Goal: Task Accomplishment & Management: Use online tool/utility

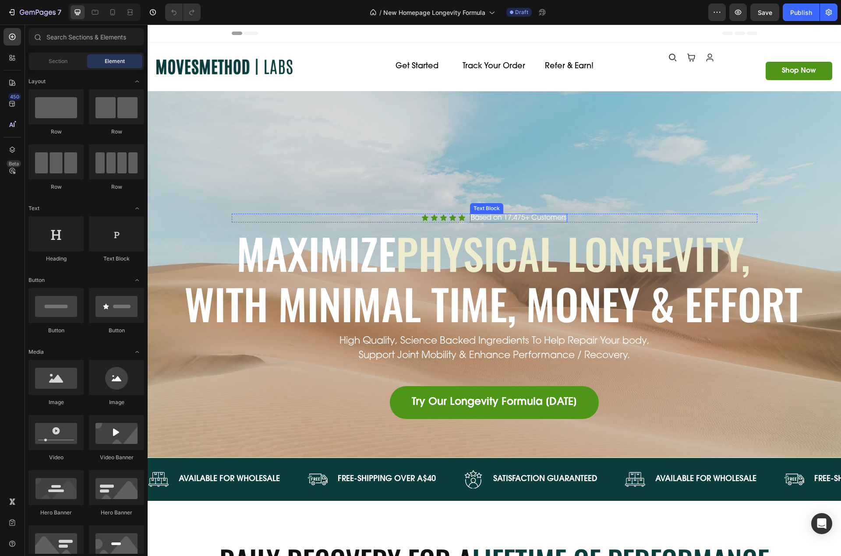
click at [399, 161] on div "Icon Icon Icon Icon Icon Icon List Based on 17,475+ Customers Text Block Row Ma…" at bounding box center [494, 275] width 693 height 367
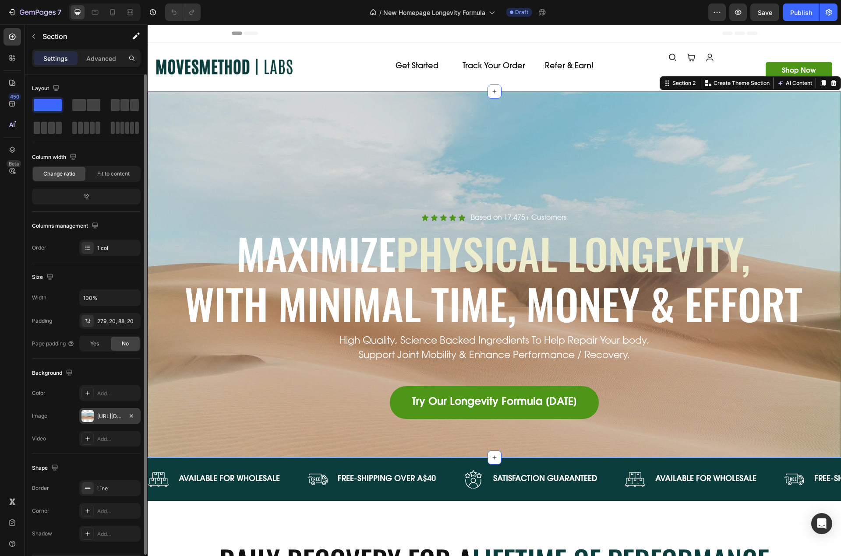
click at [101, 410] on div "https://cdn.shopify.com/s/files/1/2005/9307/files/background_settings.jpg" at bounding box center [109, 416] width 61 height 16
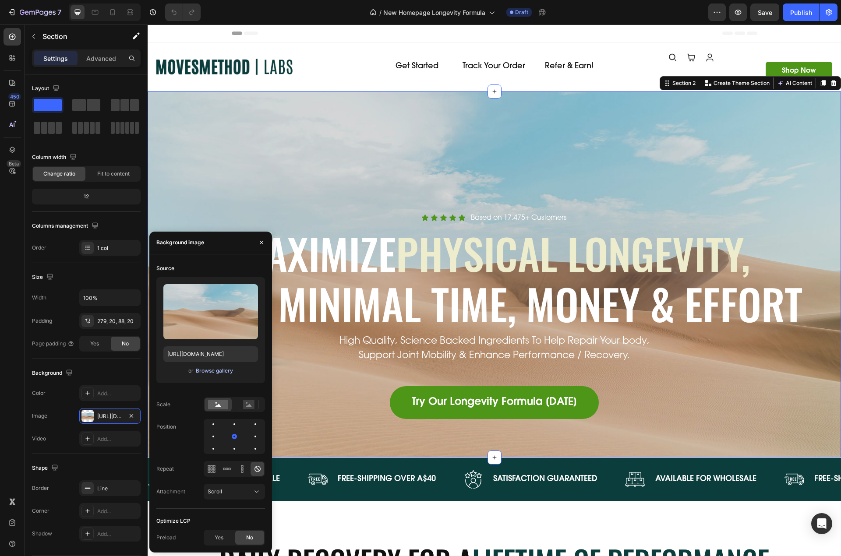
click at [212, 371] on div "Browse gallery" at bounding box center [214, 371] width 37 height 8
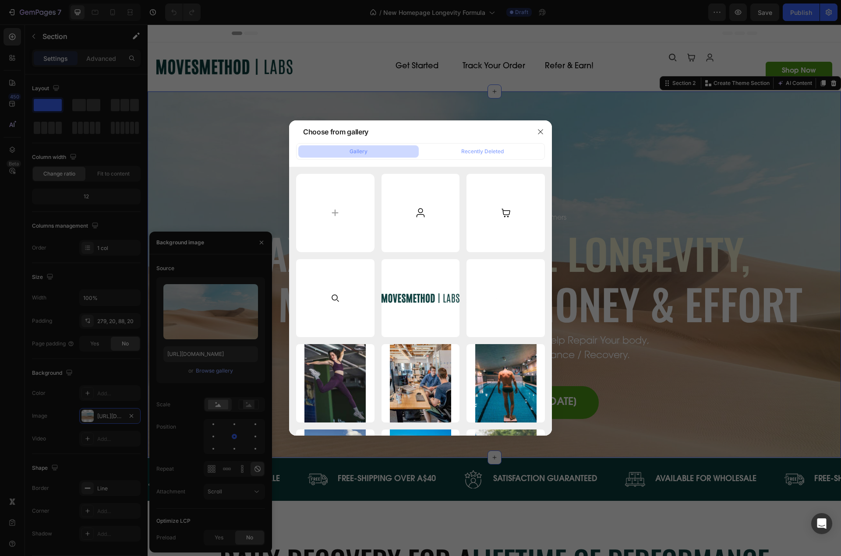
type input "C:\fakepath\home-banner.jpg"
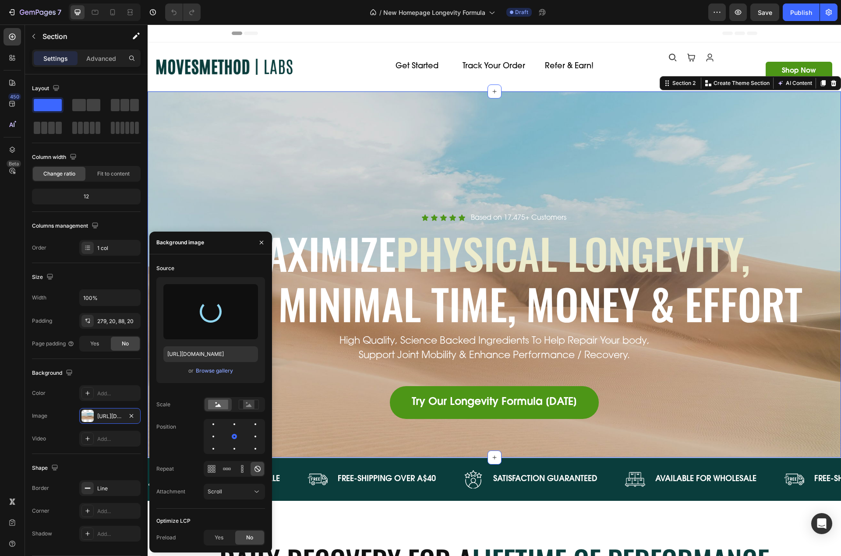
type input "https://cdn.shopify.com/s/files/1/0606/5533/7551/files/gempages_558382170591200…"
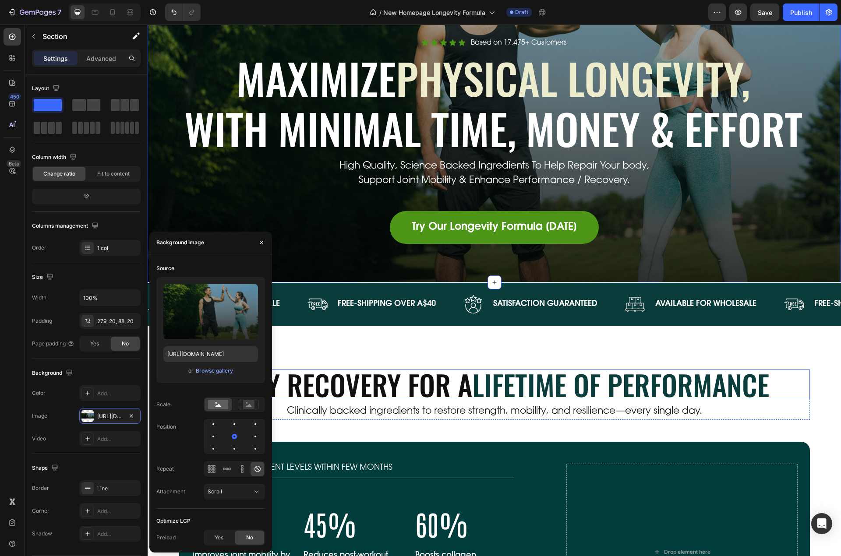
scroll to position [263, 0]
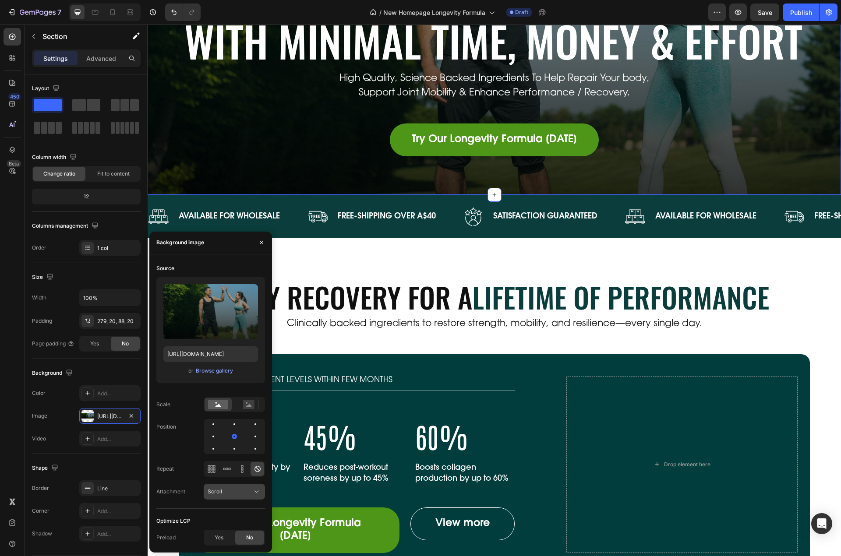
click at [239, 493] on div "Scroll" at bounding box center [230, 492] width 45 height 8
drag, startPoint x: 230, startPoint y: 456, endPoint x: 237, endPoint y: 454, distance: 7.2
click at [230, 456] on p "Fixed" at bounding box center [233, 454] width 50 height 8
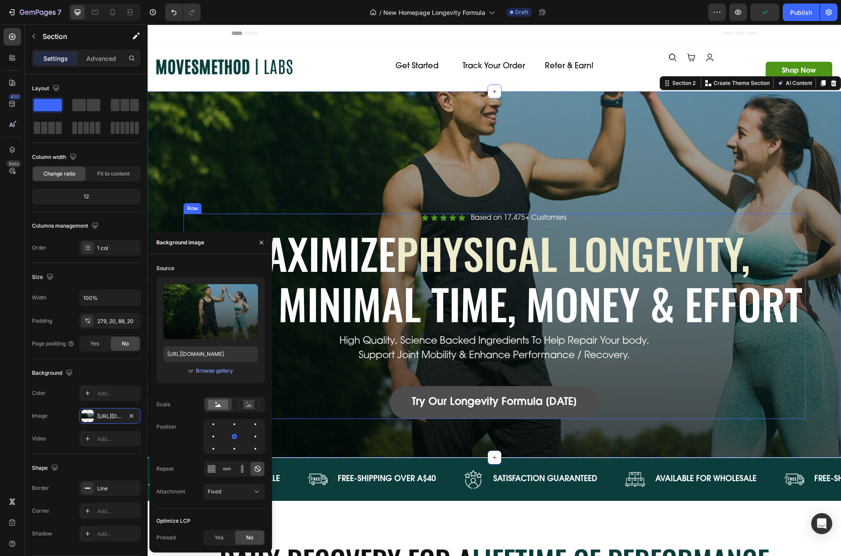
scroll to position [88, 0]
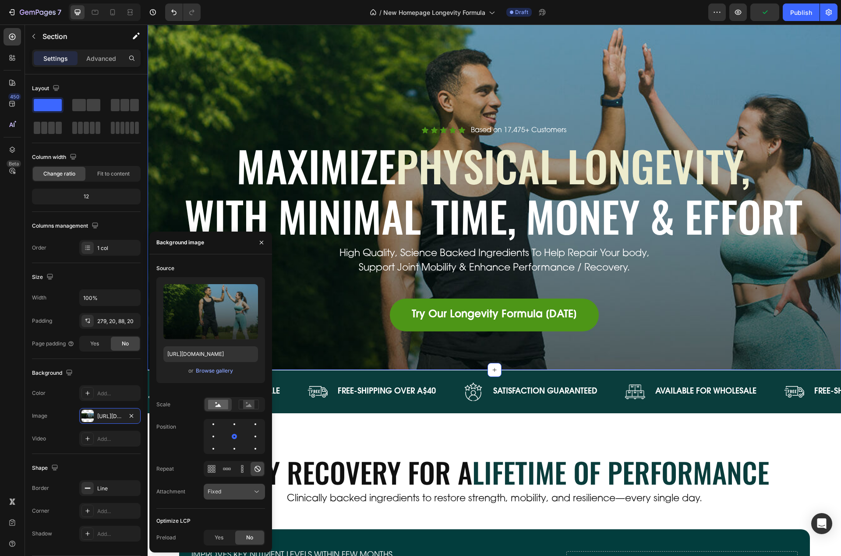
click at [250, 488] on div "Fixed" at bounding box center [230, 492] width 45 height 8
click at [220, 471] on span "Local" at bounding box center [215, 470] width 14 height 8
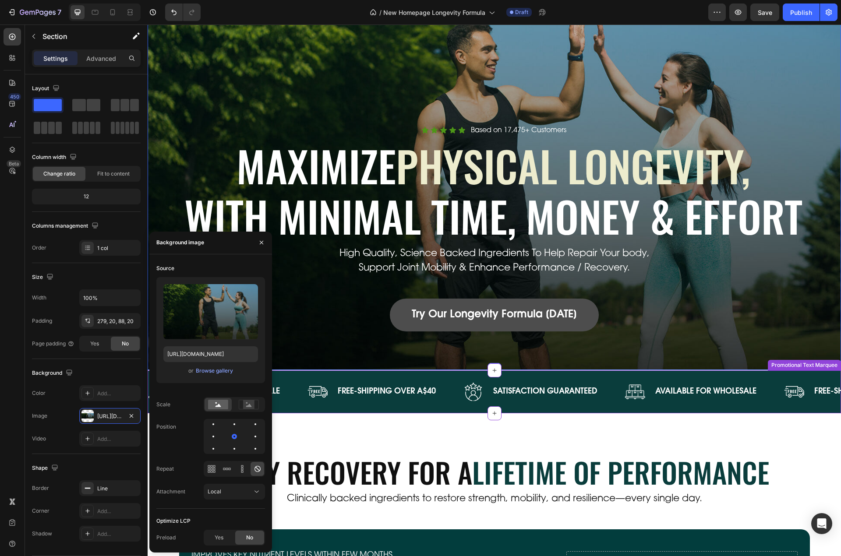
scroll to position [0, 0]
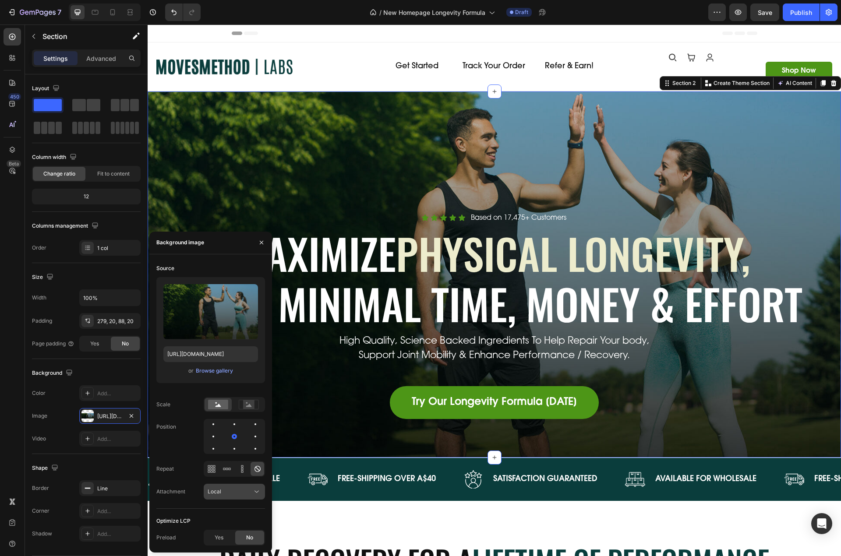
click at [225, 495] on div "Local" at bounding box center [230, 492] width 45 height 8
click at [223, 434] on p "Scroll" at bounding box center [233, 437] width 50 height 8
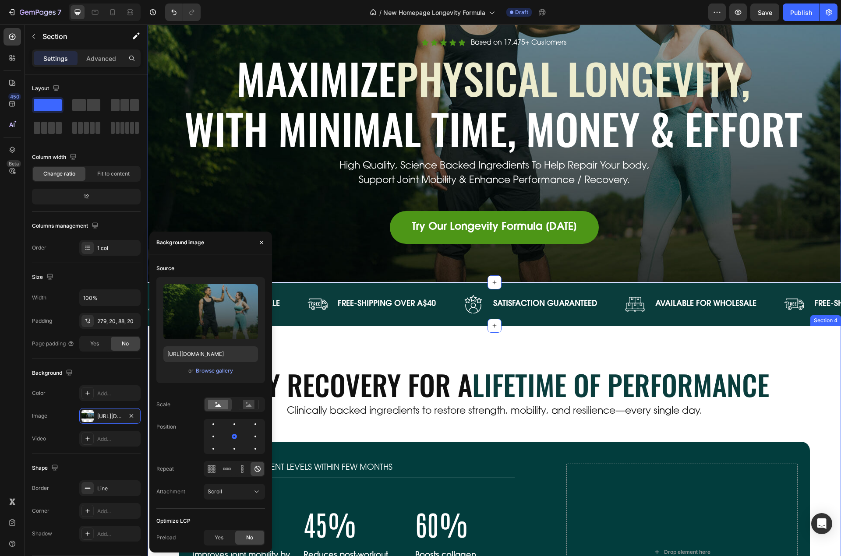
scroll to position [263, 0]
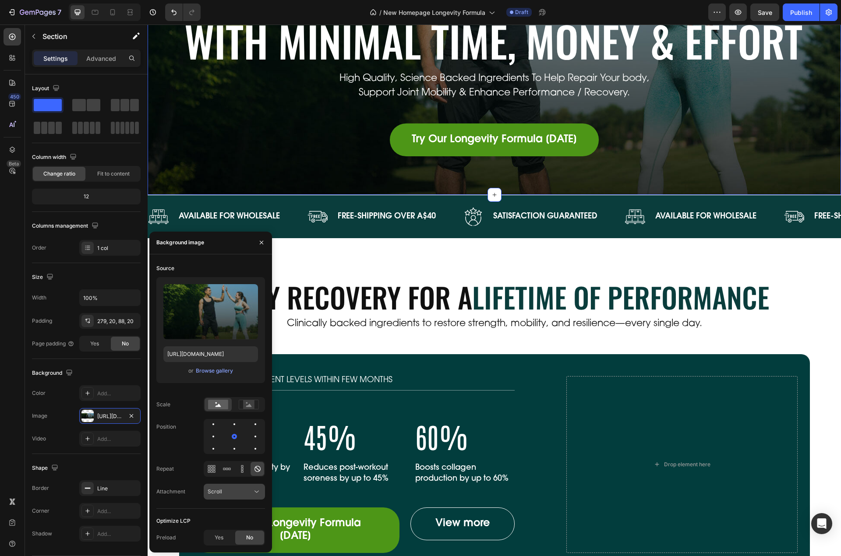
click at [226, 488] on div "Scroll" at bounding box center [234, 492] width 53 height 9
click at [218, 473] on span "Local" at bounding box center [215, 470] width 14 height 8
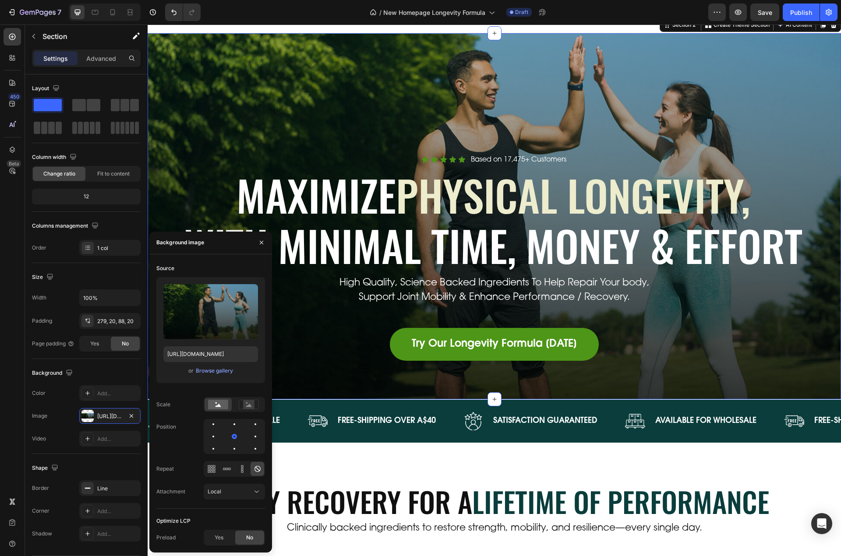
scroll to position [0, 0]
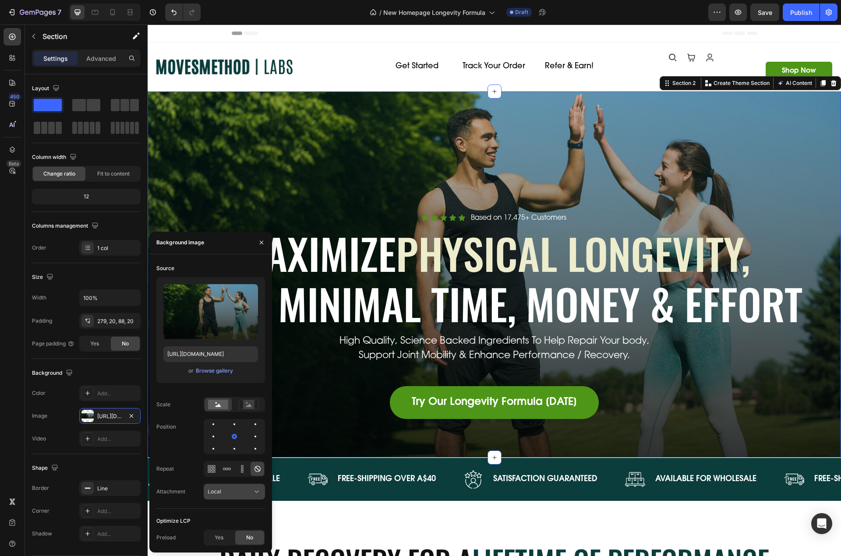
click at [227, 490] on div "Local" at bounding box center [230, 492] width 45 height 8
click at [227, 433] on div "Scroll" at bounding box center [226, 437] width 72 height 17
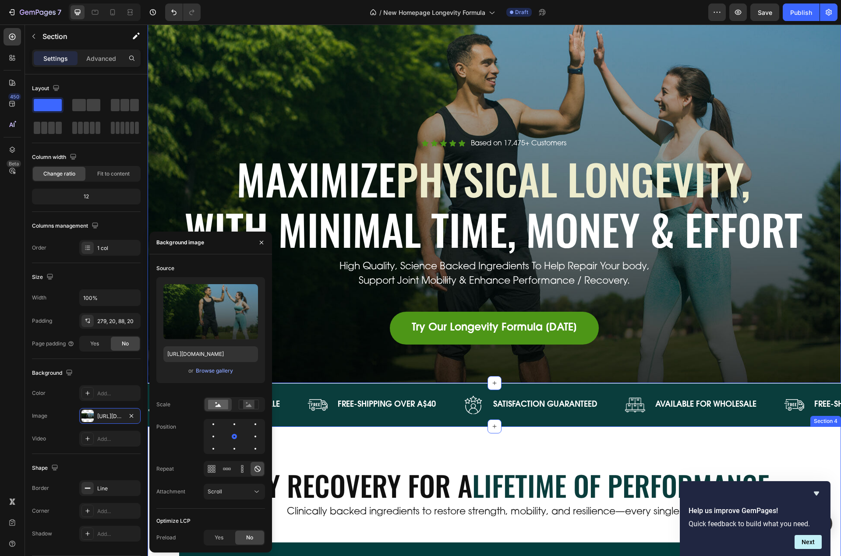
scroll to position [175, 0]
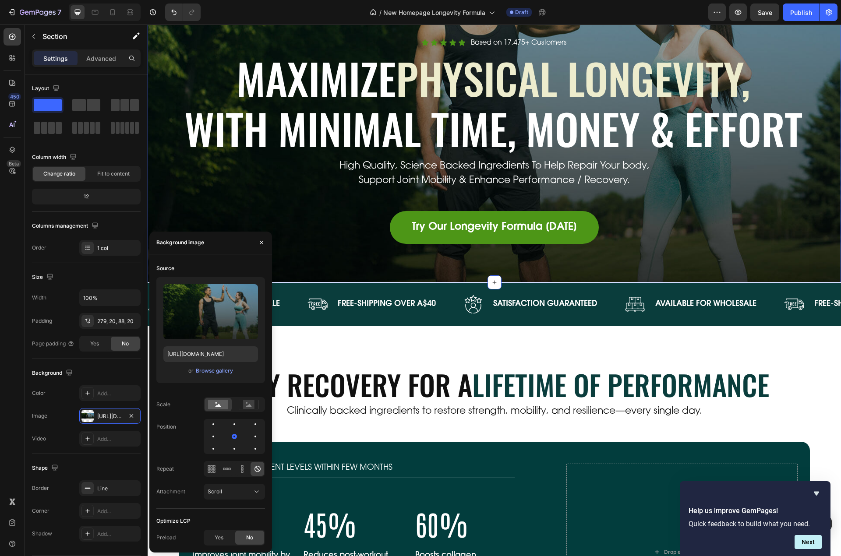
click at [409, 247] on div "Icon Icon Icon Icon Icon Icon List Based on 17,475+ Customers Text Block Row Ma…" at bounding box center [494, 99] width 693 height 367
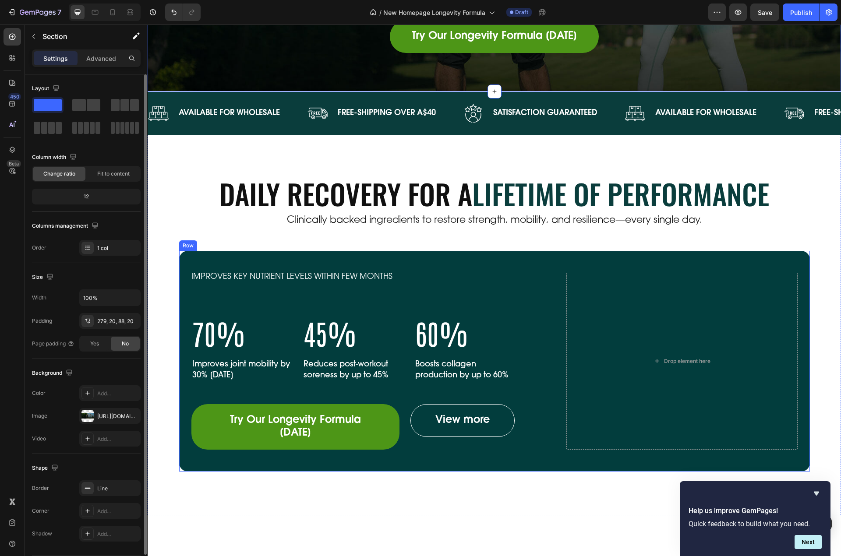
scroll to position [438, 0]
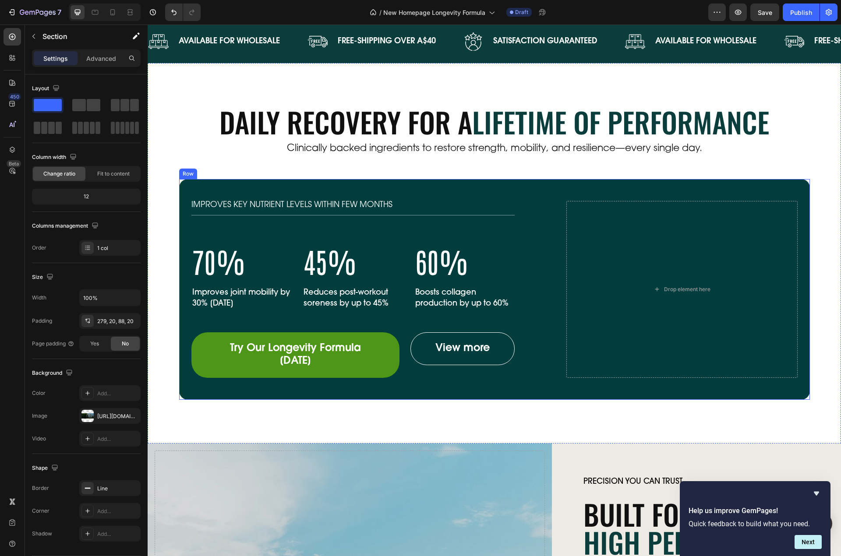
click at [258, 185] on div "IMPROVES KEY NUTRIENT LEVELS WITHIN FEW MONTHS Text Block 70% Heading Improves …" at bounding box center [494, 289] width 631 height 221
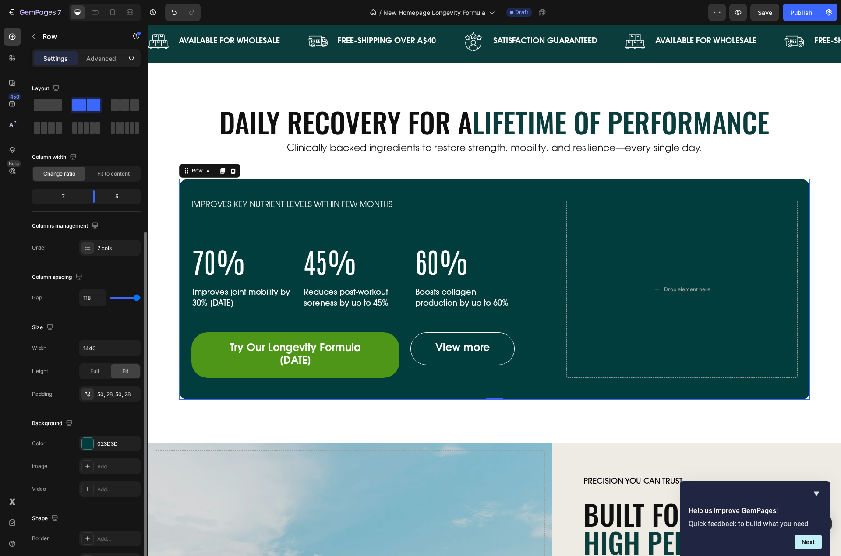
scroll to position [88, 0]
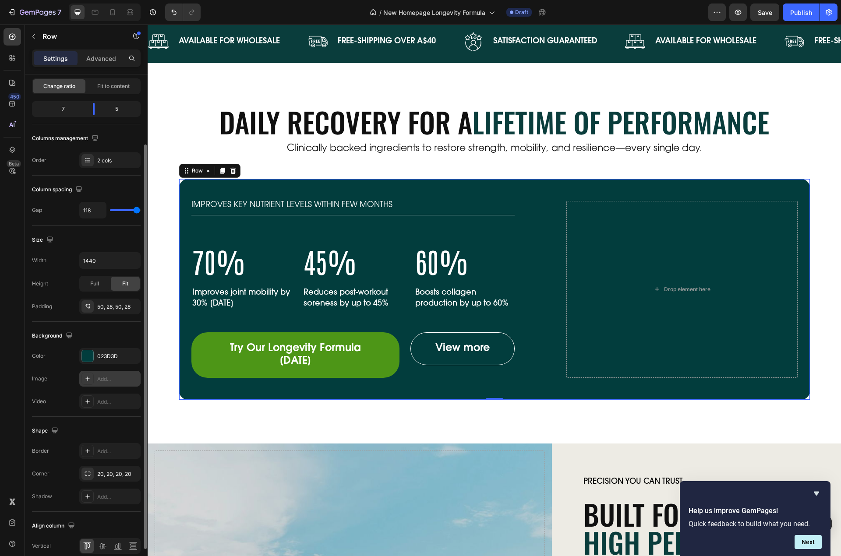
click at [113, 384] on div "Add..." at bounding box center [109, 379] width 61 height 16
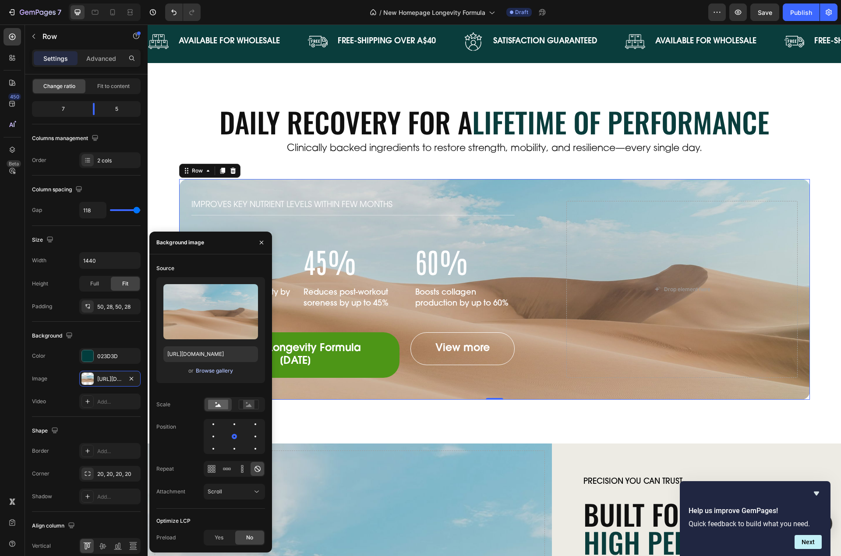
click at [214, 371] on div "Browse gallery" at bounding box center [214, 371] width 37 height 8
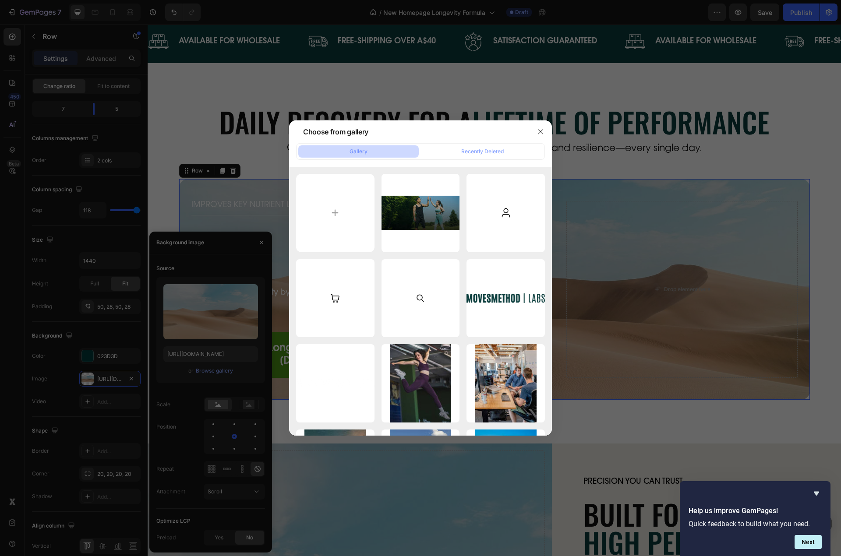
type input "C:\fakepath\performance-img.png"
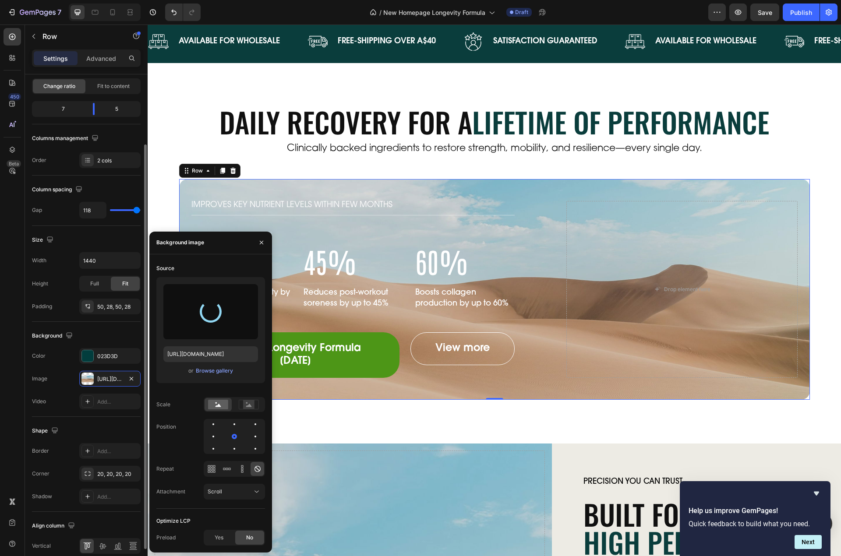
type input "https://cdn.shopify.com/s/files/1/0606/5533/7551/files/gempages_558382170591200…"
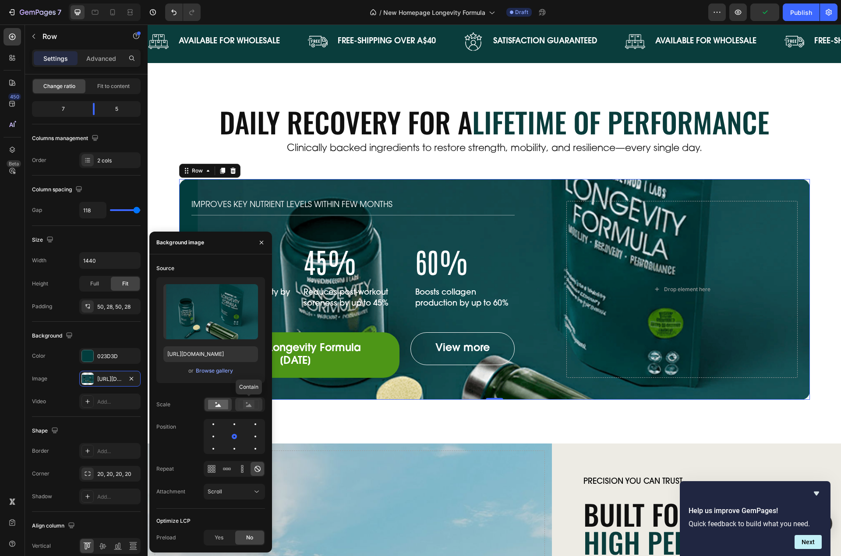
click at [245, 407] on rect at bounding box center [248, 404] width 11 height 9
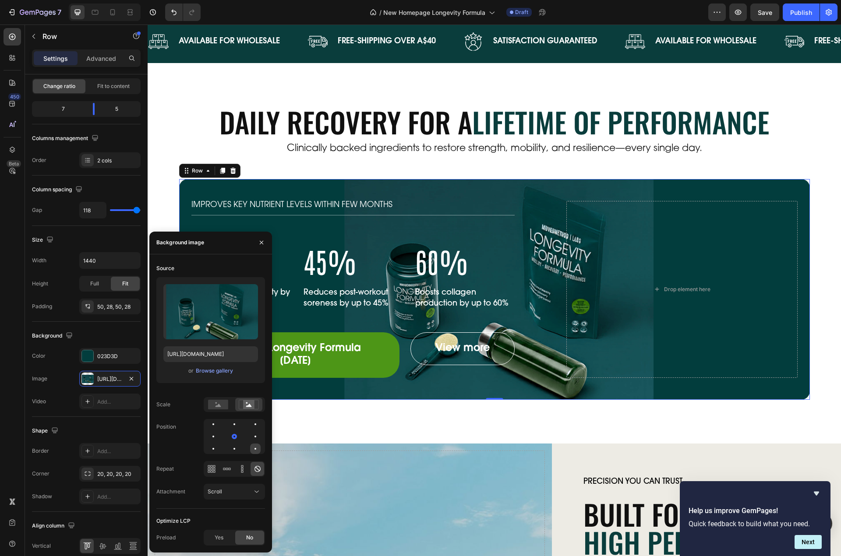
click at [252, 447] on div at bounding box center [255, 449] width 11 height 11
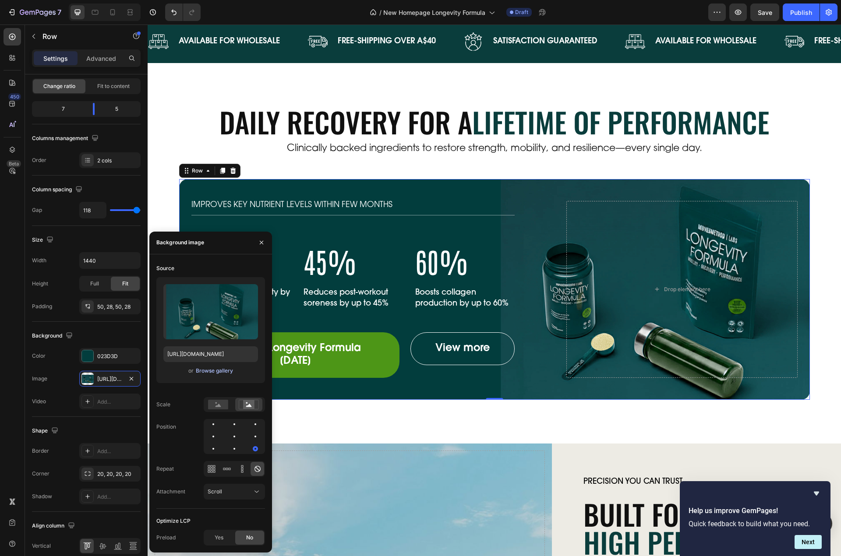
click at [208, 372] on div "Browse gallery" at bounding box center [214, 371] width 37 height 8
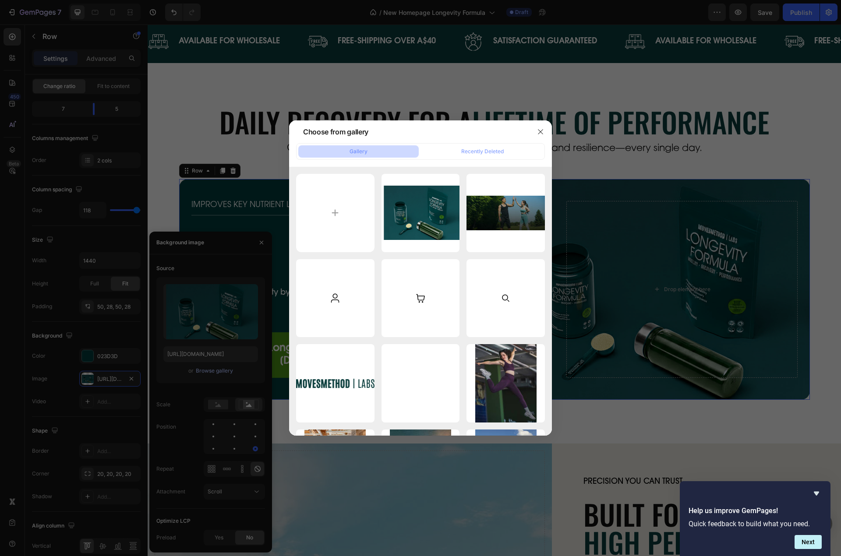
type input "C:\fakepath\performance-img.png"
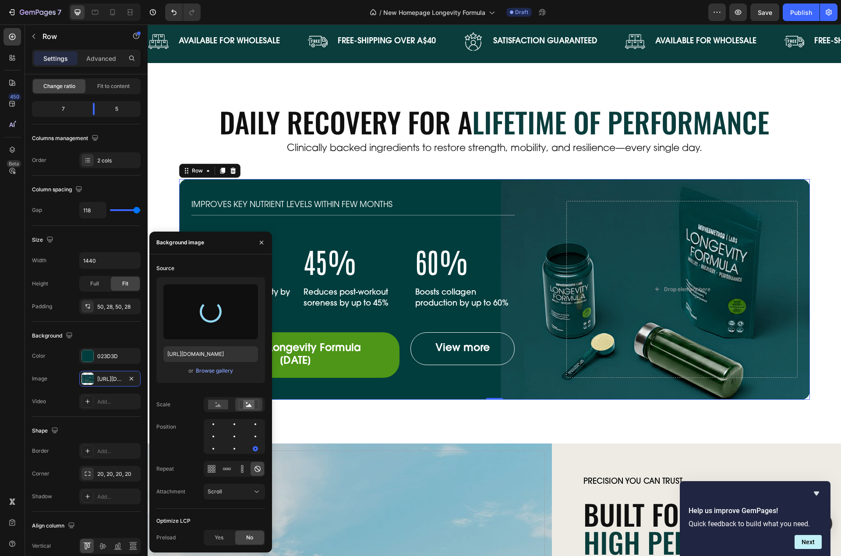
type input "https://cdn.shopify.com/s/files/1/0606/5533/7551/files/gempages_558382170591200…"
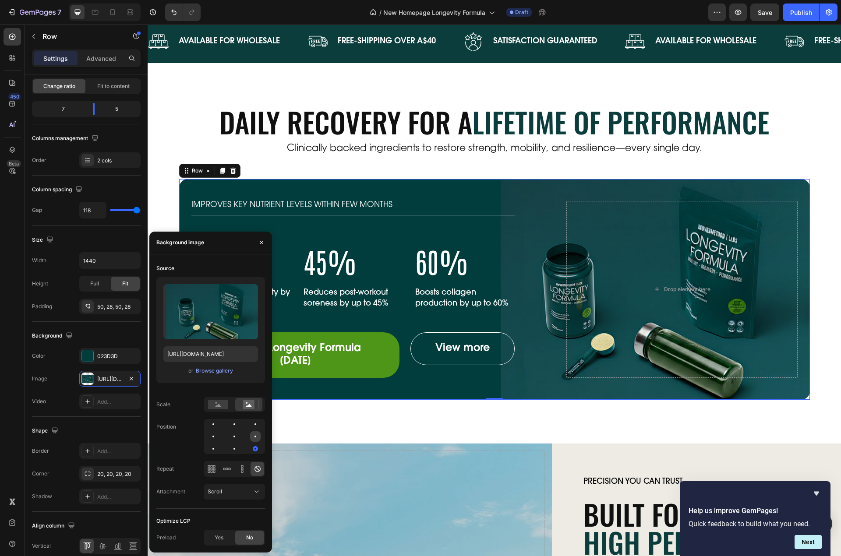
click at [254, 434] on div at bounding box center [255, 436] width 11 height 11
click at [208, 369] on div "Browse gallery" at bounding box center [214, 371] width 37 height 8
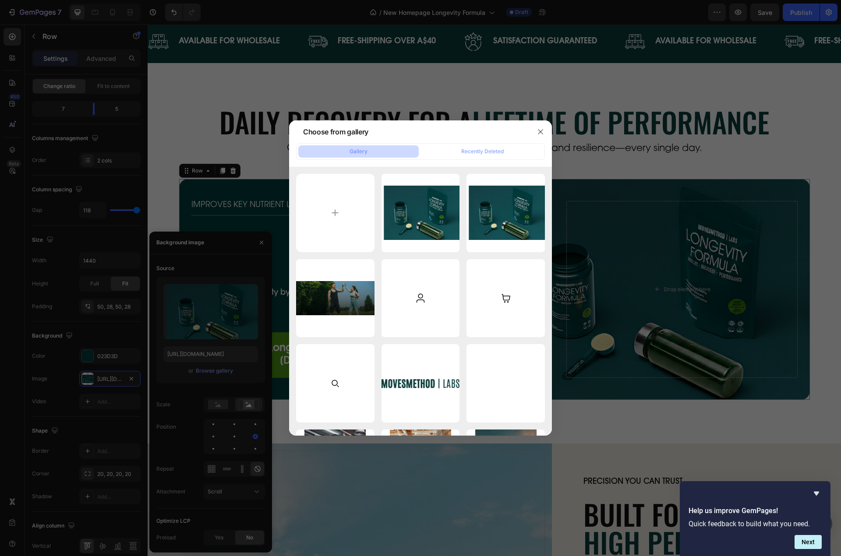
type input "C:\fakepath\performance-img.png"
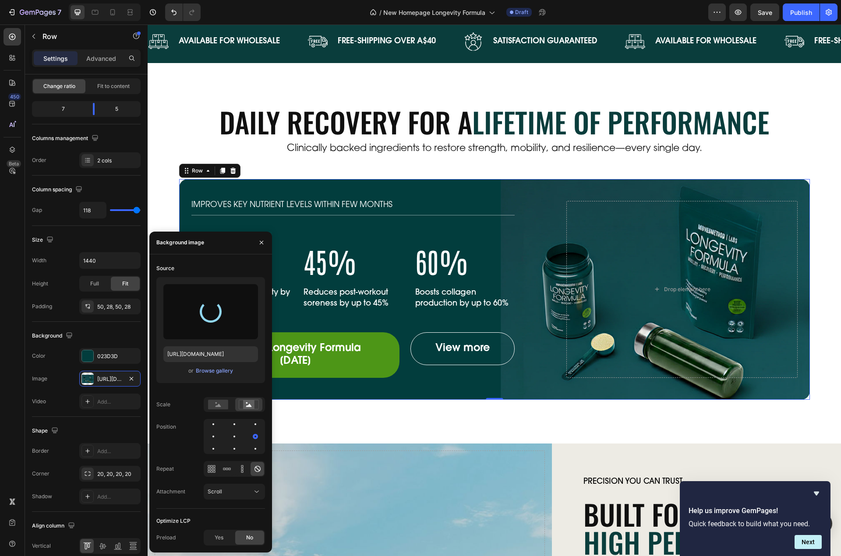
type input "[URL][DOMAIN_NAME]"
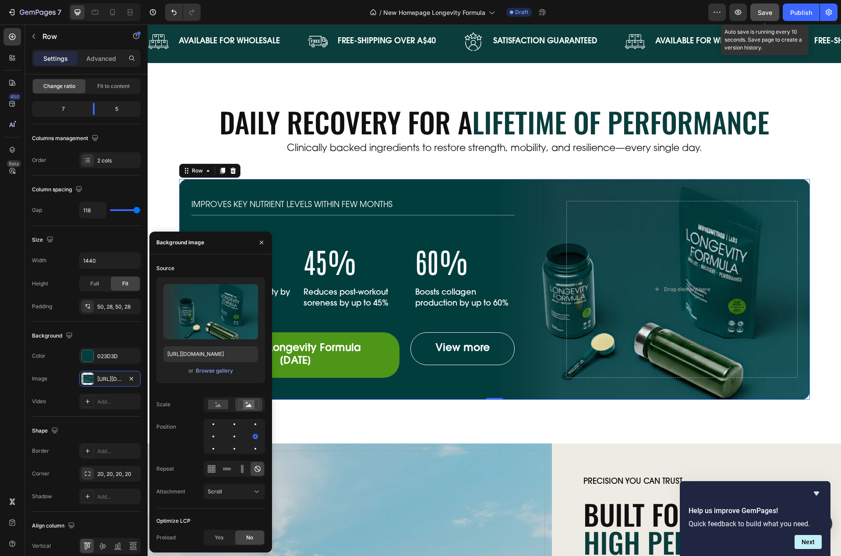
click at [770, 14] on span "Save" at bounding box center [765, 12] width 14 height 7
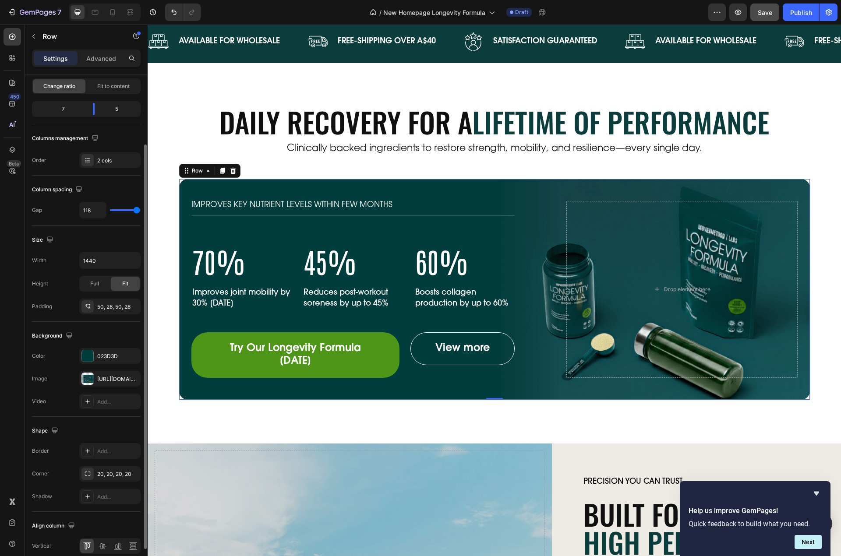
drag, startPoint x: 108, startPoint y: 383, endPoint x: 120, endPoint y: 336, distance: 48.8
click at [108, 383] on div "[URL][DOMAIN_NAME]" at bounding box center [117, 379] width 41 height 8
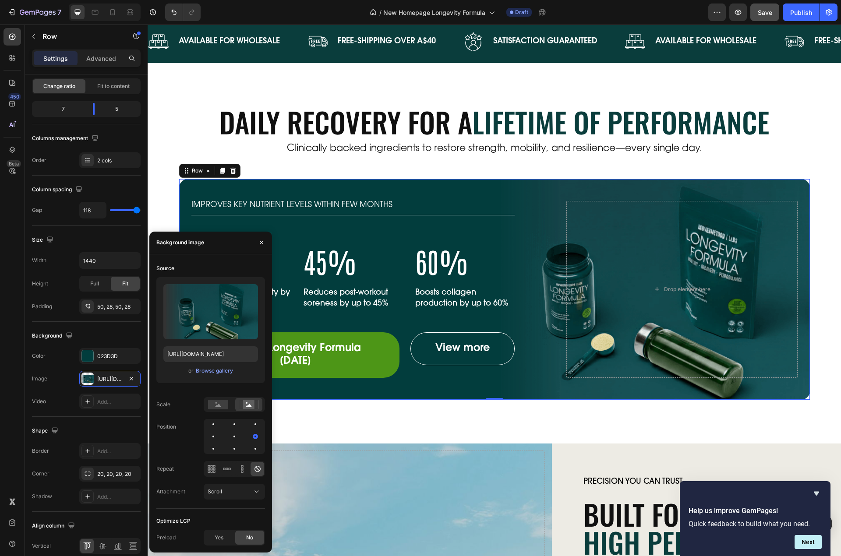
click at [222, 375] on div "or Browse gallery" at bounding box center [210, 371] width 95 height 11
click at [223, 371] on div "Browse gallery" at bounding box center [214, 371] width 37 height 8
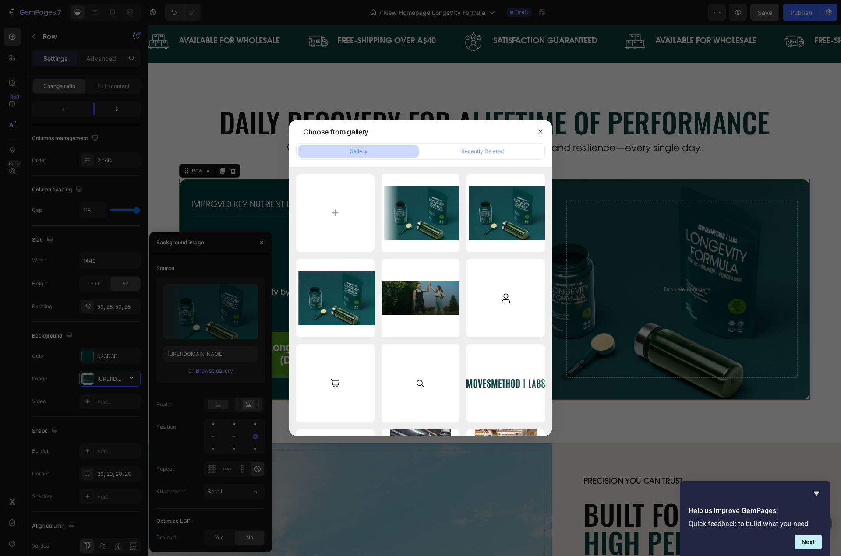
type input "C:\fakepath\performance-img.png"
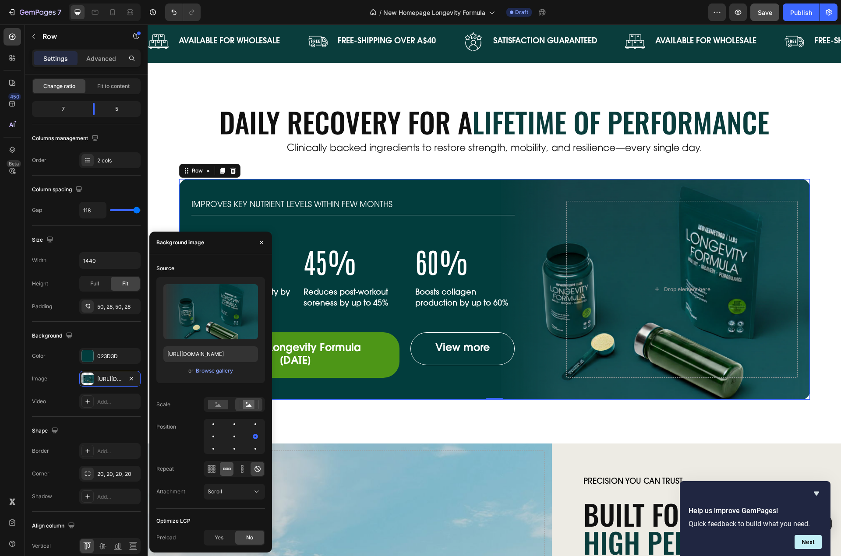
scroll to position [526, 0]
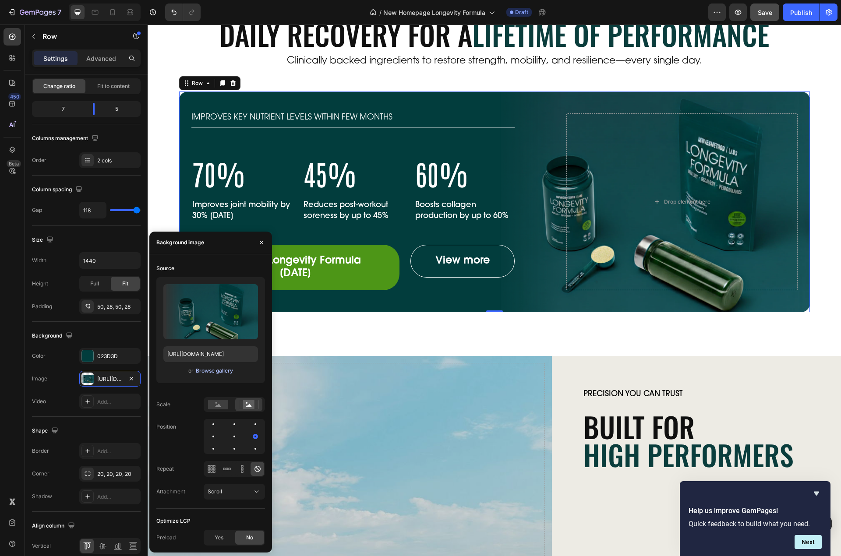
click at [209, 372] on div "Browse gallery" at bounding box center [214, 371] width 37 height 8
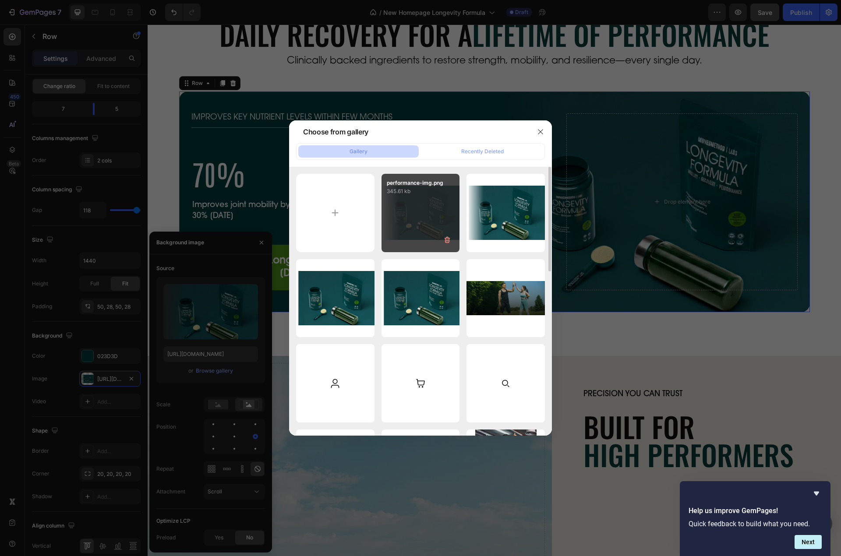
click at [401, 216] on div "performance-img.png 345.61 kb" at bounding box center [421, 213] width 78 height 78
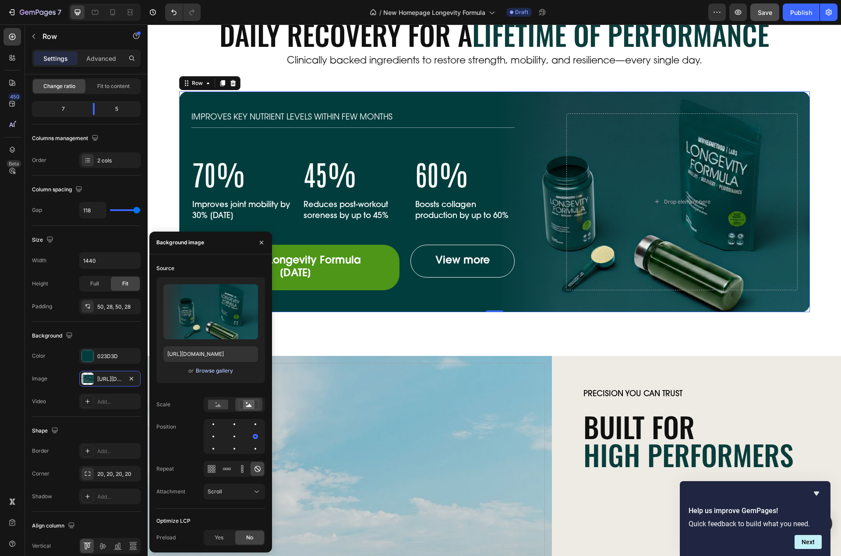
click at [219, 371] on div "Browse gallery" at bounding box center [214, 371] width 37 height 8
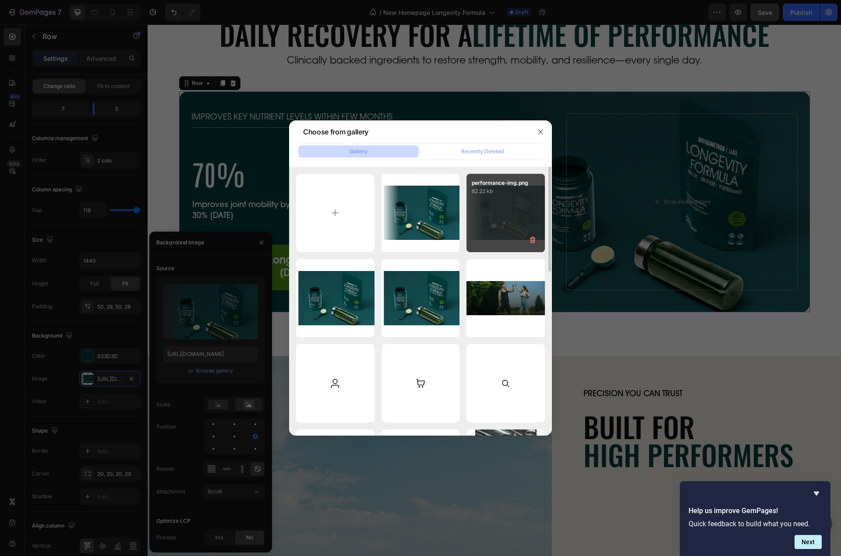
click at [494, 219] on div "performance-img.png 82.22 kb" at bounding box center [505, 213] width 78 height 78
type input "[URL][DOMAIN_NAME]"
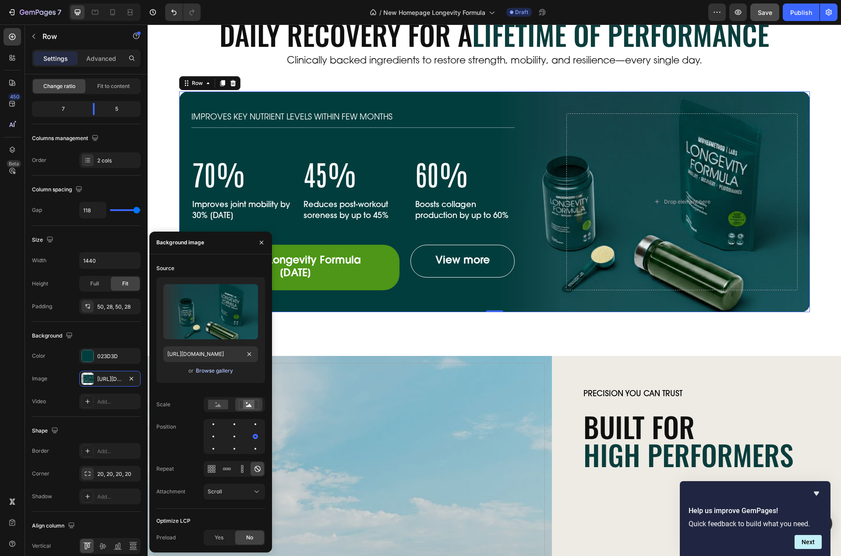
click at [213, 369] on div "Browse gallery" at bounding box center [214, 371] width 37 height 8
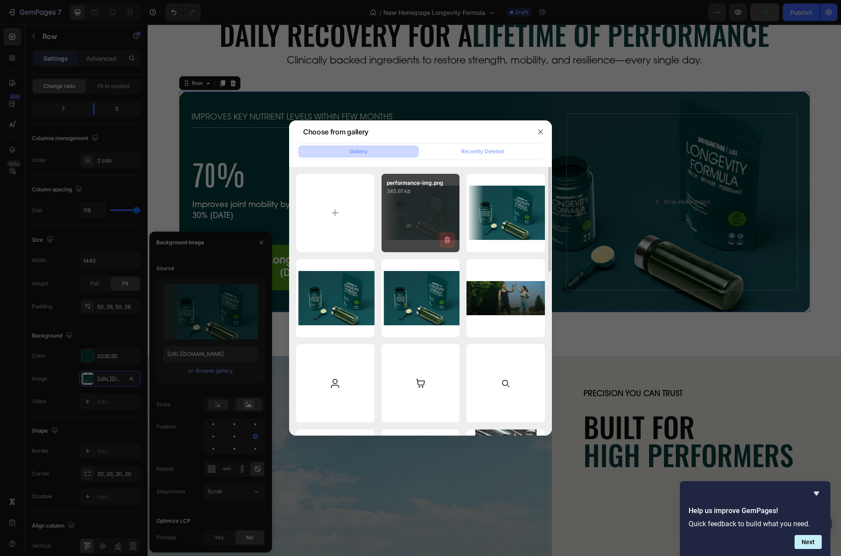
click at [445, 244] on icon "button" at bounding box center [447, 240] width 9 height 9
click at [445, 244] on div "Delete" at bounding box center [442, 242] width 16 height 8
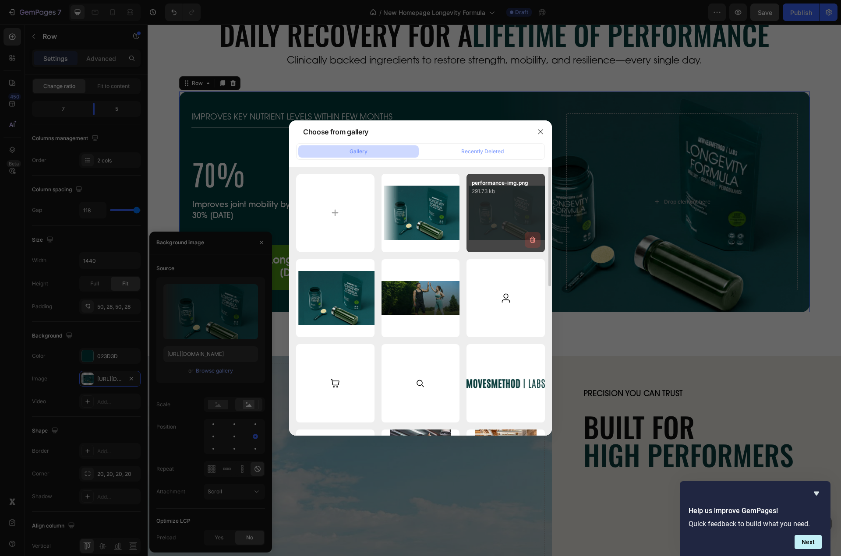
click at [532, 240] on icon "button" at bounding box center [532, 240] width 1 height 3
click at [532, 240] on div "Delete" at bounding box center [527, 242] width 16 height 8
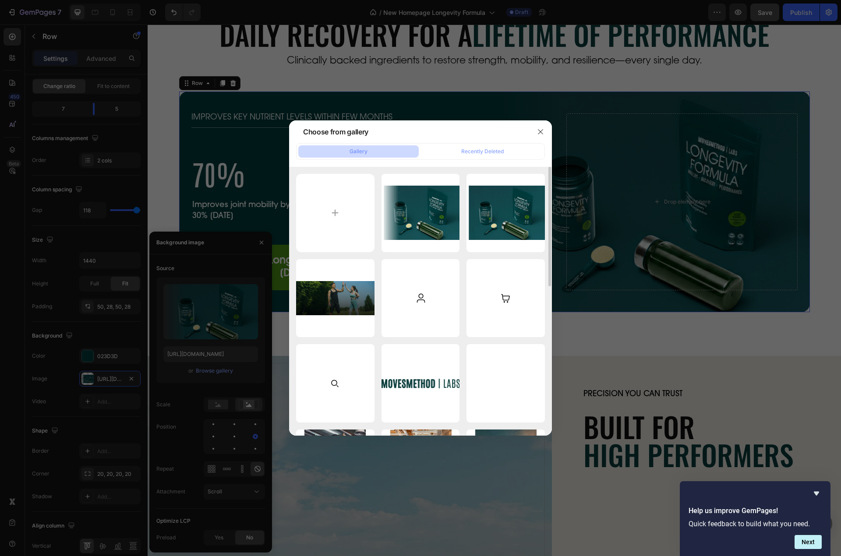
click at [0, 0] on icon "button" at bounding box center [0, 0] width 0 height 0
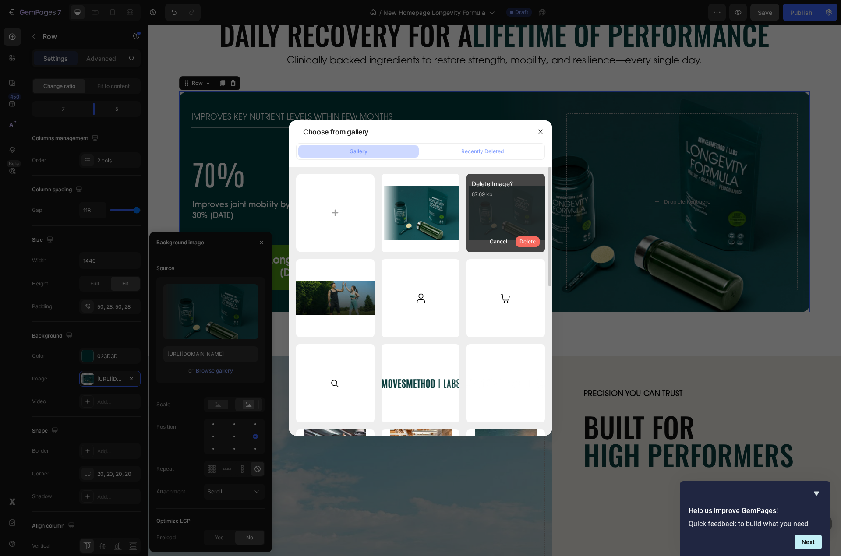
click at [526, 238] on div "Delete" at bounding box center [527, 242] width 16 height 8
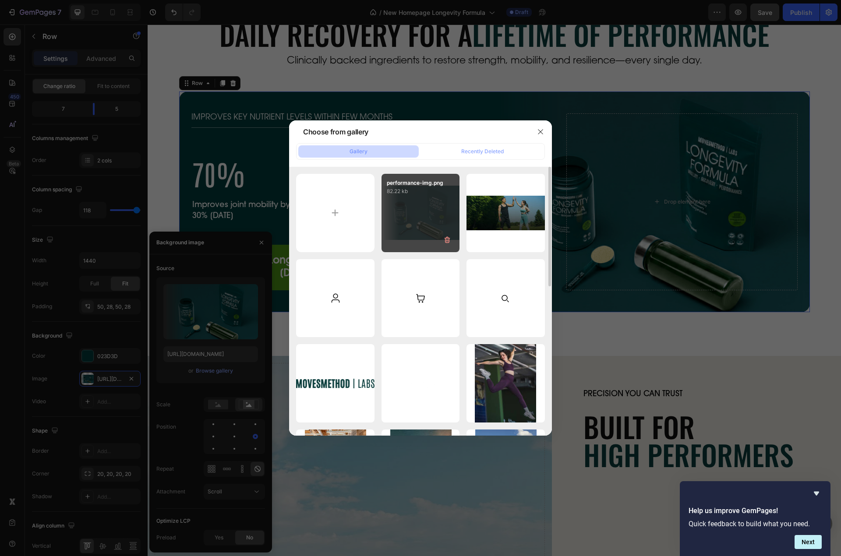
click at [431, 219] on div "performance-img.png 82.22 kb" at bounding box center [421, 213] width 78 height 78
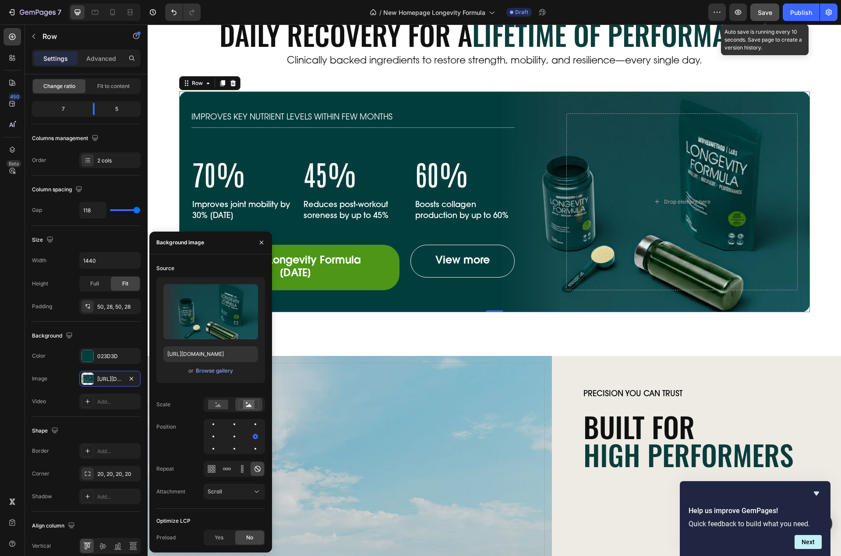
click at [773, 10] on button "Save" at bounding box center [764, 13] width 29 height 18
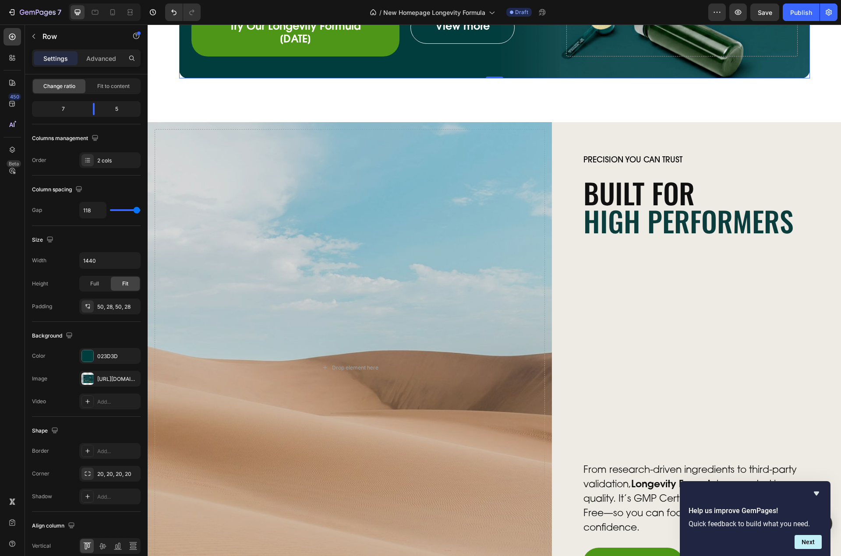
scroll to position [788, 0]
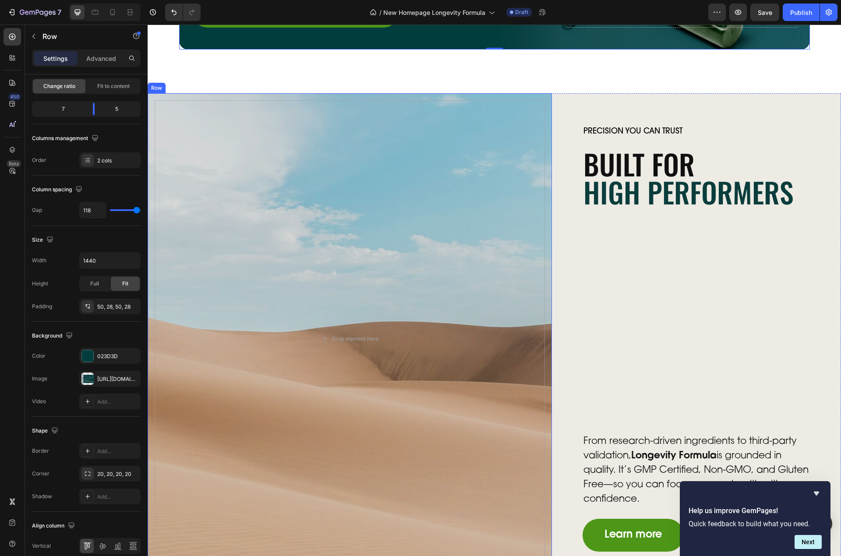
click at [166, 93] on div "Drop element here Row" at bounding box center [350, 338] width 404 height 491
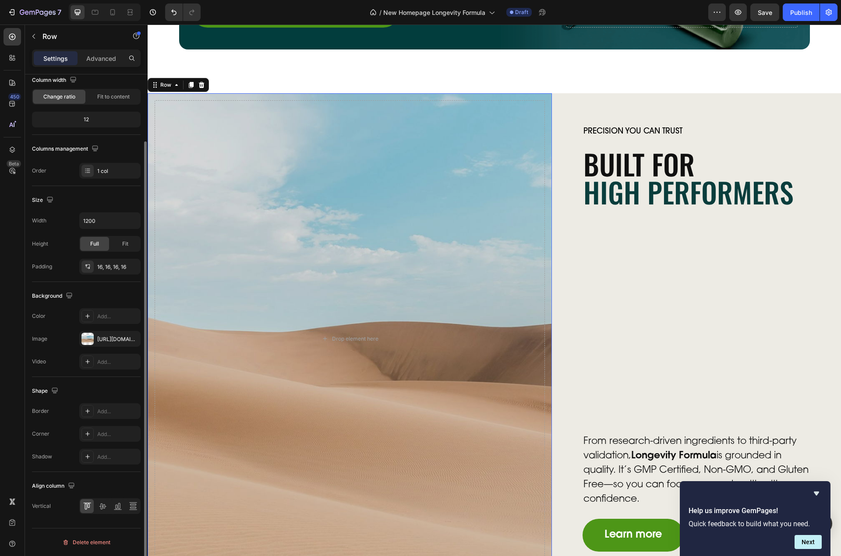
scroll to position [77, 0]
click at [113, 341] on div "https://cdn.shopify.com/s/files/1/2005/9307/files/background_settings.jpg" at bounding box center [109, 340] width 25 height 8
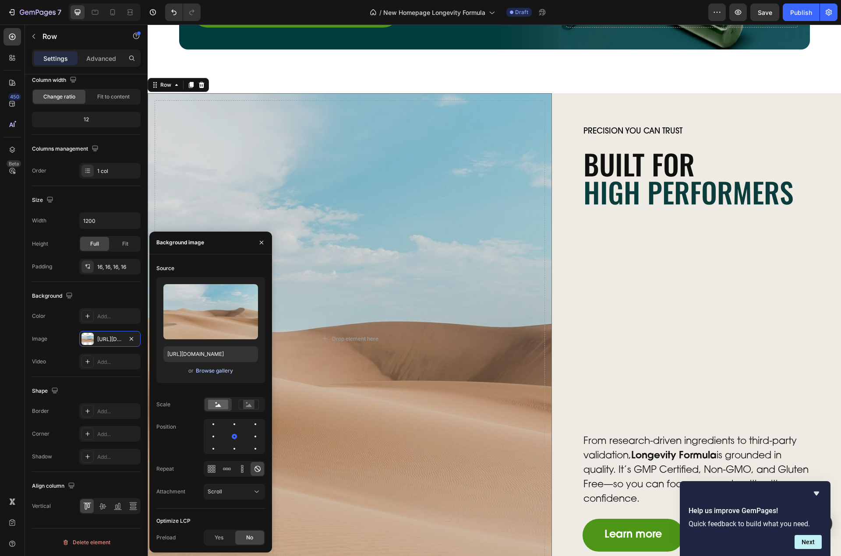
click at [218, 372] on div "Browse gallery" at bounding box center [214, 371] width 37 height 8
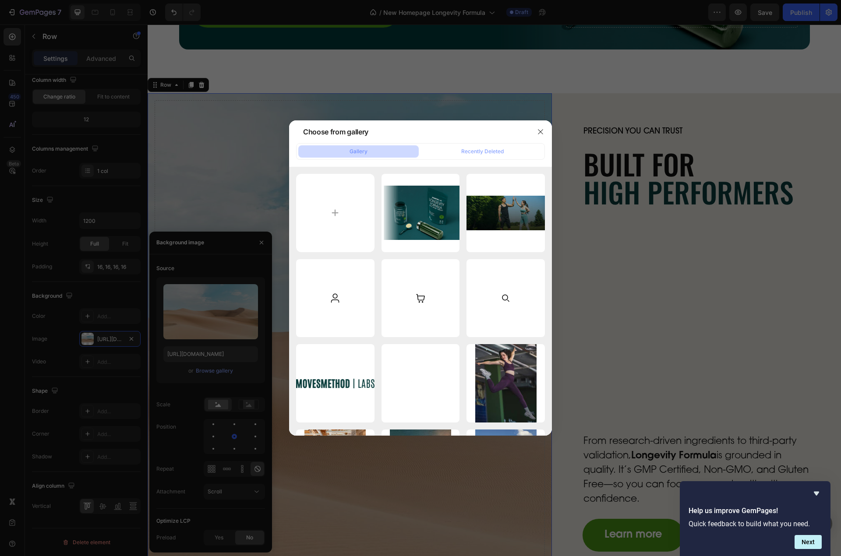
type input "C:\fakepath\bike-img2.jpg"
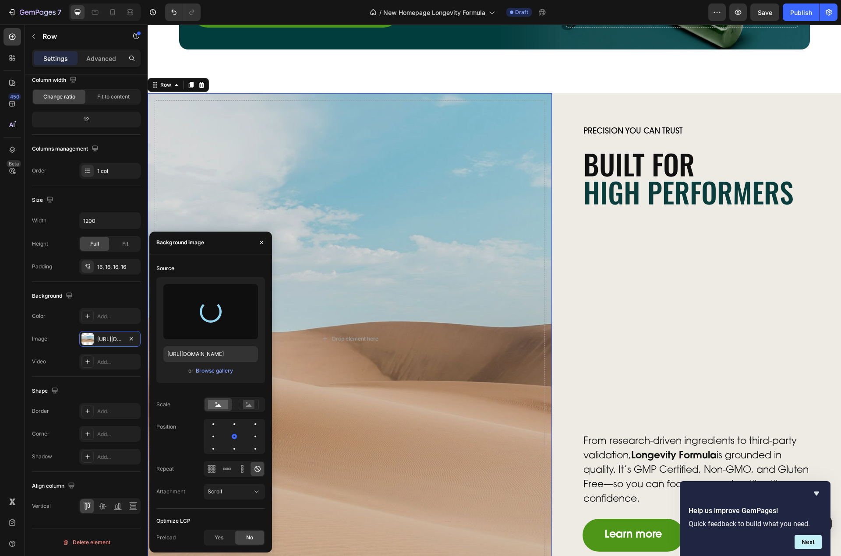
type input "https://cdn.shopify.com/s/files/1/0606/5533/7551/files/gempages_558382170591200…"
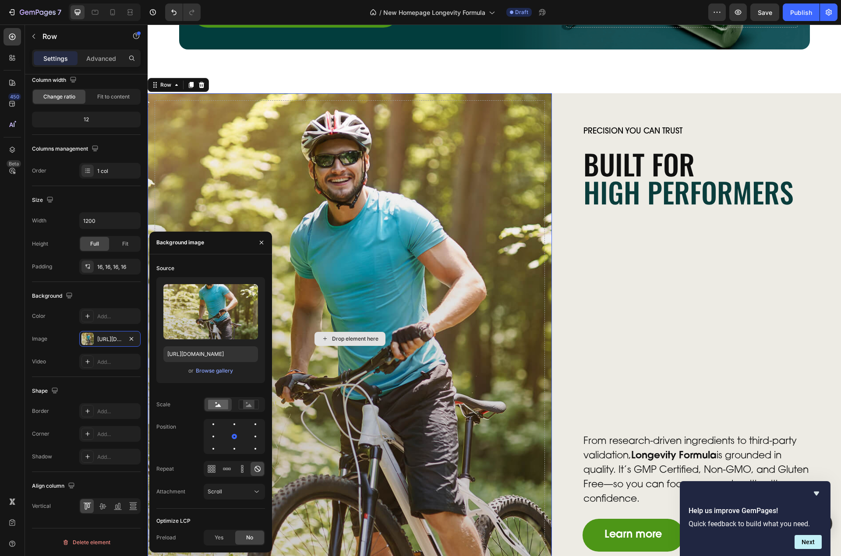
click at [353, 336] on div "Drop element here" at bounding box center [355, 339] width 46 height 7
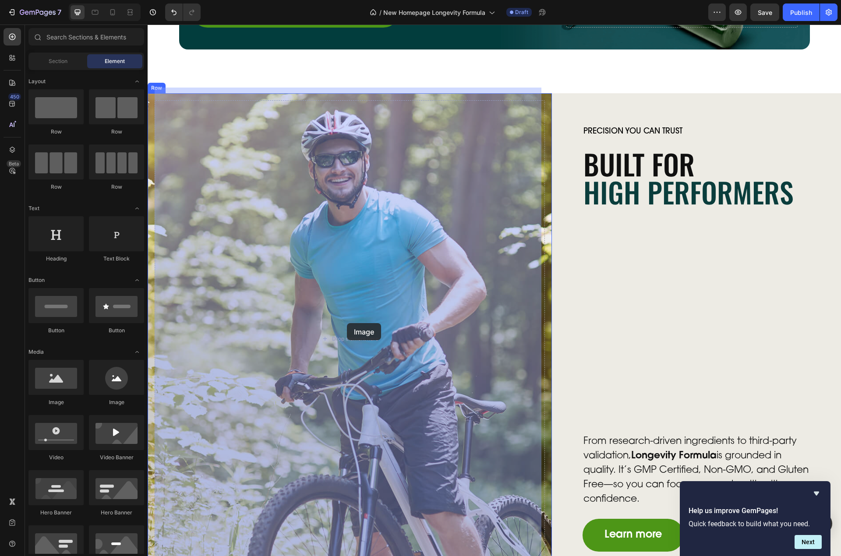
drag, startPoint x: 209, startPoint y: 406, endPoint x: 347, endPoint y: 323, distance: 160.3
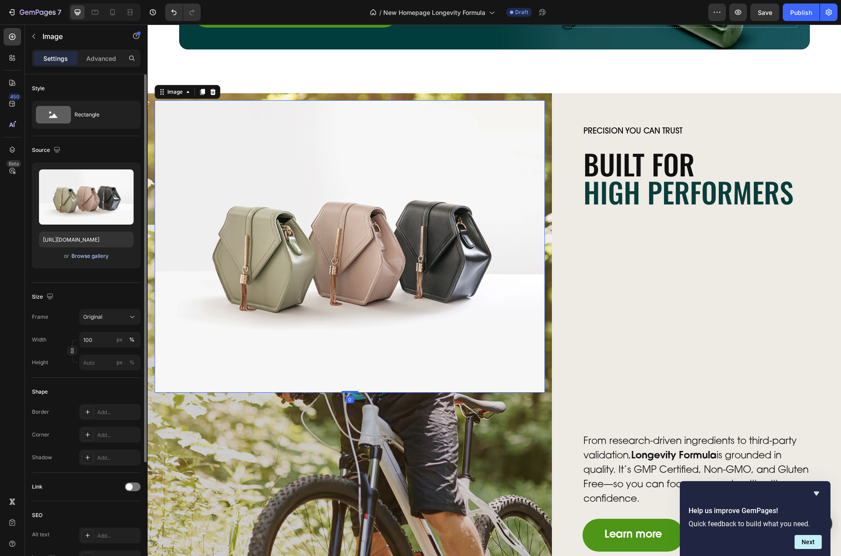
click at [86, 258] on div "Browse gallery" at bounding box center [89, 256] width 37 height 8
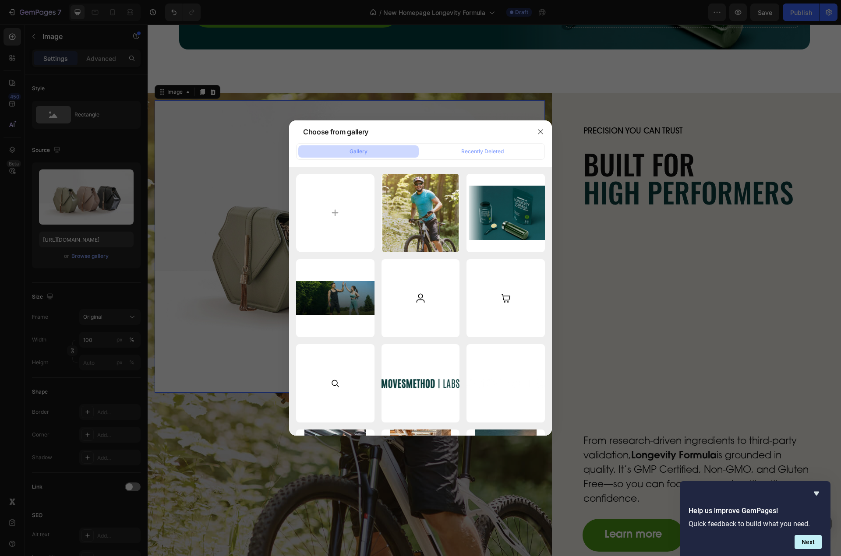
type input "C:\fakepath\gluten-free-gmp-certified-non-gmo-img.png"
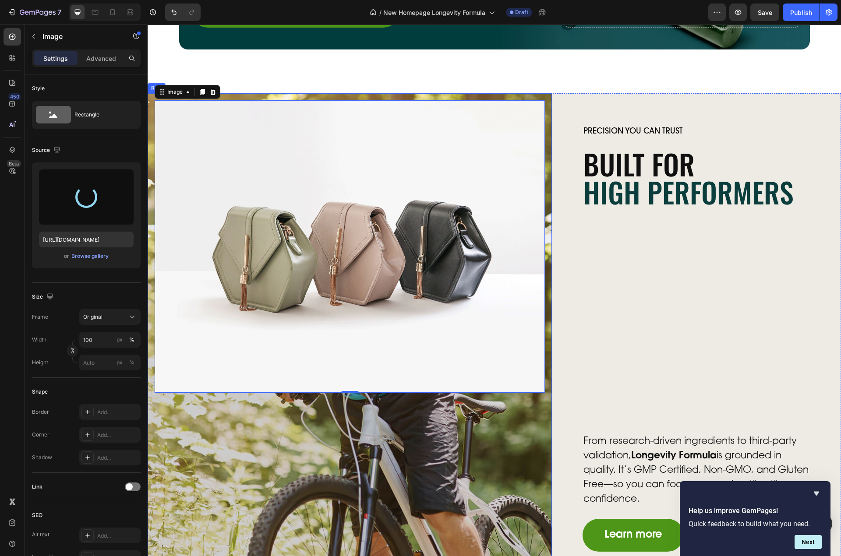
type input "https://cdn.shopify.com/s/files/1/0606/5533/7551/files/gempages_558382170591200…"
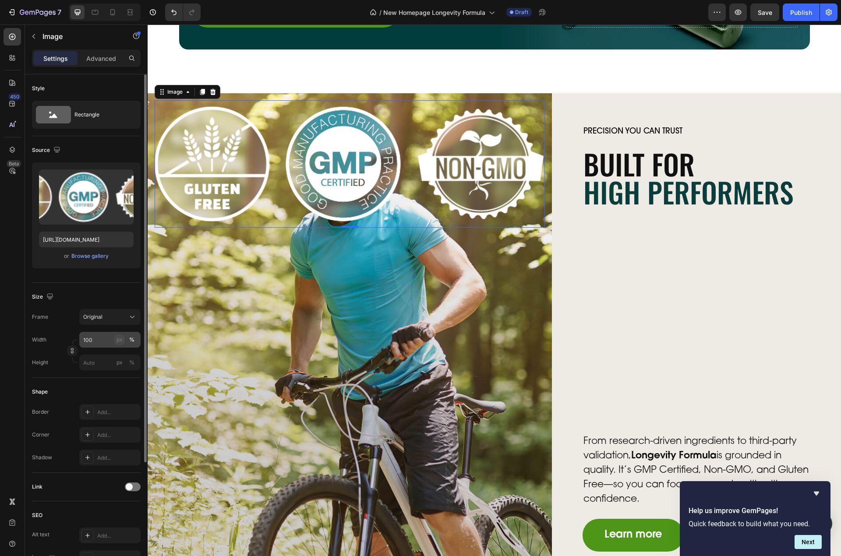
click at [116, 339] on button "px" at bounding box center [119, 340] width 11 height 11
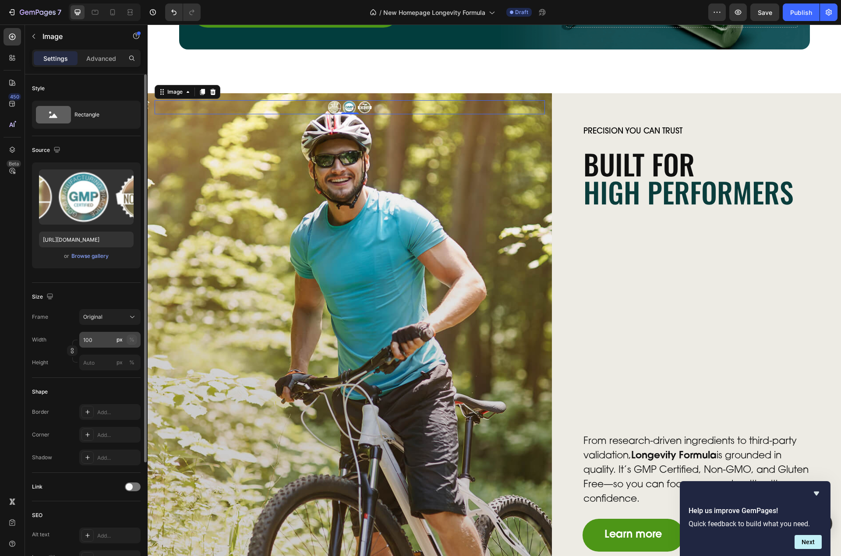
click at [133, 339] on div "%" at bounding box center [131, 340] width 5 height 8
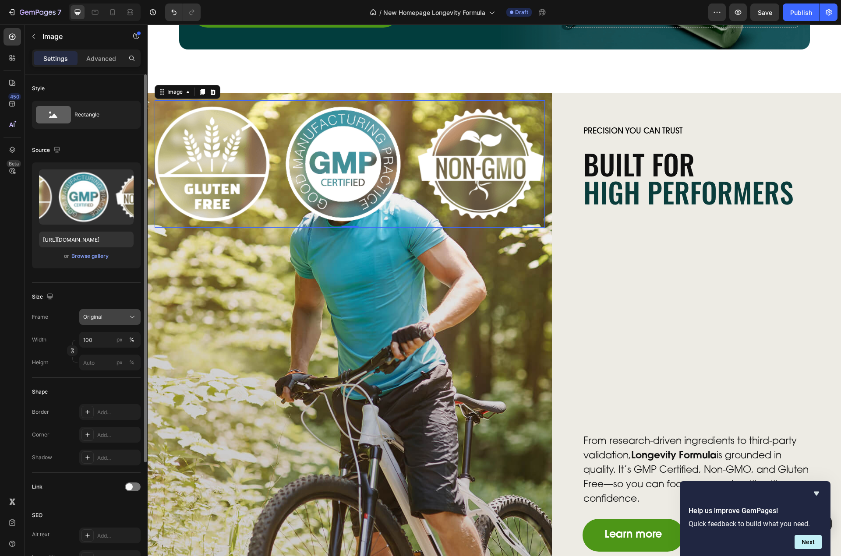
click at [99, 319] on span "Original" at bounding box center [92, 317] width 19 height 8
click at [103, 339] on input "100" at bounding box center [109, 340] width 61 height 16
click at [97, 359] on p "Full 100%" at bounding box center [108, 361] width 51 height 8
click at [91, 344] on input "100" at bounding box center [109, 340] width 61 height 16
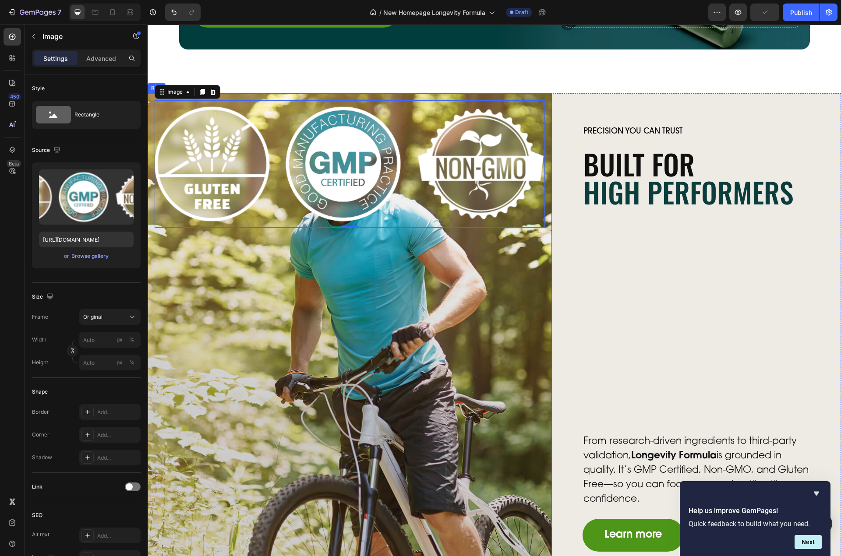
click at [254, 275] on div "Image 0" at bounding box center [350, 338] width 390 height 477
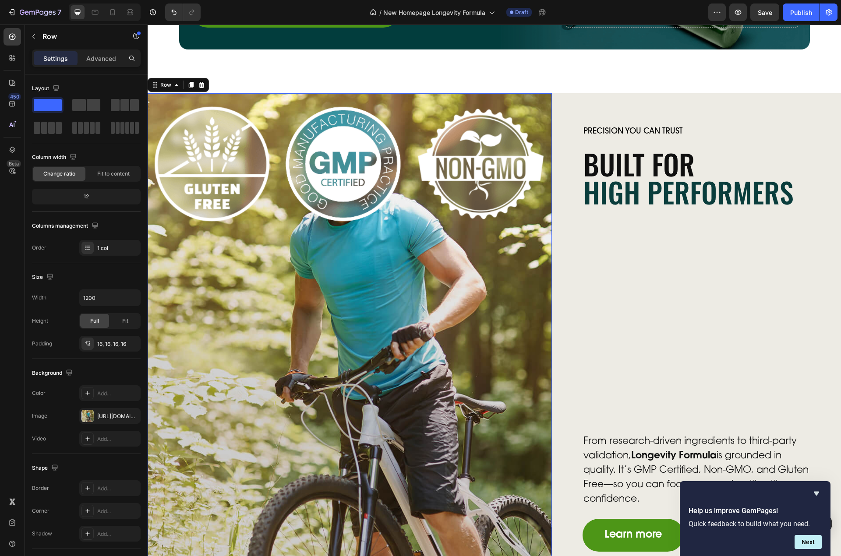
click at [278, 178] on img at bounding box center [350, 163] width 390 height 127
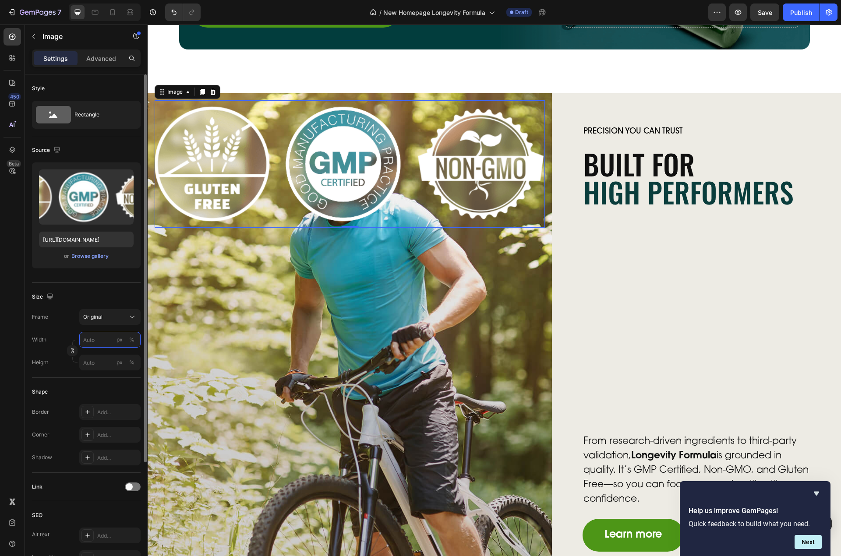
click at [91, 343] on input "px %" at bounding box center [109, 340] width 61 height 16
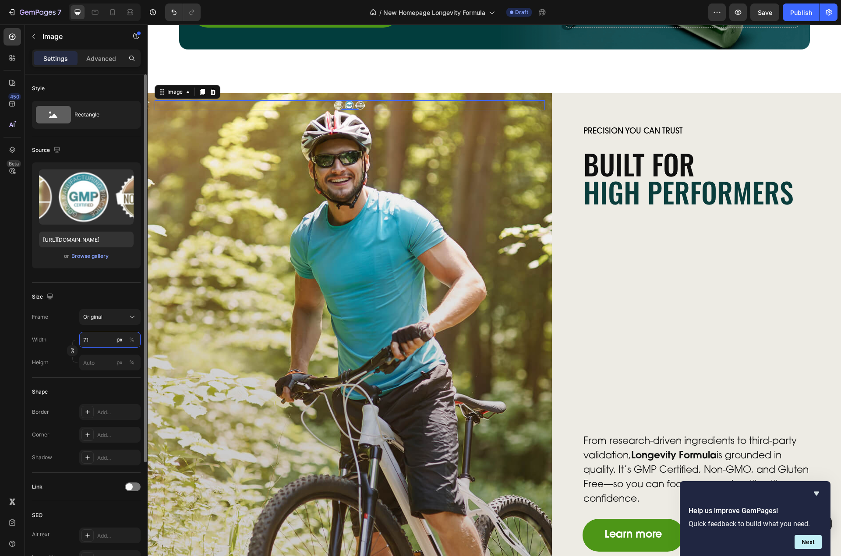
type input "714"
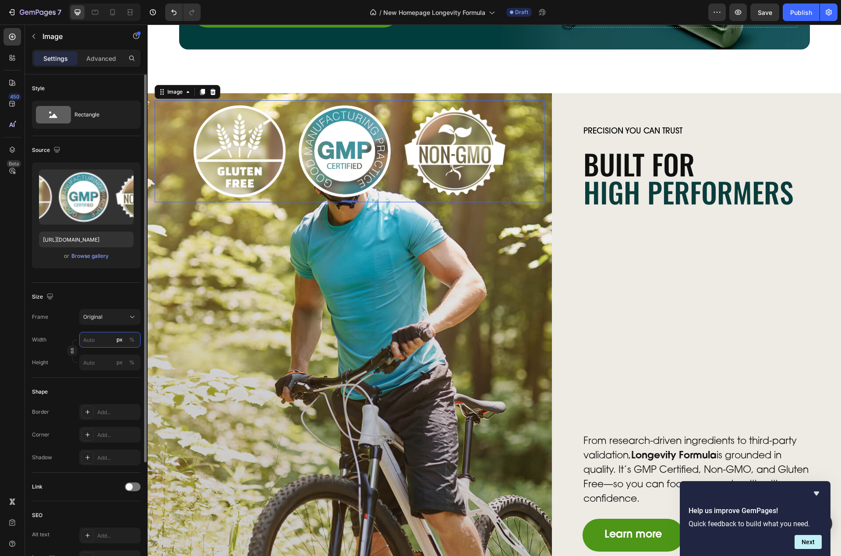
type input "714"
click at [74, 347] on button "button" at bounding box center [72, 351] width 11 height 11
click at [73, 374] on icon "button" at bounding box center [72, 373] width 6 height 6
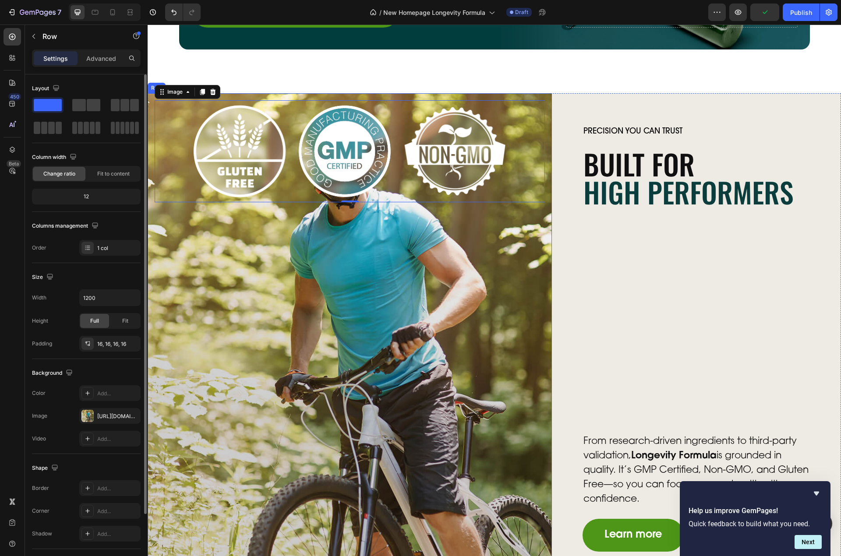
click at [240, 296] on div "Image 0" at bounding box center [350, 338] width 390 height 477
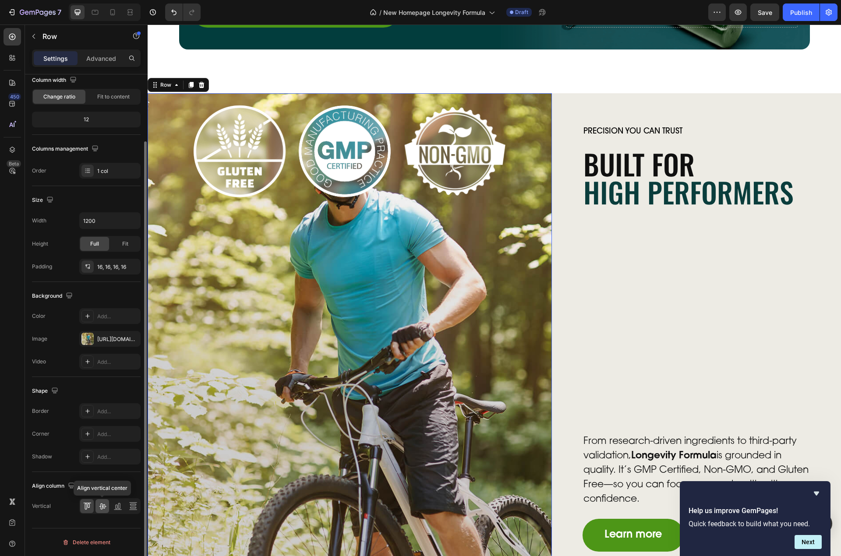
drag, startPoint x: 102, startPoint y: 505, endPoint x: 12, endPoint y: 428, distance: 118.7
click at [102, 505] on icon at bounding box center [102, 506] width 9 height 9
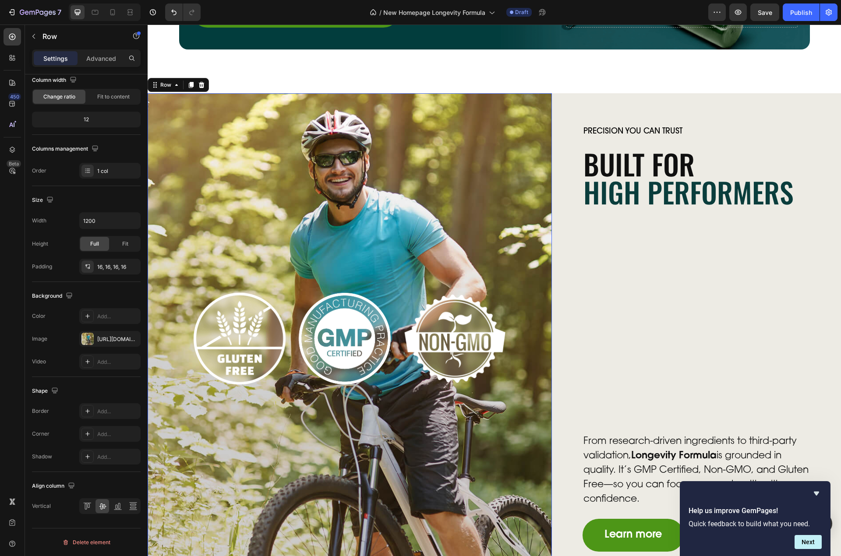
click at [258, 224] on div "Image" at bounding box center [350, 338] width 390 height 477
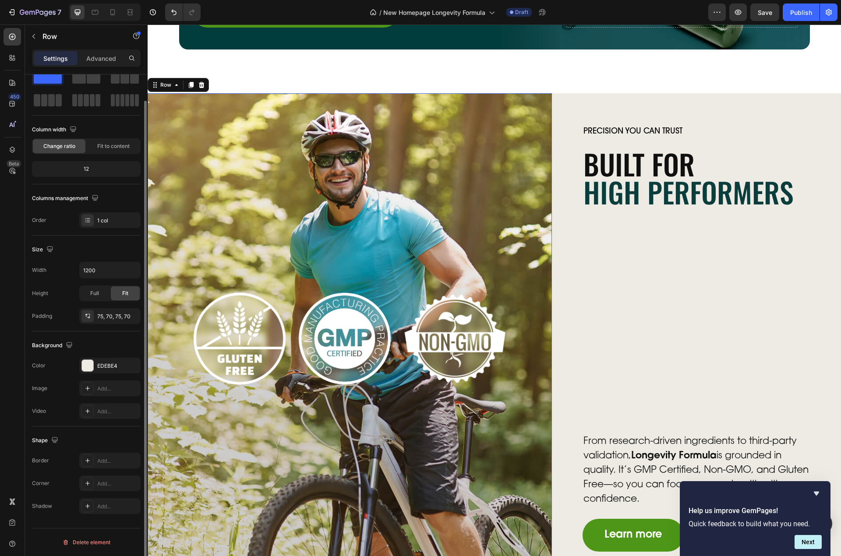
click at [613, 225] on div "Precision You Can Trust Text Block Built for High Performers Heading From resea…" at bounding box center [697, 339] width 228 height 426
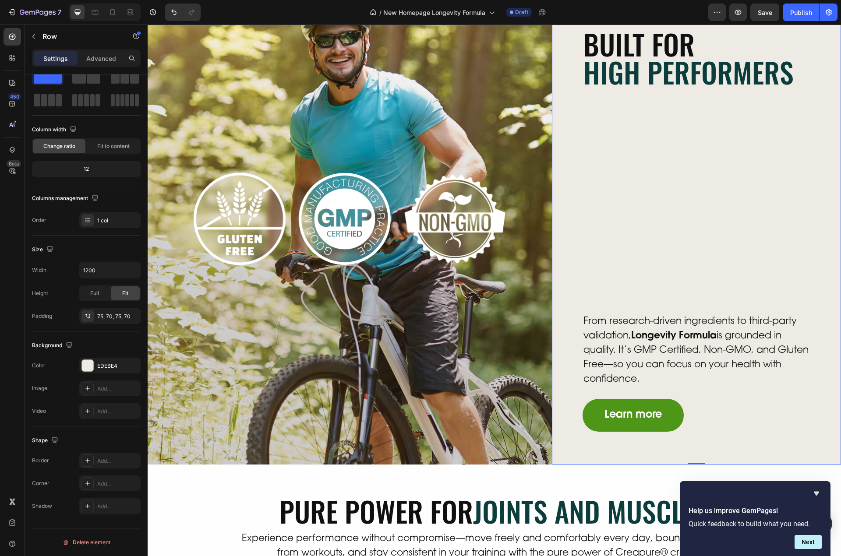
scroll to position [788, 0]
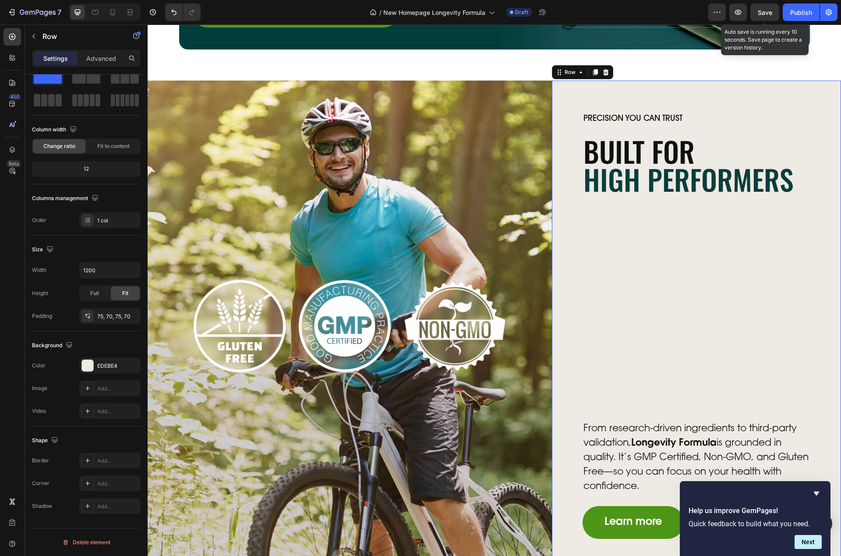
click at [765, 17] on div "Save" at bounding box center [765, 12] width 14 height 9
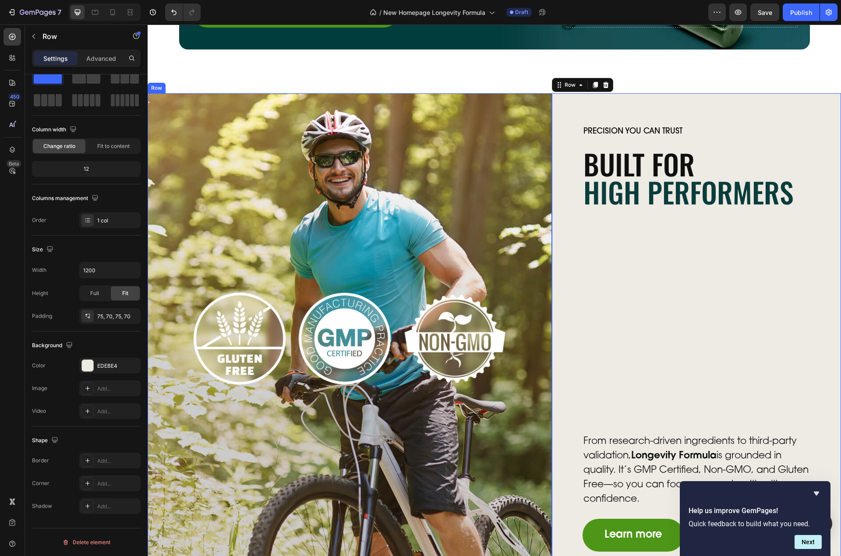
click at [302, 182] on div "Image" at bounding box center [350, 338] width 390 height 477
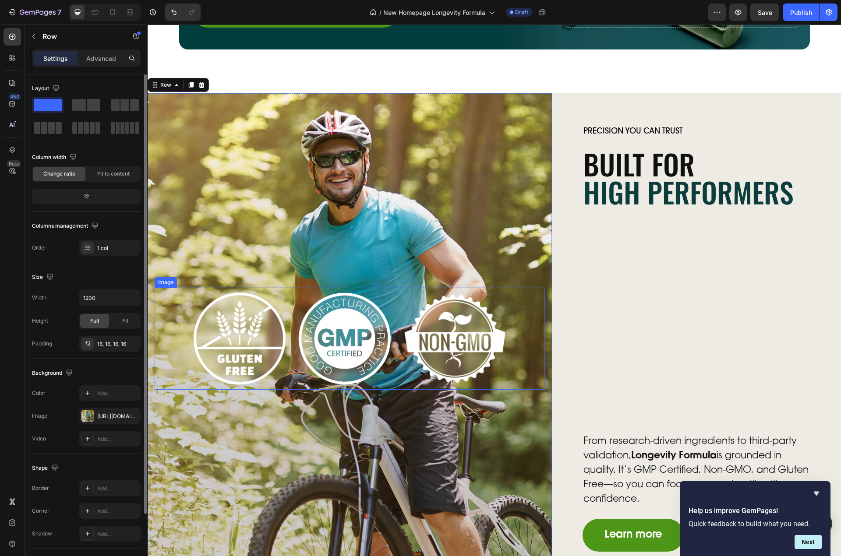
click at [316, 310] on img at bounding box center [350, 339] width 313 height 102
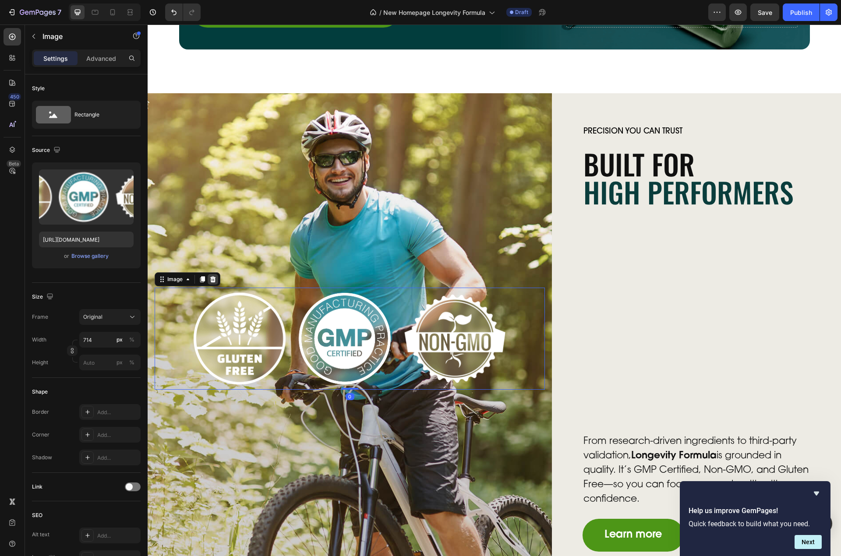
click at [211, 276] on icon at bounding box center [212, 279] width 7 height 7
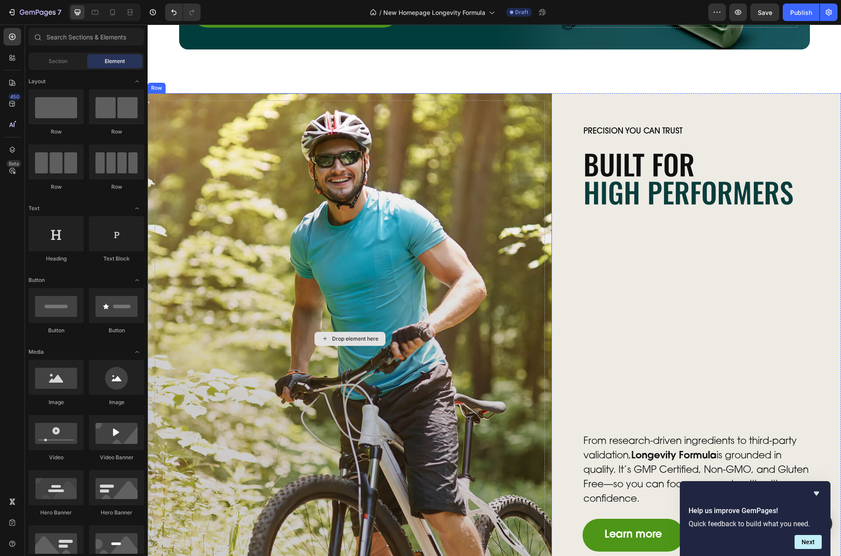
click at [289, 152] on div "Drop element here" at bounding box center [350, 338] width 390 height 477
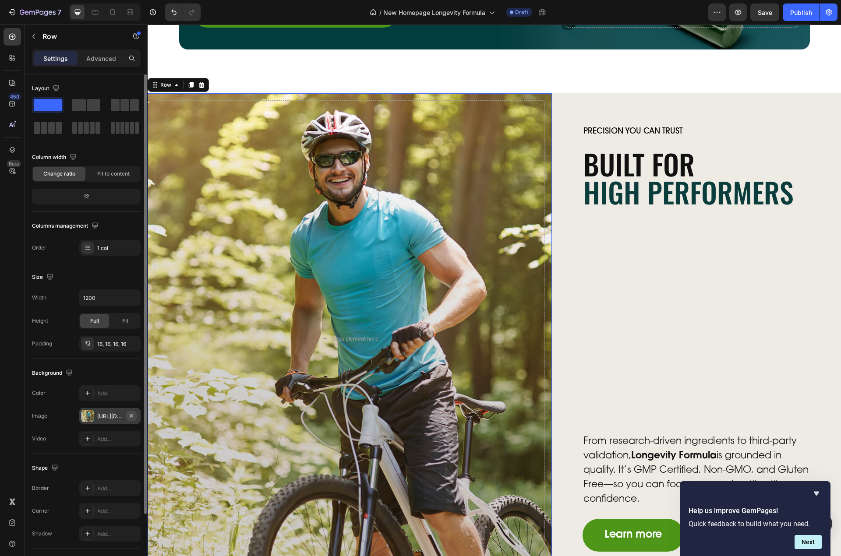
click at [134, 416] on icon "button" at bounding box center [131, 416] width 7 height 7
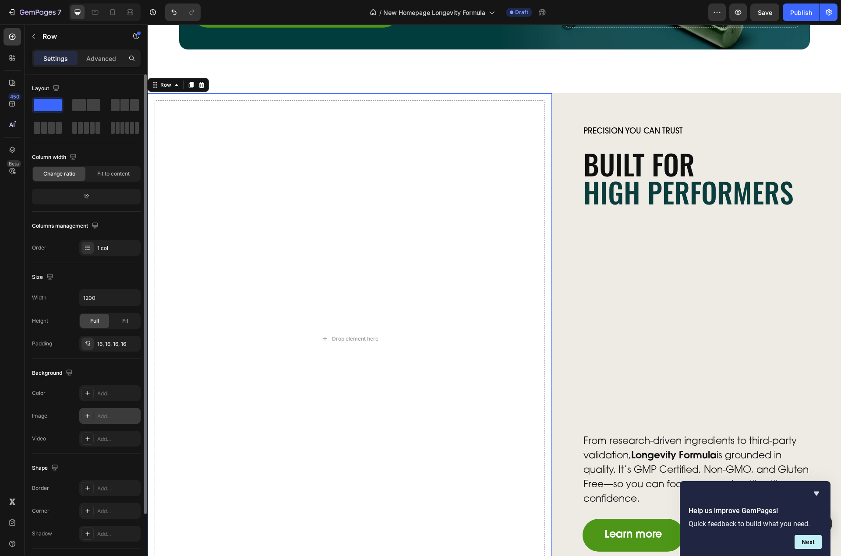
click at [106, 418] on div "Add..." at bounding box center [117, 417] width 41 height 8
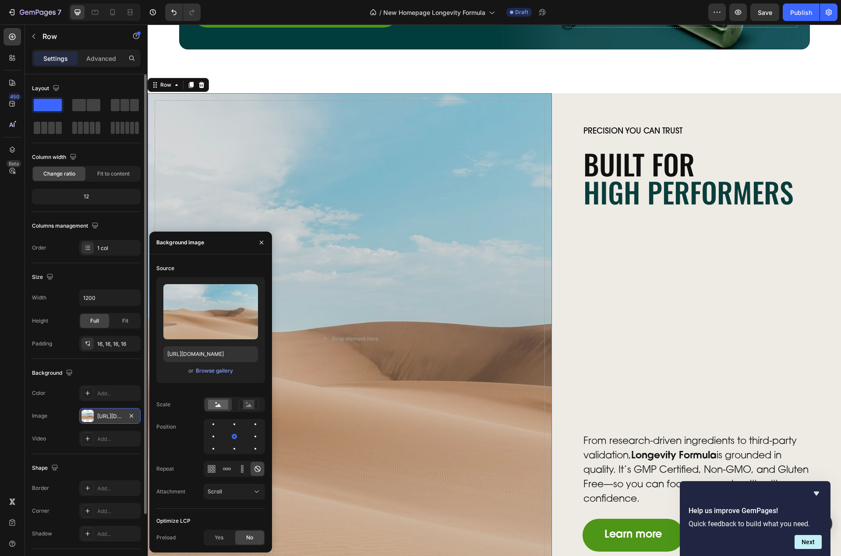
click at [235, 371] on div "or Browse gallery" at bounding box center [210, 371] width 95 height 11
click at [227, 372] on div "Browse gallery" at bounding box center [214, 371] width 37 height 8
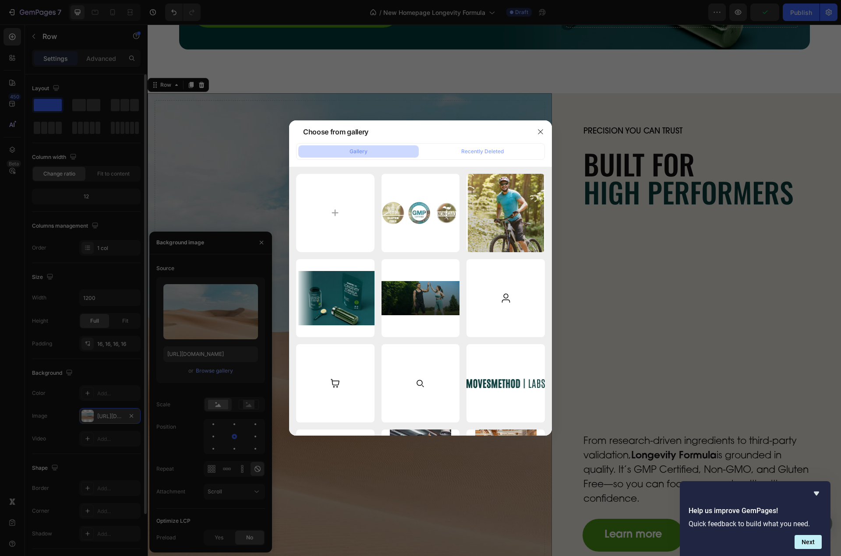
type input "C:\fakepath\bike-img3.jpg"
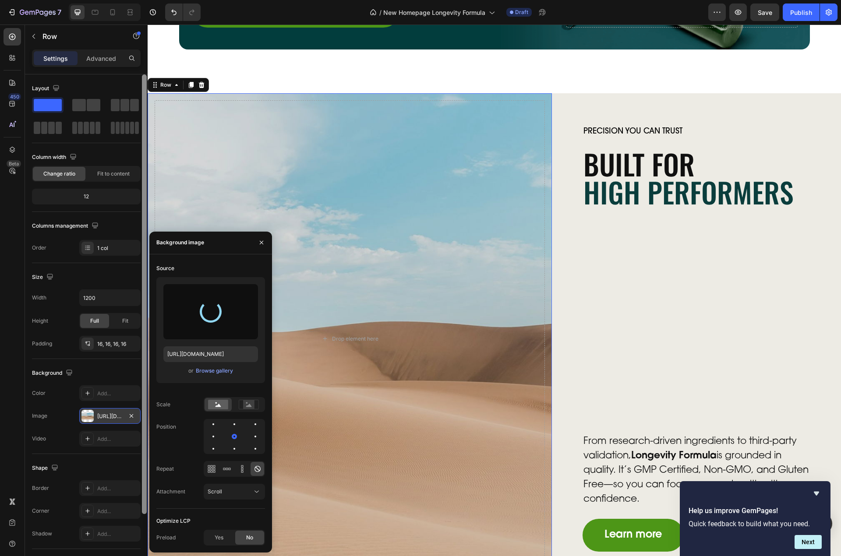
type input "https://cdn.shopify.com/s/files/1/0606/5533/7551/files/gempages_558382170591200…"
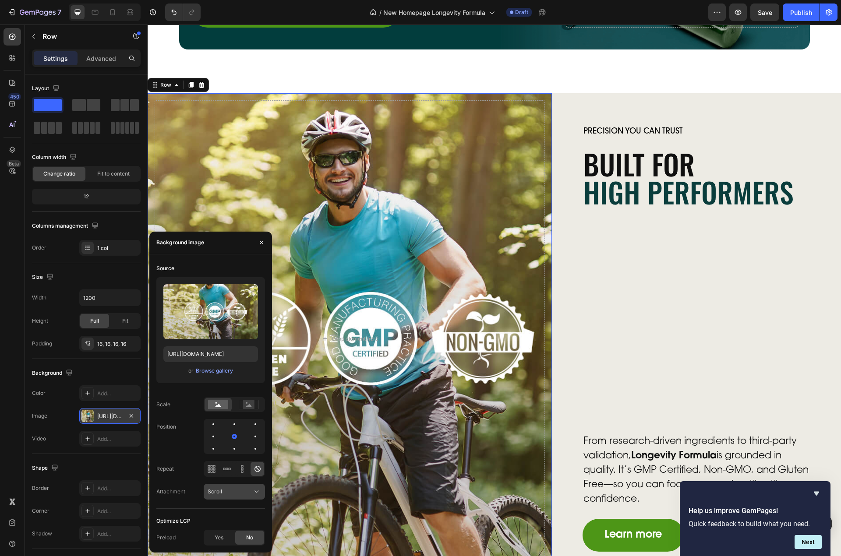
click at [228, 491] on div "Scroll" at bounding box center [230, 492] width 45 height 8
click at [246, 400] on icon at bounding box center [249, 405] width 20 height 10
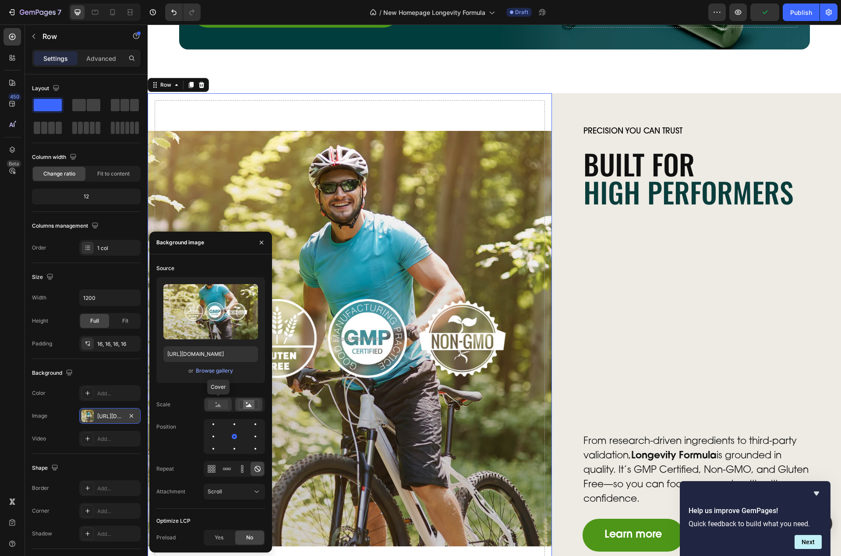
click at [228, 401] on div at bounding box center [218, 404] width 27 height 13
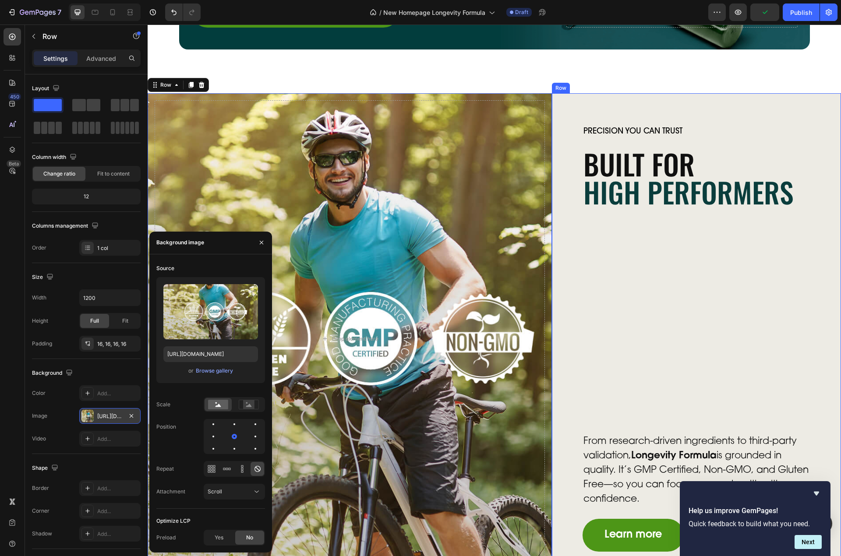
click at [674, 351] on div "Precision You Can Trust Text Block Built for High Performers Heading From resea…" at bounding box center [697, 339] width 228 height 426
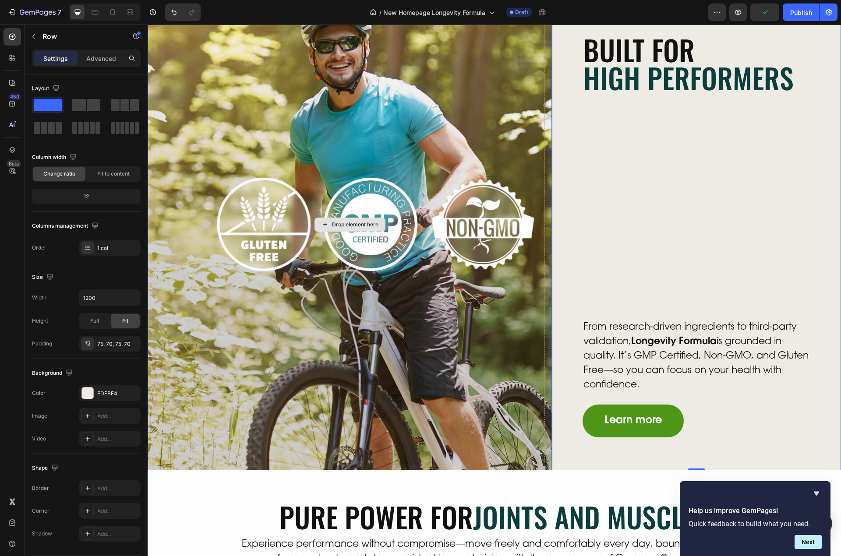
scroll to position [837, 0]
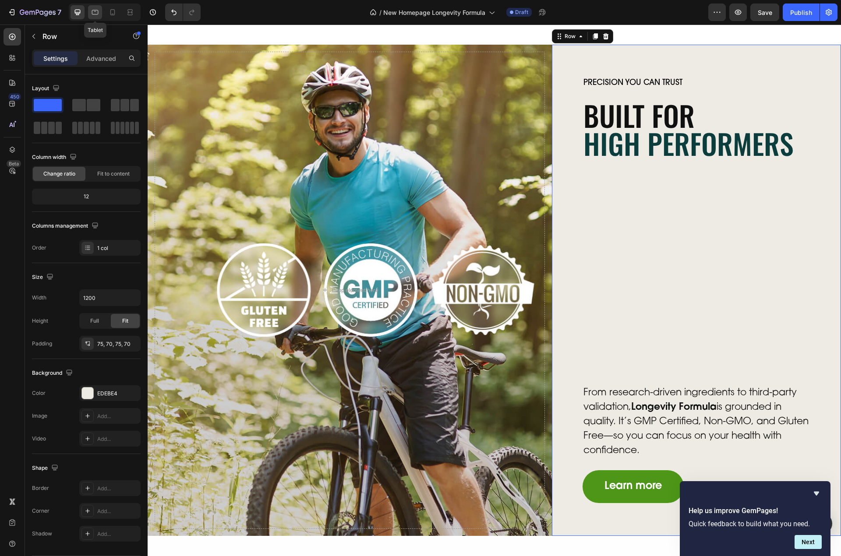
click at [91, 12] on icon at bounding box center [95, 12] width 9 height 9
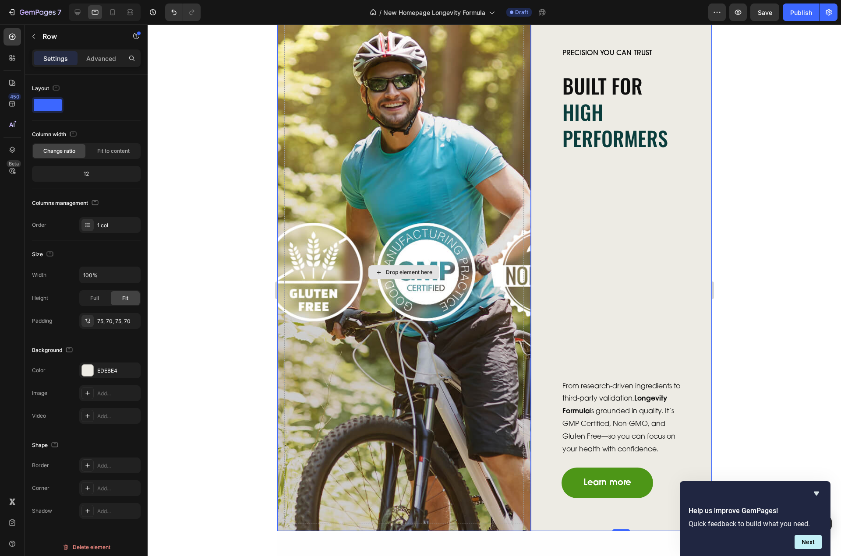
scroll to position [869, 0]
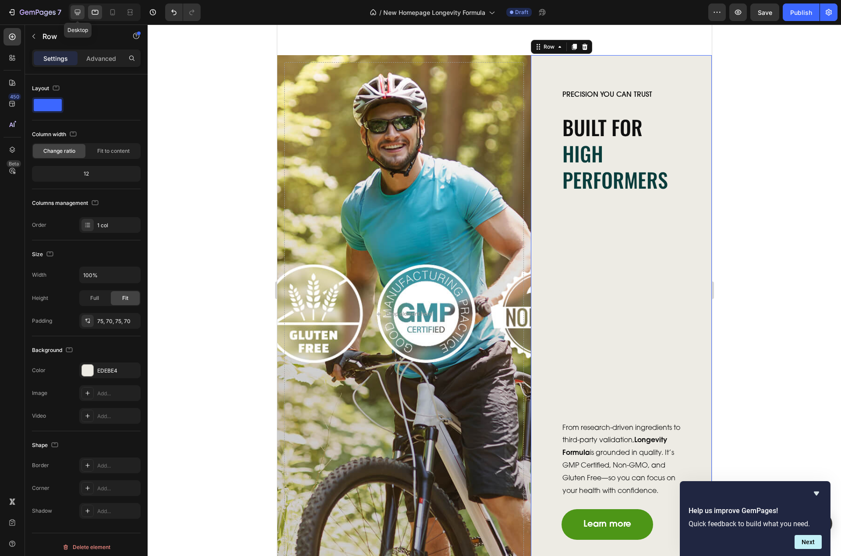
click at [84, 10] on div at bounding box center [78, 12] width 14 height 14
type input "1200"
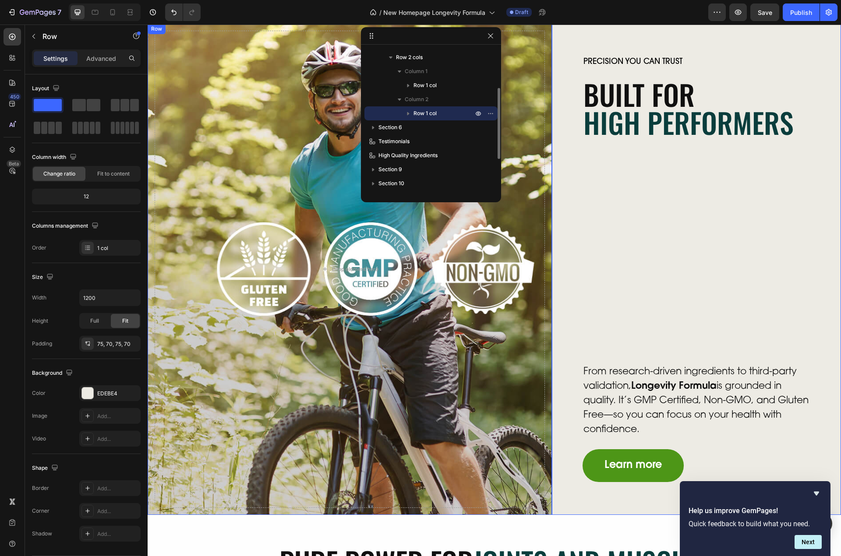
scroll to position [837, 0]
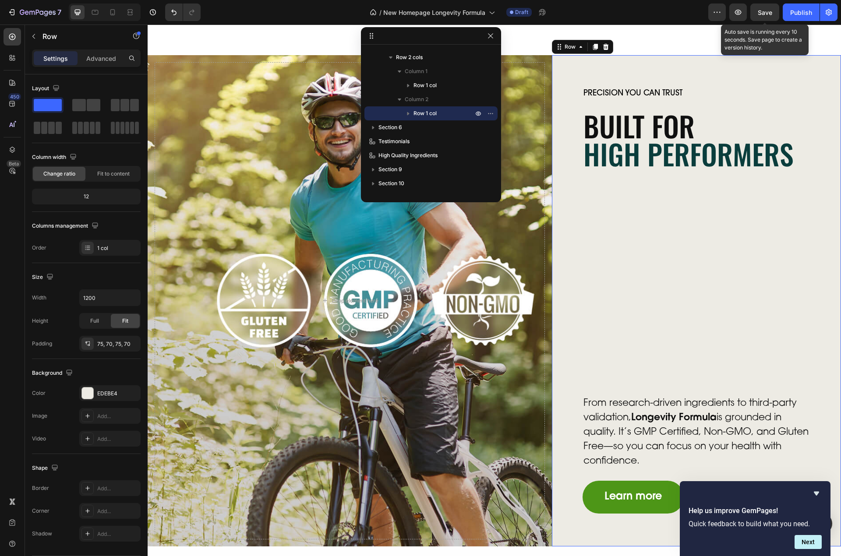
click at [766, 12] on span "Save" at bounding box center [765, 12] width 14 height 7
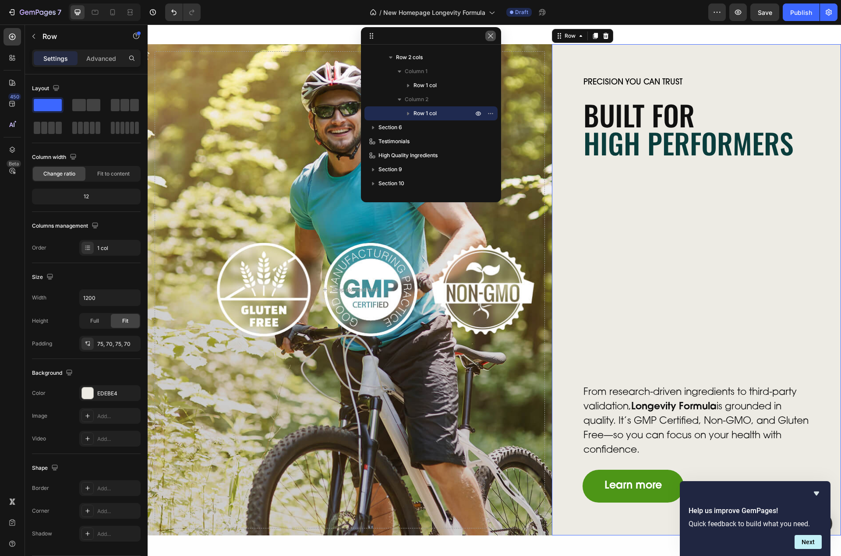
click at [488, 38] on icon "button" at bounding box center [490, 35] width 5 height 5
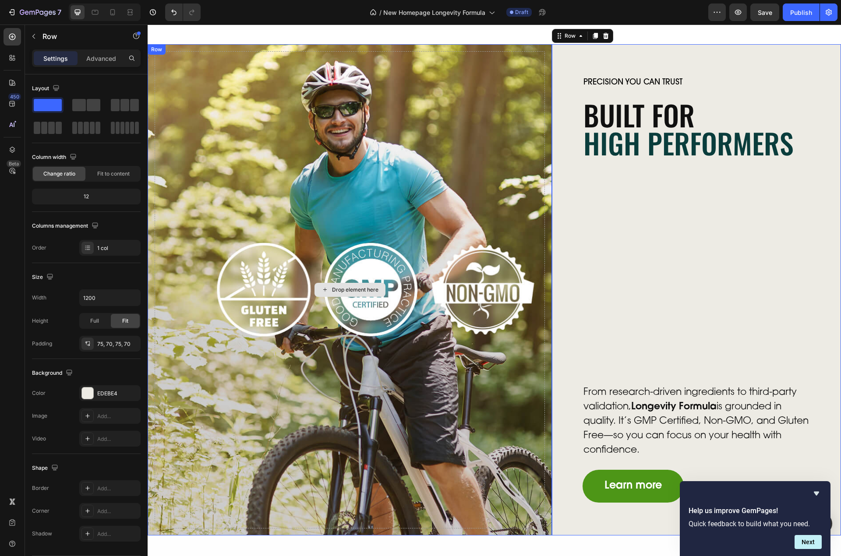
click at [257, 178] on div "Drop element here" at bounding box center [350, 289] width 390 height 477
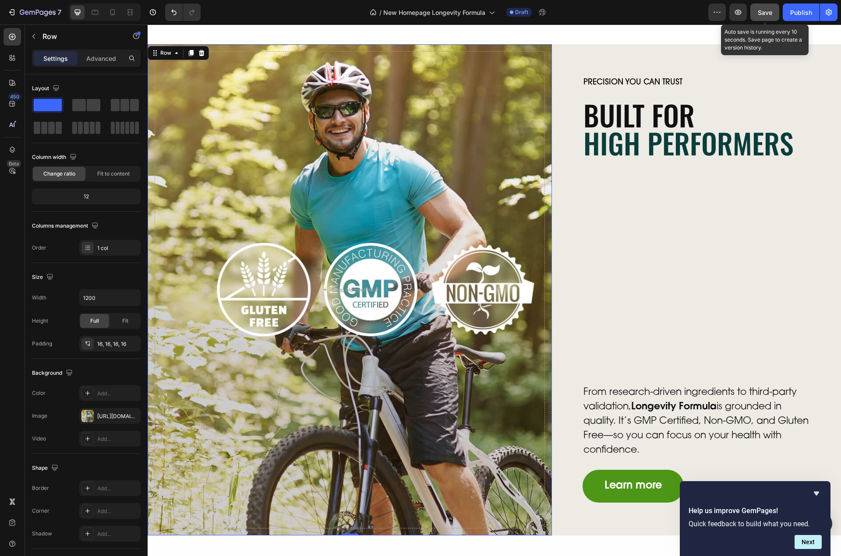
click at [776, 11] on button "Save" at bounding box center [764, 13] width 29 height 18
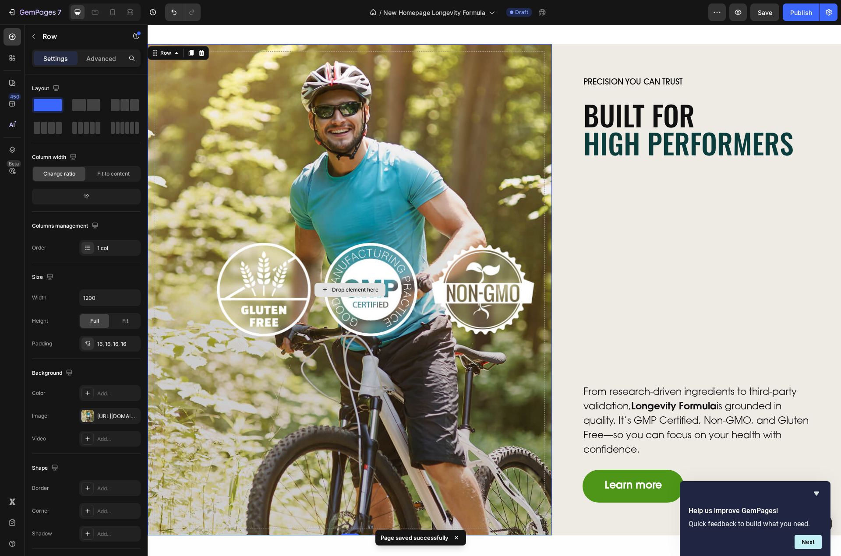
click at [295, 199] on div "Drop element here" at bounding box center [350, 289] width 390 height 477
click at [109, 415] on div "https://cdn.shopify.com/s/files/1/0606/5533/7551/files/gempages_558382170591200…" at bounding box center [109, 417] width 25 height 8
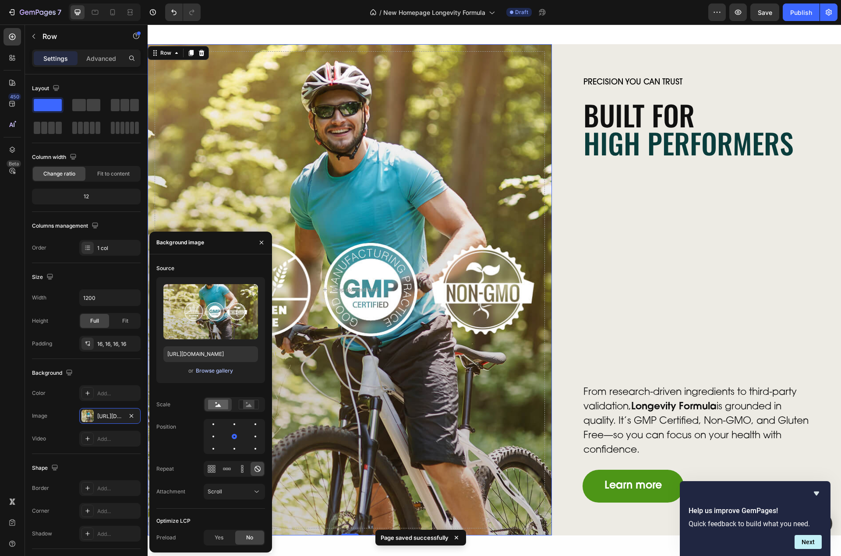
click at [216, 368] on div "Browse gallery" at bounding box center [214, 371] width 37 height 8
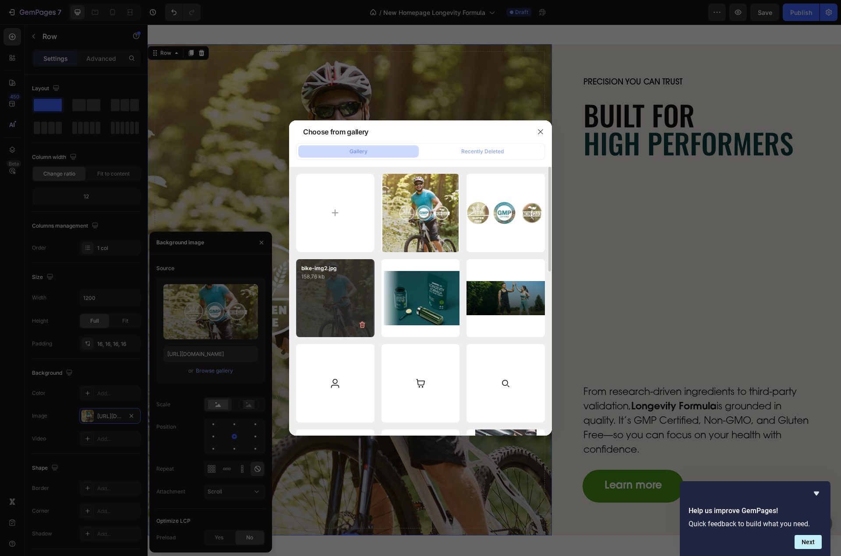
click at [329, 303] on div "bike-img2.jpg 158.76 kb" at bounding box center [335, 298] width 78 height 78
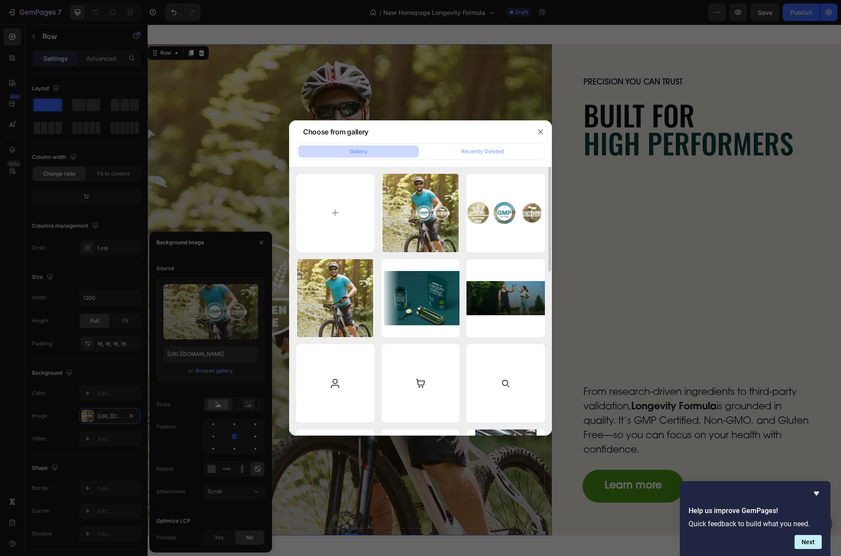
type input "https://cdn.shopify.com/s/files/1/0606/5533/7551/files/gempages_558382170591200…"
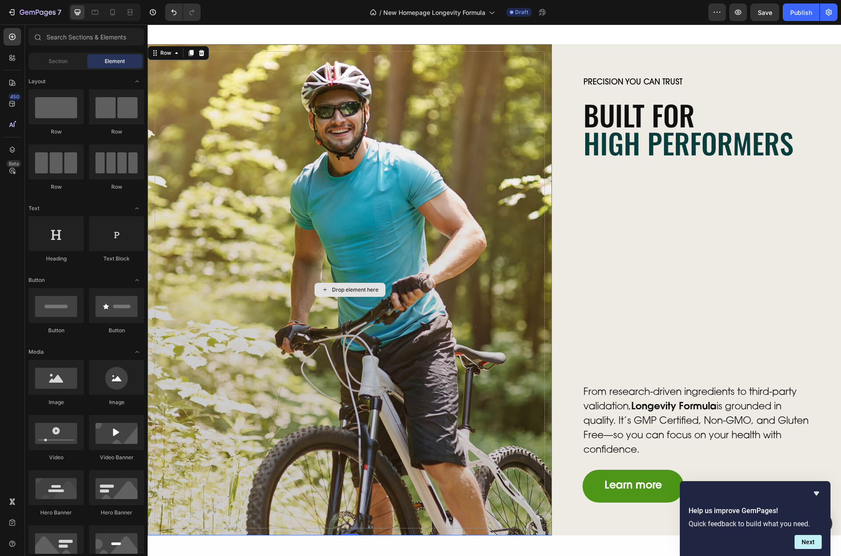
click at [352, 286] on div "Drop element here" at bounding box center [355, 289] width 46 height 7
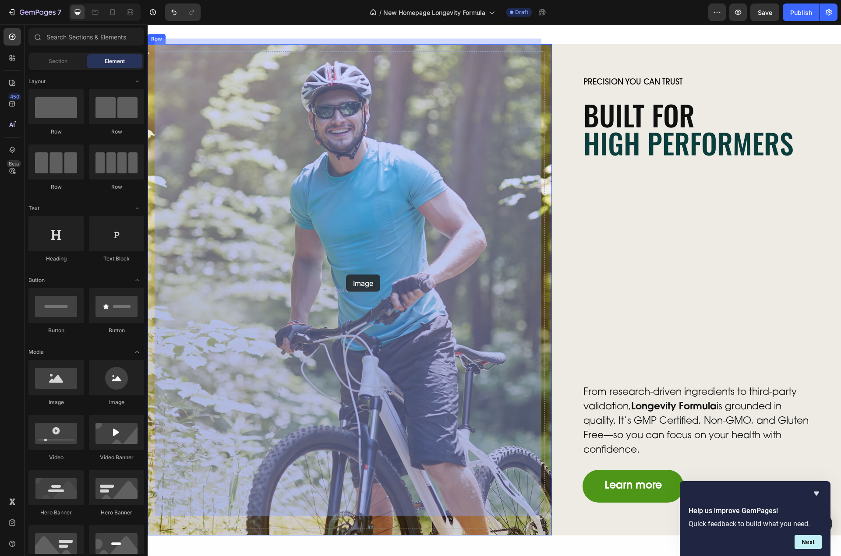
drag, startPoint x: 203, startPoint y: 398, endPoint x: 346, endPoint y: 275, distance: 188.8
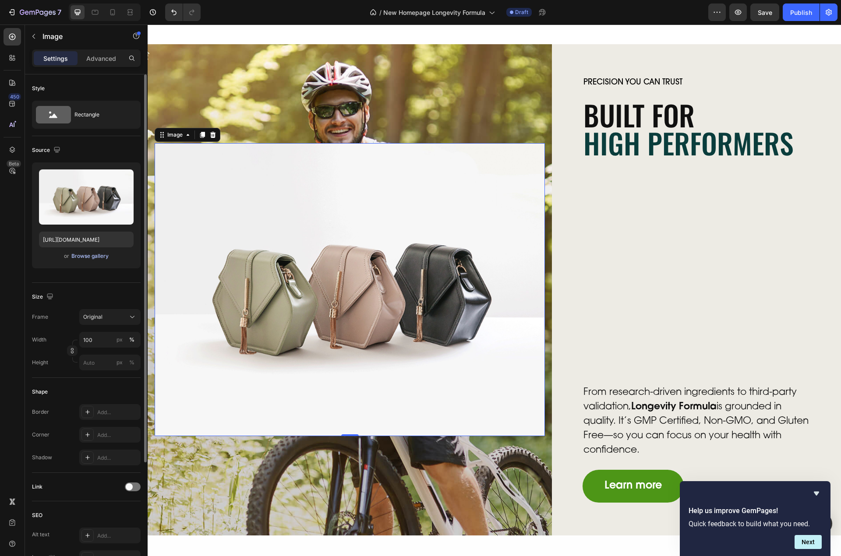
click at [92, 253] on div "Browse gallery" at bounding box center [89, 256] width 37 height 8
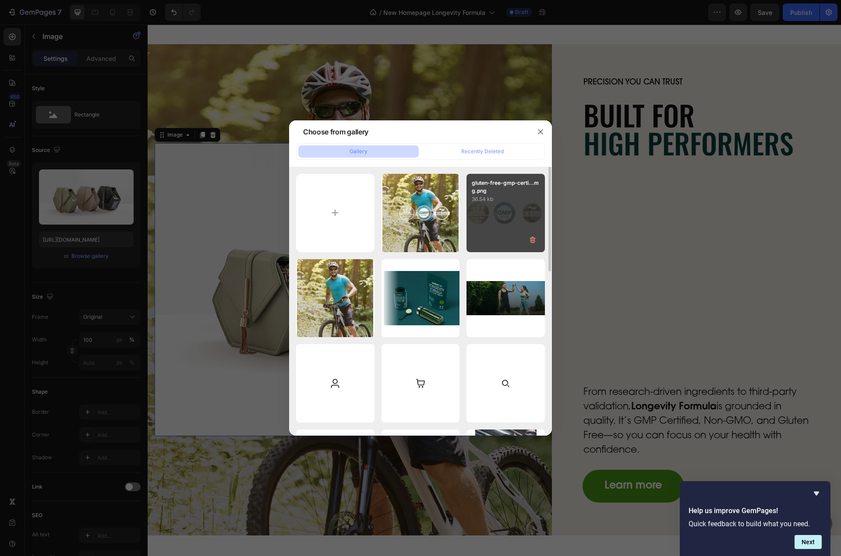
click at [491, 214] on div "gluten-free-gmp-certi...mg.png 36.54 kb" at bounding box center [505, 213] width 78 height 78
type input "https://cdn.shopify.com/s/files/1/0606/5533/7551/files/gempages_558382170591200…"
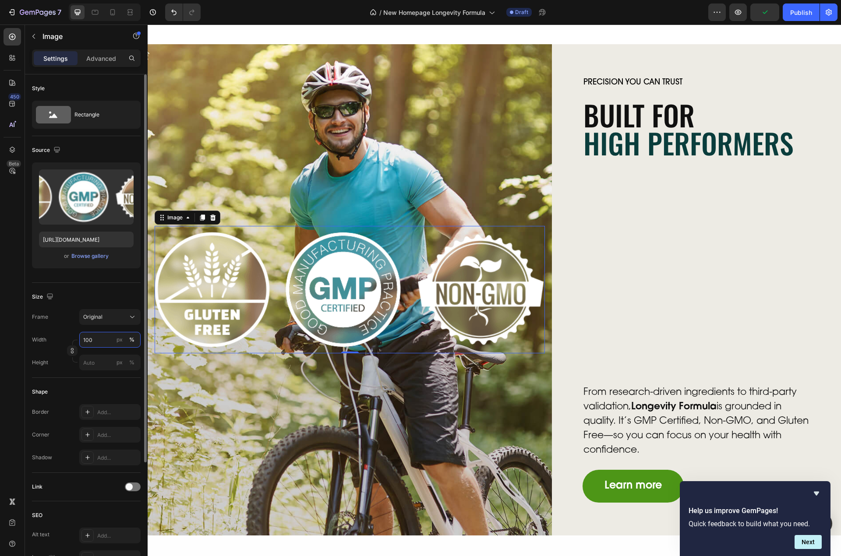
click at [94, 338] on input "100" at bounding box center [109, 340] width 61 height 16
click at [113, 338] on input "714" at bounding box center [109, 340] width 61 height 16
type input "714"
click at [118, 339] on div "px" at bounding box center [120, 340] width 6 height 8
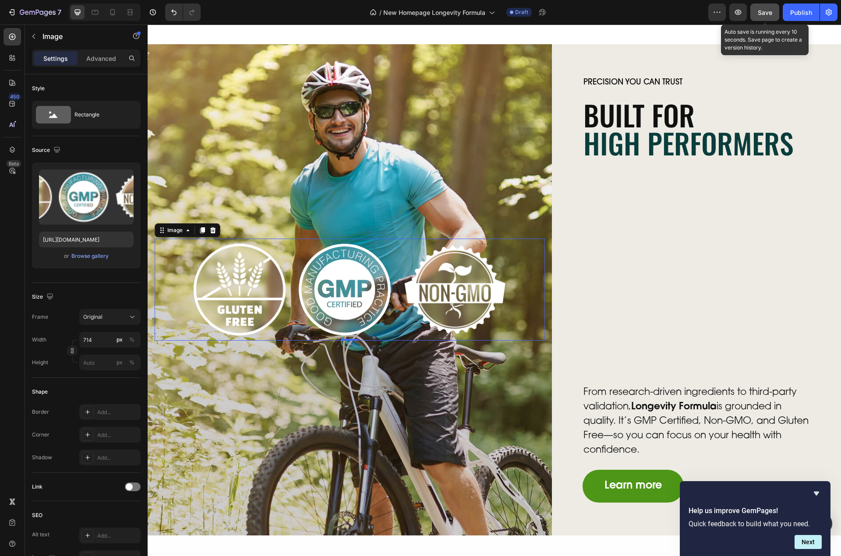
click at [776, 12] on button "Save" at bounding box center [764, 13] width 29 height 18
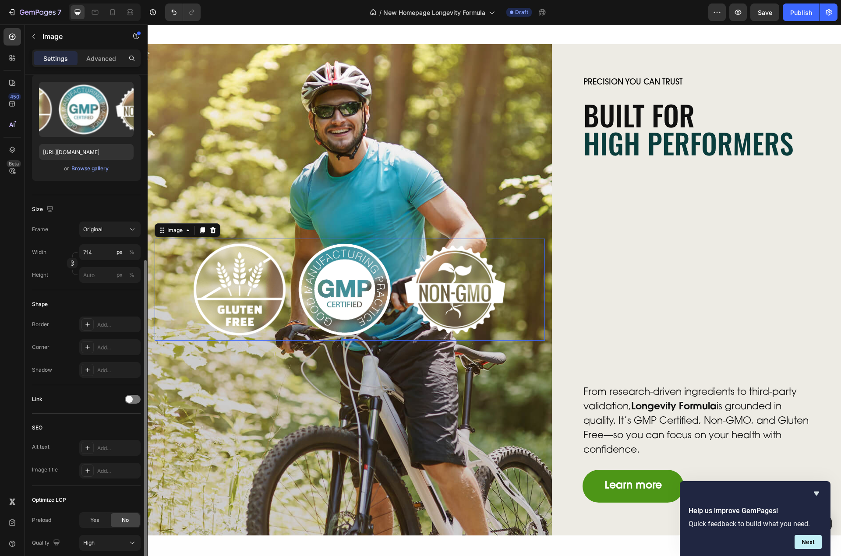
scroll to position [155, 0]
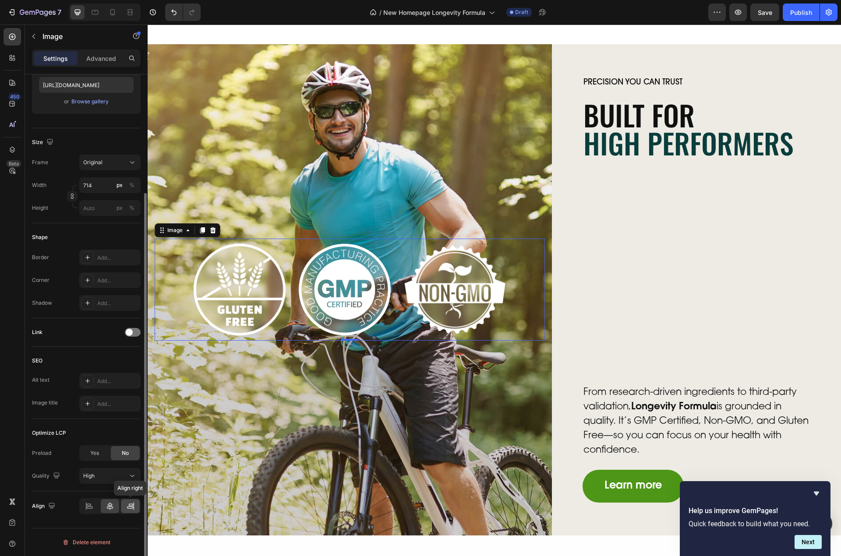
click at [124, 503] on div at bounding box center [130, 506] width 19 height 14
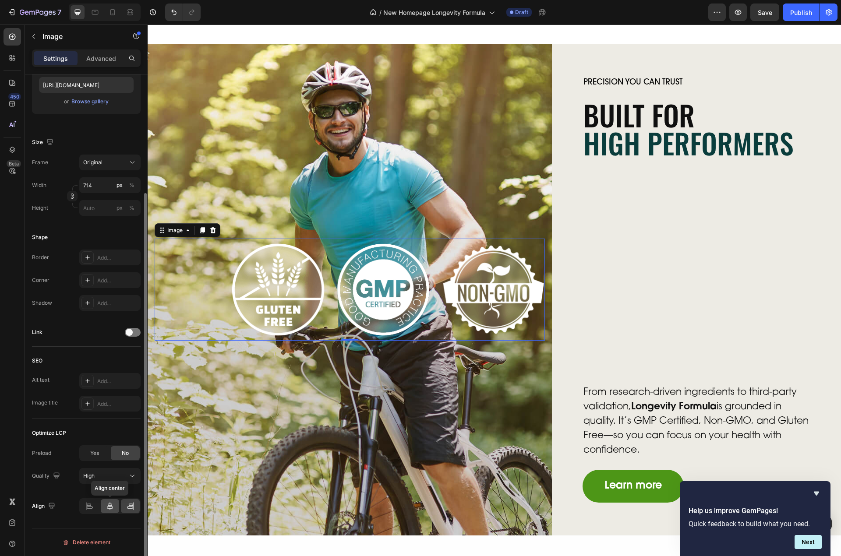
click at [113, 504] on icon at bounding box center [110, 506] width 9 height 9
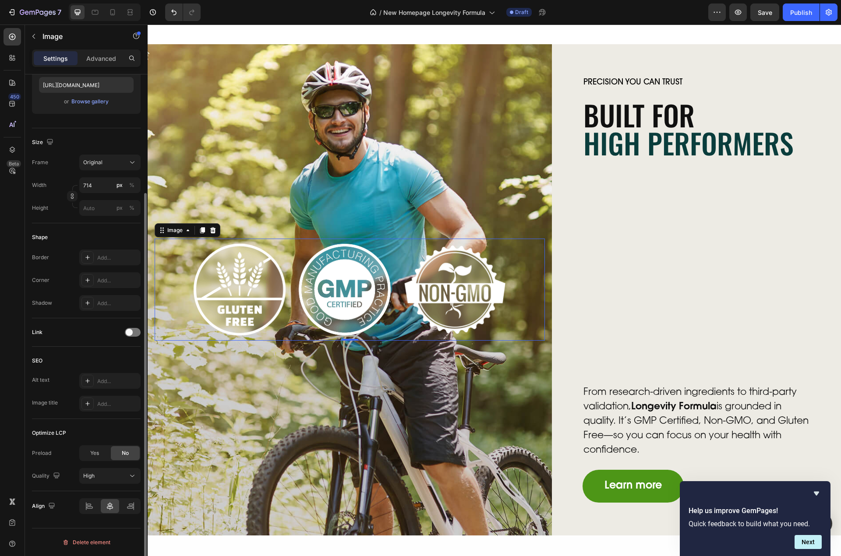
scroll to position [67, 0]
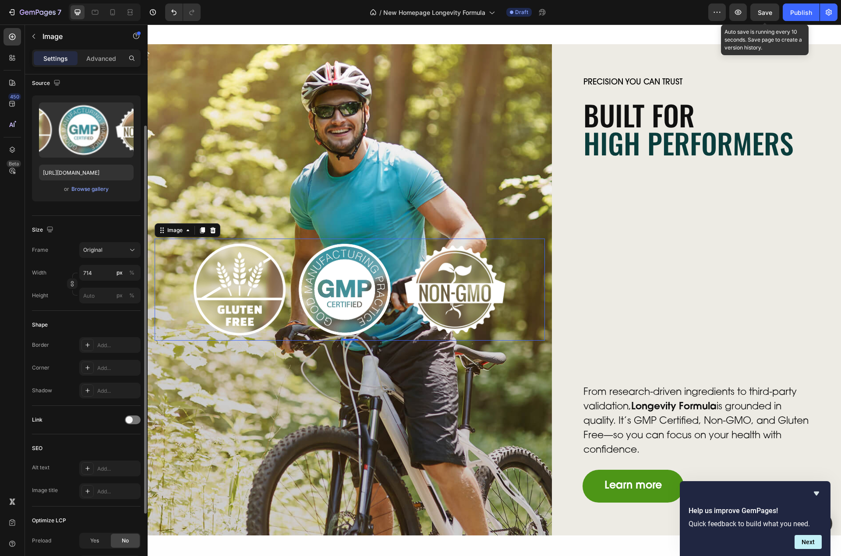
click at [768, 14] on span "Save" at bounding box center [765, 12] width 14 height 7
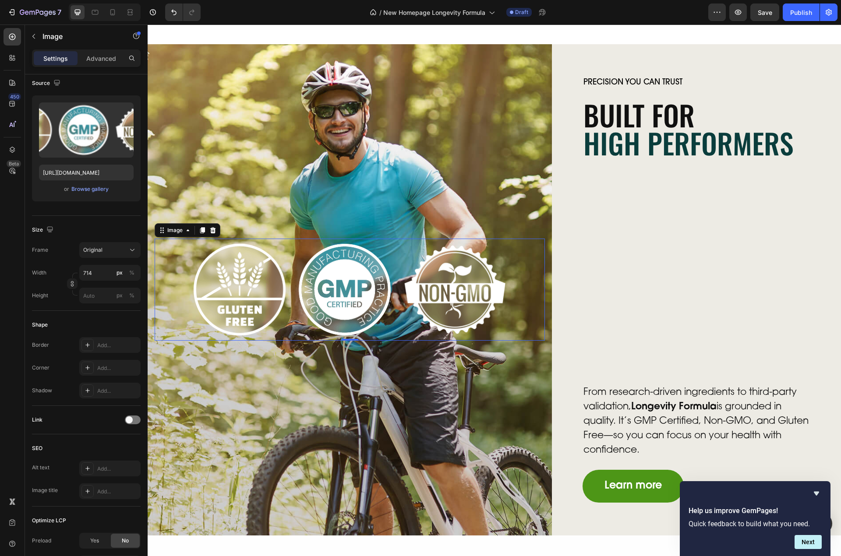
click at [281, 264] on img at bounding box center [350, 290] width 313 height 102
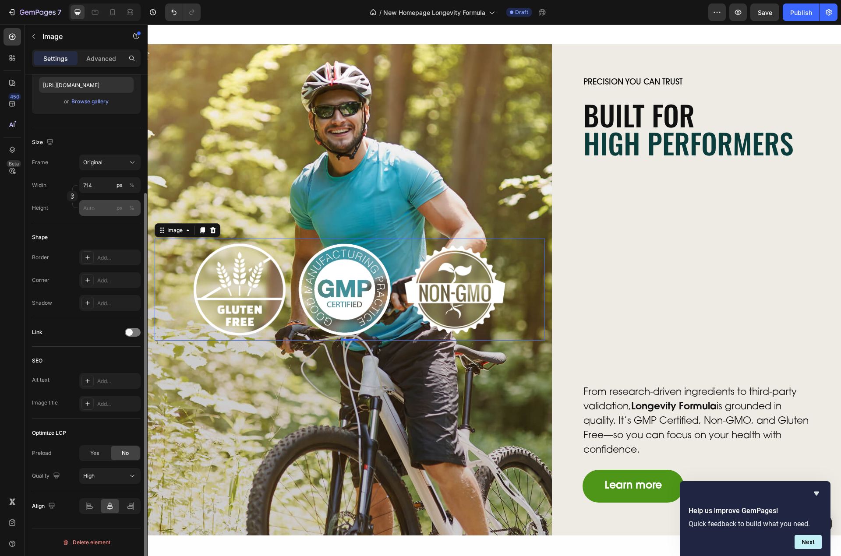
scroll to position [0, 0]
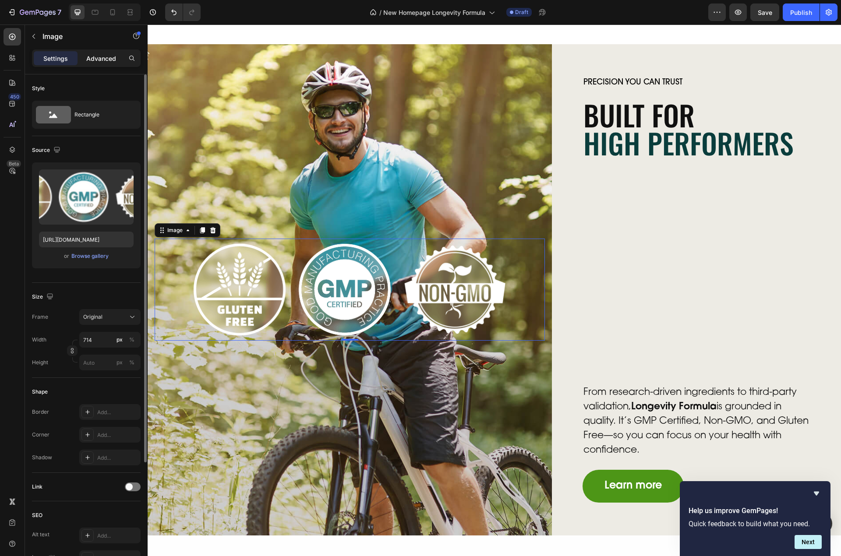
click at [109, 60] on p "Advanced" at bounding box center [101, 58] width 30 height 9
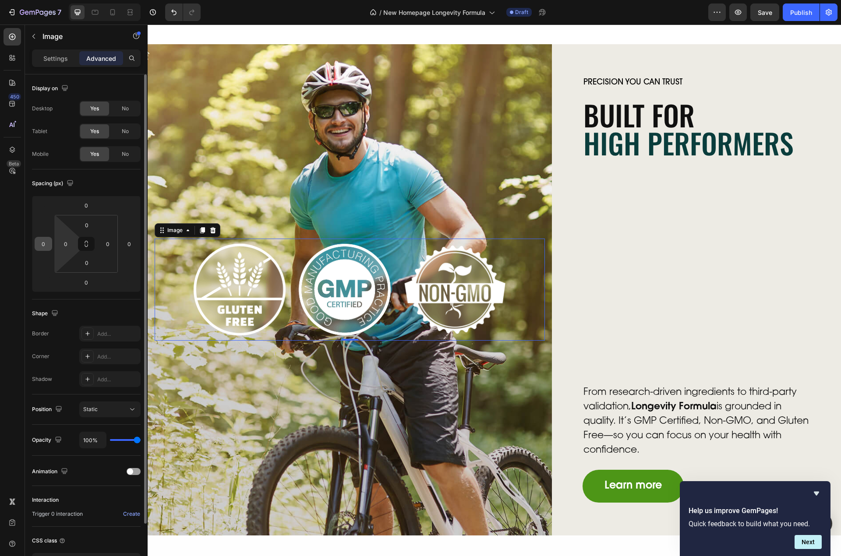
click at [48, 247] on input "0" at bounding box center [43, 243] width 13 height 13
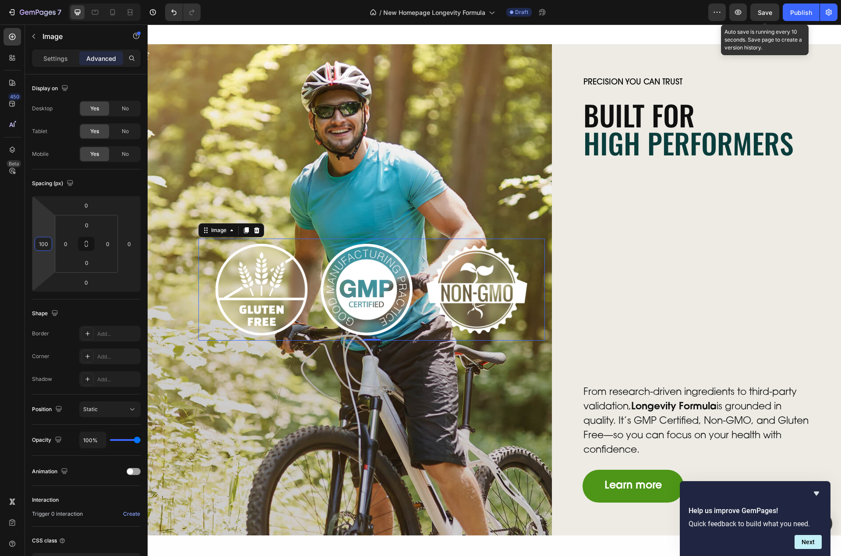
type input "100"
click at [767, 10] on span "Save" at bounding box center [765, 12] width 14 height 7
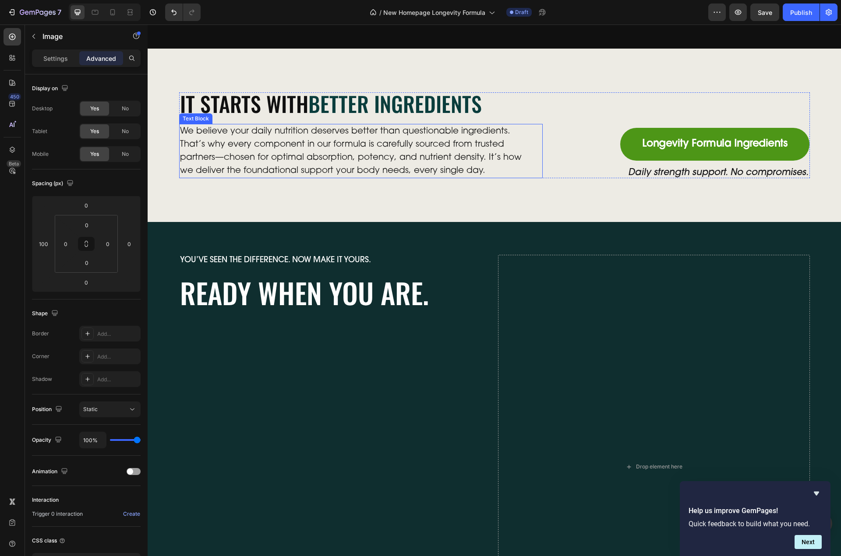
scroll to position [2940, 0]
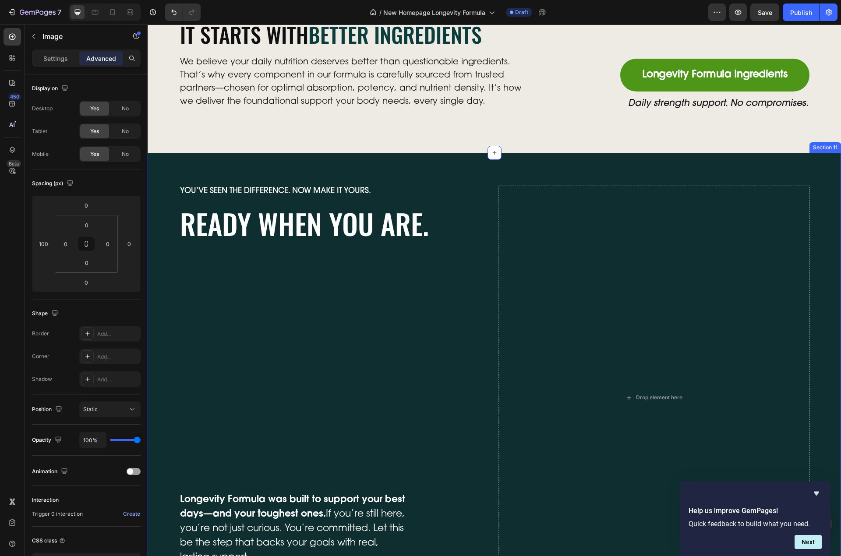
click at [174, 160] on div "You’ve seen the difference. Now make it yours. Text Block Ready When You Are. H…" at bounding box center [494, 398] width 693 height 490
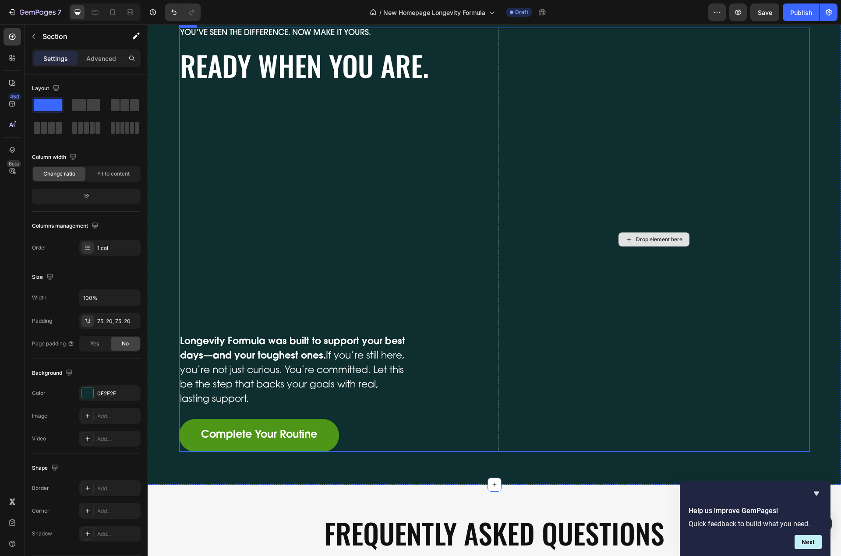
scroll to position [3115, 0]
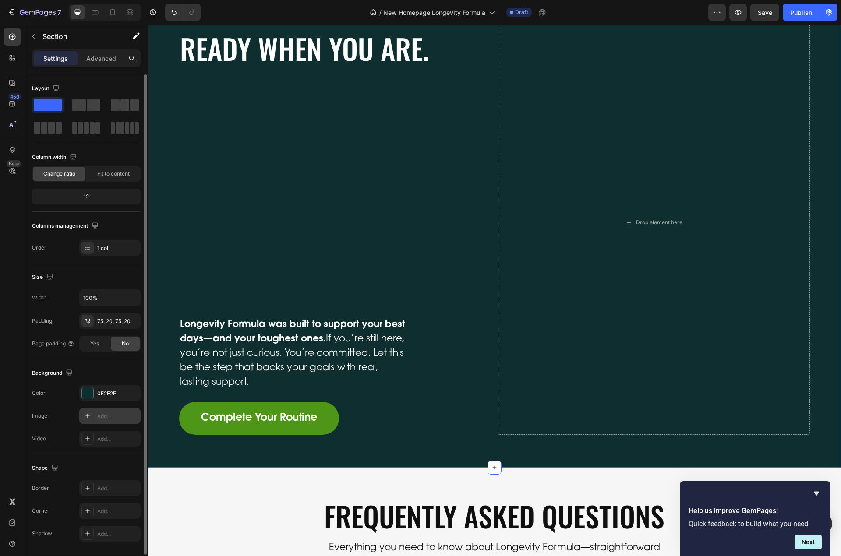
click at [105, 416] on div "Add..." at bounding box center [117, 417] width 41 height 8
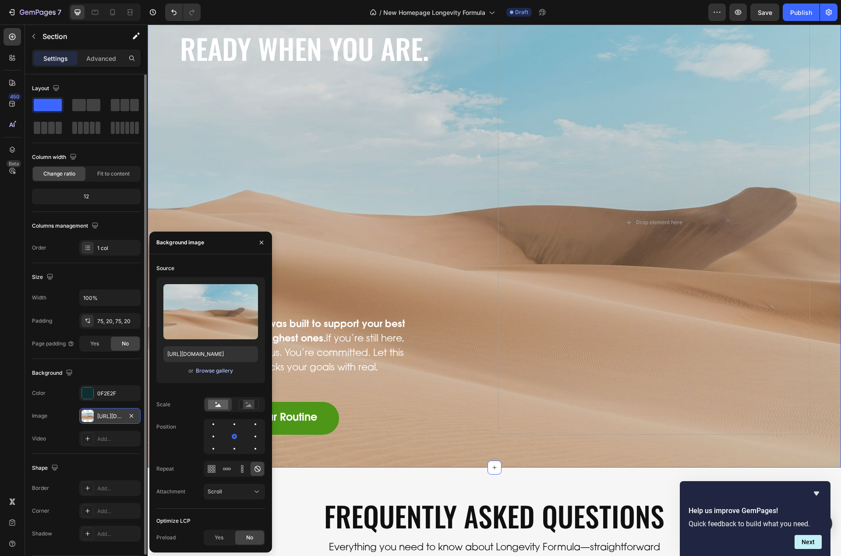
click at [220, 370] on div "Browse gallery" at bounding box center [214, 371] width 37 height 8
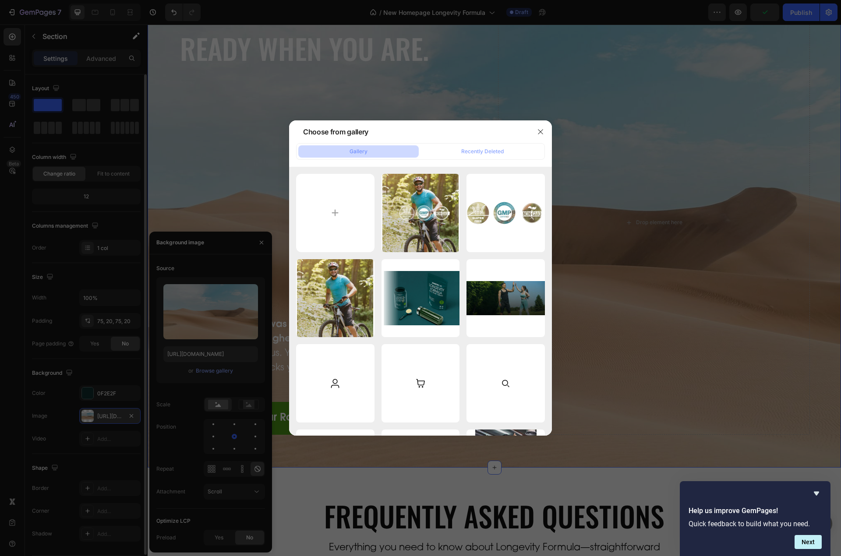
type input "C:\fakepath\package-img.png"
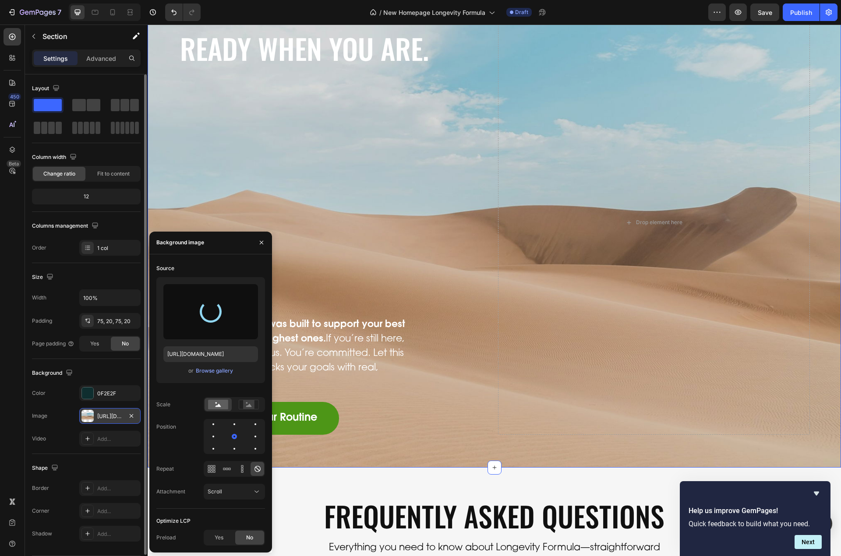
type input "https://cdn.shopify.com/s/files/1/0606/5533/7551/files/gempages_558382170591200…"
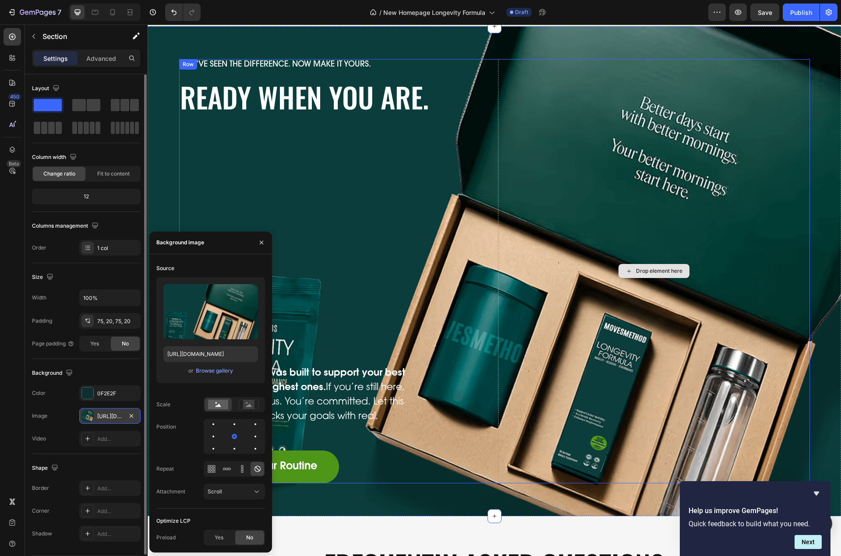
scroll to position [3028, 0]
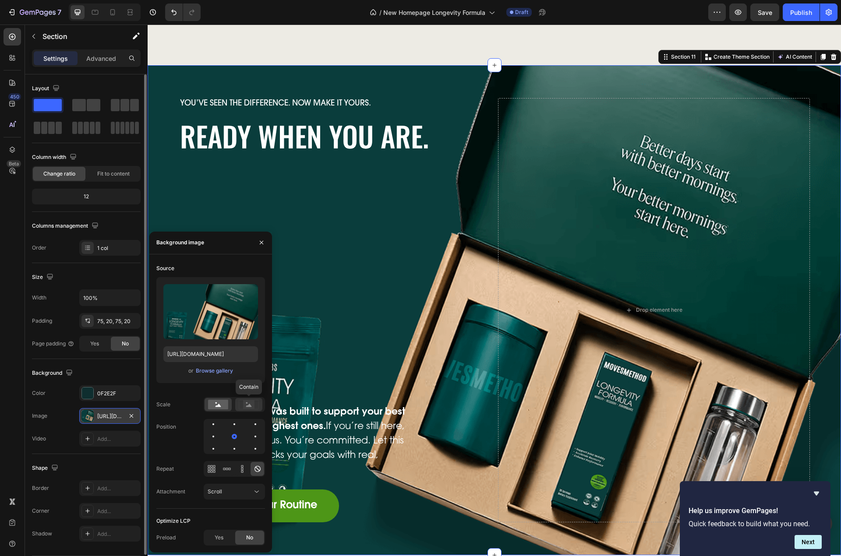
click at [251, 406] on icon at bounding box center [249, 405] width 6 height 3
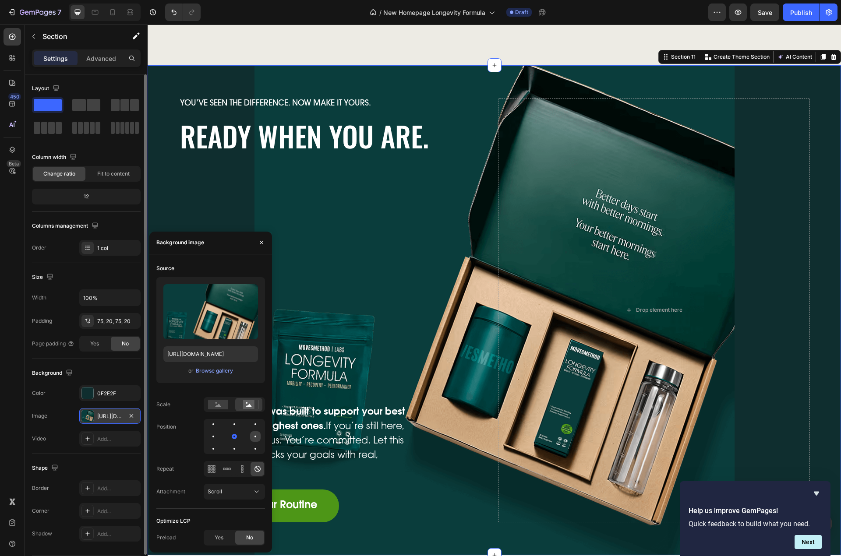
click at [257, 437] on div at bounding box center [255, 436] width 11 height 11
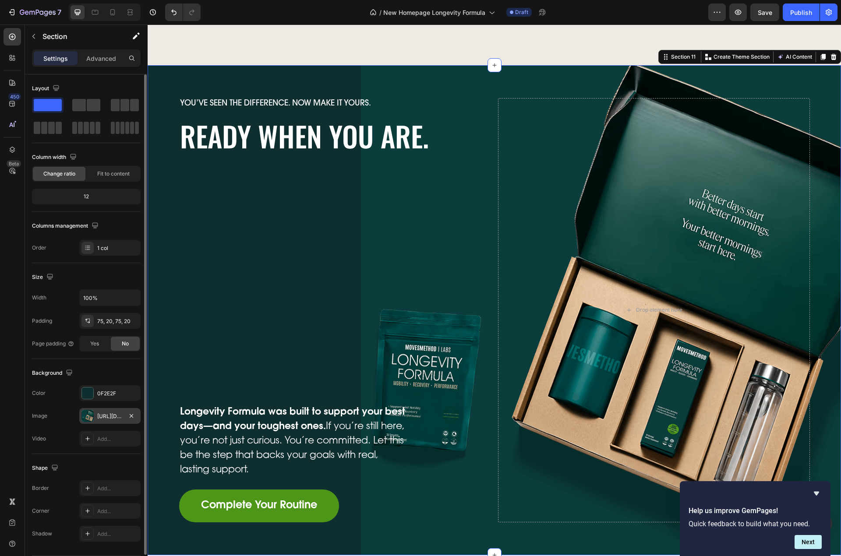
click at [432, 88] on div "You’ve seen the difference. Now make it yours. Text Block Ready When You Are. H…" at bounding box center [494, 310] width 693 height 490
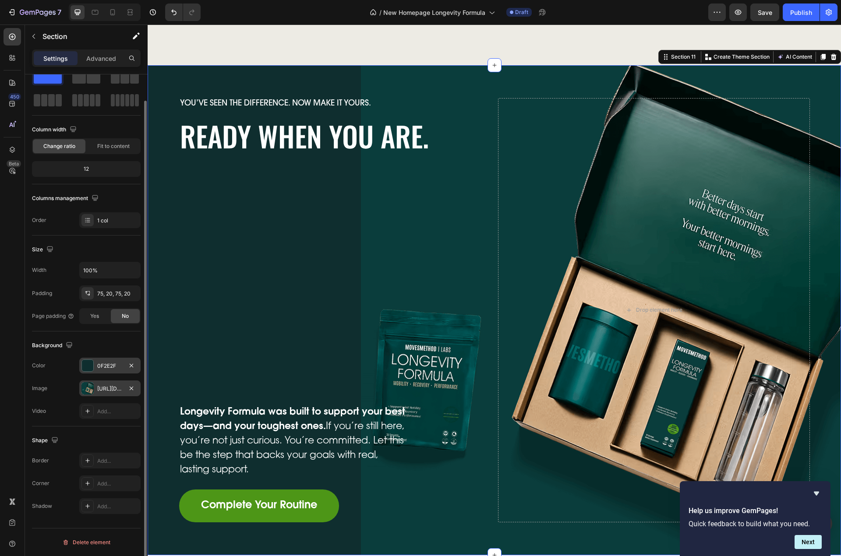
click at [114, 365] on div "0F2E2F" at bounding box center [109, 366] width 25 height 8
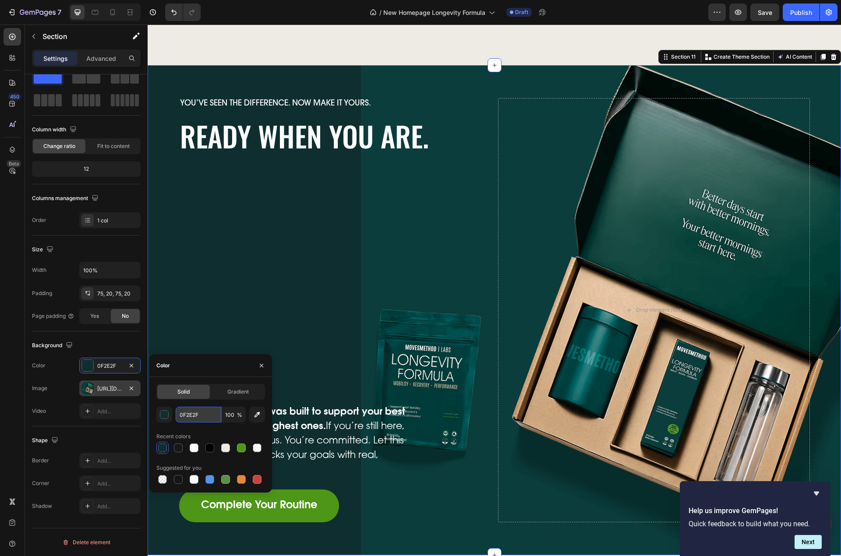
click at [205, 415] on input "0F2E2F" at bounding box center [199, 415] width 46 height 16
paste input "A3D3C"
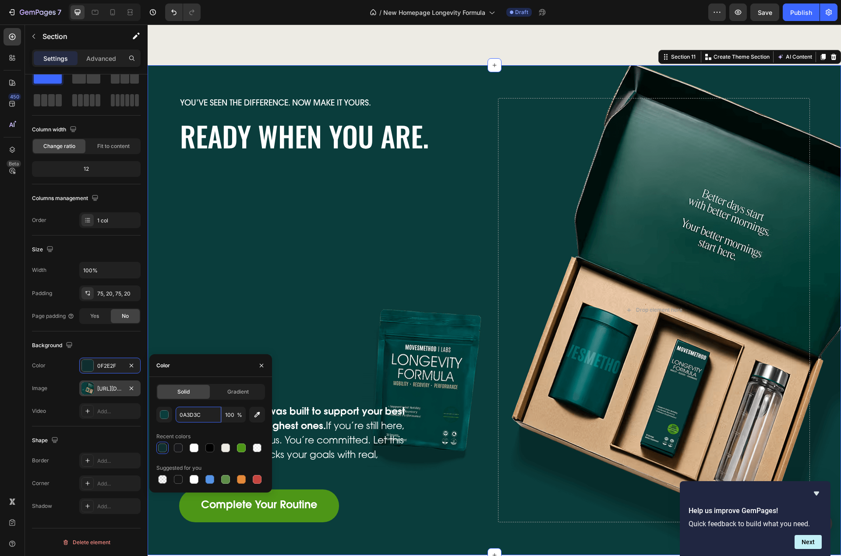
type input "0A3D3C"
click at [223, 374] on div "Color" at bounding box center [210, 365] width 123 height 23
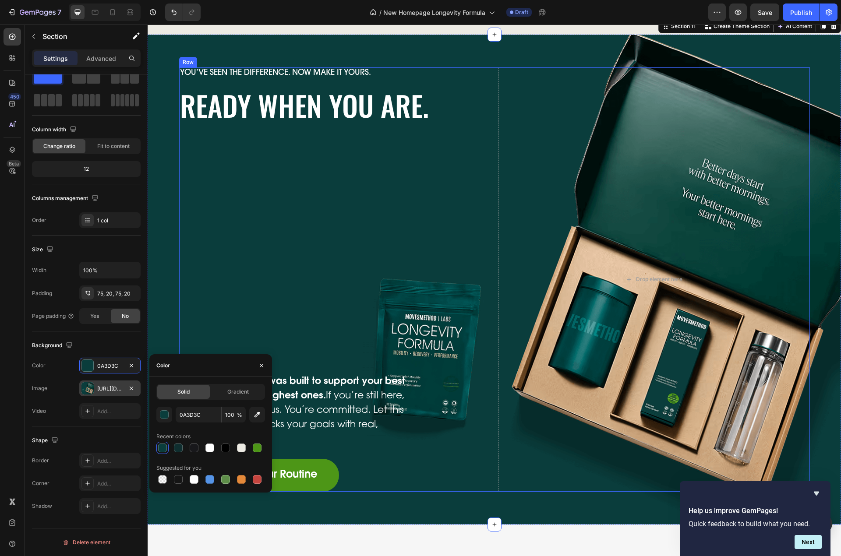
scroll to position [3028, 0]
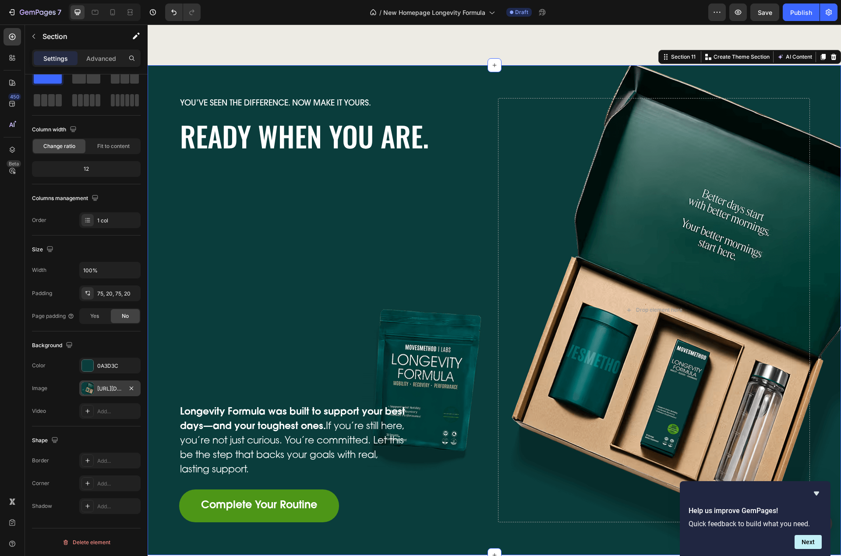
click at [376, 82] on div "You’ve seen the difference. Now make it yours. Text Block Ready When You Are. H…" at bounding box center [494, 310] width 693 height 490
click at [767, 11] on span "Save" at bounding box center [765, 12] width 14 height 7
click at [164, 189] on div "You’ve seen the difference. Now make it yours. Text Block Ready When You Are. H…" at bounding box center [494, 310] width 676 height 424
click at [112, 385] on div "https://cdn.shopify.com/s/files/1/0606/5533/7551/files/gempages_558382170591200…" at bounding box center [109, 389] width 25 height 8
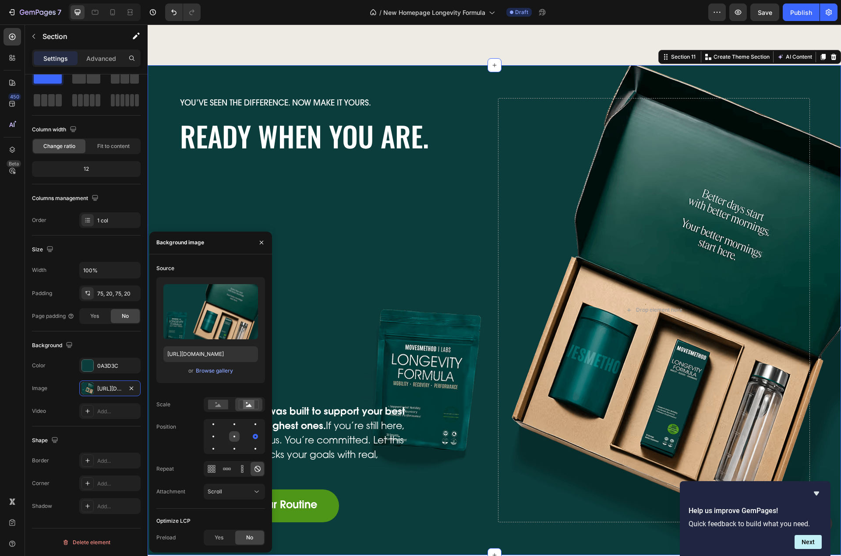
scroll to position [3115, 0]
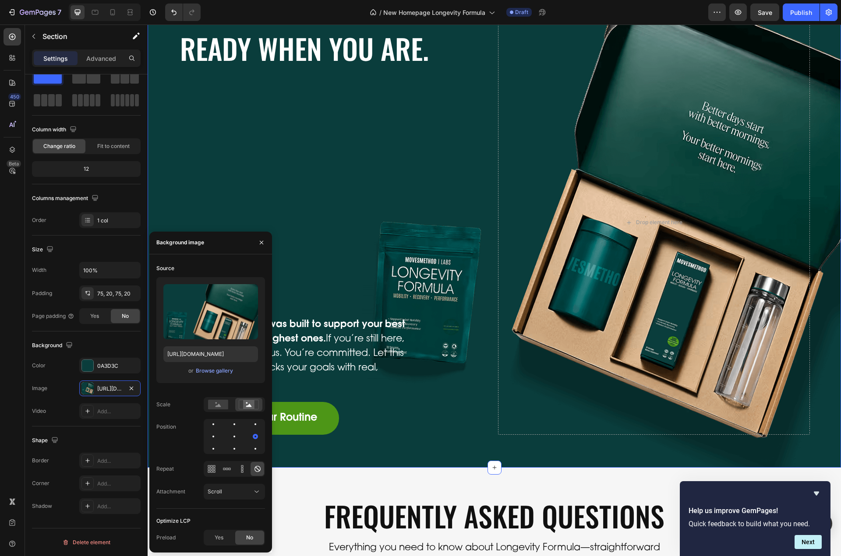
click at [251, 392] on div "Source Upload Image https://cdn.shopify.com/s/files/1/0606/5533/7551/files/gemp…" at bounding box center [210, 384] width 109 height 247
click at [168, 168] on div "You’ve seen the difference. Now make it yours. Text Block Ready When You Are. H…" at bounding box center [494, 223] width 676 height 424
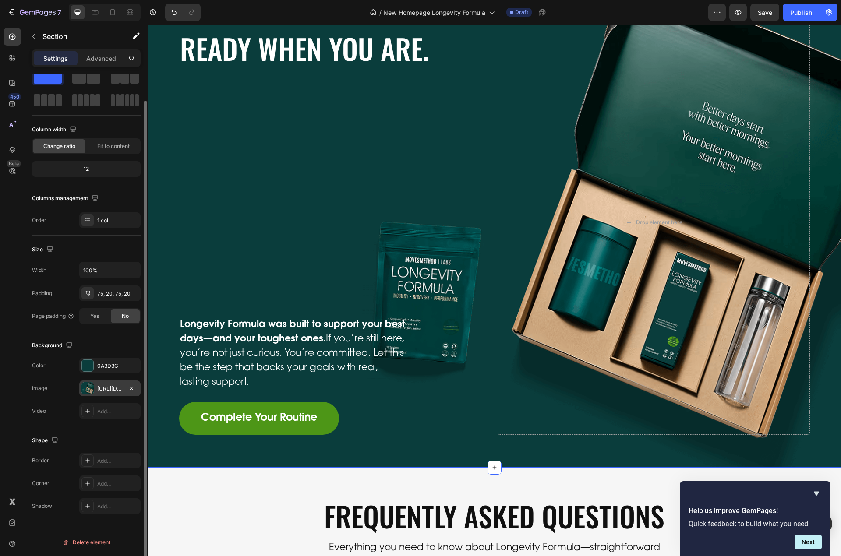
click at [113, 390] on div "https://cdn.shopify.com/s/files/1/0606/5533/7551/files/gempages_558382170591200…" at bounding box center [109, 389] width 25 height 8
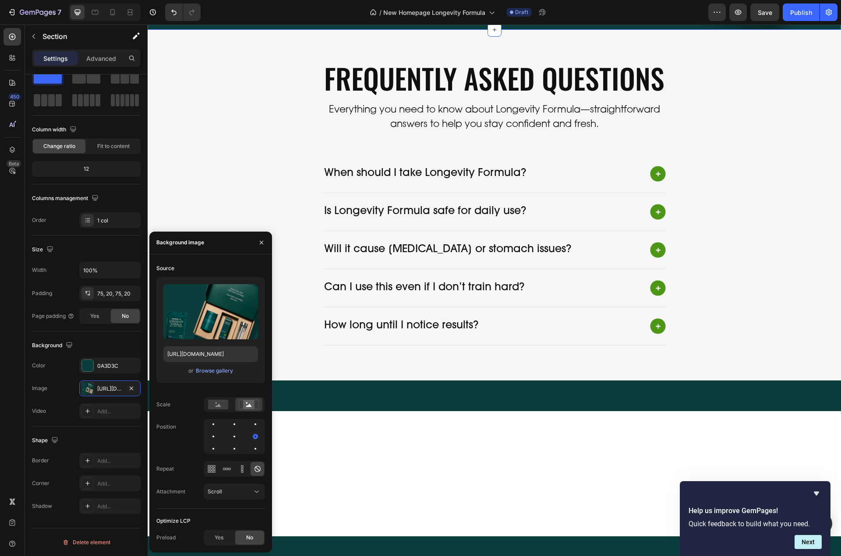
scroll to position [3203, 0]
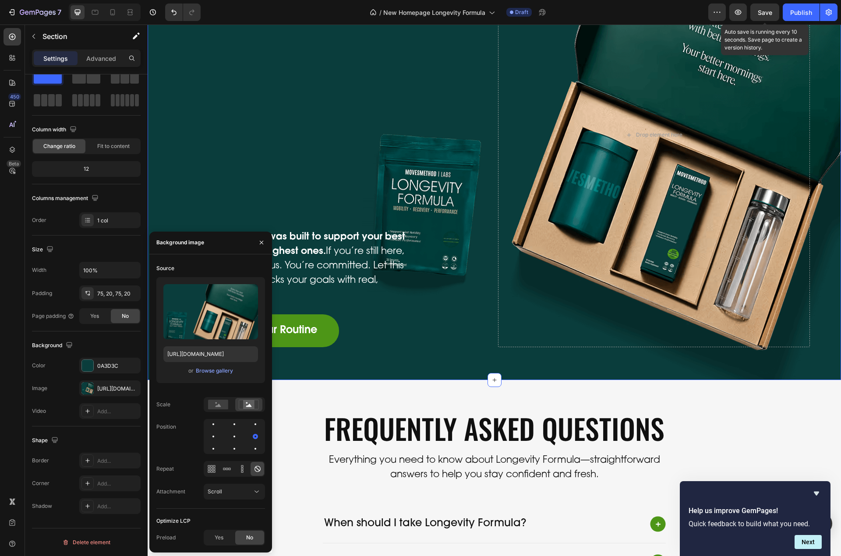
click at [772, 15] on span "Save" at bounding box center [765, 12] width 14 height 7
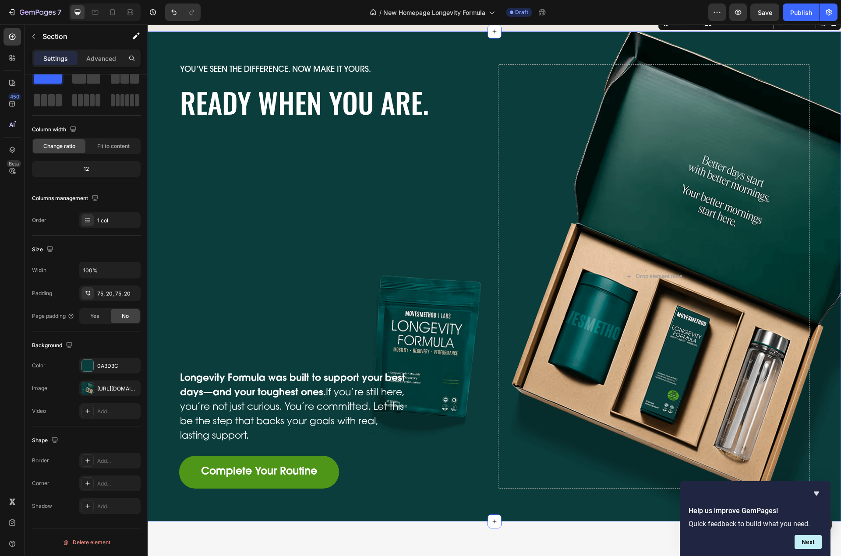
scroll to position [2940, 0]
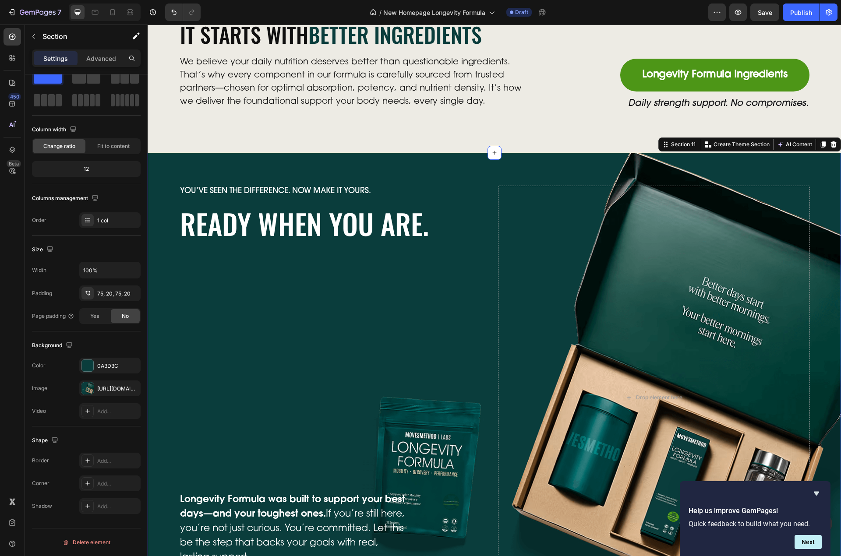
click at [164, 194] on div "You’ve seen the difference. Now make it yours. Text Block Ready When You Are. H…" at bounding box center [494, 398] width 676 height 424
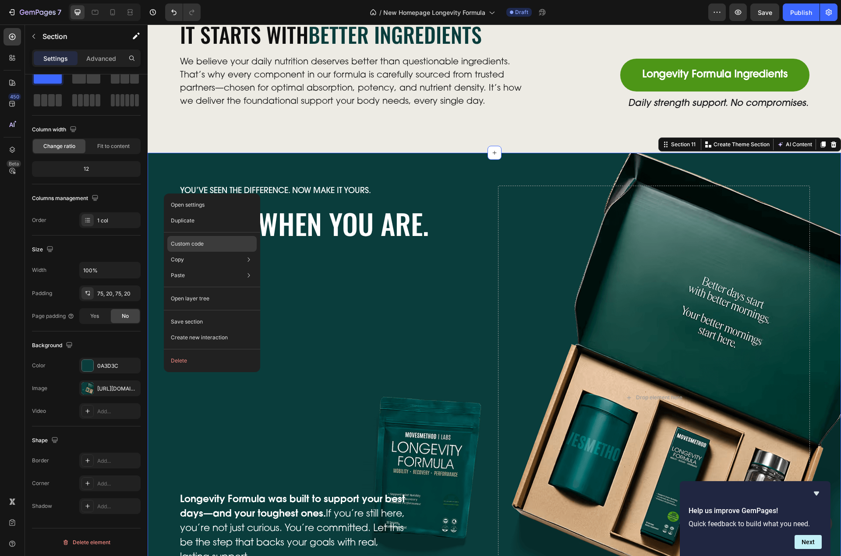
click at [224, 250] on div "Custom code" at bounding box center [211, 244] width 89 height 16
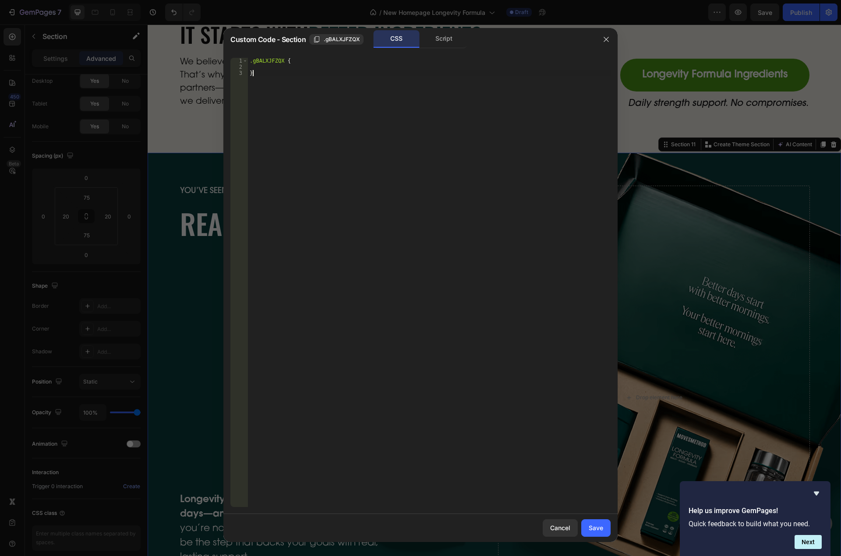
click at [328, 152] on div ".gBALXJFZQX { }" at bounding box center [429, 289] width 363 height 462
drag, startPoint x: 280, startPoint y: 60, endPoint x: 285, endPoint y: 59, distance: 4.9
click at [281, 60] on div ".gBALXJFZQX { }" at bounding box center [429, 289] width 363 height 462
type textarea ".gBALXJFZQX {"
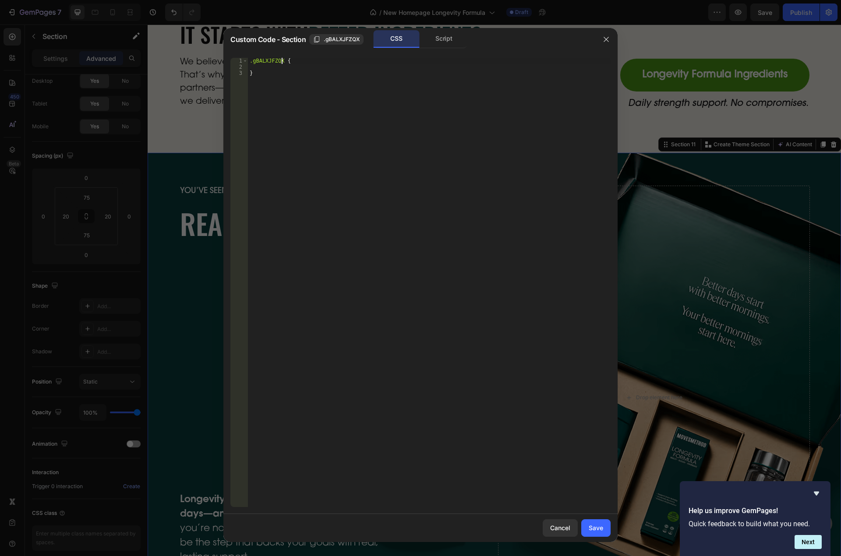
scroll to position [0, 0]
paste textarea "background-size: 57%;"
type textarea "background-size: 57%;"
drag, startPoint x: 596, startPoint y: 523, endPoint x: 452, endPoint y: 492, distance: 147.4
click at [596, 523] on button "Save" at bounding box center [595, 528] width 29 height 18
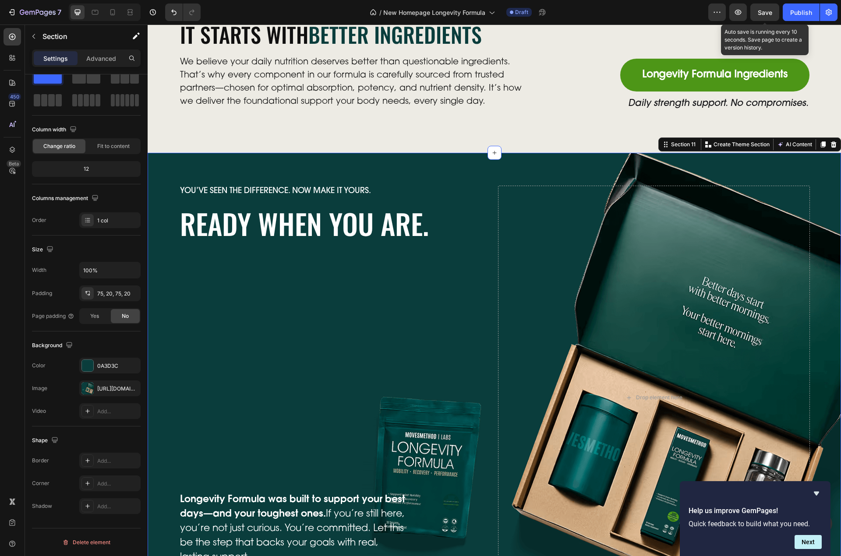
click at [769, 8] on div "Save" at bounding box center [765, 12] width 14 height 9
click at [194, 166] on div "You’ve seen the difference. Now make it yours. Text Block Ready When You Are. H…" at bounding box center [494, 398] width 693 height 490
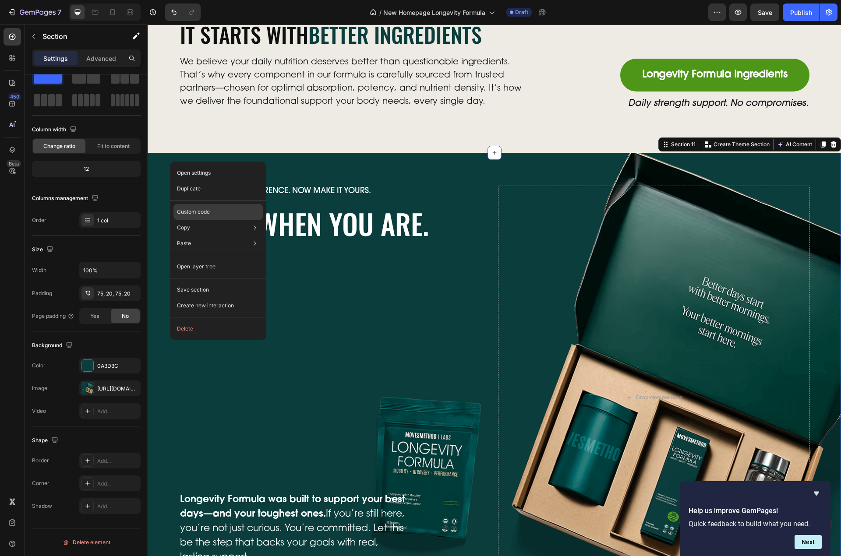
click at [221, 214] on div "Custom code" at bounding box center [217, 212] width 89 height 16
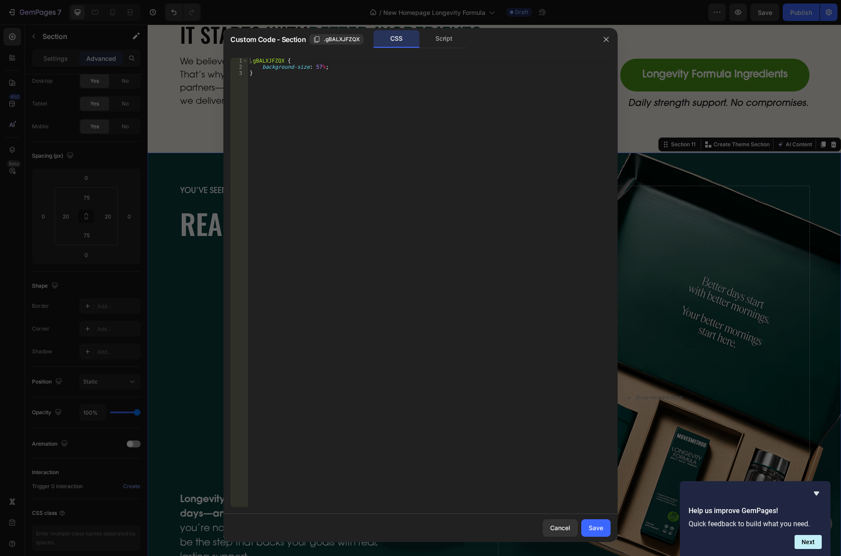
click at [321, 66] on div ".gBALXJFZQX { background-size : 57 % ; }" at bounding box center [429, 289] width 363 height 462
click at [319, 68] on div ".gBALXJFZQX { background-size : 57 % ; }" at bounding box center [429, 289] width 363 height 462
type textarea "background-size: 57% !important;"
click at [602, 526] on div "Save" at bounding box center [596, 527] width 14 height 9
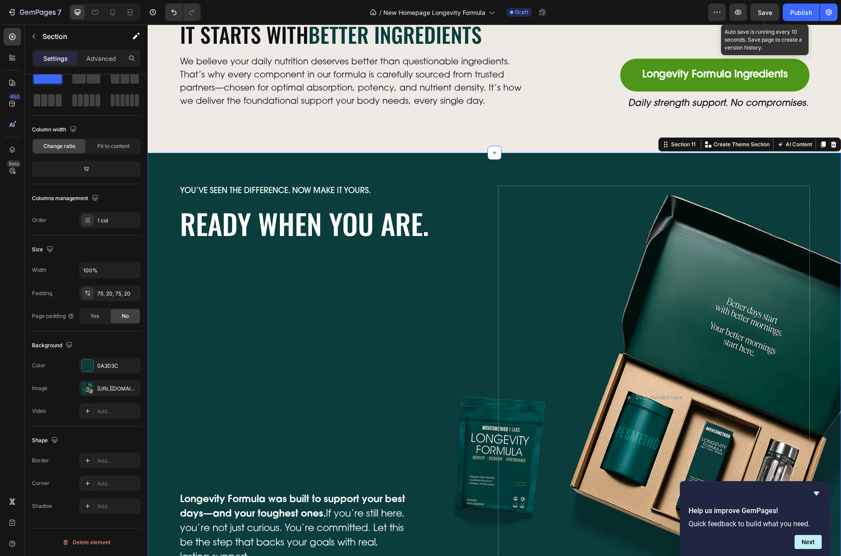
click at [772, 13] on span "Save" at bounding box center [765, 12] width 14 height 7
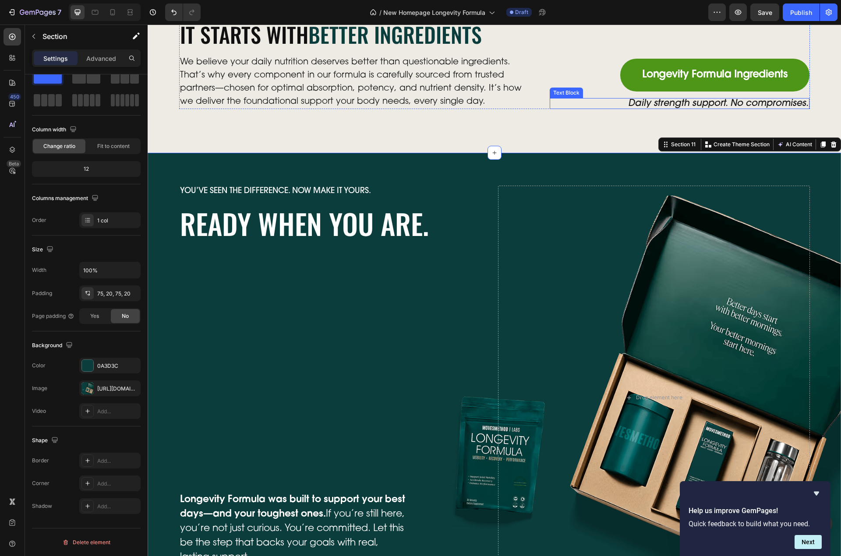
click at [716, 103] on p "Daily strength support. No compromises." at bounding box center [718, 103] width 180 height 9
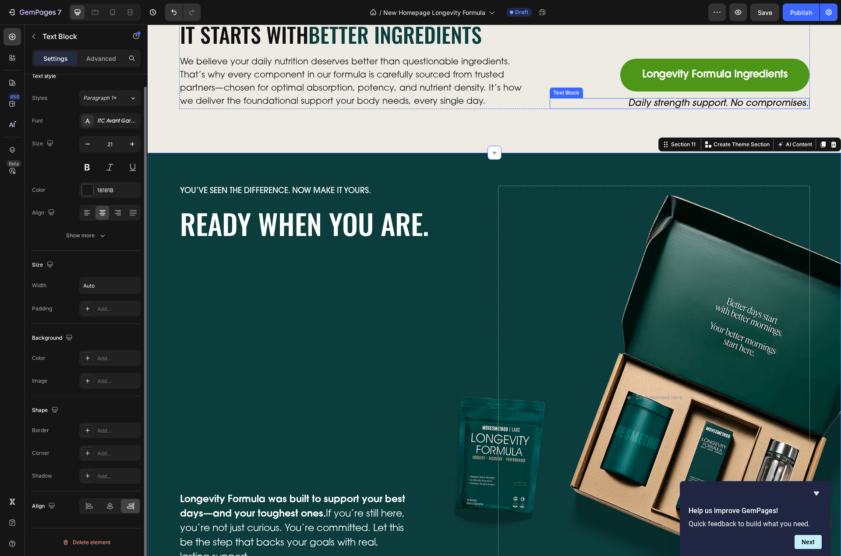
scroll to position [0, 0]
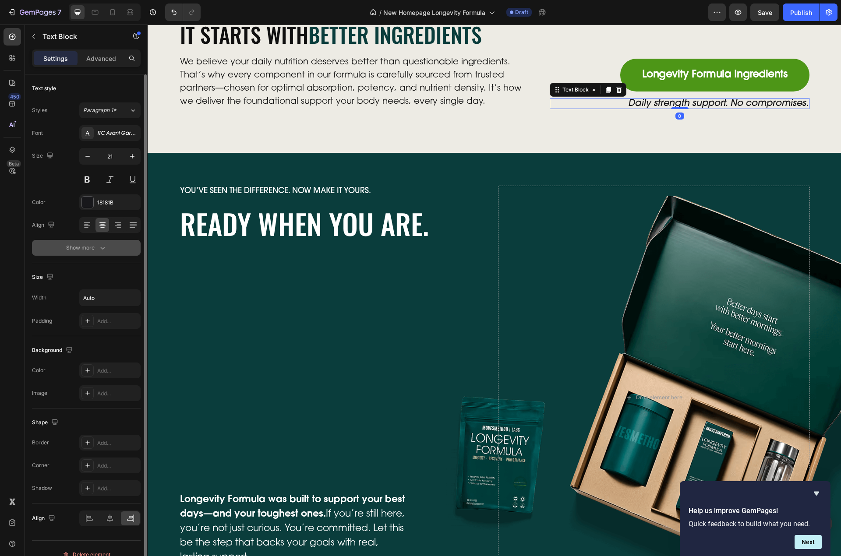
click at [94, 247] on div "Show more" at bounding box center [86, 248] width 41 height 9
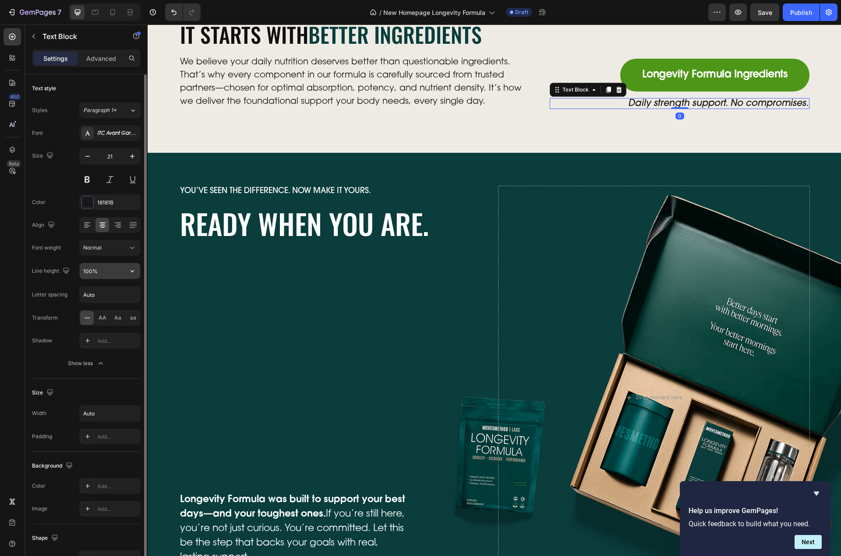
click at [136, 269] on icon "button" at bounding box center [132, 271] width 9 height 9
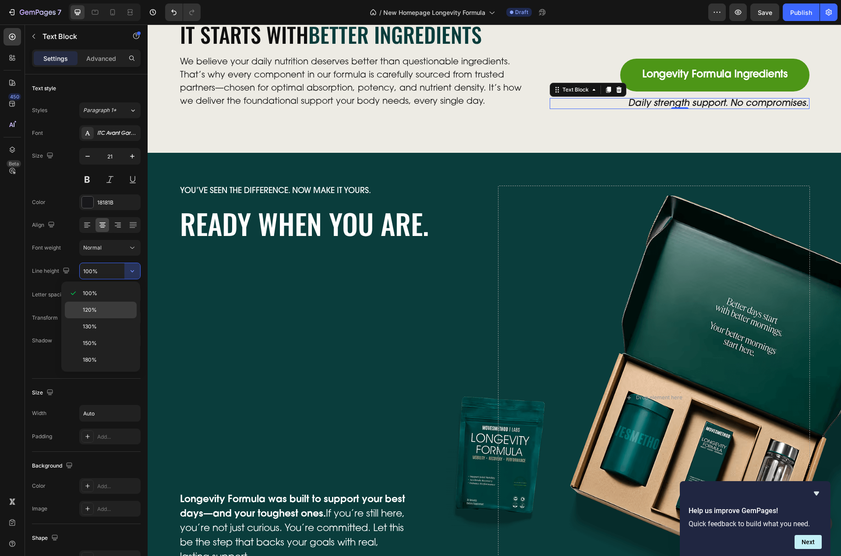
click at [104, 304] on div "120%" at bounding box center [101, 310] width 72 height 17
type input "120%"
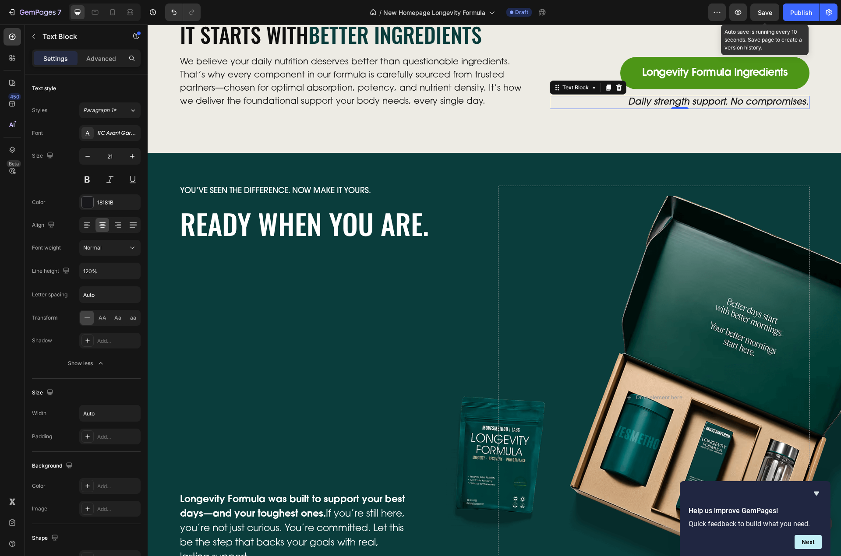
click at [760, 15] on span "Save" at bounding box center [765, 12] width 14 height 7
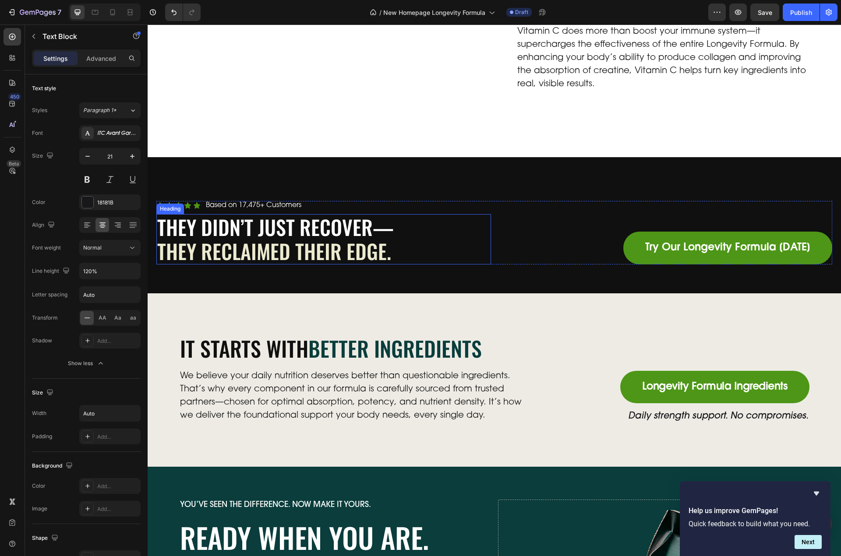
scroll to position [2787, 0]
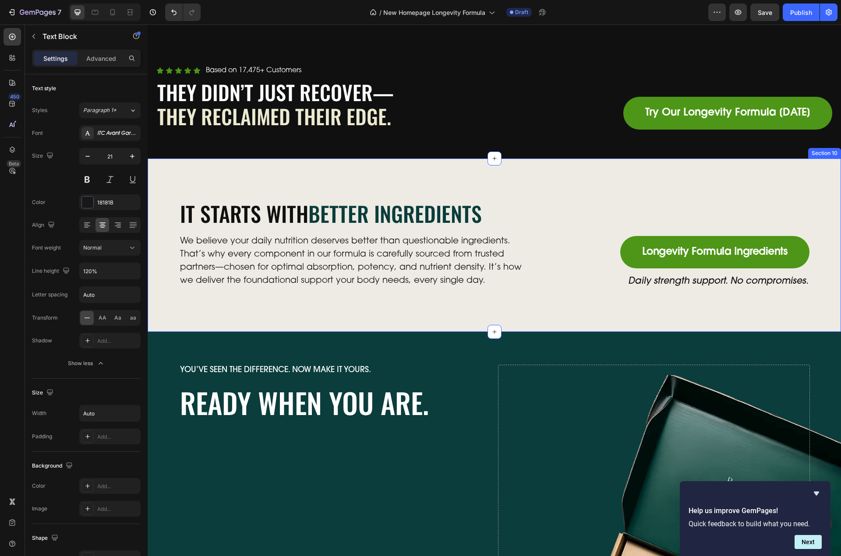
click at [447, 299] on div "It Starts With Better Ingredients Heading We believe your daily nutrition deser…" at bounding box center [494, 245] width 693 height 173
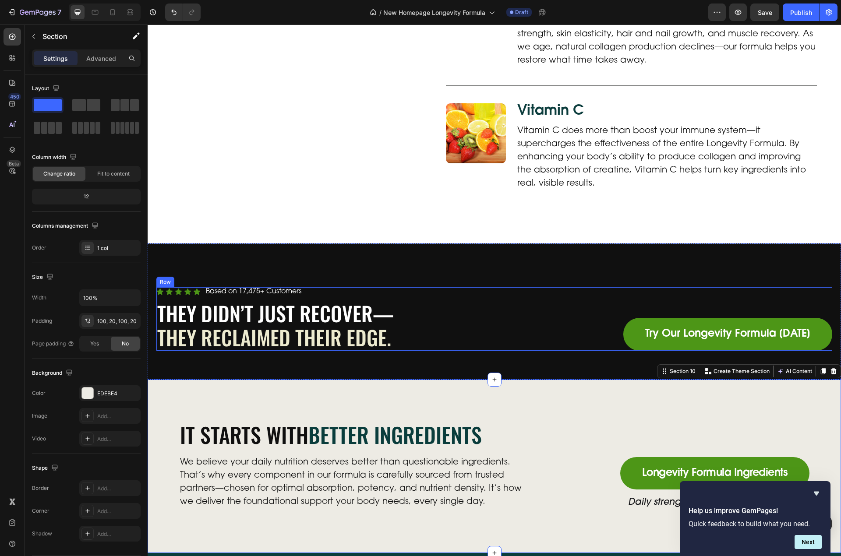
scroll to position [2612, 0]
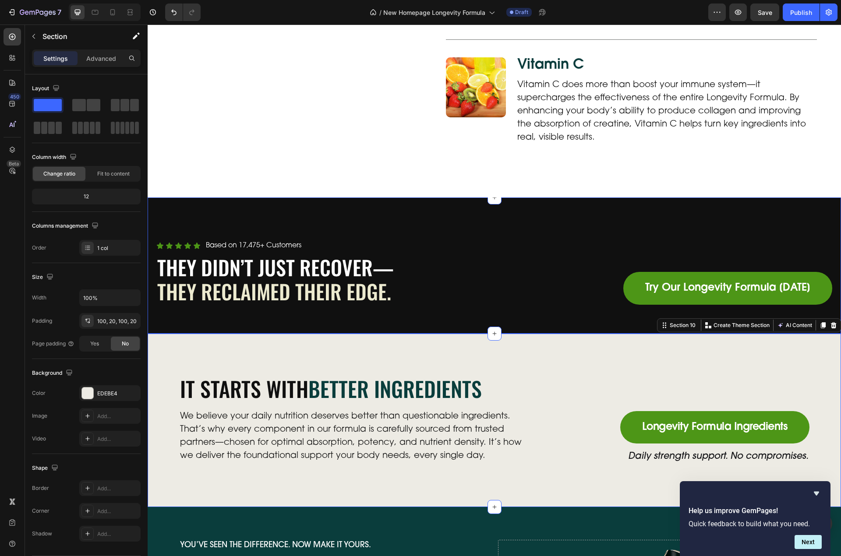
click at [238, 218] on div "Icon Icon Icon Icon Icon Icon List Based on 17,475+ Customers Text Block Row Th…" at bounding box center [494, 266] width 693 height 136
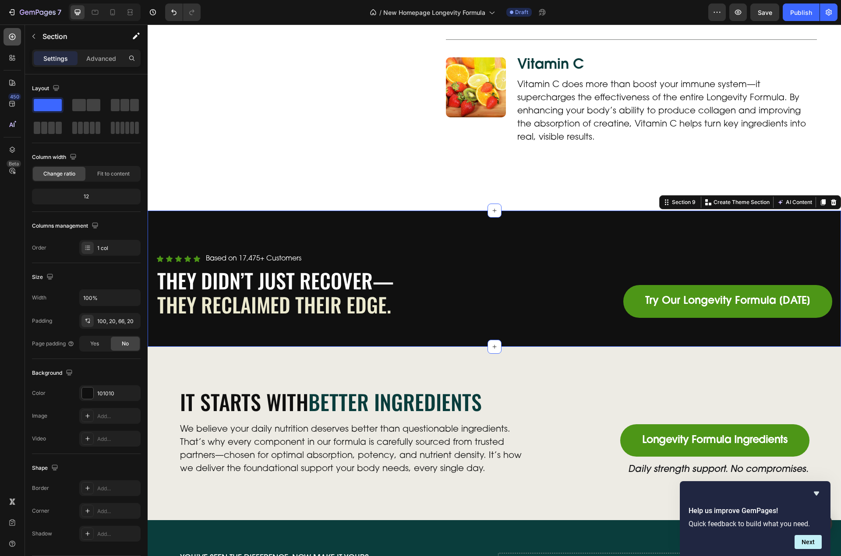
click at [13, 40] on icon at bounding box center [12, 36] width 9 height 9
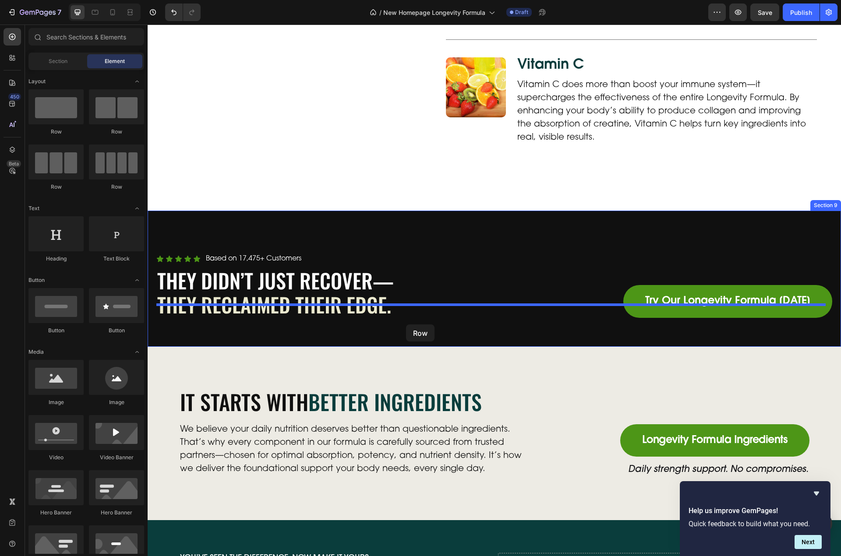
drag, startPoint x: 203, startPoint y: 141, endPoint x: 406, endPoint y: 325, distance: 273.8
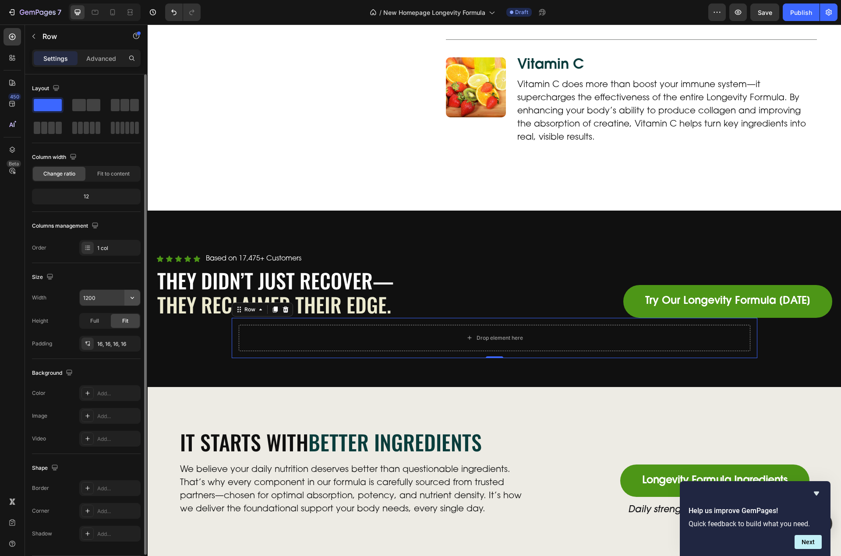
click at [130, 296] on icon "button" at bounding box center [132, 297] width 9 height 9
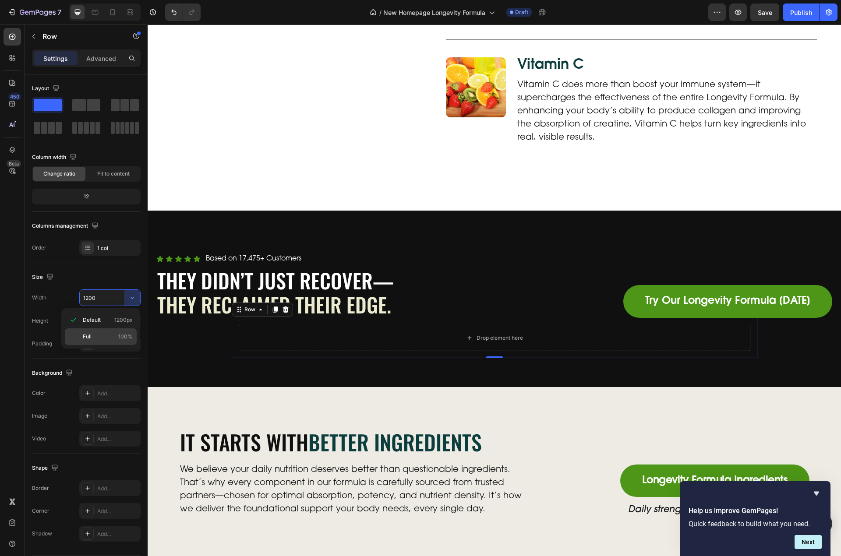
click at [94, 333] on p "Full 100%" at bounding box center [108, 337] width 50 height 8
type input "100%"
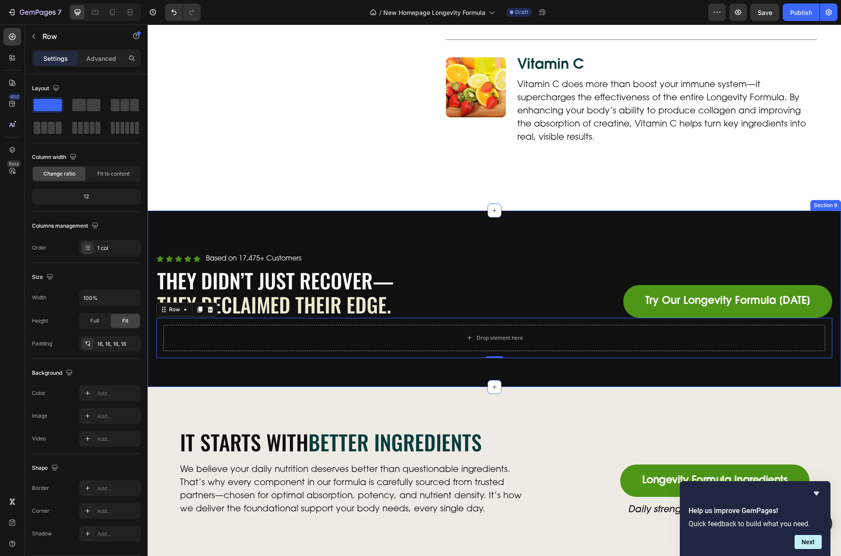
click at [225, 214] on div "Icon Icon Icon Icon Icon Icon List Based on 17,475+ Customers Text Block Row Th…" at bounding box center [494, 299] width 693 height 176
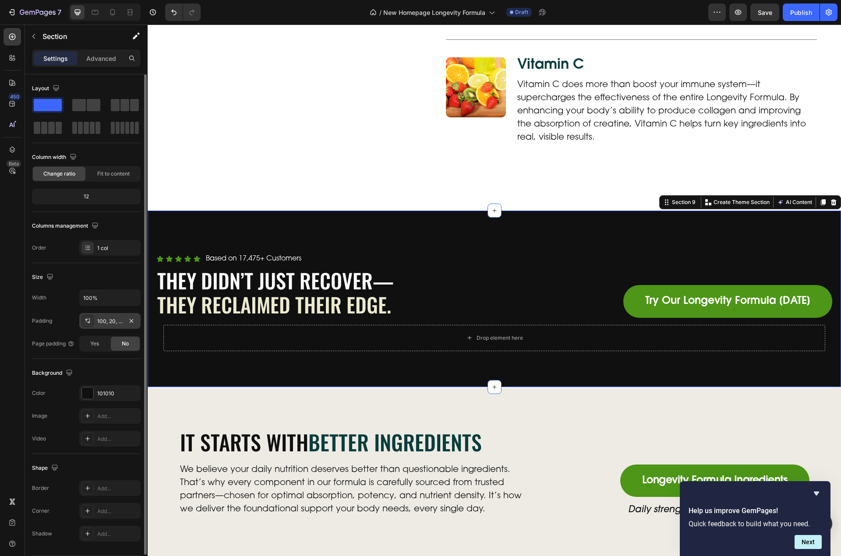
click at [124, 319] on div "100, 20, 66, 20" at bounding box center [109, 321] width 61 height 16
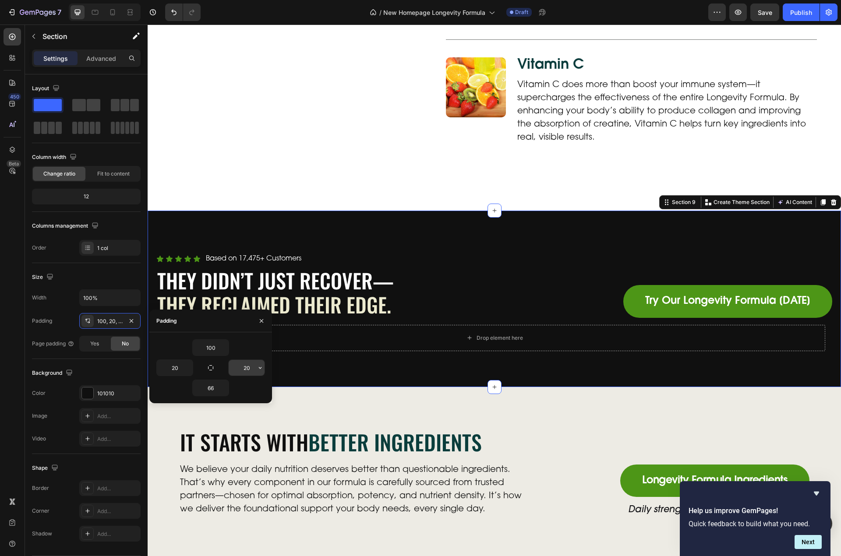
click at [238, 366] on input "20" at bounding box center [247, 368] width 36 height 16
type input "0"
click at [173, 367] on input "20" at bounding box center [175, 368] width 36 height 16
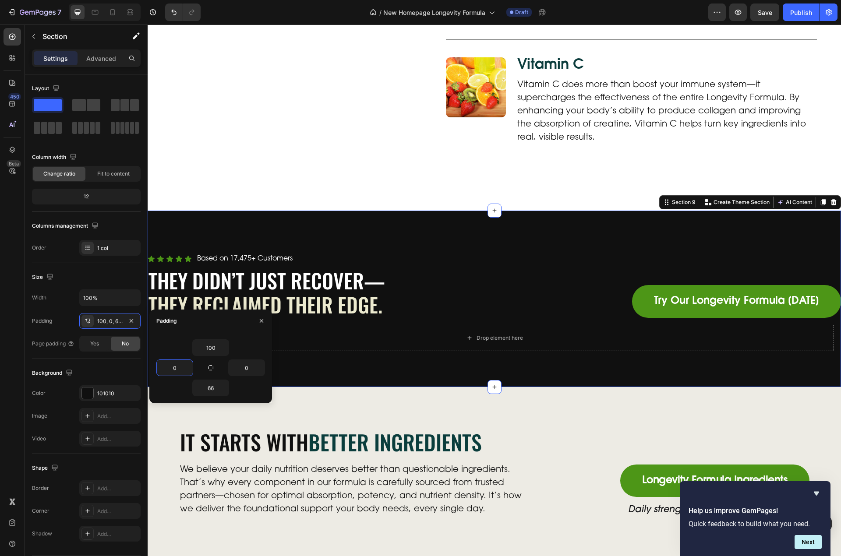
type input "0"
click at [271, 217] on div "Icon Icon Icon Icon Icon Icon List Based on 17,475+ Customers Text Block Row Th…" at bounding box center [494, 299] width 693 height 176
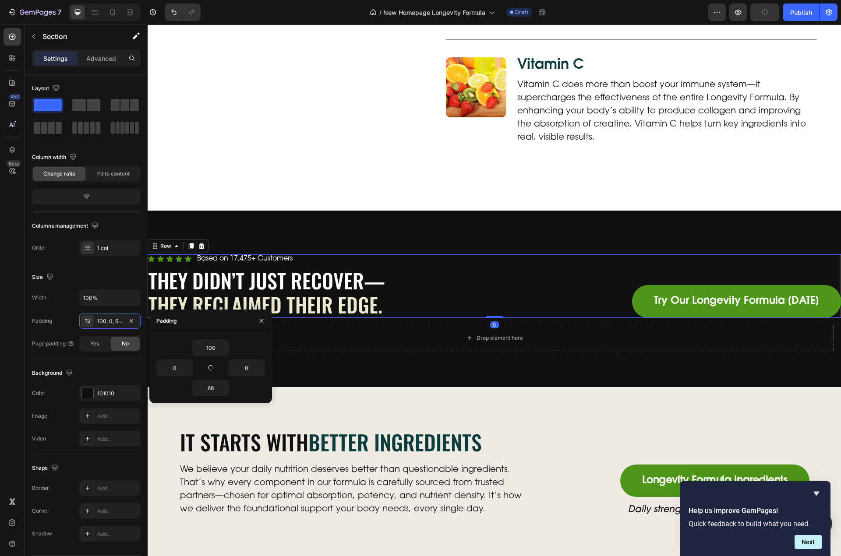
click at [415, 254] on div "Icon Icon Icon Icon Icon Icon List Based on 17,475+ Customers Text Block Row Th…" at bounding box center [319, 285] width 343 height 63
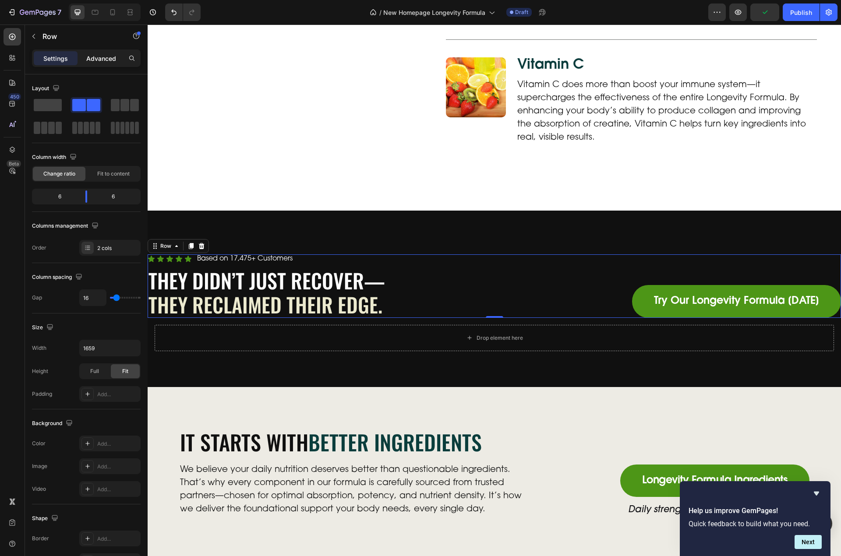
click at [92, 57] on p "Advanced" at bounding box center [101, 58] width 30 height 9
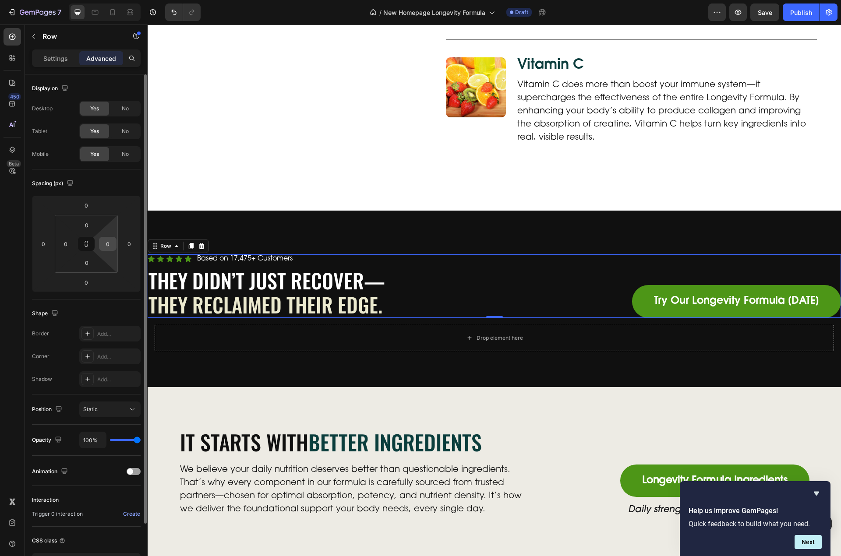
click at [109, 244] on input "0" at bounding box center [107, 243] width 13 height 13
type input "20"
click at [67, 246] on input "0" at bounding box center [65, 243] width 13 height 13
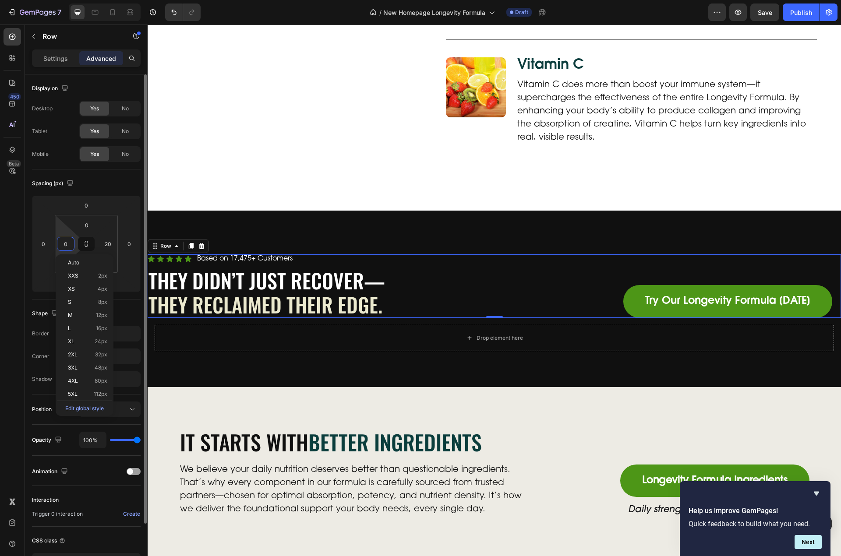
paste input "2"
type input "20"
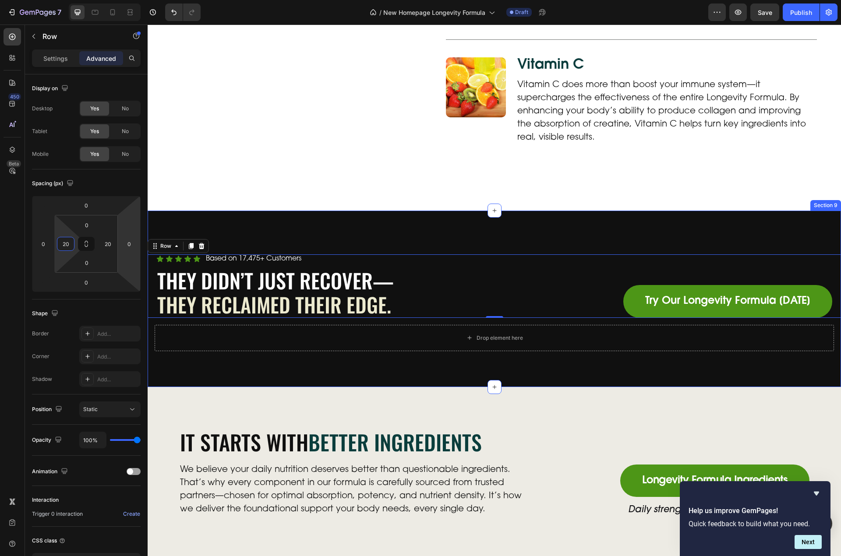
click at [318, 219] on div "Icon Icon Icon Icon Icon Icon List Based on 17,475+ Customers Text Block Row Th…" at bounding box center [494, 299] width 693 height 176
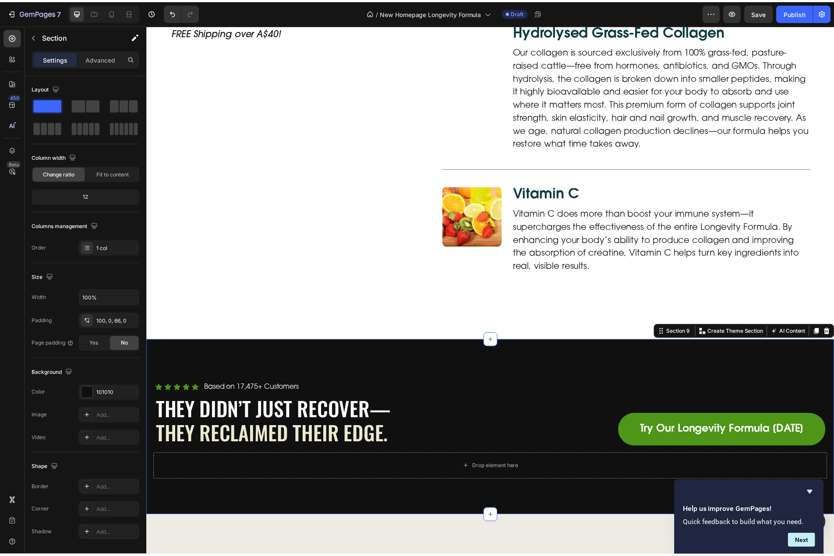
scroll to position [2524, 0]
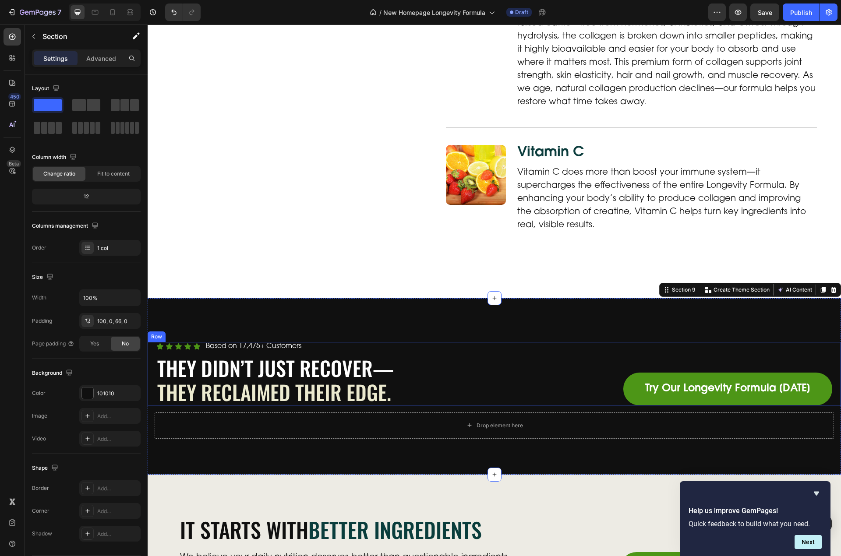
click at [153, 343] on div "Icon Icon Icon Icon Icon Icon List Based on 17,475+ Customers Text Block Row Th…" at bounding box center [494, 373] width 693 height 63
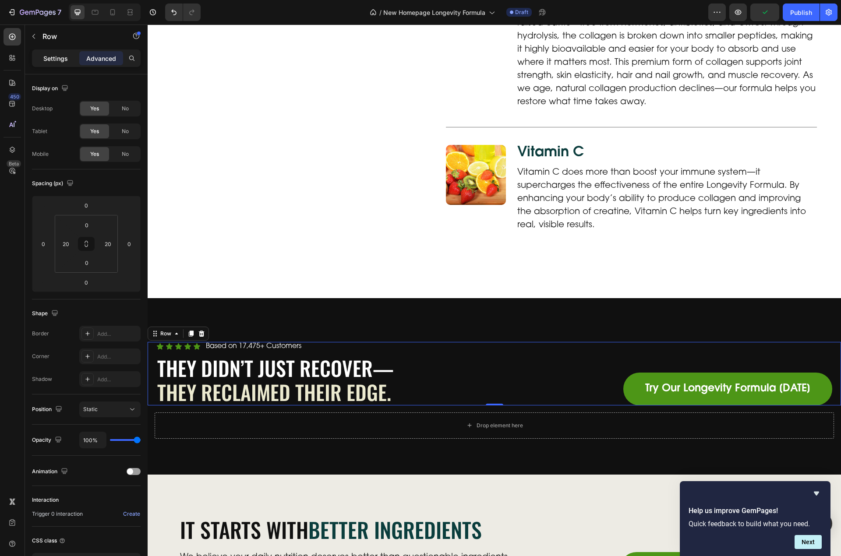
click at [55, 57] on p "Settings" at bounding box center [55, 58] width 25 height 9
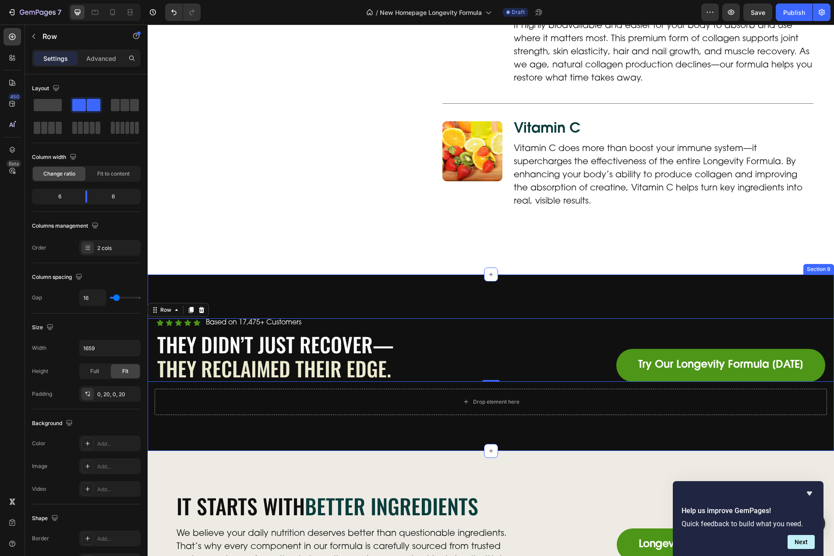
scroll to position [2612, 0]
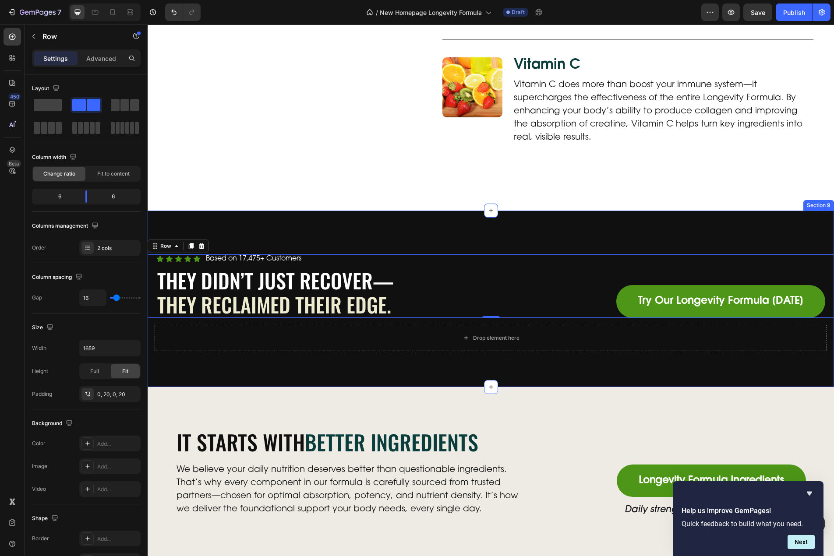
click at [267, 355] on div "Icon Icon Icon Icon Icon Icon List Based on 17,475+ Customers Text Block Row Th…" at bounding box center [491, 299] width 686 height 176
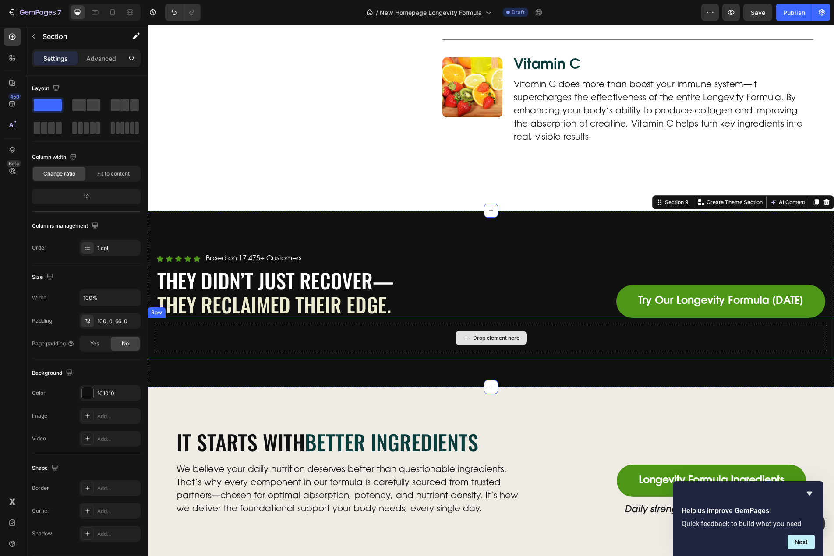
click at [213, 329] on div "Drop element here" at bounding box center [491, 338] width 672 height 26
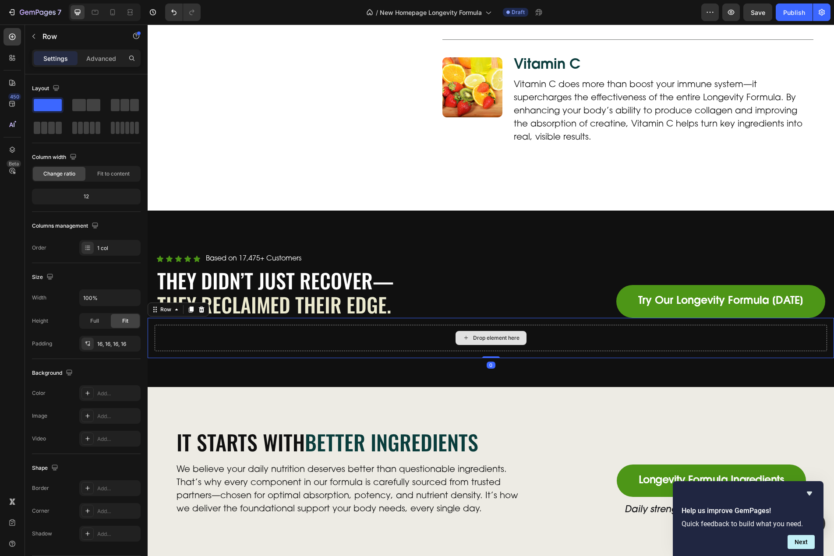
click at [404, 325] on div "Drop element here" at bounding box center [491, 338] width 672 height 26
click at [8, 38] on icon at bounding box center [12, 36] width 9 height 9
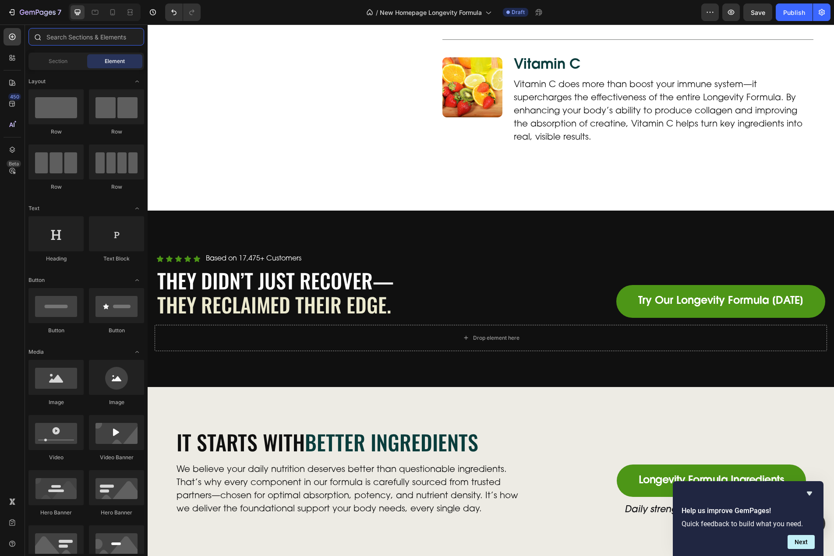
click at [79, 43] on input "text" at bounding box center [86, 37] width 116 height 18
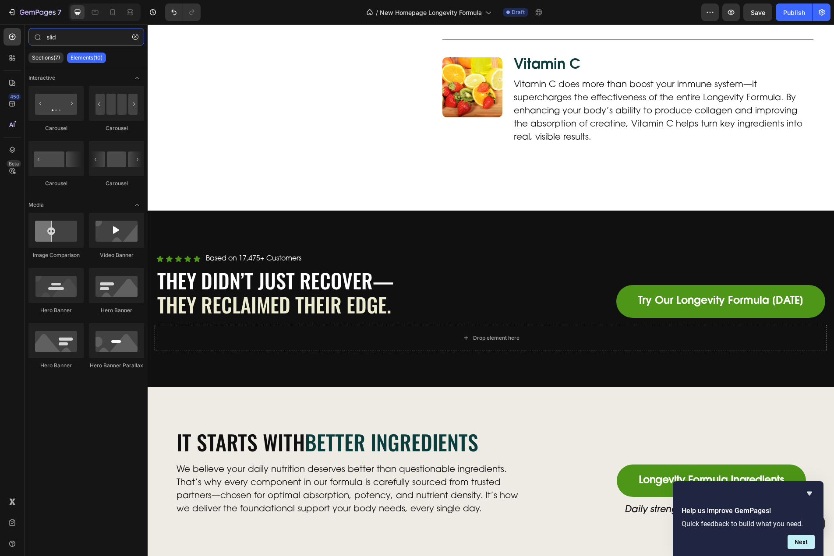
type input "slid"
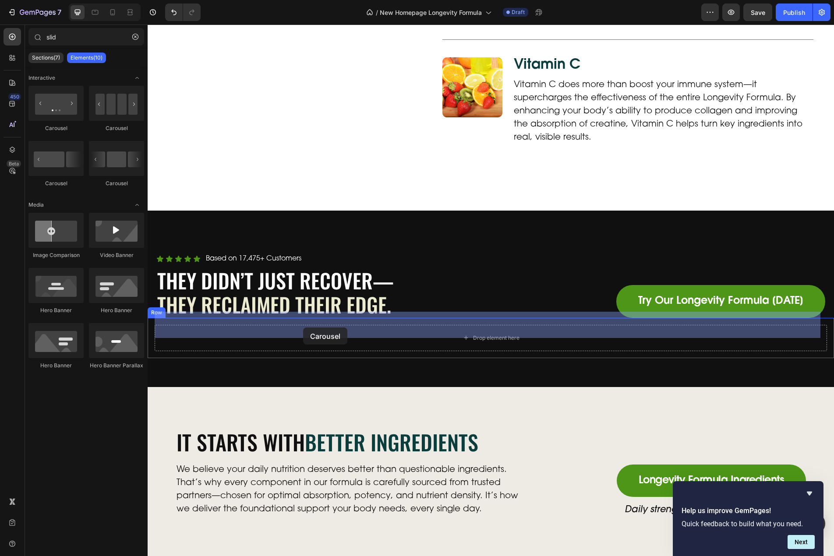
drag, startPoint x: 254, startPoint y: 134, endPoint x: 303, endPoint y: 328, distance: 200.0
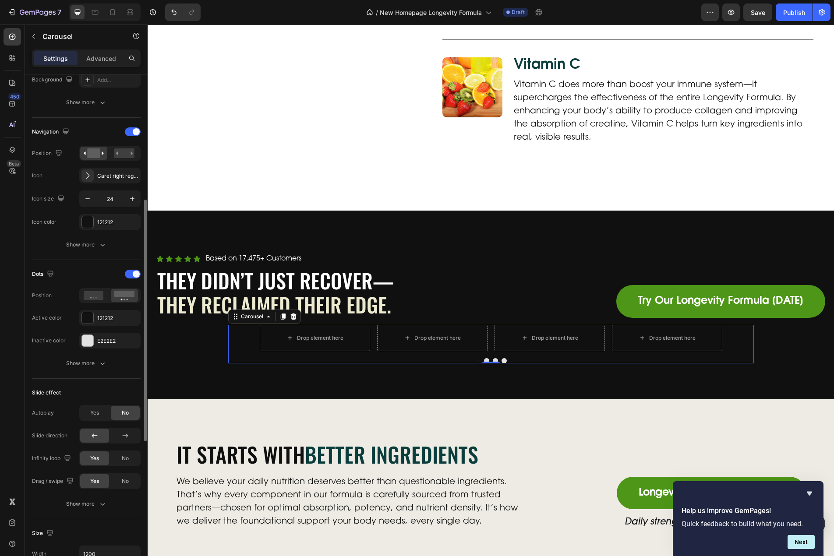
scroll to position [175, 0]
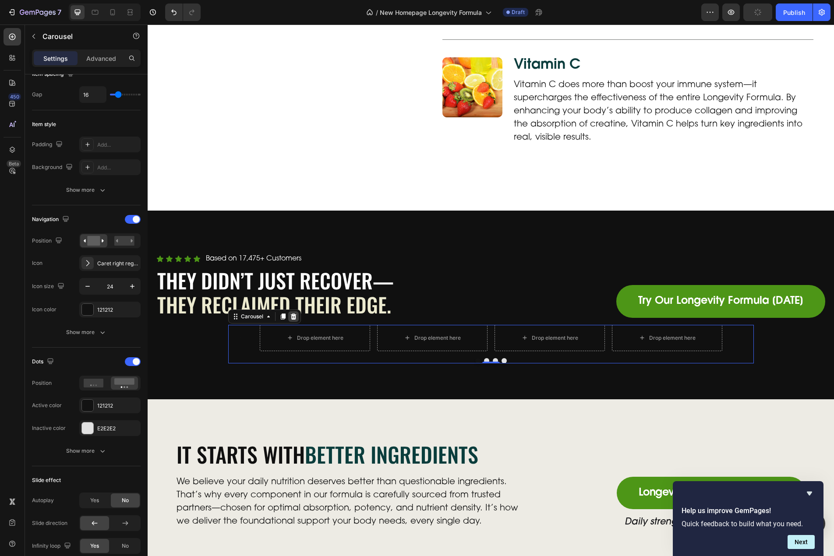
click at [291, 313] on icon at bounding box center [293, 316] width 6 height 6
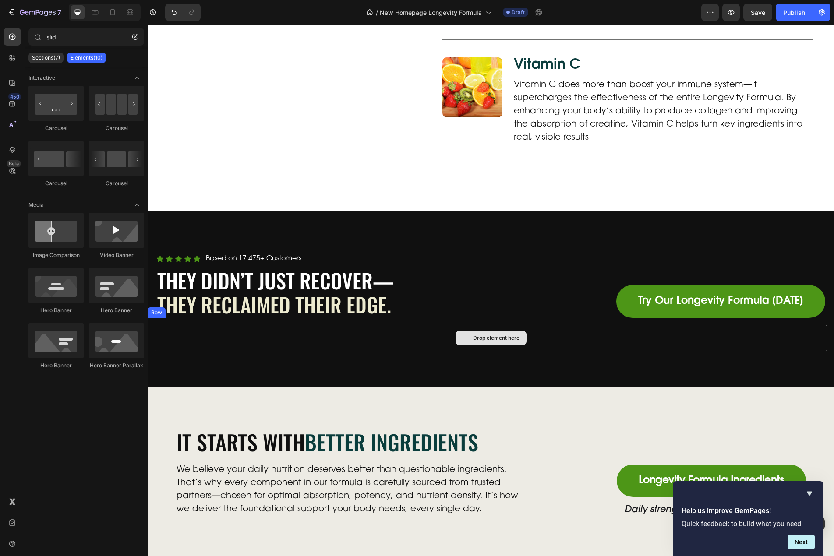
click at [272, 325] on div "Drop element here" at bounding box center [491, 338] width 672 height 26
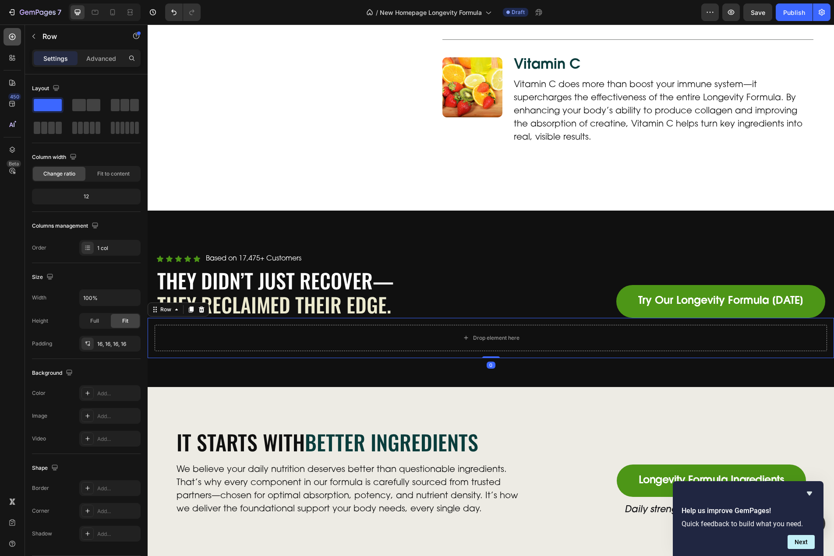
click at [14, 40] on icon at bounding box center [12, 36] width 9 height 9
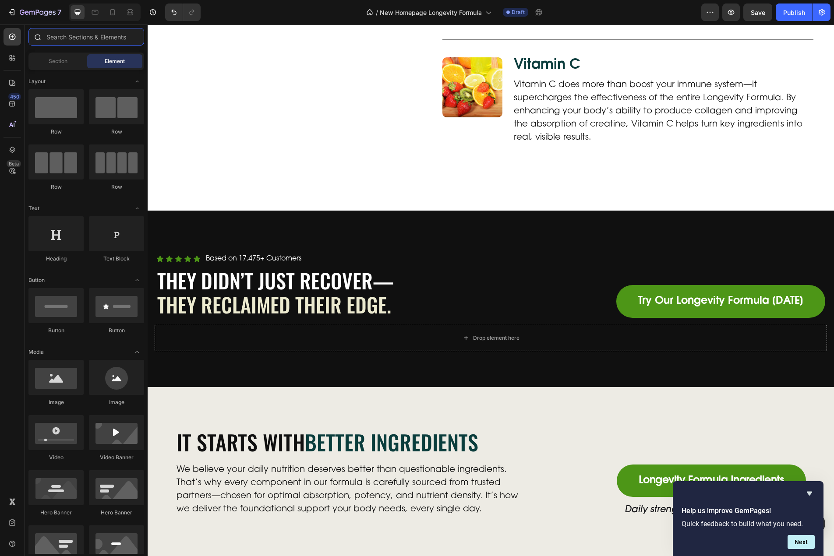
click at [83, 36] on input "text" at bounding box center [86, 37] width 116 height 18
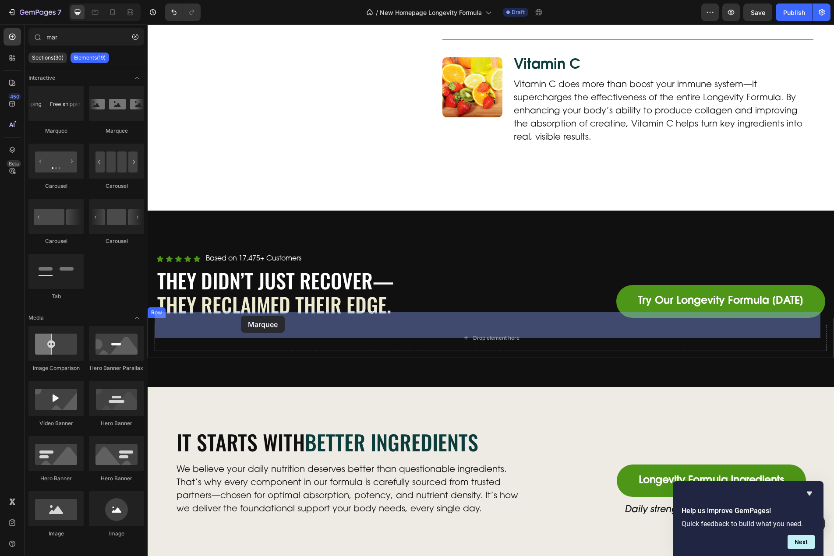
drag, startPoint x: 261, startPoint y: 132, endPoint x: 241, endPoint y: 316, distance: 185.1
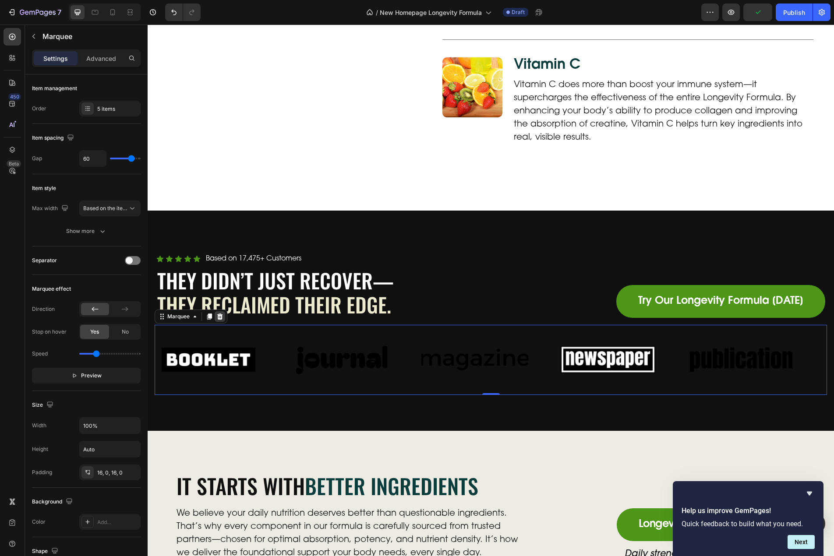
click at [223, 313] on icon at bounding box center [219, 316] width 7 height 7
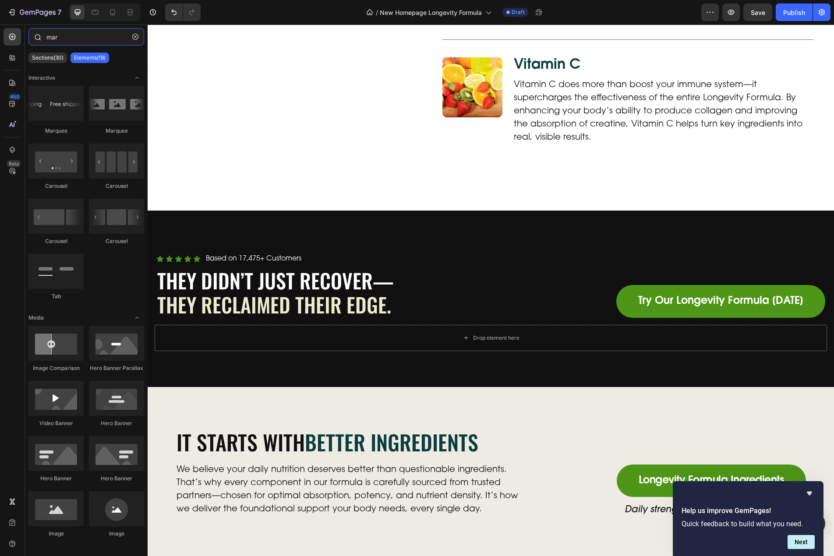
click at [55, 34] on input "mar" at bounding box center [86, 37] width 116 height 18
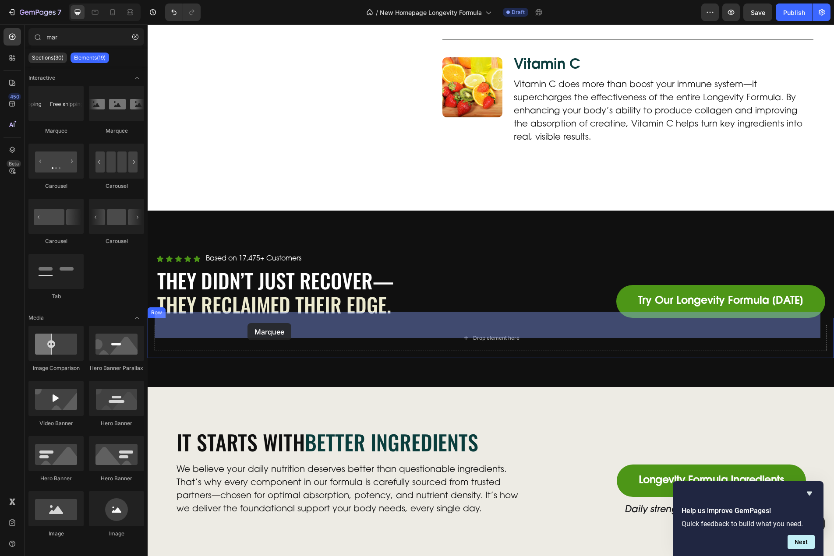
drag, startPoint x: 213, startPoint y: 135, endPoint x: 247, endPoint y: 323, distance: 191.4
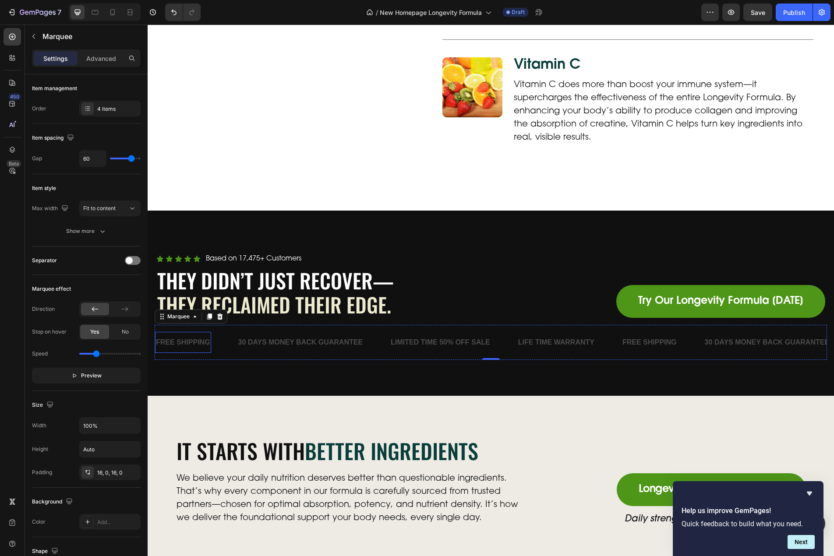
click at [194, 336] on div "FREE SHIPPING" at bounding box center [183, 343] width 56 height 14
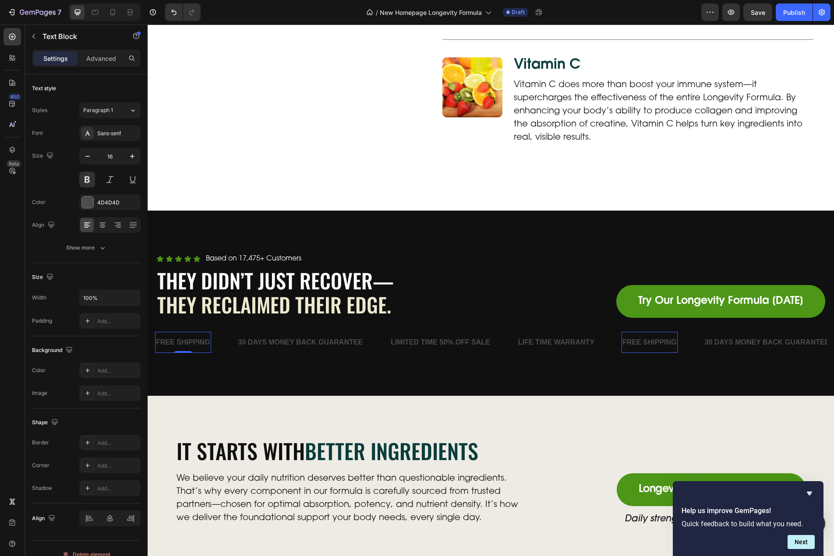
click at [190, 336] on div "FREE SHIPPING" at bounding box center [183, 343] width 56 height 14
click at [209, 336] on p "FREE SHIPPING" at bounding box center [183, 342] width 54 height 13
click at [241, 336] on div "30 DAYS MONEY BACK GUARANTEE" at bounding box center [300, 343] width 127 height 14
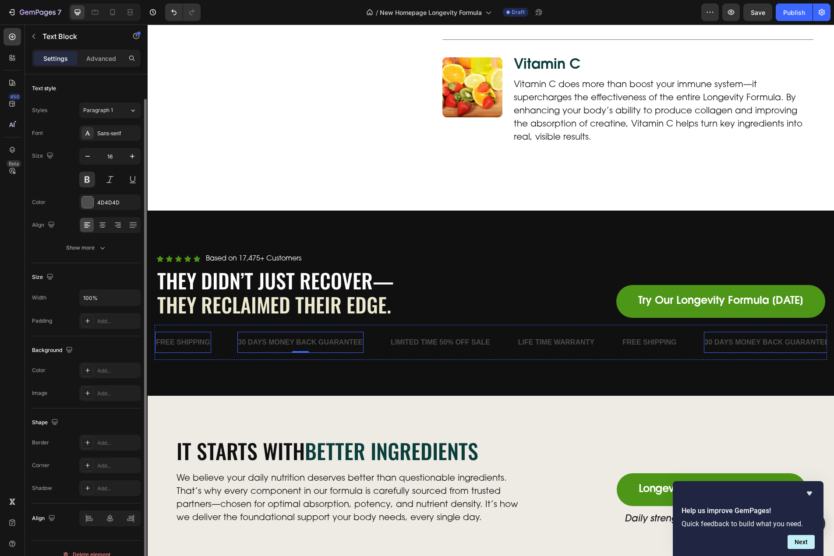
click at [198, 336] on p "FREE SHIPPING" at bounding box center [183, 342] width 54 height 13
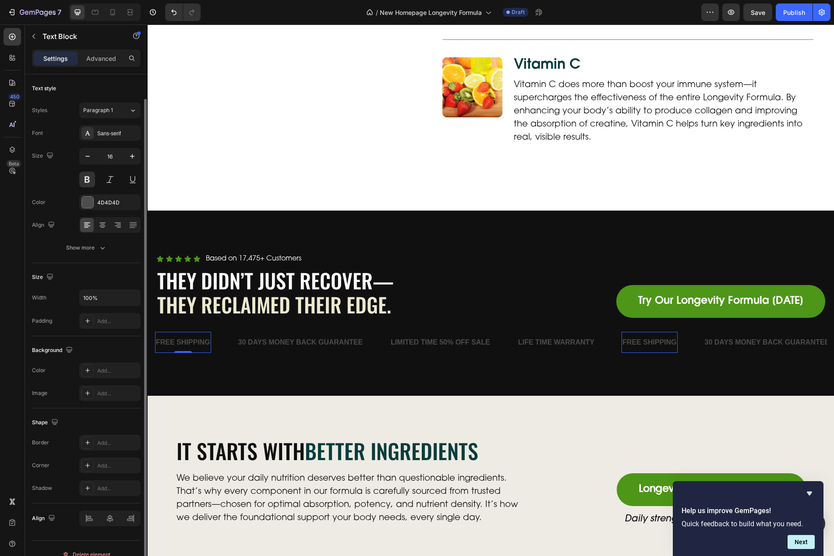
scroll to position [12, 0]
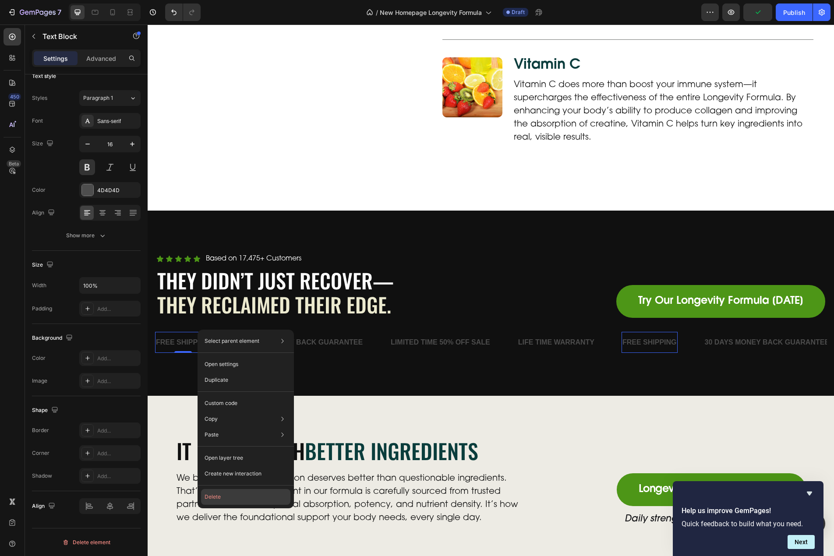
click at [229, 494] on button "Delete" at bounding box center [245, 497] width 89 height 16
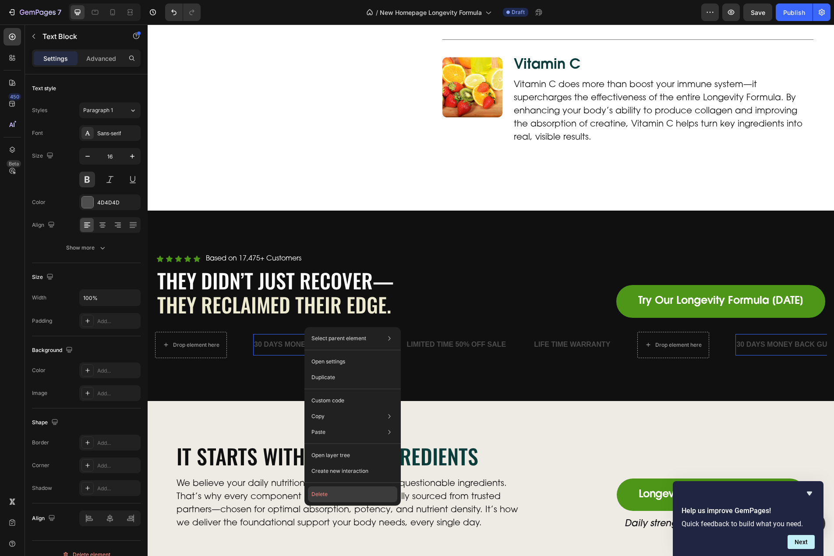
drag, startPoint x: 322, startPoint y: 496, endPoint x: 205, endPoint y: 407, distance: 147.0
click at [322, 496] on button "Delete" at bounding box center [352, 495] width 89 height 16
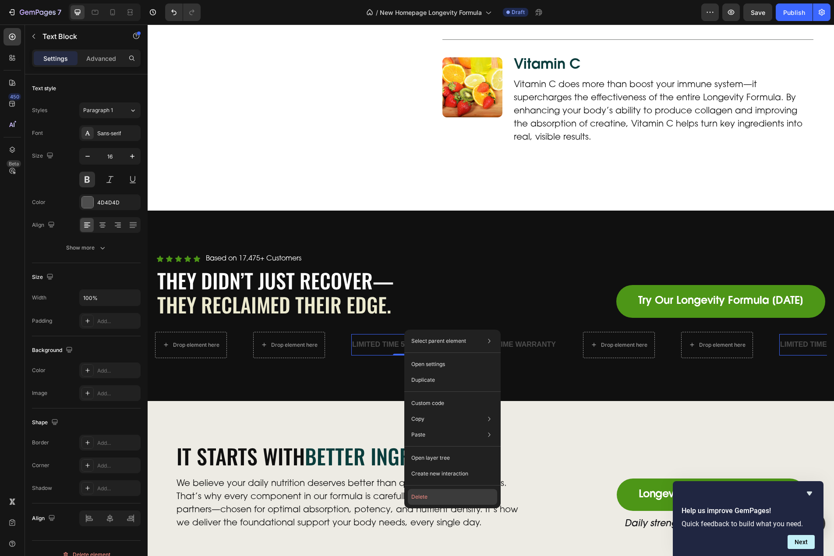
click at [417, 500] on button "Delete" at bounding box center [452, 497] width 89 height 16
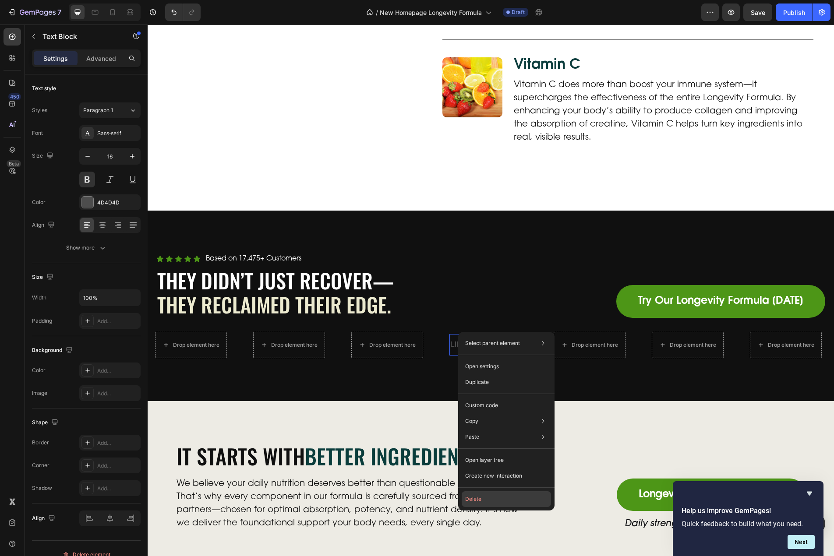
click at [474, 497] on button "Delete" at bounding box center [506, 499] width 89 height 16
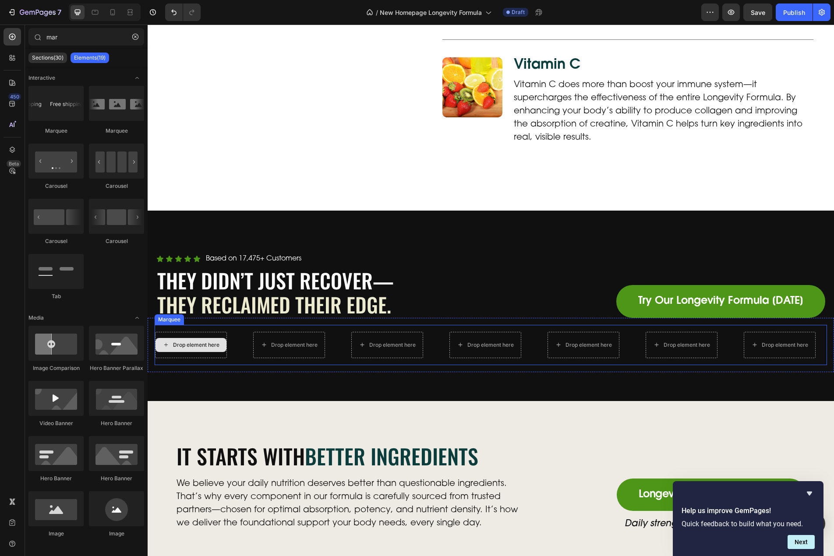
click at [186, 342] on div "Drop element here" at bounding box center [196, 345] width 46 height 7
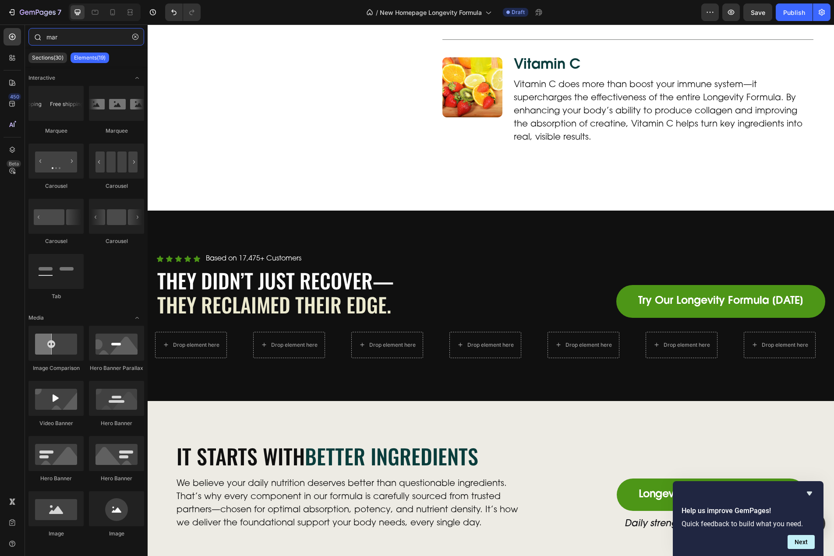
click at [55, 38] on input "mar" at bounding box center [86, 37] width 116 height 18
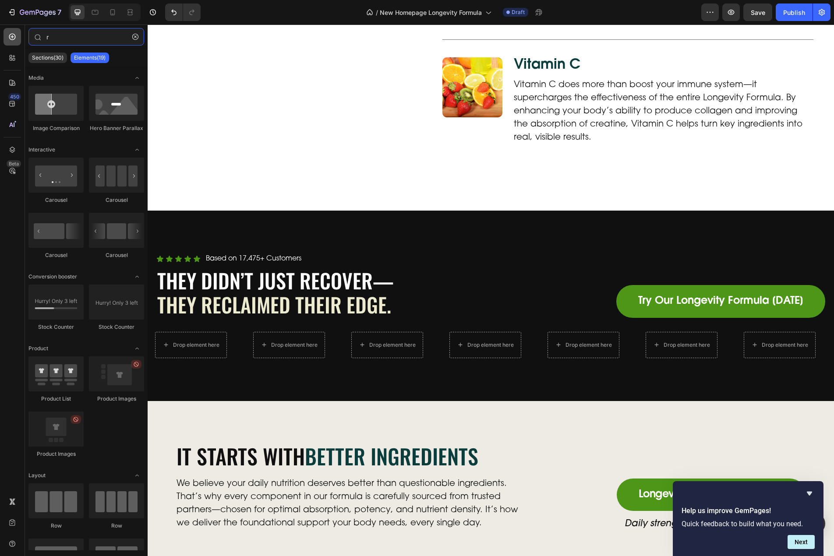
type input "r"
click at [19, 39] on div at bounding box center [13, 37] width 18 height 18
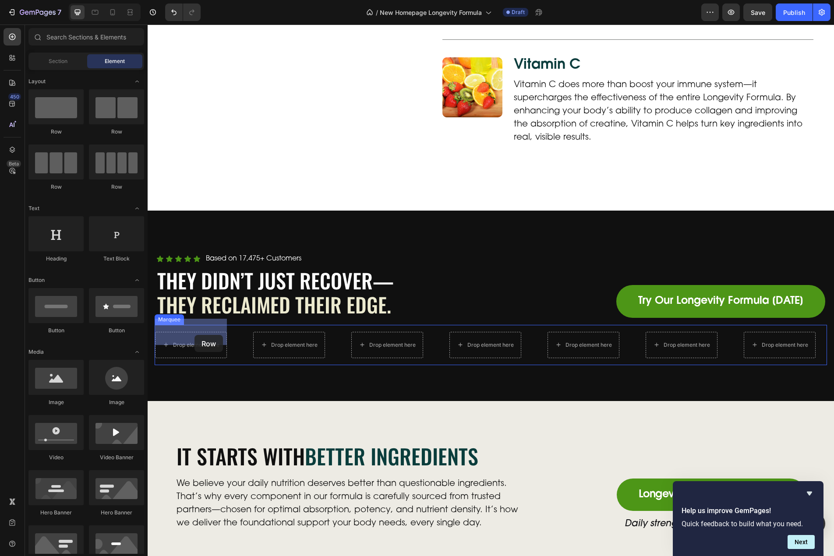
drag, startPoint x: 194, startPoint y: 135, endPoint x: 194, endPoint y: 335, distance: 200.2
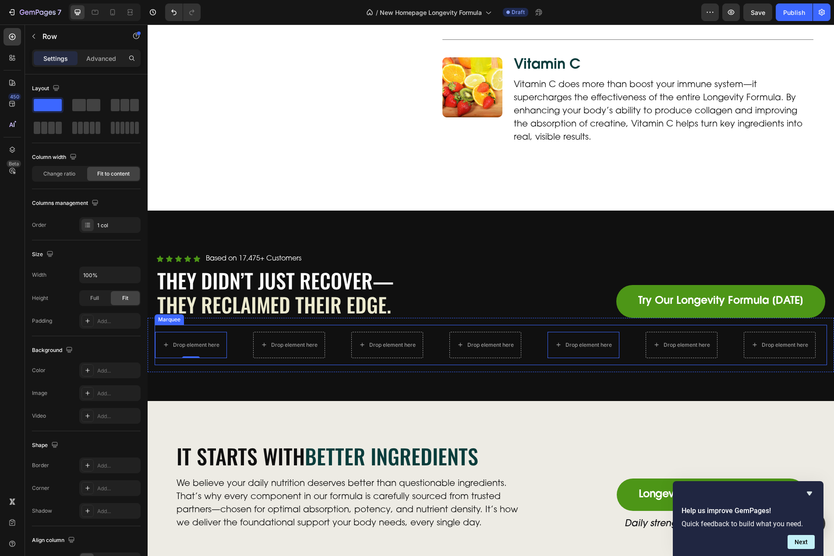
click at [241, 334] on div "Drop element here Row 0" at bounding box center [204, 345] width 98 height 26
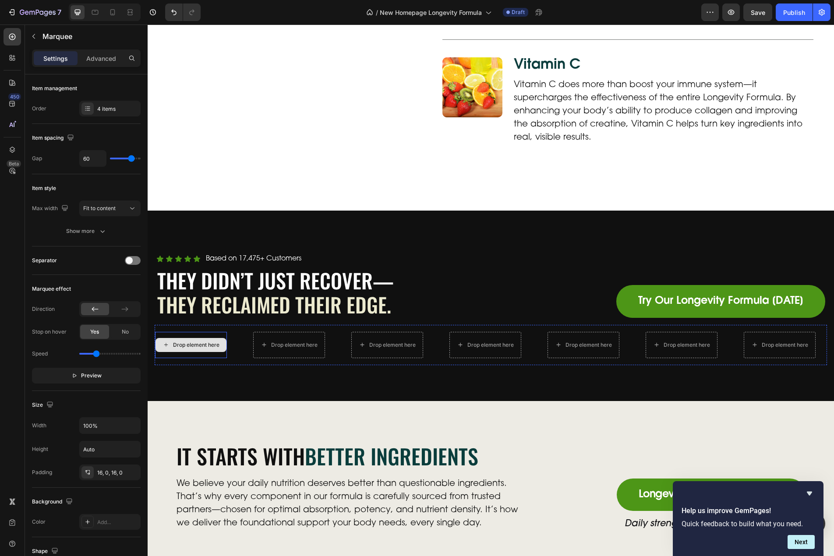
click at [198, 342] on div "Drop element here" at bounding box center [196, 345] width 46 height 7
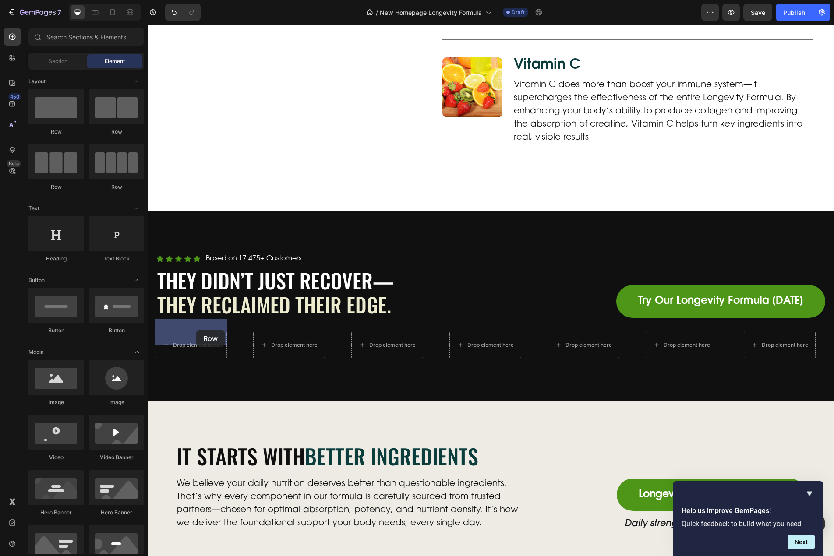
drag, startPoint x: 202, startPoint y: 137, endPoint x: 196, endPoint y: 330, distance: 192.8
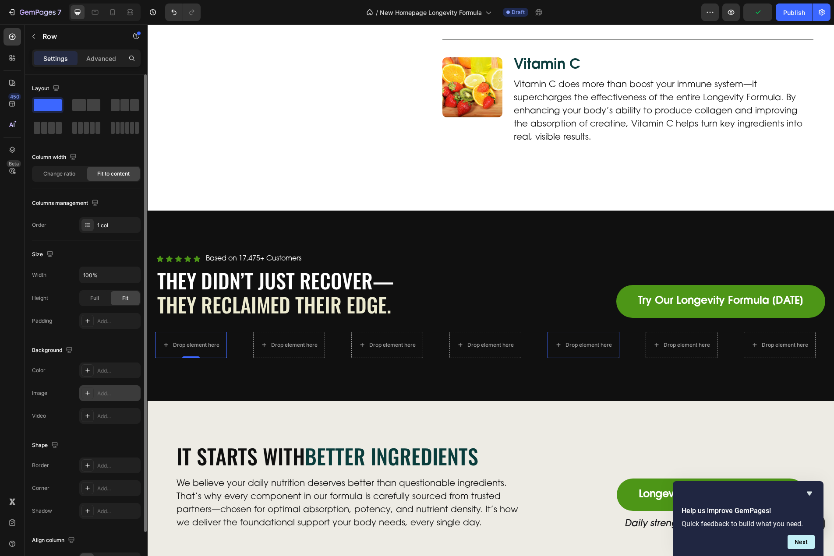
click at [110, 388] on div "Add..." at bounding box center [109, 393] width 61 height 16
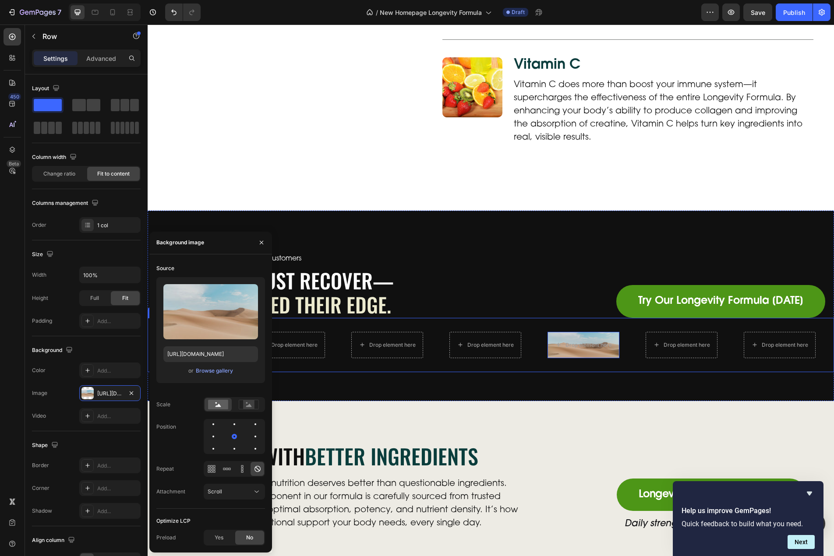
click at [398, 358] on div "Drop element here Row 0 Row Drop element here Drop element here Drop element he…" at bounding box center [491, 345] width 686 height 54
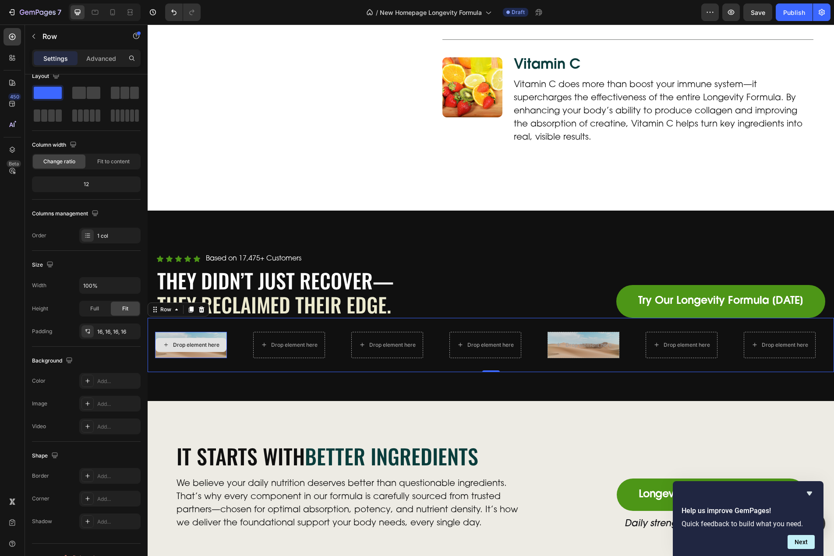
click at [191, 342] on div "Drop element here" at bounding box center [196, 345] width 46 height 7
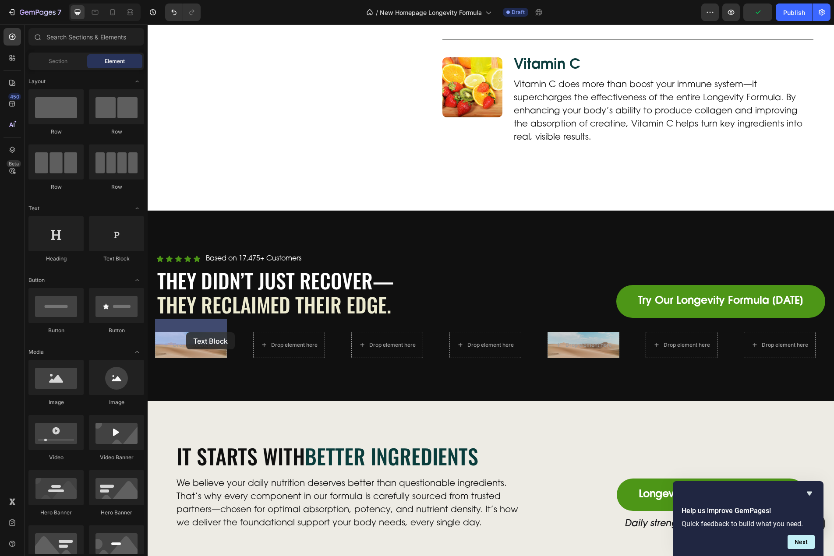
drag, startPoint x: 255, startPoint y: 262, endPoint x: 186, endPoint y: 332, distance: 98.2
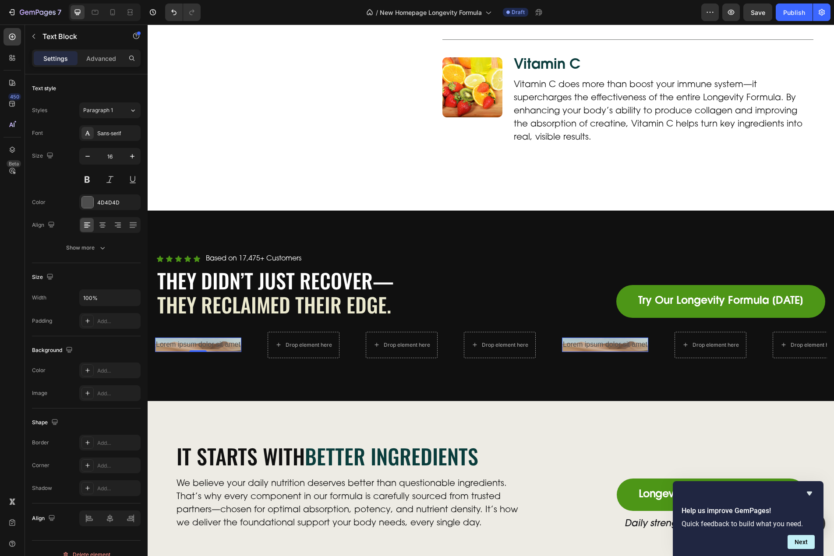
click at [185, 338] on div "Lorem ipsum dolor sit amet" at bounding box center [198, 345] width 86 height 14
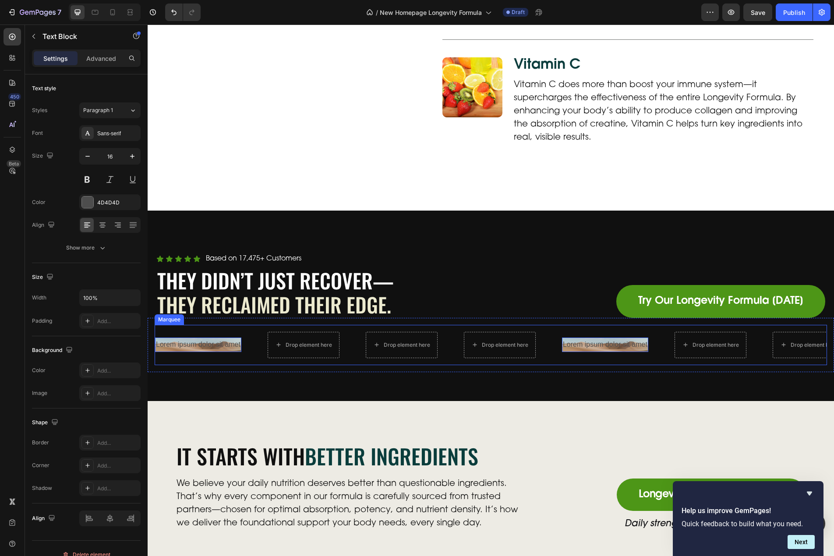
click at [249, 338] on div "Lorem ipsum dolor sit amet Text Block 0 Row Row" at bounding box center [211, 345] width 113 height 14
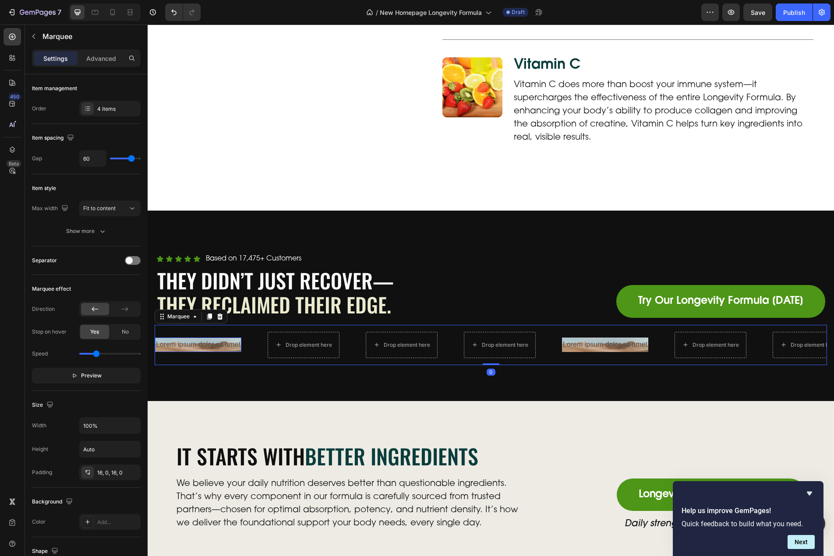
click at [219, 339] on p "Lorem ipsum dolor sit amet" at bounding box center [198, 345] width 85 height 13
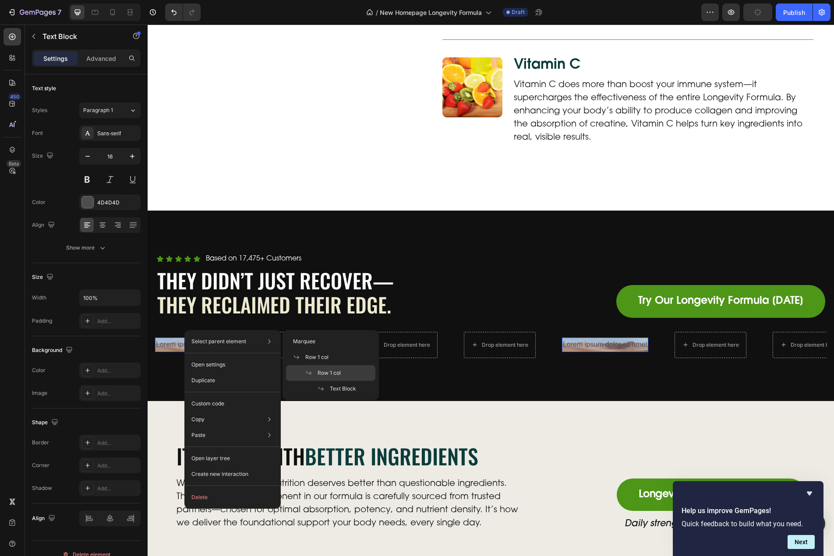
click at [332, 371] on span "Row 1 col" at bounding box center [329, 373] width 23 height 8
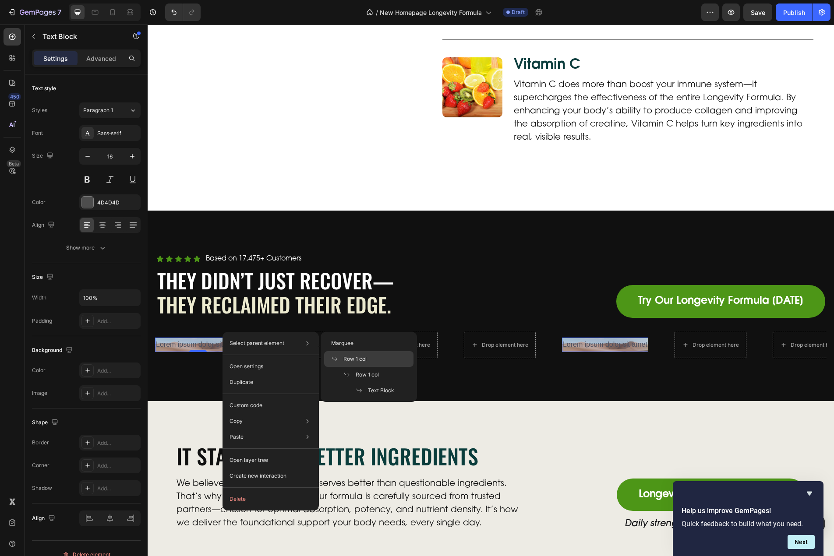
click at [371, 363] on div "Row 1 col" at bounding box center [368, 359] width 89 height 16
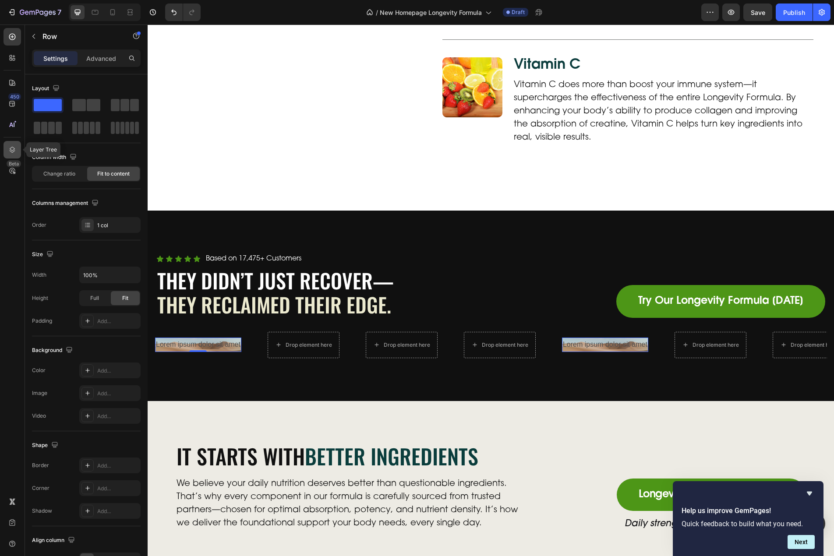
click at [8, 149] on icon at bounding box center [12, 149] width 9 height 9
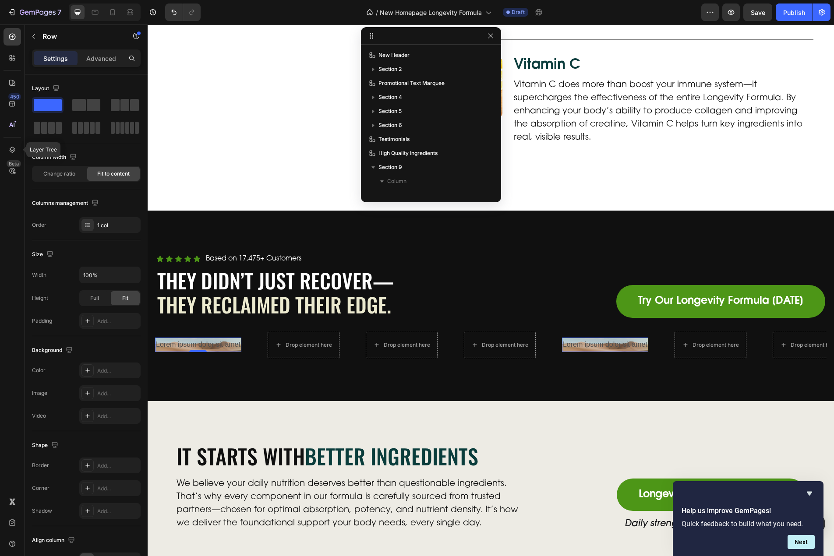
scroll to position [152, 0]
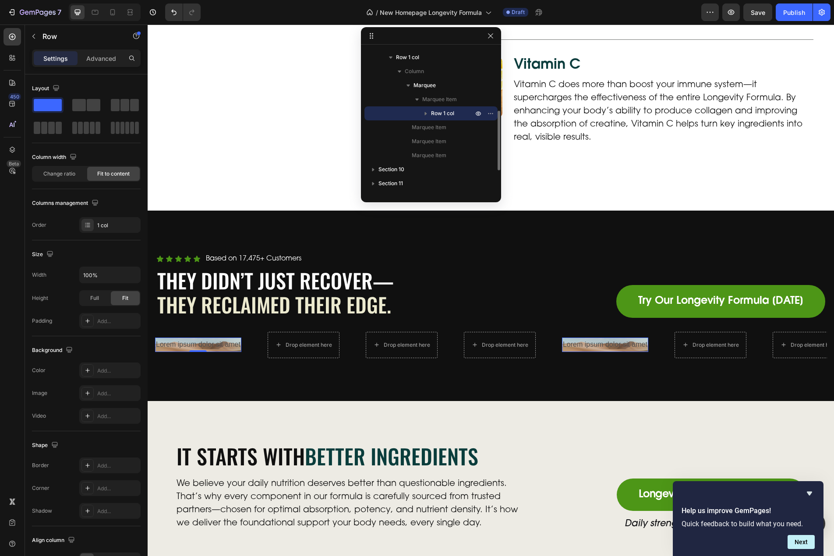
click at [427, 111] on icon "button" at bounding box center [425, 113] width 9 height 9
click at [450, 128] on span "Column" at bounding box center [449, 127] width 19 height 9
click at [431, 126] on icon "button" at bounding box center [434, 127] width 9 height 9
click at [449, 144] on div "Row 1 col" at bounding box center [431, 141] width 126 height 14
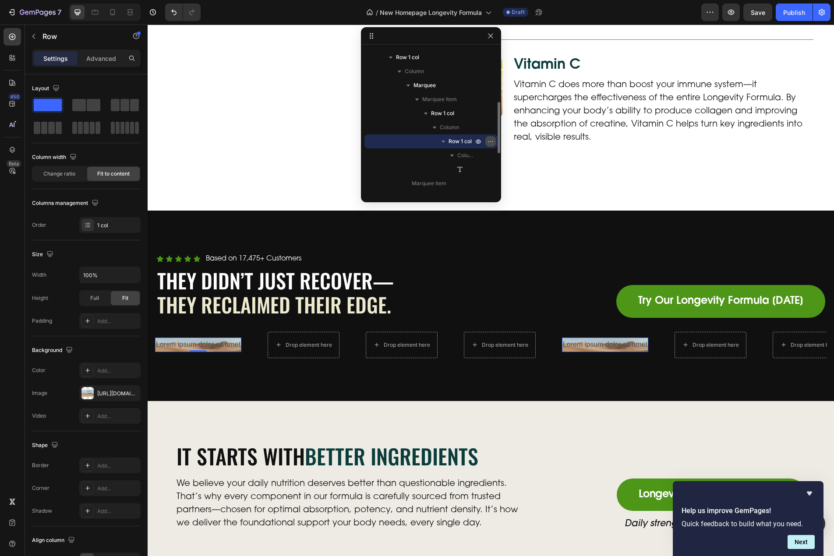
click at [488, 141] on icon "button" at bounding box center [488, 141] width 1 height 1
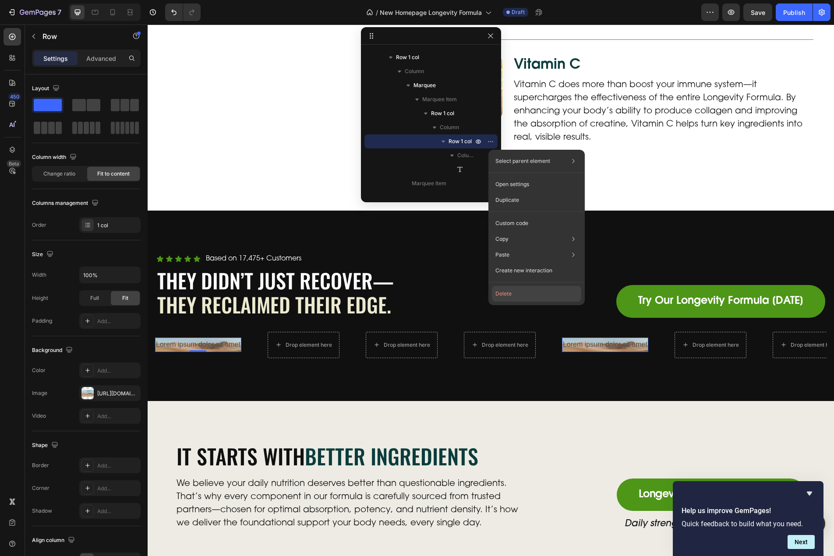
drag, startPoint x: 513, startPoint y: 294, endPoint x: 360, endPoint y: 229, distance: 166.2
click at [513, 294] on button "Delete" at bounding box center [536, 294] width 89 height 16
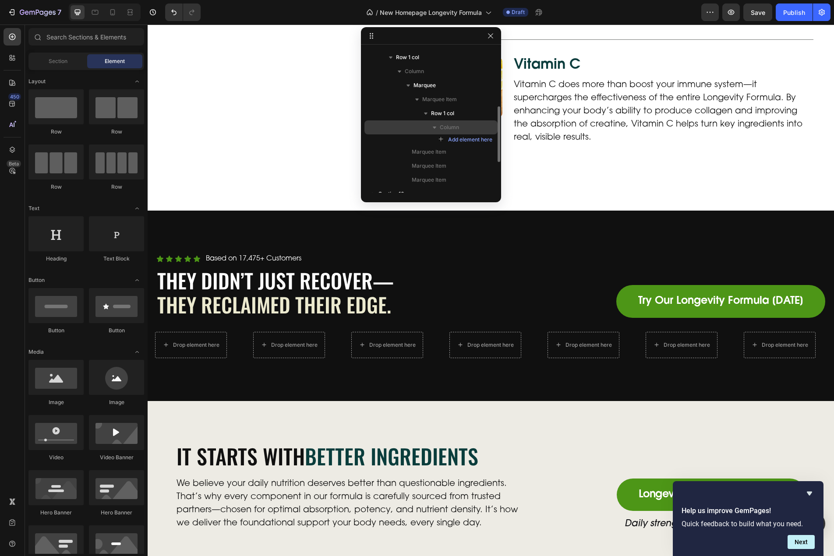
click at [457, 125] on span "Column" at bounding box center [449, 127] width 19 height 9
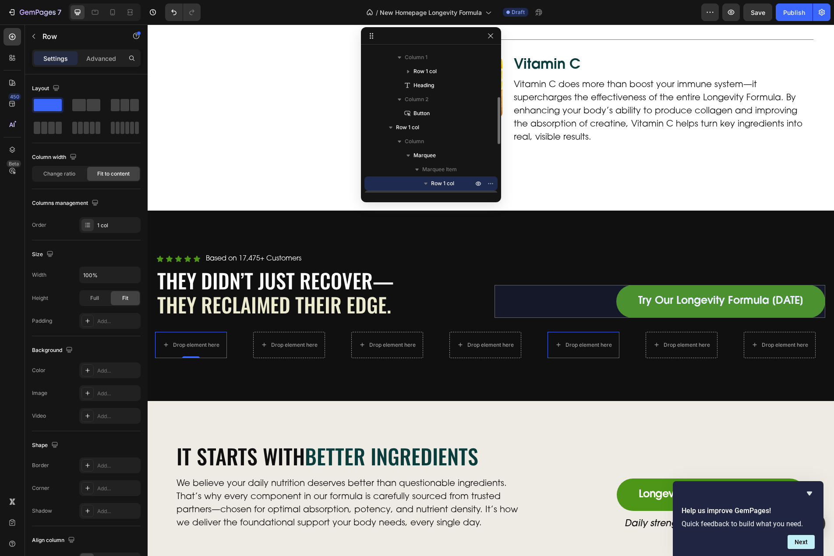
click at [458, 118] on div "Button" at bounding box center [431, 113] width 126 height 14
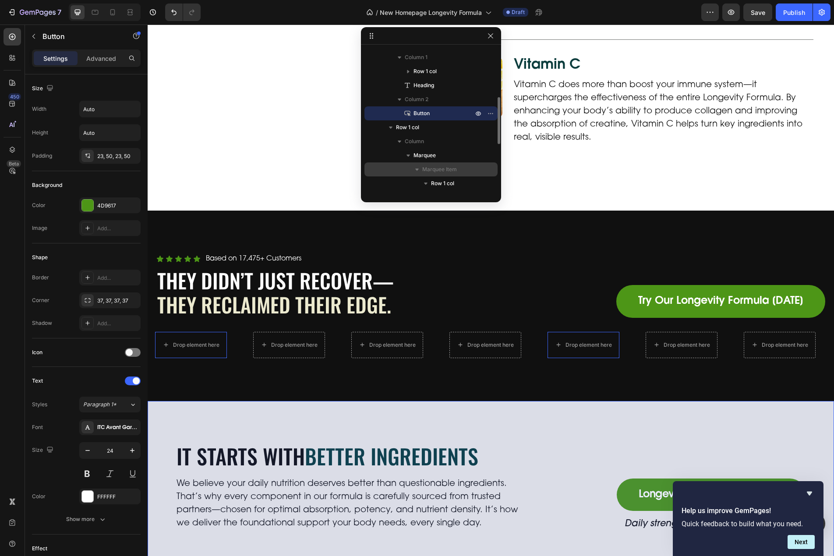
scroll to position [240, 0]
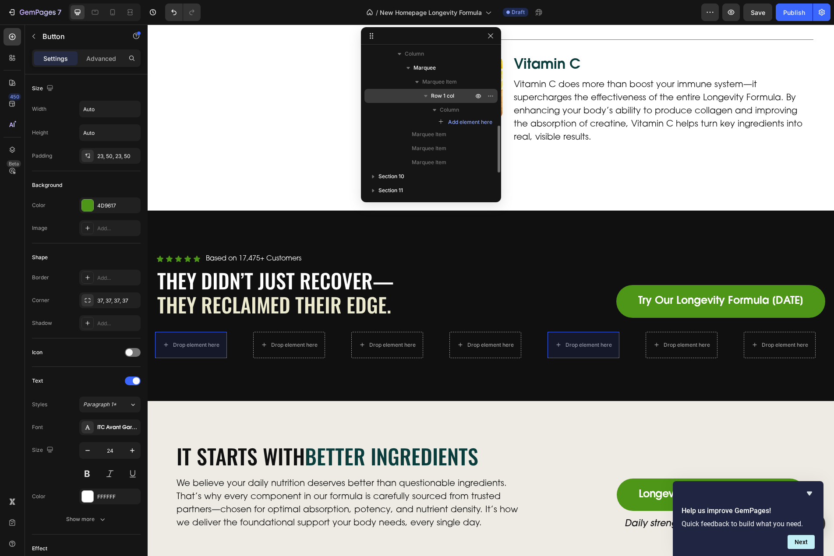
click at [448, 101] on div "Row 1 col" at bounding box center [431, 96] width 126 height 14
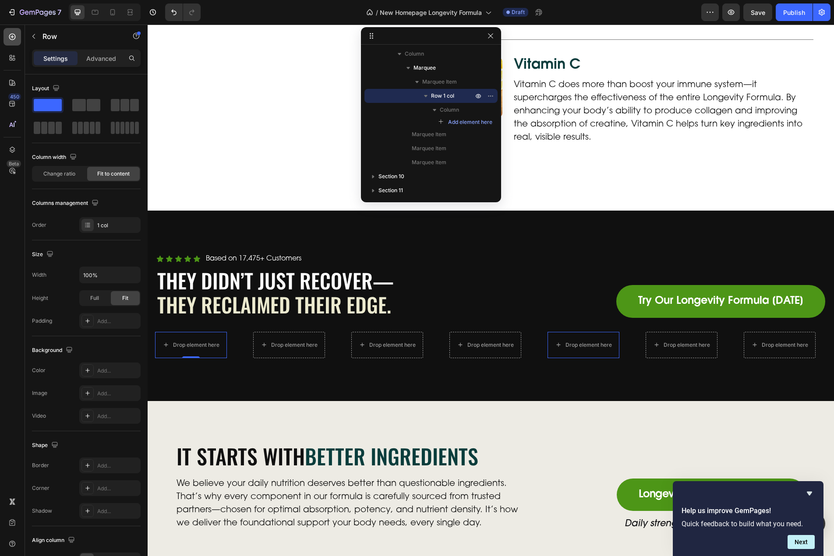
click at [15, 33] on icon at bounding box center [12, 36] width 9 height 9
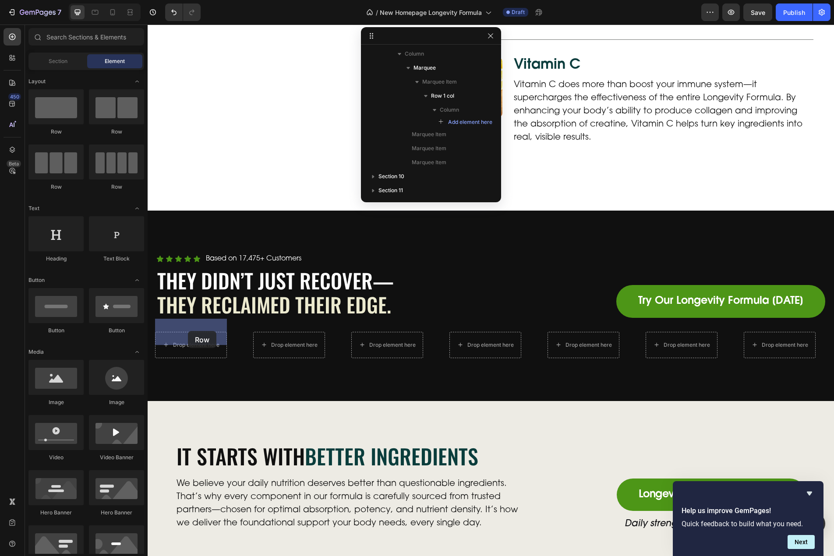
drag, startPoint x: 287, startPoint y: 217, endPoint x: 188, endPoint y: 331, distance: 151.5
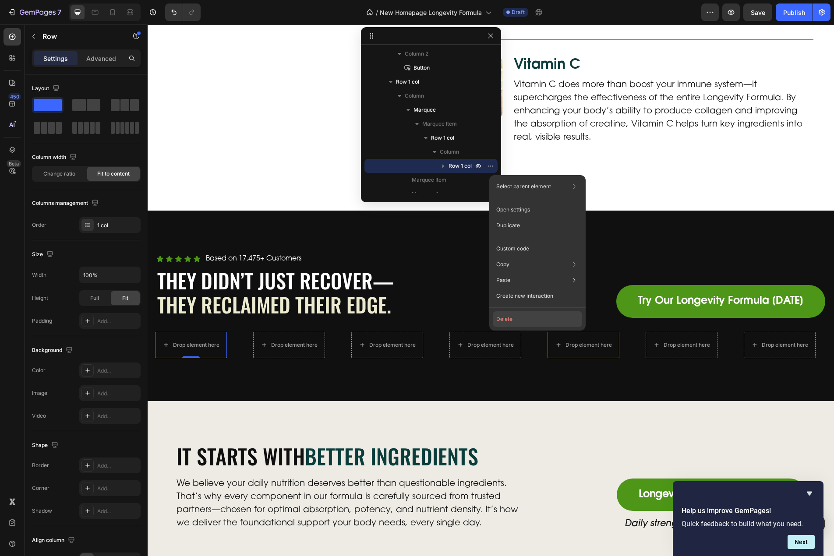
click at [514, 320] on button "Delete" at bounding box center [537, 319] width 89 height 16
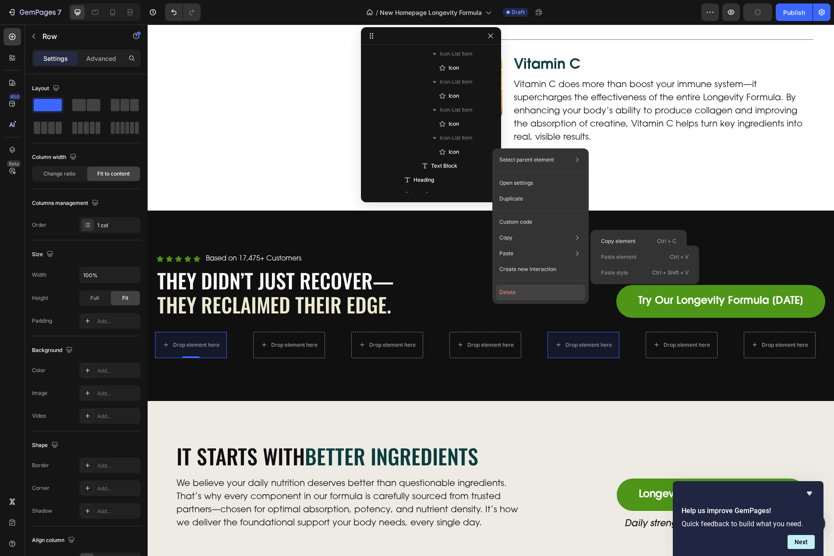
scroll to position [404, 0]
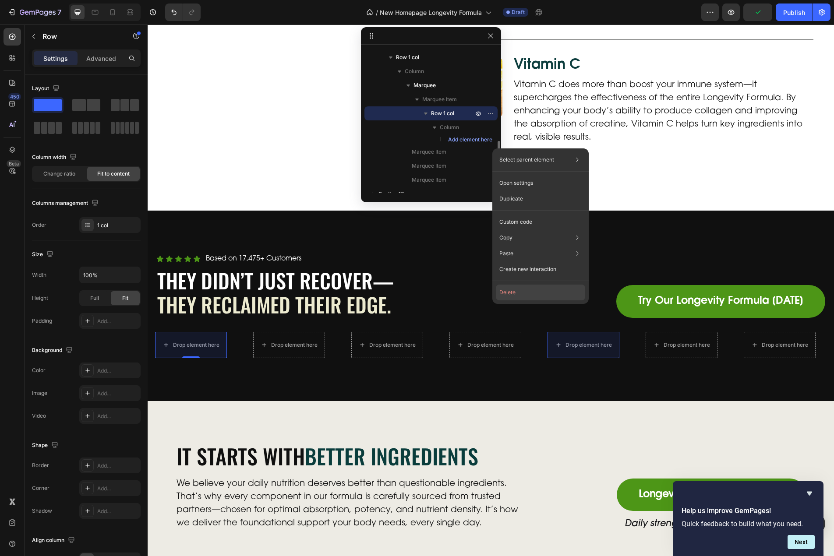
click at [517, 297] on button "Delete" at bounding box center [540, 293] width 89 height 16
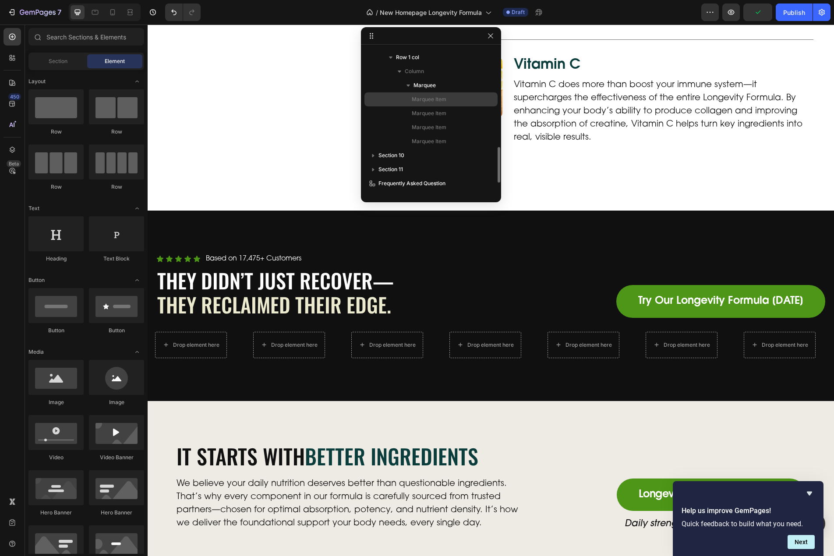
click at [426, 98] on span "Marquee Item" at bounding box center [429, 99] width 35 height 9
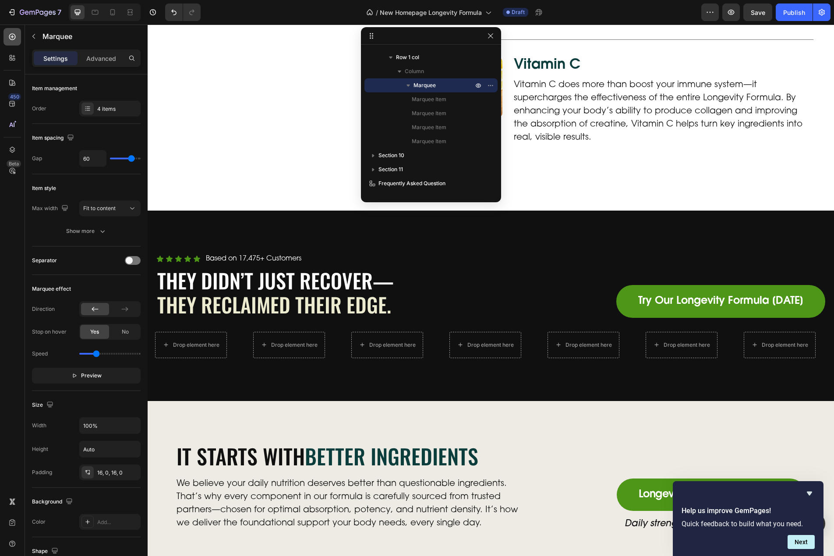
click at [7, 34] on div at bounding box center [13, 37] width 18 height 18
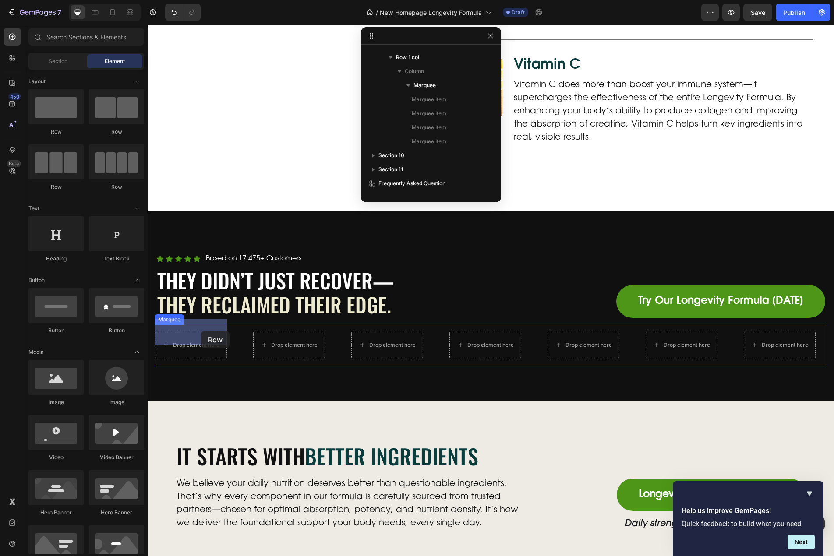
drag, startPoint x: 205, startPoint y: 141, endPoint x: 201, endPoint y: 331, distance: 189.7
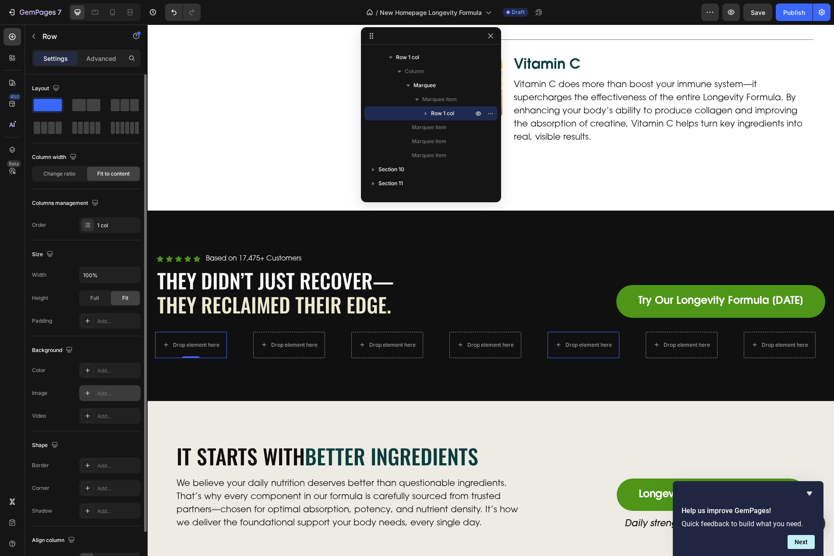
click at [108, 388] on div "Add..." at bounding box center [109, 393] width 61 height 16
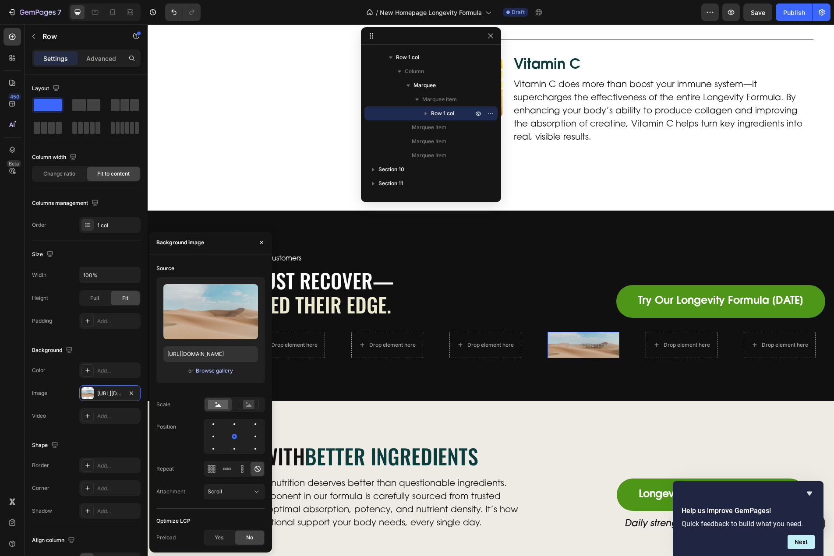
click at [216, 368] on div "Browse gallery" at bounding box center [214, 371] width 37 height 8
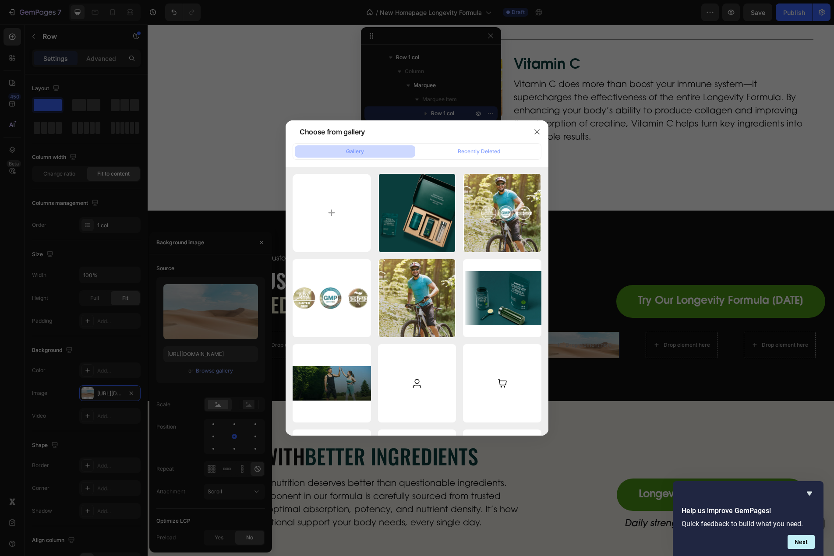
type input "C:\fakepath\mike-img.jpg"
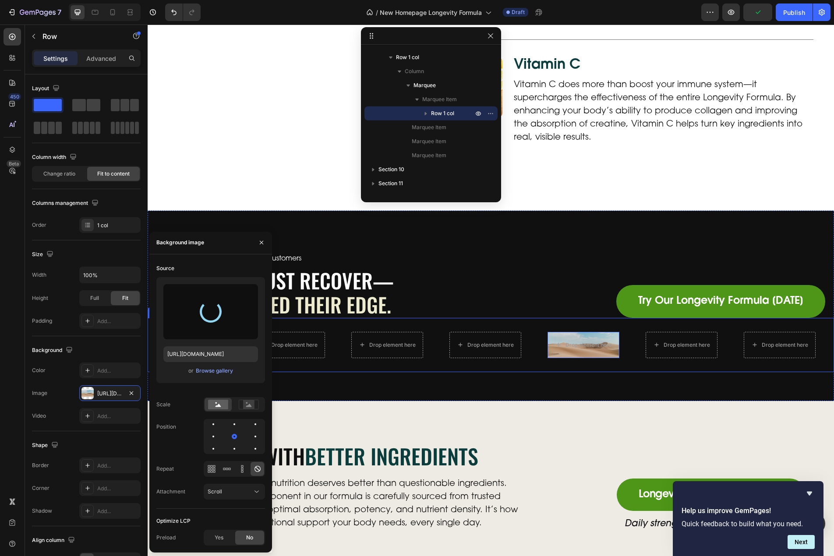
type input "https://cdn.shopify.com/s/files/1/0606/5533/7551/files/gempages_558382170591200…"
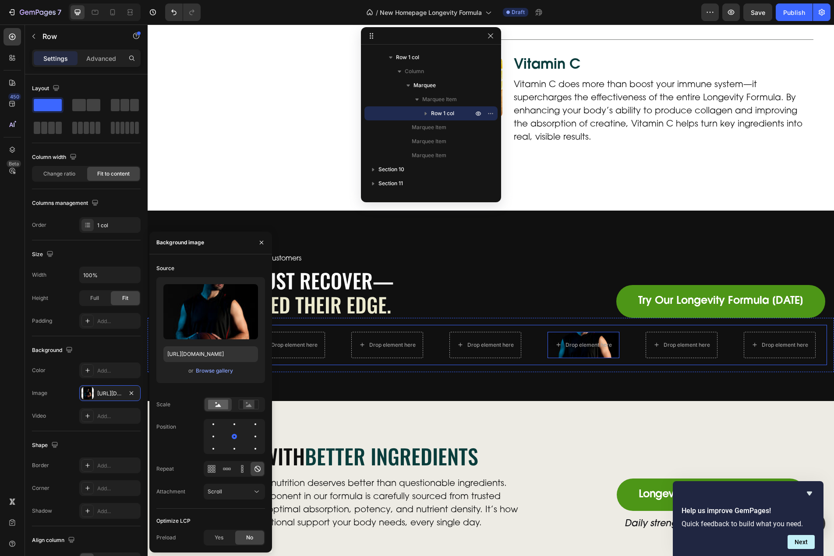
click at [341, 332] on div "Drop element here" at bounding box center [302, 345] width 98 height 26
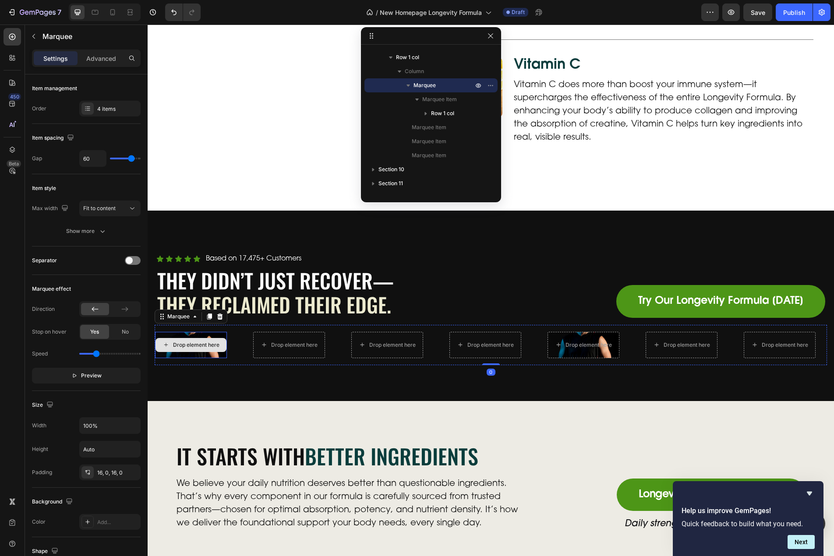
click at [220, 342] on div "Drop element here" at bounding box center [191, 345] width 72 height 26
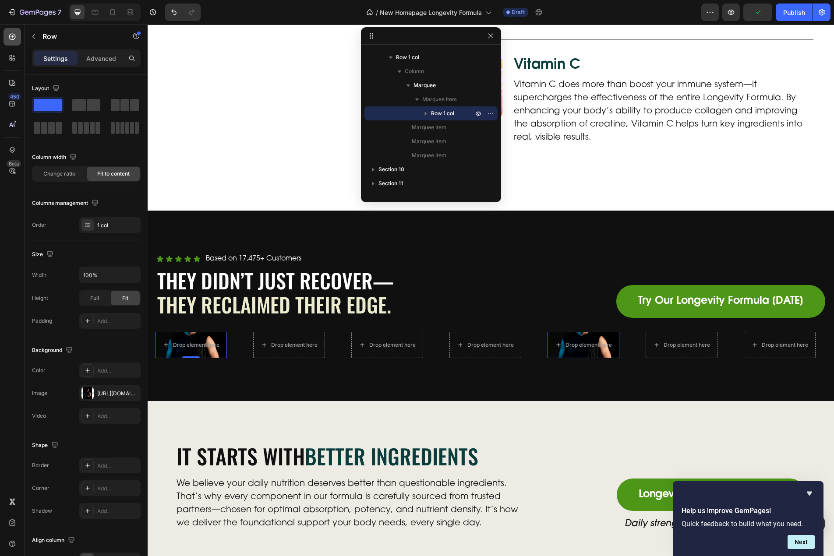
click at [14, 36] on icon at bounding box center [12, 36] width 9 height 9
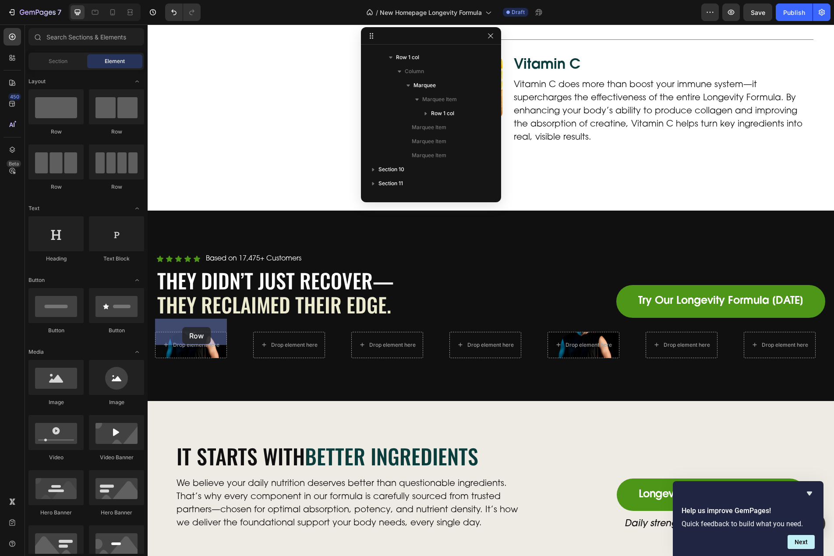
drag, startPoint x: 200, startPoint y: 131, endPoint x: 182, endPoint y: 327, distance: 197.5
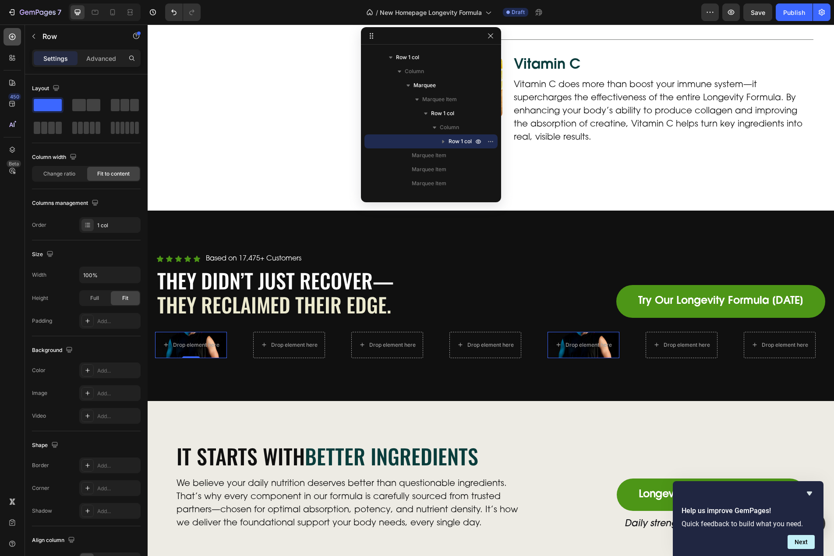
click at [13, 34] on icon at bounding box center [12, 37] width 7 height 7
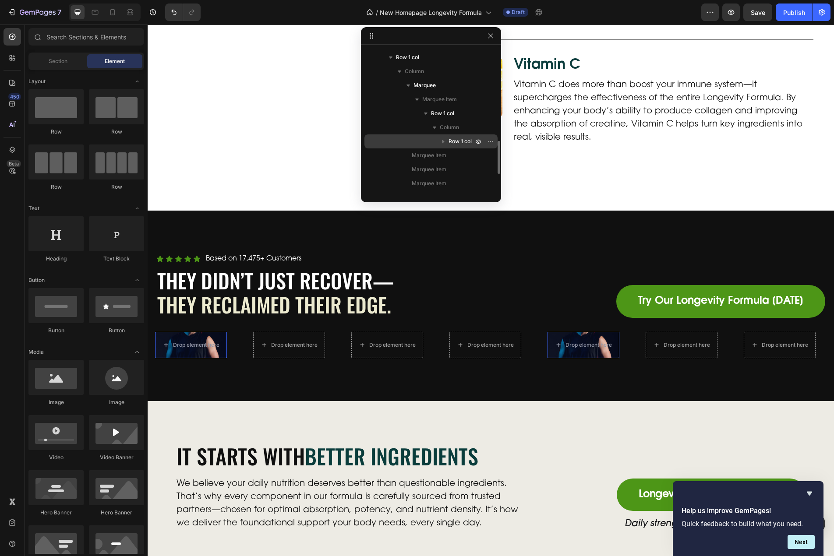
click at [450, 136] on div "Row 1 col" at bounding box center [431, 141] width 126 height 14
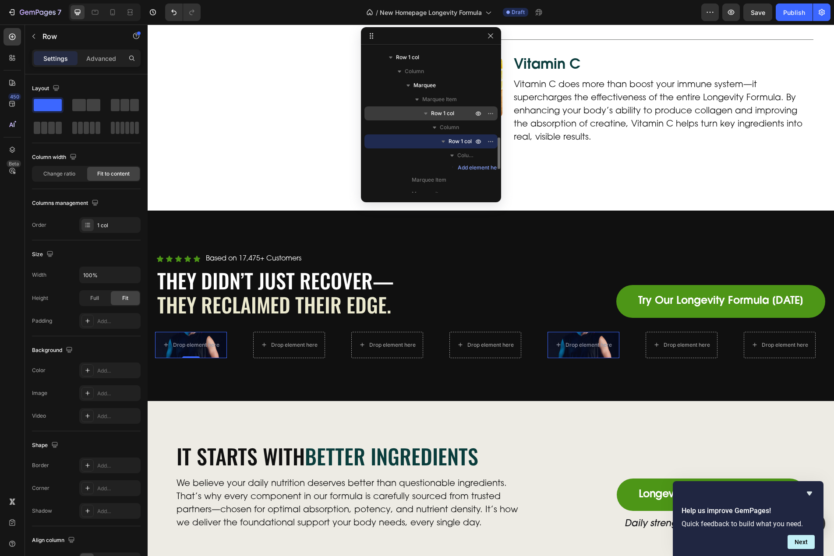
click at [441, 111] on span "Row 1 col" at bounding box center [442, 113] width 23 height 9
click at [450, 138] on span "Row 1 col" at bounding box center [460, 141] width 23 height 9
drag, startPoint x: 442, startPoint y: 115, endPoint x: 458, endPoint y: 139, distance: 29.4
click at [442, 115] on span "Row 1 col" at bounding box center [442, 113] width 23 height 9
click at [458, 139] on span "Row 1 col" at bounding box center [460, 141] width 23 height 9
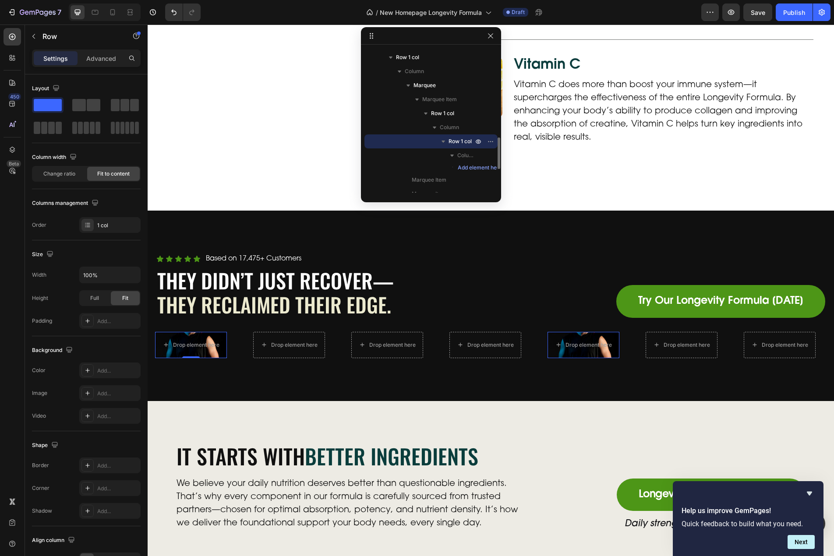
click at [462, 140] on span "Row 1 col" at bounding box center [460, 141] width 23 height 9
click at [452, 139] on span "Row 1 col" at bounding box center [460, 141] width 23 height 9
click at [437, 110] on span "Row 1 col" at bounding box center [442, 113] width 23 height 9
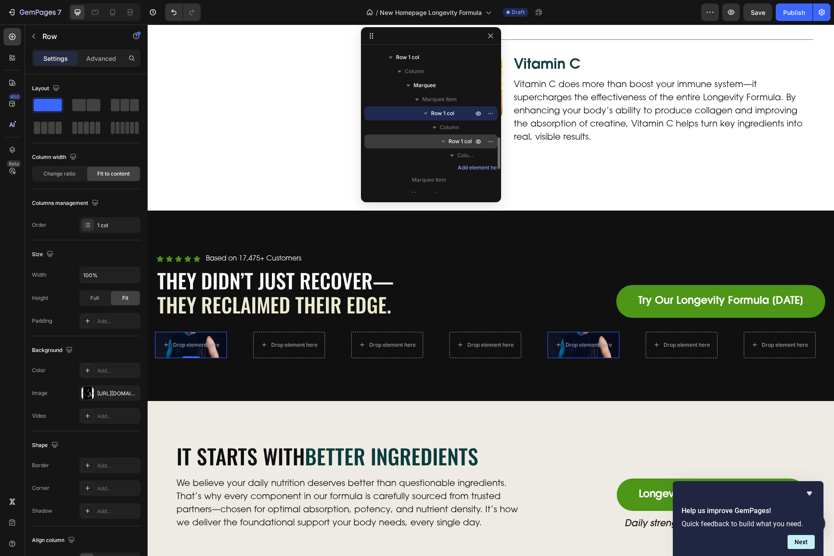
click at [452, 145] on span "Row 1 col" at bounding box center [460, 141] width 23 height 9
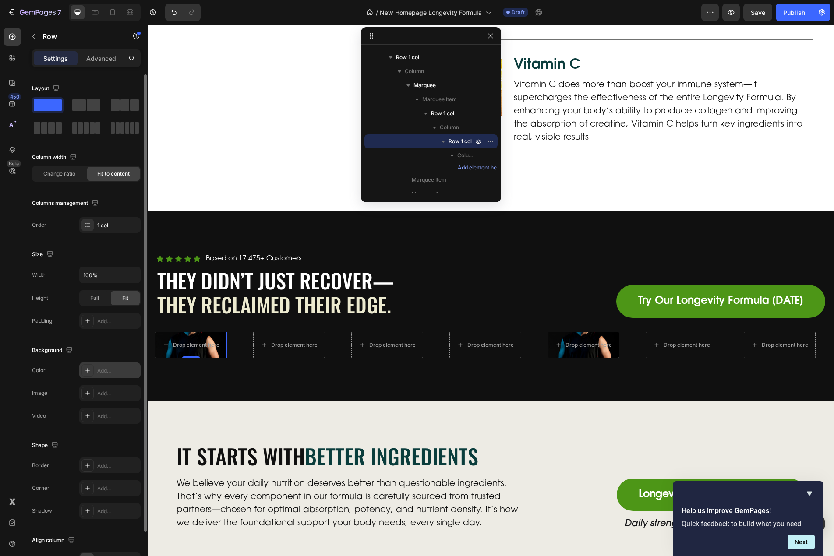
click at [108, 370] on div "Add..." at bounding box center [117, 371] width 41 height 8
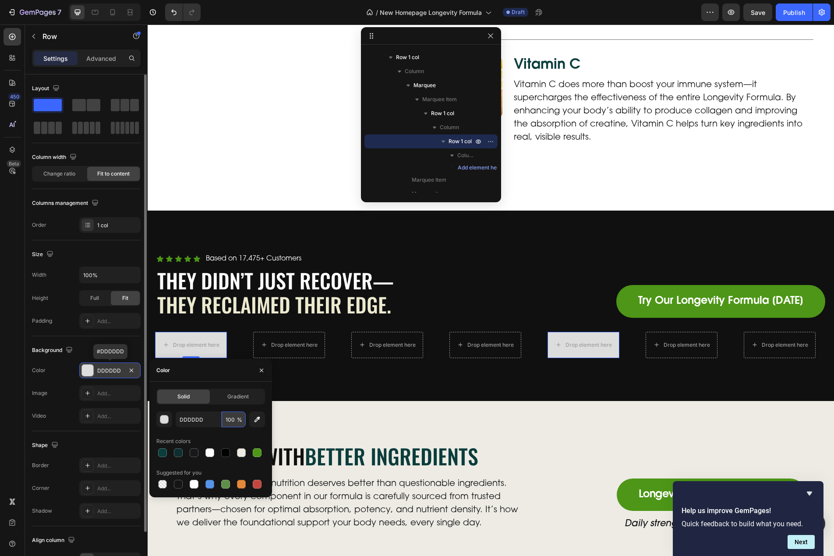
click at [228, 420] on input "100" at bounding box center [234, 420] width 24 height 16
type input "15"
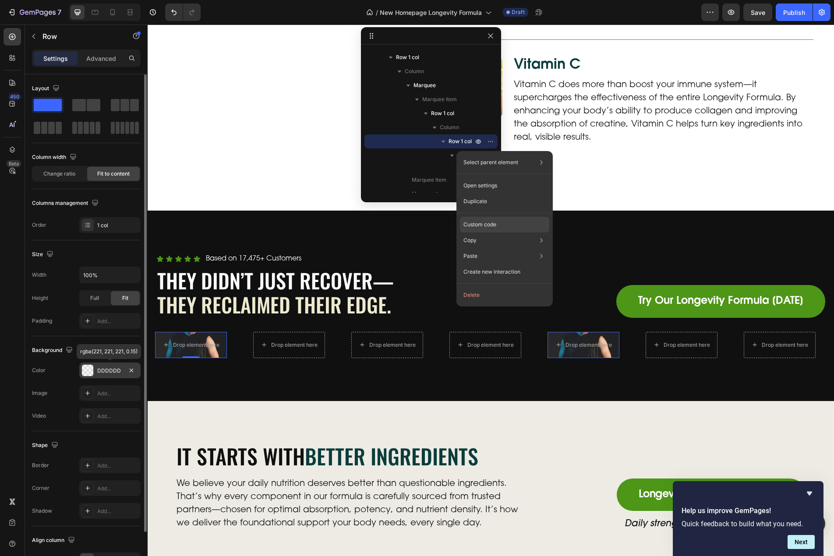
click at [501, 223] on div "Custom code" at bounding box center [504, 225] width 89 height 16
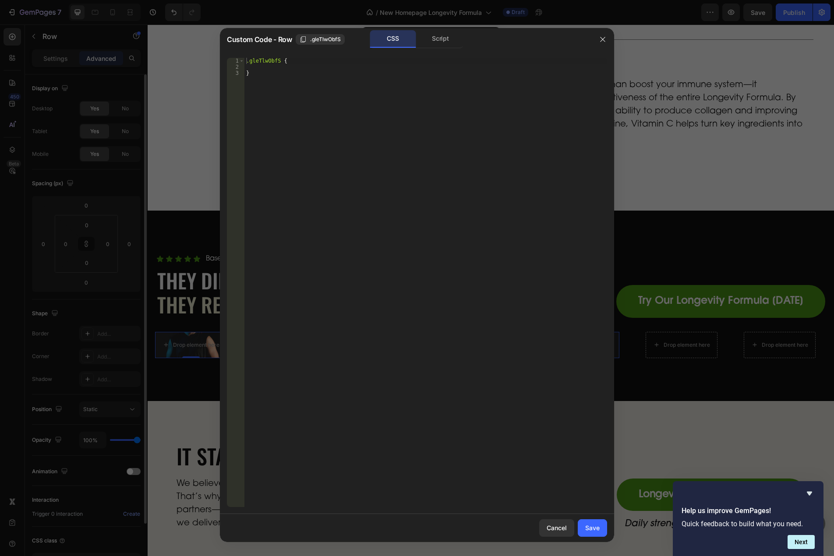
click at [290, 68] on div ".gleTlwObfS { }" at bounding box center [425, 289] width 363 height 462
type textarea "filter: blur(15%);"
click at [597, 529] on div "Save" at bounding box center [592, 527] width 14 height 9
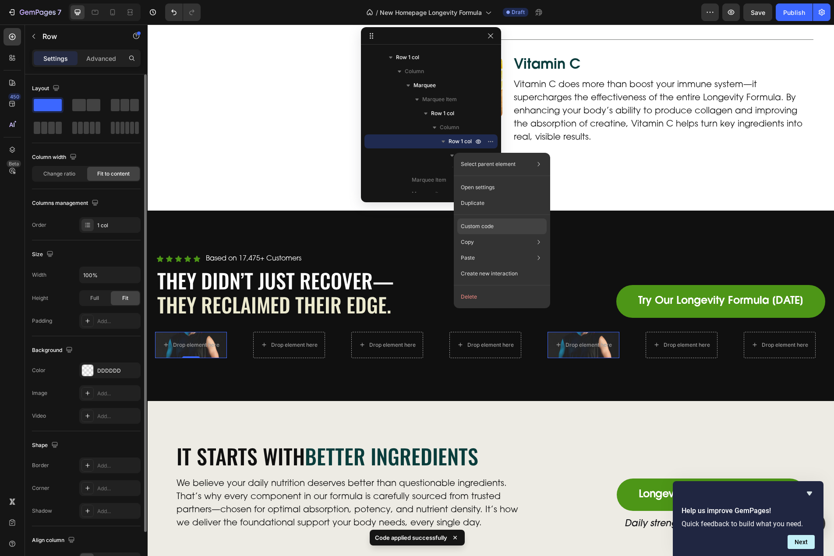
click at [488, 226] on p "Custom code" at bounding box center [477, 227] width 33 height 8
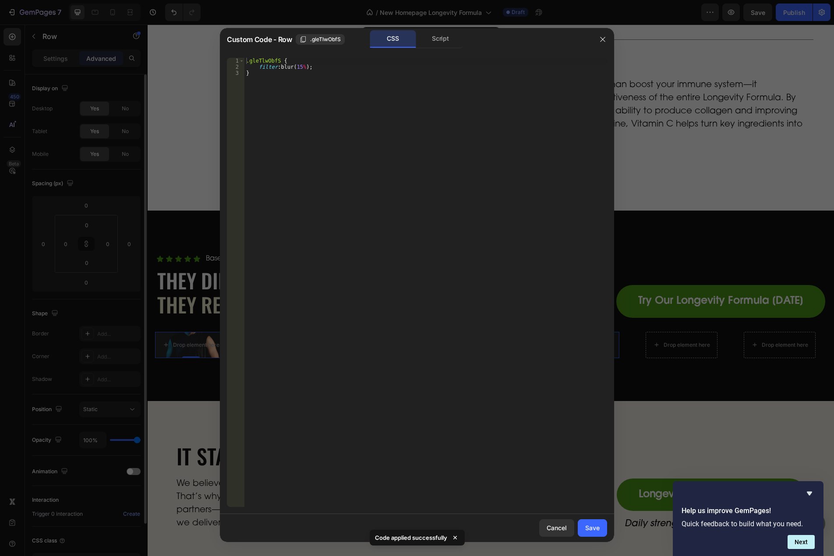
click at [299, 69] on div ".gleTlwObfS { filter : blur( 15 % ) ; }" at bounding box center [425, 289] width 363 height 462
click at [305, 71] on div ".gleTlwObfS { filter : blur( 15 % ) ; }" at bounding box center [425, 289] width 363 height 462
click at [308, 68] on div ".gleTlwObfS { filter : blur( 15 % ) ; }" at bounding box center [425, 289] width 363 height 462
click at [305, 68] on div ".gleTlwObfS { filter : blur( 15 % ) ; }" at bounding box center [425, 289] width 363 height 462
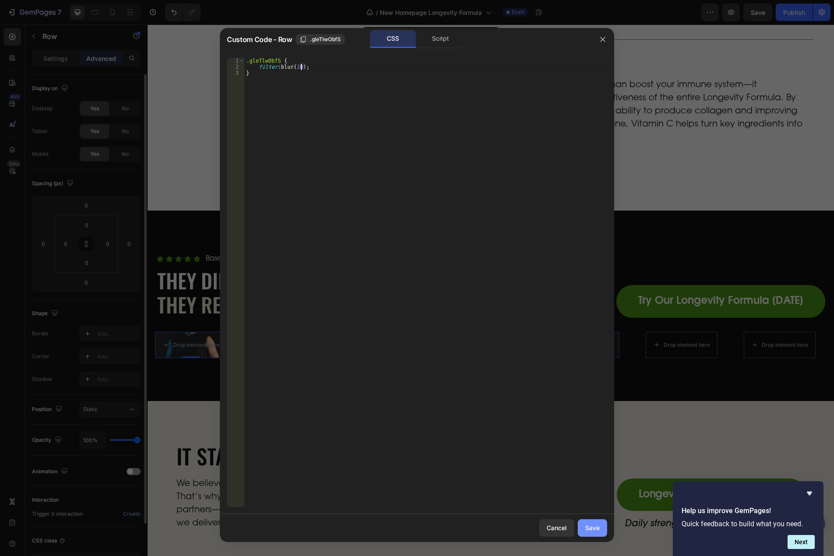
type textarea "filter: blur(20);"
click at [592, 528] on div "Save" at bounding box center [592, 527] width 14 height 9
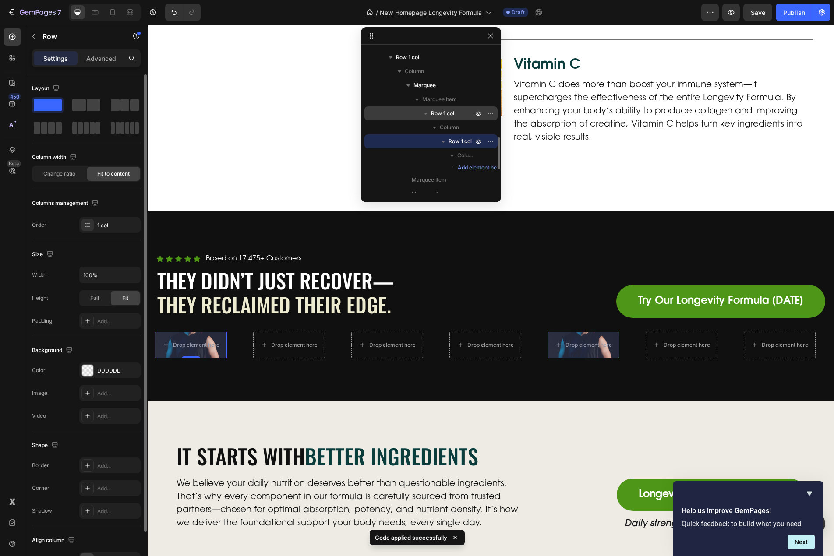
click at [447, 108] on div "Row 1 col" at bounding box center [431, 113] width 126 height 14
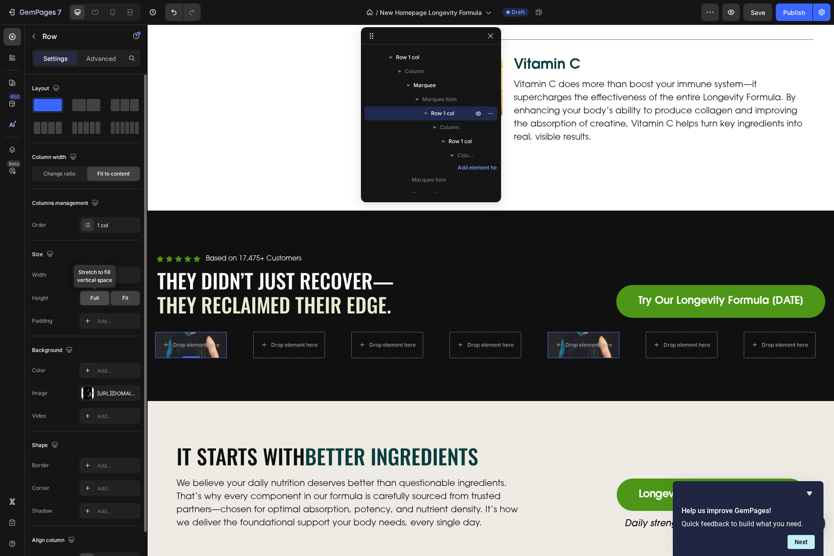
click at [104, 297] on div "Full" at bounding box center [94, 298] width 29 height 14
click at [125, 298] on span "Fit" at bounding box center [125, 298] width 6 height 8
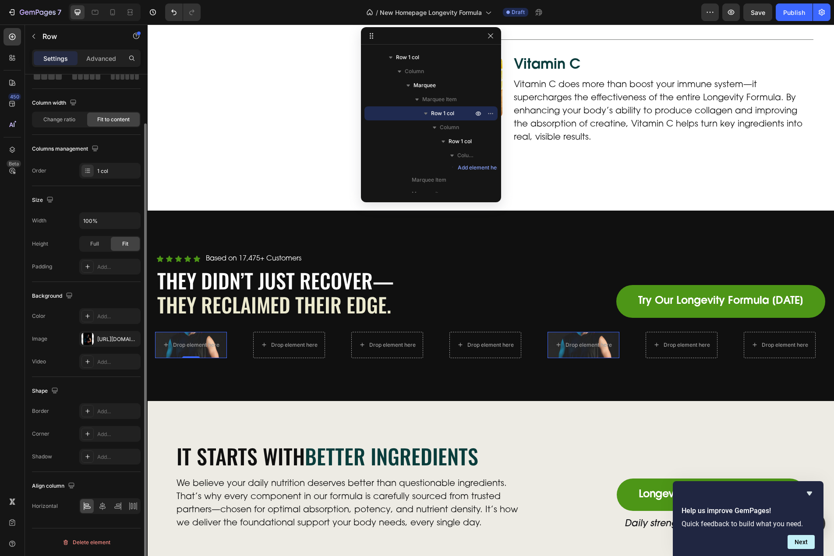
scroll to position [0, 0]
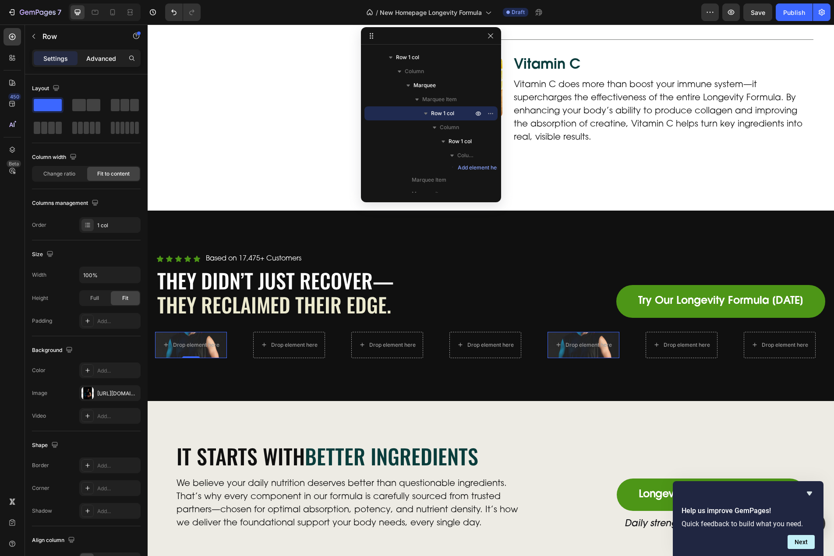
click at [97, 61] on p "Advanced" at bounding box center [101, 58] width 30 height 9
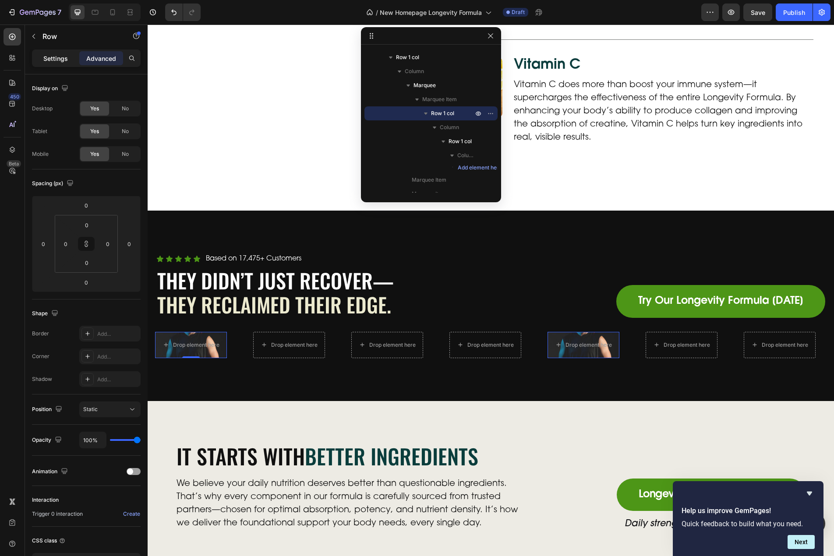
click at [53, 61] on p "Settings" at bounding box center [55, 58] width 25 height 9
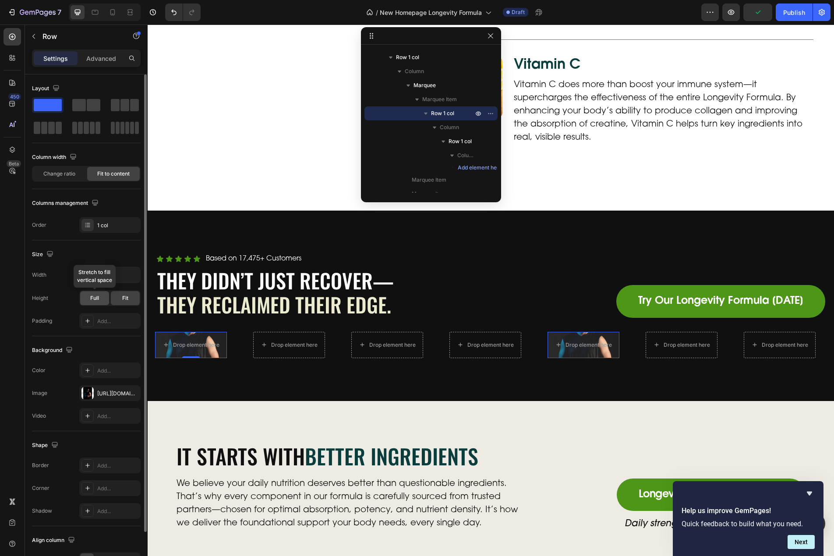
click at [99, 297] on div "Full" at bounding box center [94, 298] width 29 height 14
click at [107, 321] on div "Add..." at bounding box center [117, 322] width 41 height 8
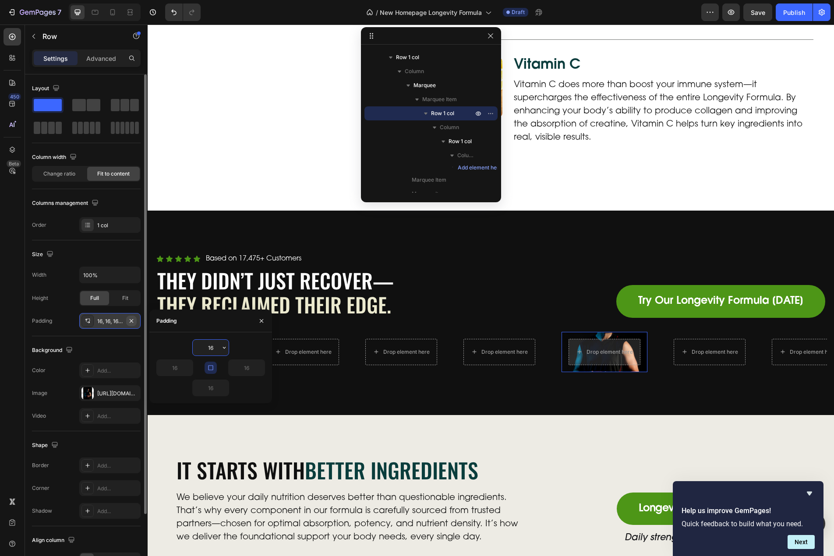
click at [130, 319] on icon "button" at bounding box center [132, 321] width 4 height 4
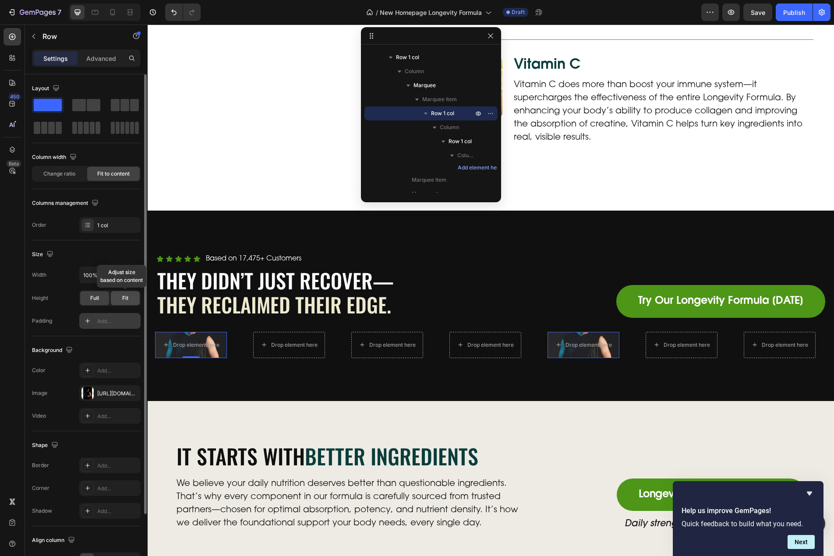
click at [124, 300] on span "Fit" at bounding box center [125, 298] width 6 height 8
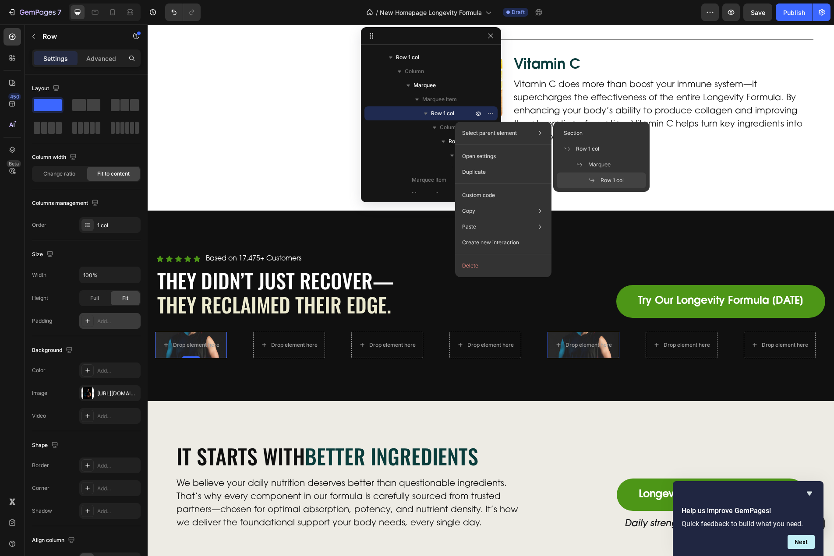
click at [443, 110] on span "Row 1 col" at bounding box center [442, 113] width 23 height 9
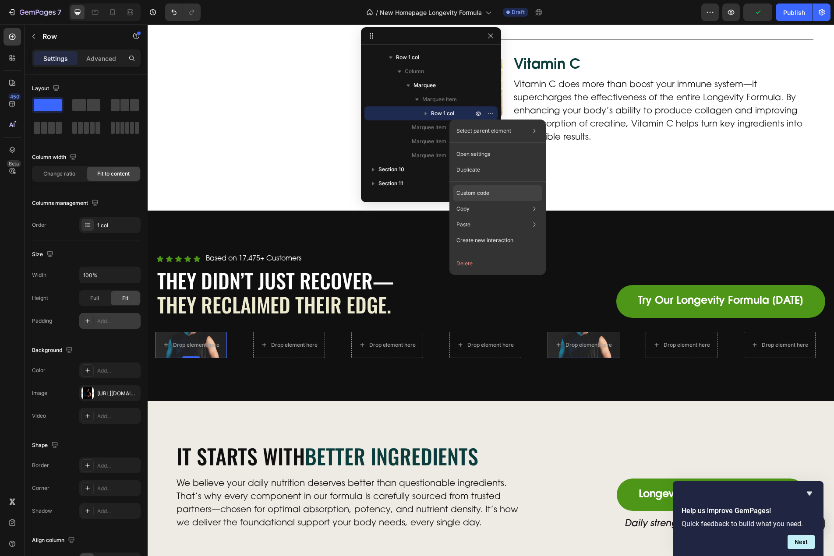
click at [490, 187] on div "Custom code" at bounding box center [497, 193] width 89 height 16
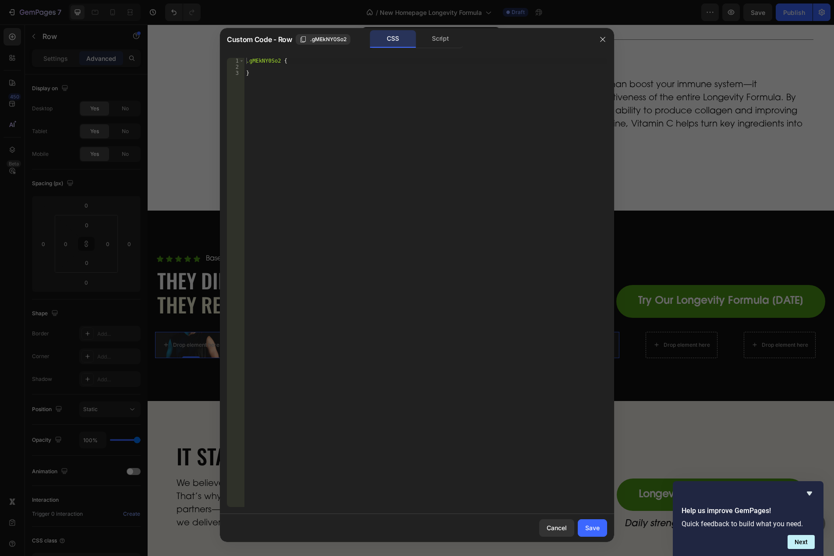
type textarea "}"
click at [318, 146] on div ".gMEkNY0So2 { }" at bounding box center [425, 289] width 363 height 462
click at [291, 65] on div ".gMEkNY0So2 { }" at bounding box center [425, 289] width 363 height 462
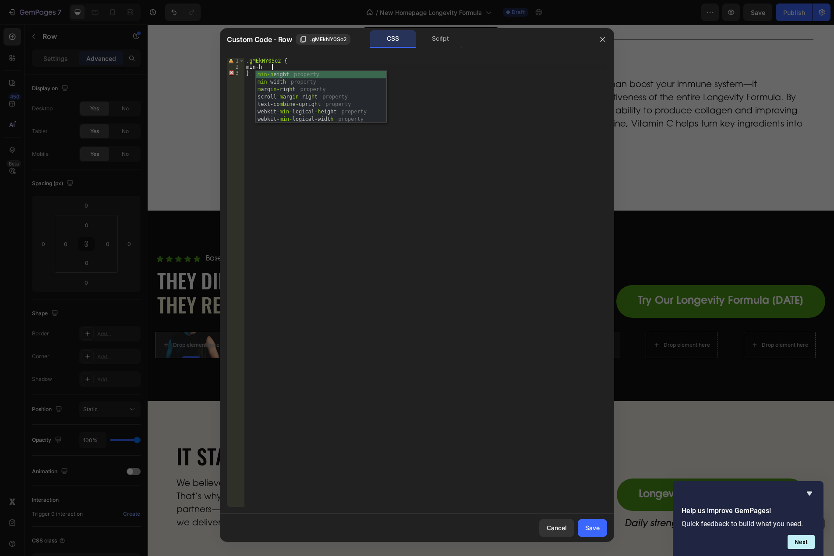
scroll to position [0, 2]
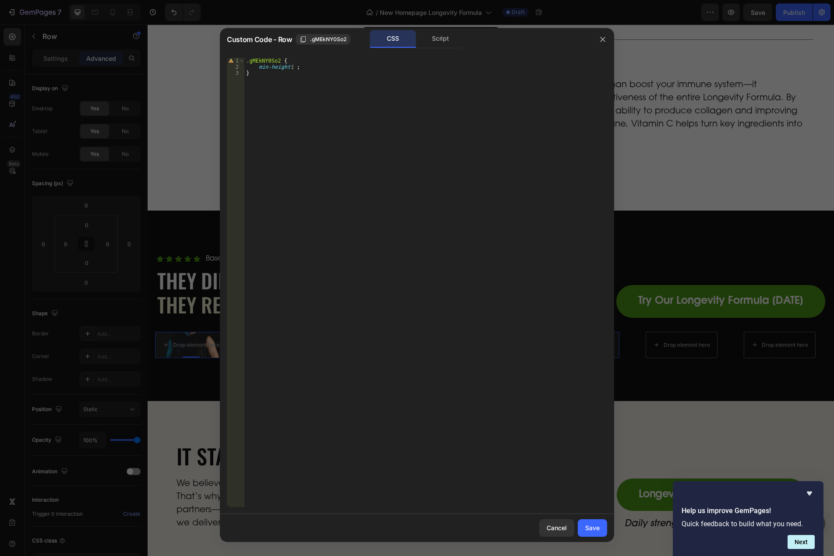
click at [292, 67] on div ".gMEkNY0So2 { min-height : ; }" at bounding box center [425, 289] width 363 height 462
type textarea "min-height: 560px;"
click at [592, 526] on div "Save" at bounding box center [592, 527] width 14 height 9
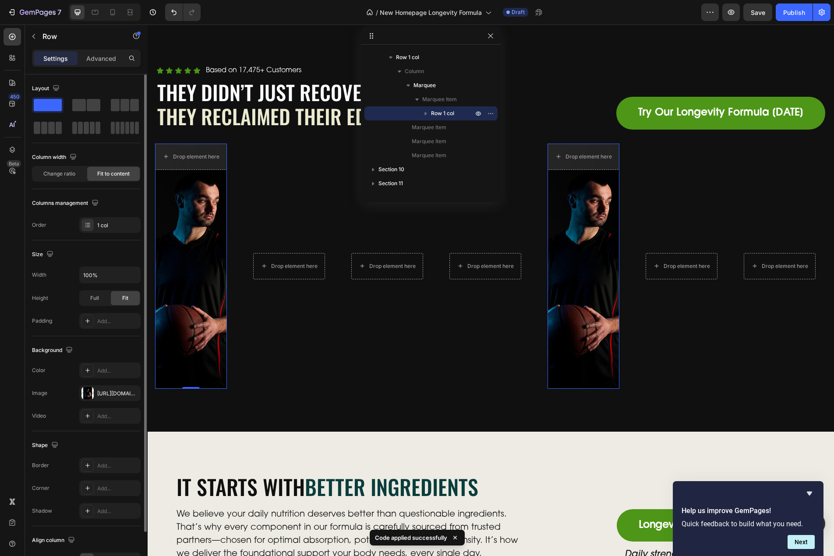
scroll to position [54, 0]
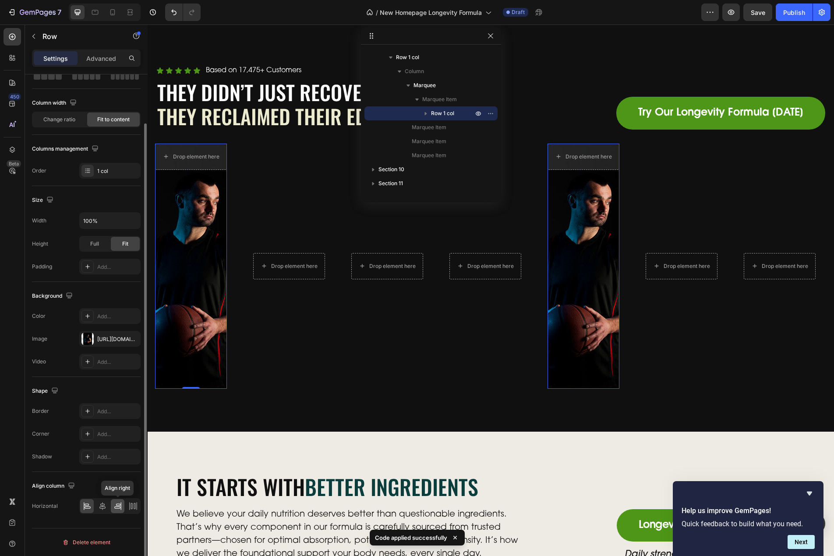
click at [116, 508] on icon at bounding box center [117, 506] width 9 height 9
click at [100, 509] on icon at bounding box center [102, 506] width 6 height 8
click at [86, 508] on icon at bounding box center [87, 506] width 9 height 9
click at [427, 115] on icon "button" at bounding box center [425, 113] width 9 height 9
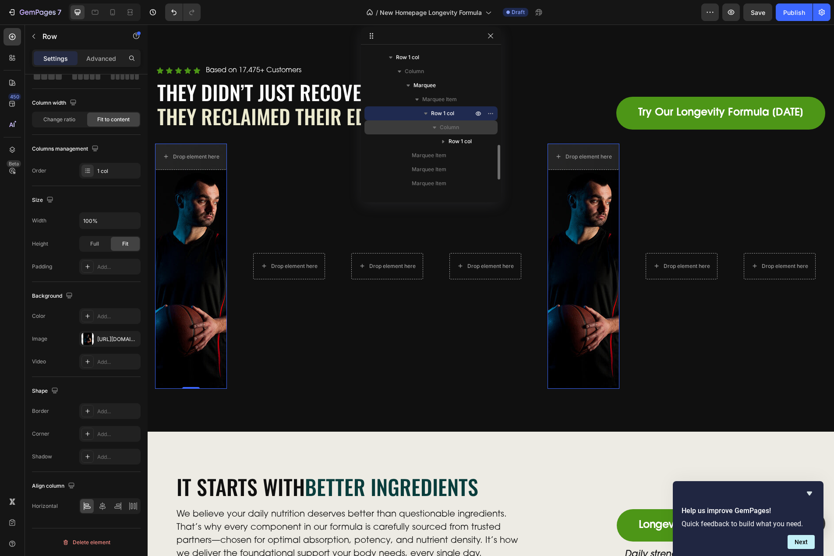
click at [456, 127] on span "Column" at bounding box center [449, 127] width 19 height 9
click at [454, 127] on span "Column" at bounding box center [449, 127] width 19 height 9
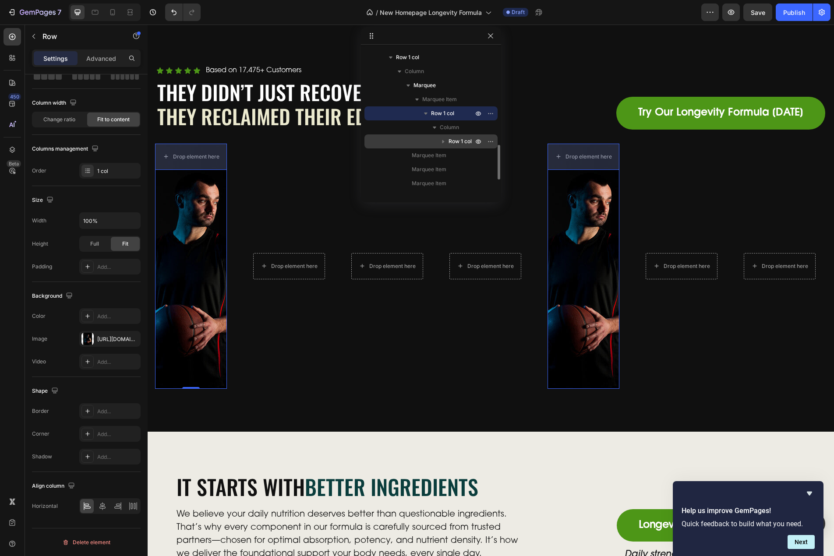
click at [456, 143] on span "Row 1 col" at bounding box center [460, 141] width 23 height 9
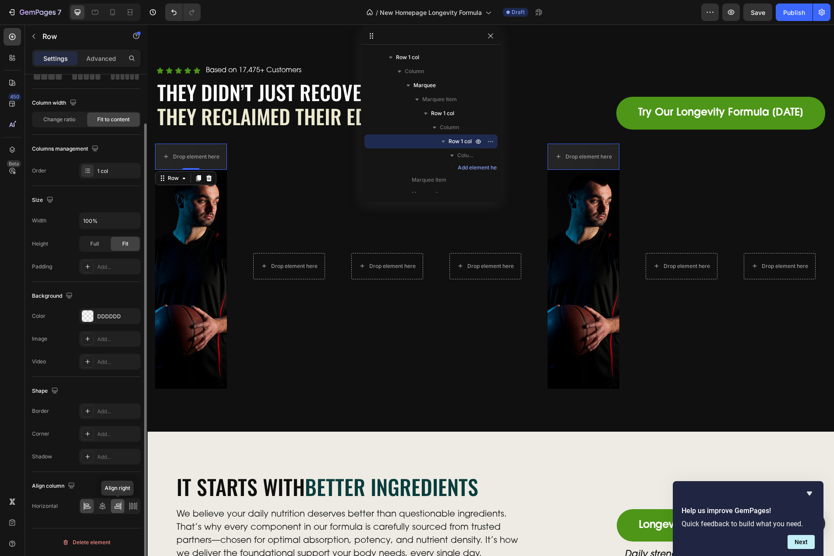
click at [117, 507] on icon at bounding box center [117, 506] width 9 height 9
click at [83, 508] on icon at bounding box center [87, 506] width 9 height 9
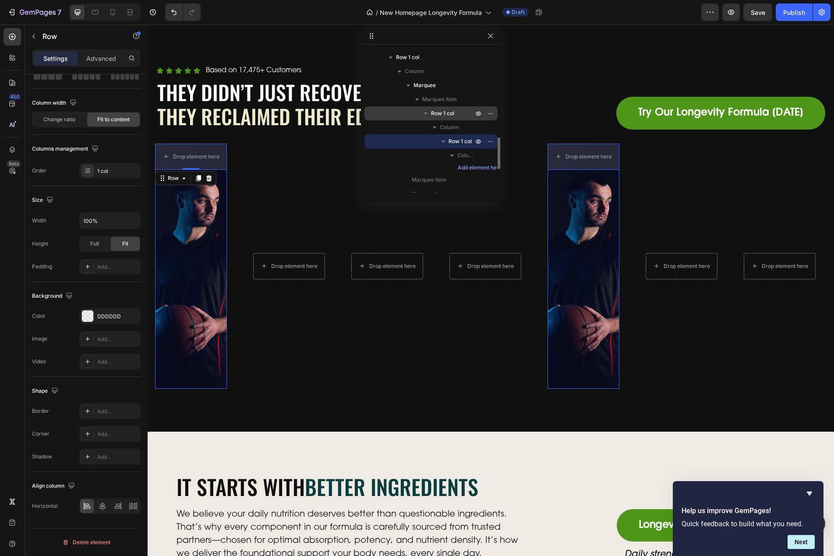
click at [461, 115] on p "Row 1 col" at bounding box center [453, 113] width 44 height 9
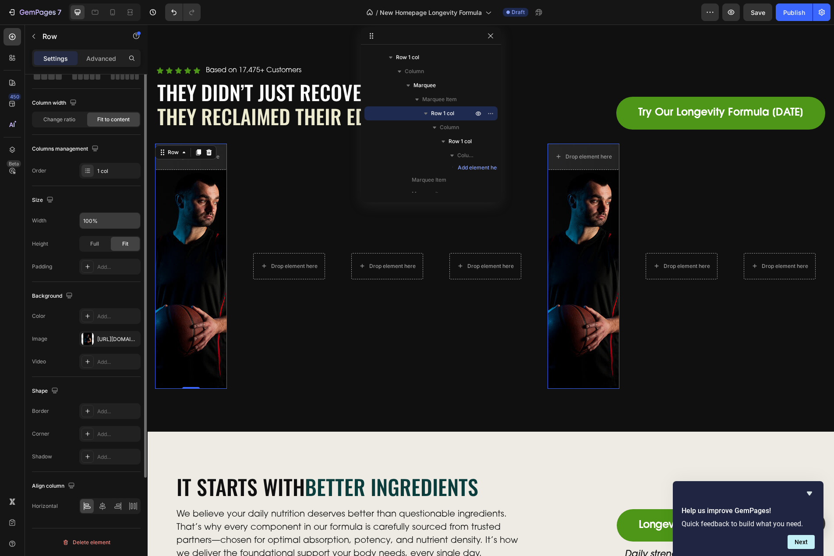
scroll to position [0, 0]
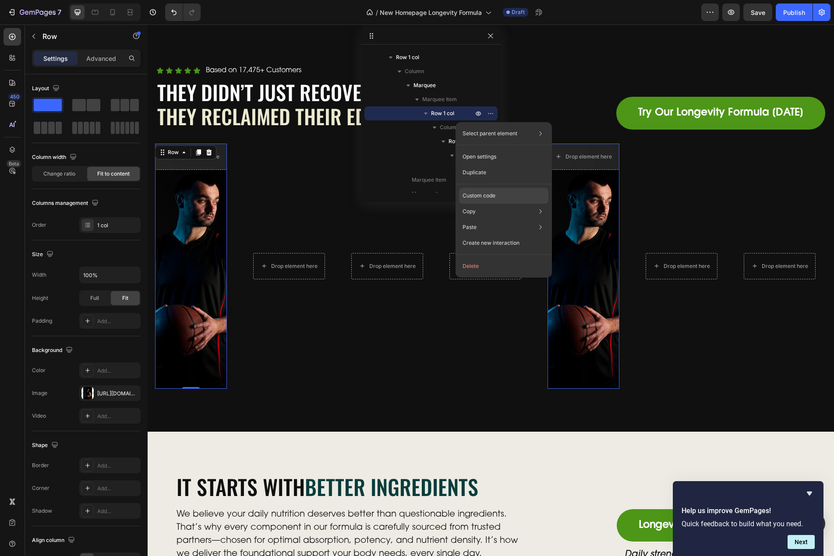
click at [506, 194] on div "Custom code" at bounding box center [503, 196] width 89 height 16
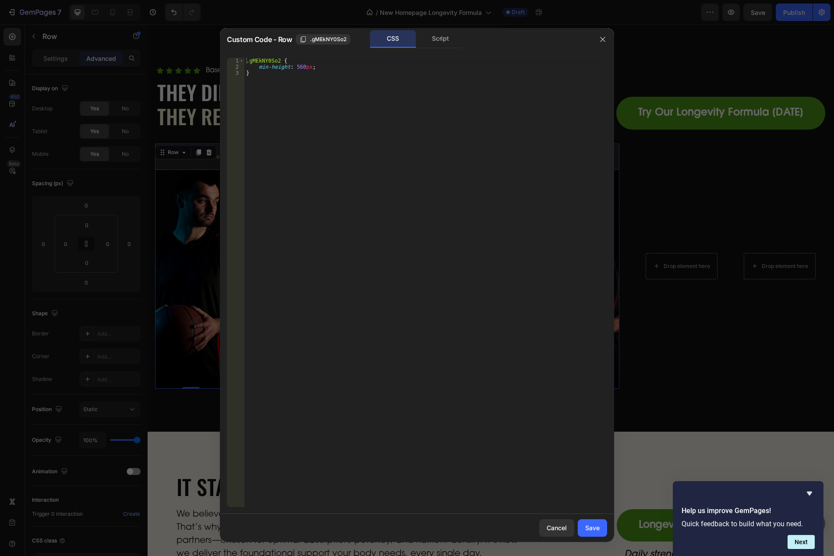
type textarea "min-height: 560px;"
click at [327, 65] on div ".gMEkNY0So2 { min-height : 560 px ; }" at bounding box center [425, 289] width 363 height 462
type textarea "align-items: flex-end !important;"
click at [598, 530] on div "Save" at bounding box center [592, 527] width 14 height 9
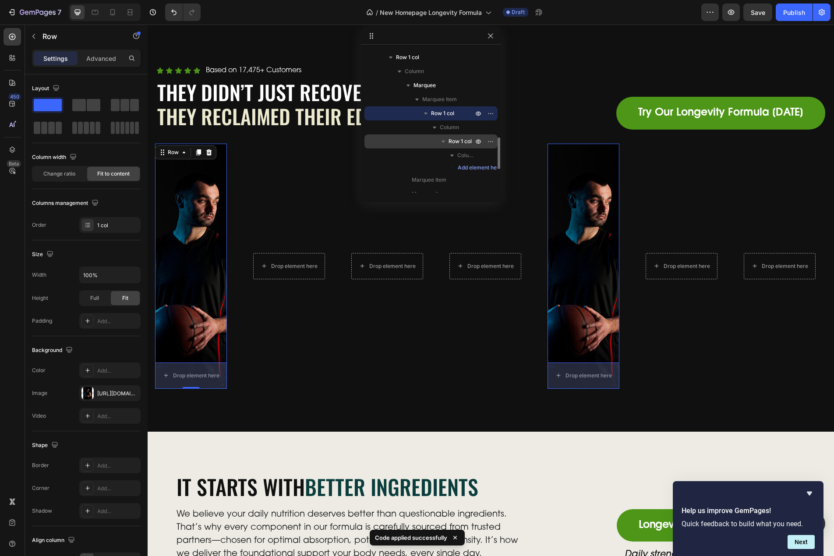
drag, startPoint x: 462, startPoint y: 139, endPoint x: 197, endPoint y: 147, distance: 264.7
click at [462, 139] on span "Row 1 col" at bounding box center [460, 141] width 23 height 9
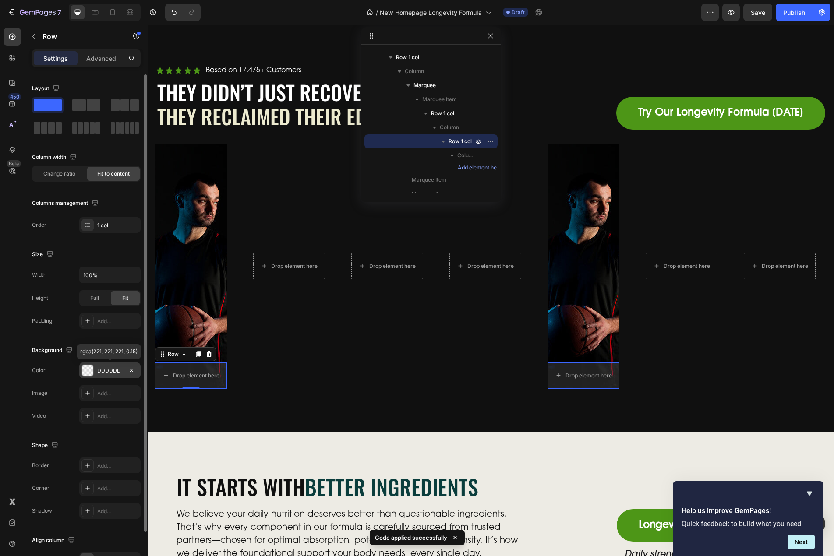
click at [108, 370] on div "DDDDDD" at bounding box center [109, 371] width 25 height 8
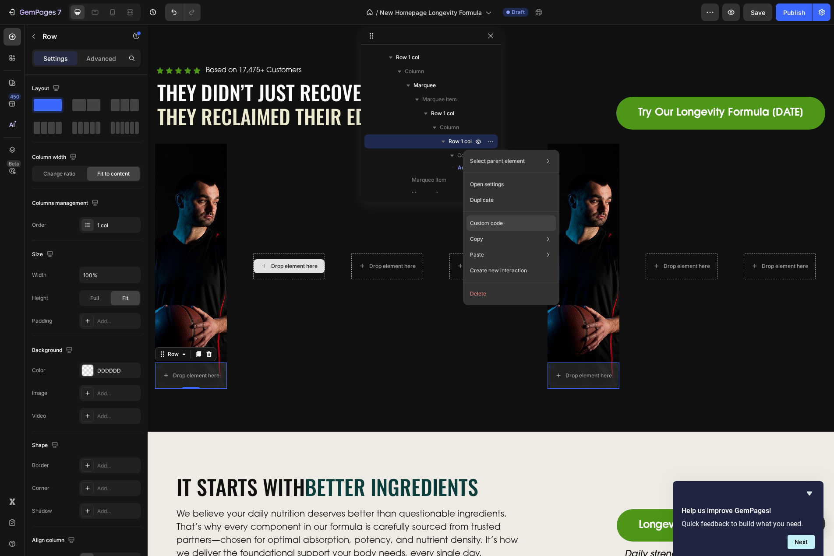
click at [501, 218] on div "Custom code" at bounding box center [510, 224] width 89 height 16
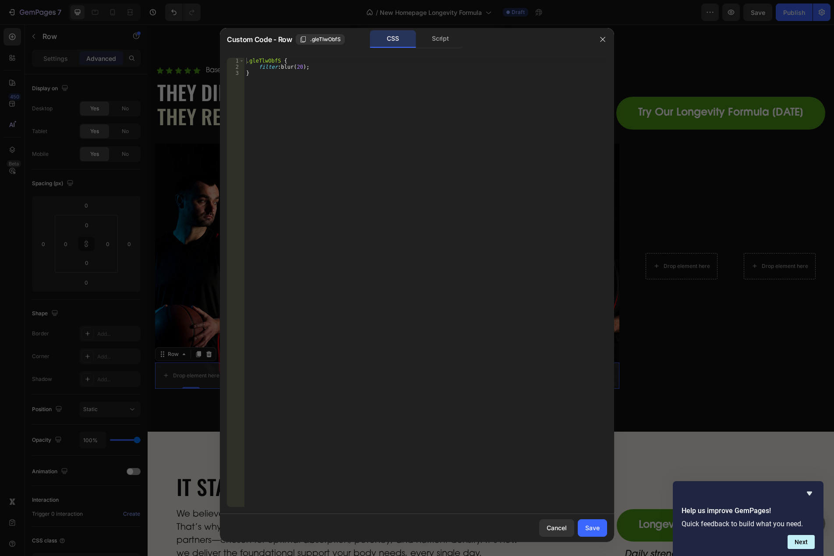
click at [300, 68] on div ".gleTlwObfS { filter : blur( 20 ) ; }" at bounding box center [425, 289] width 363 height 462
type textarea "filter: blur(20px);"
click at [594, 538] on div "Cancel Save" at bounding box center [417, 528] width 394 height 28
click at [593, 528] on div "Save" at bounding box center [592, 527] width 14 height 9
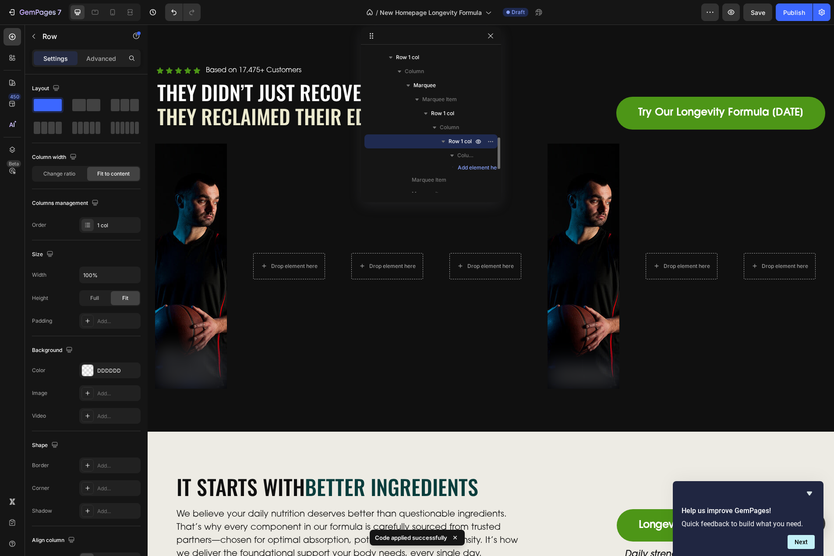
click at [467, 139] on span "Row 1 col" at bounding box center [460, 141] width 23 height 9
click at [191, 371] on div "Drop element here" at bounding box center [190, 376] width 71 height 14
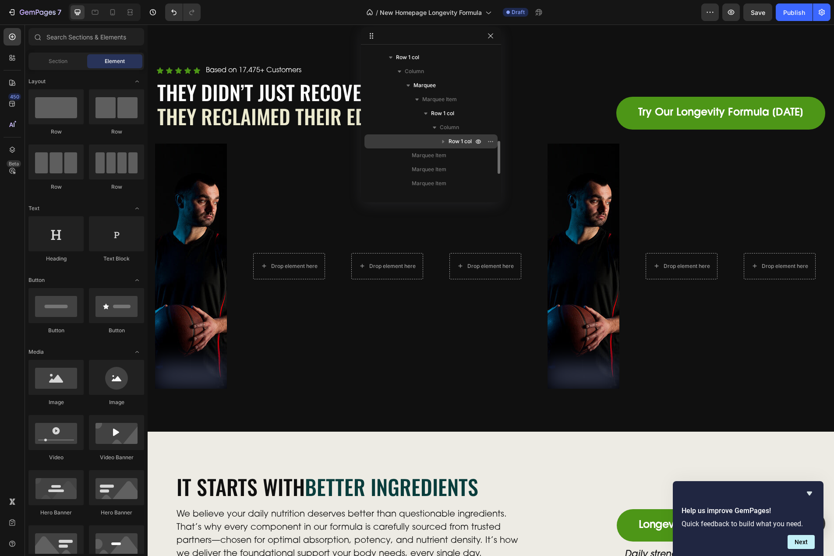
click at [459, 138] on span "Row 1 col" at bounding box center [460, 141] width 23 height 9
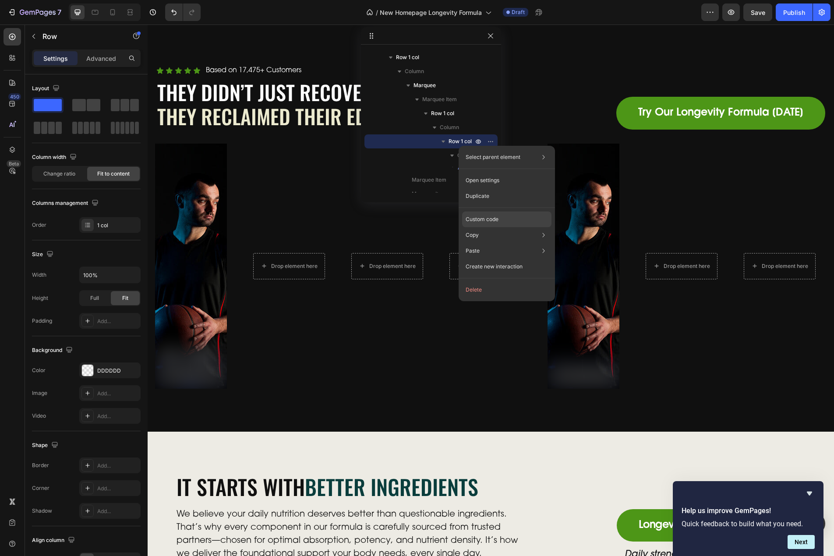
click at [513, 219] on div "Custom code" at bounding box center [506, 220] width 89 height 16
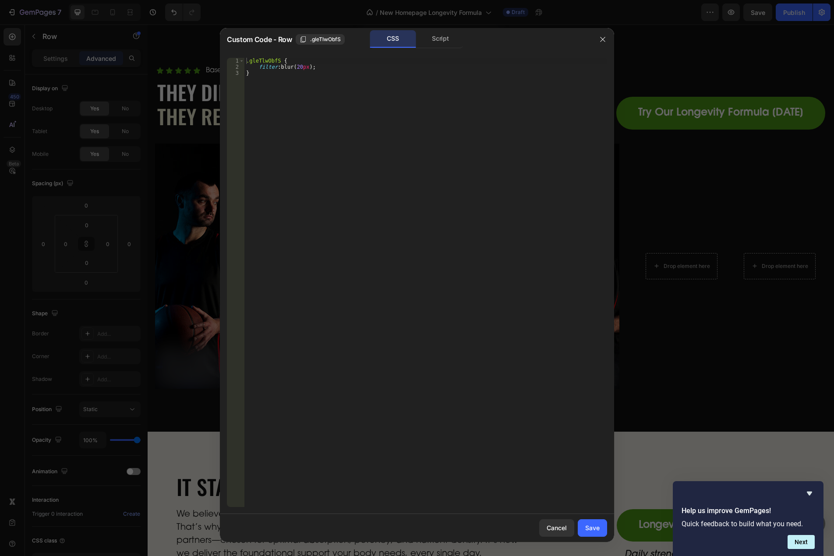
click at [262, 67] on div ".gleTlwObfS { filter : blur( 20 px ) ; }" at bounding box center [425, 289] width 363 height 462
paste textarea "backdrop-filter: blur(8px);"
drag, startPoint x: 386, startPoint y: 66, endPoint x: 337, endPoint y: 67, distance: 49.1
click at [337, 67] on div ".gleTlwObfS { backdrop-filter : blur( 8 px ) ;: blur( 20 px ) ; }" at bounding box center [425, 289] width 363 height 462
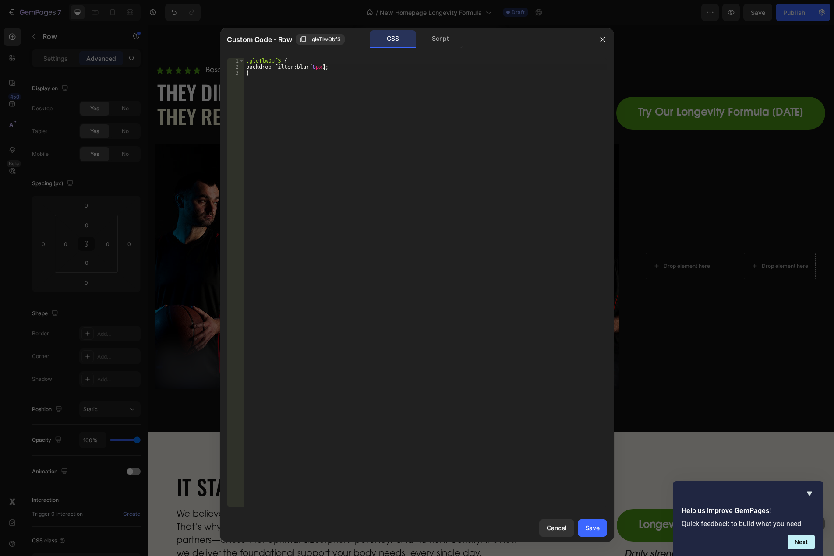
click at [323, 66] on div ".gleTlwObfS { backdrop-filter : blur( 8 px ) ; }" at bounding box center [425, 289] width 363 height 462
type textarea "backdrop-filter: blur(20px);"
drag, startPoint x: 587, startPoint y: 529, endPoint x: 325, endPoint y: 410, distance: 288.7
click at [587, 529] on div "Save" at bounding box center [592, 527] width 14 height 9
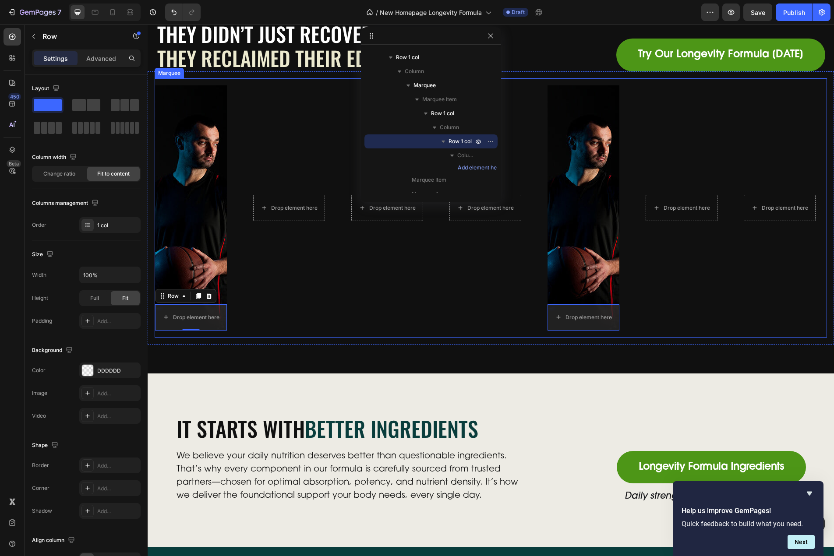
scroll to position [2875, 0]
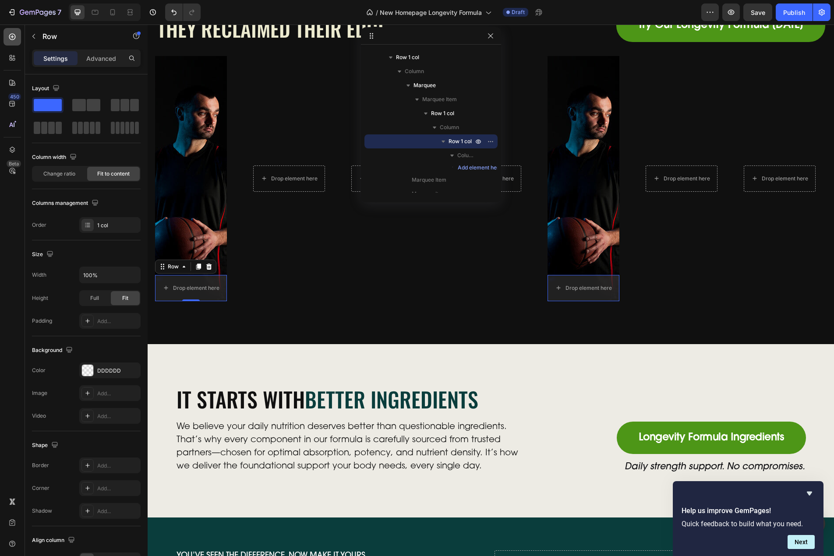
click at [7, 32] on div at bounding box center [13, 37] width 18 height 18
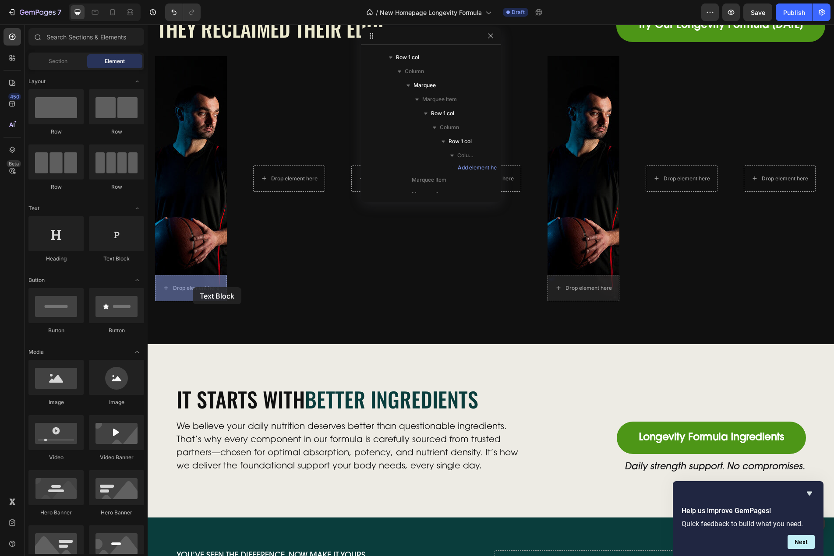
drag, startPoint x: 266, startPoint y: 266, endPoint x: 194, endPoint y: 287, distance: 75.8
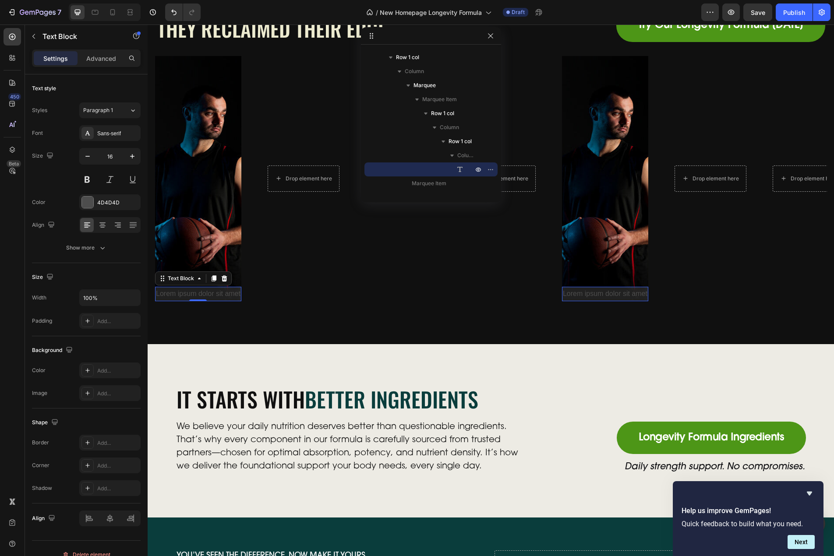
click at [213, 294] on div "Lorem ipsum dolor sit amet" at bounding box center [198, 294] width 86 height 14
click at [213, 294] on p "Lorem ipsum dolor sit amet" at bounding box center [198, 294] width 85 height 13
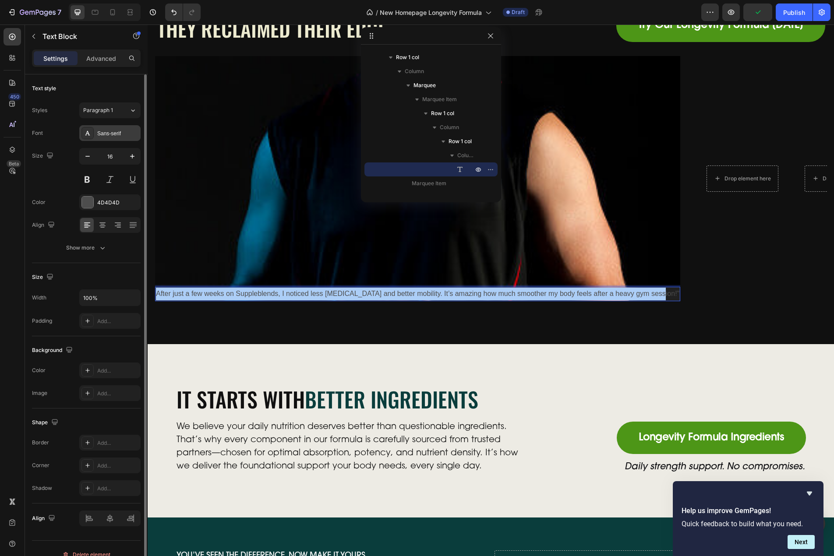
click at [107, 137] on div "Sans-serif" at bounding box center [117, 134] width 41 height 8
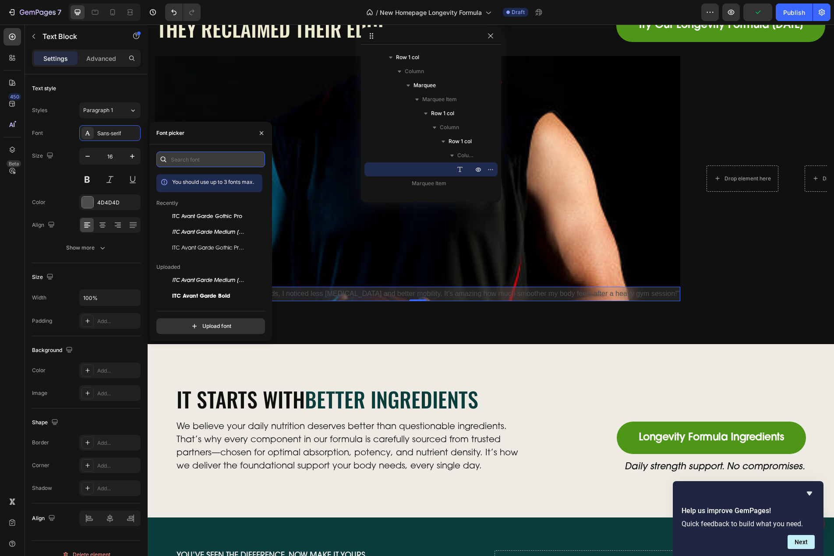
click at [206, 162] on input "text" at bounding box center [210, 160] width 109 height 16
type input "ios"
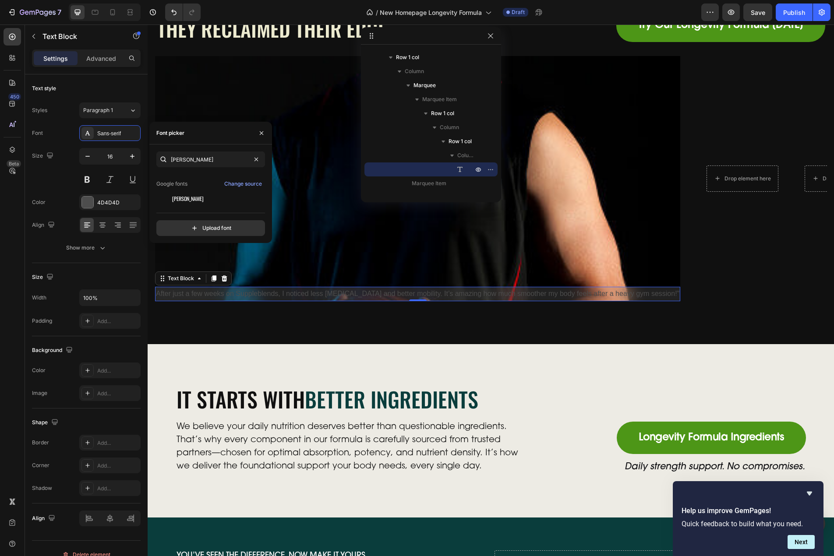
scroll to position [21, 0]
type input "oswa"
click at [196, 201] on div "[PERSON_NAME]" at bounding box center [216, 198] width 88 height 8
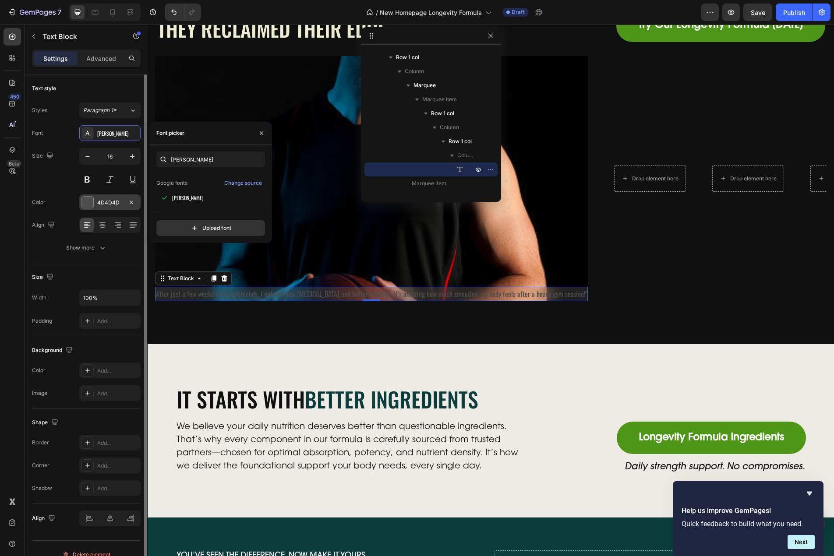
click at [106, 207] on div "4D4D4D" at bounding box center [109, 202] width 61 height 16
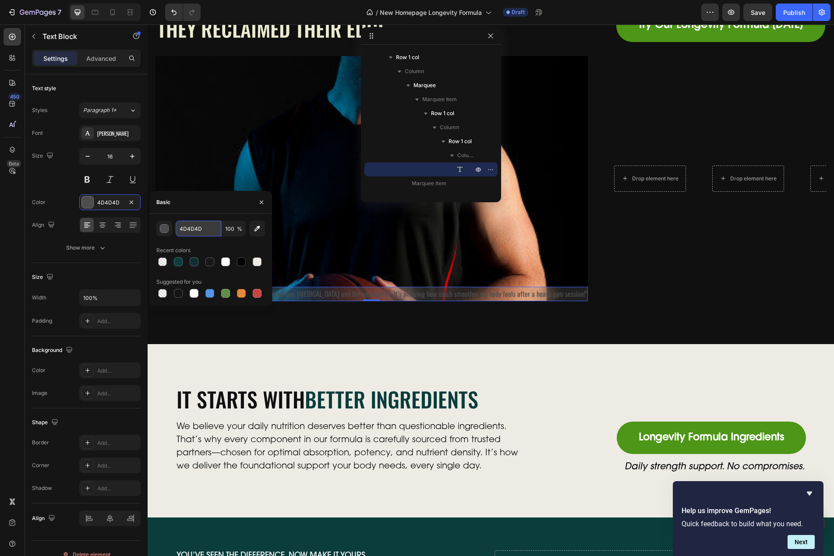
click at [178, 229] on input "4D4D4D" at bounding box center [199, 229] width 46 height 16
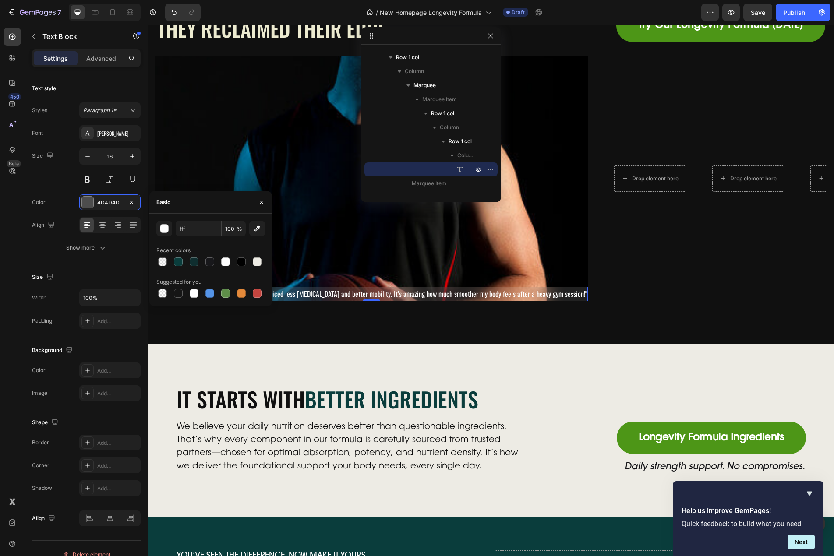
click at [208, 208] on div "Basic" at bounding box center [210, 202] width 123 height 23
type input "FFFFFF"
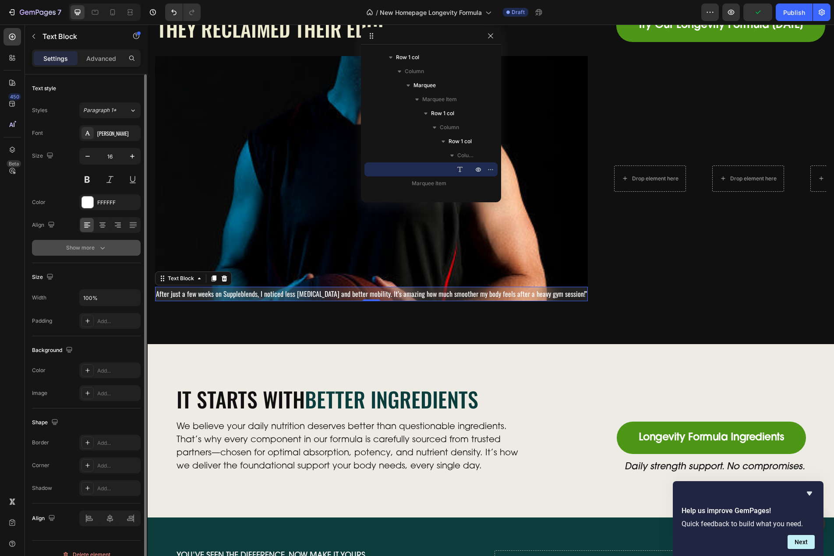
click at [88, 241] on button "Show more" at bounding box center [86, 248] width 109 height 16
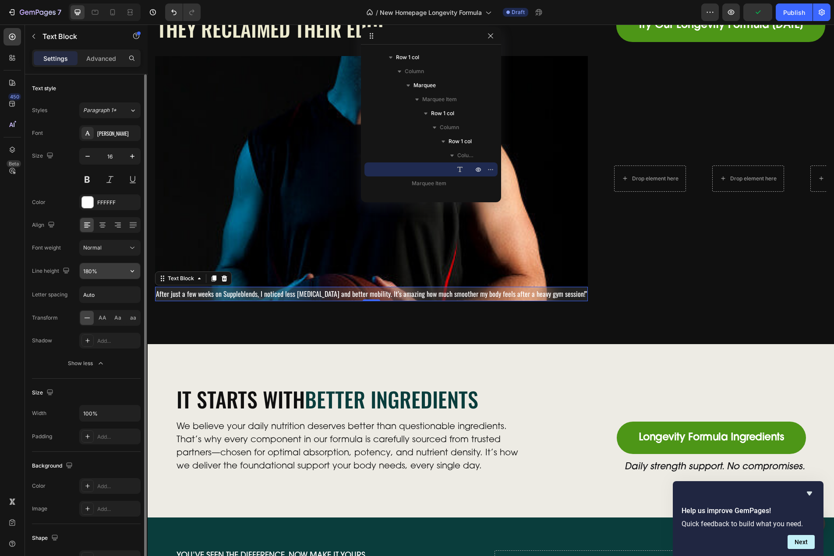
click at [103, 273] on input "180%" at bounding box center [110, 271] width 60 height 16
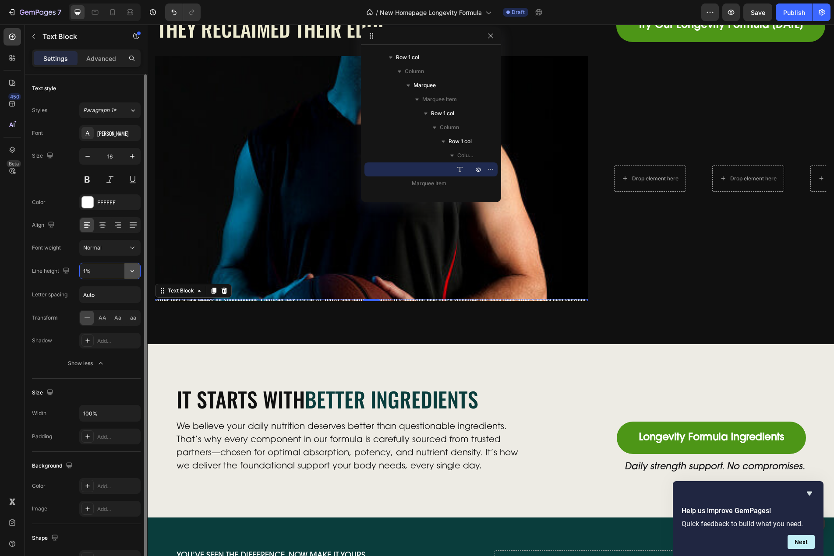
click at [131, 269] on icon "button" at bounding box center [132, 271] width 9 height 9
click at [114, 273] on input "1%" at bounding box center [110, 271] width 60 height 16
click at [134, 274] on icon "button" at bounding box center [132, 271] width 9 height 9
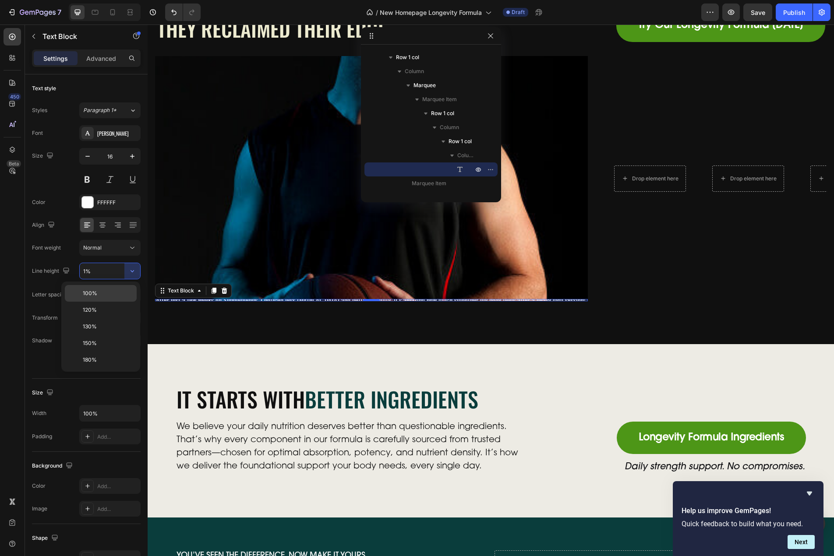
click at [110, 290] on p "100%" at bounding box center [108, 294] width 50 height 8
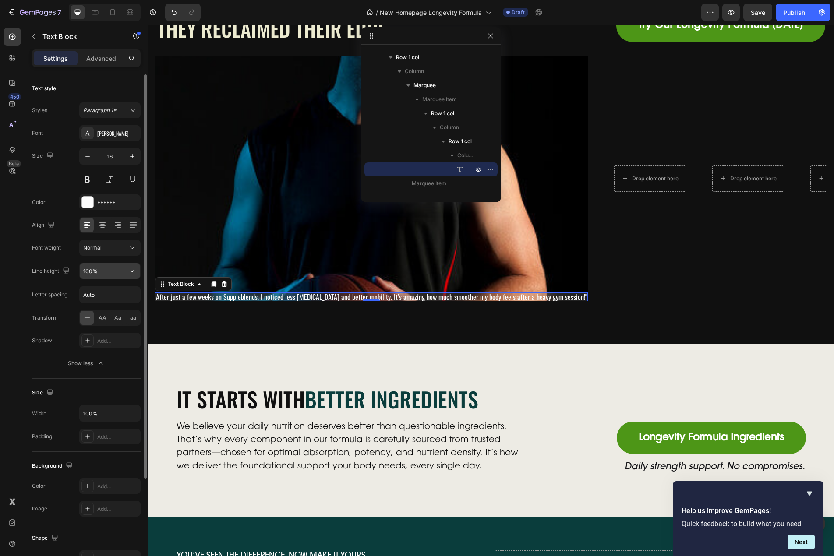
click at [107, 272] on input "100%" at bounding box center [110, 271] width 60 height 16
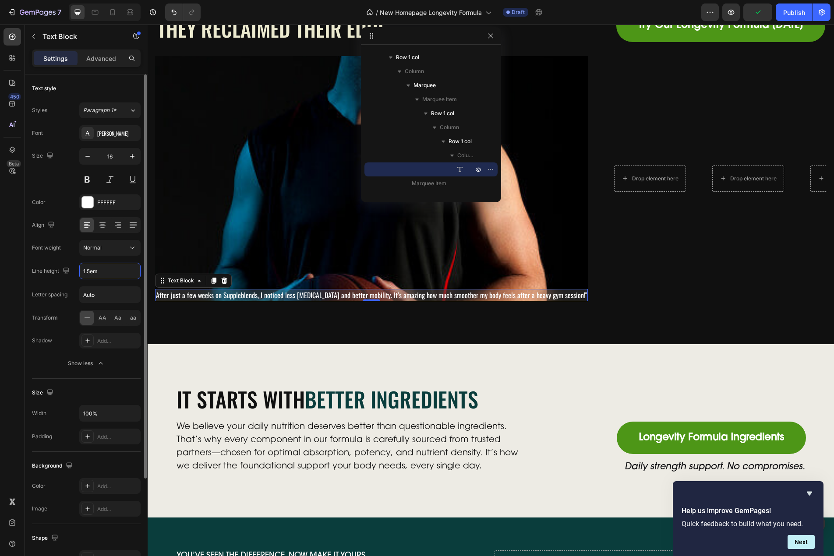
type input "1.5em"
click at [36, 283] on div "Font Oswald Size 16 Color FFFFFF Align Font weight Normal Line height 1.5em Let…" at bounding box center [86, 248] width 109 height 246
click at [458, 137] on div "Row 1 col" at bounding box center [431, 141] width 126 height 14
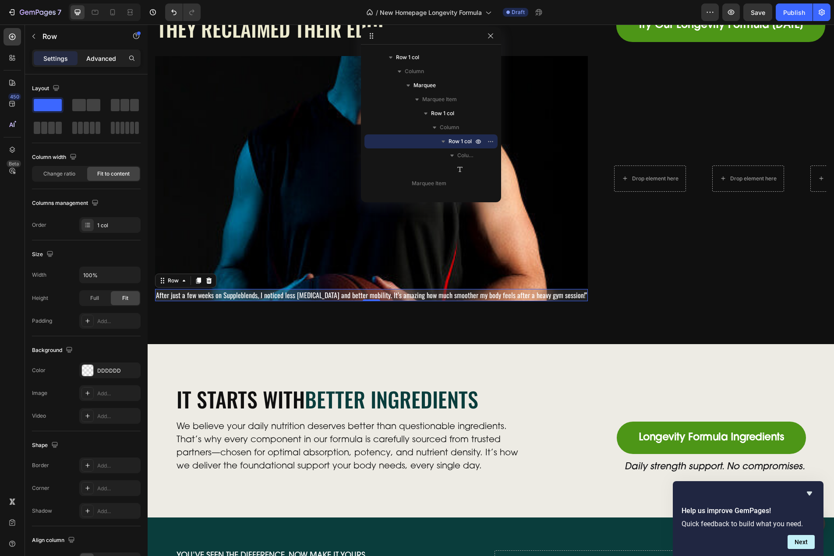
click at [99, 57] on p "Advanced" at bounding box center [101, 58] width 30 height 9
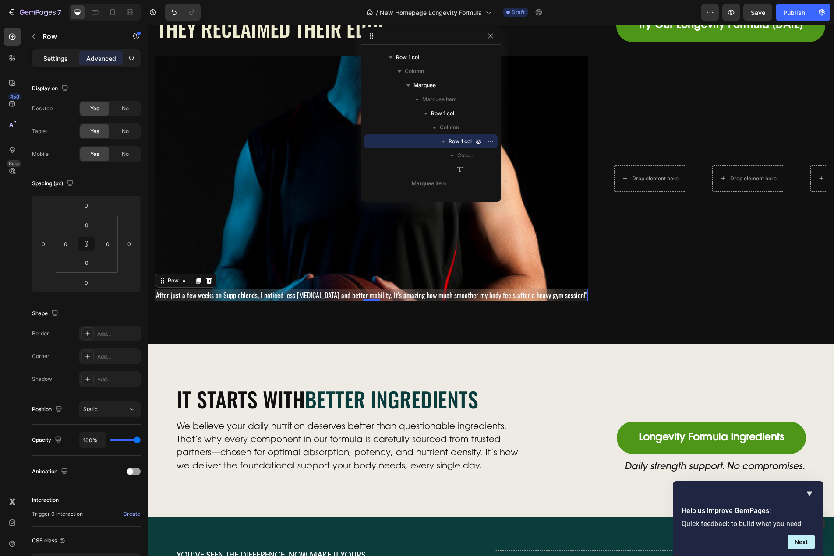
click at [53, 57] on p "Settings" at bounding box center [55, 58] width 25 height 9
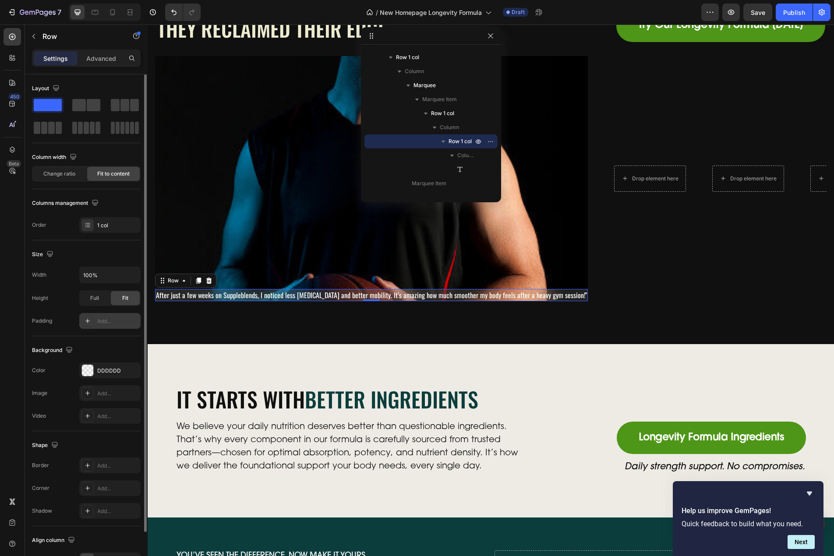
click at [104, 322] on div "Add..." at bounding box center [117, 322] width 41 height 8
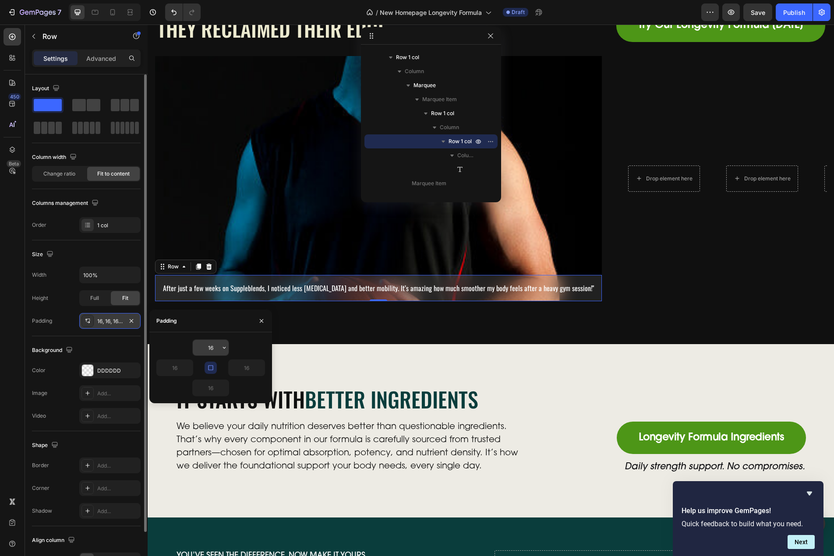
click at [211, 351] on input "16" at bounding box center [211, 348] width 36 height 16
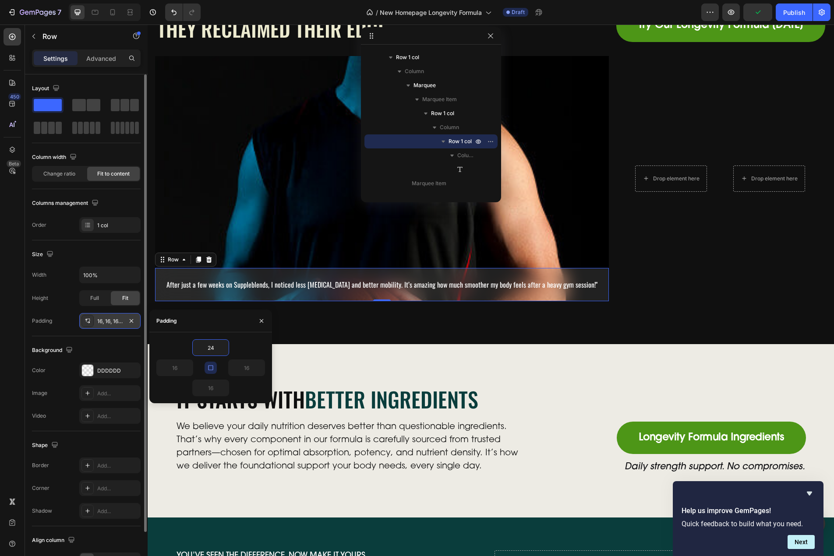
type input "24"
click at [15, 38] on icon at bounding box center [12, 37] width 7 height 7
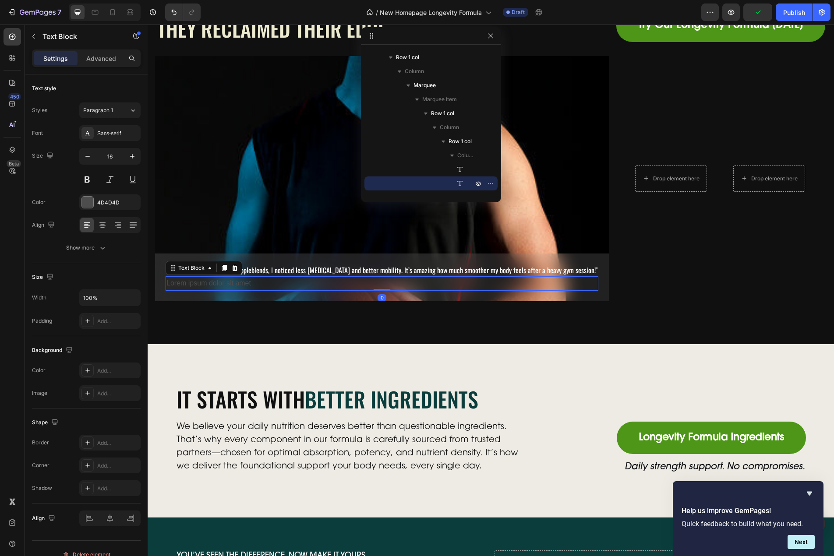
click at [215, 284] on div "Lorem ipsum dolor sit amet" at bounding box center [382, 283] width 433 height 14
click at [215, 284] on p "Lorem ipsum dolor sit amet" at bounding box center [381, 283] width 431 height 13
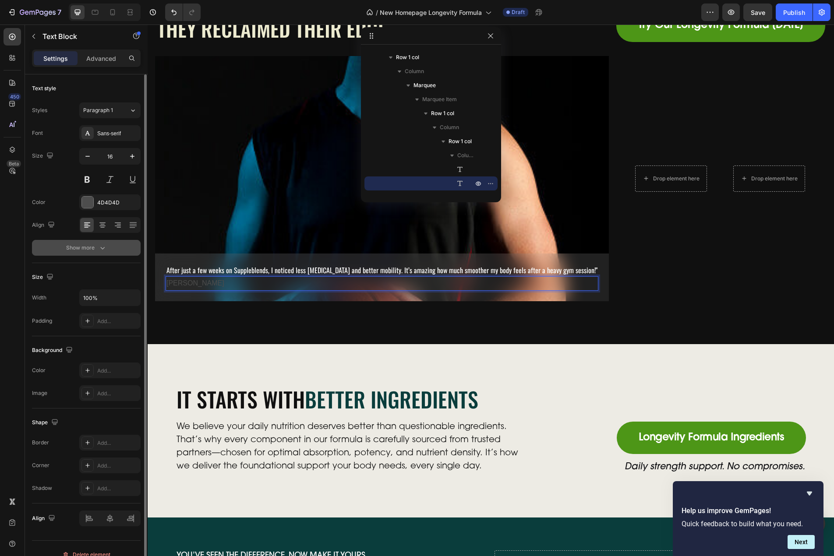
click at [83, 248] on div "Show more" at bounding box center [86, 248] width 41 height 9
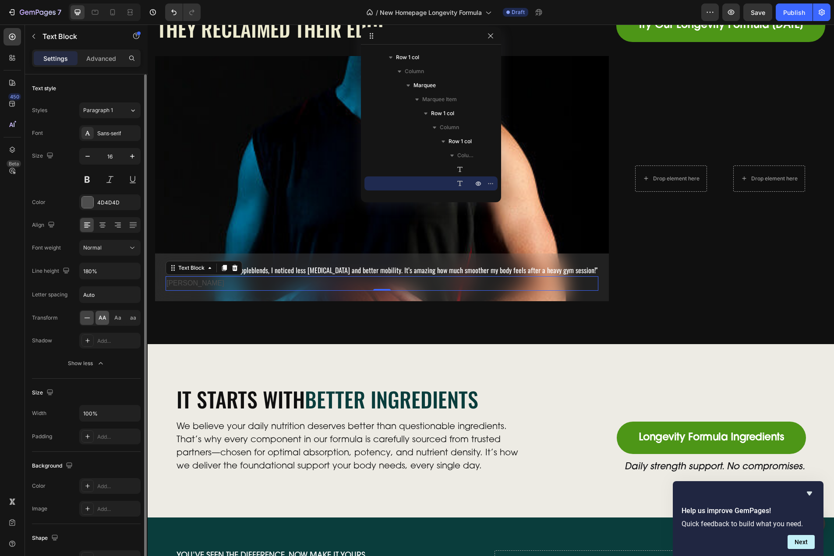
click at [99, 317] on span "AA" at bounding box center [103, 318] width 8 height 8
click at [113, 131] on div "Sans-serif" at bounding box center [117, 134] width 41 height 8
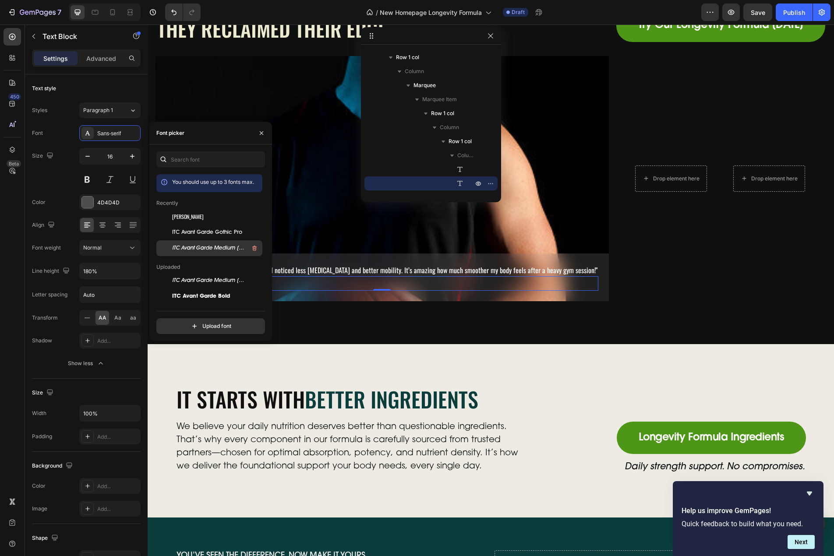
scroll to position [88, 0]
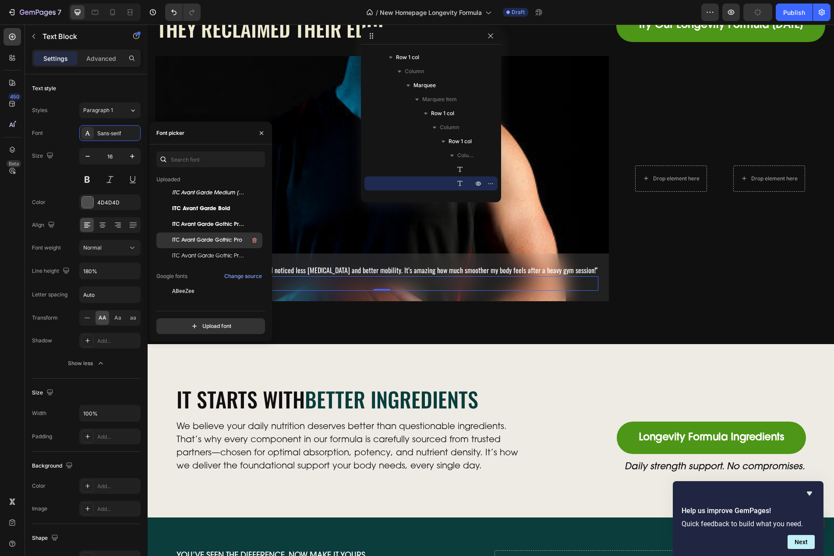
click at [211, 238] on span "ITC Avant Garde Gothic Pro" at bounding box center [207, 241] width 70 height 8
click at [218, 227] on span "ITC Avant Garde Gothic Pro-Demi" at bounding box center [208, 225] width 73 height 8
click at [38, 185] on div "Size 16" at bounding box center [86, 167] width 109 height 39
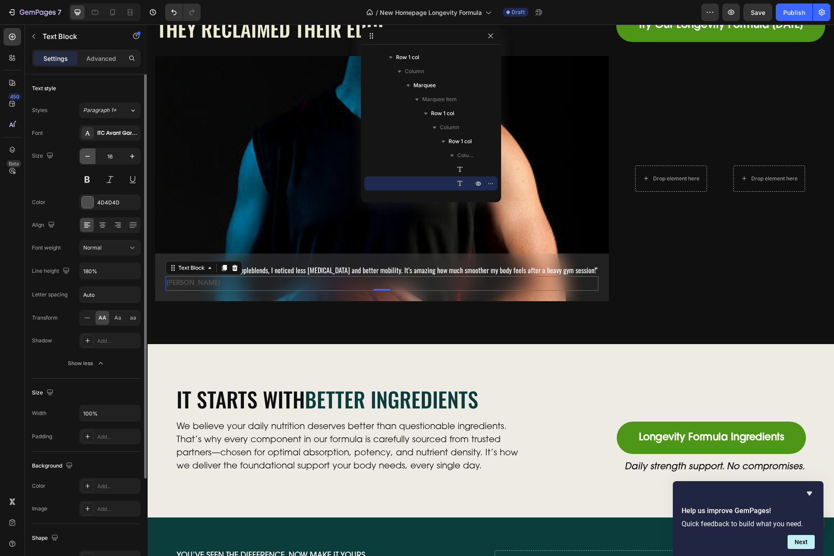
click at [92, 155] on button "button" at bounding box center [88, 156] width 16 height 16
type input "14"
click at [101, 201] on div "4D4D4D" at bounding box center [109, 203] width 25 height 8
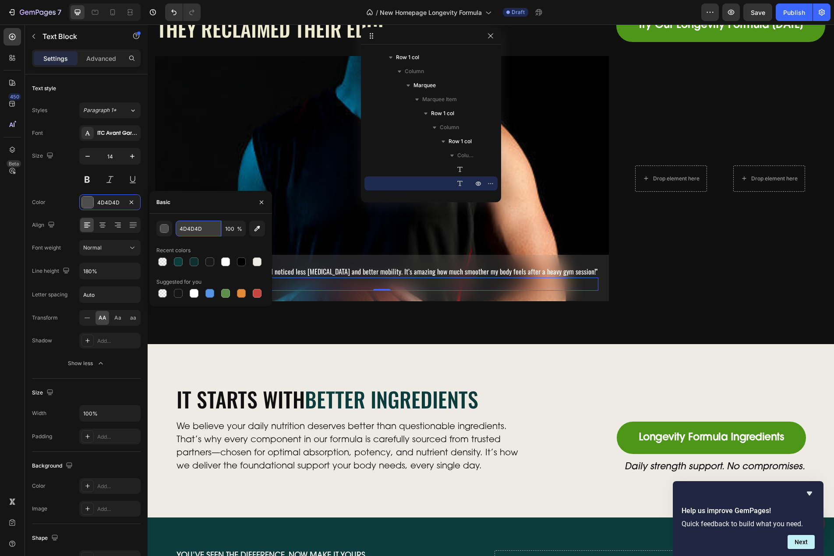
click at [199, 229] on input "4D4D4D" at bounding box center [199, 229] width 46 height 16
click at [212, 202] on div "Basic" at bounding box center [210, 202] width 123 height 23
type input "FFFFFF"
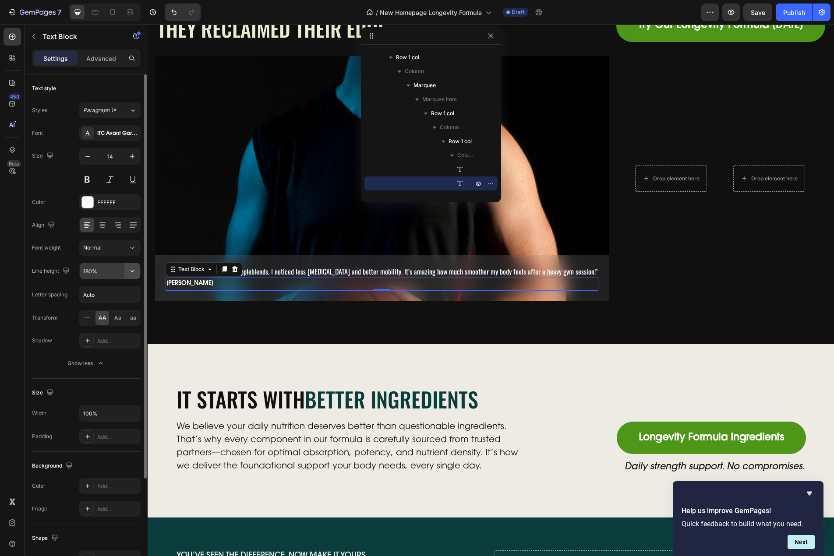
click at [134, 275] on icon "button" at bounding box center [132, 271] width 9 height 9
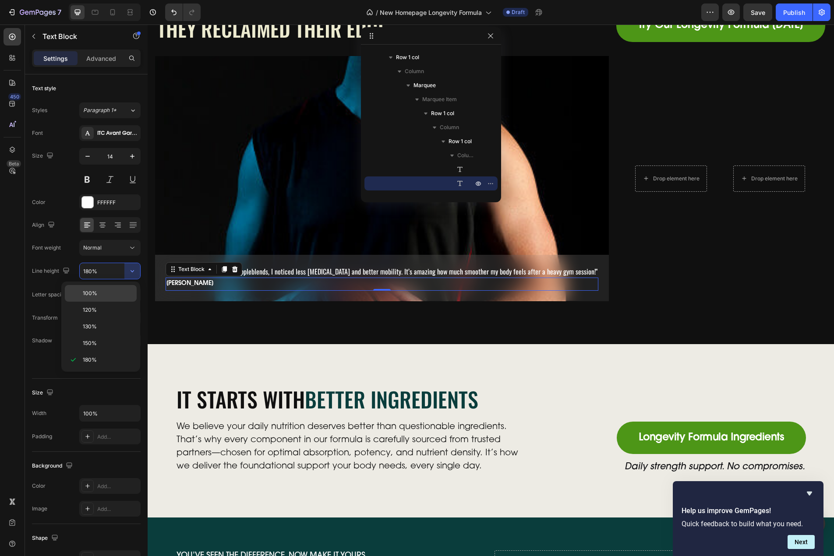
click at [100, 289] on div "100%" at bounding box center [101, 293] width 72 height 17
type input "100%"
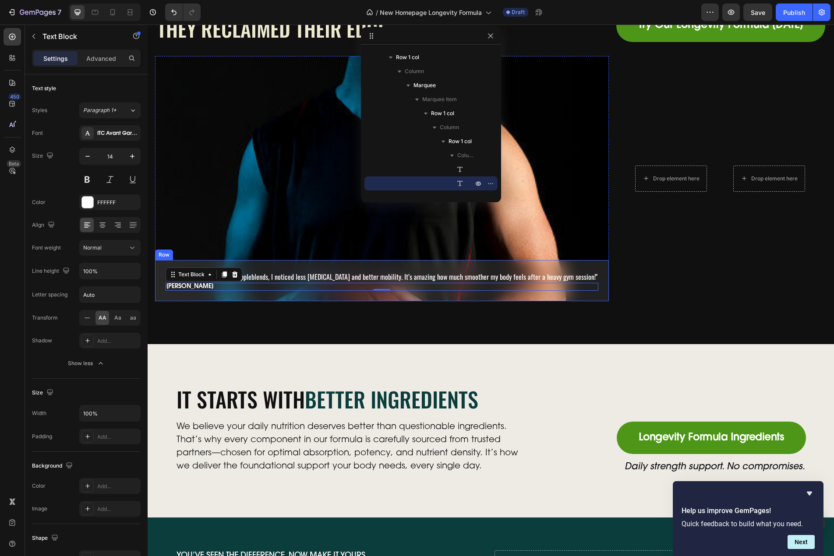
click at [329, 267] on div "After just a few weeks on Suppleblends, I noticed less stiffness and better mob…" at bounding box center [382, 280] width 454 height 41
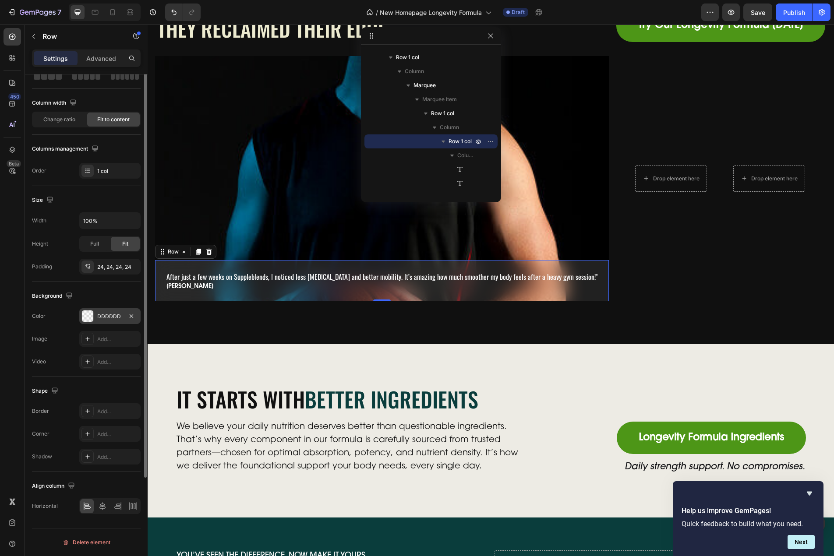
scroll to position [0, 0]
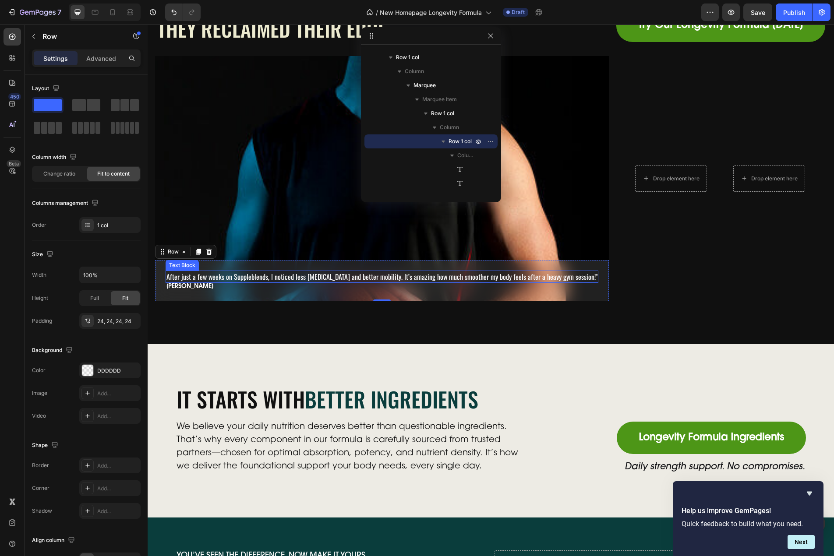
click at [234, 277] on p "After just a few weeks on Suppleblends, I noticed less stiffness and better mob…" at bounding box center [381, 277] width 431 height 11
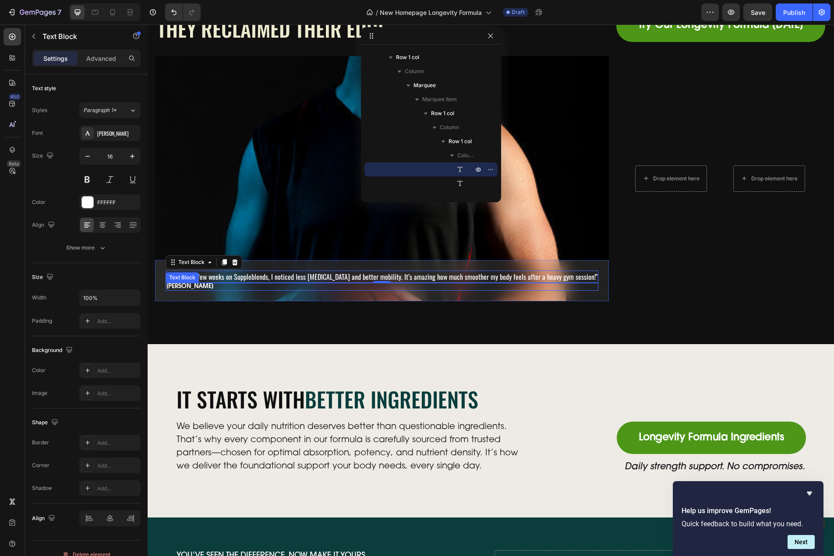
click at [188, 287] on p "[PERSON_NAME]" at bounding box center [381, 287] width 431 height 6
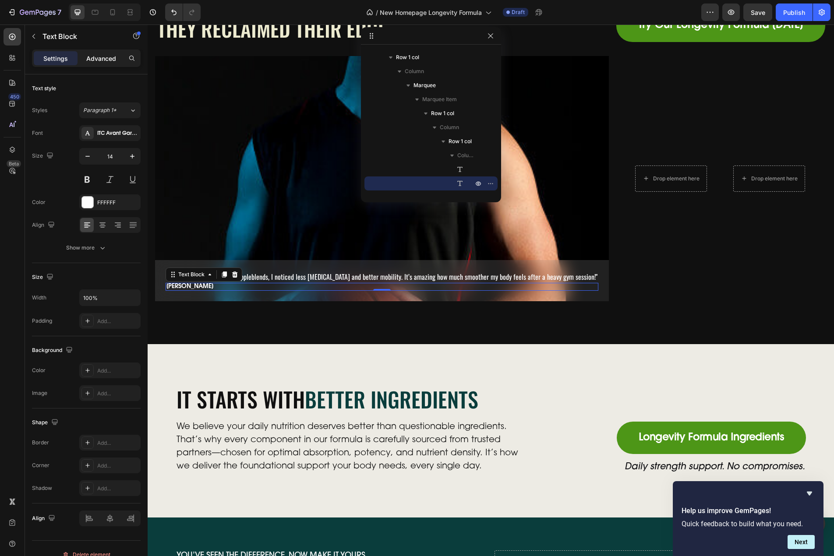
click at [105, 59] on p "Advanced" at bounding box center [101, 58] width 30 height 9
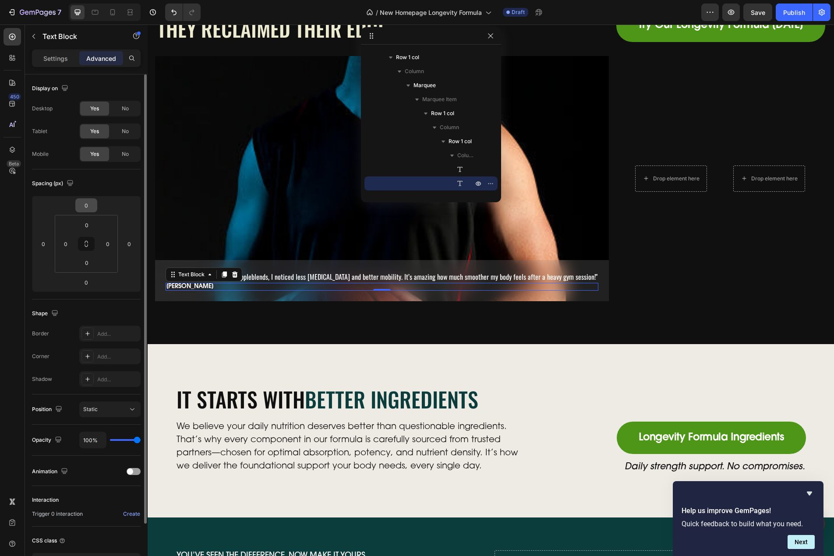
click at [81, 211] on input "0" at bounding box center [87, 205] width 18 height 13
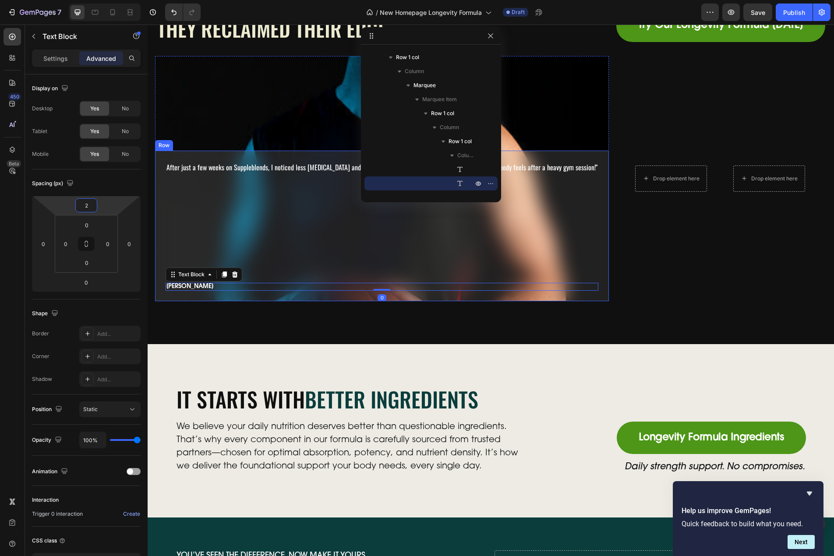
type input "25"
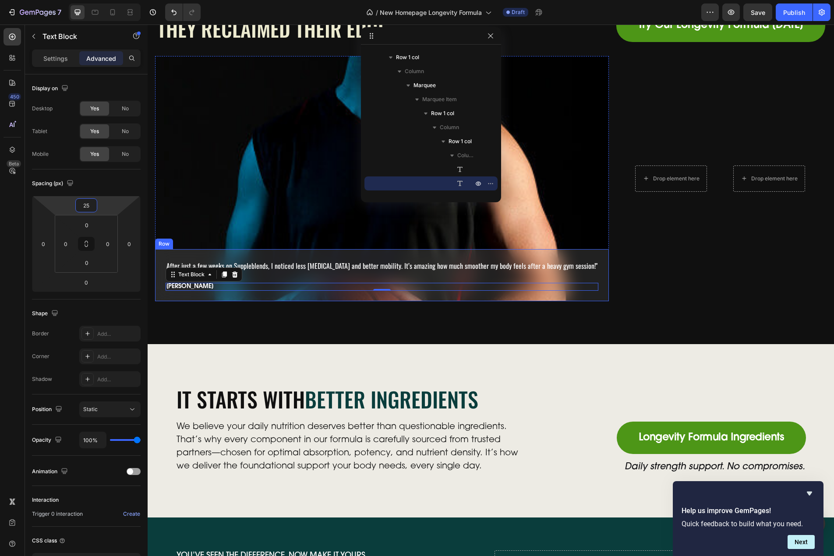
click at [277, 253] on div "After just a few weeks on Suppleblends, I noticed less stiffness and better mob…" at bounding box center [382, 275] width 454 height 52
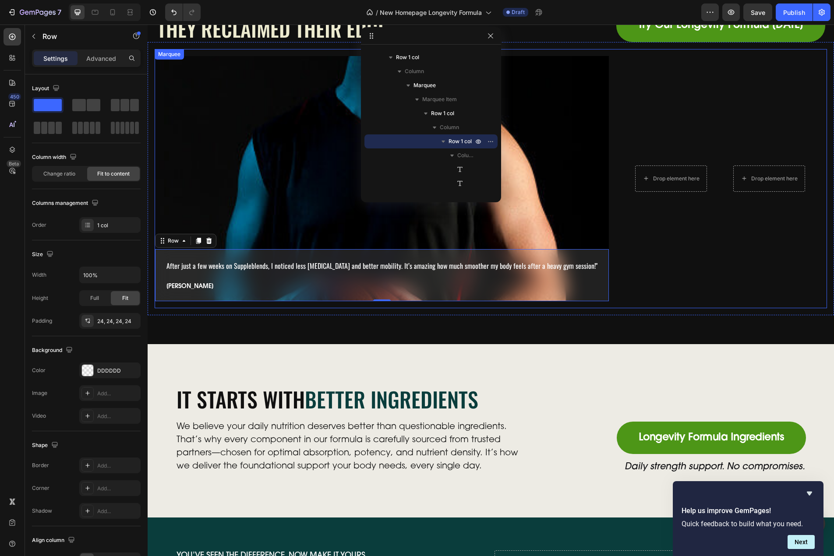
click at [604, 260] on div "After just a few weeks on Suppleblends, I noticed less stiffness and better mob…" at bounding box center [395, 178] width 480 height 245
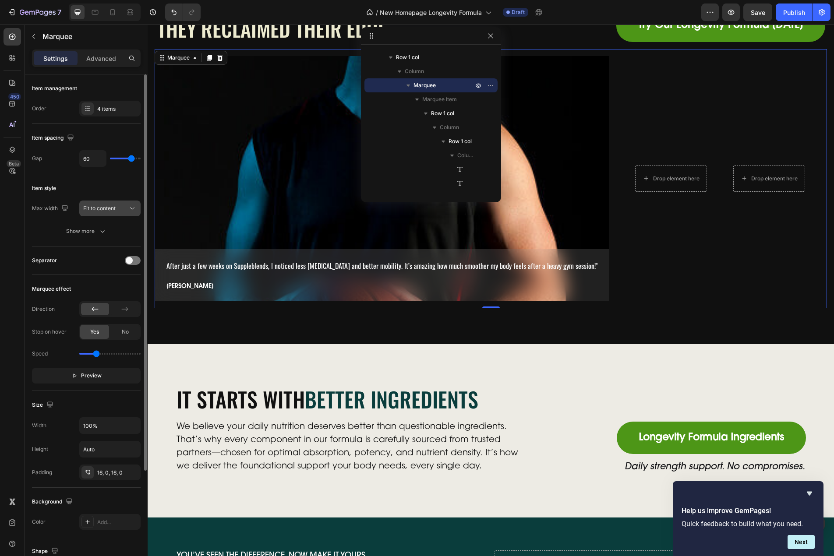
click at [132, 208] on icon at bounding box center [132, 208] width 9 height 9
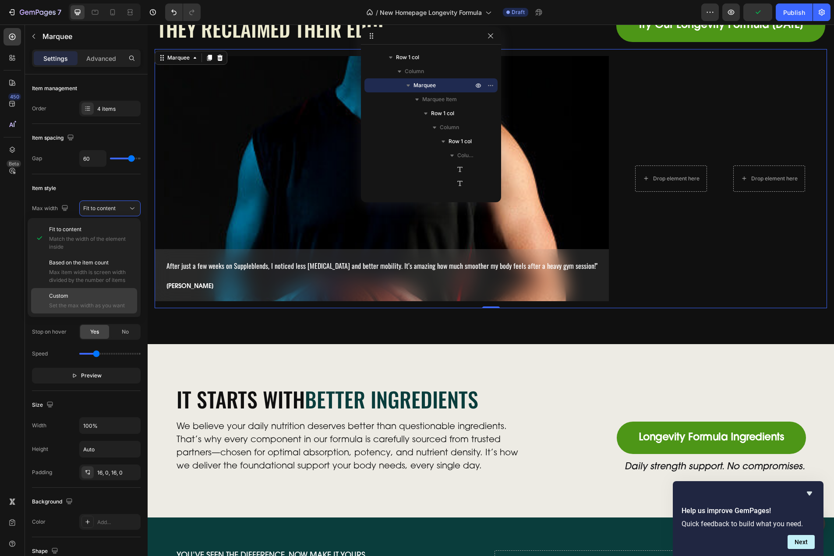
click at [79, 303] on span "Set the max width as you want" at bounding box center [91, 306] width 84 height 8
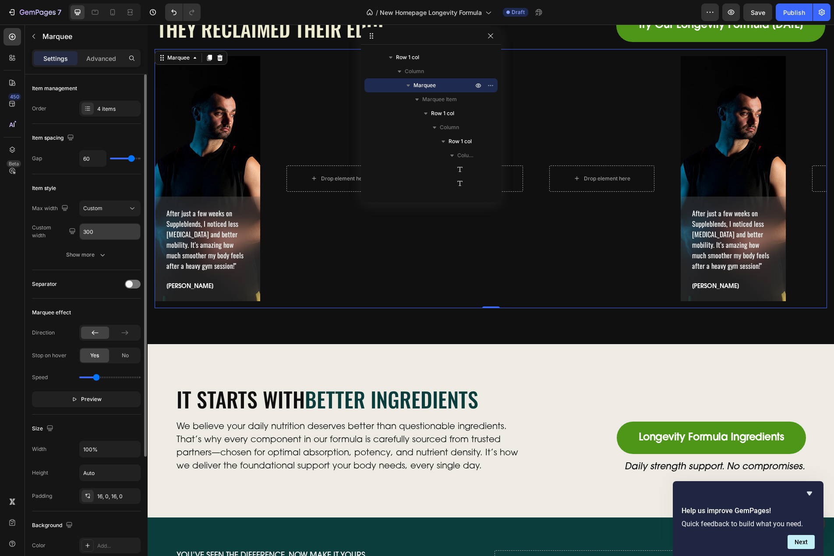
click at [105, 230] on input "300" at bounding box center [110, 232] width 60 height 16
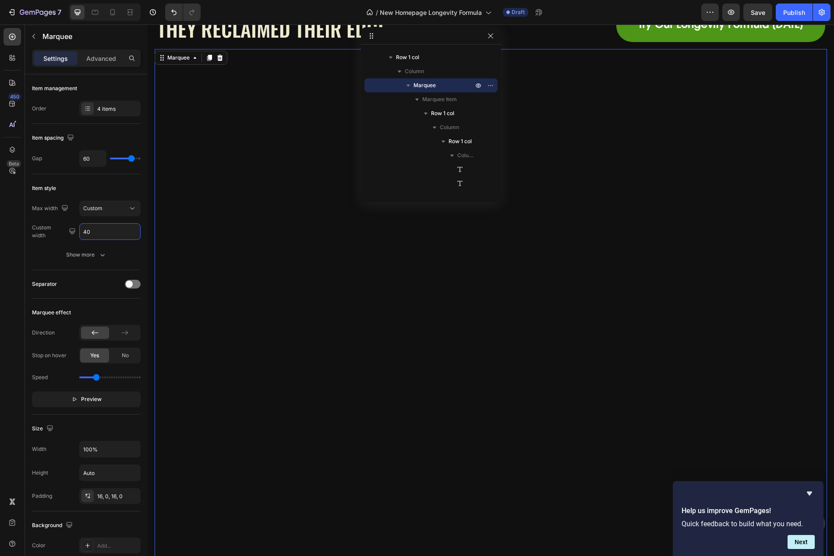
type input "400"
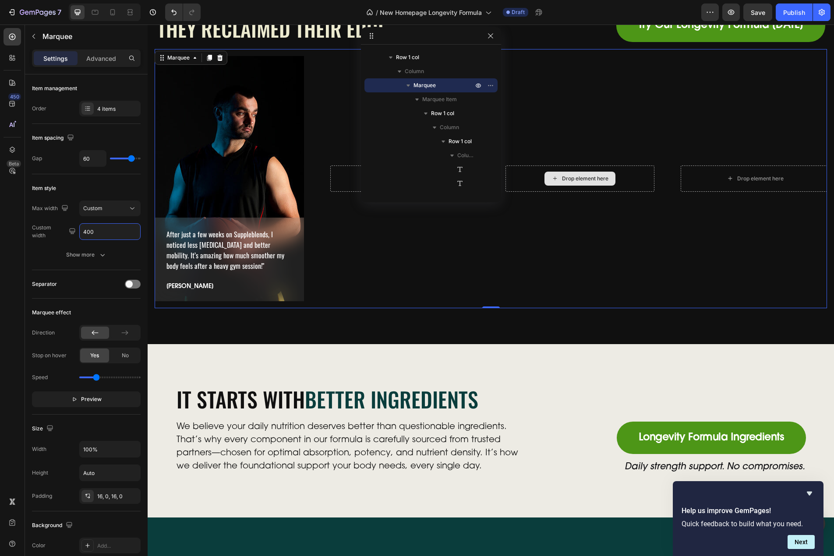
scroll to position [2787, 0]
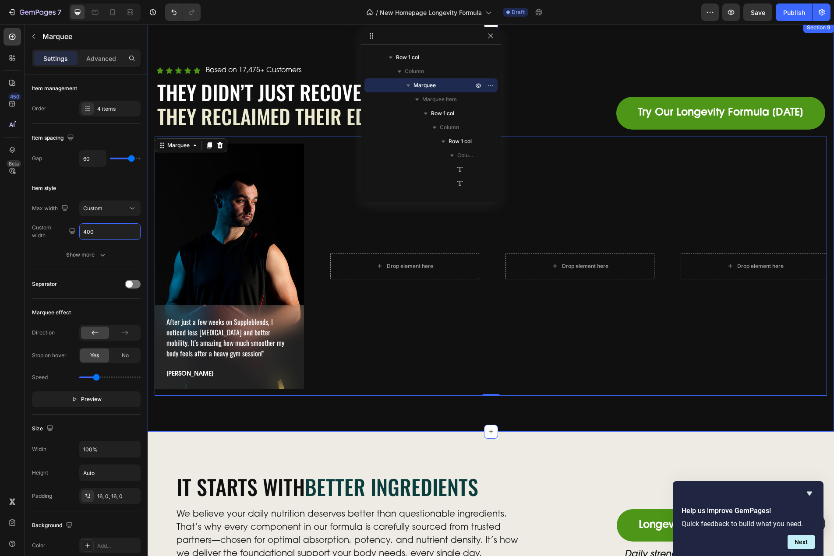
click at [440, 408] on div "Icon Icon Icon Icon Icon Icon List Based on 17,475+ Customers Text Block Row Th…" at bounding box center [491, 226] width 686 height 409
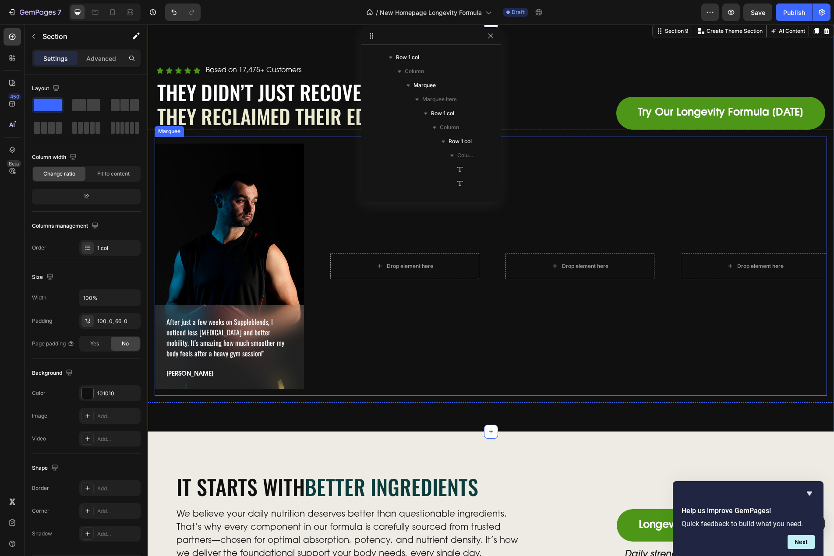
scroll to position [54, 0]
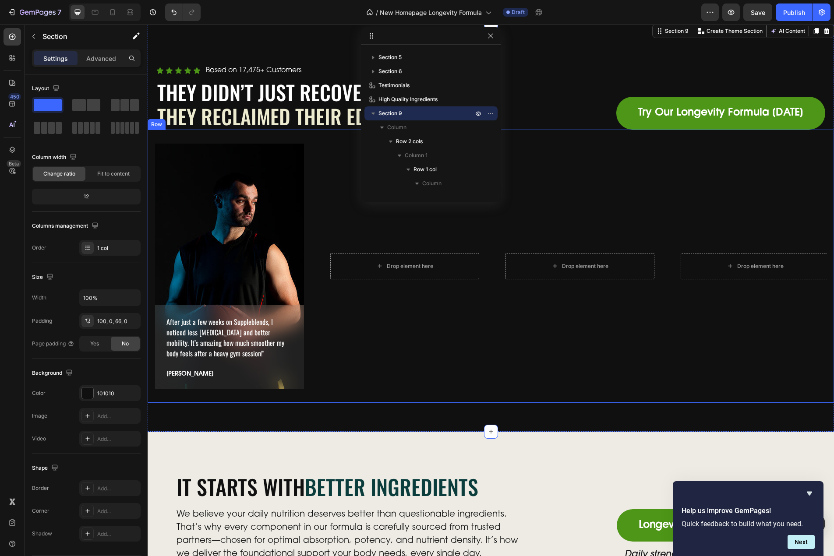
click at [338, 402] on div "After just a few weeks on Suppleblends, I noticed less stiffness and better mob…" at bounding box center [491, 266] width 686 height 273
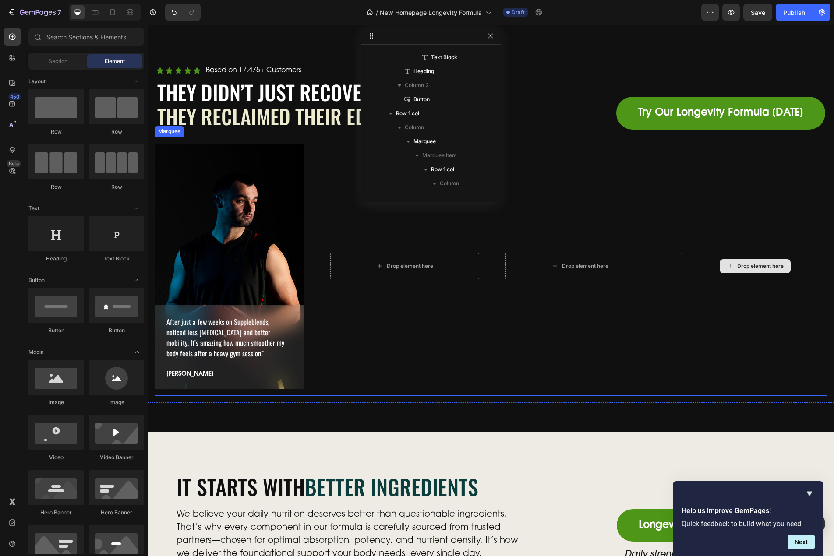
click at [747, 263] on div "Drop element here" at bounding box center [760, 266] width 46 height 7
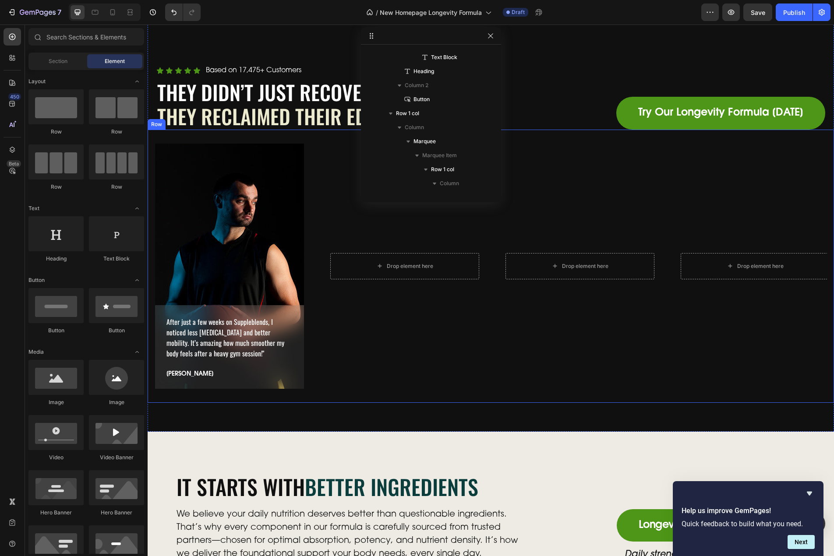
click at [343, 398] on div "After just a few weeks on Suppleblends, I noticed less stiffness and better mob…" at bounding box center [491, 266] width 686 height 273
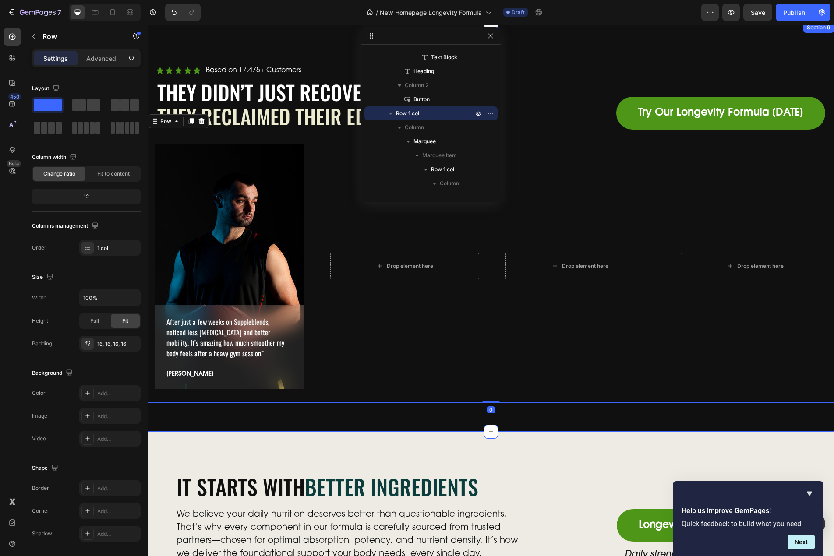
click at [336, 410] on div "Icon Icon Icon Icon Icon Icon List Based on 17,475+ Customers Text Block Row Th…" at bounding box center [491, 226] width 686 height 409
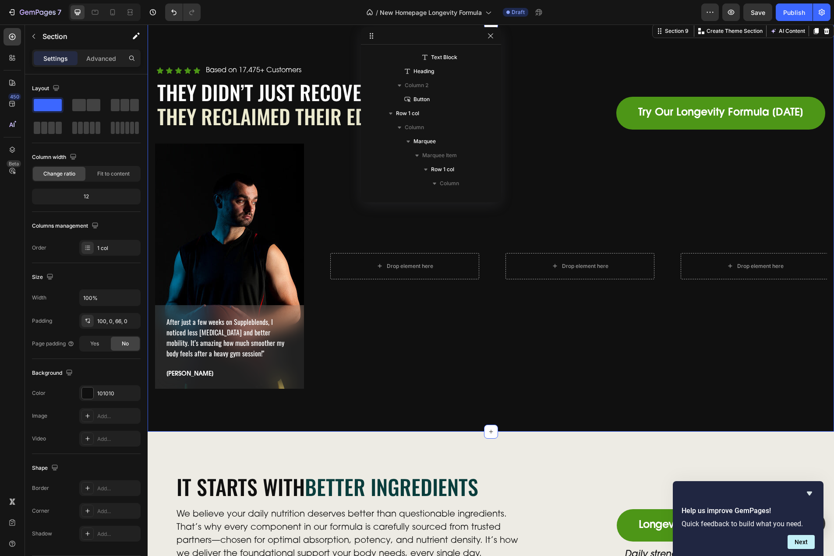
scroll to position [54, 0]
click at [16, 30] on div at bounding box center [13, 37] width 18 height 18
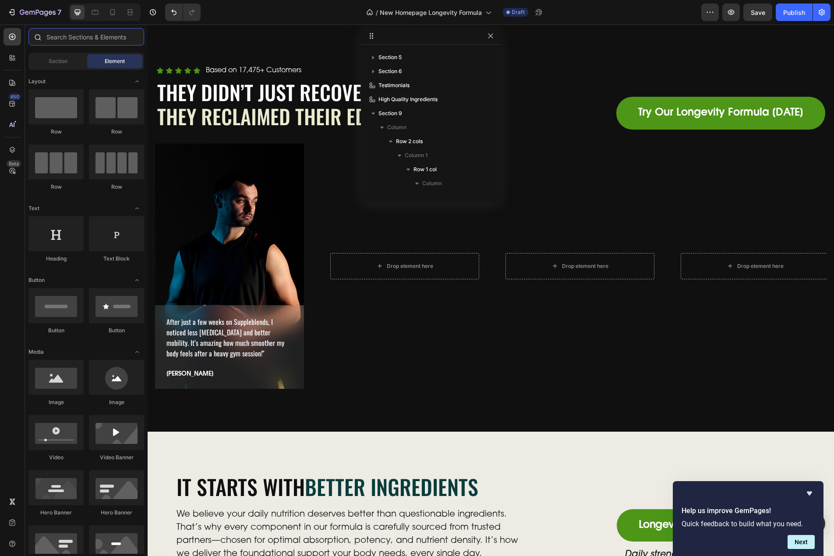
click at [65, 36] on input "text" at bounding box center [86, 37] width 116 height 18
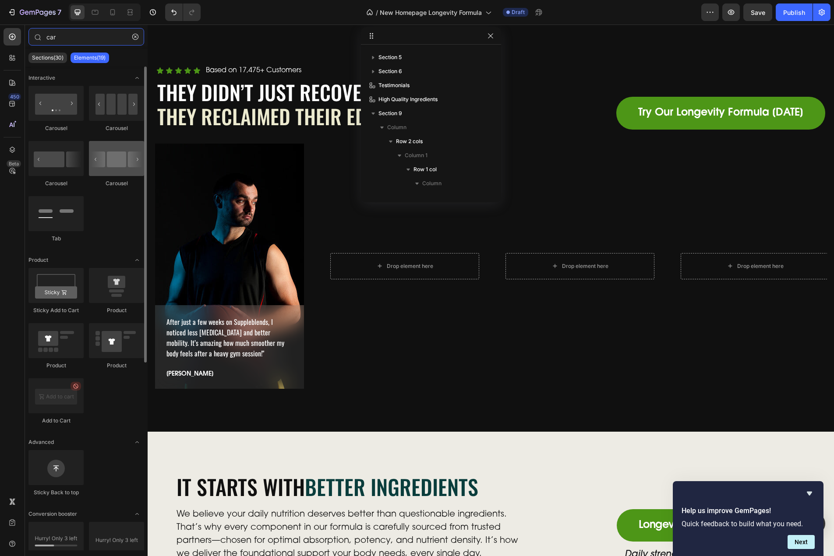
type input "car"
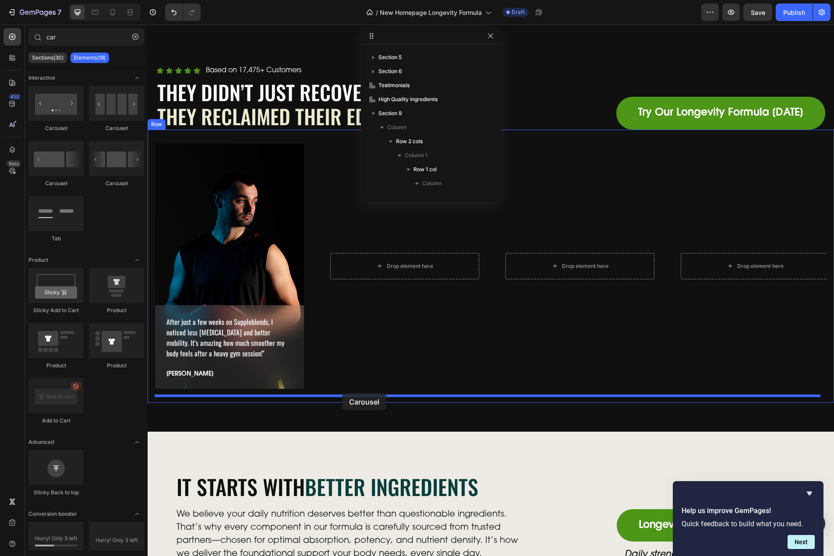
drag, startPoint x: 262, startPoint y: 195, endPoint x: 342, endPoint y: 393, distance: 214.0
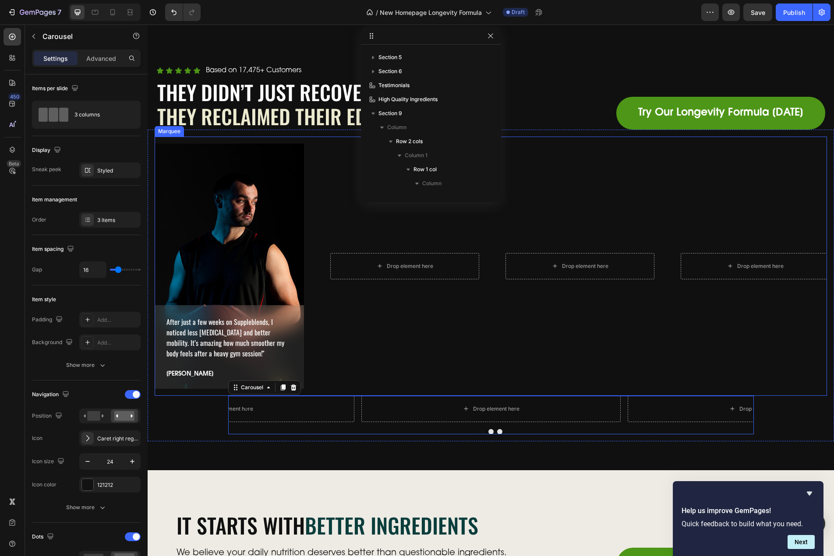
scroll to position [530, 0]
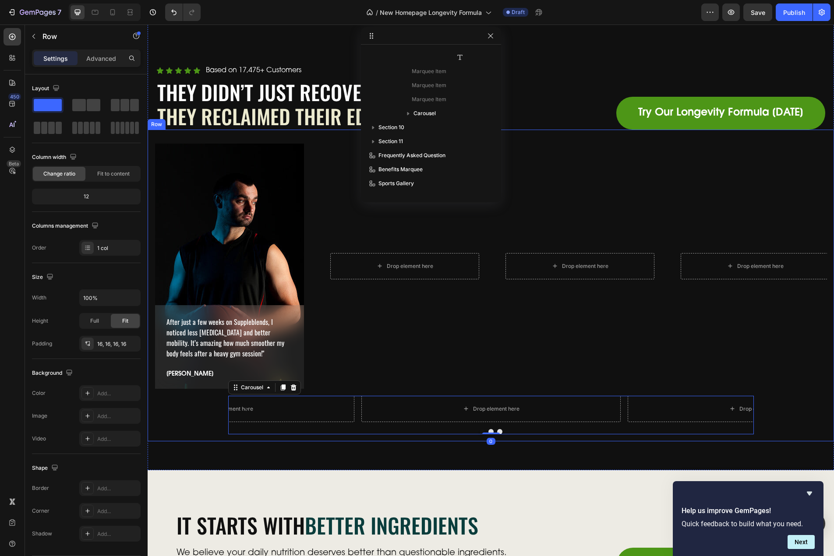
click at [198, 408] on div "Drop element here Drop element here Drop element here Carousel 0" at bounding box center [491, 415] width 672 height 39
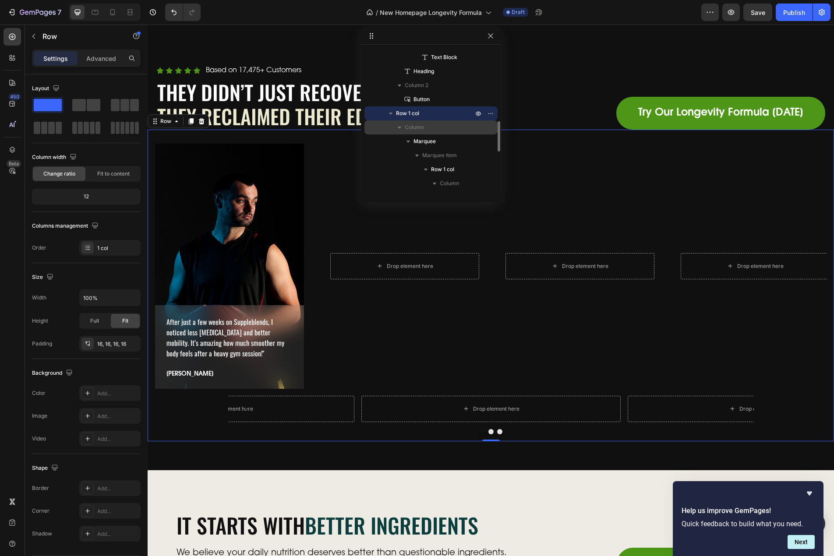
click at [398, 126] on icon "button" at bounding box center [399, 127] width 9 height 9
click at [417, 127] on span "Column" at bounding box center [414, 127] width 19 height 9
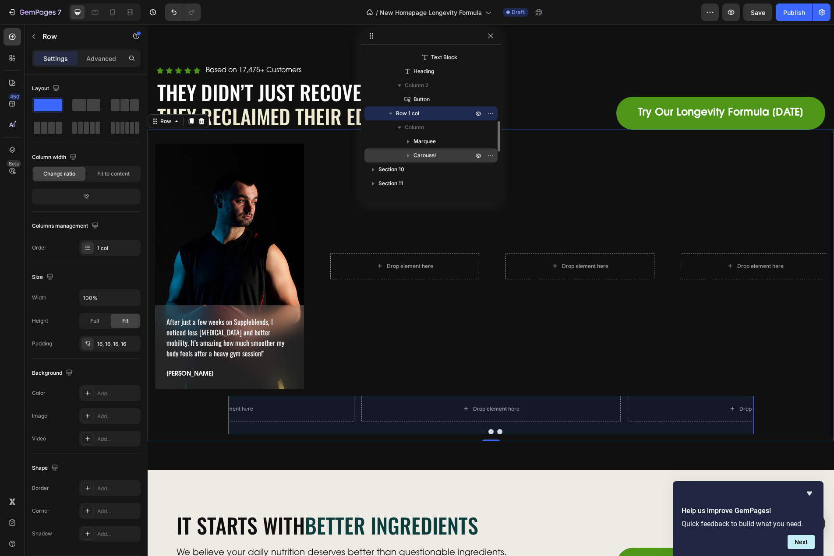
click at [424, 152] on span "Carousel" at bounding box center [424, 155] width 22 height 9
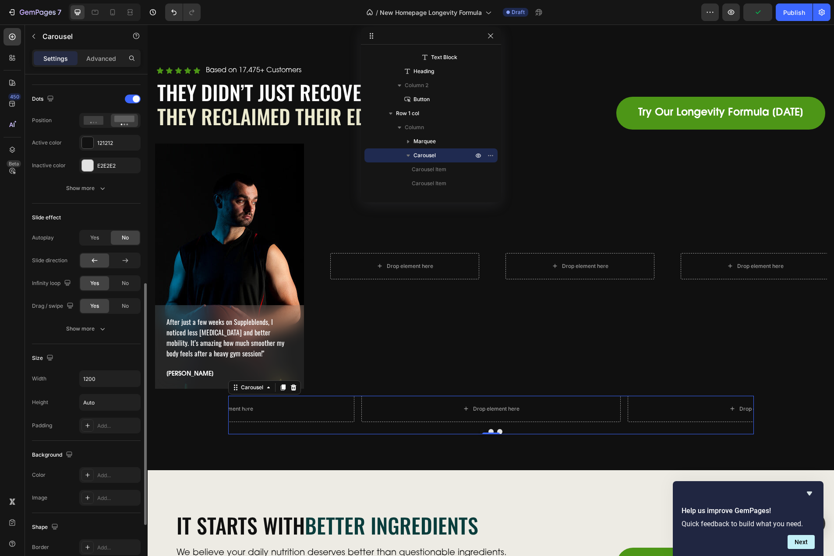
scroll to position [555, 0]
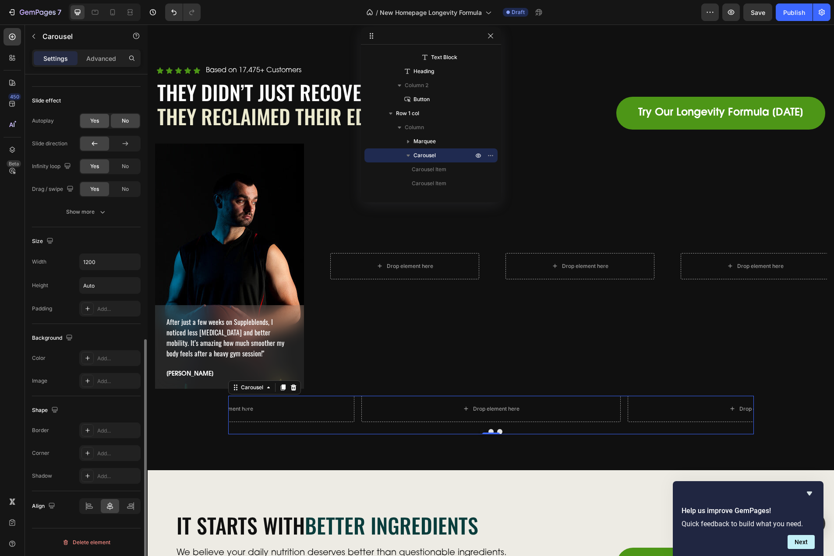
click at [98, 115] on div "Yes" at bounding box center [94, 121] width 29 height 14
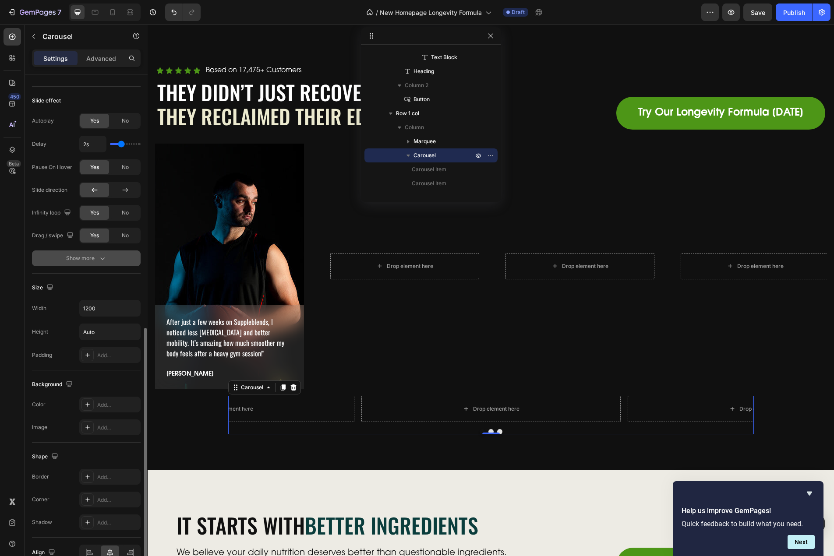
click at [96, 261] on div "Show more" at bounding box center [86, 258] width 41 height 9
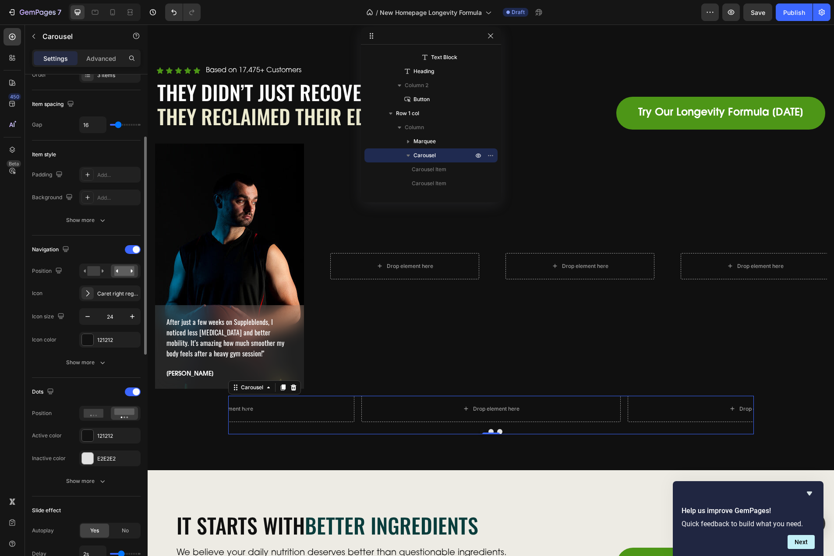
scroll to position [0, 0]
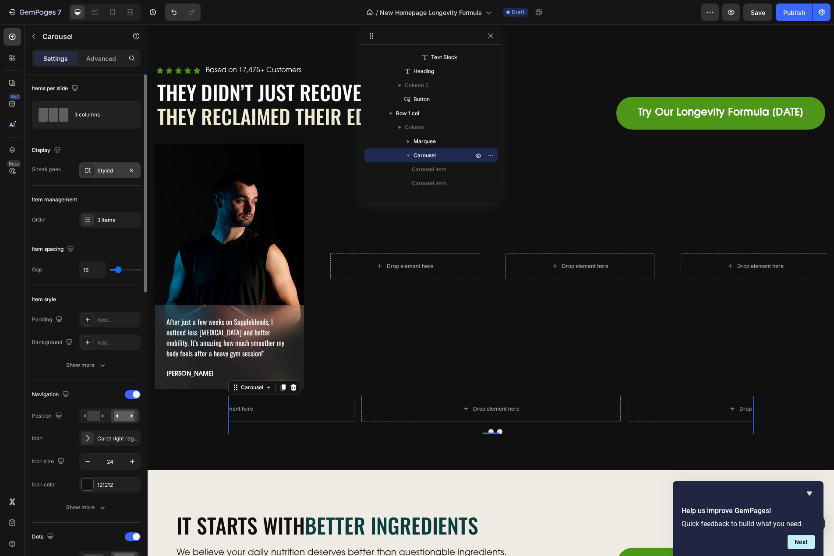
click at [108, 167] on div "Styled" at bounding box center [109, 171] width 25 height 8
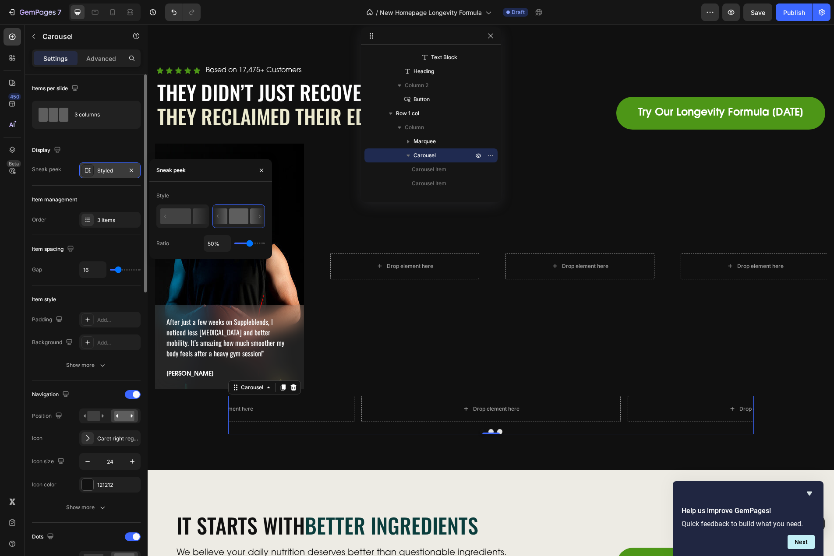
click at [108, 167] on div "Styled" at bounding box center [109, 171] width 25 height 8
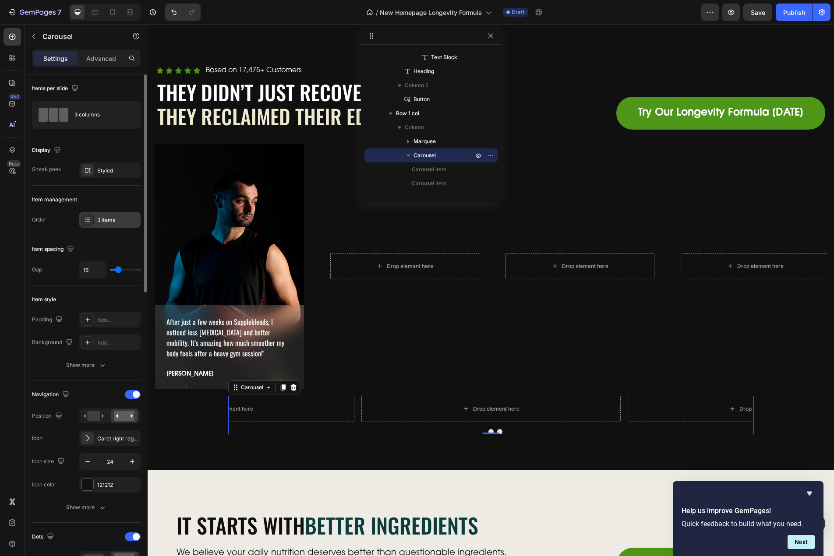
click at [107, 220] on div "3 items" at bounding box center [117, 220] width 41 height 8
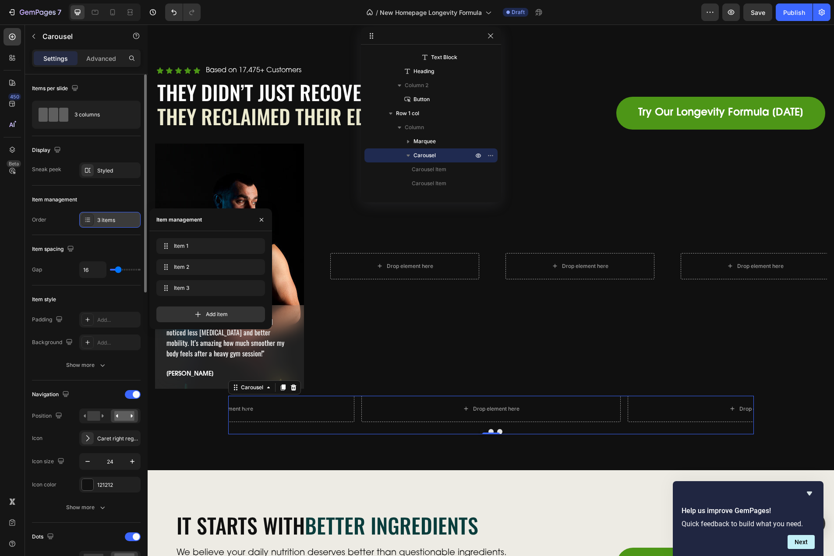
click at [107, 220] on div "3 items" at bounding box center [117, 220] width 41 height 8
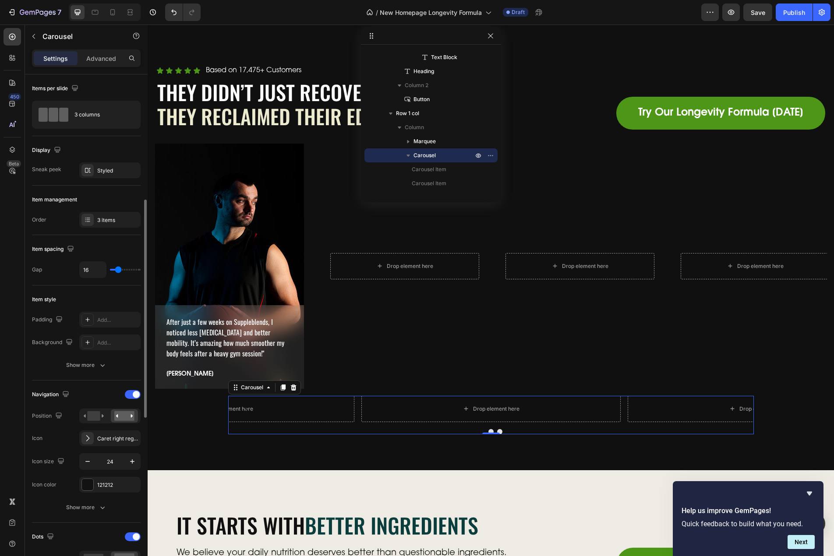
scroll to position [88, 0]
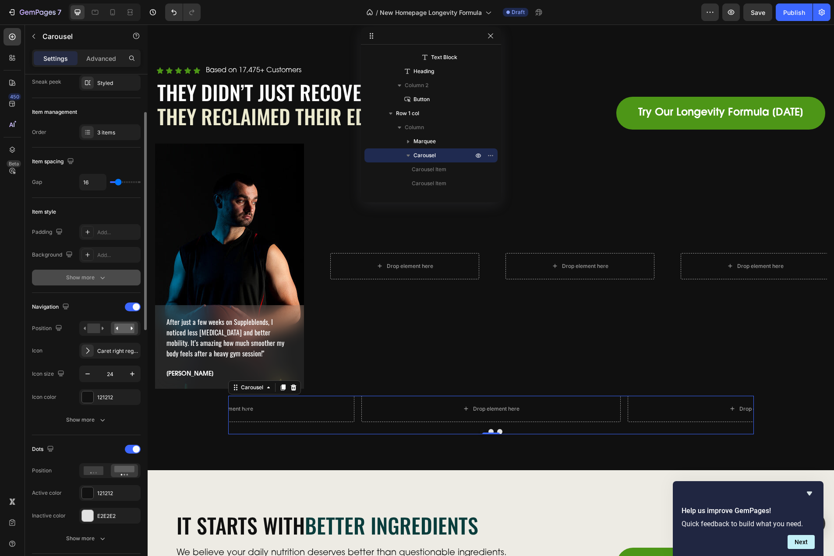
click at [94, 281] on div "Show more" at bounding box center [86, 277] width 41 height 9
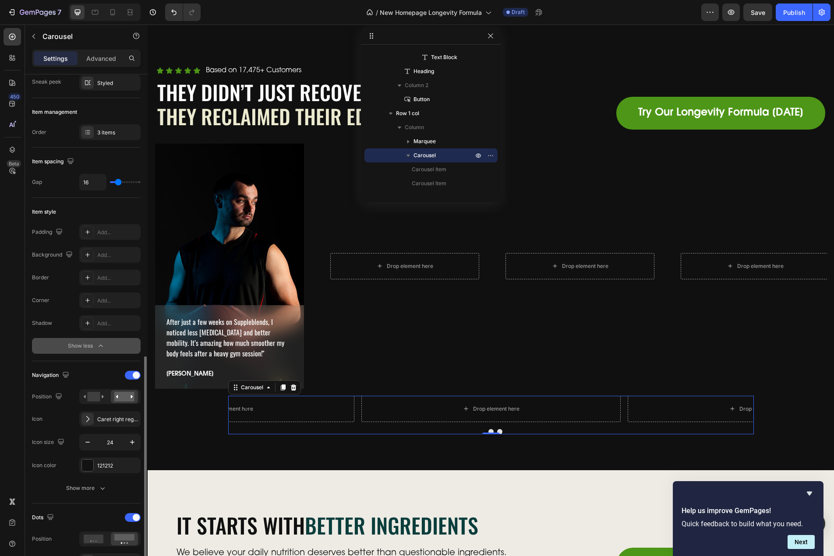
scroll to position [263, 0]
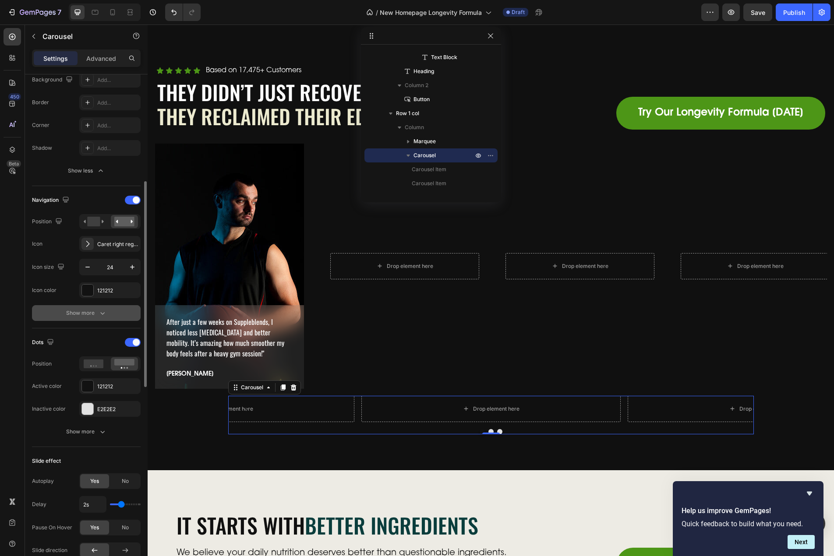
click at [93, 309] on div "Show more" at bounding box center [86, 313] width 41 height 9
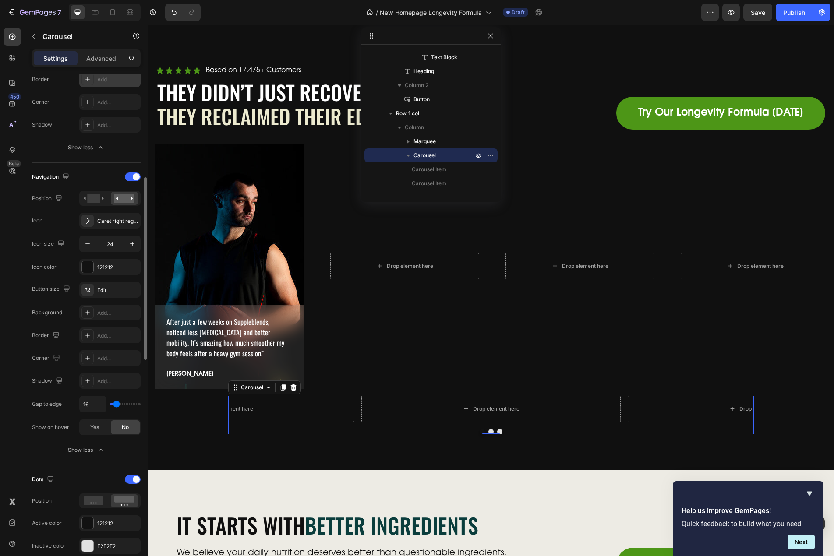
scroll to position [111, 0]
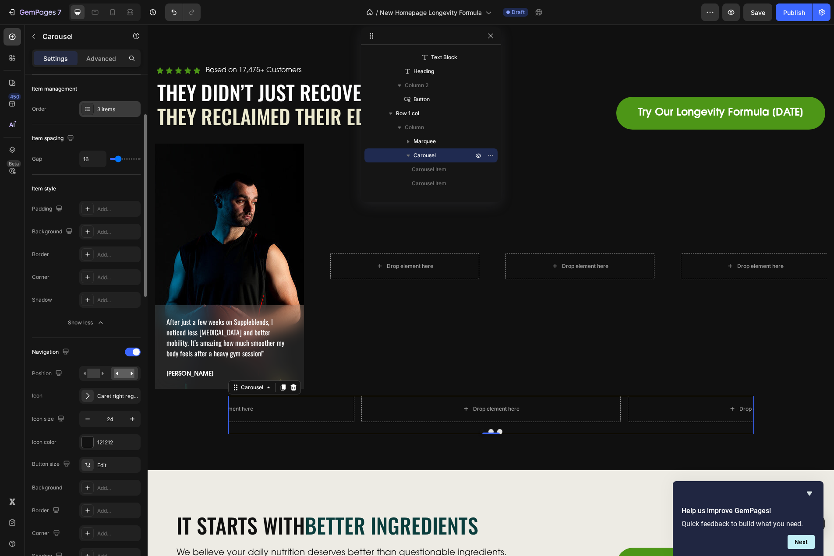
click at [113, 112] on div "3 items" at bounding box center [117, 110] width 41 height 8
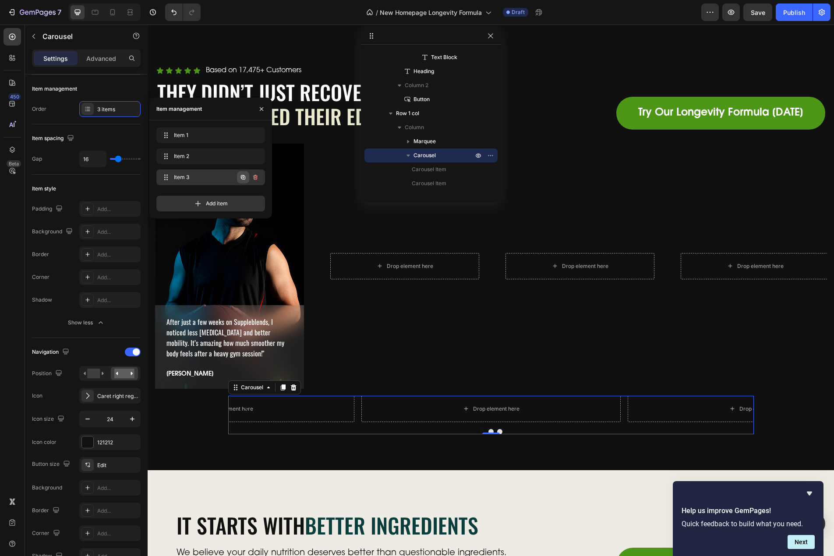
click at [240, 178] on icon "button" at bounding box center [243, 177] width 7 height 7
click at [238, 198] on button "button" at bounding box center [243, 198] width 12 height 12
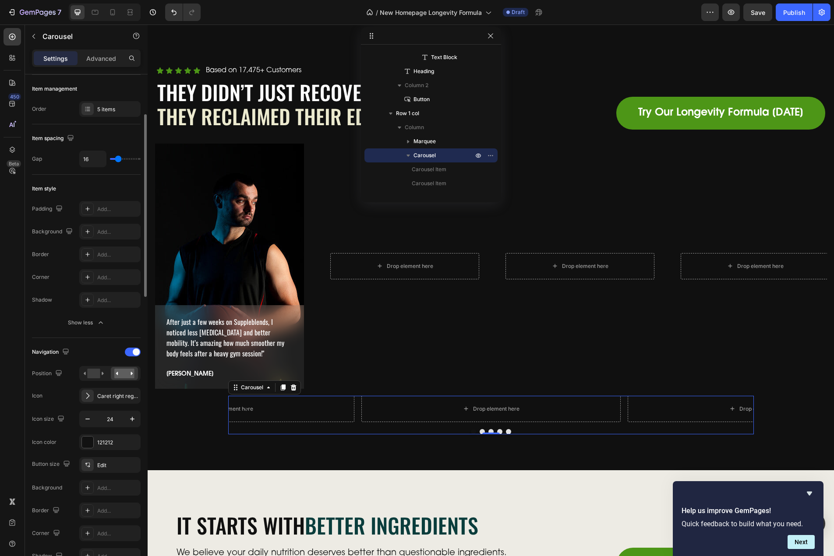
click at [44, 169] on div "Item spacing Gap 16" at bounding box center [86, 149] width 109 height 50
click at [99, 332] on div "Item style Padding Add... Background Add... Border Add... Corner Add... Shadow …" at bounding box center [86, 256] width 109 height 163
click at [96, 324] on div "Show less" at bounding box center [86, 322] width 37 height 9
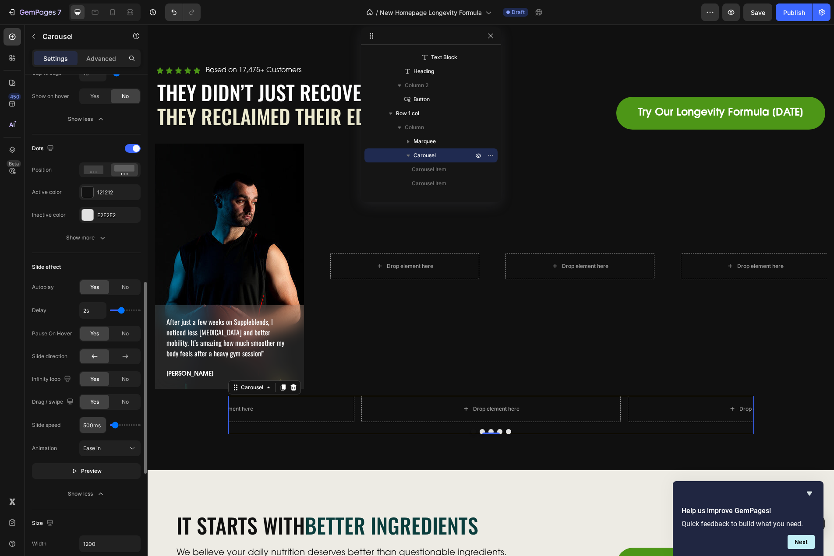
scroll to position [636, 0]
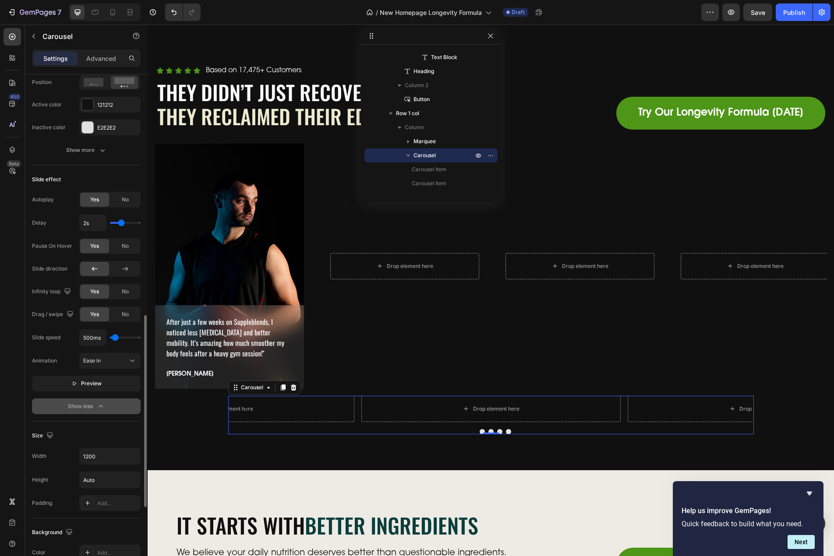
click at [94, 402] on div "Show less" at bounding box center [86, 406] width 37 height 9
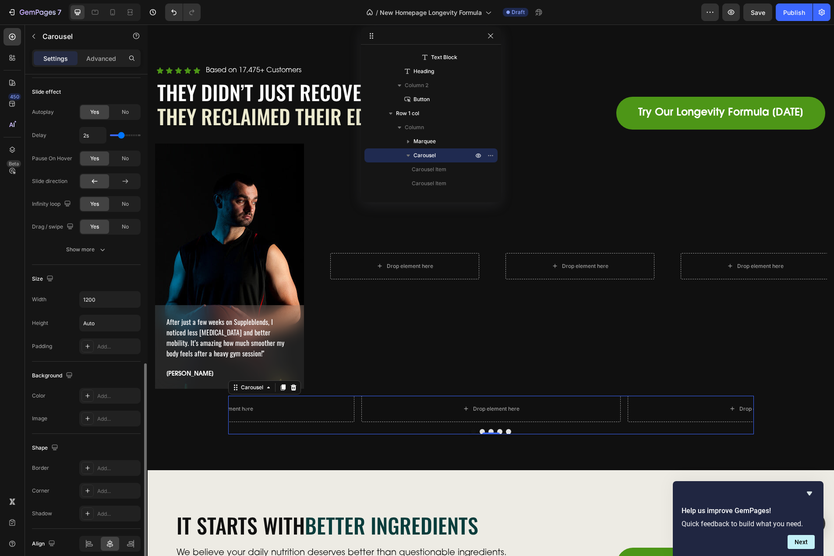
scroll to position [762, 0]
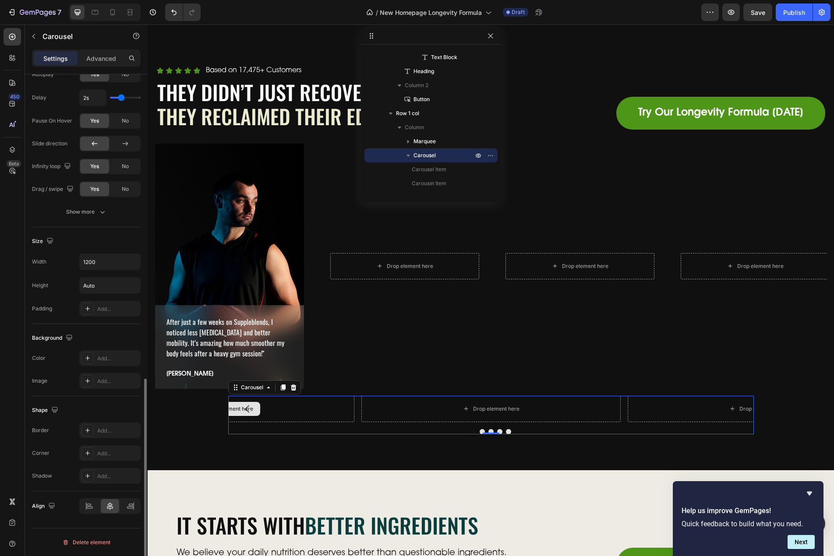
click at [331, 421] on div "Drop element here" at bounding box center [224, 409] width 259 height 26
click at [480, 430] on button "Dot" at bounding box center [482, 431] width 5 height 5
click at [488, 431] on button "Dot" at bounding box center [490, 431] width 5 height 5
click at [471, 431] on button "Dot" at bounding box center [473, 431] width 5 height 5
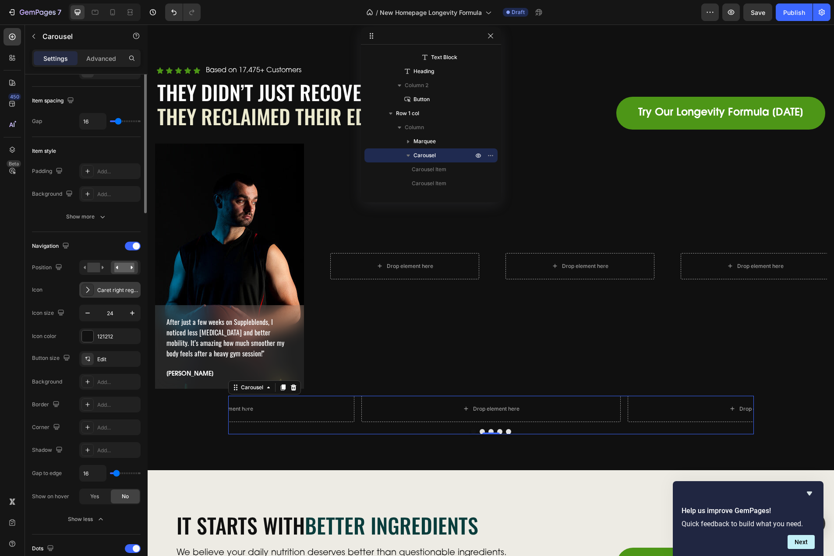
scroll to position [0, 0]
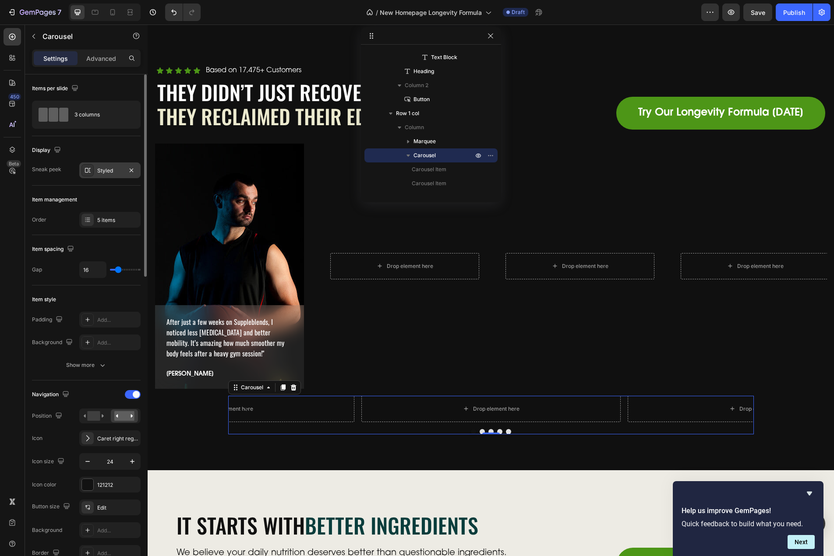
click at [104, 173] on div "Styled" at bounding box center [109, 171] width 25 height 8
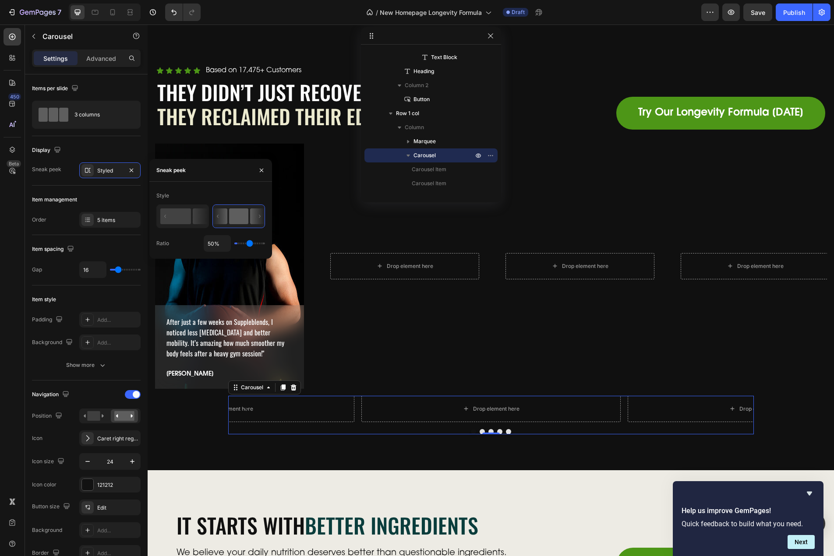
type input "1%"
drag, startPoint x: 247, startPoint y: 244, endPoint x: 213, endPoint y: 247, distance: 34.3
type input "1"
click at [234, 244] on input "range" at bounding box center [249, 244] width 31 height 2
type input "80%"
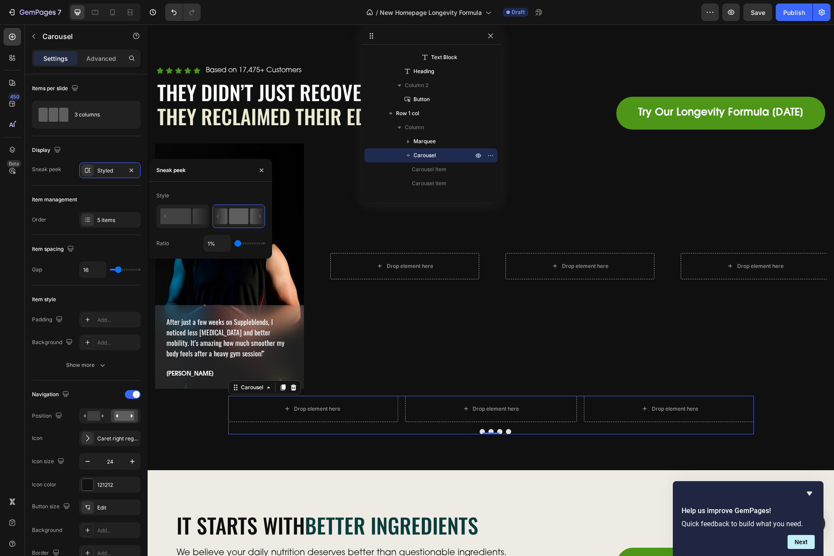
type input "80"
type input "52%"
type input "52"
type input "76%"
type input "76"
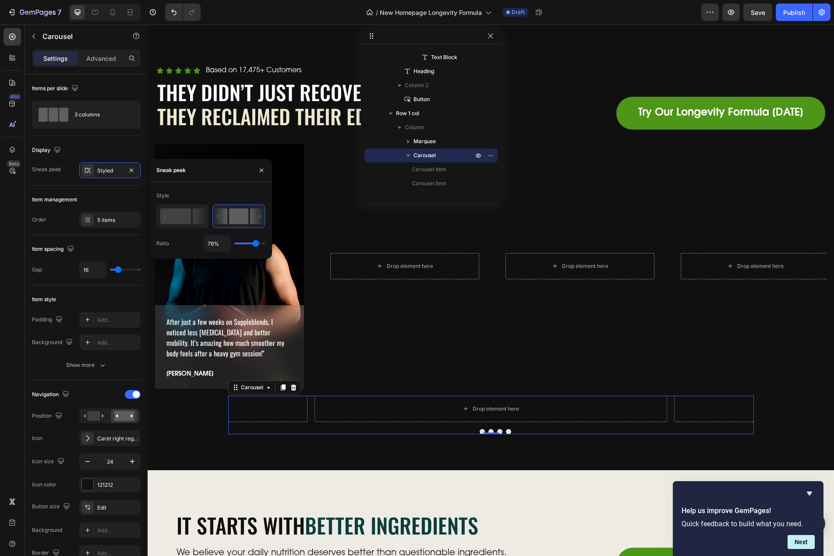
type input "1%"
type input "1"
drag, startPoint x: 238, startPoint y: 245, endPoint x: 196, endPoint y: 251, distance: 42.9
click at [234, 244] on input "range" at bounding box center [249, 244] width 31 height 2
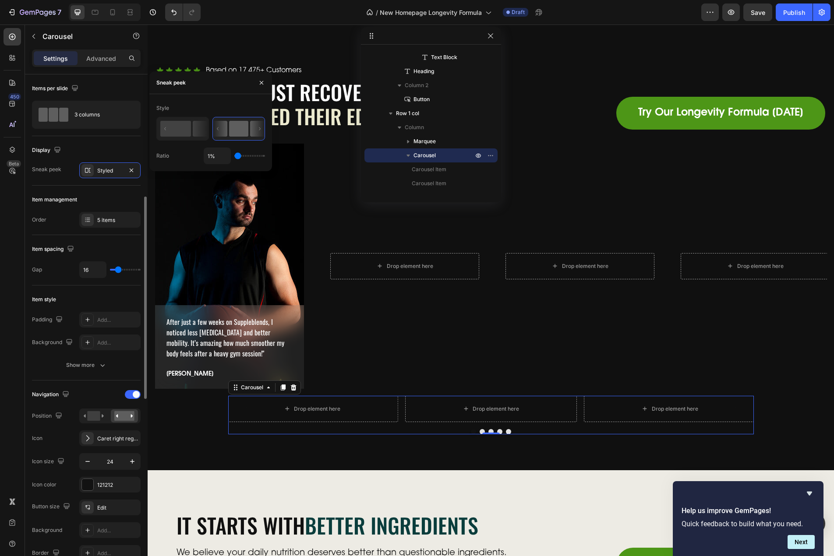
scroll to position [88, 0]
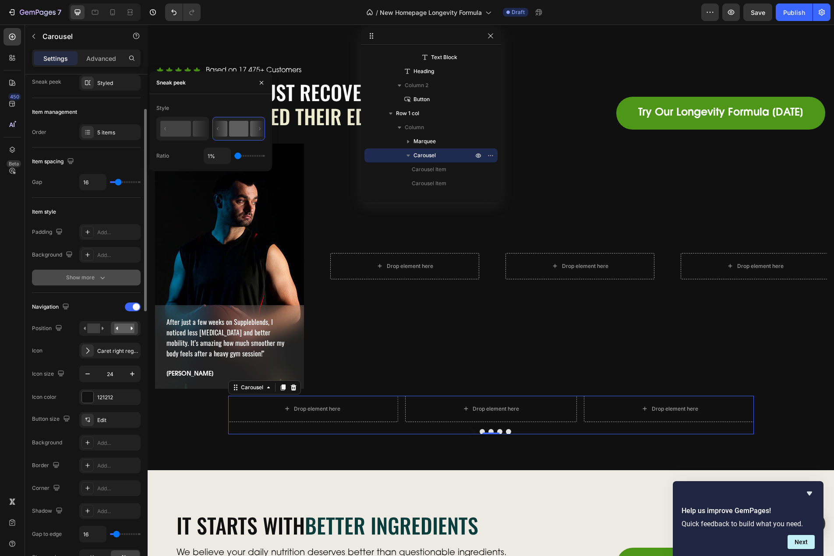
click at [92, 282] on div "Show more" at bounding box center [86, 277] width 41 height 9
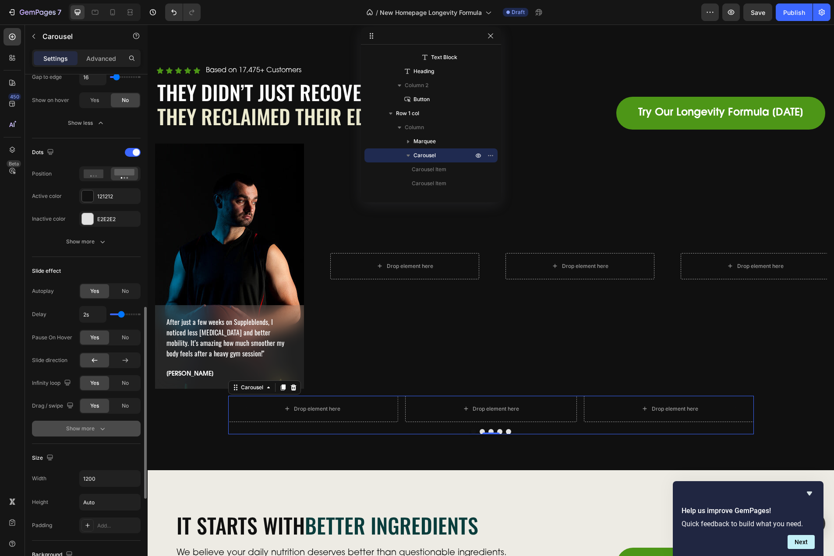
scroll to position [701, 0]
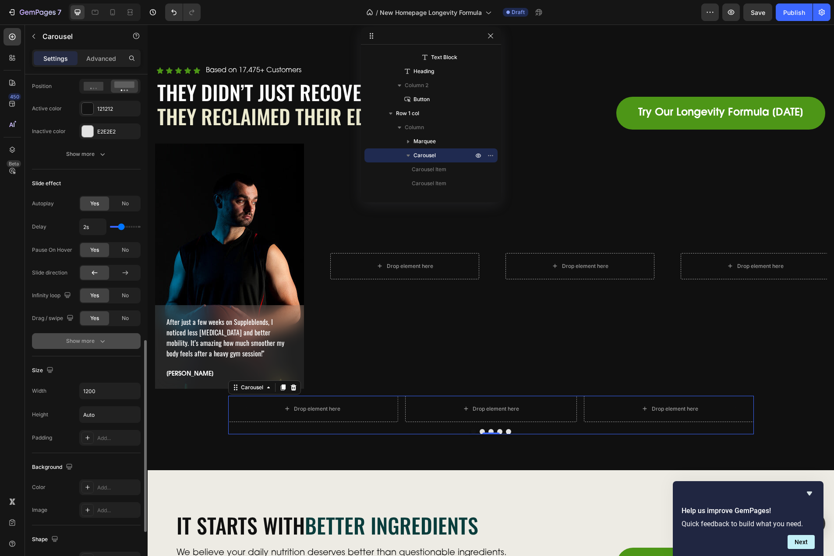
click at [103, 348] on button "Show more" at bounding box center [86, 341] width 109 height 16
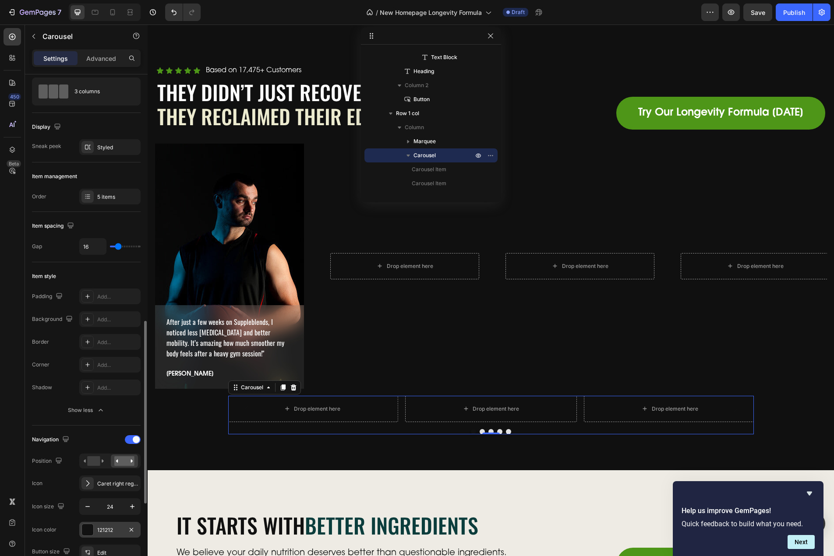
scroll to position [0, 0]
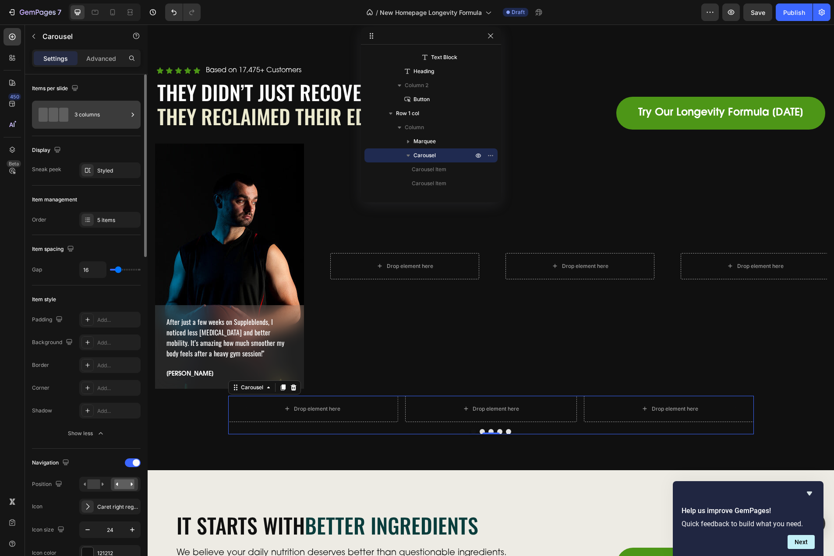
click at [95, 125] on div "3 columns" at bounding box center [86, 115] width 109 height 28
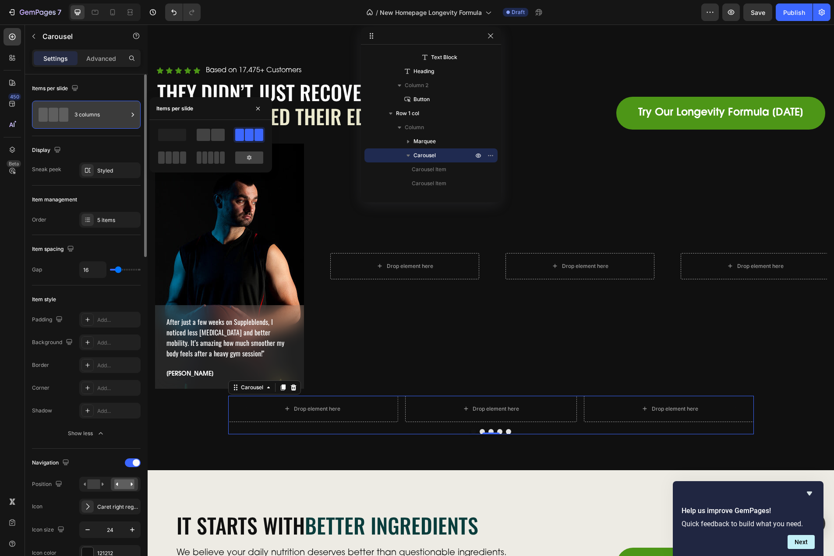
click at [110, 112] on div "3 columns" at bounding box center [100, 115] width 53 height 20
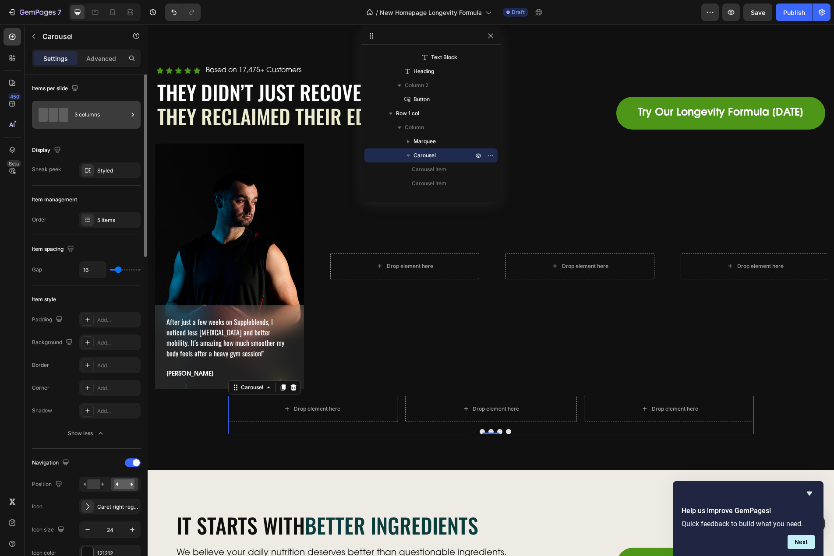
click at [110, 112] on div "3 columns" at bounding box center [100, 115] width 53 height 20
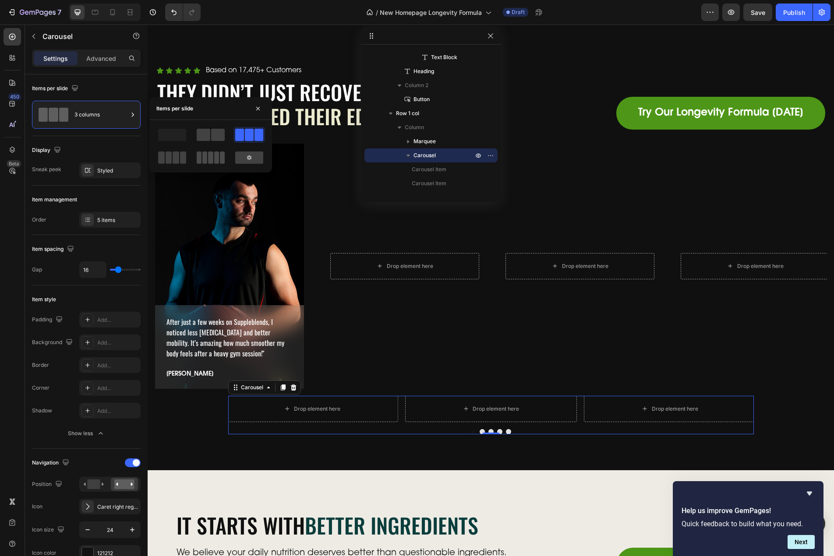
click at [216, 156] on span at bounding box center [216, 158] width 5 height 12
click at [294, 428] on div "Drop element here Drop element here Drop element here Drop element here Drop el…" at bounding box center [491, 415] width 526 height 39
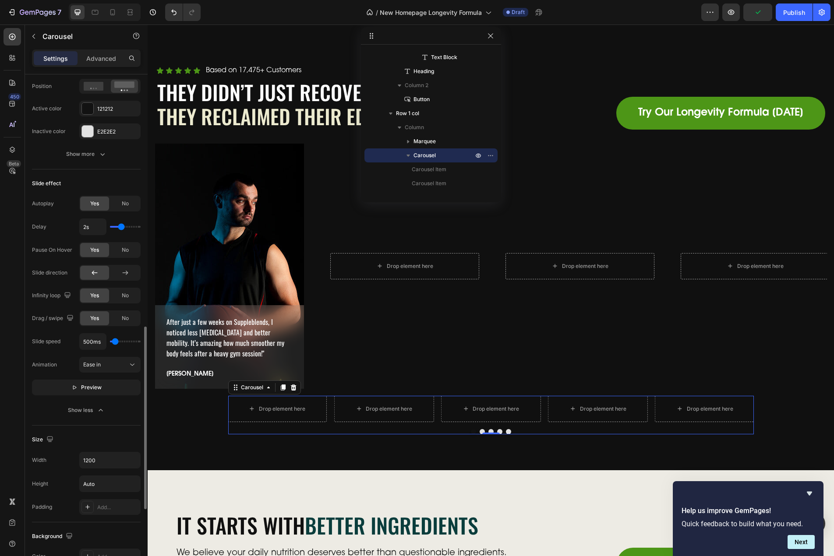
scroll to position [876, 0]
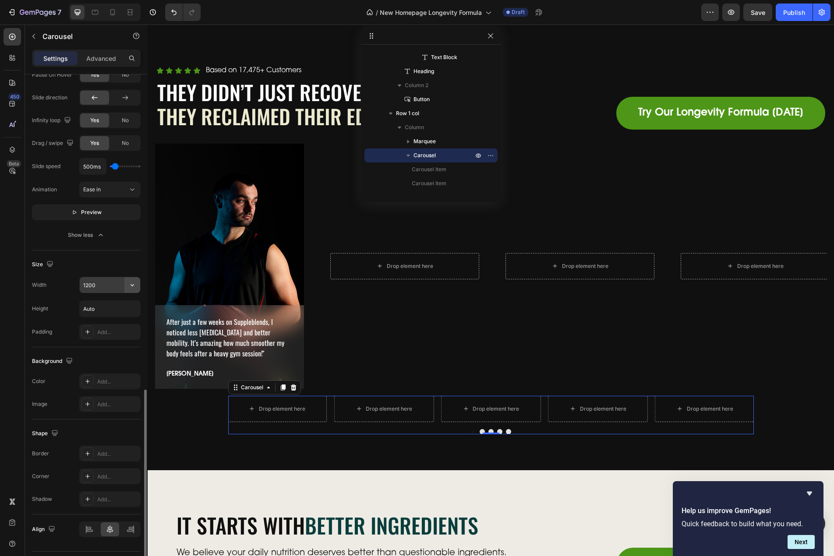
click at [137, 285] on button "button" at bounding box center [132, 285] width 16 height 16
click at [93, 320] on div "Full 100%" at bounding box center [101, 324] width 72 height 17
type input "100%"
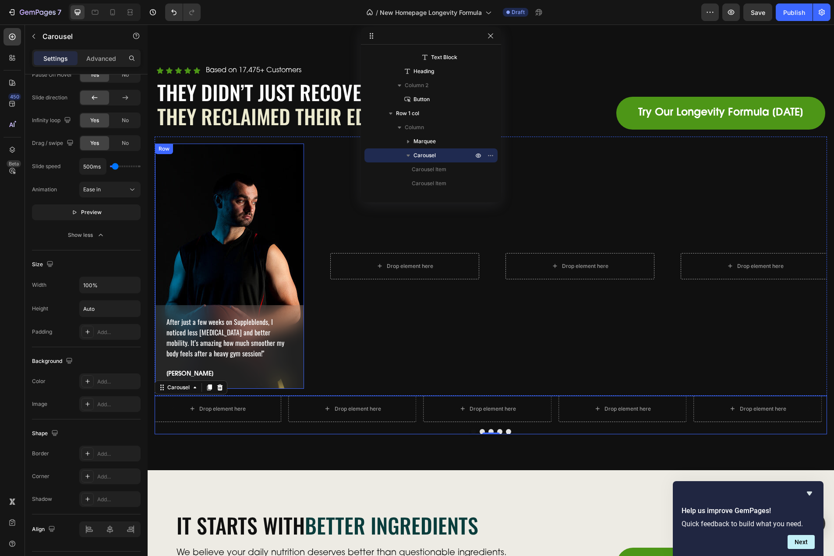
click at [263, 241] on div "After just a few weeks on Suppleblends, I noticed less stiffness and better mob…" at bounding box center [229, 266] width 149 height 245
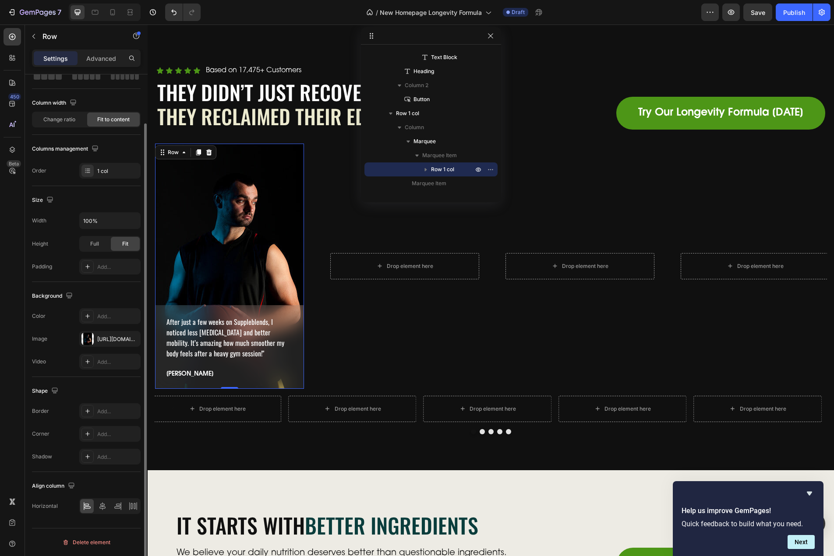
scroll to position [0, 0]
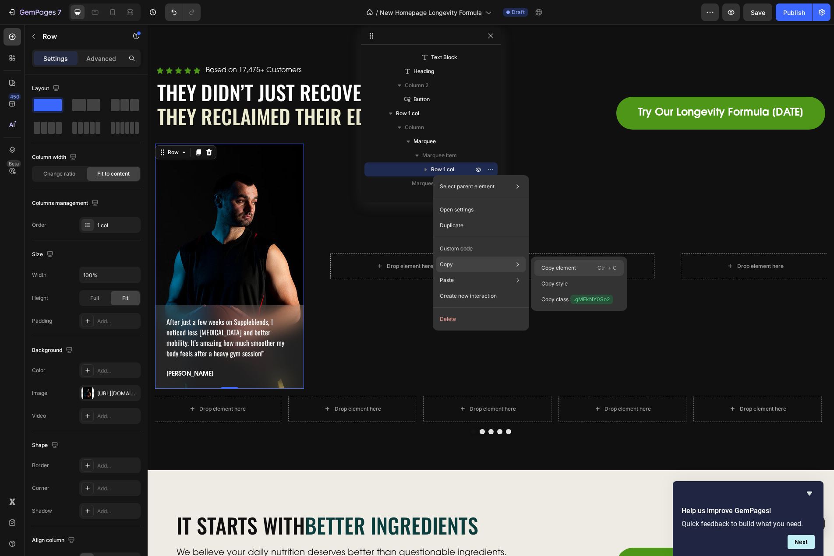
drag, startPoint x: 563, startPoint y: 266, endPoint x: 412, endPoint y: 243, distance: 153.0
click at [563, 266] on p "Copy element" at bounding box center [558, 268] width 35 height 8
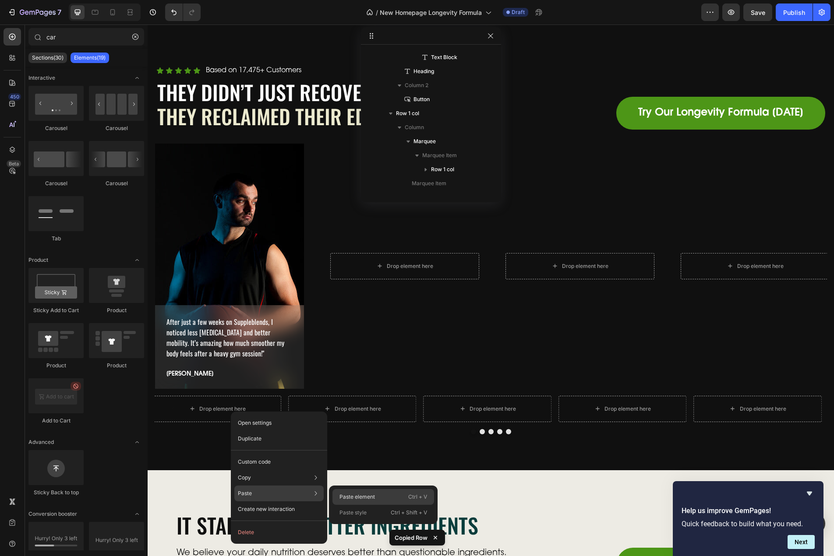
click at [363, 492] on div "Paste element Ctrl + V" at bounding box center [383, 497] width 102 height 16
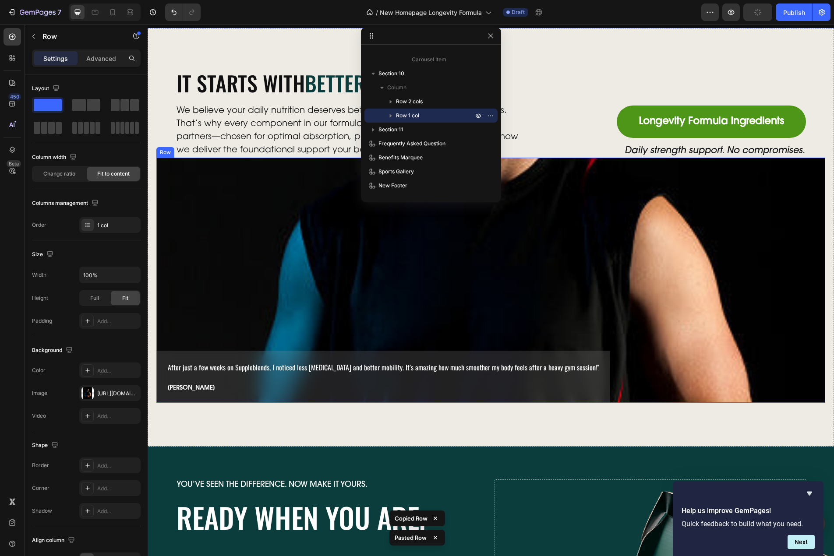
scroll to position [2982, 0]
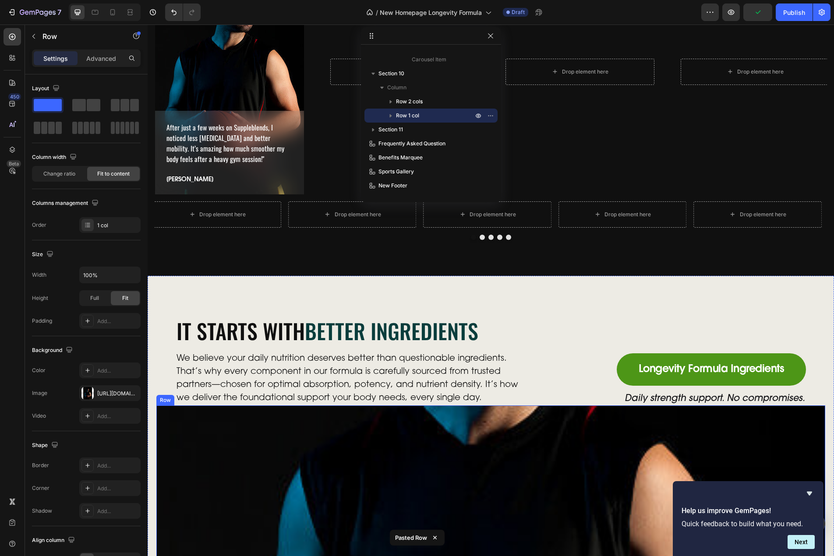
click at [175, 414] on div "After just a few weeks on Suppleblends, I noticed less stiffness and better mob…" at bounding box center [490, 528] width 669 height 245
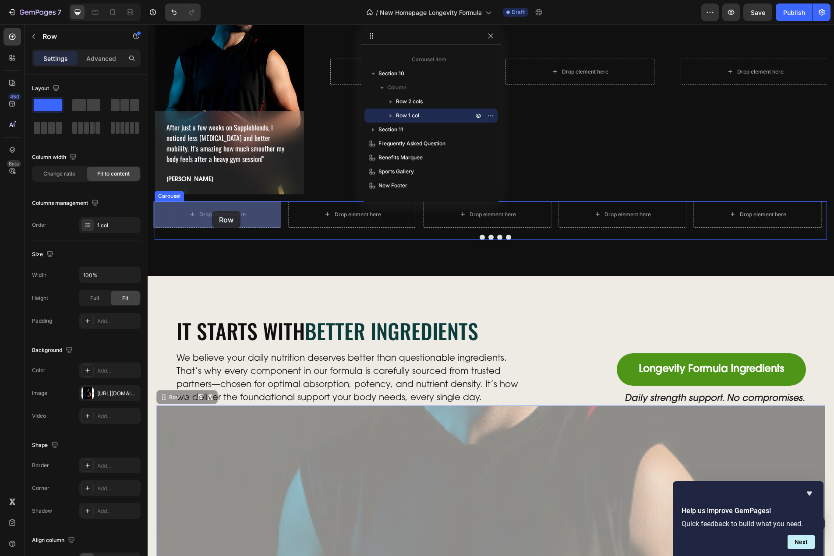
drag, startPoint x: 177, startPoint y: 400, endPoint x: 212, endPoint y: 211, distance: 192.1
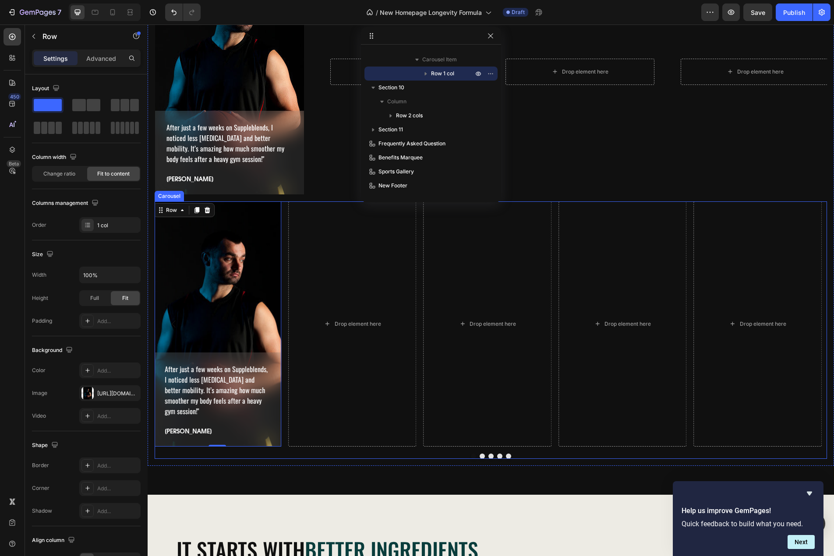
click at [285, 446] on div "Drop element here Drop element here Drop element here Drop element here After j…" at bounding box center [491, 323] width 672 height 245
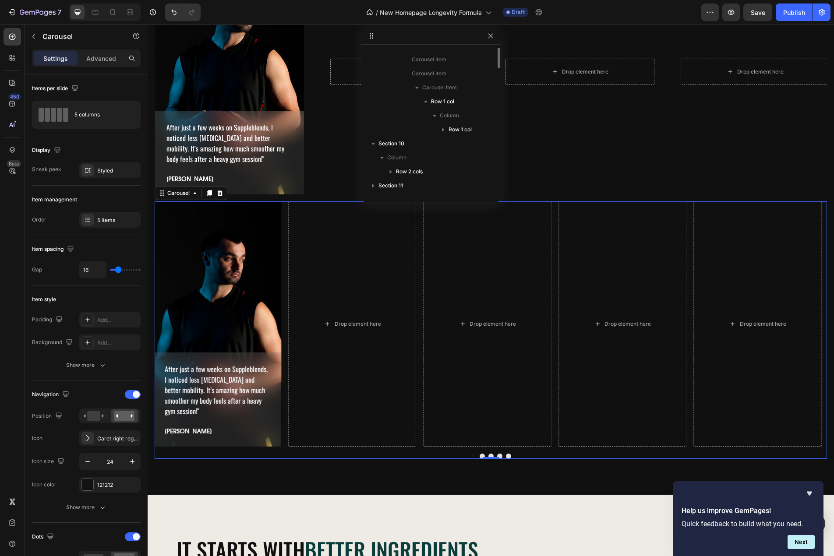
scroll to position [488, 0]
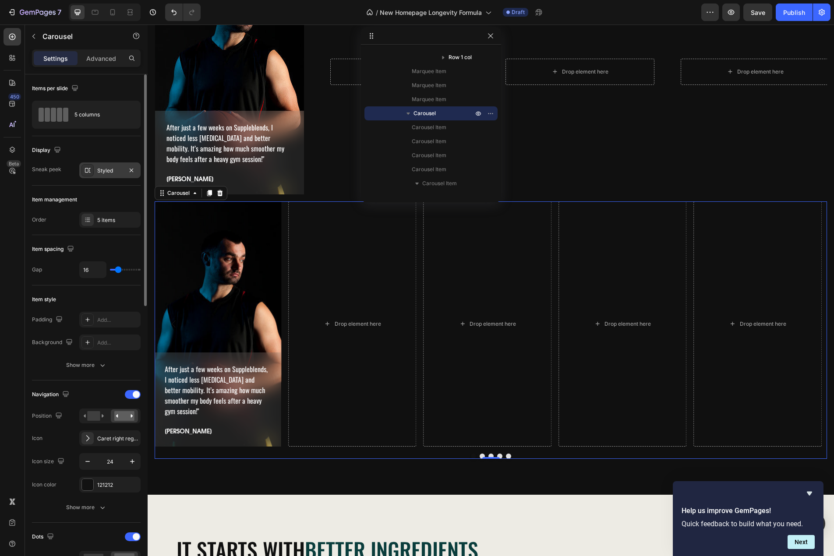
click at [99, 171] on div "Styled" at bounding box center [109, 171] width 25 height 8
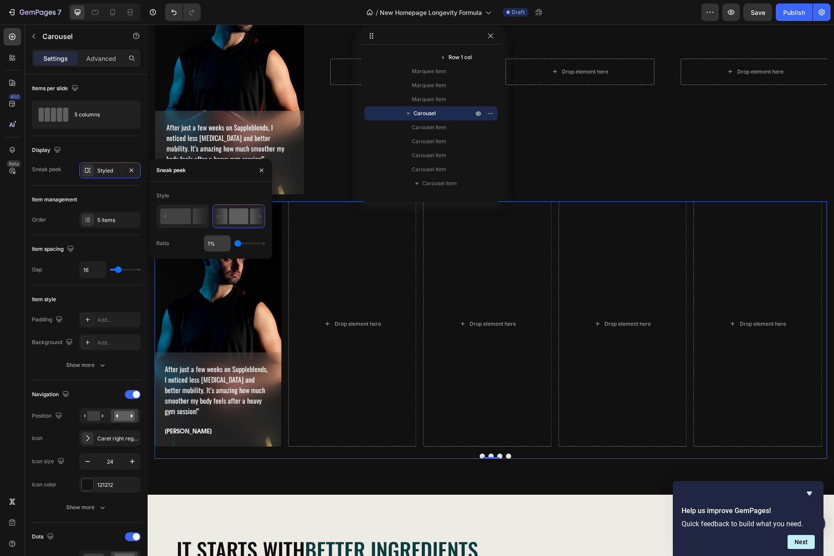
click at [214, 244] on input "1%" at bounding box center [217, 244] width 26 height 16
click at [49, 222] on div "Order 5 items" at bounding box center [86, 220] width 109 height 16
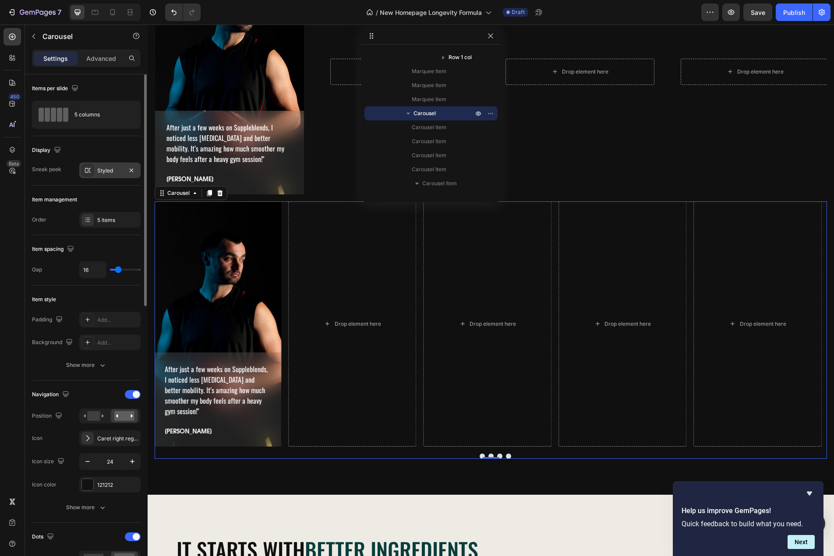
click at [104, 171] on div "Styled" at bounding box center [109, 171] width 25 height 8
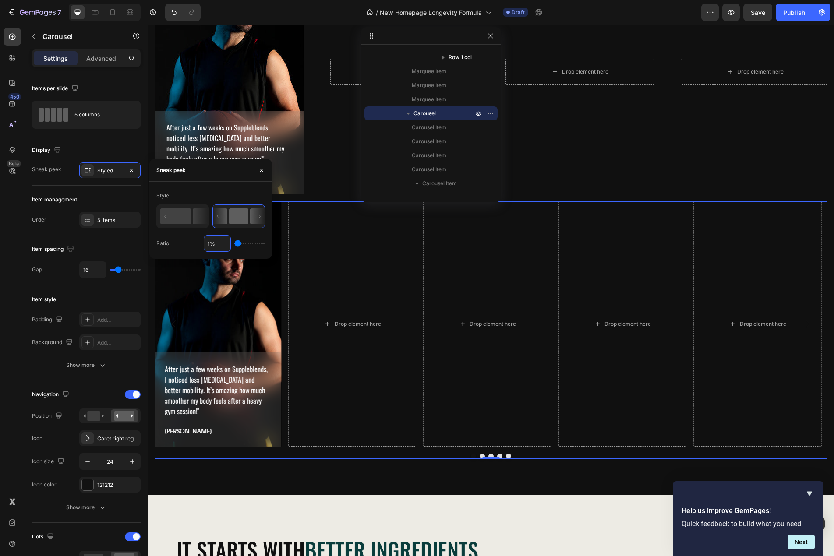
click at [215, 242] on input "1%" at bounding box center [217, 244] width 26 height 16
type input "2%"
type input "2"
type input "3"
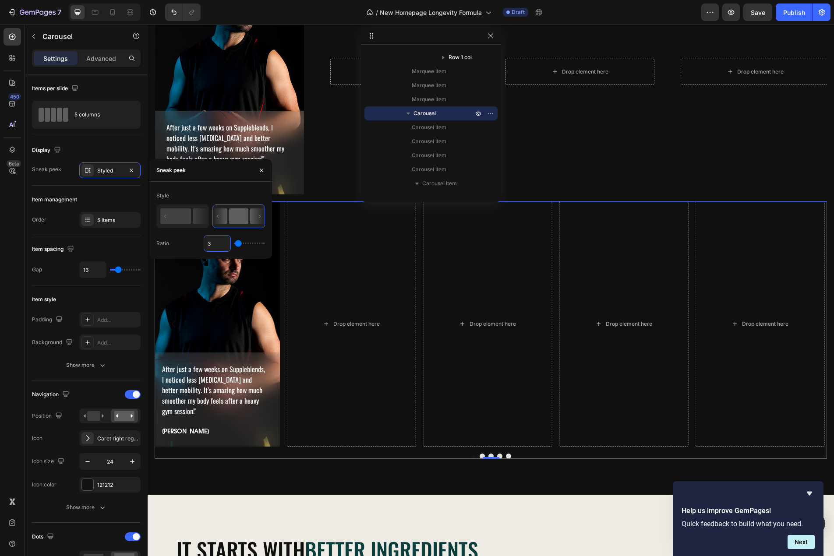
type input "4"
type input "5"
type input "21%"
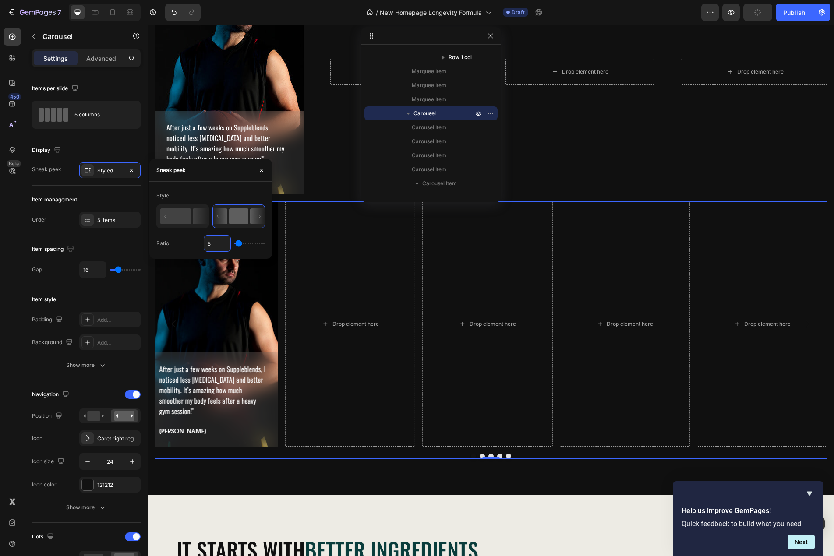
type input "21"
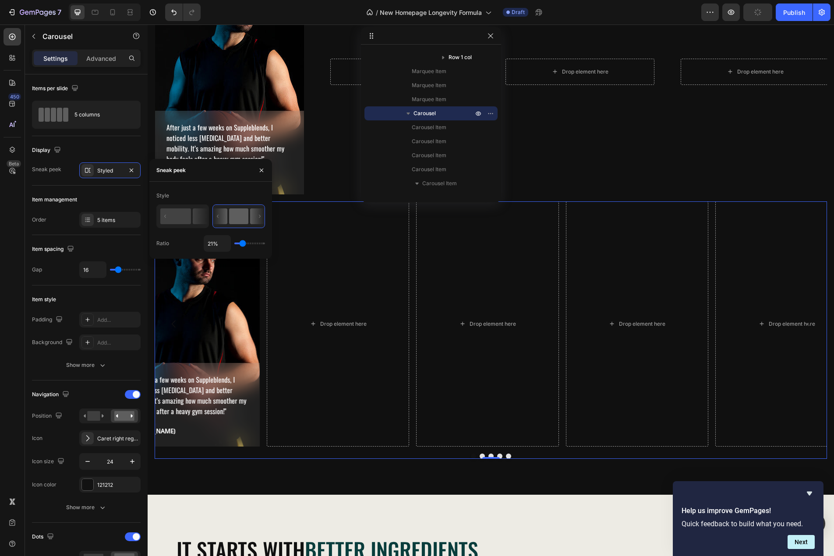
type input "25%"
type input "25"
type input "8%"
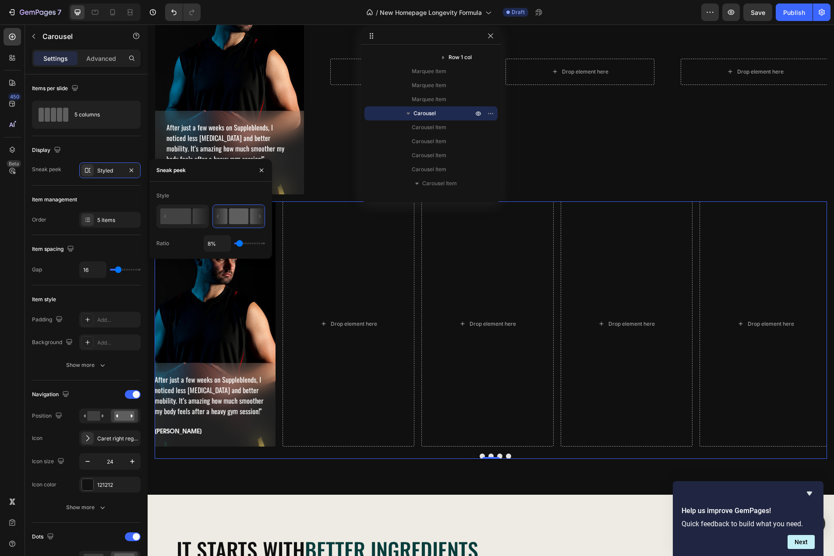
drag, startPoint x: 243, startPoint y: 241, endPoint x: 85, endPoint y: 321, distance: 176.9
type input "8"
click at [240, 243] on input "range" at bounding box center [249, 244] width 31 height 2
click at [233, 382] on p "After just a few weeks on Suppleblends, I noticed less stiffness and better mob…" at bounding box center [209, 395] width 109 height 42
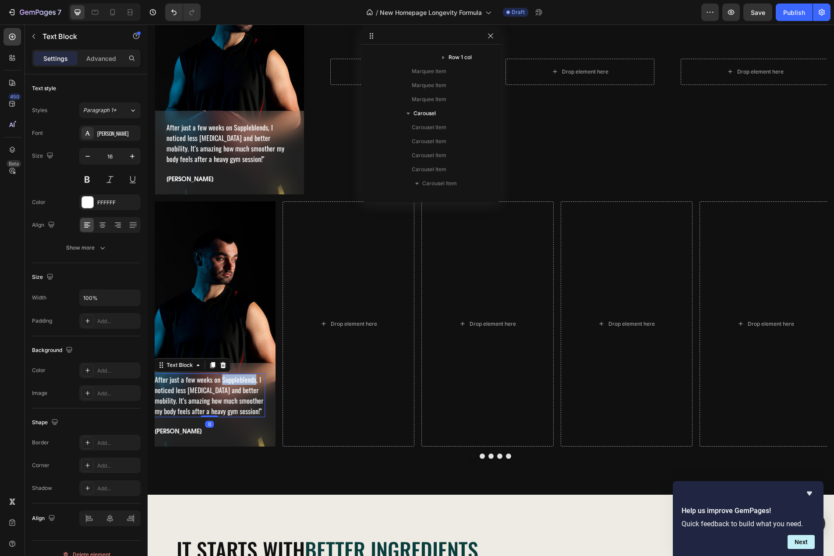
scroll to position [629, 0]
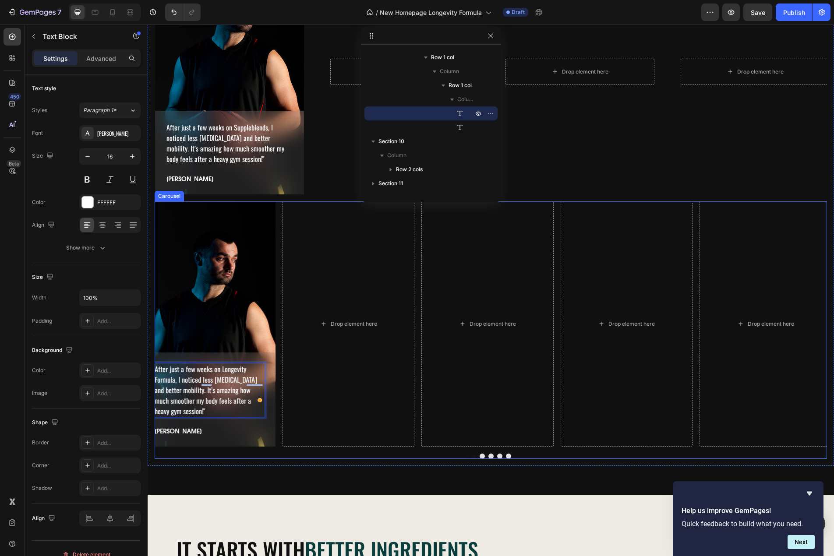
click at [279, 450] on div "Drop element here Drop element here Drop element here Drop element here After j…" at bounding box center [491, 330] width 672 height 258
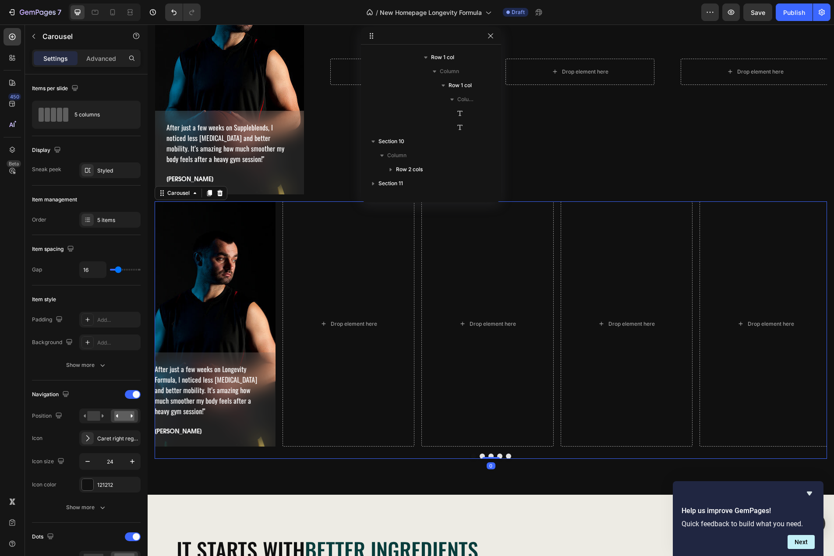
scroll to position [488, 0]
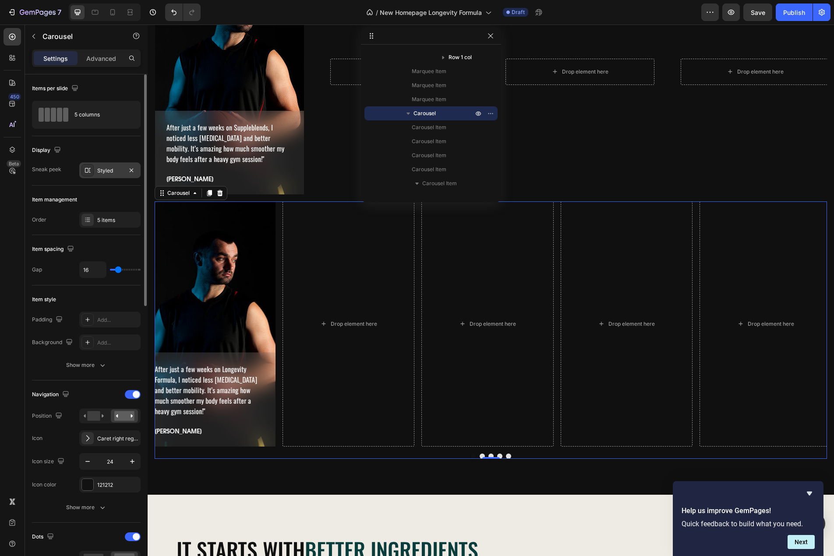
click at [107, 165] on div "Styled" at bounding box center [109, 171] width 61 height 16
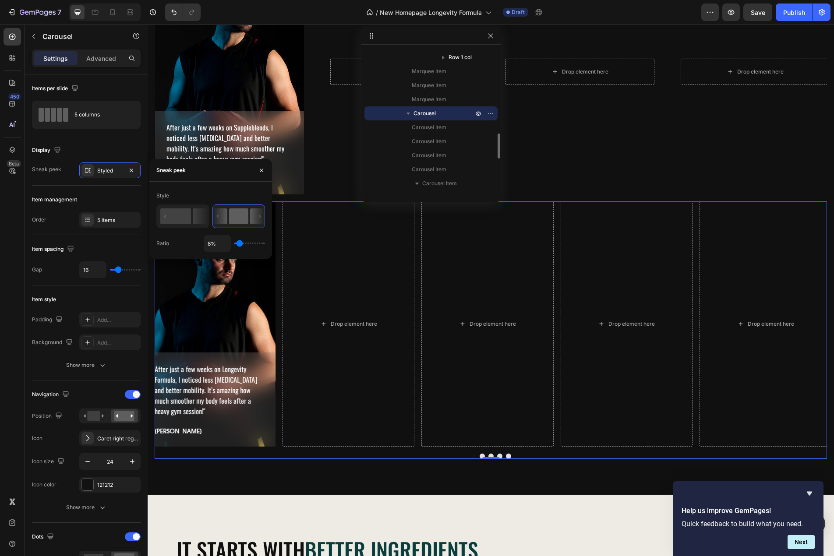
scroll to position [576, 0]
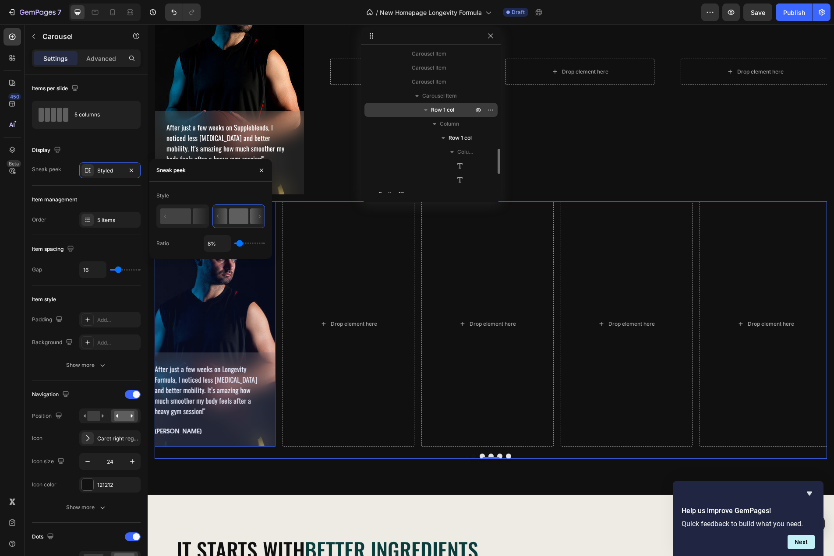
click at [447, 110] on span "Row 1 col" at bounding box center [442, 110] width 23 height 9
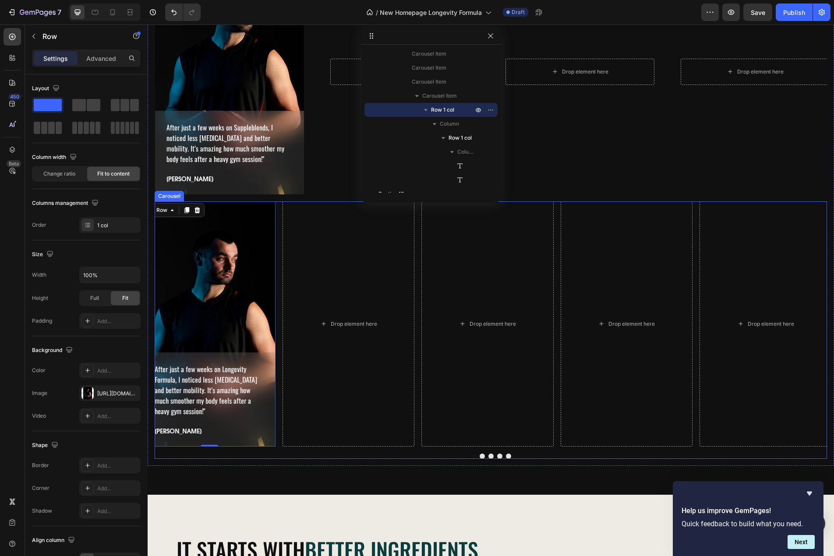
click at [425, 454] on div at bounding box center [491, 456] width 672 height 5
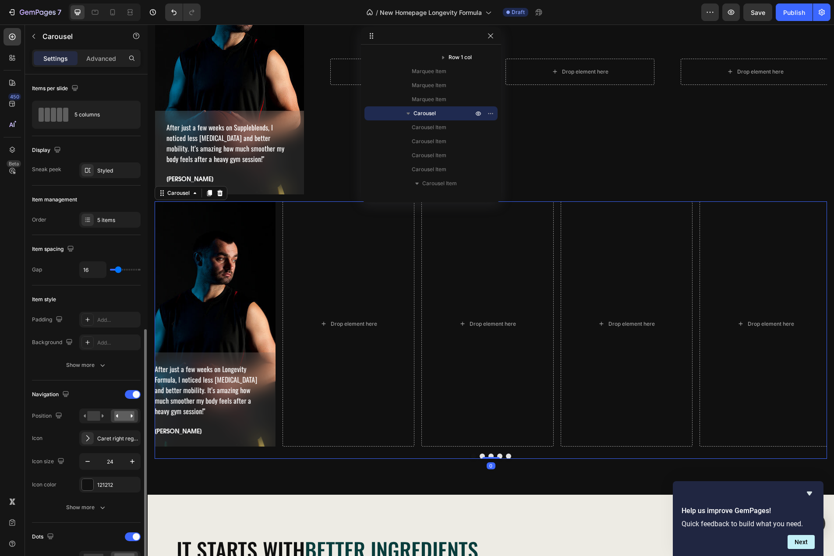
scroll to position [175, 0]
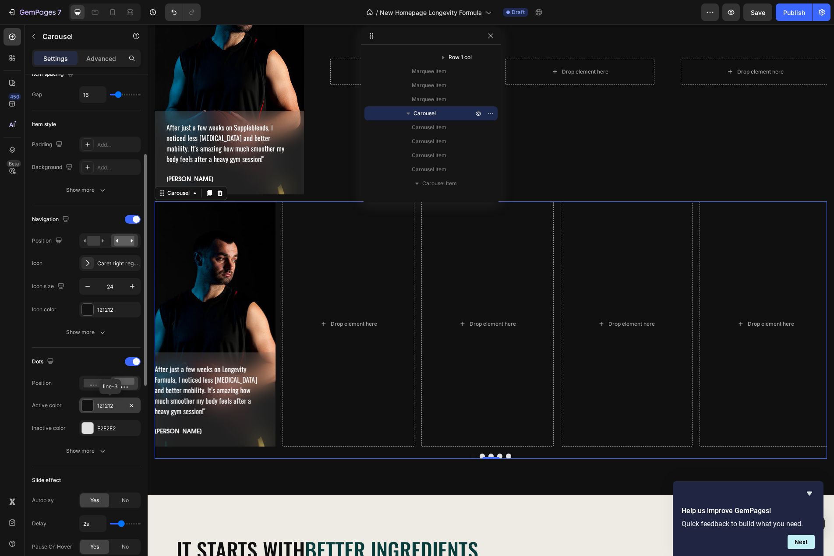
click at [87, 405] on div at bounding box center [87, 405] width 11 height 11
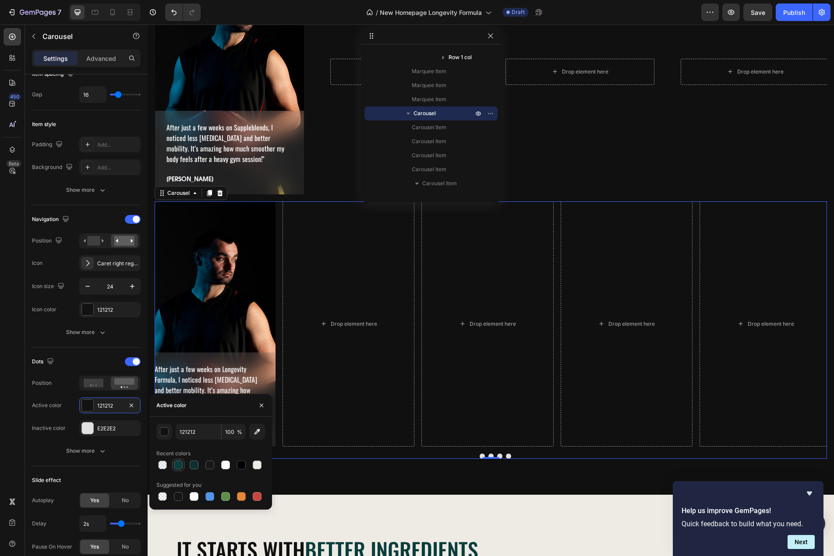
click at [178, 470] on div at bounding box center [178, 465] width 11 height 11
type input "0A3D3C"
click at [471, 456] on button "Dot" at bounding box center [473, 456] width 5 height 5
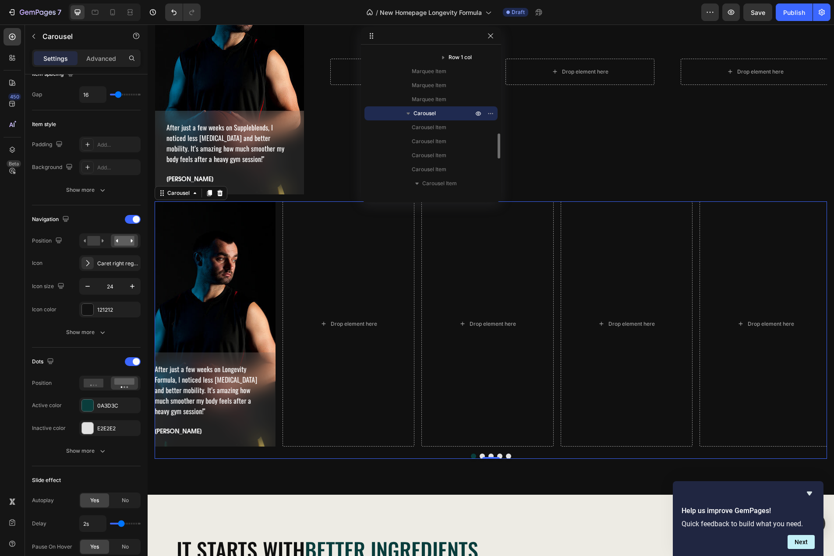
click at [433, 108] on div "Carousel" at bounding box center [431, 113] width 126 height 14
click at [277, 453] on div "Drop element here Drop element here Drop element here Drop element here After j…" at bounding box center [491, 330] width 672 height 258
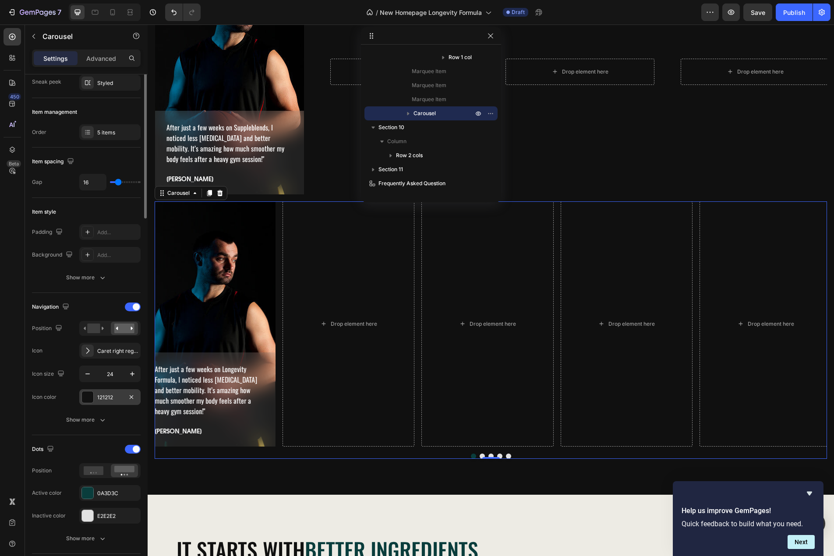
scroll to position [0, 0]
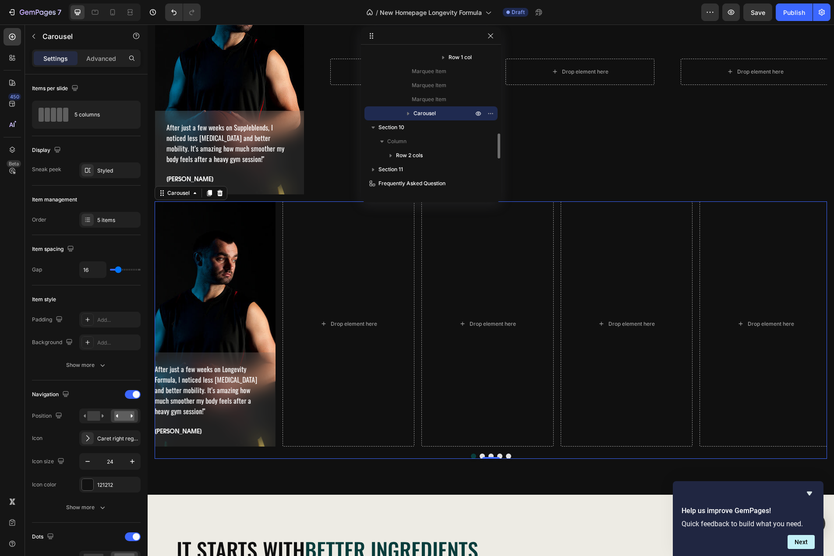
click at [405, 114] on icon "button" at bounding box center [408, 113] width 9 height 9
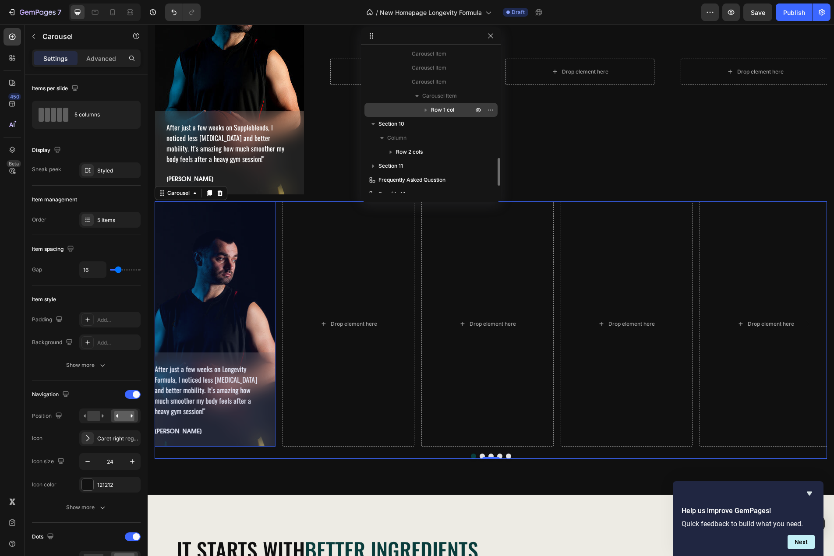
click at [445, 105] on div "Row 1 col" at bounding box center [431, 110] width 126 height 14
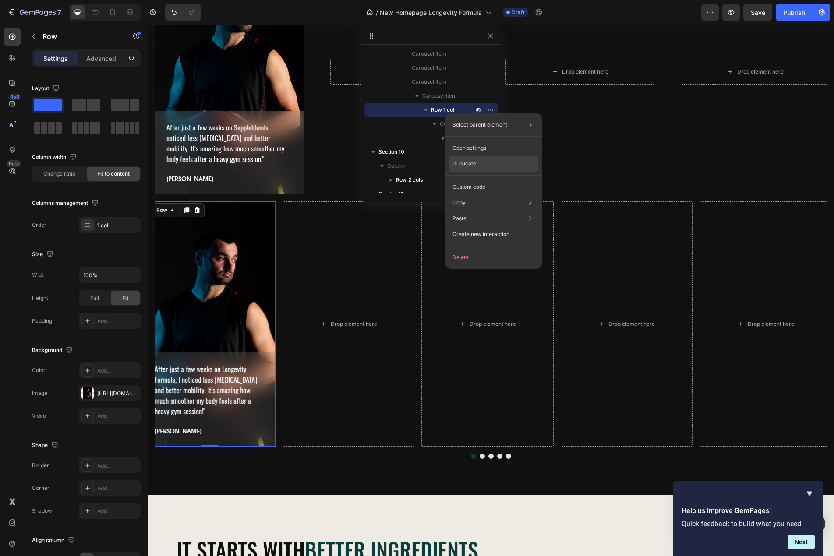
click at [478, 164] on div "Duplicate" at bounding box center [493, 164] width 89 height 16
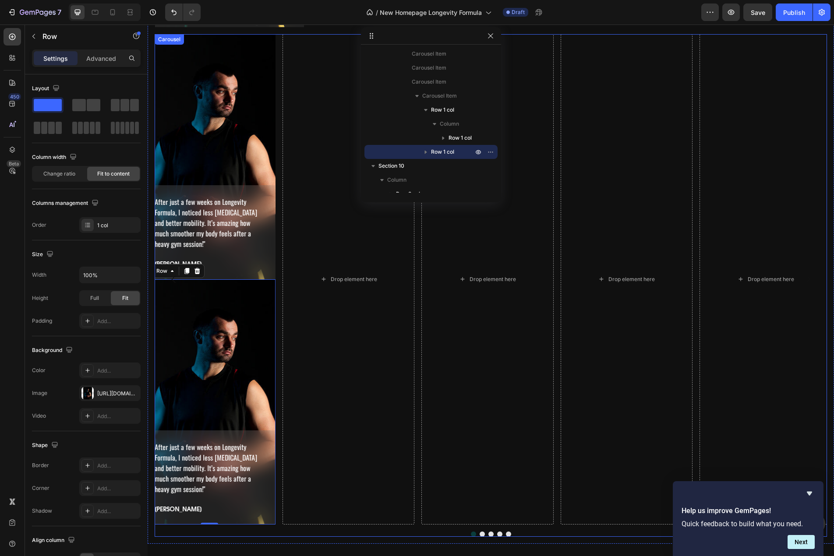
scroll to position [3110, 0]
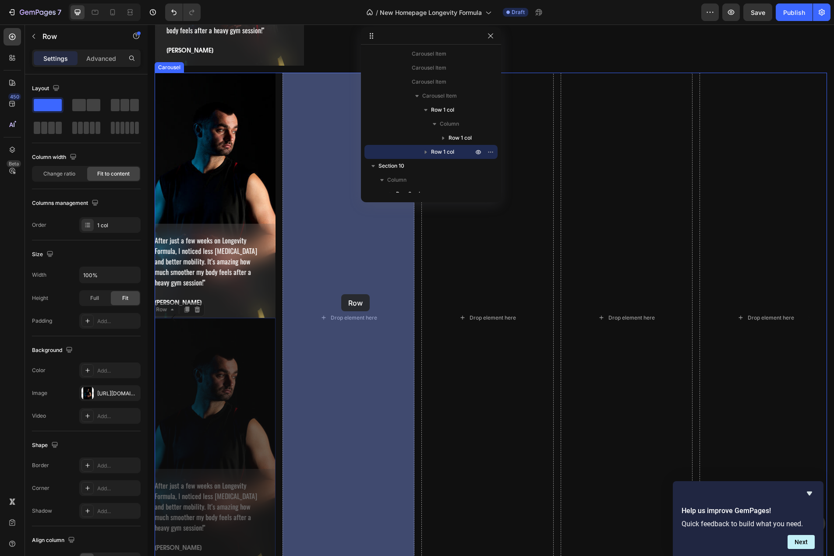
drag, startPoint x: 202, startPoint y: 364, endPoint x: 335, endPoint y: 297, distance: 148.5
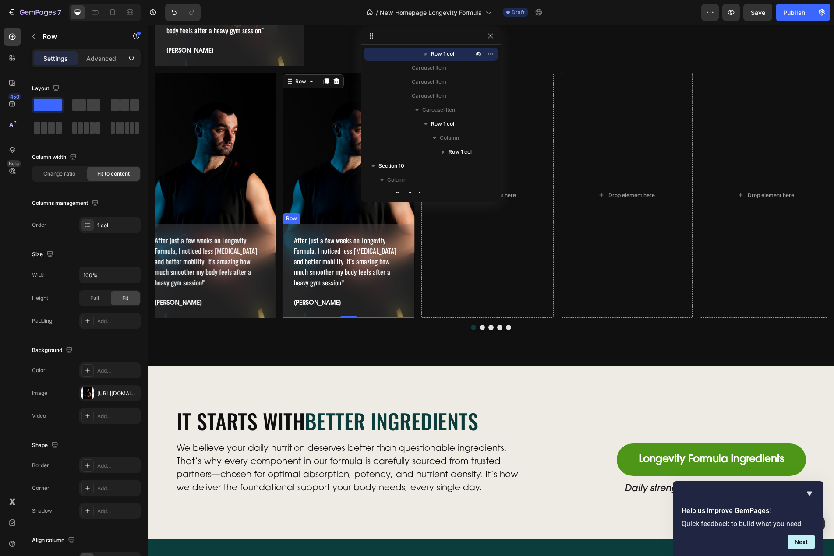
scroll to position [3023, 0]
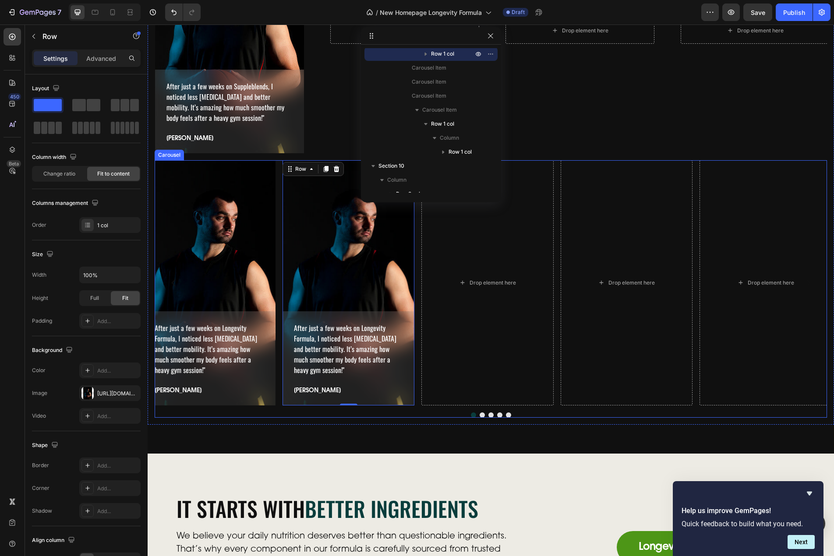
click at [432, 413] on div at bounding box center [491, 415] width 672 height 5
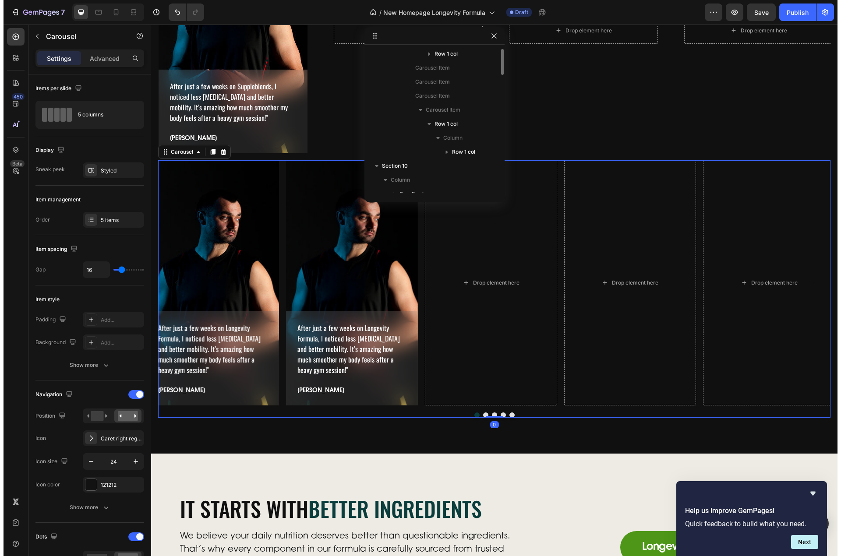
scroll to position [488, 0]
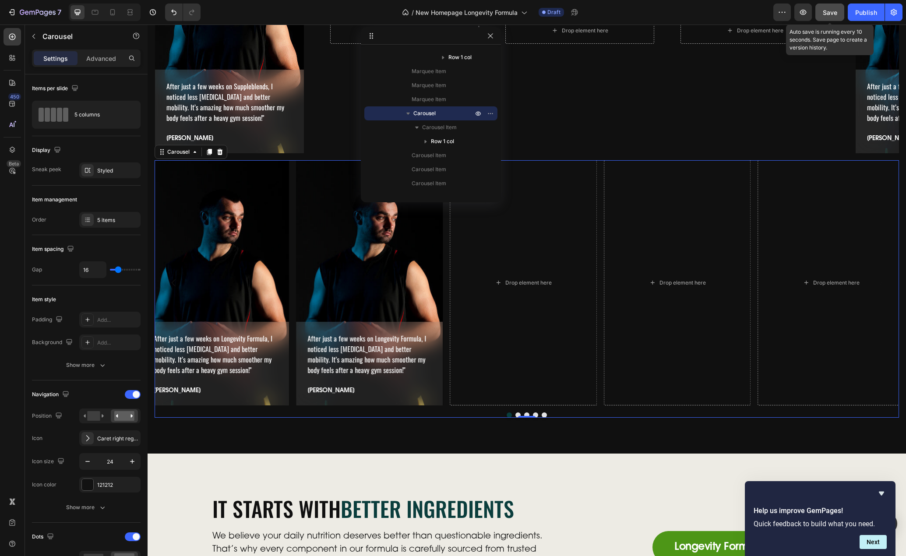
click at [831, 18] on button "Save" at bounding box center [830, 13] width 29 height 18
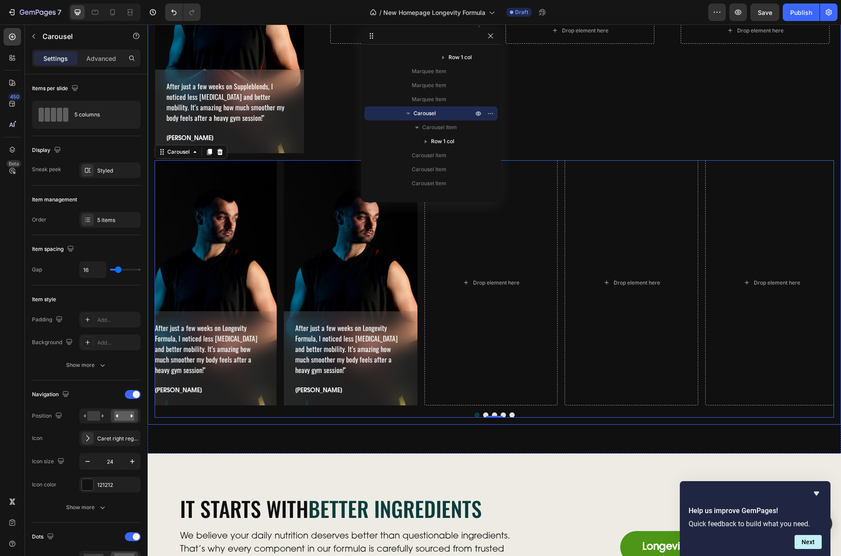
click at [176, 422] on div "After just a few weeks on Suppleblends, I noticed less stiffness and better mob…" at bounding box center [494, 159] width 693 height 531
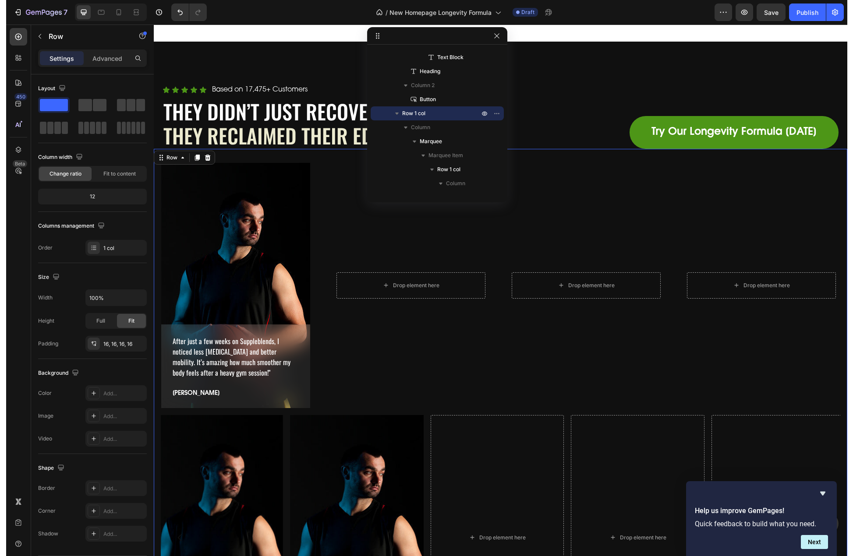
scroll to position [2760, 0]
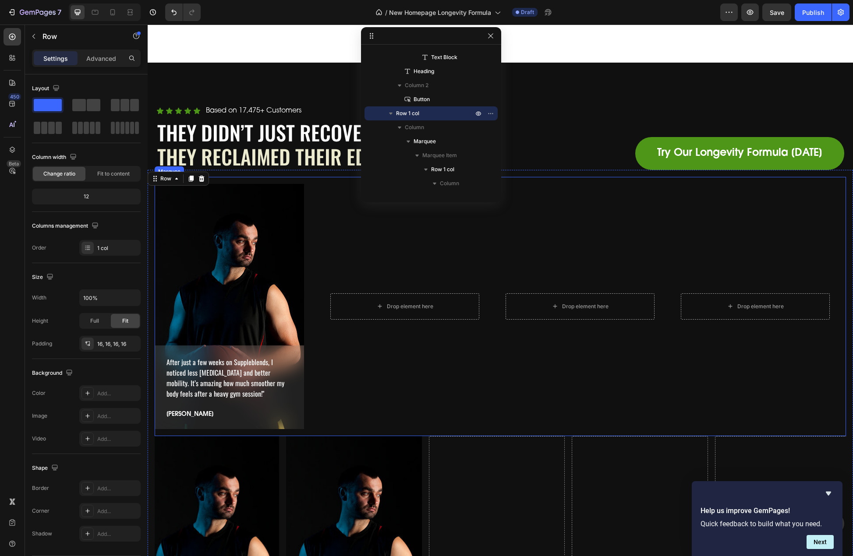
click at [327, 325] on div "After just a few weeks on Suppleblends, I noticed less stiffness and better mob…" at bounding box center [242, 306] width 175 height 245
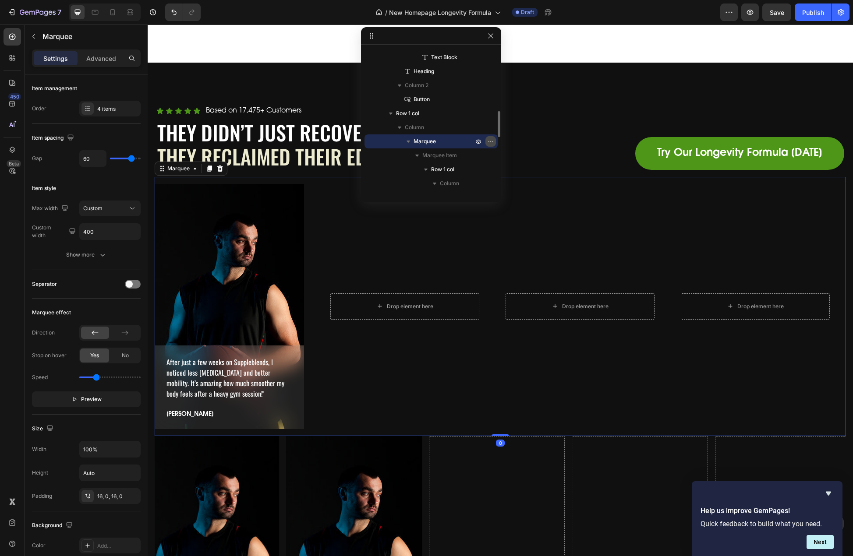
click at [491, 138] on icon "button" at bounding box center [490, 141] width 7 height 7
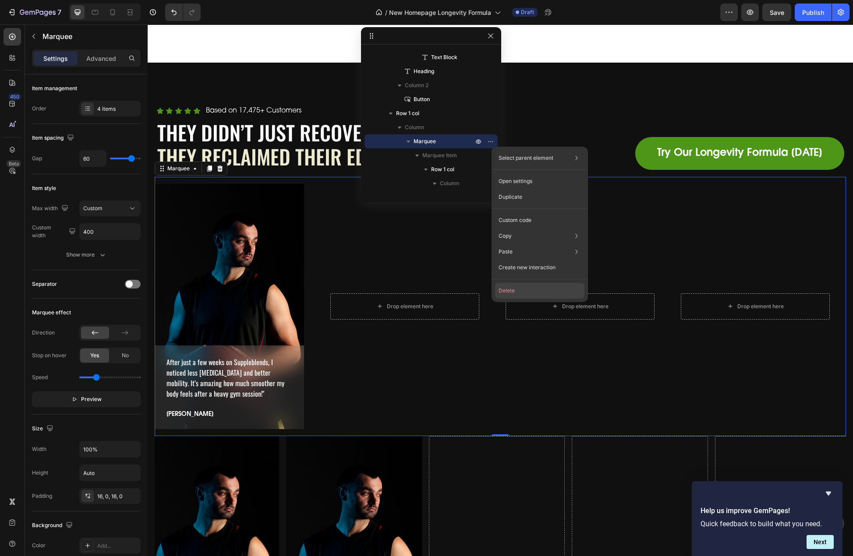
click at [528, 293] on button "Delete" at bounding box center [539, 291] width 89 height 16
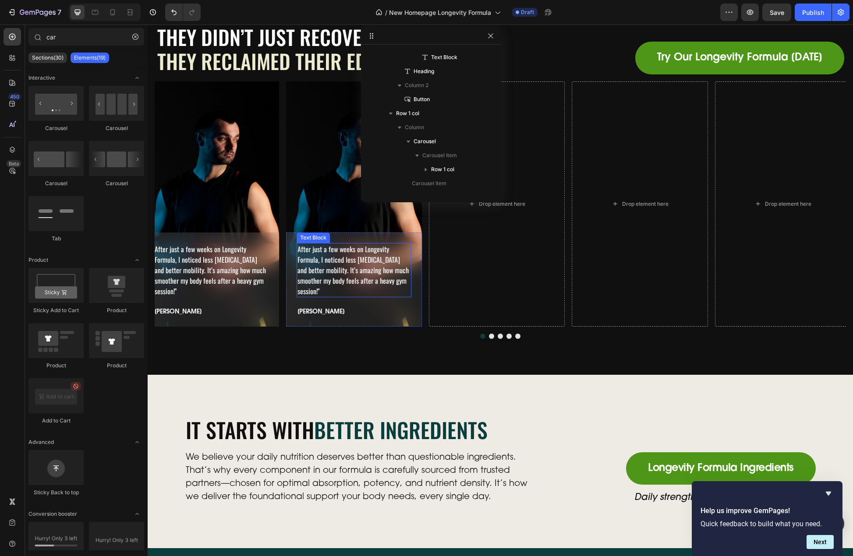
scroll to position [2848, 0]
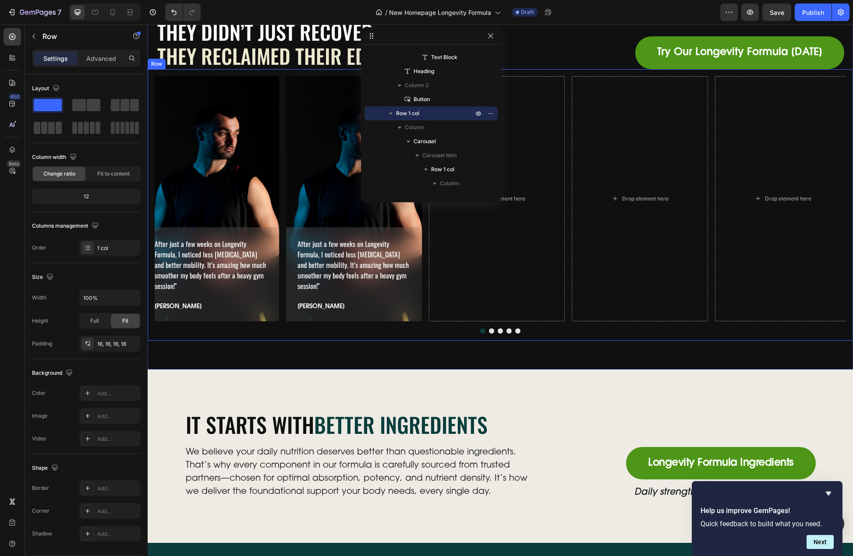
click at [235, 337] on div "After just a few weeks on Longevity Formula, I noticed less stiffness and bette…" at bounding box center [500, 205] width 705 height 272
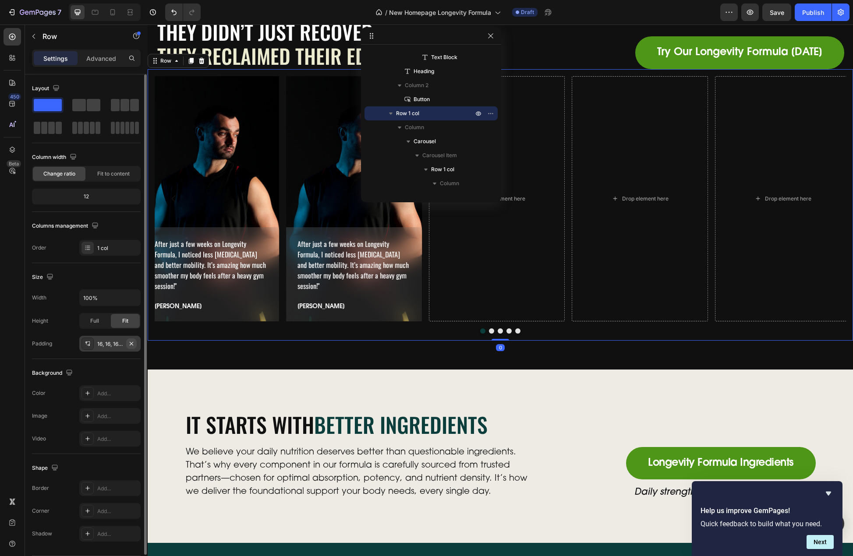
click at [130, 340] on icon "button" at bounding box center [131, 343] width 7 height 7
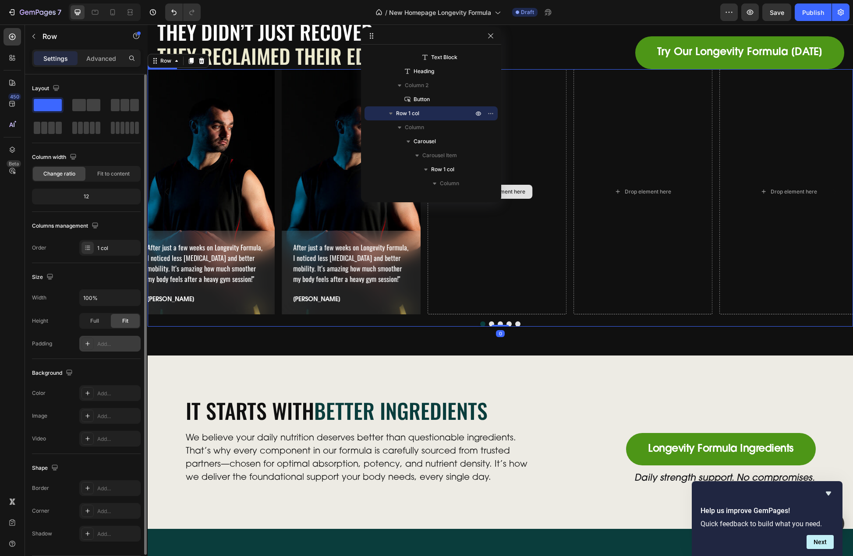
scroll to position [2760, 0]
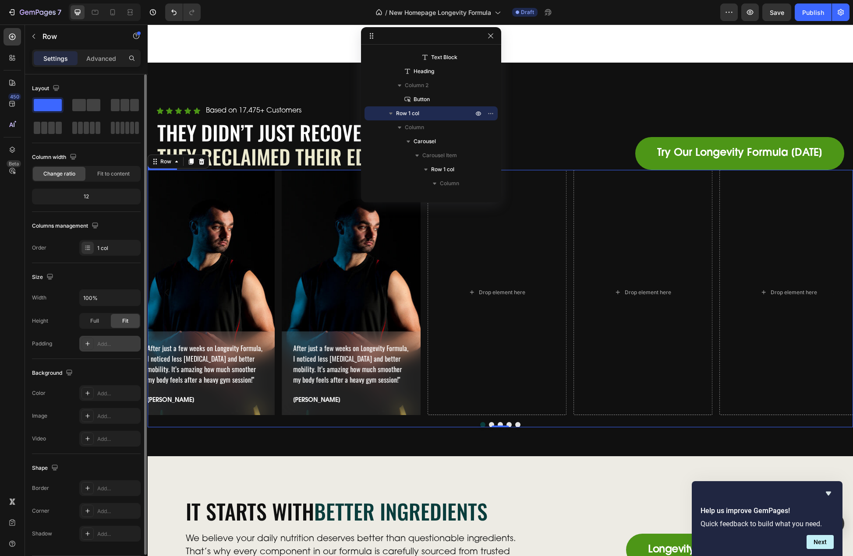
click at [423, 280] on div "After just a few weeks on Longevity Formula, I noticed less stiffness and bette…" at bounding box center [500, 292] width 705 height 245
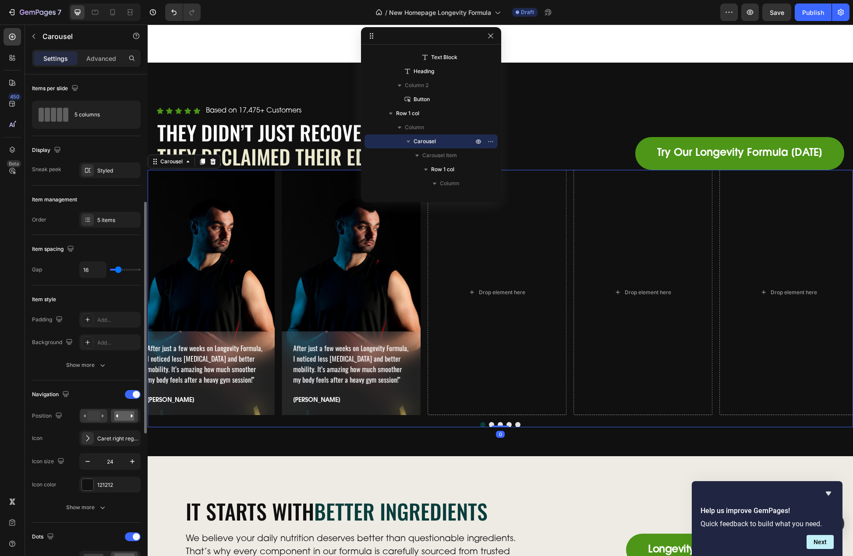
scroll to position [175, 0]
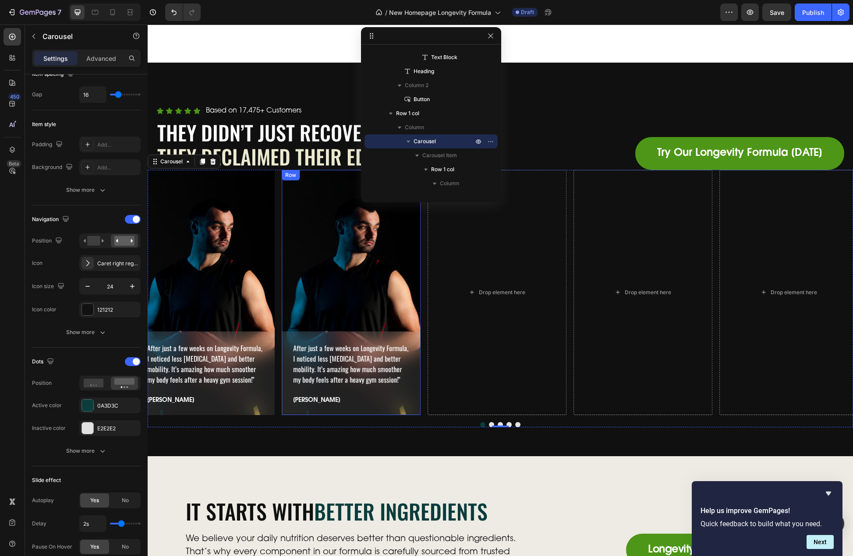
click at [367, 274] on div "After just a few weeks on Longevity Formula, I noticed less stiffness and bette…" at bounding box center [351, 292] width 139 height 245
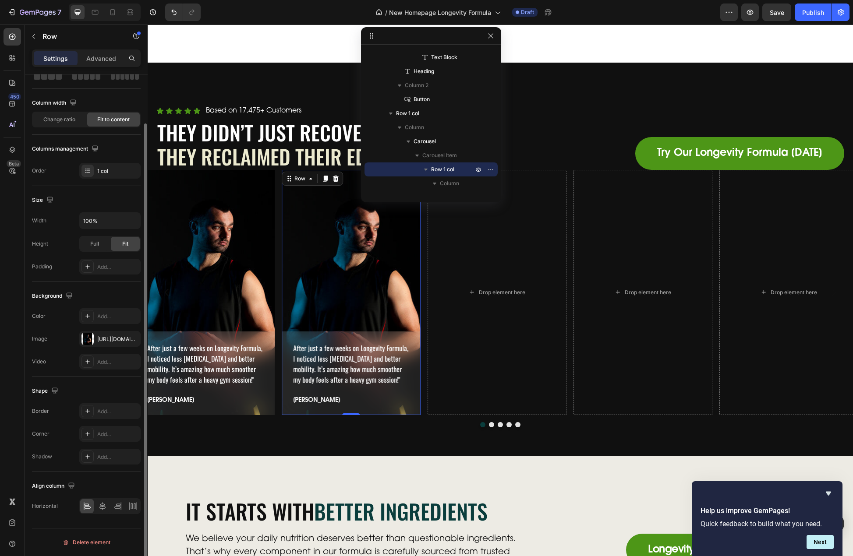
scroll to position [0, 0]
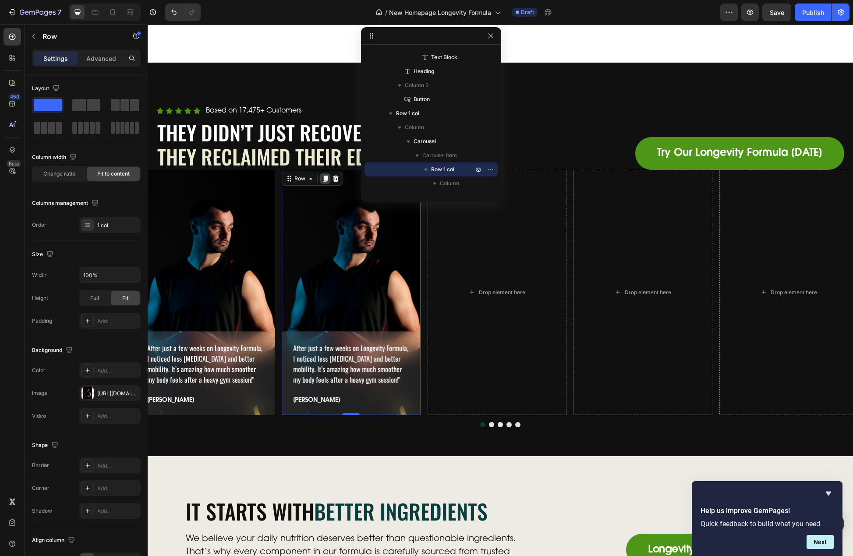
click at [325, 176] on icon at bounding box center [325, 179] width 5 height 6
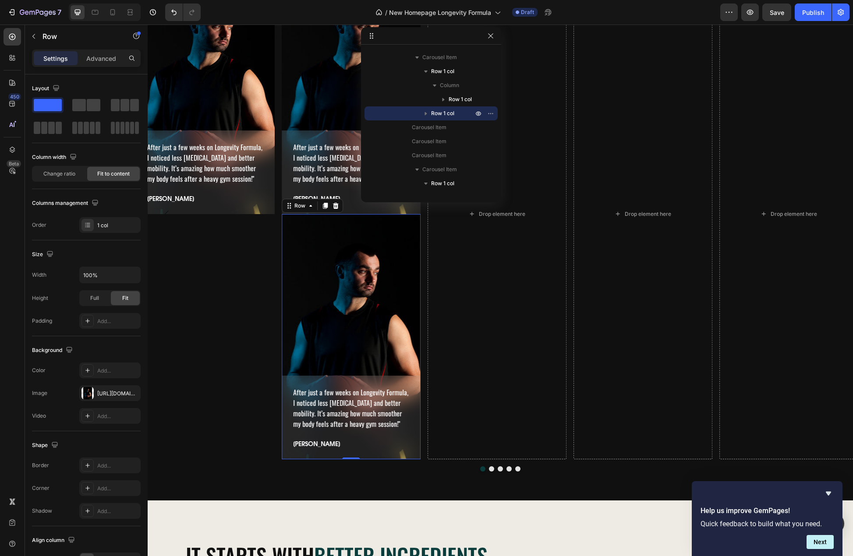
scroll to position [2844, 0]
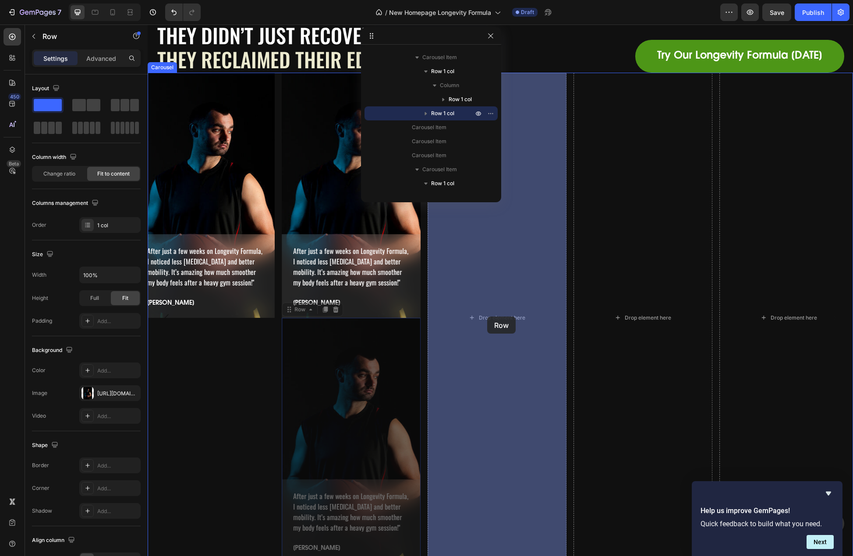
drag, startPoint x: 337, startPoint y: 426, endPoint x: 487, endPoint y: 317, distance: 185.3
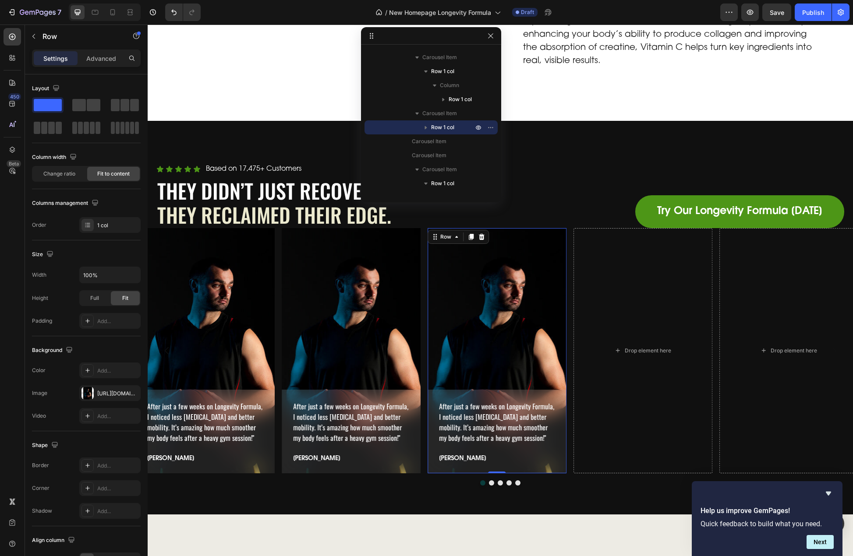
scroll to position [2669, 0]
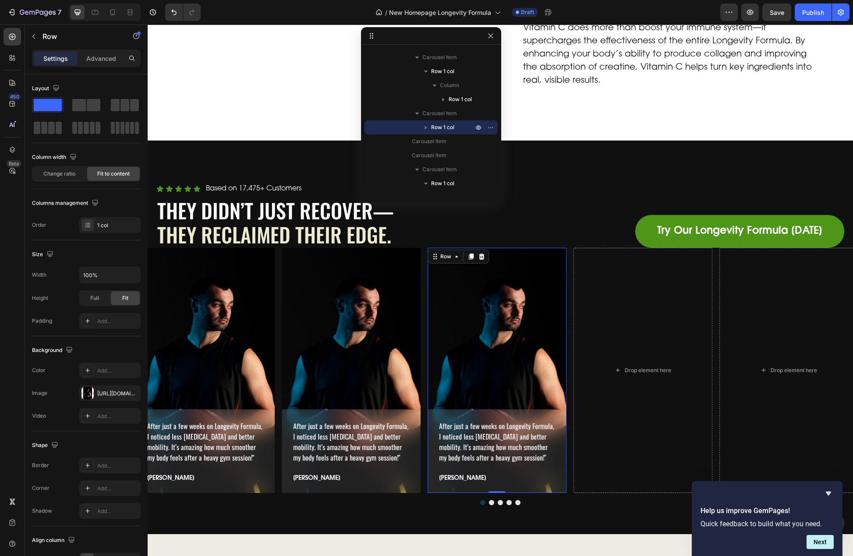
click at [481, 317] on div "After just a few weeks on Longevity Formula, I noticed less stiffness and bette…" at bounding box center [496, 370] width 139 height 245
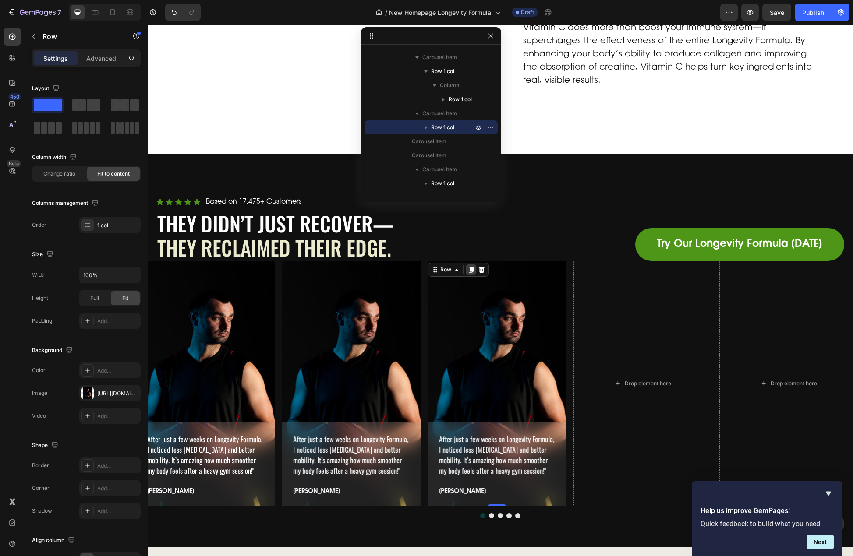
click at [475, 265] on div at bounding box center [471, 270] width 11 height 11
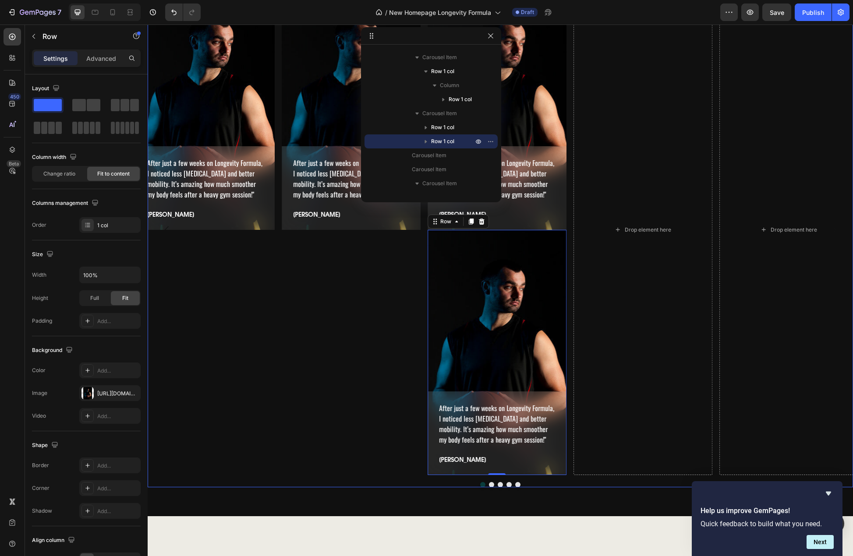
scroll to position [2932, 0]
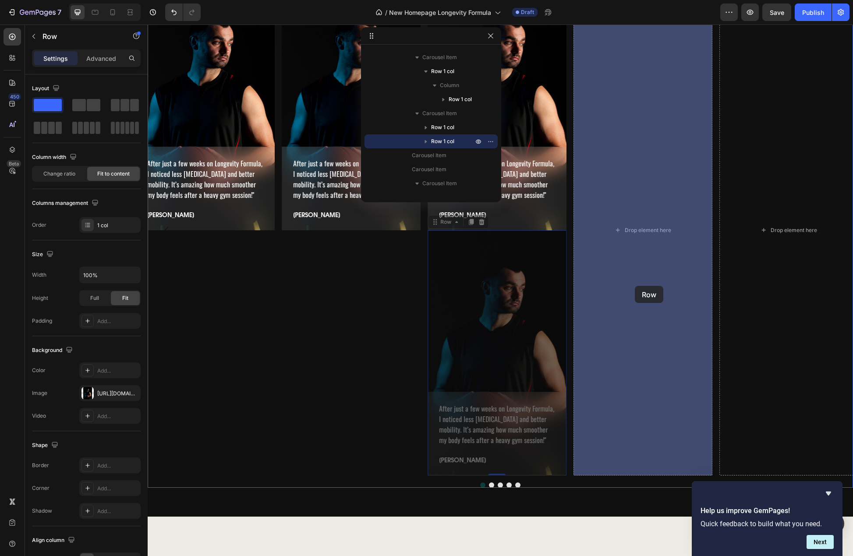
drag, startPoint x: 504, startPoint y: 332, endPoint x: 635, endPoint y: 286, distance: 138.5
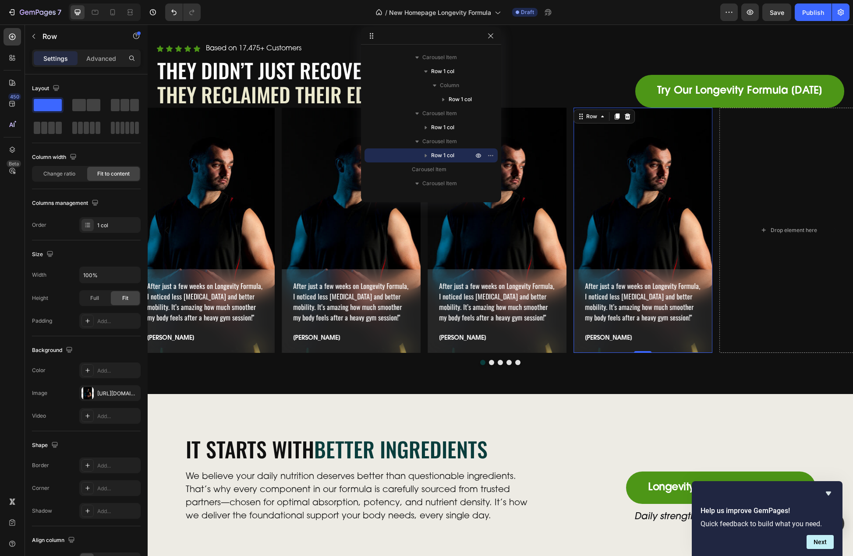
scroll to position [2721, 0]
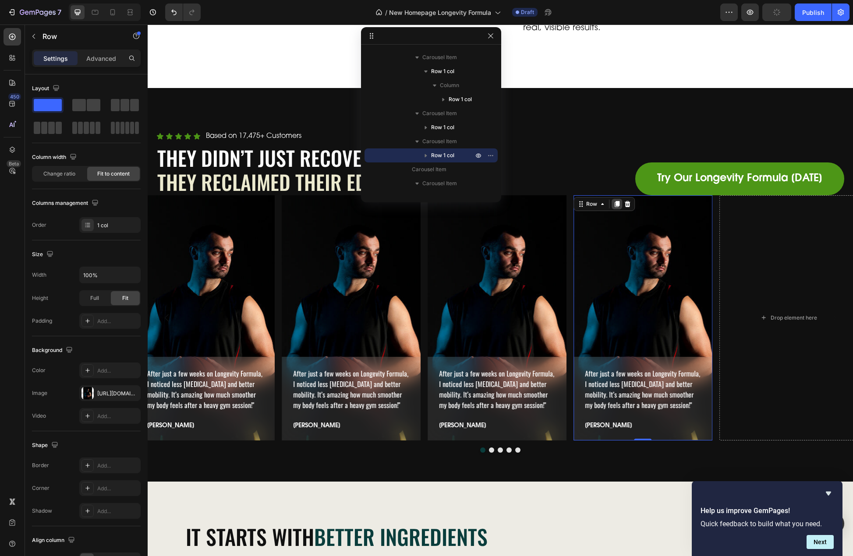
click at [616, 205] on icon at bounding box center [617, 204] width 5 height 6
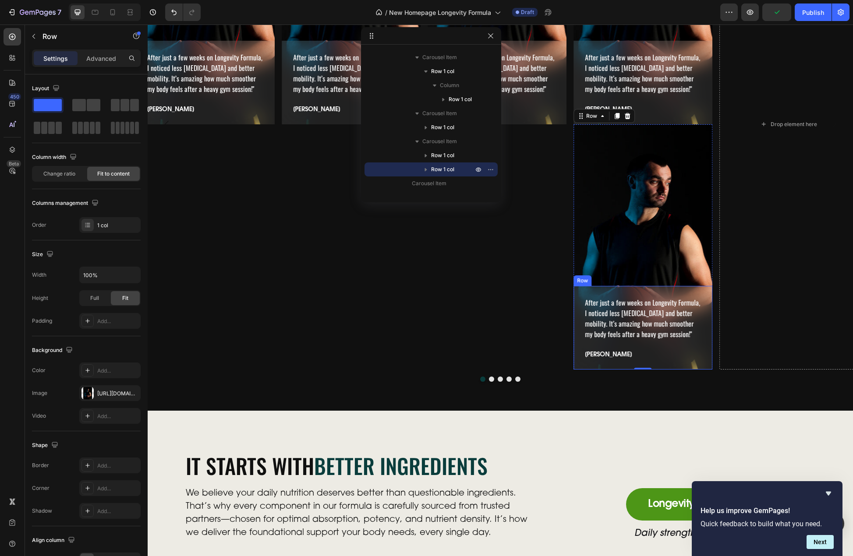
scroll to position [3019, 0]
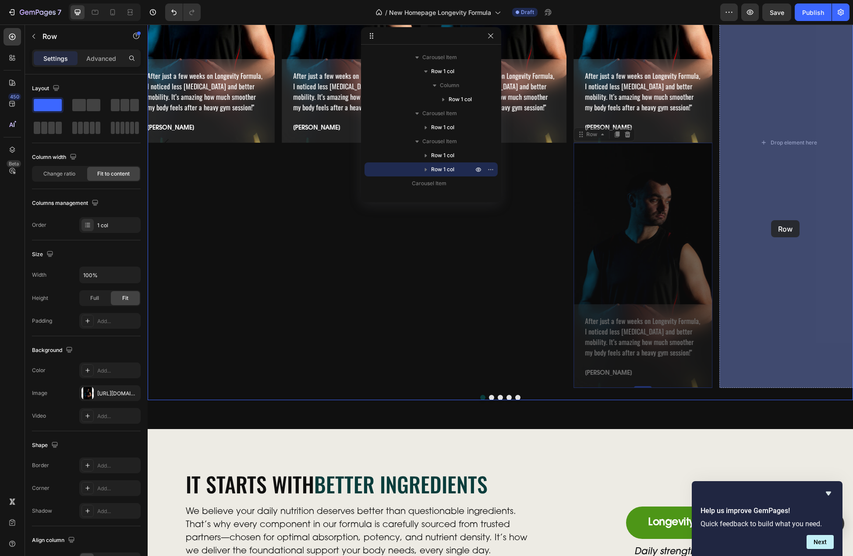
drag, startPoint x: 642, startPoint y: 250, endPoint x: 767, endPoint y: 222, distance: 128.4
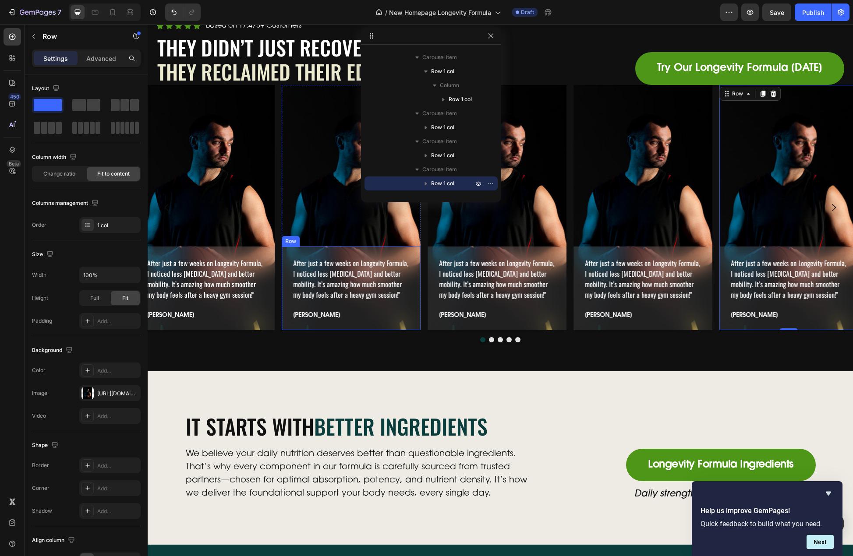
scroll to position [2721, 0]
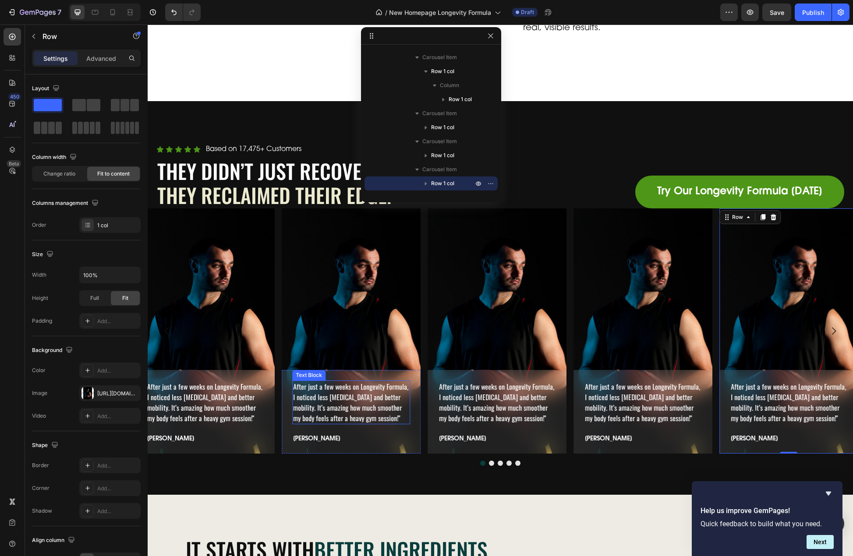
click at [376, 389] on p "After just a few weeks on Longevity Formula, I noticed less [MEDICAL_DATA] and …" at bounding box center [351, 403] width 116 height 42
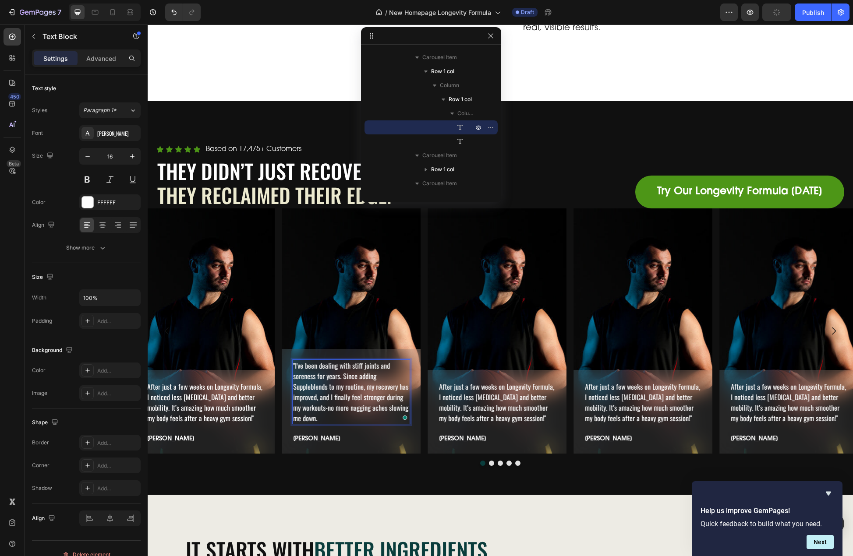
scroll to position [2700, 0]
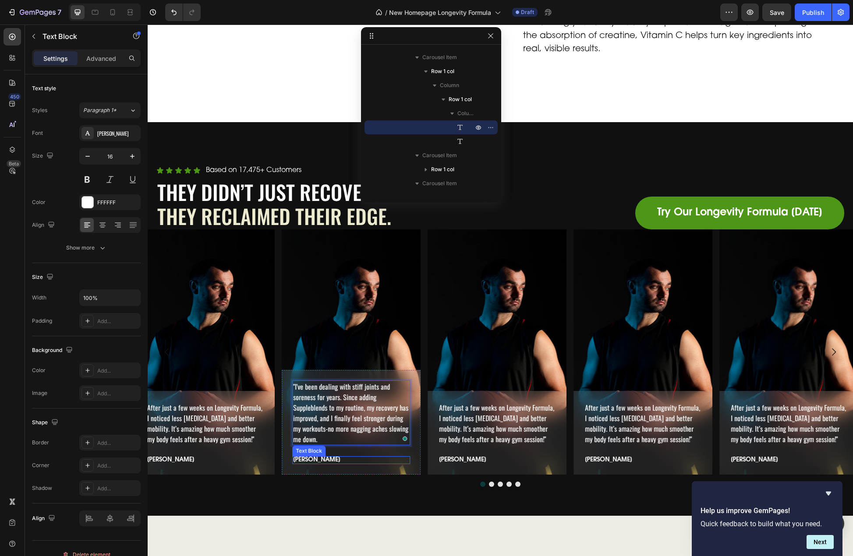
click at [317, 457] on p "[PERSON_NAME]" at bounding box center [351, 460] width 116 height 6
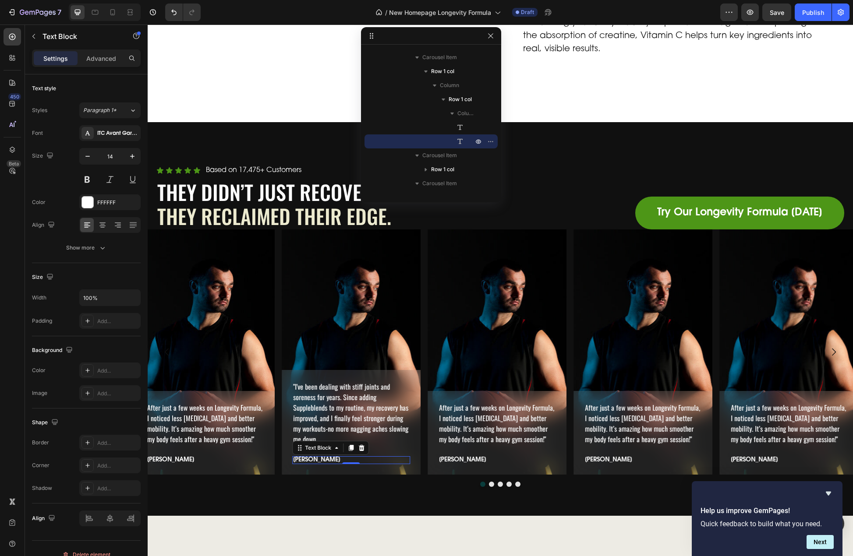
click at [308, 457] on p "[PERSON_NAME]" at bounding box center [351, 460] width 116 height 6
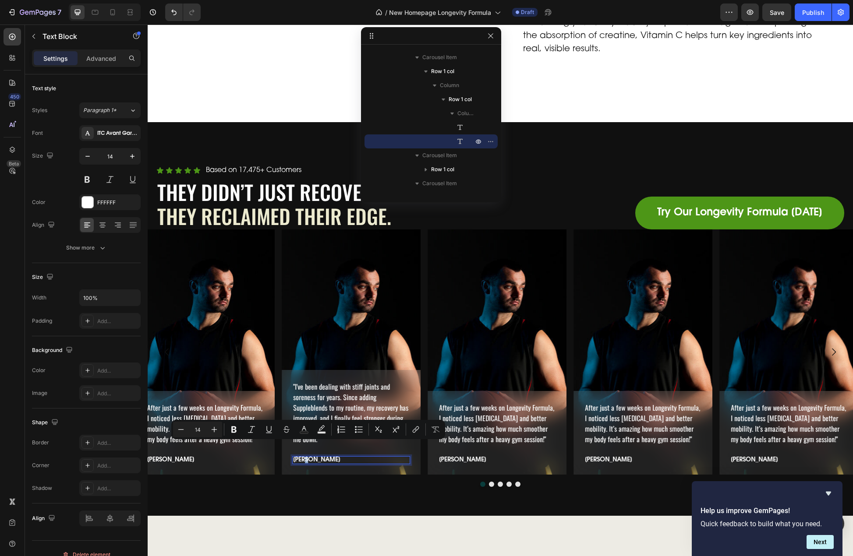
click at [308, 457] on p "[PERSON_NAME]" at bounding box center [351, 460] width 116 height 6
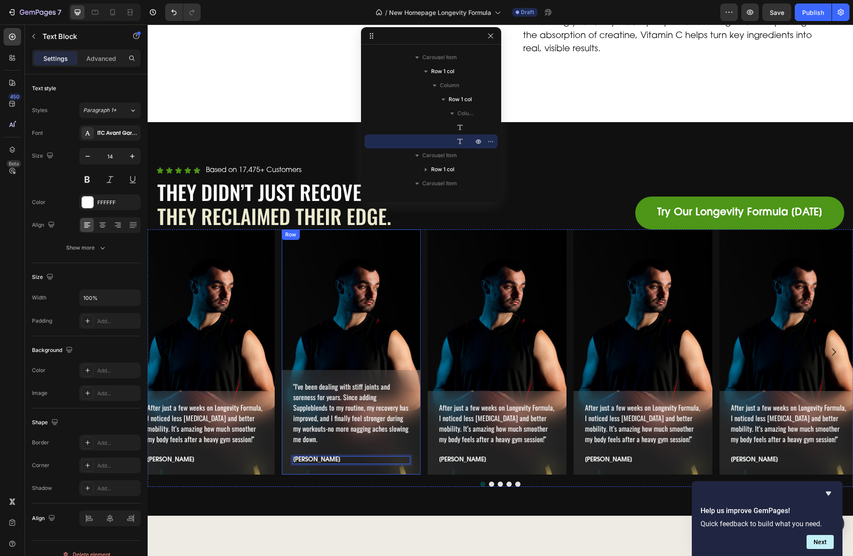
click at [348, 301] on div ""I've been dealing with stiff joints and soreness for years. Since adding Suppl…" at bounding box center [351, 352] width 139 height 245
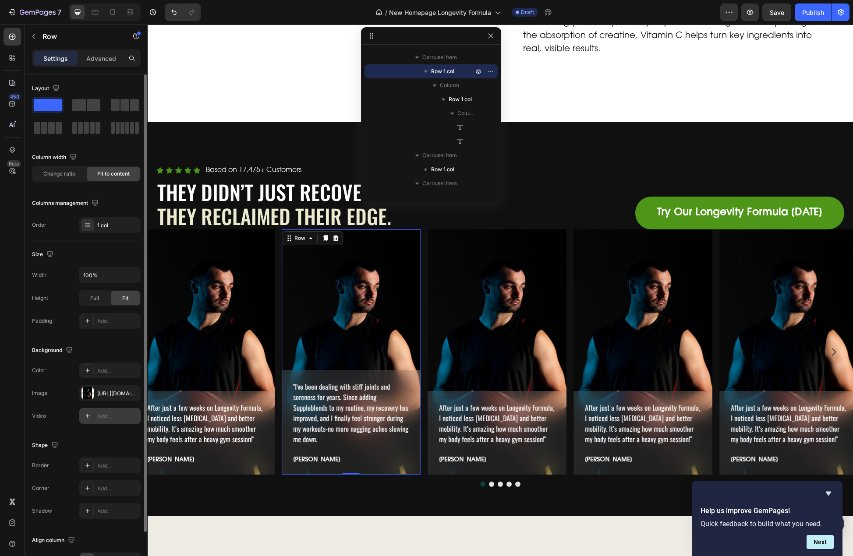
scroll to position [54, 0]
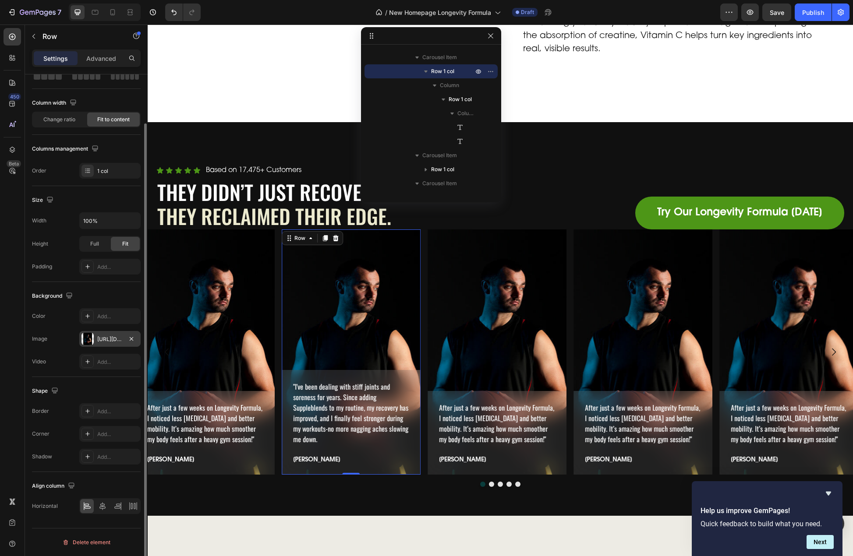
click at [108, 339] on div "https://cdn.shopify.com/s/files/1/0606/5533/7551/files/gempages_558382170591200…" at bounding box center [109, 340] width 25 height 8
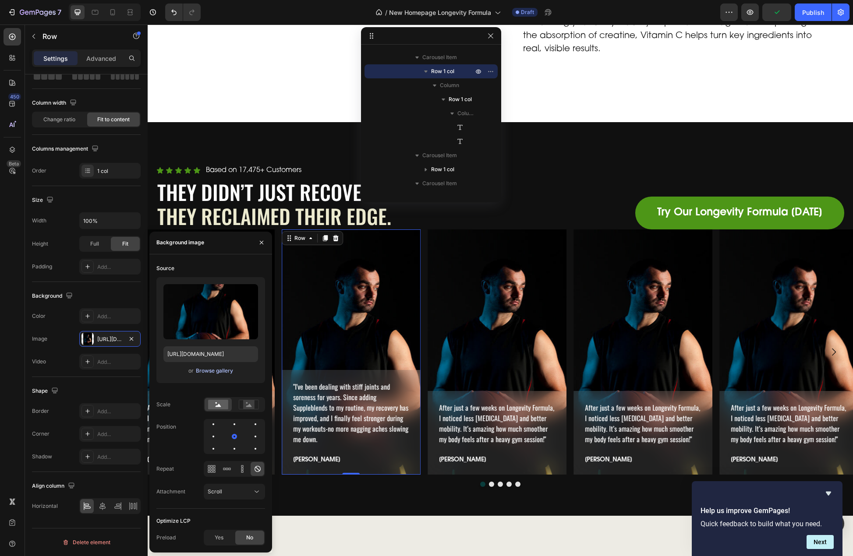
click at [208, 371] on div "Browse gallery" at bounding box center [214, 371] width 37 height 8
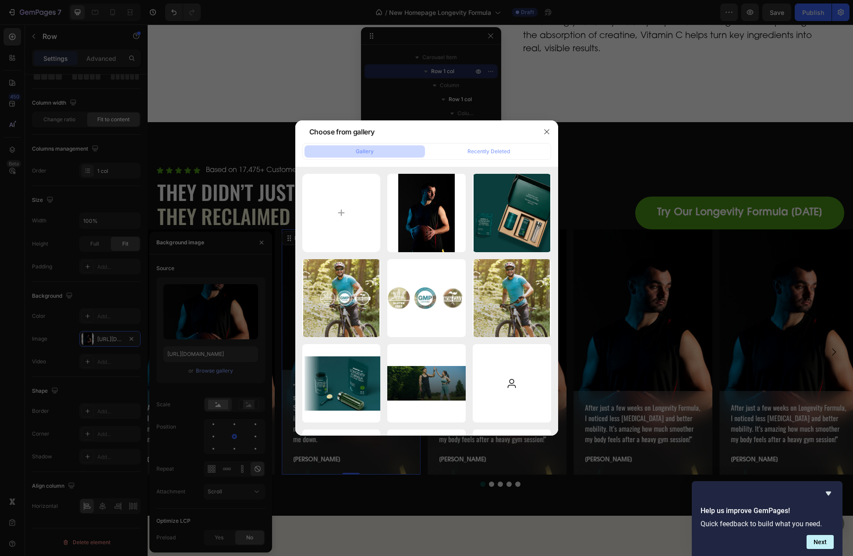
type input "C:\fakepath\mma-img.jpg"
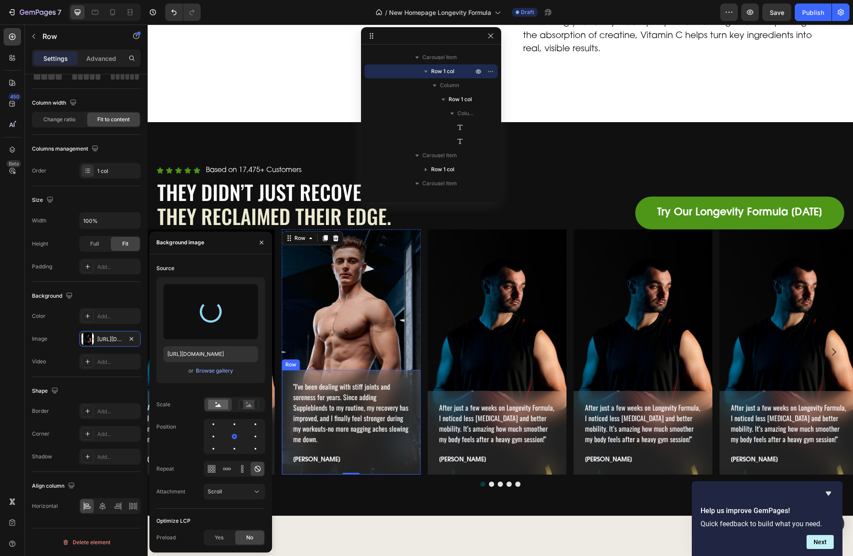
type input "https://cdn.shopify.com/s/files/1/0606/5533/7551/files/gempages_558382170591200…"
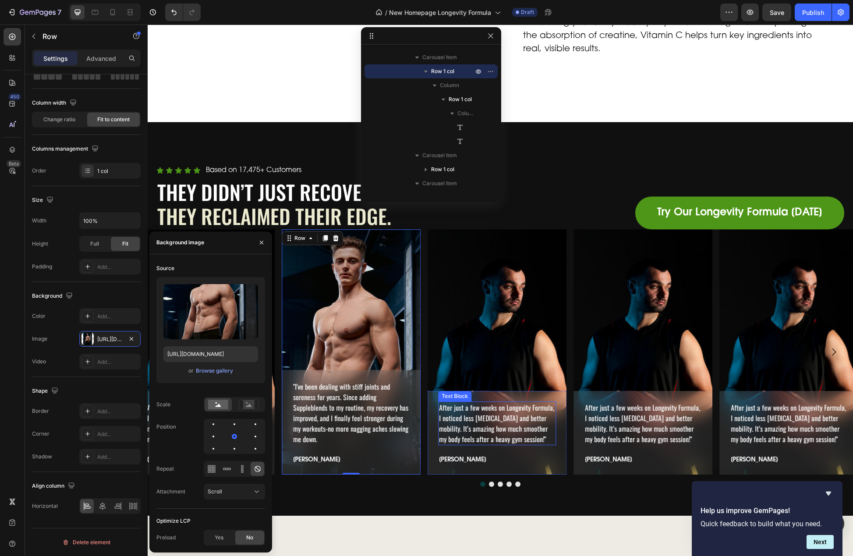
click at [490, 403] on p "After just a few weeks on Longevity Formula, I noticed less [MEDICAL_DATA] and …" at bounding box center [497, 424] width 116 height 42
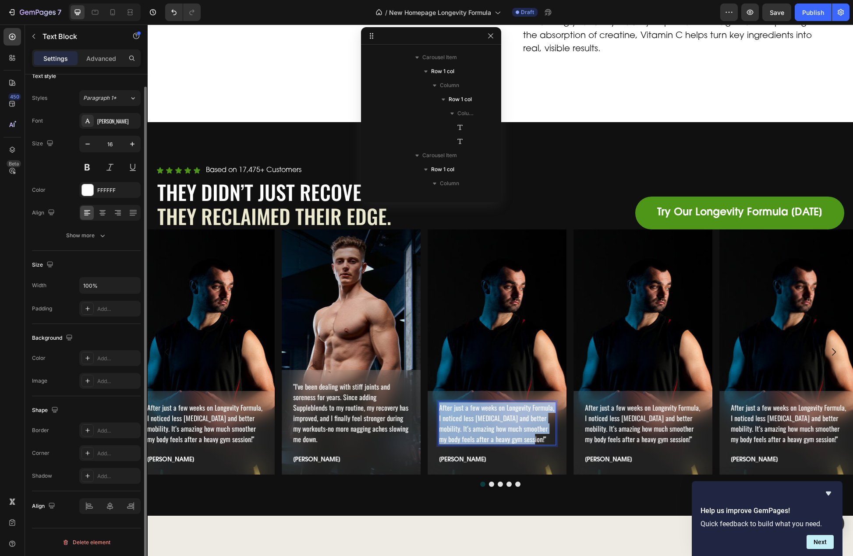
scroll to position [0, 0]
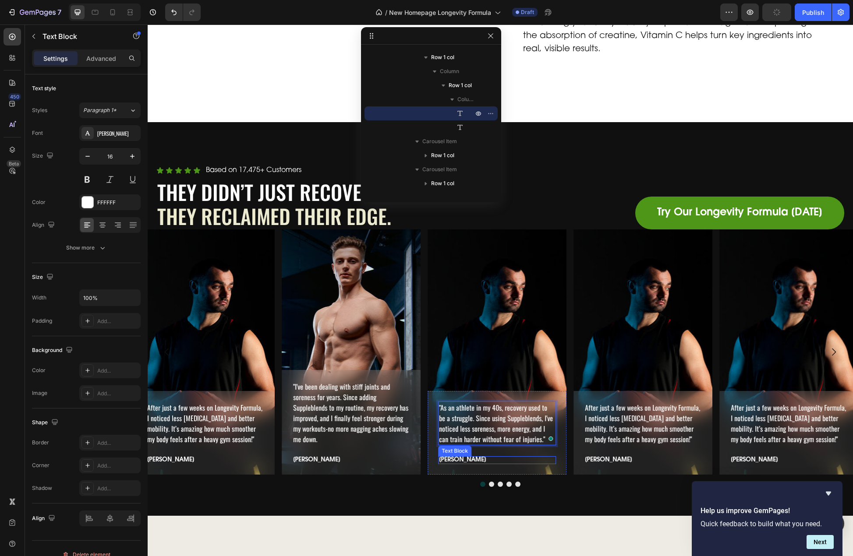
click at [452, 457] on p "[PERSON_NAME]" at bounding box center [497, 460] width 116 height 6
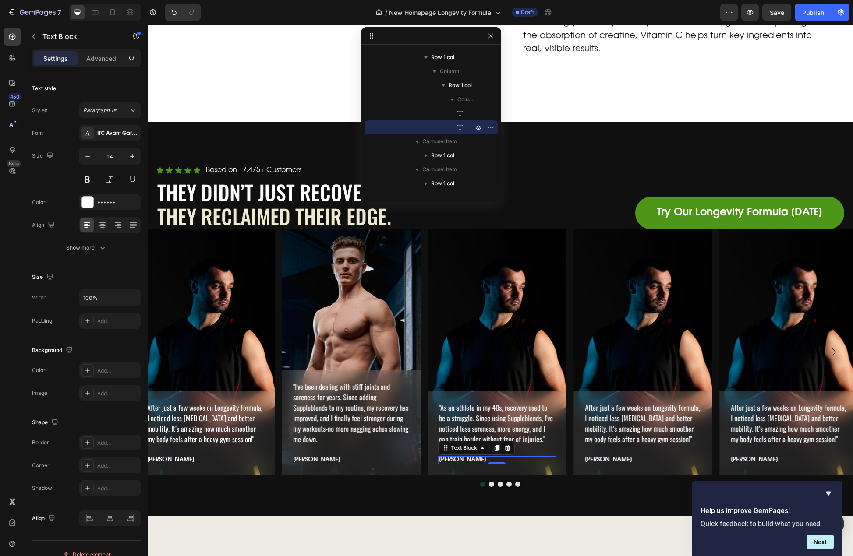
click at [452, 457] on p "[PERSON_NAME]" at bounding box center [497, 460] width 116 height 6
click at [463, 457] on p "[PERSON_NAME]" at bounding box center [497, 460] width 116 height 6
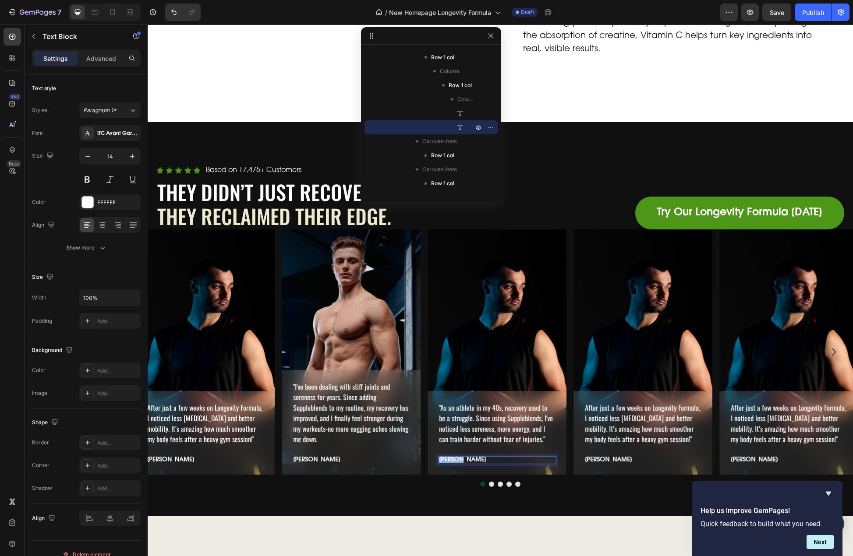
click at [463, 457] on p "[PERSON_NAME]" at bounding box center [497, 460] width 116 height 6
click at [470, 344] on div ""As an athlete in my 40s, recovery used to be a struggle. Since using Suppleble…" at bounding box center [496, 352] width 139 height 245
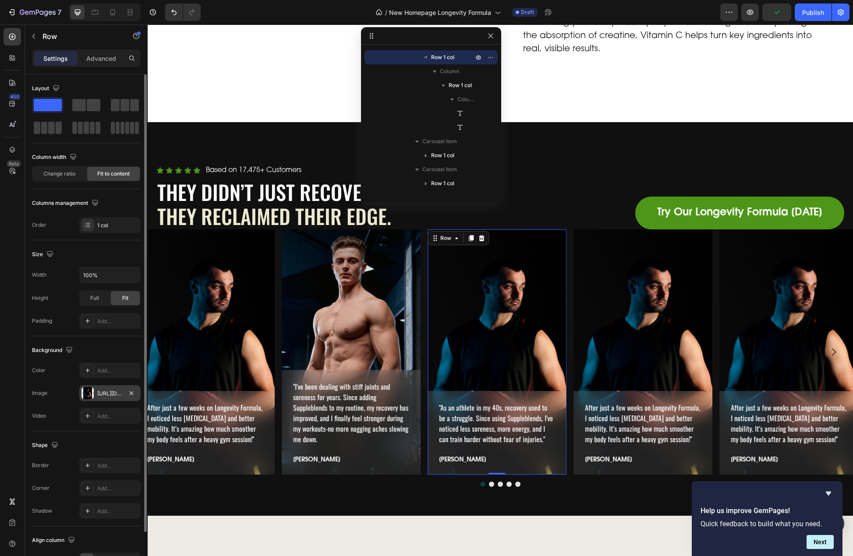
click at [104, 392] on div "https://cdn.shopify.com/s/files/1/0606/5533/7551/files/gempages_558382170591200…" at bounding box center [109, 394] width 25 height 8
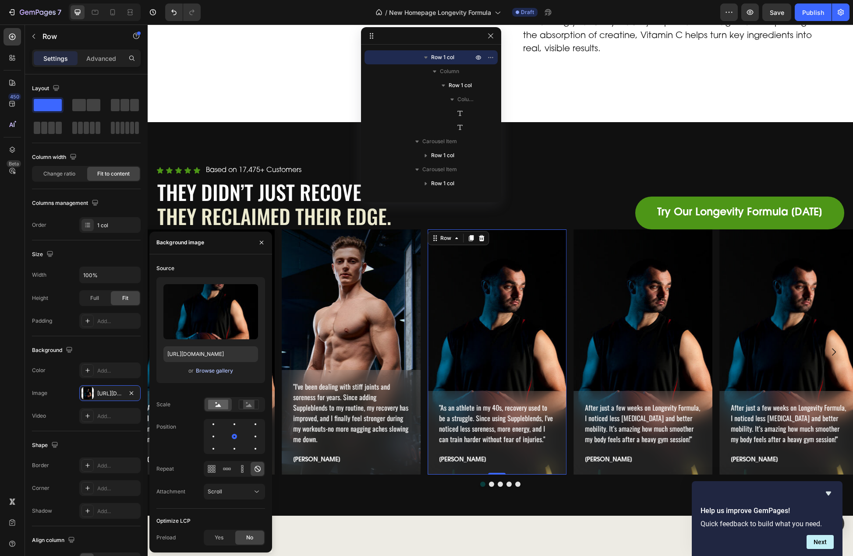
click at [227, 373] on div "Browse gallery" at bounding box center [214, 371] width 37 height 8
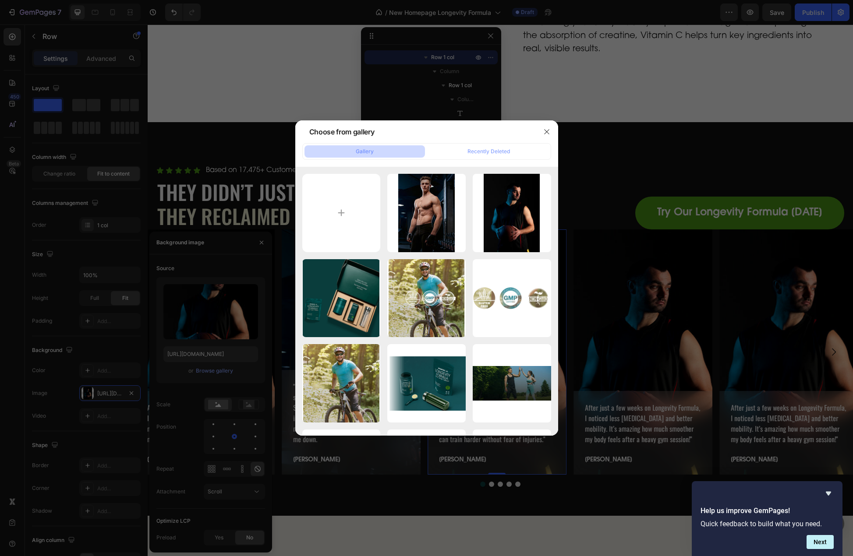
type input "C:\fakepath\athlete-img.jpg"
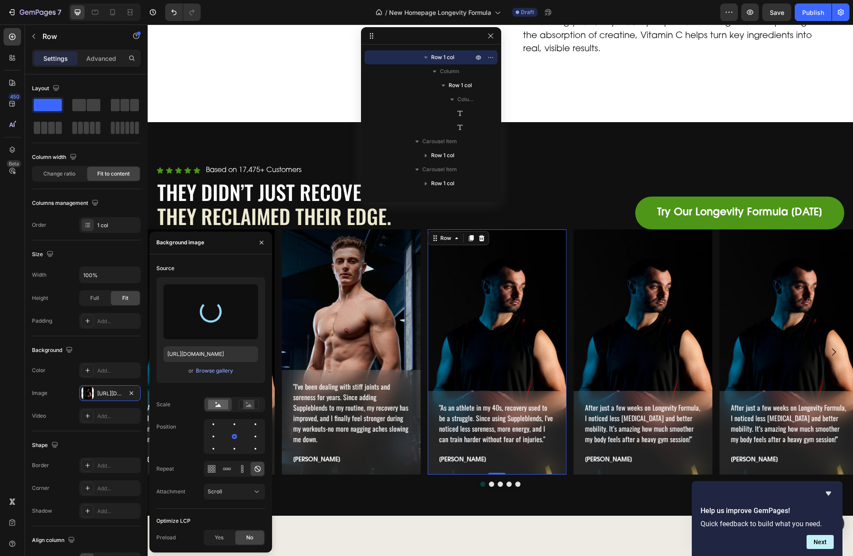
type input "https://cdn.shopify.com/s/files/1/0606/5533/7551/files/gempages_558382170591200…"
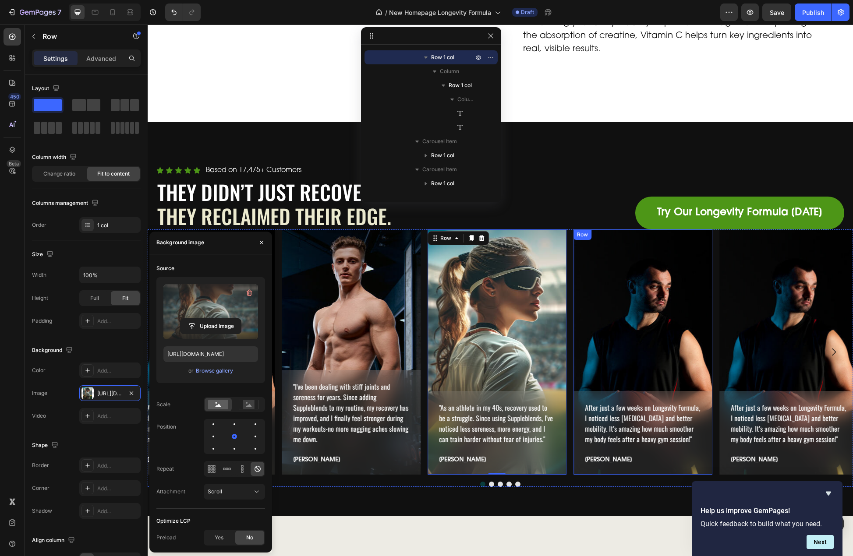
click at [611, 298] on div "After just a few weeks on Longevity Formula, I noticed less stiffness and bette…" at bounding box center [642, 352] width 139 height 245
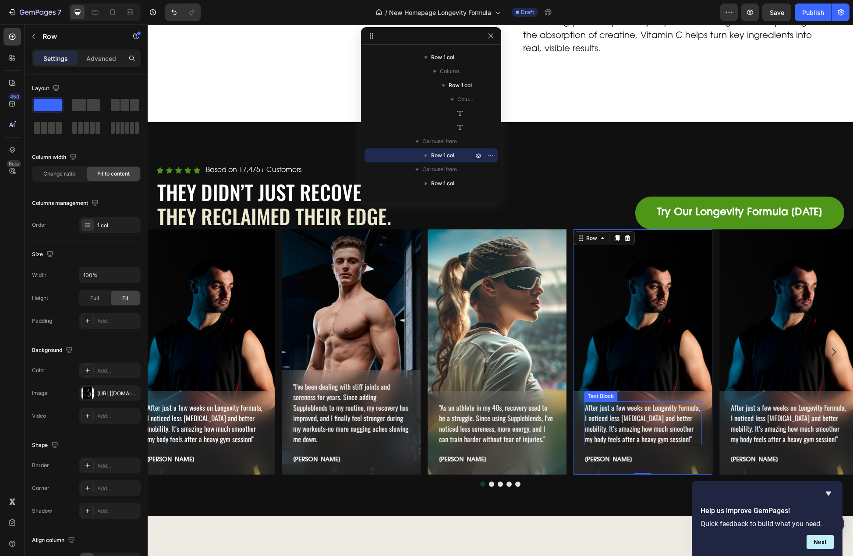
click at [631, 410] on p "After just a few weeks on Longevity Formula, I noticed less [MEDICAL_DATA] and …" at bounding box center [643, 424] width 116 height 42
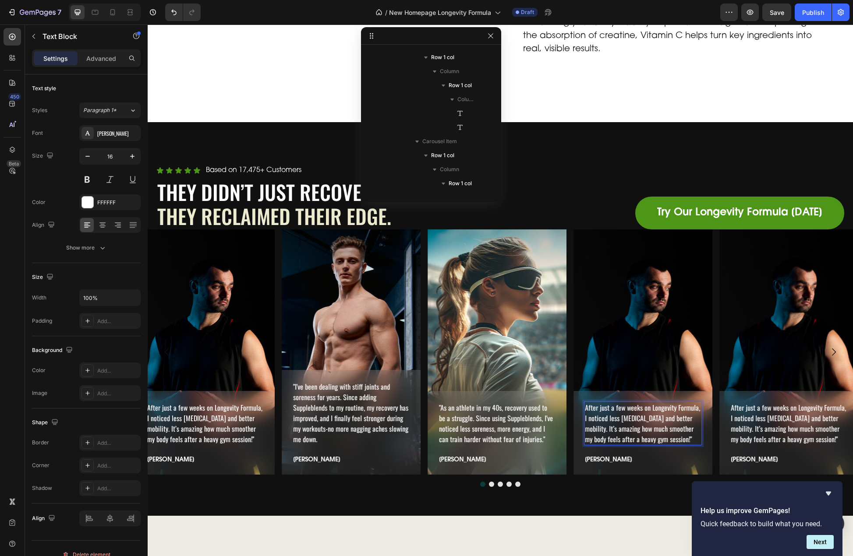
scroll to position [657, 0]
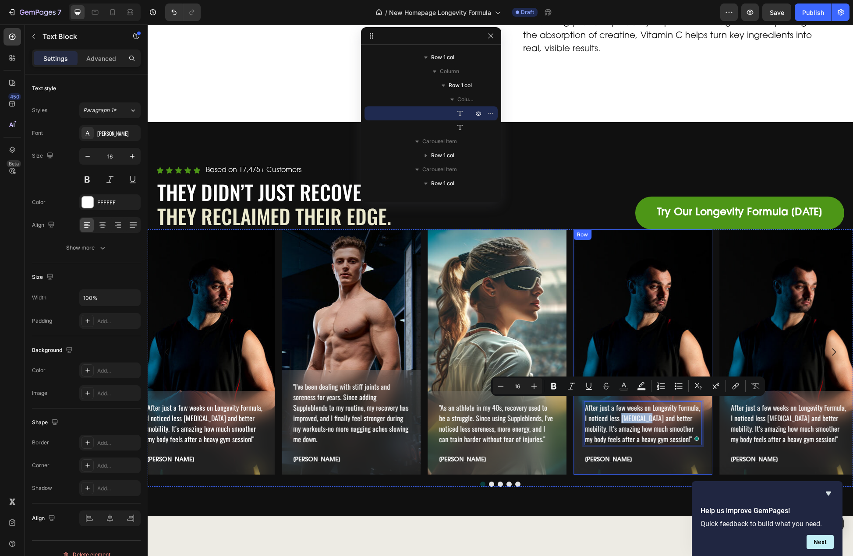
click at [636, 319] on div "After just a few weeks on Longevity Formula, I noticed less stiffness and bette…" at bounding box center [642, 352] width 139 height 245
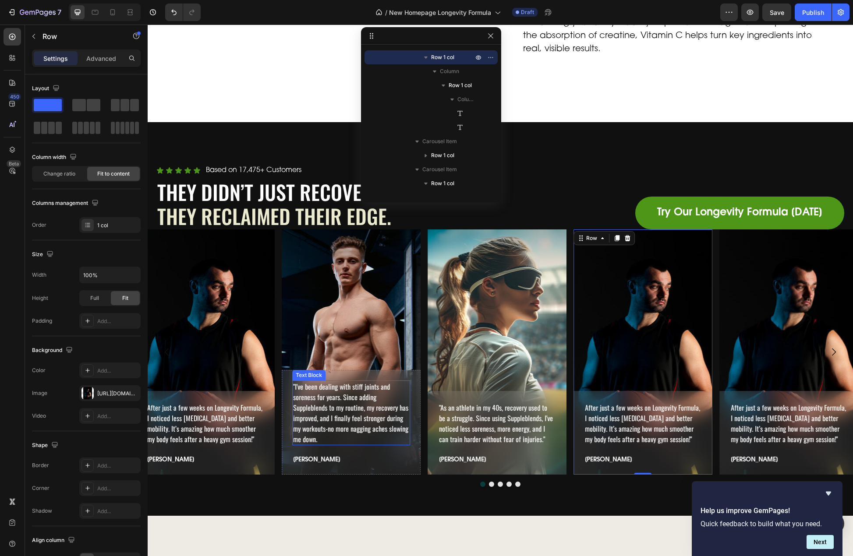
click at [324, 400] on p ""I've been dealing with stiff joints and soreness for years. Since adding Suppl…" at bounding box center [351, 413] width 116 height 63
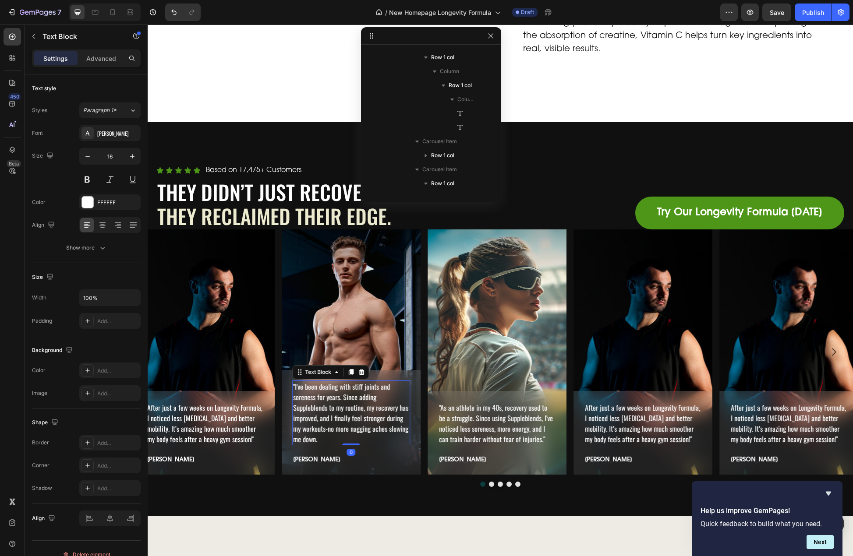
scroll to position [460, 0]
click at [312, 391] on p ""I've been dealing with stiff joints and soreness for years. Since adding Suppl…" at bounding box center [351, 413] width 116 height 63
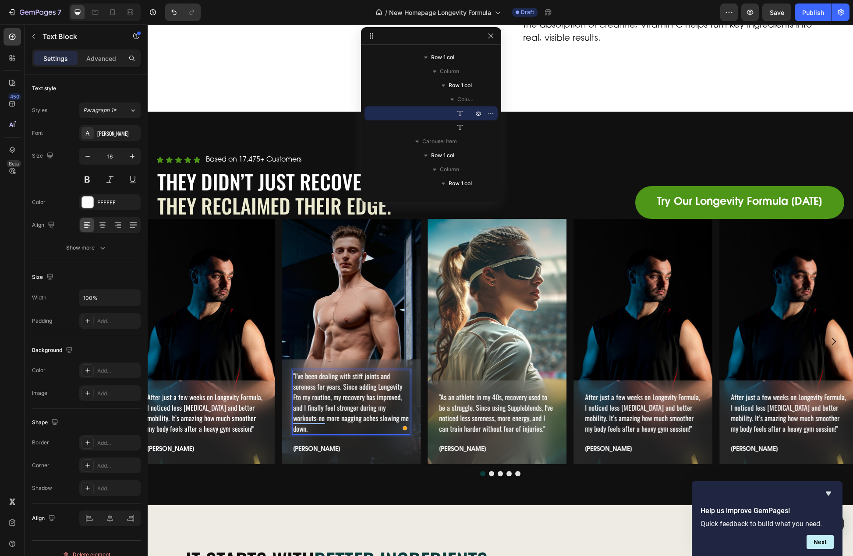
scroll to position [2700, 0]
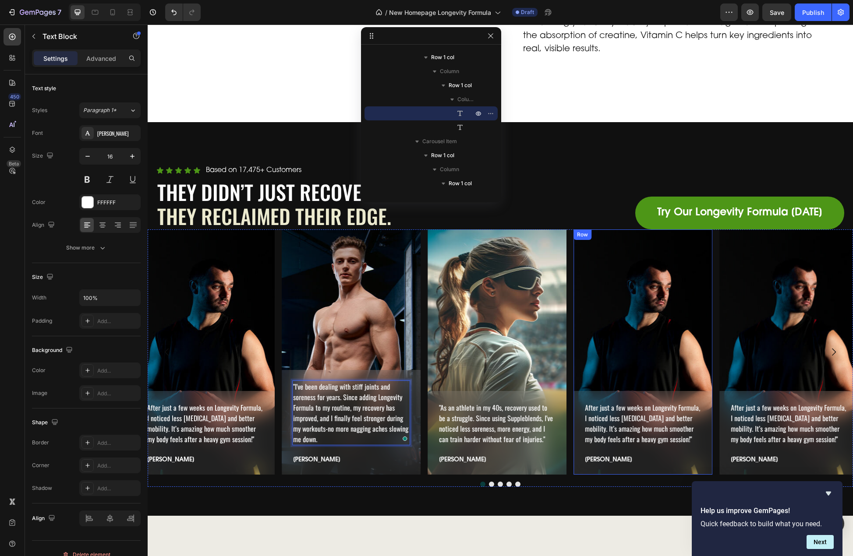
click at [645, 306] on div "After just a few weeks on Longevity Formula, I noticed less stiffness and bette…" at bounding box center [642, 352] width 139 height 245
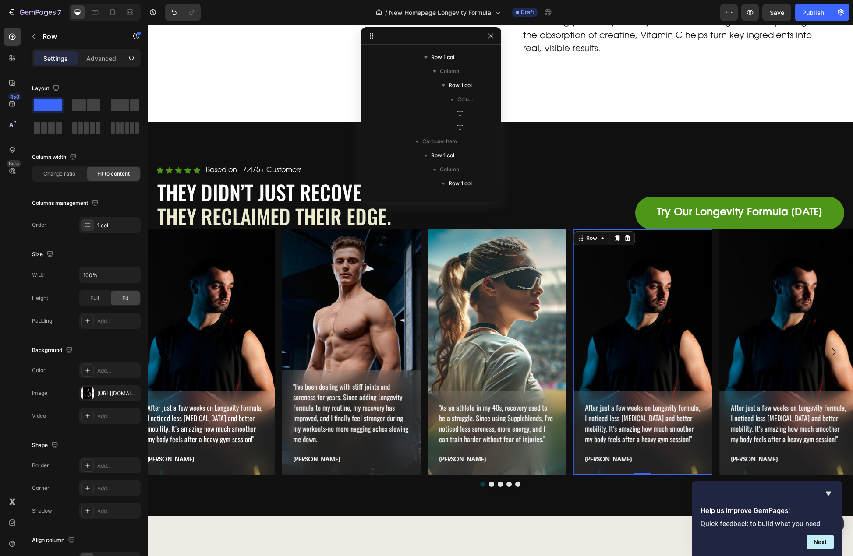
scroll to position [601, 0]
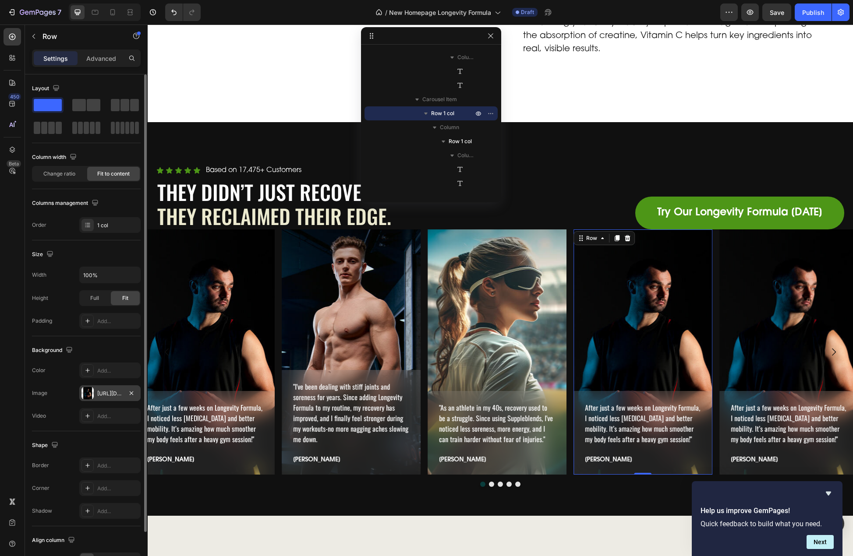
click at [102, 397] on div "https://cdn.shopify.com/s/files/1/0606/5533/7551/files/gempages_558382170591200…" at bounding box center [109, 394] width 25 height 8
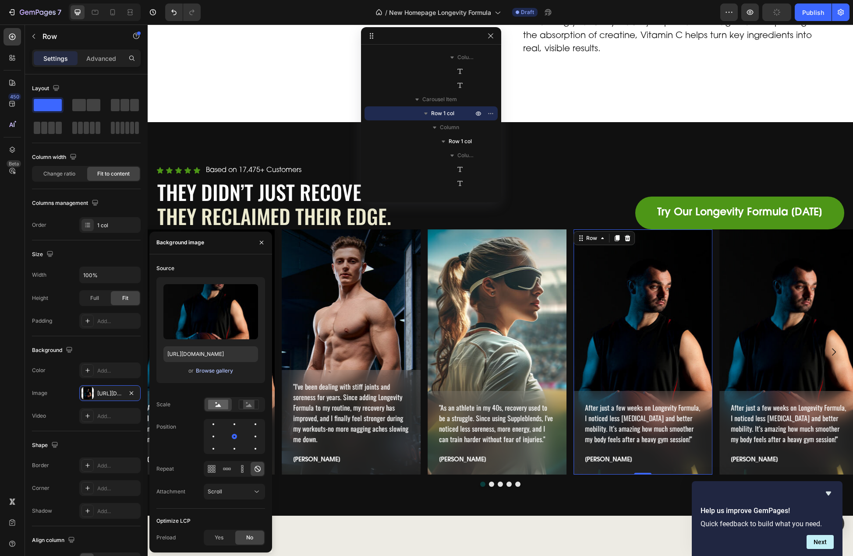
click at [207, 372] on div "Browse gallery" at bounding box center [214, 371] width 37 height 8
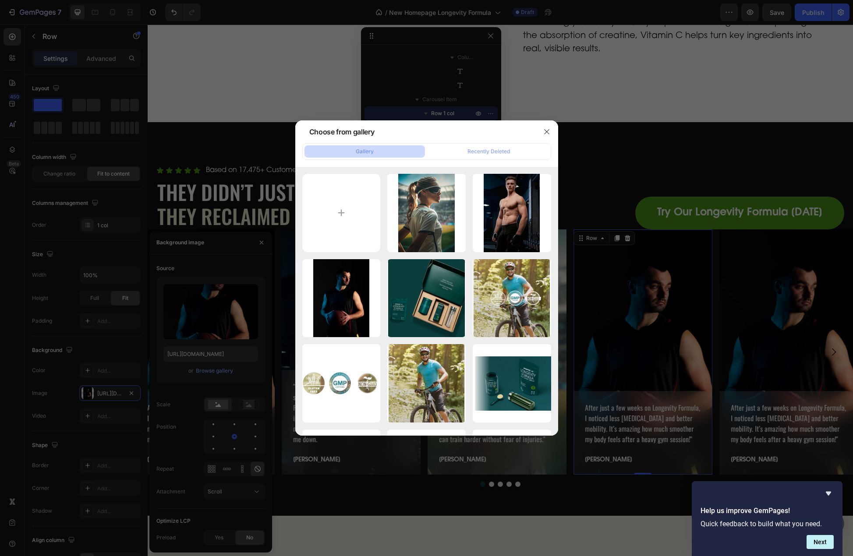
type input "C:\fakepath\hockey-img.jpg"
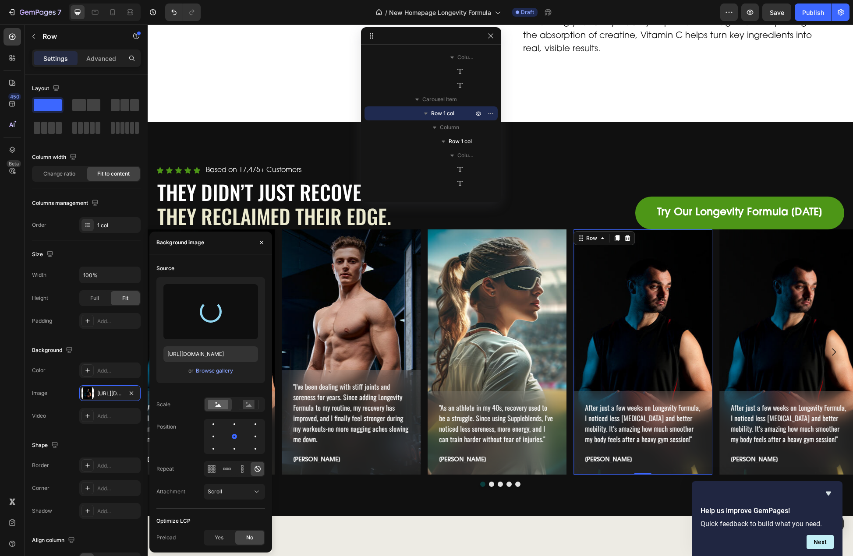
type input "https://cdn.shopify.com/s/files/1/0606/5533/7551/files/gempages_558382170591200…"
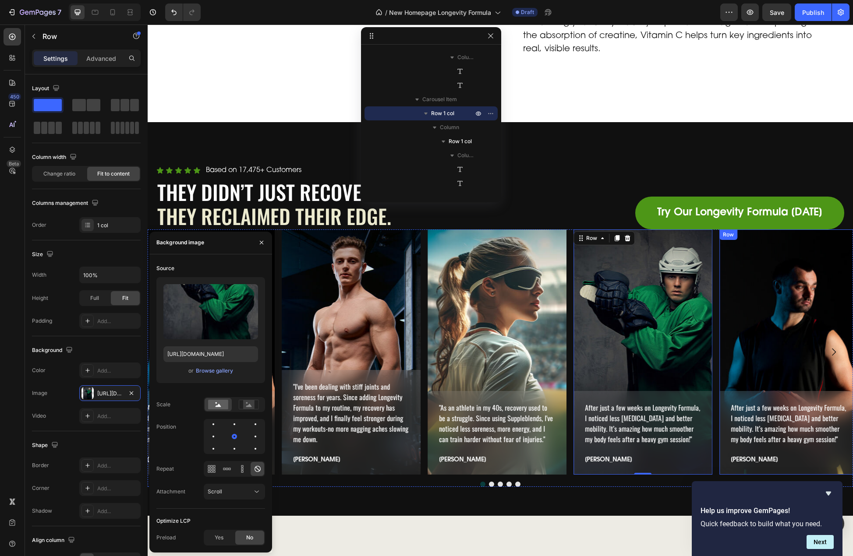
click at [781, 312] on div "After just a few weeks on Longevity Formula, I noticed less stiffness and bette…" at bounding box center [788, 352] width 139 height 245
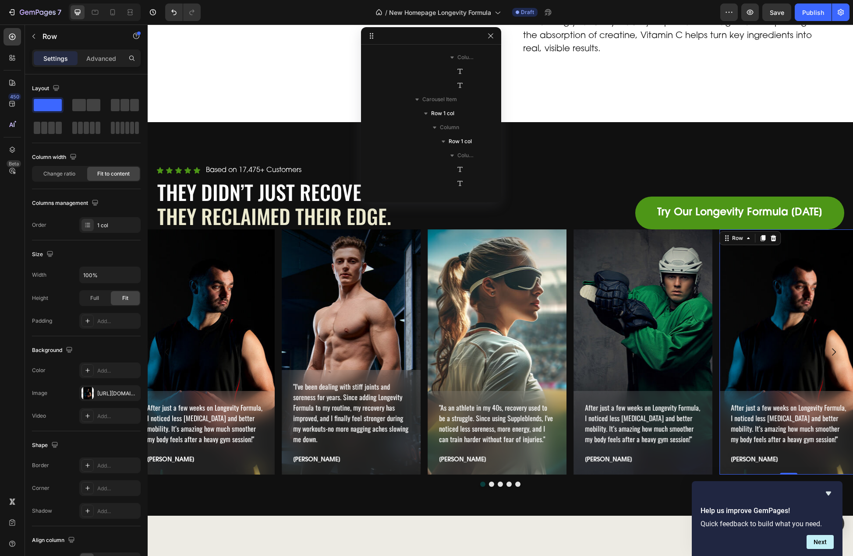
scroll to position [699, 0]
click at [757, 404] on p "After just a few weeks on Longevity Formula, I noticed less [MEDICAL_DATA] and …" at bounding box center [789, 424] width 116 height 42
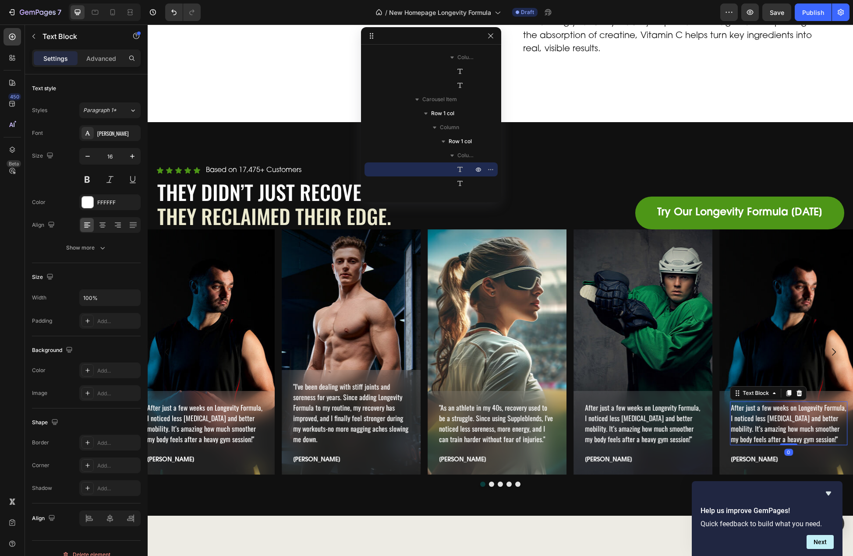
click at [757, 404] on p "After just a few weeks on Longevity Formula, I noticed less [MEDICAL_DATA] and …" at bounding box center [789, 424] width 116 height 42
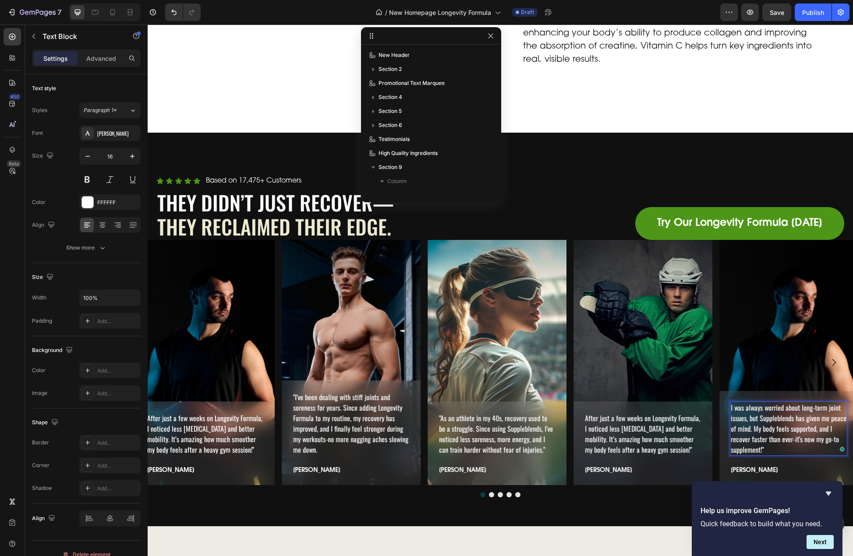
scroll to position [699, 0]
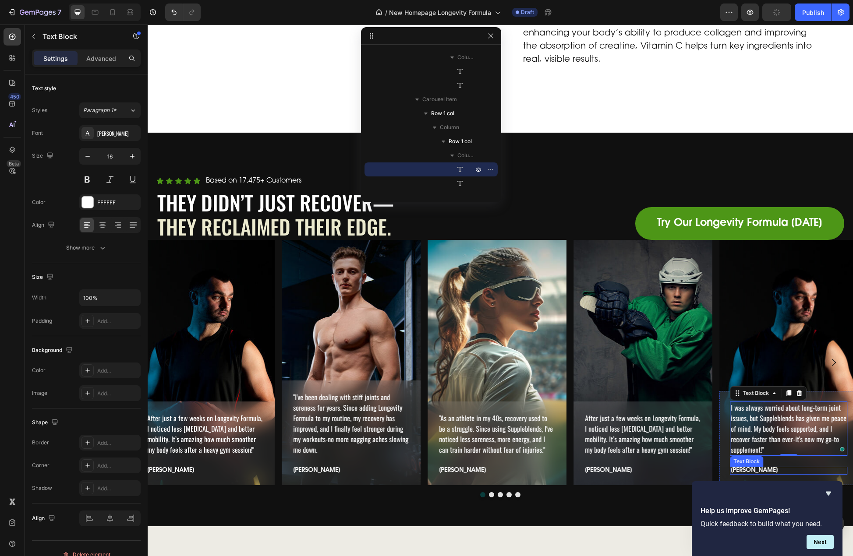
click at [738, 468] on p "[PERSON_NAME]" at bounding box center [789, 471] width 116 height 6
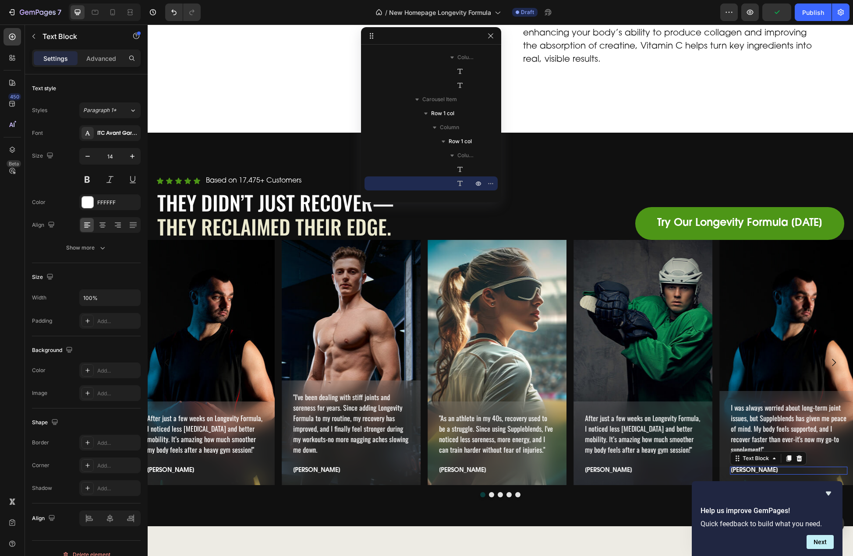
click at [738, 468] on p "[PERSON_NAME]" at bounding box center [789, 471] width 116 height 6
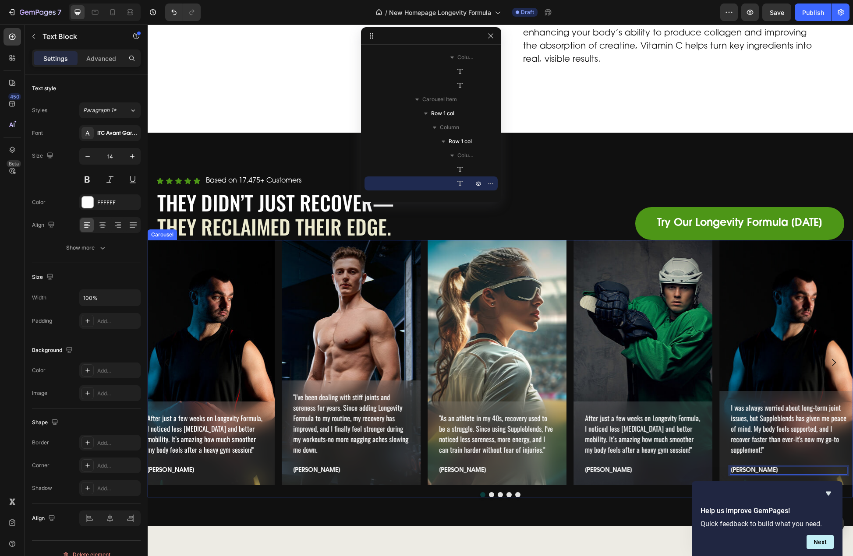
click at [643, 492] on div at bounding box center [500, 494] width 705 height 5
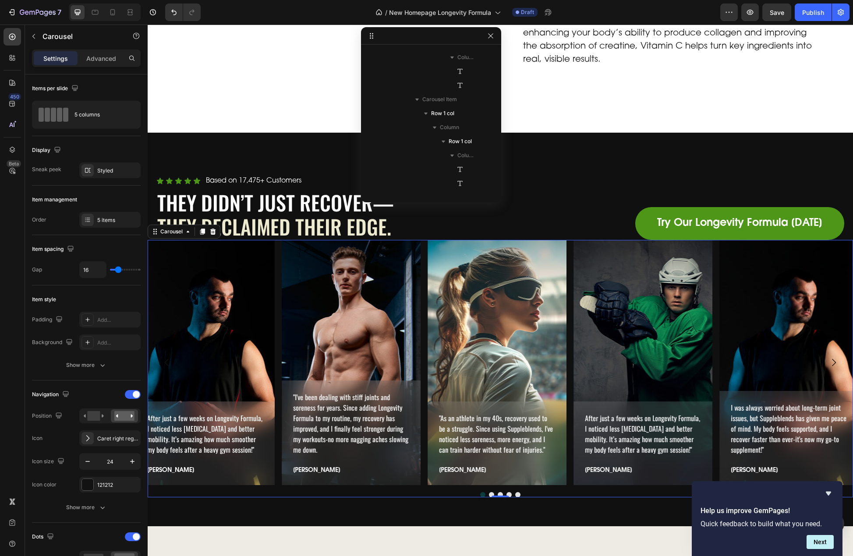
scroll to position [376, 0]
click at [776, 317] on div "I was always worried about long-term joint issues, but Suppleblends has given m…" at bounding box center [788, 362] width 139 height 245
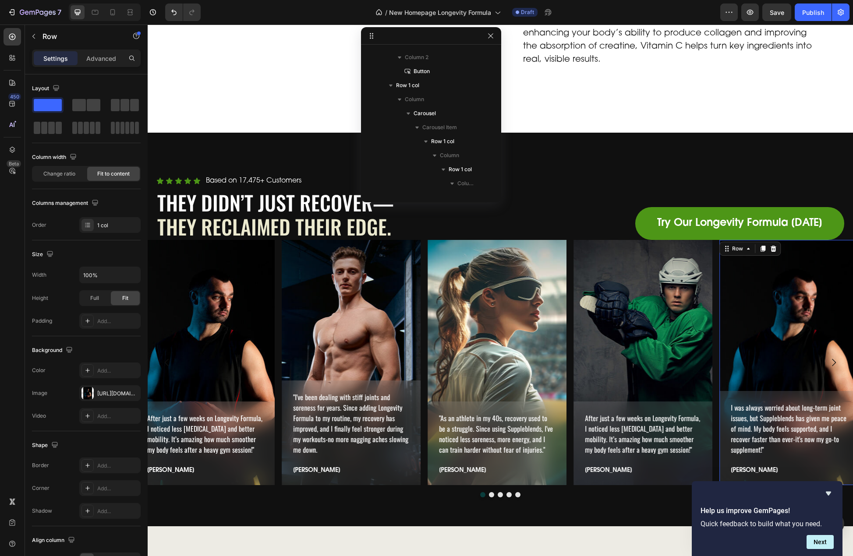
scroll to position [699, 0]
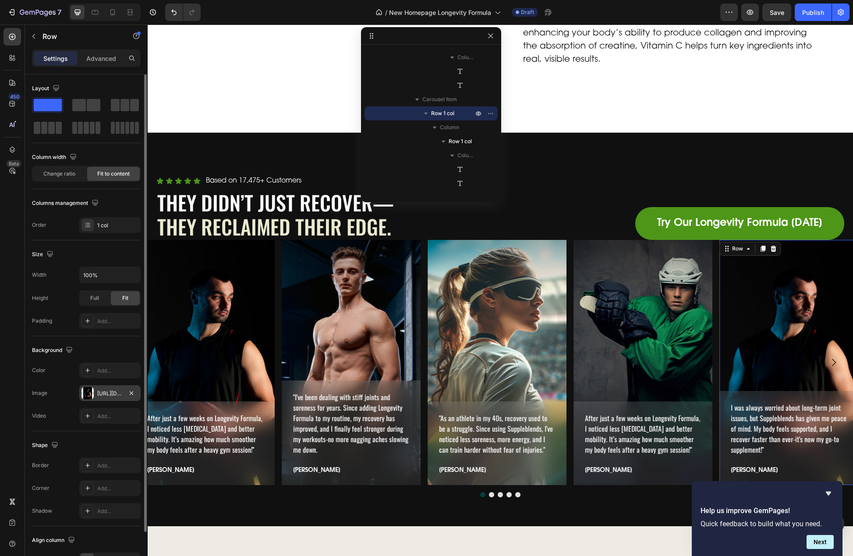
click at [107, 394] on div "https://cdn.shopify.com/s/files/1/0606/5533/7551/files/gempages_558382170591200…" at bounding box center [109, 394] width 25 height 8
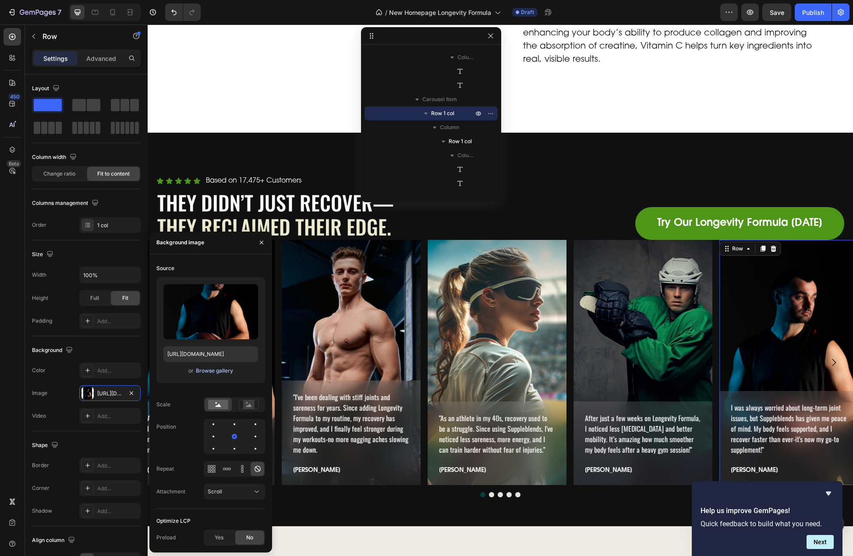
click at [217, 372] on div "Browse gallery" at bounding box center [214, 371] width 37 height 8
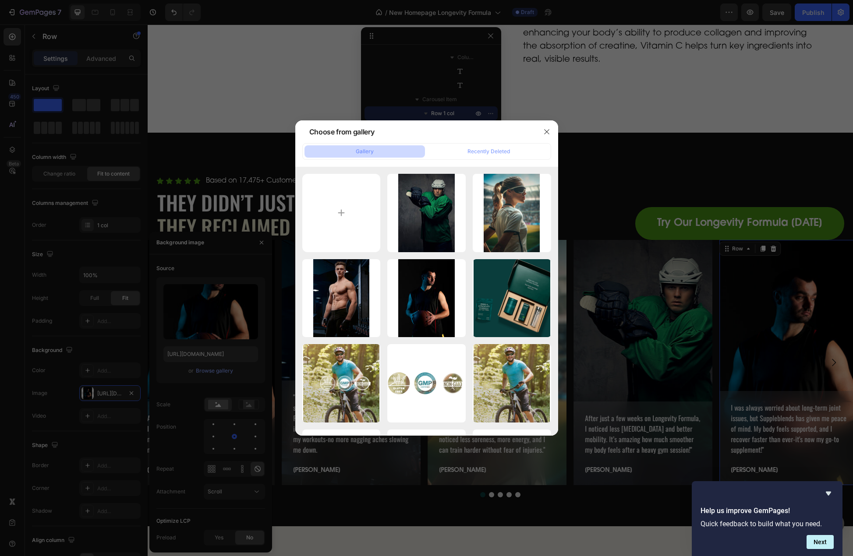
type input "C:\fakepath\runner-img.jpg"
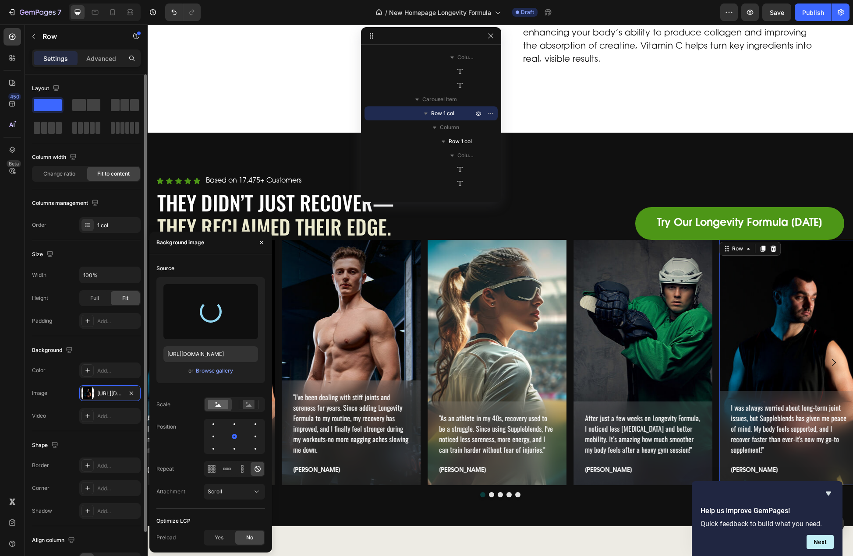
click at [43, 190] on div "Layout Column width Change ratio Fit to content Columns management Order 1 col" at bounding box center [86, 157] width 109 height 152
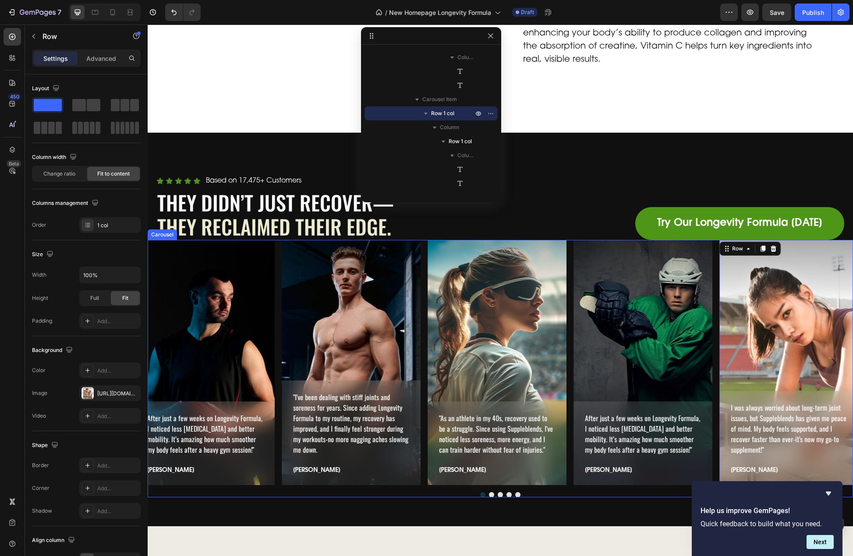
click at [353, 475] on div ""I've been dealing with stiff joints and soreness for years. Since adding Longe…" at bounding box center [500, 369] width 705 height 258
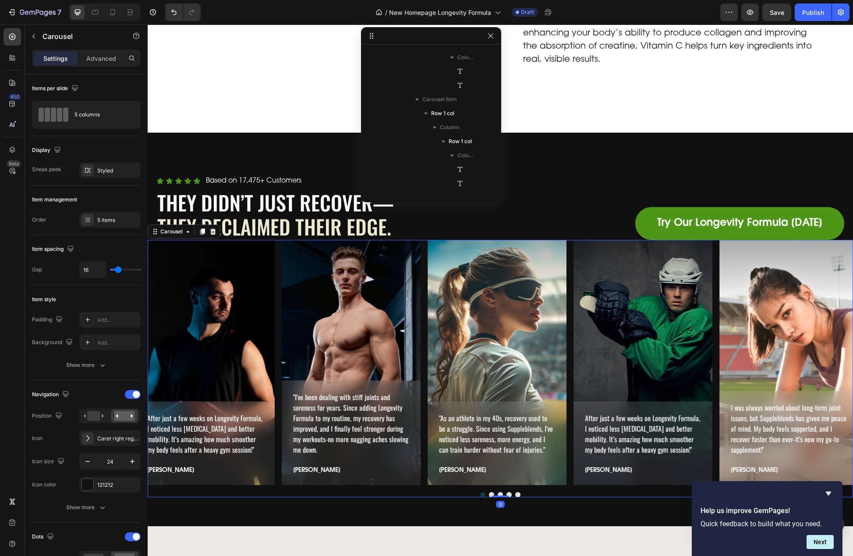
scroll to position [376, 0]
click at [219, 252] on div "After just a few weeks on Longevity Formula, I noticed less stiffness and bette…" at bounding box center [205, 362] width 139 height 245
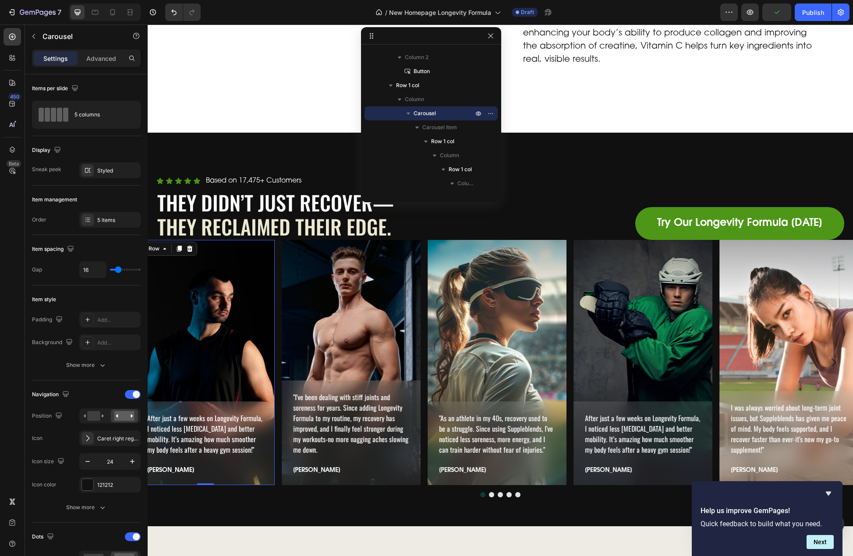
scroll to position [797, 0]
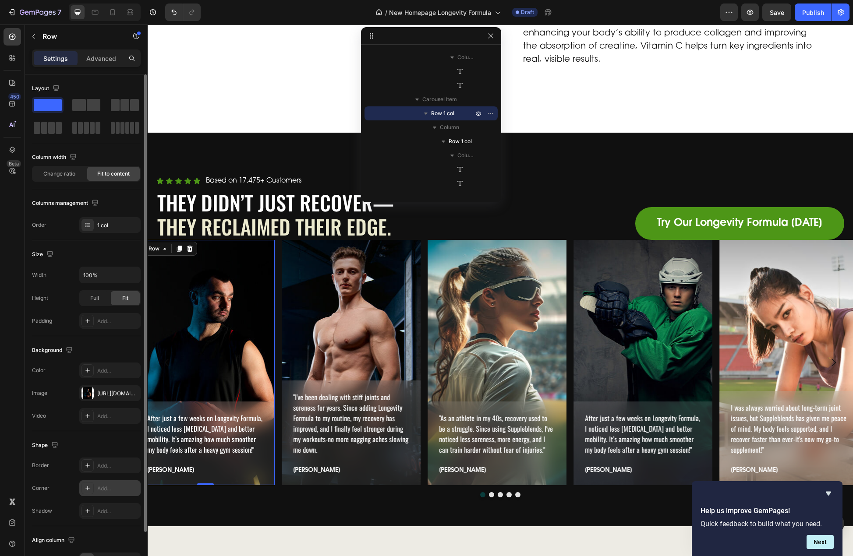
click at [113, 484] on div "Add..." at bounding box center [109, 488] width 61 height 16
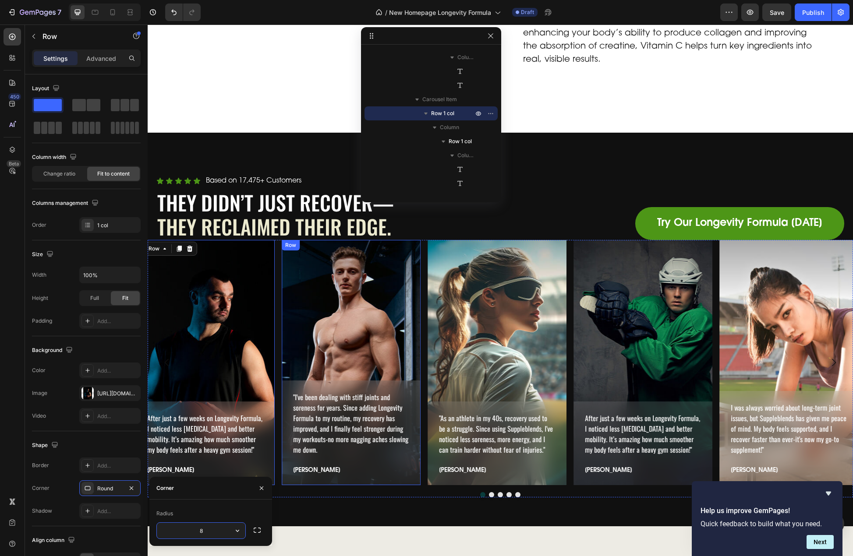
click at [343, 298] on div ""I've been dealing with stiff joints and soreness for years. Since adding Longe…" at bounding box center [351, 362] width 139 height 245
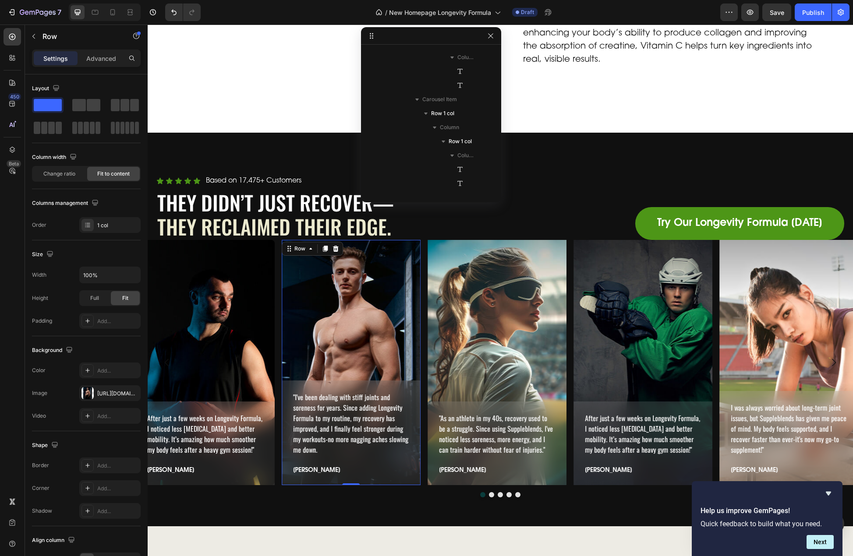
scroll to position [404, 0]
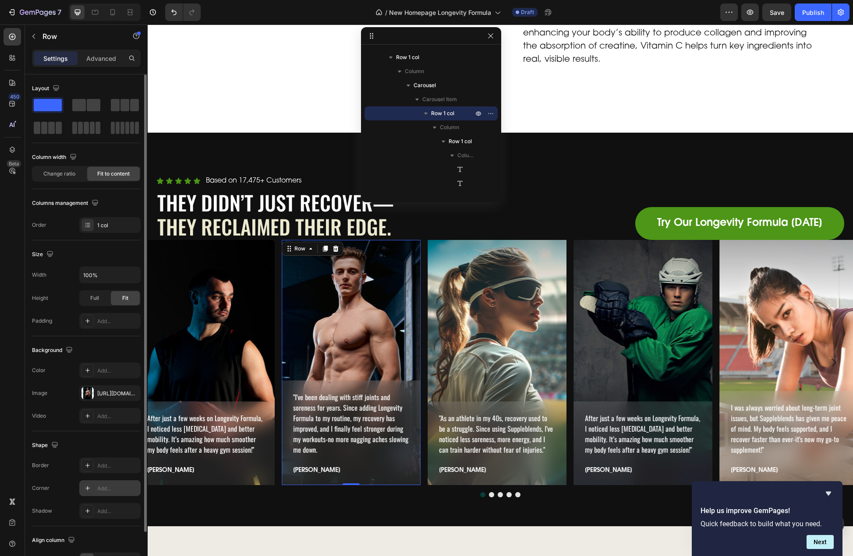
click at [119, 484] on div "Add..." at bounding box center [109, 488] width 61 height 16
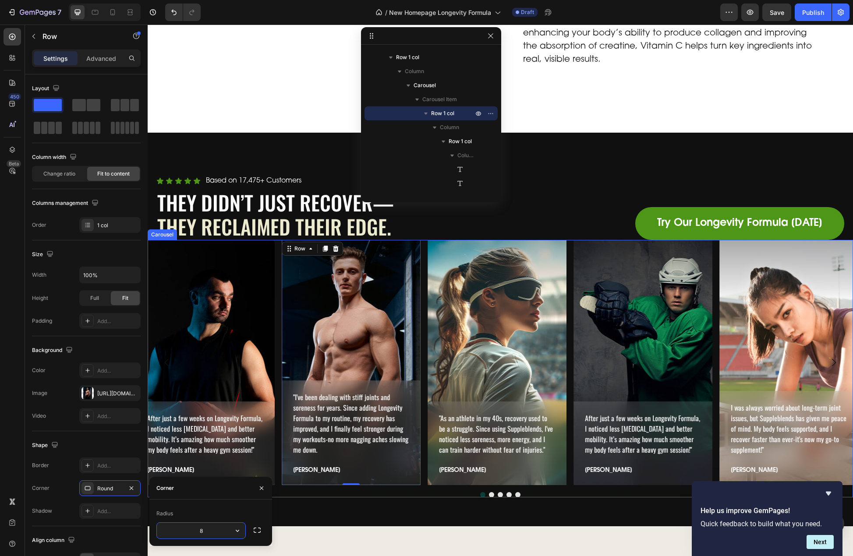
click at [474, 316] on div ""As an athlete in my 40s, recovery used to be a struggle. Since using Suppleble…" at bounding box center [496, 362] width 139 height 245
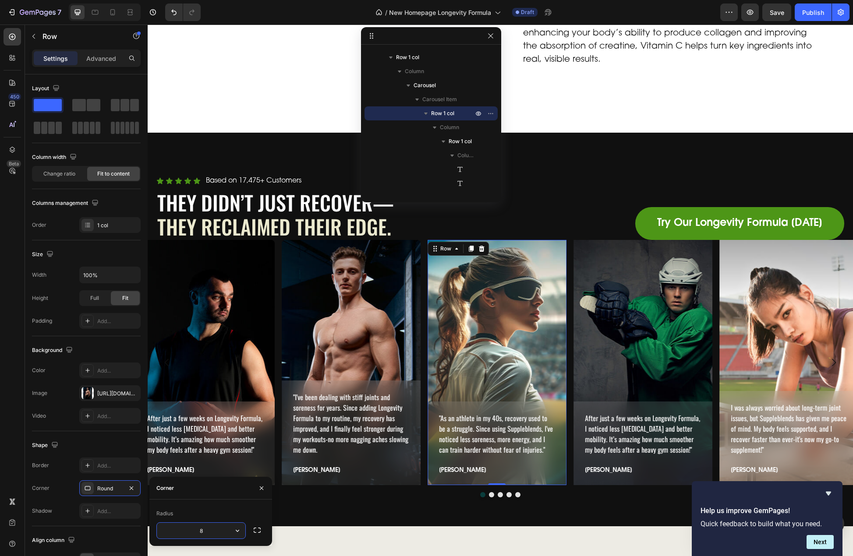
scroll to position [502, 0]
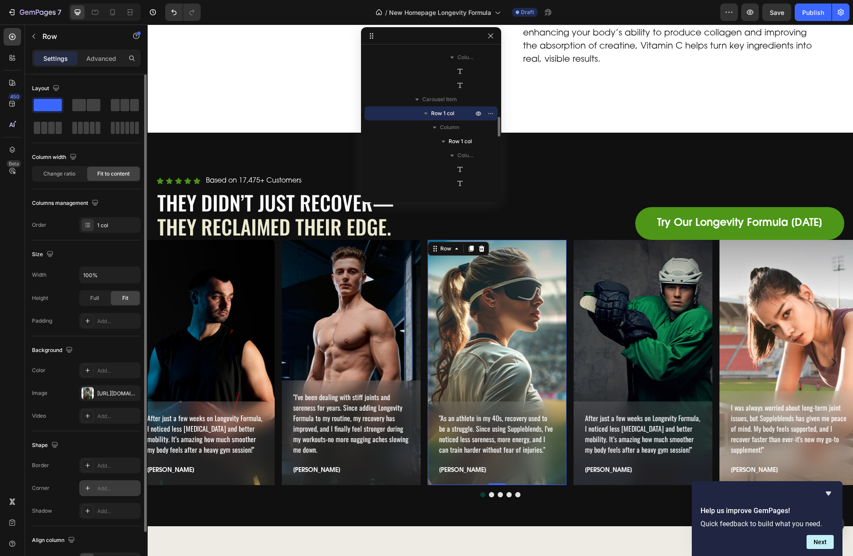
click at [108, 489] on div "Add..." at bounding box center [117, 489] width 41 height 8
click at [620, 297] on div "After just a few weeks on Longevity Formula, I noticed less stiffness and bette…" at bounding box center [642, 362] width 139 height 245
click at [105, 486] on div "Add..." at bounding box center [117, 489] width 41 height 8
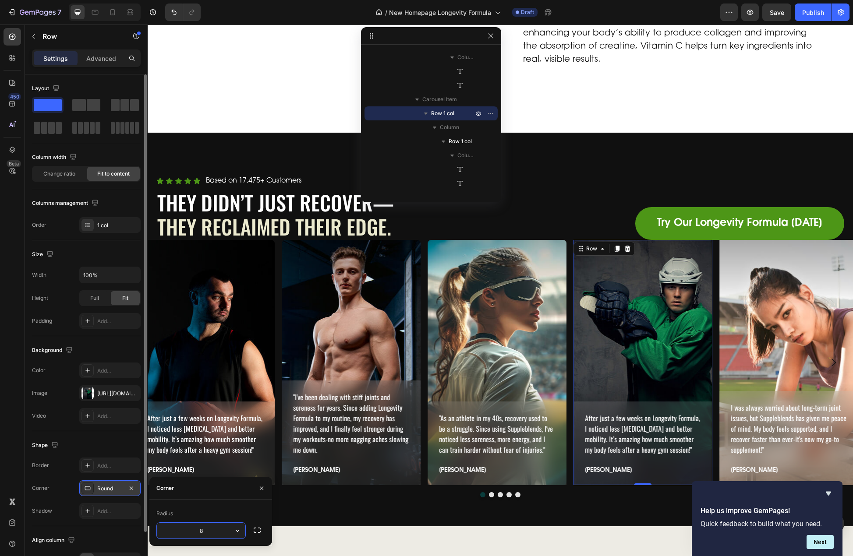
click at [788, 276] on div "I was always worried about long-term joint issues, but Suppleblends has given m…" at bounding box center [788, 362] width 139 height 245
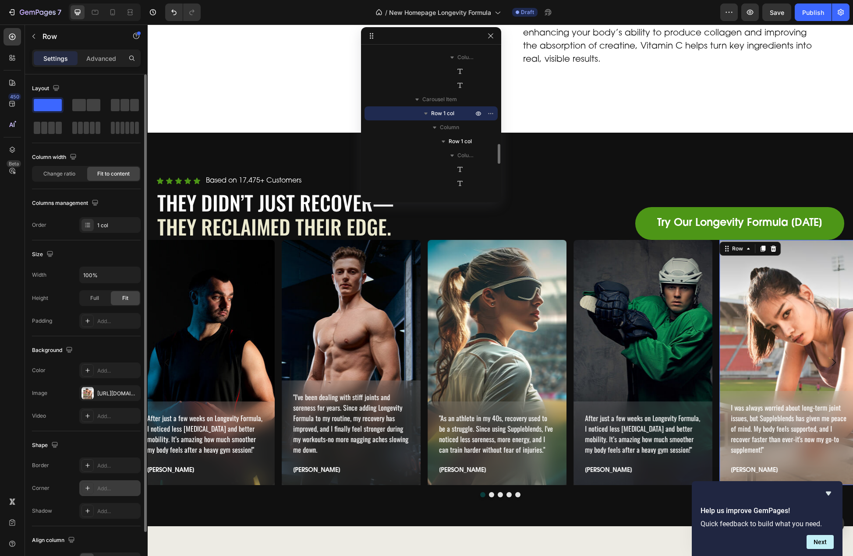
click at [108, 492] on div "Add..." at bounding box center [117, 489] width 41 height 8
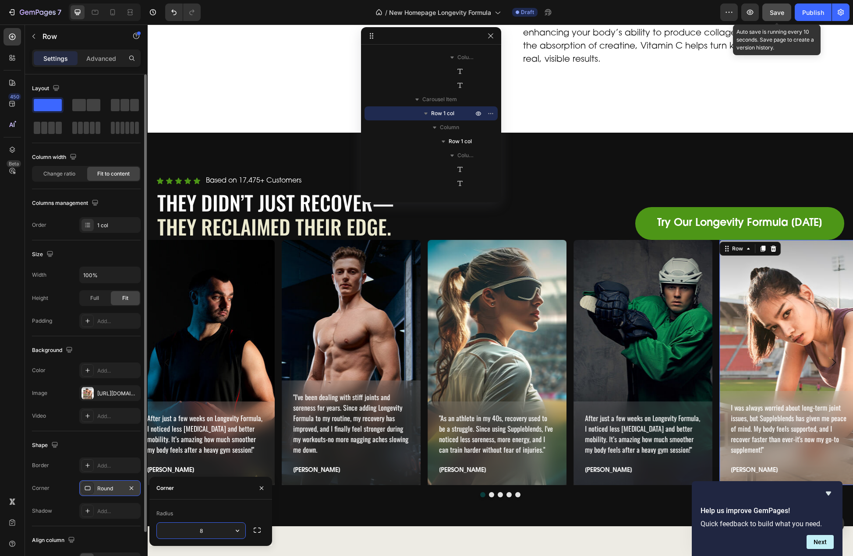
click at [782, 14] on span "Save" at bounding box center [777, 12] width 14 height 7
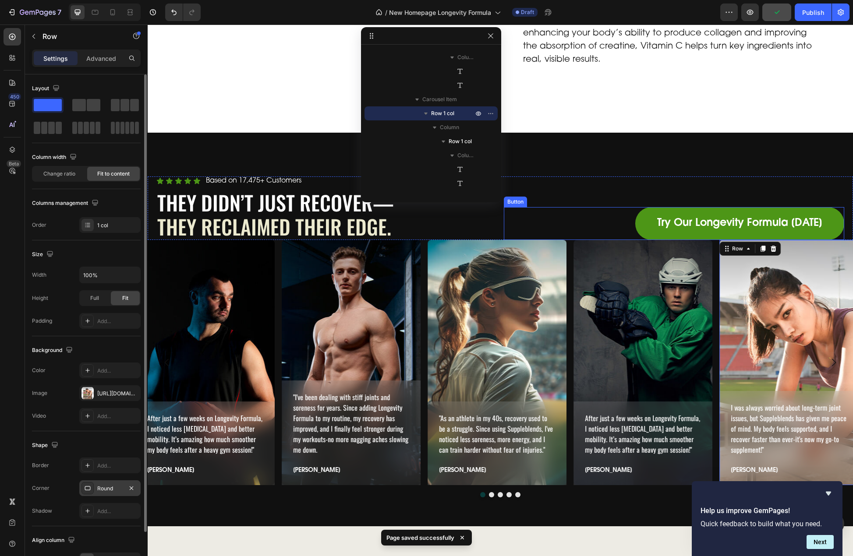
click at [576, 207] on div "Try Our Longevity Formula [DATE] Button" at bounding box center [674, 223] width 340 height 33
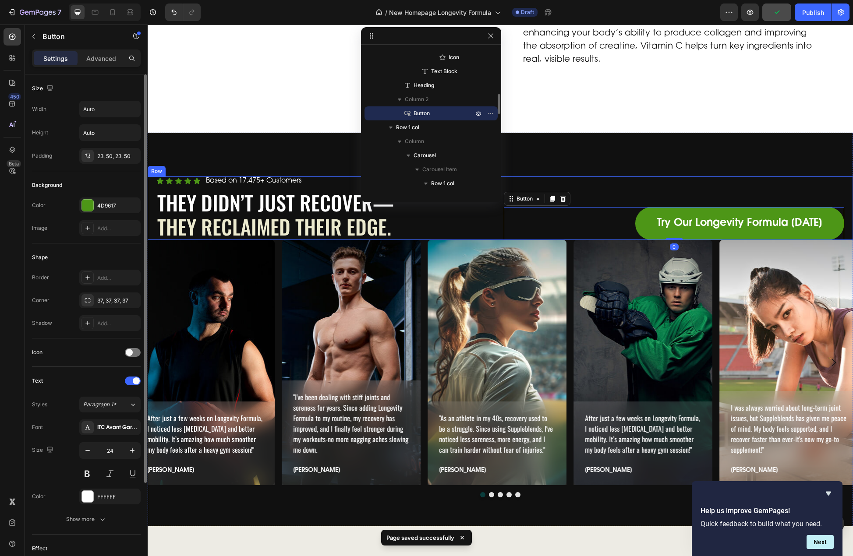
click at [590, 177] on div "Try Our Longevity Formula Today Button 0" at bounding box center [674, 208] width 340 height 63
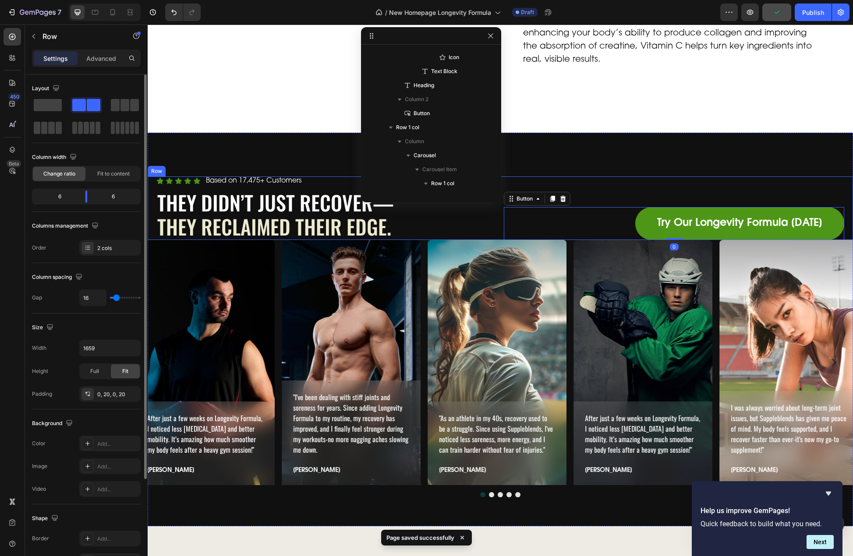
scroll to position [82, 0]
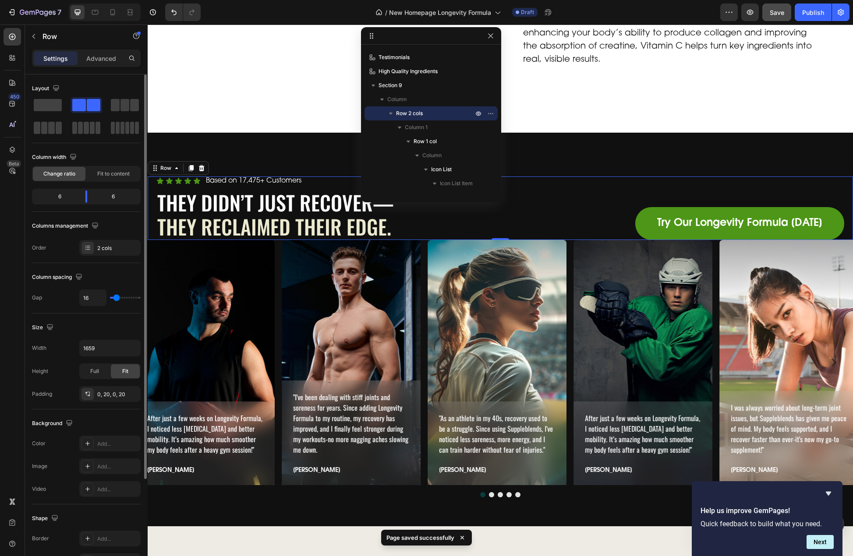
click at [109, 59] on p "Advanced" at bounding box center [101, 58] width 30 height 9
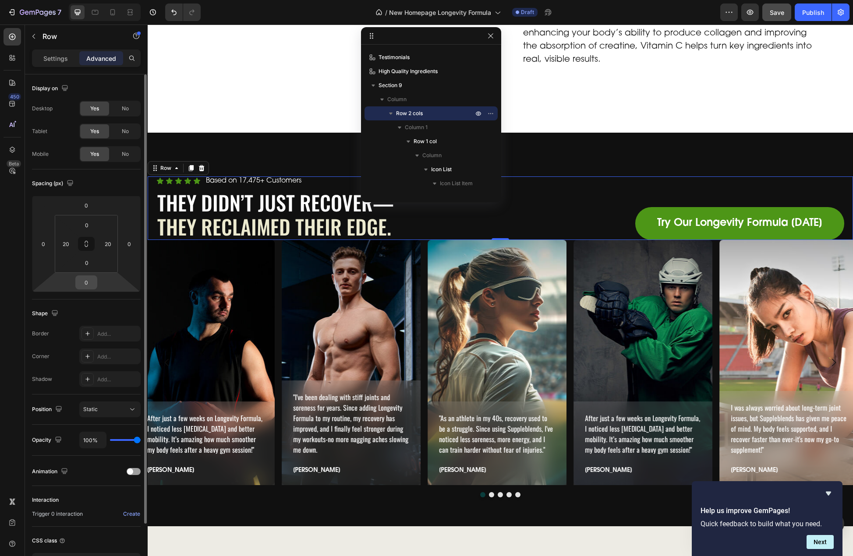
click at [89, 279] on input "0" at bounding box center [87, 282] width 18 height 13
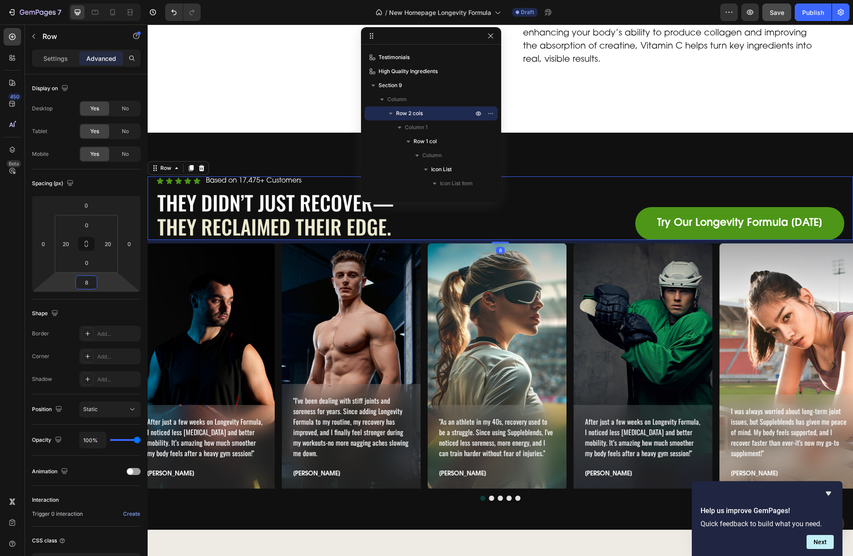
type input "80"
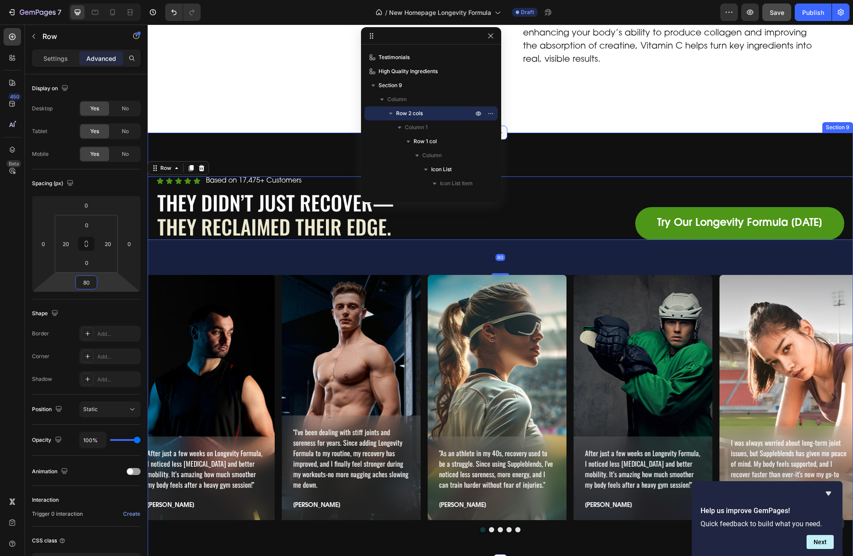
click at [654, 145] on div "Icon Icon Icon Icon Icon Icon List Based on 17,475+ Customers Text Block Row Th…" at bounding box center [500, 347] width 705 height 428
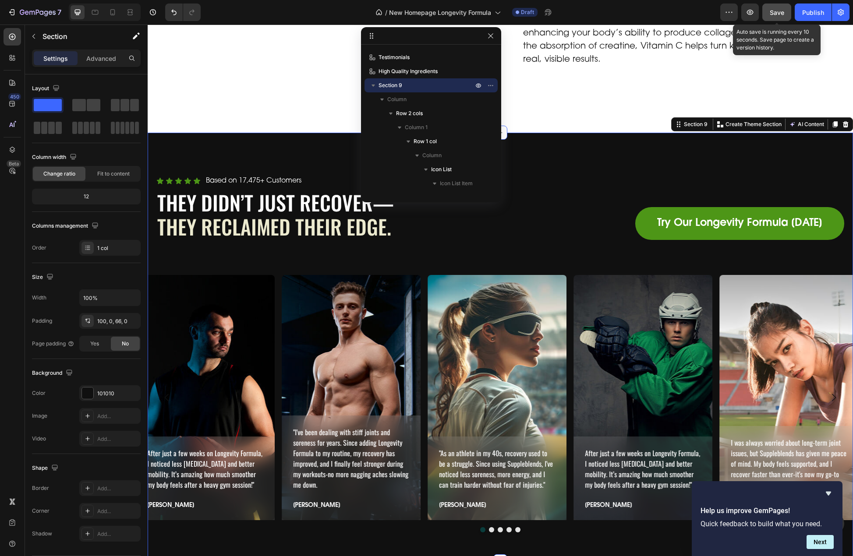
click at [781, 18] on button "Save" at bounding box center [776, 13] width 29 height 18
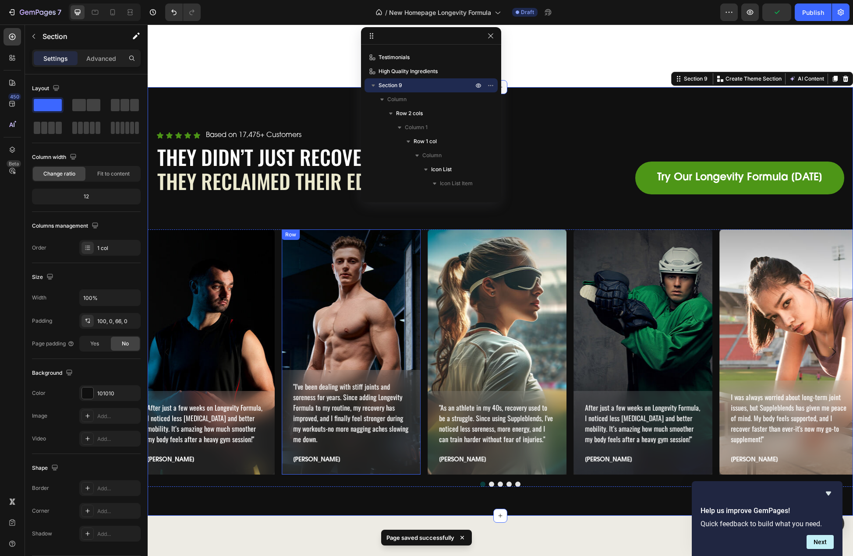
scroll to position [2777, 0]
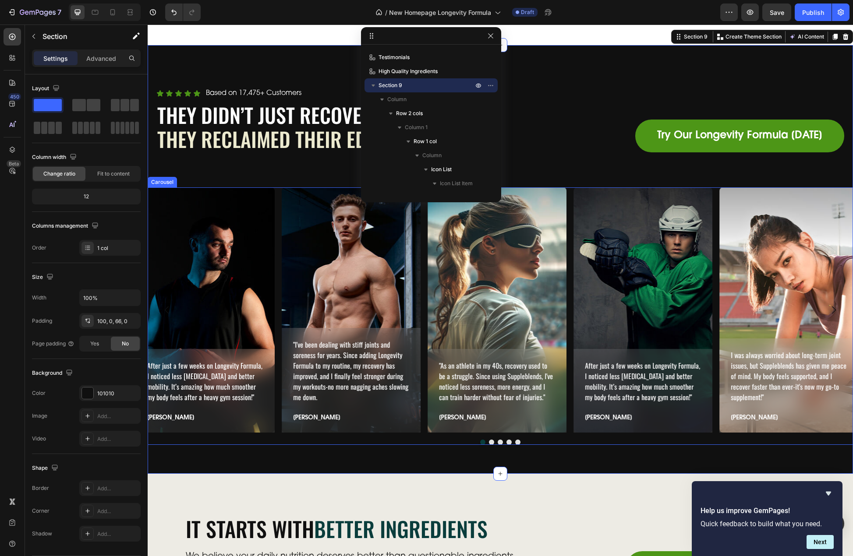
click at [397, 440] on div at bounding box center [500, 442] width 705 height 5
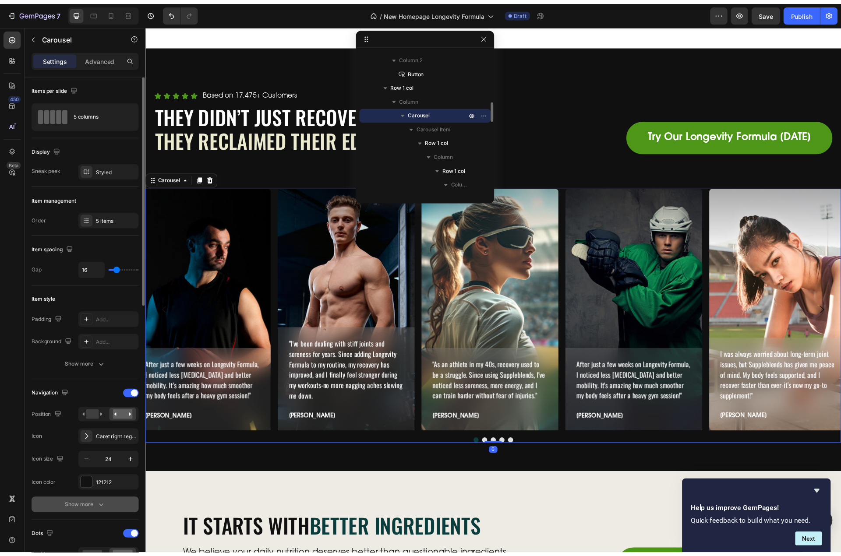
scroll to position [175, 0]
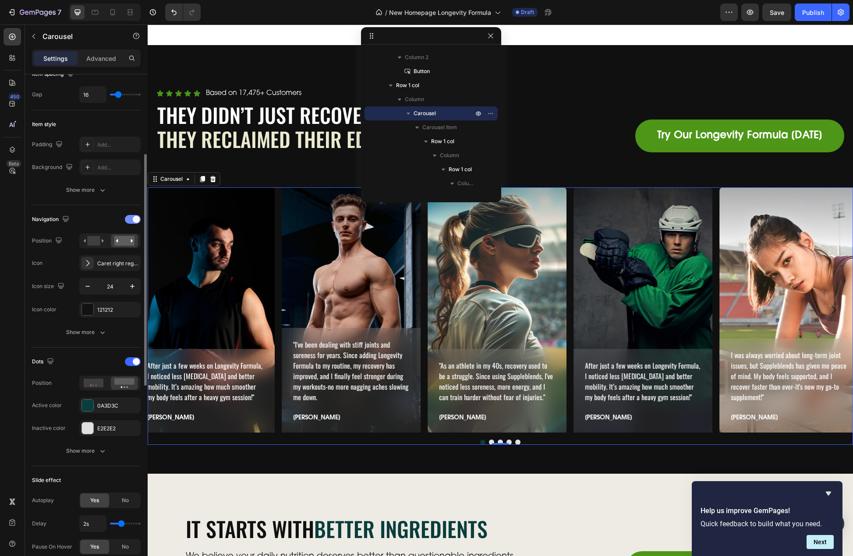
click at [133, 222] on div at bounding box center [133, 219] width 16 height 9
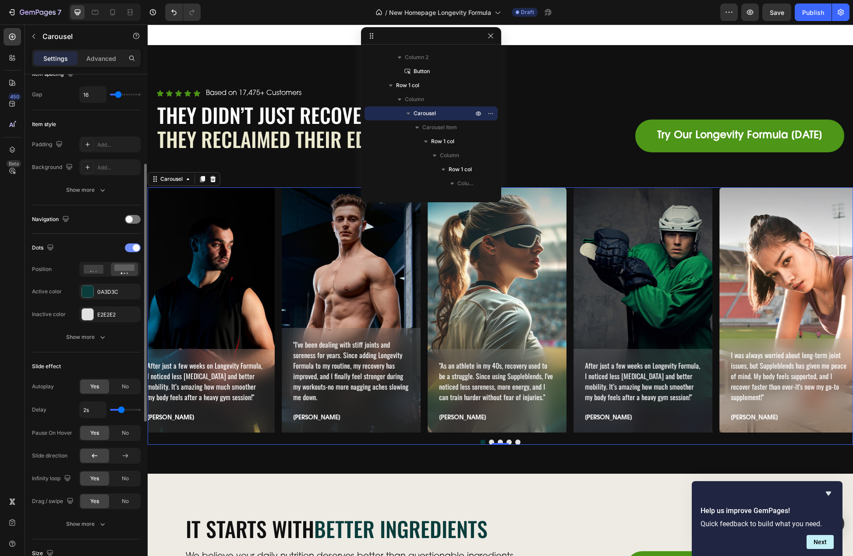
click at [132, 248] on div at bounding box center [133, 248] width 16 height 9
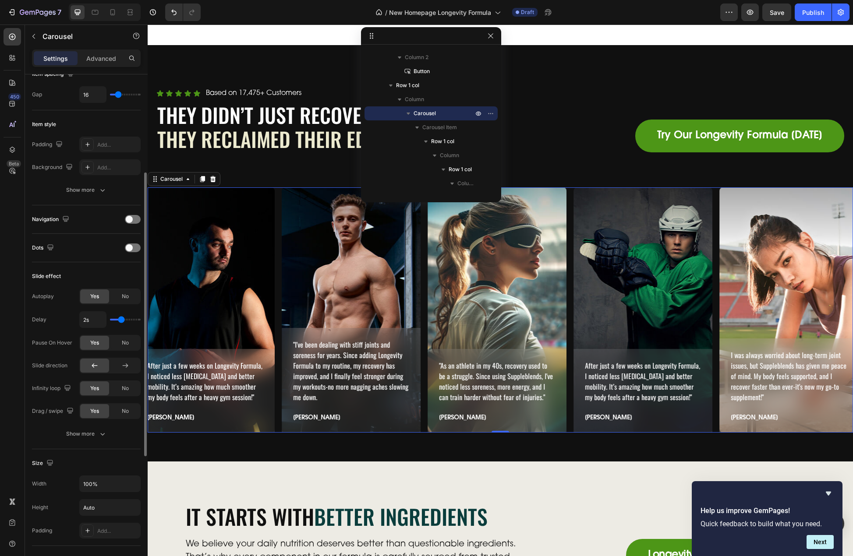
type input "2.4s"
type input "2.4"
type input "2.6s"
type input "2.6"
type input "2.7s"
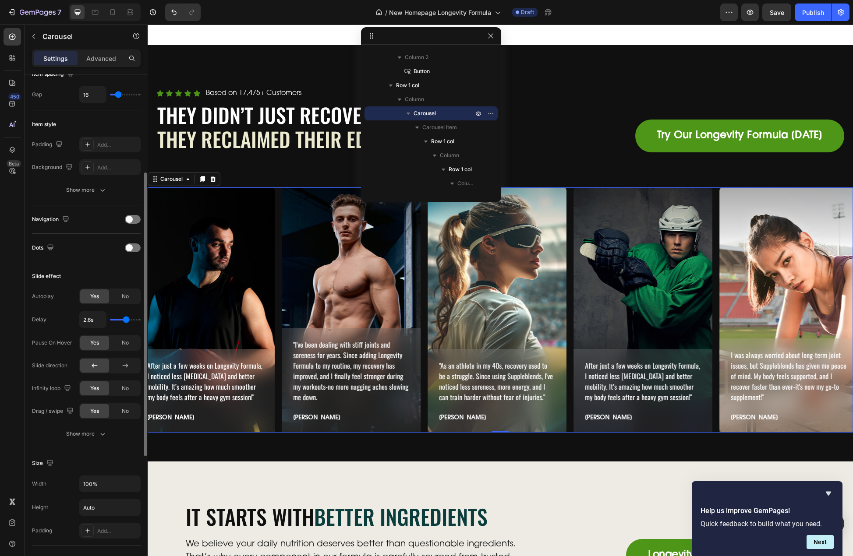
type input "2.7"
type input "2.9s"
type input "2.9"
type input "3.1s"
drag, startPoint x: 122, startPoint y: 322, endPoint x: 130, endPoint y: 322, distance: 7.9
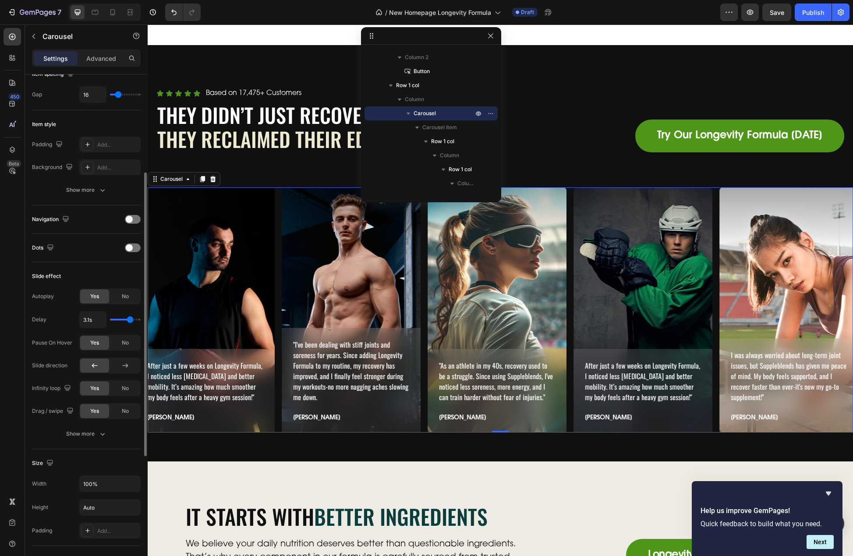
type input "3.1"
click at [130, 321] on input "range" at bounding box center [125, 320] width 31 height 2
click at [93, 322] on input "3.1s" at bounding box center [93, 320] width 26 height 16
type input "3s"
type input "3"
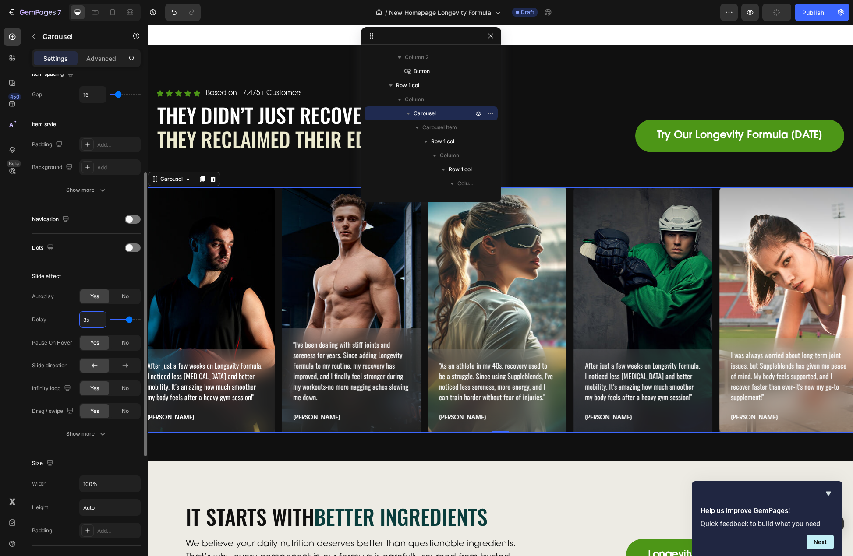
type input "3s"
click at [52, 328] on div "Delay 3s" at bounding box center [86, 319] width 109 height 17
click at [781, 14] on span "Save" at bounding box center [777, 12] width 14 height 7
click at [84, 433] on div "Show more" at bounding box center [86, 434] width 41 height 9
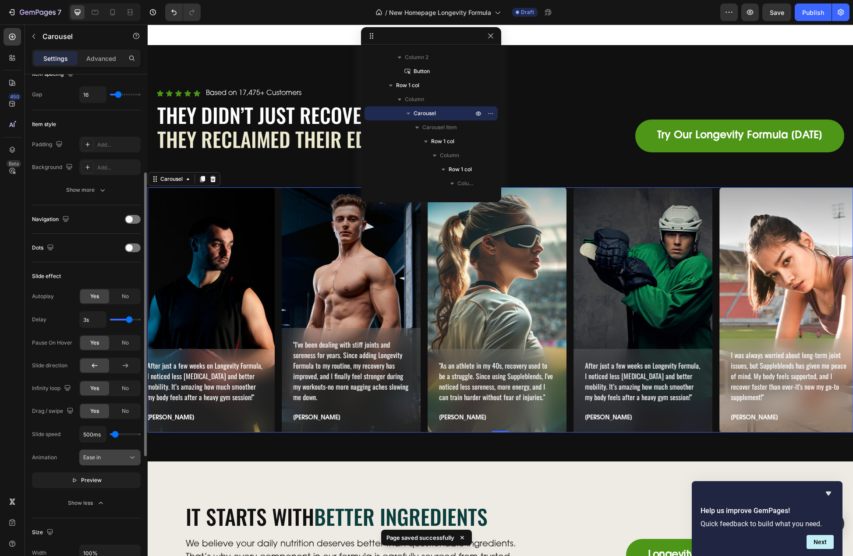
click at [122, 459] on div "Ease in" at bounding box center [105, 458] width 45 height 8
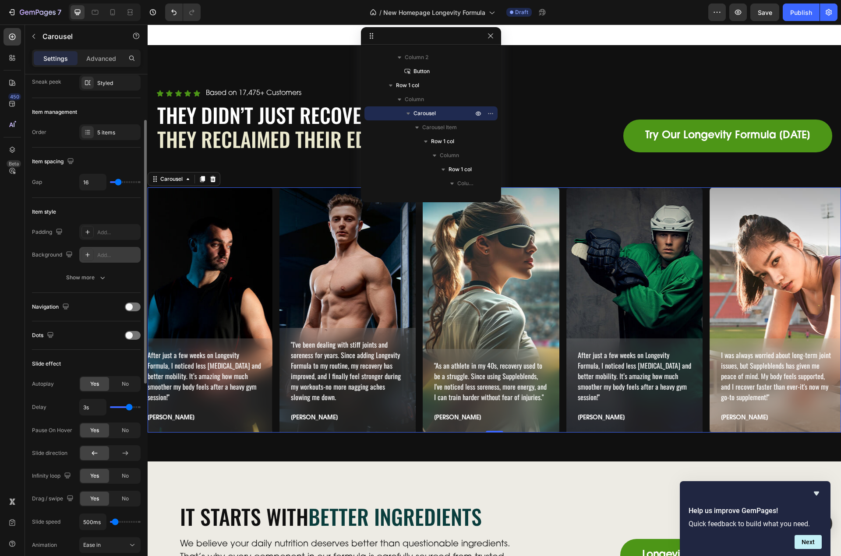
scroll to position [0, 0]
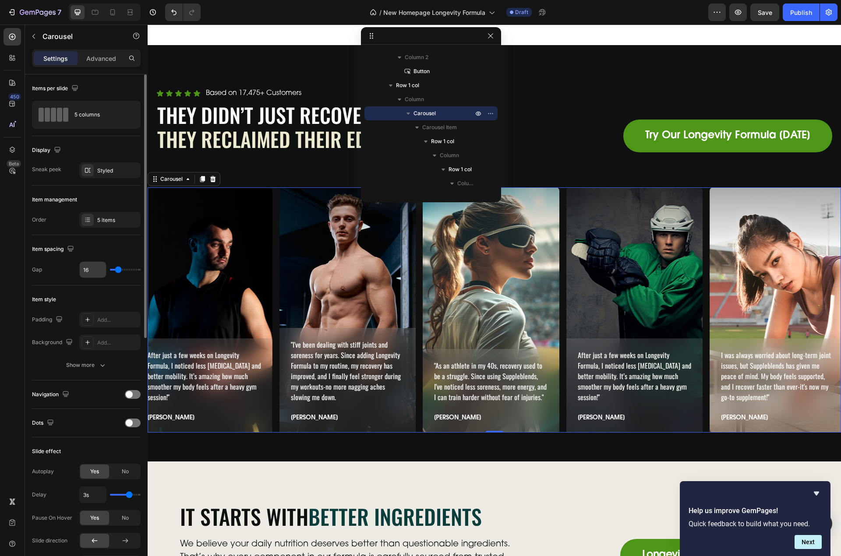
click at [92, 278] on div "16" at bounding box center [92, 269] width 27 height 17
click at [90, 273] on input "16" at bounding box center [93, 270] width 26 height 16
type input "32"
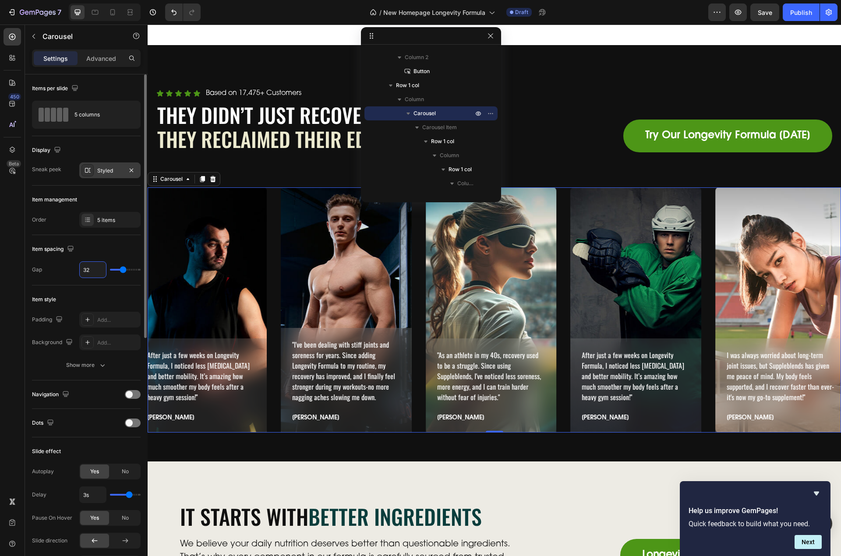
type input "32"
click at [115, 174] on div "Styled" at bounding box center [109, 171] width 25 height 8
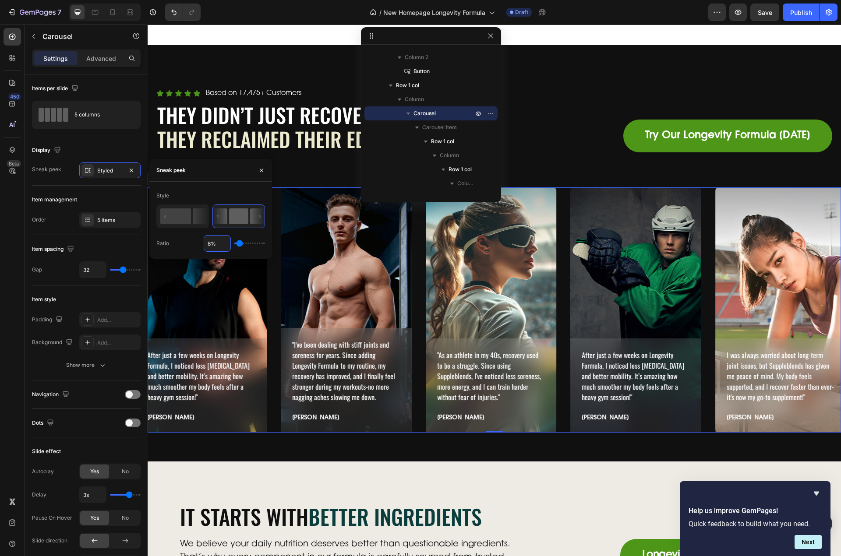
click at [212, 246] on input "8%" at bounding box center [217, 244] width 26 height 16
type input "12%"
type input "12"
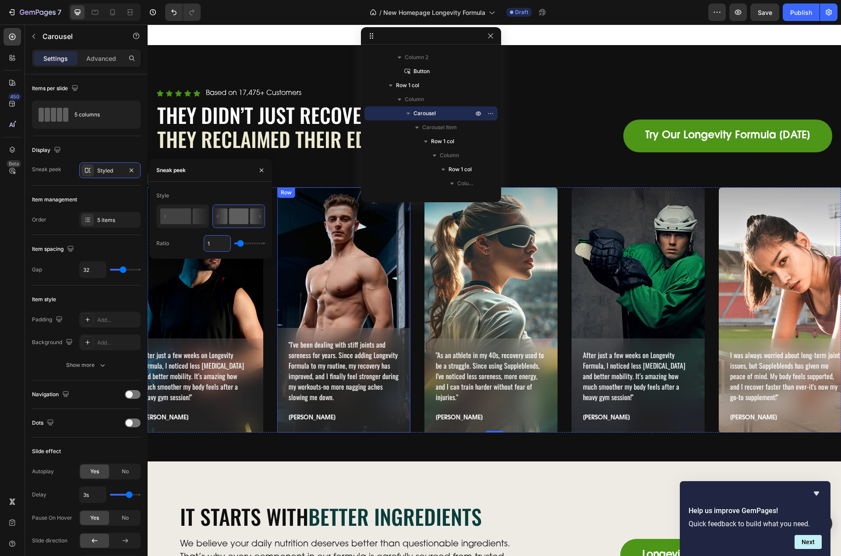
type input "15"
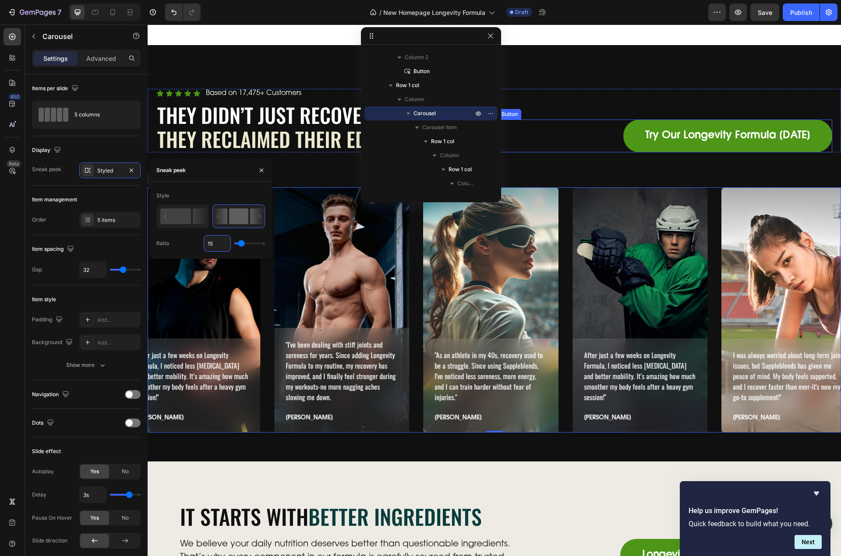
type input "15%"
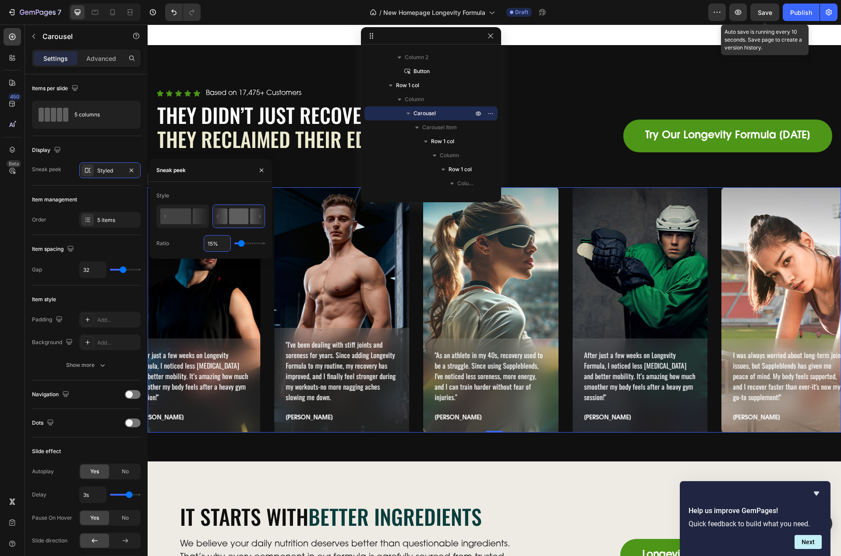
click at [760, 9] on span "Save" at bounding box center [765, 12] width 14 height 7
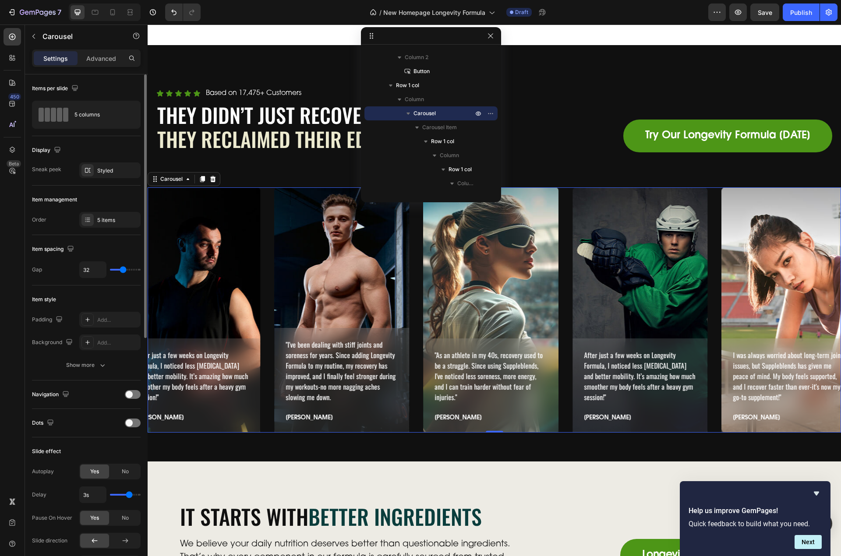
click at [110, 159] on div "Display Sneak peek Styled" at bounding box center [86, 160] width 109 height 49
click at [103, 163] on div "Styled" at bounding box center [109, 171] width 61 height 16
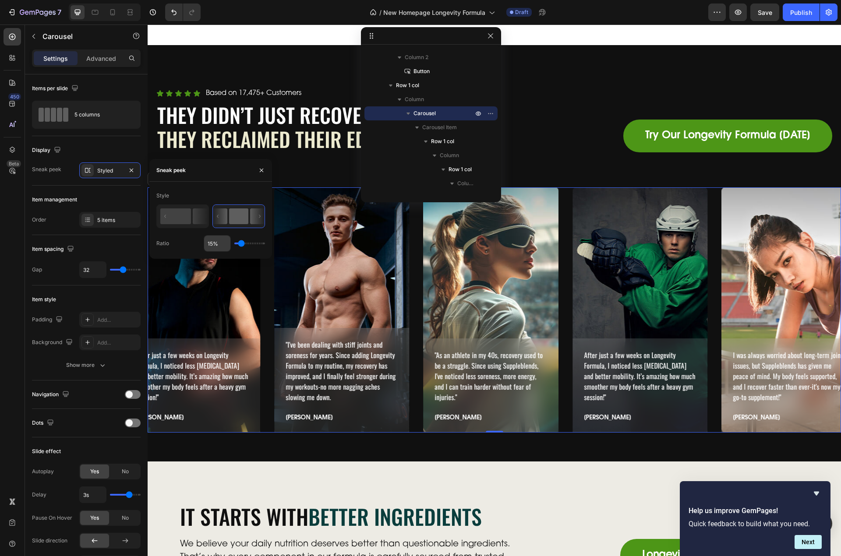
click at [218, 240] on input "15%" at bounding box center [217, 244] width 26 height 16
type input "2%"
type input "2"
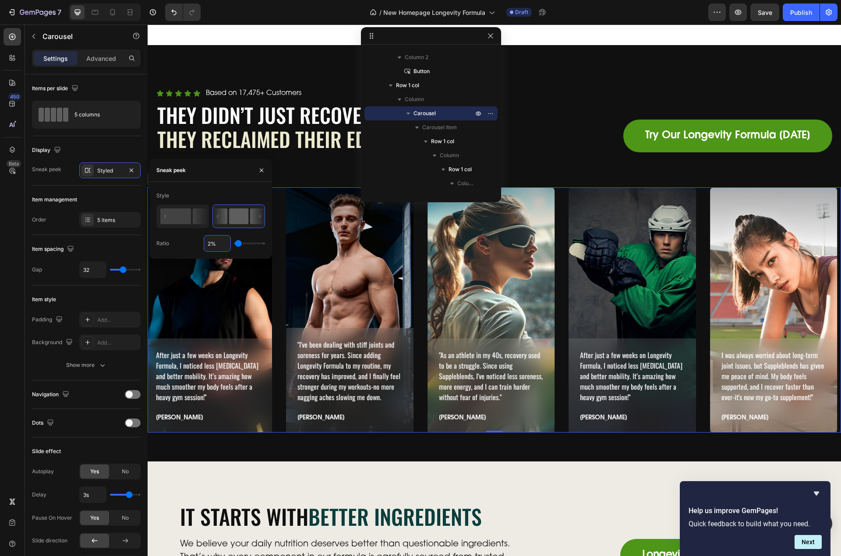
type input "20%"
type input "20"
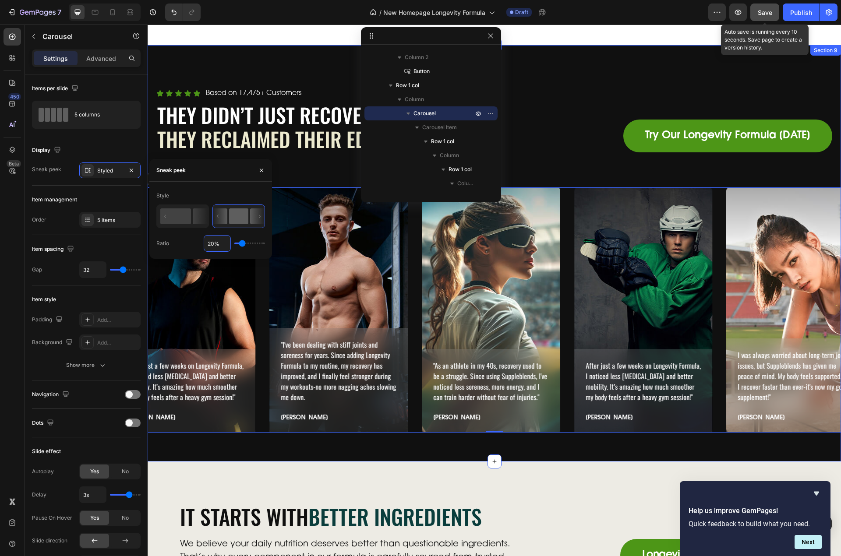
click at [761, 17] on button "Save" at bounding box center [764, 13] width 29 height 18
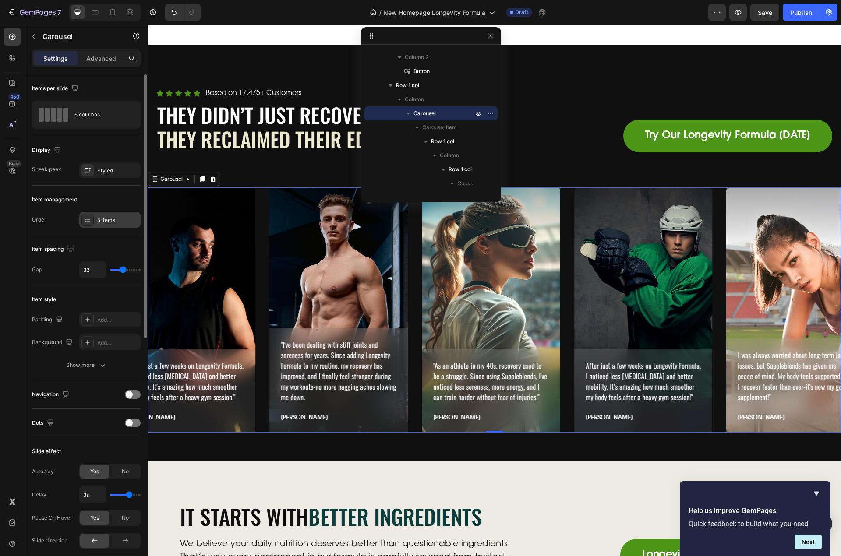
click at [113, 216] on div "5 items" at bounding box center [117, 220] width 41 height 8
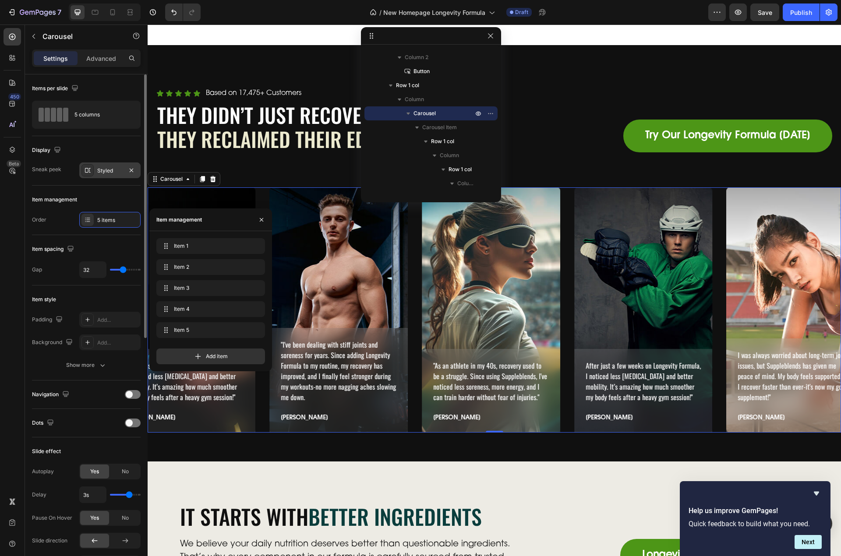
click at [111, 174] on div "Styled" at bounding box center [109, 171] width 25 height 8
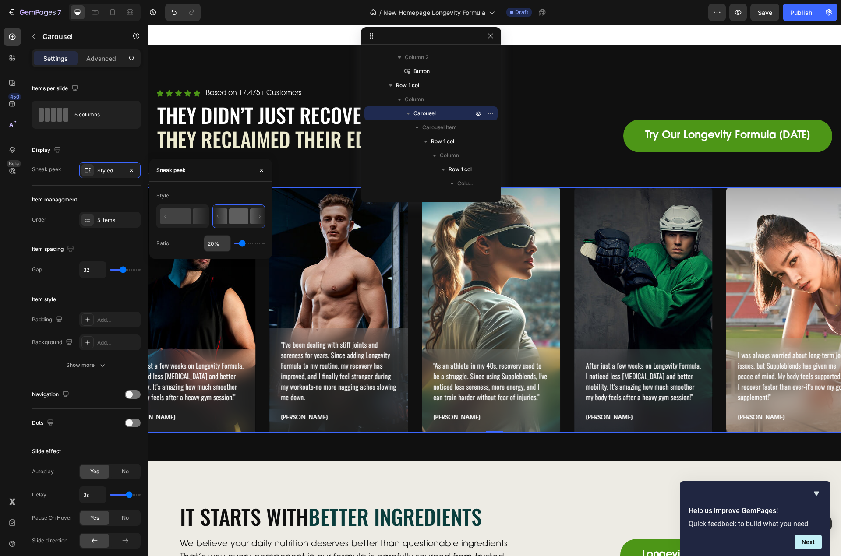
click at [212, 237] on input "20%" at bounding box center [217, 244] width 26 height 16
type input "23%"
type input "23"
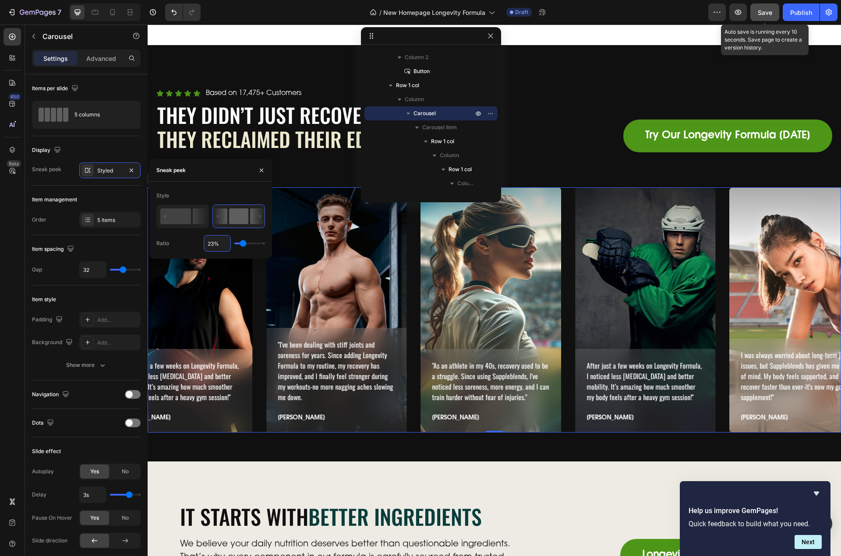
click at [774, 11] on button "Save" at bounding box center [764, 13] width 29 height 18
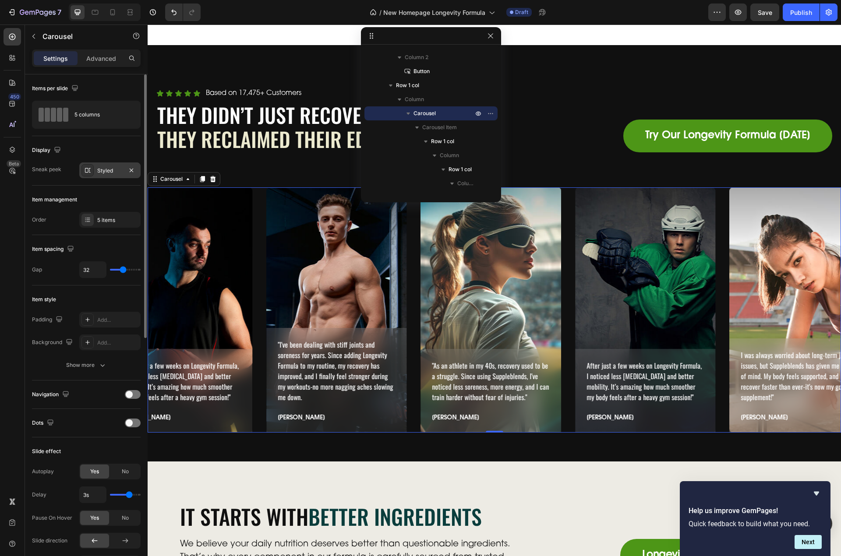
click at [102, 172] on div "Styled" at bounding box center [109, 171] width 25 height 8
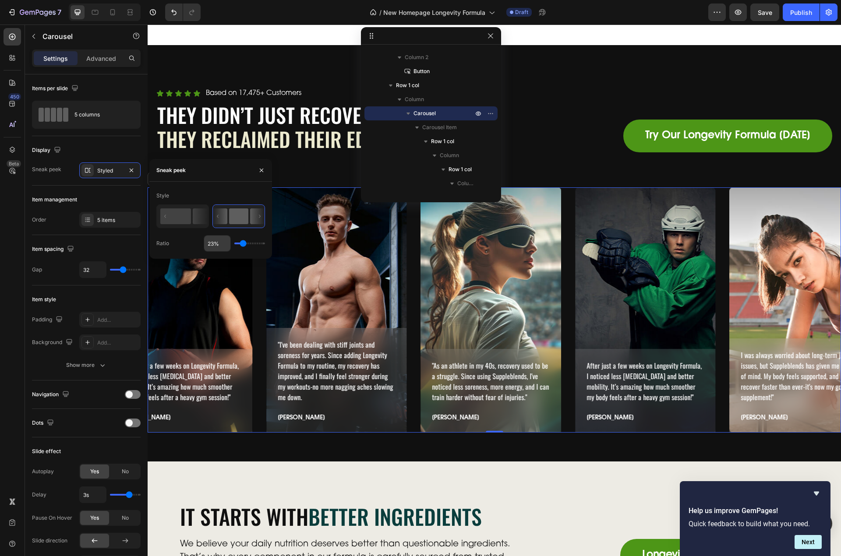
click at [211, 249] on input "23%" at bounding box center [217, 244] width 26 height 16
type input "25%"
type input "25"
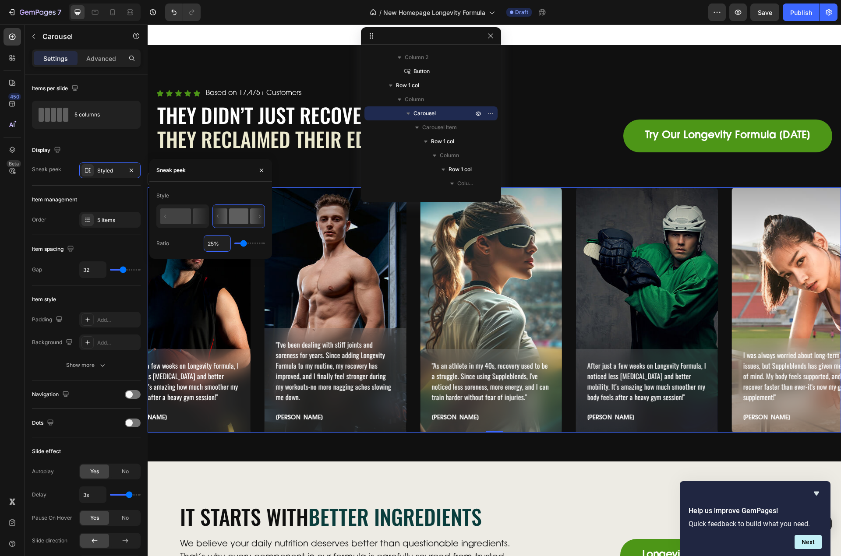
click at [772, 10] on span "Save" at bounding box center [765, 12] width 14 height 7
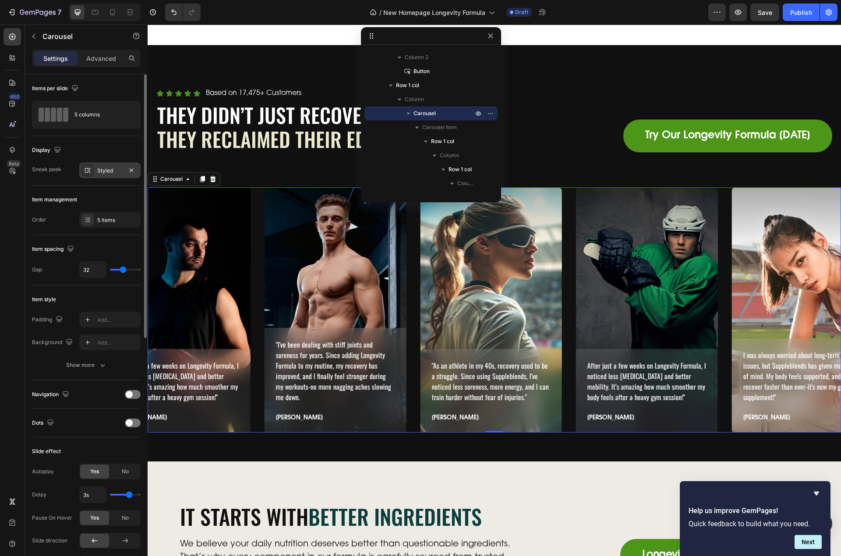
click at [103, 171] on div "Styled" at bounding box center [109, 171] width 25 height 8
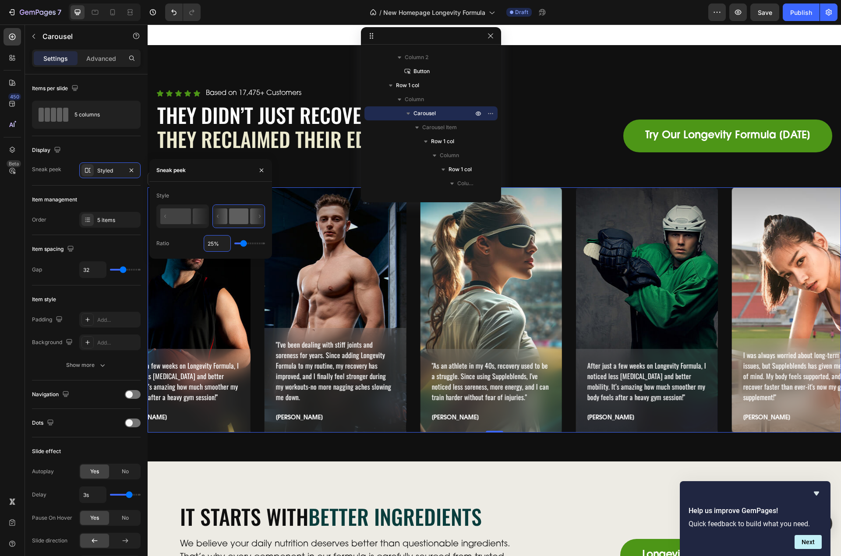
click at [220, 242] on input "25%" at bounding box center [217, 244] width 26 height 16
type input "2%"
type input "2"
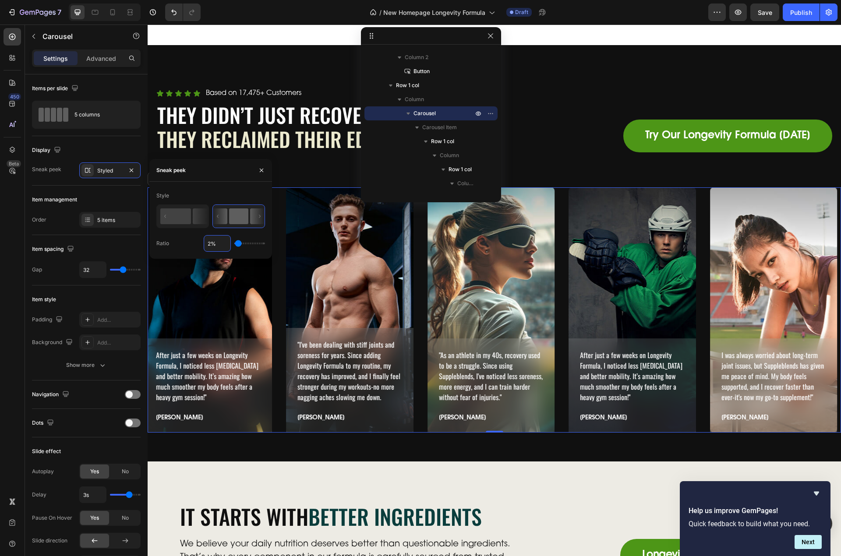
type input "28%"
type input "28"
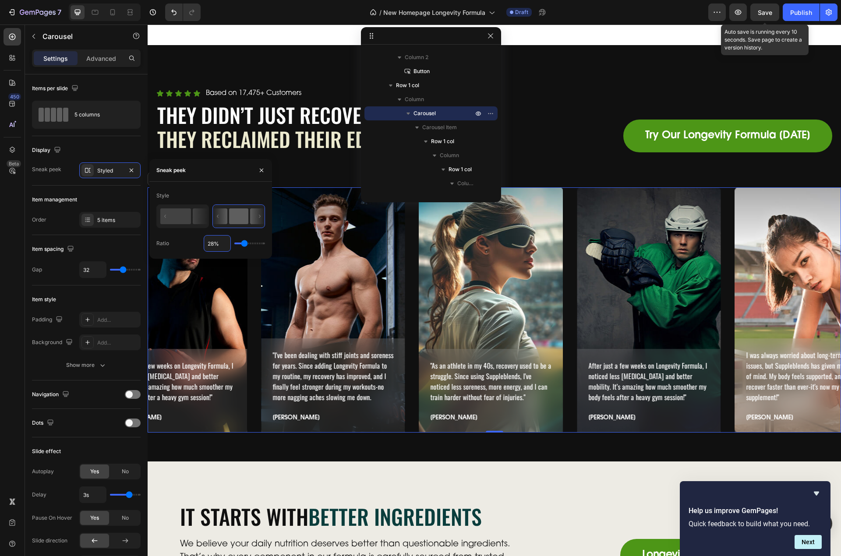
click at [766, 14] on span "Save" at bounding box center [765, 12] width 14 height 7
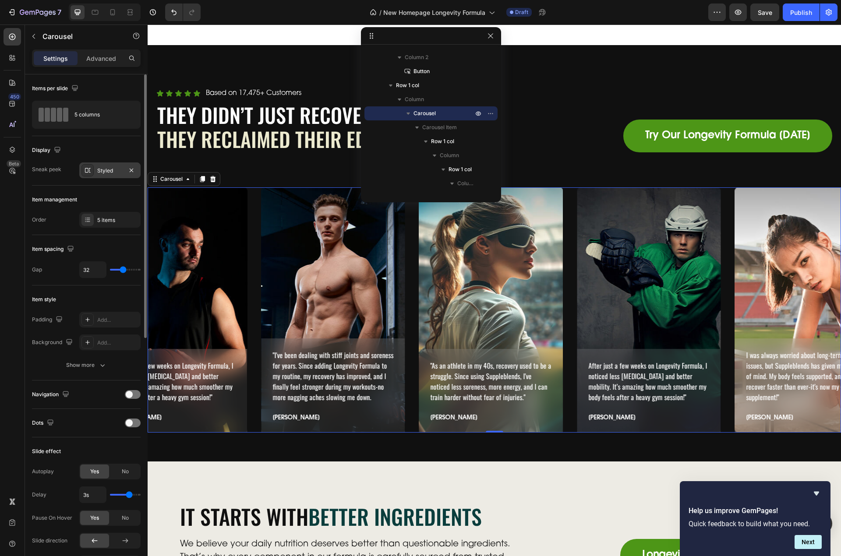
click at [102, 172] on div "Styled" at bounding box center [109, 171] width 25 height 8
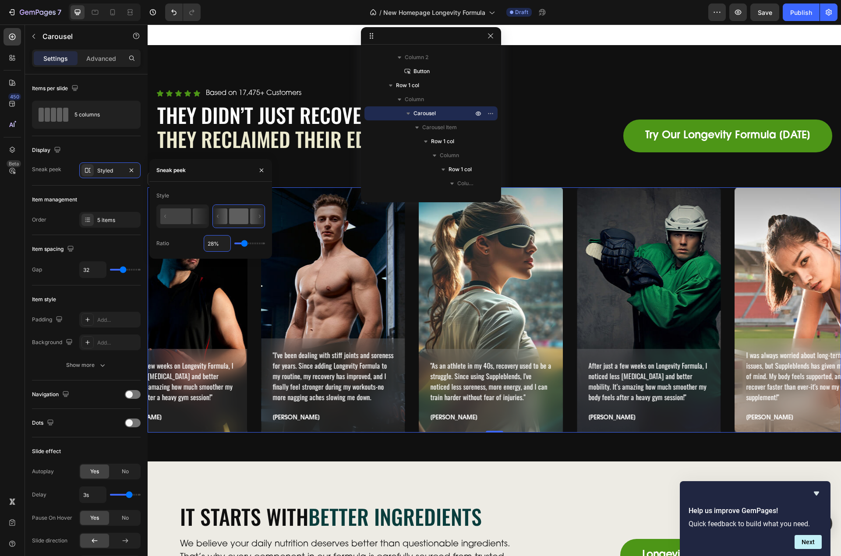
click at [211, 241] on input "28%" at bounding box center [217, 244] width 26 height 16
type input "3%"
type input "3"
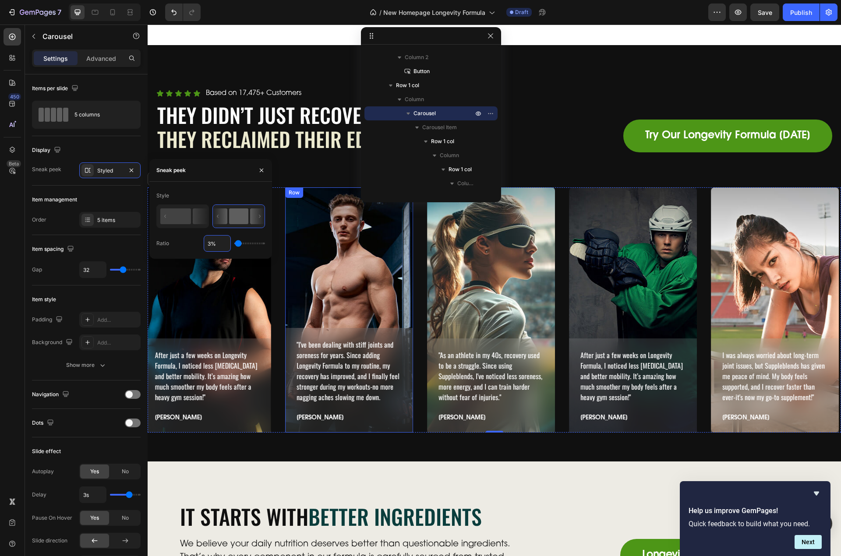
type input "30%"
type input "30"
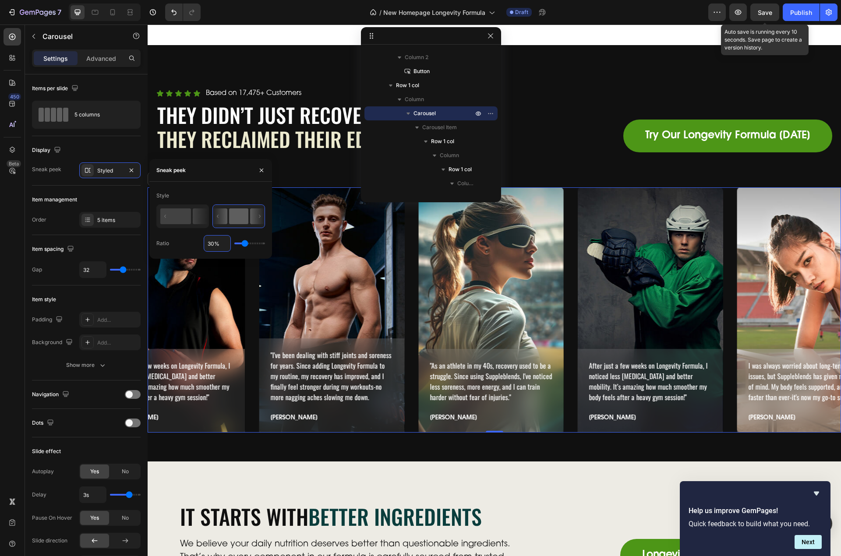
click at [767, 13] on span "Save" at bounding box center [765, 12] width 14 height 7
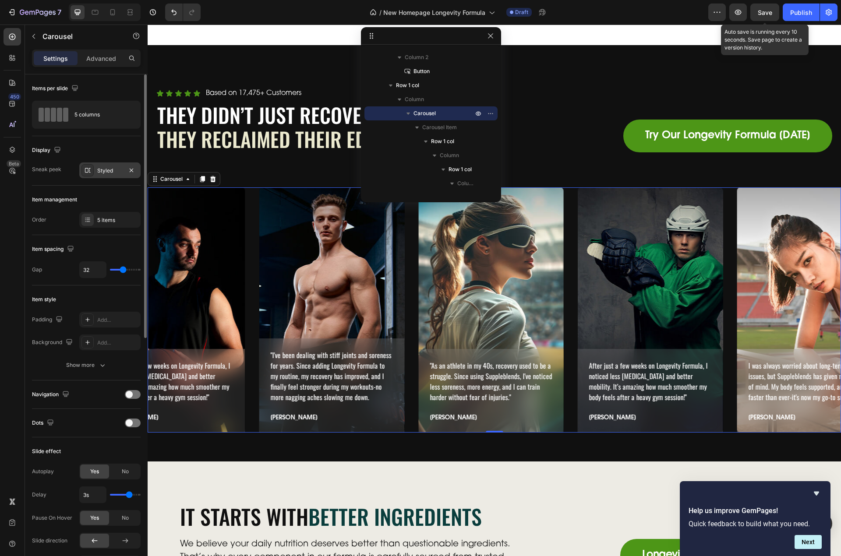
click at [103, 175] on div "Styled" at bounding box center [109, 171] width 61 height 16
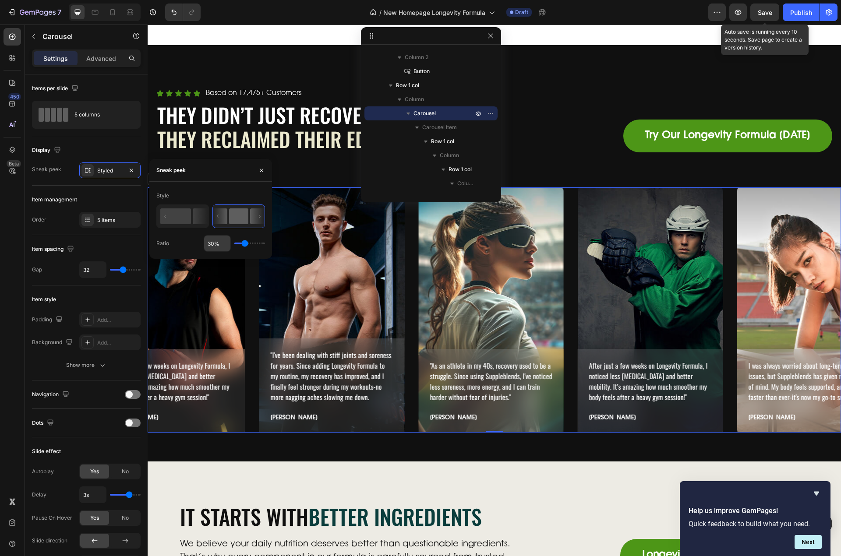
click at [207, 245] on input "30%" at bounding box center [217, 244] width 26 height 16
type input "35%"
type input "35"
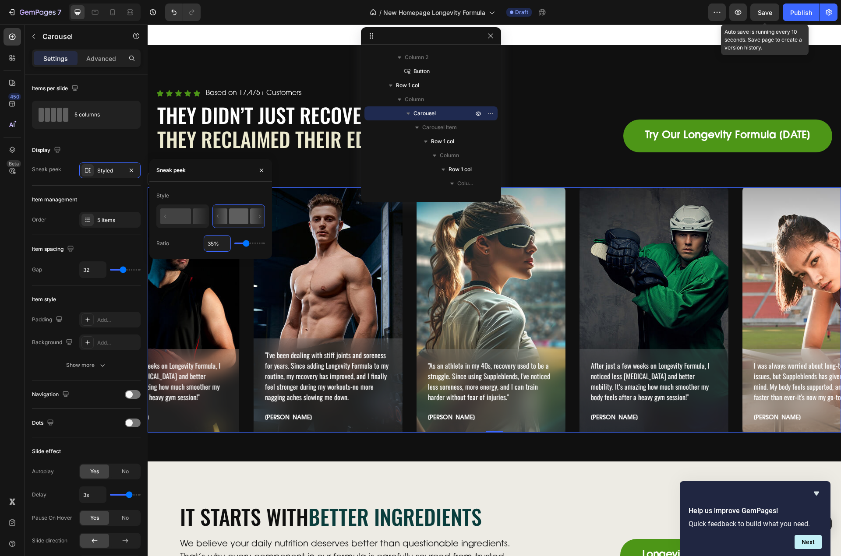
click at [761, 14] on span "Save" at bounding box center [765, 12] width 14 height 7
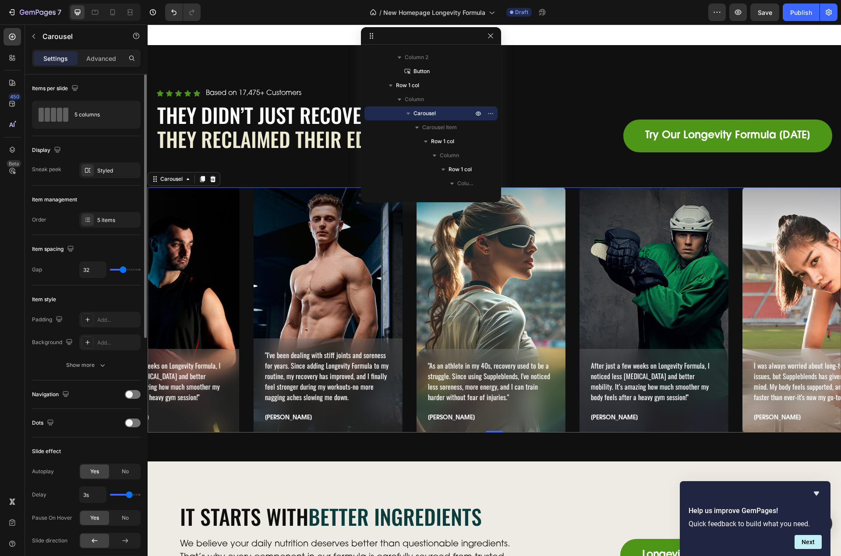
click at [100, 180] on div "Display Sneak peek Styled" at bounding box center [86, 160] width 109 height 49
click at [101, 172] on div "Styled" at bounding box center [109, 171] width 25 height 8
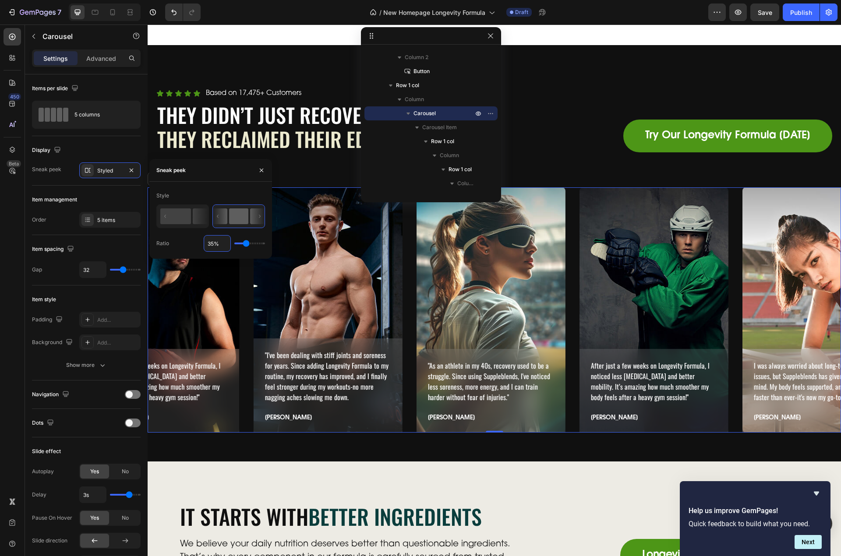
click at [214, 242] on input "35%" at bounding box center [217, 244] width 26 height 16
type input "3%"
type input "3"
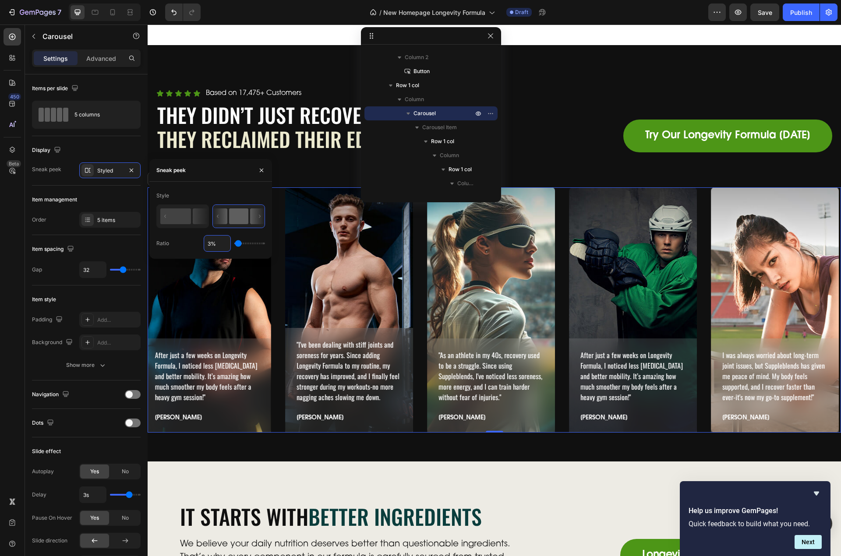
type input "34%"
type input "34"
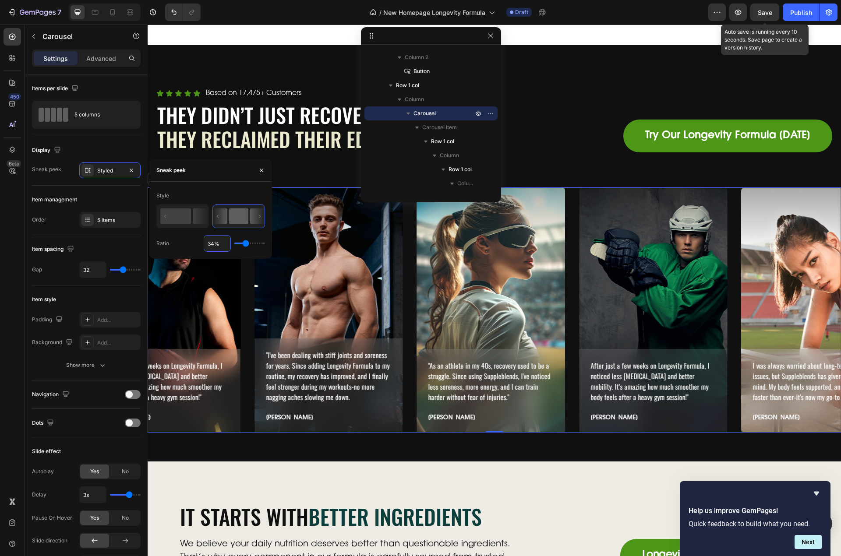
click at [762, 11] on span "Save" at bounding box center [765, 12] width 14 height 7
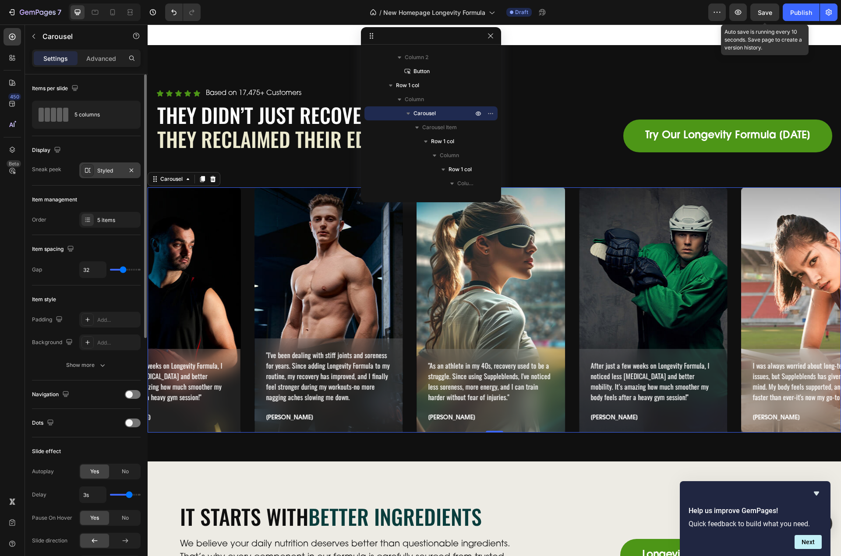
click at [110, 169] on div "Styled" at bounding box center [109, 171] width 25 height 8
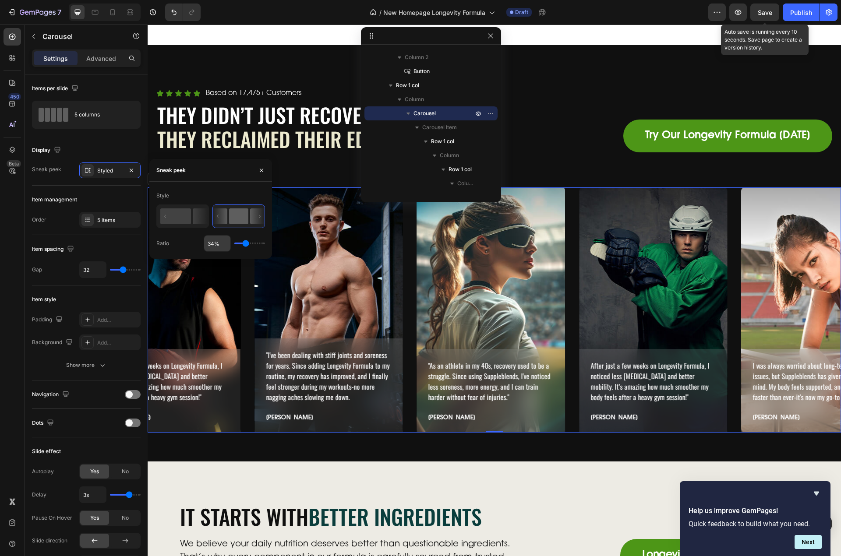
click at [216, 243] on input "34%" at bounding box center [217, 244] width 26 height 16
type input "33%"
type input "33"
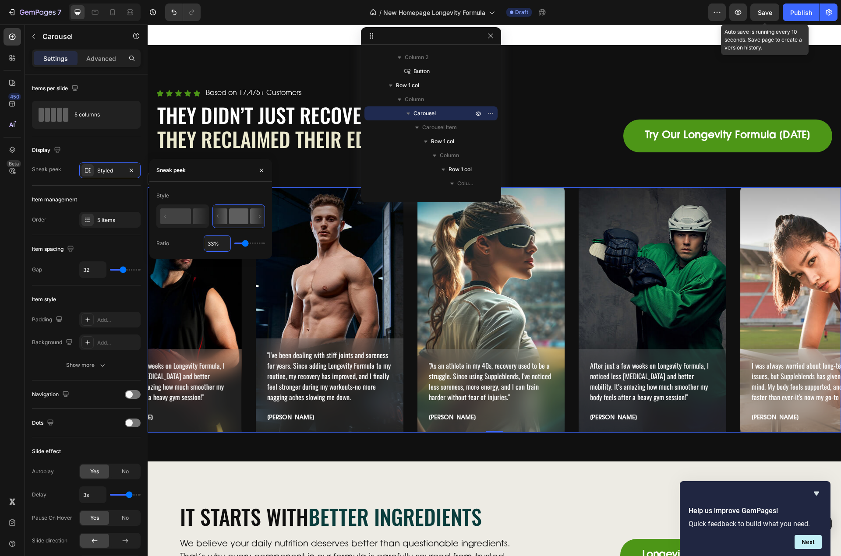
click at [768, 12] on span "Save" at bounding box center [765, 12] width 14 height 7
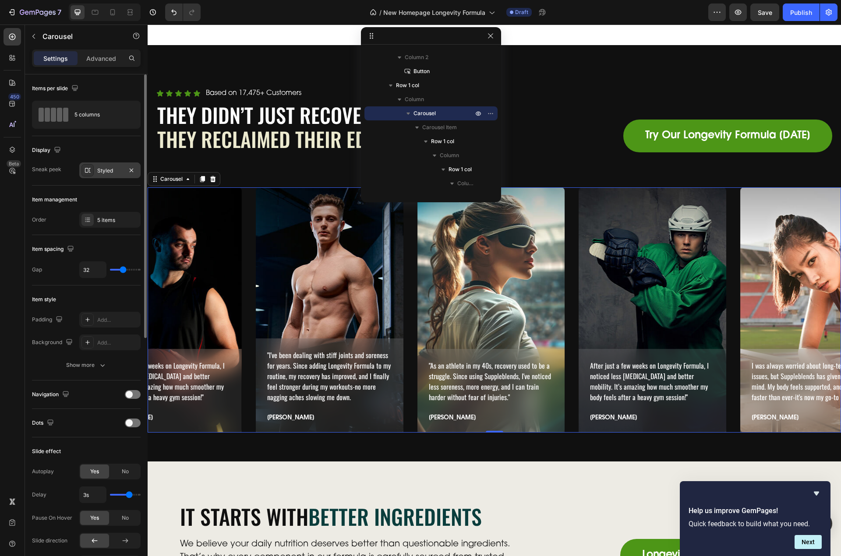
click at [101, 172] on div "Styled" at bounding box center [109, 171] width 25 height 8
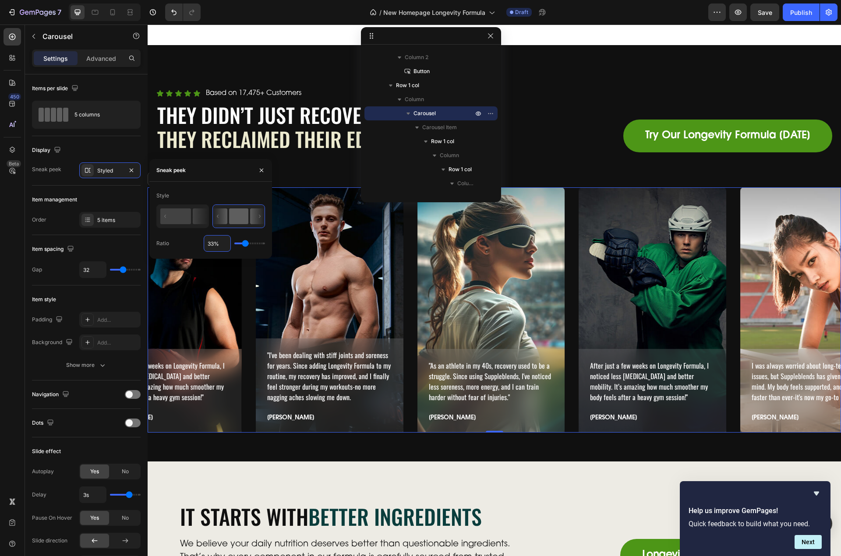
click at [217, 242] on input "33%" at bounding box center [217, 244] width 26 height 16
type input "3%"
type input "3"
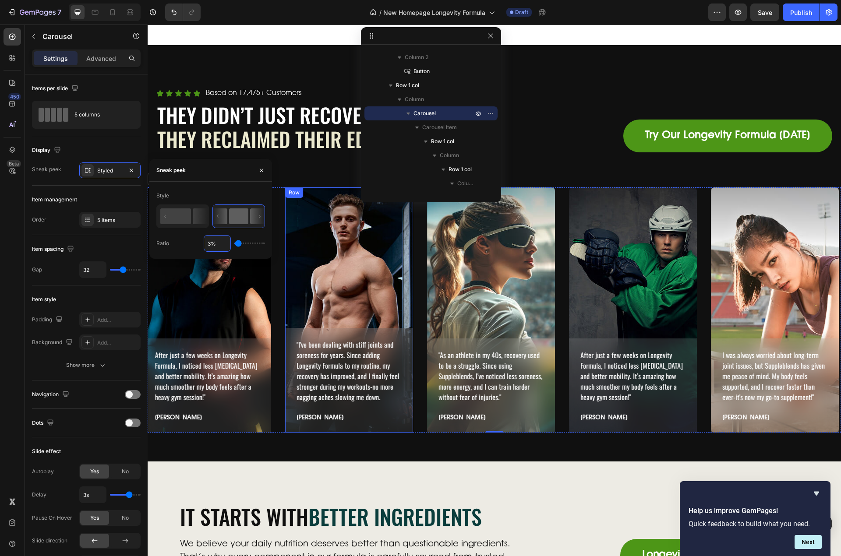
type input "32%"
type input "32"
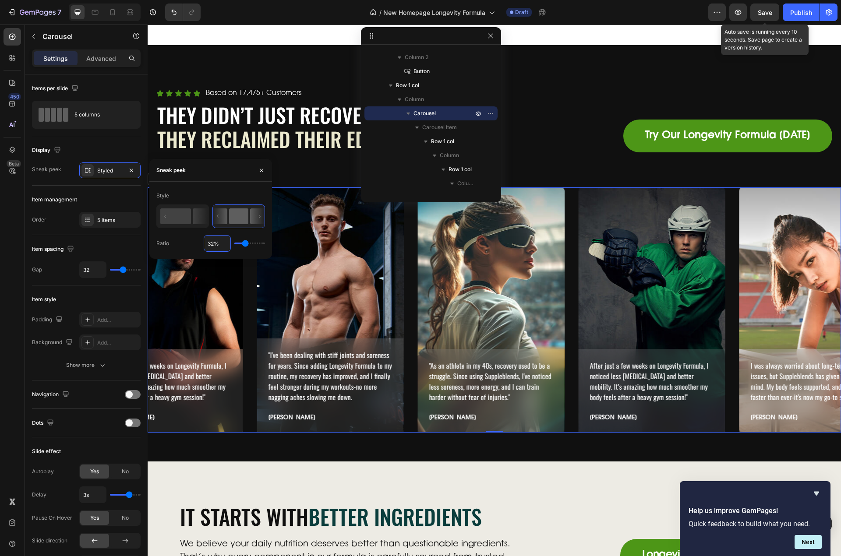
click at [761, 12] on span "Save" at bounding box center [765, 12] width 14 height 7
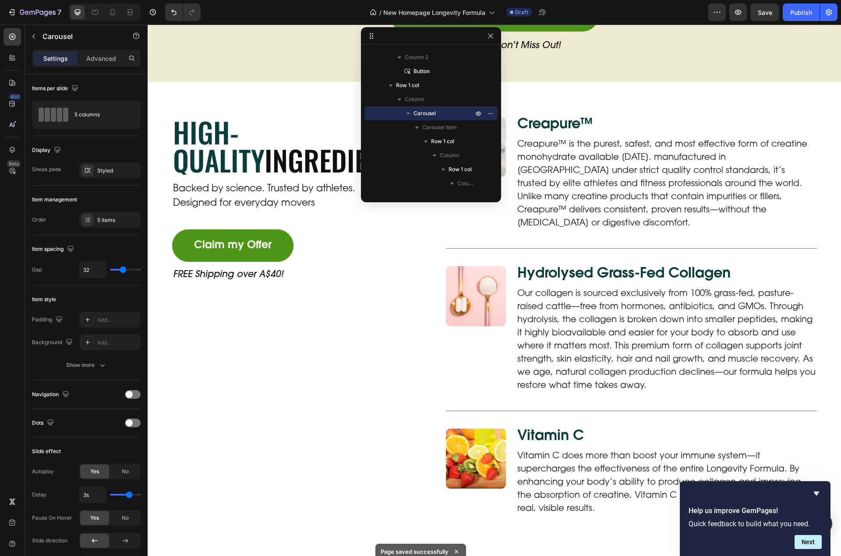
scroll to position [1903, 0]
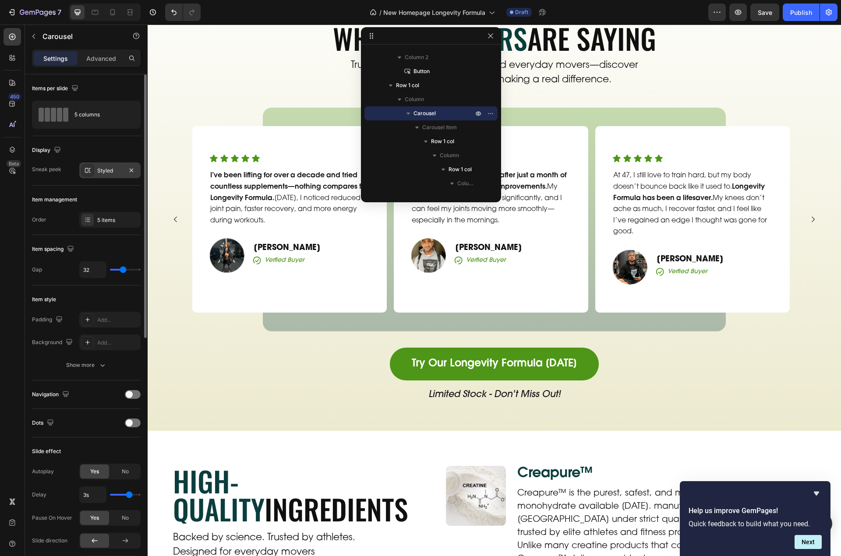
click at [103, 166] on div "Styled" at bounding box center [109, 171] width 61 height 16
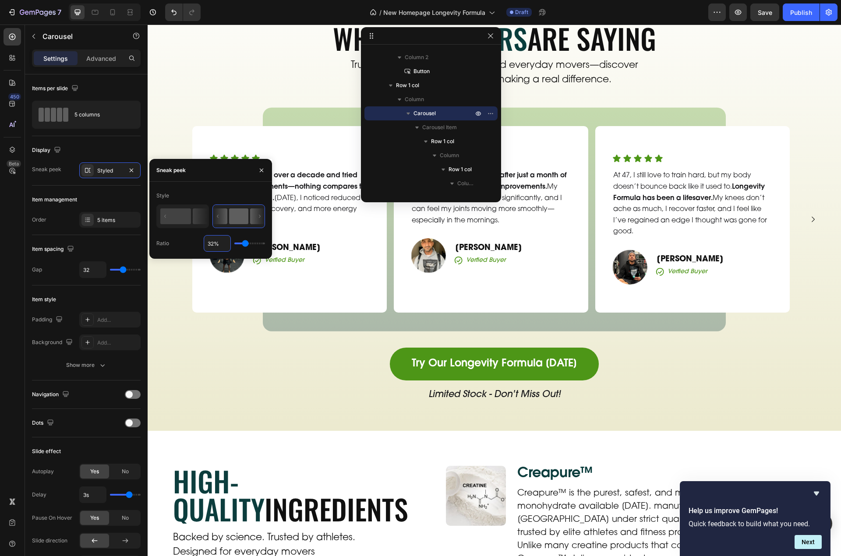
click at [219, 243] on input "32%" at bounding box center [217, 244] width 26 height 16
type input "3%"
type input "3"
type input "31%"
type input "31"
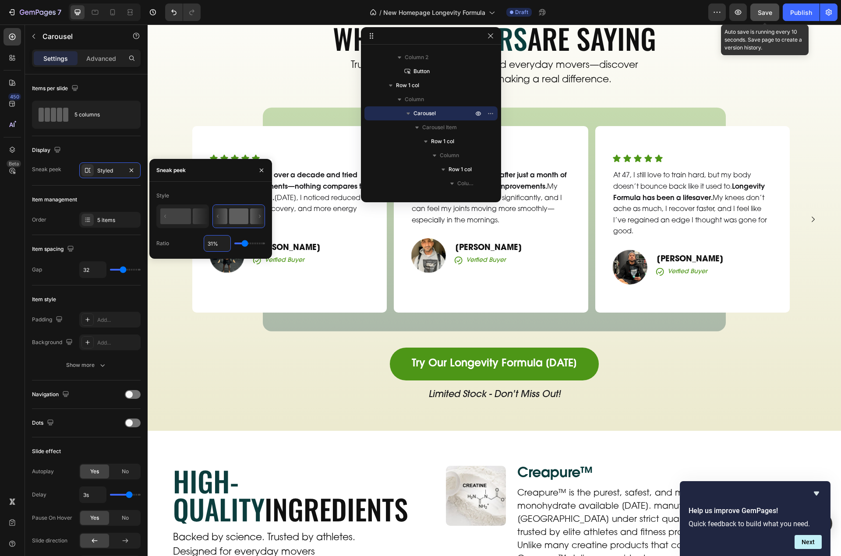
click at [770, 17] on button "Save" at bounding box center [764, 13] width 29 height 18
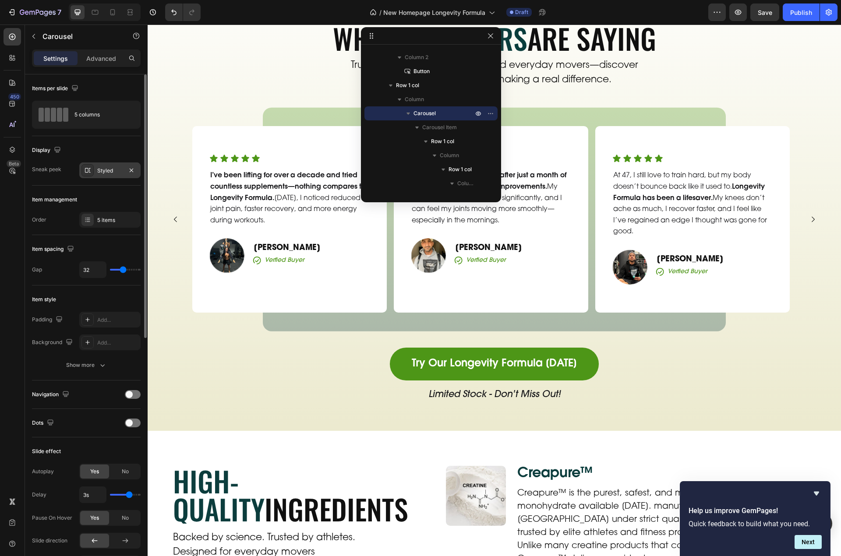
click at [95, 170] on div "Styled" at bounding box center [109, 171] width 61 height 16
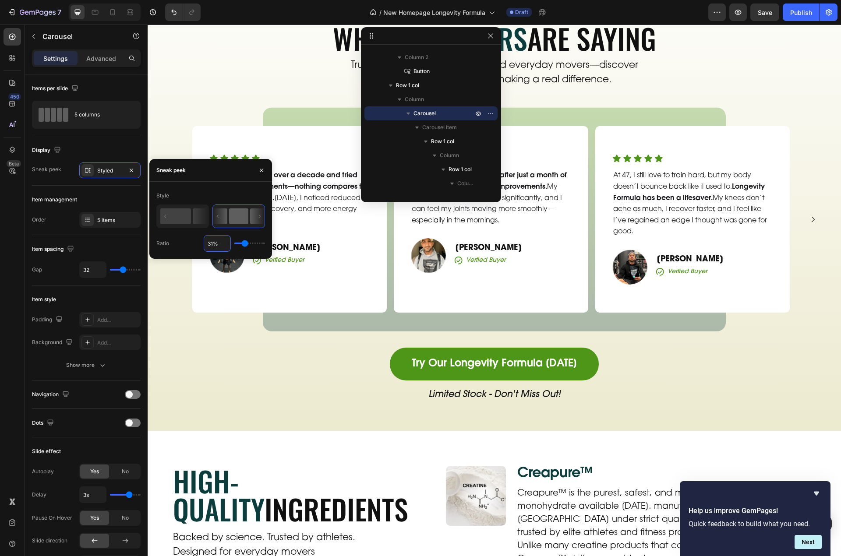
click at [216, 240] on input "31%" at bounding box center [217, 244] width 26 height 16
type input "3%"
type input "3"
type input "30%"
type input "30"
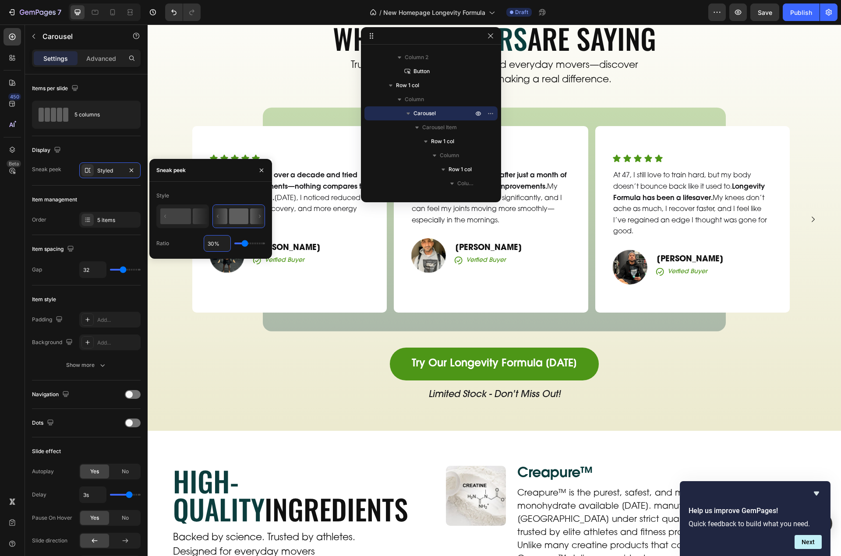
click at [769, 11] on span "Save" at bounding box center [765, 12] width 14 height 7
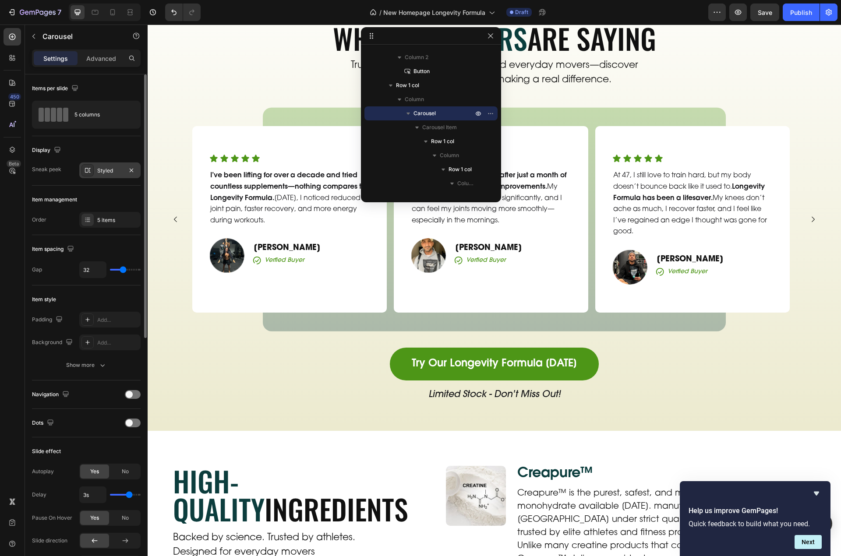
click at [103, 169] on div "Styled" at bounding box center [109, 171] width 25 height 8
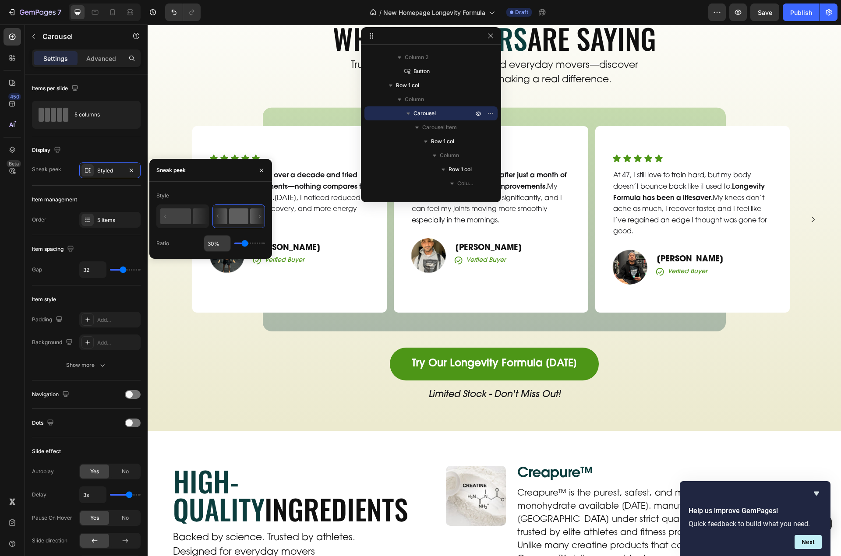
click at [211, 243] on input "30%" at bounding box center [217, 244] width 26 height 16
type input "3%"
type input "3"
type input "30%"
type input "30"
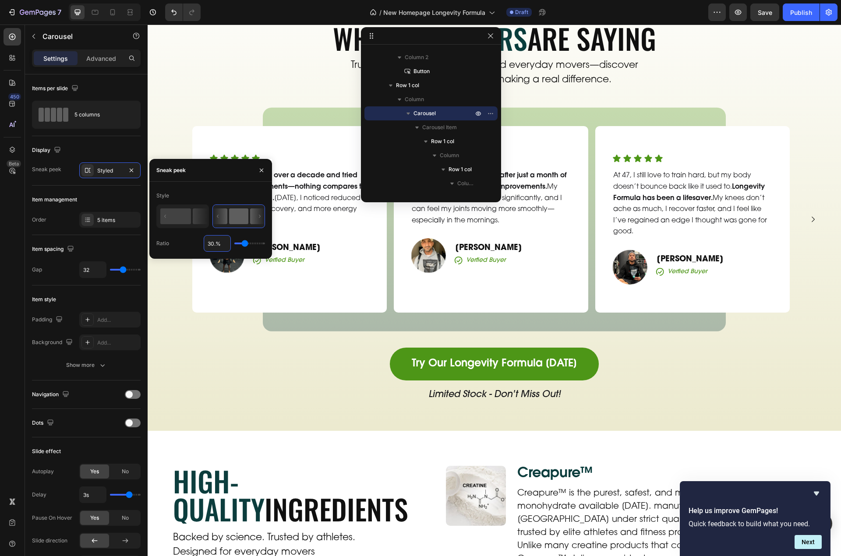
type input "30.5%"
type input "31"
click at [757, 14] on button "Save" at bounding box center [764, 13] width 29 height 18
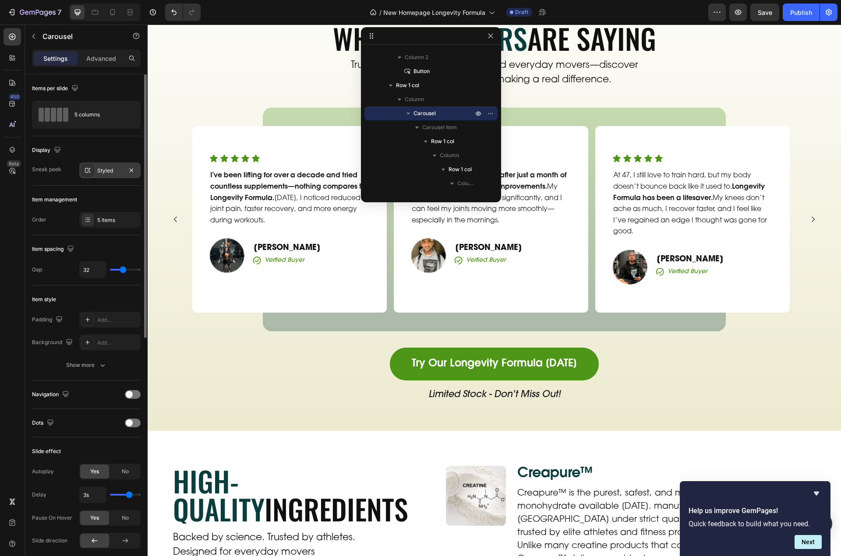
click at [105, 173] on div "Styled" at bounding box center [109, 171] width 25 height 8
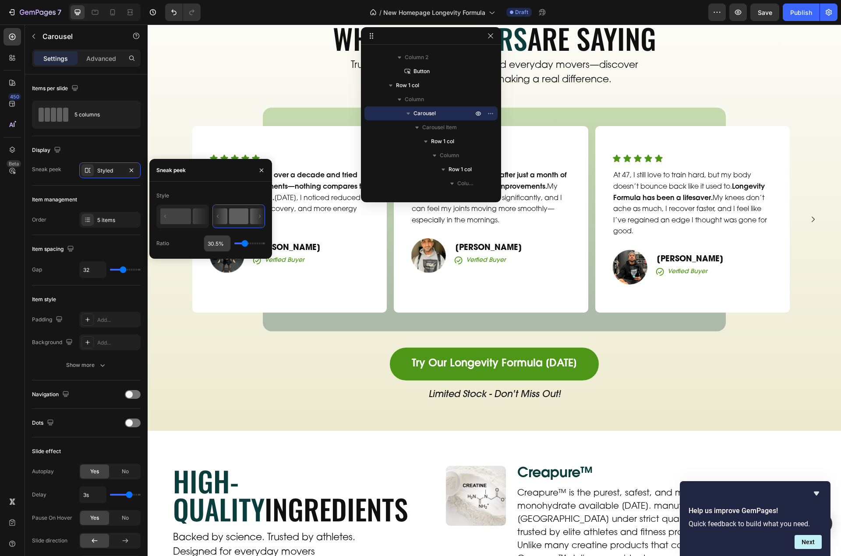
click at [216, 243] on input "30.5%" at bounding box center [217, 244] width 26 height 16
type input "3%"
type input "3"
type input "31%"
type input "31"
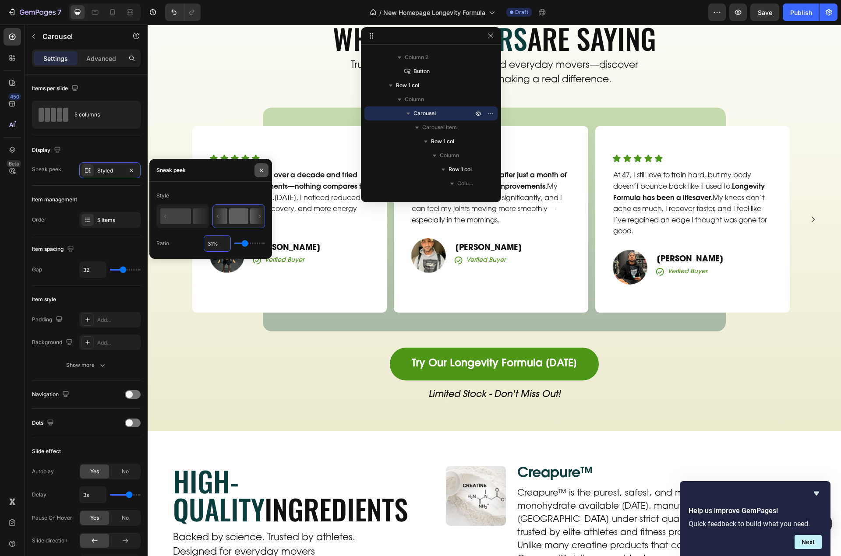
click at [223, 169] on div "Sneak peek" at bounding box center [210, 170] width 123 height 23
click at [767, 13] on span "Save" at bounding box center [765, 12] width 14 height 7
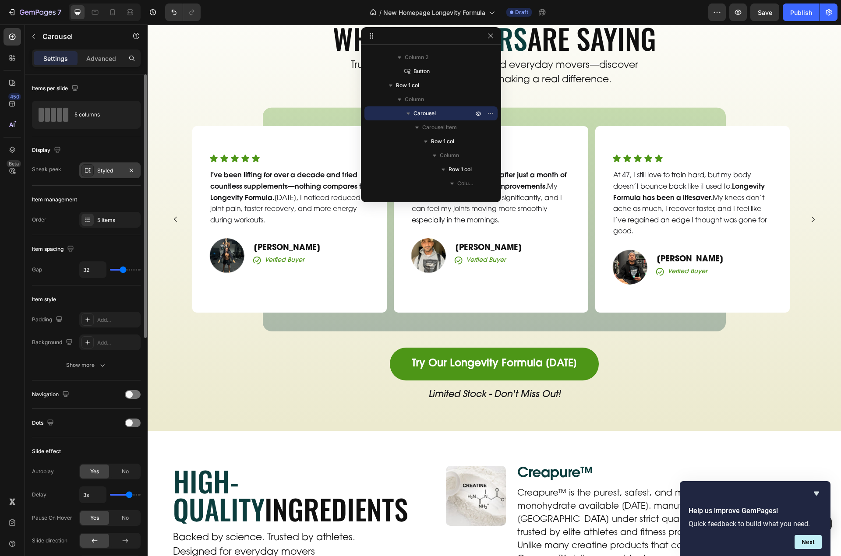
click at [101, 170] on div "Styled" at bounding box center [109, 171] width 25 height 8
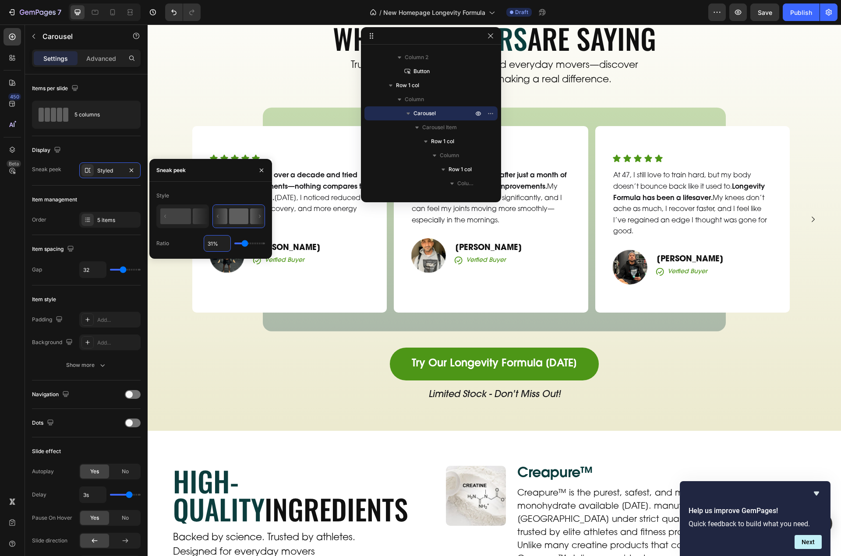
click at [210, 243] on input "31%" at bounding box center [217, 244] width 26 height 16
type input "0%"
type input "1"
type input "30.7%"
type input "31"
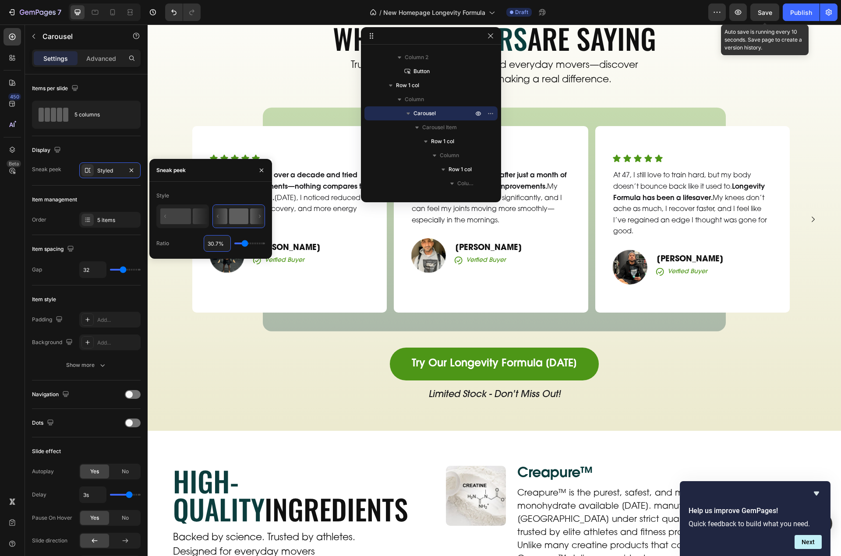
click at [763, 11] on span "Save" at bounding box center [765, 12] width 14 height 7
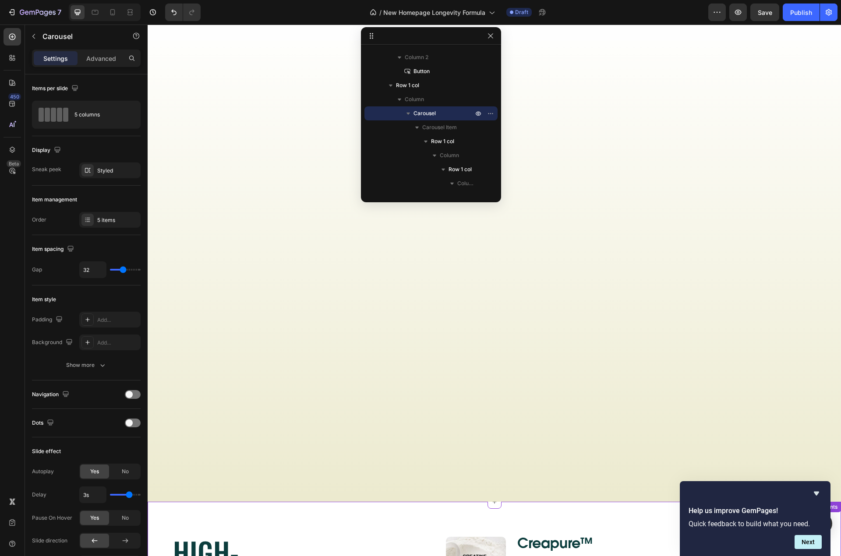
scroll to position [2753, 0]
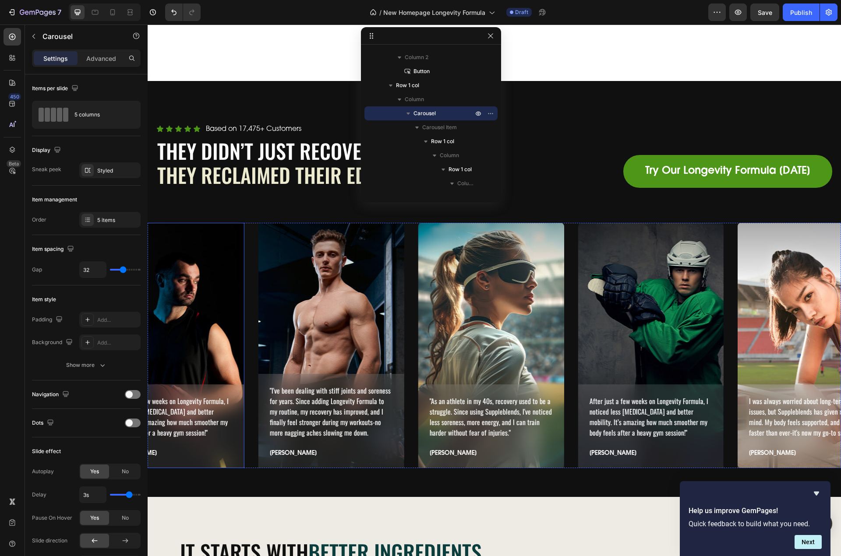
click at [213, 281] on div "After just a few weeks on Longevity Formula, I noticed less stiffness and bette…" at bounding box center [172, 345] width 146 height 245
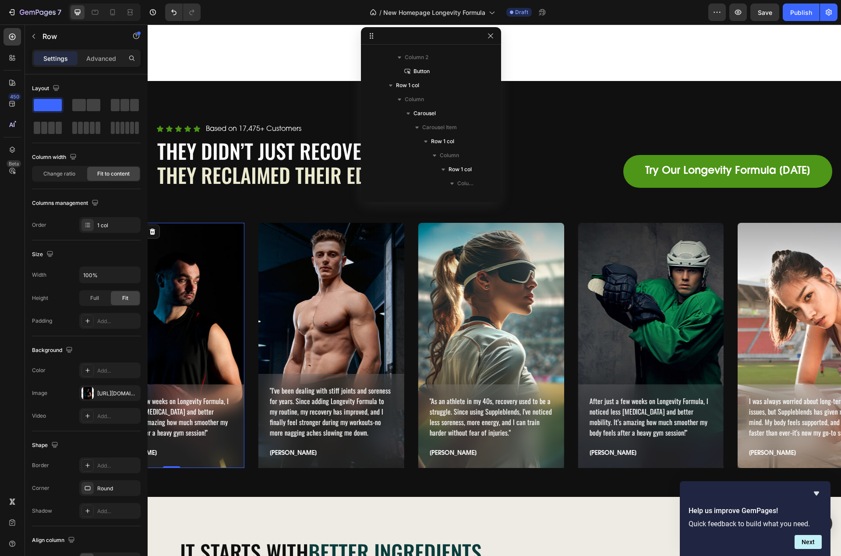
scroll to position [797, 0]
click at [218, 385] on div "After just a few weeks on Longevity Formula, I noticed less stiffness and bette…" at bounding box center [172, 427] width 146 height 84
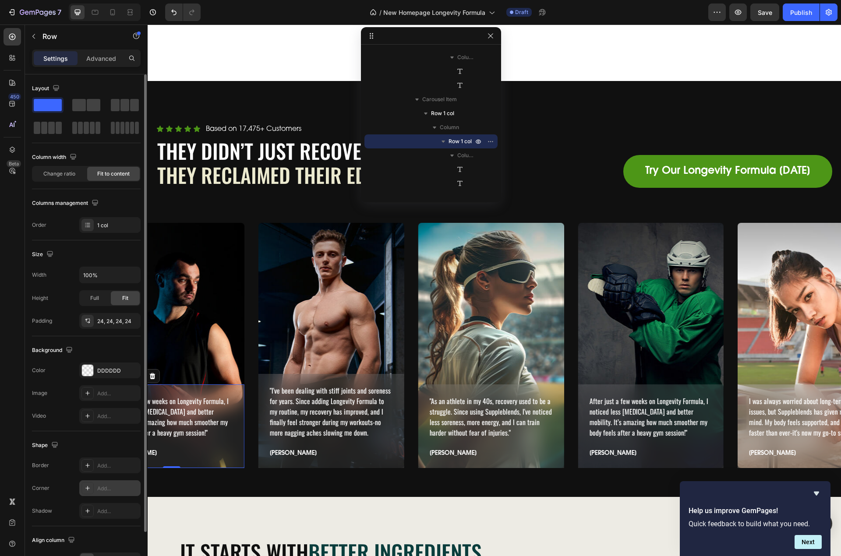
drag, startPoint x: 106, startPoint y: 486, endPoint x: 7, endPoint y: 444, distance: 107.3
click at [106, 486] on div "Add..." at bounding box center [117, 489] width 41 height 8
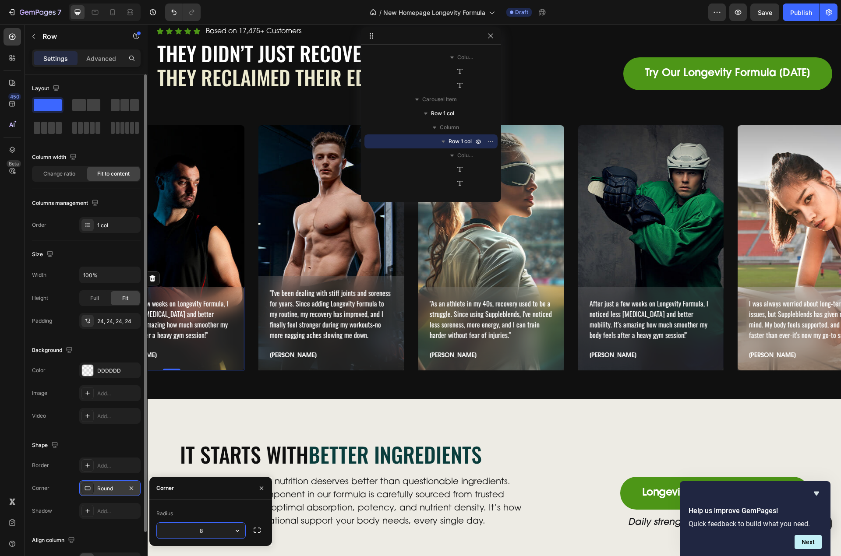
scroll to position [2840, 0]
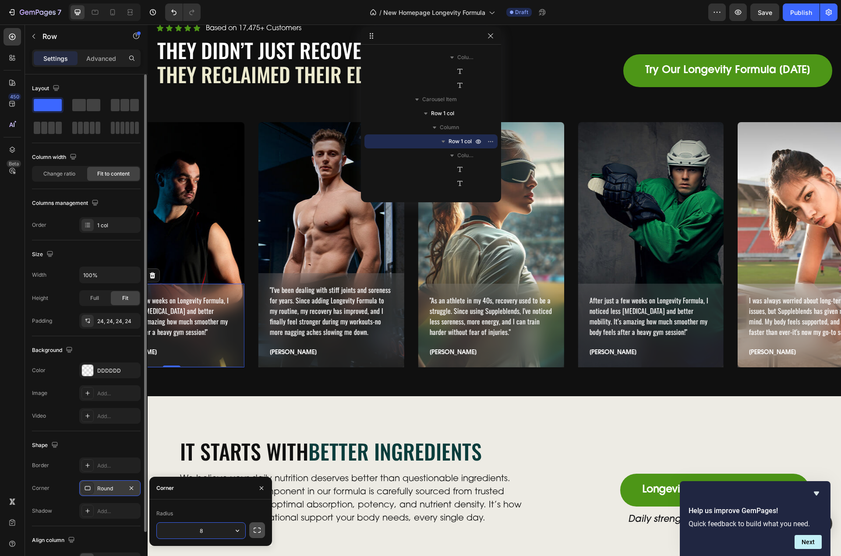
click at [255, 528] on icon "button" at bounding box center [257, 530] width 7 height 5
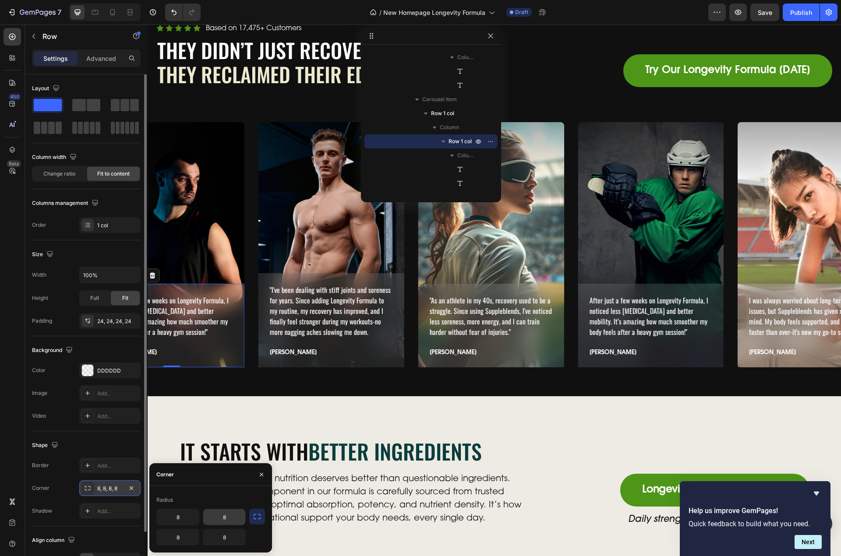
click at [218, 516] on input "8" at bounding box center [224, 517] width 42 height 16
type input "0"
click at [178, 517] on input "8" at bounding box center [178, 517] width 42 height 16
type input "0"
click at [330, 278] on div ""I've been dealing with stiff joints and soreness for years. Since adding Longe…" at bounding box center [331, 320] width 146 height 94
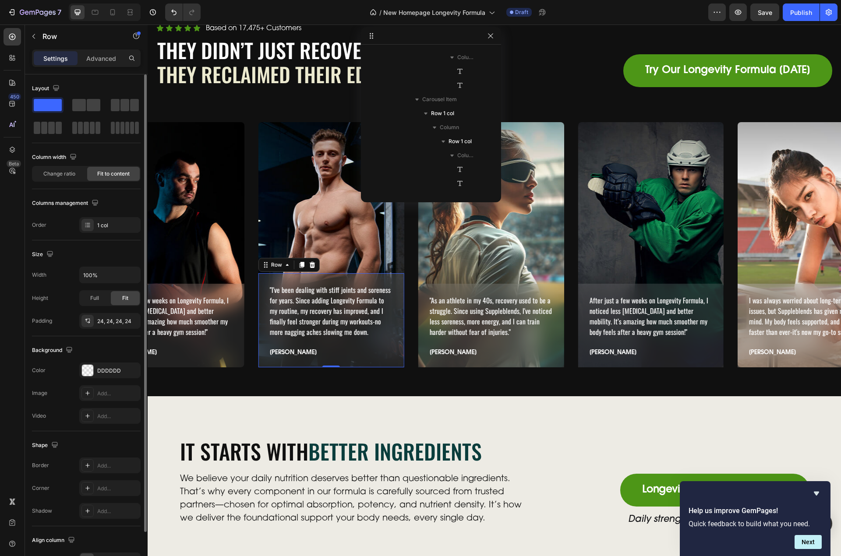
scroll to position [432, 0]
click at [107, 482] on div "Add..." at bounding box center [109, 488] width 61 height 16
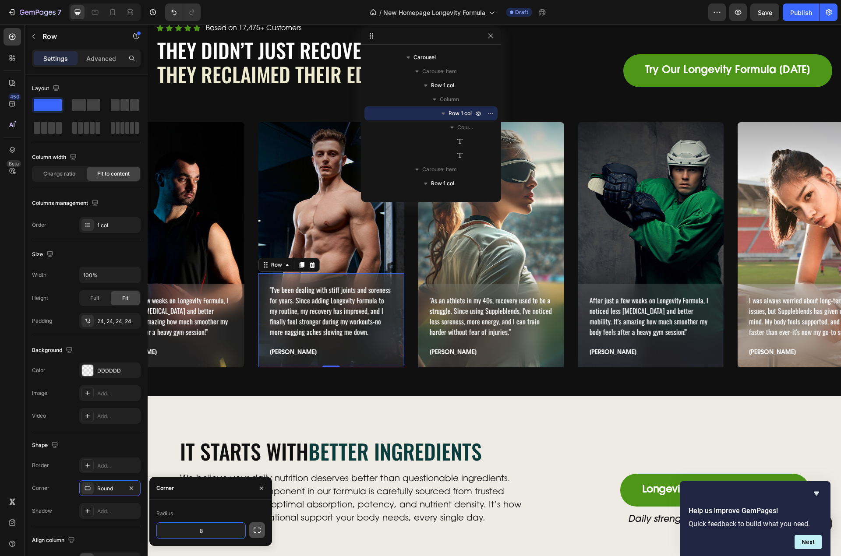
click at [254, 532] on icon "button" at bounding box center [257, 530] width 9 height 9
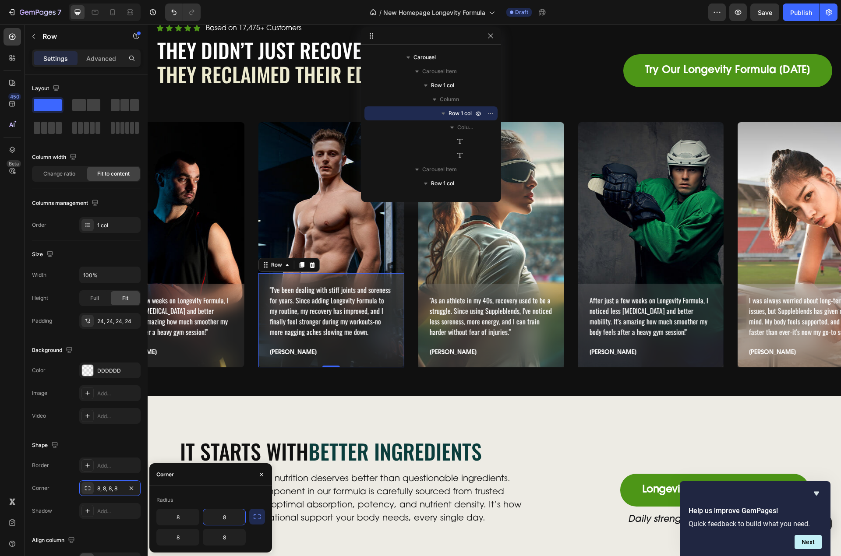
click at [228, 520] on input "8" at bounding box center [224, 517] width 42 height 16
type input "0"
click at [178, 515] on input "8" at bounding box center [178, 517] width 42 height 16
type input "0"
click at [517, 291] on div ""As an athlete in my 40s, recovery used to be a struggle. Since using Suppleble…" at bounding box center [491, 326] width 146 height 84
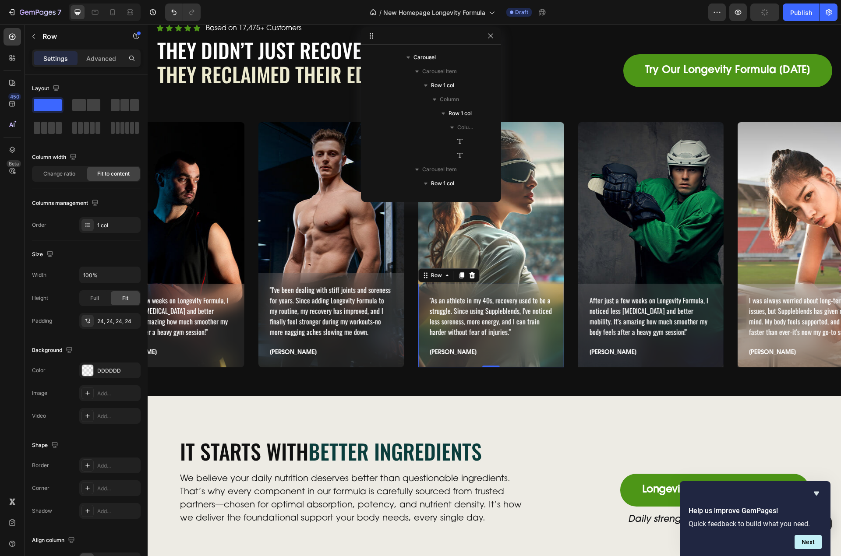
scroll to position [530, 0]
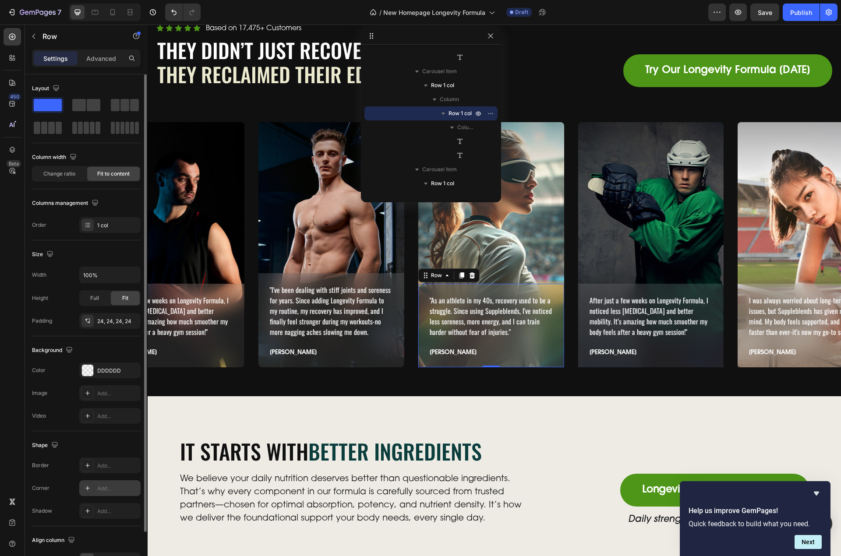
click at [106, 490] on div "Add..." at bounding box center [117, 489] width 41 height 8
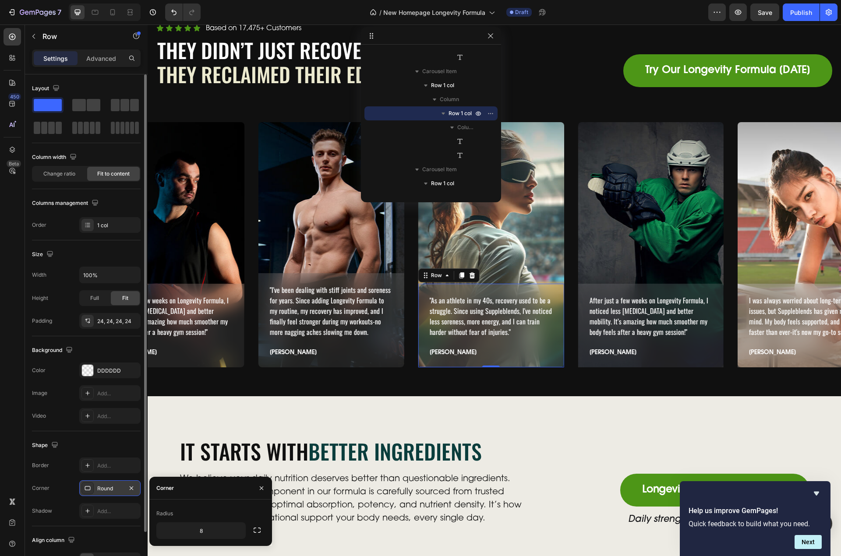
click at [265, 535] on div "Radius 8" at bounding box center [210, 523] width 123 height 32
click at [257, 533] on icon "button" at bounding box center [257, 530] width 9 height 9
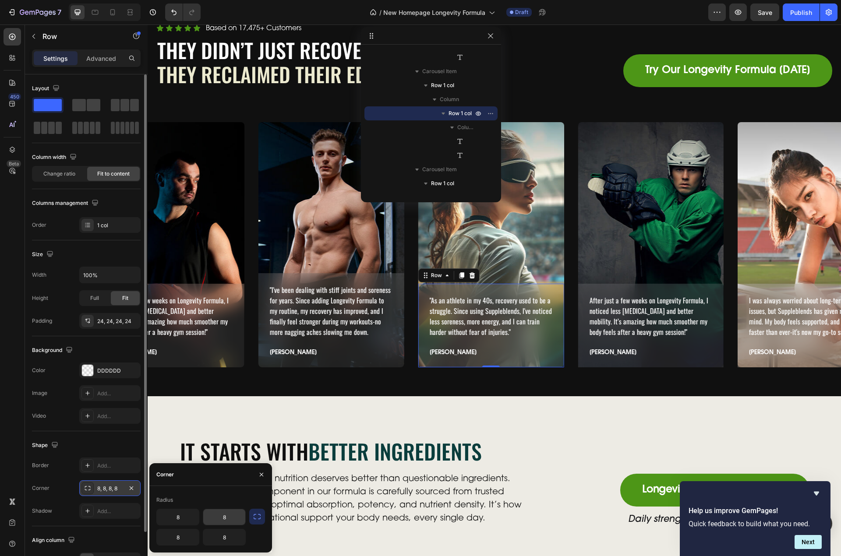
click at [228, 519] on input "8" at bounding box center [224, 517] width 42 height 16
type input "0"
click at [174, 517] on input "8" at bounding box center [178, 517] width 42 height 16
type input "0"
click at [622, 286] on div "After just a few weeks on Longevity Formula, I noticed less stiffness and bette…" at bounding box center [651, 326] width 146 height 84
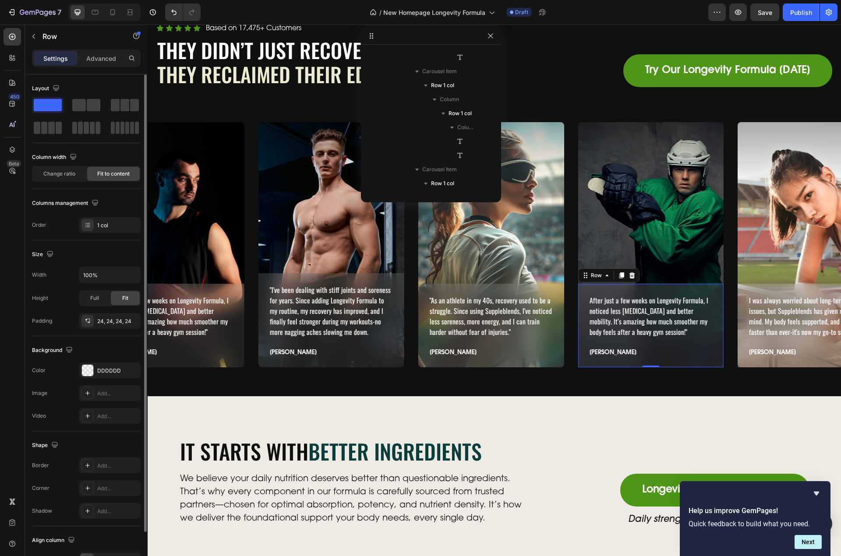
scroll to position [629, 0]
click at [105, 486] on div "Add..." at bounding box center [117, 489] width 41 height 8
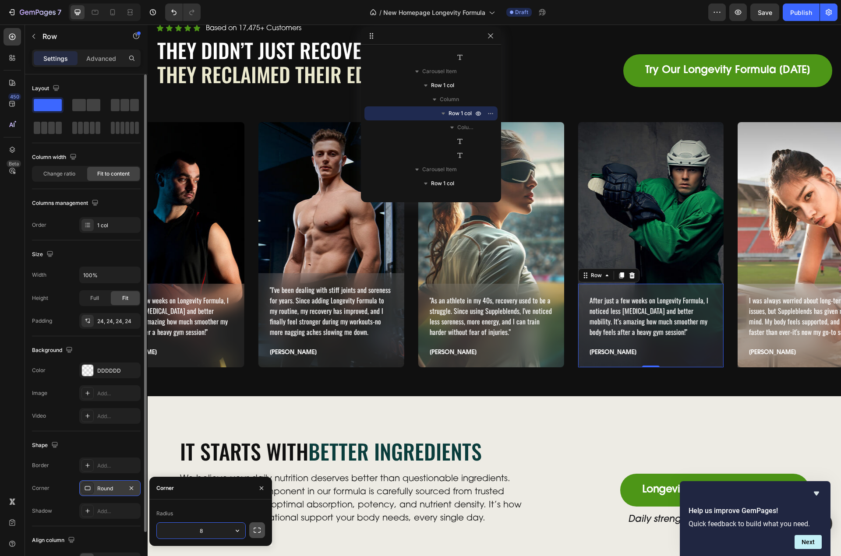
click at [256, 528] on icon "button" at bounding box center [257, 530] width 9 height 9
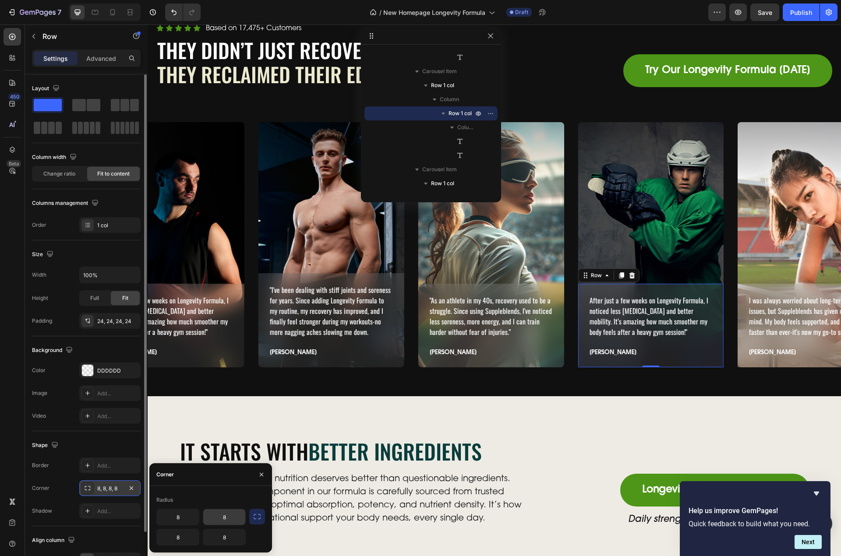
click at [223, 517] on input "8" at bounding box center [224, 517] width 42 height 16
type input "0"
click at [171, 515] on input "8" at bounding box center [178, 517] width 42 height 16
type input "0"
click at [753, 287] on div "I was always worried about long-term joint issues, but Suppleblends has given m…" at bounding box center [811, 326] width 146 height 84
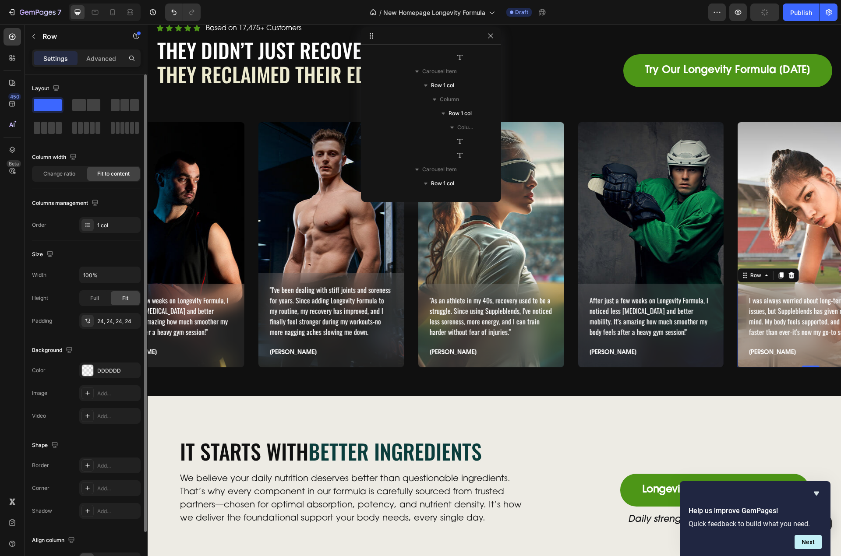
scroll to position [727, 0]
click at [115, 486] on div "Add..." at bounding box center [117, 489] width 41 height 8
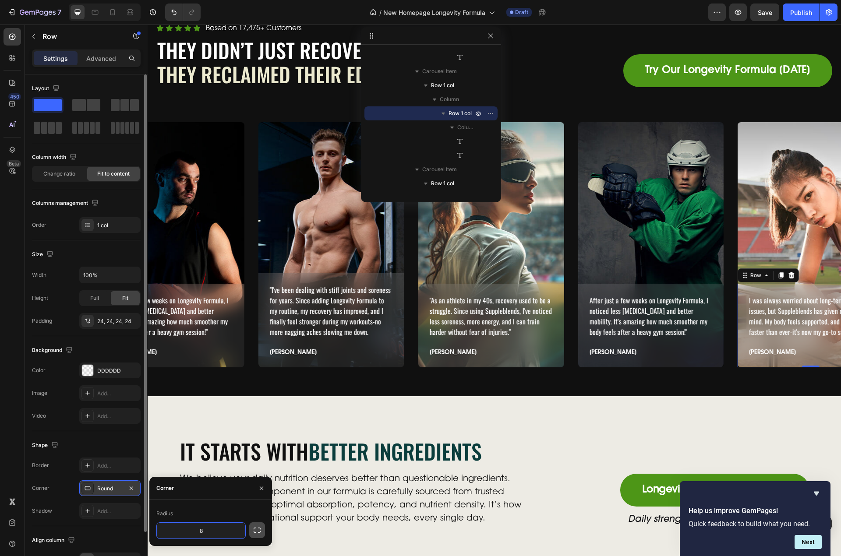
click at [255, 526] on button "button" at bounding box center [257, 531] width 16 height 16
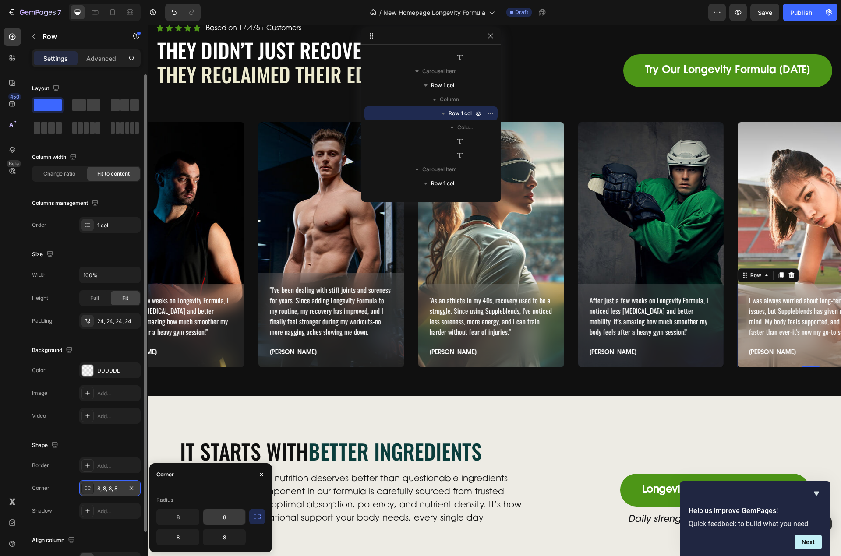
click at [225, 517] on input "8" at bounding box center [224, 517] width 42 height 16
type input "0"
click at [182, 517] on input "8" at bounding box center [178, 517] width 42 height 16
type input "0"
click at [218, 495] on div "Radius" at bounding box center [210, 500] width 109 height 14
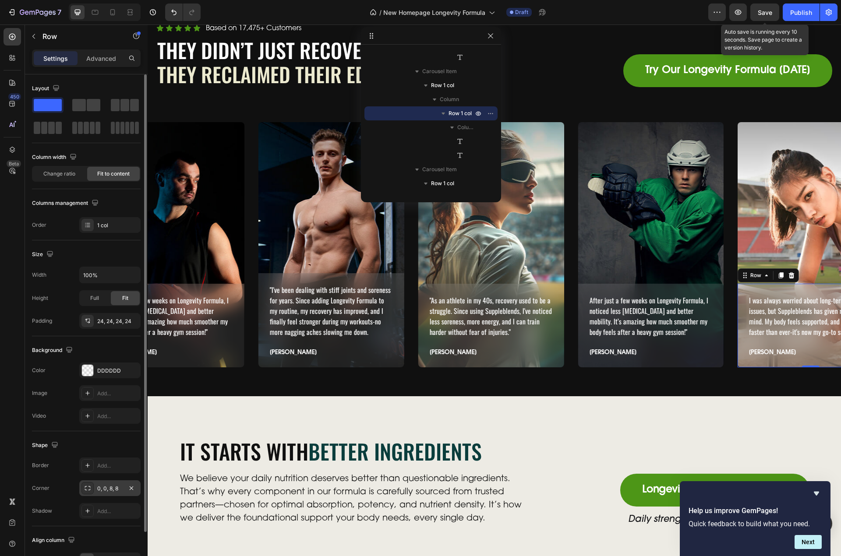
click at [772, 12] on span "Save" at bounding box center [765, 12] width 14 height 7
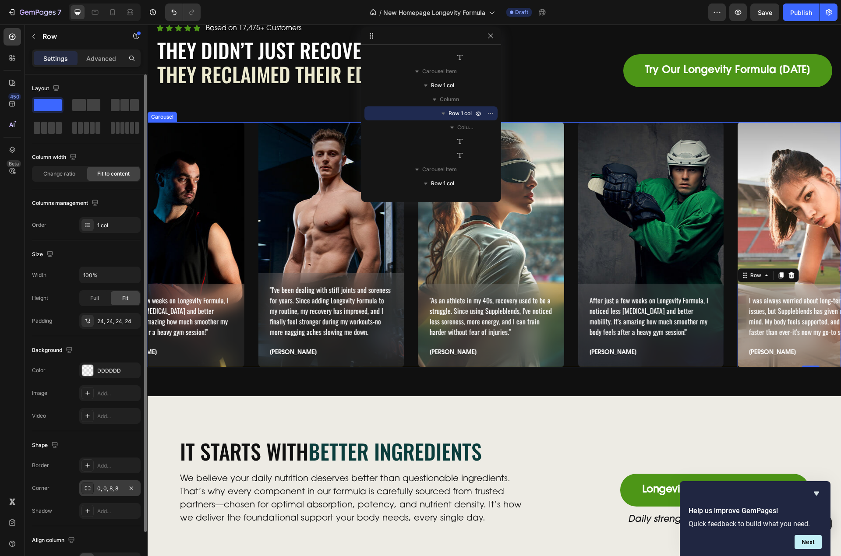
click at [251, 210] on div ""I've been dealing with stiff joints and soreness for years. Since adding Longe…" at bounding box center [494, 244] width 693 height 245
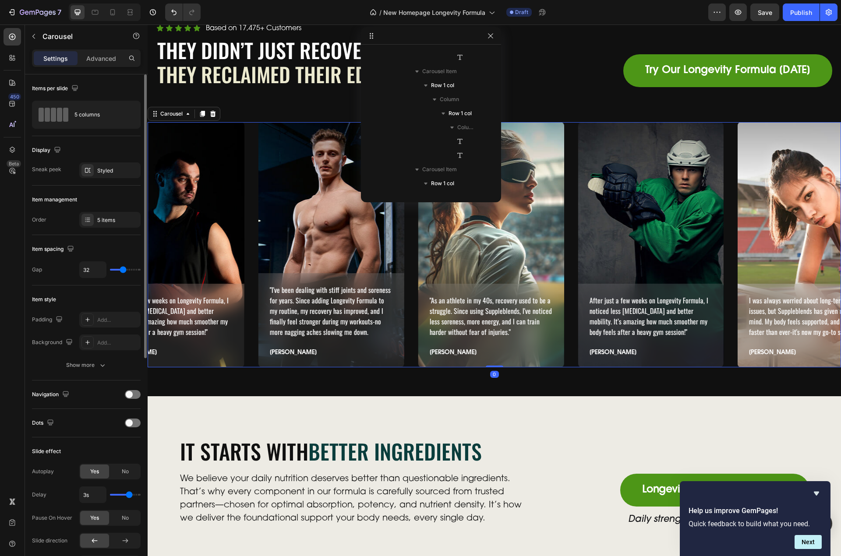
scroll to position [376, 0]
click at [102, 167] on div "Styled" at bounding box center [109, 171] width 25 height 8
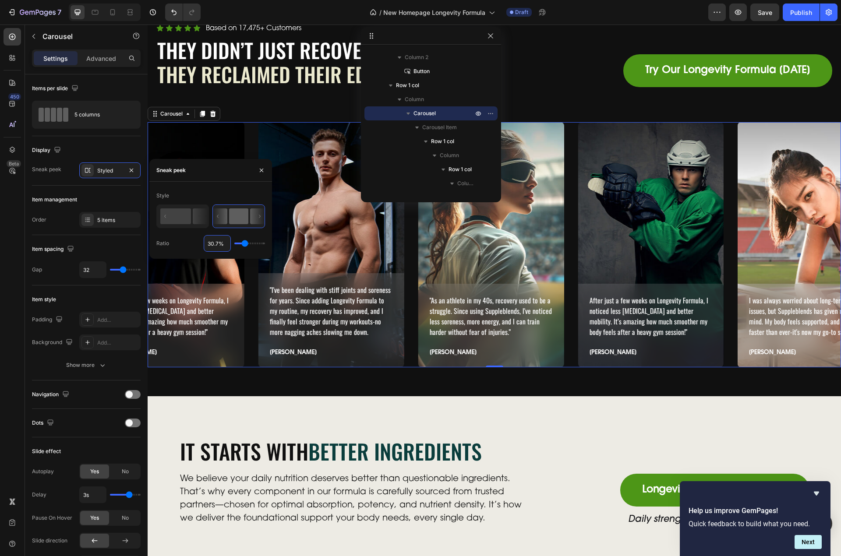
click at [222, 244] on input "30.7%" at bounding box center [217, 244] width 26 height 16
type input "3%"
type input "3"
type input "30%"
type input "30"
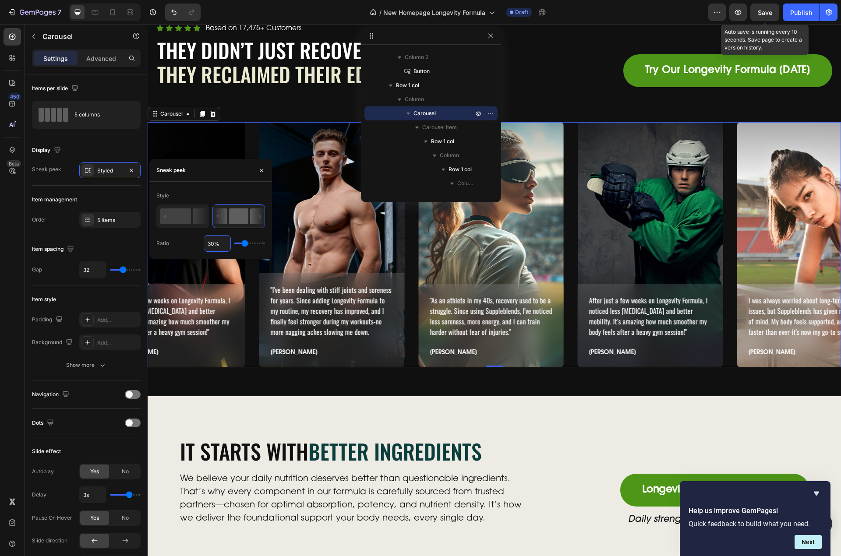
click at [765, 13] on span "Save" at bounding box center [765, 12] width 14 height 7
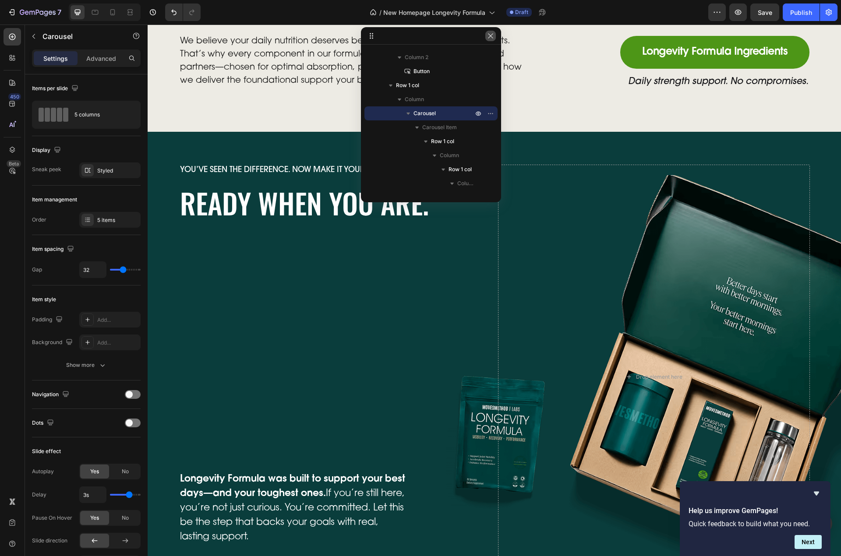
scroll to position [3016, 0]
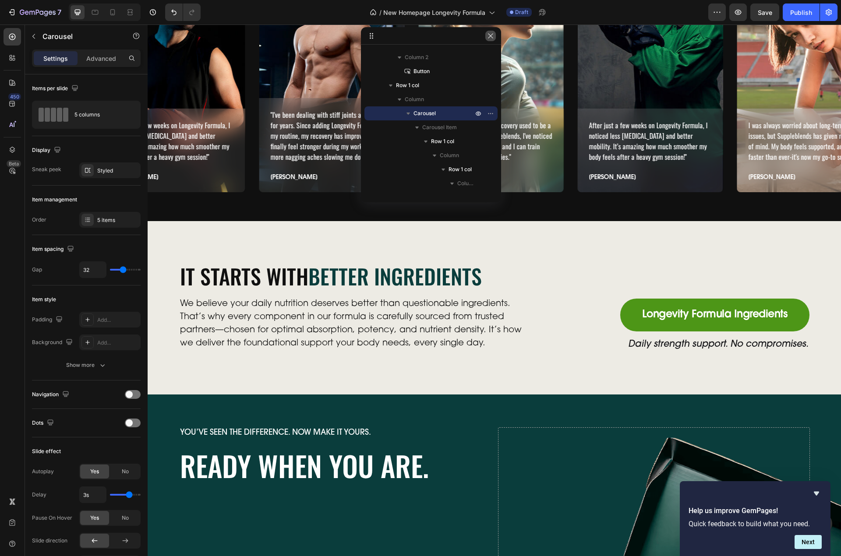
click at [490, 35] on icon "button" at bounding box center [490, 35] width 5 height 5
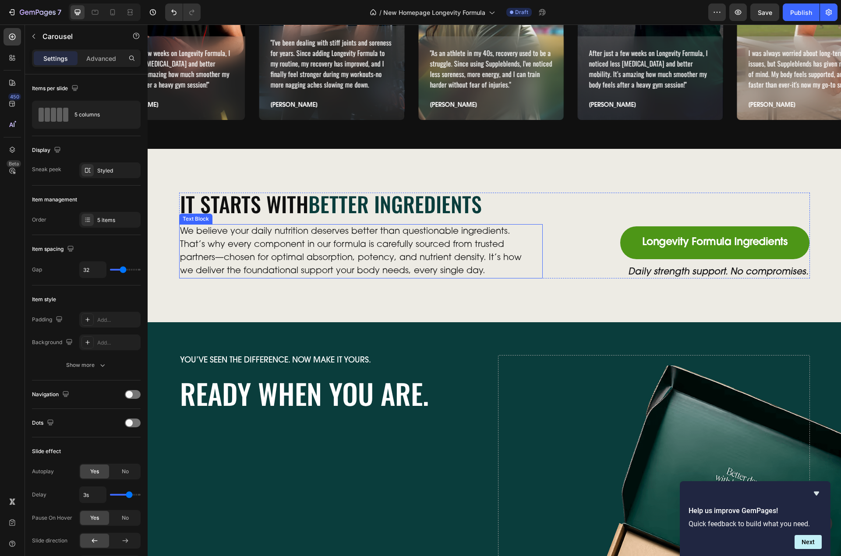
scroll to position [3103, 0]
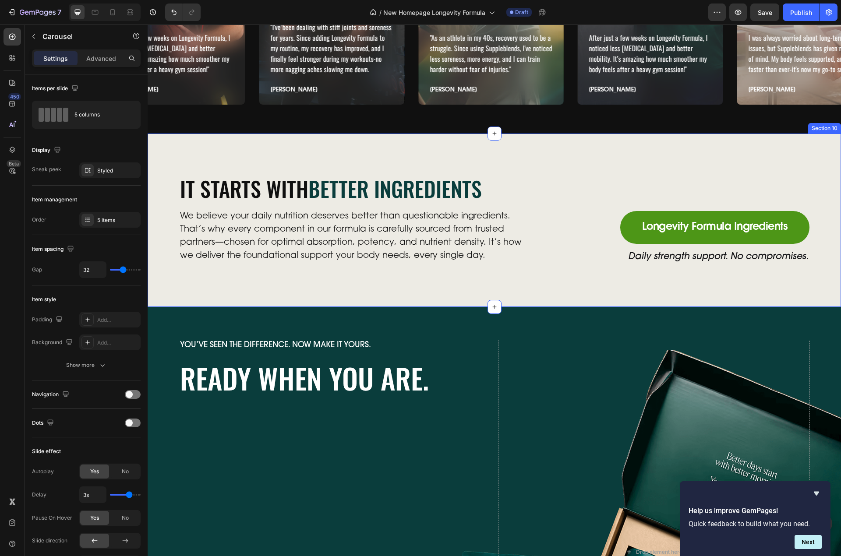
click at [503, 286] on div "It Starts With Better Ingredients Heading We believe your daily nutrition deser…" at bounding box center [494, 220] width 693 height 173
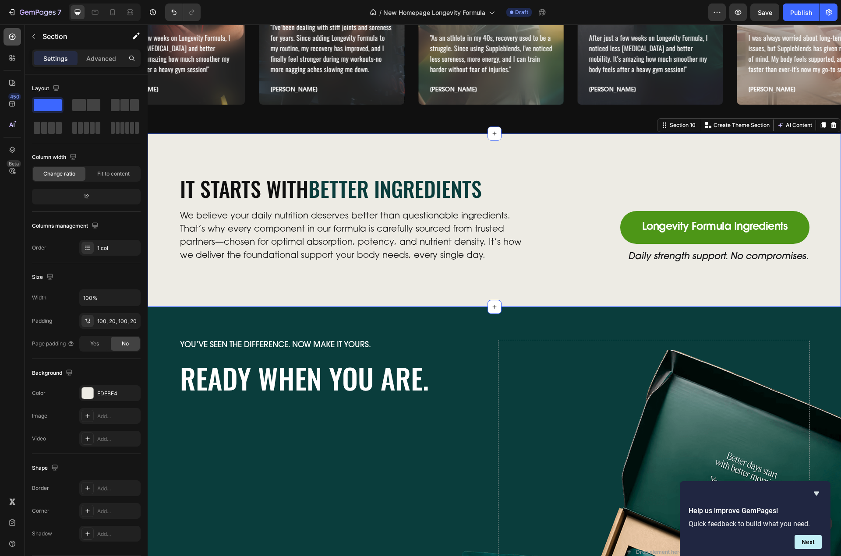
click at [11, 33] on icon at bounding box center [12, 36] width 9 height 9
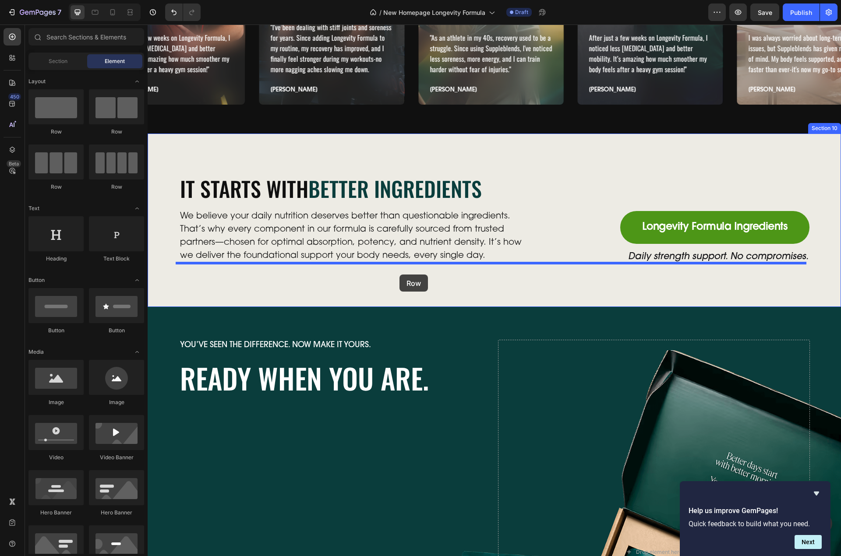
drag, startPoint x: 206, startPoint y: 134, endPoint x: 399, endPoint y: 275, distance: 239.2
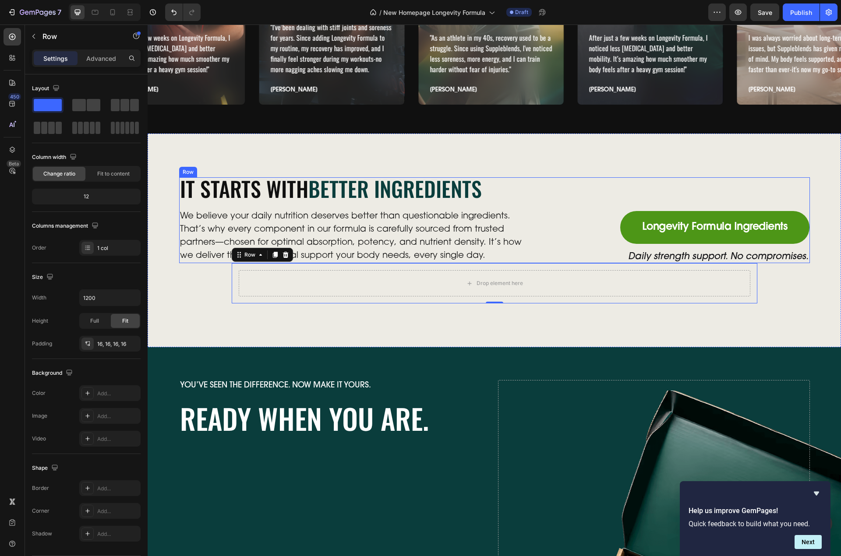
click at [541, 200] on div "It Starts With Better Ingredients Heading We believe your daily nutrition deser…" at bounding box center [494, 220] width 631 height 86
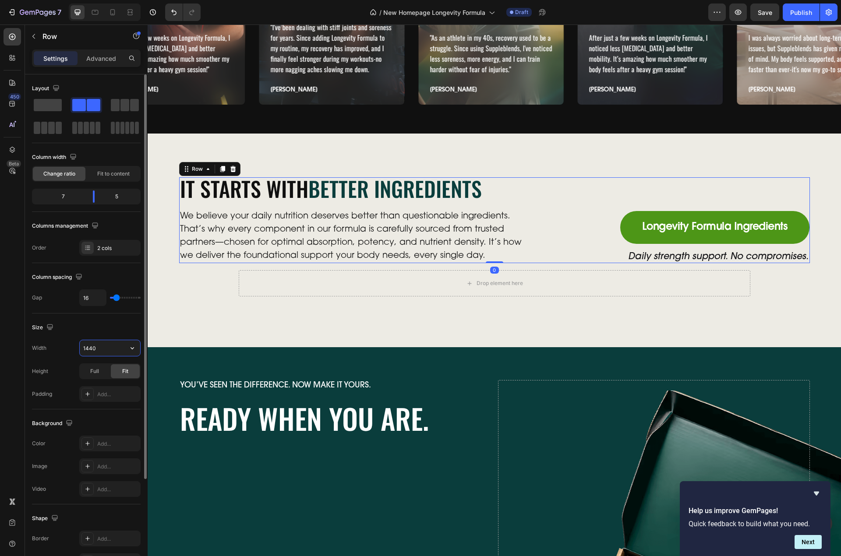
click at [98, 341] on input "1440" at bounding box center [110, 348] width 60 height 16
click at [239, 299] on div "Drop element here Row" at bounding box center [495, 283] width 526 height 40
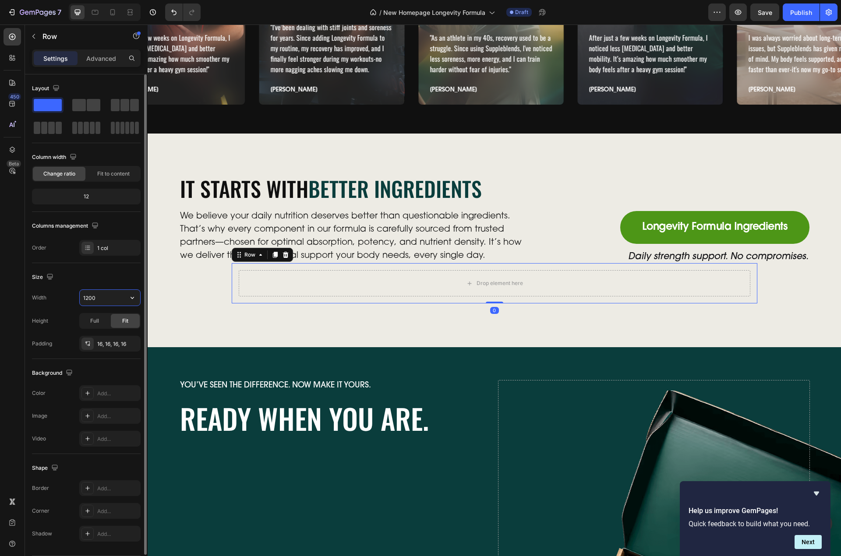
click at [98, 300] on input "1200" at bounding box center [110, 298] width 60 height 16
paste input "44"
type input "1440"
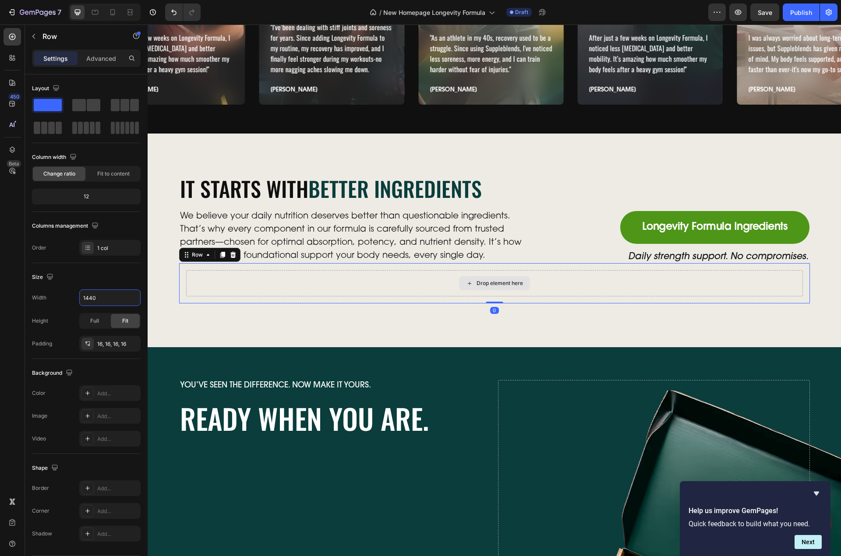
click at [508, 279] on div "Drop element here" at bounding box center [494, 283] width 71 height 14
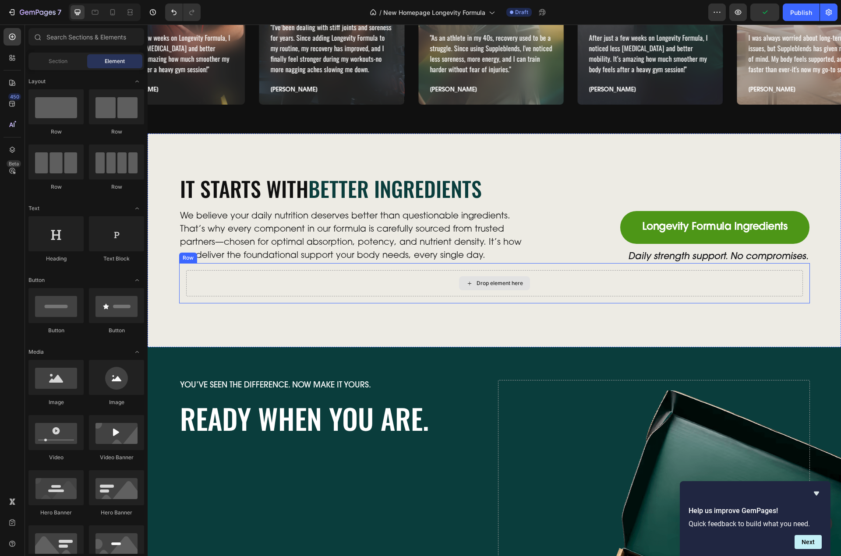
click at [185, 298] on div "Drop element here Row" at bounding box center [494, 283] width 631 height 40
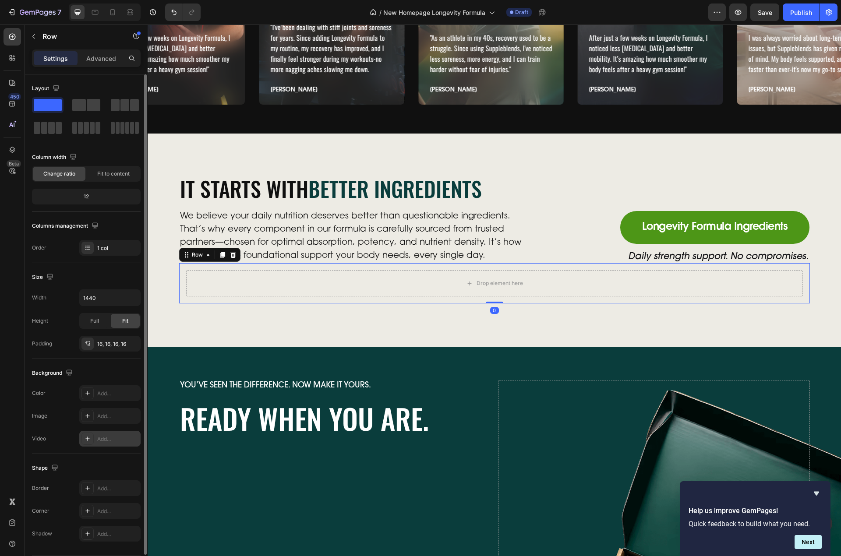
drag, startPoint x: 106, startPoint y: 433, endPoint x: 113, endPoint y: 301, distance: 132.1
click at [106, 433] on div "Add..." at bounding box center [109, 439] width 61 height 16
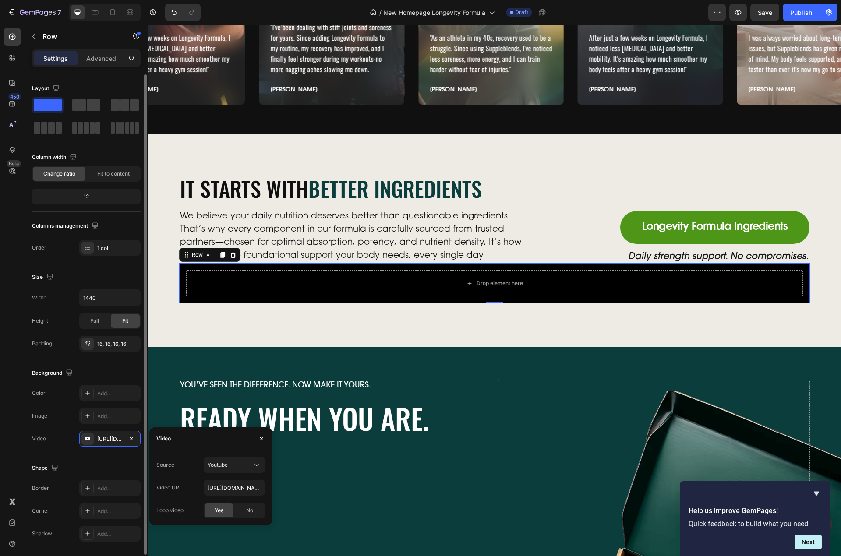
scroll to position [28, 0]
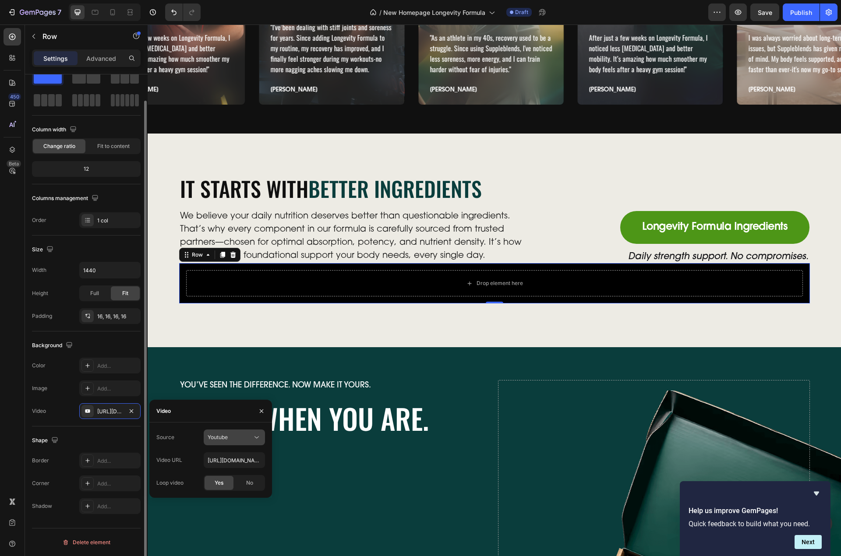
click at [234, 439] on div "Youtube" at bounding box center [230, 438] width 45 height 8
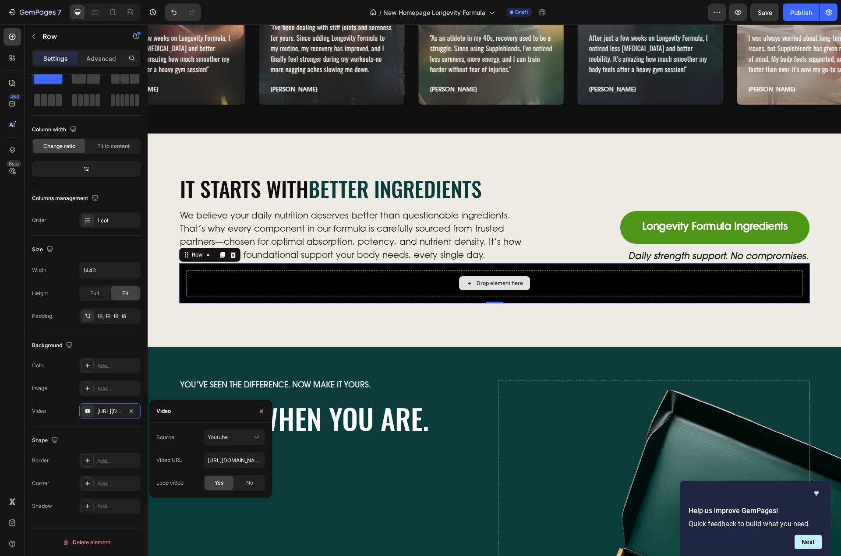
click at [488, 277] on div "Drop element here" at bounding box center [494, 283] width 71 height 14
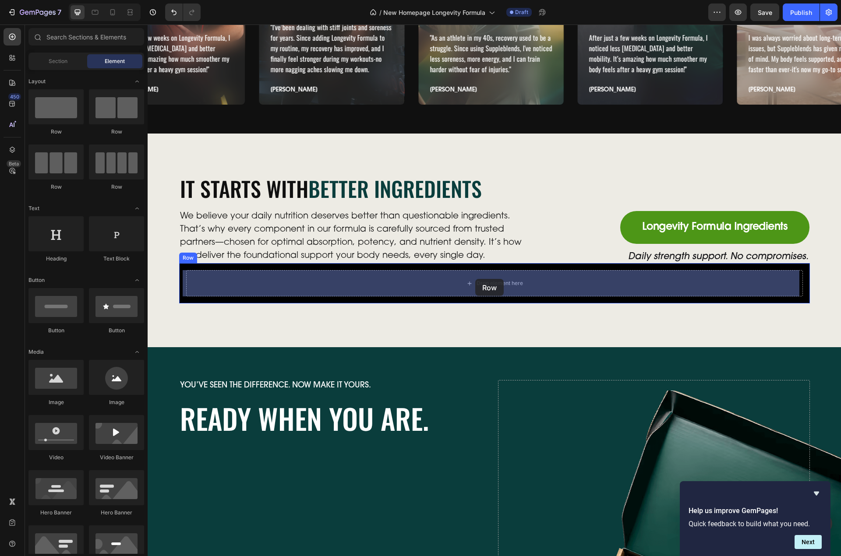
drag, startPoint x: 188, startPoint y: 139, endPoint x: 475, endPoint y: 280, distance: 319.7
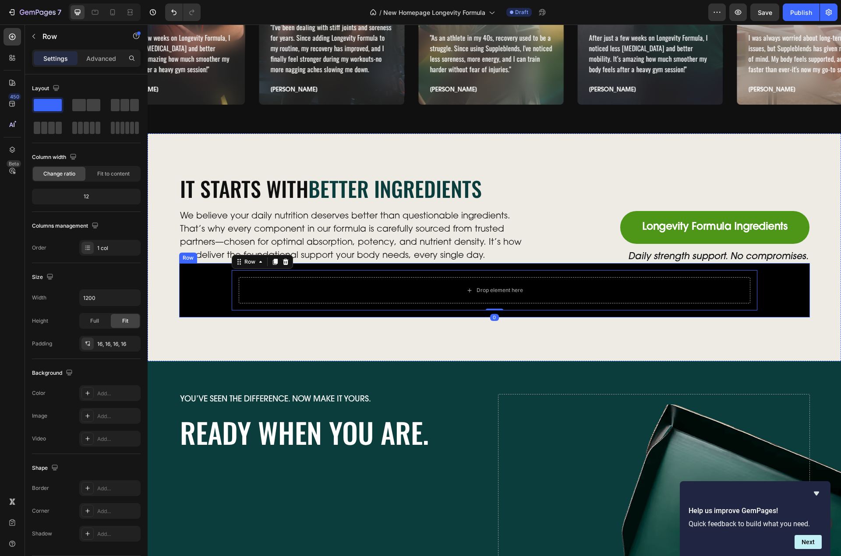
click at [187, 303] on div "Drop element here Row 0" at bounding box center [494, 290] width 617 height 40
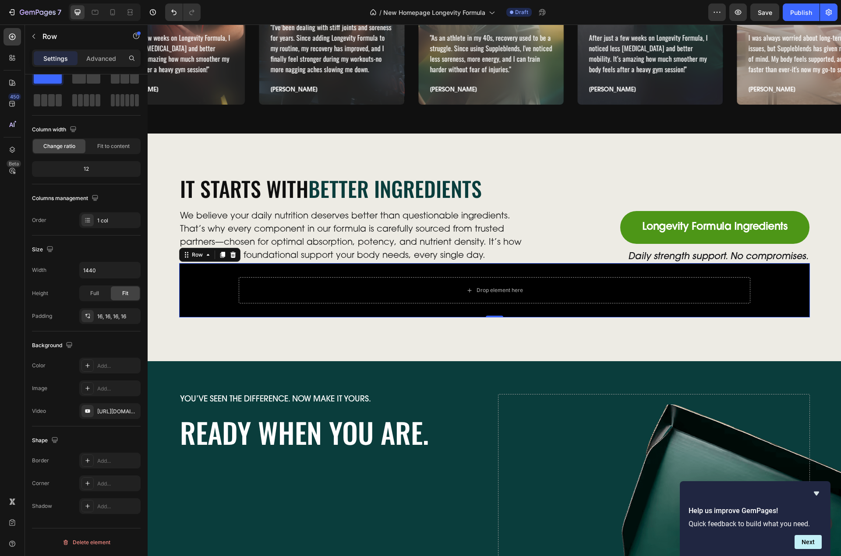
click at [195, 293] on div "Drop element here Row" at bounding box center [494, 290] width 617 height 40
click at [186, 281] on div "Drop element here Row" at bounding box center [494, 290] width 617 height 40
click at [96, 480] on div "Add..." at bounding box center [109, 484] width 61 height 16
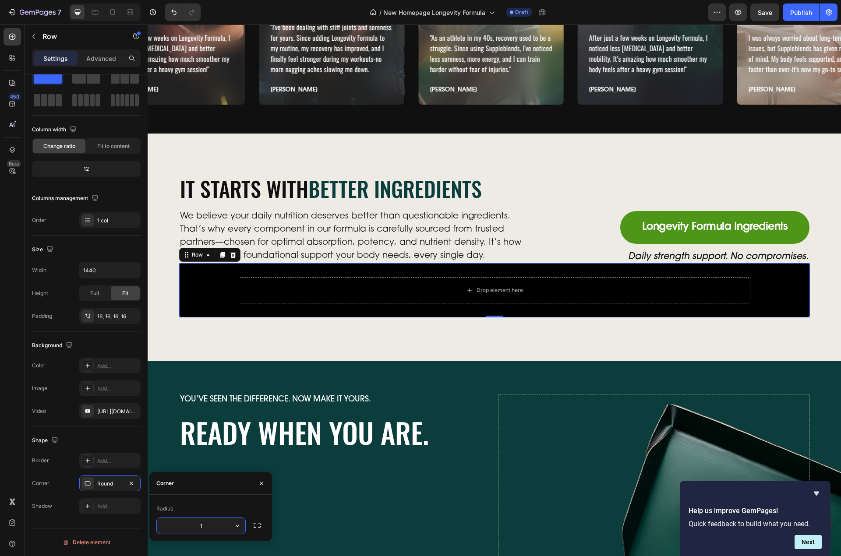
type input "12"
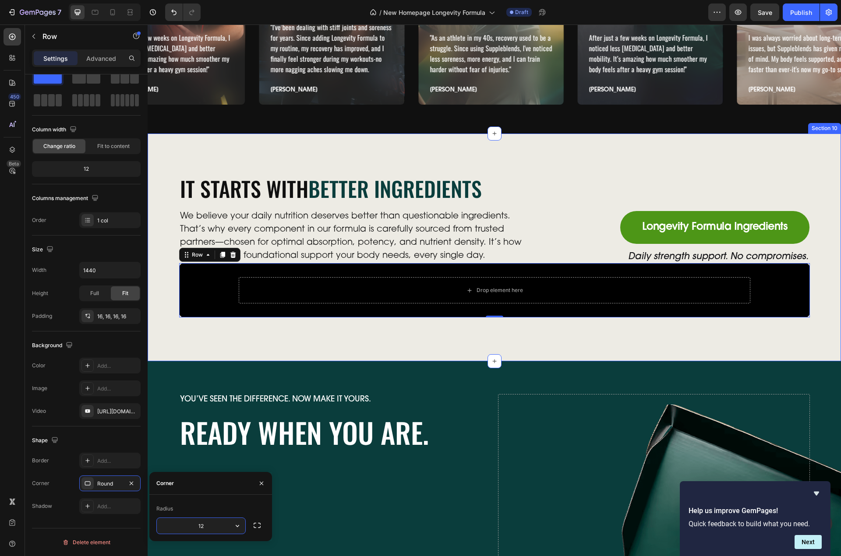
click at [163, 290] on div "It Starts With Better Ingredients Heading We believe your daily nutrition deser…" at bounding box center [494, 247] width 676 height 140
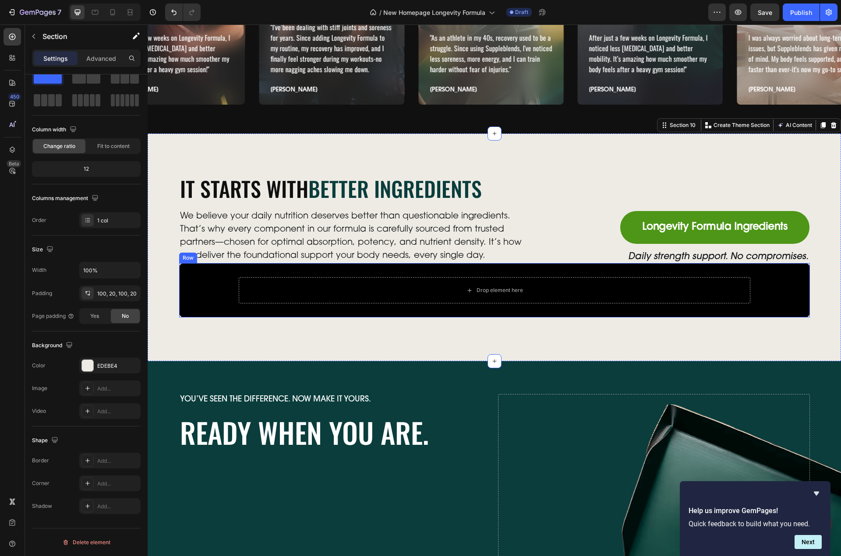
scroll to position [0, 0]
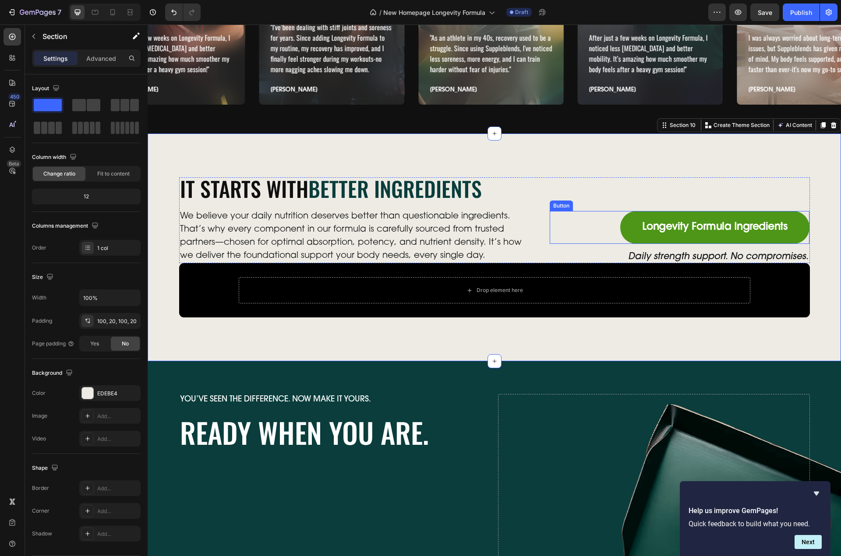
click at [550, 239] on div "Longevity Formula Ingredients Button" at bounding box center [680, 227] width 260 height 33
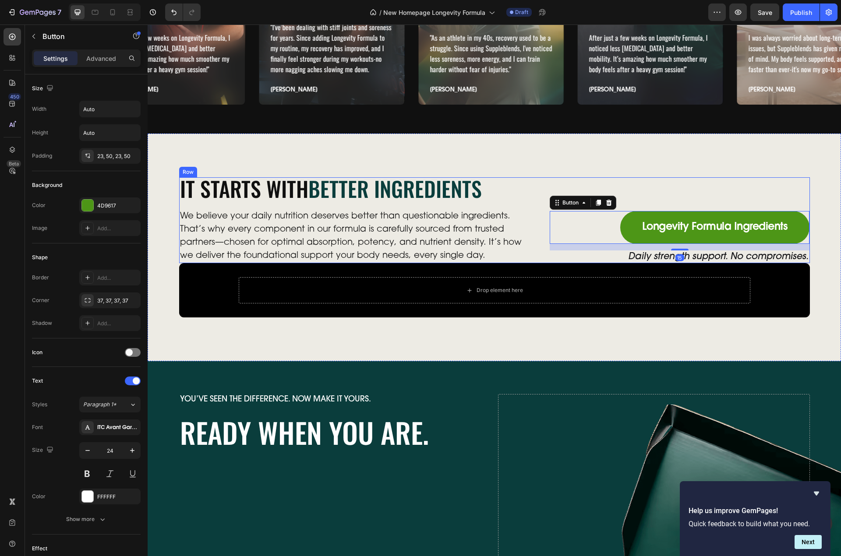
click at [541, 242] on div "It Starts With Better Ingredients Heading We believe your daily nutrition deser…" at bounding box center [494, 220] width 631 height 86
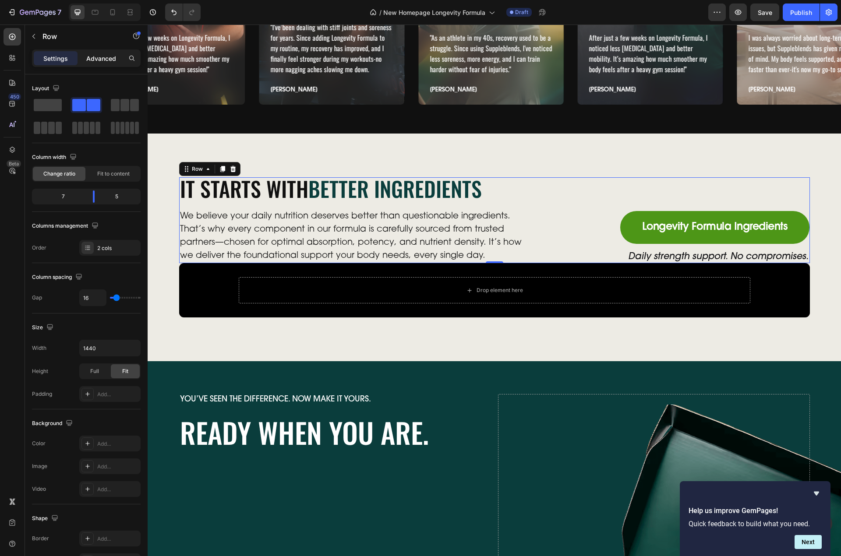
click at [99, 62] on p "Advanced" at bounding box center [101, 58] width 30 height 9
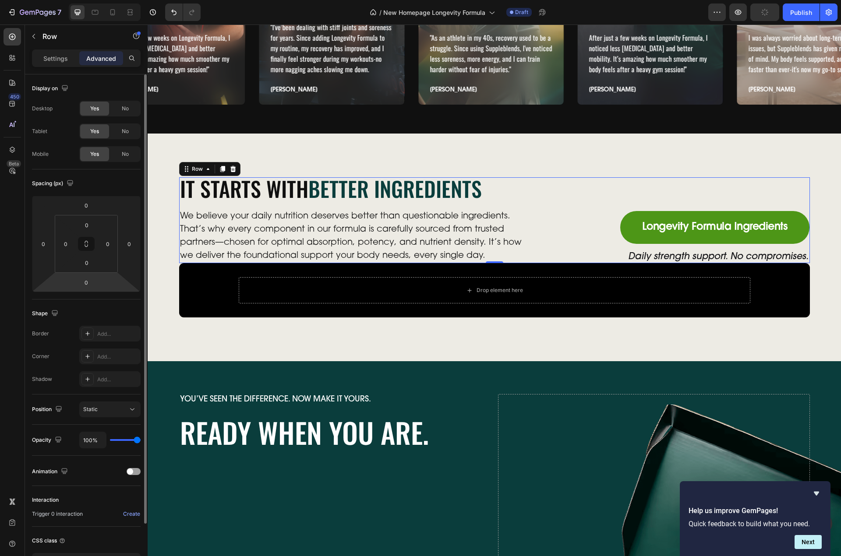
click at [82, 281] on input "0" at bounding box center [87, 282] width 18 height 13
type input "50"
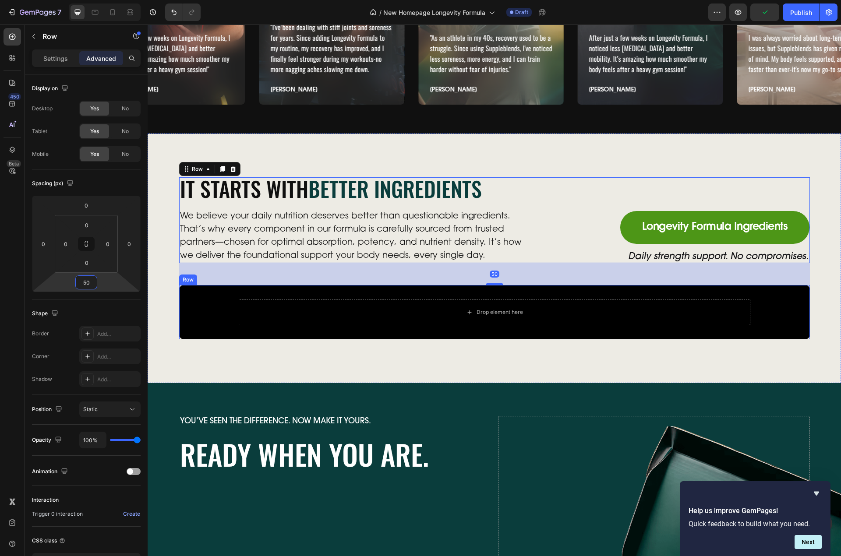
click at [387, 297] on div "Drop element here Row" at bounding box center [495, 312] width 526 height 40
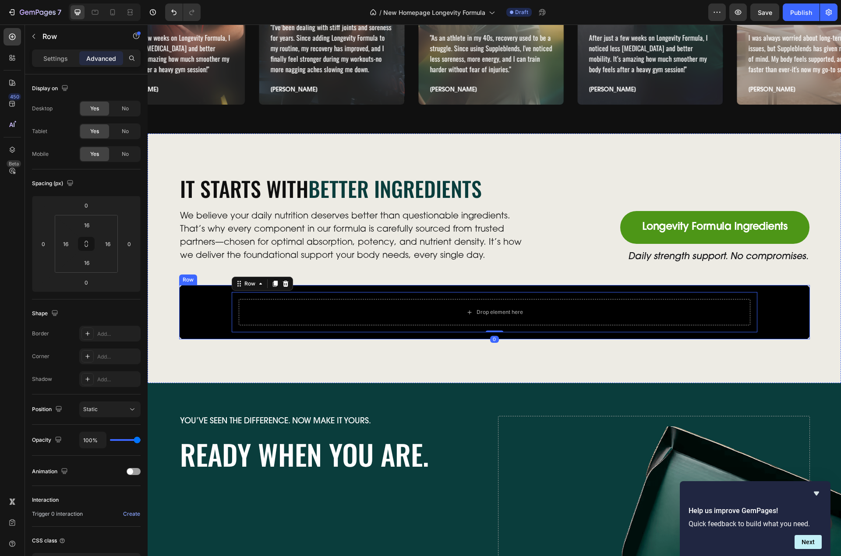
click at [219, 301] on div "Drop element here Row 0" at bounding box center [494, 312] width 617 height 40
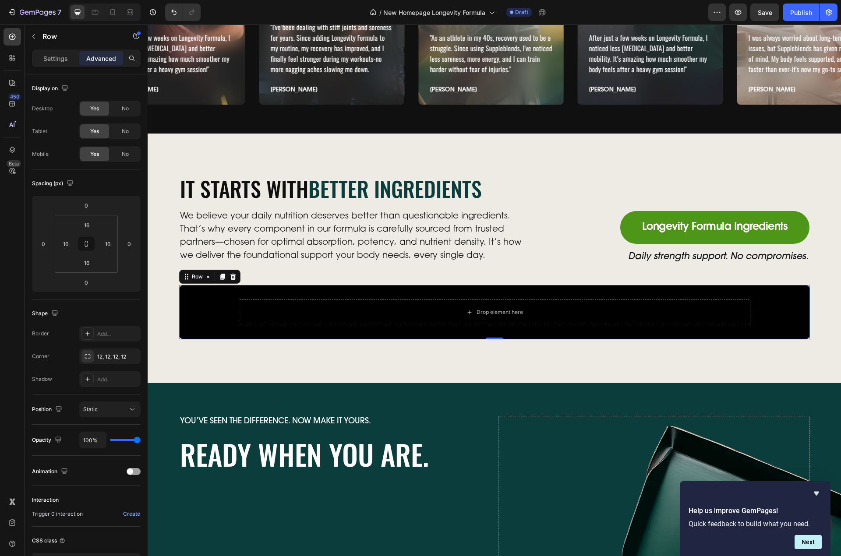
click at [212, 304] on div "Drop element here Row" at bounding box center [494, 312] width 617 height 40
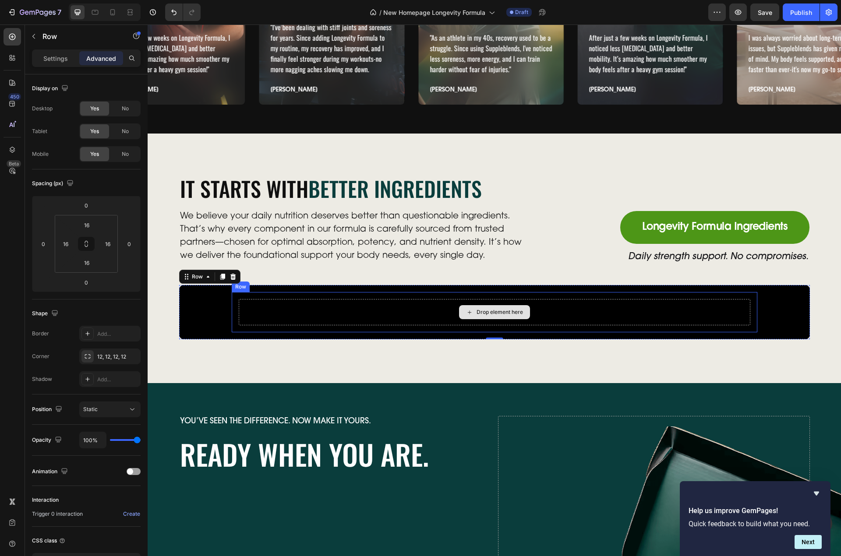
click at [505, 312] on div "Drop element here" at bounding box center [500, 312] width 46 height 7
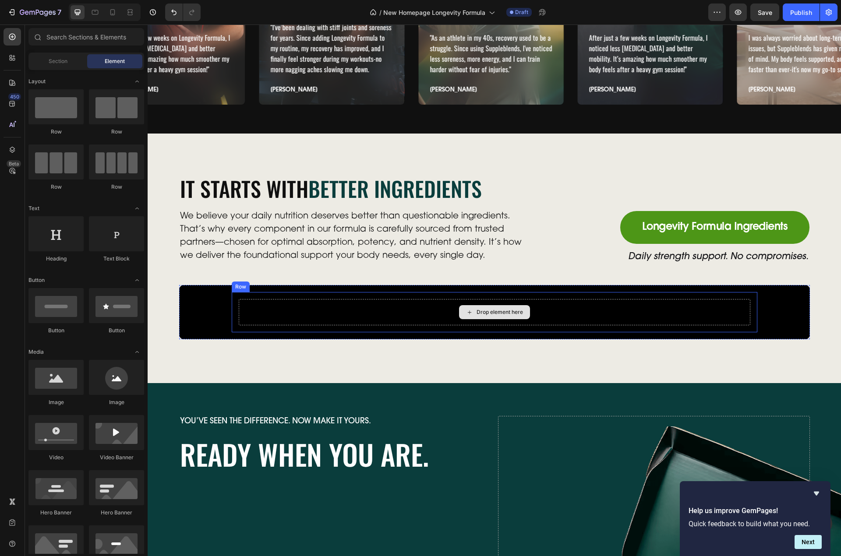
click at [509, 315] on div "Drop element here" at bounding box center [500, 312] width 46 height 7
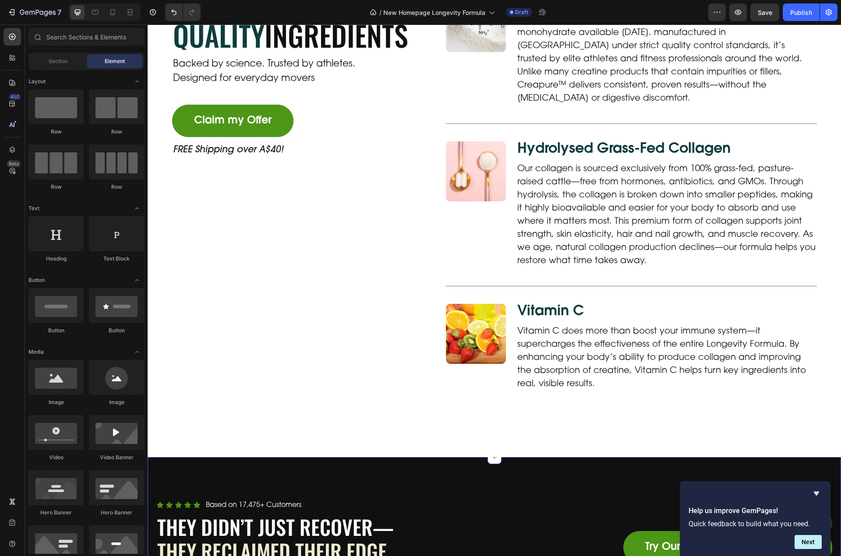
scroll to position [2727, 0]
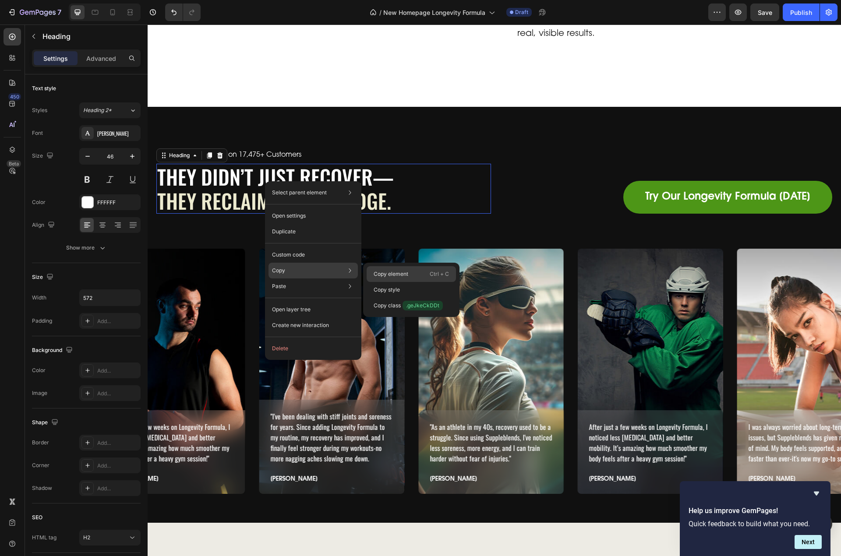
click at [395, 274] on p "Copy element" at bounding box center [391, 274] width 35 height 8
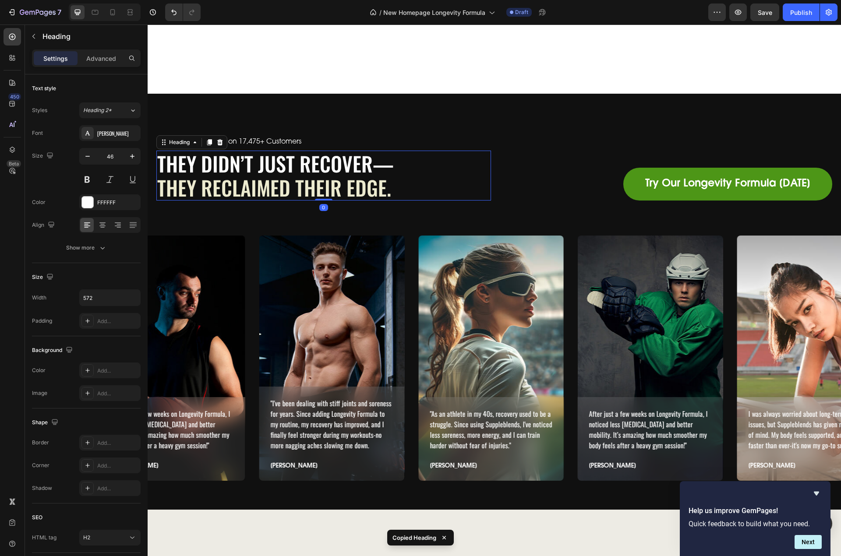
scroll to position [3165, 0]
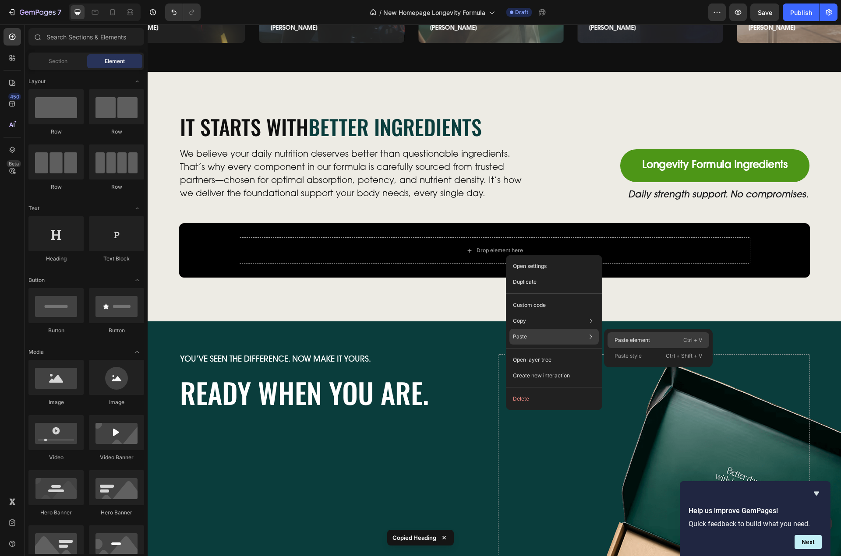
click at [633, 338] on p "Paste element" at bounding box center [632, 340] width 35 height 8
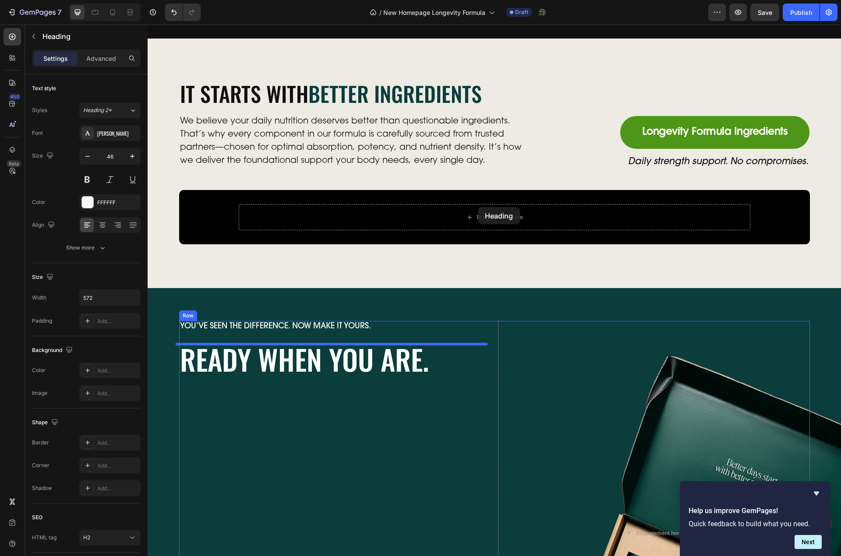
scroll to position [3188, 0]
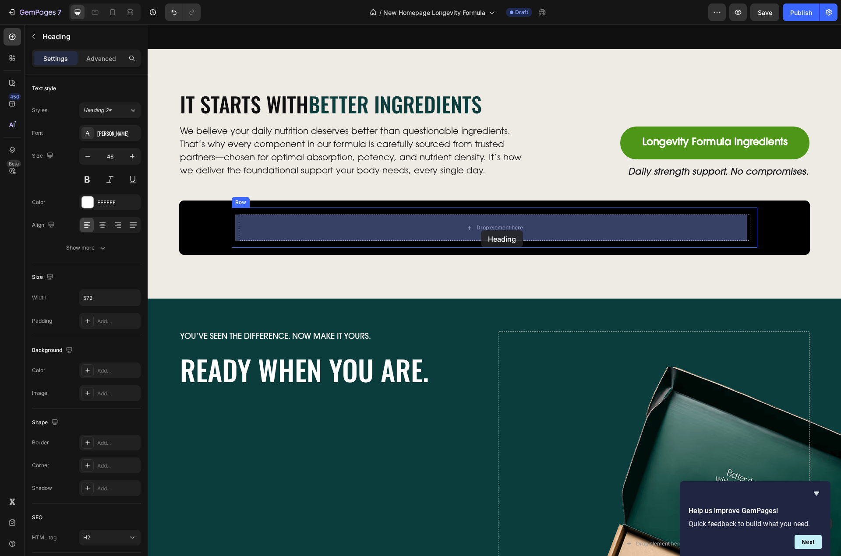
drag, startPoint x: 176, startPoint y: 484, endPoint x: 481, endPoint y: 230, distance: 396.8
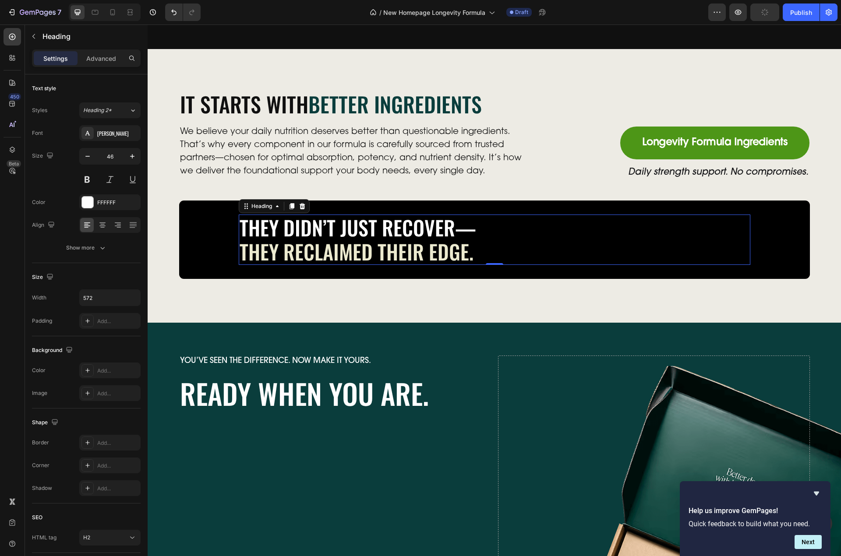
click at [399, 242] on span "They Reclaimed Their Edge." at bounding box center [357, 252] width 234 height 30
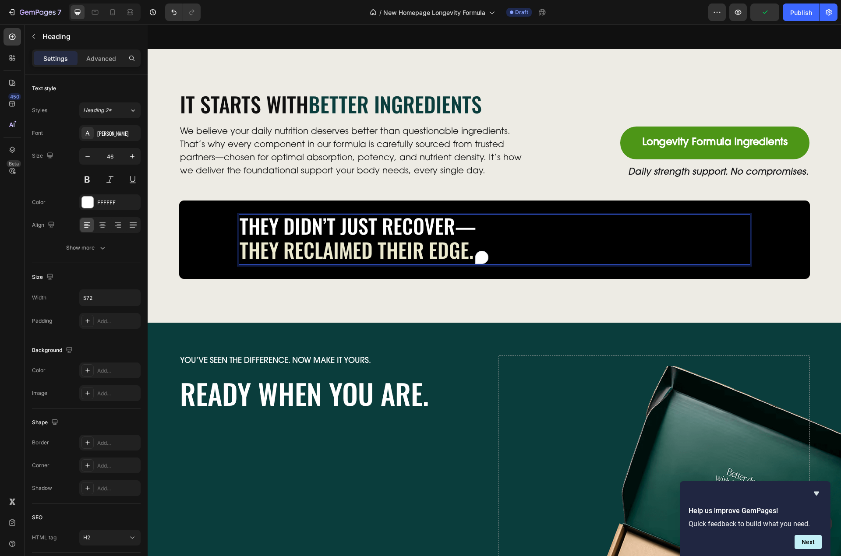
scroll to position [2, 0]
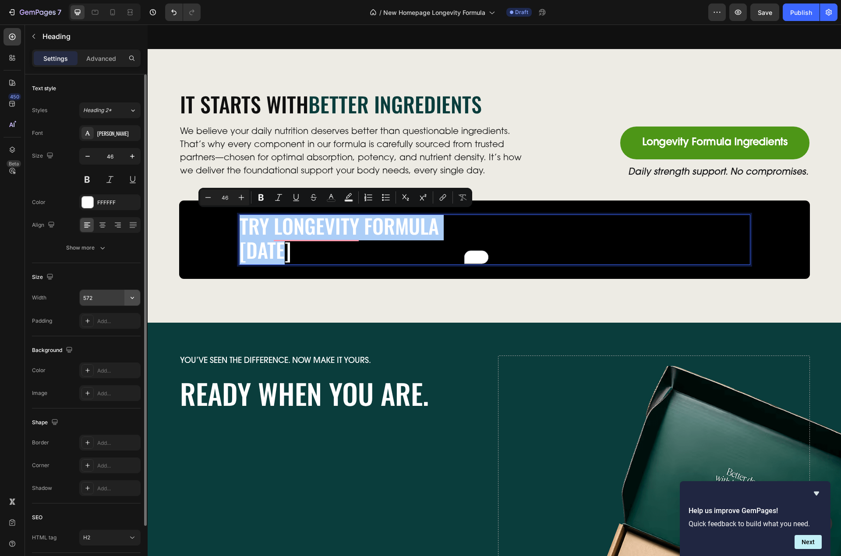
click at [133, 293] on button "button" at bounding box center [132, 298] width 16 height 16
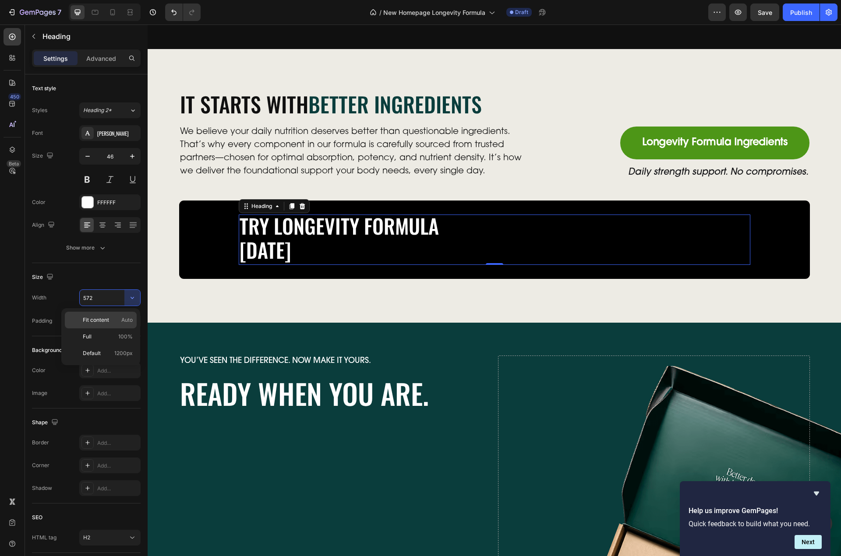
click at [106, 324] on div "Fit content Auto" at bounding box center [101, 320] width 72 height 17
type input "Auto"
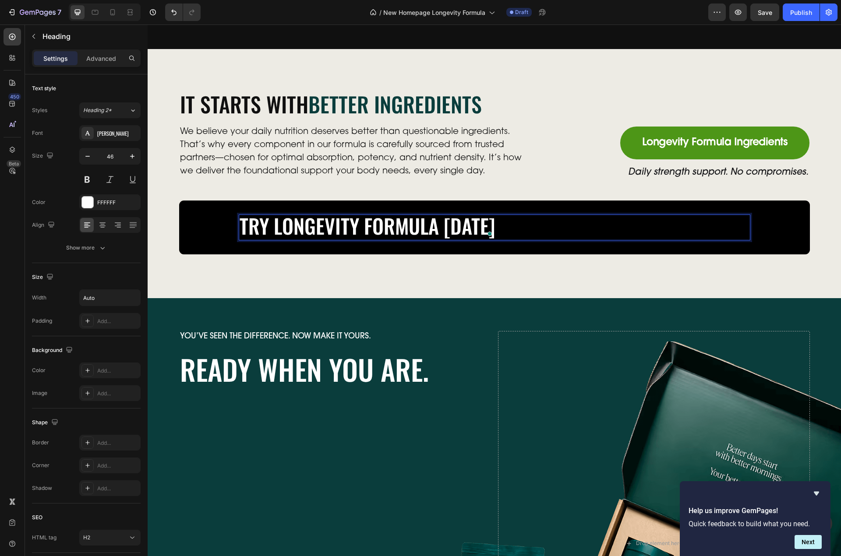
click at [288, 225] on p "Try longevity formula Today" at bounding box center [368, 226] width 256 height 24
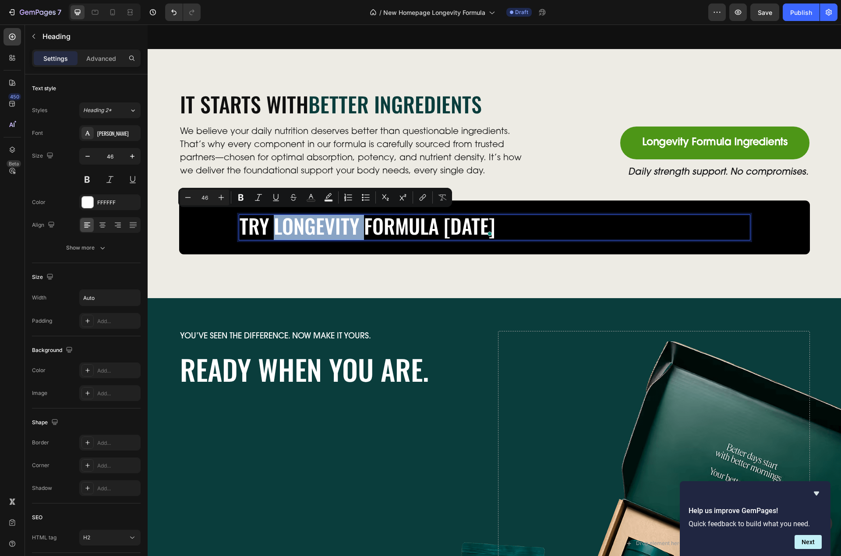
click at [276, 227] on p "Try longevity formula Today" at bounding box center [368, 226] width 256 height 24
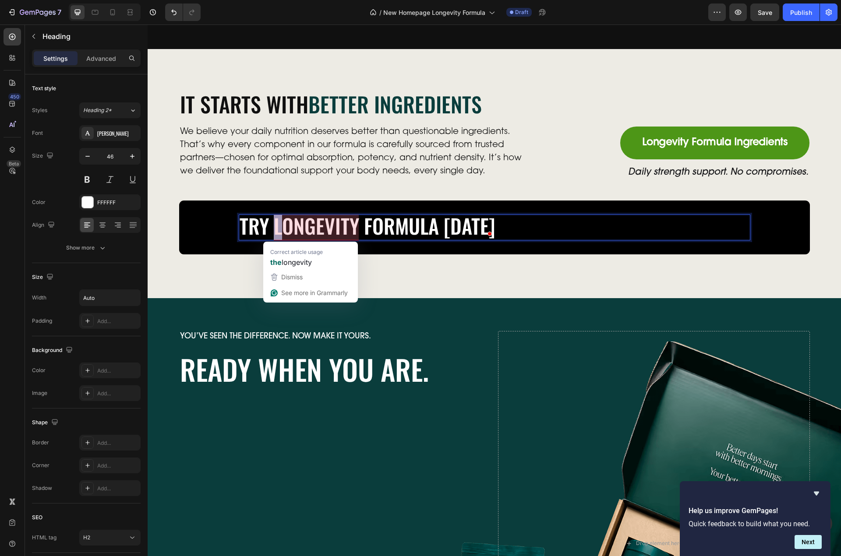
drag, startPoint x: 272, startPoint y: 229, endPoint x: 280, endPoint y: 229, distance: 8.3
click at [280, 229] on p "Try longevity formula Today" at bounding box center [368, 226] width 256 height 24
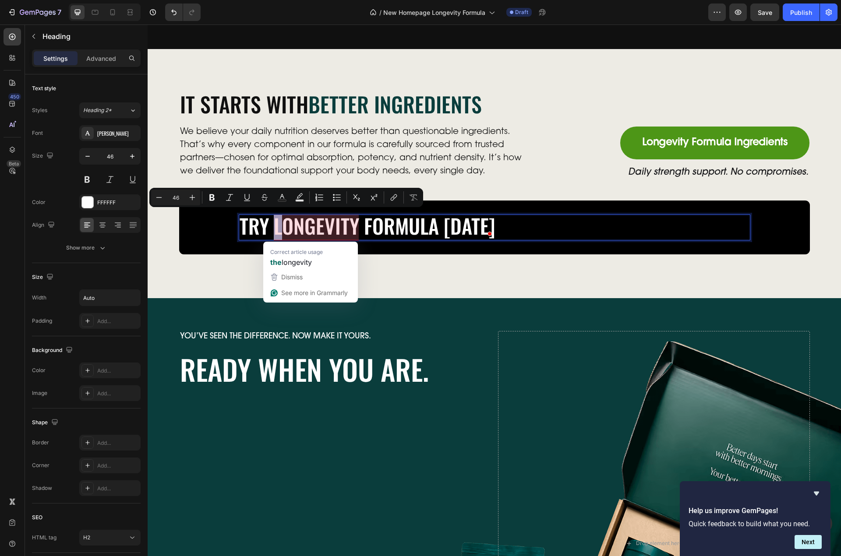
click at [269, 229] on p "Try longevity formula Today" at bounding box center [368, 226] width 256 height 24
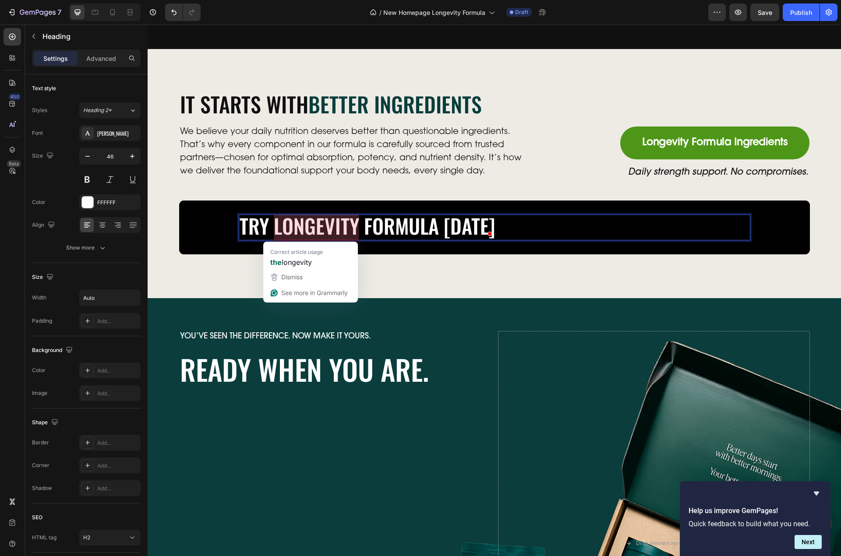
click at [253, 229] on p "Try longevity formula Today" at bounding box center [368, 226] width 256 height 24
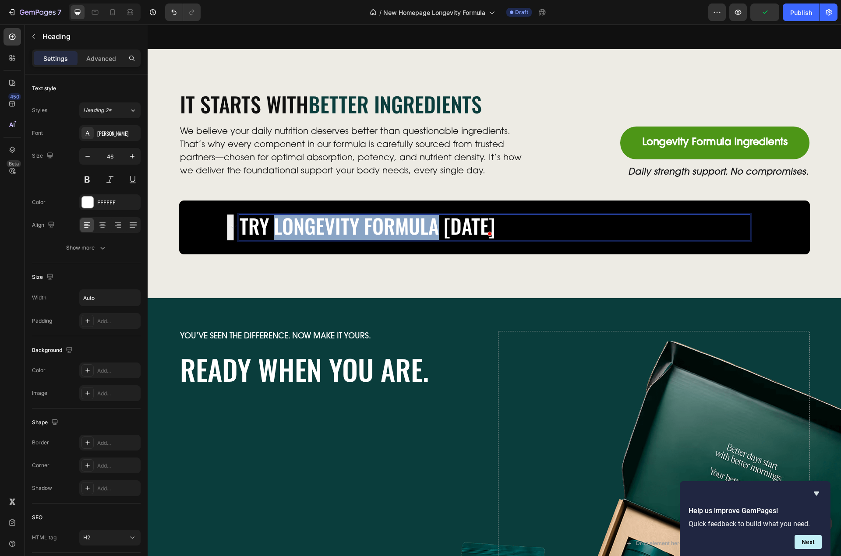
drag, startPoint x: 271, startPoint y: 229, endPoint x: 433, endPoint y: 233, distance: 162.6
click at [433, 233] on p "Try longevity formula Today" at bounding box center [368, 226] width 256 height 24
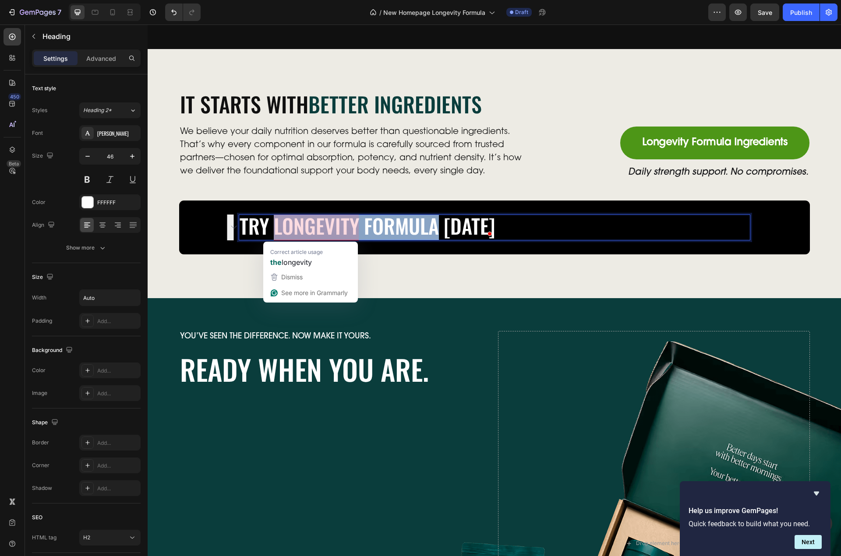
click at [342, 229] on p "Try longevity formula Today" at bounding box center [368, 226] width 256 height 24
click at [267, 231] on p "Try longevity formula Today" at bounding box center [368, 226] width 256 height 24
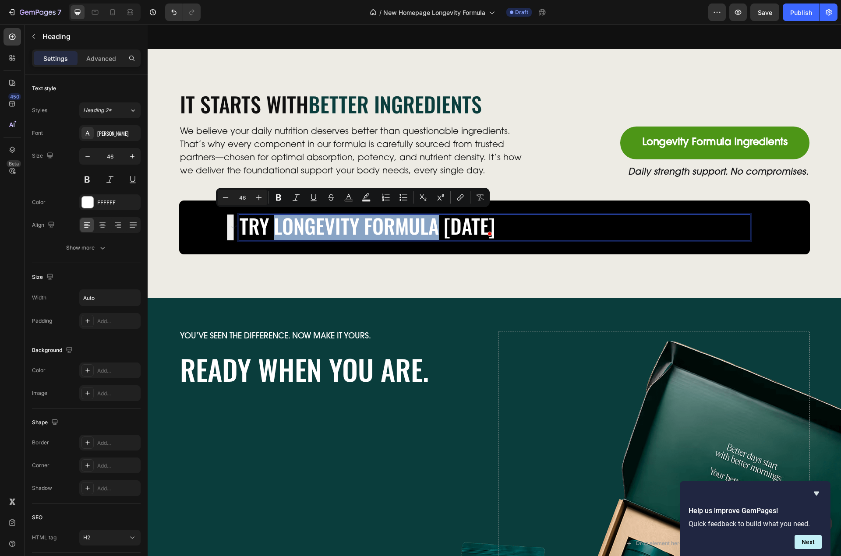
drag, startPoint x: 269, startPoint y: 230, endPoint x: 432, endPoint y: 233, distance: 162.5
click at [432, 233] on p "Try longevity formula Today" at bounding box center [368, 226] width 256 height 24
click at [352, 200] on rect "Editor contextual toolbar" at bounding box center [349, 201] width 8 height 2
type input "FFFFFF"
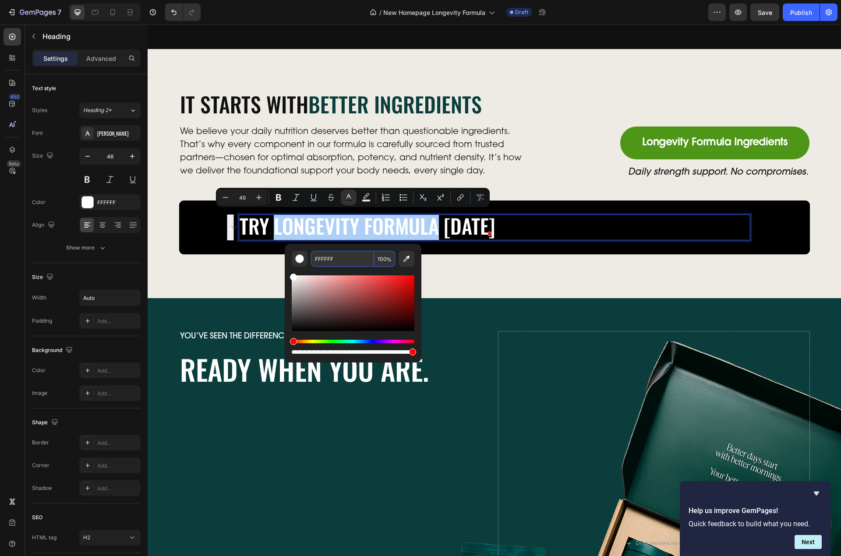
click at [346, 255] on input "FFFFFF" at bounding box center [342, 259] width 63 height 16
paste input "ECEAC"
type input "ECEACF"
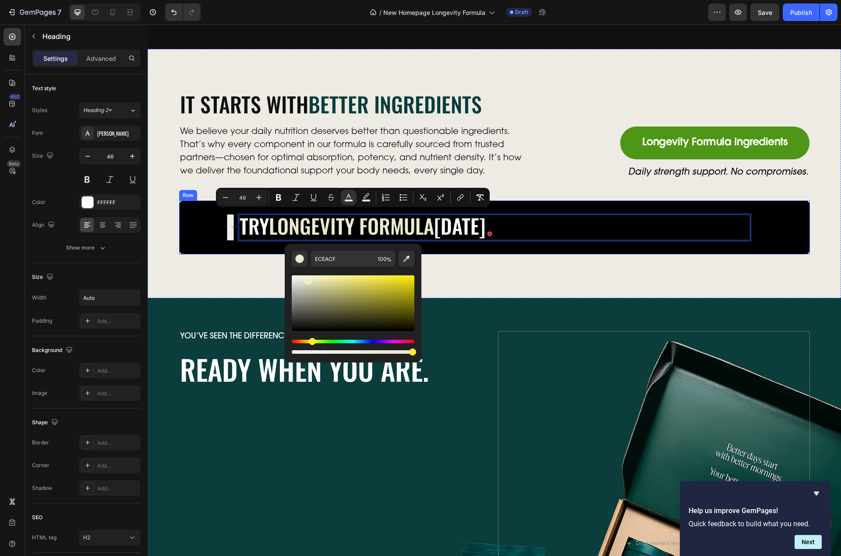
click at [198, 235] on div "Try longevity formula [DATE] Heading 0 Row" at bounding box center [494, 228] width 617 height 40
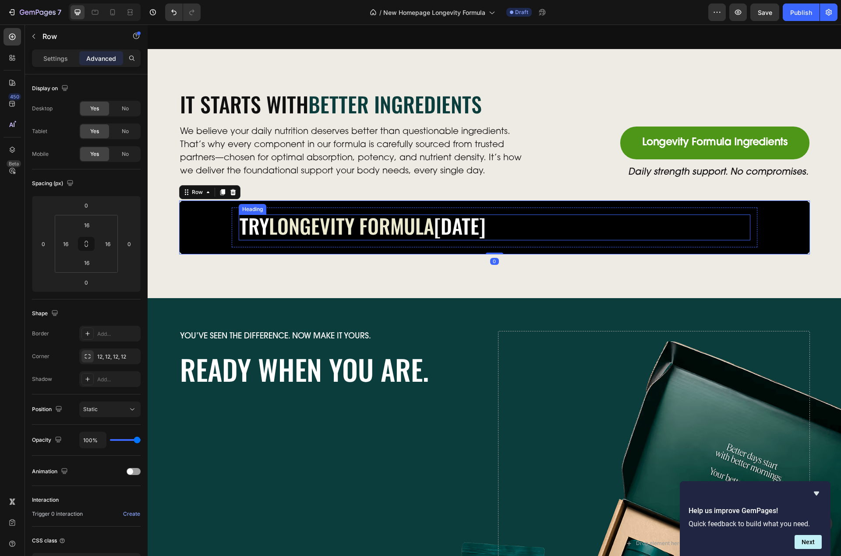
click at [517, 228] on div "Try longevity formula [DATE]" at bounding box center [495, 228] width 512 height 26
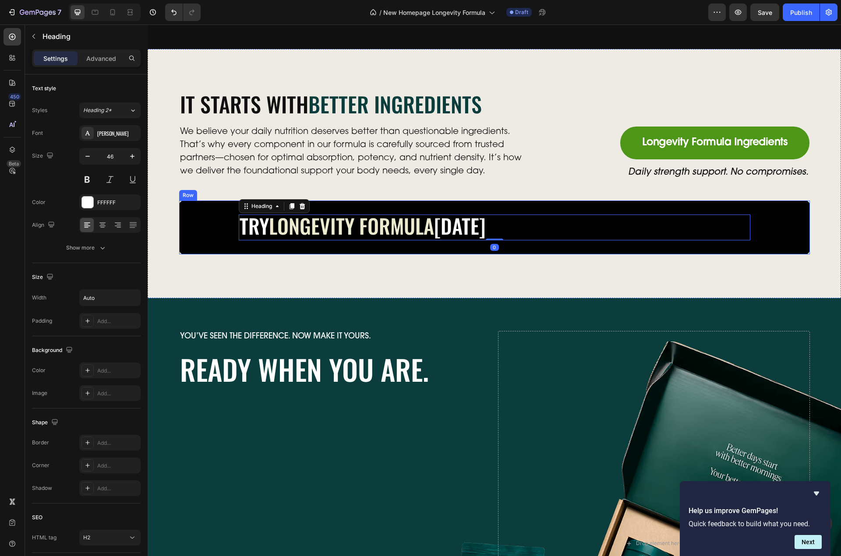
click at [182, 225] on div at bounding box center [494, 228] width 631 height 54
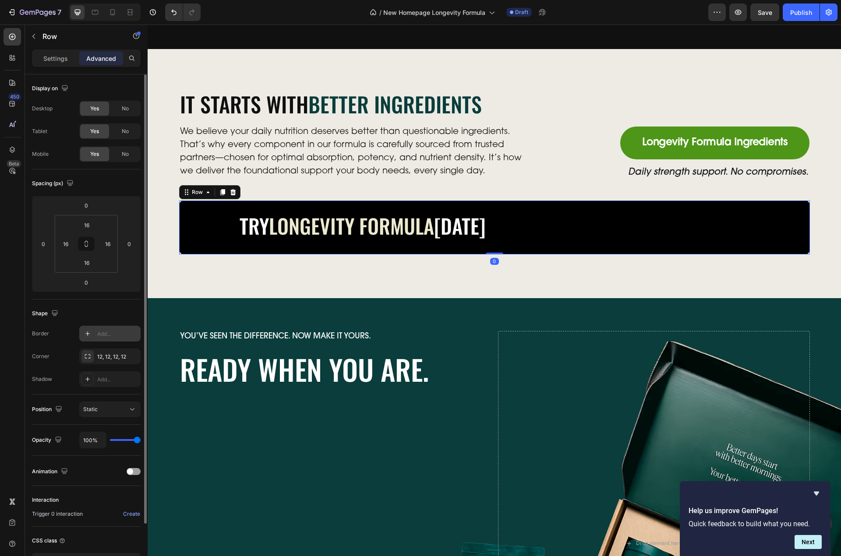
click at [103, 337] on div "Add..." at bounding box center [117, 334] width 41 height 8
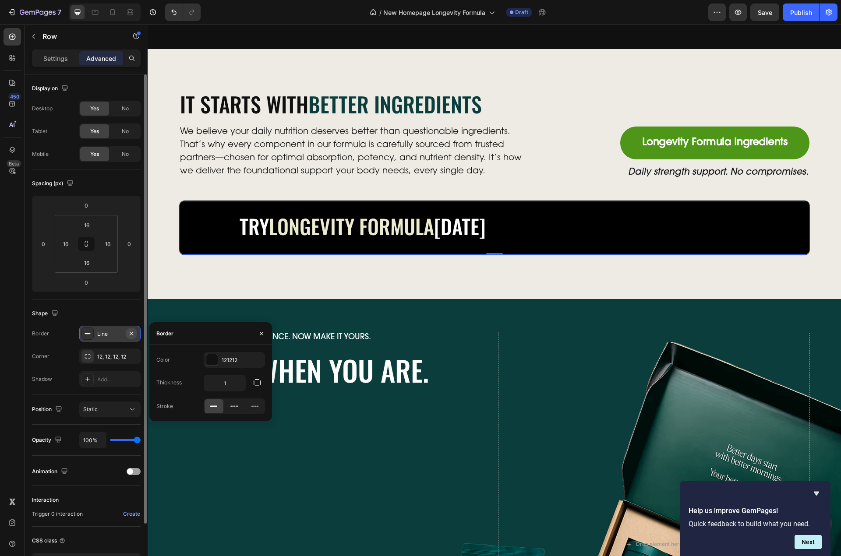
click at [131, 334] on icon "button" at bounding box center [132, 334] width 4 height 4
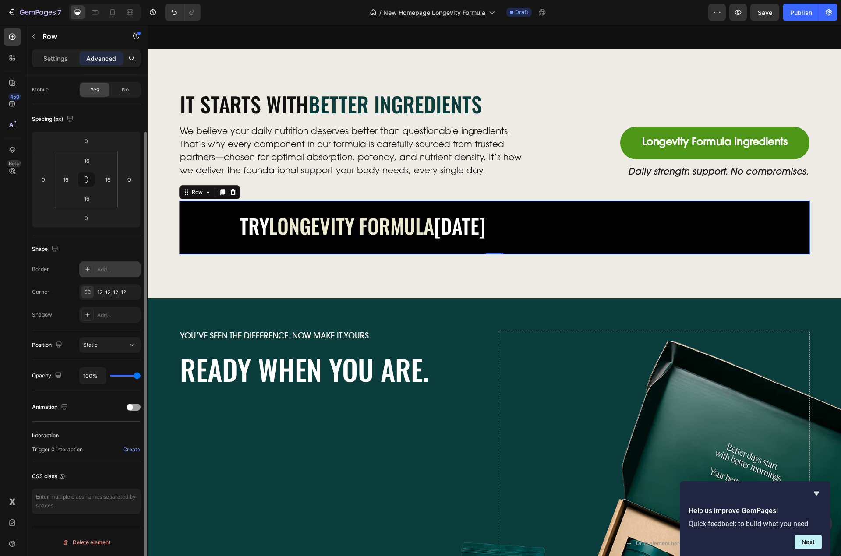
scroll to position [0, 0]
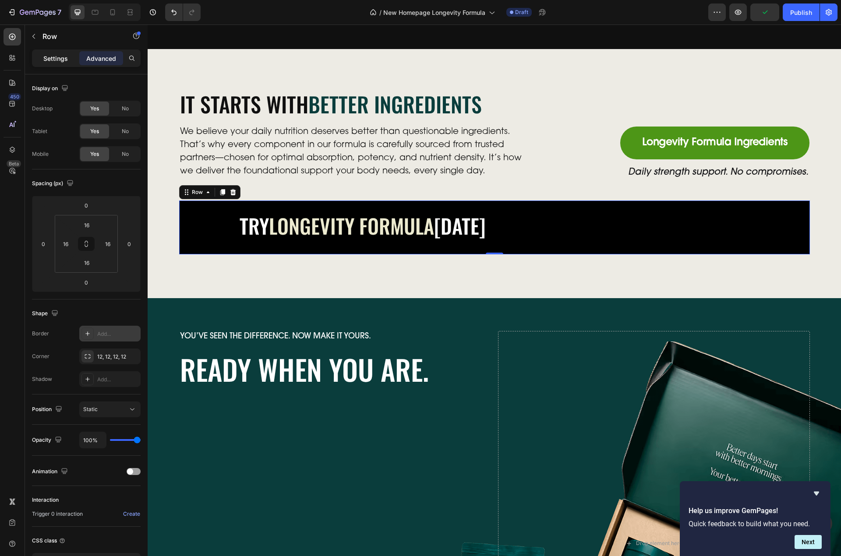
click at [49, 59] on p "Settings" at bounding box center [55, 58] width 25 height 9
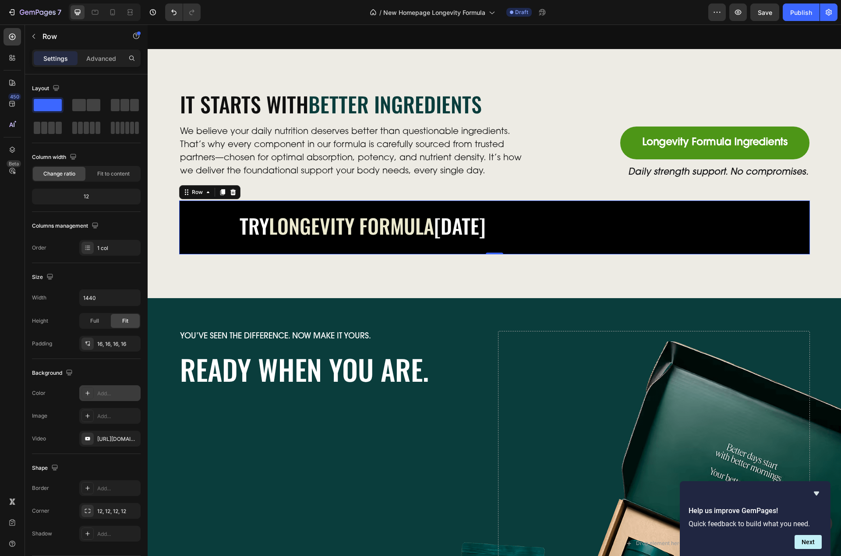
click at [103, 393] on div "Add..." at bounding box center [117, 394] width 41 height 8
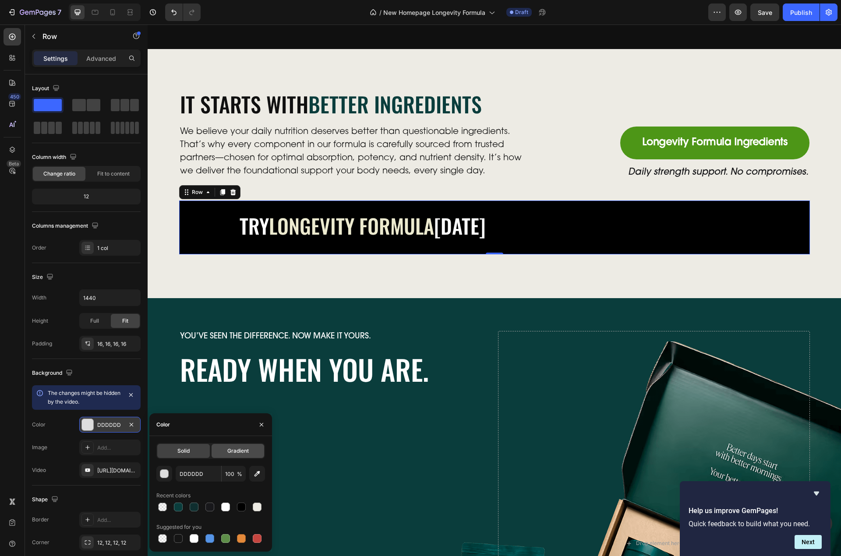
click at [241, 451] on span "Gradient" at bounding box center [237, 451] width 21 height 8
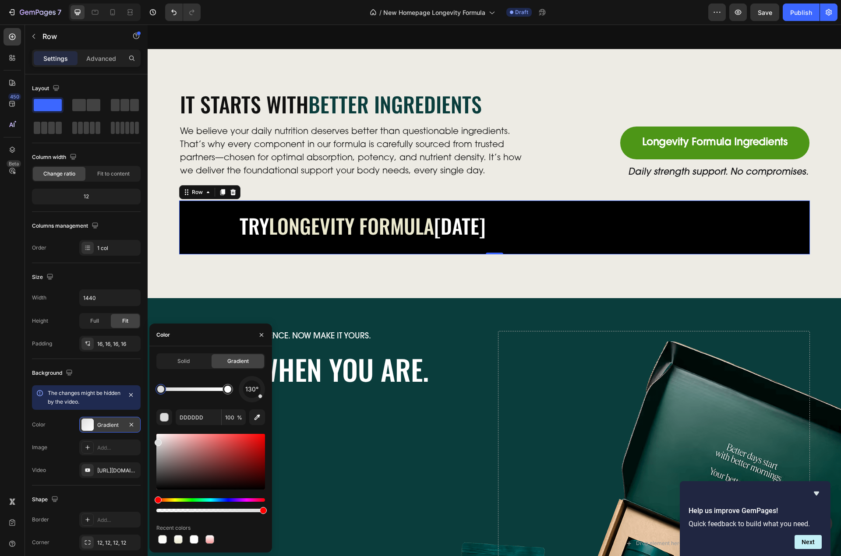
scroll to position [59, 0]
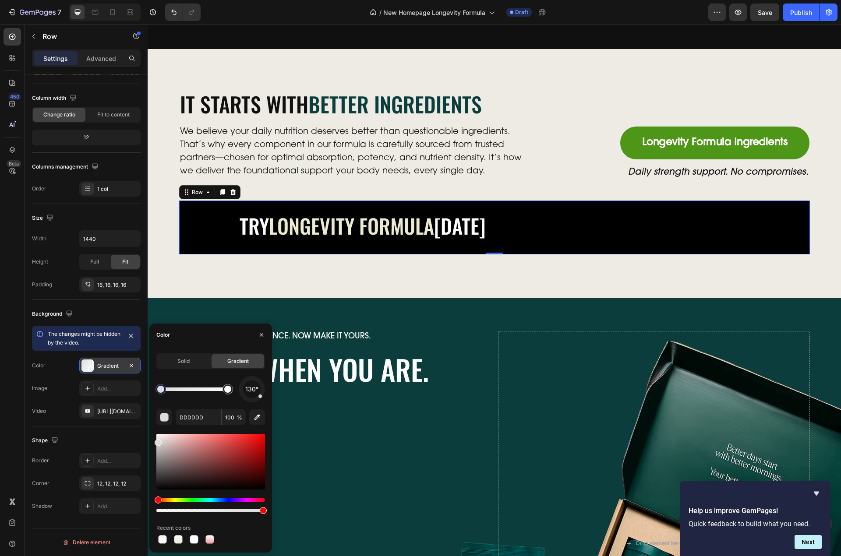
click at [249, 392] on span "130°" at bounding box center [251, 389] width 13 height 11
drag, startPoint x: 245, startPoint y: 399, endPoint x: 252, endPoint y: 406, distance: 10.5
click at [252, 406] on div "180° DDDDDD 100 % Recent colors" at bounding box center [210, 461] width 109 height 170
click at [160, 389] on div at bounding box center [160, 389] width 7 height 7
click at [189, 423] on input "DDDDDD" at bounding box center [199, 418] width 46 height 16
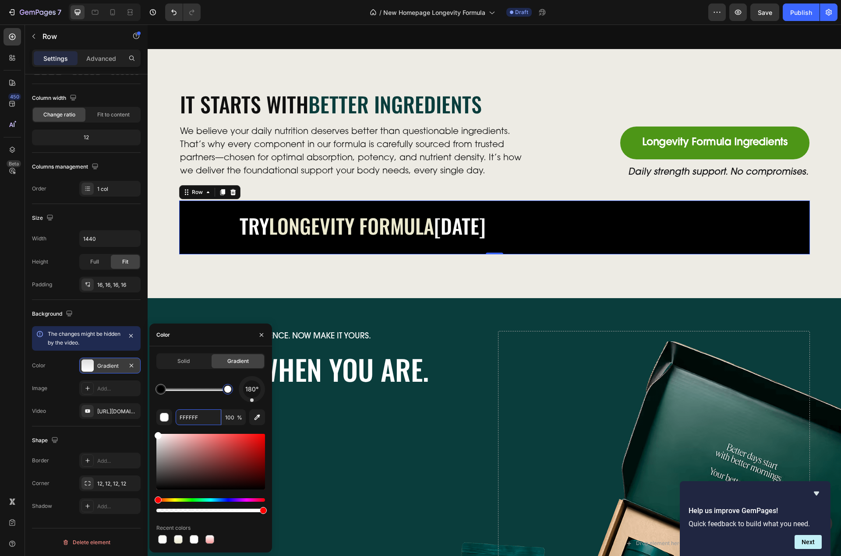
click at [226, 390] on div at bounding box center [227, 389] width 7 height 7
click at [195, 418] on input "FFFFFF" at bounding box center [199, 418] width 46 height 16
click at [206, 402] on div "180°" at bounding box center [210, 389] width 109 height 26
type input "000000"
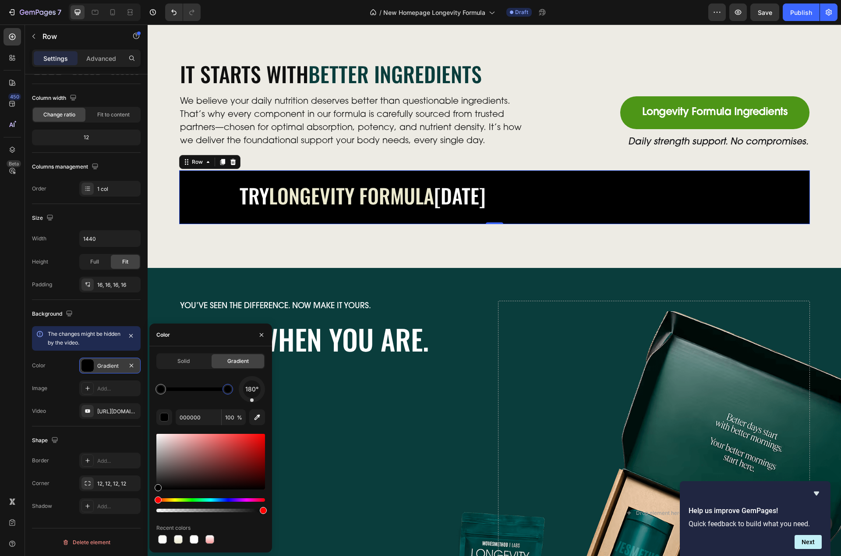
scroll to position [3188, 0]
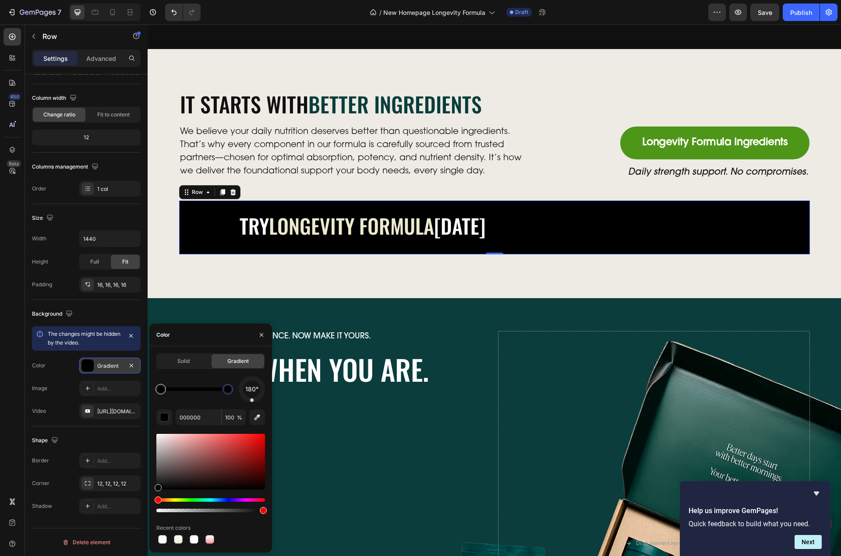
click at [160, 390] on div at bounding box center [160, 389] width 7 height 7
click at [230, 414] on input "100" at bounding box center [234, 418] width 24 height 16
type input "0"
click at [229, 389] on div at bounding box center [227, 389] width 7 height 7
click at [228, 418] on input "0" at bounding box center [234, 418] width 24 height 16
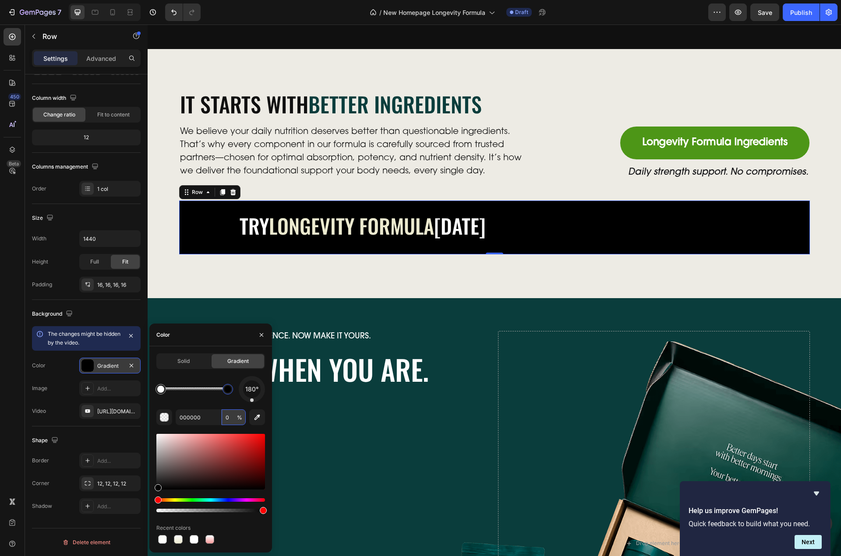
click at [228, 418] on input "0" at bounding box center [234, 418] width 24 height 16
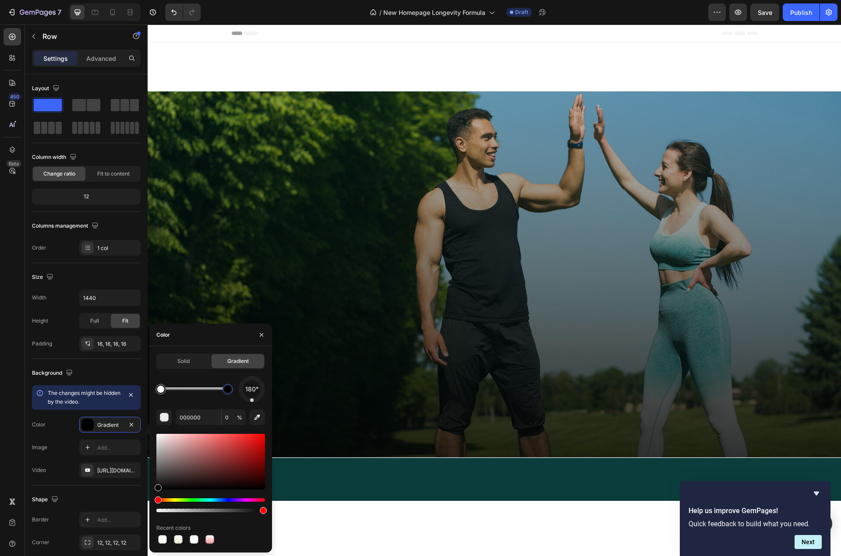
scroll to position [3188, 0]
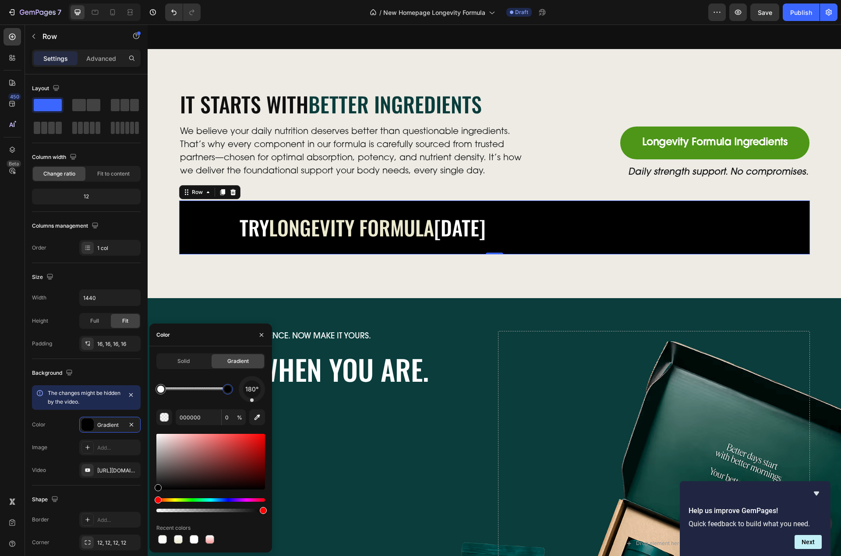
click at [223, 391] on div at bounding box center [228, 389] width 11 height 11
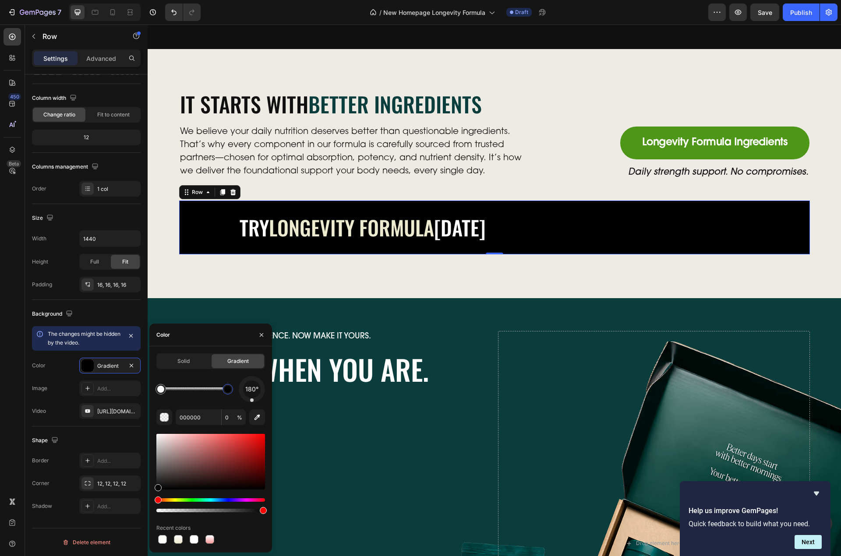
scroll to position [2, 0]
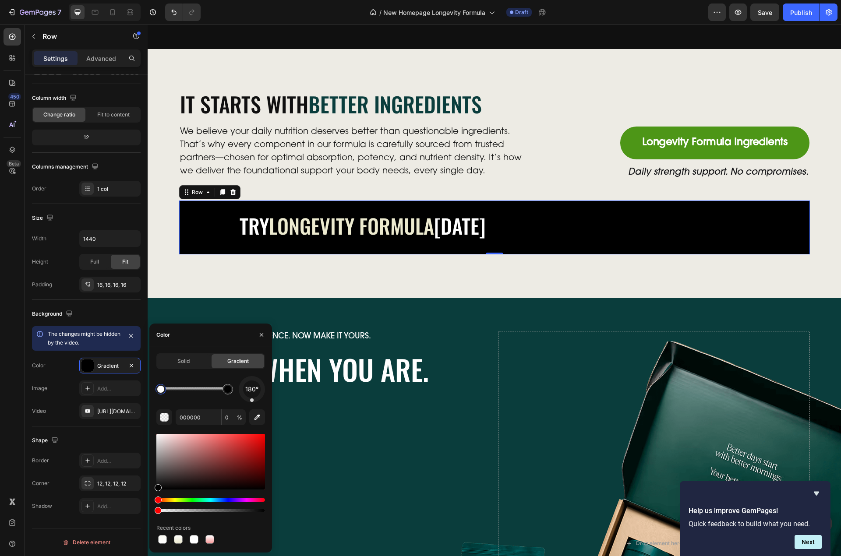
click at [166, 392] on div at bounding box center [161, 390] width 16 height 16
click at [229, 390] on div at bounding box center [227, 389] width 7 height 7
click at [230, 417] on input "100" at bounding box center [234, 418] width 24 height 16
type input "67"
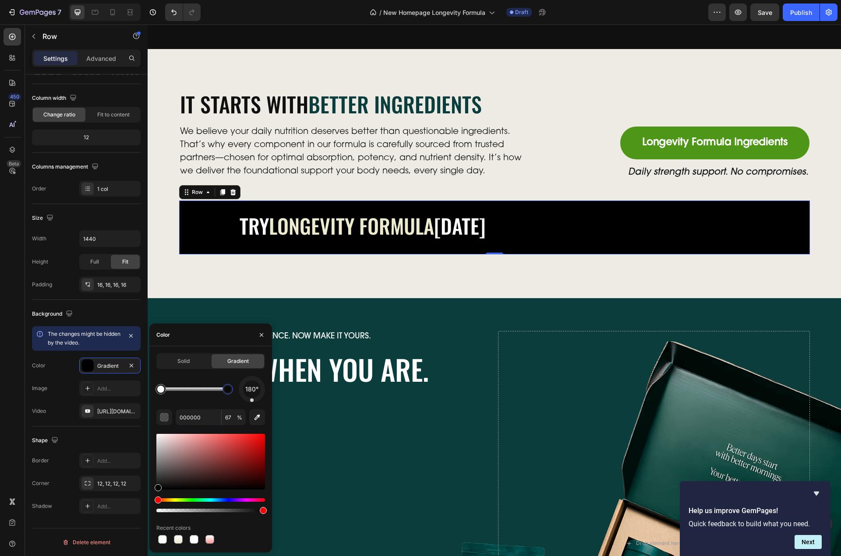
click at [205, 406] on div "180° 000000 67 % Recent colors" at bounding box center [210, 461] width 109 height 170
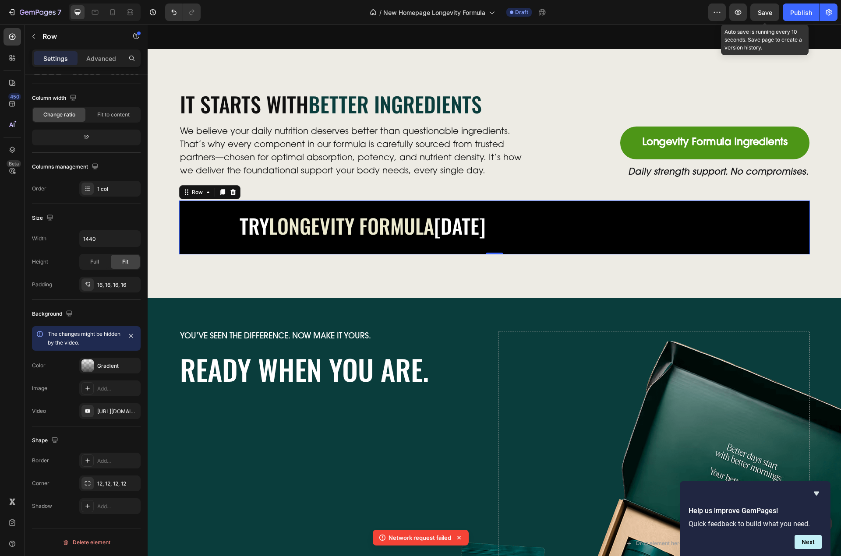
click at [768, 12] on span "Save" at bounding box center [765, 12] width 14 height 7
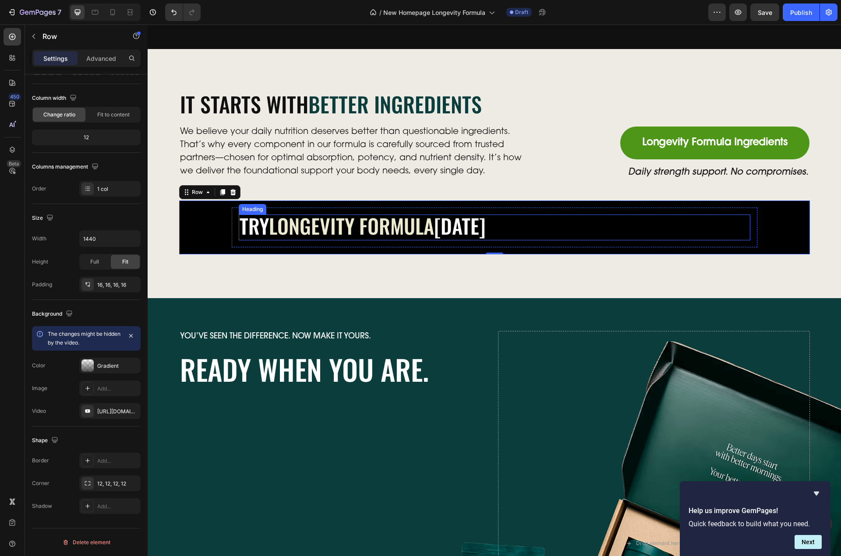
click at [498, 226] on div "Try longevity formula [DATE]" at bounding box center [495, 228] width 512 height 26
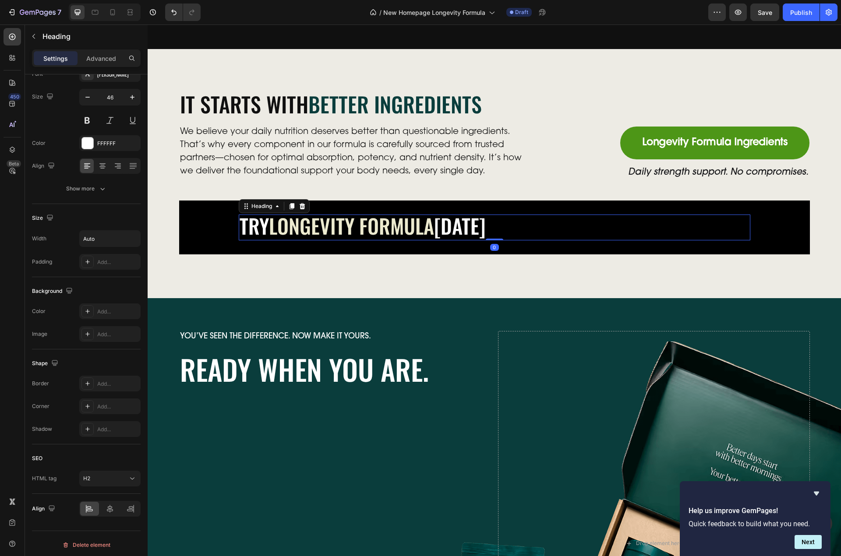
scroll to position [0, 0]
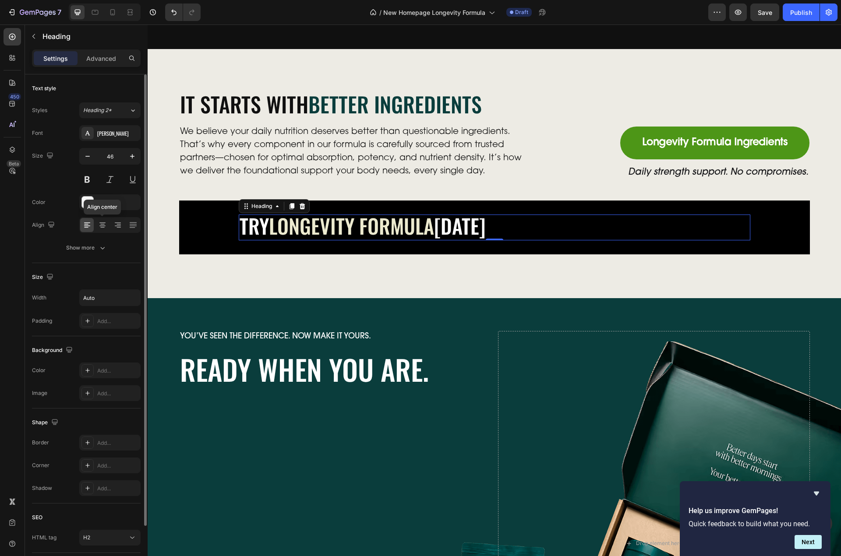
drag, startPoint x: 103, startPoint y: 230, endPoint x: 118, endPoint y: 233, distance: 15.0
click at [103, 230] on div at bounding box center [102, 225] width 14 height 14
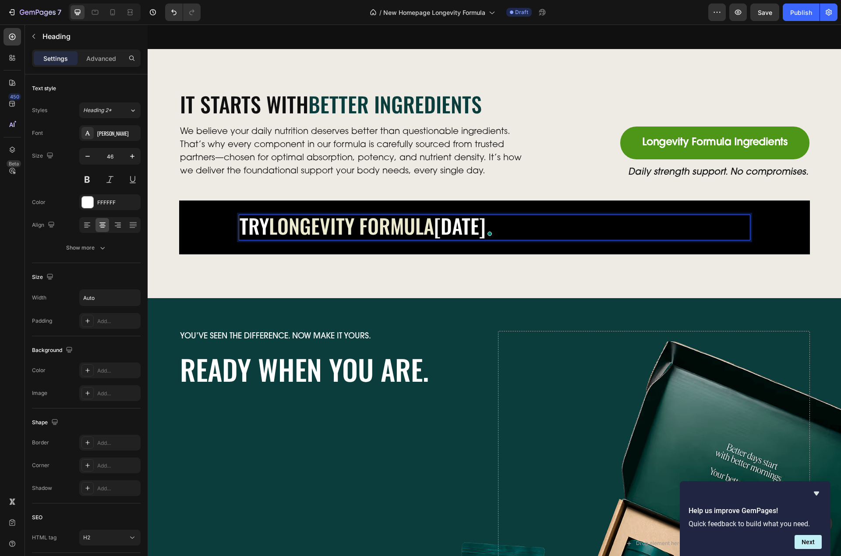
click at [352, 226] on span "longevity formula" at bounding box center [351, 226] width 165 height 30
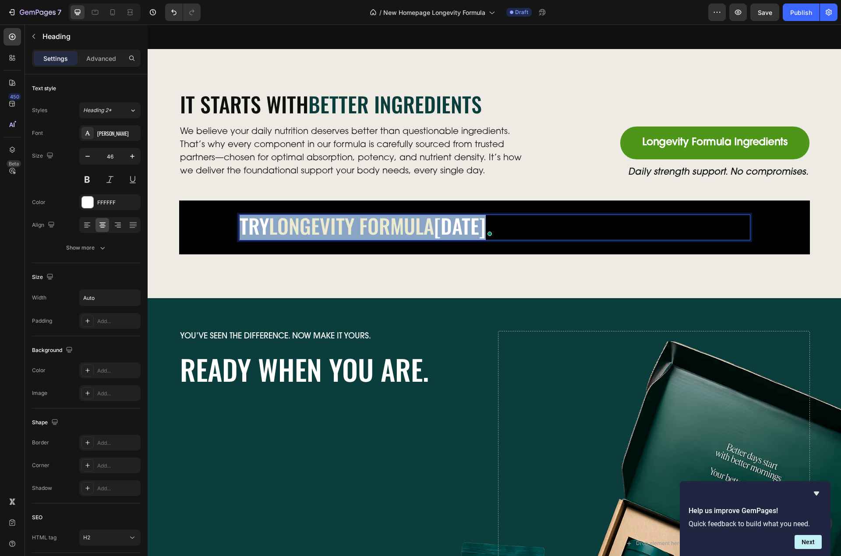
click at [352, 226] on span "longevity formula" at bounding box center [351, 226] width 165 height 30
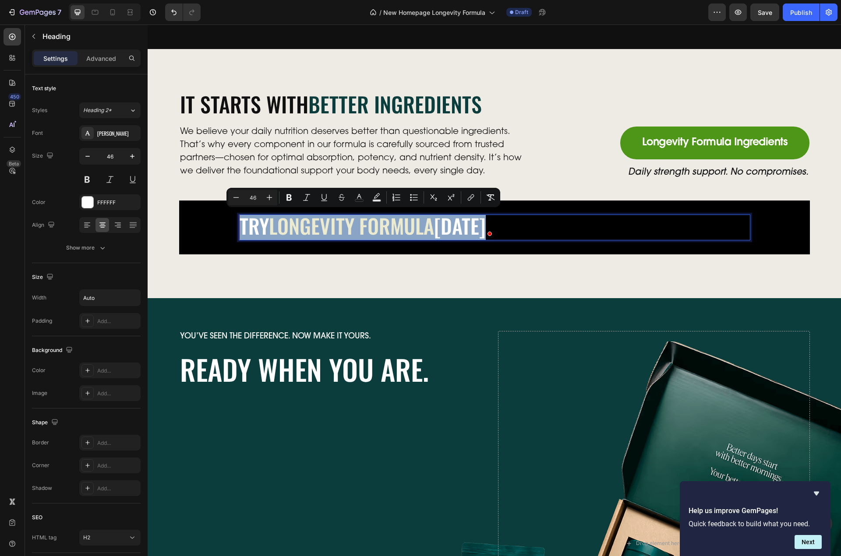
click at [534, 227] on div "Try longevity formula [DATE]" at bounding box center [495, 228] width 512 height 26
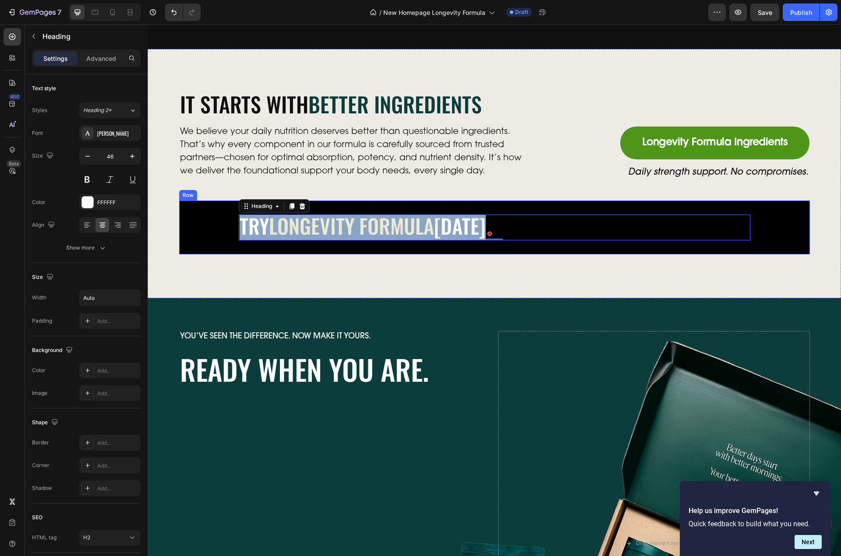
click at [219, 235] on div "Try longevity formula [DATE] Heading 0 Row" at bounding box center [494, 228] width 617 height 40
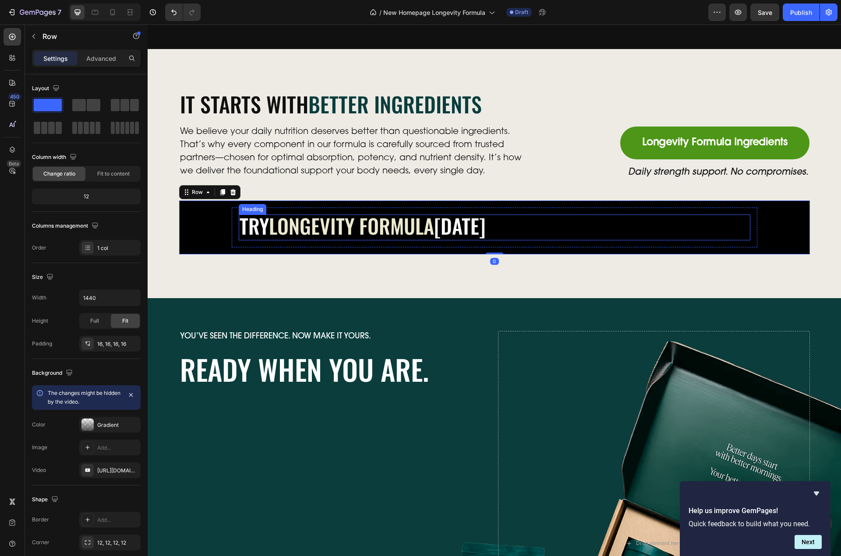
click at [415, 229] on span "longevity formula" at bounding box center [351, 226] width 165 height 30
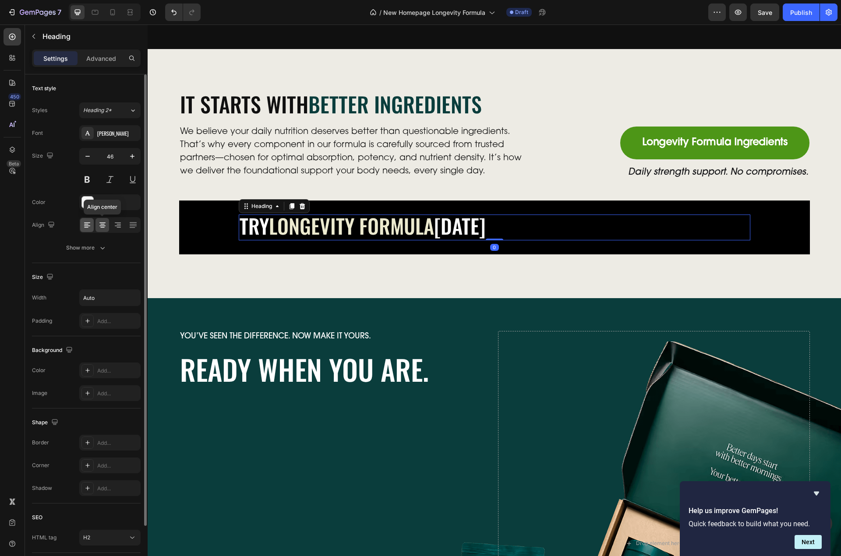
click at [89, 226] on icon at bounding box center [87, 225] width 9 height 9
click at [106, 226] on icon at bounding box center [102, 225] width 9 height 9
click at [86, 226] on icon at bounding box center [87, 225] width 9 height 9
click at [110, 224] on div "Align center" at bounding box center [109, 225] width 61 height 16
click at [118, 225] on icon at bounding box center [119, 224] width 4 height 1
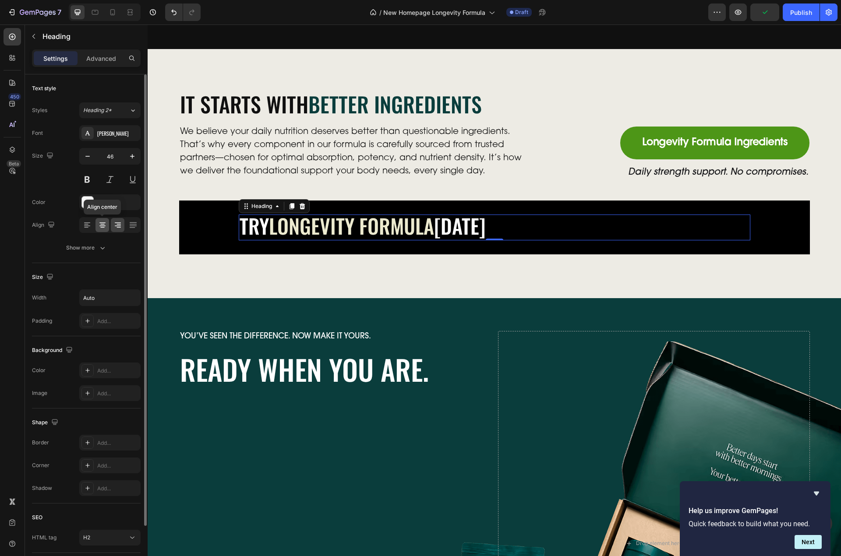
click at [95, 226] on div at bounding box center [102, 225] width 14 height 14
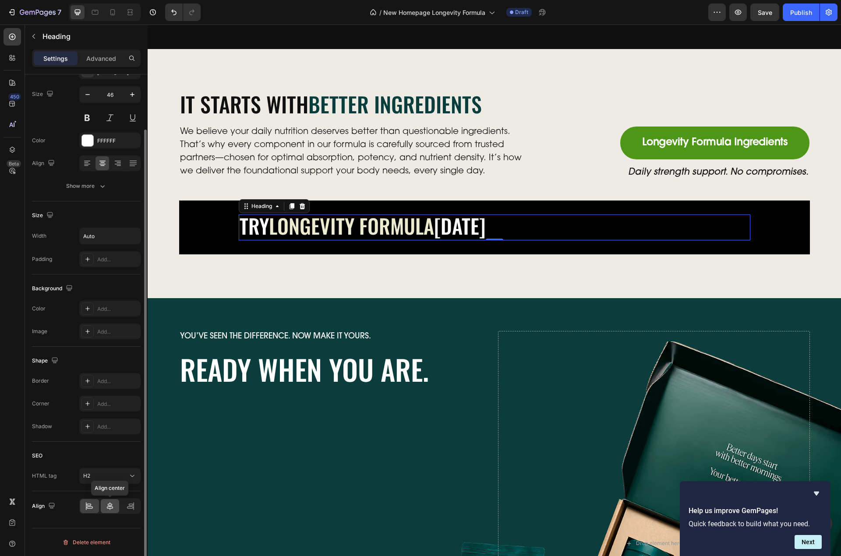
click at [102, 509] on div at bounding box center [110, 506] width 19 height 14
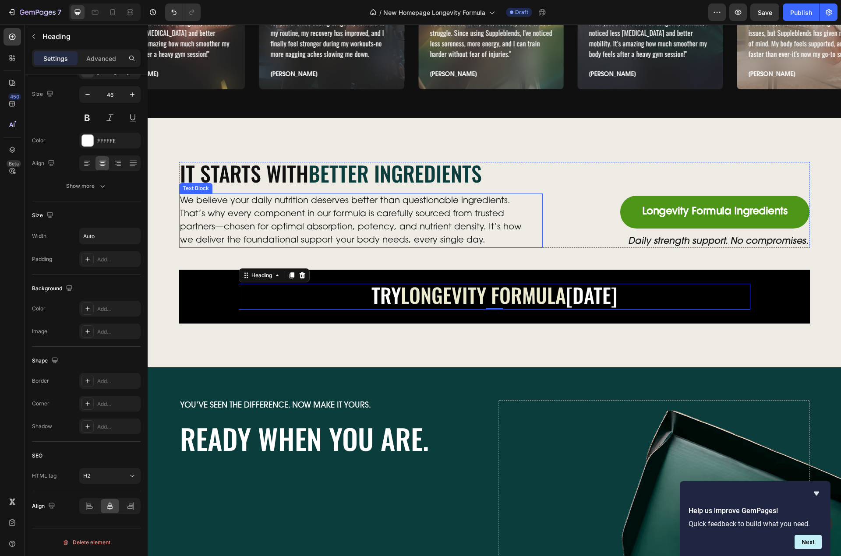
scroll to position [3100, 0]
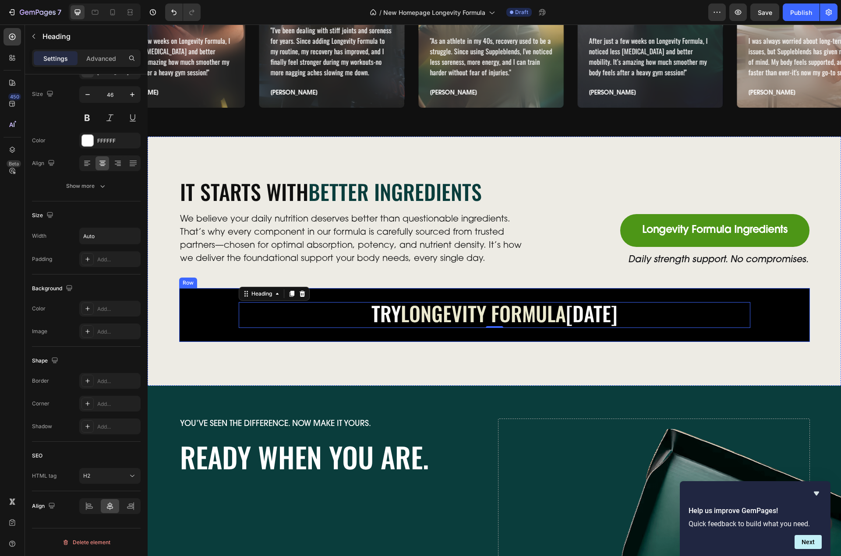
click at [213, 307] on div "Try longevity formula [DATE] Heading 0 Row" at bounding box center [494, 315] width 617 height 40
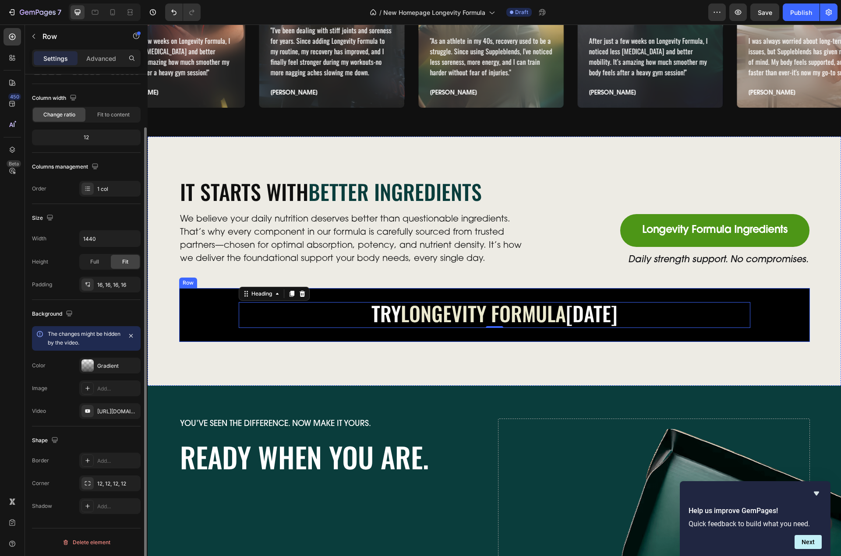
scroll to position [0, 0]
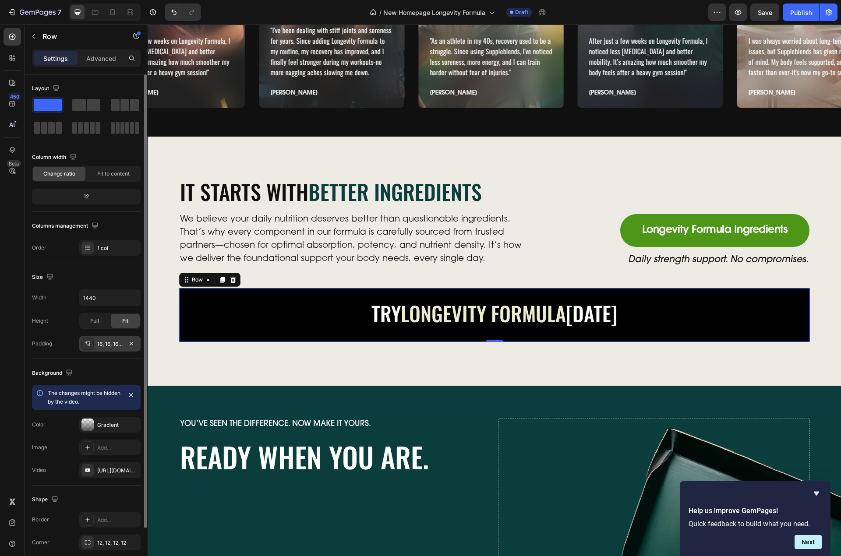
click at [101, 350] on div "16, 16, 16, 16" at bounding box center [109, 344] width 61 height 16
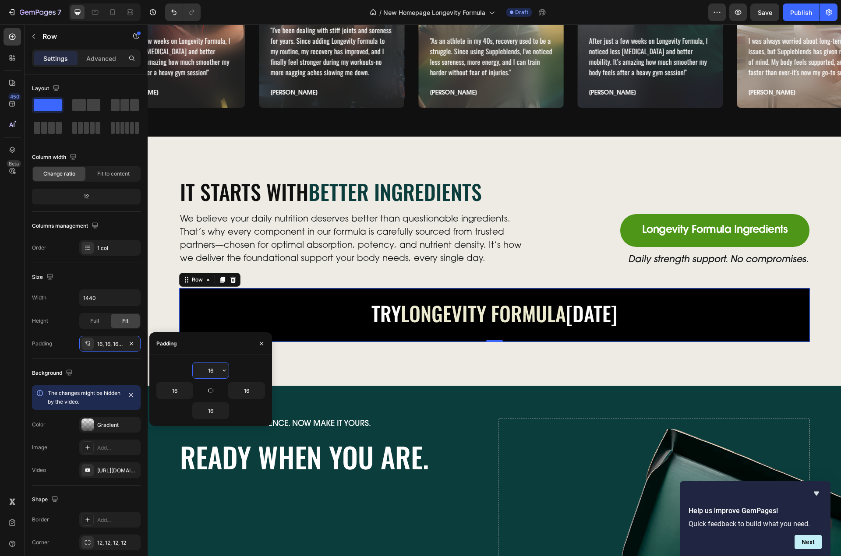
click at [211, 368] on input "16" at bounding box center [211, 371] width 36 height 16
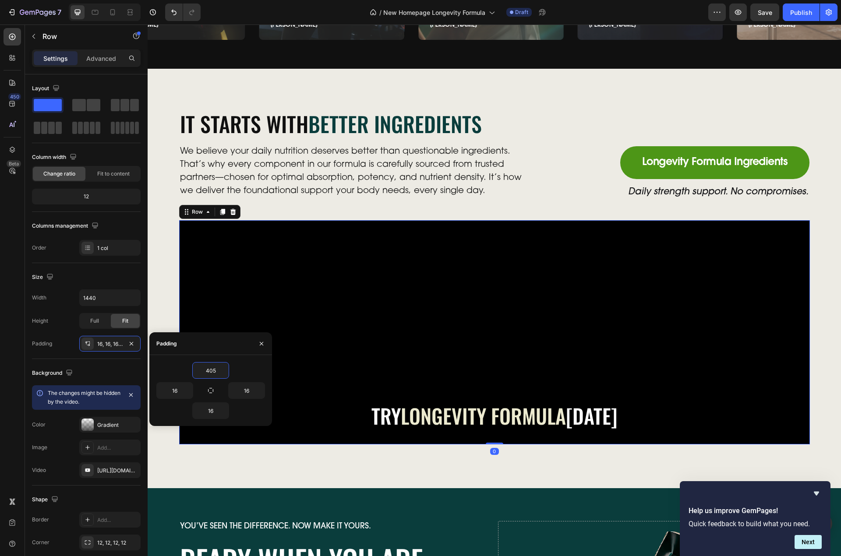
scroll to position [3188, 0]
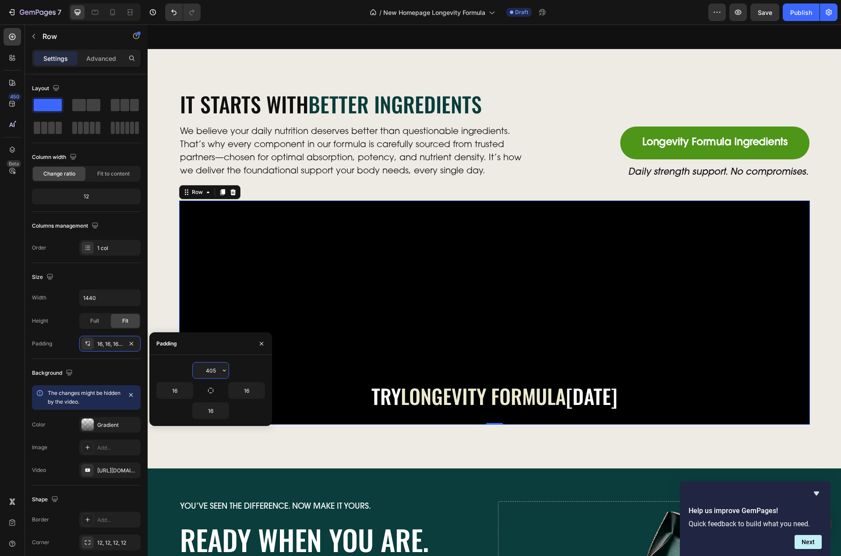
click at [204, 376] on input "405" at bounding box center [211, 371] width 36 height 16
click at [209, 370] on input "405" at bounding box center [211, 371] width 36 height 16
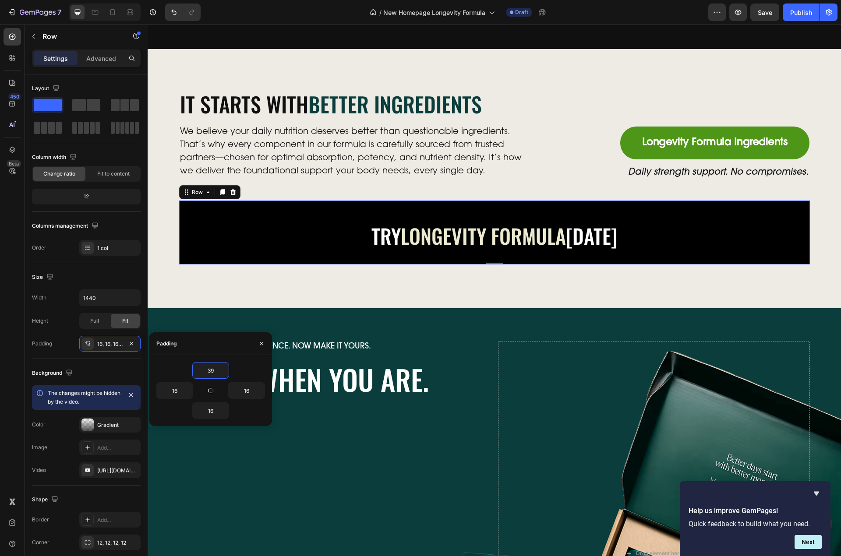
type input "395"
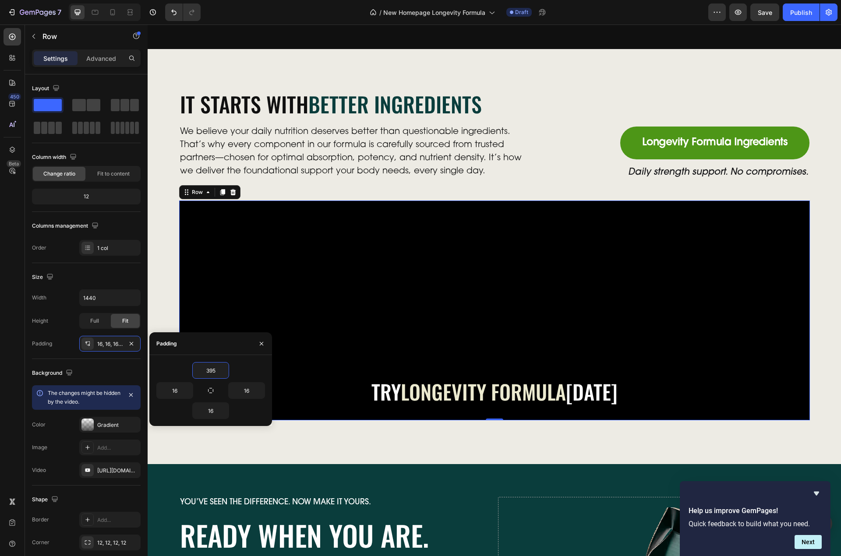
click at [425, 329] on div at bounding box center [494, 311] width 631 height 220
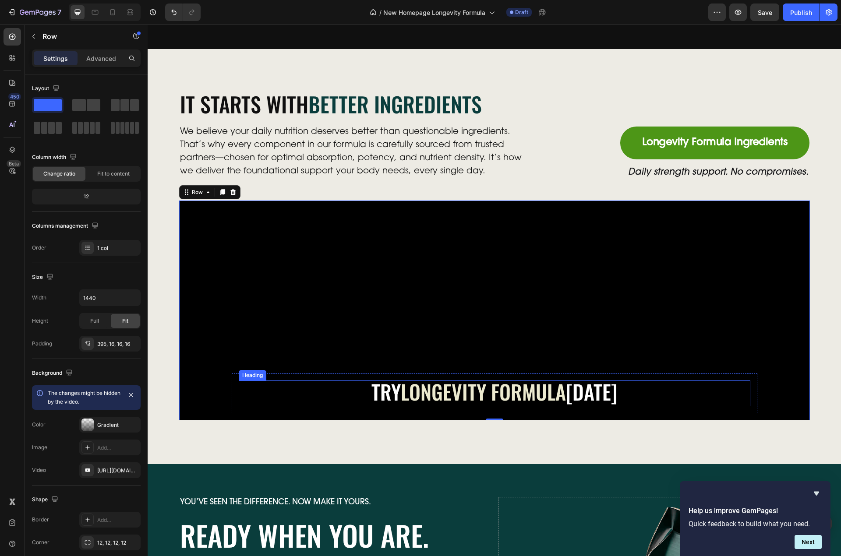
scroll to position [3275, 0]
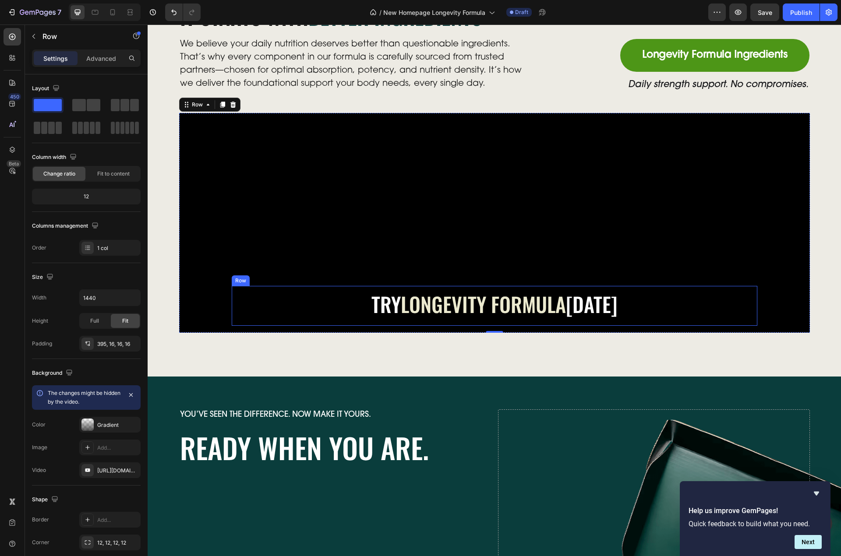
click at [278, 289] on div "Try longevity formula [DATE] Heading Row" at bounding box center [495, 306] width 526 height 40
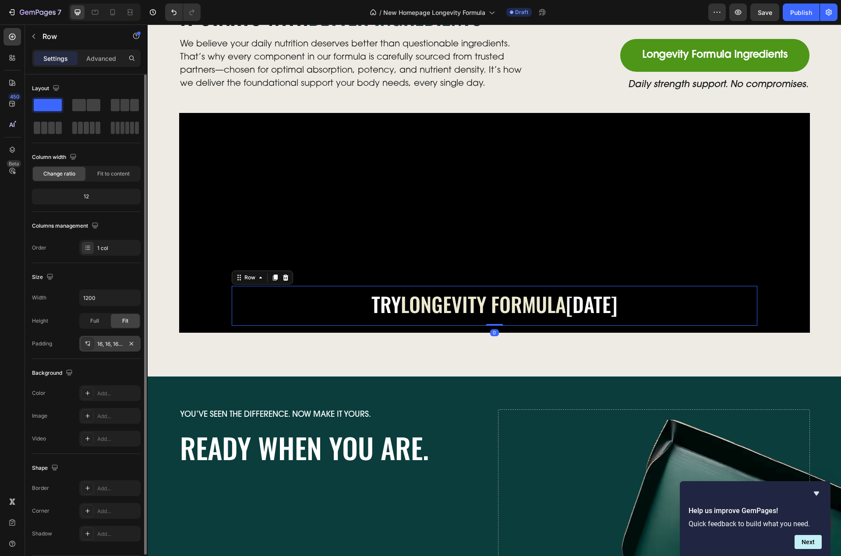
click at [105, 348] on div "16, 16, 16, 16" at bounding box center [109, 344] width 25 height 8
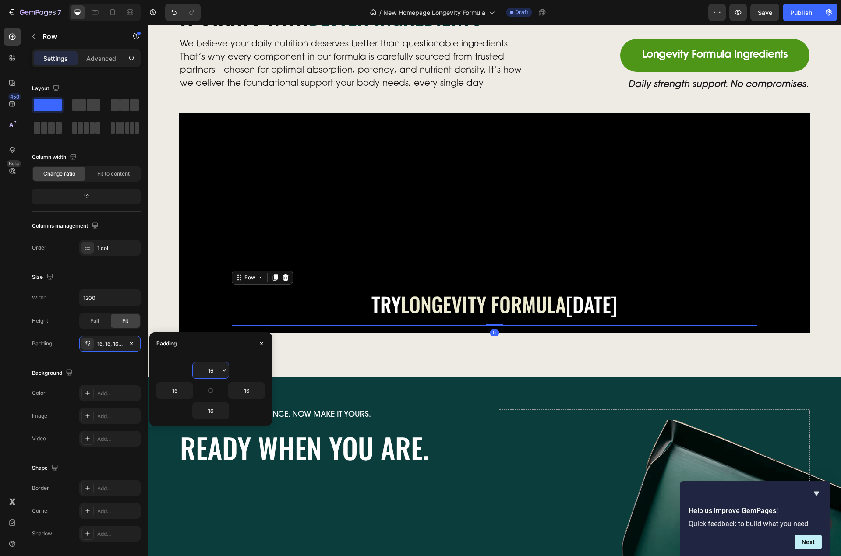
click at [213, 367] on input "16" at bounding box center [211, 371] width 36 height 16
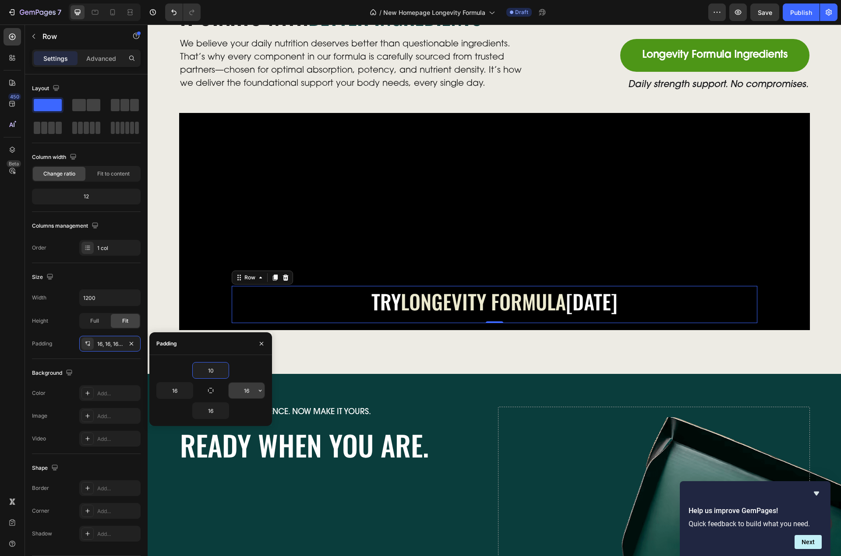
type input "10"
click at [254, 390] on input "16" at bounding box center [247, 391] width 36 height 16
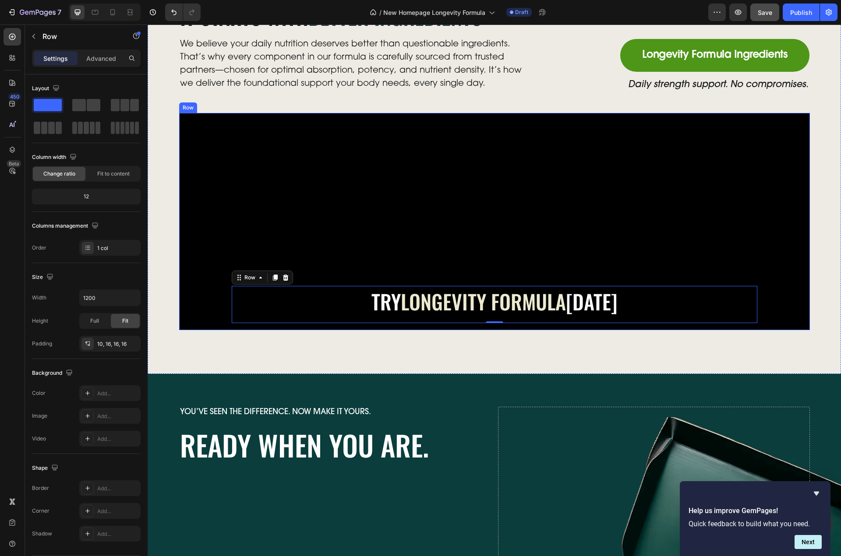
click at [263, 174] on div at bounding box center [494, 221] width 631 height 217
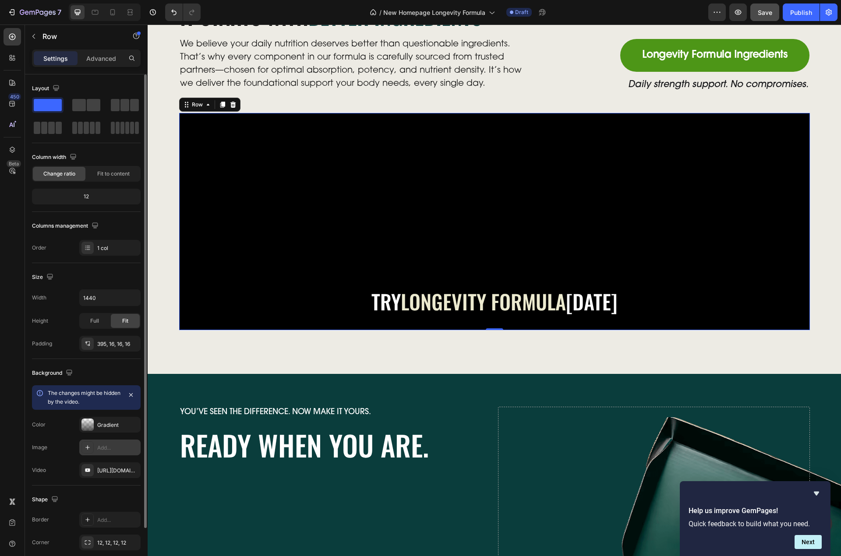
scroll to position [59, 0]
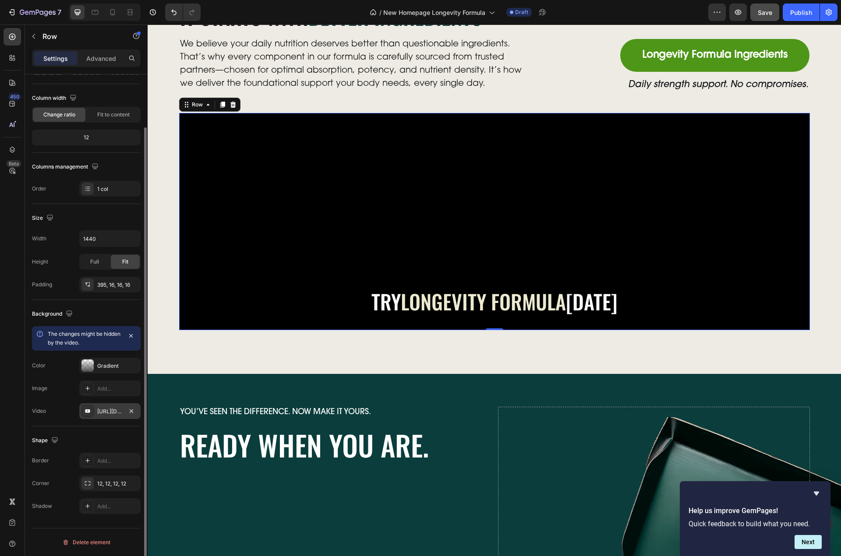
click at [106, 413] on div "[URL][DOMAIN_NAME]" at bounding box center [109, 412] width 25 height 8
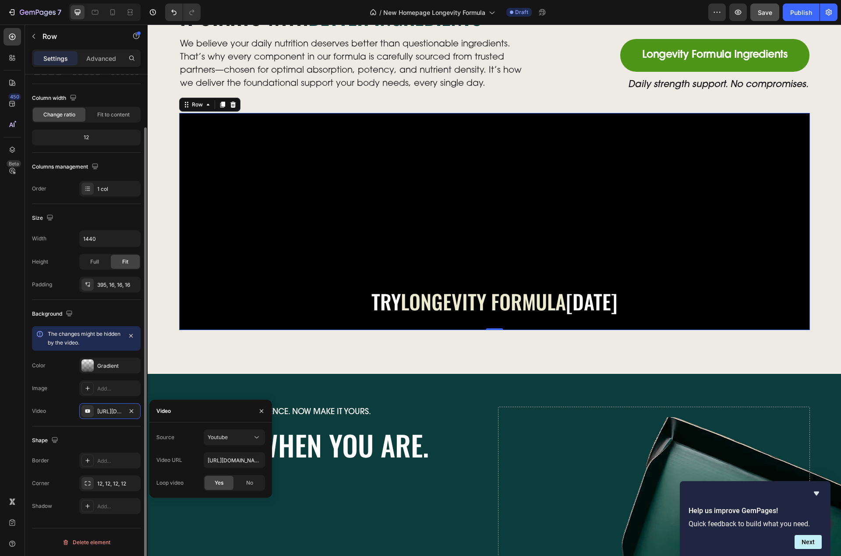
click at [75, 343] on span "The changes might be hidden by the video." at bounding box center [84, 338] width 73 height 15
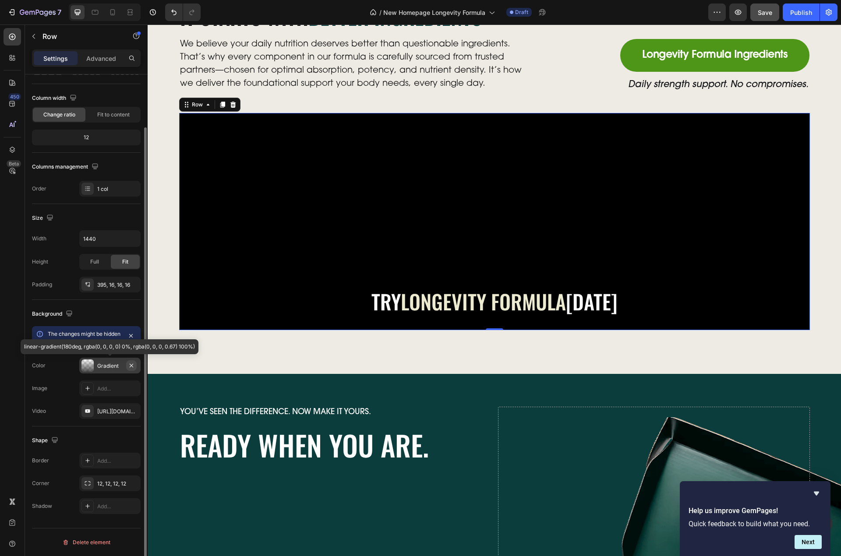
click at [131, 367] on icon "button" at bounding box center [131, 365] width 7 height 7
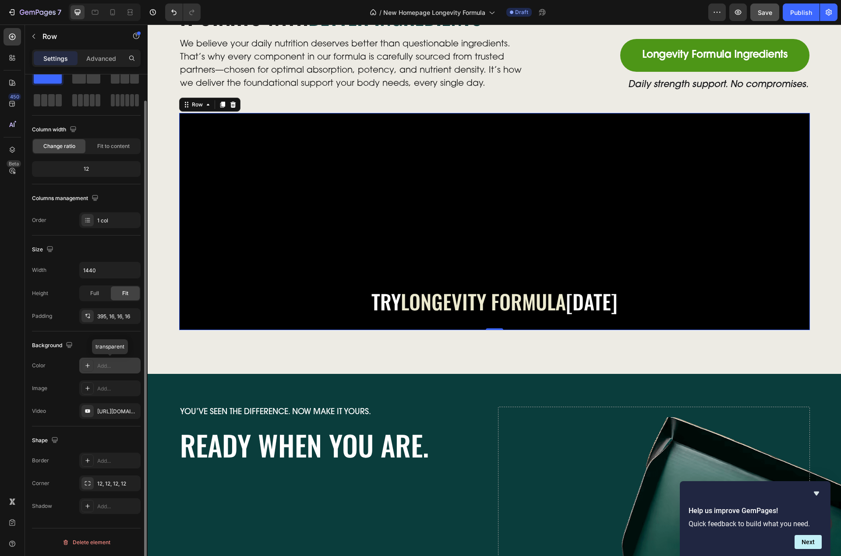
scroll to position [28, 0]
click at [761, 2] on div "7 Version history / New Homepage Longevity Formula Draft Preview Save Publish" at bounding box center [420, 12] width 841 height 25
click at [761, 9] on span "Save" at bounding box center [765, 12] width 14 height 7
click at [104, 408] on div "[URL][DOMAIN_NAME]" at bounding box center [109, 412] width 25 height 8
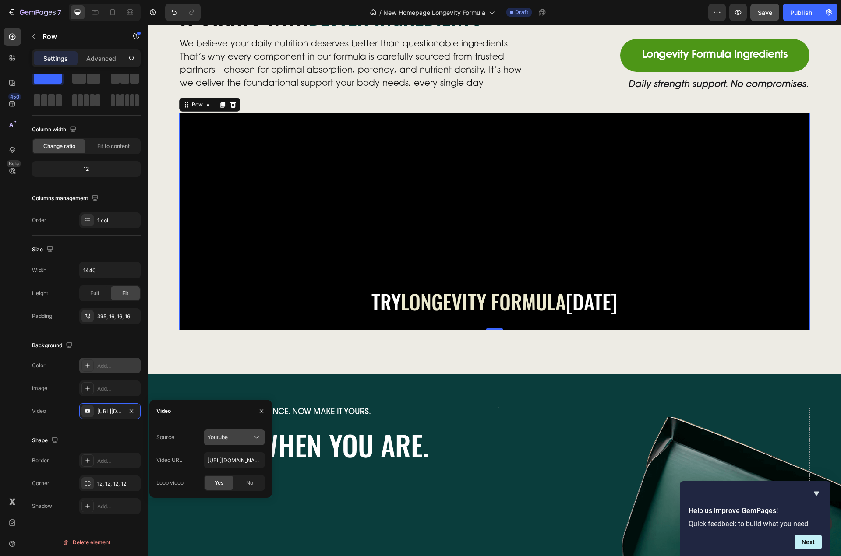
click at [235, 435] on div "Youtube" at bounding box center [230, 438] width 45 height 8
click at [227, 459] on span "Video hosting" at bounding box center [224, 459] width 33 height 8
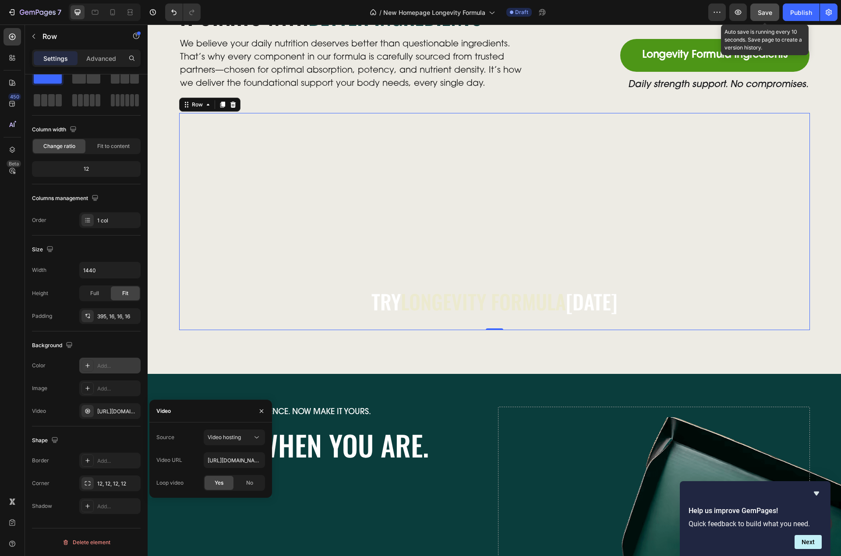
click at [767, 12] on span "Save" at bounding box center [765, 12] width 14 height 7
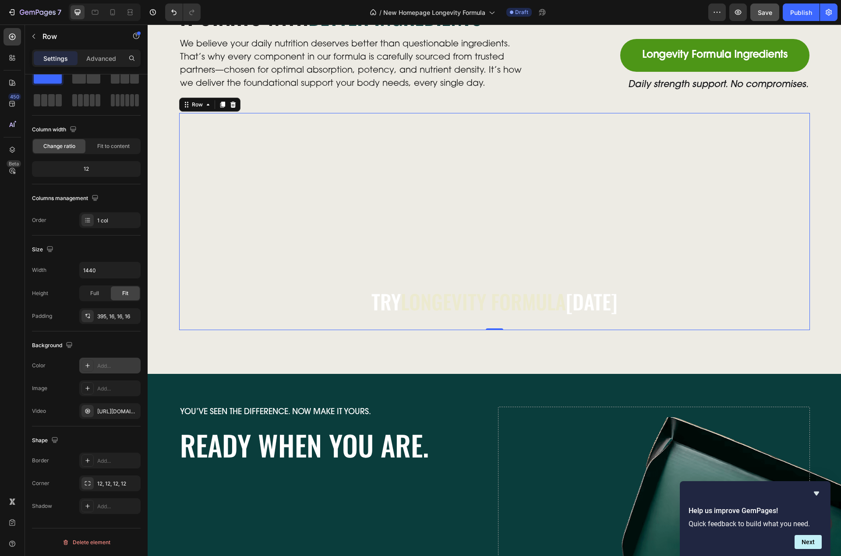
click at [113, 372] on div "Add..." at bounding box center [109, 366] width 61 height 16
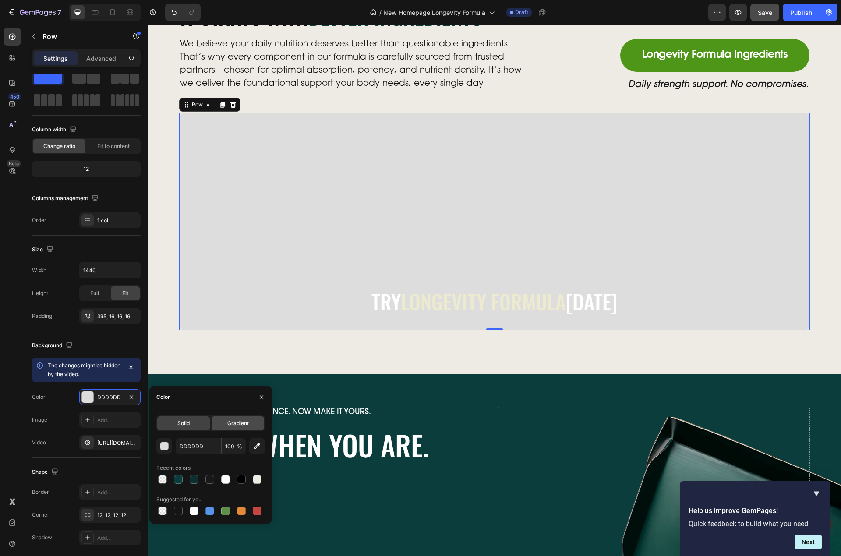
click at [247, 420] on span "Gradient" at bounding box center [237, 424] width 21 height 8
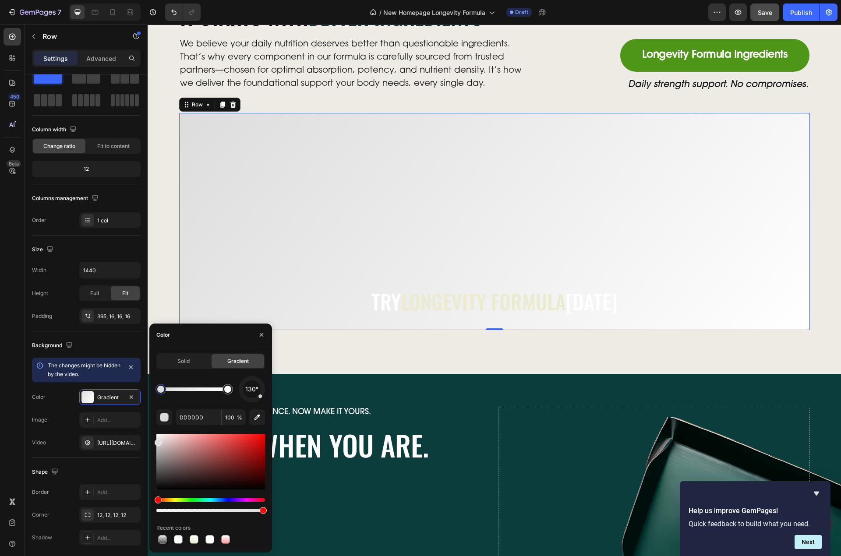
click at [163, 391] on div at bounding box center [160, 389] width 7 height 7
click at [194, 419] on input "DDDDDD" at bounding box center [199, 418] width 46 height 16
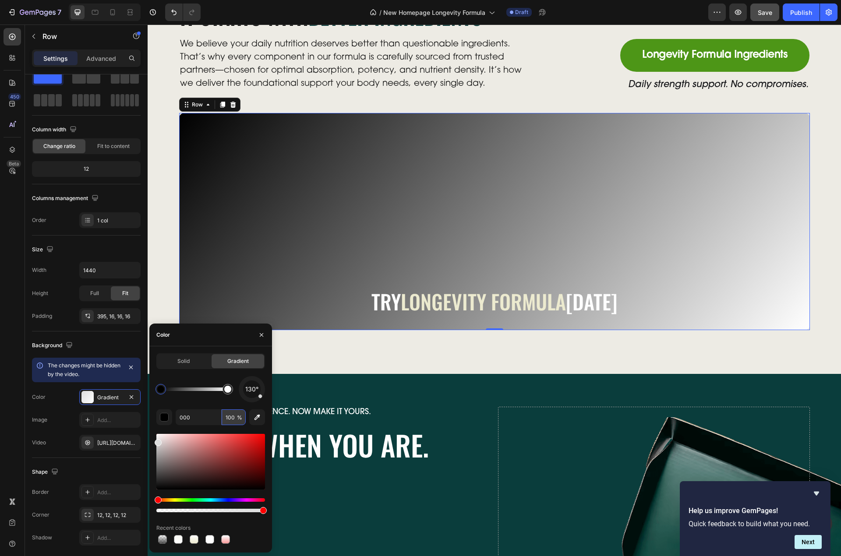
click at [226, 420] on input "100" at bounding box center [234, 418] width 24 height 16
type input "000000"
type input "0"
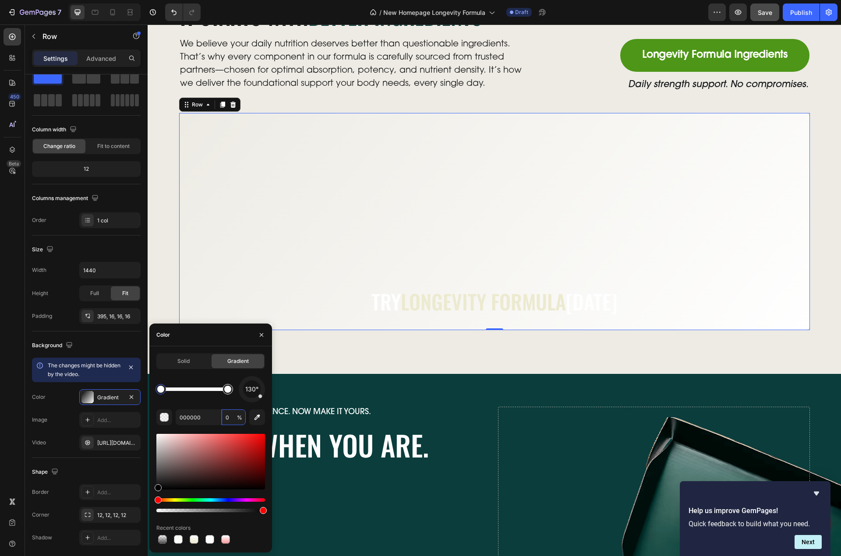
type input "FFFFFF"
type input "100"
click at [230, 394] on div at bounding box center [228, 389] width 11 height 11
click at [199, 418] on input "FFFFFF" at bounding box center [199, 418] width 46 height 16
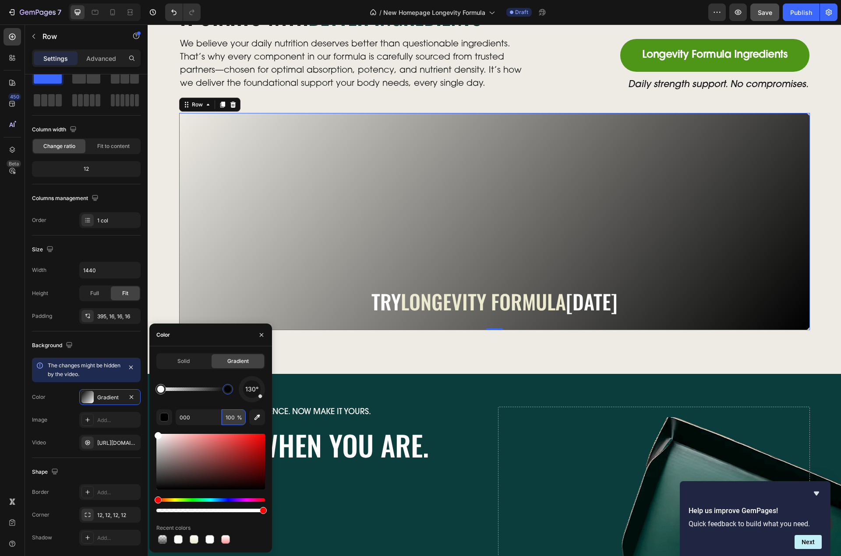
click at [231, 417] on input "100" at bounding box center [234, 418] width 24 height 16
type input "000000"
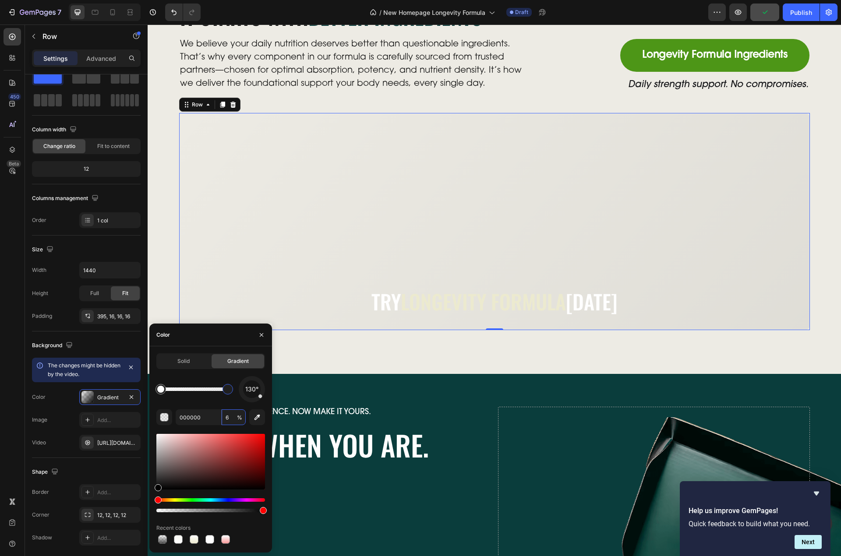
type input "67"
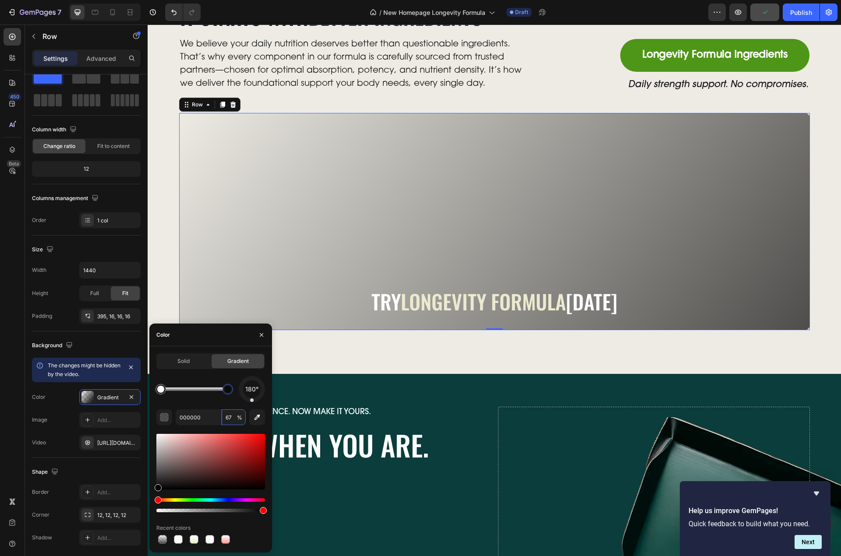
drag, startPoint x: 260, startPoint y: 395, endPoint x: 252, endPoint y: 406, distance: 13.4
click at [252, 406] on div "180° 000000 67 % Recent colors" at bounding box center [210, 461] width 109 height 170
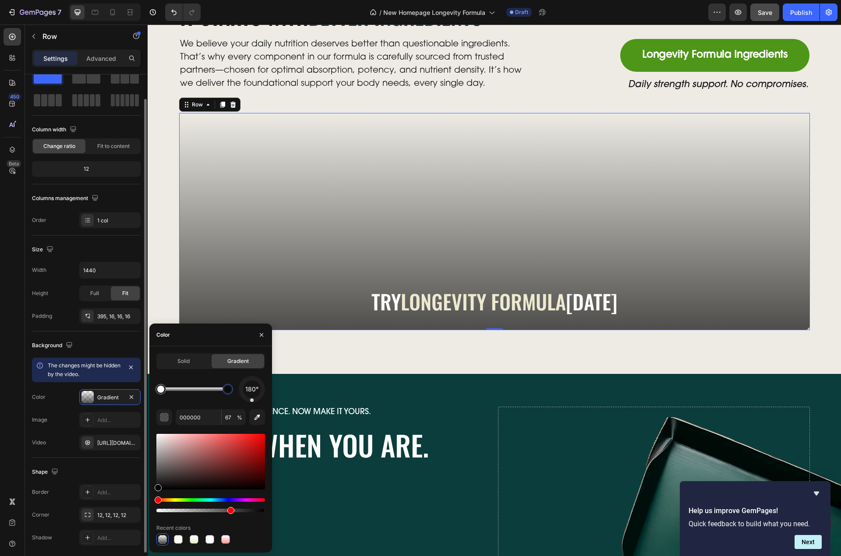
click at [59, 394] on div "Color Gradient" at bounding box center [86, 397] width 109 height 16
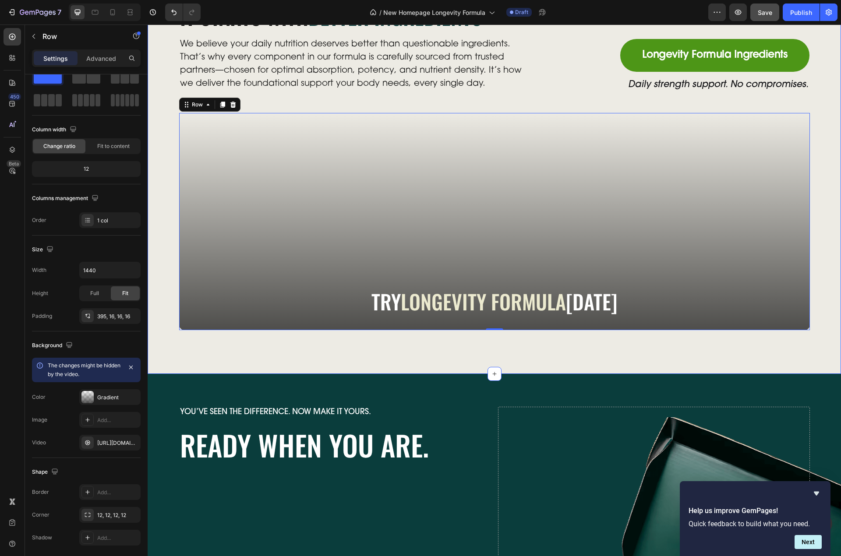
click at [165, 215] on div "It Starts With Better Ingredients Heading We believe your daily nutrition deser…" at bounding box center [494, 167] width 676 height 325
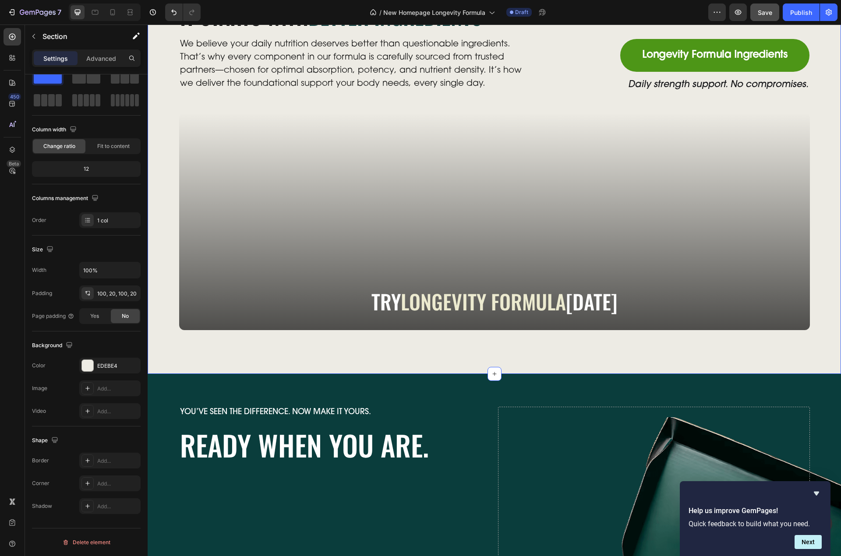
scroll to position [0, 0]
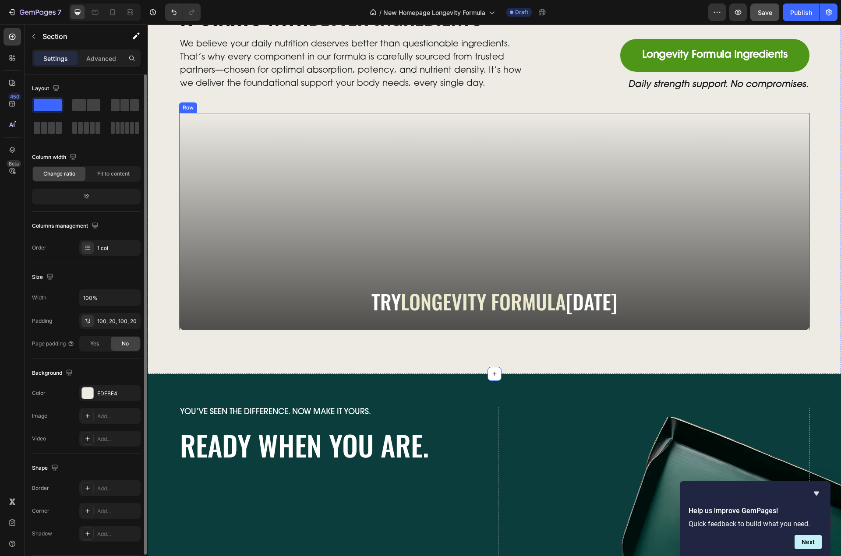
click at [234, 215] on div at bounding box center [494, 221] width 631 height 217
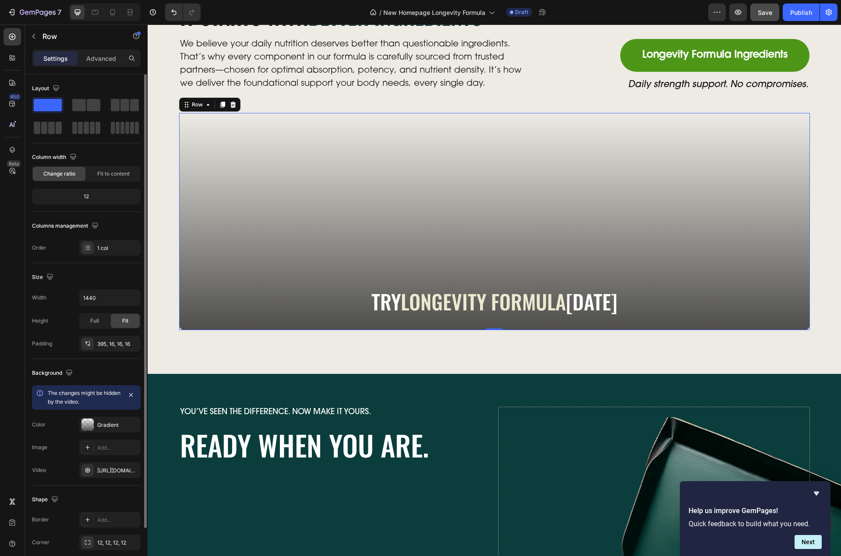
scroll to position [59, 0]
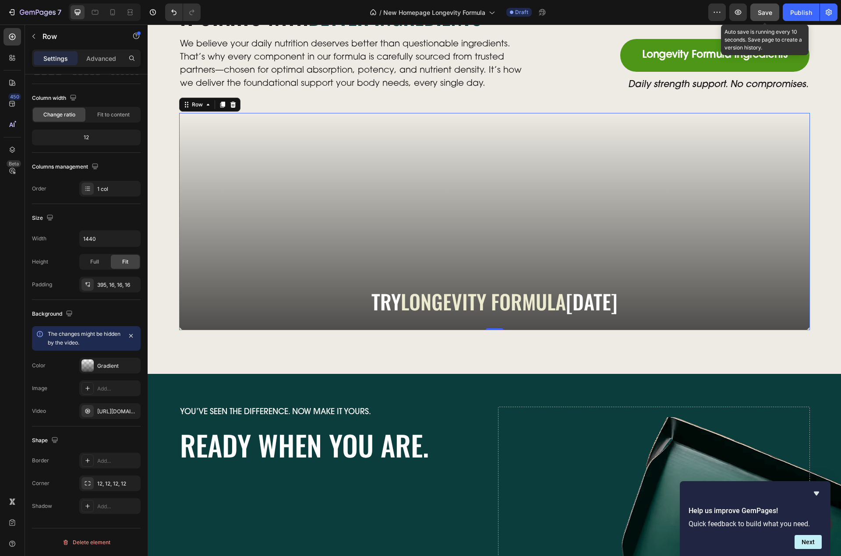
click at [760, 13] on span "Save" at bounding box center [765, 12] width 14 height 7
click at [96, 61] on p "Advanced" at bounding box center [101, 58] width 30 height 9
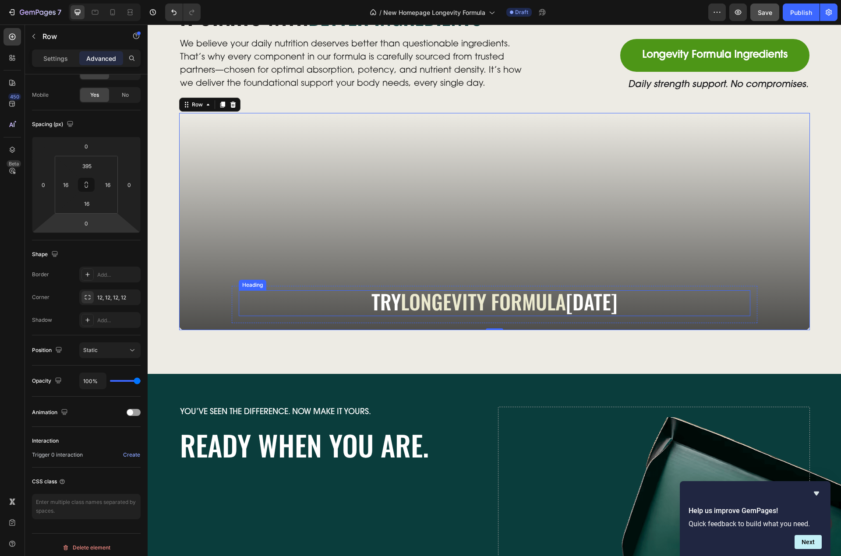
click at [299, 297] on div "Try longevity formula [DATE]" at bounding box center [495, 303] width 512 height 26
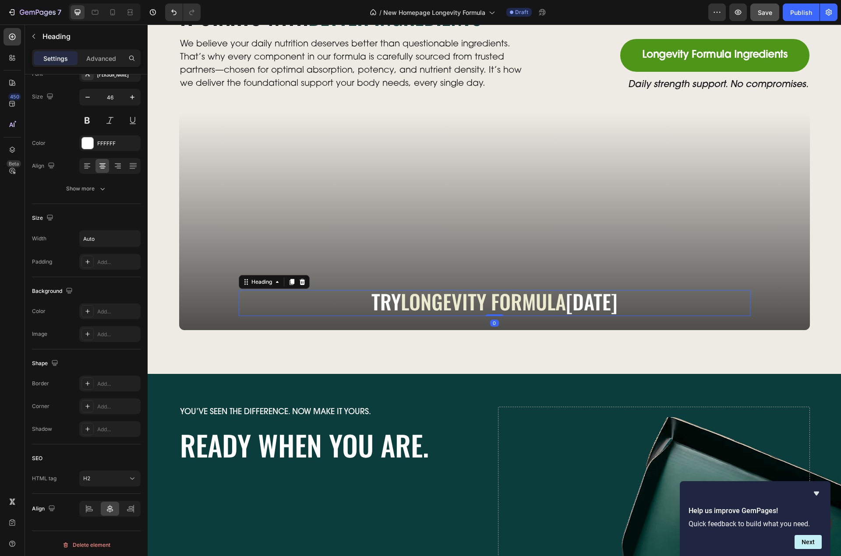
scroll to position [0, 0]
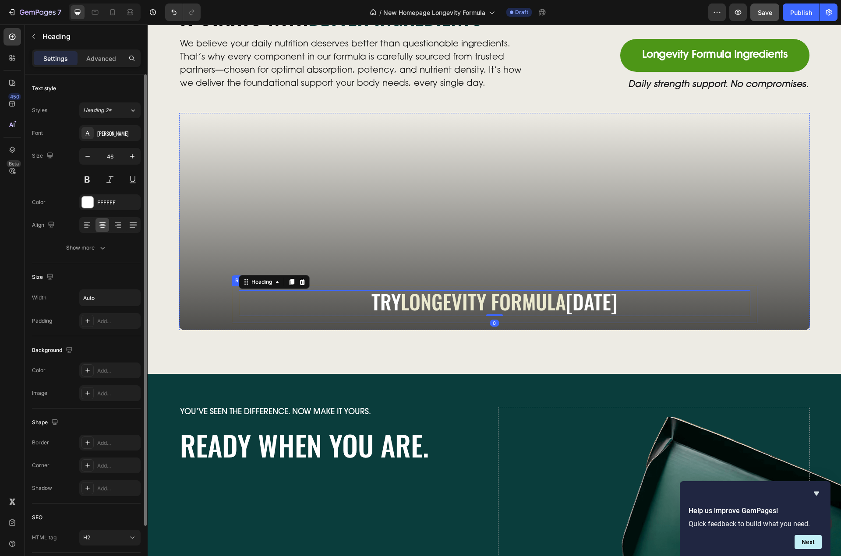
click at [232, 314] on div "Try longevity formula Today Heading 0 Row" at bounding box center [495, 304] width 526 height 37
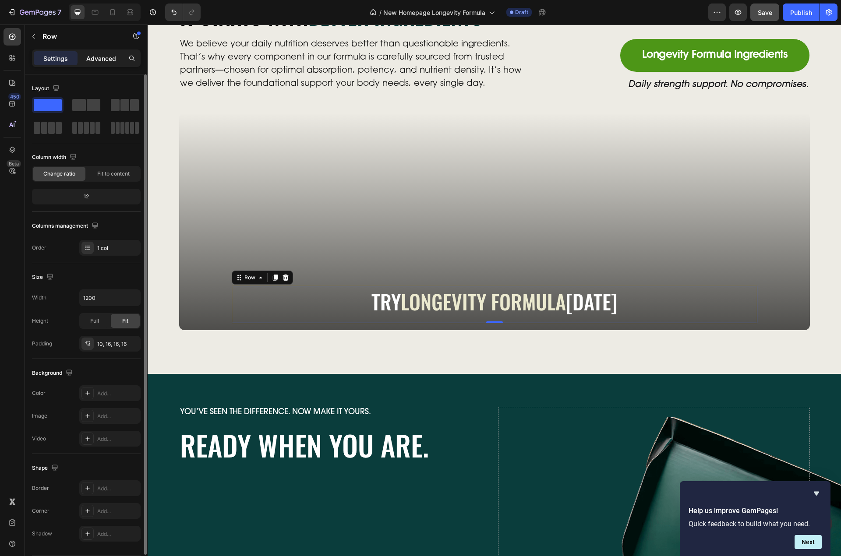
click at [104, 54] on p "Advanced" at bounding box center [101, 58] width 30 height 9
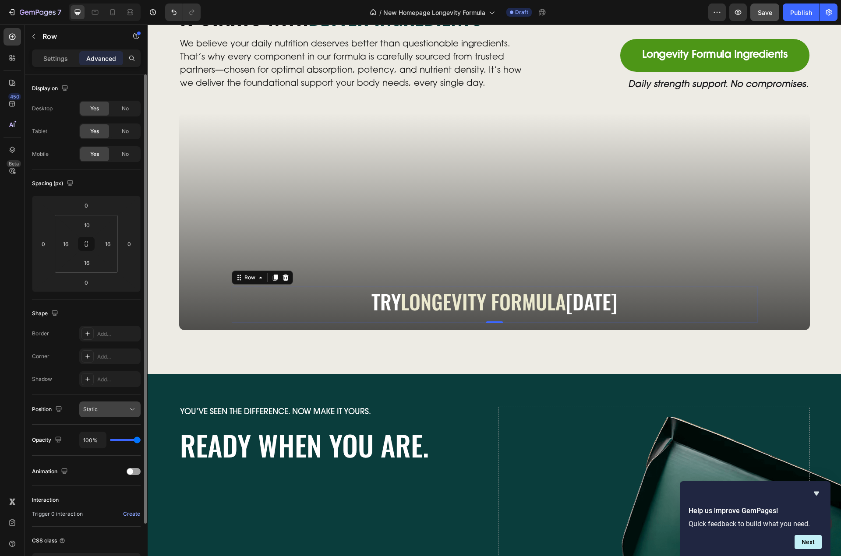
click at [106, 405] on div "Static" at bounding box center [109, 409] width 53 height 9
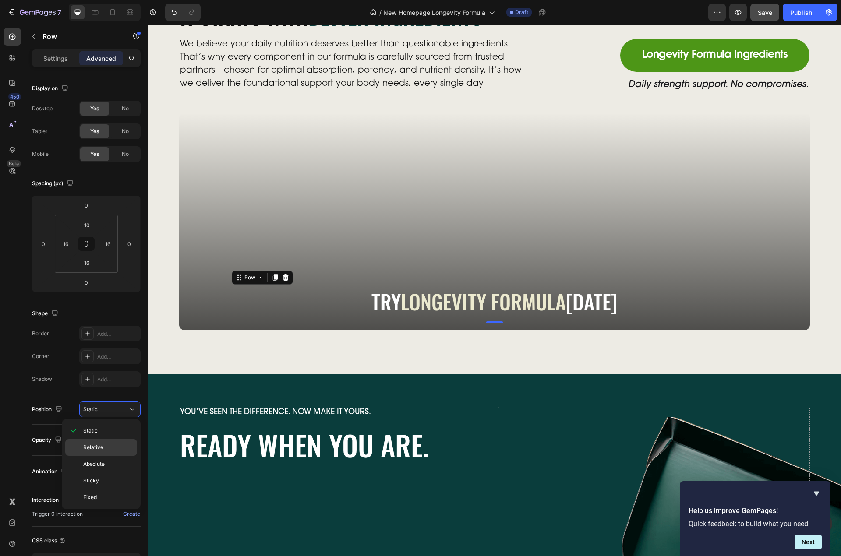
click at [109, 445] on p "Relative" at bounding box center [108, 448] width 50 height 8
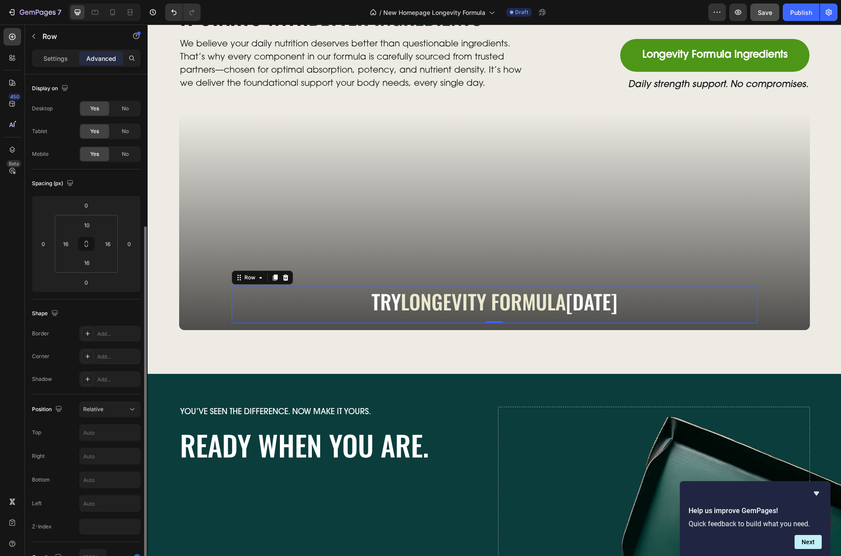
scroll to position [88, 0]
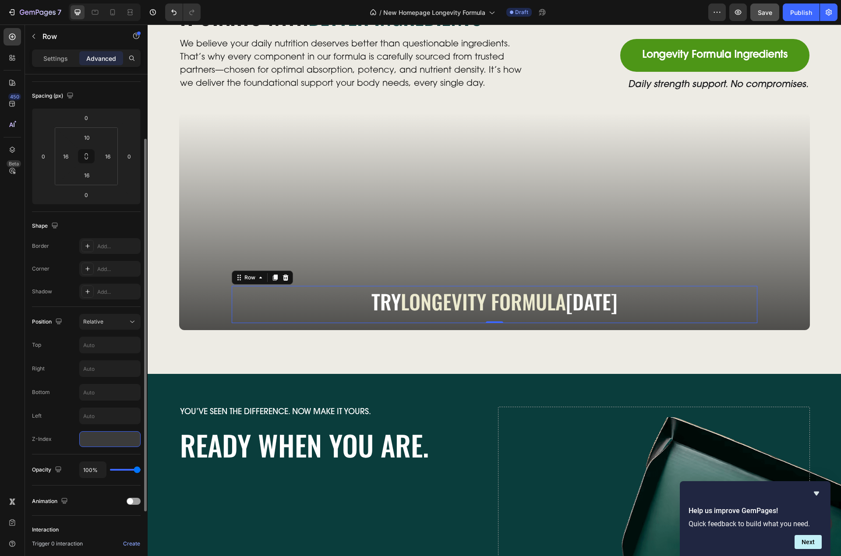
click at [109, 438] on input "number" at bounding box center [109, 439] width 61 height 16
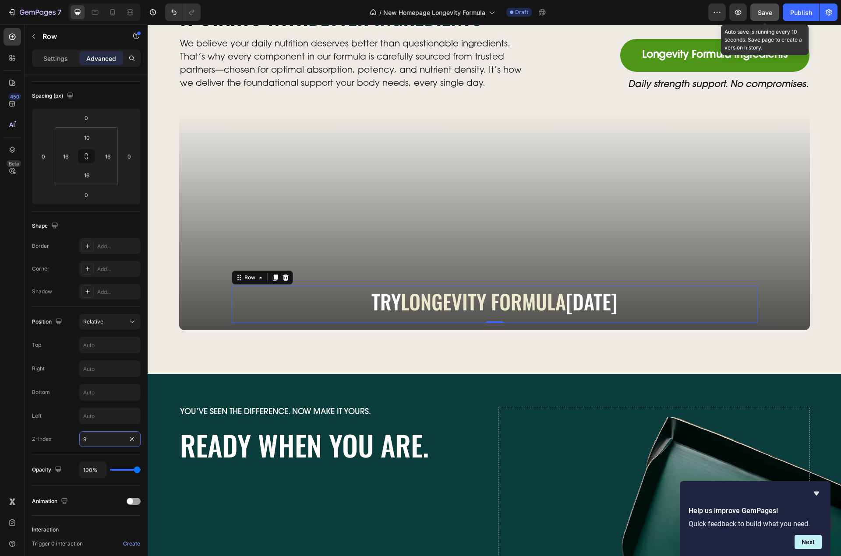
type input "9"
click at [772, 8] on div "Save" at bounding box center [765, 12] width 14 height 9
click at [315, 148] on div at bounding box center [494, 221] width 631 height 217
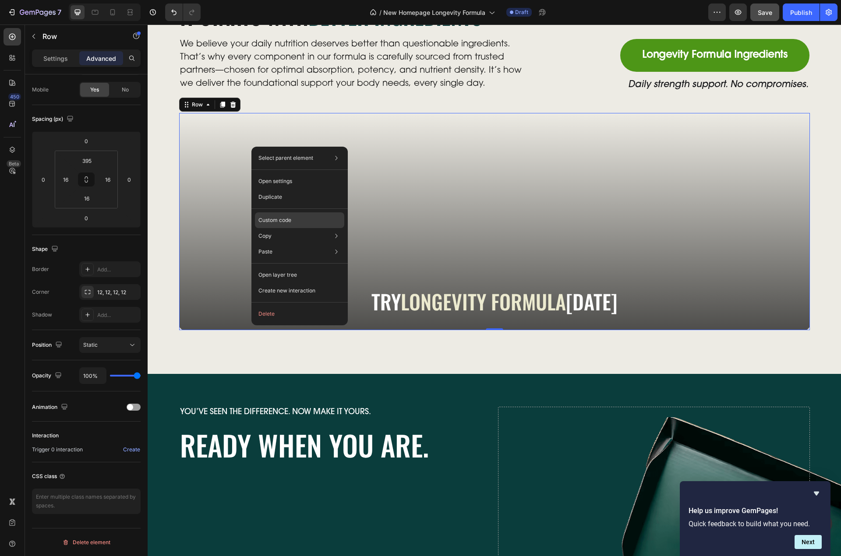
click at [317, 223] on div "Custom code" at bounding box center [299, 220] width 89 height 16
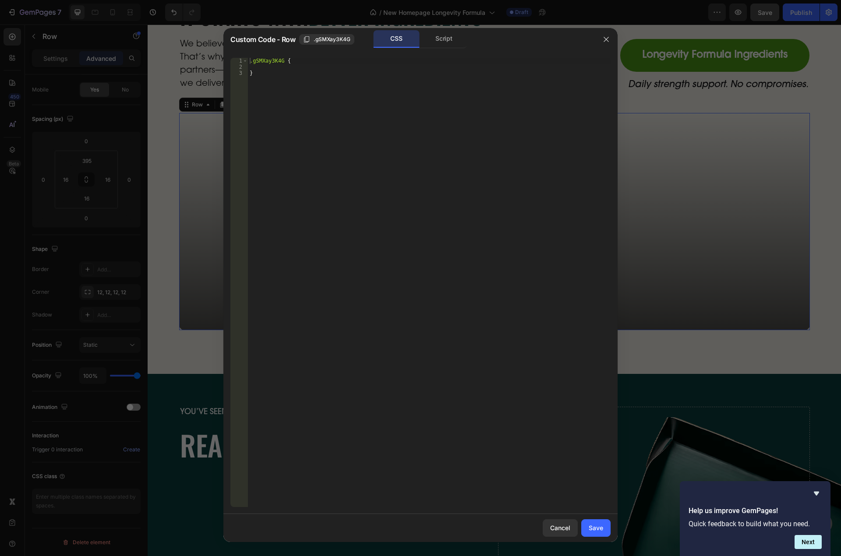
click at [283, 60] on div ".gSMXay3K4G { }" at bounding box center [429, 289] width 363 height 462
drag, startPoint x: 298, startPoint y: 87, endPoint x: 283, endPoint y: 63, distance: 28.1
click at [283, 63] on div ".gSMXay3K4G { }" at bounding box center [429, 289] width 363 height 462
paste textarea "}"
drag, startPoint x: 316, startPoint y: 92, endPoint x: 262, endPoint y: 92, distance: 53.9
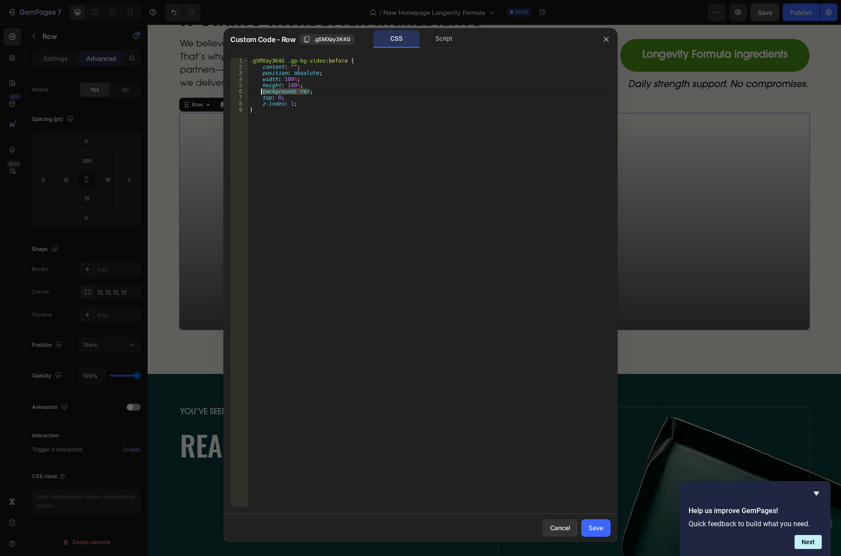
click at [262, 92] on div ".gSMXay3K4G .gp-bg-video :before { content : " " ; position : absolute ; width …" at bounding box center [429, 289] width 363 height 462
paste textarea "linear-gradient(180deg,rgba(0, 0, 0, 0) 0%, rgba(0, 0, 0, 0.67) 100%)"
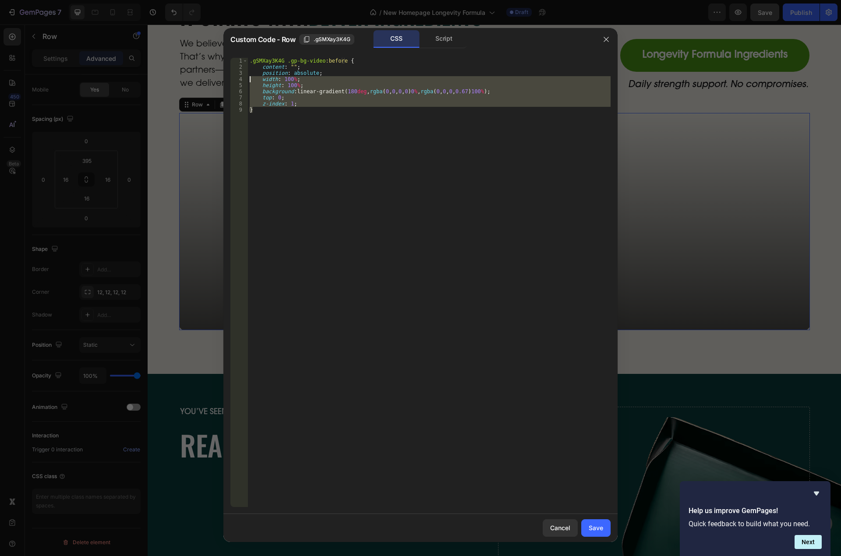
drag, startPoint x: 280, startPoint y: 117, endPoint x: 223, endPoint y: 52, distance: 86.9
click at [223, 52] on div "Custom Code - Row .gSMXay3K4G CSS Script background: linear-gradient(180deg,rgb…" at bounding box center [420, 278] width 841 height 556
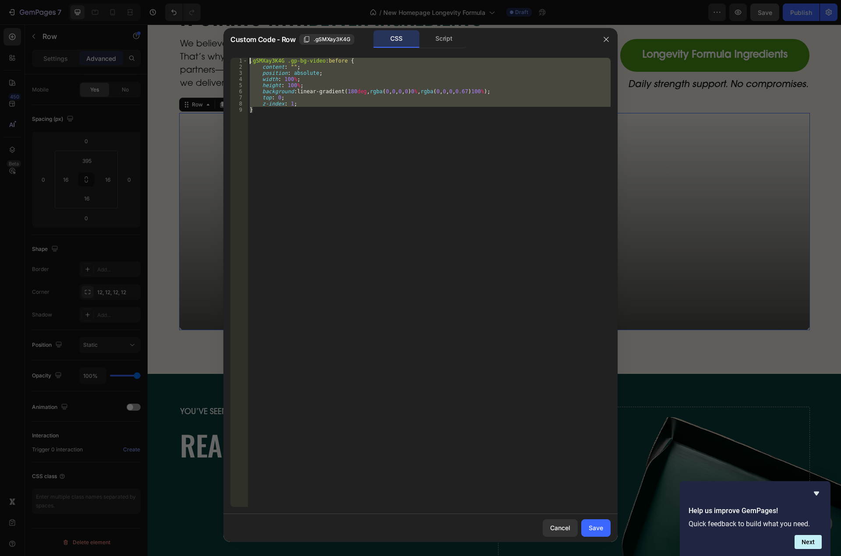
click at [283, 126] on div ".gSMXay3K4G .gp-bg-video :before { content : " " ; position : absolute ; width …" at bounding box center [429, 282] width 363 height 449
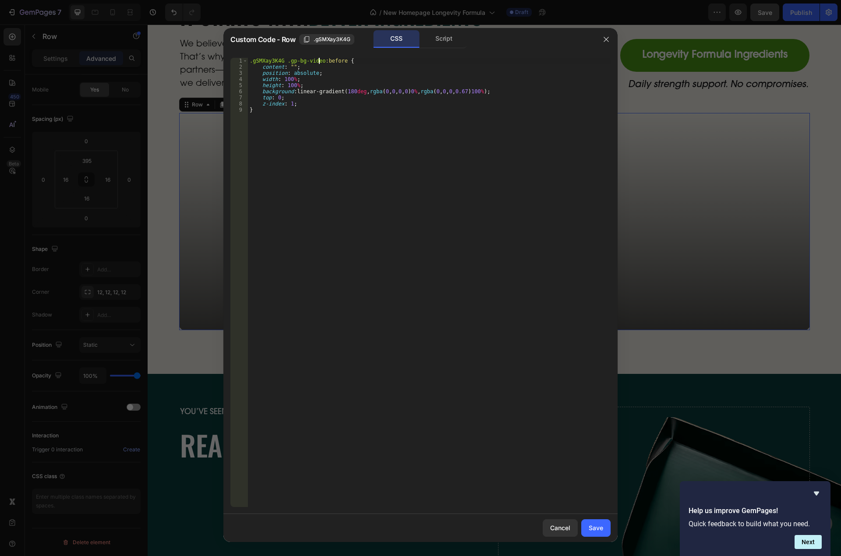
drag, startPoint x: 318, startPoint y: 60, endPoint x: 198, endPoint y: 59, distance: 120.0
click at [198, 59] on div "Custom Code - Row .gSMXay3K4G CSS Script } 1 2 3 4 5 6 7 8 9 .gSMXay3K4G .gp-bg…" at bounding box center [420, 278] width 841 height 556
click at [331, 155] on div ".gSMXay3K4G .gp-bg-video :before { content : " " ; position : absolute ; width …" at bounding box center [429, 289] width 363 height 462
type textarea "}"
paste textarea ".gSMXay3K4G .gp-bg-video"
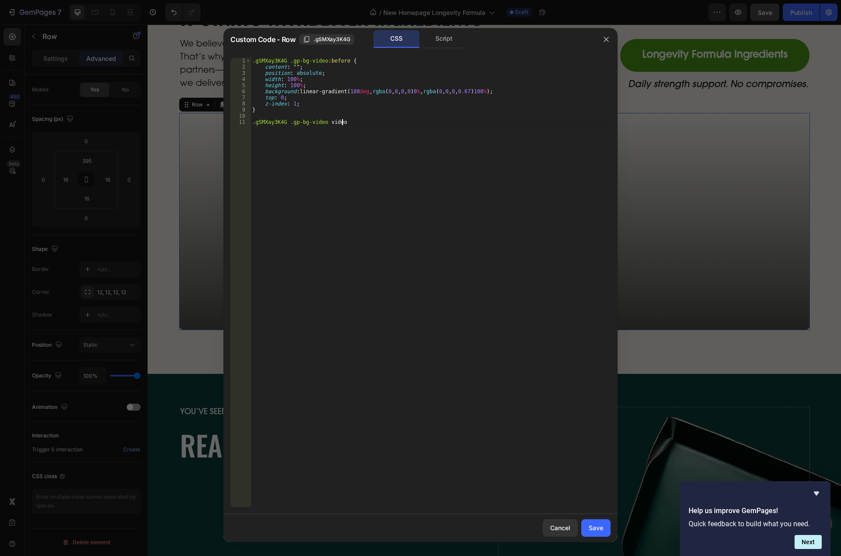
type textarea ".gSMXay3K4G .gp-bg-video video {"
type textarea "border-radius: 12px;;"
click at [594, 526] on div "Save" at bounding box center [596, 527] width 14 height 9
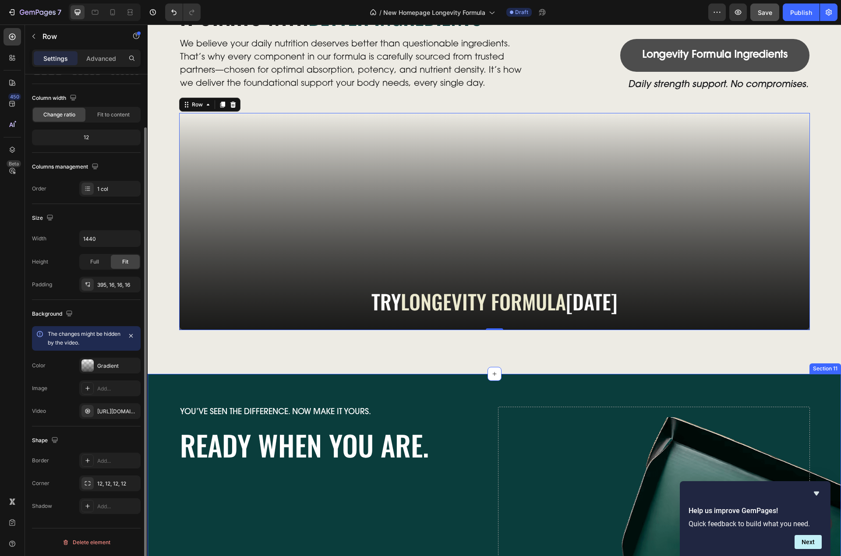
scroll to position [59, 0]
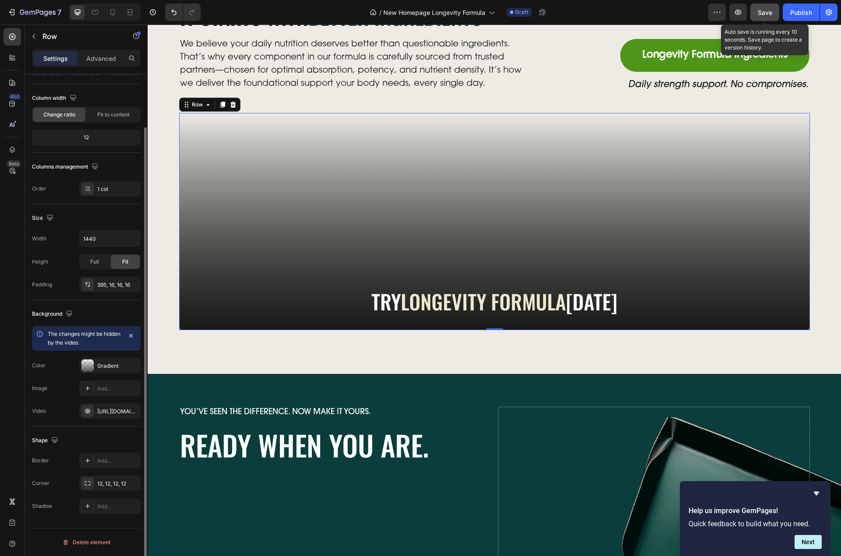
click at [770, 14] on span "Save" at bounding box center [765, 12] width 14 height 7
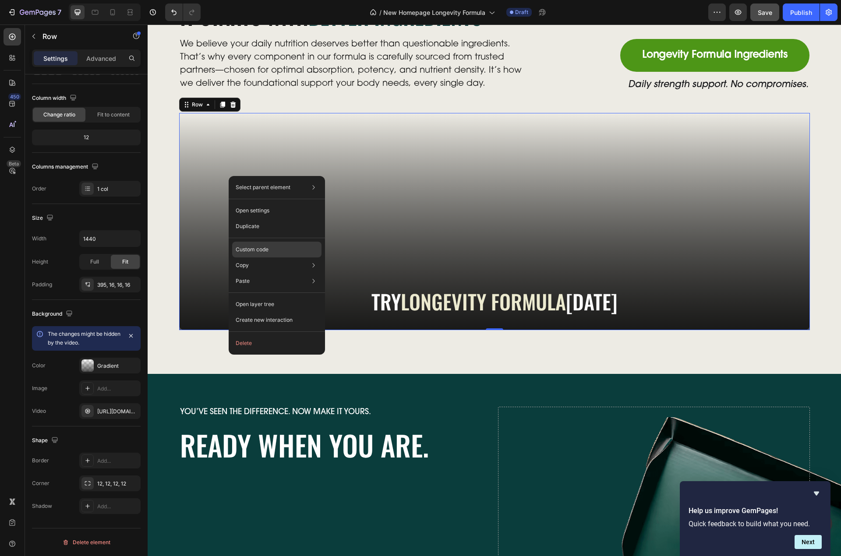
click at [273, 251] on div "Custom code" at bounding box center [276, 250] width 89 height 16
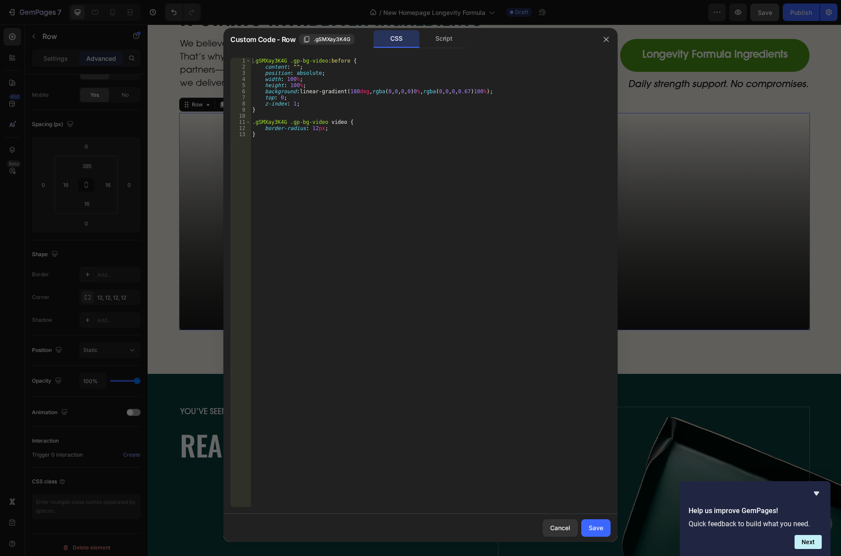
click at [340, 131] on div ".gSMXay3K4G .gp-bg-video :before { content : " " ; position : absolute ; width …" at bounding box center [431, 289] width 360 height 462
click at [328, 133] on div ".gSMXay3K4G .gp-bg-video :before { content : " " ; position : absolute ; width …" at bounding box center [431, 282] width 360 height 449
click at [312, 103] on div ".gSMXay3K4G .gp-bg-video :before { content : " " ; position : absolute ; width …" at bounding box center [431, 289] width 360 height 462
drag, startPoint x: 349, startPoint y: 130, endPoint x: 263, endPoint y: 131, distance: 85.9
click at [263, 131] on div ".gSMXay3K4G .gp-bg-video :before { content : " " ; position : absolute ; width …" at bounding box center [431, 289] width 360 height 462
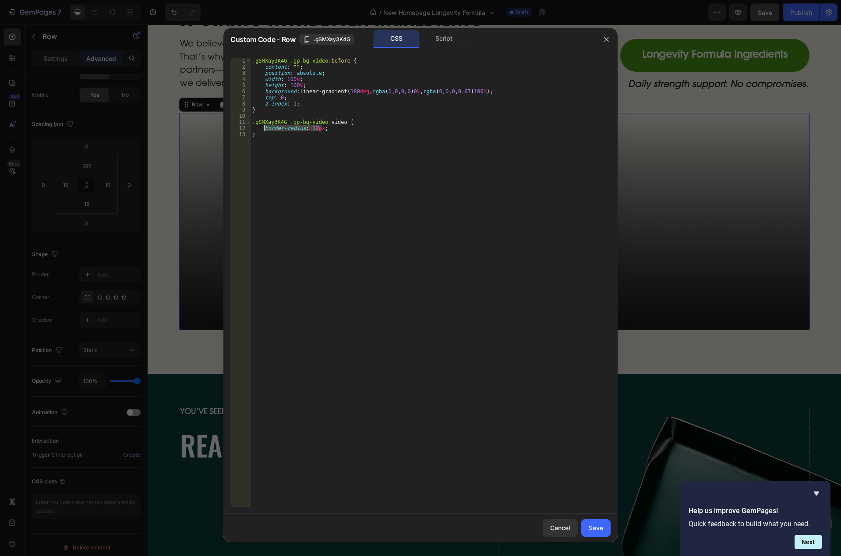
click at [520, 88] on div ".gSMXay3K4G .gp-bg-video :before { content : " " ; position : absolute ; width …" at bounding box center [431, 289] width 360 height 462
click at [514, 91] on div ".gSMXay3K4G .gp-bg-video :before { content : " " ; position : absolute ; width …" at bounding box center [431, 289] width 360 height 462
type textarea "background: linear-gradient(180deg,rgba(0, 0, 0, 0) 0%, rgba(0, 0, 0, 0.67) 100…"
paste textarea "border-radius: 12px;"
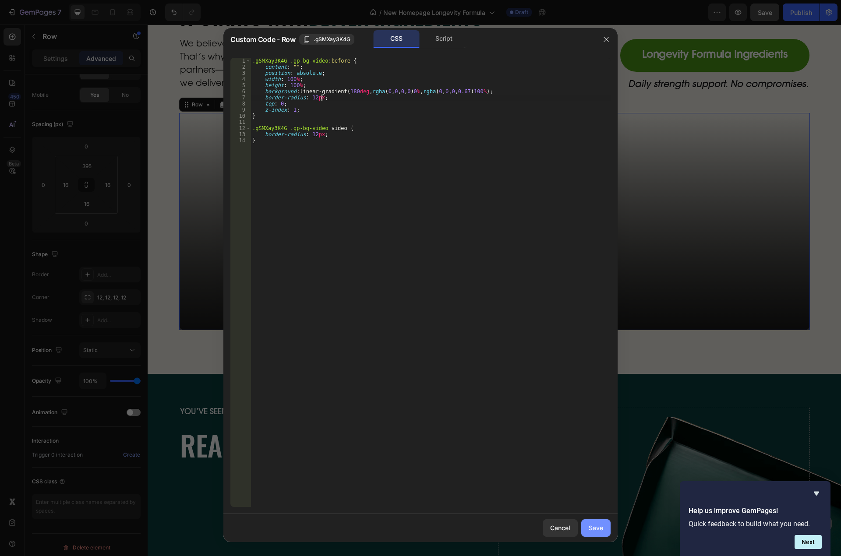
type textarea "border-radius: 12px;"
click at [594, 532] on div "Save" at bounding box center [596, 527] width 14 height 9
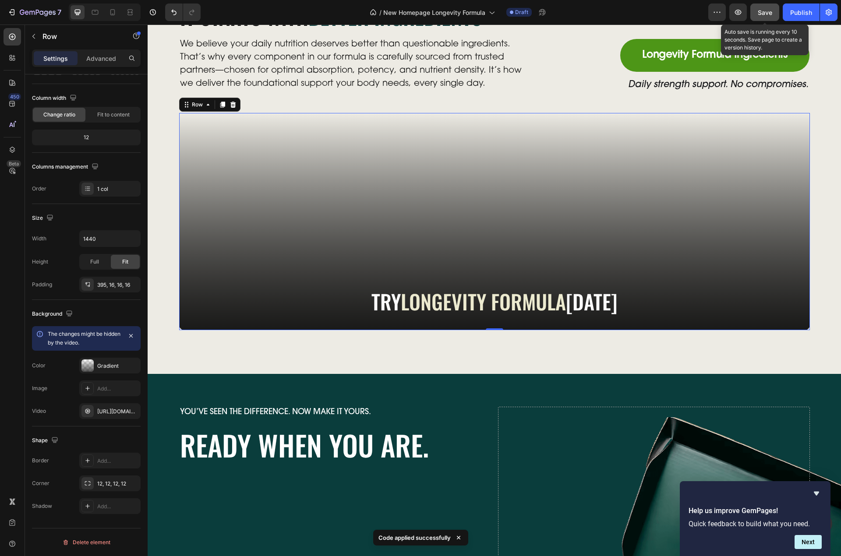
click at [766, 10] on span "Save" at bounding box center [765, 12] width 14 height 7
click at [164, 171] on div "It Starts With Better Ingredients Heading We believe your daily nutrition deser…" at bounding box center [494, 167] width 676 height 325
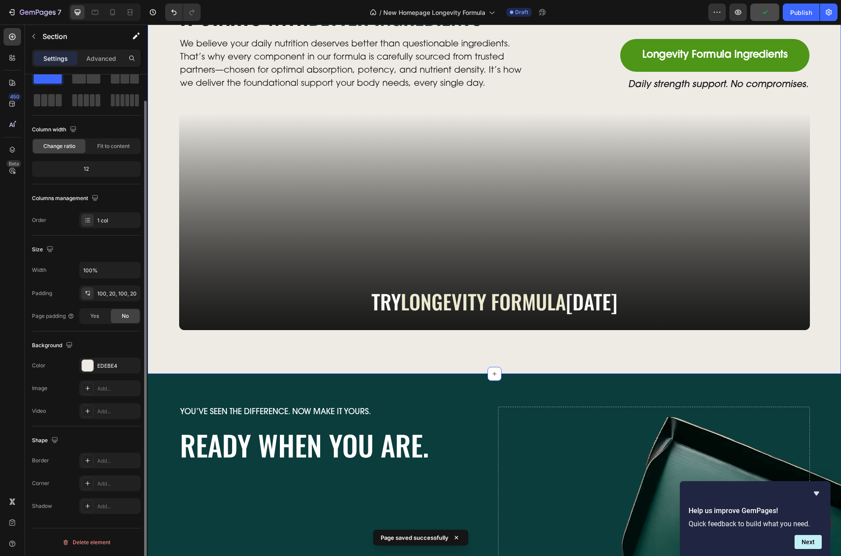
scroll to position [0, 0]
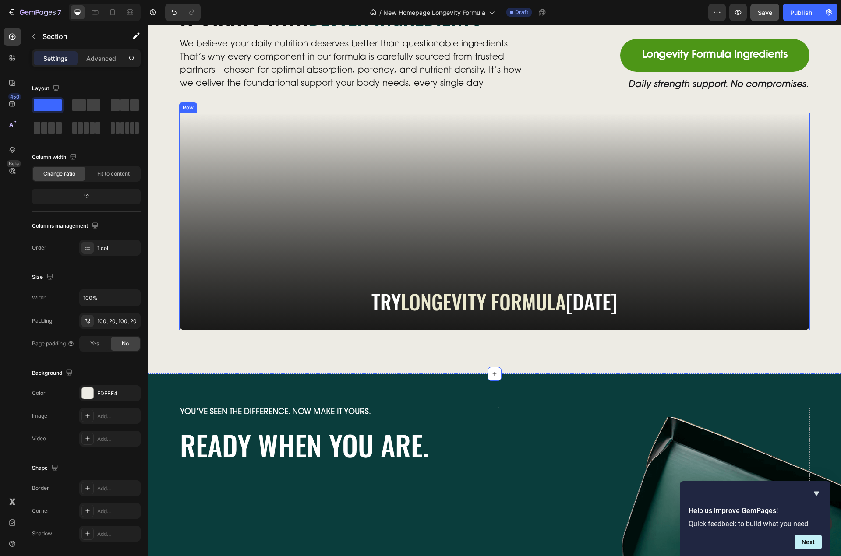
click at [346, 250] on div at bounding box center [494, 221] width 631 height 217
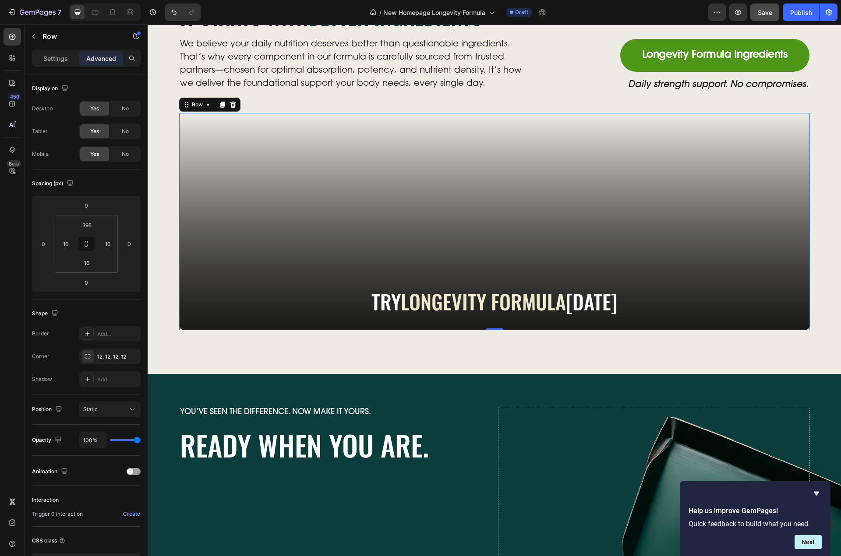
click at [246, 209] on div at bounding box center [494, 221] width 631 height 217
click at [17, 35] on div at bounding box center [13, 37] width 18 height 18
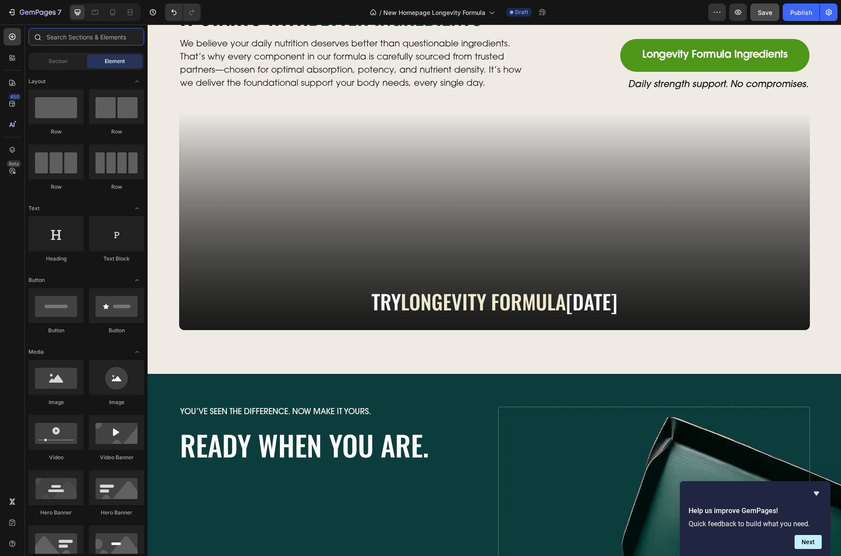
click at [72, 35] on input "text" at bounding box center [86, 37] width 116 height 18
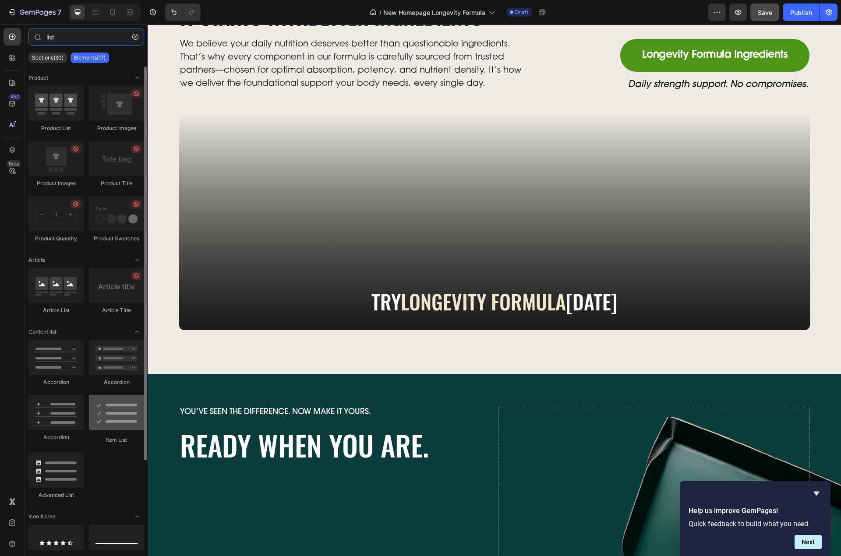
type input "list"
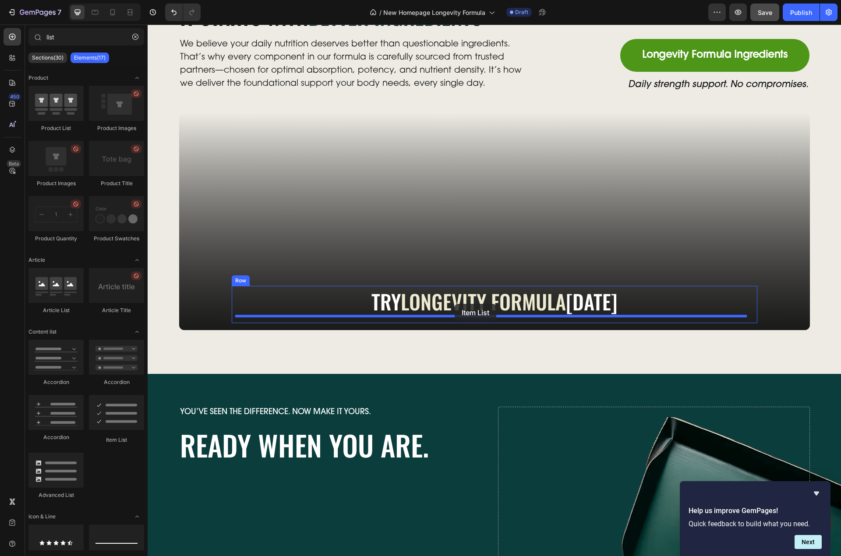
drag, startPoint x: 259, startPoint y: 438, endPoint x: 455, endPoint y: 304, distance: 236.7
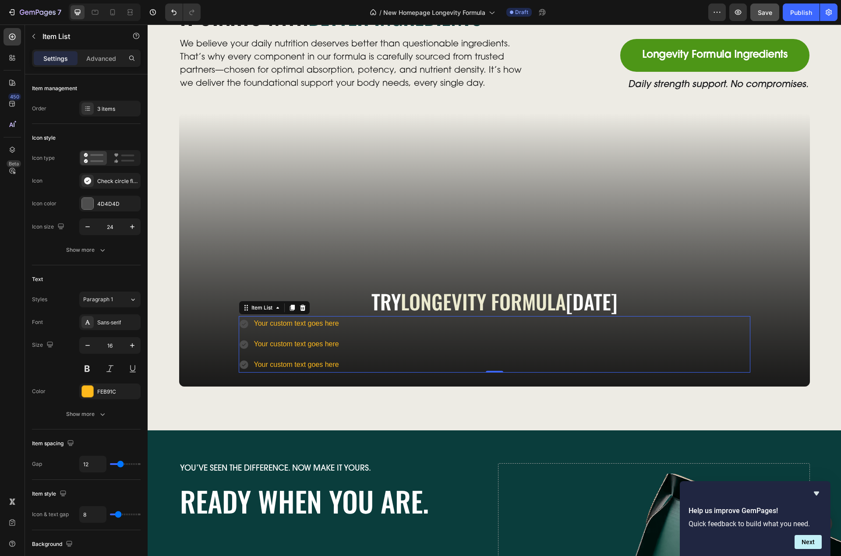
click at [342, 332] on div "Your custom text goes here Your custom text goes here Your custom text goes here" at bounding box center [495, 344] width 512 height 56
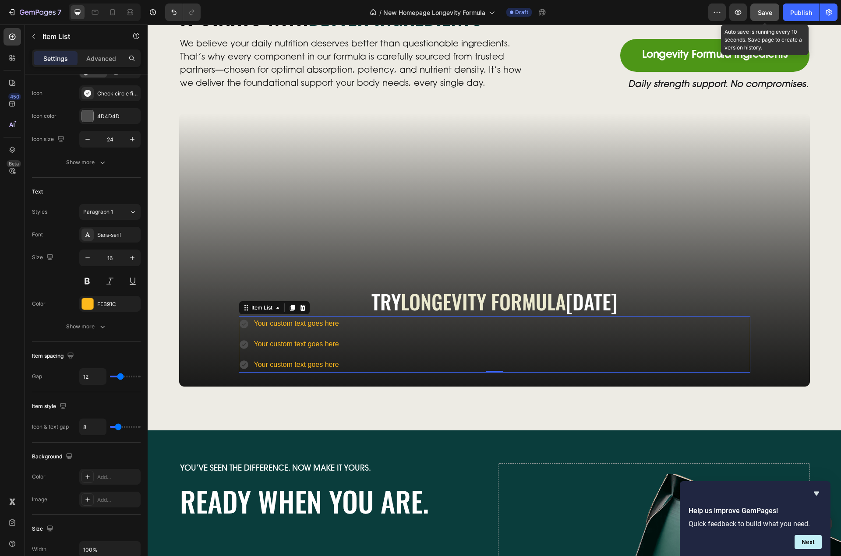
click at [760, 11] on span "Save" at bounding box center [765, 12] width 14 height 7
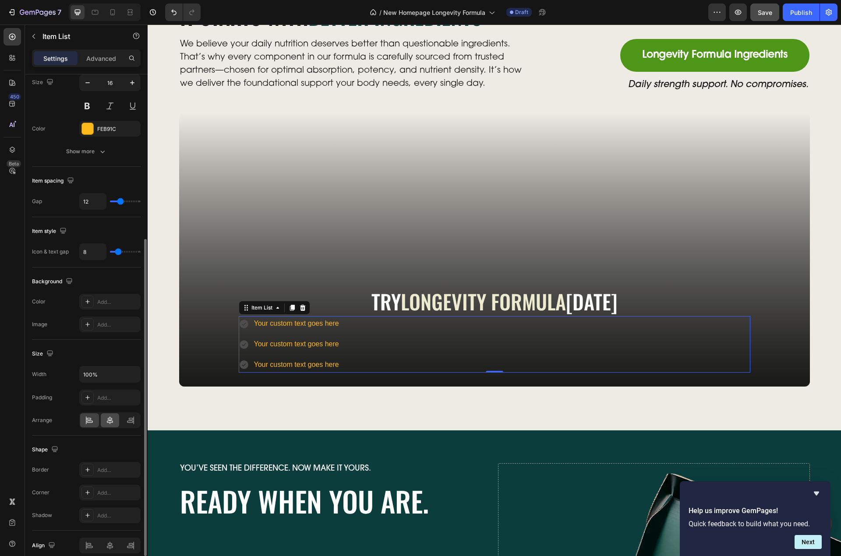
scroll to position [302, 0]
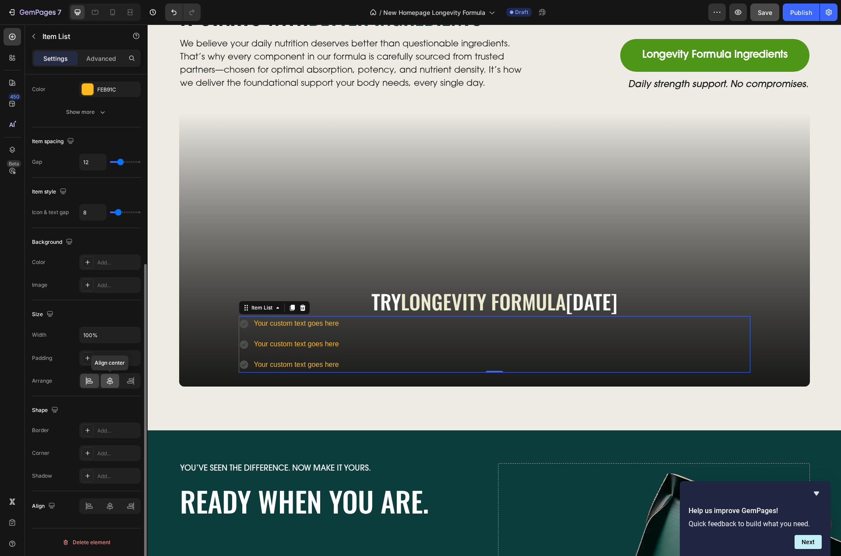
click at [112, 380] on icon at bounding box center [110, 381] width 9 height 9
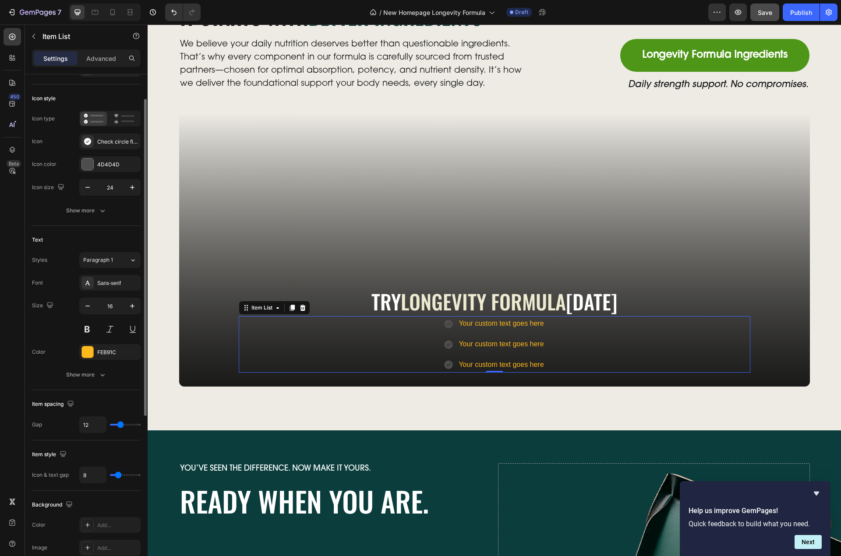
scroll to position [0, 0]
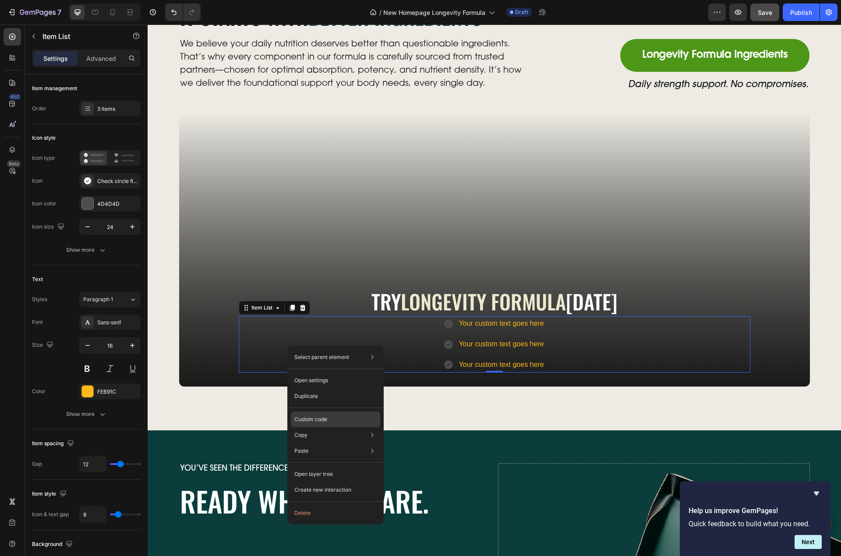
click at [318, 417] on p "Custom code" at bounding box center [310, 420] width 33 height 8
type input "100%"
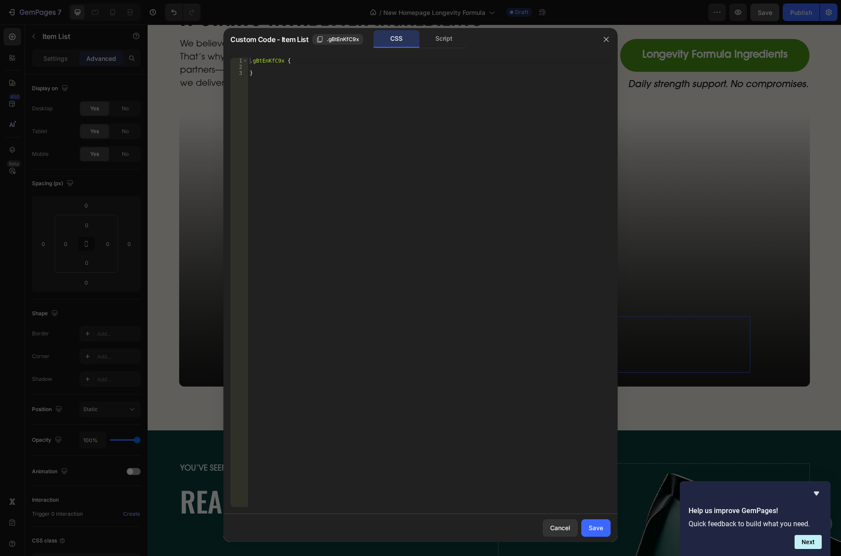
click at [356, 130] on div ".gBtEnKfC9x { }" at bounding box center [429, 289] width 363 height 462
type textarea "}"
click at [284, 65] on div ".gBtEnKfC9x { }" at bounding box center [429, 289] width 363 height 462
click at [282, 58] on div ".gBtEnKfC9x { }" at bounding box center [429, 289] width 363 height 462
paste textarea ".gp-flex-col"
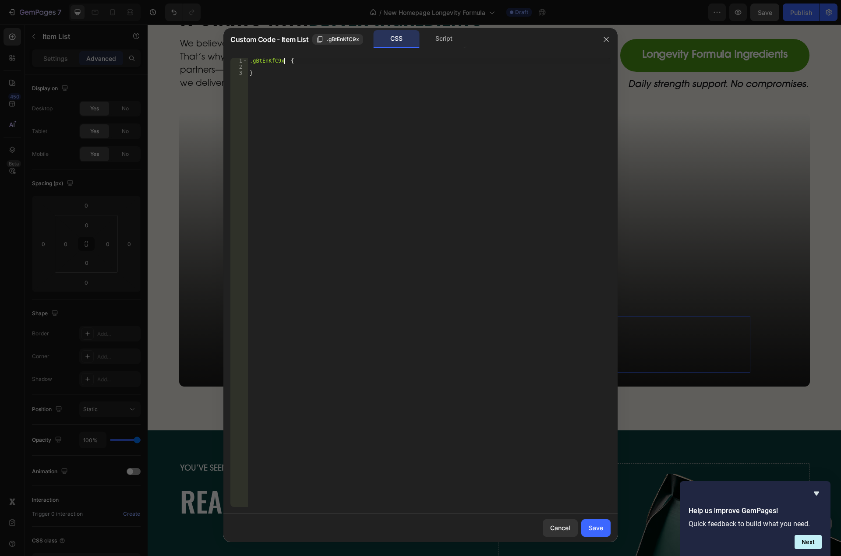
scroll to position [0, 3]
paste textarea ".gp-flex-col"
type textarea ".gBtEnKfC9x .gp-flex-col {"
type textarea "flex-direction: row;;"
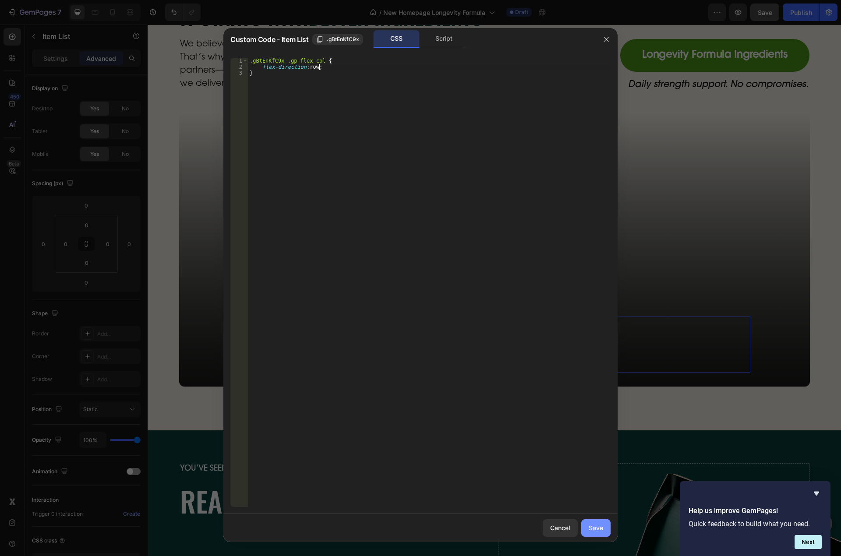
click at [598, 526] on div "Save" at bounding box center [596, 527] width 14 height 9
type input "8"
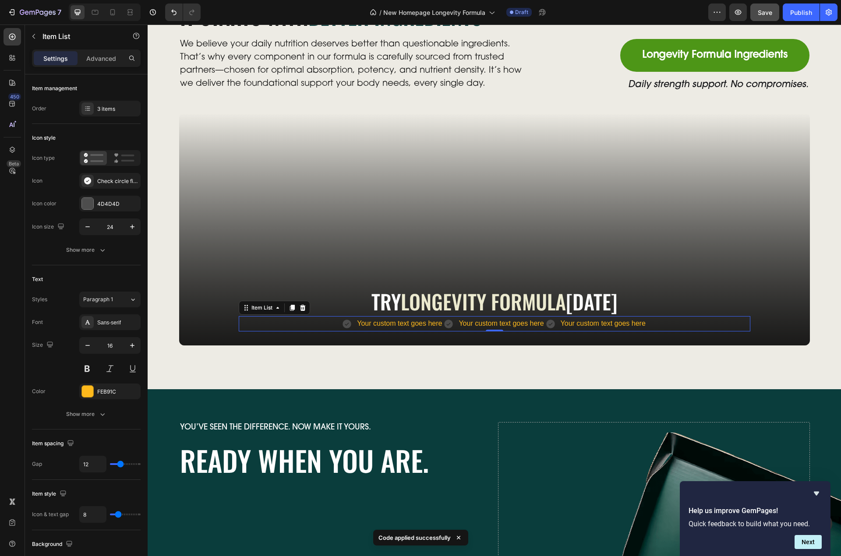
click at [346, 326] on icon at bounding box center [347, 324] width 9 height 9
click at [101, 177] on div "Check circle filled" at bounding box center [117, 181] width 41 height 8
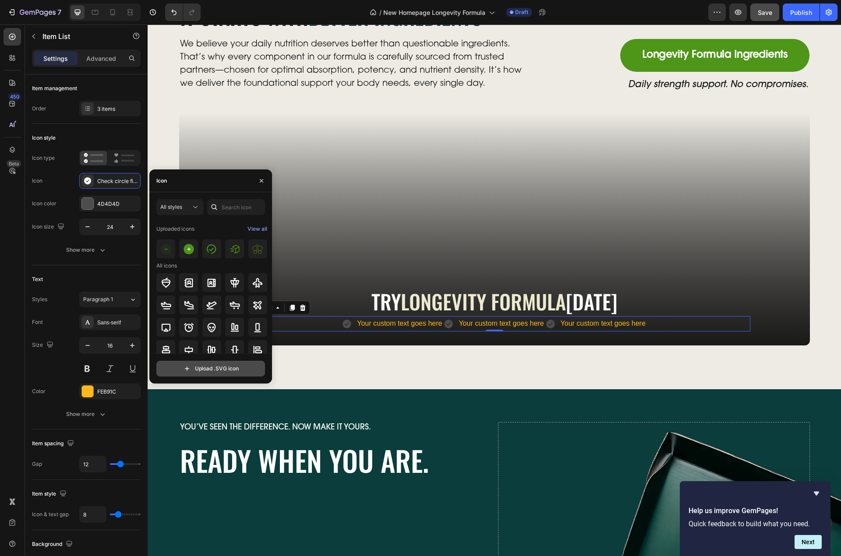
click at [226, 367] on input "file" at bounding box center [211, 368] width 108 height 15
type input "C:\fakepath\check-icon3.svg"
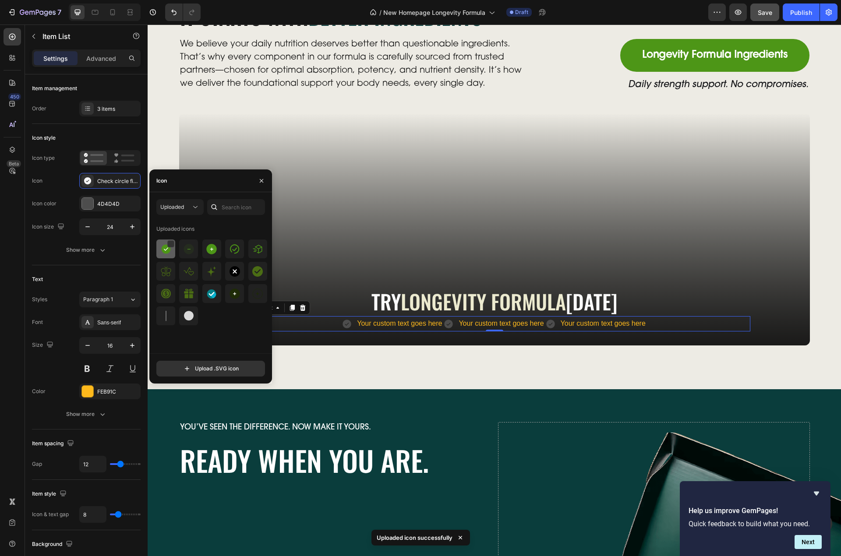
click at [163, 251] on img at bounding box center [166, 249] width 11 height 11
click at [87, 469] on input "12" at bounding box center [93, 464] width 26 height 16
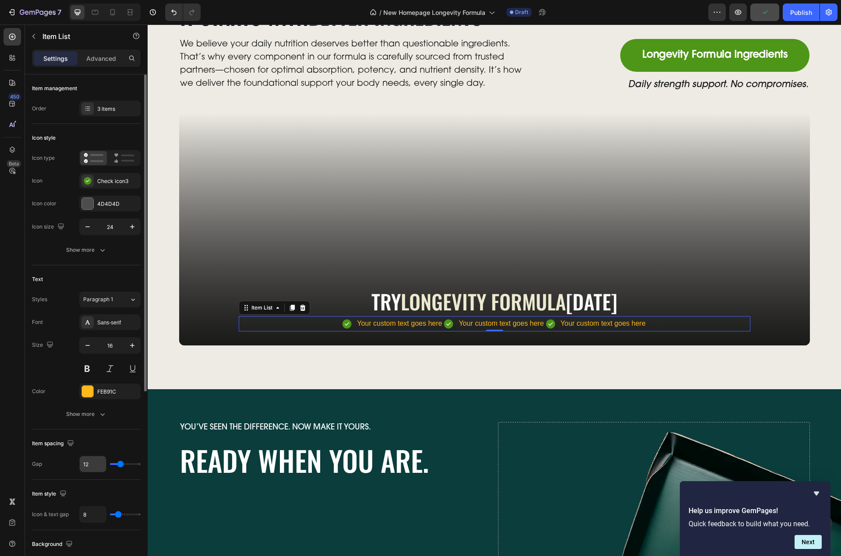
click at [91, 468] on input "12" at bounding box center [93, 464] width 26 height 16
type input "25"
click at [48, 422] on button "Show more" at bounding box center [86, 414] width 109 height 16
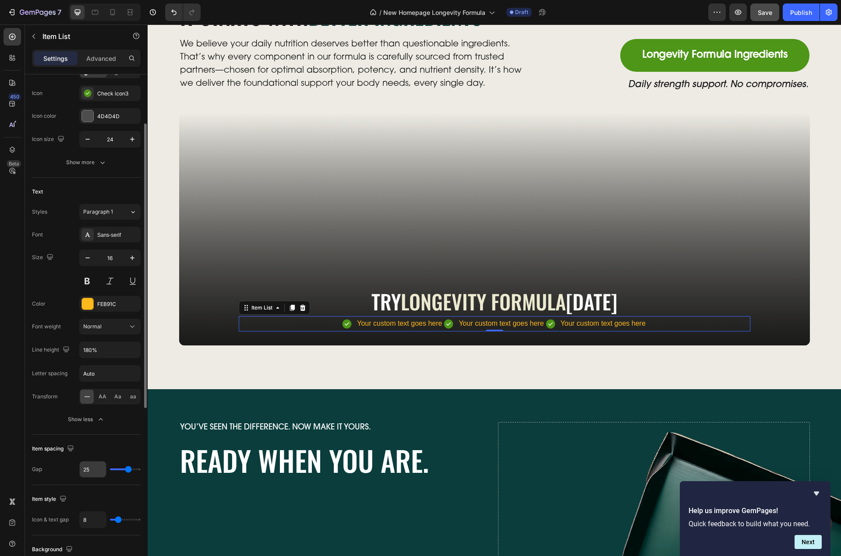
scroll to position [175, 0]
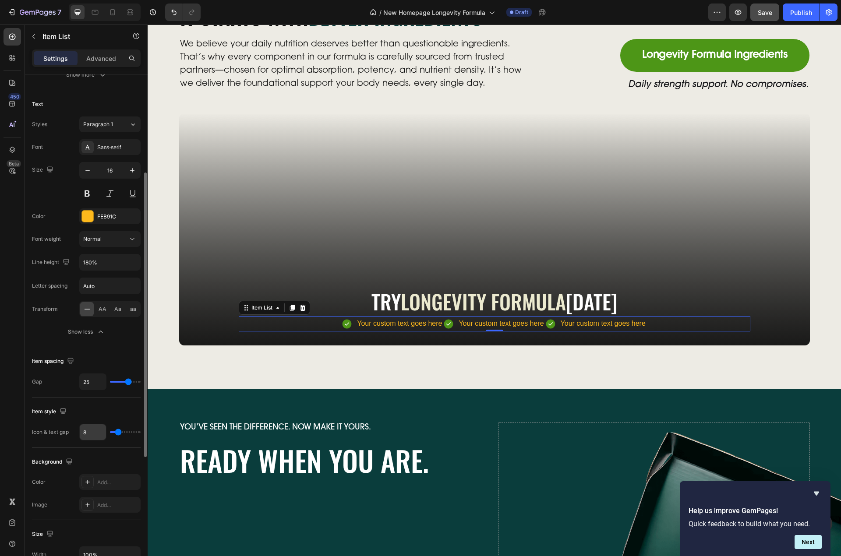
click at [91, 440] on div "8" at bounding box center [92, 432] width 27 height 17
click at [90, 434] on input "8" at bounding box center [93, 432] width 26 height 16
type input "2"
type input "25"
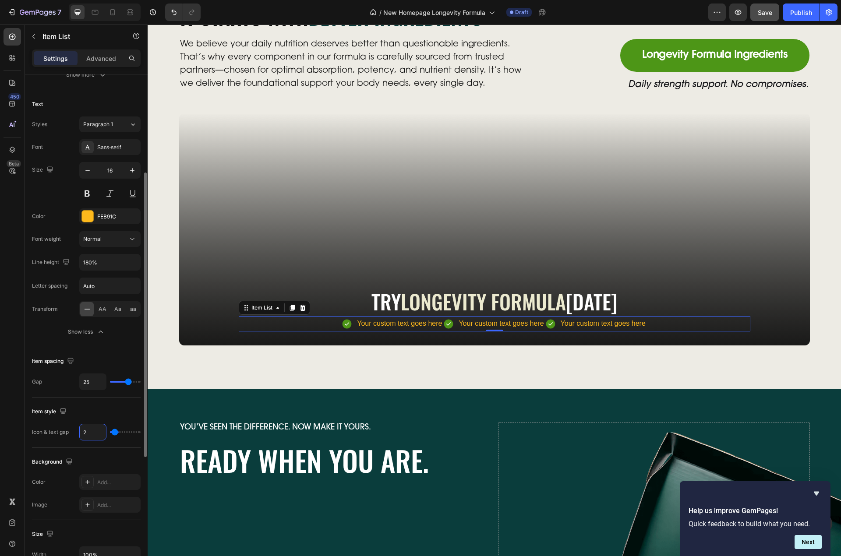
type input "25"
type input "5"
click at [92, 379] on input "25" at bounding box center [93, 382] width 26 height 16
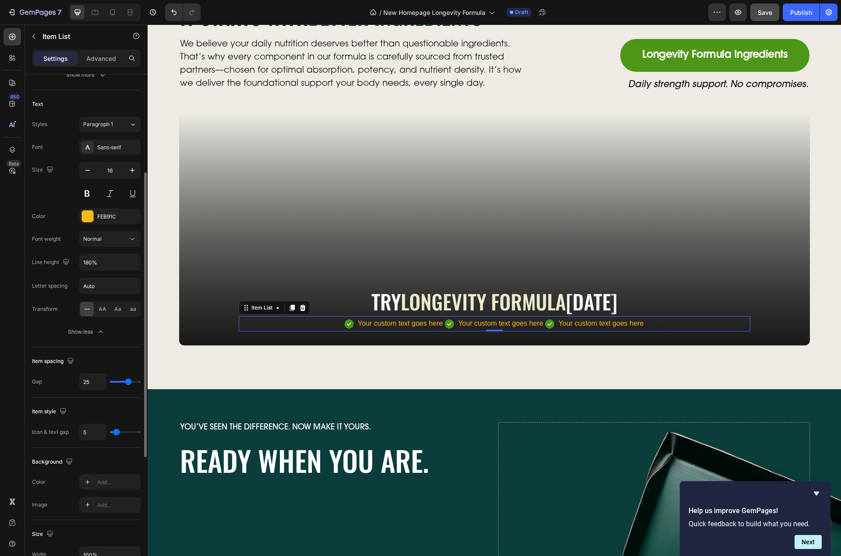
type input "12"
type input "3"
type input "4"
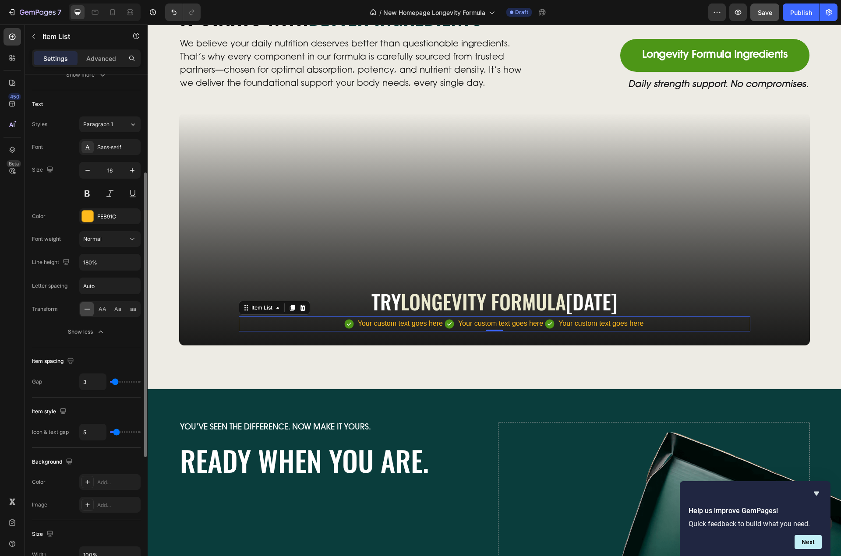
type input "4"
type input "15"
type input "23"
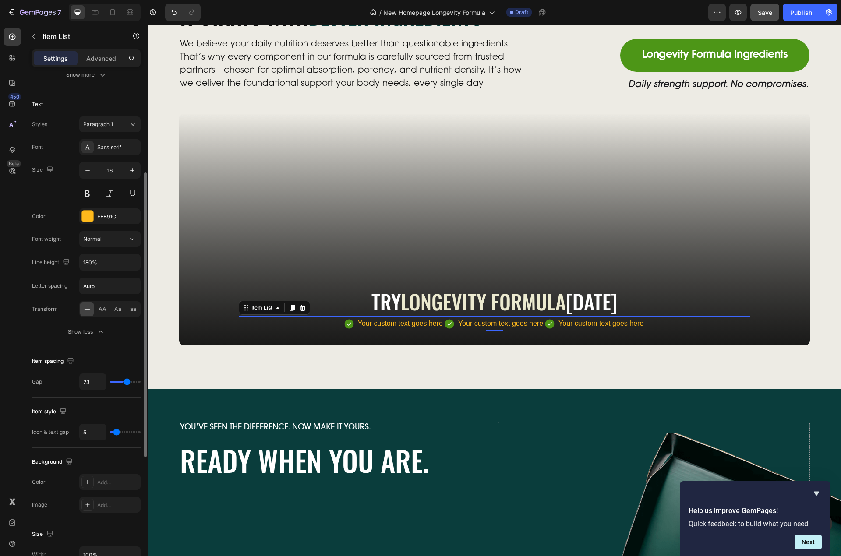
type input "27"
type input "28"
type input "27"
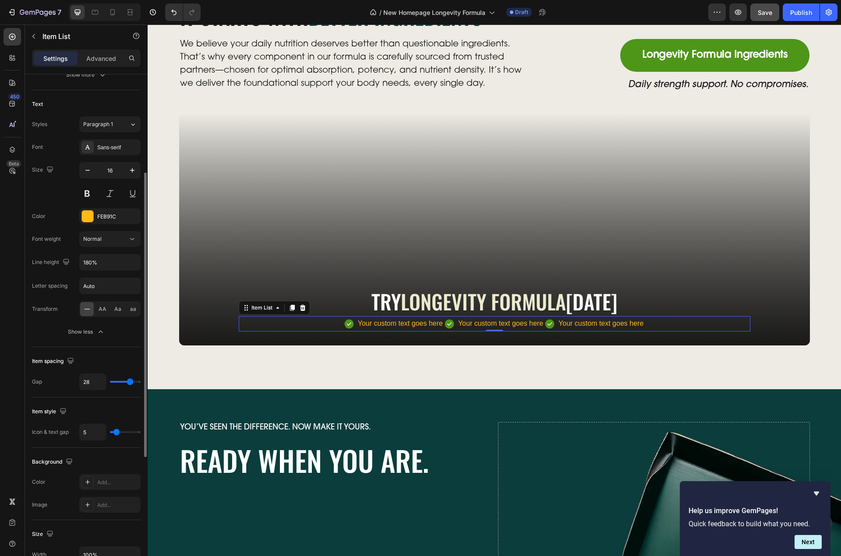
type input "27"
type input "23"
click at [127, 383] on input "range" at bounding box center [125, 382] width 31 height 2
click at [82, 382] on input "23" at bounding box center [93, 382] width 26 height 16
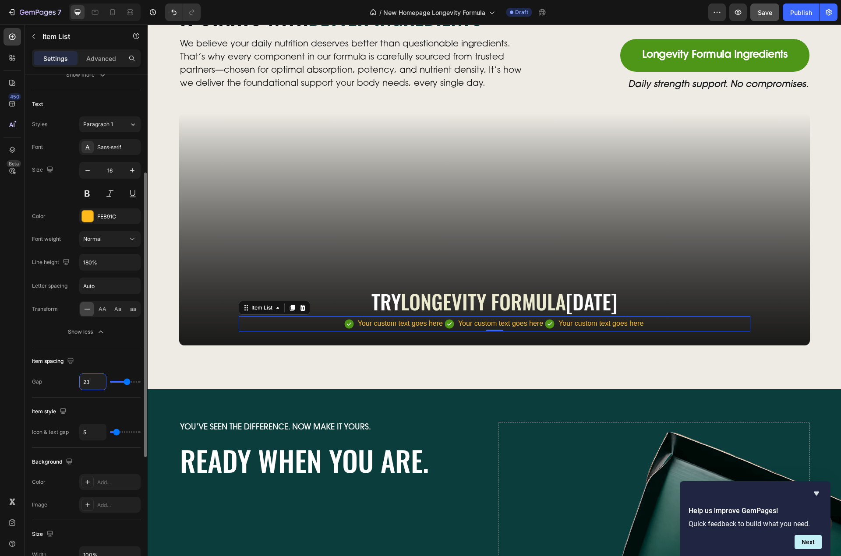
type input "2"
type input "25"
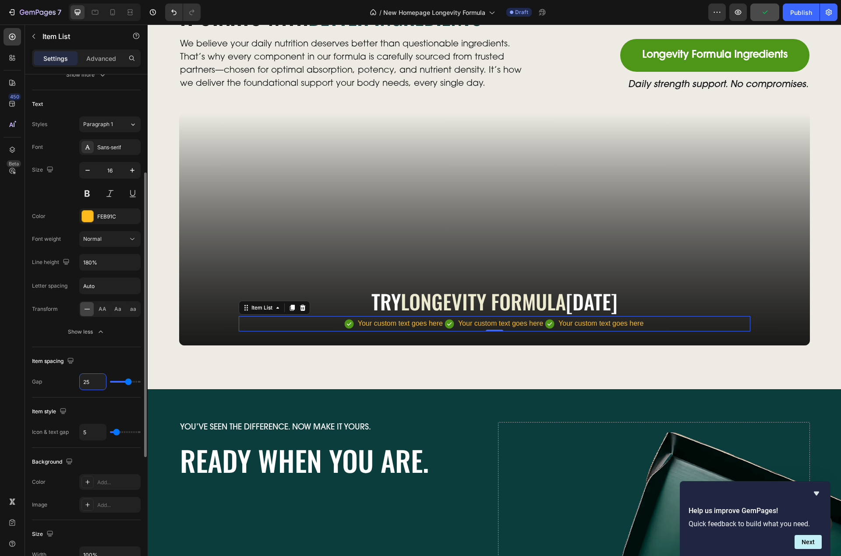
click at [61, 384] on div "Gap 25" at bounding box center [86, 382] width 109 height 17
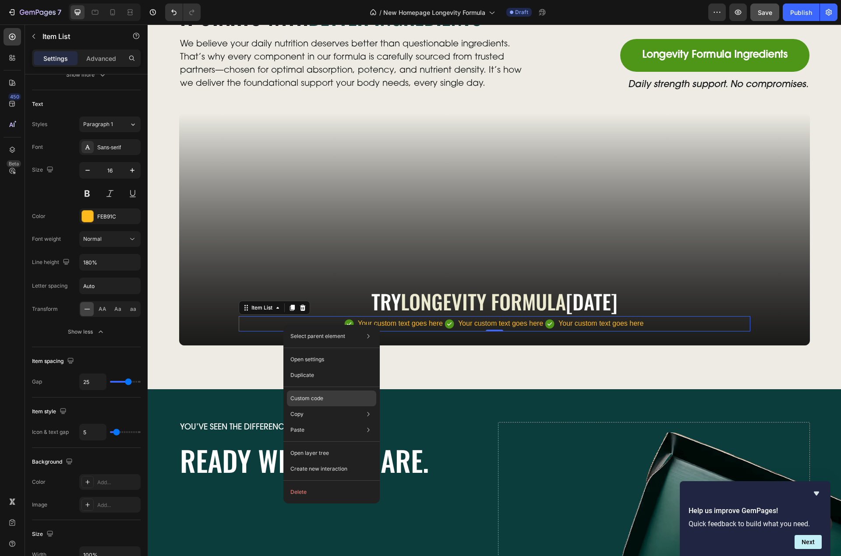
click at [315, 397] on p "Custom code" at bounding box center [306, 399] width 33 height 8
type input "100%"
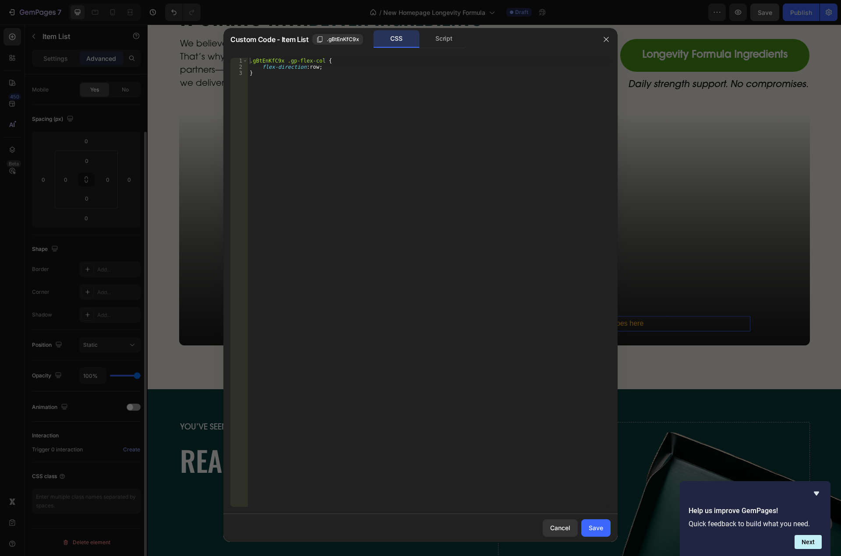
scroll to position [64, 0]
type textarea "flex-direction: row;"
click at [325, 69] on div ".gBtEnKfC9x .gp-flex-col { flex-direction : row ; }" at bounding box center [429, 289] width 363 height 462
type textarea "gap: 25px;"
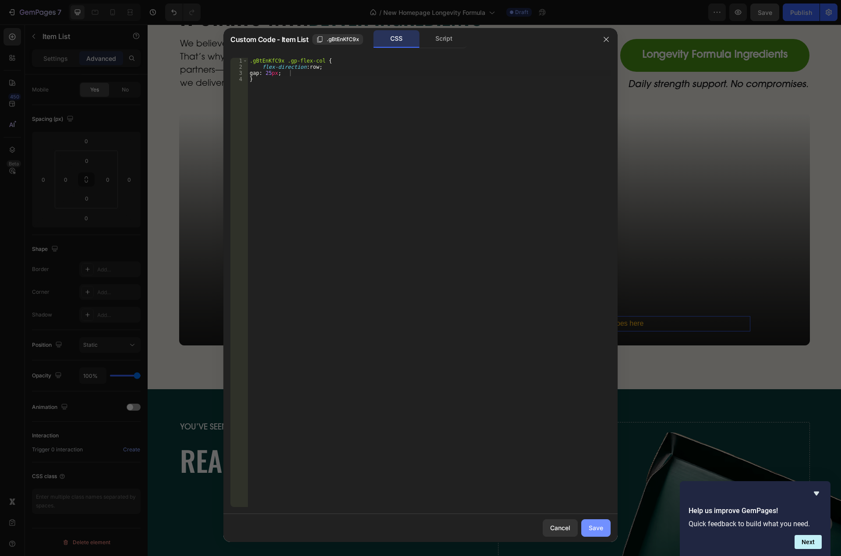
click at [604, 520] on button "Save" at bounding box center [595, 528] width 29 height 18
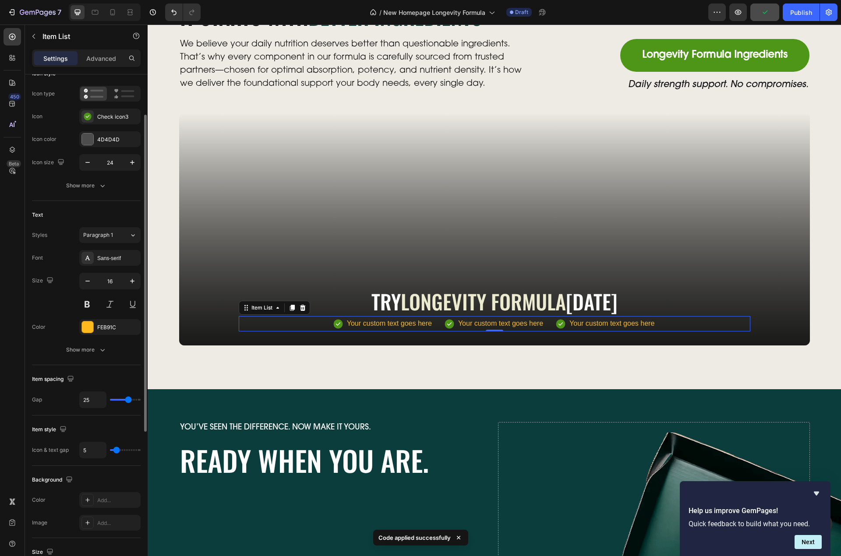
scroll to position [240, 0]
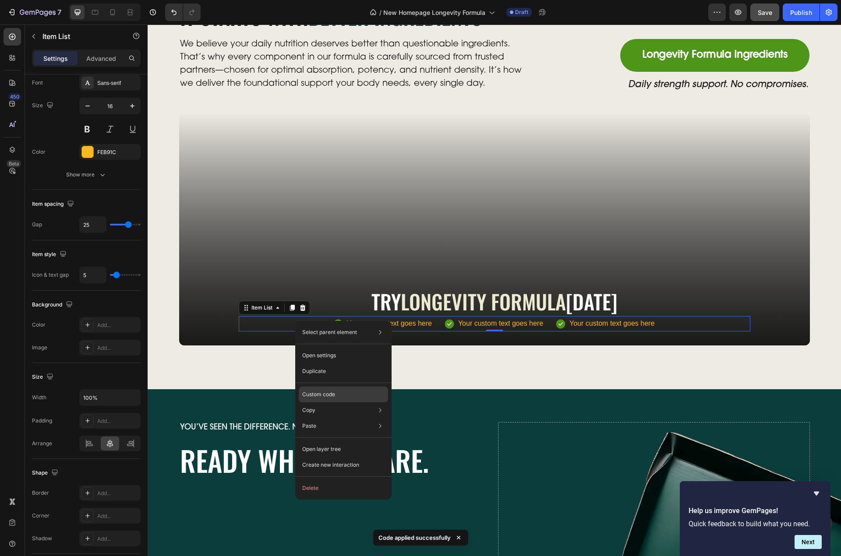
click at [329, 395] on p "Custom code" at bounding box center [318, 395] width 33 height 8
type input "100%"
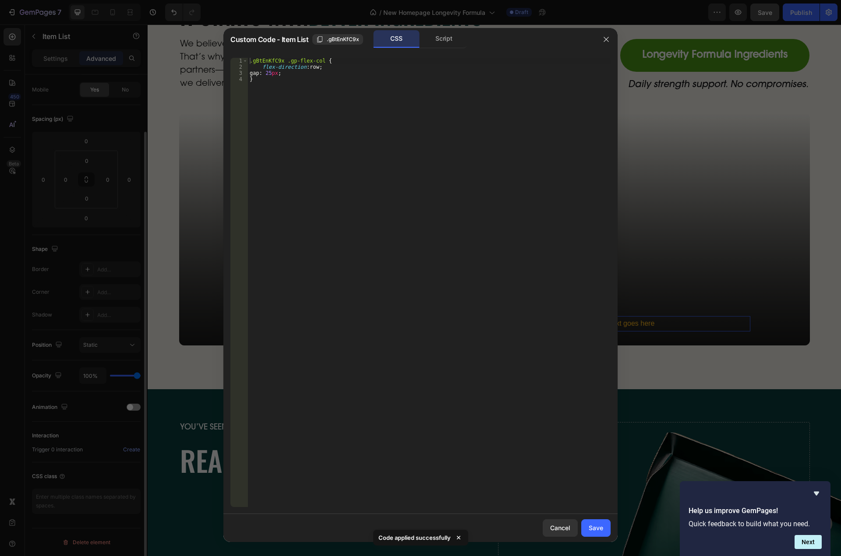
scroll to position [64, 0]
type textarea "gap: 25px;"
click at [312, 75] on div ".gBtEnKfC9x .gp-flex-col { flex-direction : row ; gap : 25 px ; }" at bounding box center [429, 289] width 363 height 462
type textarea "align-items: center;;"
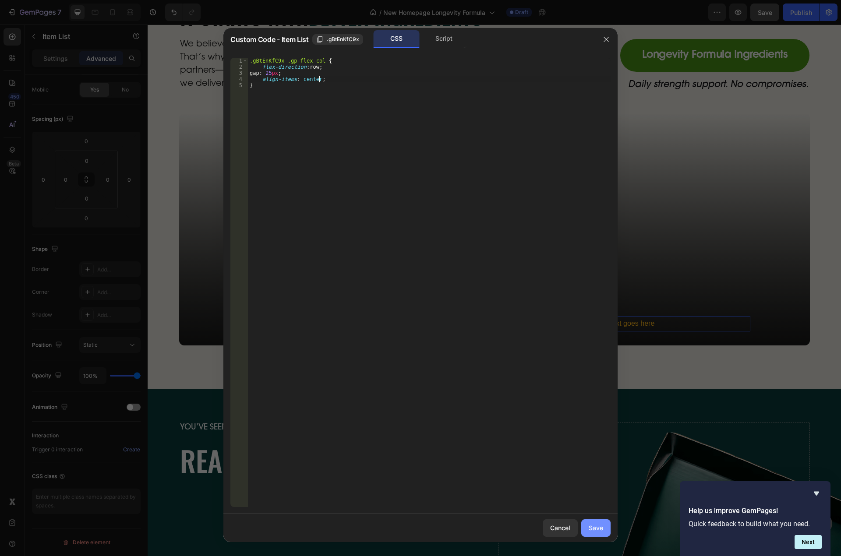
click at [601, 527] on div "Save" at bounding box center [596, 527] width 14 height 9
type input "5"
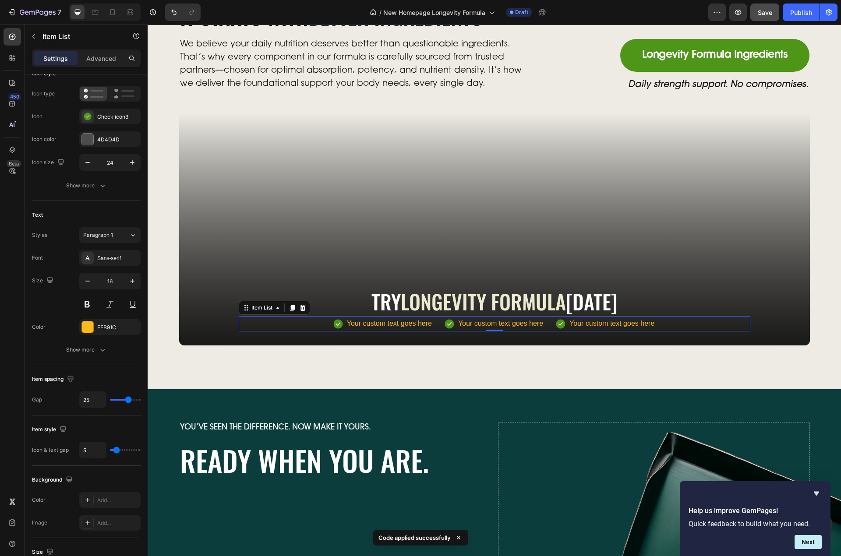
click at [382, 326] on div "Your custom text goes here" at bounding box center [390, 323] width 88 height 15
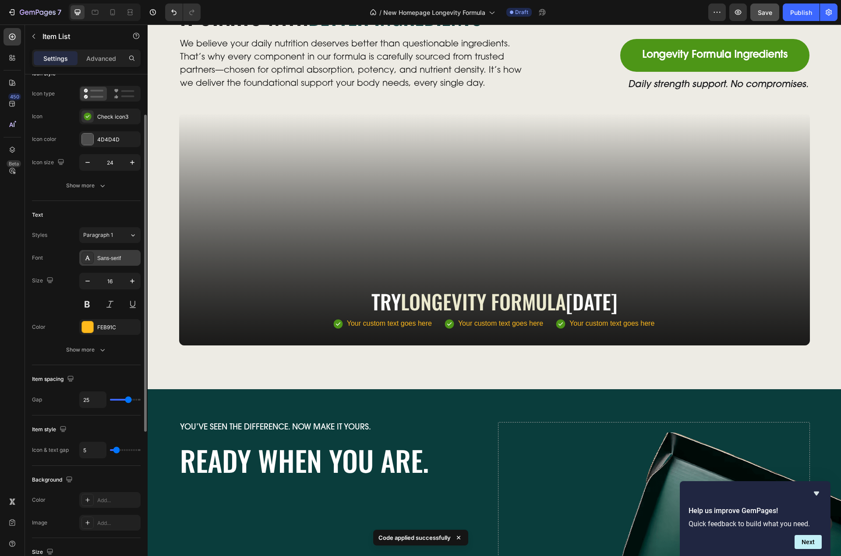
click at [108, 254] on div "Sans-serif" at bounding box center [117, 258] width 41 height 8
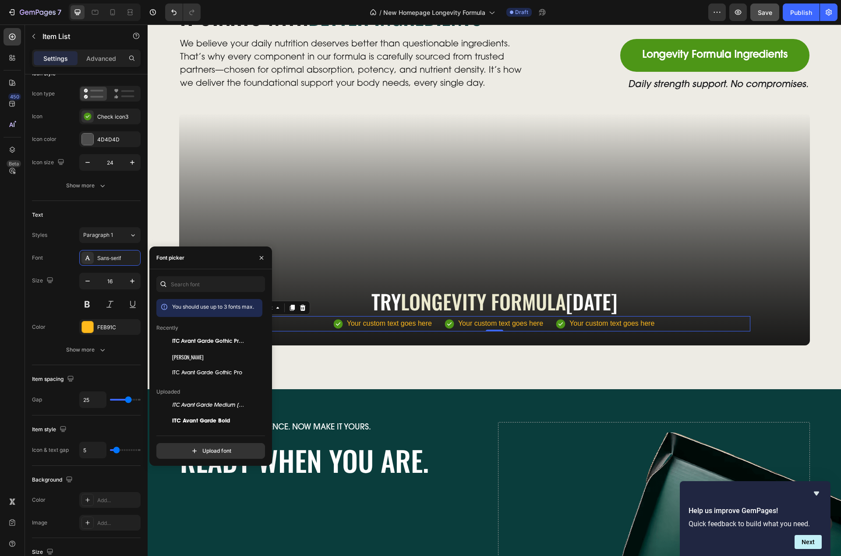
scroll to position [88, 0]
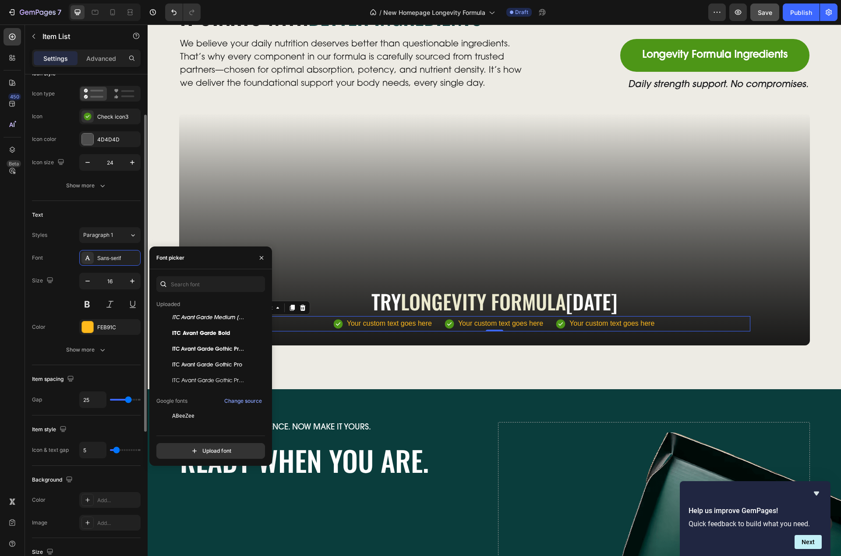
drag, startPoint x: 217, startPoint y: 351, endPoint x: 121, endPoint y: 312, distance: 103.7
click at [217, 351] on span "ITC Avant Garde Gothic Pro-Demi" at bounding box center [208, 350] width 73 height 8
click at [110, 324] on div "FEB91C" at bounding box center [109, 328] width 25 height 8
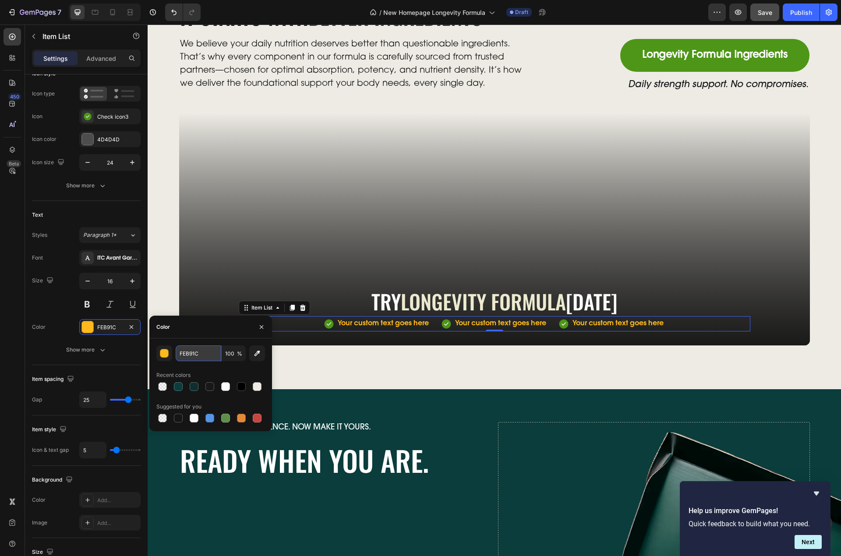
click at [189, 350] on input "FEB91C" at bounding box center [199, 354] width 46 height 16
type input "FFFFFF"
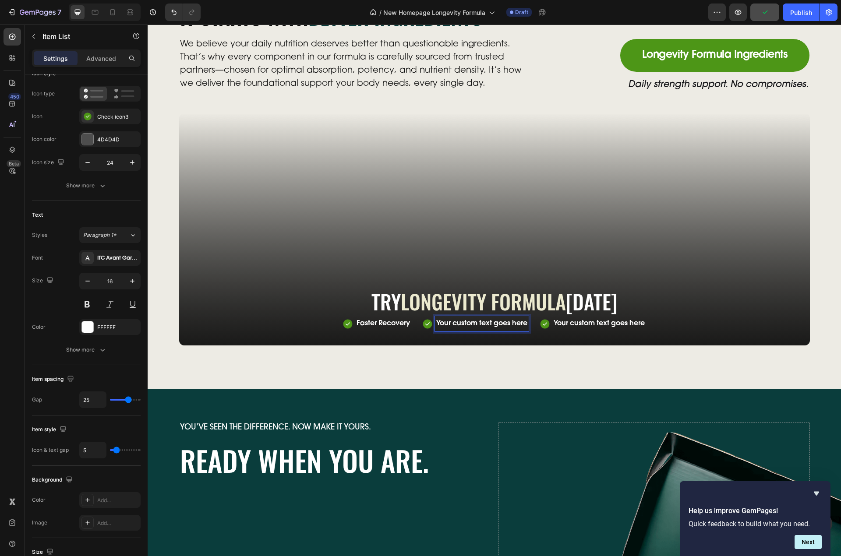
click at [461, 326] on p "Your custom text goes here" at bounding box center [481, 324] width 91 height 13
click at [552, 328] on p "Your custom text goes here" at bounding box center [578, 324] width 91 height 13
click at [456, 325] on div "Faster Recovery Stronger Joints Healthier Skin" at bounding box center [494, 323] width 216 height 15
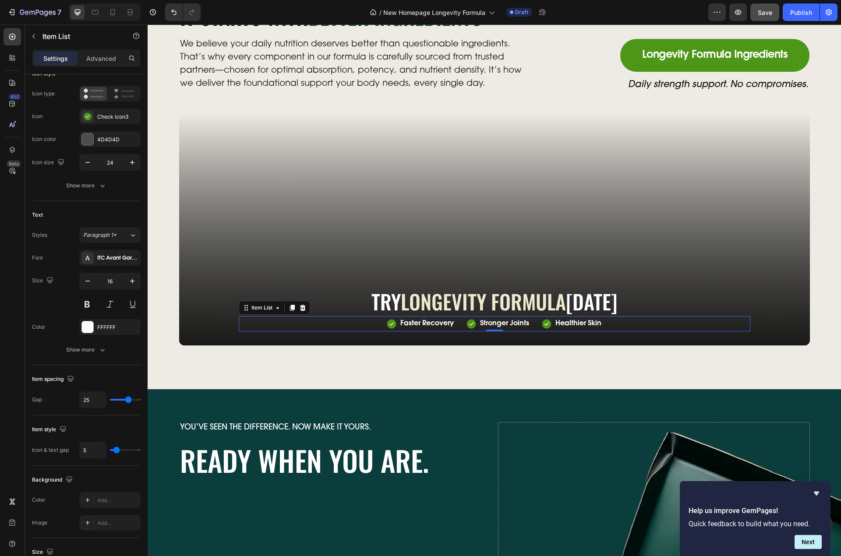
click at [456, 325] on div "Faster Recovery Stronger Joints Healthier Skin" at bounding box center [494, 323] width 216 height 15
click at [102, 447] on input "5" at bounding box center [93, 450] width 26 height 16
type input "7"
click at [95, 450] on input "7" at bounding box center [93, 450] width 26 height 16
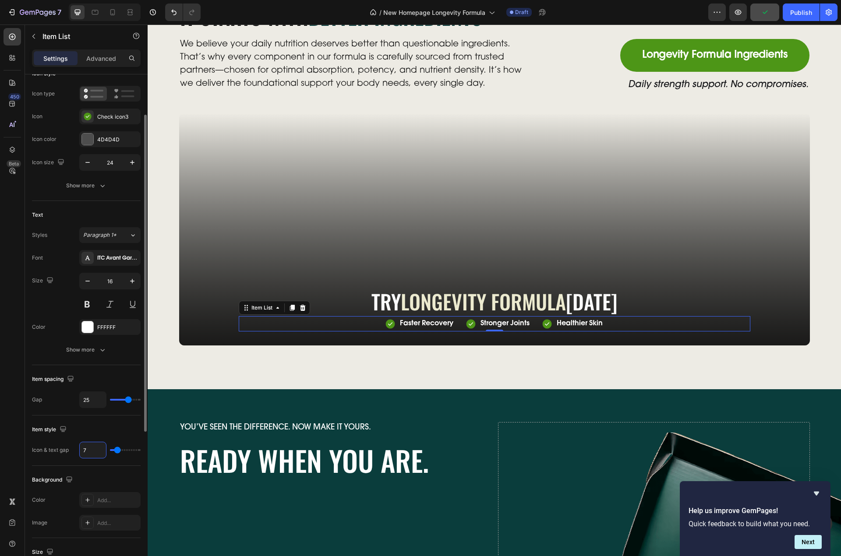
type input "6"
type input "5"
click at [357, 301] on div "Try longevity formula Today" at bounding box center [495, 303] width 512 height 26
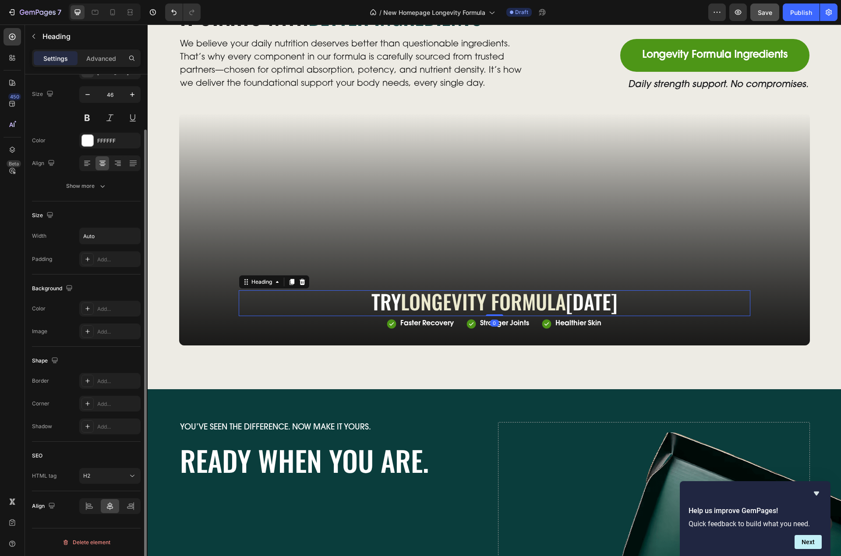
scroll to position [0, 0]
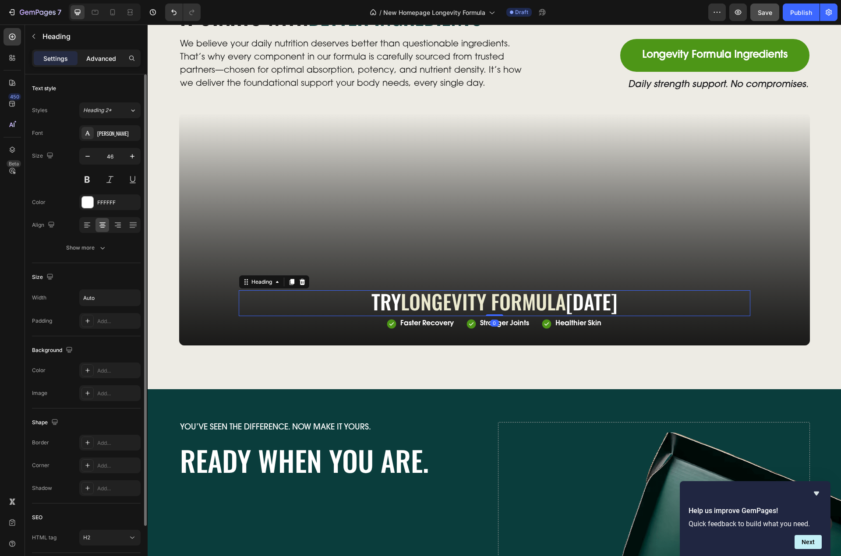
click at [102, 60] on p "Advanced" at bounding box center [101, 58] width 30 height 9
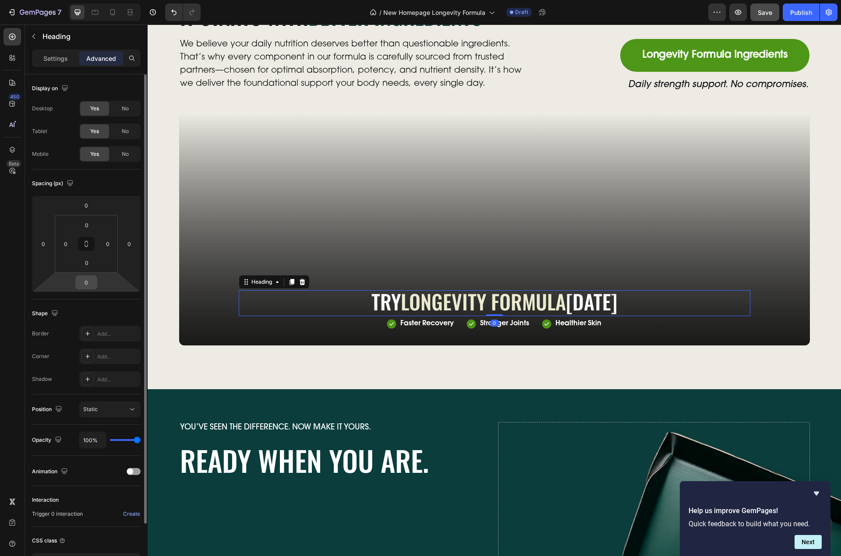
click at [90, 287] on input "0" at bounding box center [87, 282] width 18 height 13
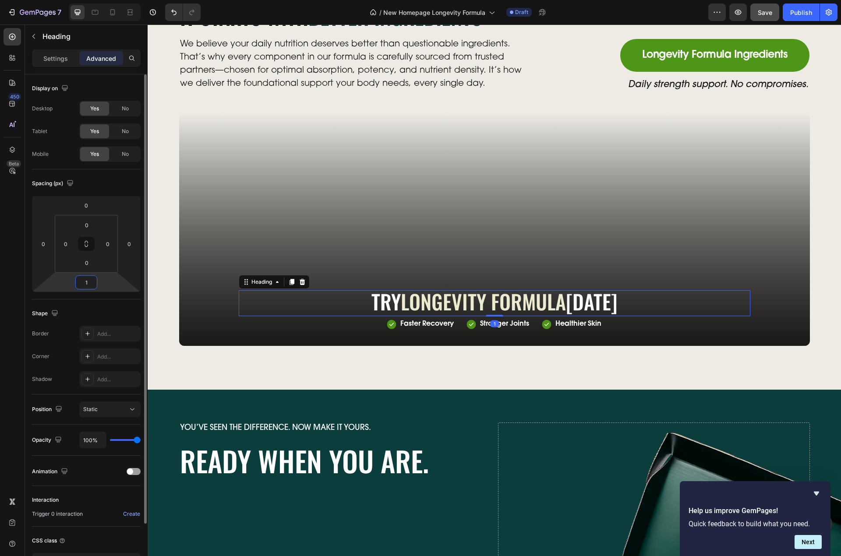
type input "15"
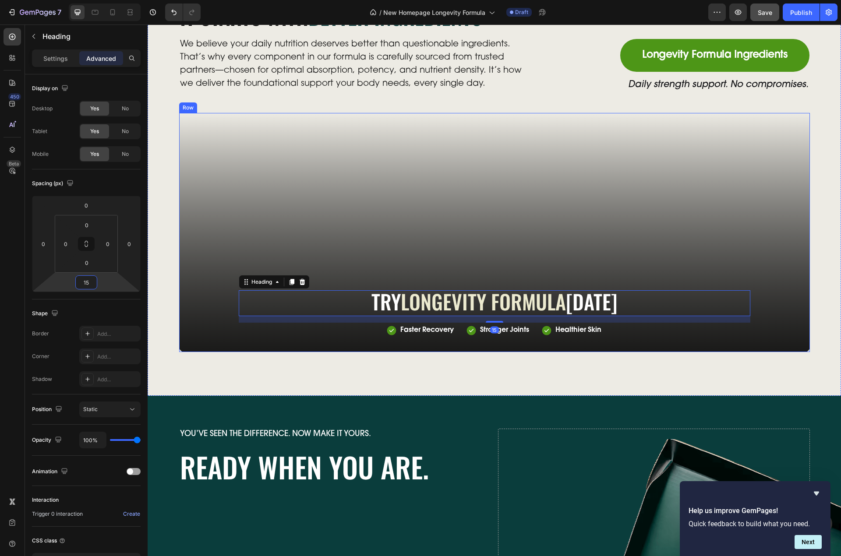
click at [355, 245] on div at bounding box center [494, 232] width 631 height 239
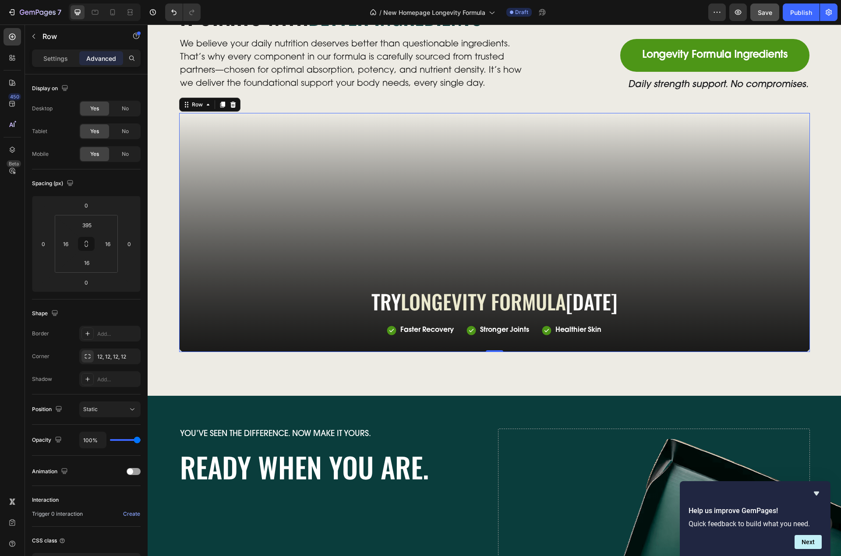
click at [223, 245] on div at bounding box center [494, 232] width 631 height 239
click at [89, 261] on input "16" at bounding box center [87, 262] width 18 height 13
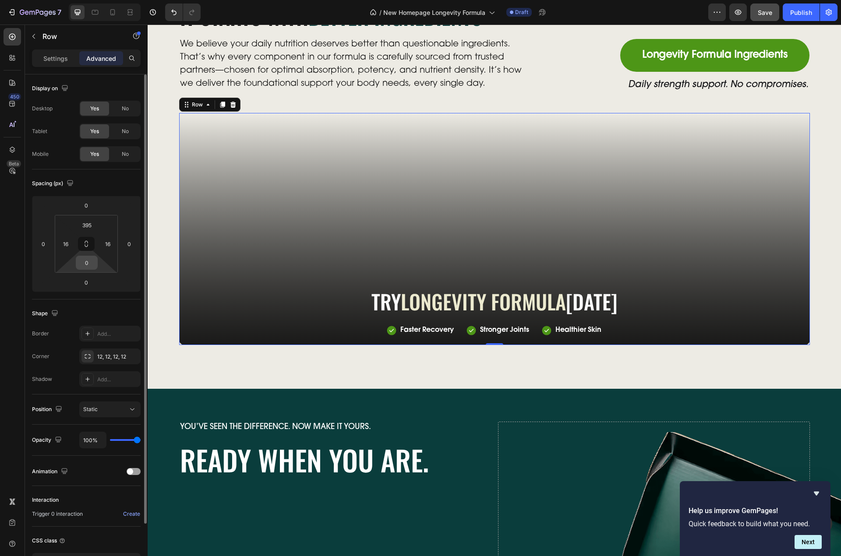
click at [87, 264] on input "0" at bounding box center [87, 262] width 18 height 13
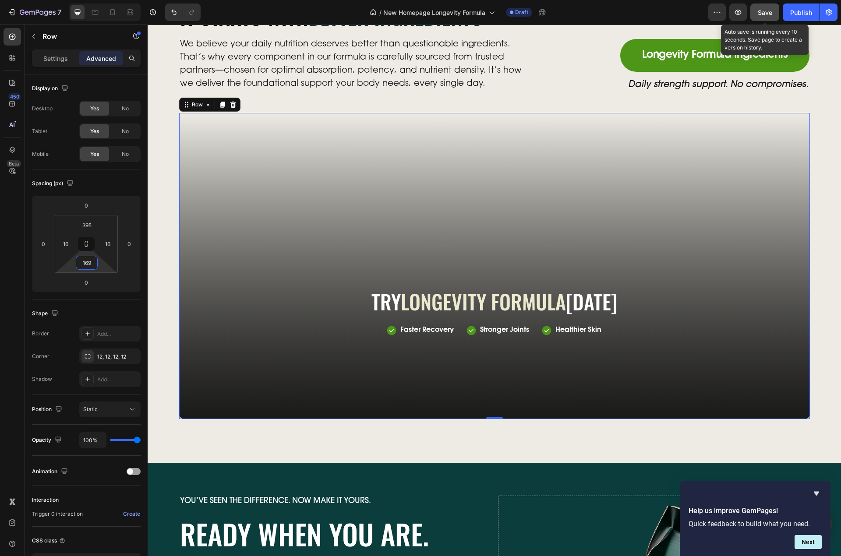
type input "169"
click at [762, 16] on button "Save" at bounding box center [764, 13] width 29 height 18
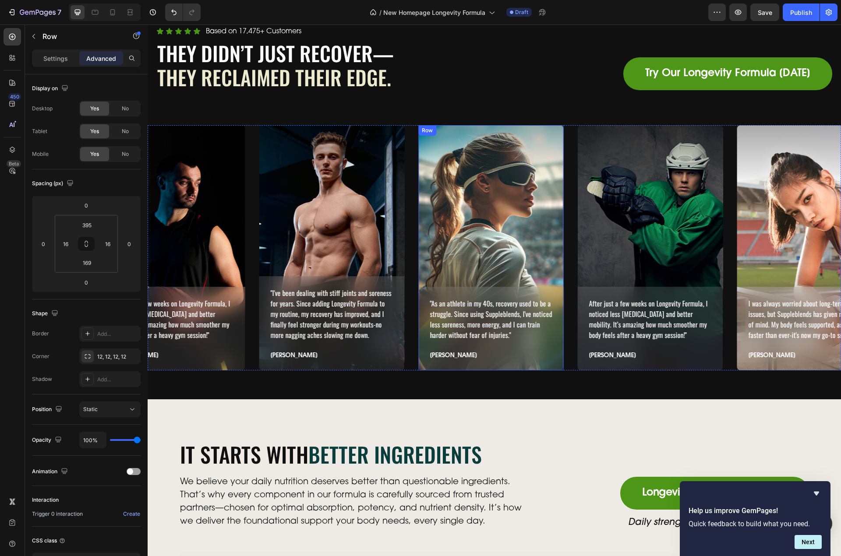
scroll to position [2750, 0]
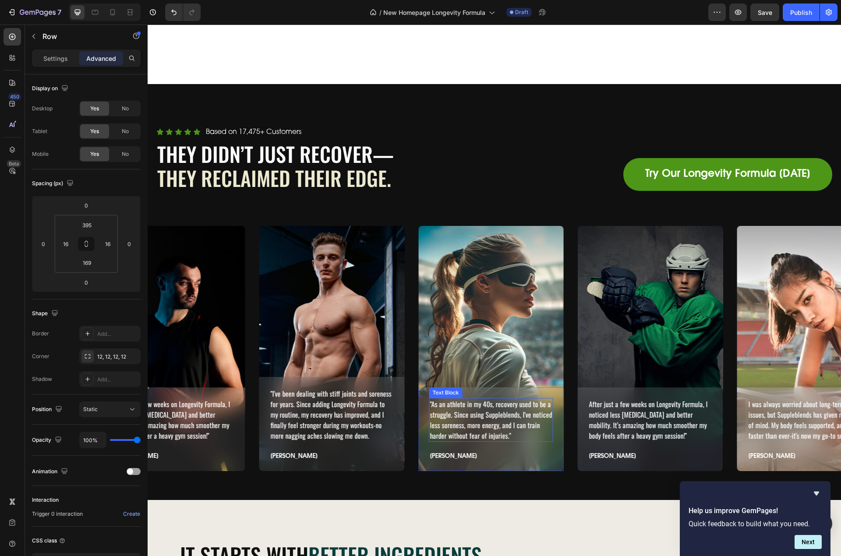
click at [504, 403] on p ""As an athlete in my 40s, recovery used to be a struggle. Since using Suppleble…" at bounding box center [491, 420] width 123 height 42
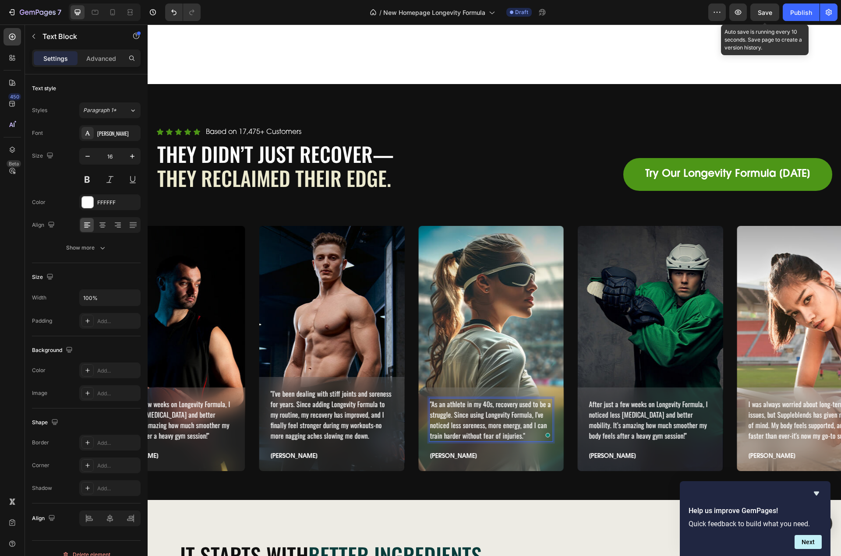
click at [767, 12] on span "Save" at bounding box center [765, 12] width 14 height 7
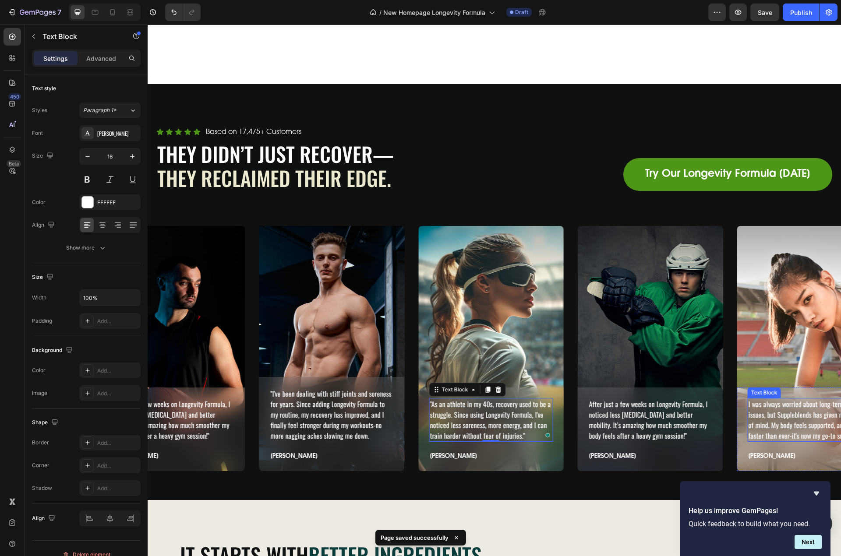
click at [785, 399] on p "I was always worried about long-term joint issues, but Suppleblends has given m…" at bounding box center [809, 420] width 123 height 42
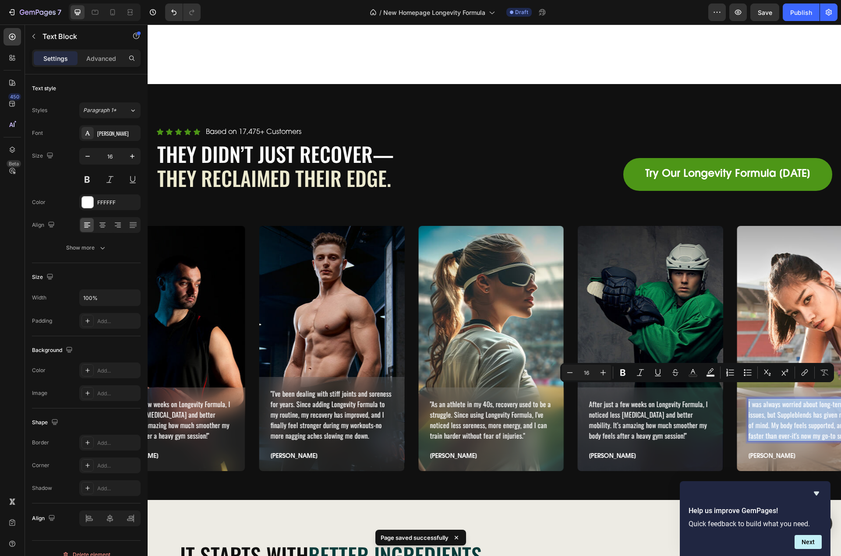
click at [789, 402] on p "I was always worried about long-term joint issues, but Suppleblends has given m…" at bounding box center [809, 420] width 123 height 42
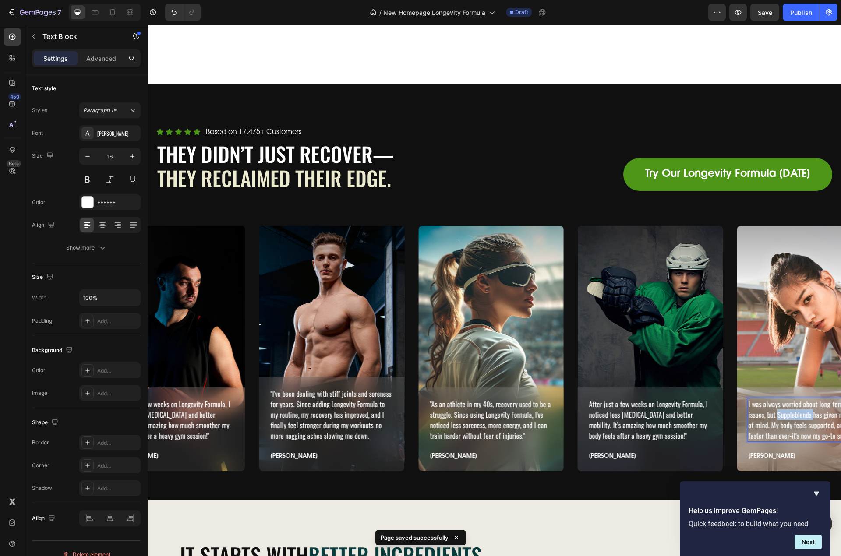
click at [789, 402] on p "I was always worried about long-term joint issues, but Suppleblends has given m…" at bounding box center [809, 420] width 123 height 42
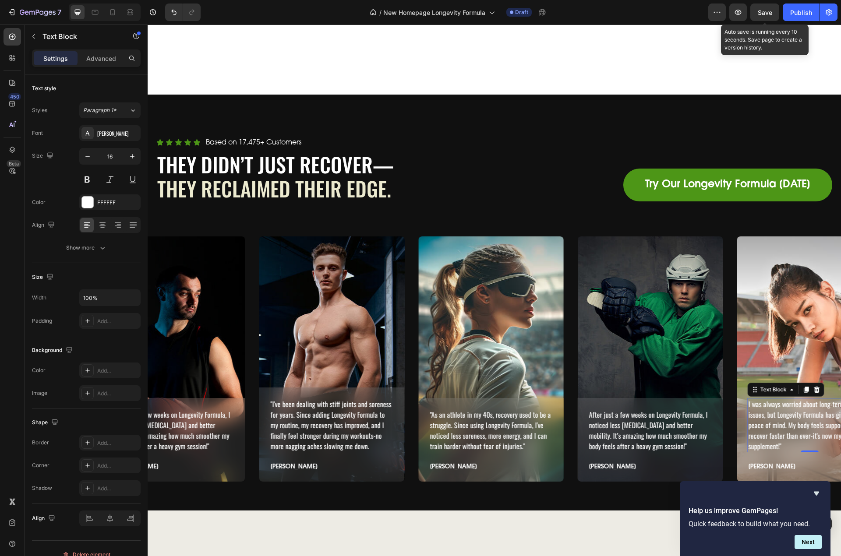
click at [771, 15] on span "Save" at bounding box center [765, 12] width 14 height 7
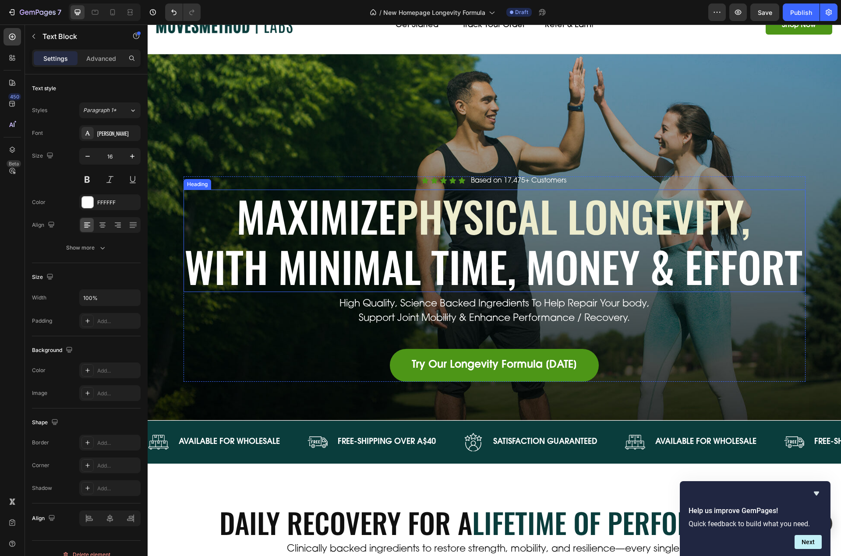
scroll to position [0, 0]
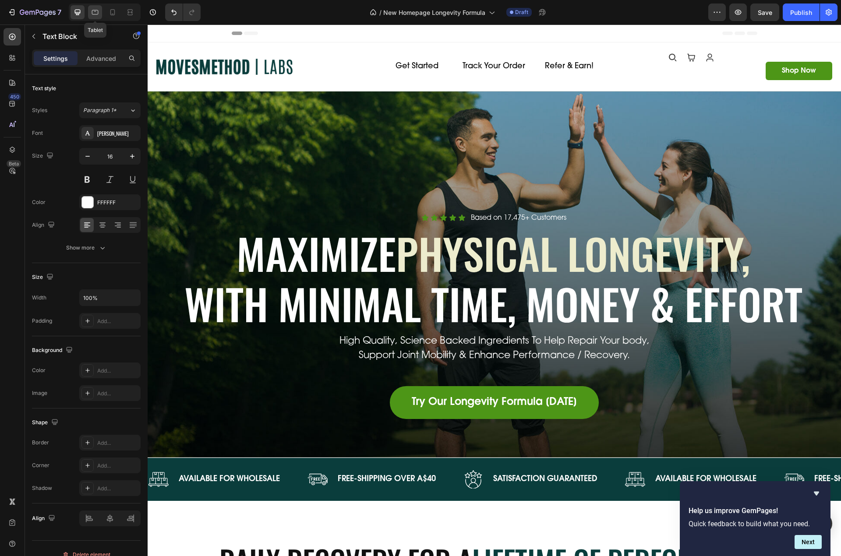
click at [98, 8] on icon at bounding box center [95, 12] width 9 height 9
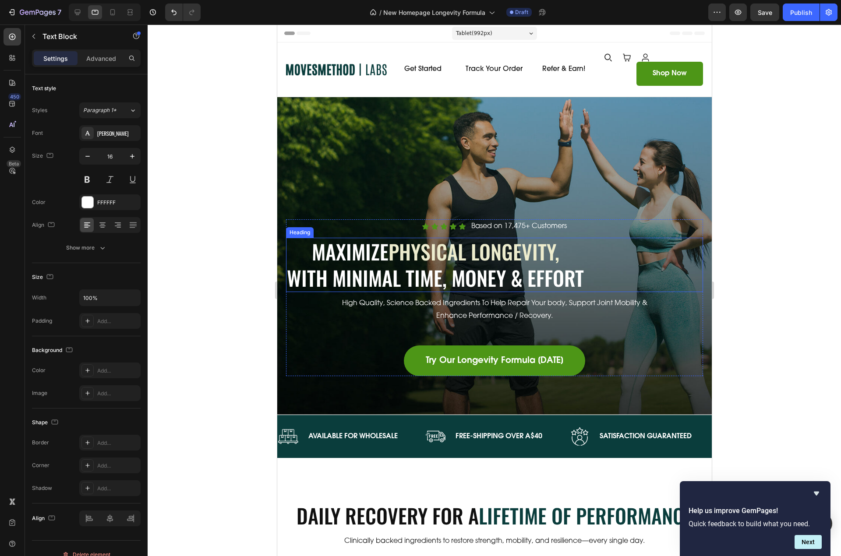
click at [530, 272] on h1 "Maximize Physical Longevity, With Minimal Time, Money & Effort" at bounding box center [435, 265] width 299 height 54
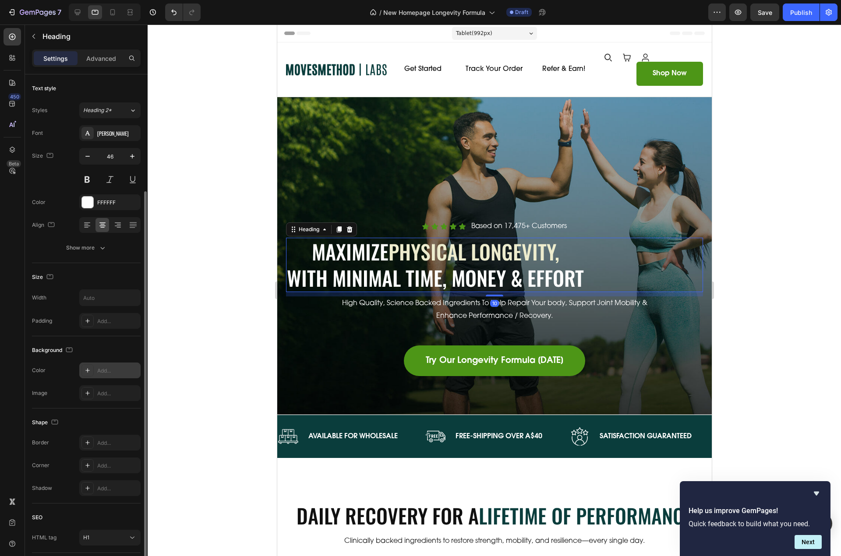
scroll to position [62, 0]
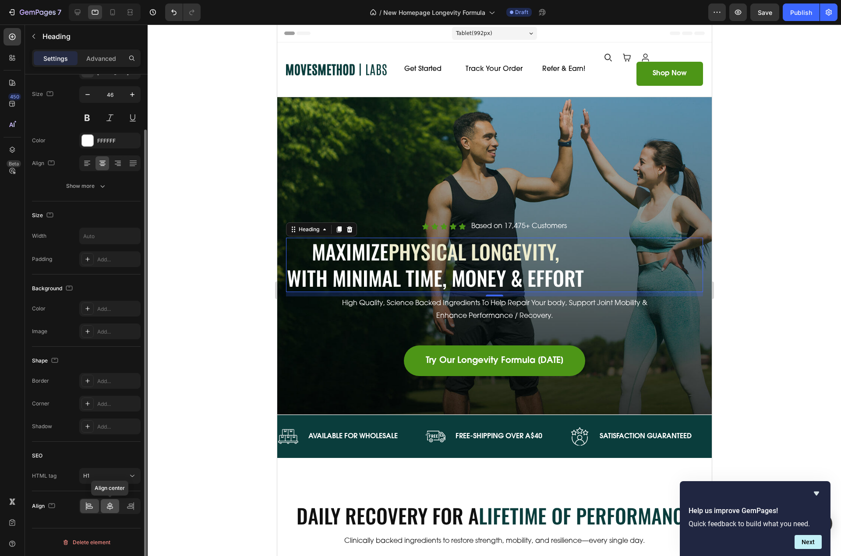
click at [111, 502] on div at bounding box center [110, 506] width 19 height 14
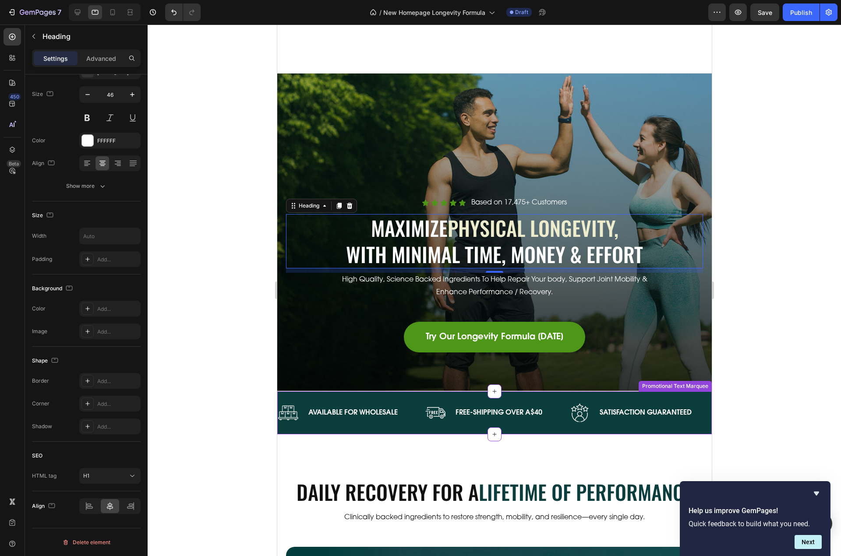
scroll to position [175, 0]
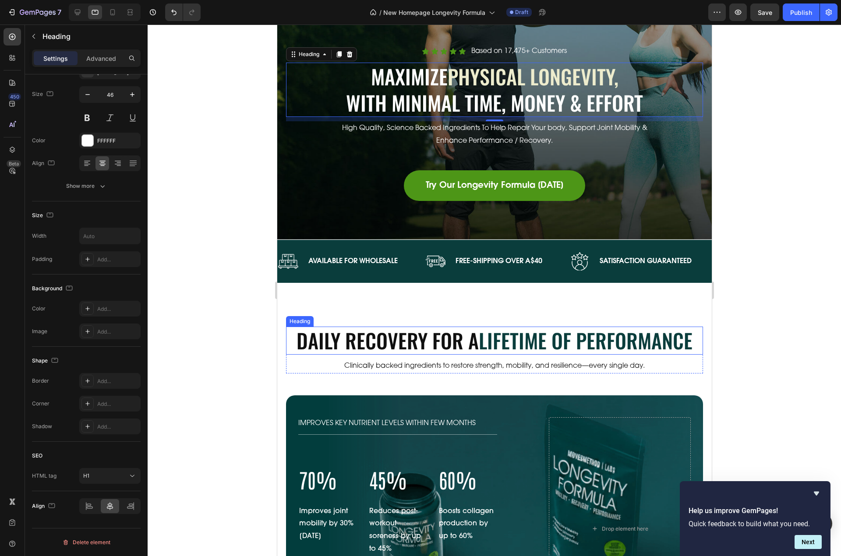
click at [428, 338] on h2 "Daily Recovery For A Lifetime Of Performance" at bounding box center [494, 341] width 417 height 28
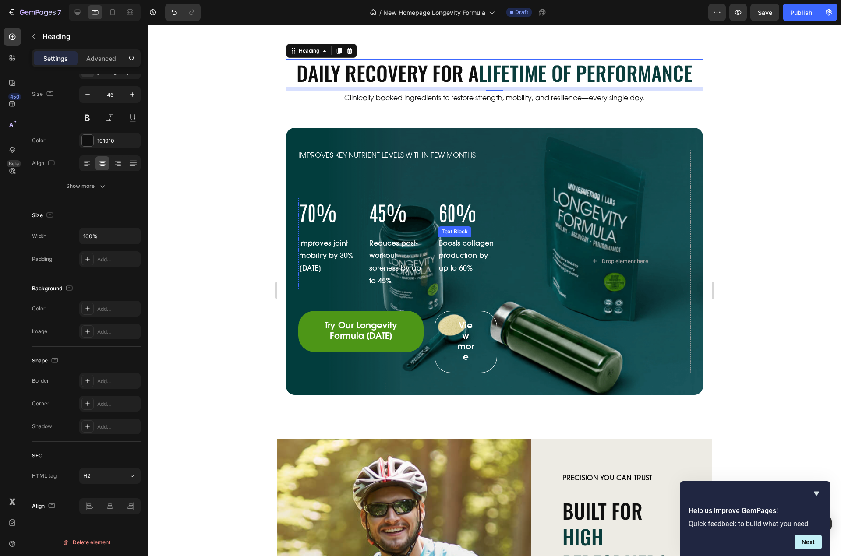
scroll to position [438, 0]
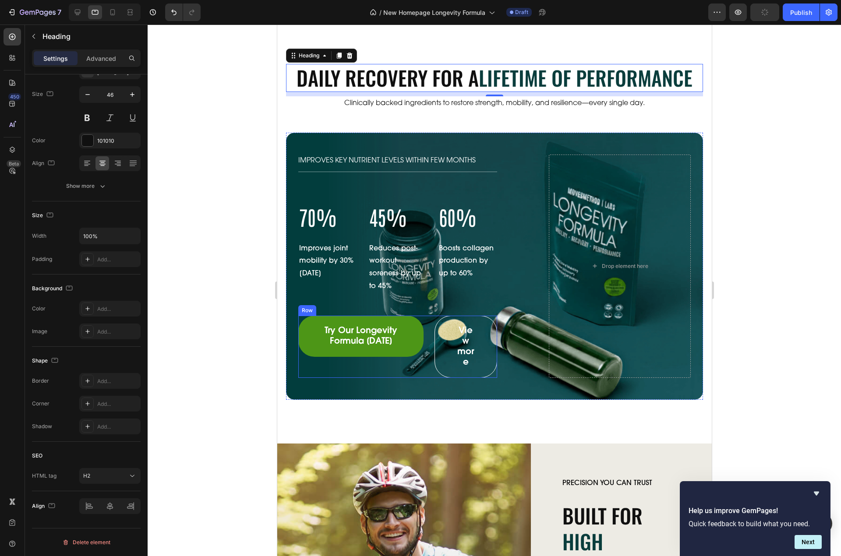
click at [420, 364] on div "Try Our Longevity Formula Today Button" at bounding box center [360, 347] width 125 height 62
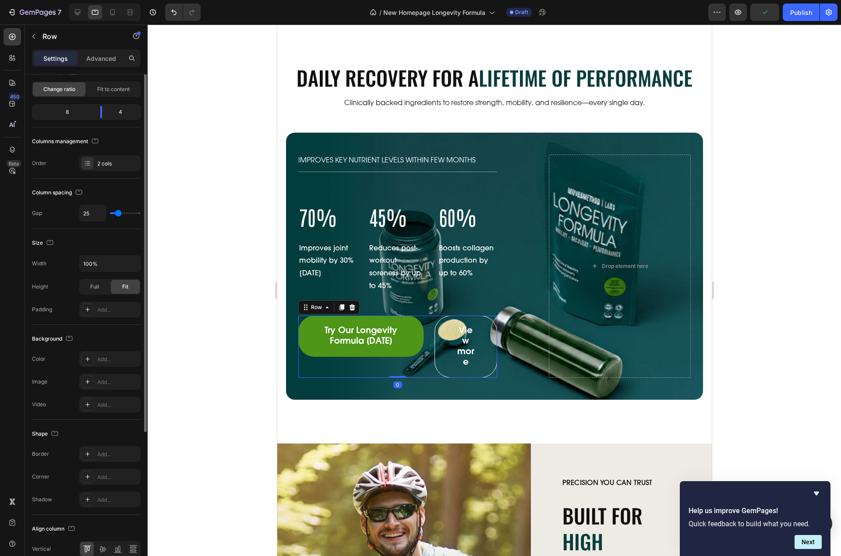
scroll to position [0, 0]
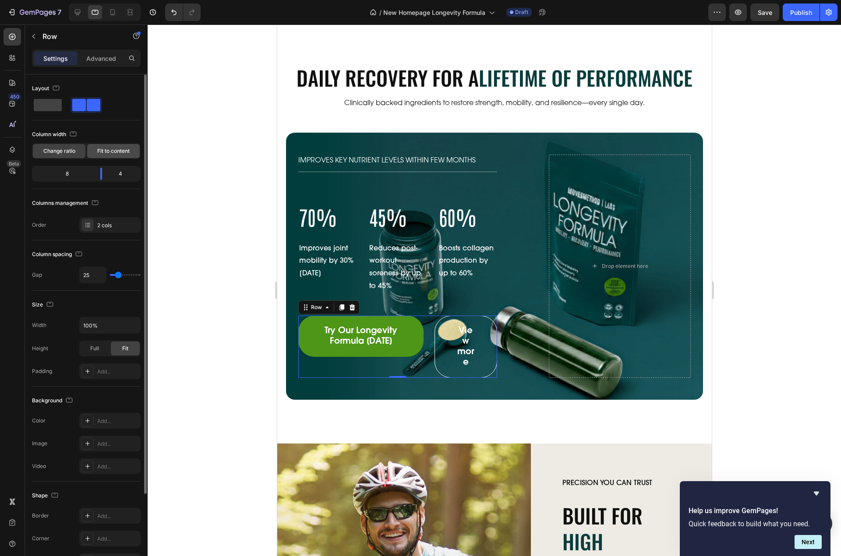
click at [104, 154] on span "Fit to content" at bounding box center [113, 151] width 32 height 8
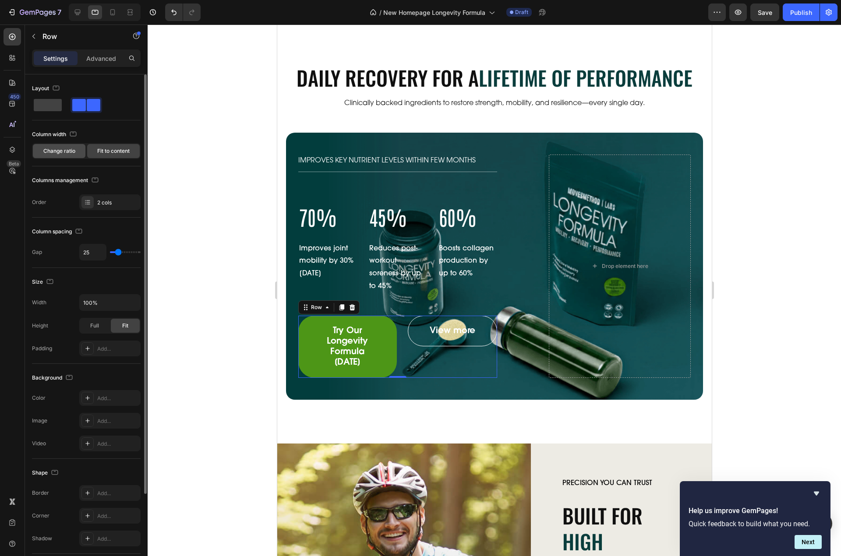
click at [62, 150] on span "Change ratio" at bounding box center [59, 151] width 32 height 8
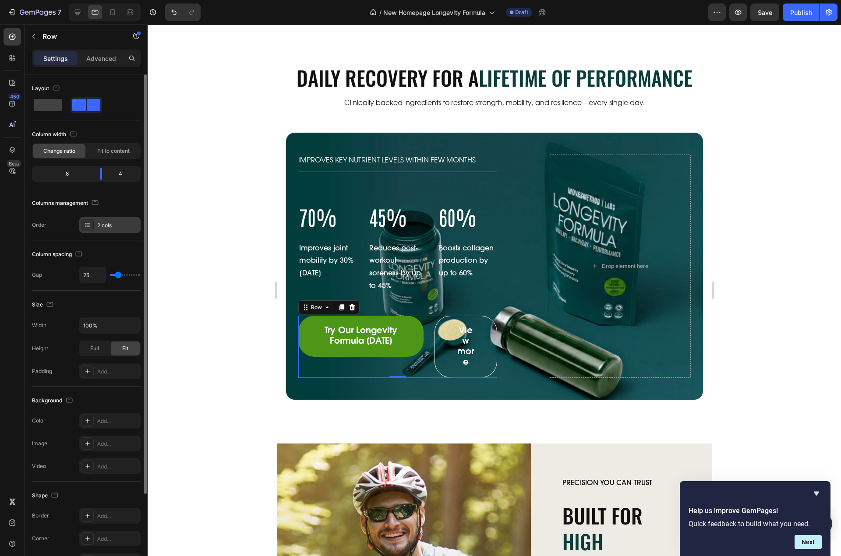
click at [103, 223] on div "2 cols" at bounding box center [117, 226] width 41 height 8
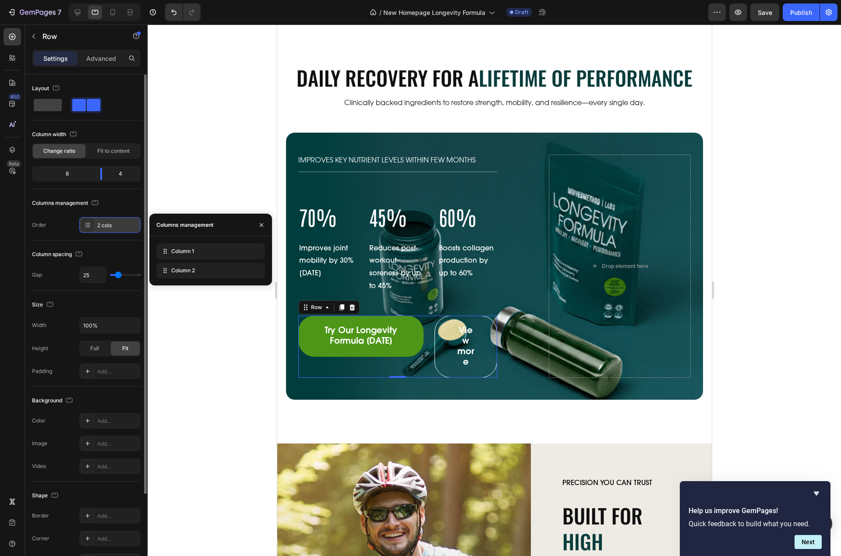
click at [103, 223] on div "2 cols" at bounding box center [117, 226] width 41 height 8
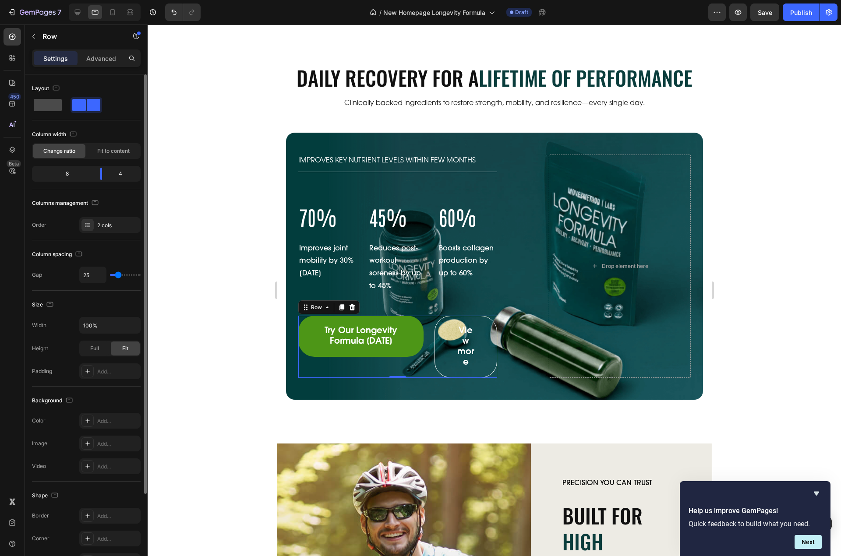
click at [46, 107] on span at bounding box center [48, 105] width 28 height 12
type input "16"
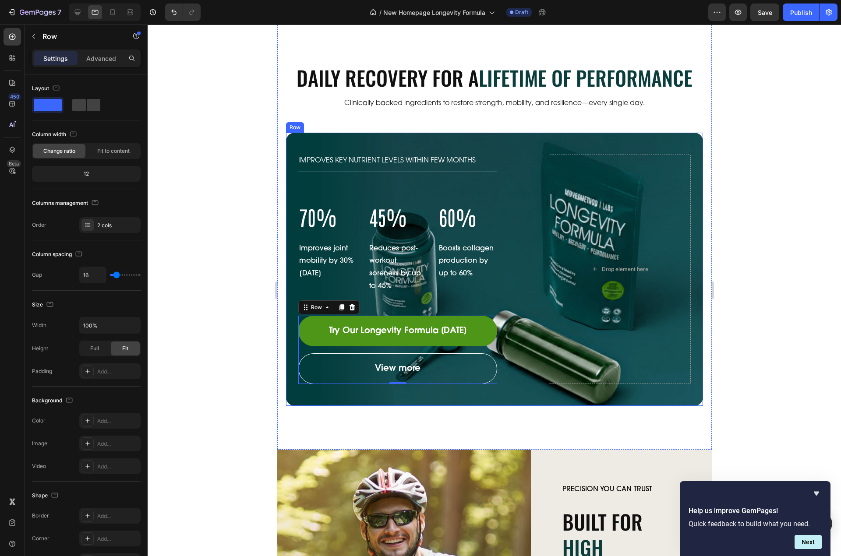
click at [510, 285] on div "IMPROVES KEY NUTRIENT LEVELS WITHIN FEW MONTHS Text Block 70% Heading Improves …" at bounding box center [494, 269] width 417 height 273
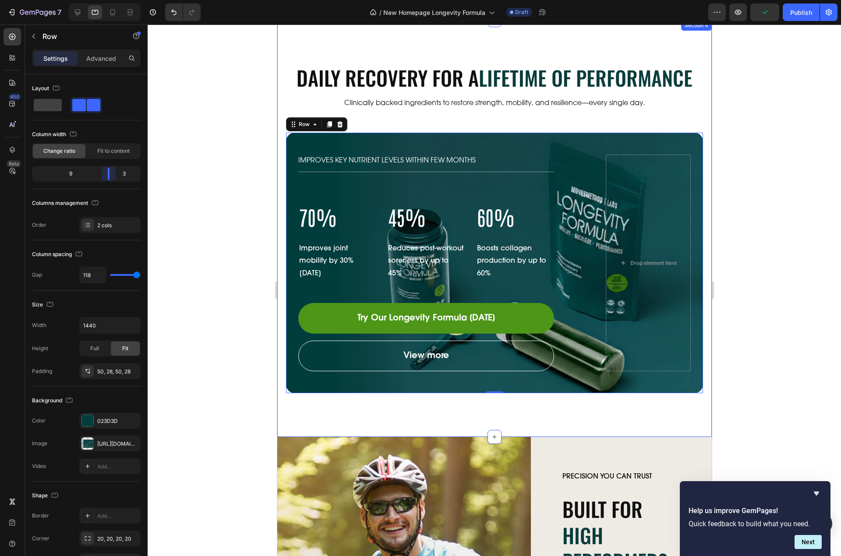
drag, startPoint x: 89, startPoint y: 176, endPoint x: 115, endPoint y: 177, distance: 26.3
click at [115, 0] on body "7 Version history / New Homepage Longevity Formula Draft Preview Publish 450 Be…" at bounding box center [420, 0] width 841 height 0
click at [90, 273] on input "118" at bounding box center [93, 275] width 26 height 16
type input "5"
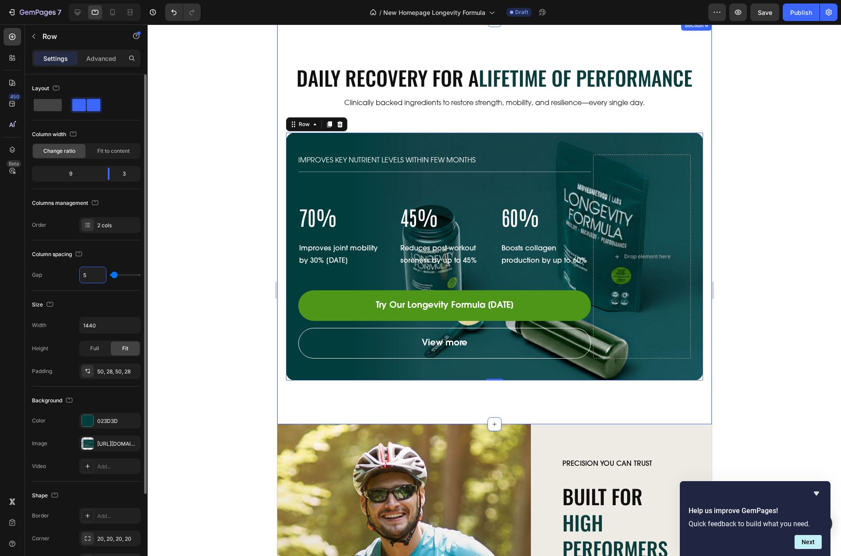
type input "50"
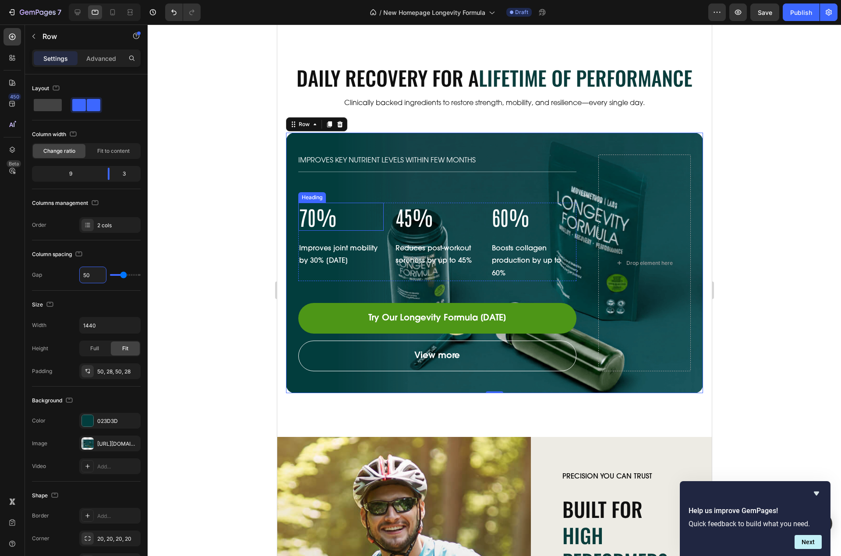
type input "2"
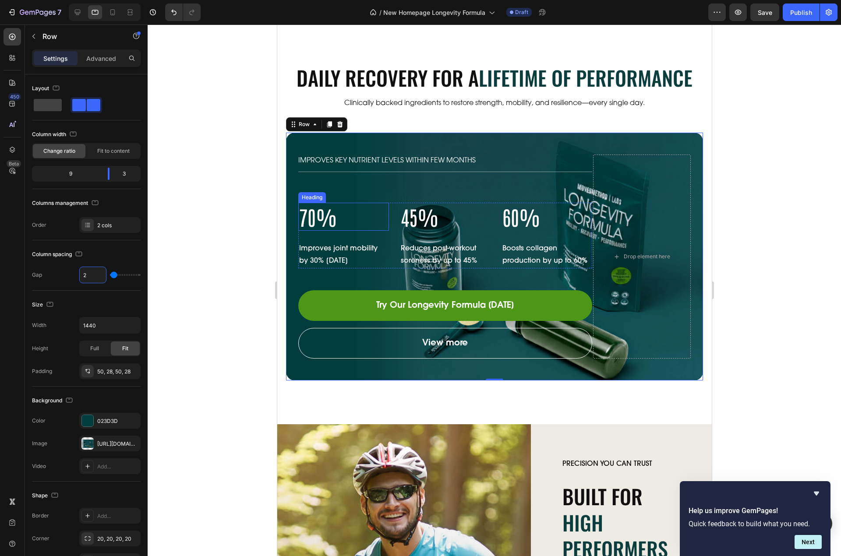
type input "20"
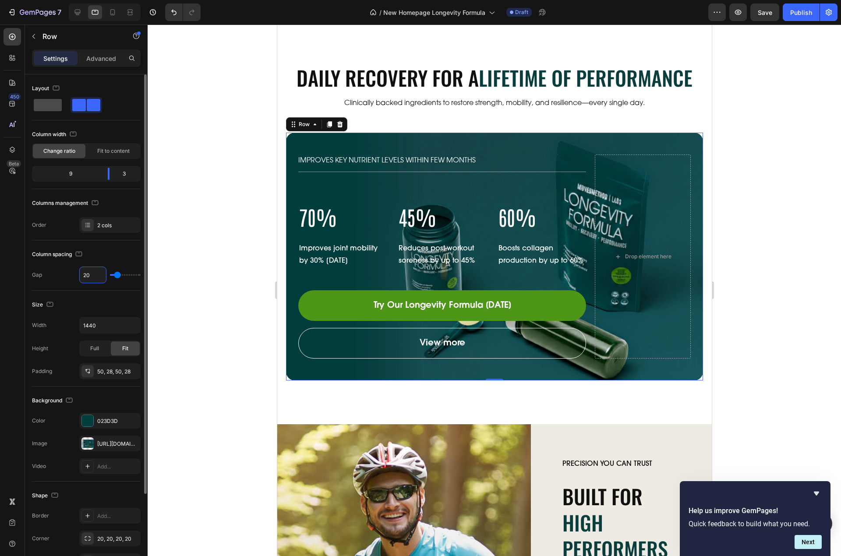
type input "20"
click at [47, 109] on span at bounding box center [48, 105] width 28 height 12
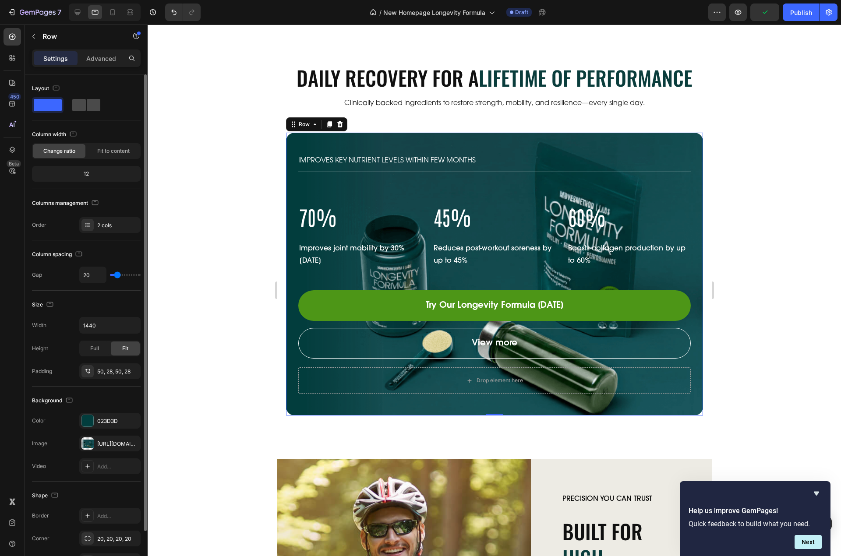
click at [81, 109] on span at bounding box center [79, 105] width 14 height 12
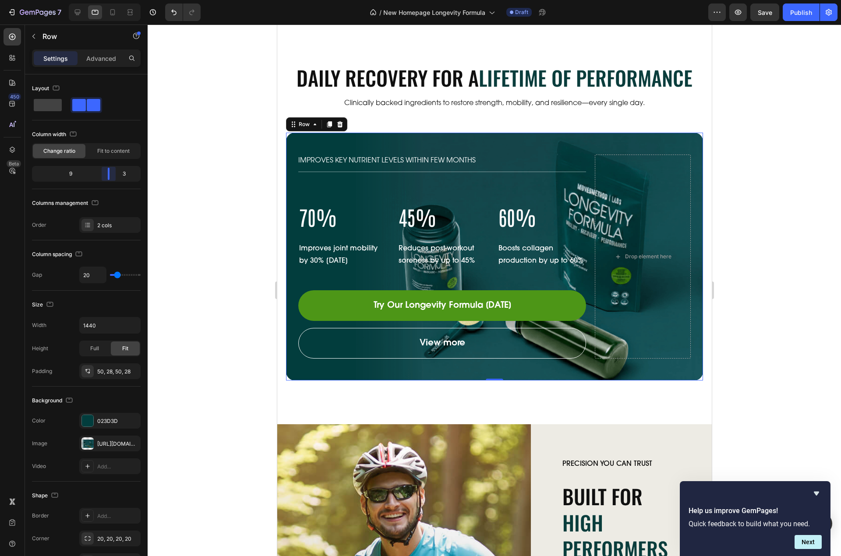
drag, startPoint x: 81, startPoint y: 174, endPoint x: 112, endPoint y: 176, distance: 30.7
click at [112, 0] on body "7 Version history / New Homepage Longevity Formula Draft Preview Save Publish 4…" at bounding box center [420, 0] width 841 height 0
click at [472, 321] on div "Try Our Longevity Formula Today Button View more Button Row" at bounding box center [442, 324] width 288 height 68
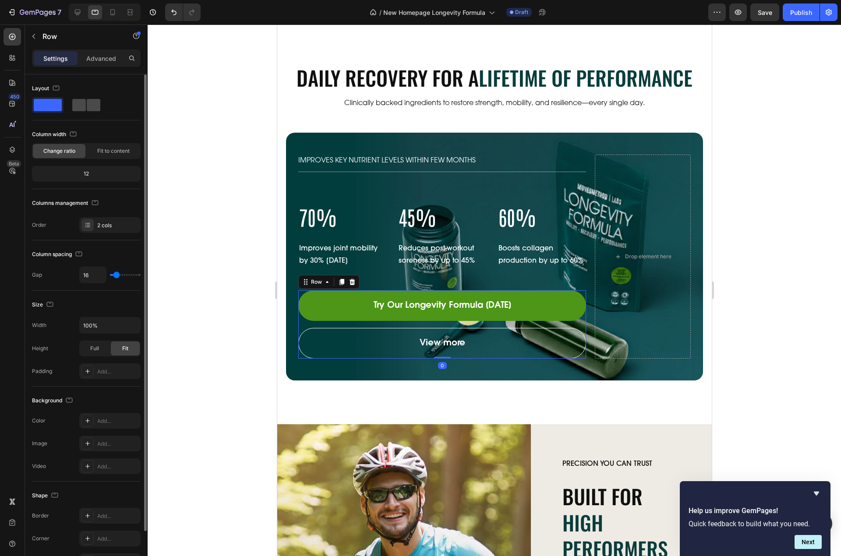
click at [88, 111] on span at bounding box center [94, 105] width 14 height 12
type input "25"
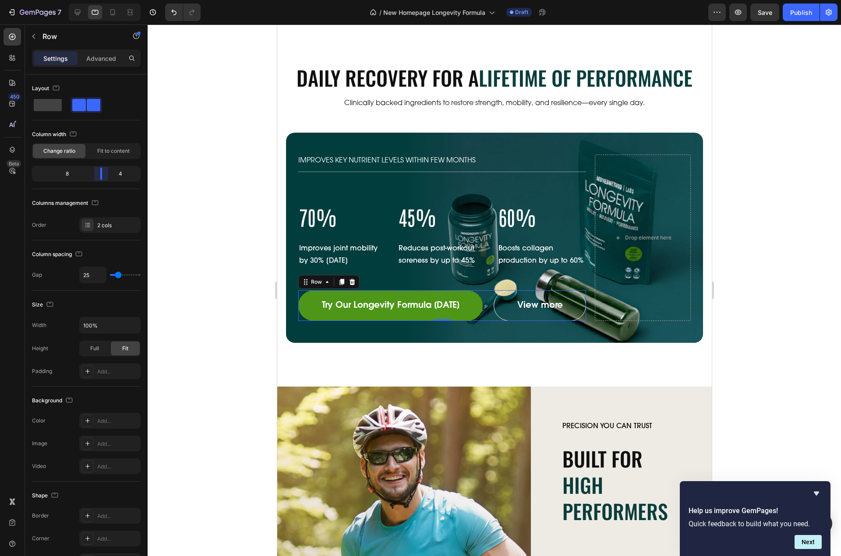
drag, startPoint x: 85, startPoint y: 176, endPoint x: 105, endPoint y: 176, distance: 19.7
click at [105, 0] on body "7 Version history / New Homepage Longevity Formula Draft Preview Save Publish 4…" at bounding box center [420, 0] width 841 height 0
click at [569, 141] on div "IMPROVES KEY NUTRIENT LEVELS WITHIN FEW MONTHS Text Block 70% Heading Improves …" at bounding box center [494, 238] width 417 height 210
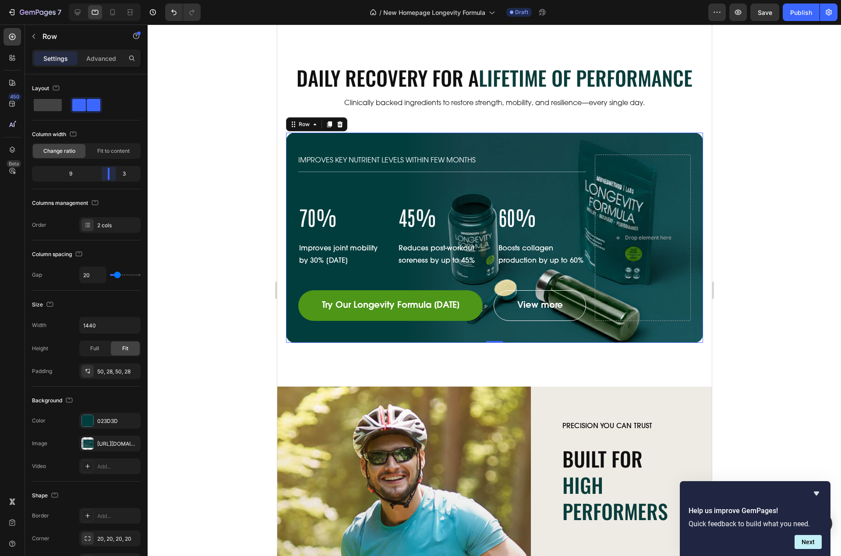
drag, startPoint x: 109, startPoint y: 172, endPoint x: 116, endPoint y: 174, distance: 6.9
click at [116, 0] on body "7 Version history / New Homepage Longevity Formula Draft Preview Save Publish 4…" at bounding box center [420, 0] width 841 height 0
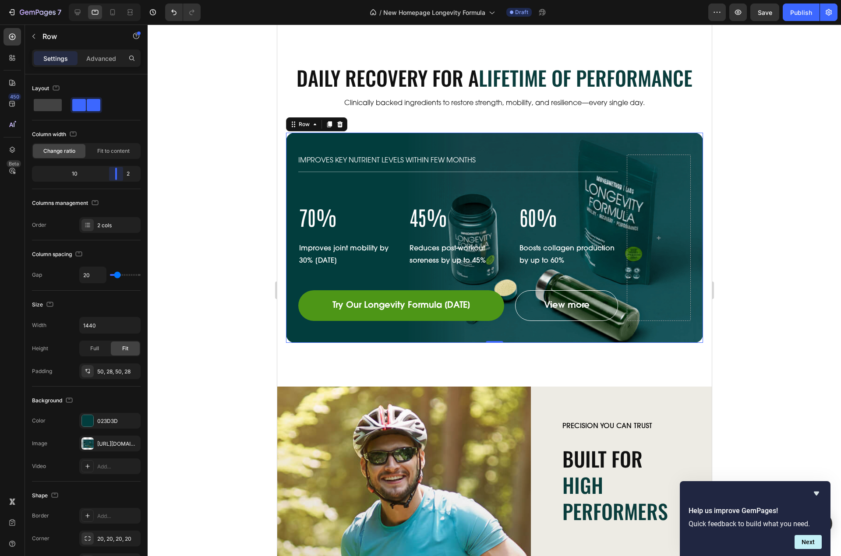
drag, startPoint x: 107, startPoint y: 178, endPoint x: 122, endPoint y: 180, distance: 14.6
click at [122, 0] on body "7 Version history / New Homepage Longevity Formula Draft Preview Save Publish 4…" at bounding box center [420, 0] width 841 height 0
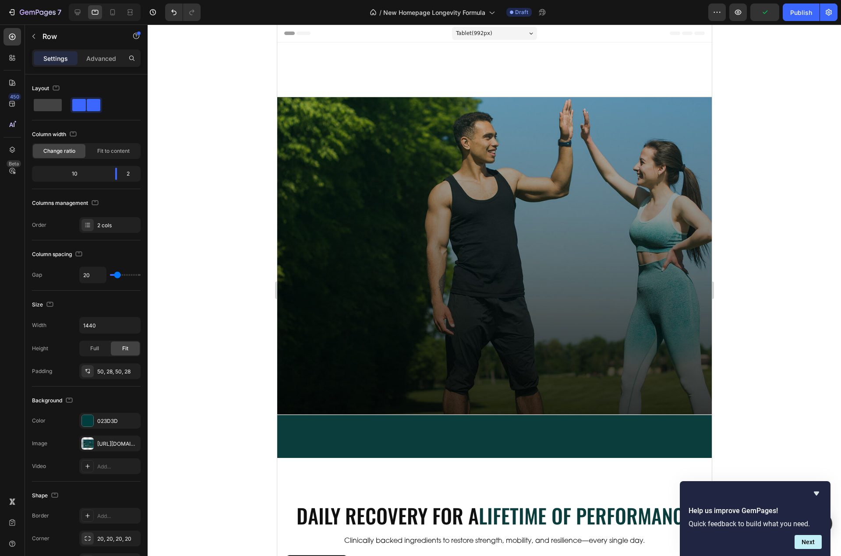
scroll to position [438, 0]
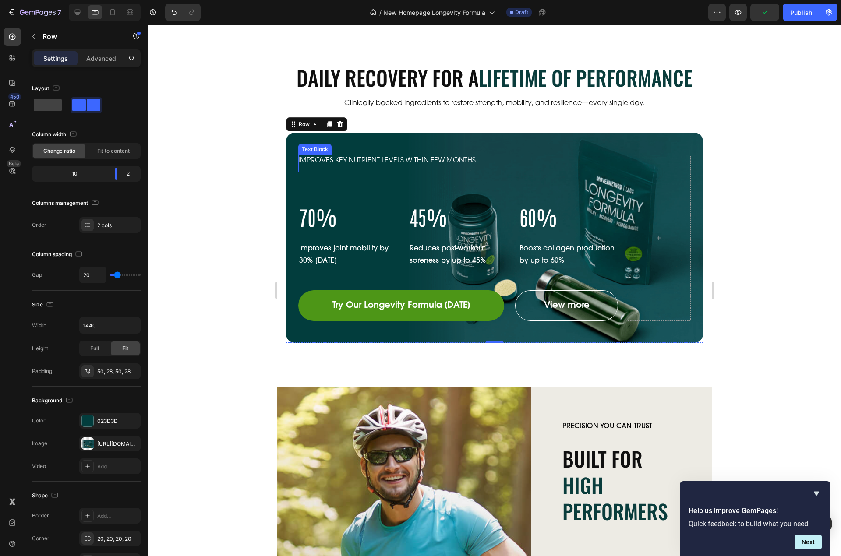
click at [459, 169] on div "IMPROVES KEY NUTRIENT LEVELS WITHIN FEW MONTHS" at bounding box center [458, 164] width 320 height 18
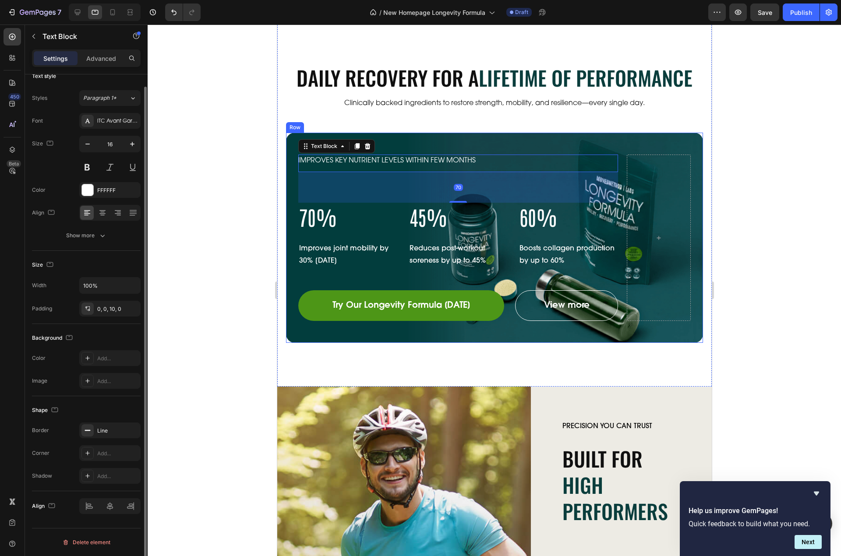
scroll to position [0, 0]
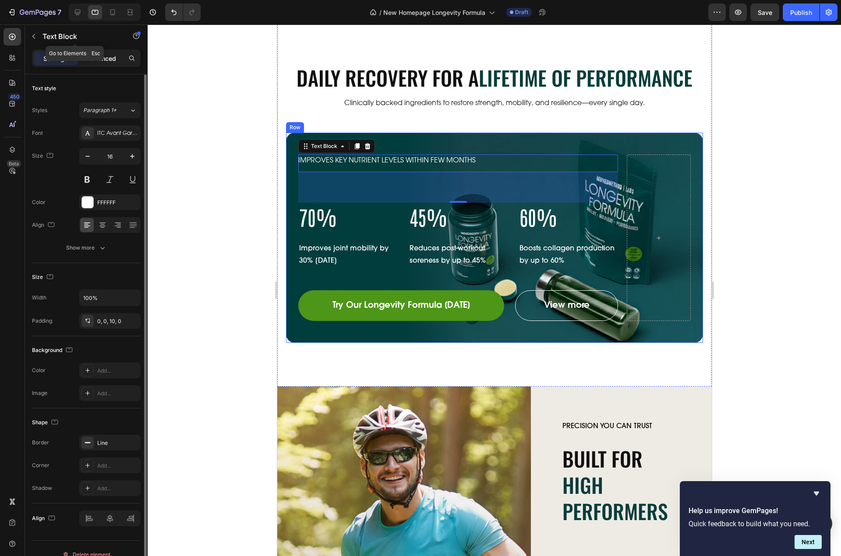
click at [93, 59] on p "Advanced" at bounding box center [101, 58] width 30 height 9
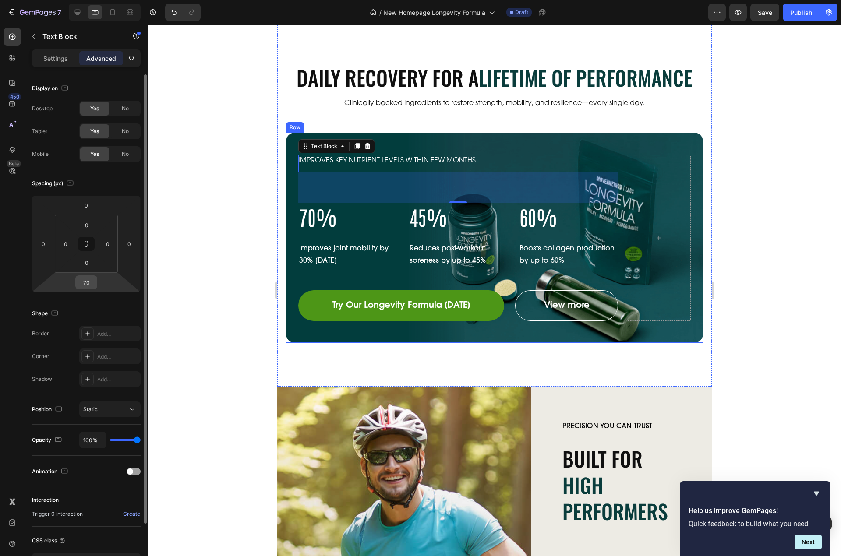
click at [86, 285] on input "70" at bounding box center [87, 282] width 18 height 13
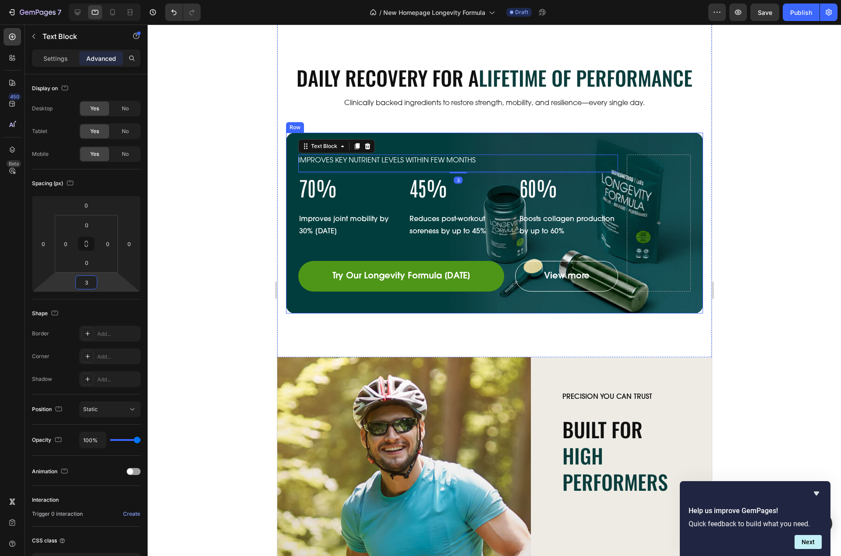
type input "30"
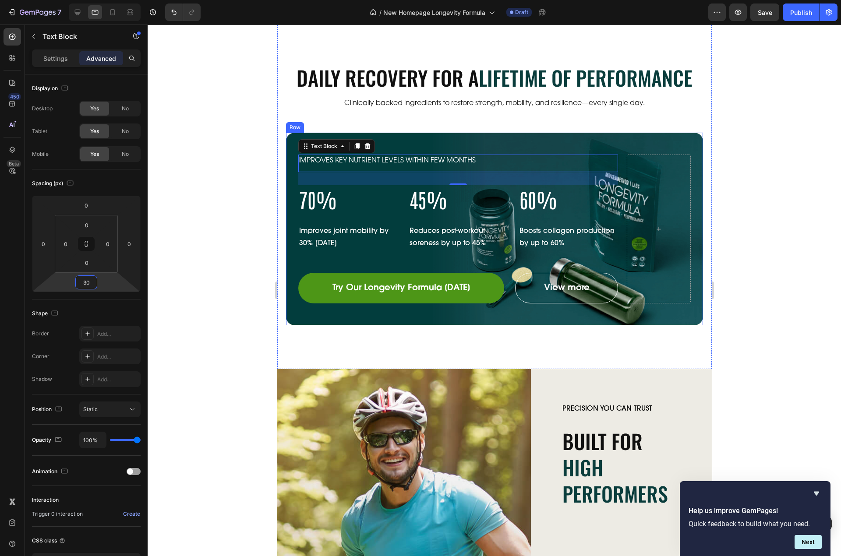
click at [523, 316] on div "IMPROVES KEY NUTRIENT LEVELS WITHIN FEW MONTHS Text Block 30 70% Heading Improv…" at bounding box center [494, 229] width 417 height 193
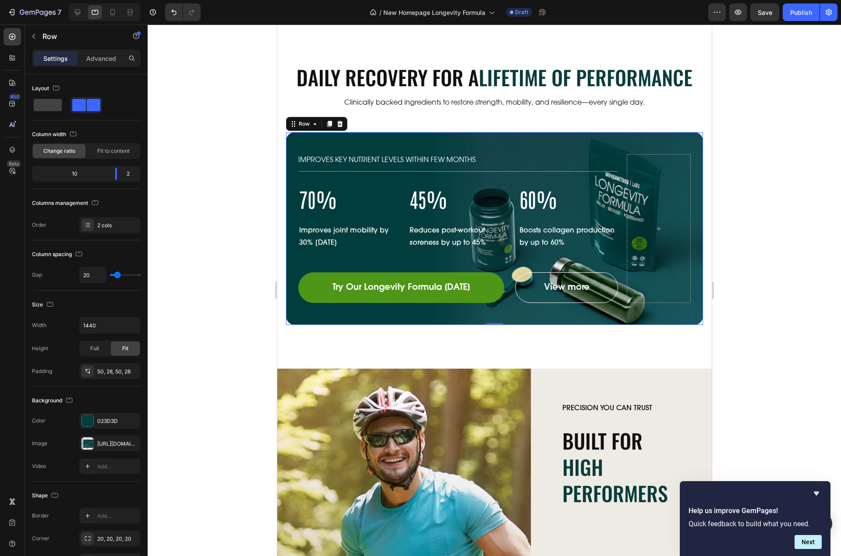
scroll to position [613, 0]
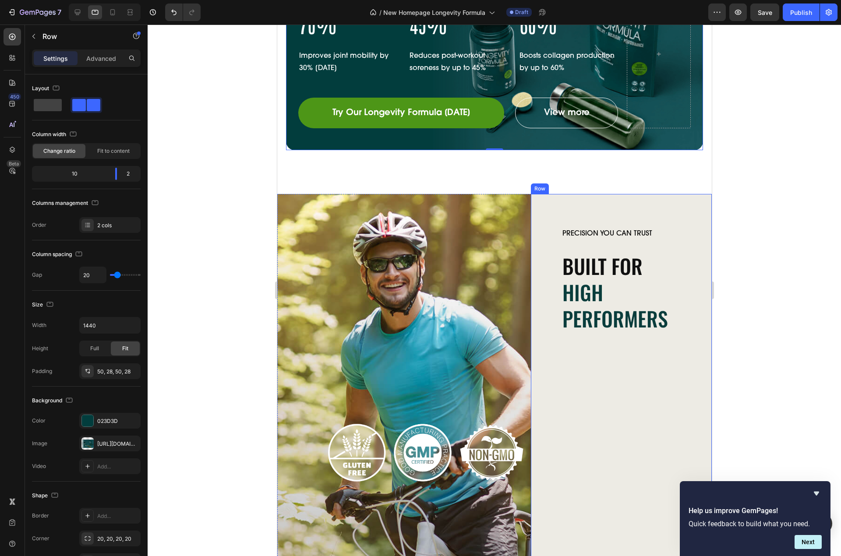
click at [538, 268] on div "Precision You Can Trust Text Block Built for High Performers Heading From resea…" at bounding box center [620, 453] width 181 height 518
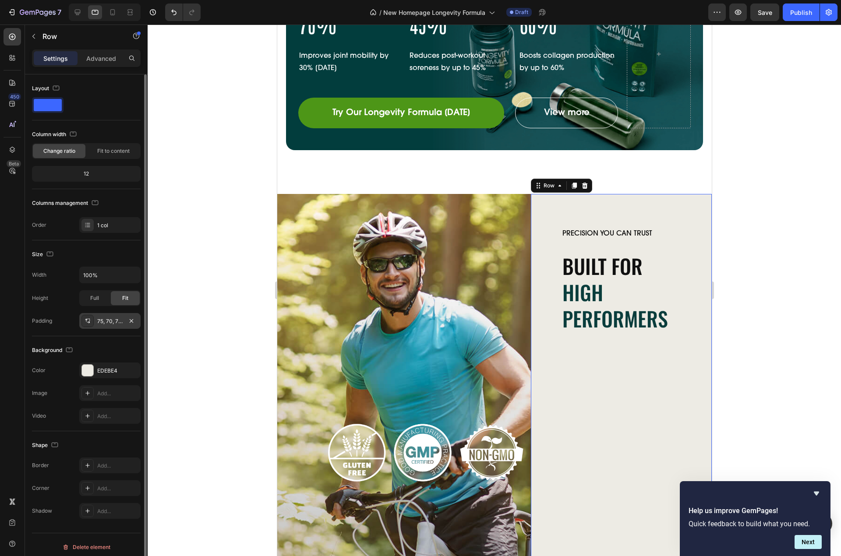
click at [110, 319] on div "75, 70, 75, 70" at bounding box center [109, 322] width 25 height 8
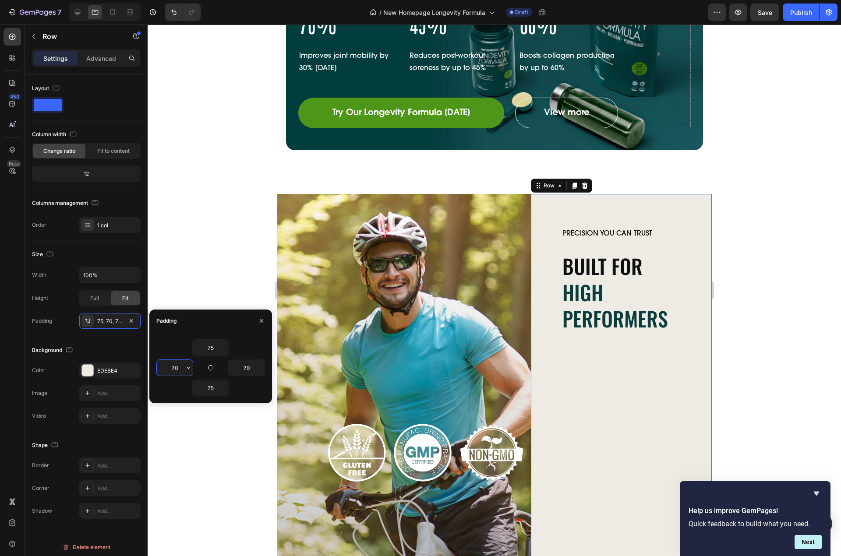
click at [180, 366] on input "70" at bounding box center [175, 368] width 36 height 16
type input "30"
click at [241, 365] on input "70" at bounding box center [247, 368] width 36 height 16
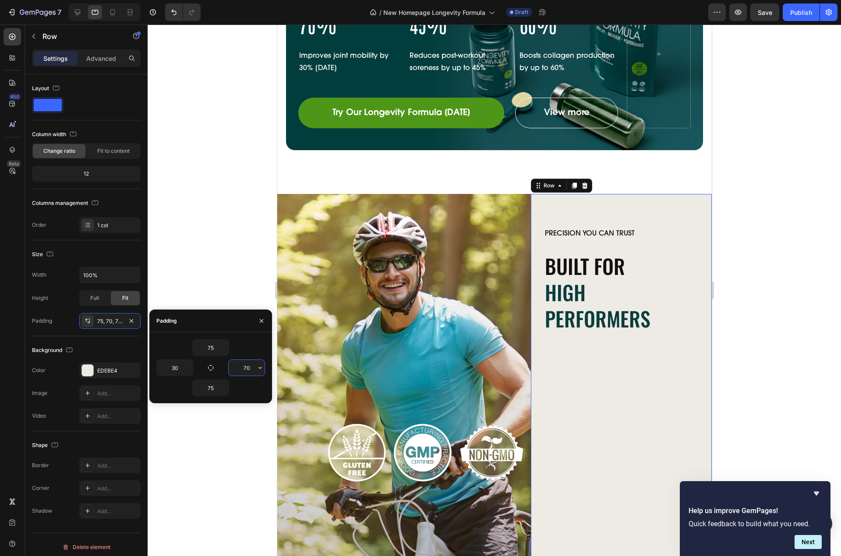
paste input "3"
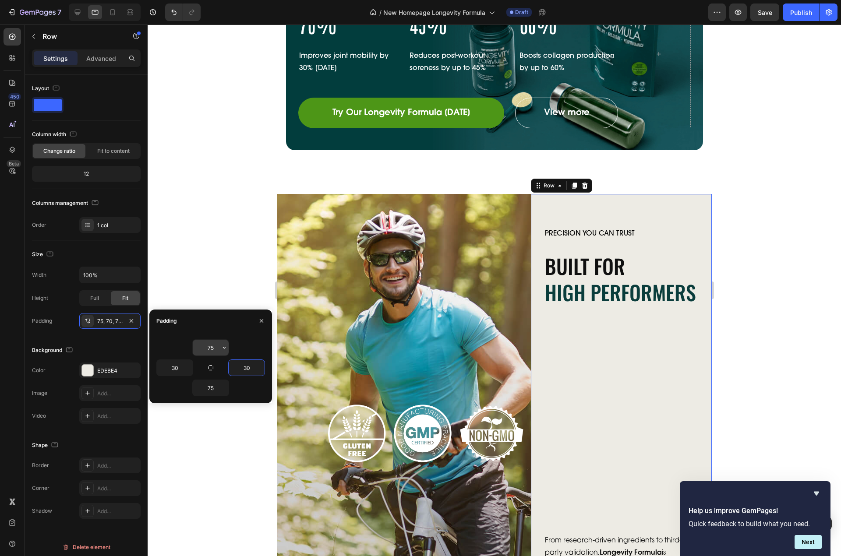
type input "30"
click at [202, 347] on input "75" at bounding box center [211, 348] width 36 height 16
paste input "30"
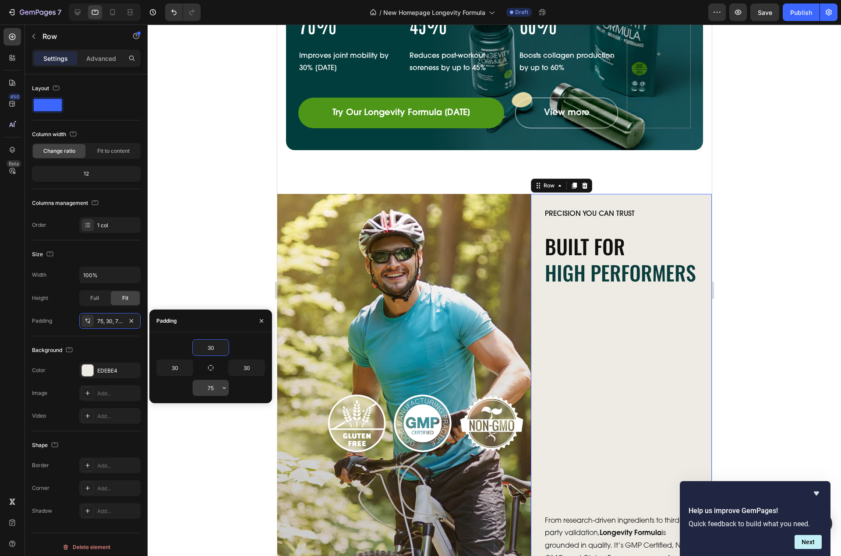
type input "30"
click at [212, 386] on input "75" at bounding box center [211, 388] width 36 height 16
paste input "30"
type input "30"
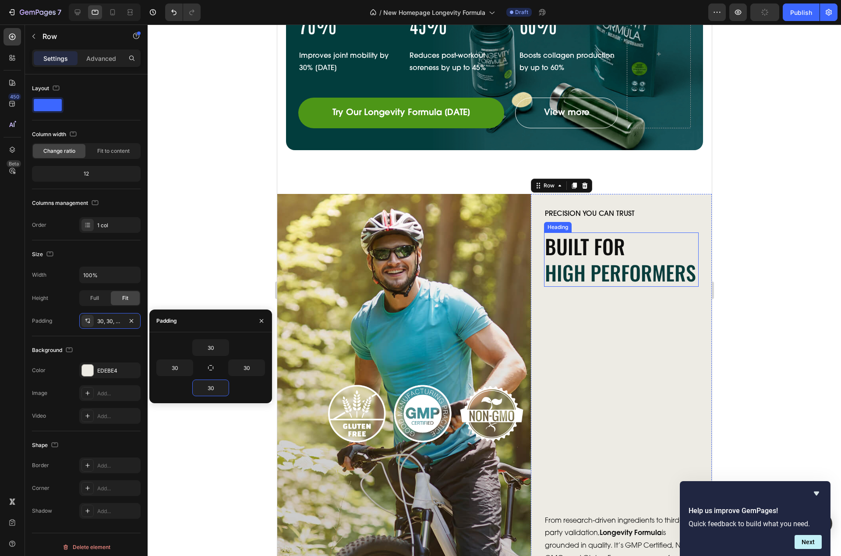
click at [603, 254] on h2 "Built for High Performers" at bounding box center [621, 260] width 155 height 54
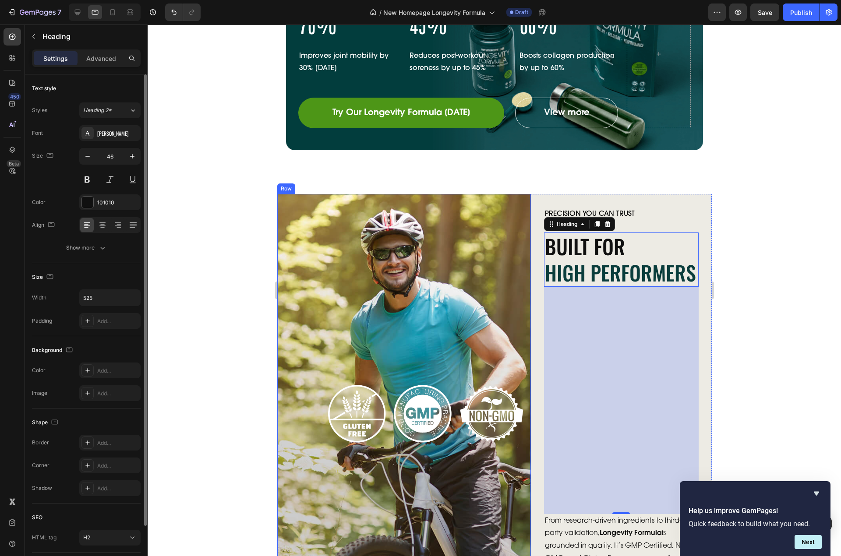
click at [104, 61] on p "Advanced" at bounding box center [101, 58] width 30 height 9
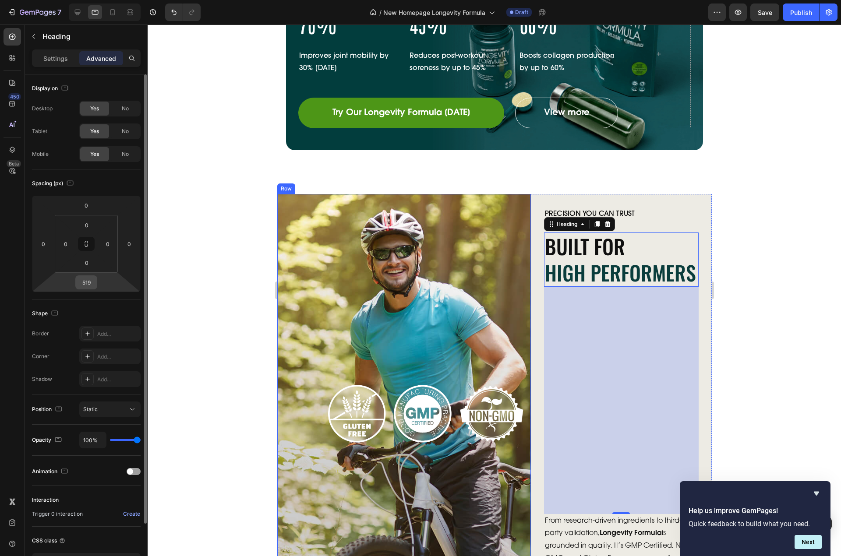
click at [92, 286] on input "519" at bounding box center [87, 282] width 18 height 13
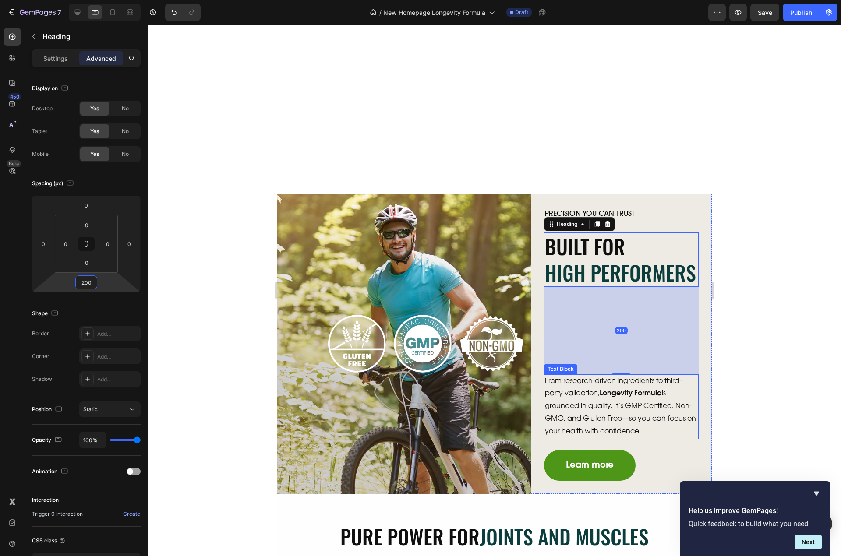
scroll to position [788, 0]
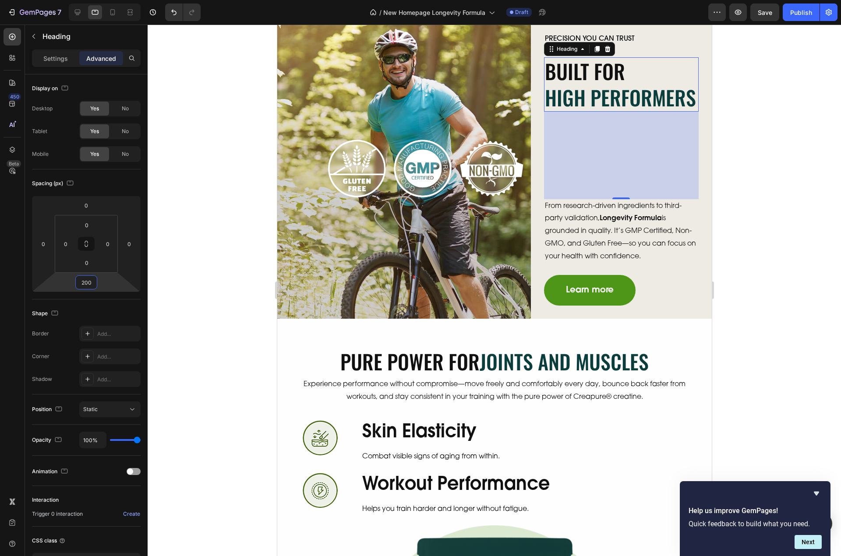
type input "200"
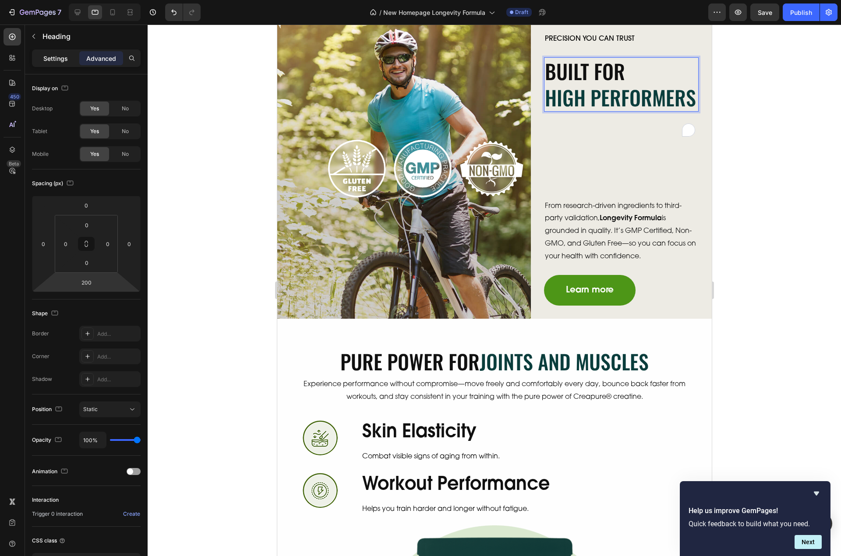
click at [46, 57] on p "Settings" at bounding box center [55, 58] width 25 height 9
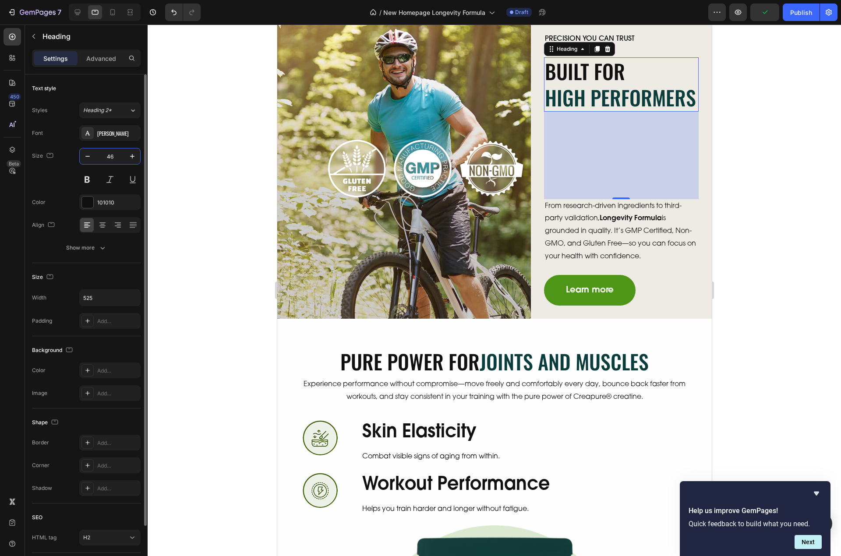
click at [109, 157] on input "46" at bounding box center [109, 156] width 29 height 16
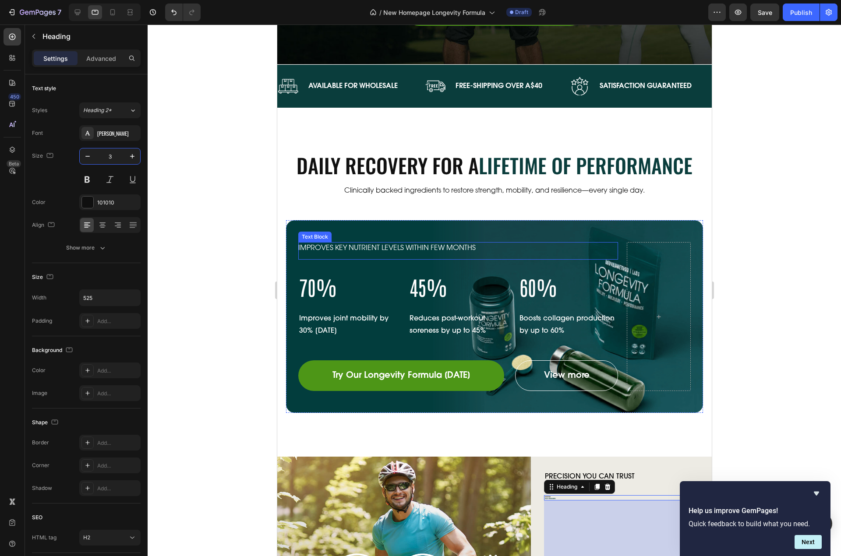
type input "36"
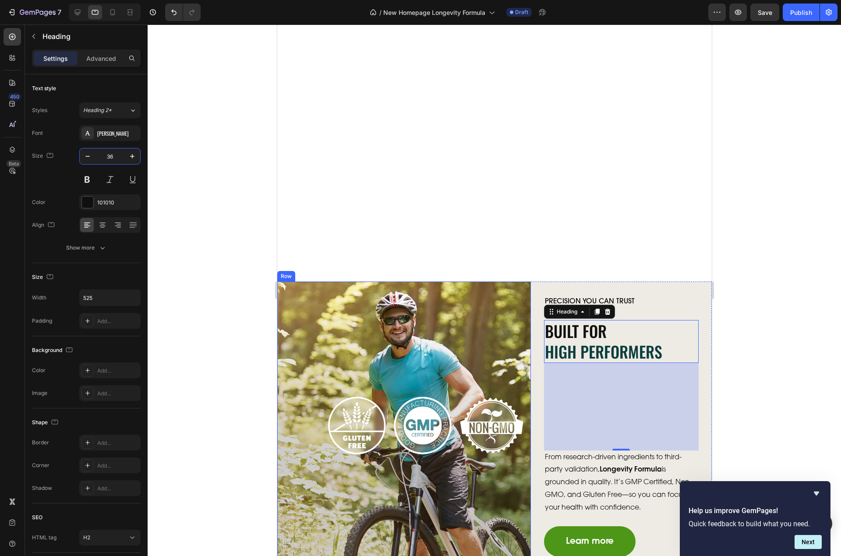
scroll to position [876, 0]
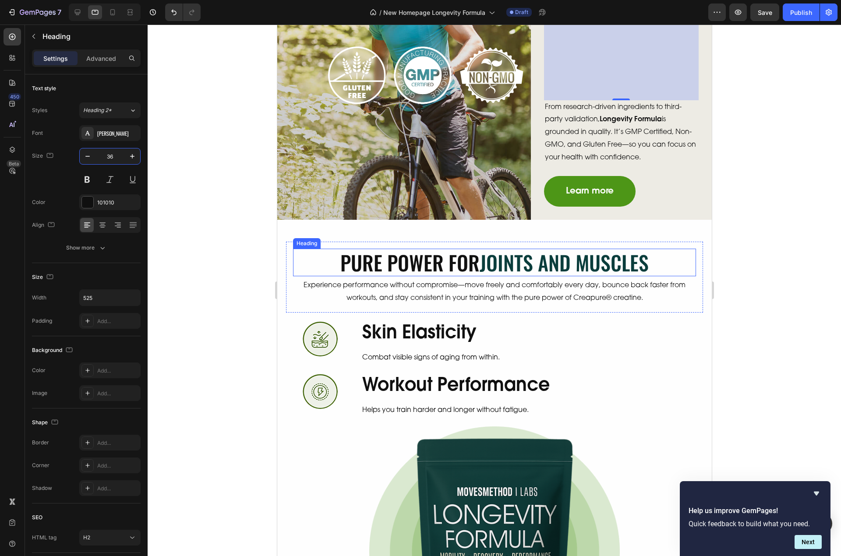
click at [462, 265] on h2 "PURE POWER FOR JOINTS AND MUSCLES" at bounding box center [494, 263] width 403 height 28
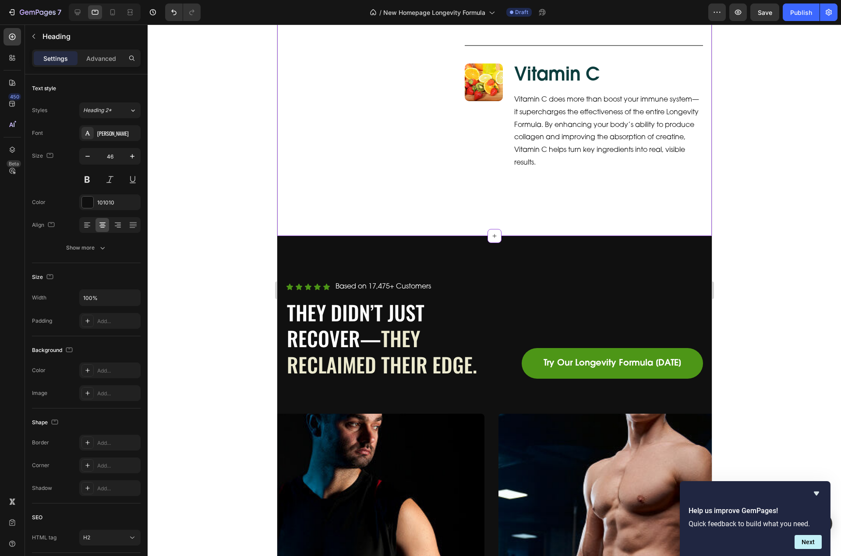
scroll to position [2621, 0]
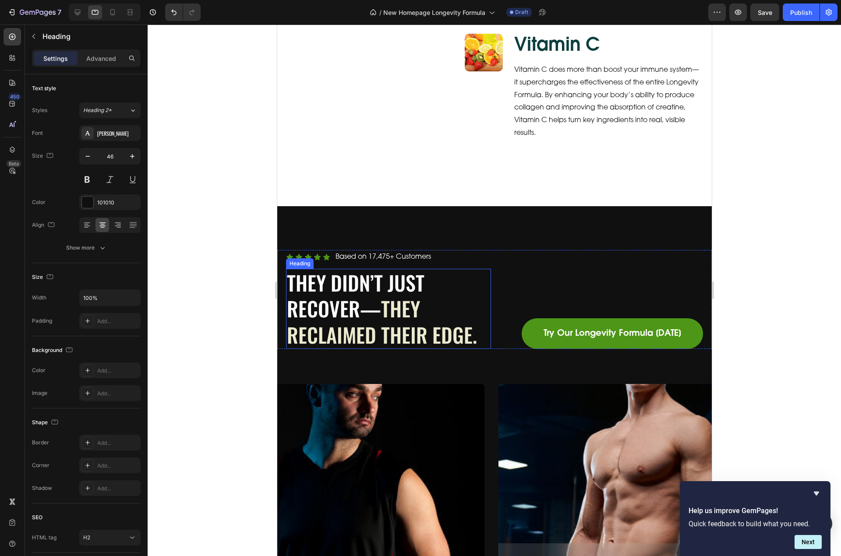
click at [400, 307] on span "They Reclaimed Their Edge." at bounding box center [381, 321] width 190 height 56
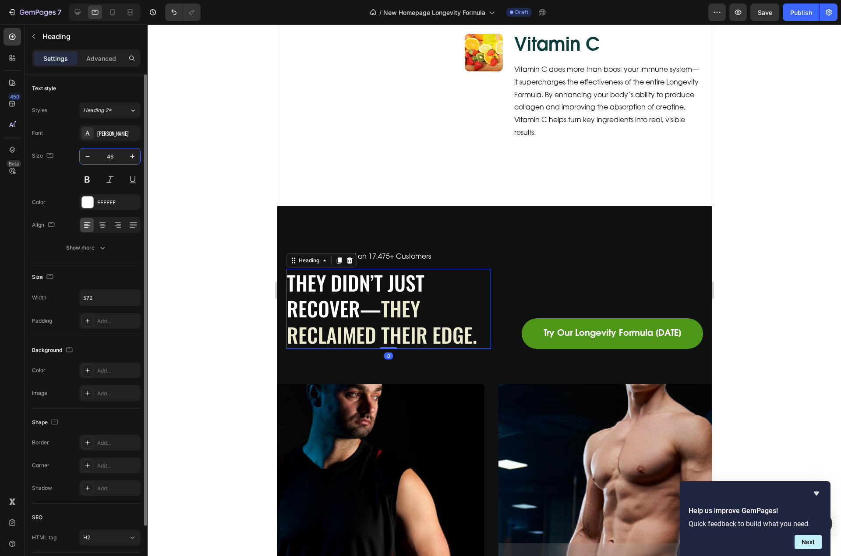
click at [108, 157] on input "46" at bounding box center [109, 156] width 29 height 16
paste input "3"
type input "36"
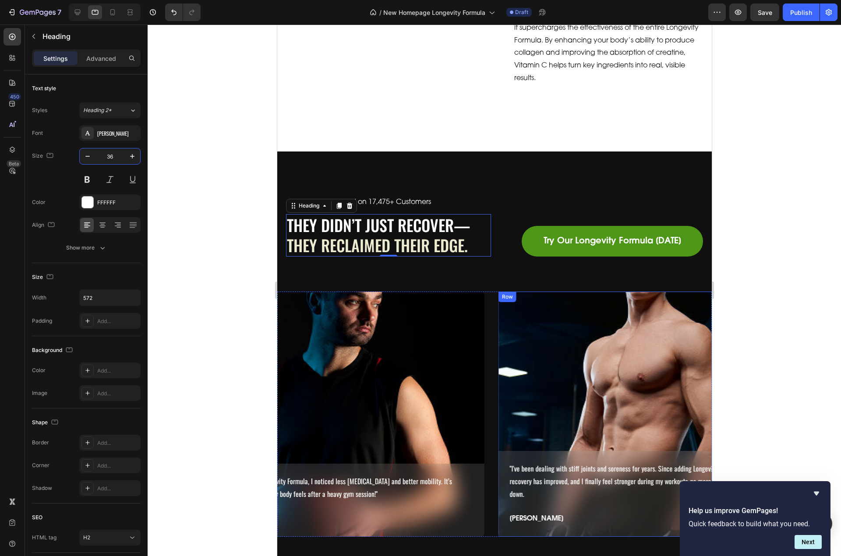
scroll to position [2708, 0]
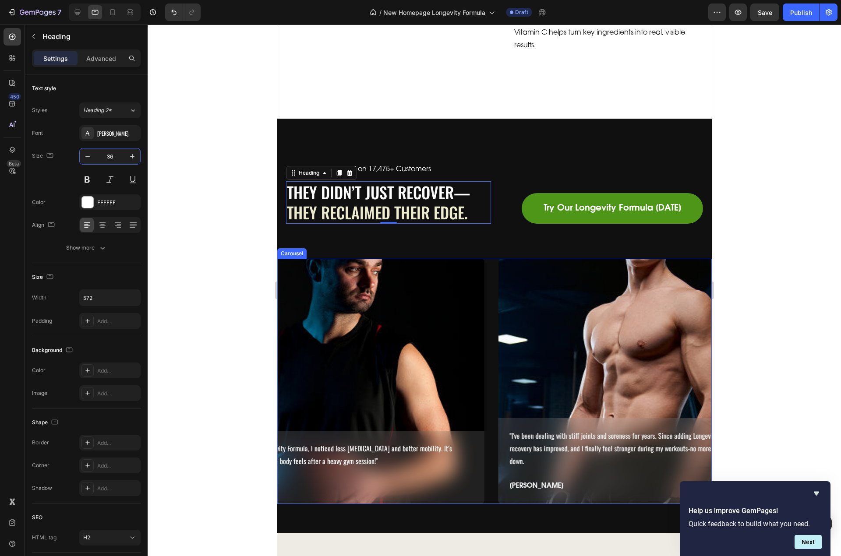
click at [491, 301] on div ""I've been dealing with stiff joints and soreness for years. Since adding Longe…" at bounding box center [494, 381] width 435 height 245
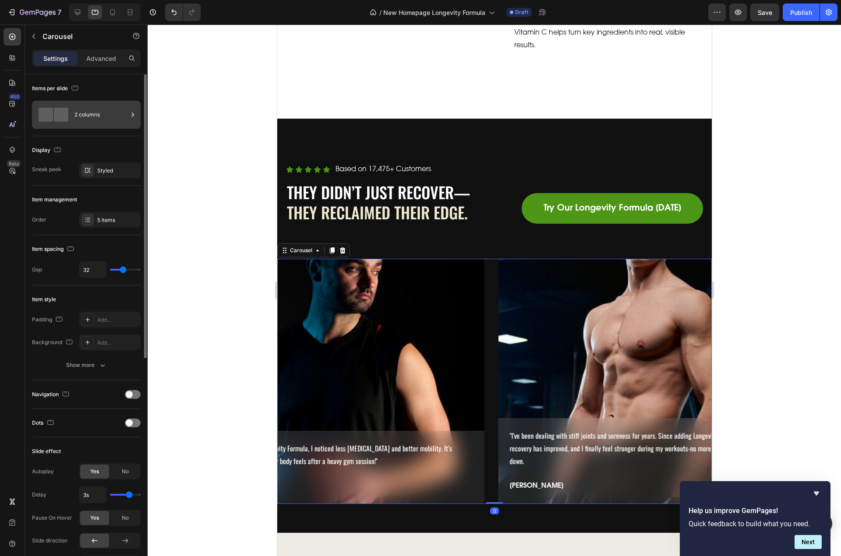
click at [81, 114] on div "2 columns" at bounding box center [100, 115] width 53 height 20
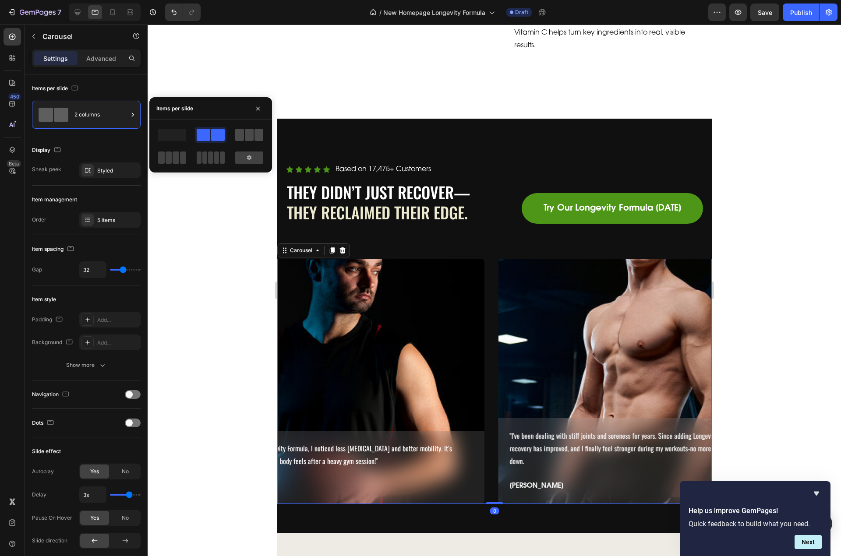
click at [249, 136] on span at bounding box center [249, 135] width 9 height 12
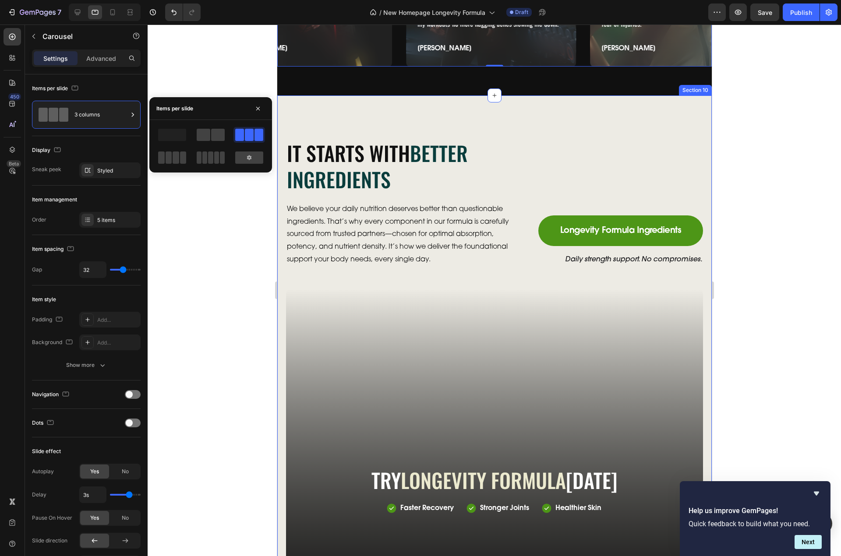
scroll to position [3146, 0]
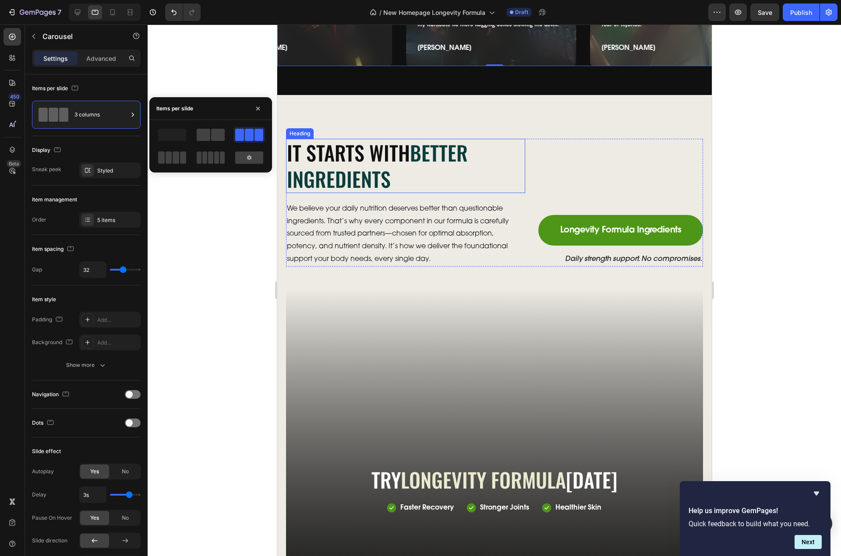
click at [388, 166] on span "Better Ingredients" at bounding box center [376, 166] width 181 height 56
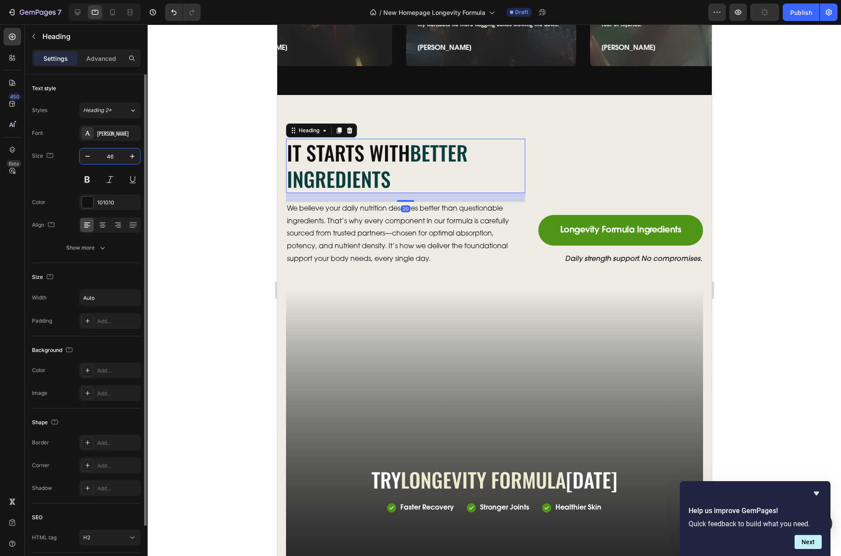
click at [105, 158] on input "46" at bounding box center [109, 156] width 29 height 16
paste input "3"
type input "36"
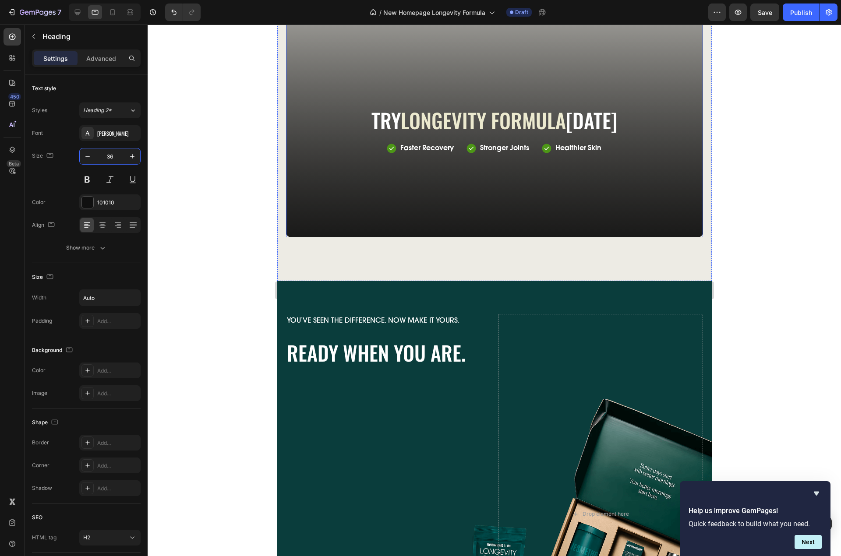
scroll to position [3497, 0]
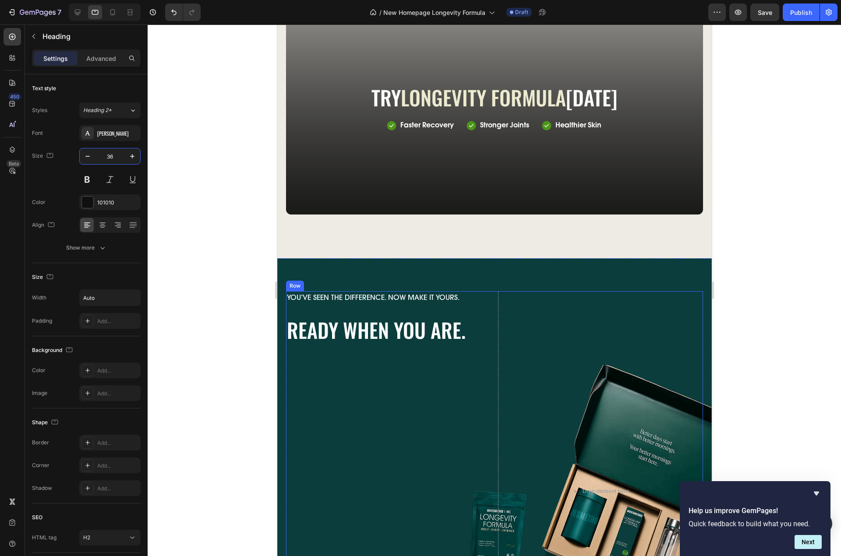
click at [372, 329] on h2 "Ready When You Are." at bounding box center [388, 330] width 205 height 28
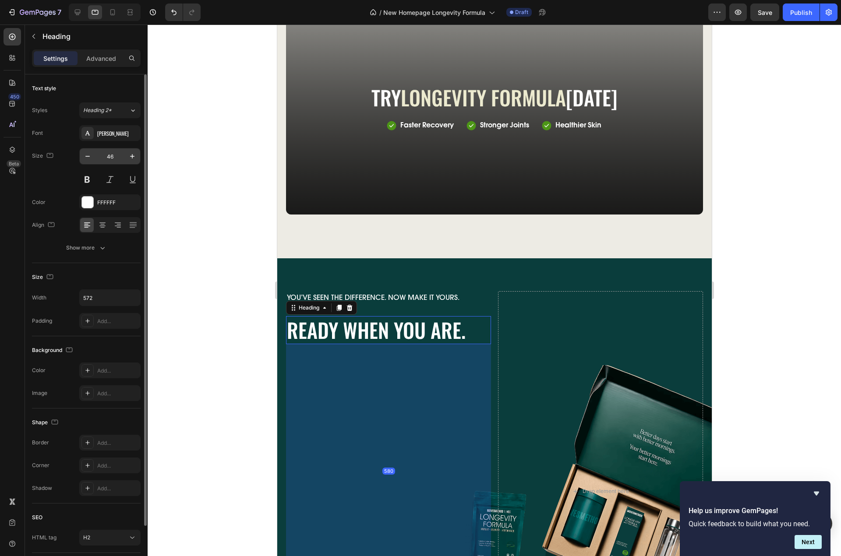
click at [110, 160] on input "46" at bounding box center [109, 156] width 29 height 16
paste input "3"
type input "36"
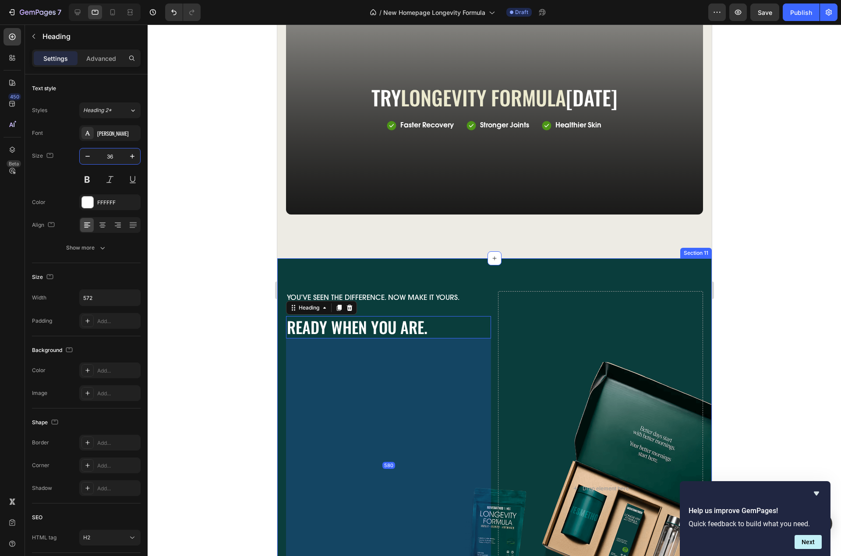
click at [489, 271] on div "You’ve seen the difference. Now make it yours. Text Block Ready When You Are. H…" at bounding box center [494, 488] width 435 height 461
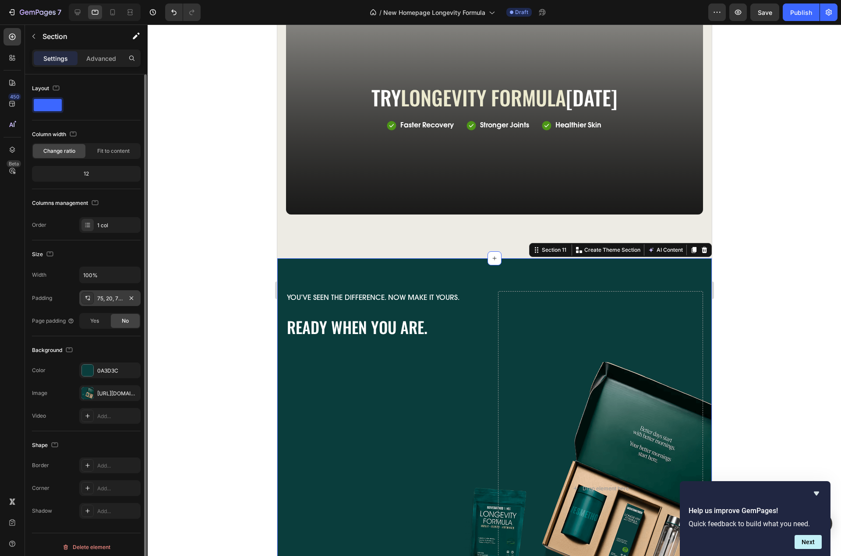
click at [109, 296] on div "75, 20, 75, 20" at bounding box center [109, 299] width 25 height 8
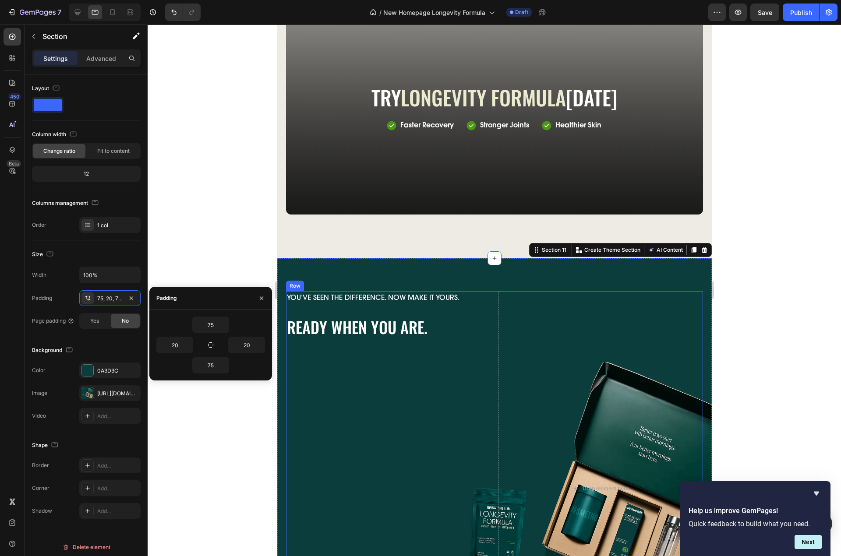
scroll to position [3672, 0]
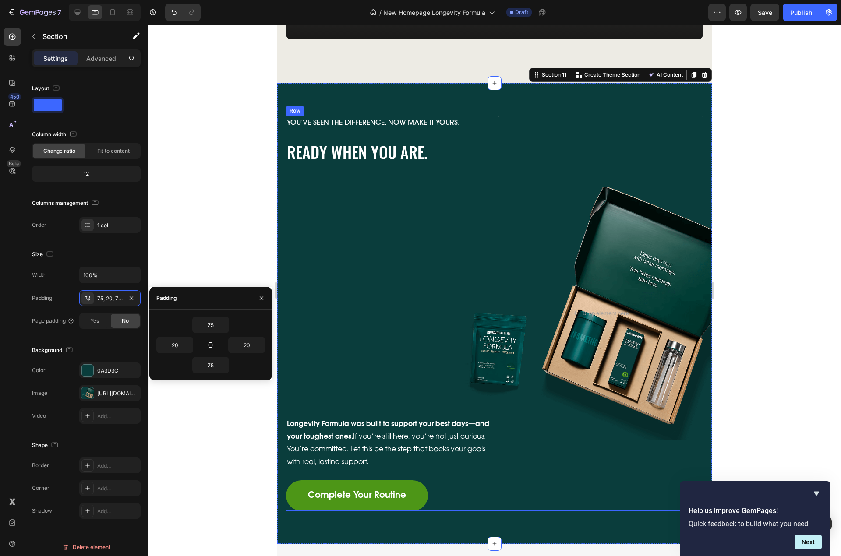
click at [387, 159] on h2 "Ready When You Are." at bounding box center [388, 152] width 205 height 22
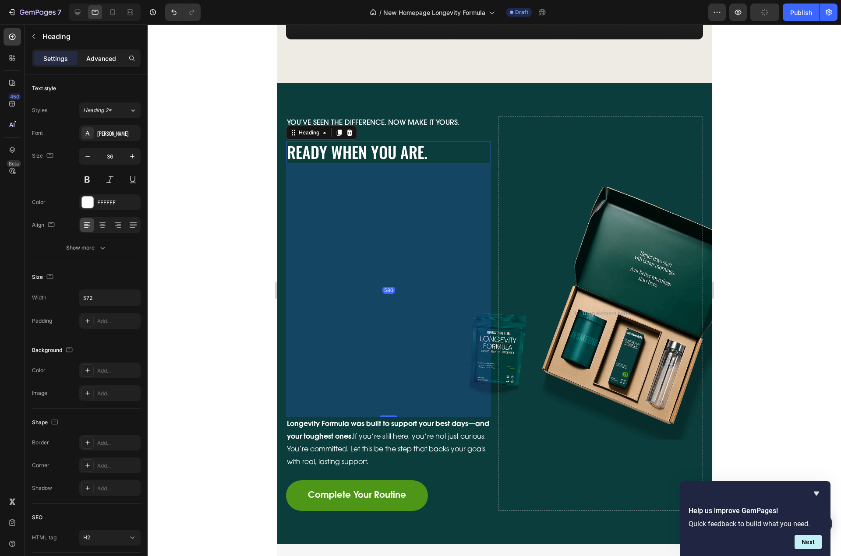
click at [93, 60] on p "Advanced" at bounding box center [101, 58] width 30 height 9
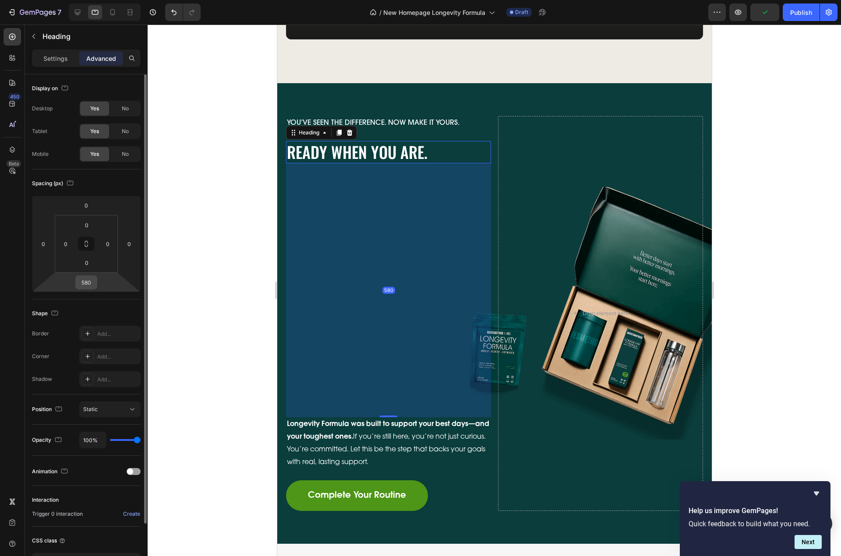
click at [85, 285] on input "580" at bounding box center [87, 282] width 18 height 13
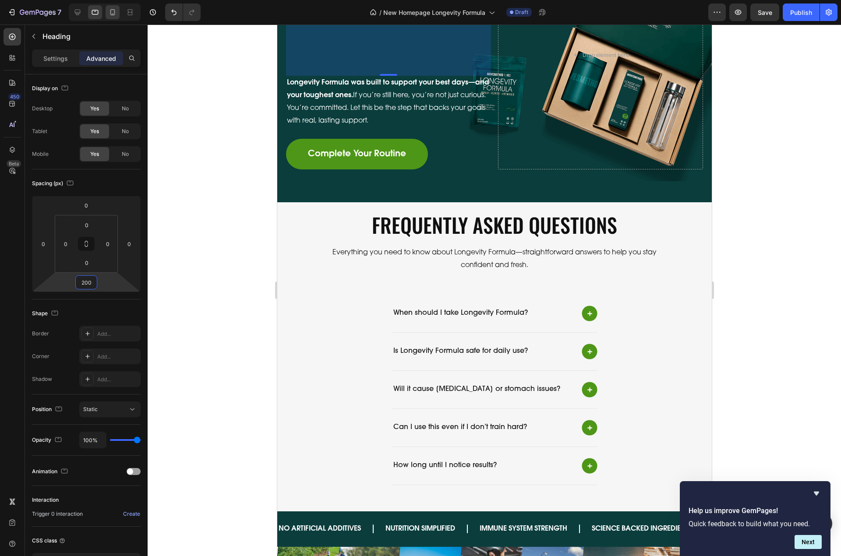
scroll to position [3584, 0]
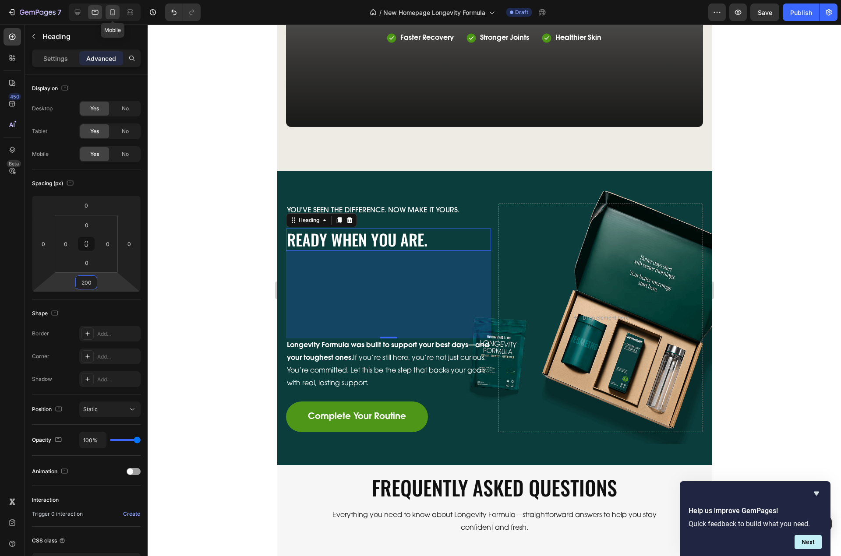
click at [114, 17] on div at bounding box center [113, 12] width 14 height 14
type input "40"
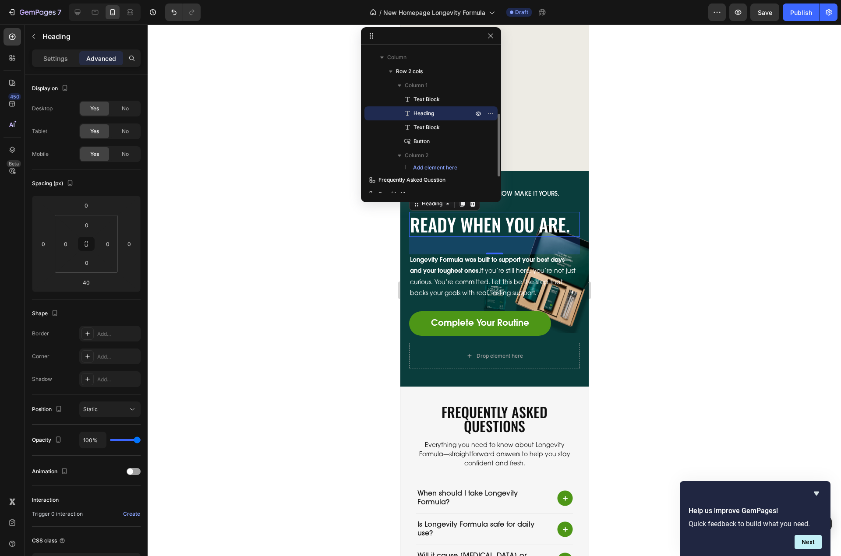
scroll to position [3588, 0]
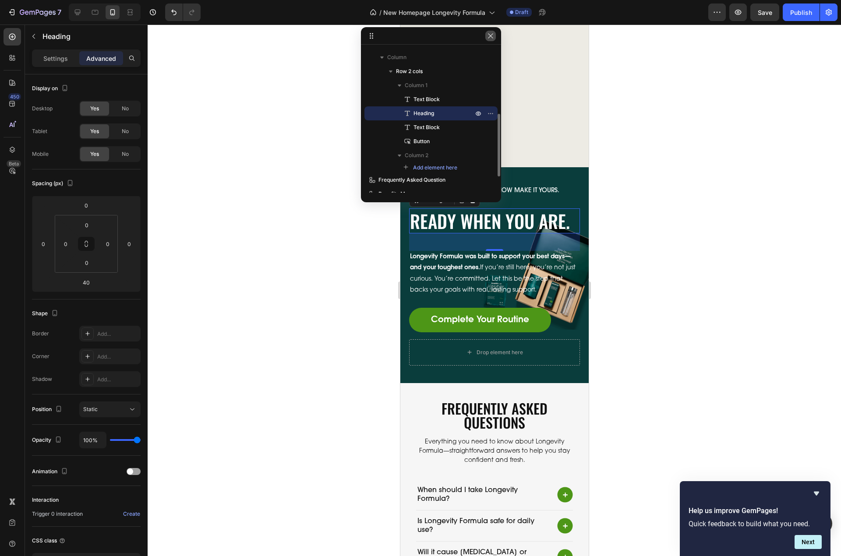
click at [494, 36] on button "button" at bounding box center [490, 36] width 11 height 11
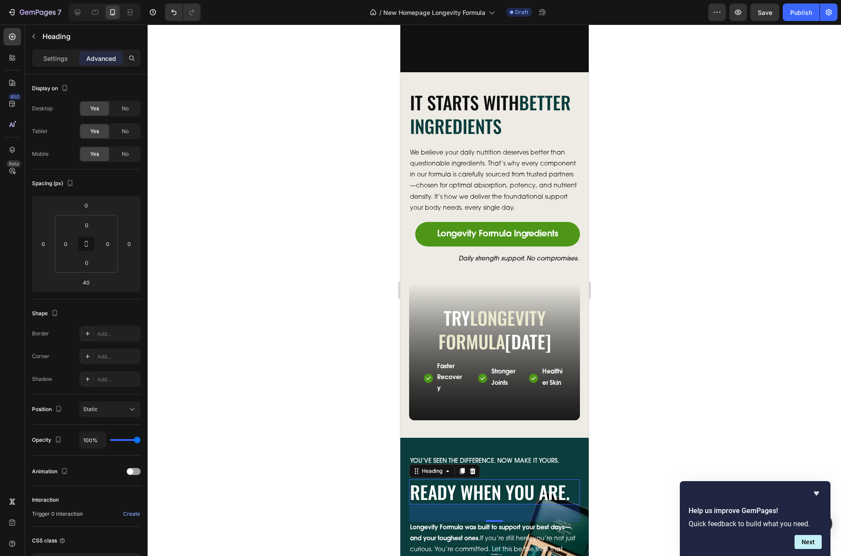
scroll to position [3303, 0]
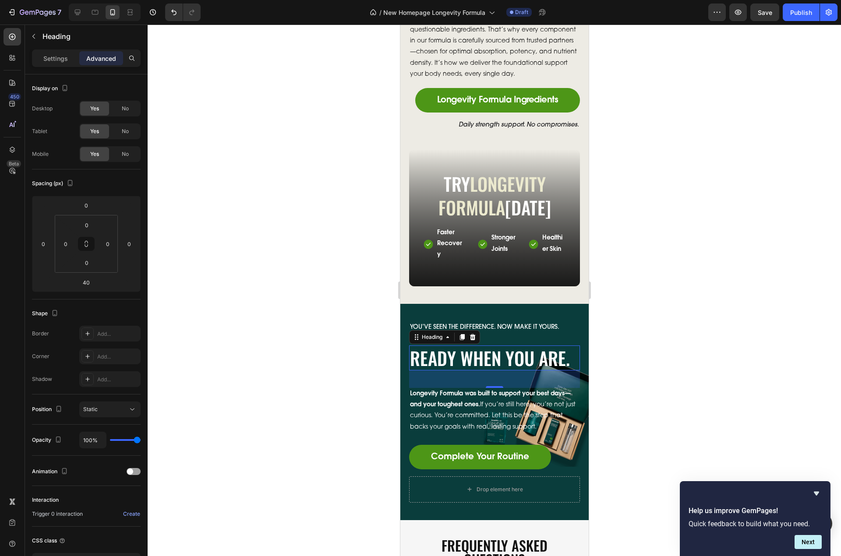
click at [496, 370] on h2 "Ready When You Are." at bounding box center [494, 358] width 171 height 25
click at [56, 57] on p "Settings" at bounding box center [55, 58] width 25 height 9
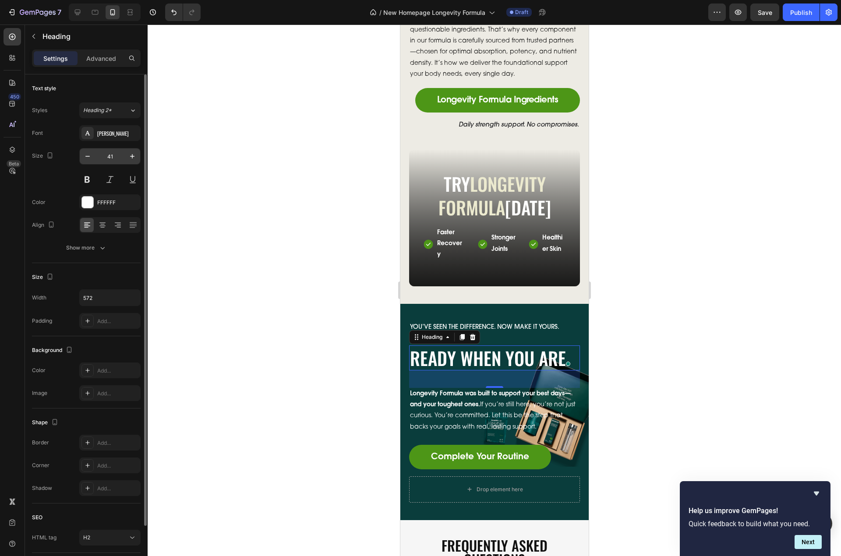
click at [110, 156] on input "41" at bounding box center [109, 156] width 29 height 16
type input "32"
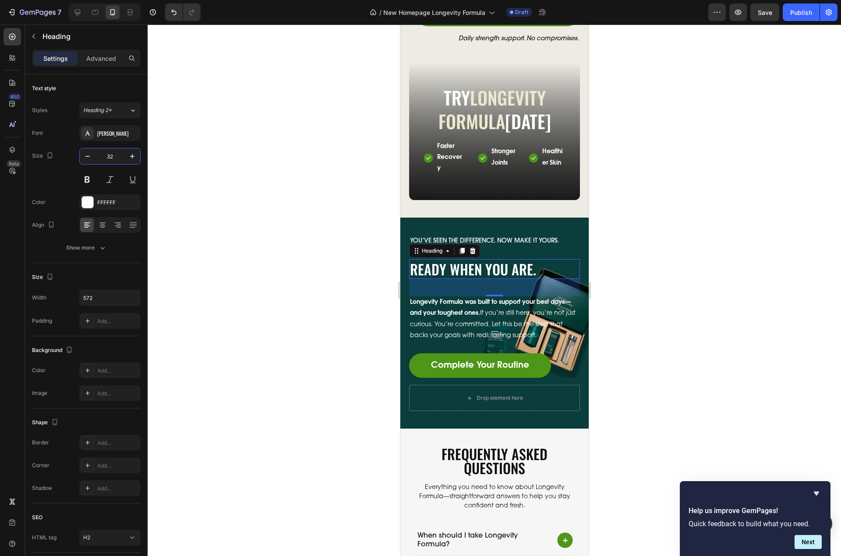
scroll to position [3391, 0]
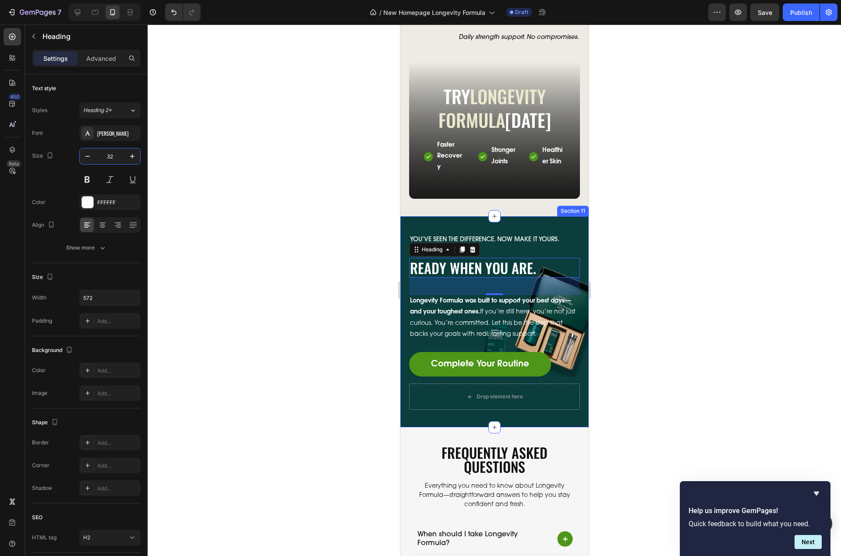
click at [528, 237] on div "You’ve seen the difference. Now make it yours. Text Block Ready When You Are. H…" at bounding box center [494, 321] width 188 height 211
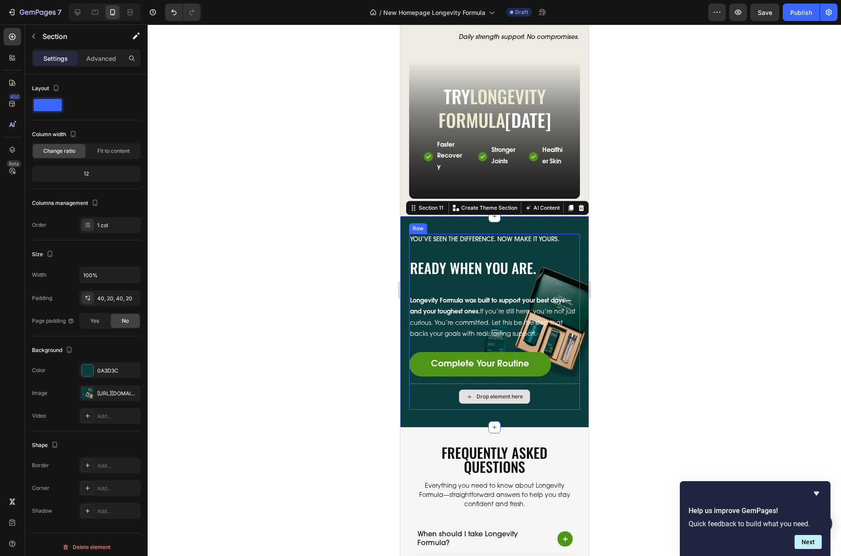
click at [496, 400] on div "Drop element here" at bounding box center [494, 397] width 171 height 26
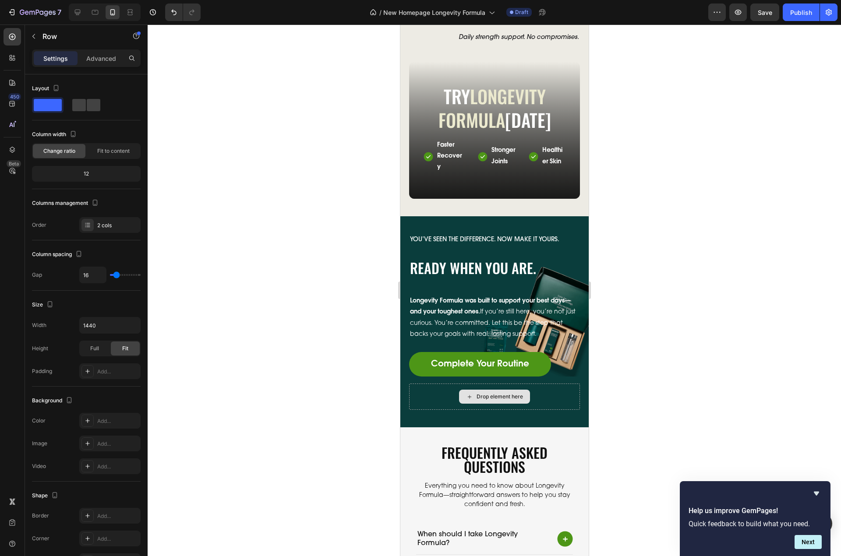
click at [497, 400] on div "Drop element here" at bounding box center [499, 396] width 46 height 7
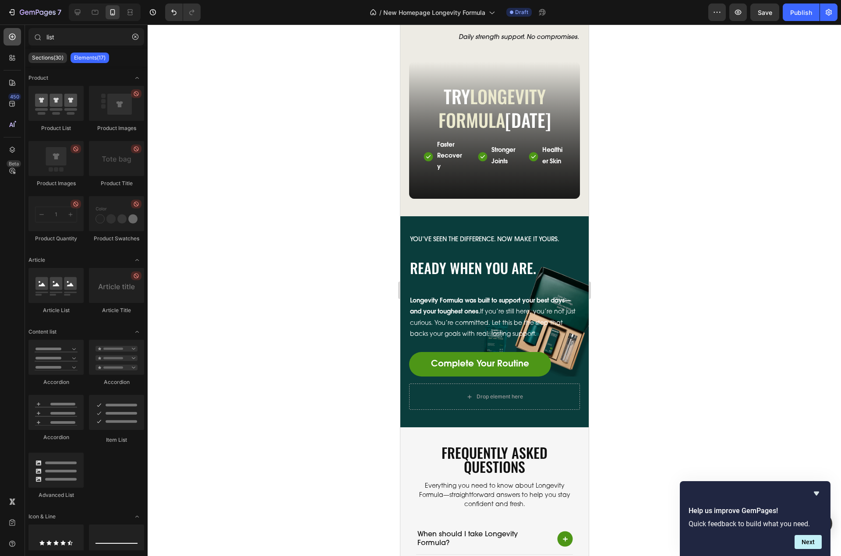
click at [15, 36] on icon at bounding box center [12, 37] width 7 height 7
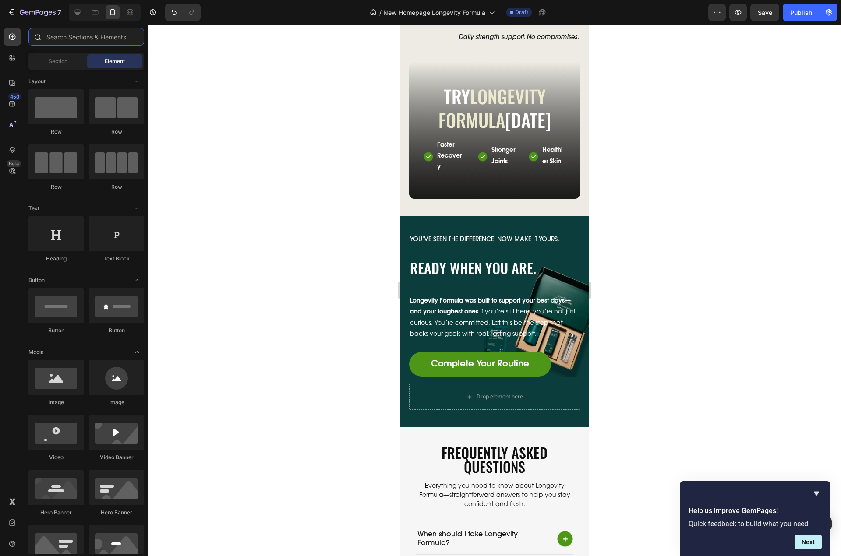
click at [54, 35] on input "text" at bounding box center [86, 37] width 116 height 18
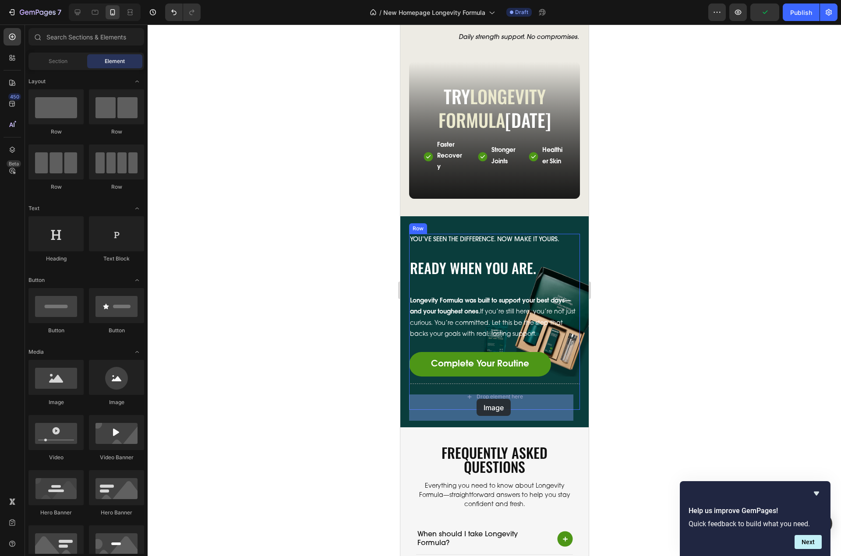
drag, startPoint x: 459, startPoint y: 406, endPoint x: 612, endPoint y: 354, distance: 161.6
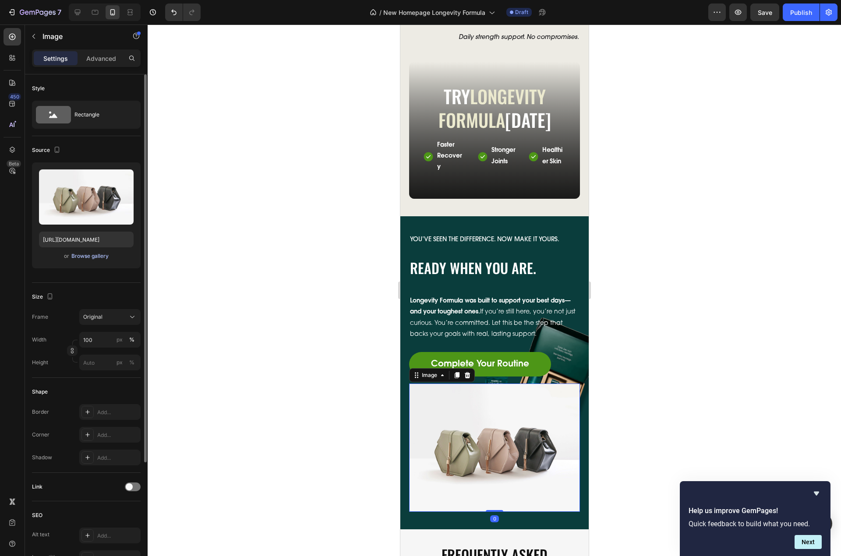
click at [89, 255] on div "Browse gallery" at bounding box center [89, 256] width 37 height 8
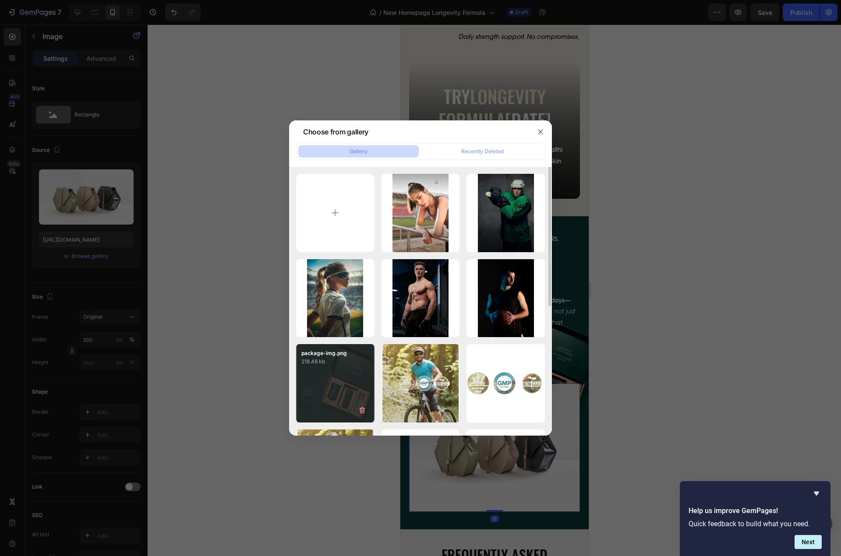
click at [337, 376] on div "package-img.png 218.48 kb" at bounding box center [335, 383] width 78 height 78
type input "[URL][DOMAIN_NAME]"
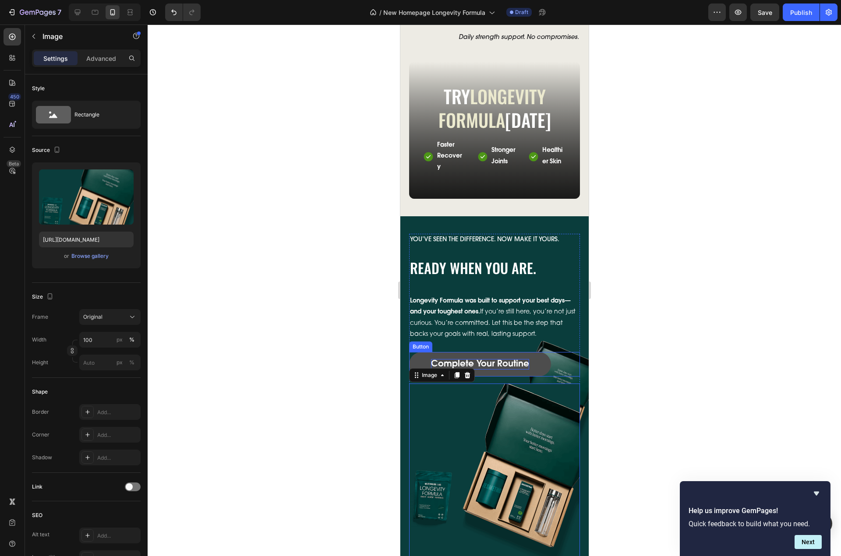
scroll to position [3478, 0]
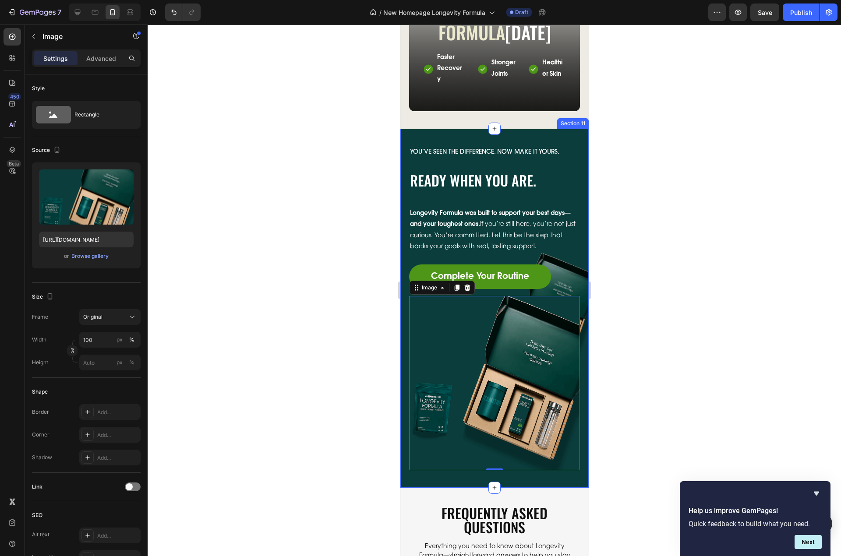
click at [503, 482] on div "You’ve seen the difference. Now make it yours. Text Block Ready When You Are. H…" at bounding box center [494, 308] width 188 height 359
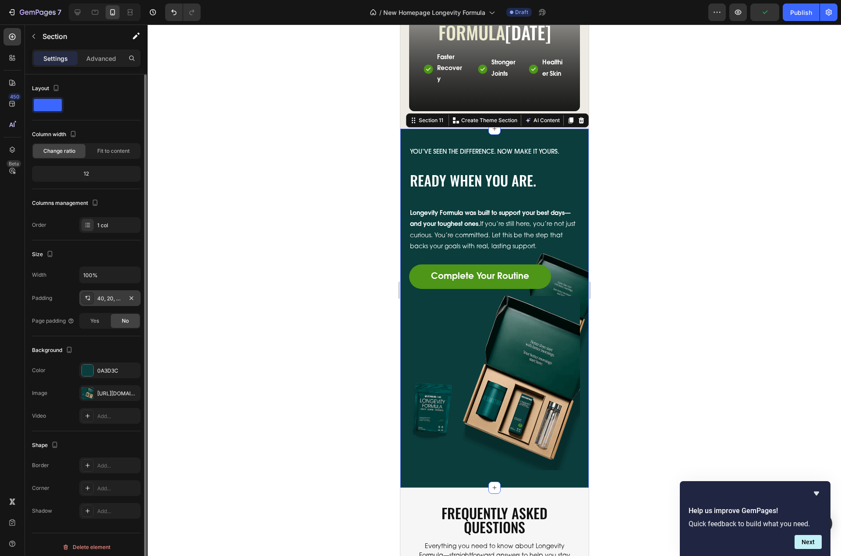
click at [120, 299] on div "40, 20, 40, 20" at bounding box center [109, 299] width 25 height 8
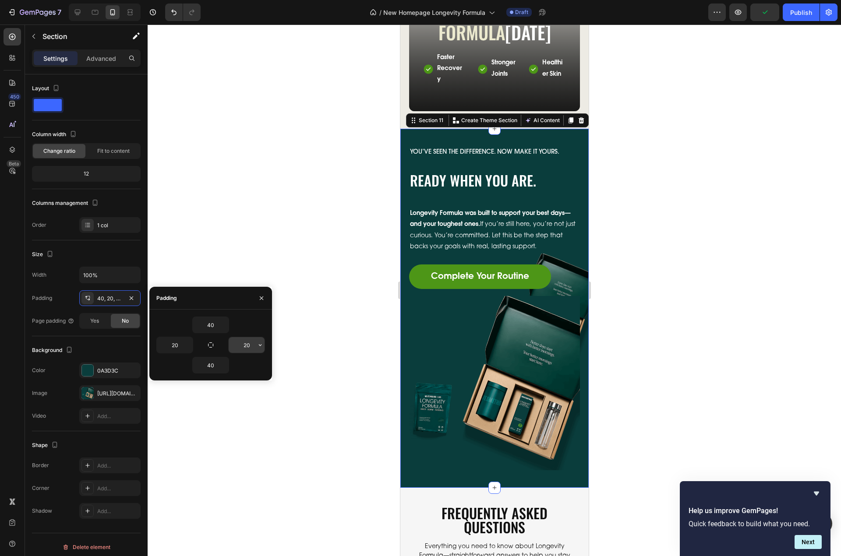
click at [243, 343] on input "20" at bounding box center [247, 345] width 36 height 16
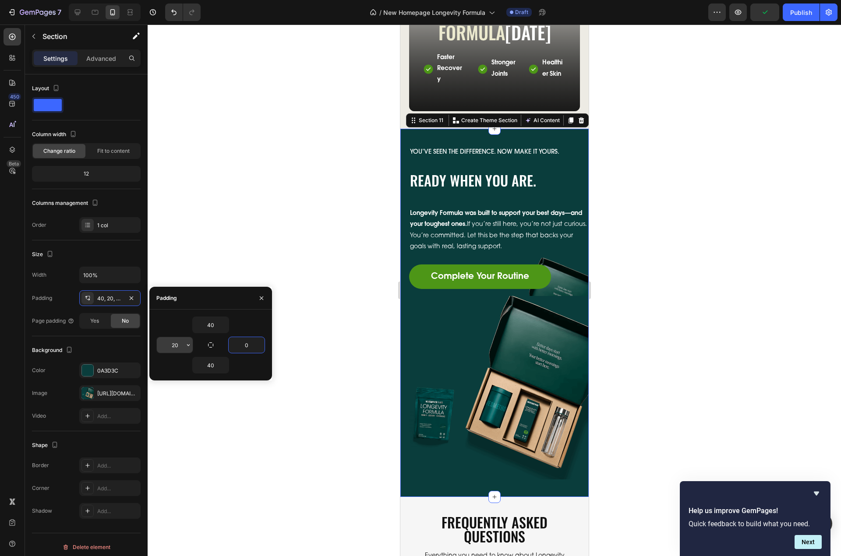
type input "0"
click at [173, 344] on input "20" at bounding box center [175, 345] width 36 height 16
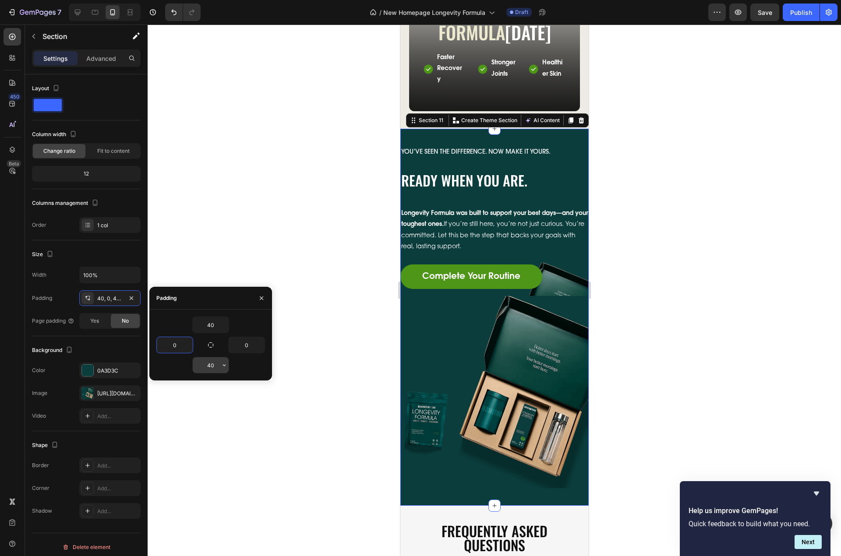
type input "0"
click at [211, 364] on input "40" at bounding box center [211, 365] width 36 height 16
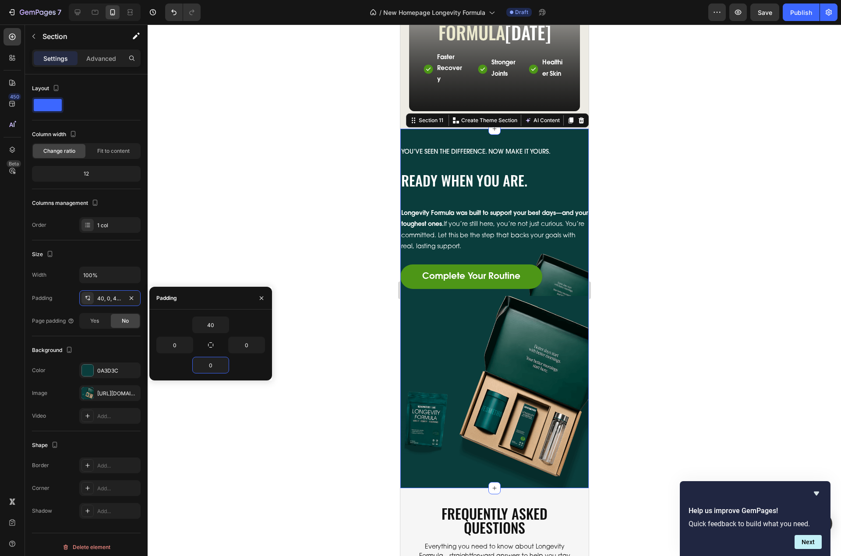
type input "0"
click at [514, 148] on div "You’ve seen the difference. Now make it yours. Text Block Ready When You Are. H…" at bounding box center [494, 309] width 188 height 360
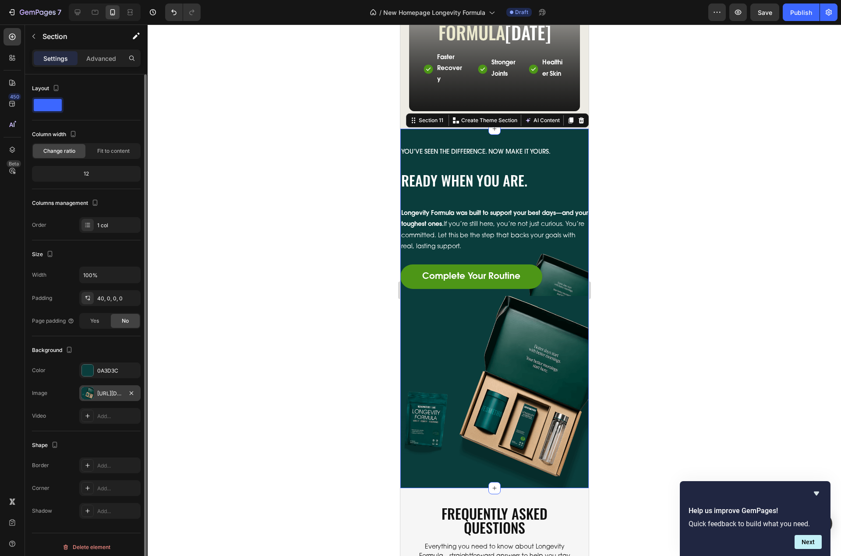
click at [107, 393] on div "[URL][DOMAIN_NAME]" at bounding box center [109, 394] width 25 height 8
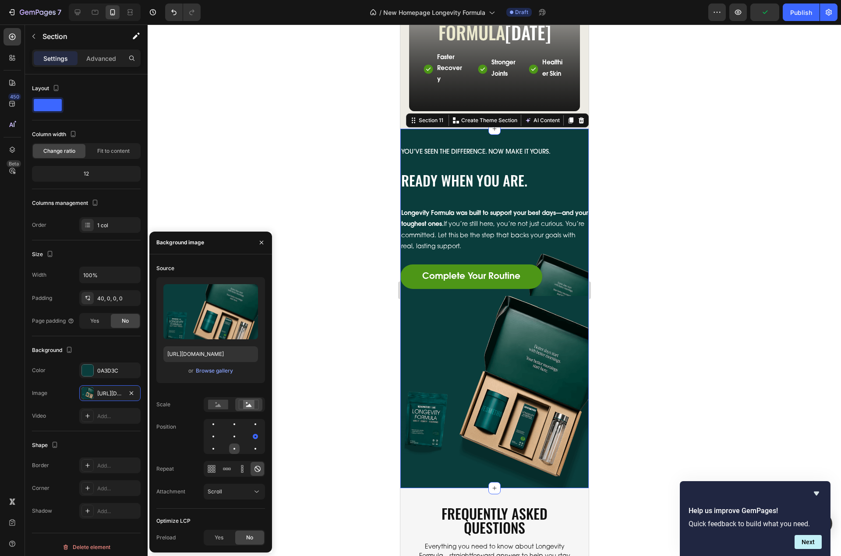
click at [235, 450] on div at bounding box center [234, 449] width 11 height 11
click at [60, 393] on div "Image https://cdn.shopify.com/s/files/1/0606/5533/7551/files/gempages_558382170…" at bounding box center [86, 393] width 109 height 16
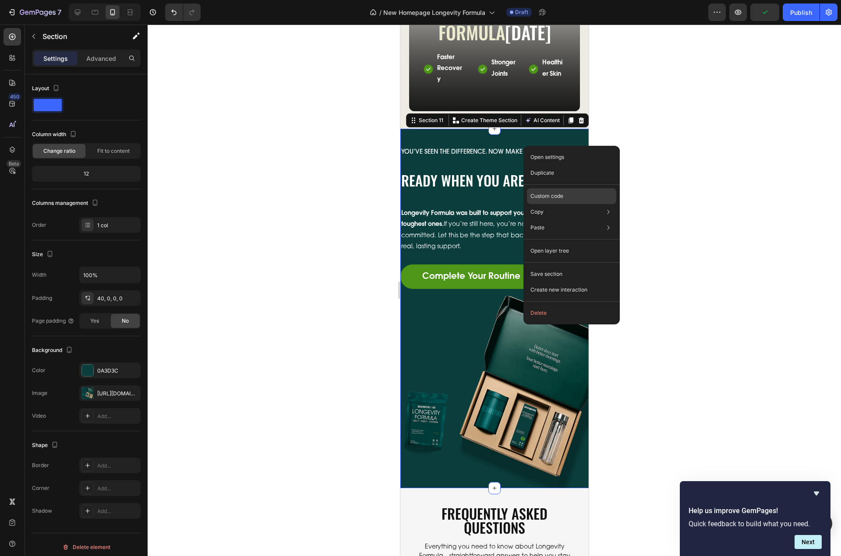
click at [582, 199] on div "Custom code" at bounding box center [571, 196] width 89 height 16
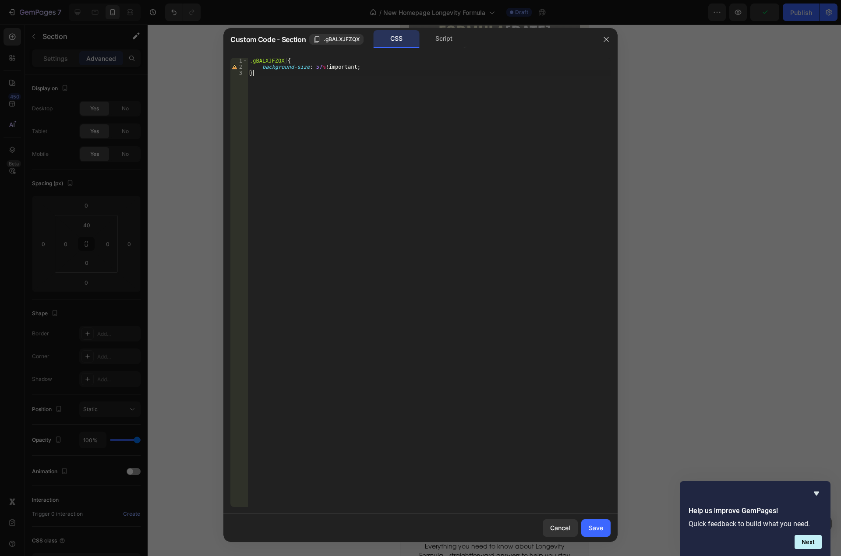
drag, startPoint x: 286, startPoint y: 76, endPoint x: 239, endPoint y: 53, distance: 52.1
click at [239, 53] on div "} 1 2 3 .gBALXJFZQX { background-size : 57 % !important ; } ההההההההההההההההההה…" at bounding box center [420, 282] width 394 height 463
click at [307, 97] on div ".gBALXJFZQX { background-size : 57 % !important ; }" at bounding box center [429, 282] width 363 height 449
type textarea "}"
paste textarea "}"
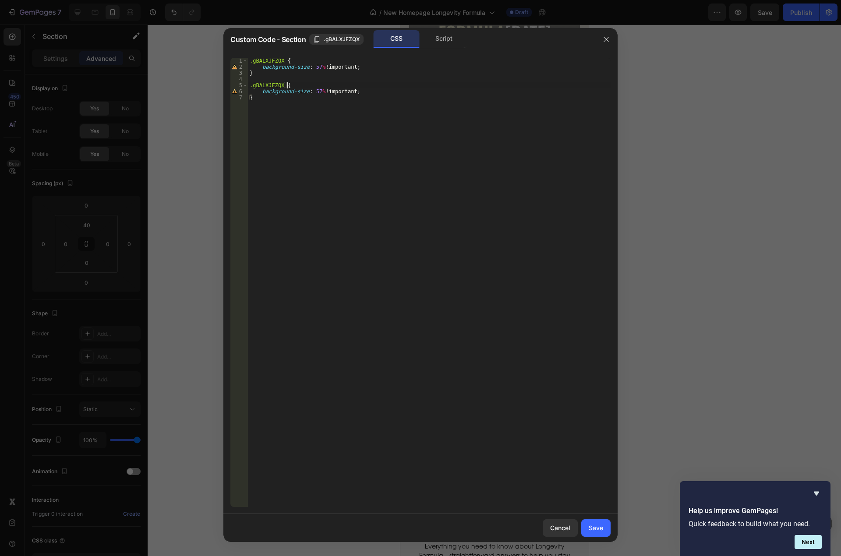
click at [303, 87] on div ".gBALXJFZQX { background-size : 57 % !important ; } .gBALXJFZQX { background-si…" at bounding box center [429, 289] width 363 height 462
type textarea ".gBALXJFZQX {"
click at [310, 79] on div ".gBALXJFZQX { background-size : 57 % !important ; } .gBALXJFZQX { background-si…" at bounding box center [429, 289] width 363 height 462
type textarea "}"
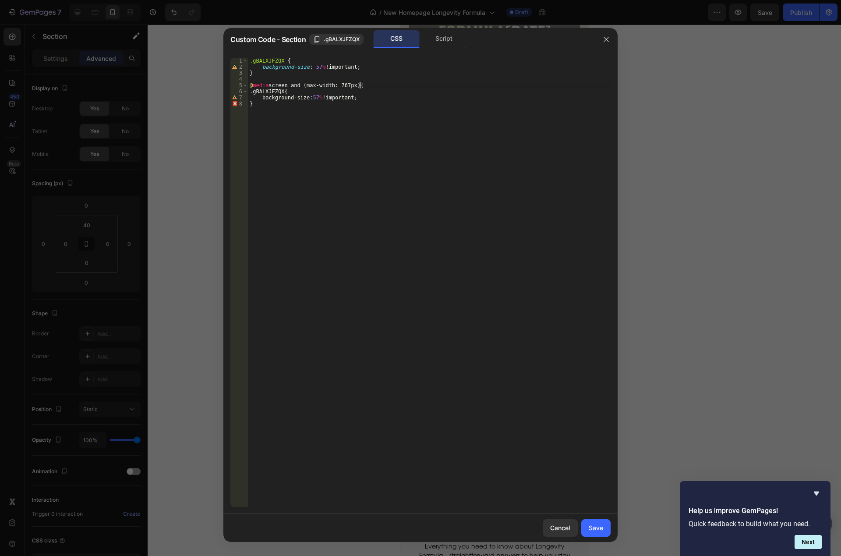
scroll to position [0, 0]
click at [364, 94] on div ".gBALXJFZQX { background-size : 57 % !important ; } @ media screen and (max-wid…" at bounding box center [429, 289] width 363 height 462
drag, startPoint x: 356, startPoint y: 98, endPoint x: 292, endPoint y: 95, distance: 63.6
click at [292, 95] on div ".gBALXJFZQX { background-size : 57 % !important ; } @ media screen and (max-wid…" at bounding box center [429, 289] width 363 height 462
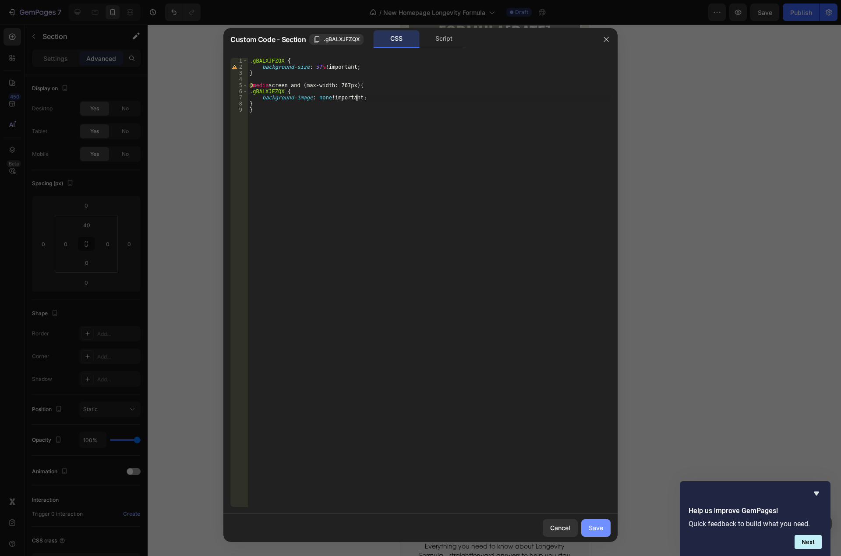
type textarea "background-image: none !important;"
click at [598, 529] on div "Save" at bounding box center [596, 527] width 14 height 9
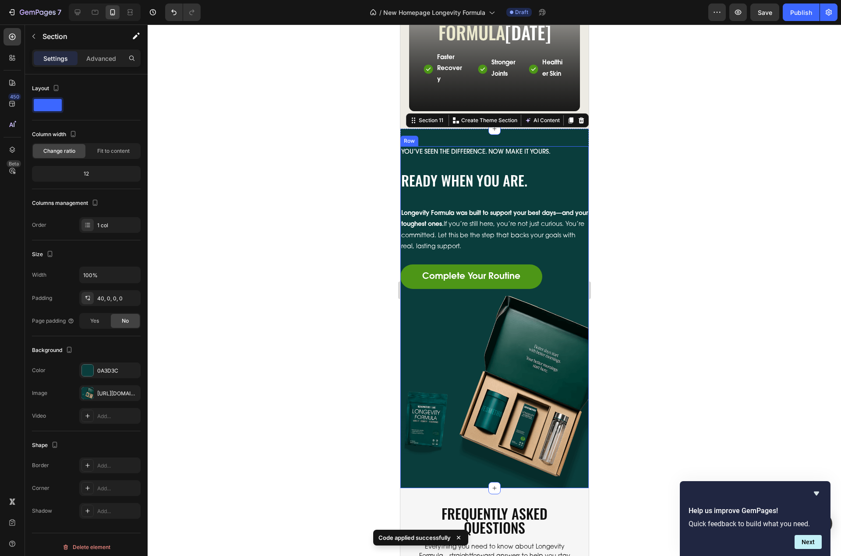
click at [562, 171] on div "You’ve seen the difference. Now make it yours. Text Block Ready When You Are. H…" at bounding box center [494, 217] width 188 height 143
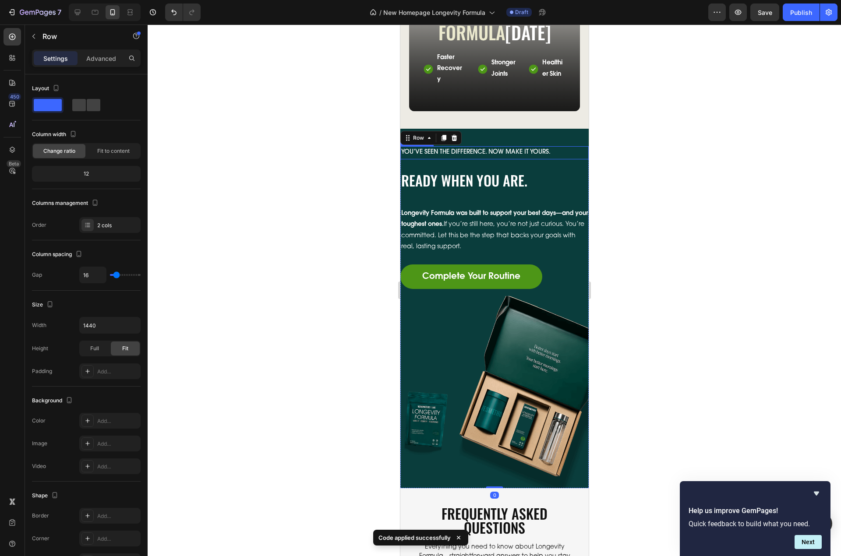
click at [424, 158] on p "You’ve seen the difference. Now make it yours." at bounding box center [494, 152] width 187 height 11
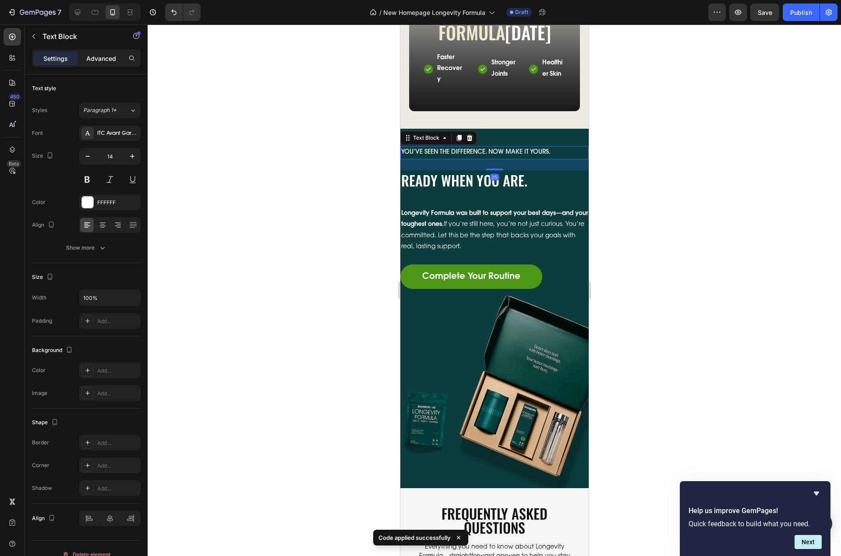
click at [105, 58] on p "Advanced" at bounding box center [101, 58] width 30 height 9
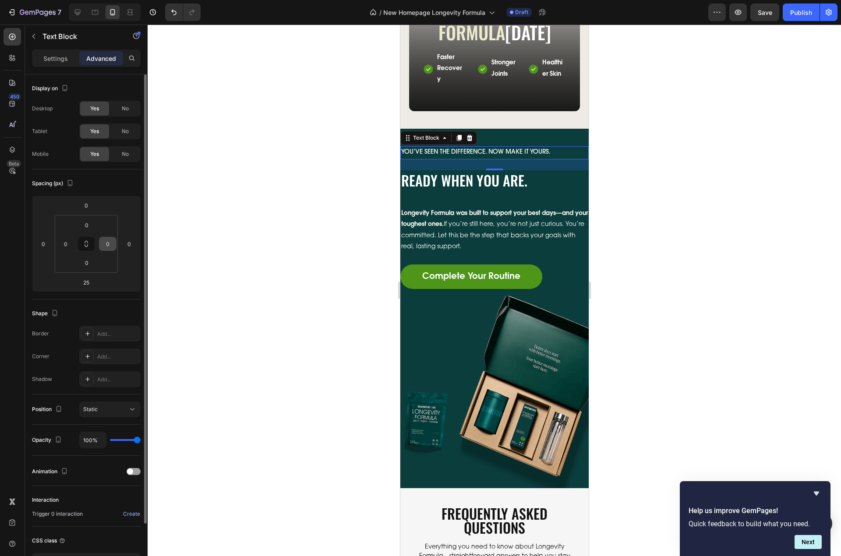
click at [110, 242] on input "0" at bounding box center [107, 243] width 13 height 13
click at [106, 243] on input "2" at bounding box center [107, 243] width 13 height 13
click at [110, 243] on input "2" at bounding box center [107, 243] width 13 height 13
type input "20"
click at [65, 245] on input "0" at bounding box center [65, 243] width 13 height 13
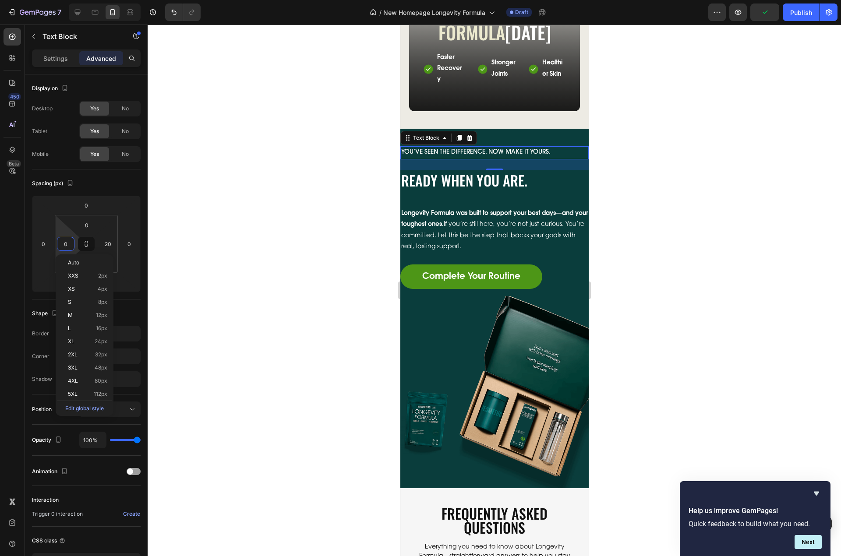
paste input "2"
type input "20"
drag, startPoint x: 701, startPoint y: 230, endPoint x: 445, endPoint y: 191, distance: 259.6
click at [463, 187] on p "Ready When You Are." at bounding box center [494, 180] width 187 height 18
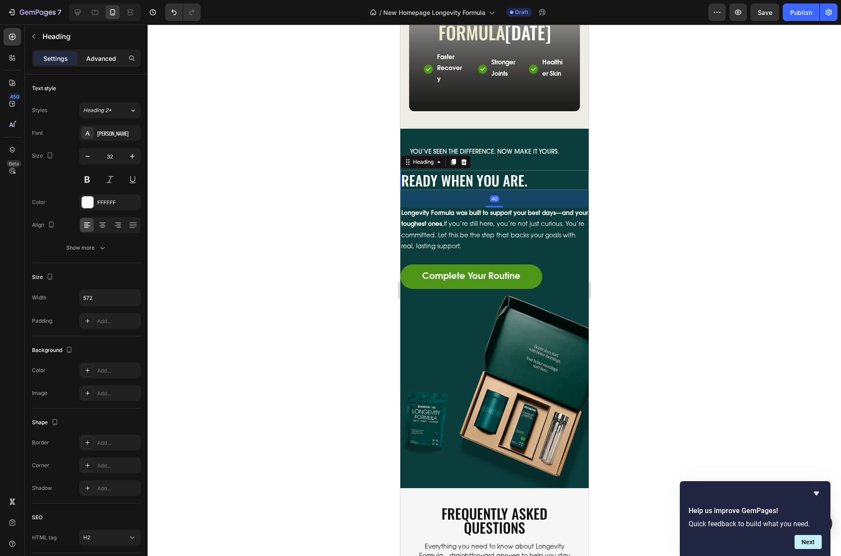
click at [111, 61] on p "Advanced" at bounding box center [101, 58] width 30 height 9
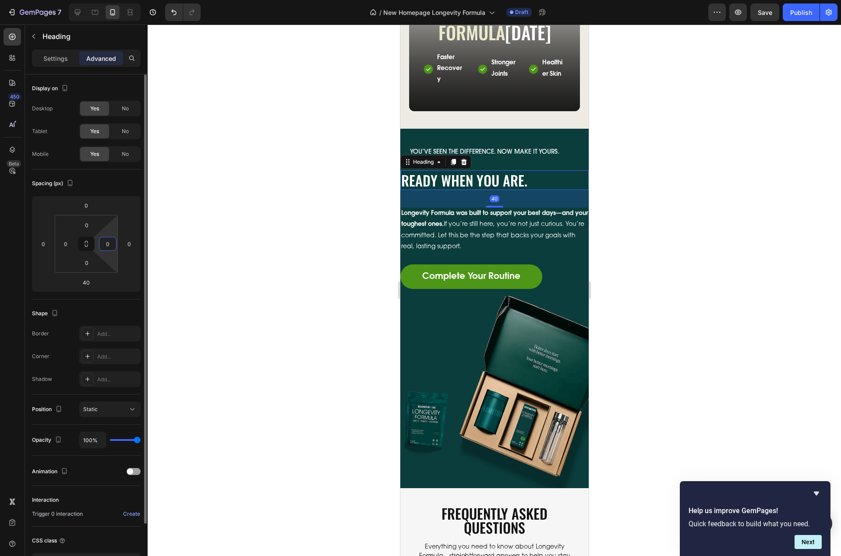
click at [105, 247] on input "0" at bounding box center [107, 243] width 13 height 13
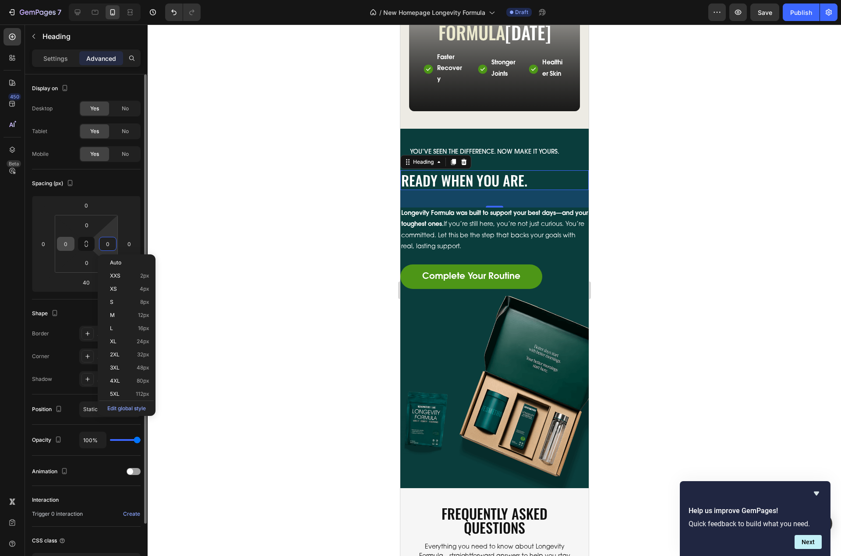
paste input "2"
type input "20"
click at [65, 245] on input "0" at bounding box center [65, 243] width 13 height 13
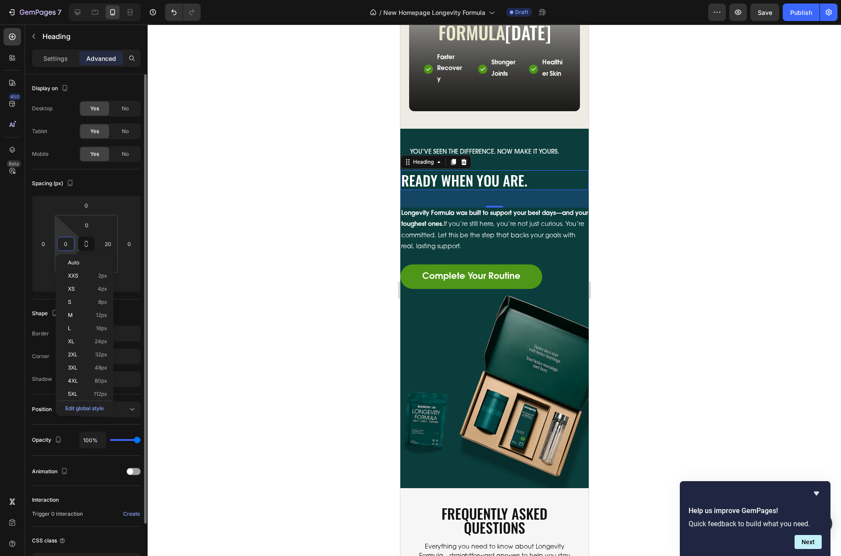
paste input "20"
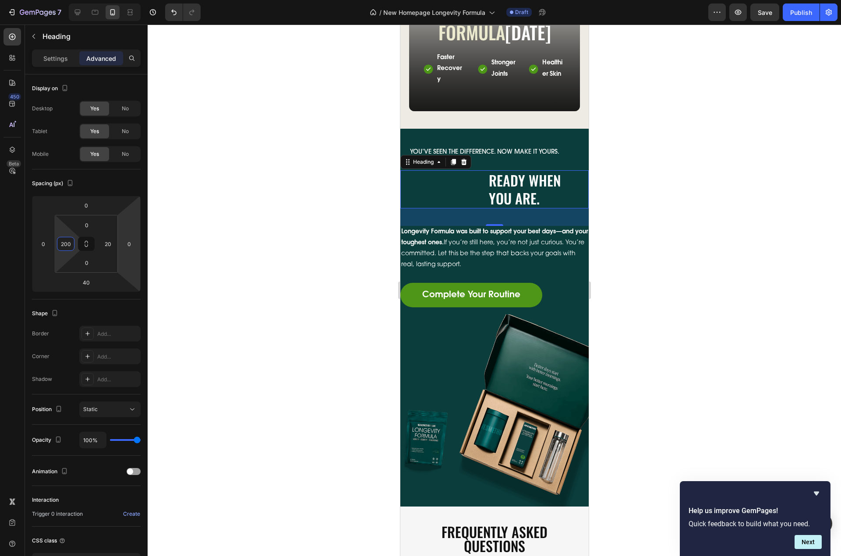
paste input
type input "20"
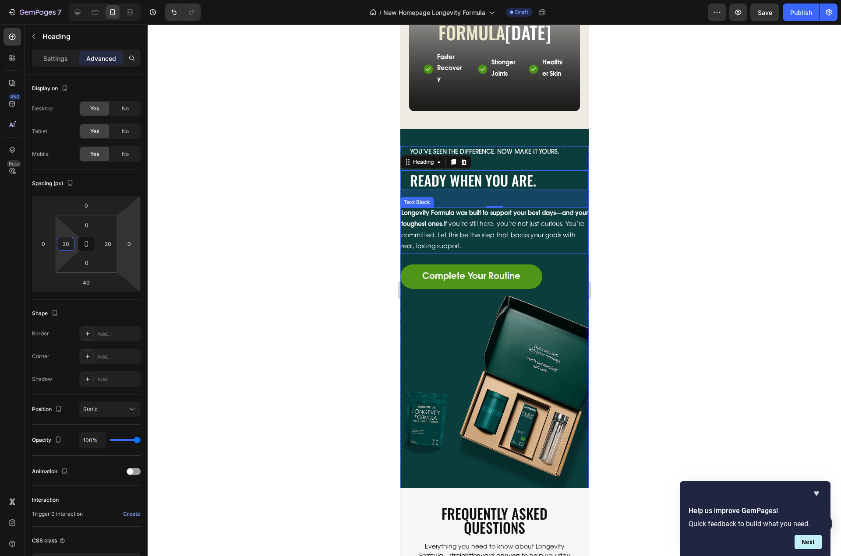
click at [472, 245] on p "Longevity Formula was built to support your best days—and your toughest ones. I…" at bounding box center [494, 230] width 187 height 44
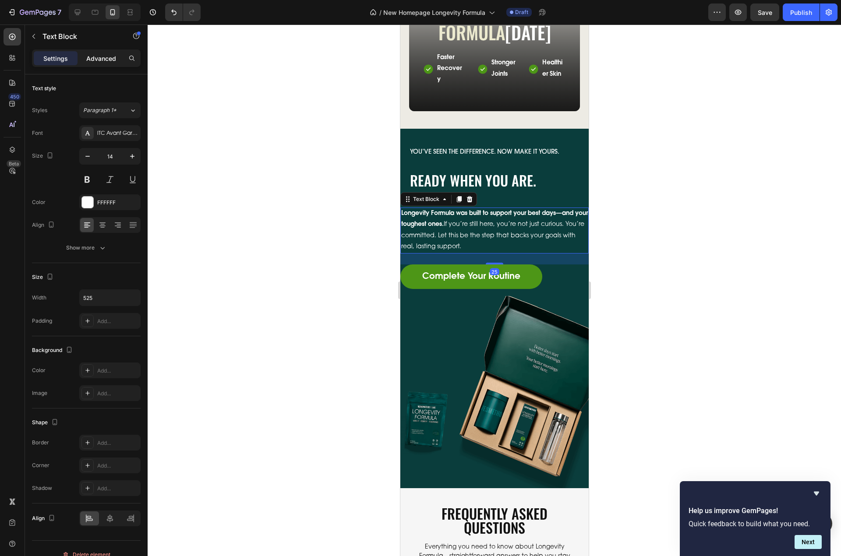
click at [96, 64] on div "Advanced" at bounding box center [101, 58] width 44 height 14
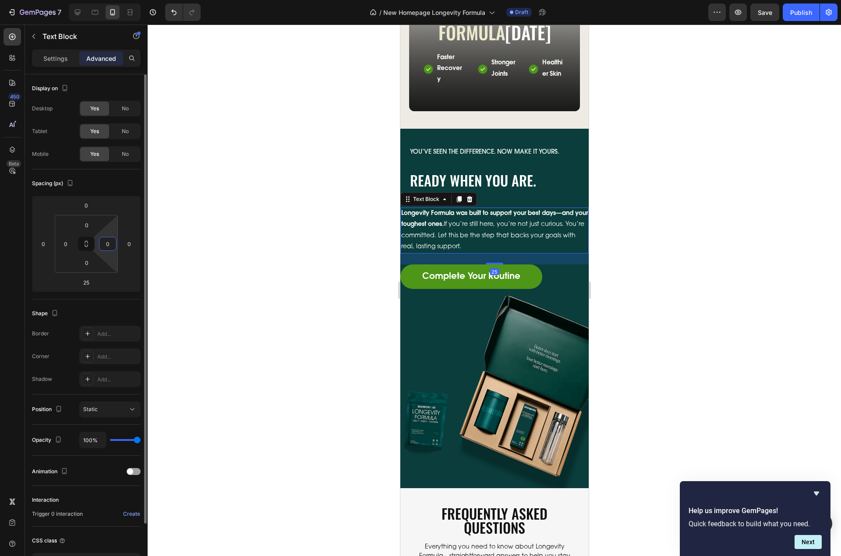
click at [103, 250] on input "0" at bounding box center [107, 243] width 13 height 13
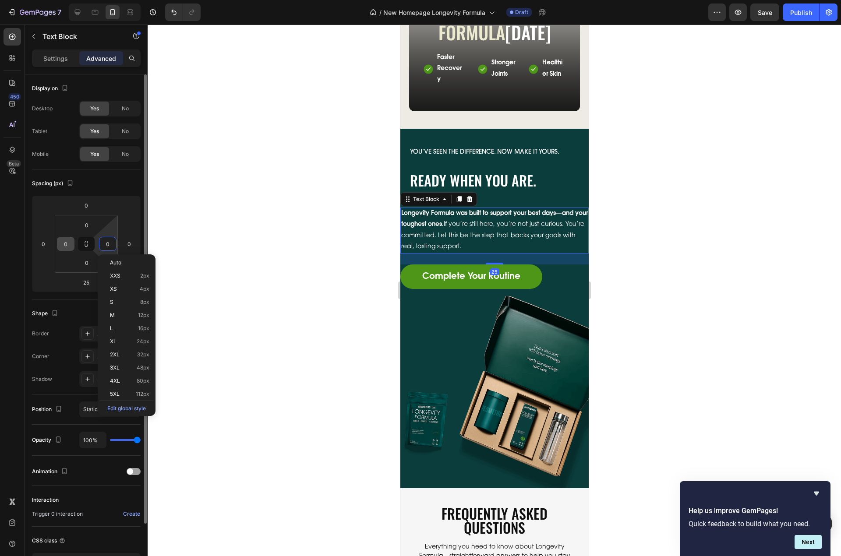
paste input "2"
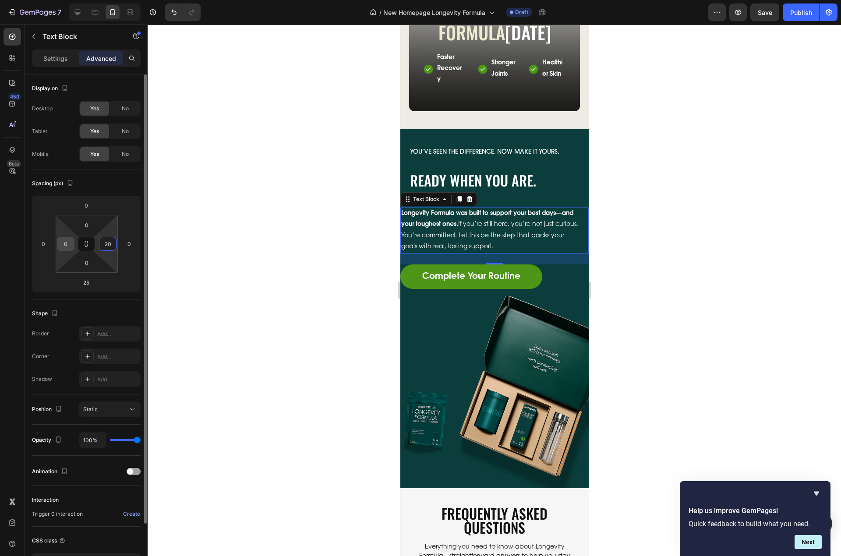
type input "20"
click at [71, 247] on input "0" at bounding box center [65, 243] width 13 height 13
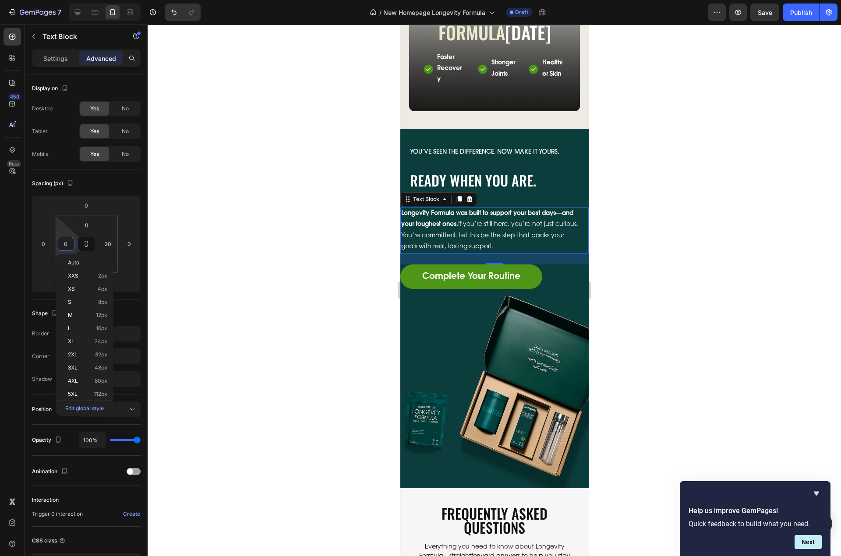
paste input "2"
type input "20"
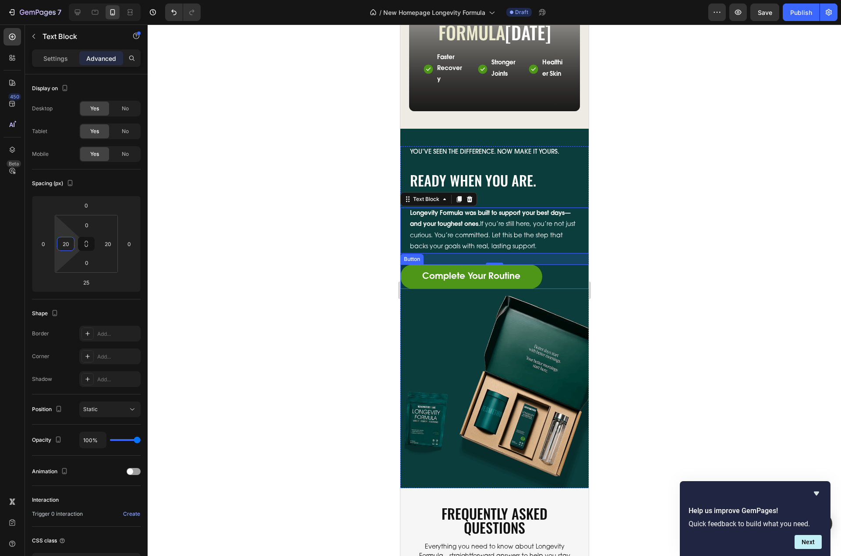
click at [550, 288] on div "Complete Your Routine Button" at bounding box center [494, 277] width 188 height 25
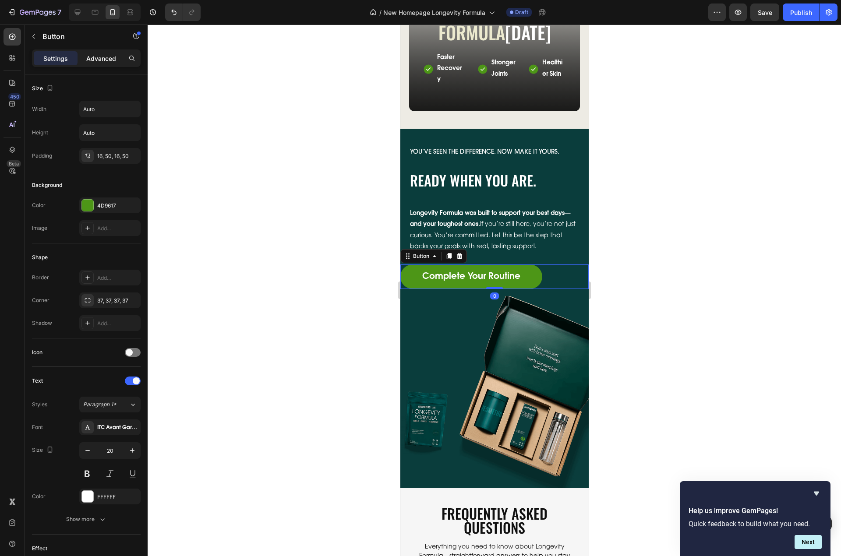
click at [106, 57] on p "Advanced" at bounding box center [101, 58] width 30 height 9
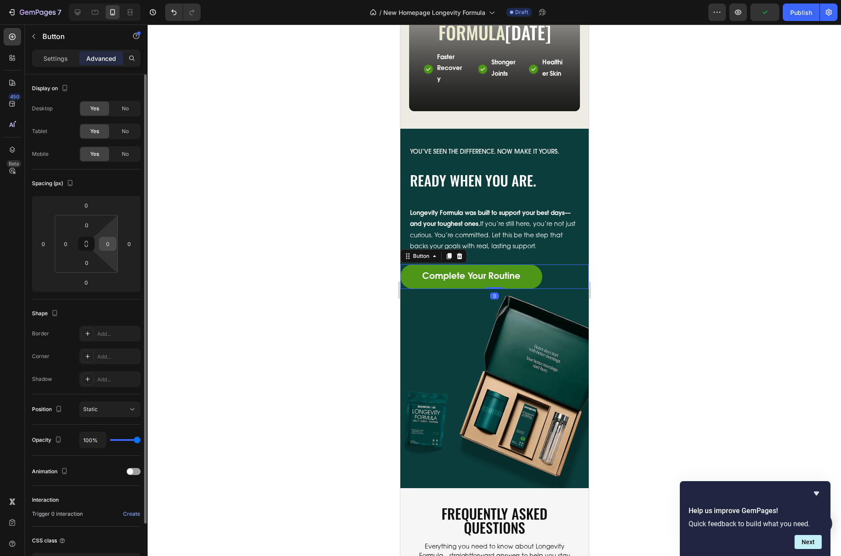
click at [113, 246] on input "0" at bounding box center [107, 243] width 13 height 13
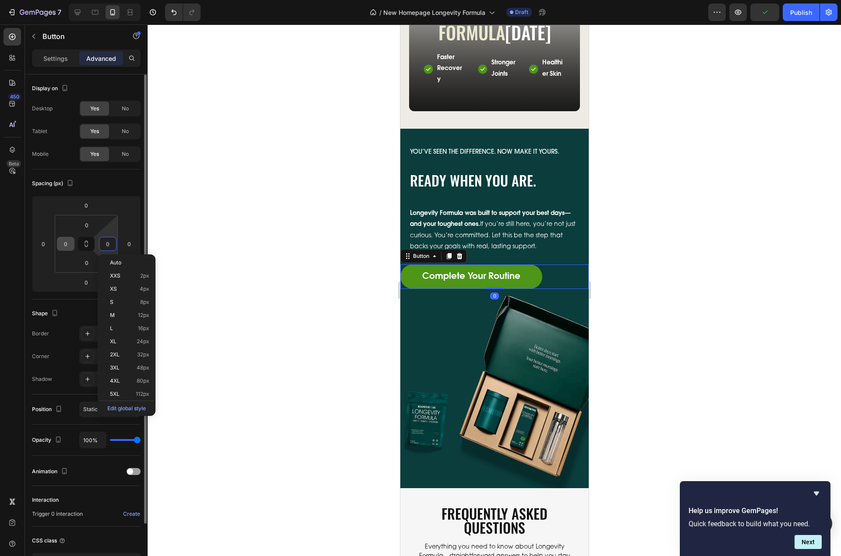
paste input "2"
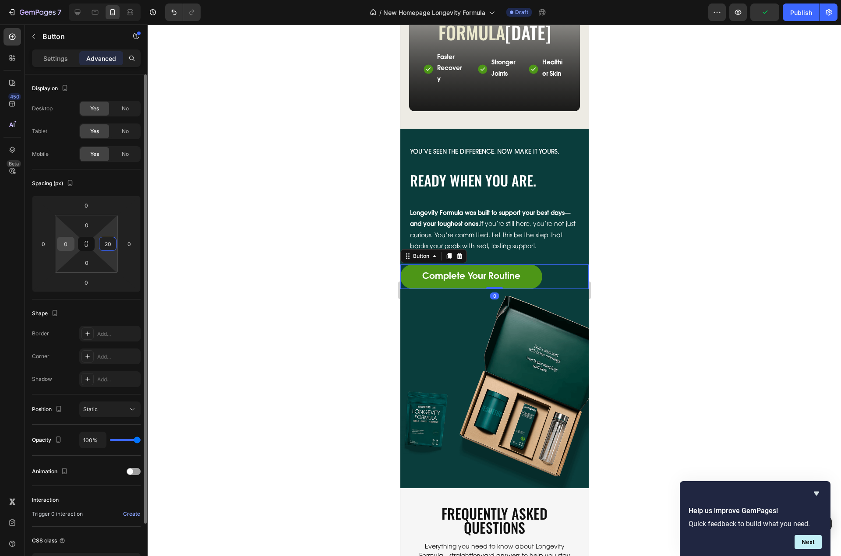
type input "20"
click at [65, 246] on input "0" at bounding box center [65, 243] width 13 height 13
paste input "20"
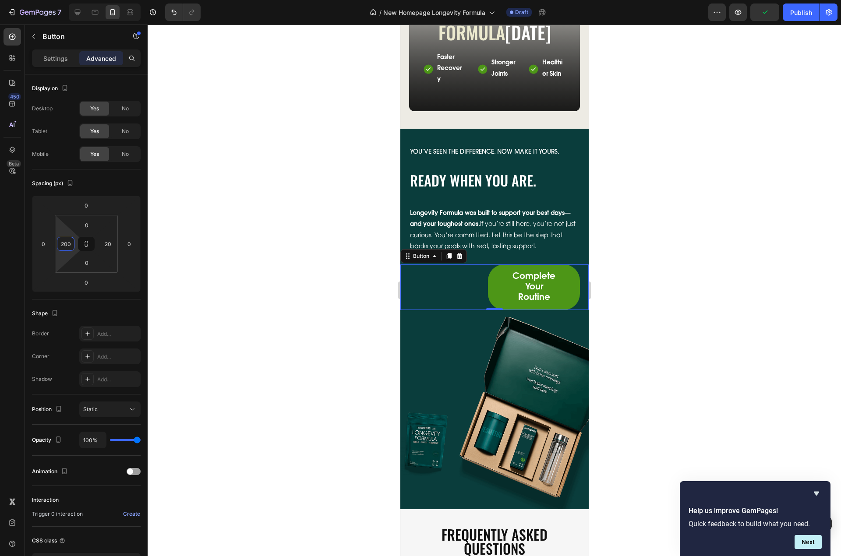
paste input
type input "20"
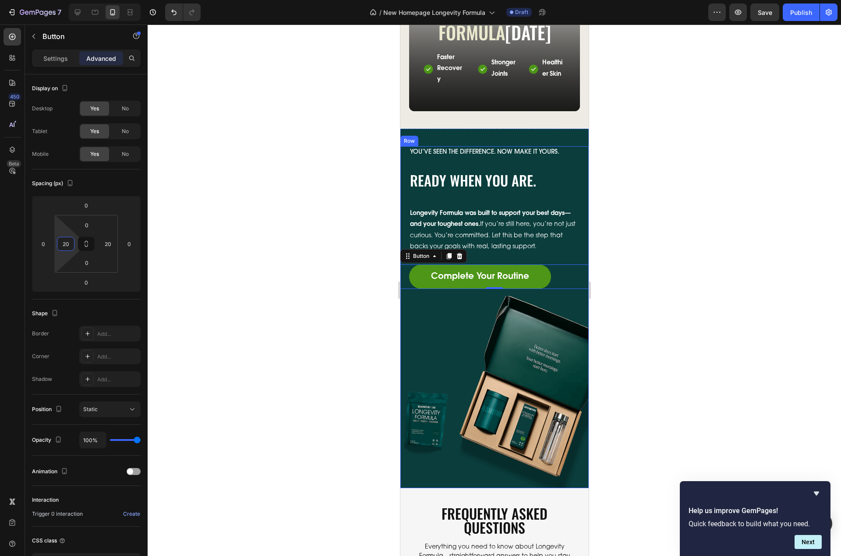
click at [530, 158] on p "You’ve seen the difference. Now make it yours." at bounding box center [494, 152] width 169 height 11
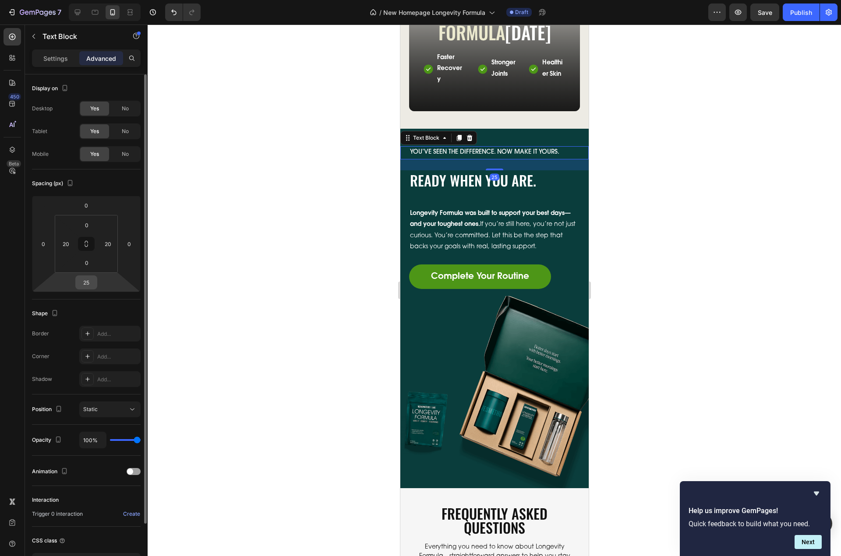
click at [89, 285] on input "25" at bounding box center [87, 282] width 18 height 13
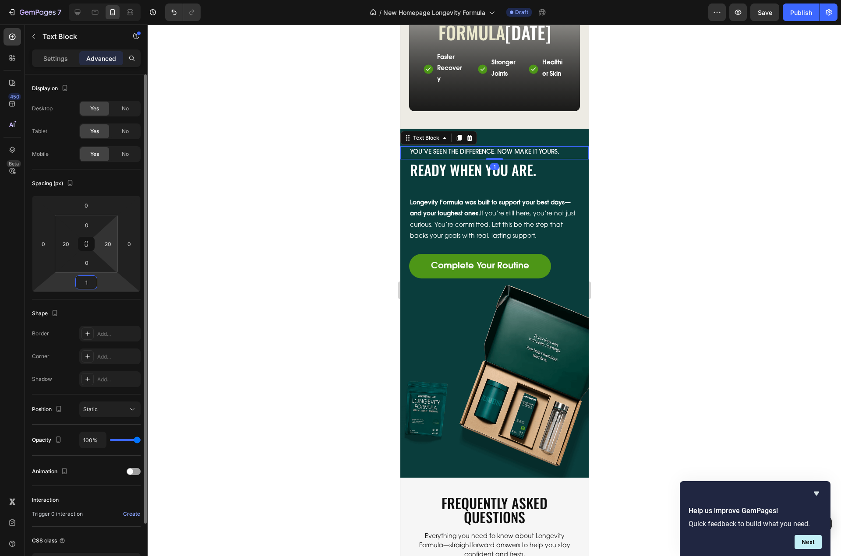
type input "5"
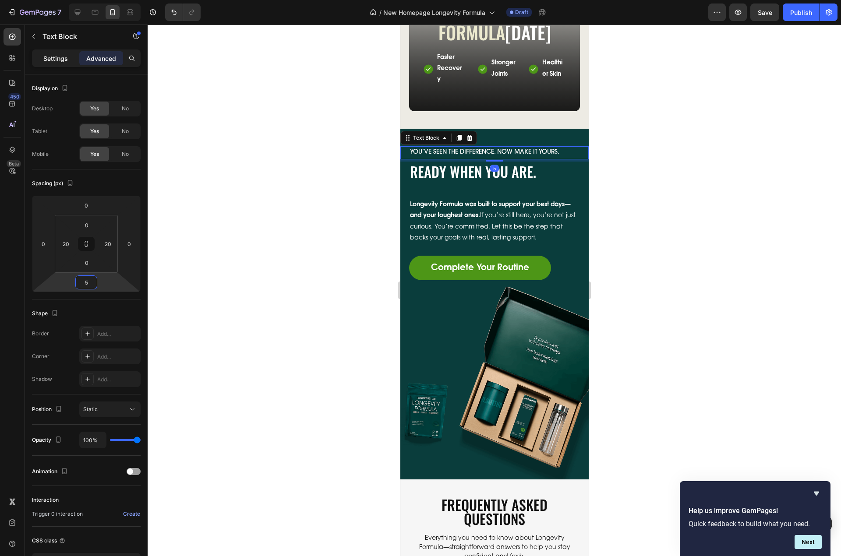
click at [48, 56] on p "Settings" at bounding box center [55, 58] width 25 height 9
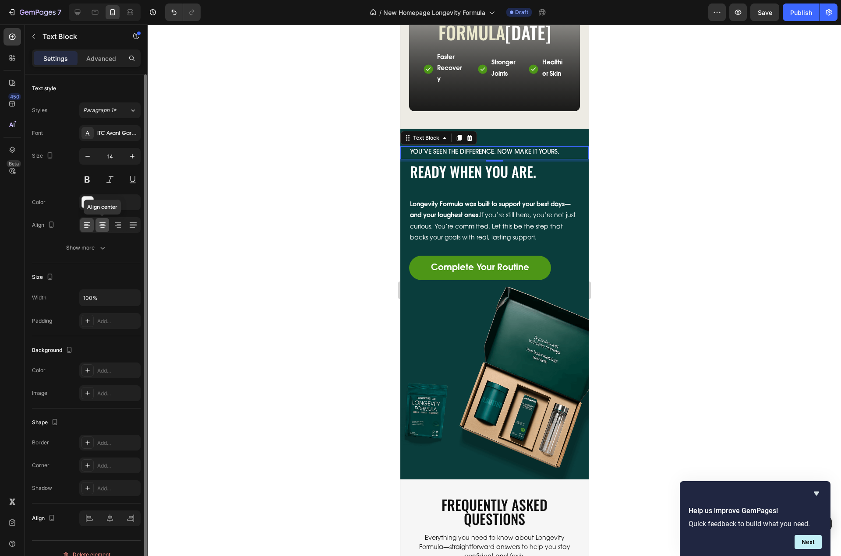
click at [101, 223] on icon at bounding box center [102, 225] width 9 height 9
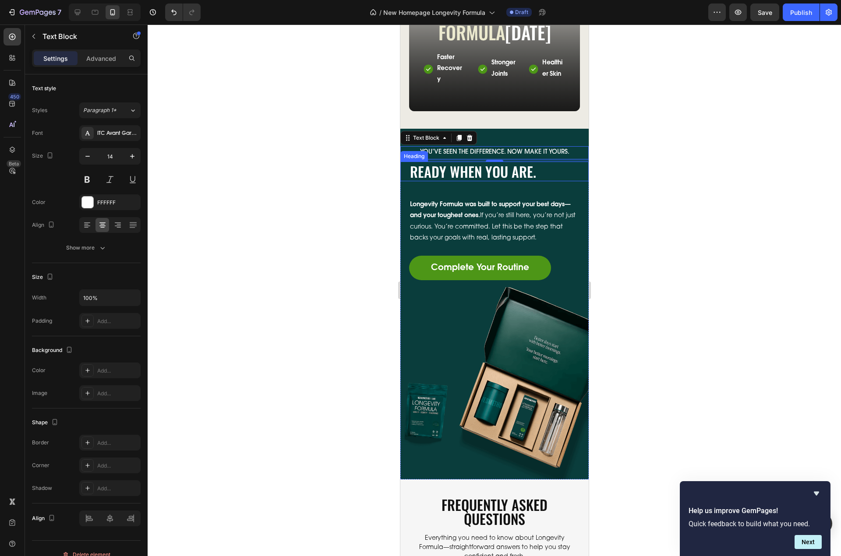
click at [530, 181] on p "Ready When You Are." at bounding box center [494, 172] width 169 height 18
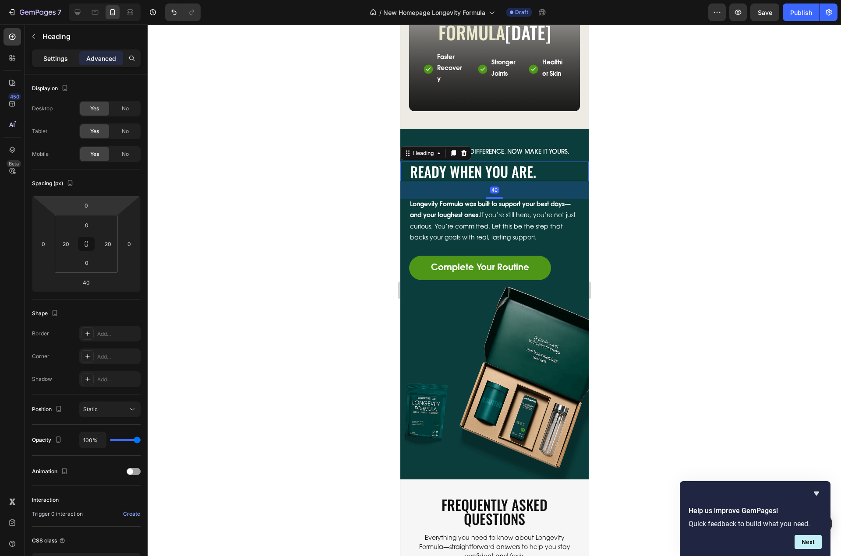
click at [48, 57] on p "Settings" at bounding box center [55, 58] width 25 height 9
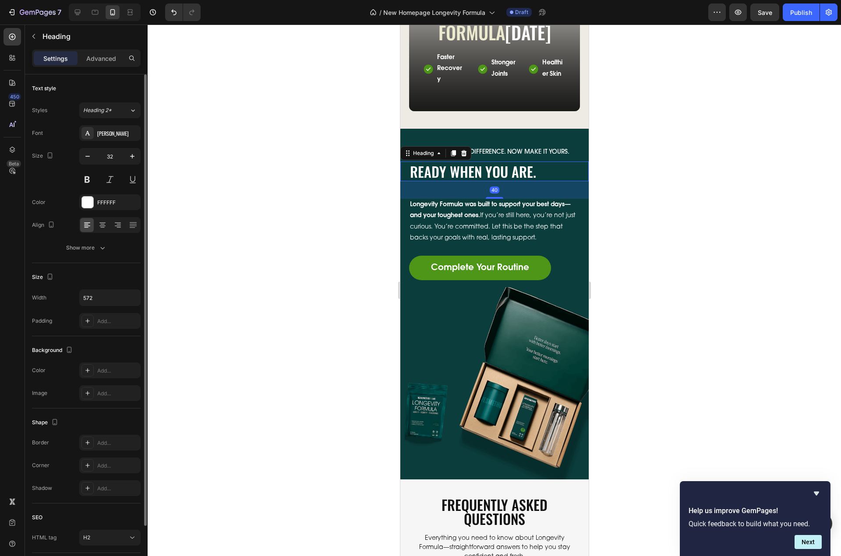
click at [99, 232] on div at bounding box center [109, 225] width 61 height 16
click at [101, 224] on icon at bounding box center [102, 225] width 9 height 9
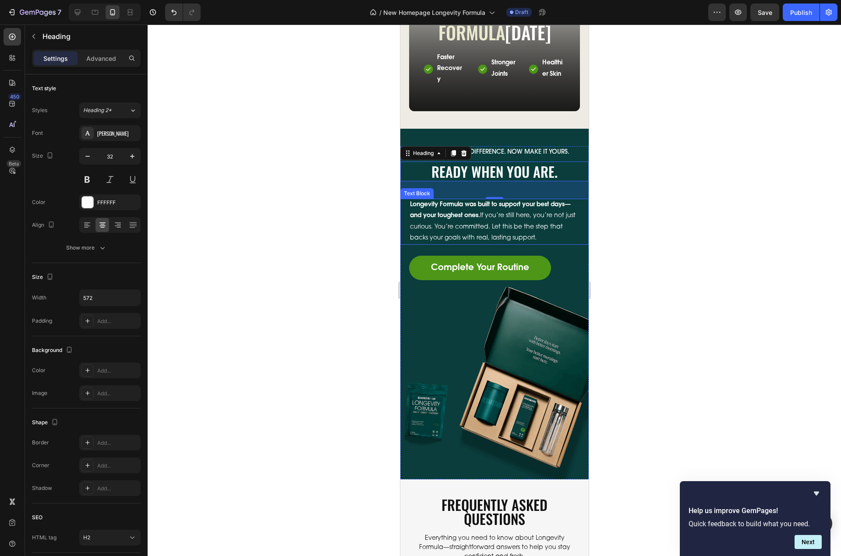
click at [517, 233] on p "Longevity Formula was built to support your best days—and your toughest ones. I…" at bounding box center [494, 222] width 169 height 44
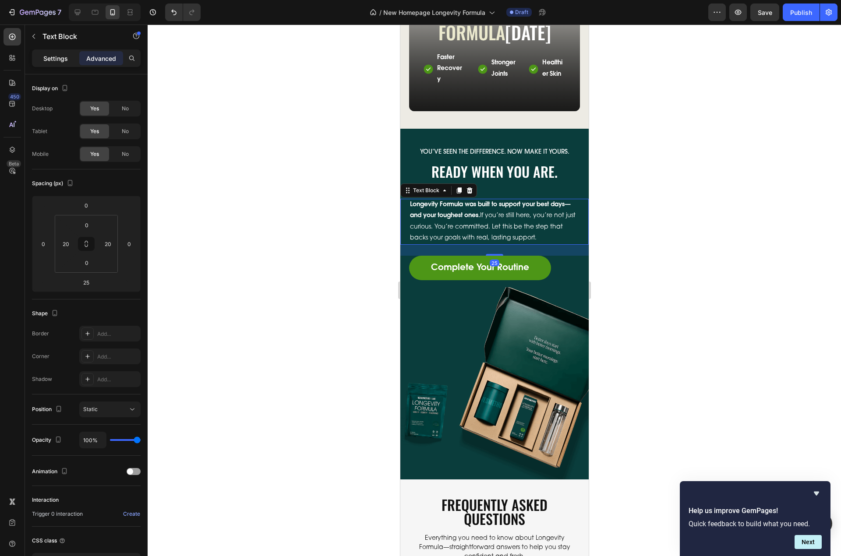
click at [63, 62] on p "Settings" at bounding box center [55, 58] width 25 height 9
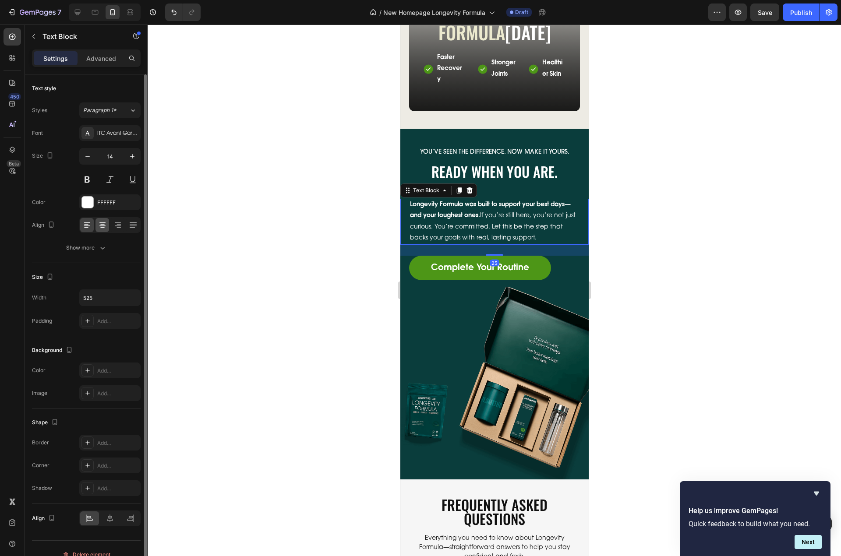
click at [97, 226] on div at bounding box center [102, 225] width 14 height 14
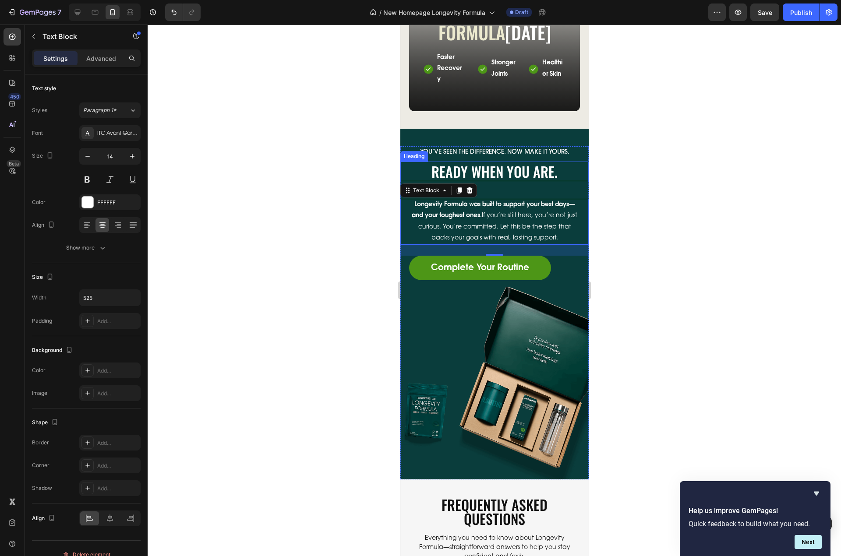
click at [546, 178] on p "Ready When You Are." at bounding box center [494, 172] width 169 height 18
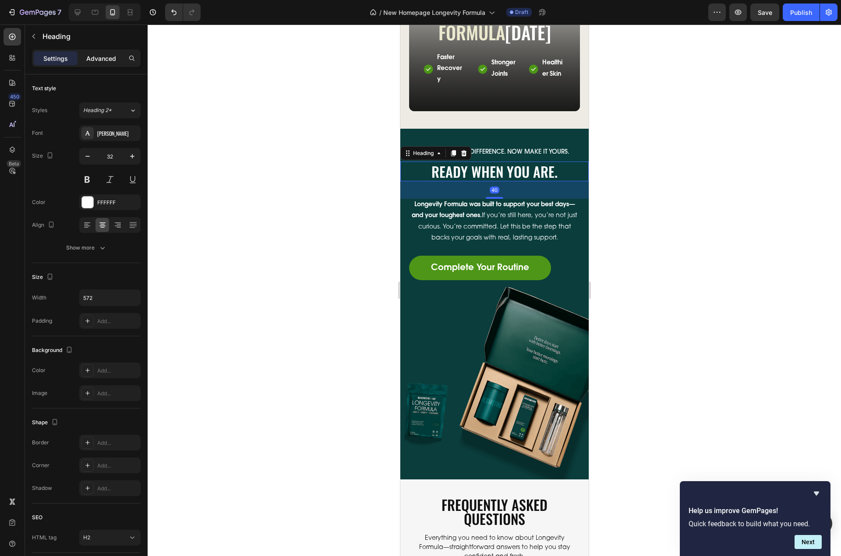
click at [97, 57] on p "Advanced" at bounding box center [101, 58] width 30 height 9
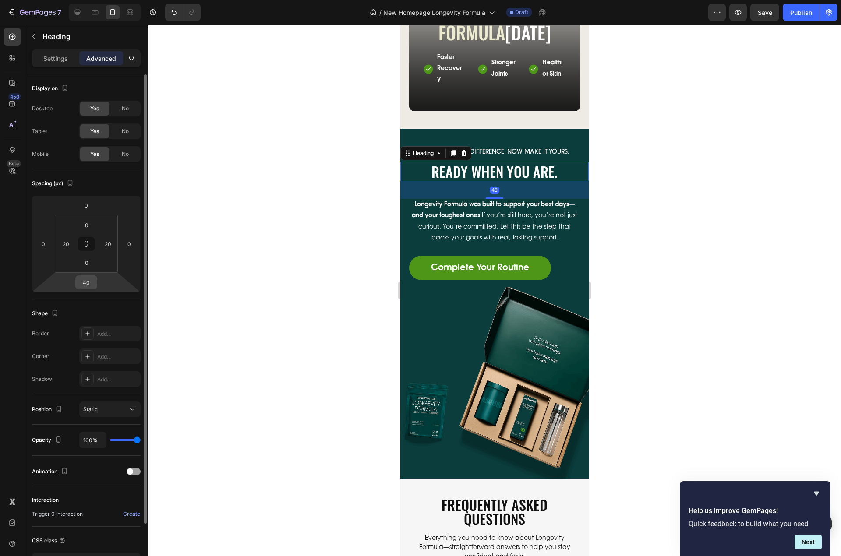
click at [89, 283] on input "40" at bounding box center [87, 282] width 18 height 13
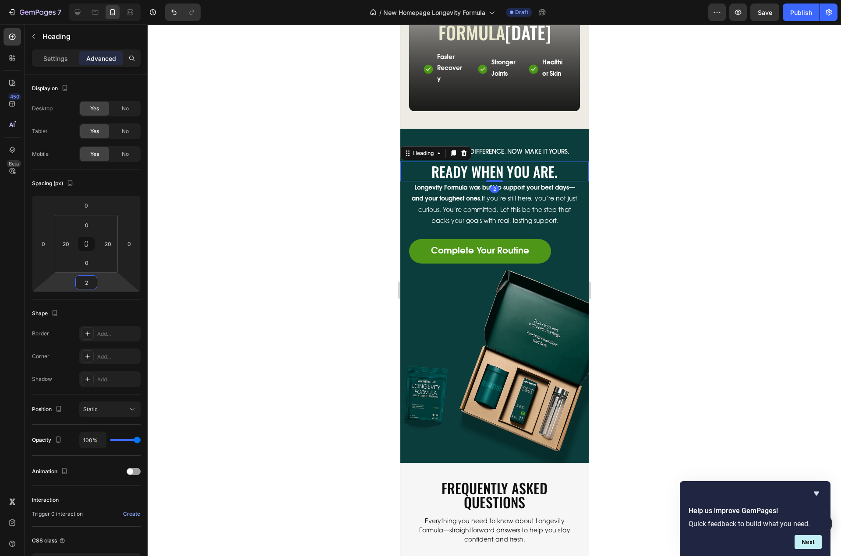
type input "20"
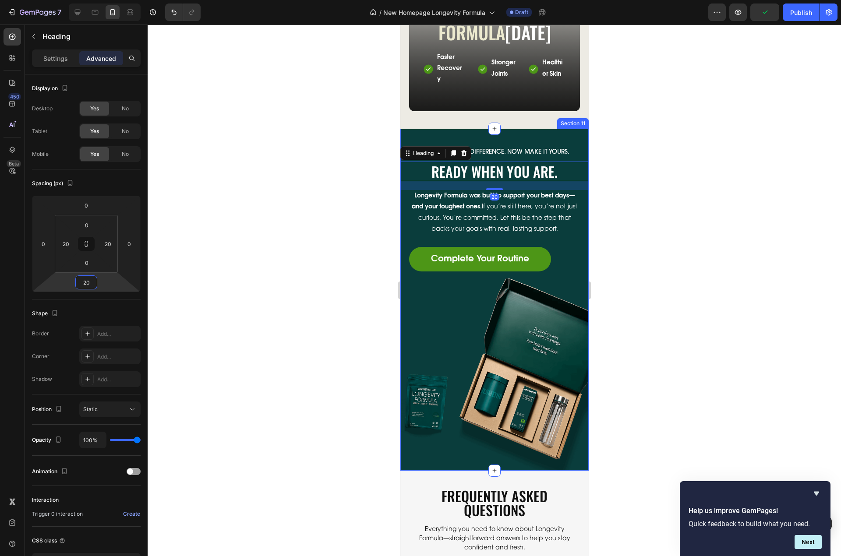
click at [545, 155] on div "You’ve seen the difference. Now make it yours. Text Block Ready When You Are. H…" at bounding box center [494, 300] width 188 height 342
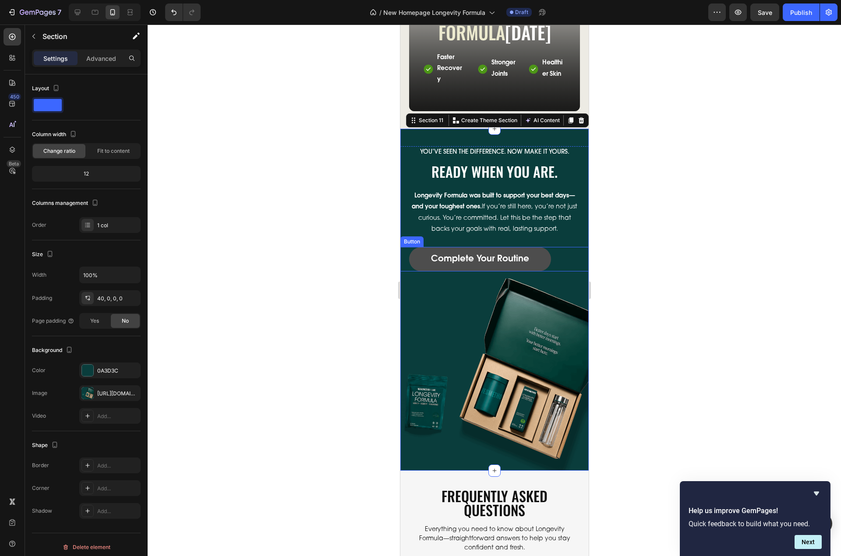
click at [546, 266] on button "Complete Your Routine" at bounding box center [480, 259] width 142 height 25
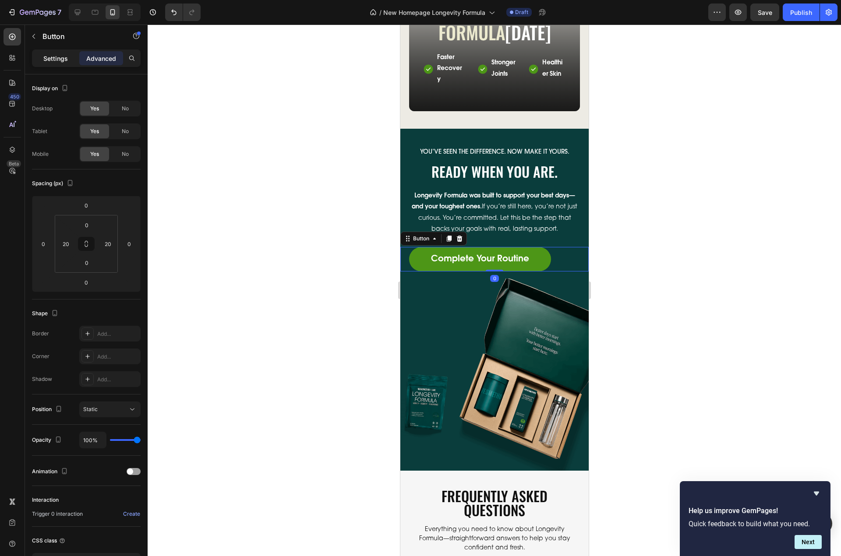
click at [60, 61] on p "Settings" at bounding box center [55, 58] width 25 height 9
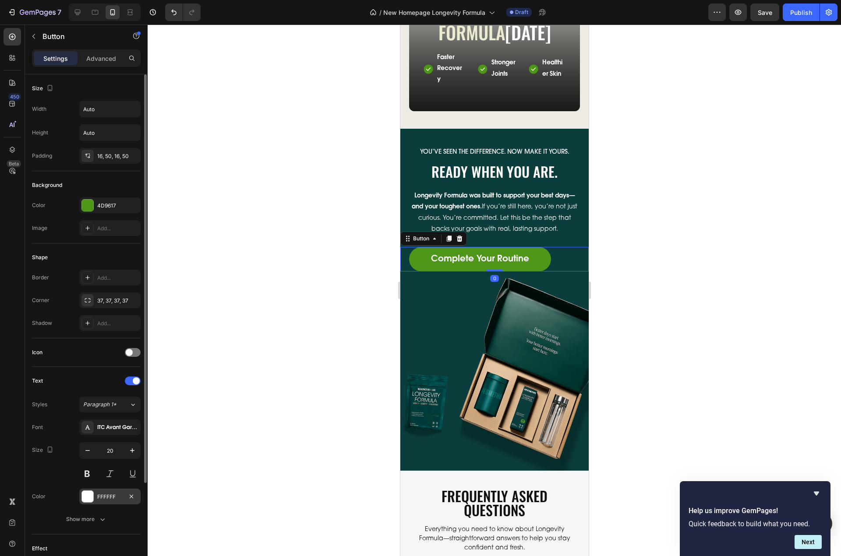
scroll to position [121, 0]
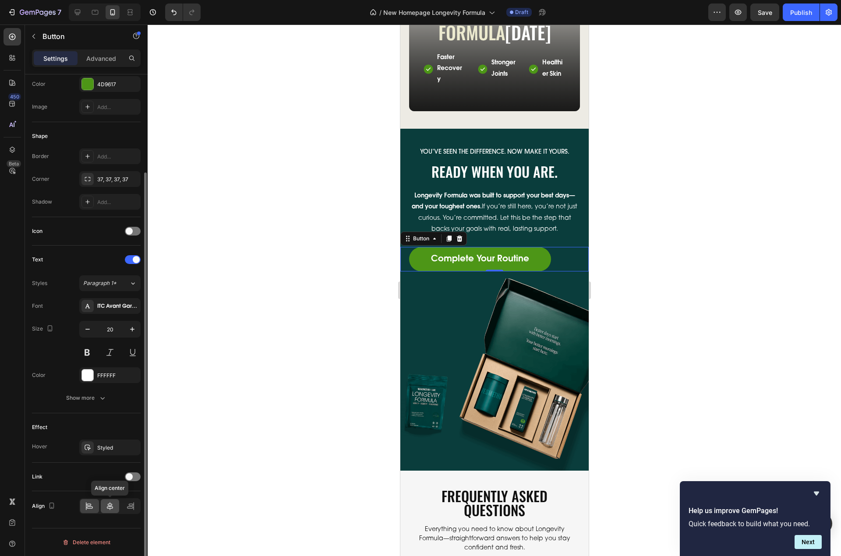
click at [105, 503] on div at bounding box center [110, 506] width 19 height 14
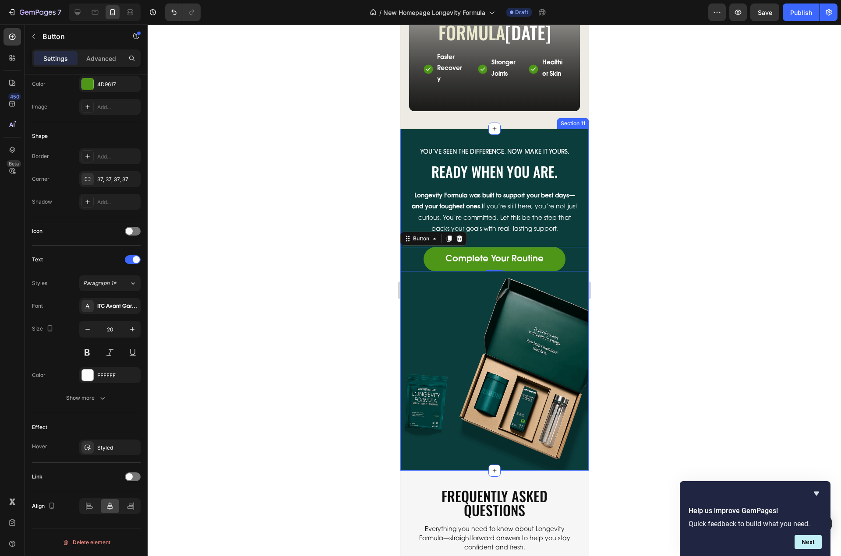
click at [537, 154] on div "You’ve seen the difference. Now make it yours. Text Block Ready When You Are. H…" at bounding box center [494, 300] width 188 height 342
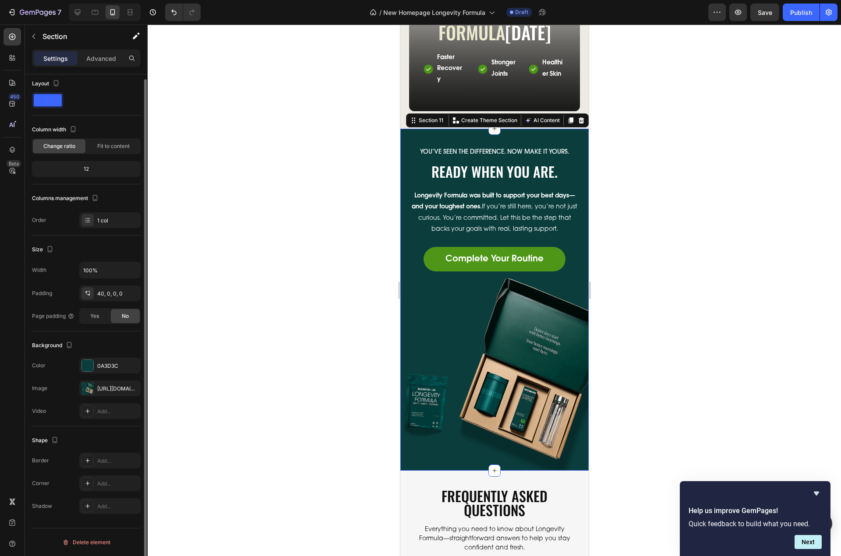
scroll to position [0, 0]
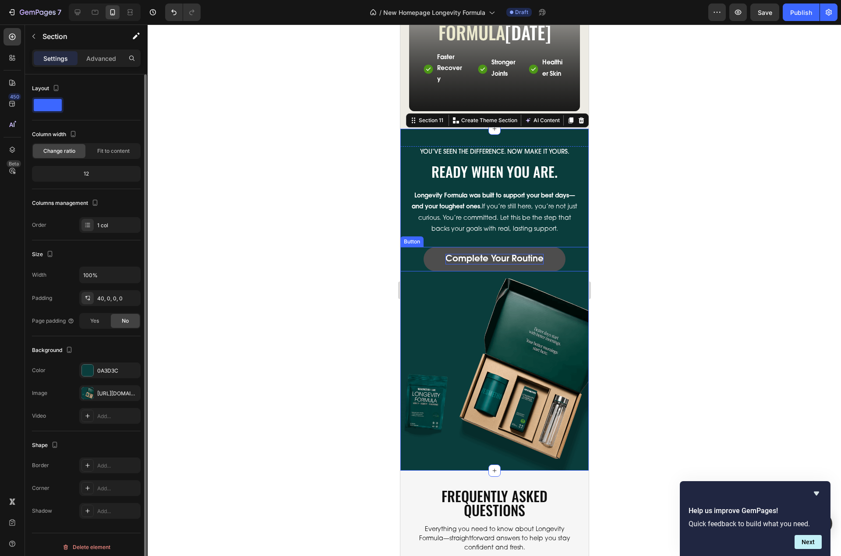
click at [515, 265] on p "Complete Your Routine" at bounding box center [494, 259] width 98 height 11
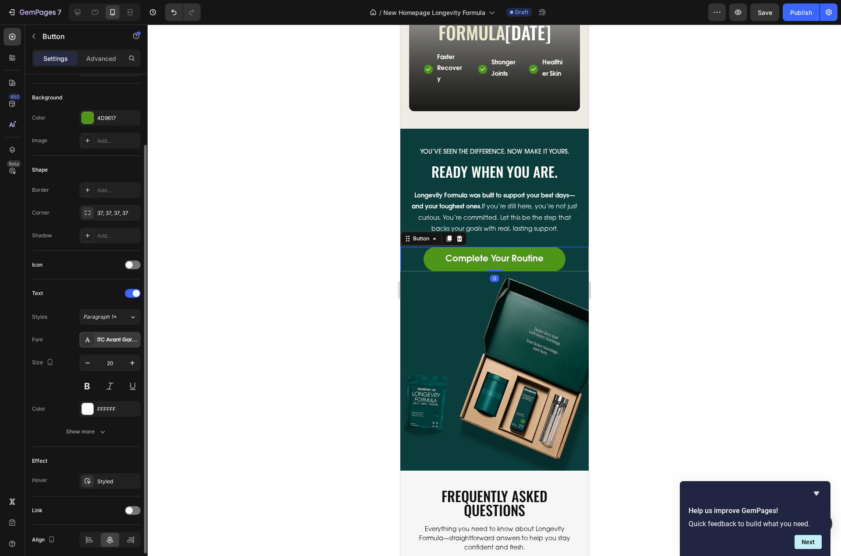
scroll to position [121, 0]
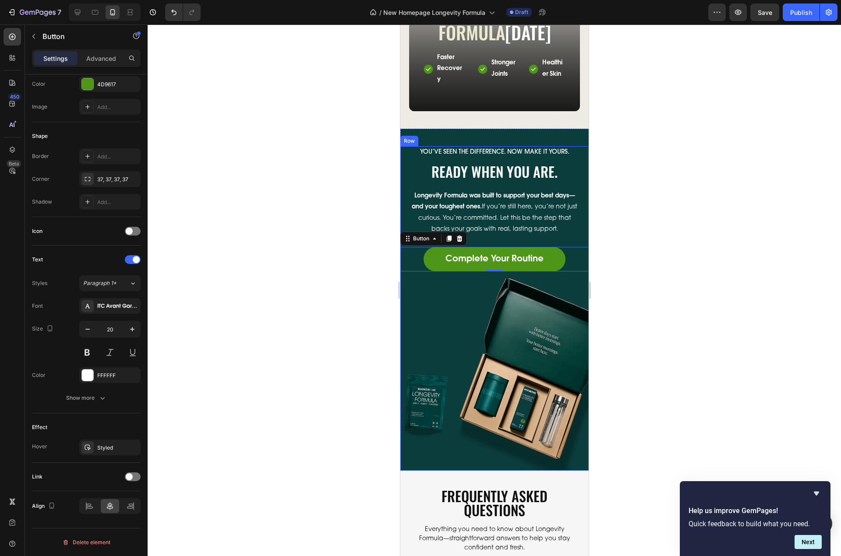
click at [521, 193] on div "You’ve seen the difference. Now make it yours. Text Block Ready When You Are. H…" at bounding box center [494, 208] width 188 height 125
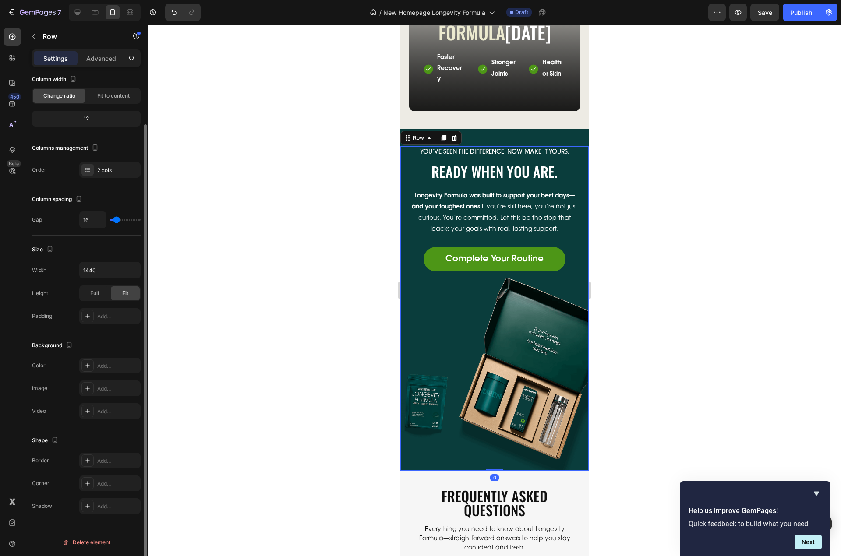
scroll to position [0, 0]
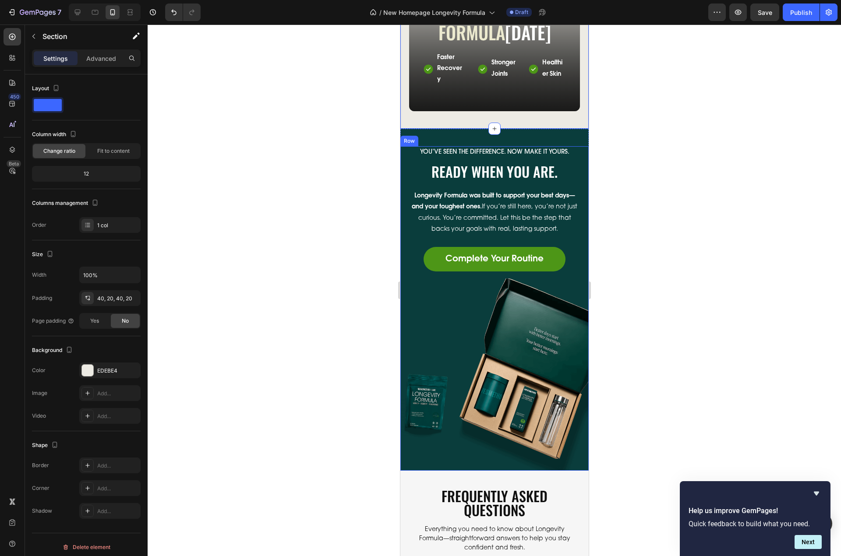
click at [554, 286] on div "You’ve seen the difference. Now make it yours. Text Block Ready When You Are. H…" at bounding box center [494, 308] width 188 height 325
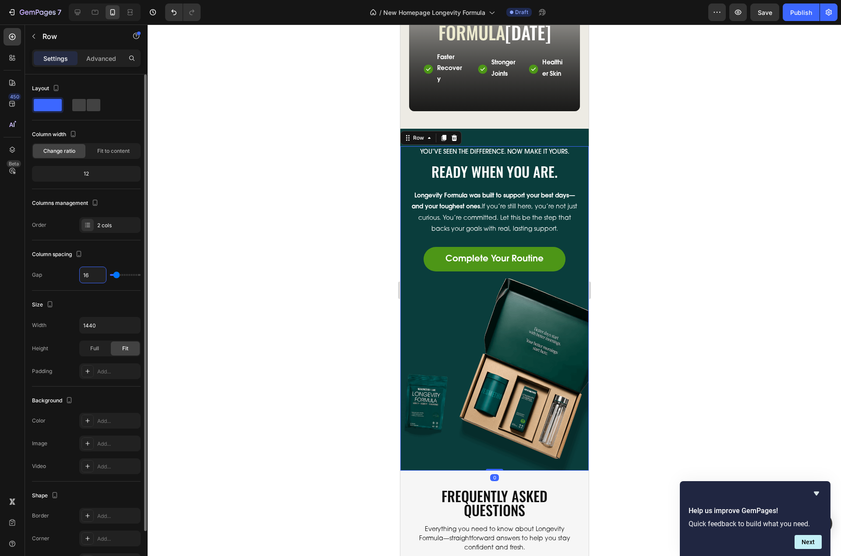
click at [89, 279] on input "16" at bounding box center [93, 275] width 26 height 16
type input "5"
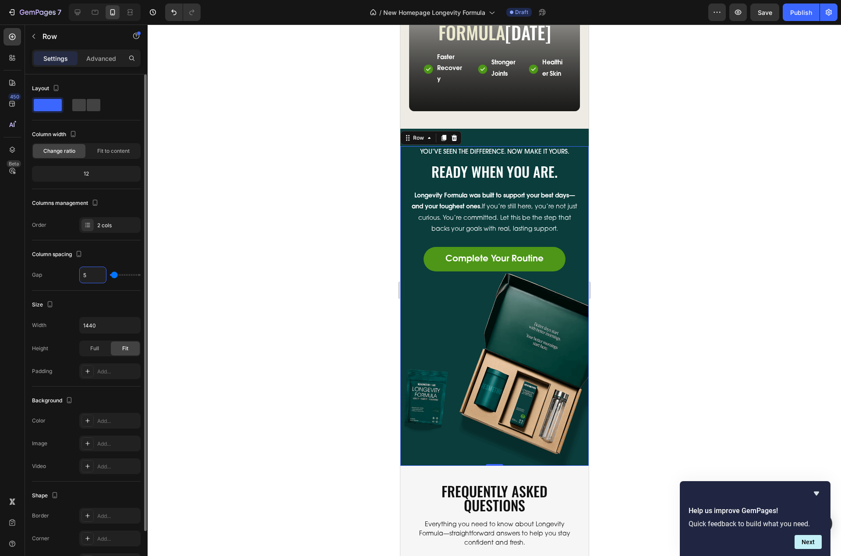
type input "50"
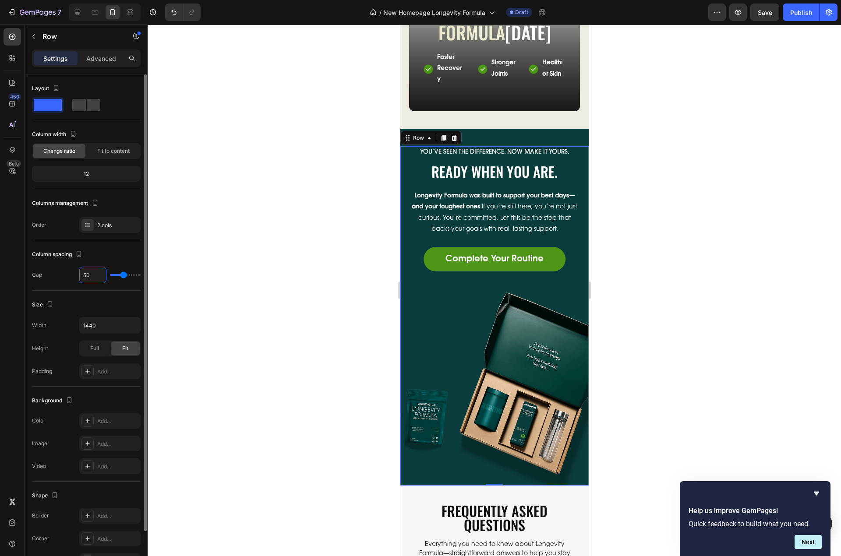
type input "4"
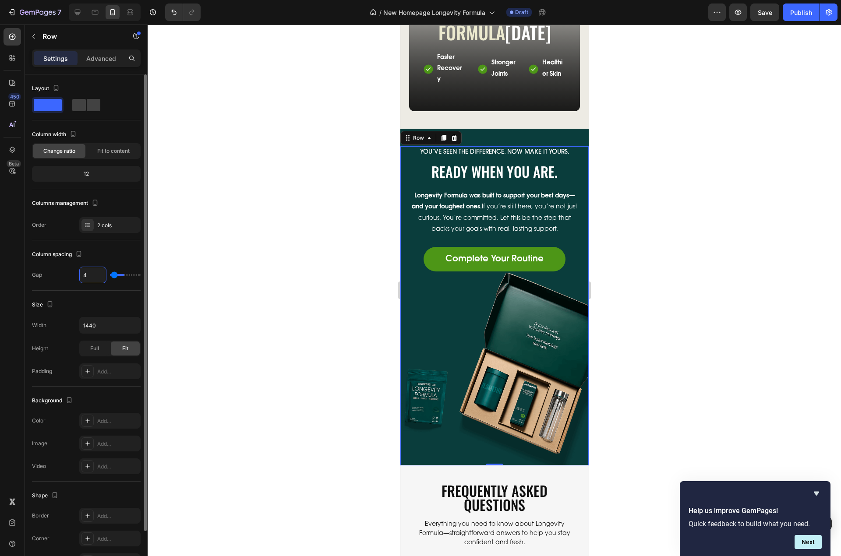
type input "40"
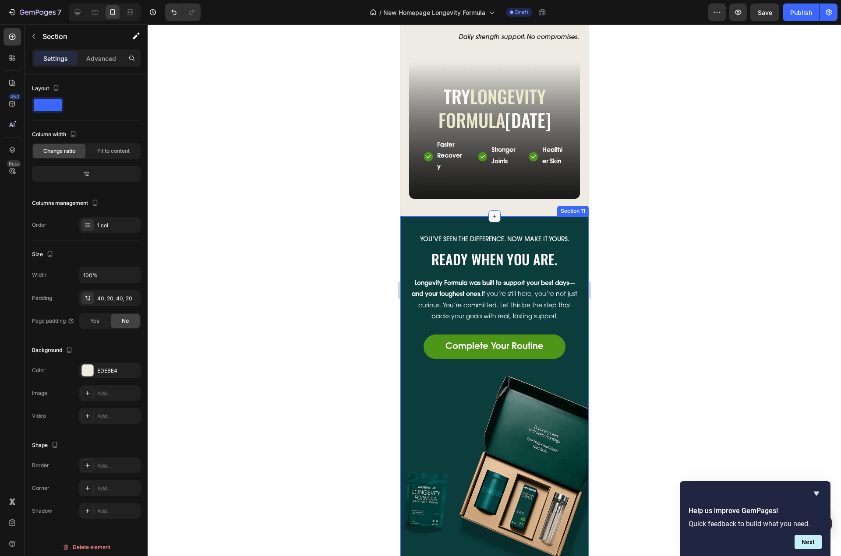
scroll to position [3303, 0]
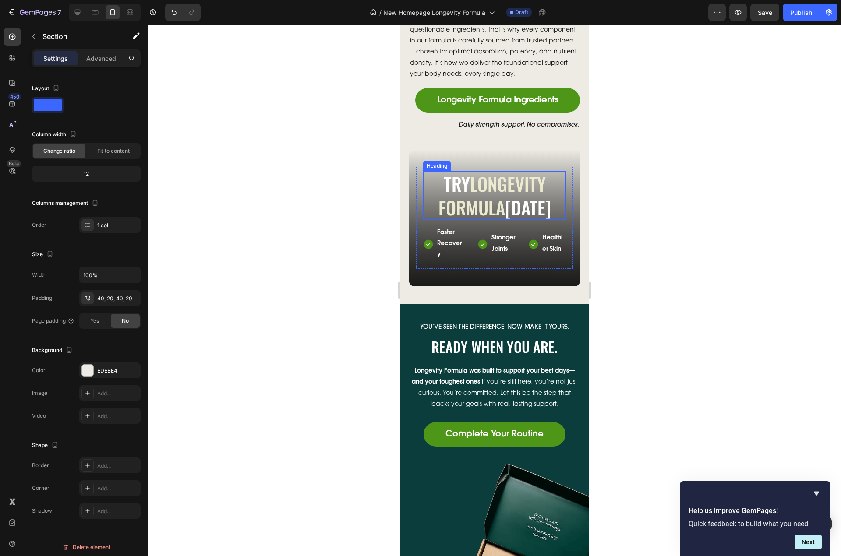
click at [501, 213] on h2 "Try longevity formula Today" at bounding box center [494, 195] width 143 height 49
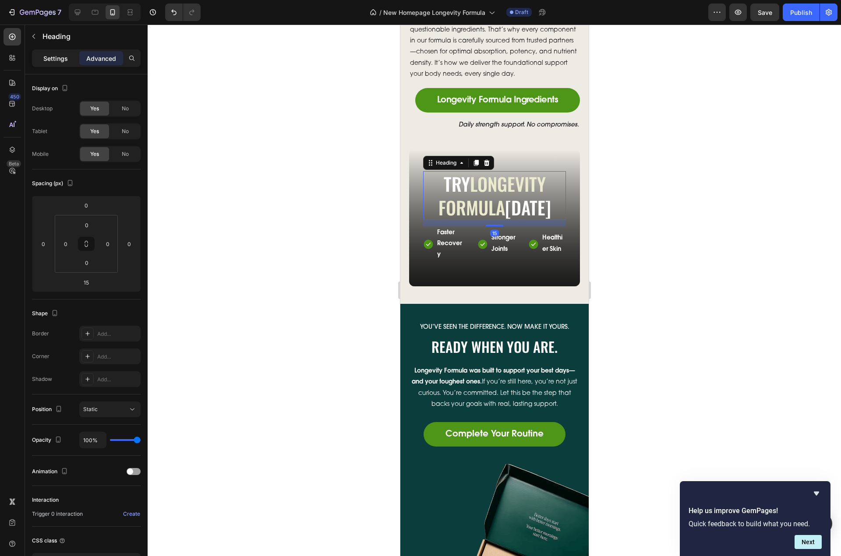
click at [58, 57] on p "Settings" at bounding box center [55, 58] width 25 height 9
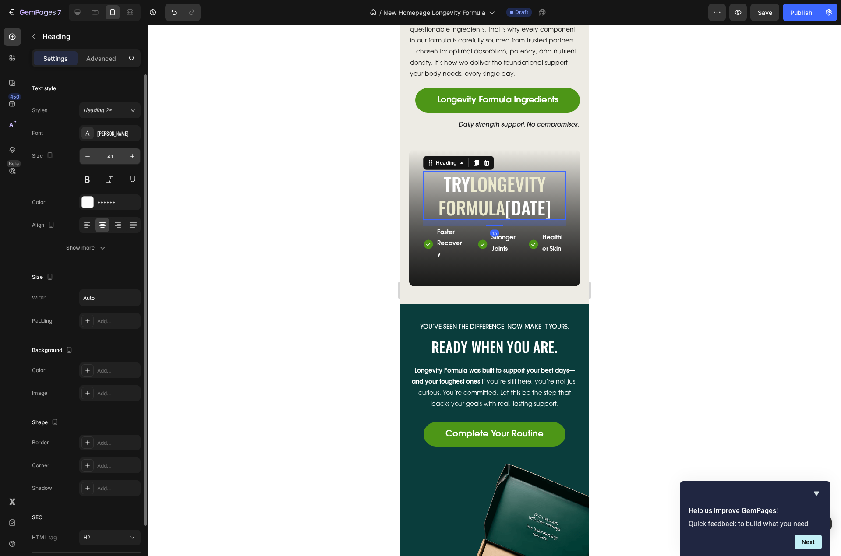
click at [112, 158] on input "41" at bounding box center [109, 156] width 29 height 16
type input "32"
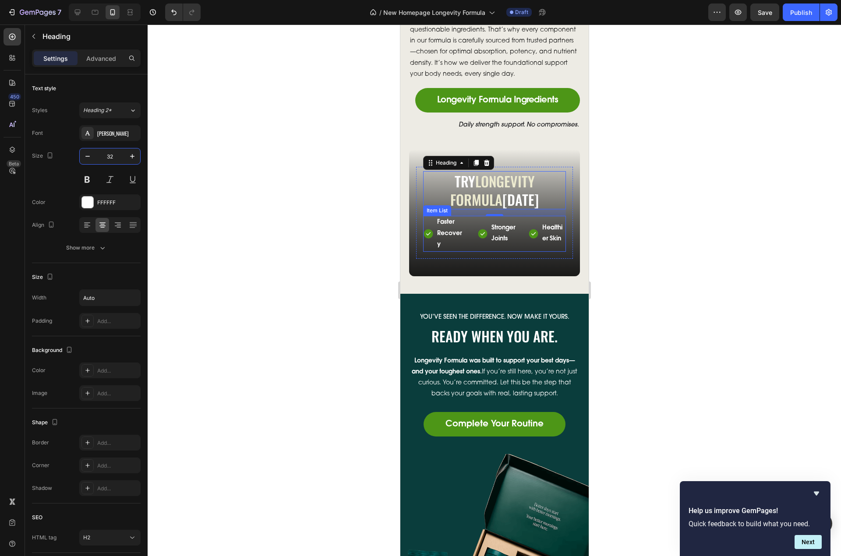
click at [473, 252] on div "Faster Recovery Stronger Joints Healthier Skin" at bounding box center [494, 234] width 143 height 36
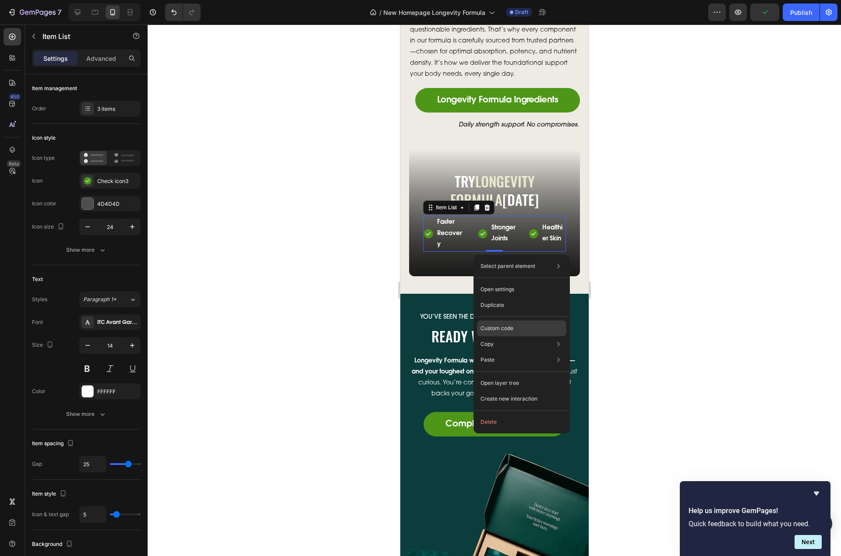
click at [519, 334] on div "Custom code" at bounding box center [521, 329] width 89 height 16
type input "100%"
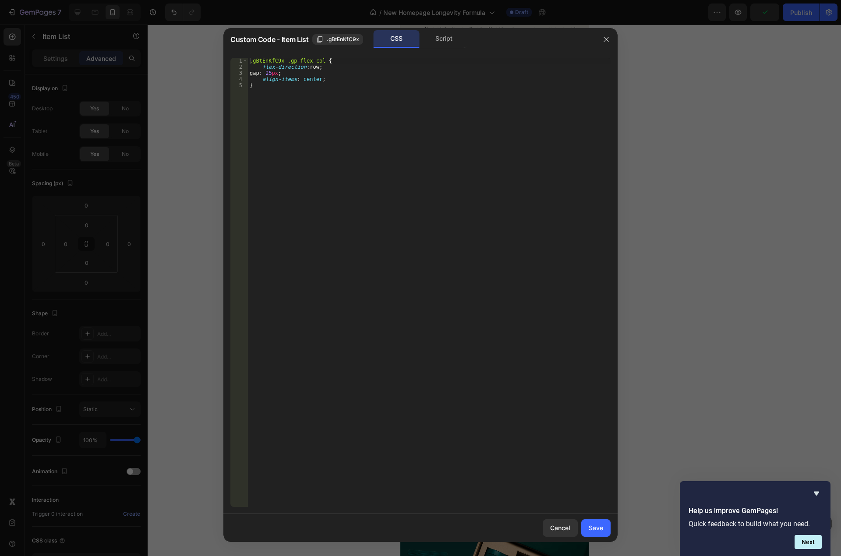
click at [304, 94] on div ".gBtEnKfC9x .gp-flex-col { flex-direction : row ; gap : 25 px ; align-items : c…" at bounding box center [429, 289] width 363 height 462
type textarea "flex-direction: row;"
click at [454, 161] on div ".gBtEnKfC9x .gp-flex-col { flex-direction : row ; flex-wrap : wrap ; gap : 25 p…" at bounding box center [429, 289] width 363 height 462
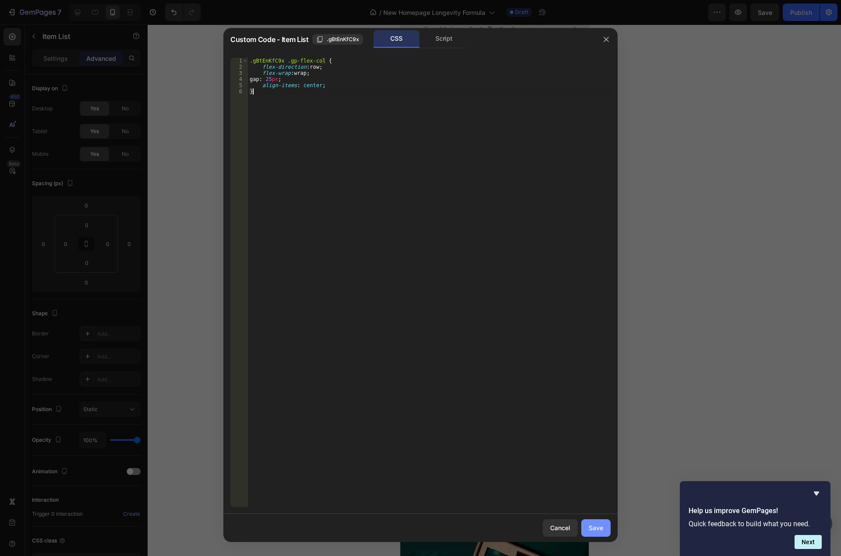
type textarea "}"
drag, startPoint x: 598, startPoint y: 526, endPoint x: 88, endPoint y: 277, distance: 567.1
click at [598, 526] on div "Save" at bounding box center [596, 527] width 14 height 9
type input "5"
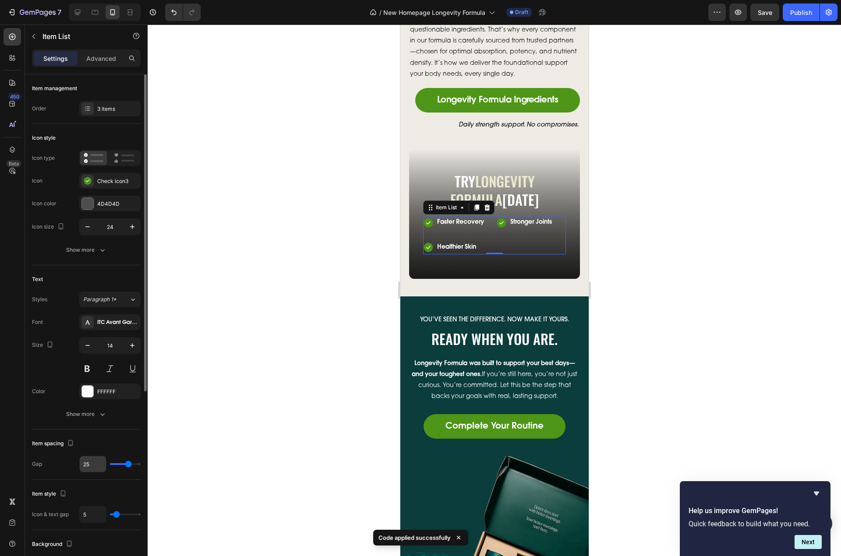
click at [85, 464] on input "25" at bounding box center [93, 464] width 26 height 16
type input "5"
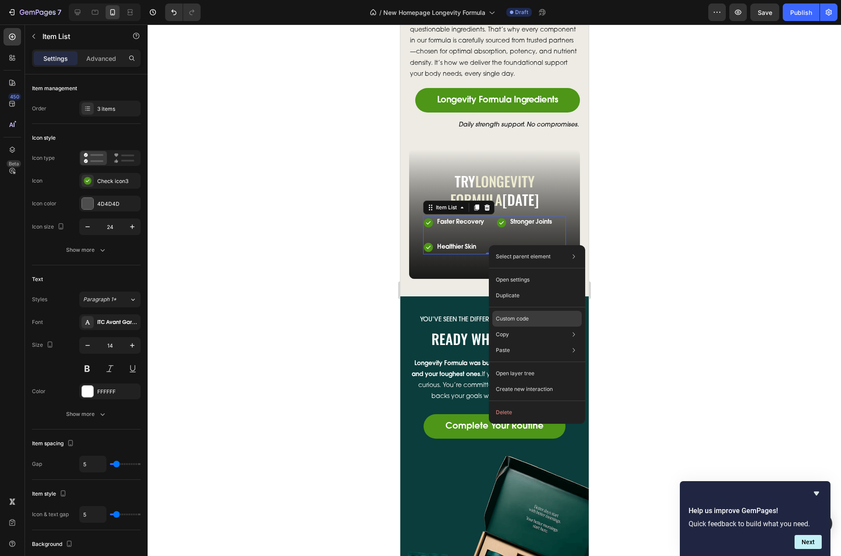
click at [527, 314] on div "Custom code" at bounding box center [536, 319] width 89 height 16
type input "100%"
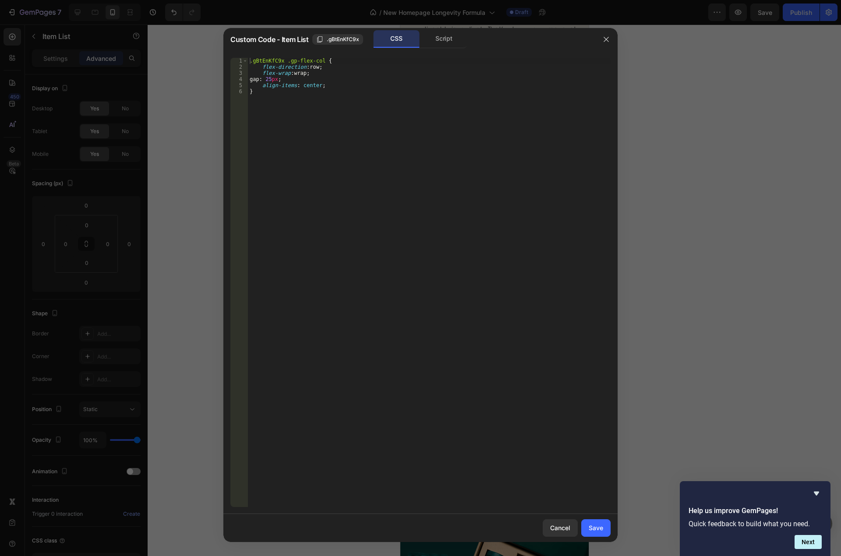
click at [277, 76] on div ".gBtEnKfC9x .gp-flex-col { flex-direction : row ; flex-wrap : wrap ; gap : 25 p…" at bounding box center [429, 289] width 363 height 462
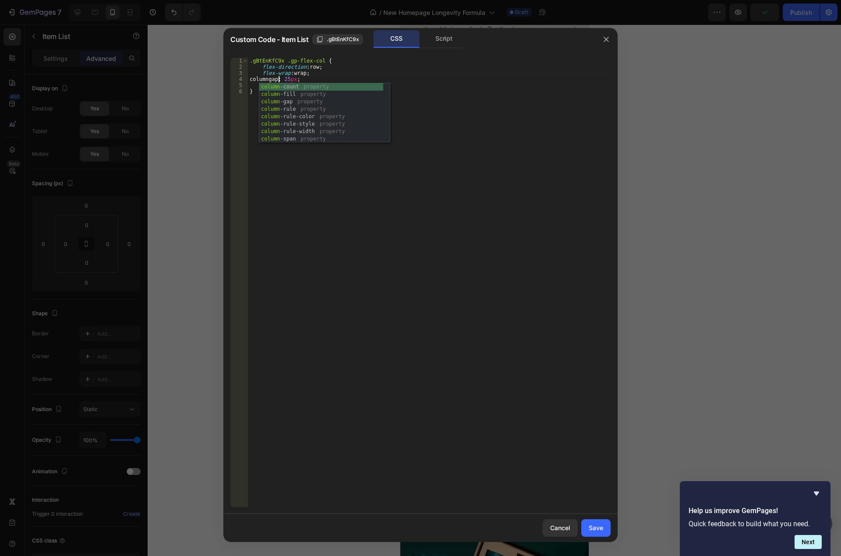
scroll to position [0, 3]
type textarea "column-gap: 25px;"
click at [595, 524] on div "Save" at bounding box center [596, 527] width 14 height 9
type input "5"
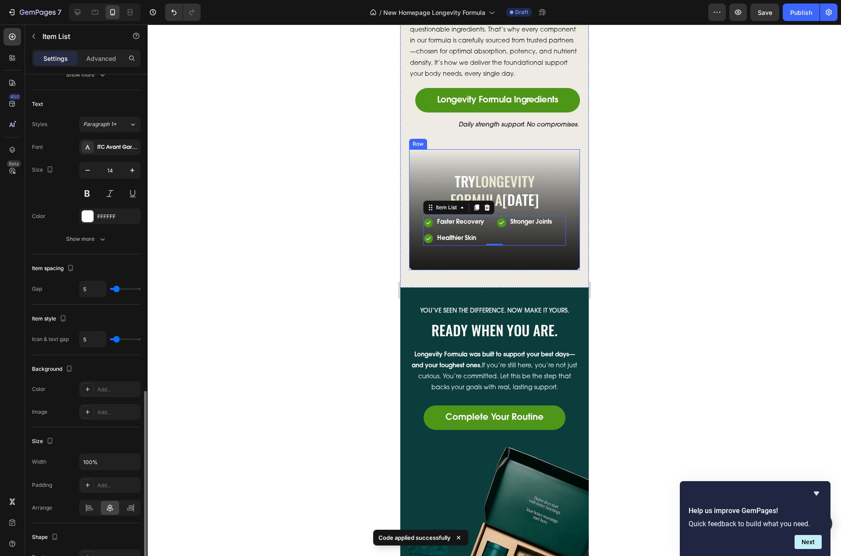
scroll to position [302, 0]
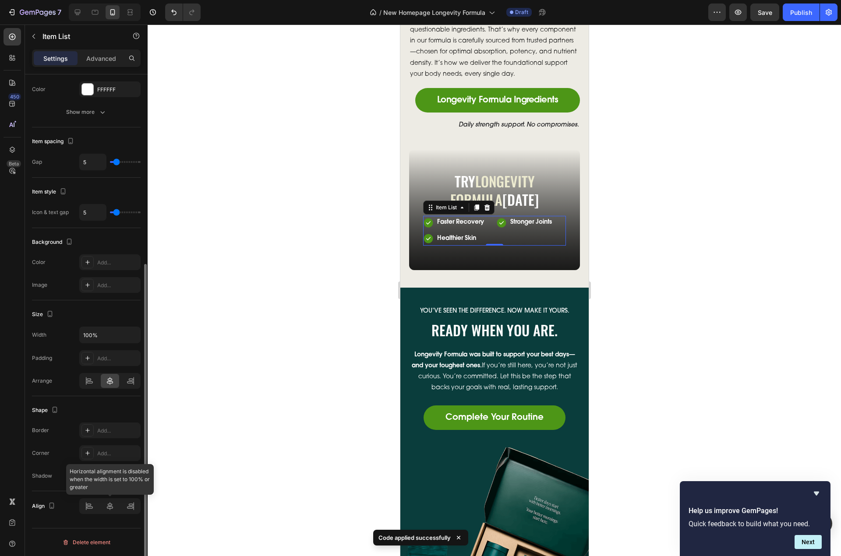
click at [112, 504] on div at bounding box center [109, 506] width 61 height 16
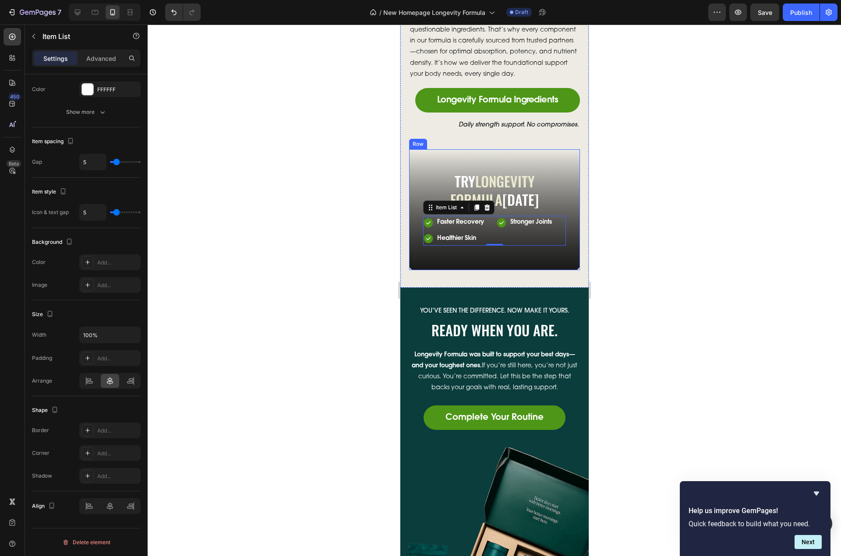
click at [541, 174] on div at bounding box center [494, 209] width 171 height 121
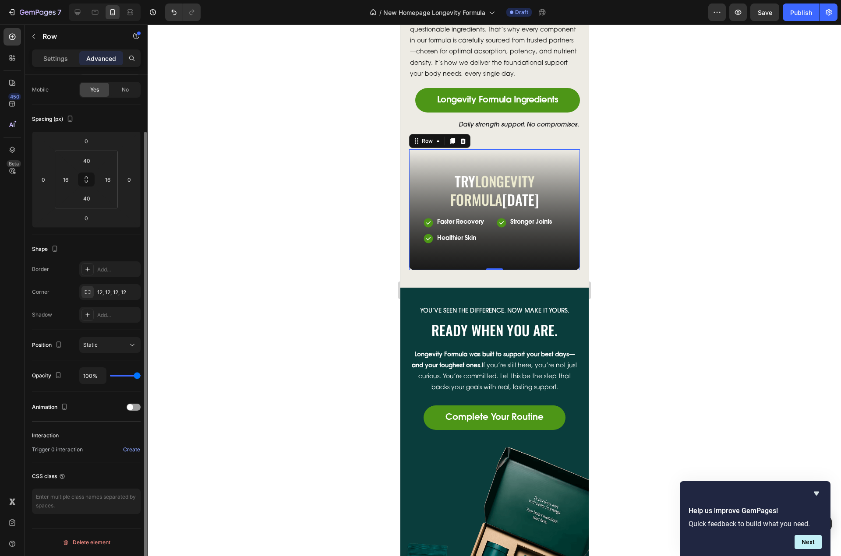
scroll to position [0, 0]
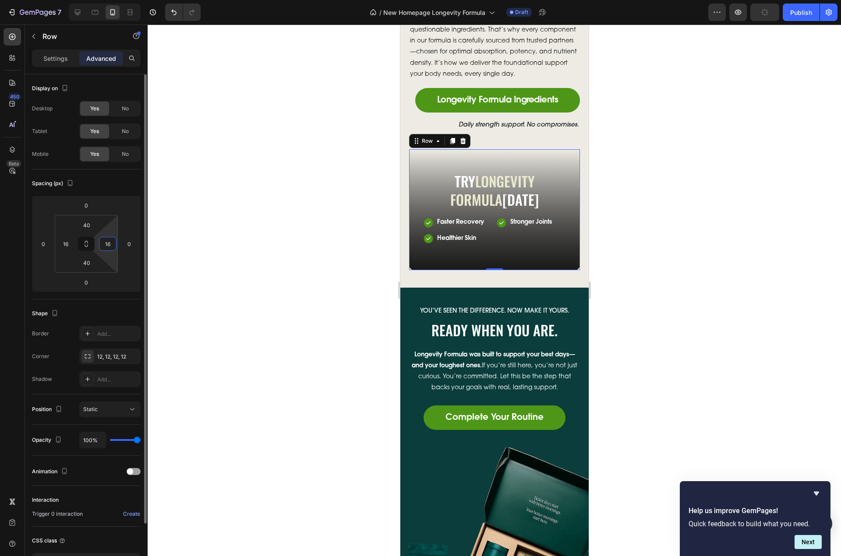
click at [110, 245] on input "16" at bounding box center [107, 243] width 13 height 13
type input "0"
click at [68, 246] on input "16" at bounding box center [65, 243] width 13 height 13
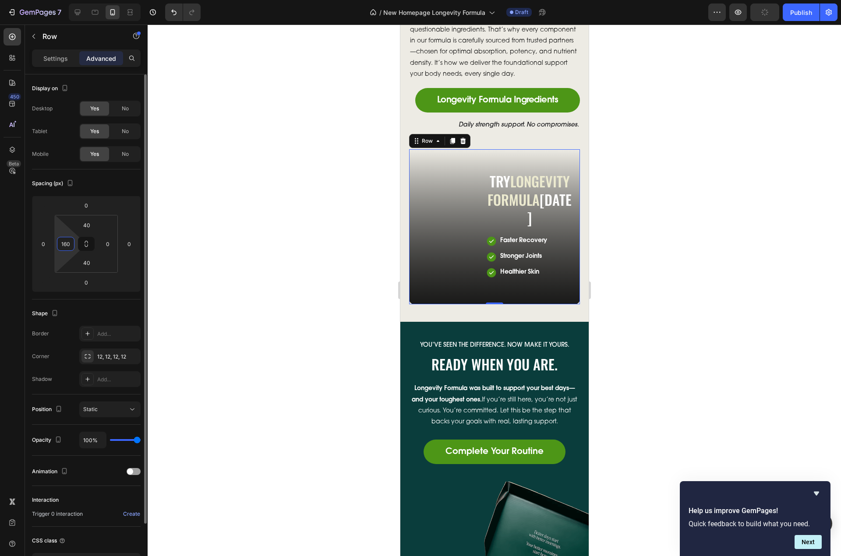
click at [70, 244] on input "160" at bounding box center [65, 243] width 13 height 13
click at [67, 244] on input "0" at bounding box center [65, 243] width 13 height 13
type input "0"
click at [446, 202] on div "Try longevity formula Today Heading Faster Recovery Stronger Joints Healthier S…" at bounding box center [494, 226] width 171 height 155
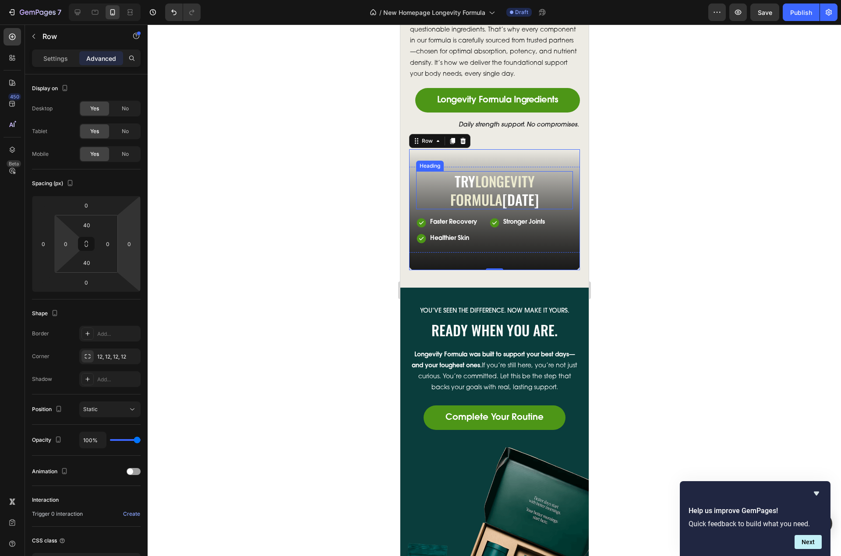
click at [503, 206] on h2 "Try longevity formula Today" at bounding box center [494, 190] width 157 height 38
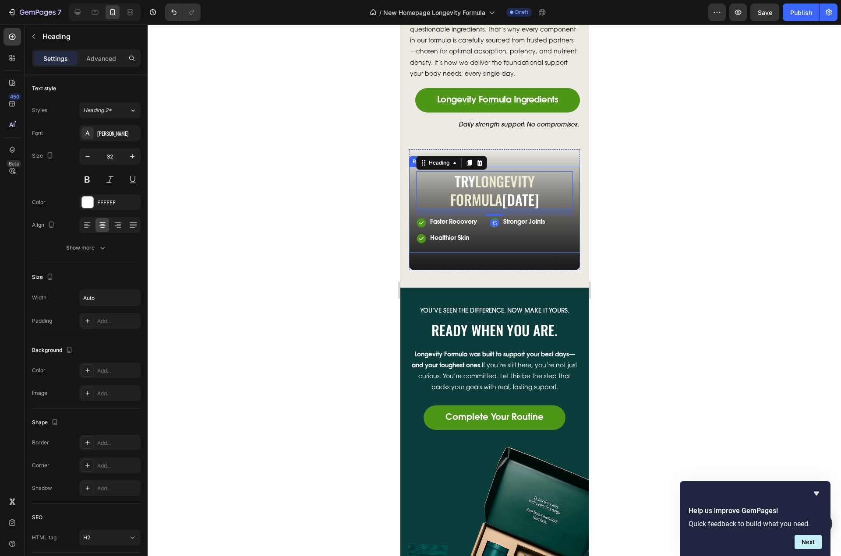
click at [487, 268] on div at bounding box center [494, 209] width 171 height 121
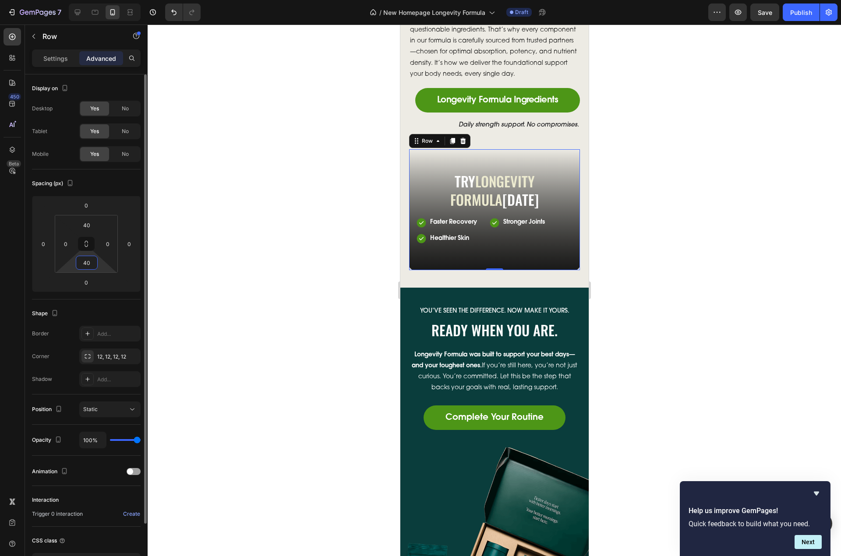
click at [88, 261] on input "40" at bounding box center [87, 262] width 18 height 13
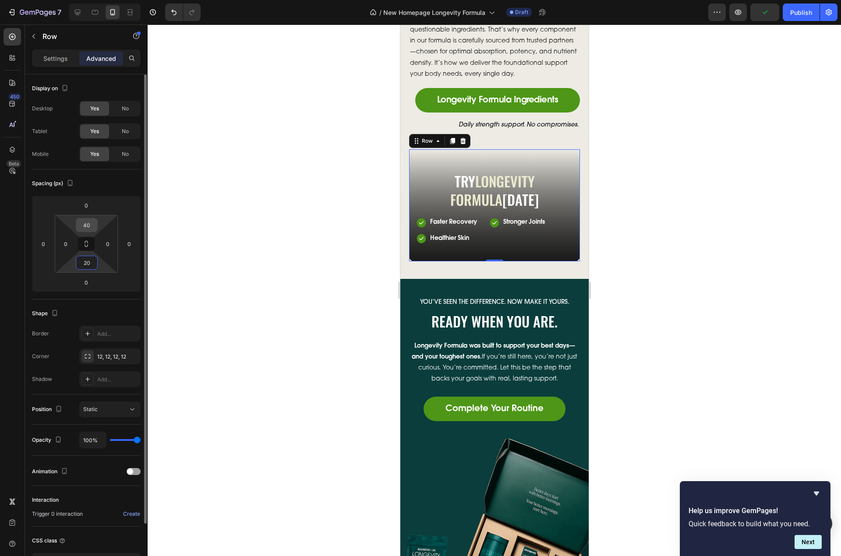
type input "20"
click at [88, 230] on input "40" at bounding box center [87, 225] width 18 height 13
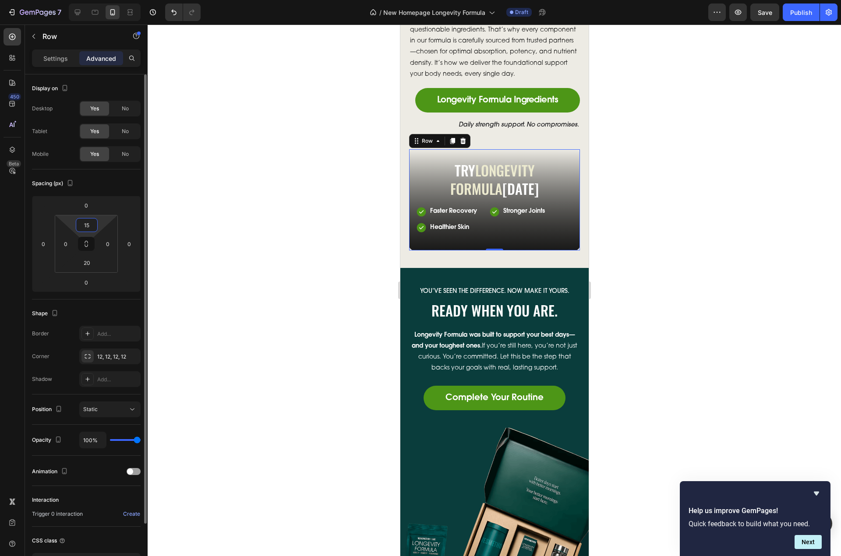
type input "150"
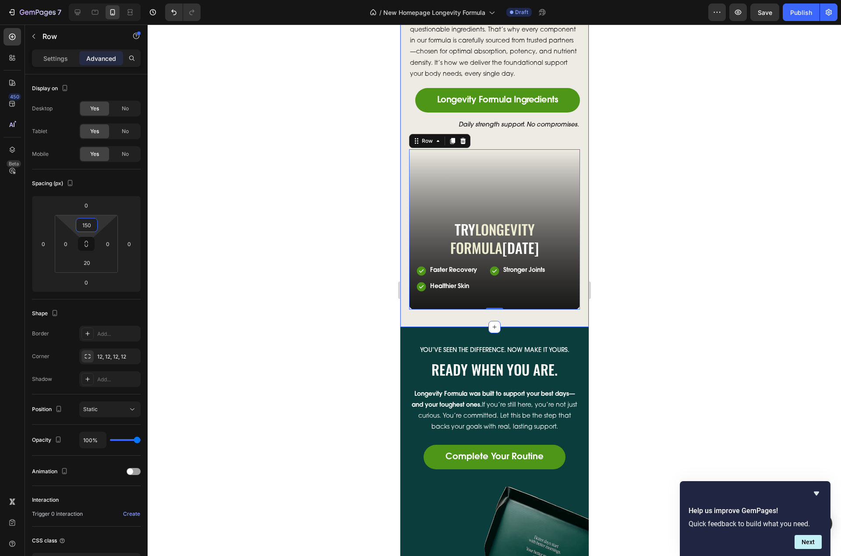
click at [525, 152] on div "It Starts With Better Ingredients Heading We believe your daily nutrition deser…" at bounding box center [494, 133] width 171 height 354
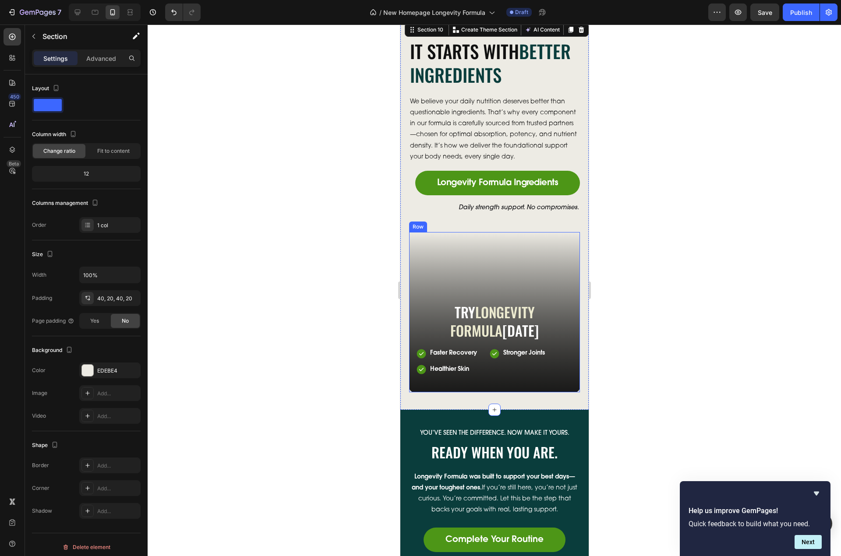
scroll to position [3128, 0]
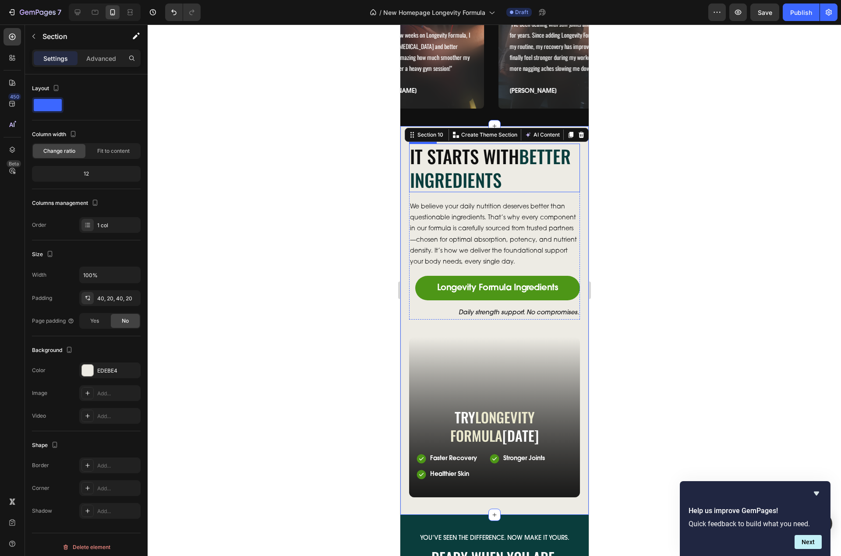
drag, startPoint x: 498, startPoint y: 186, endPoint x: 427, endPoint y: 197, distance: 72.2
click at [499, 186] on h2 "It Starts With Better Ingredients" at bounding box center [494, 168] width 171 height 49
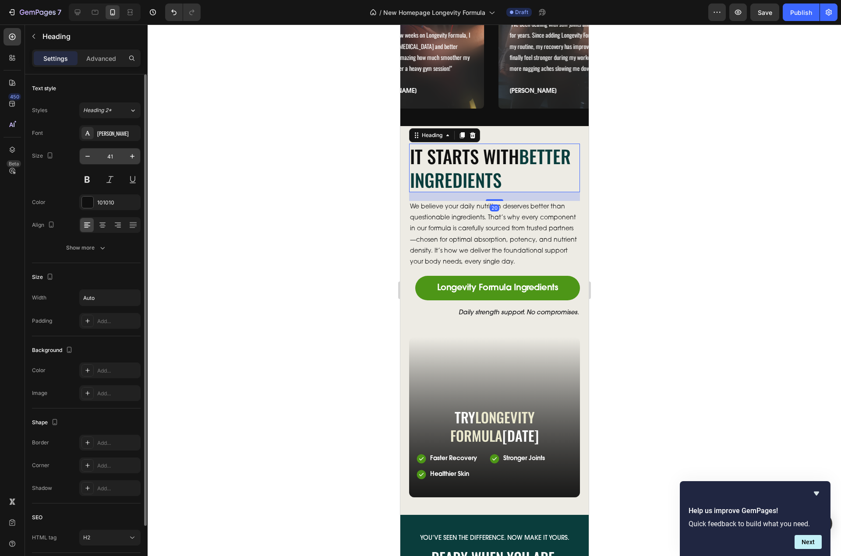
click at [110, 160] on input "41" at bounding box center [109, 156] width 29 height 16
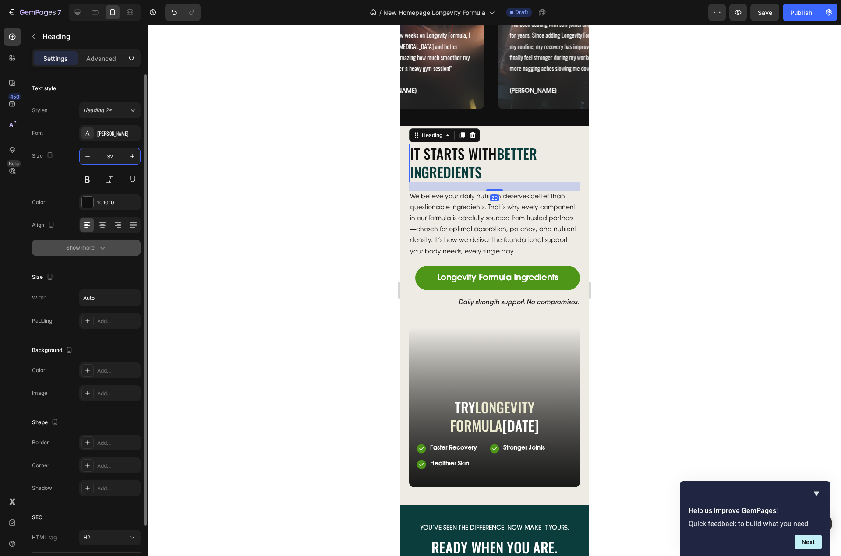
type input "32"
click at [102, 249] on icon "button" at bounding box center [102, 248] width 4 height 3
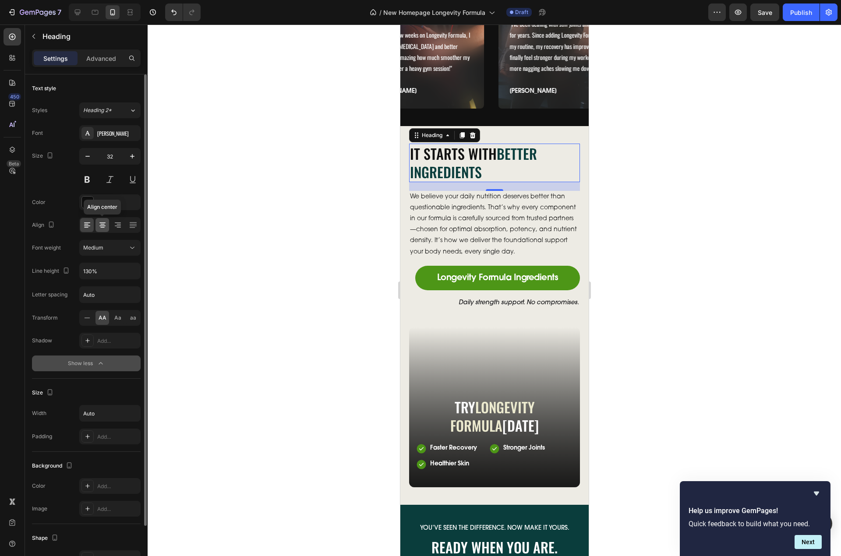
click at [102, 230] on div at bounding box center [102, 225] width 14 height 14
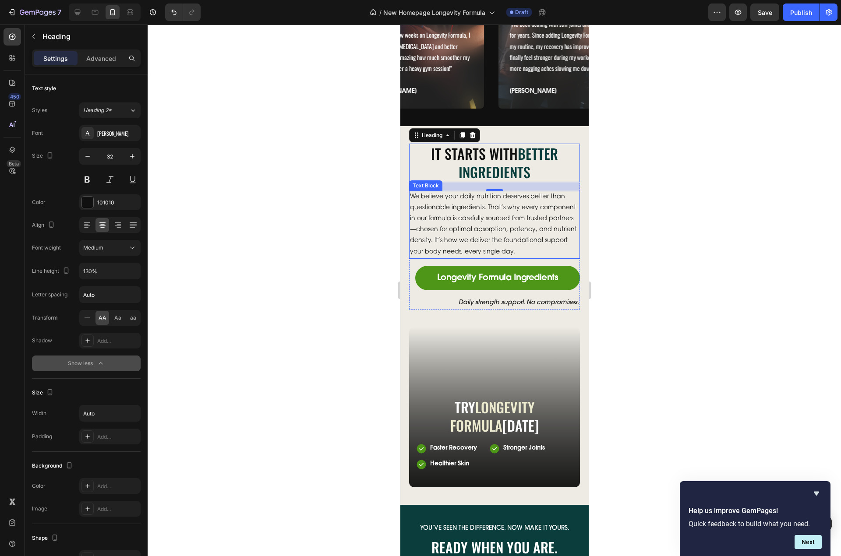
click at [511, 238] on p "We believe your daily nutrition deserves better than questionable ingredients. …" at bounding box center [494, 225] width 169 height 66
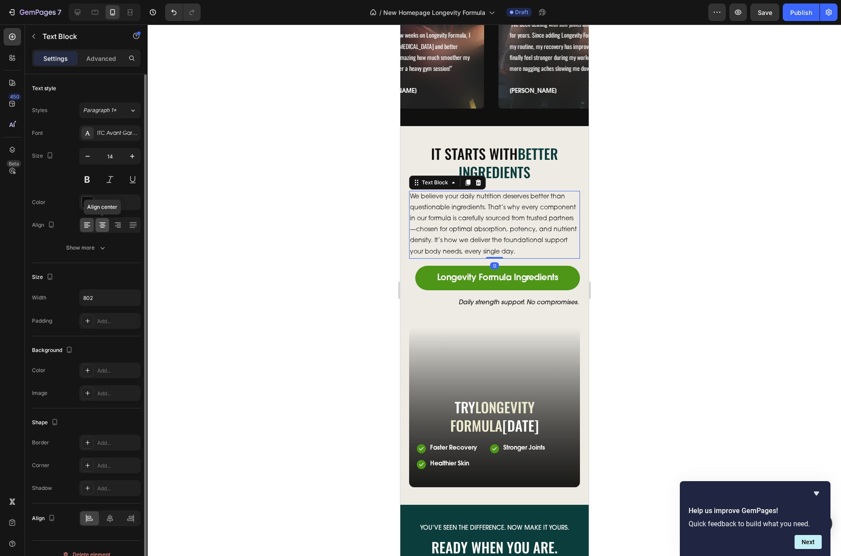
click at [106, 227] on icon at bounding box center [102, 225] width 9 height 9
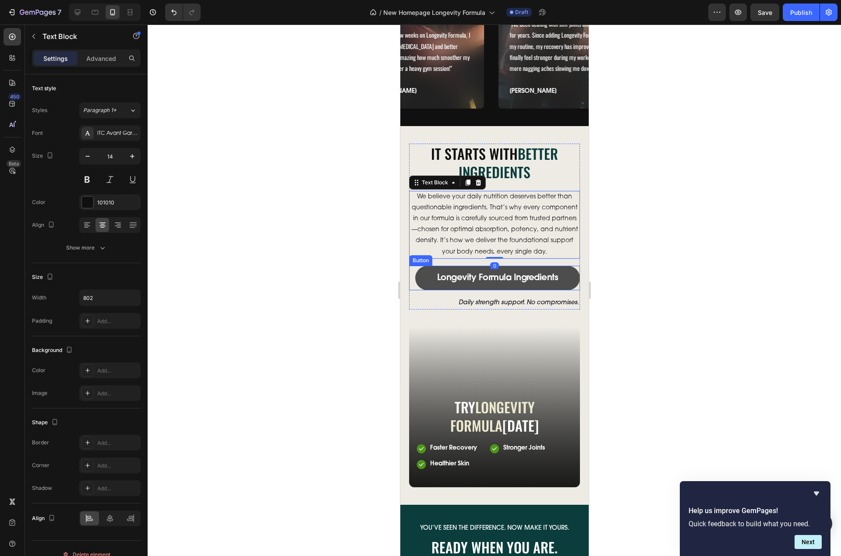
click at [565, 290] on button "Longevity Formula Ingredients" at bounding box center [497, 278] width 165 height 25
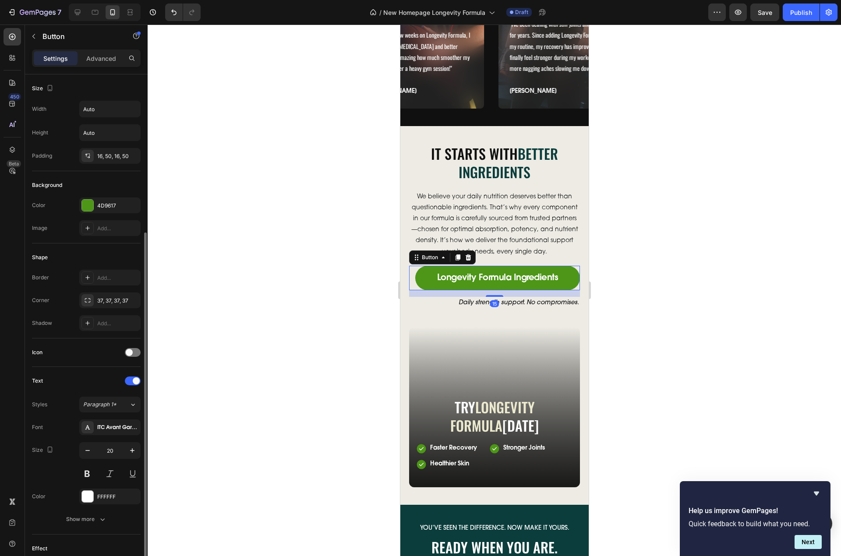
scroll to position [121, 0]
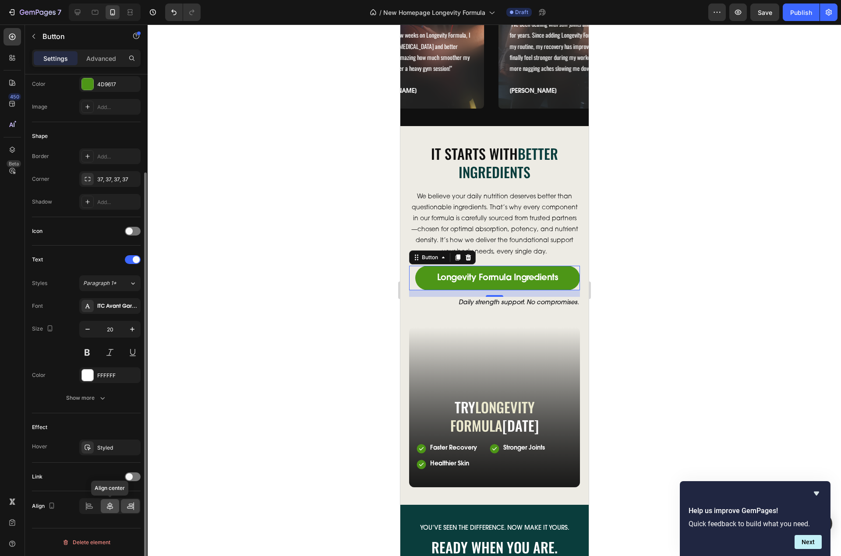
click at [113, 505] on icon at bounding box center [110, 506] width 9 height 9
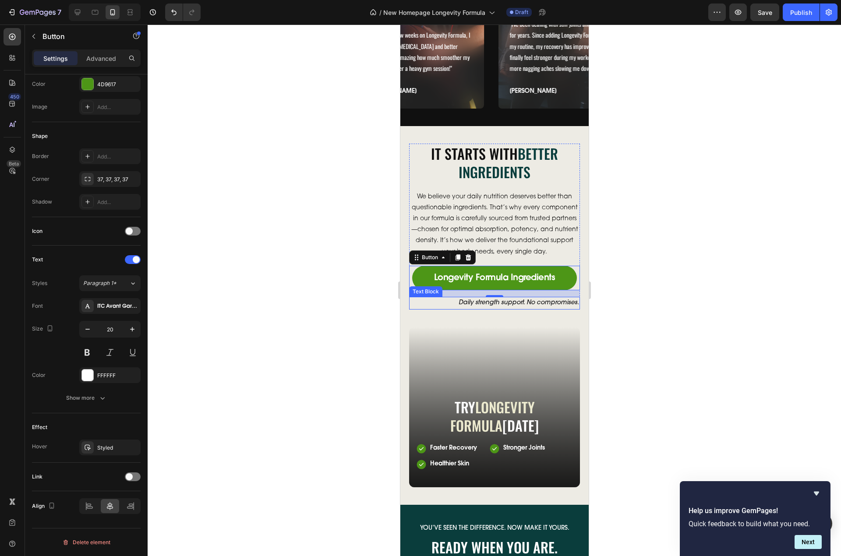
click at [458, 309] on p "Daily strength support. No compromises." at bounding box center [518, 303] width 120 height 11
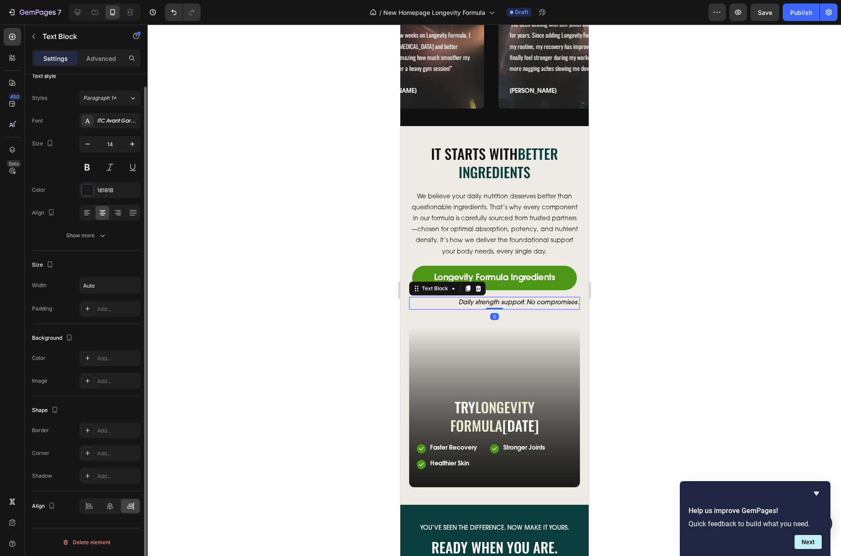
scroll to position [0, 0]
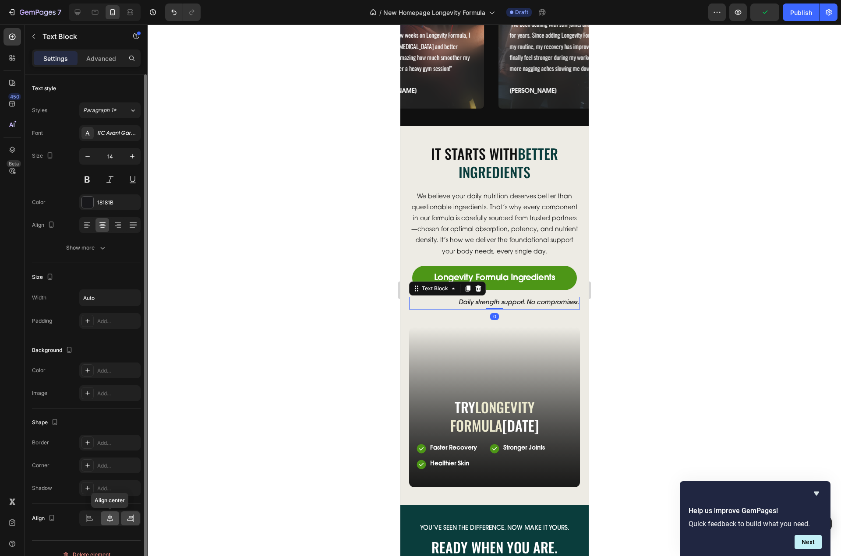
click at [110, 519] on icon at bounding box center [110, 518] width 9 height 9
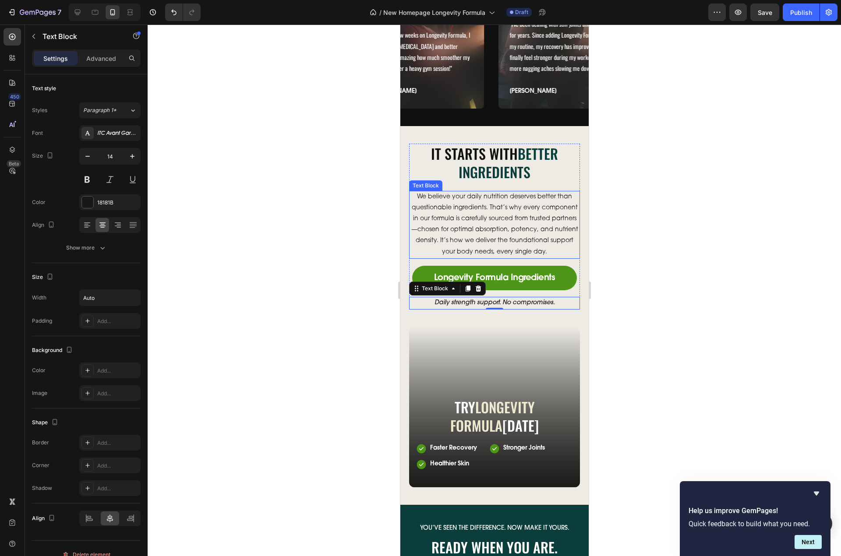
click at [543, 258] on p "We believe your daily nutrition deserves better than questionable ingredients. …" at bounding box center [494, 225] width 169 height 66
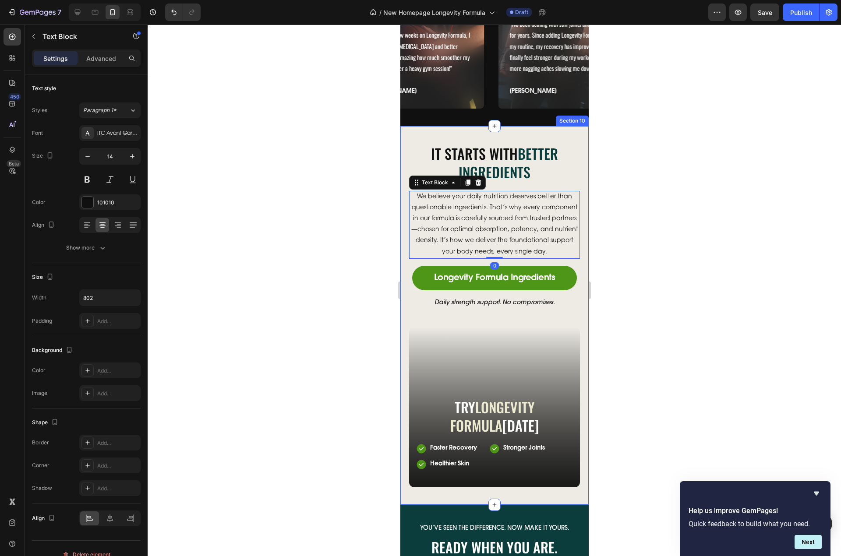
click at [550, 156] on div "It Starts With Better Ingredients Heading We believe your daily nutrition deser…" at bounding box center [494, 315] width 188 height 378
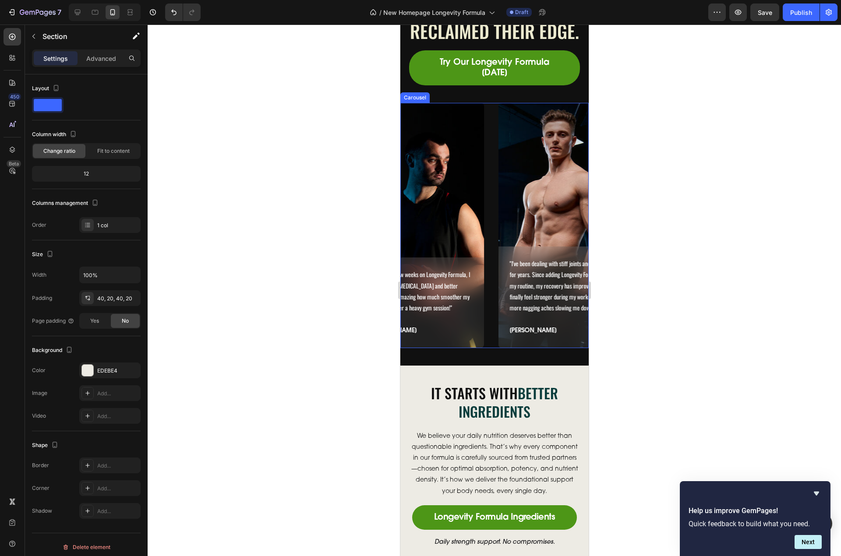
scroll to position [2777, 0]
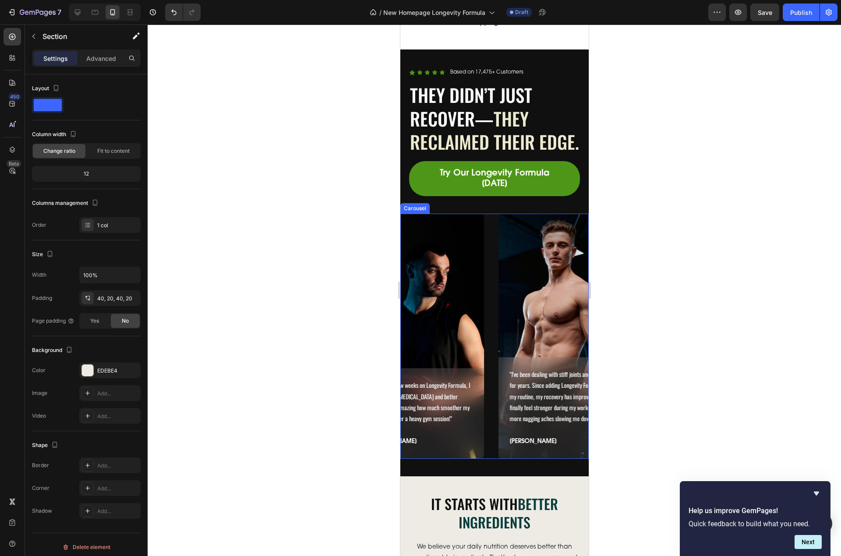
click at [491, 311] on div ""I've been dealing with stiff joints and soreness for years. Since adding Longe…" at bounding box center [494, 336] width 188 height 245
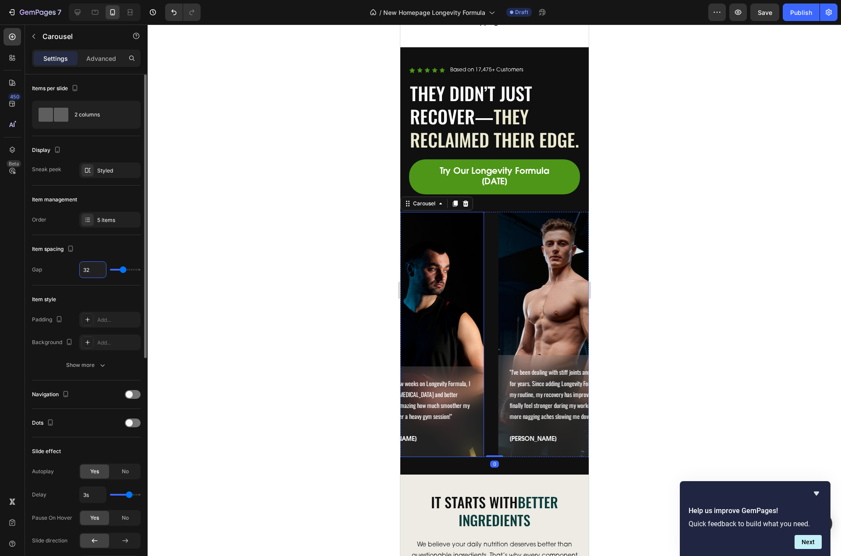
click at [82, 269] on input "32" at bounding box center [93, 270] width 26 height 16
type input "15"
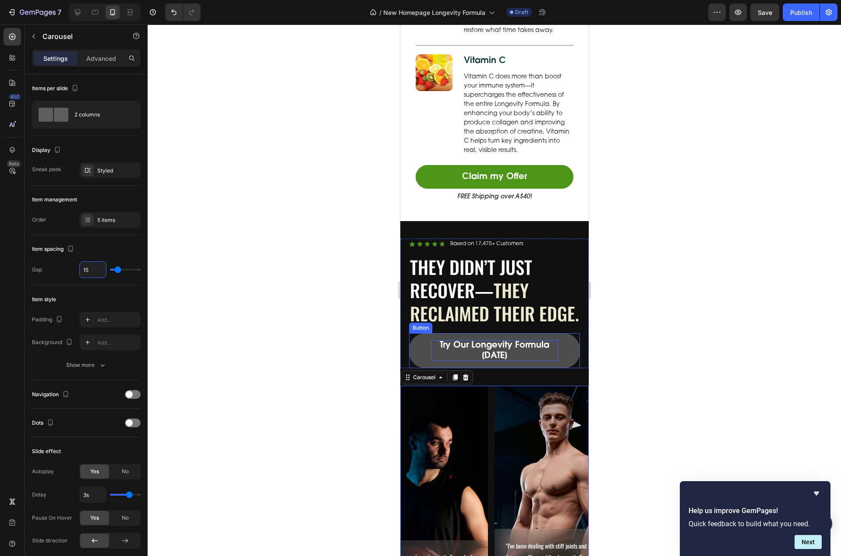
scroll to position [2602, 0]
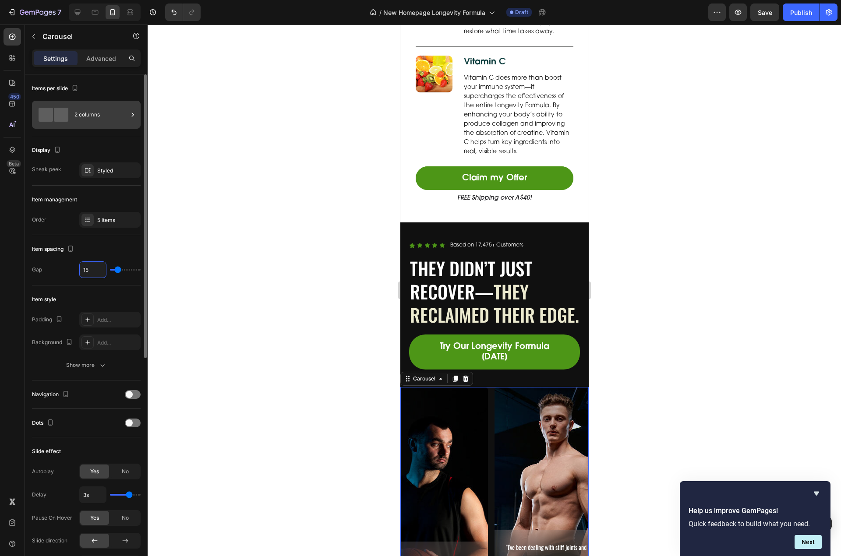
type input "15"
click at [76, 120] on div "2 columns" at bounding box center [100, 115] width 53 height 20
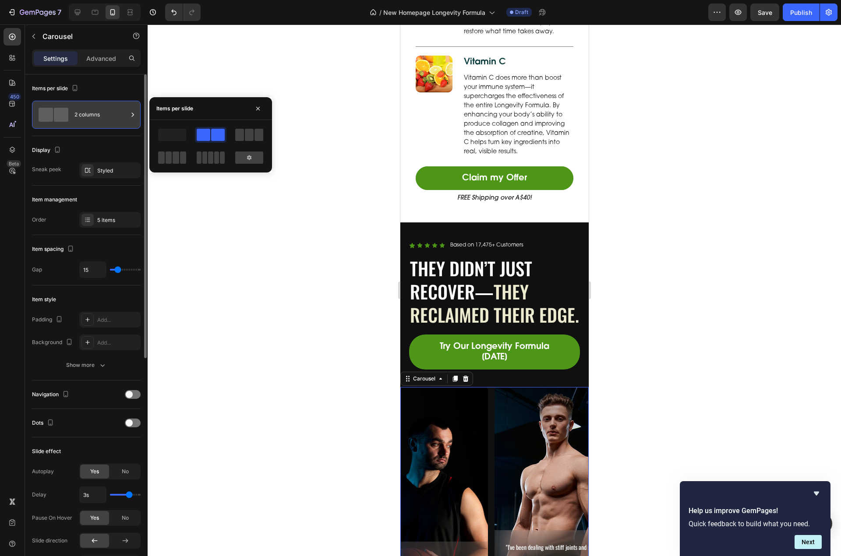
click at [76, 120] on div "2 columns" at bounding box center [100, 115] width 53 height 20
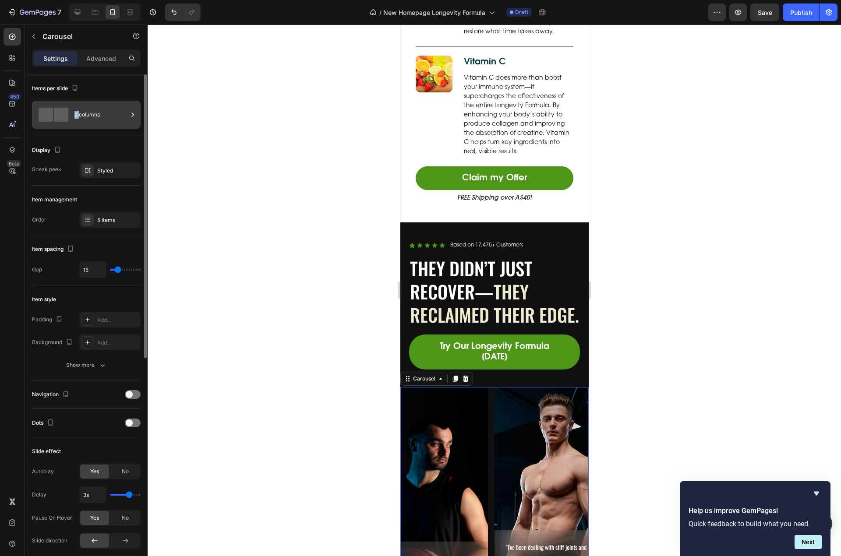
click at [76, 120] on div "2 columns" at bounding box center [100, 115] width 53 height 20
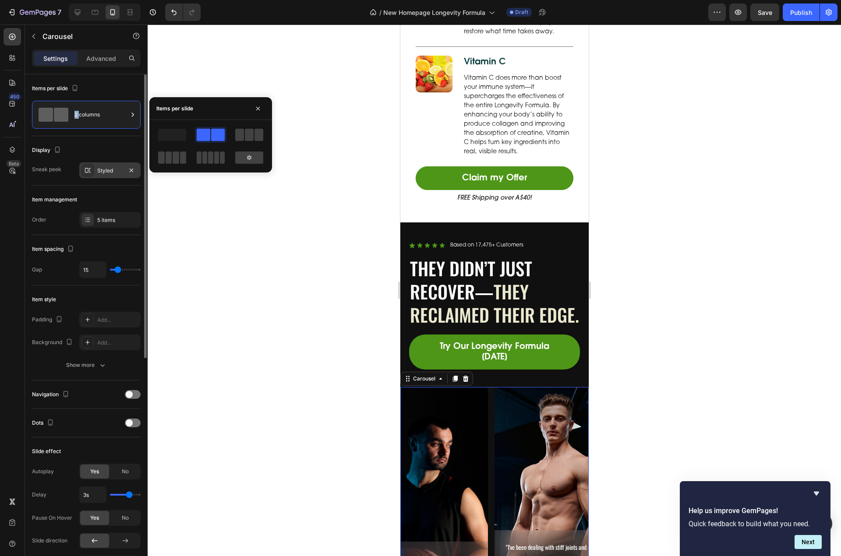
click at [104, 172] on div "Styled" at bounding box center [109, 171] width 25 height 8
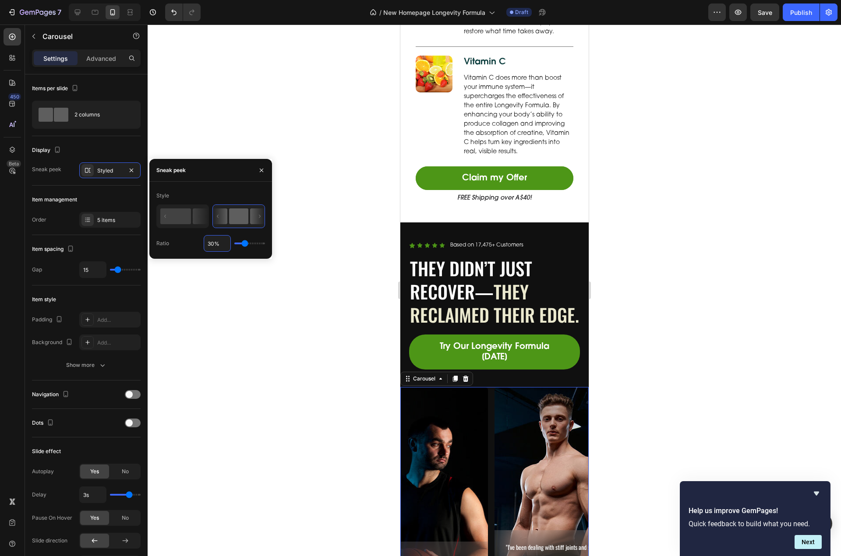
click at [216, 248] on input "30%" at bounding box center [217, 244] width 26 height 16
type input "15%"
type input "15"
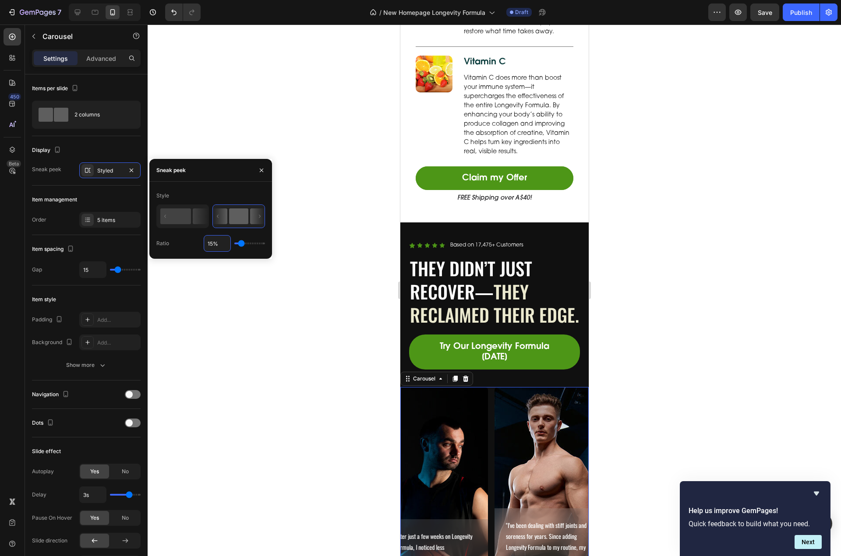
type input "5"
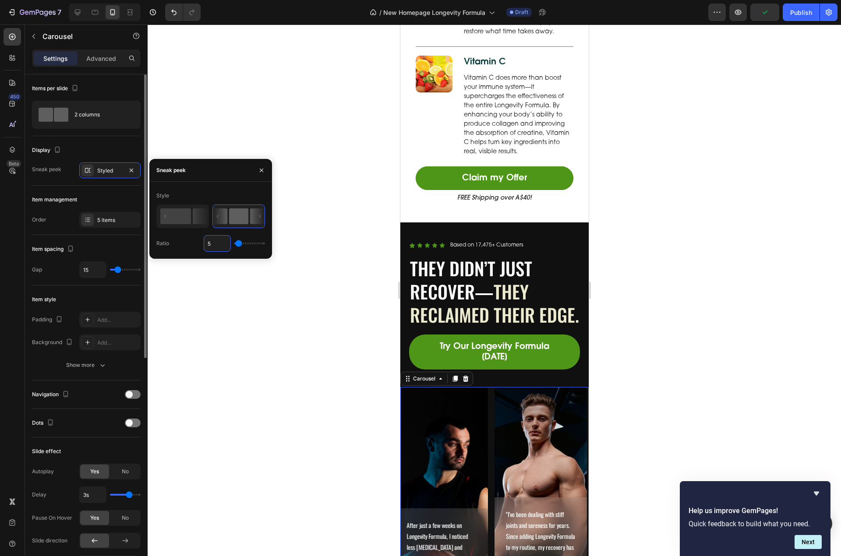
click at [92, 142] on div "Display Sneak peek Styled" at bounding box center [86, 160] width 109 height 49
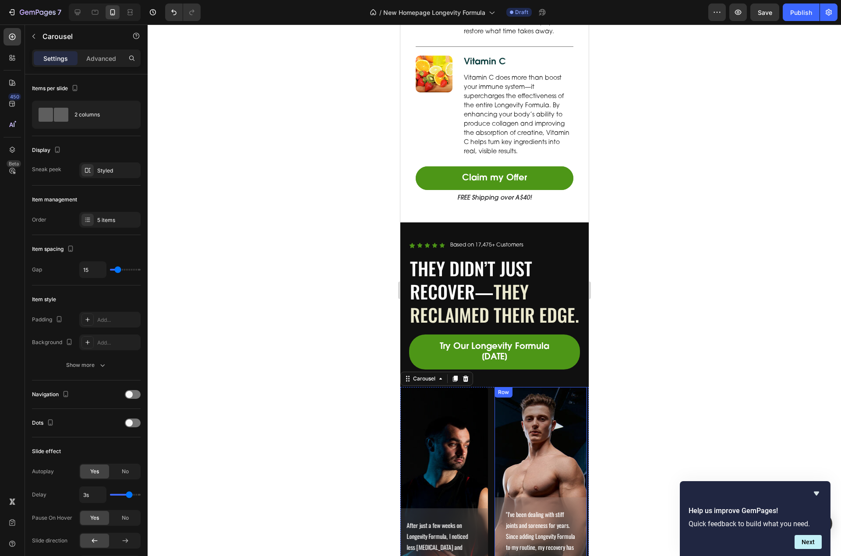
scroll to position [2515, 0]
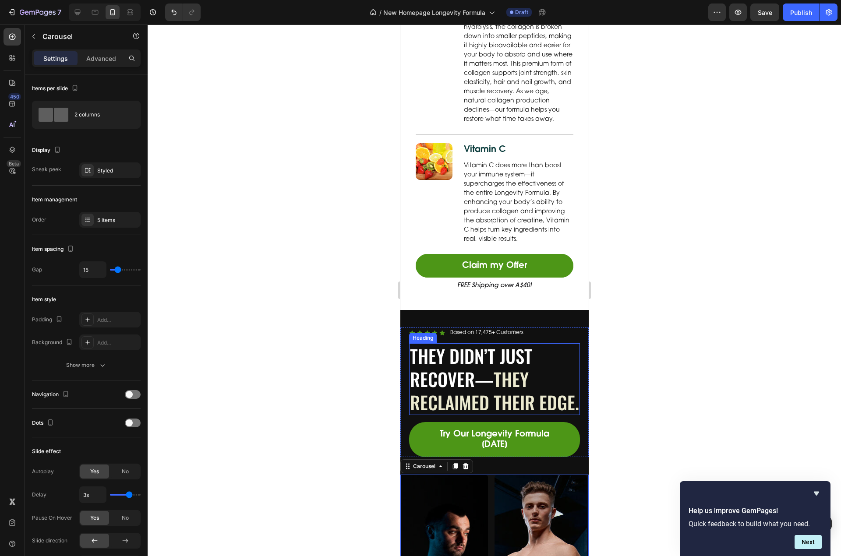
click at [494, 397] on h2 "They Didn’t Just Recover— They Reclaimed Their Edge." at bounding box center [494, 379] width 171 height 72
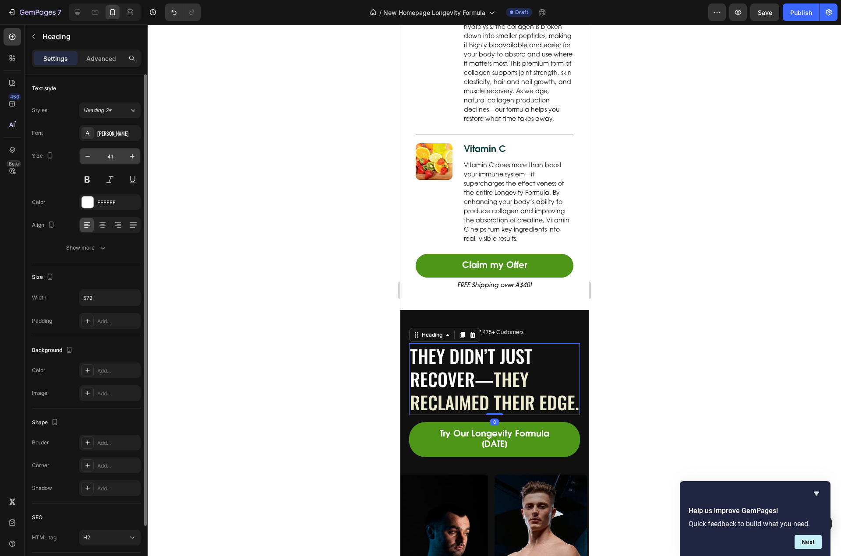
click at [117, 157] on input "41" at bounding box center [109, 156] width 29 height 16
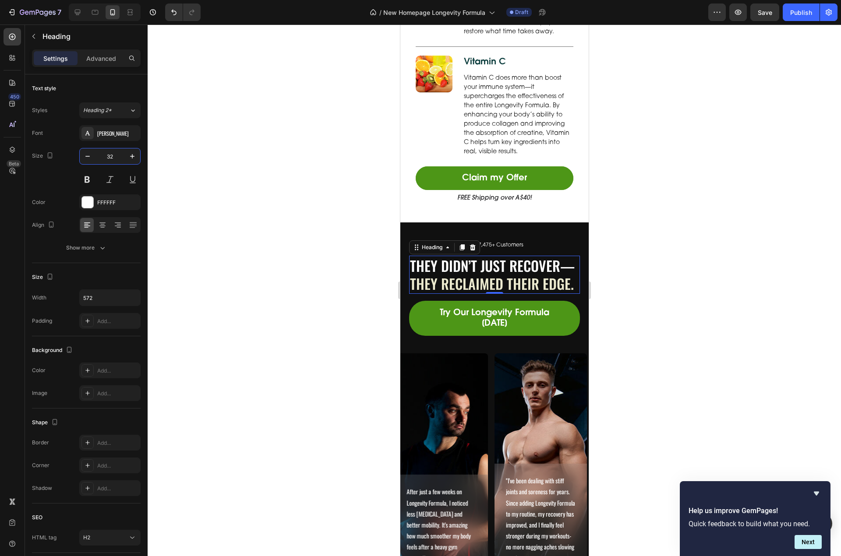
scroll to position [2690, 0]
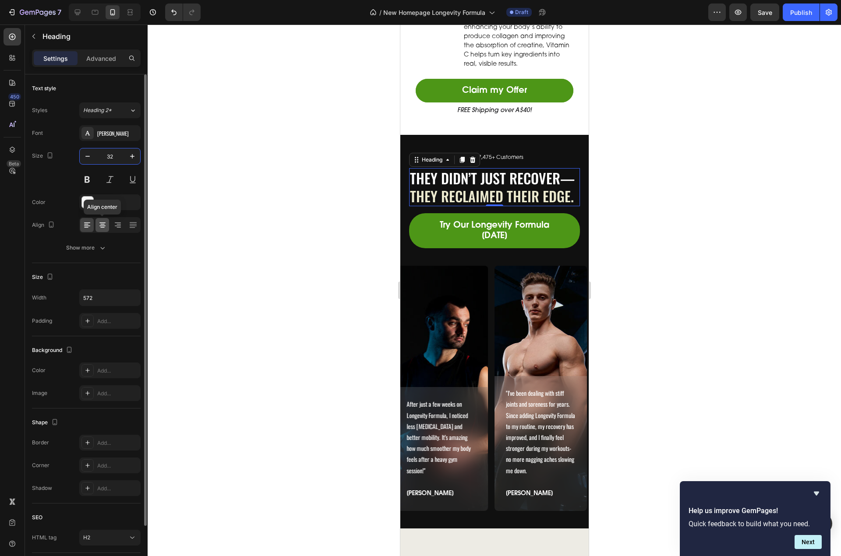
type input "32"
click at [102, 227] on icon at bounding box center [102, 227] width 4 height 1
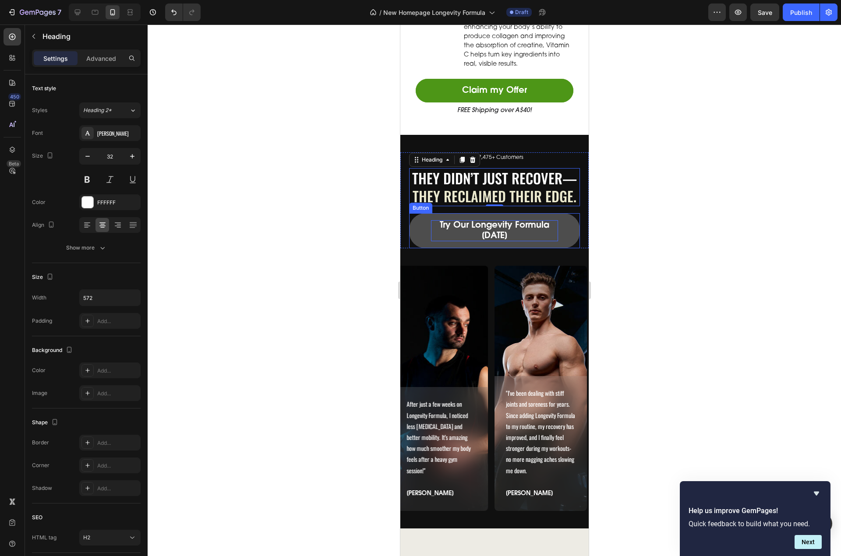
click at [524, 241] on p "Try Our Longevity Formula [DATE]" at bounding box center [494, 230] width 127 height 21
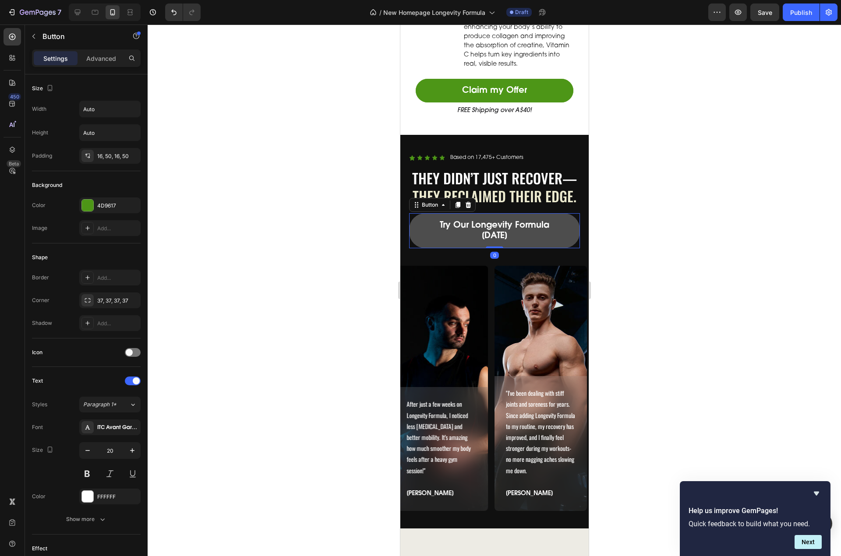
click at [560, 248] on button "Try Our Longevity Formula [DATE]" at bounding box center [494, 230] width 171 height 35
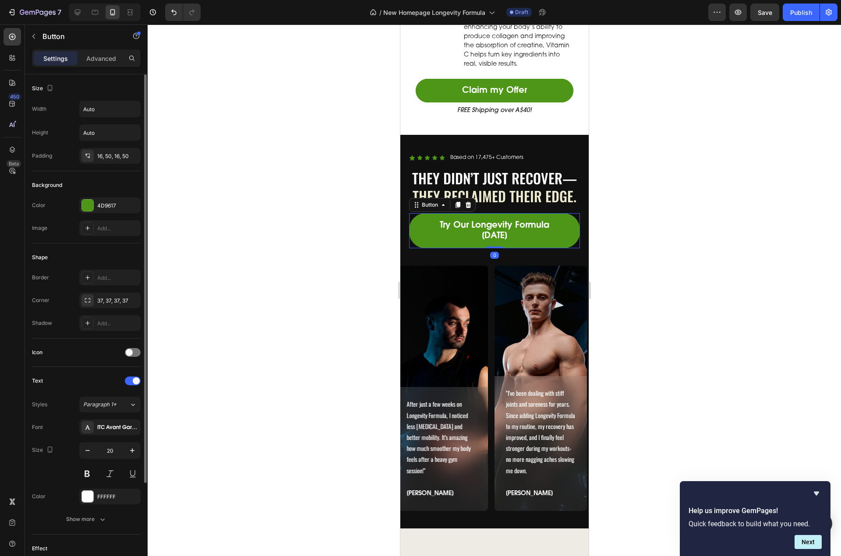
scroll to position [121, 0]
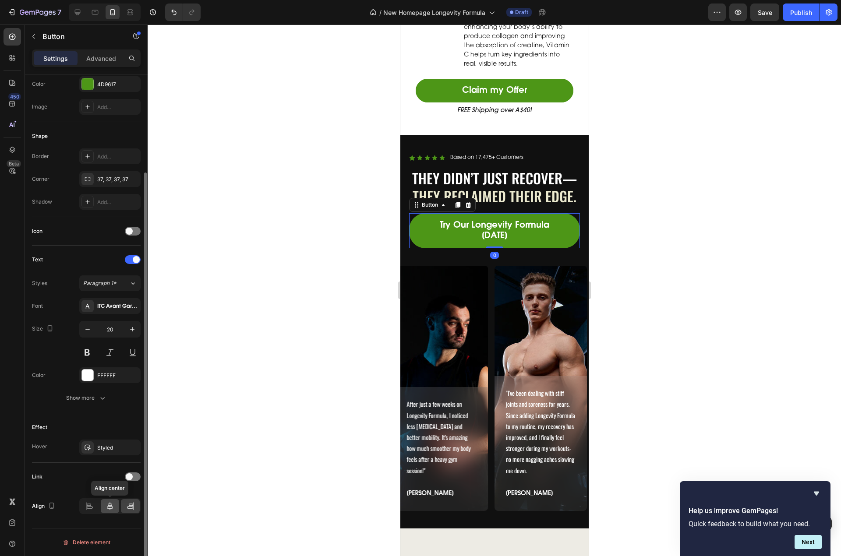
click at [110, 505] on icon at bounding box center [110, 506] width 9 height 9
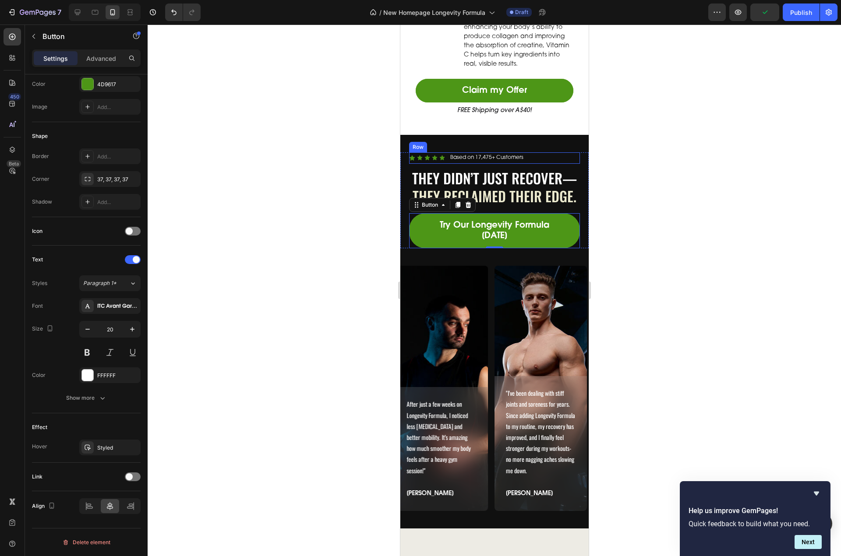
click at [537, 164] on div "Icon Icon Icon Icon Icon Icon List Based on 17,475+ Customers Text Block" at bounding box center [494, 157] width 171 height 11
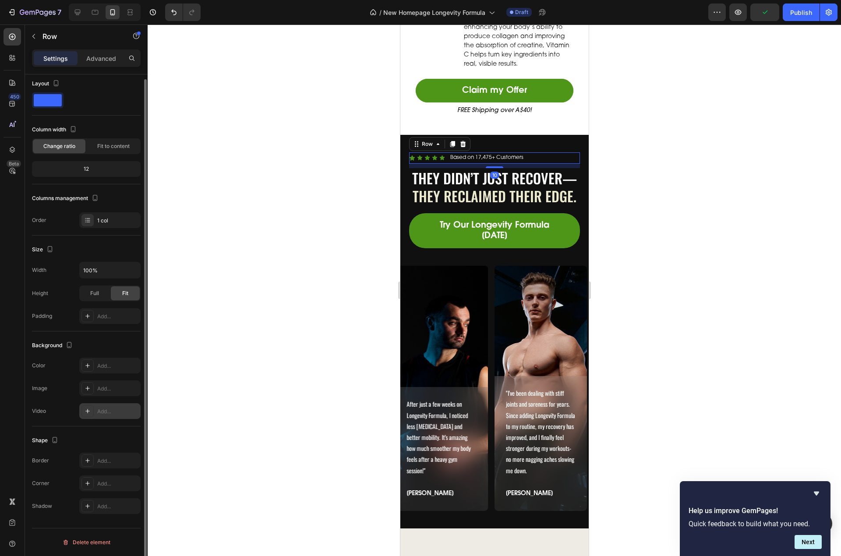
scroll to position [0, 0]
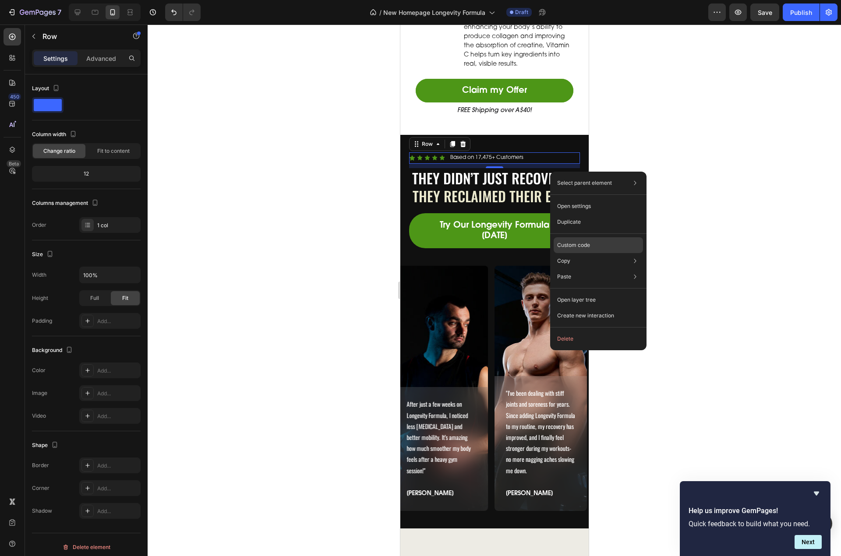
click at [599, 243] on div "Custom code" at bounding box center [598, 245] width 89 height 16
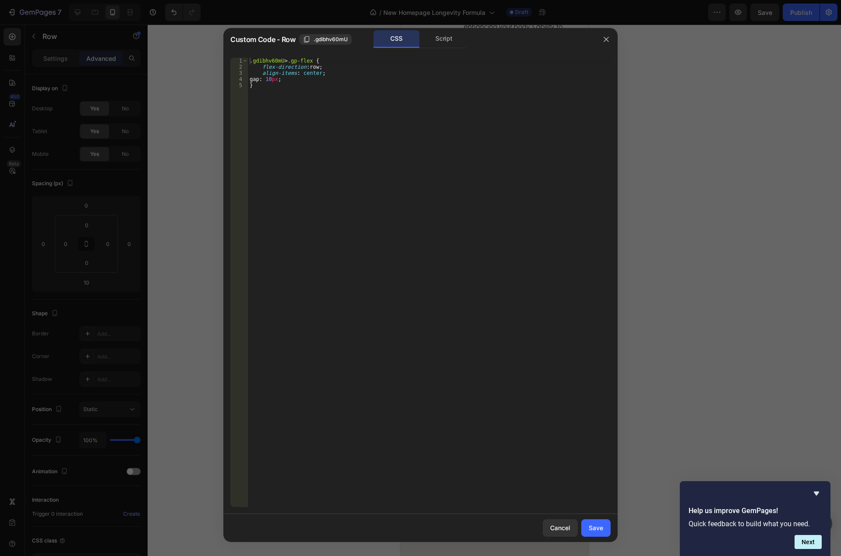
type textarea "}"
click at [312, 98] on div ".gdibhv60mU > .gp-flex { flex-direction : row ; align-items : center ; gap : 10…" at bounding box center [429, 289] width 363 height 462
type textarea "@media screen and (max-width: 767px) {"
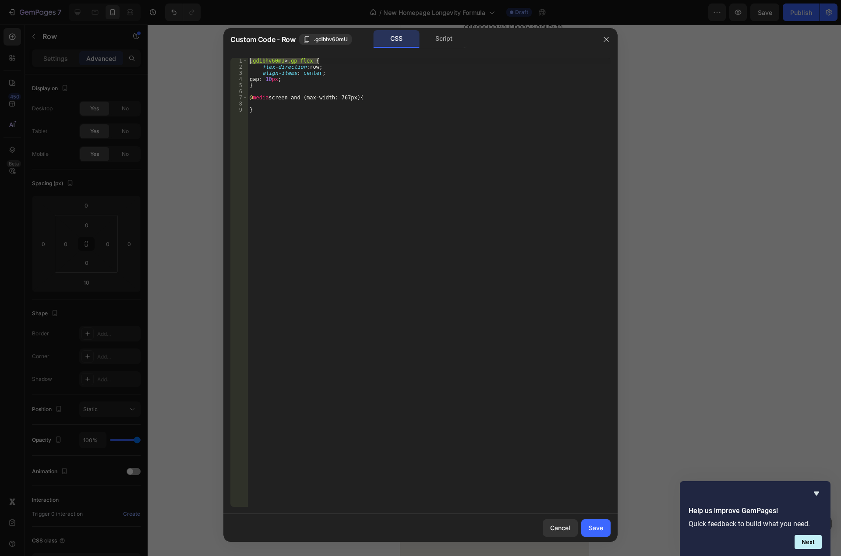
drag, startPoint x: 335, startPoint y: 60, endPoint x: 219, endPoint y: 59, distance: 115.6
click at [219, 59] on div "Custom Code - Row .gdibhv60mU CSS Script 1 2 3 4 5 6 7 8 9 .gdibhv60mU > .gp-fl…" at bounding box center [420, 278] width 841 height 556
type textarea ".gdibhv60mU > .gp-flex {"
drag, startPoint x: 288, startPoint y: 105, endPoint x: 248, endPoint y: 104, distance: 39.4
click at [248, 104] on div ".gdibhv60mU > .gp-flex { flex-direction : row ; align-items : center ; gap : 10…" at bounding box center [429, 289] width 363 height 462
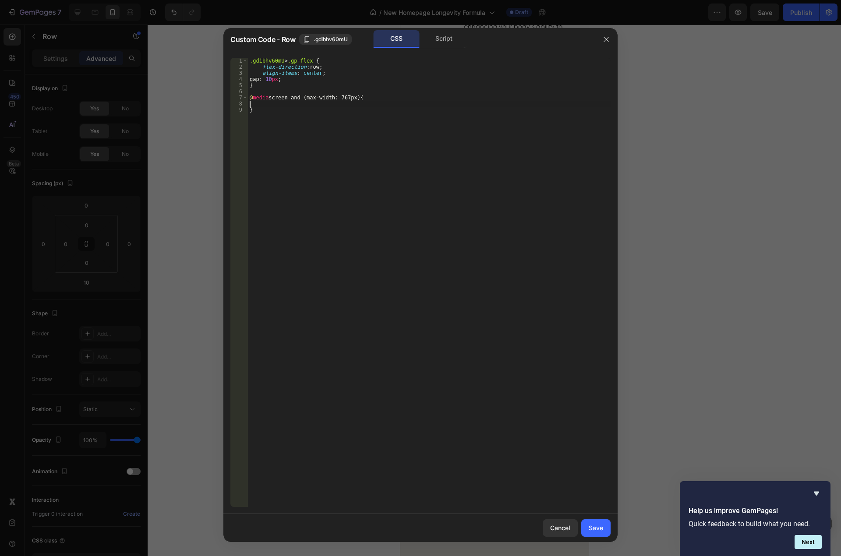
paste textarea ".gdibhv60mU > .gp-flex {"
type textarea ".gdibhv60mU > .gp-flex {"
type textarea "u"
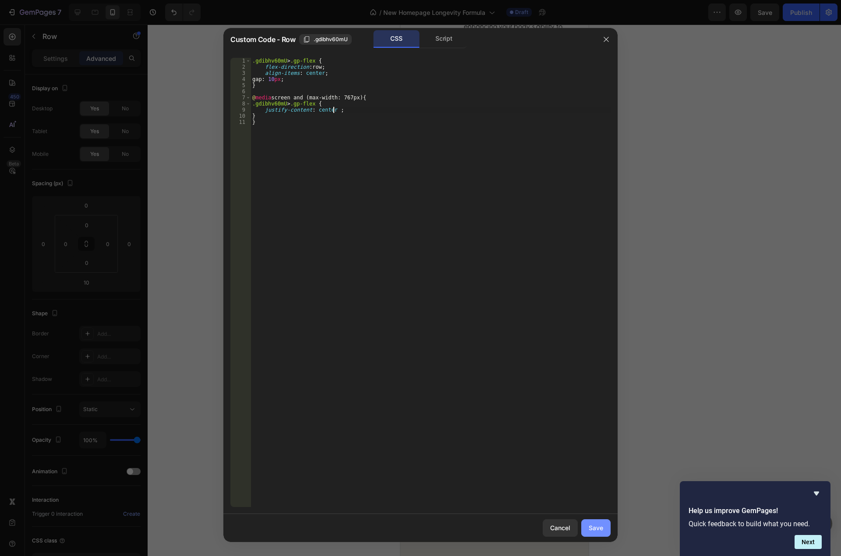
scroll to position [0, 7]
type textarea "justify-content: center !;"
click at [598, 526] on div "Save" at bounding box center [596, 527] width 14 height 9
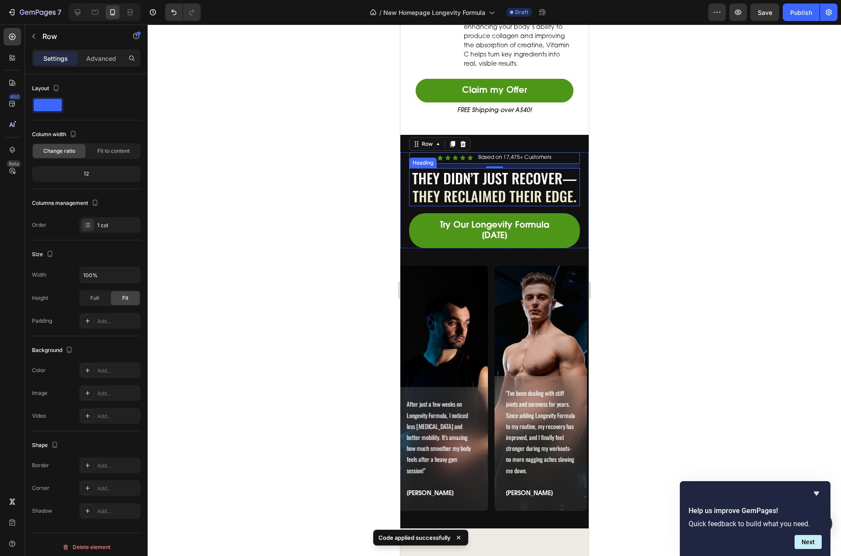
click at [537, 199] on h2 "They Didn’t Just Recover— They Reclaimed Their Edge." at bounding box center [494, 187] width 171 height 38
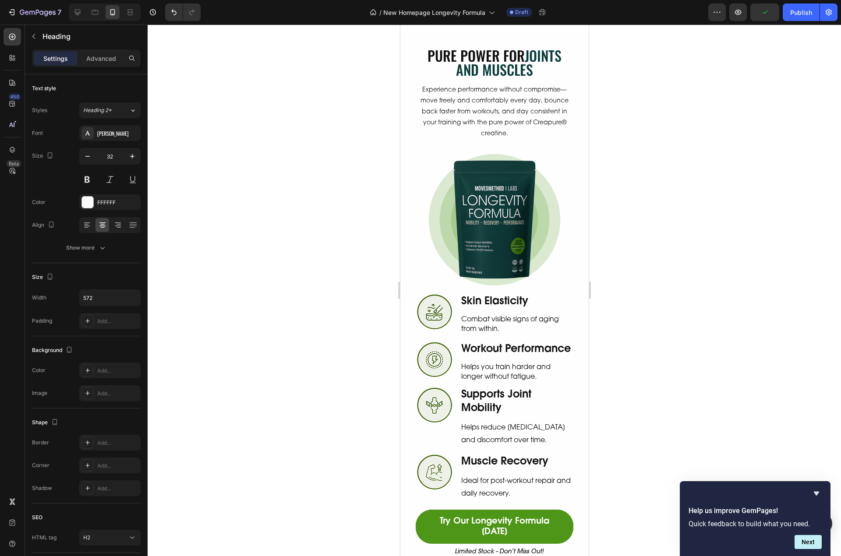
scroll to position [675, 0]
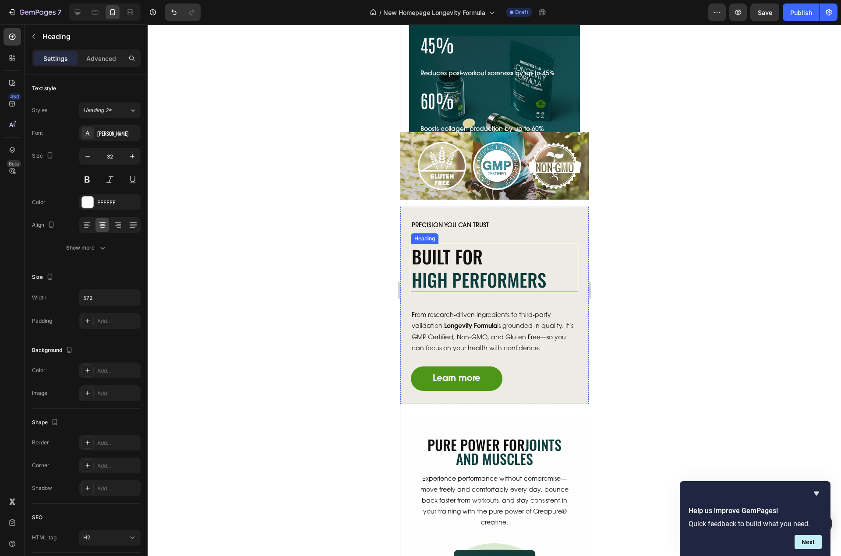
click at [485, 275] on span "High Performers" at bounding box center [478, 279] width 134 height 27
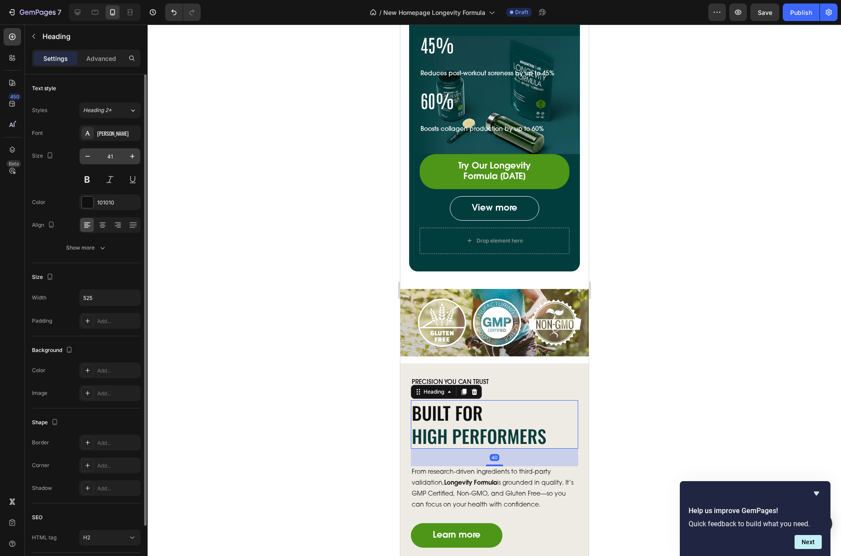
click at [109, 162] on input "41" at bounding box center [109, 156] width 29 height 16
type input "32"
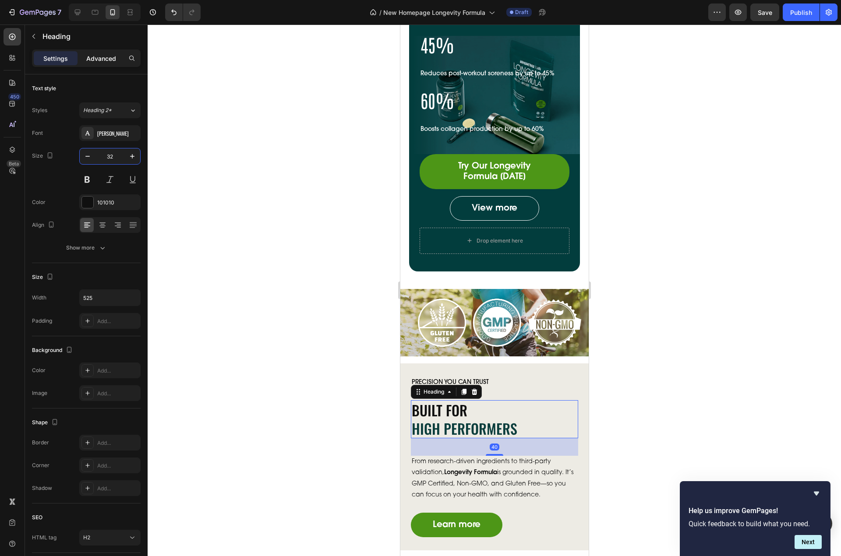
click at [106, 57] on p "Advanced" at bounding box center [101, 58] width 30 height 9
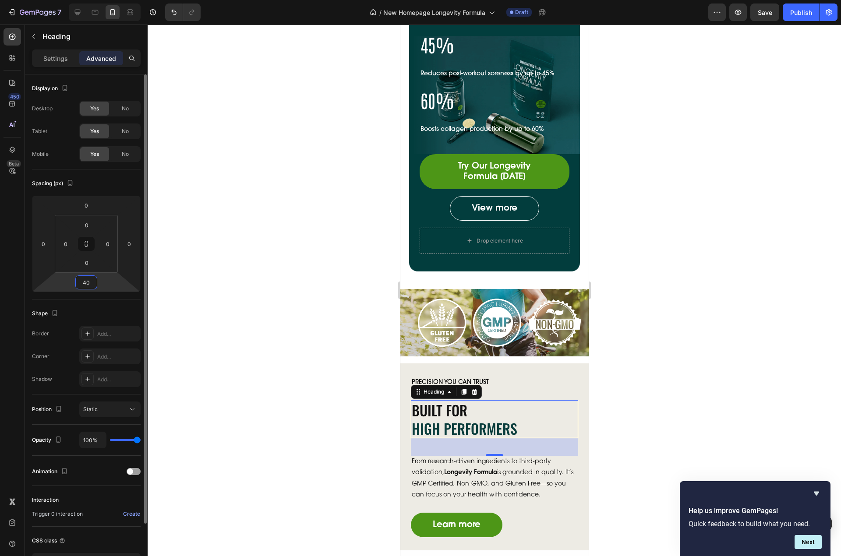
click at [85, 285] on input "40" at bounding box center [87, 282] width 18 height 13
type input "15"
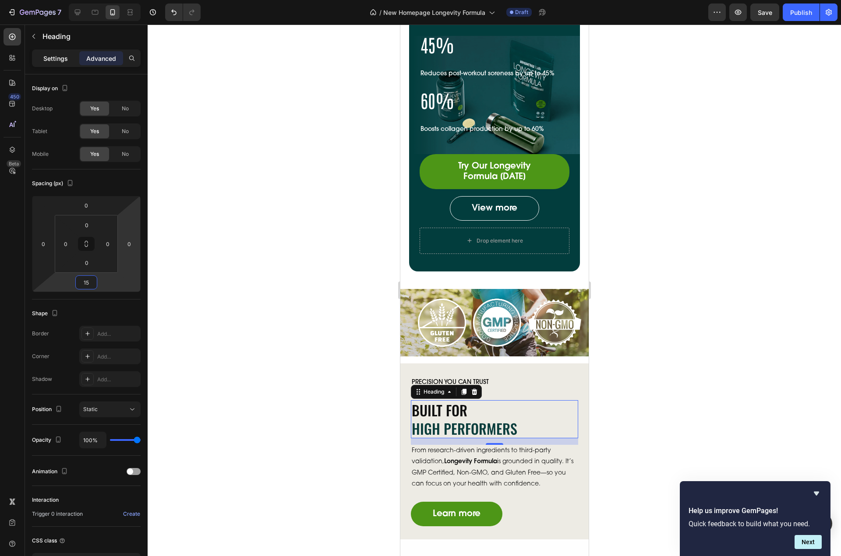
click at [59, 59] on p "Settings" at bounding box center [55, 58] width 25 height 9
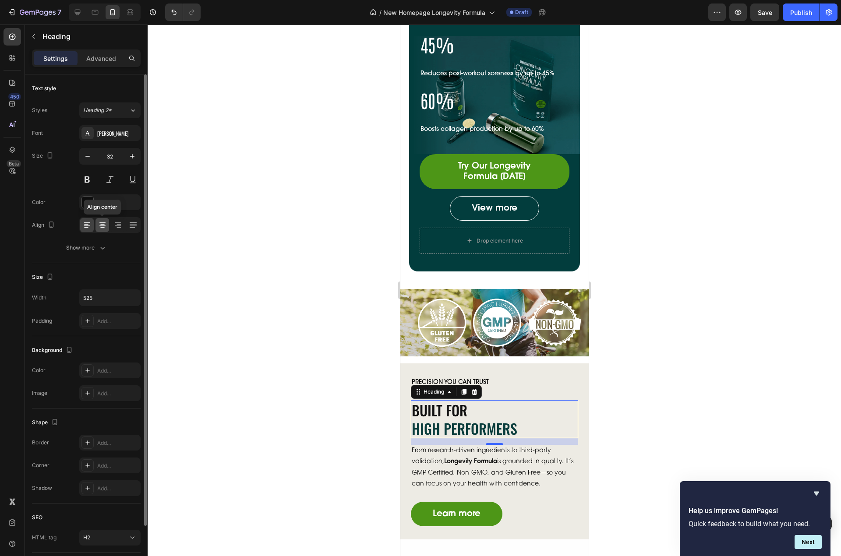
click at [102, 226] on icon at bounding box center [102, 226] width 6 height 1
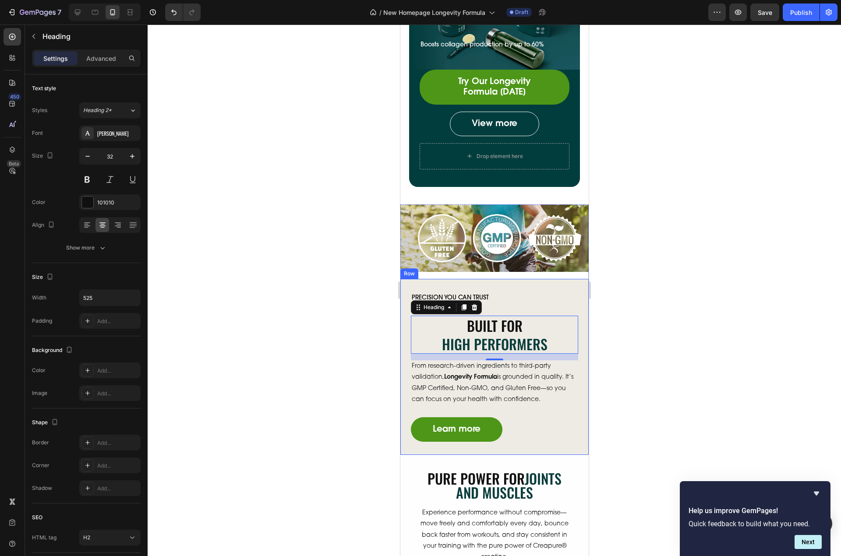
scroll to position [763, 0]
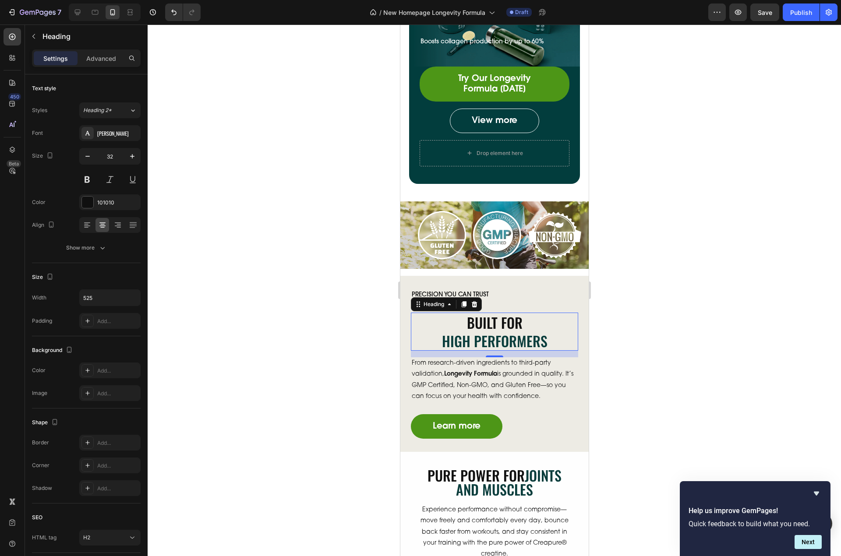
click at [486, 377] on p "From research-driven ingredients to third-party validation, Longevity Formula i…" at bounding box center [494, 380] width 166 height 44
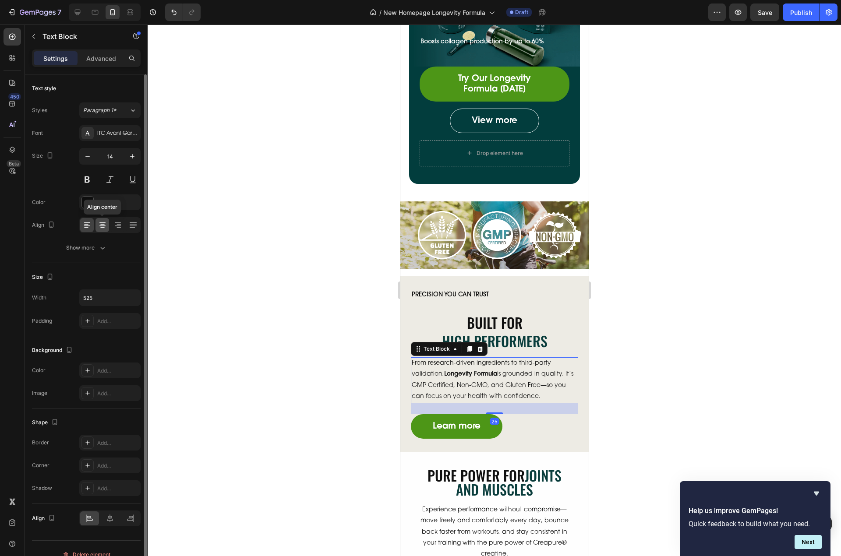
click at [102, 222] on icon at bounding box center [102, 225] width 9 height 9
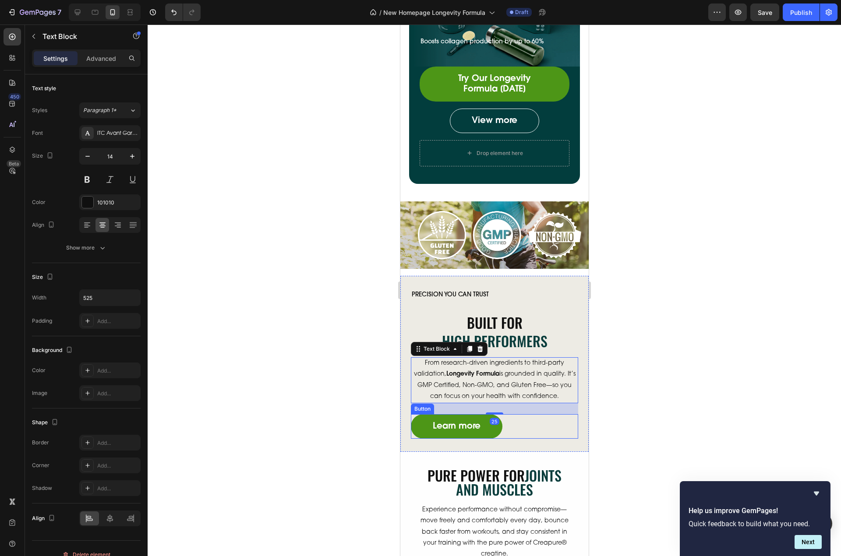
click at [524, 423] on div "Learn more Button" at bounding box center [493, 426] width 167 height 25
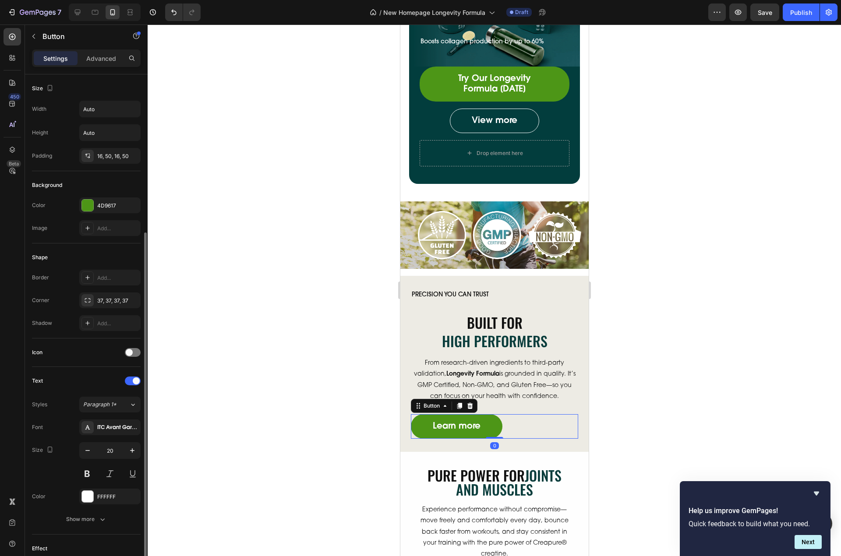
scroll to position [121, 0]
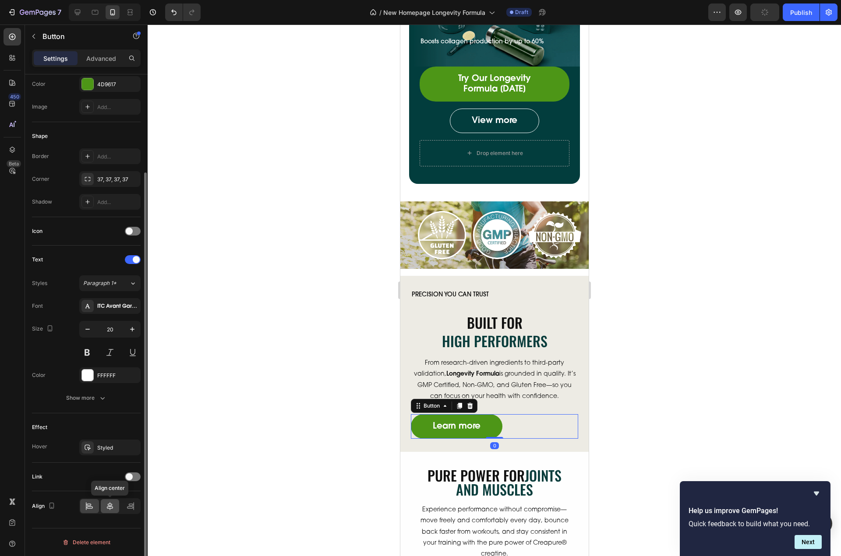
click at [105, 507] on div at bounding box center [110, 506] width 19 height 14
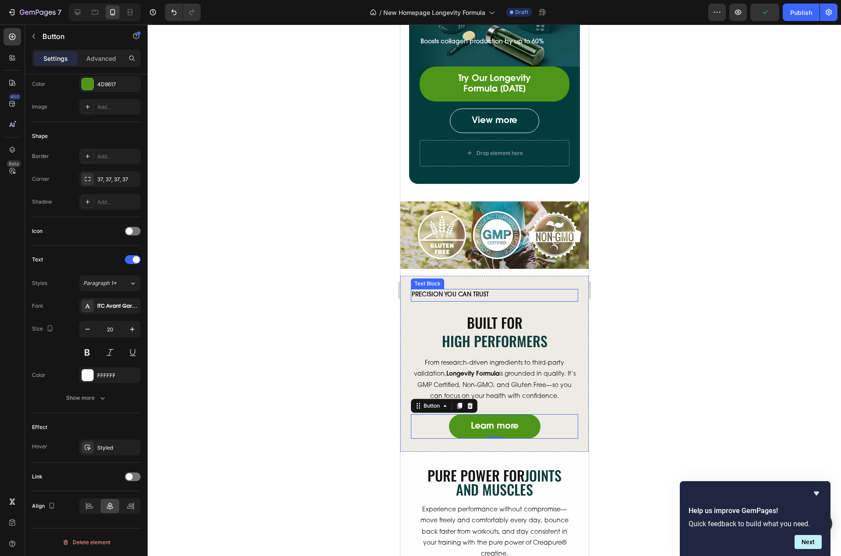
click at [501, 290] on p "Precision You Can Trust" at bounding box center [494, 295] width 166 height 11
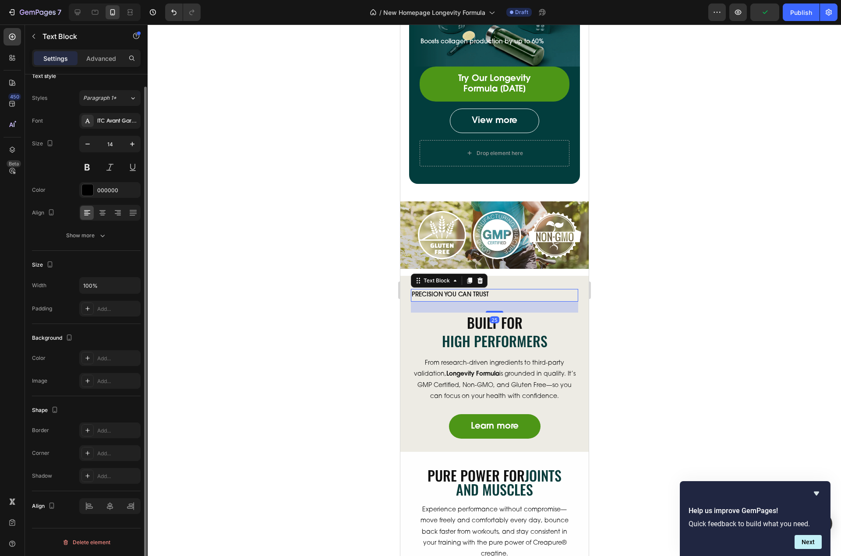
scroll to position [0, 0]
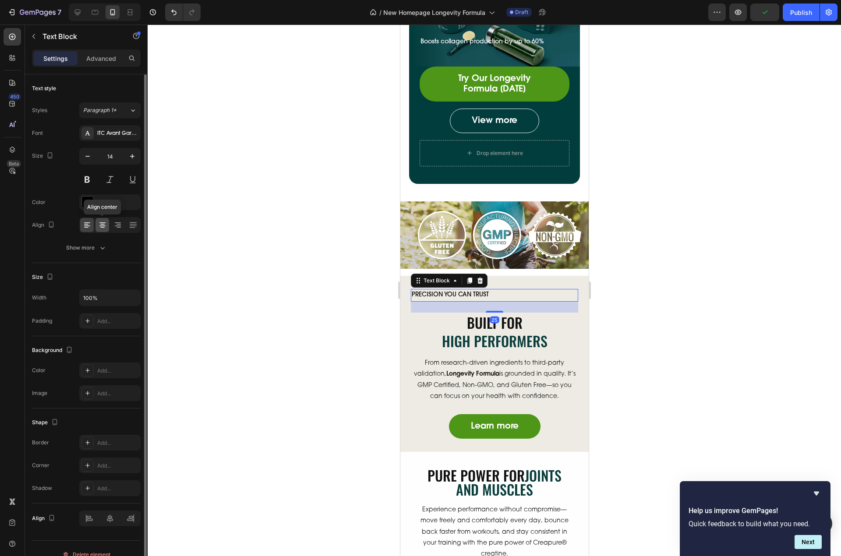
click at [100, 225] on icon at bounding box center [102, 225] width 9 height 9
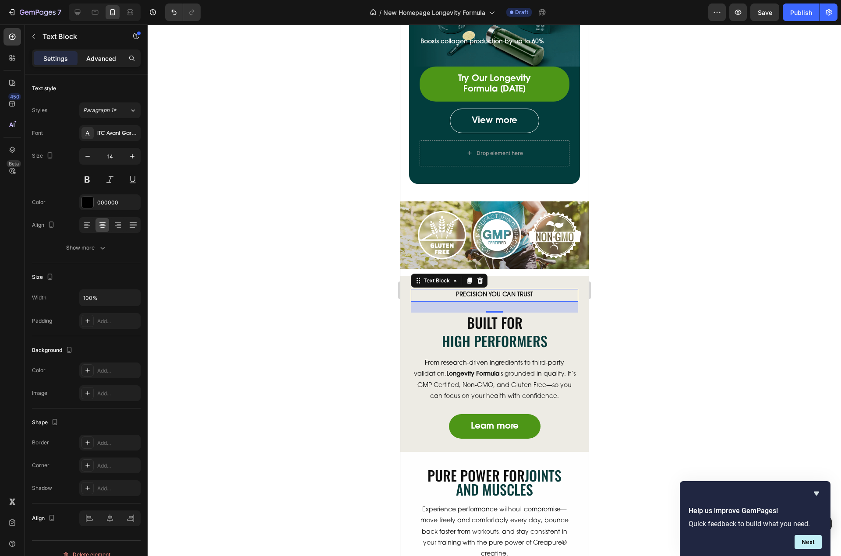
click at [106, 59] on p "Advanced" at bounding box center [101, 58] width 30 height 9
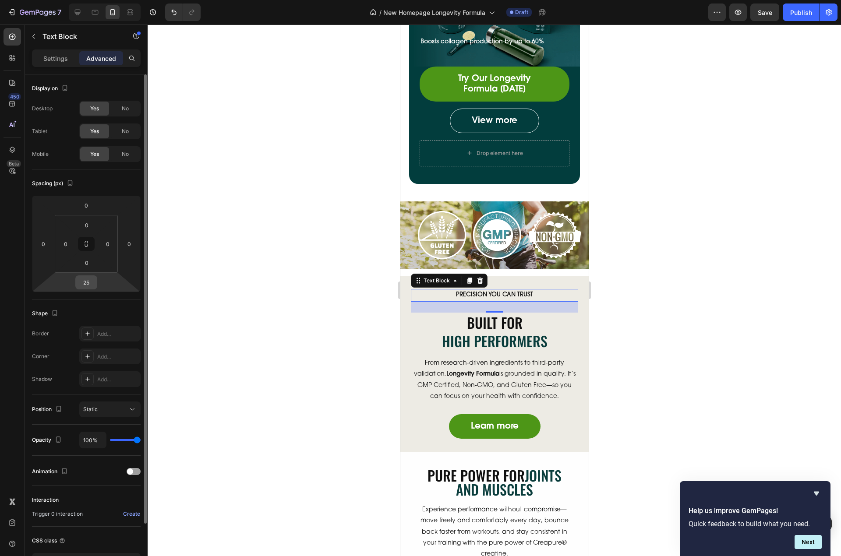
click at [84, 283] on input "25" at bounding box center [87, 282] width 18 height 13
type input "5"
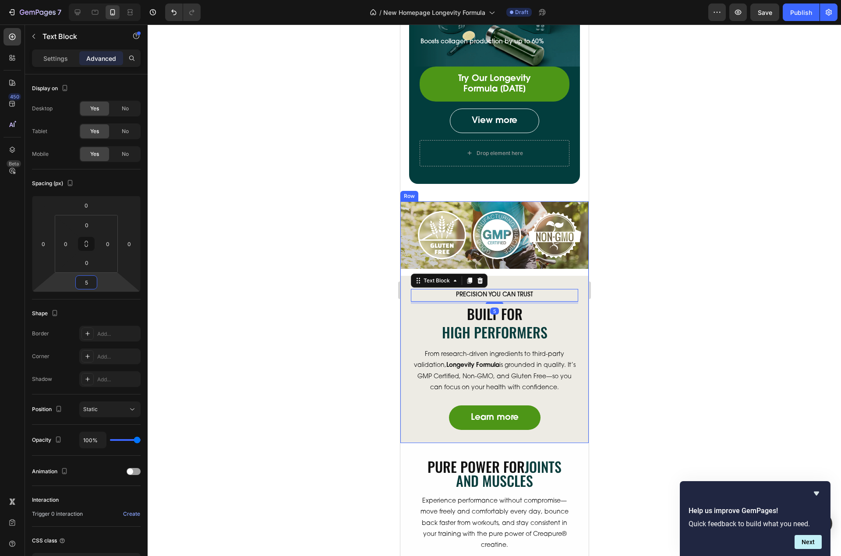
click at [543, 276] on div "Precision You Can Trust Text Block 5 Built for High Performers Heading From res…" at bounding box center [494, 359] width 188 height 167
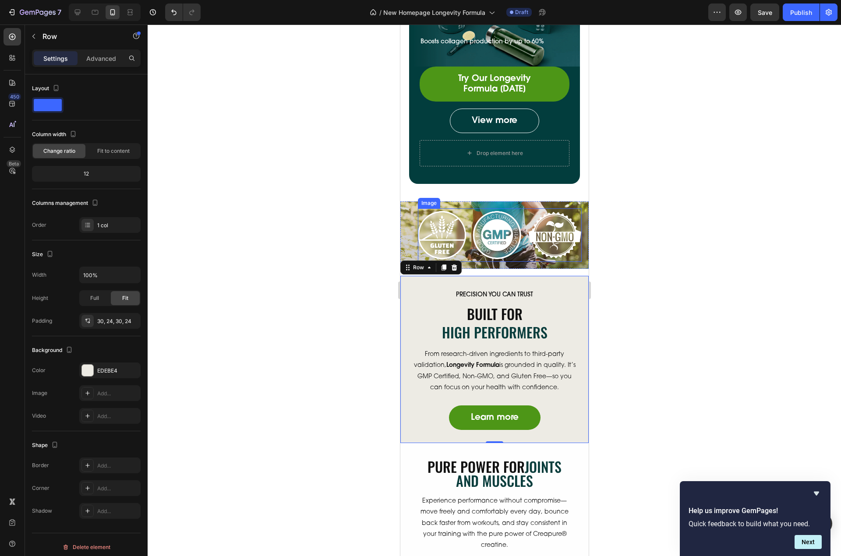
scroll to position [675, 0]
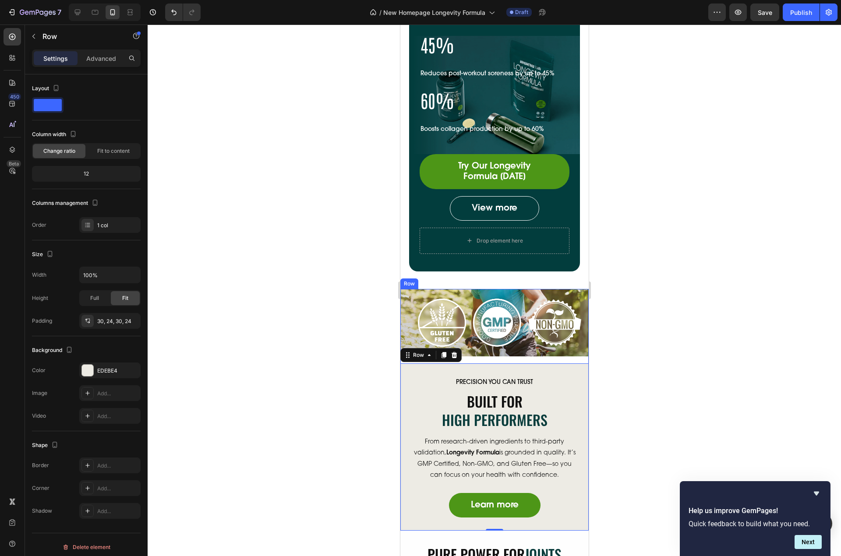
click at [502, 356] on div "Image Row Precision You Can Trust Text Block Built for High Performers Heading …" at bounding box center [494, 410] width 188 height 242
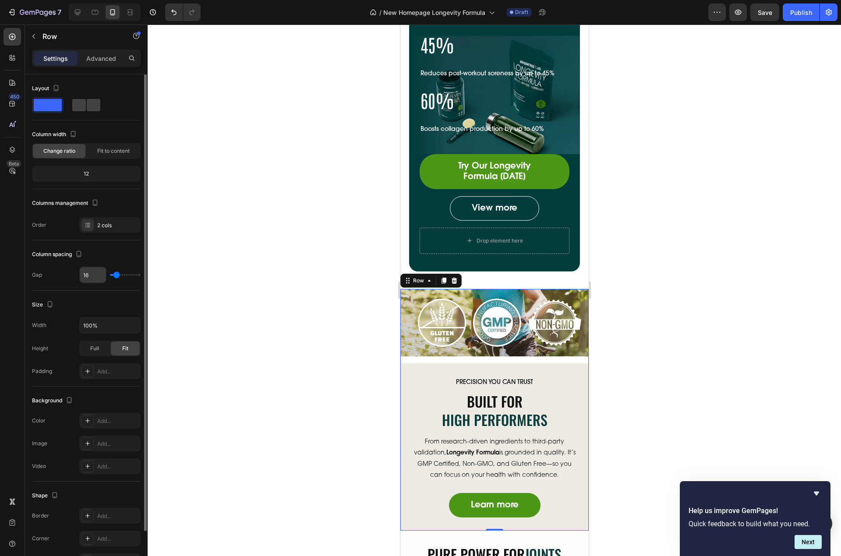
click at [83, 273] on input "16" at bounding box center [93, 275] width 26 height 16
type input "0"
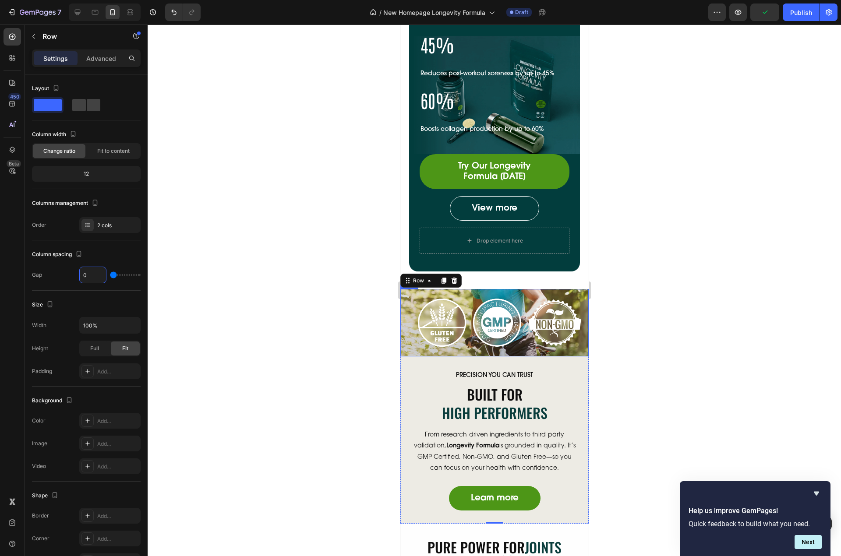
click at [480, 350] on div "Image Row" at bounding box center [494, 322] width 188 height 67
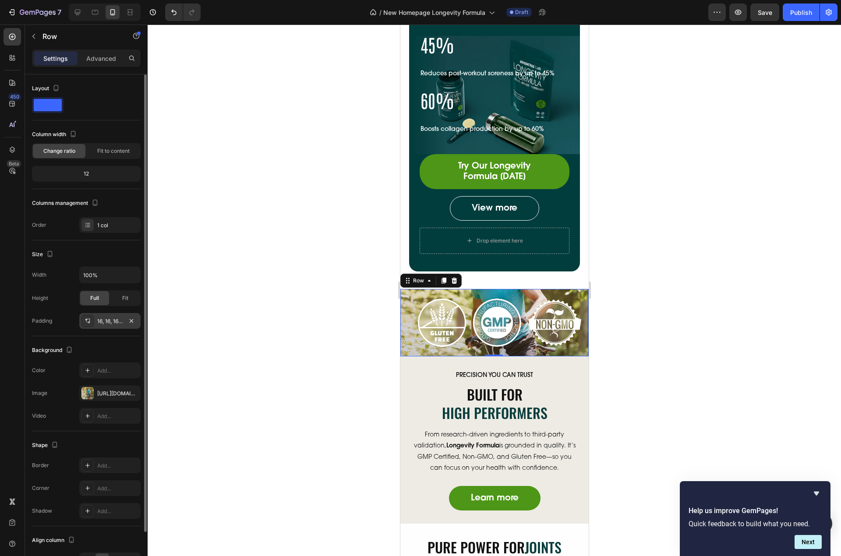
click at [102, 317] on div "16, 16, 16, 16" at bounding box center [109, 321] width 61 height 16
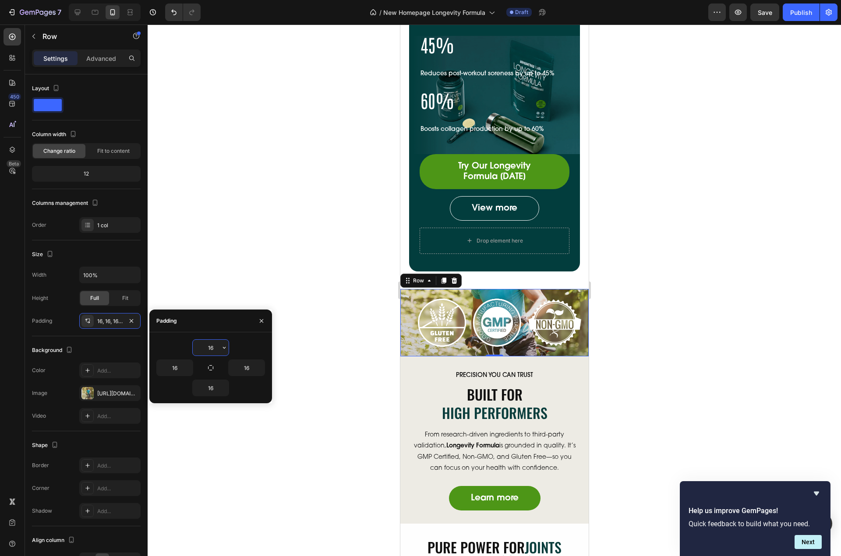
click at [208, 349] on input "16" at bounding box center [211, 348] width 36 height 16
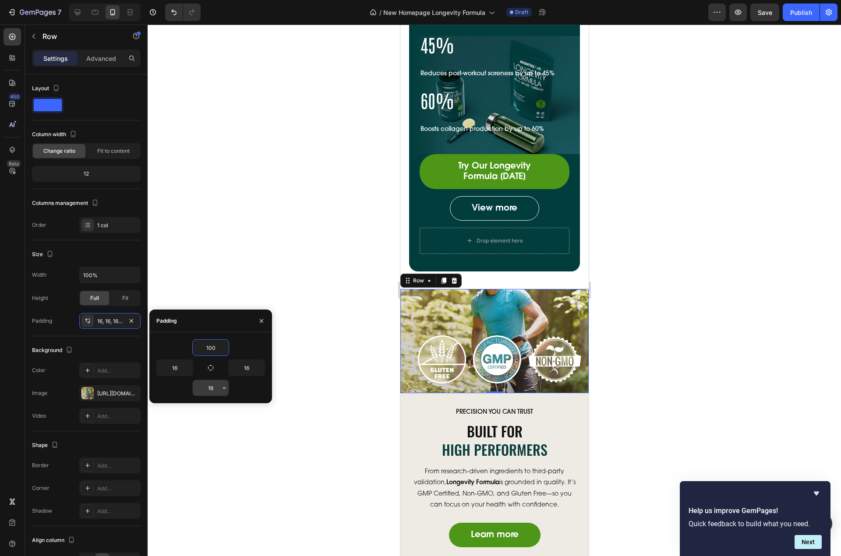
type input "100"
click at [214, 385] on input "16" at bounding box center [211, 388] width 36 height 16
paste input "00"
type input "100"
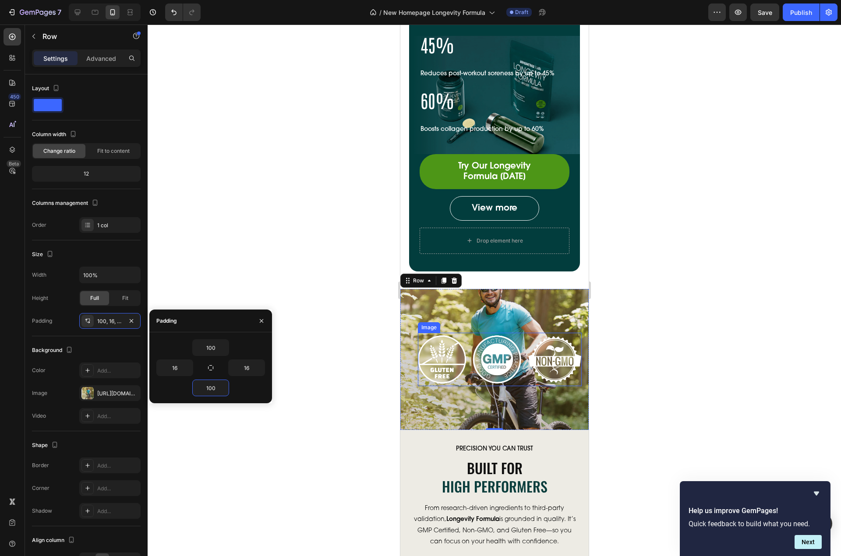
click at [489, 357] on img at bounding box center [499, 359] width 164 height 53
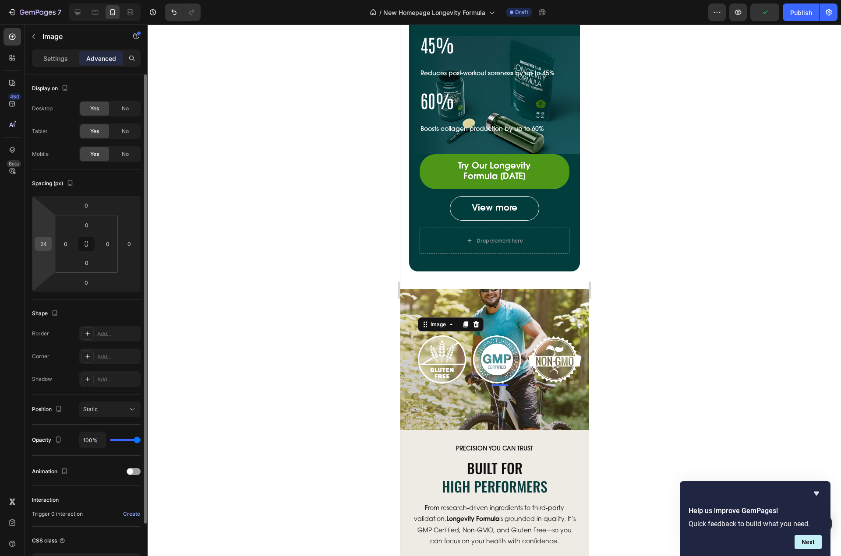
click at [46, 245] on input "24" at bounding box center [43, 243] width 13 height 13
type input "0"
click at [110, 293] on div "Spacing (px) 0 0 0 0 0 0 0 0" at bounding box center [86, 235] width 109 height 130
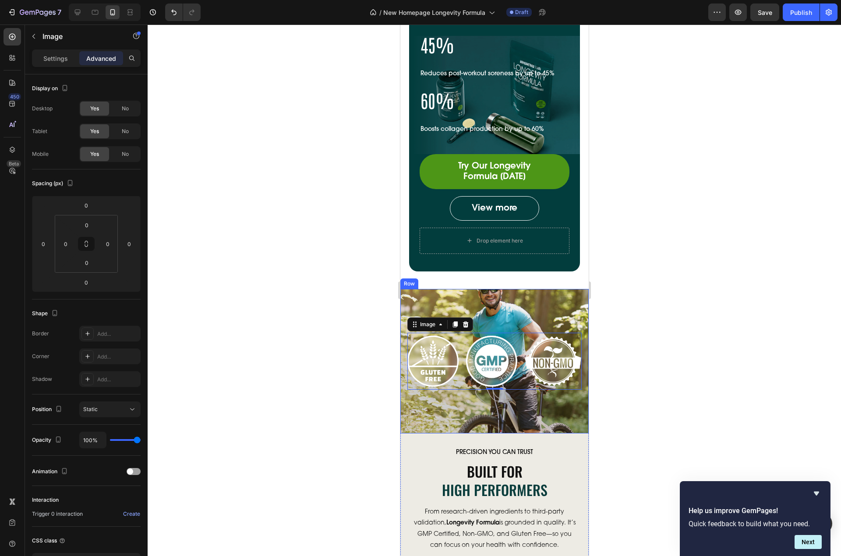
click at [539, 309] on div "Image 0 Row" at bounding box center [494, 361] width 188 height 145
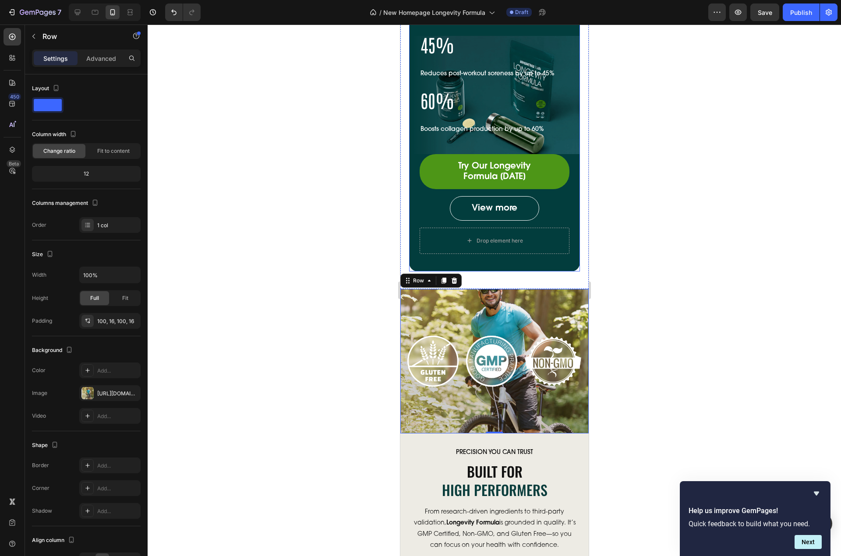
scroll to position [500, 0]
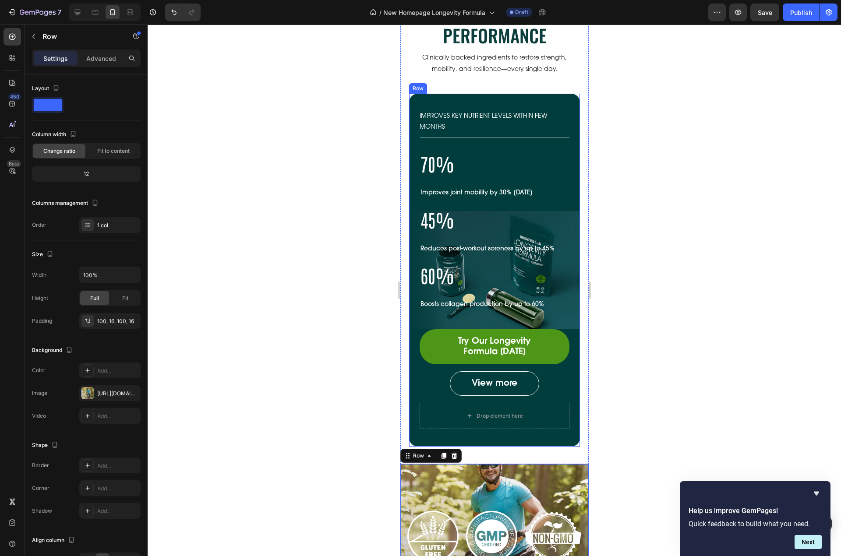
click at [484, 102] on div "IMPROVES KEY NUTRIENT LEVELS WITHIN FEW MONTHS Text Block 70% Heading Improves …" at bounding box center [494, 270] width 171 height 353
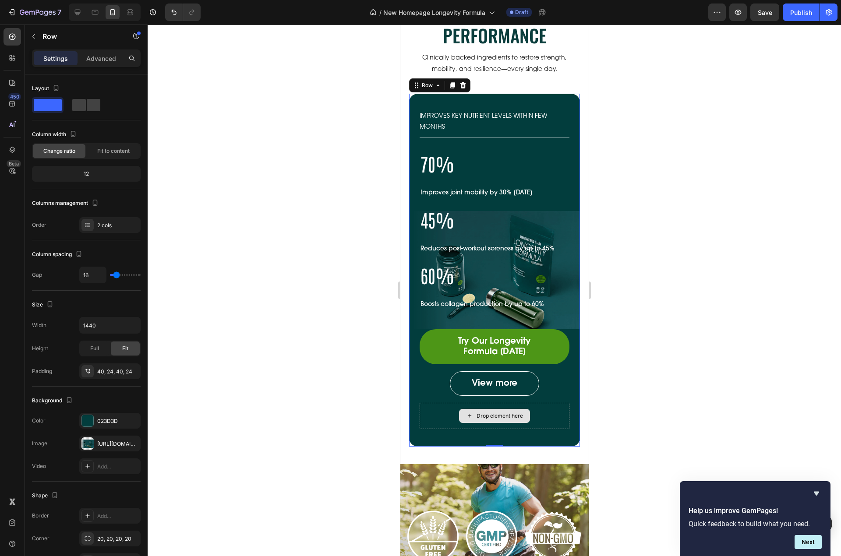
click at [495, 417] on div "Drop element here" at bounding box center [499, 416] width 46 height 7
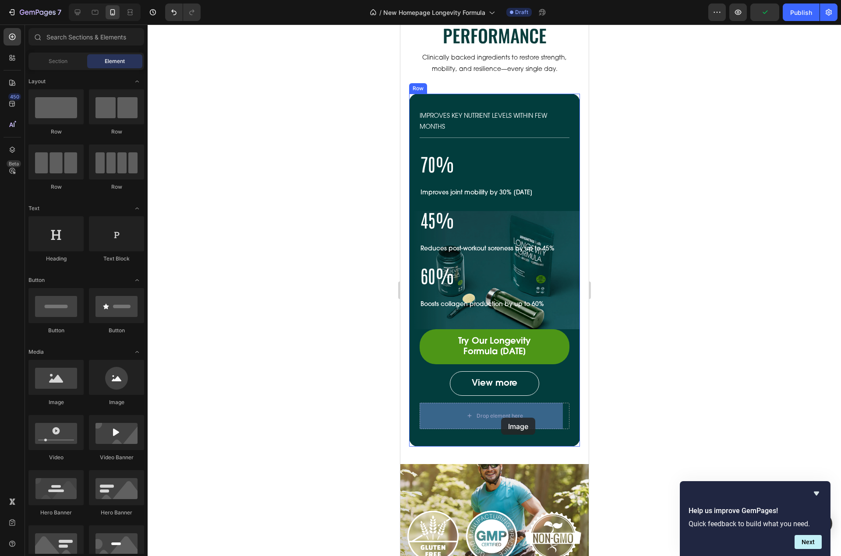
drag, startPoint x: 458, startPoint y: 410, endPoint x: 472, endPoint y: 413, distance: 14.6
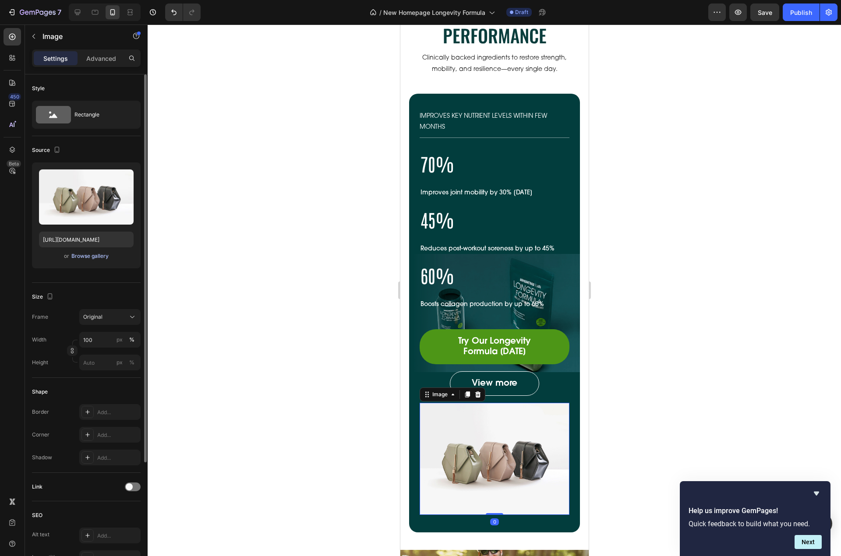
click at [85, 258] on div "Browse gallery" at bounding box center [89, 256] width 37 height 8
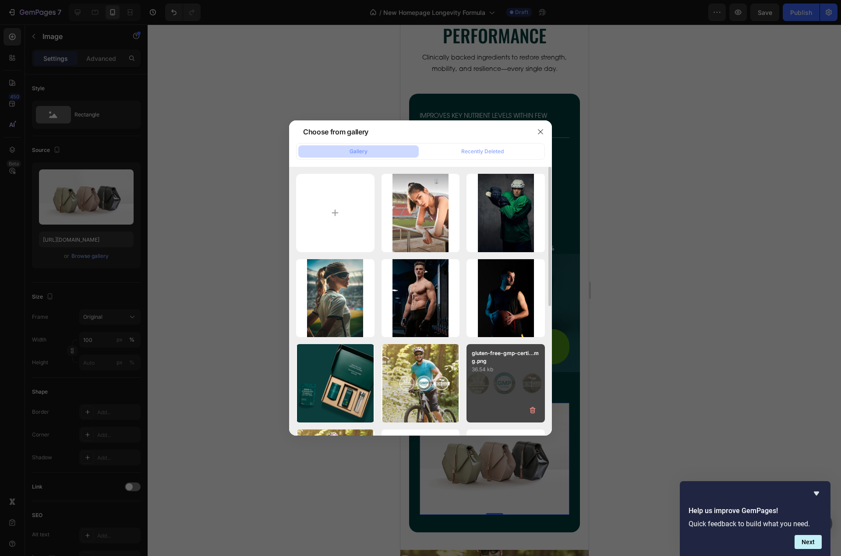
scroll to position [88, 0]
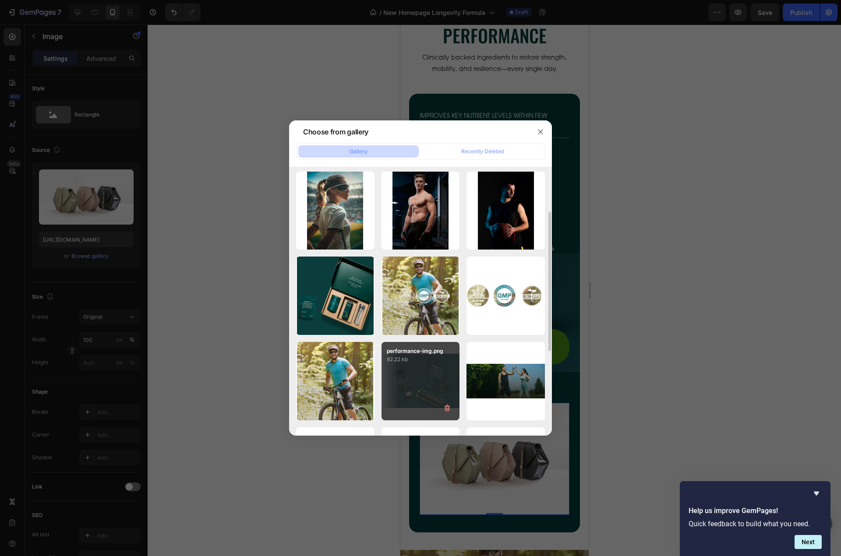
click at [423, 355] on p "performance-img.png" at bounding box center [421, 351] width 68 height 8
type input "https://cdn.shopify.com/s/files/1/0606/5533/7551/files/gempages_558382170591200…"
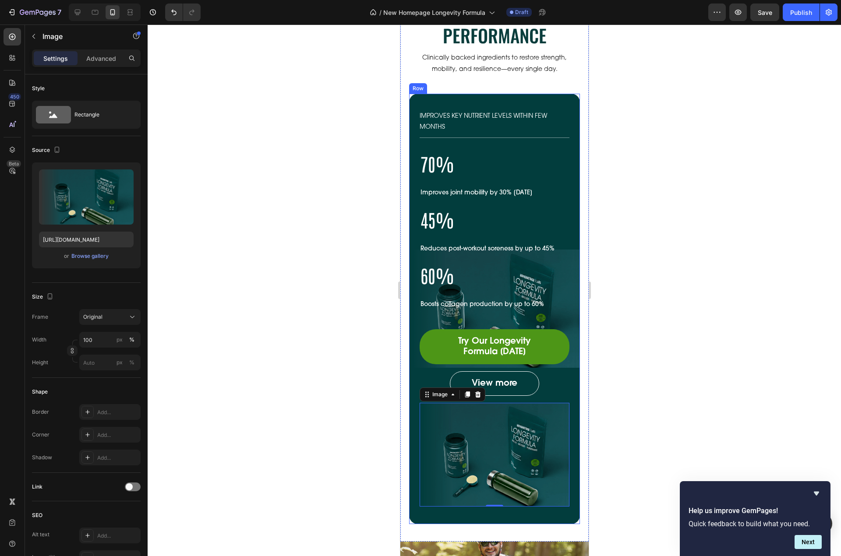
click at [470, 509] on div "IMPROVES KEY NUTRIENT LEVELS WITHIN FEW MONTHS Text Block 70% Heading Improves …" at bounding box center [494, 309] width 171 height 431
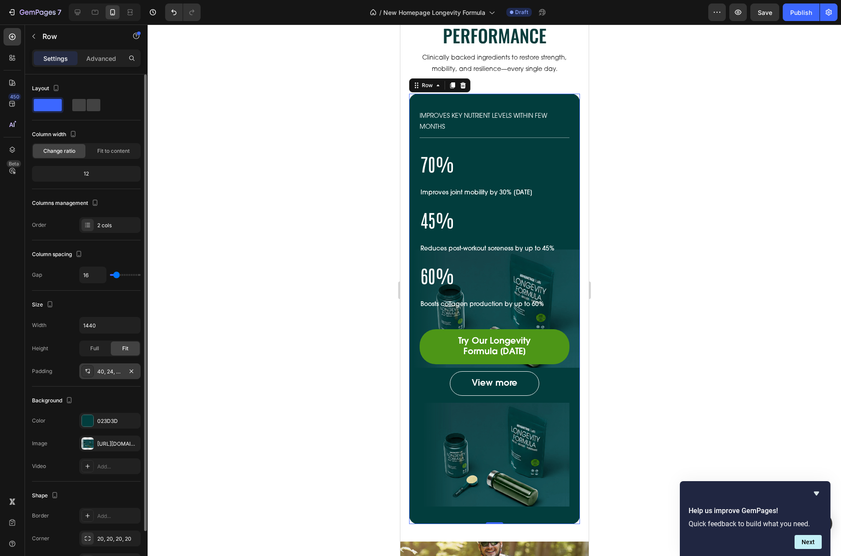
click at [111, 375] on div "40, 24, 40, 24" at bounding box center [109, 372] width 25 height 8
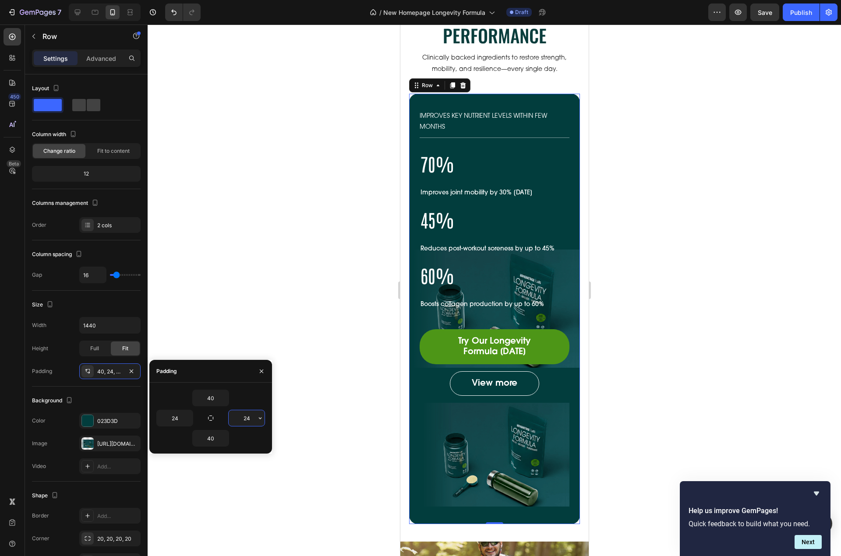
click at [247, 415] on input "24" at bounding box center [247, 418] width 36 height 16
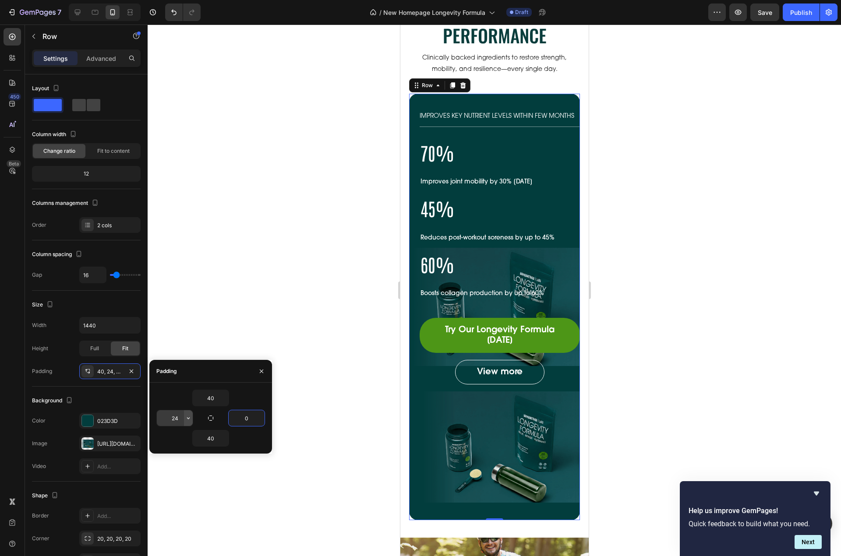
type input "0"
click at [177, 418] on input "24" at bounding box center [175, 418] width 36 height 16
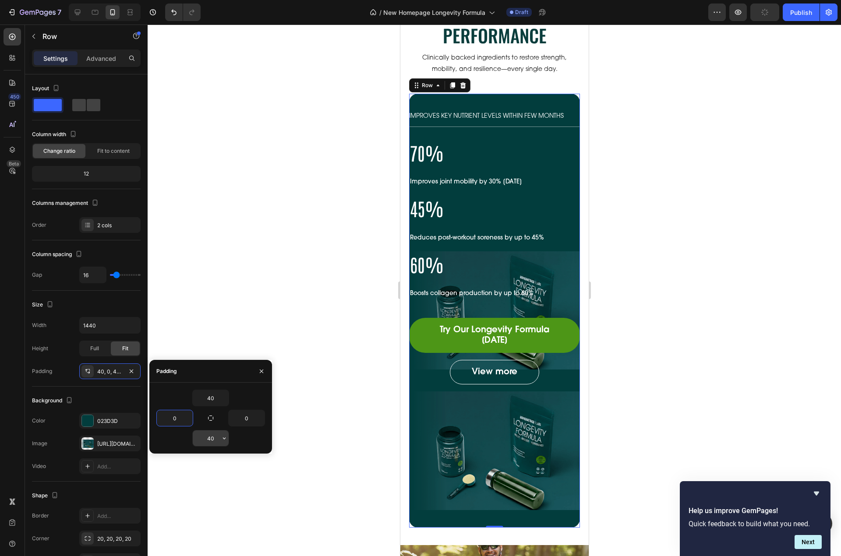
type input "0"
click at [208, 439] on input "40" at bounding box center [211, 439] width 36 height 16
type input "0"
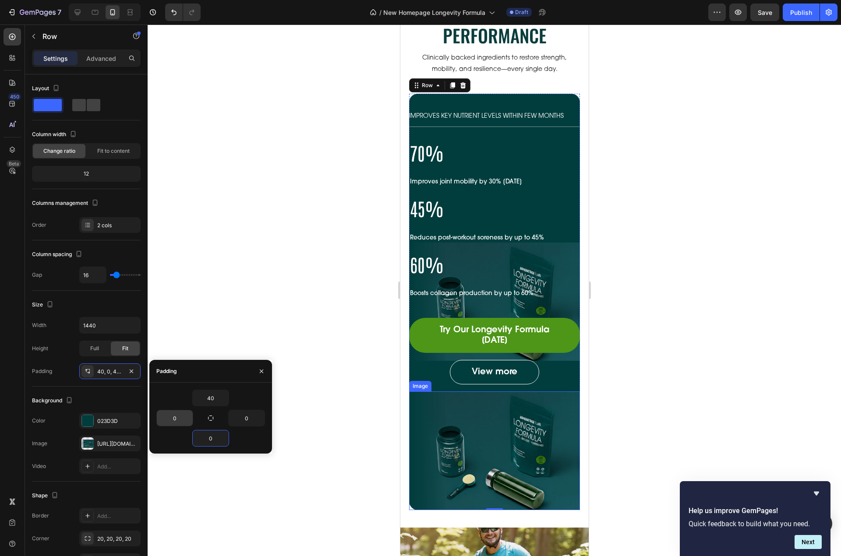
click at [499, 443] on img at bounding box center [494, 451] width 171 height 118
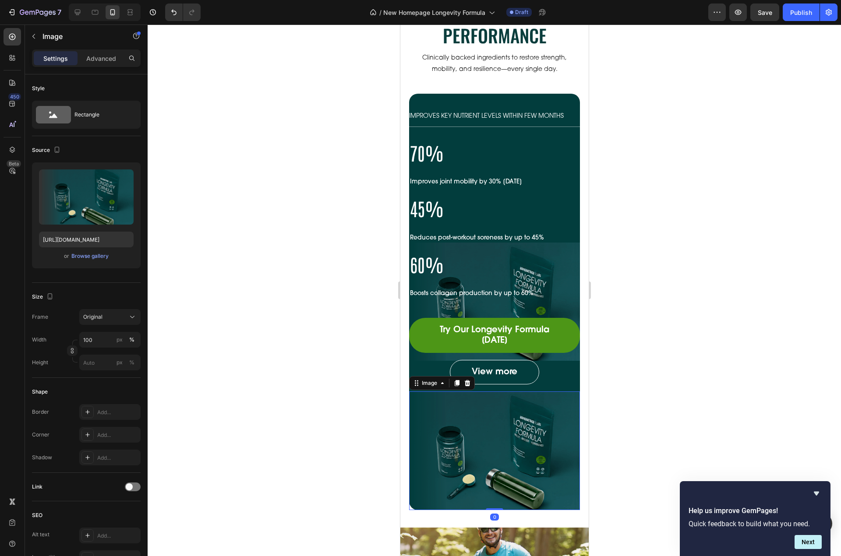
click at [100, 51] on div "Settings Advanced" at bounding box center [86, 58] width 109 height 18
click at [100, 55] on p "Advanced" at bounding box center [101, 58] width 30 height 9
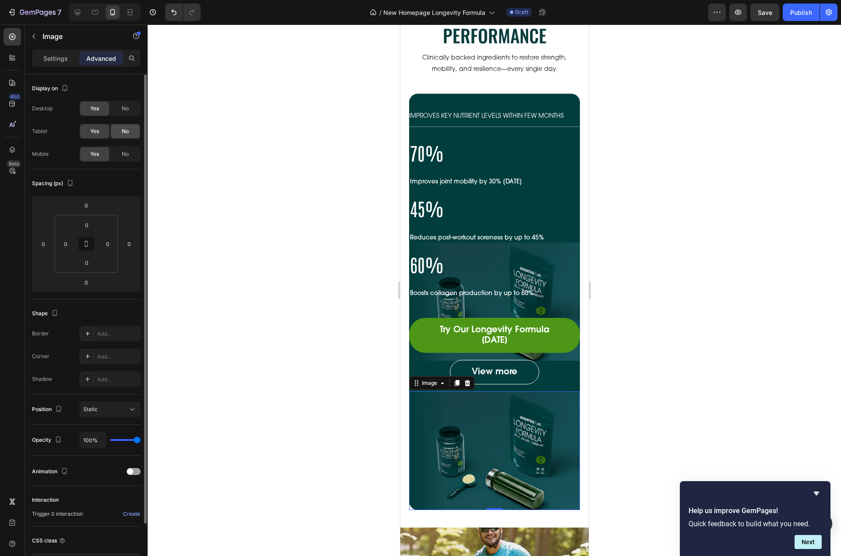
click at [122, 133] on span "No" at bounding box center [125, 131] width 7 height 8
click at [120, 117] on div "Desktop Yes No Tablet Yes No Mobile Yes No" at bounding box center [86, 131] width 109 height 61
click at [122, 107] on span "No" at bounding box center [125, 109] width 7 height 8
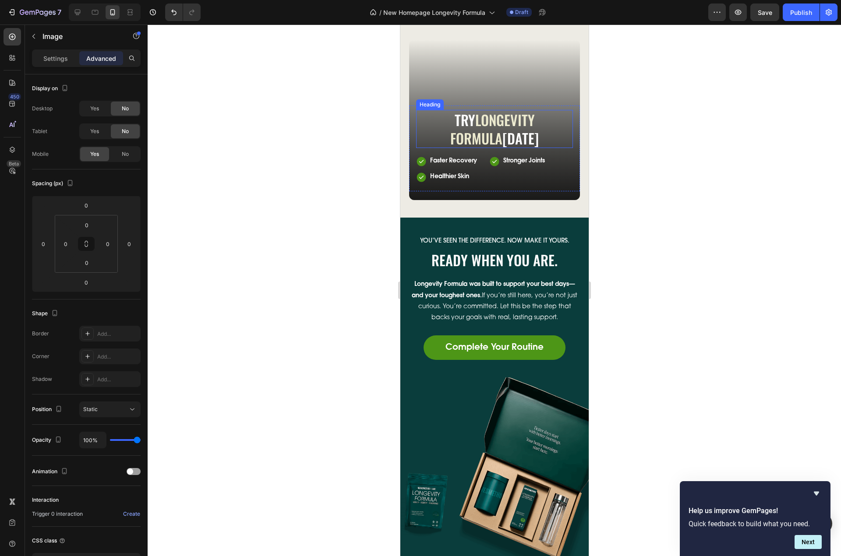
scroll to position [3478, 0]
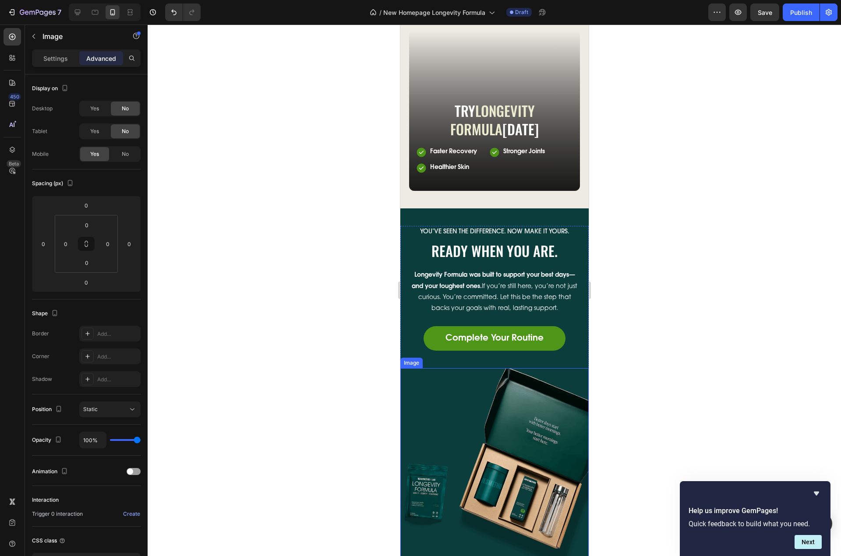
drag, startPoint x: 512, startPoint y: 106, endPoint x: 483, endPoint y: 400, distance: 295.3
click at [501, 417] on img at bounding box center [494, 464] width 188 height 192
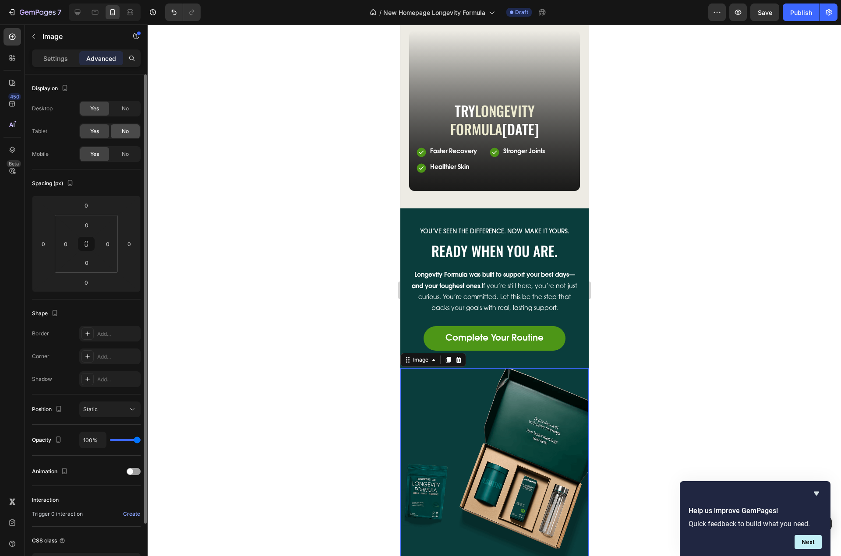
click at [126, 130] on span "No" at bounding box center [125, 131] width 7 height 8
click at [126, 110] on span "No" at bounding box center [125, 109] width 7 height 8
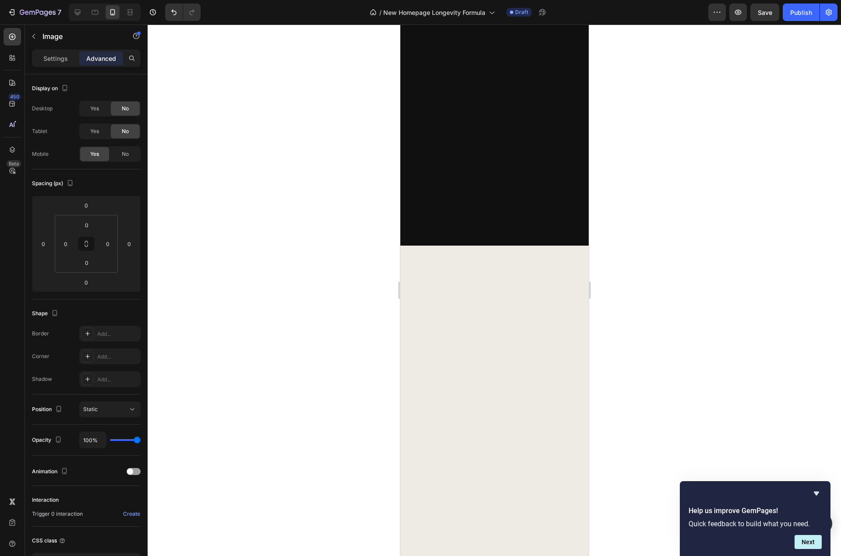
scroll to position [500, 0]
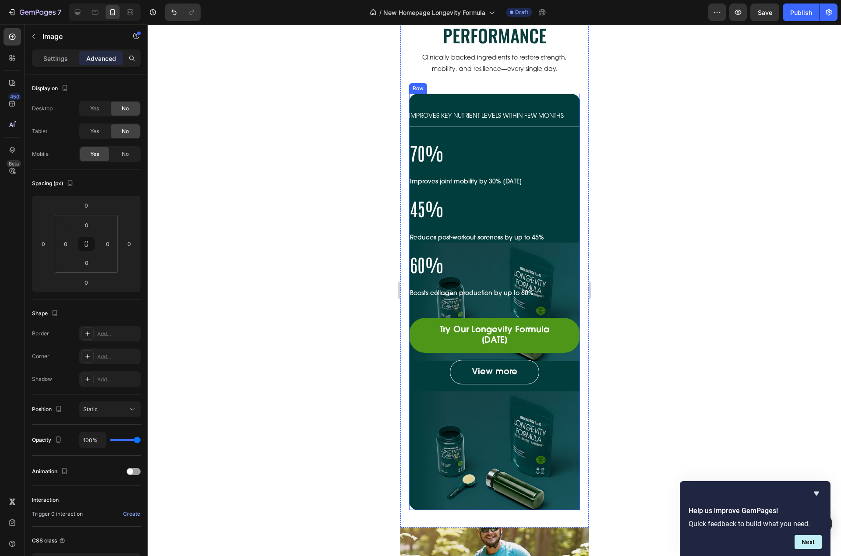
click at [522, 102] on div "IMPROVES KEY NUTRIENT LEVELS WITHIN FEW MONTHS Text Block 70% Heading Improves …" at bounding box center [494, 302] width 171 height 417
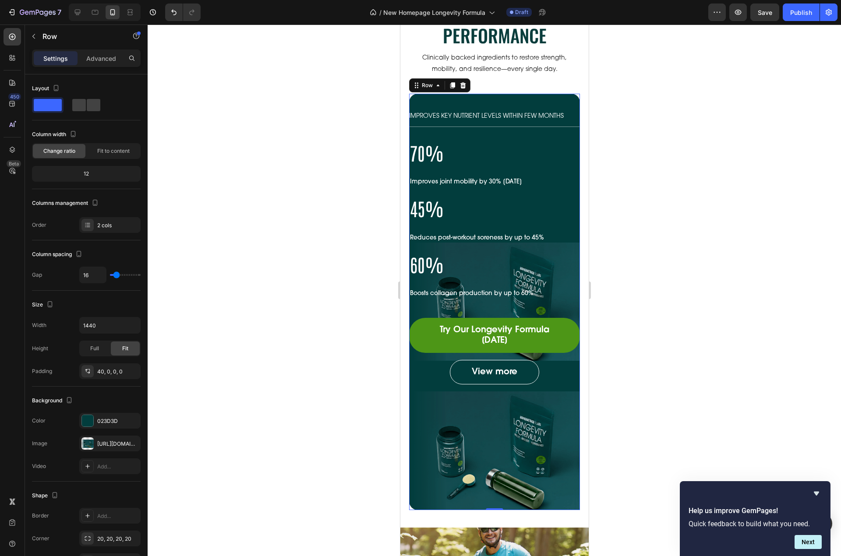
click at [485, 134] on div "IMPROVES KEY NUTRIENT LEVELS WITHIN FEW MONTHS Text Block 70% Heading Improves …" at bounding box center [494, 248] width 171 height 274
click at [13, 145] on icon at bounding box center [12, 149] width 9 height 9
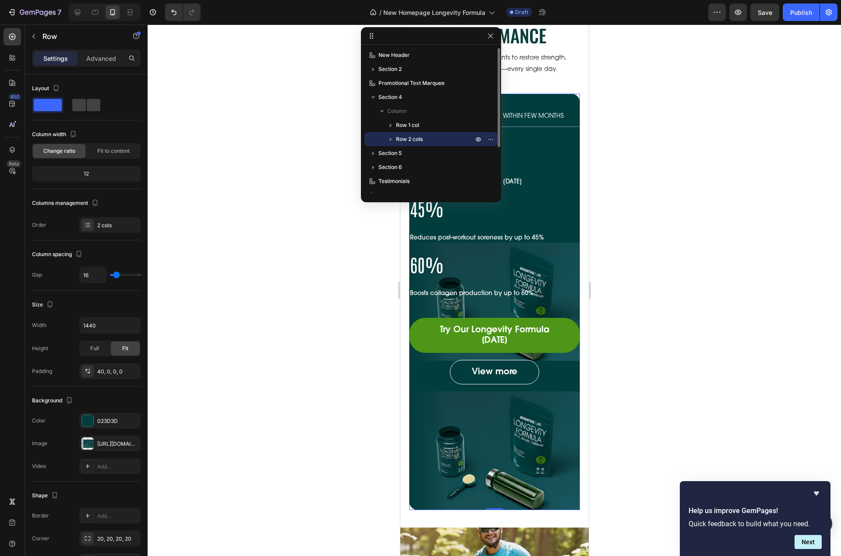
click at [392, 138] on icon "button" at bounding box center [390, 139] width 9 height 9
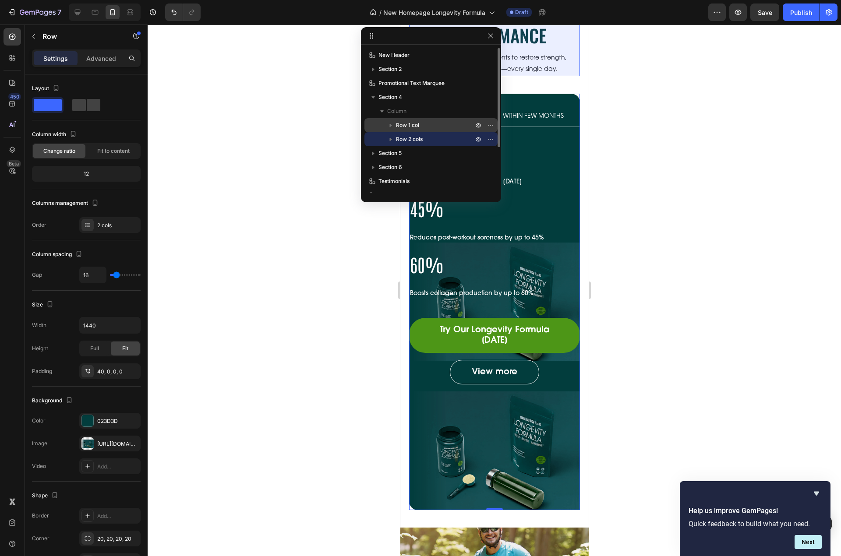
click at [389, 126] on icon "button" at bounding box center [390, 125] width 9 height 9
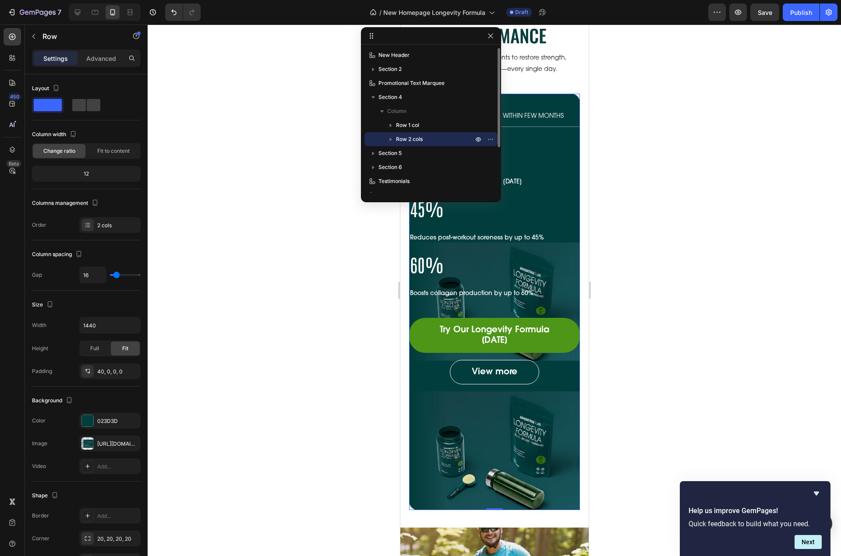
click at [391, 136] on icon "button" at bounding box center [390, 139] width 9 height 9
click at [427, 155] on span "Column 1" at bounding box center [416, 153] width 23 height 9
click at [425, 141] on p "Row 2 cols" at bounding box center [435, 139] width 79 height 9
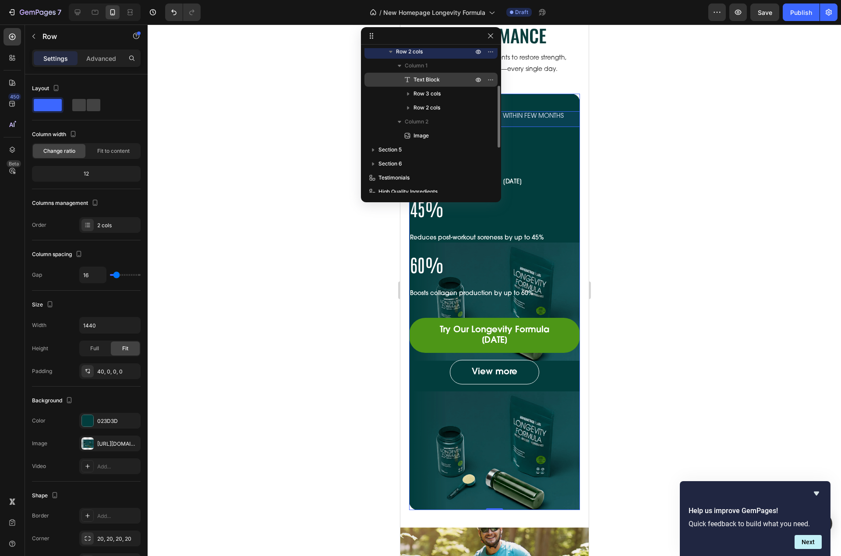
click at [434, 83] on span "Text Block" at bounding box center [426, 79] width 26 height 9
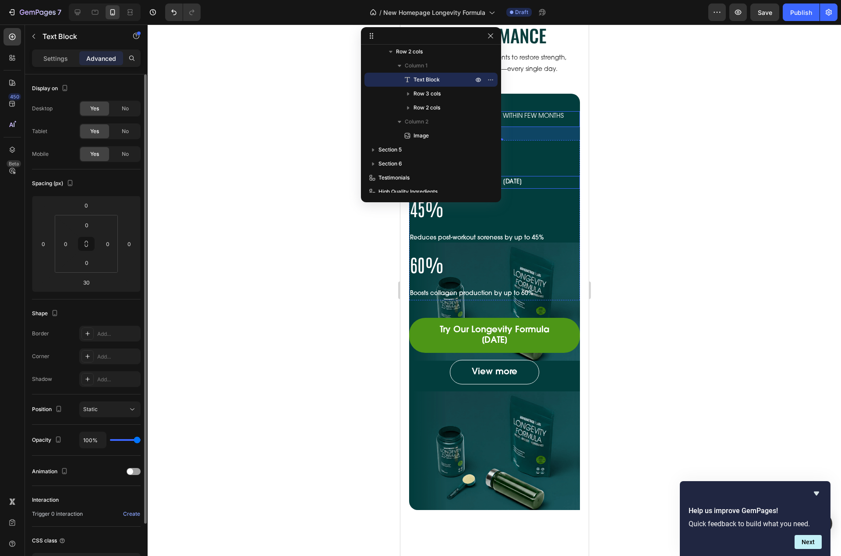
scroll to position [412, 0]
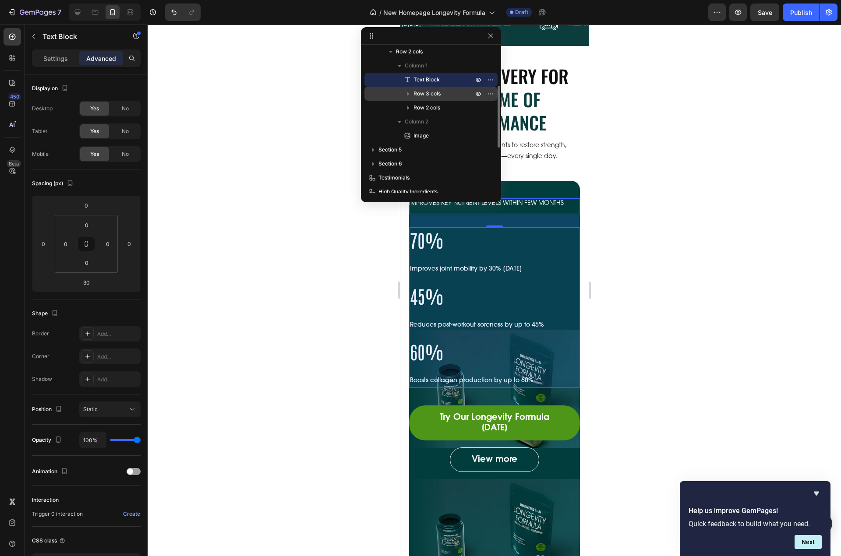
click at [423, 96] on span "Row 3 cols" at bounding box center [426, 93] width 27 height 9
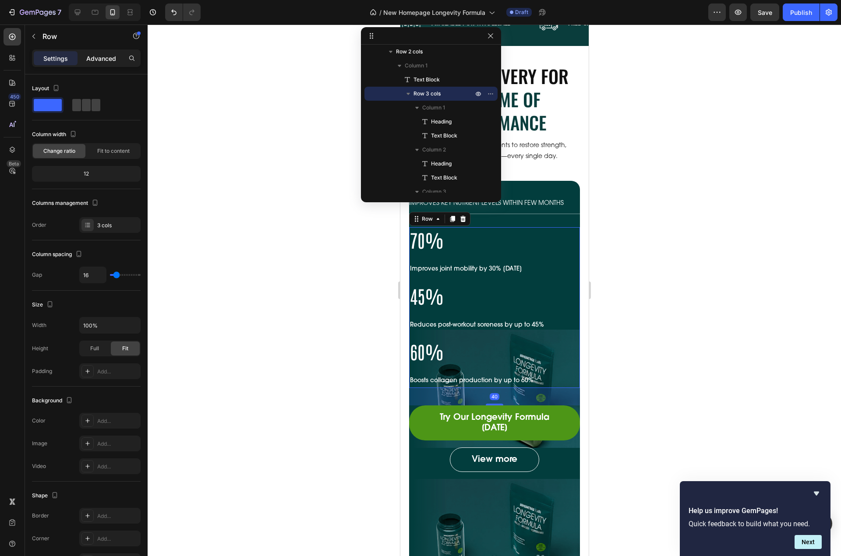
click at [98, 60] on p "Advanced" at bounding box center [101, 58] width 30 height 9
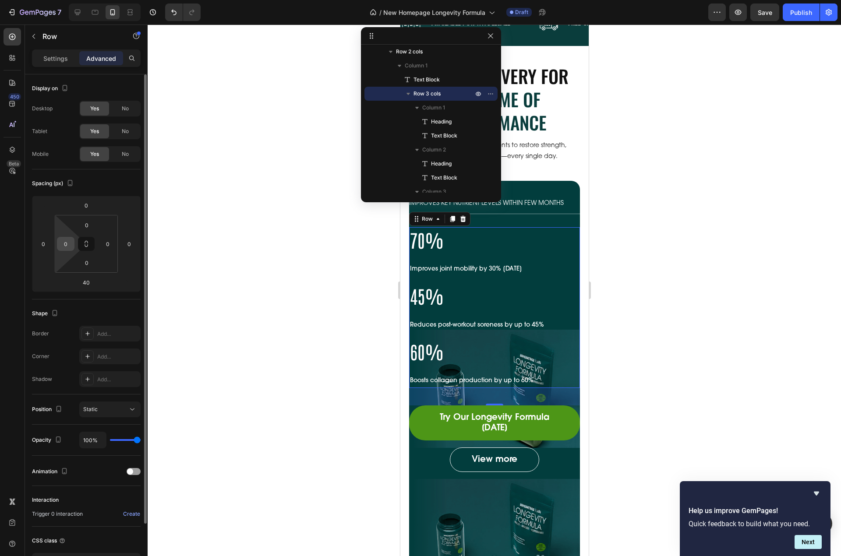
click at [67, 249] on input "0" at bounding box center [65, 243] width 13 height 13
type input "20"
click at [106, 245] on input "0" at bounding box center [107, 243] width 13 height 13
paste input "20"
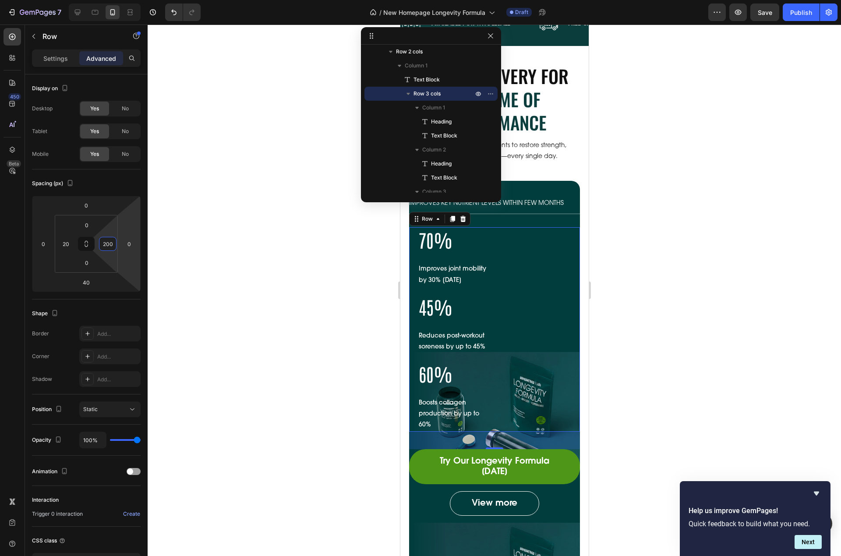
paste input
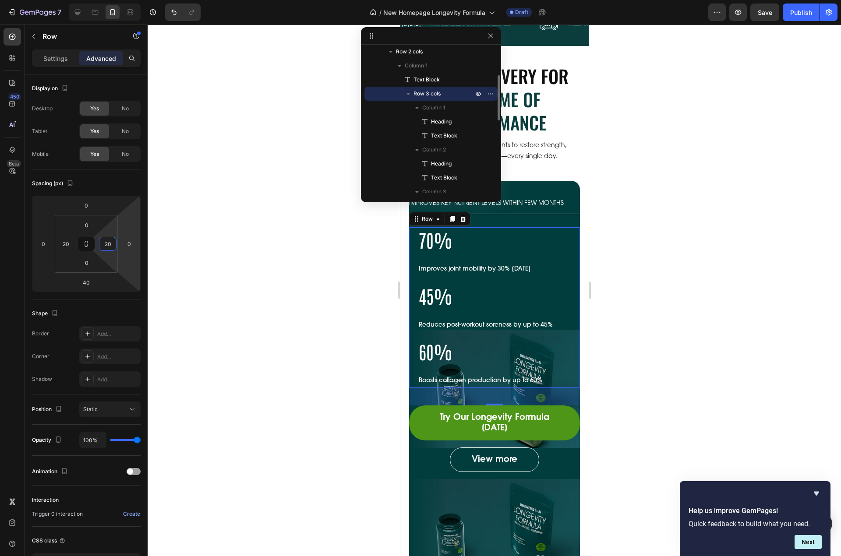
type input "20"
click at [406, 93] on icon "button" at bounding box center [408, 93] width 9 height 9
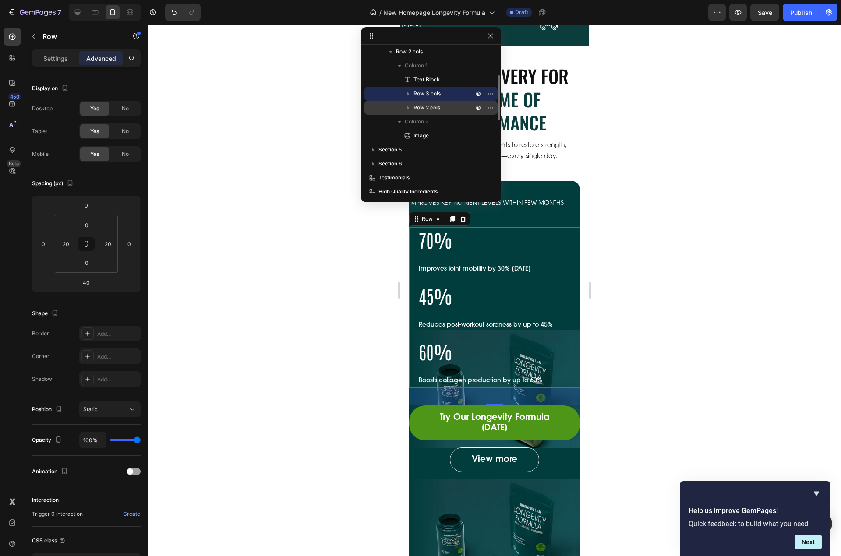
click at [432, 105] on span "Row 2 cols" at bounding box center [426, 107] width 27 height 9
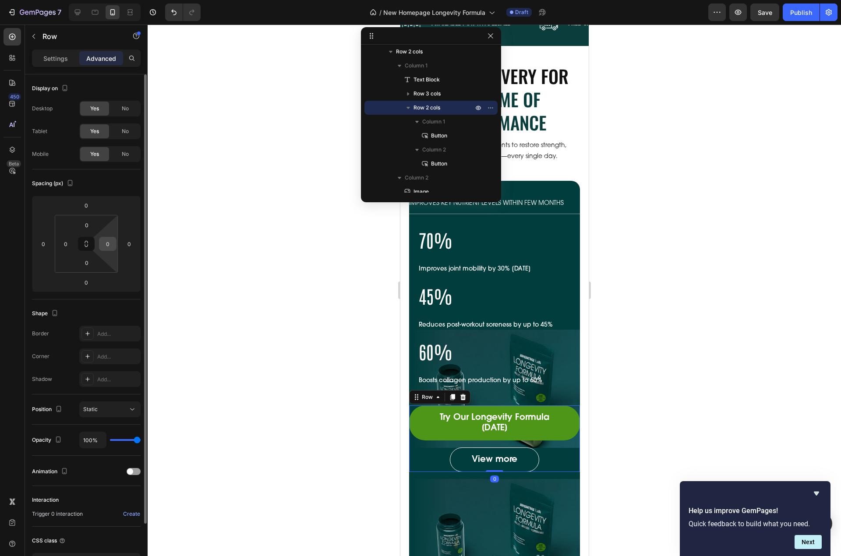
click at [109, 246] on input "0" at bounding box center [107, 243] width 13 height 13
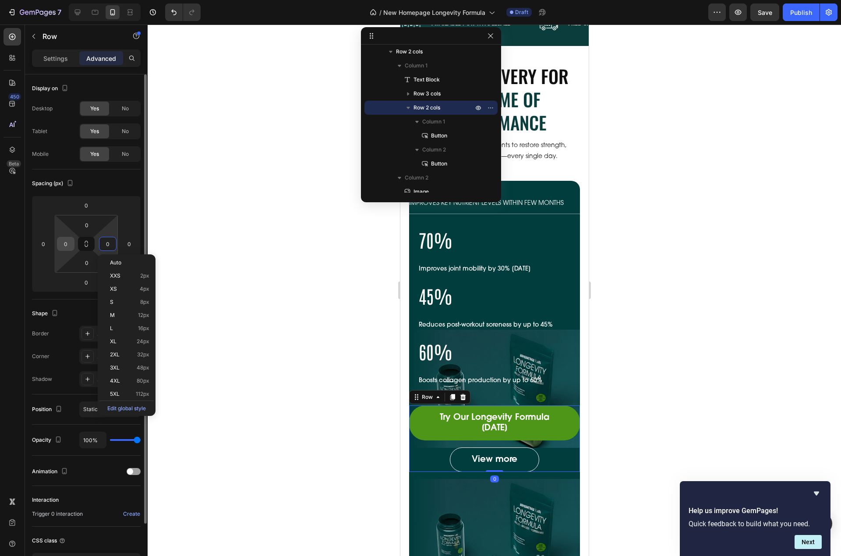
paste input "2"
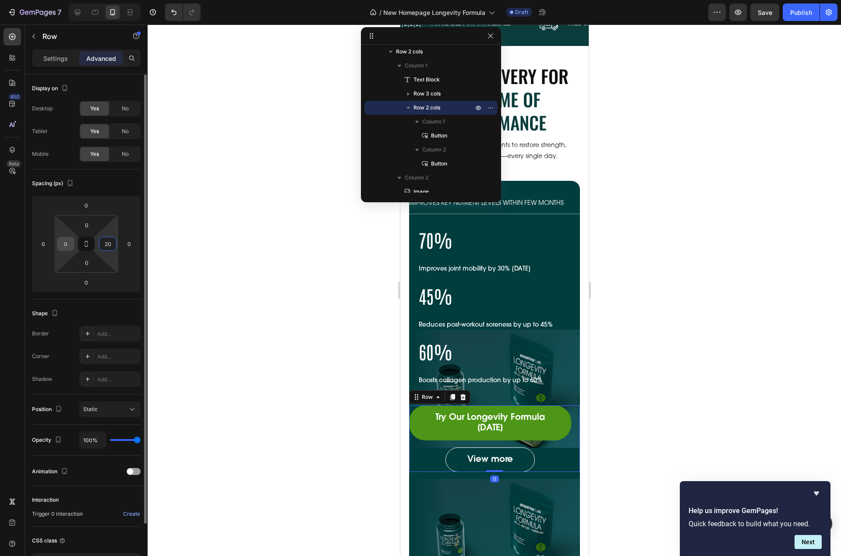
type input "20"
click at [64, 247] on input "0" at bounding box center [65, 243] width 13 height 13
paste input "2"
type input "20"
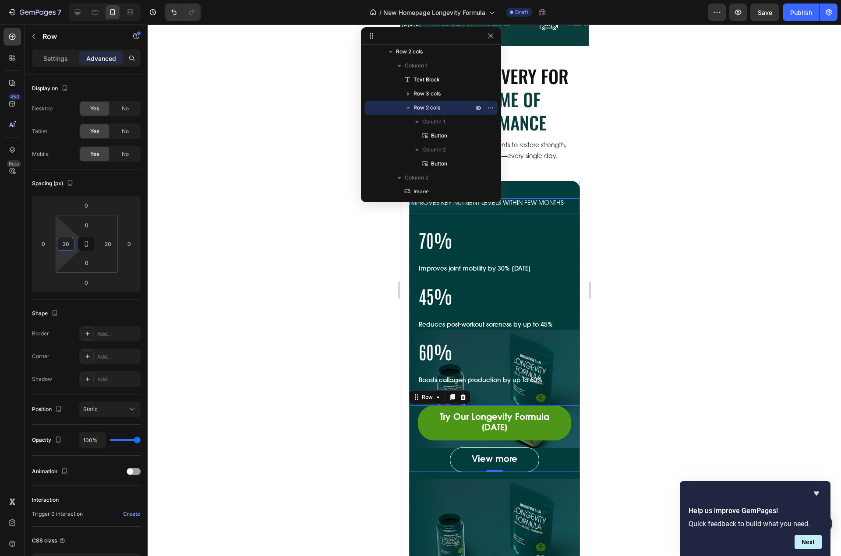
click at [528, 209] on p "IMPROVES KEY NUTRIENT LEVELS WITHIN FEW MONTHS" at bounding box center [494, 203] width 171 height 11
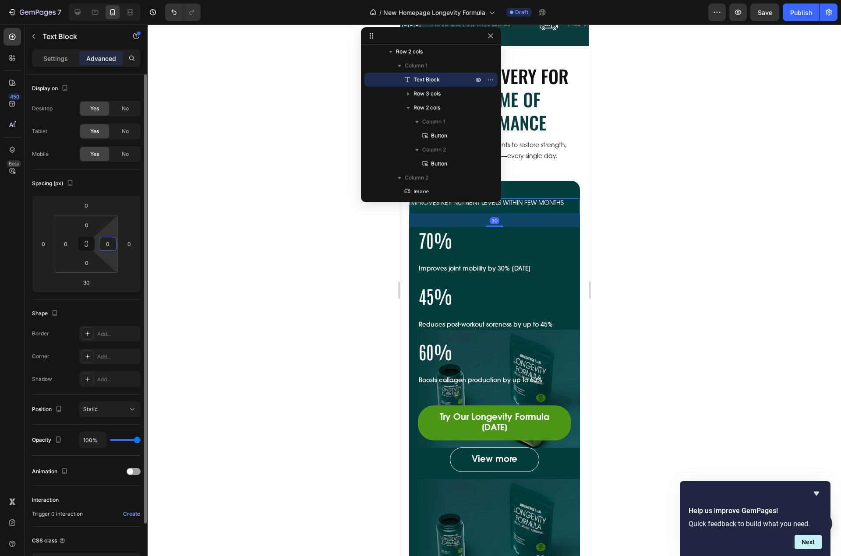
click at [108, 250] on input "0" at bounding box center [107, 243] width 13 height 13
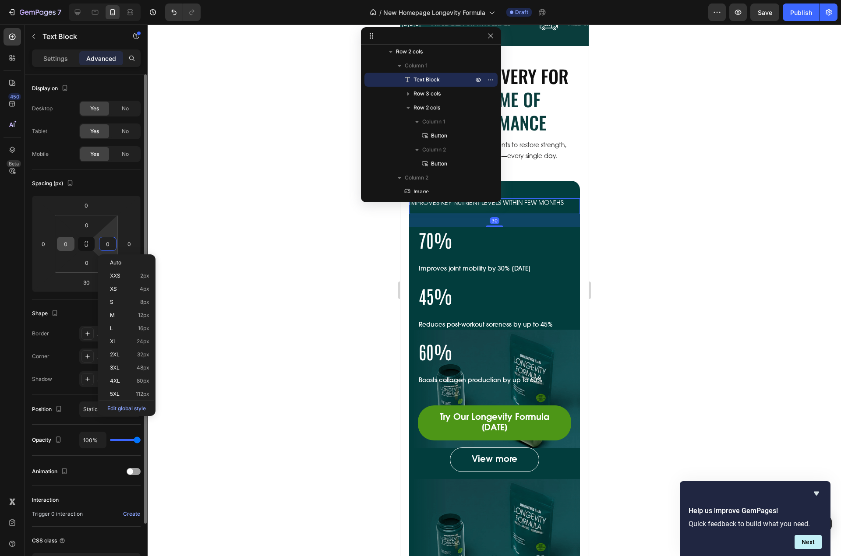
paste input "2"
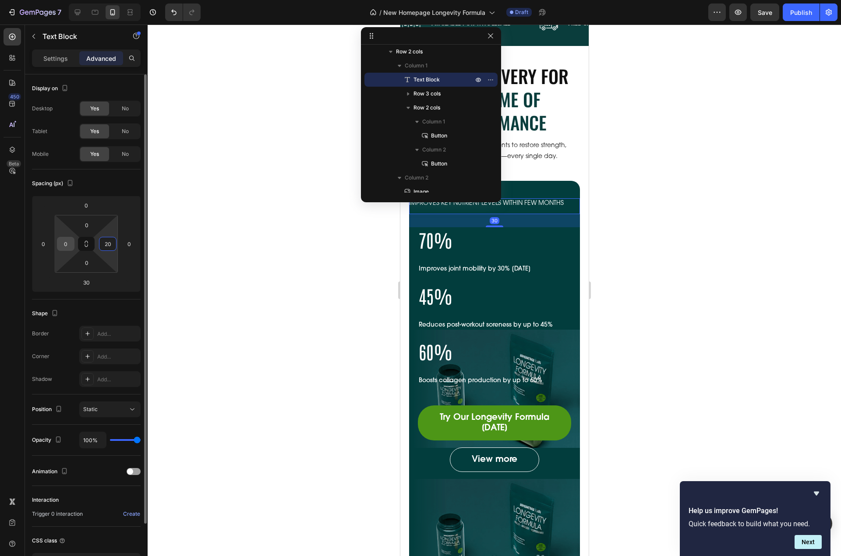
type input "20"
click at [60, 244] on input "0" at bounding box center [65, 243] width 13 height 13
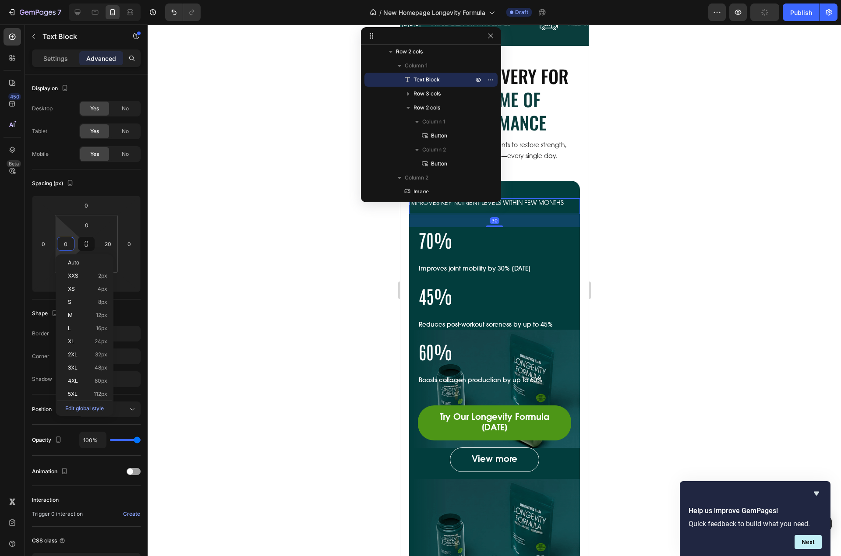
paste input "2"
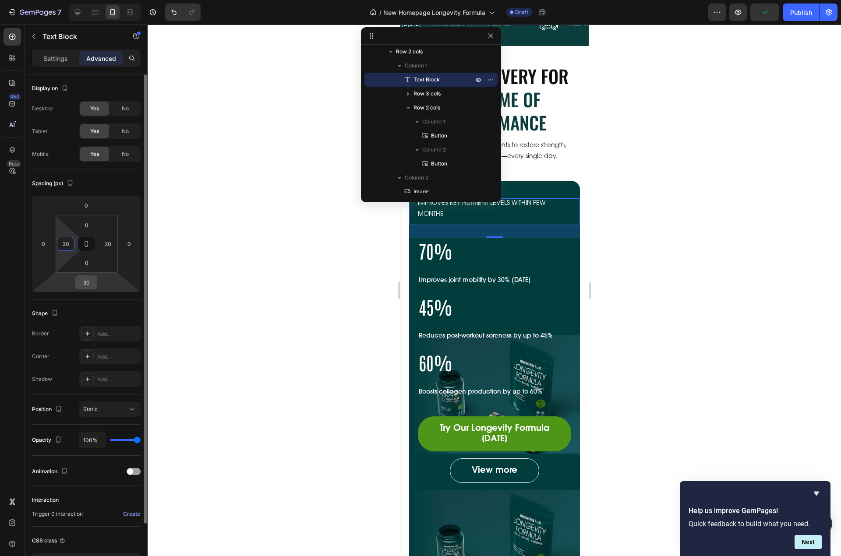
type input "20"
click at [92, 285] on input "30" at bounding box center [87, 282] width 18 height 13
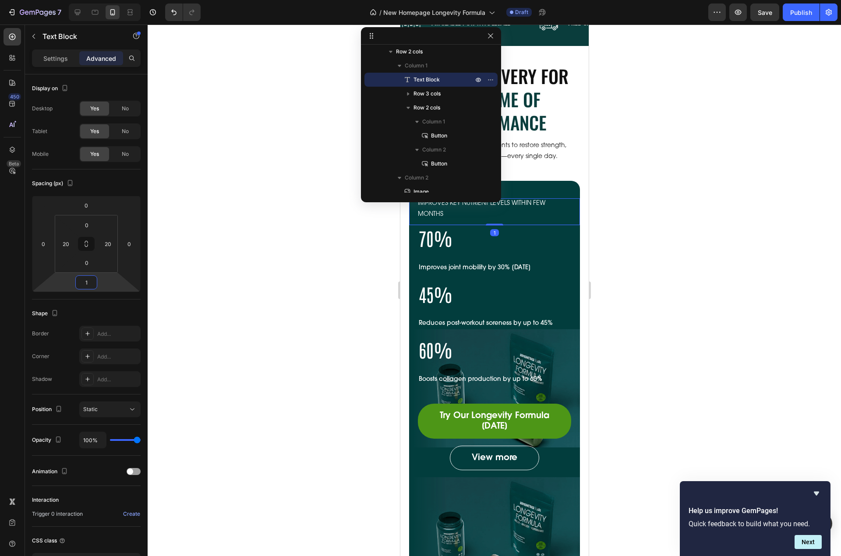
type input "15"
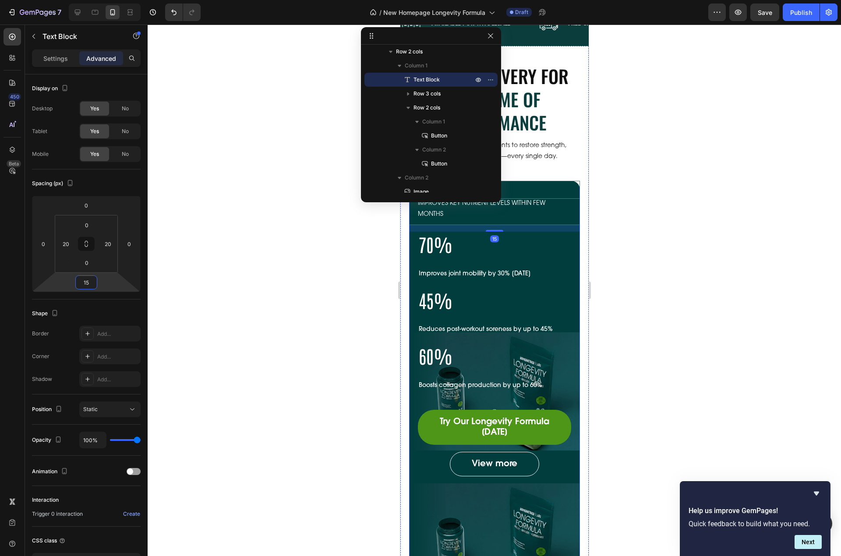
click at [549, 190] on div "IMPROVES KEY NUTRIENT LEVELS WITHIN FEW MONTHS Text Block 15 70% Heading Improv…" at bounding box center [494, 391] width 171 height 421
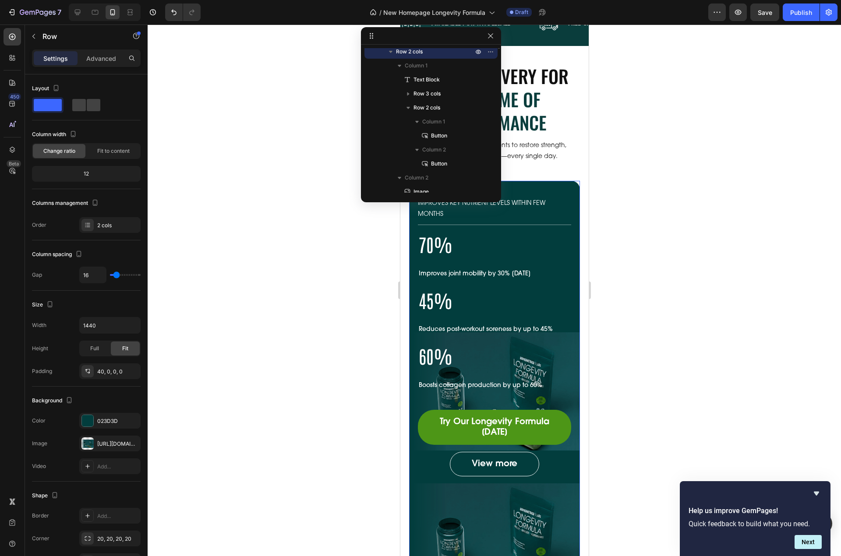
scroll to position [26, 0]
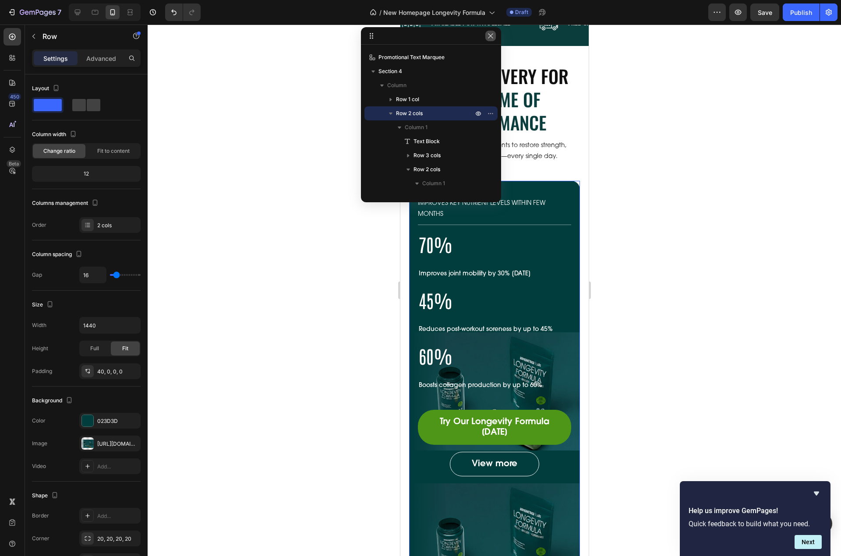
click at [489, 35] on icon "button" at bounding box center [490, 35] width 7 height 7
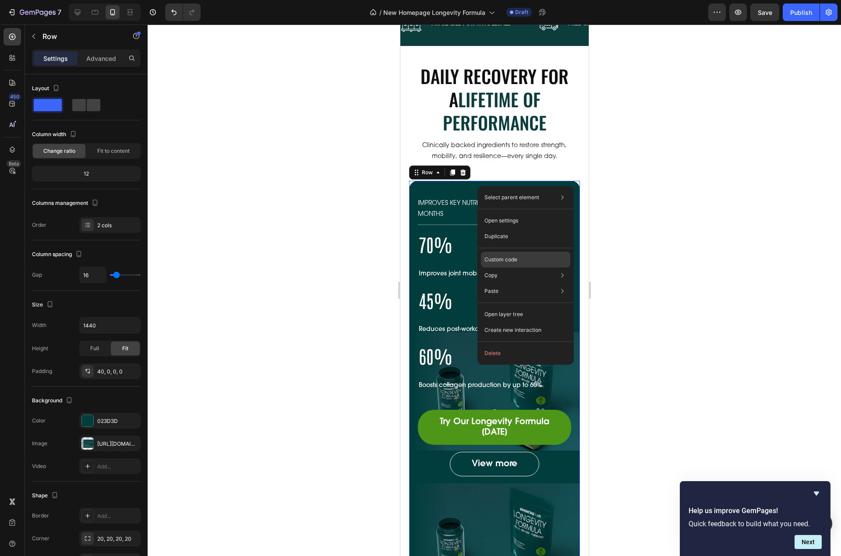
click at [520, 264] on div "Custom code" at bounding box center [525, 260] width 89 height 16
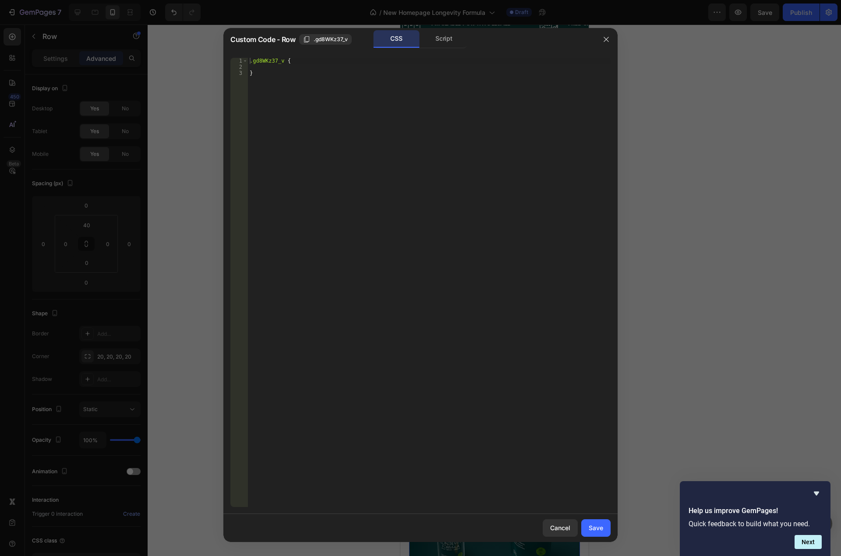
type textarea "}"
click at [294, 80] on div ".gd8WKz37_v { }" at bounding box center [429, 289] width 363 height 462
click at [605, 40] on icon "button" at bounding box center [606, 39] width 7 height 7
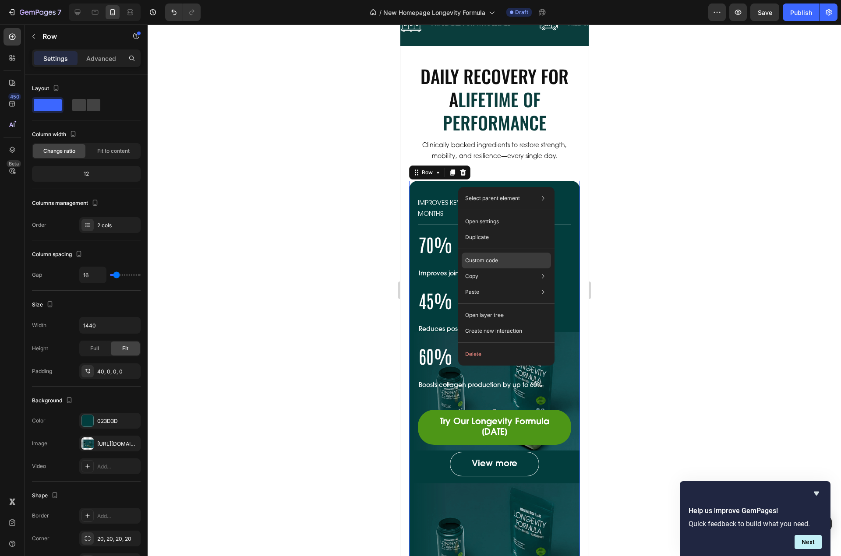
click at [502, 260] on div "Custom code" at bounding box center [506, 261] width 89 height 16
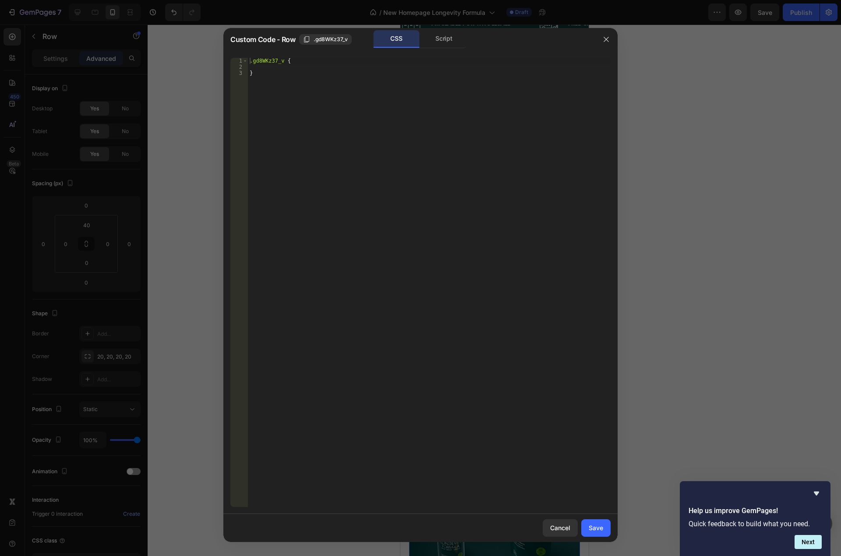
type textarea "}"
click at [336, 141] on div ".gd8WKz37_v { }" at bounding box center [429, 289] width 363 height 462
type textarea "@media screen and (max-width: 767px) {"
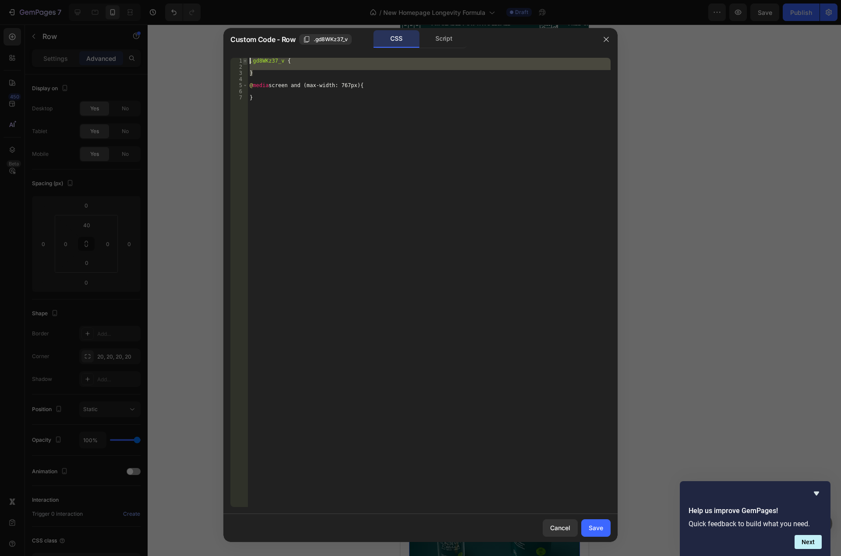
drag, startPoint x: 271, startPoint y: 71, endPoint x: 244, endPoint y: 62, distance: 27.6
click at [244, 62] on div "1 2 3 4 5 6 7 .gd8WKz37_v { } @ media screen and (max-width: 767px) { } ההההההה…" at bounding box center [420, 282] width 380 height 449
type textarea ".gd8WKz37_v {"
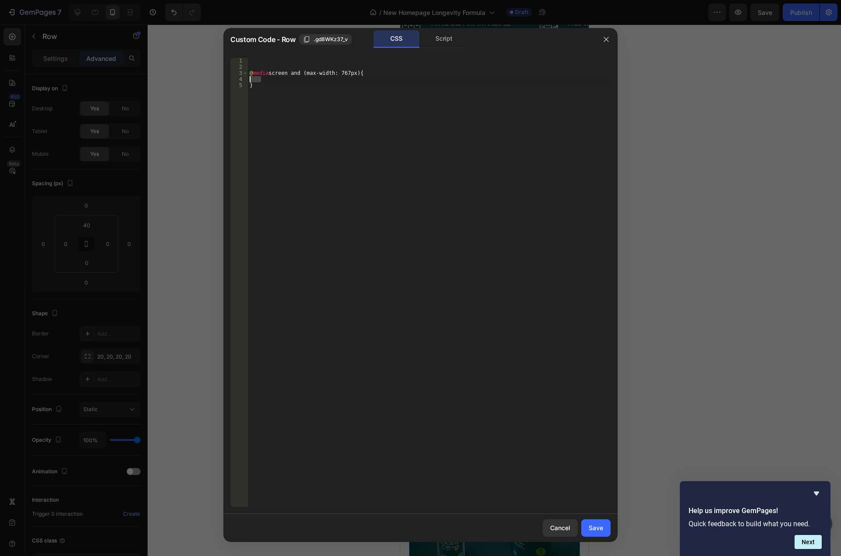
drag, startPoint x: 277, startPoint y: 81, endPoint x: 236, endPoint y: 79, distance: 41.2
click at [236, 79] on div "1 2 3 4 5 @ media screen and (max-width: 767px) { } ההההההההההההההההההההההההההה…" at bounding box center [420, 282] width 380 height 449
paste textarea "}"
type textarea "}"
drag, startPoint x: 260, startPoint y: 64, endPoint x: 244, endPoint y: 60, distance: 16.8
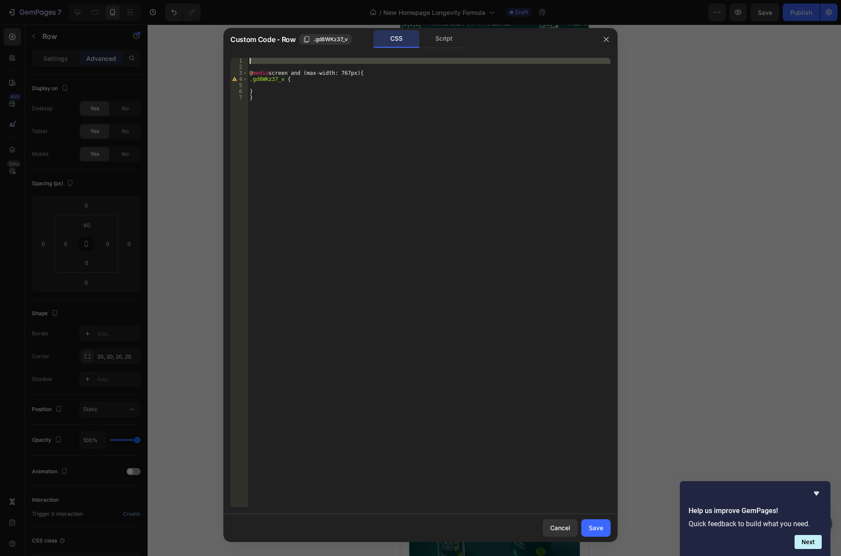
click at [244, 60] on div "} 1 2 3 4 5 6 7 @ media screen and (max-width: 767px) { .gd8WKz37_v { } } ההההה…" at bounding box center [420, 282] width 380 height 449
type textarea "@media screen and (max-width: 767px) {"
click at [293, 71] on div "@ media screen and (max-width: 767px) { .gd8WKz37_v { } }" at bounding box center [429, 289] width 363 height 462
type textarea "background-image: none !important;"
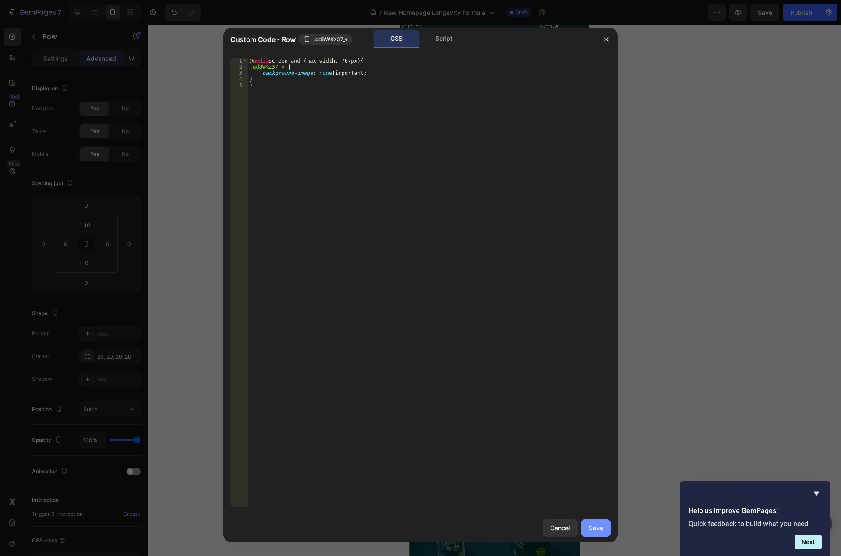
drag, startPoint x: 601, startPoint y: 531, endPoint x: 177, endPoint y: 462, distance: 430.0
click at [601, 531] on div "Save" at bounding box center [596, 527] width 14 height 9
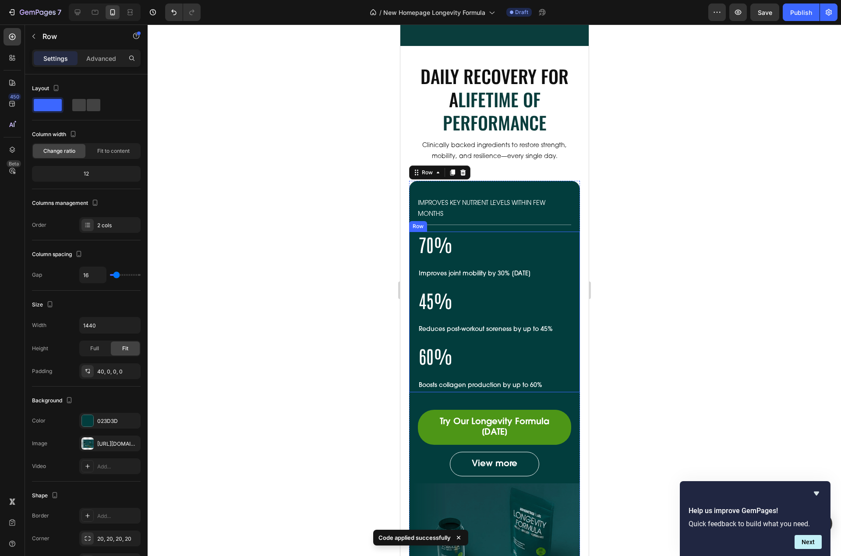
scroll to position [500, 0]
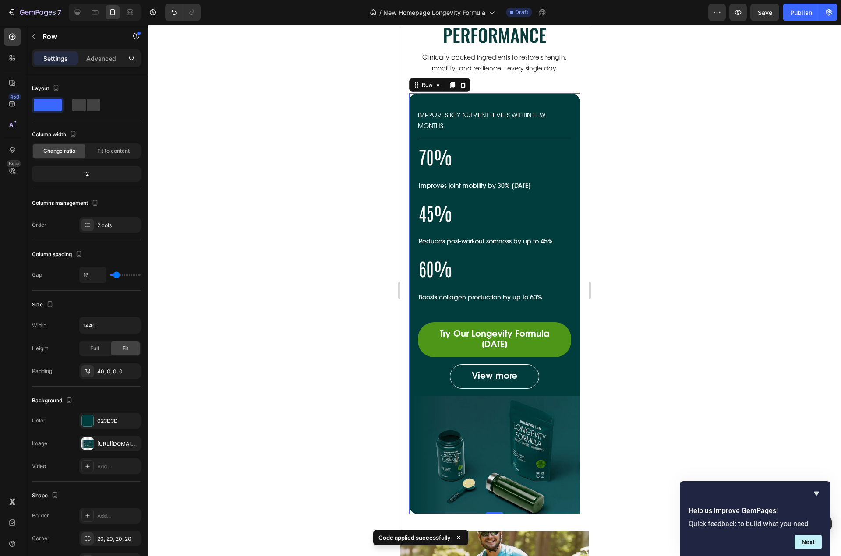
click at [499, 105] on div "IMPROVES KEY NUTRIENT LEVELS WITHIN FEW MONTHS Text Block 70% Heading Improves …" at bounding box center [494, 303] width 171 height 421
click at [87, 274] on input "16" at bounding box center [93, 275] width 26 height 16
type input "25"
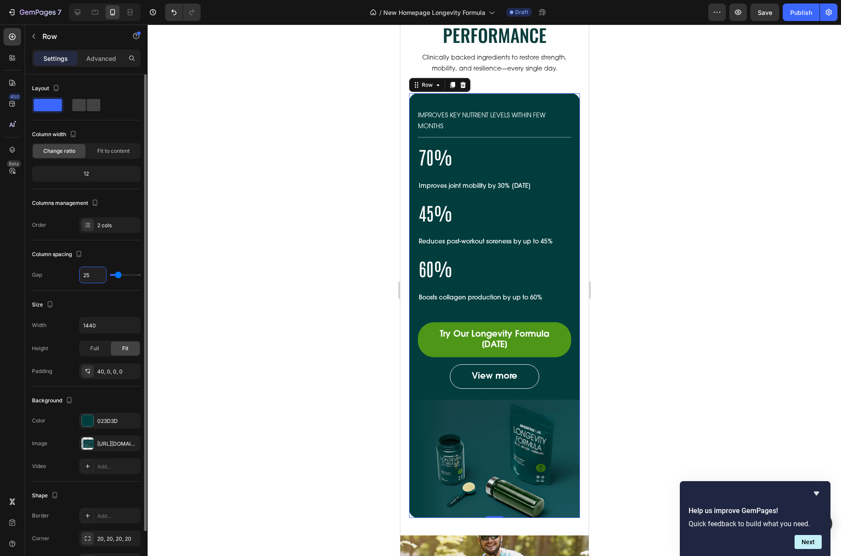
type input "5"
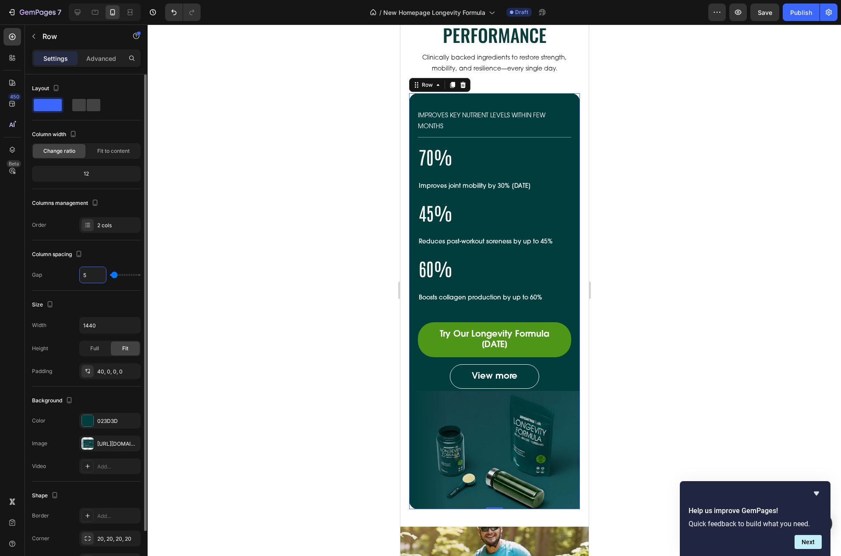
type input "50"
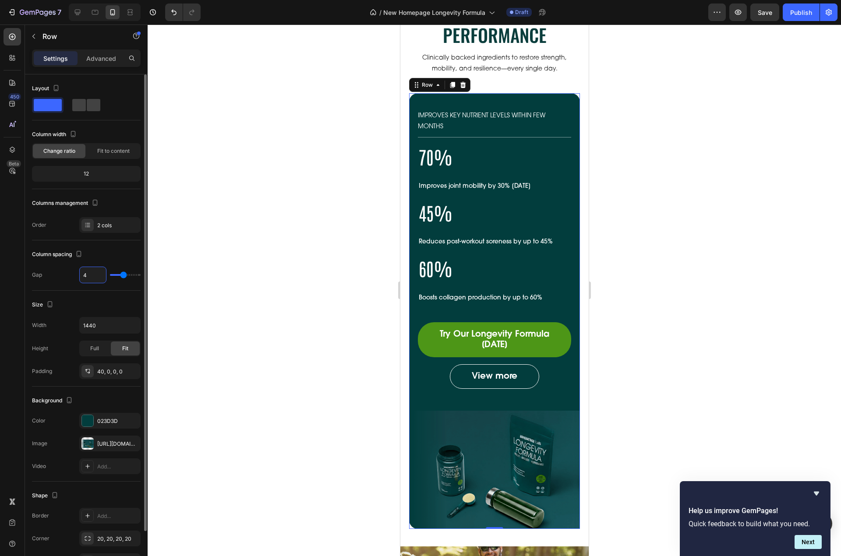
type input "40"
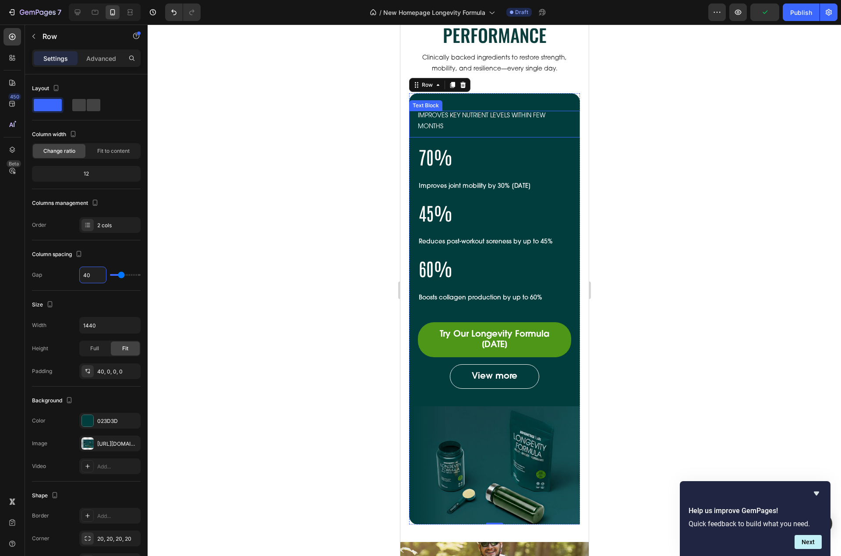
click at [511, 119] on p "IMPROVES KEY NUTRIENT LEVELS WITHIN FEW MONTHS" at bounding box center [493, 122] width 153 height 22
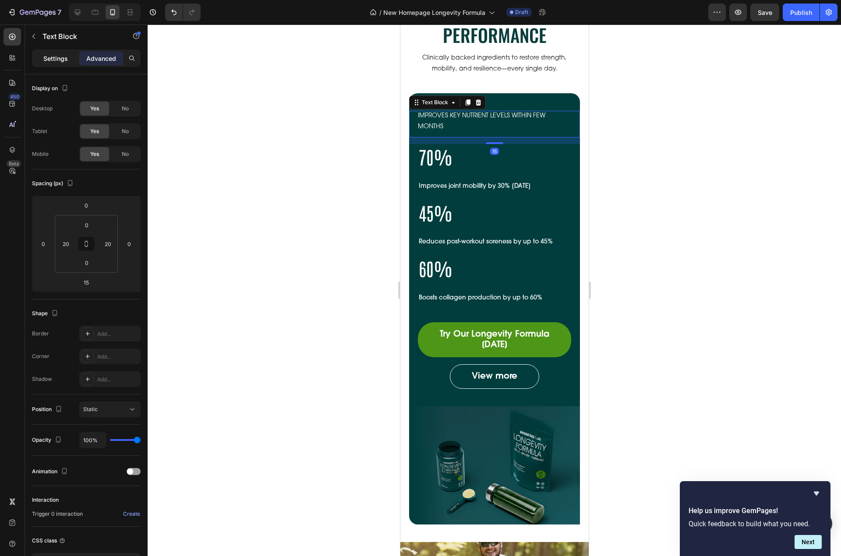
click at [61, 56] on p "Settings" at bounding box center [55, 58] width 25 height 9
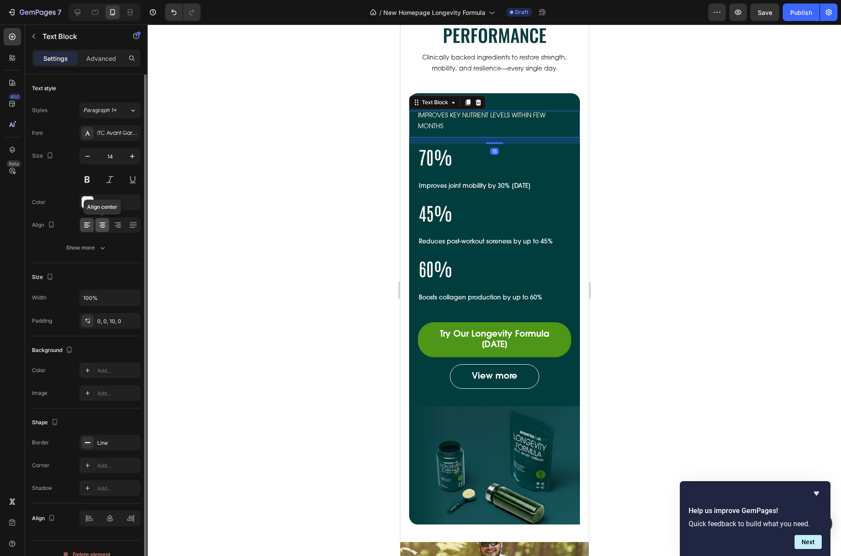
click at [98, 226] on icon at bounding box center [102, 225] width 9 height 9
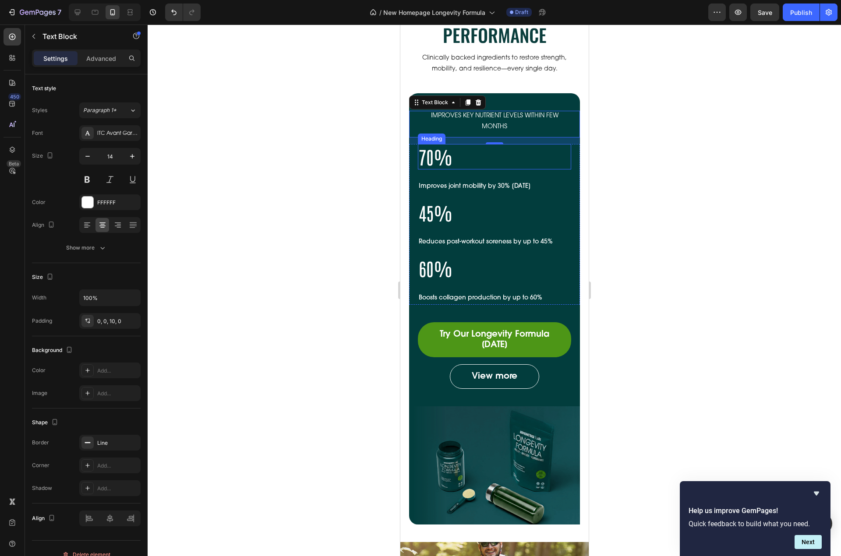
click at [471, 153] on h2 "70%" at bounding box center [493, 156] width 153 height 25
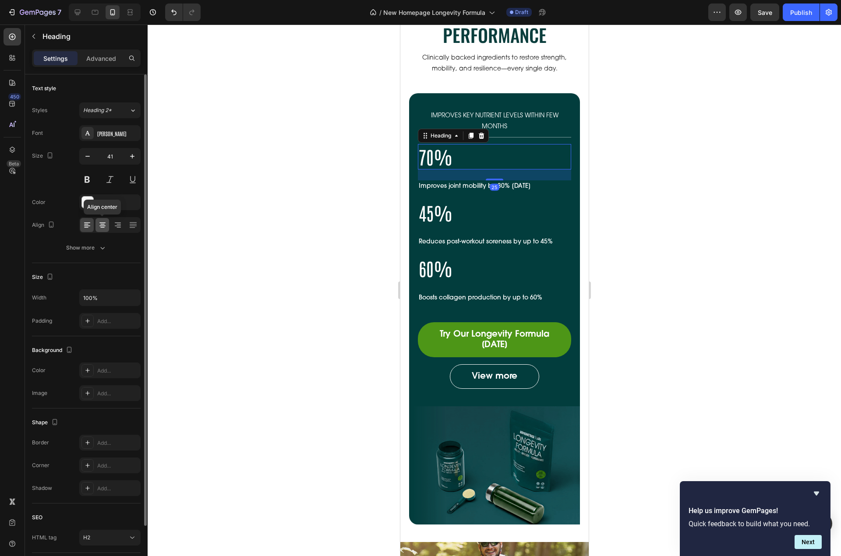
click at [102, 223] on icon at bounding box center [102, 223] width 6 height 1
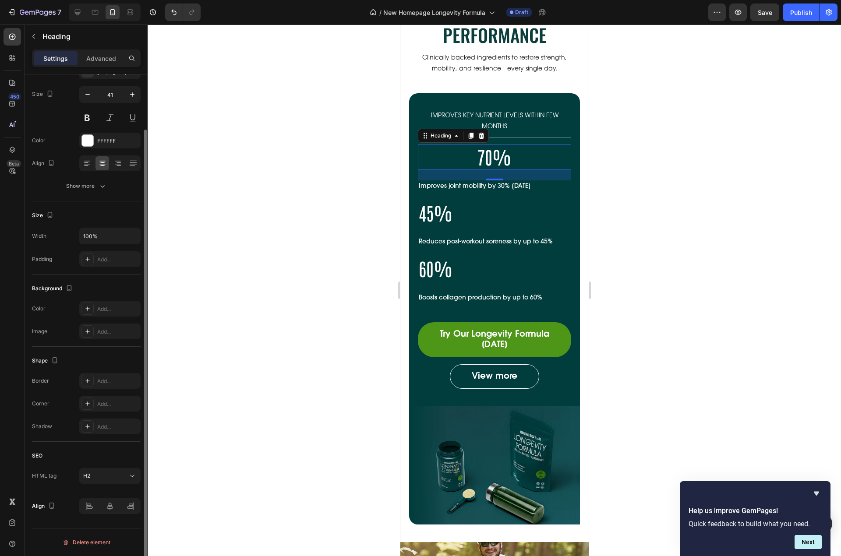
scroll to position [0, 0]
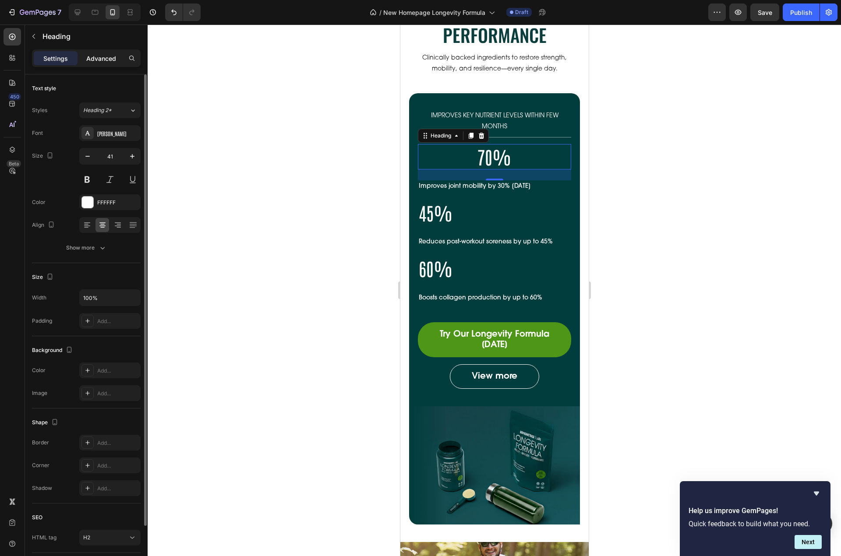
click at [89, 56] on p "Advanced" at bounding box center [101, 58] width 30 height 9
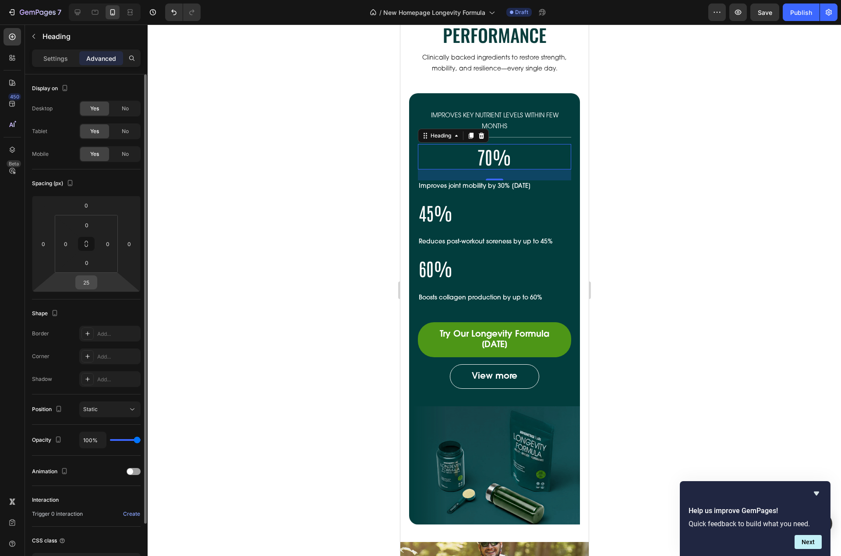
click at [86, 283] on input "25" at bounding box center [87, 282] width 18 height 13
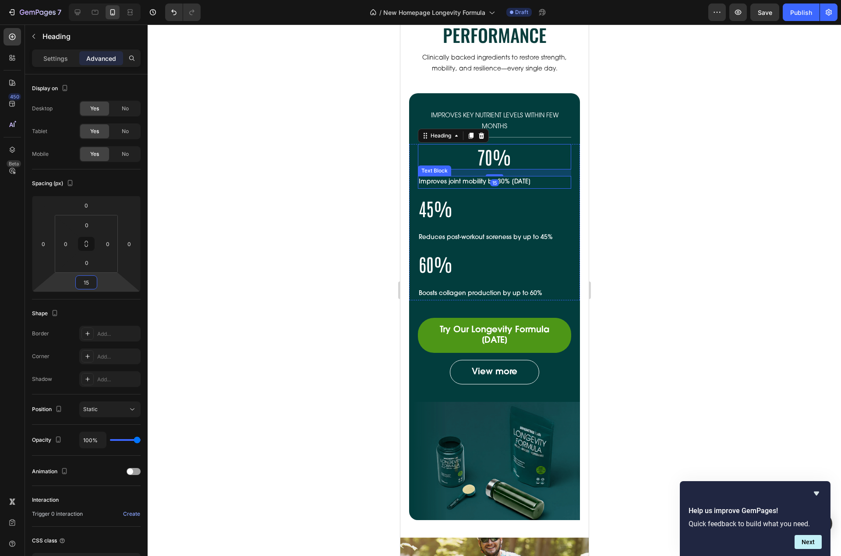
type input "5"
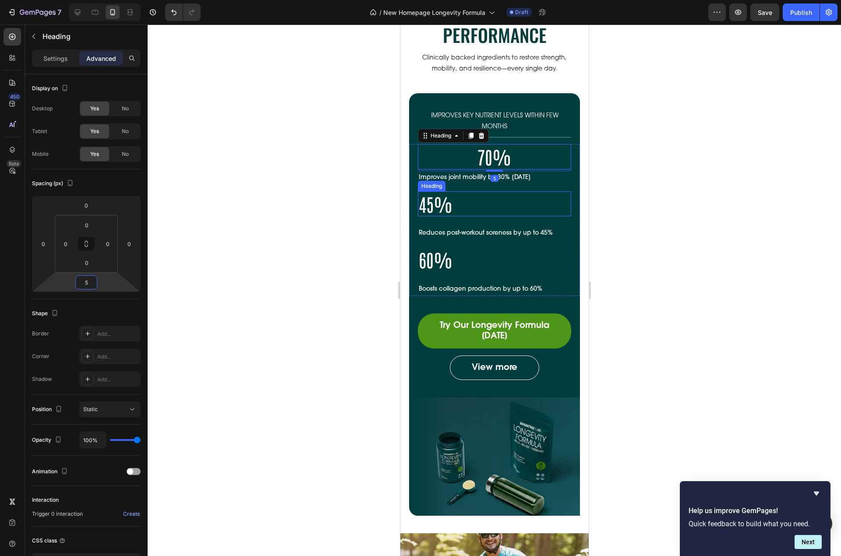
click at [442, 205] on h2 "45%" at bounding box center [493, 203] width 153 height 25
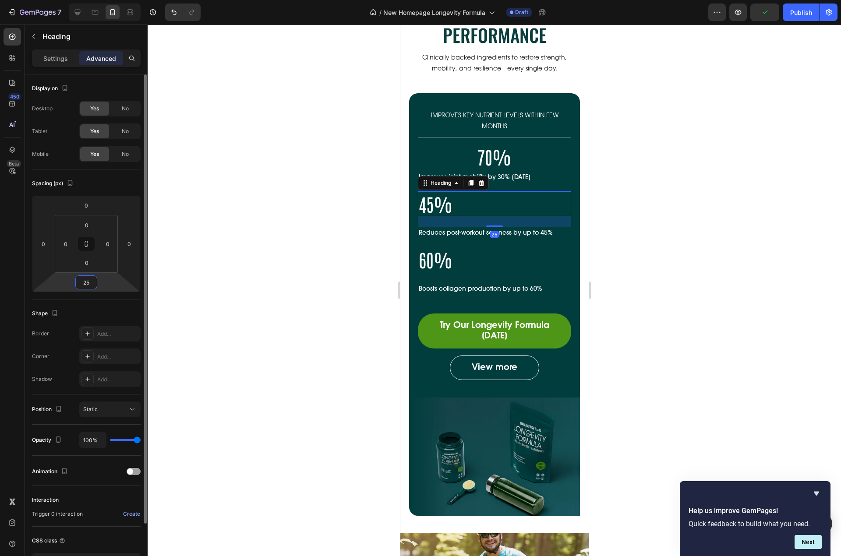
click at [87, 285] on input "25" at bounding box center [87, 282] width 18 height 13
type input "5"
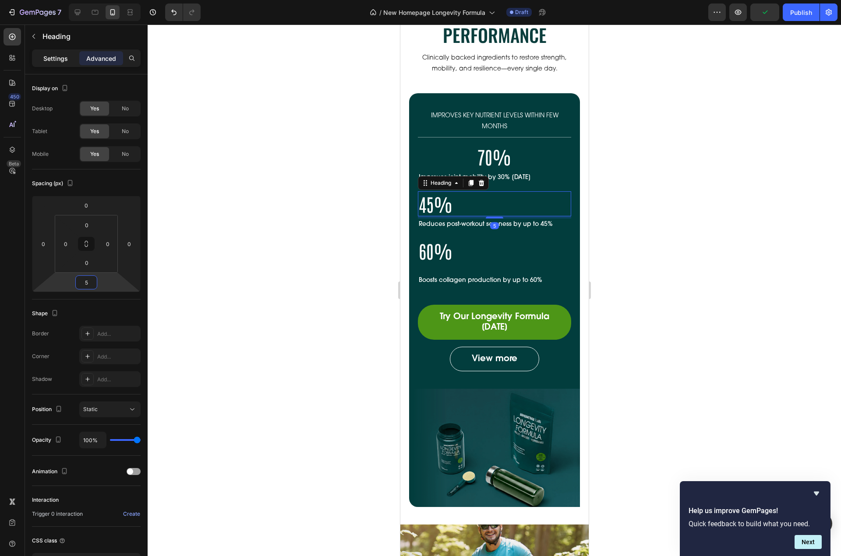
click at [59, 61] on p "Settings" at bounding box center [55, 58] width 25 height 9
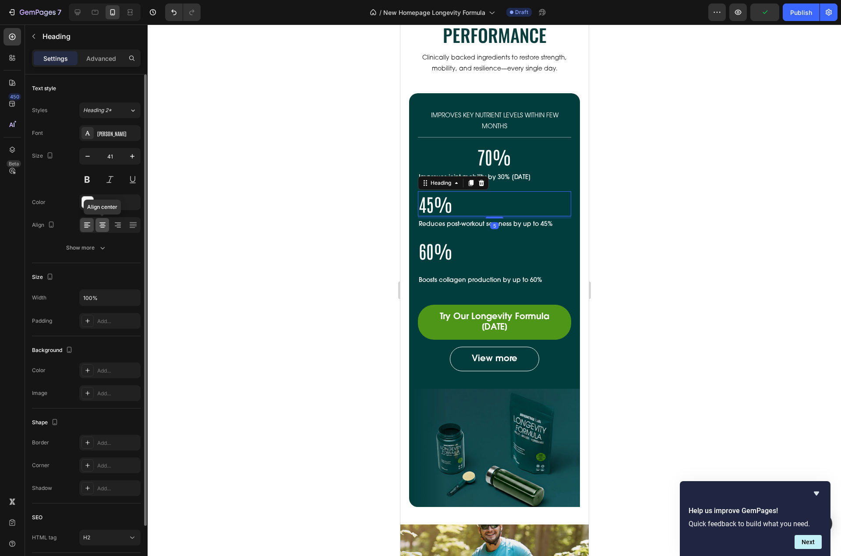
click at [99, 222] on icon at bounding box center [102, 225] width 9 height 9
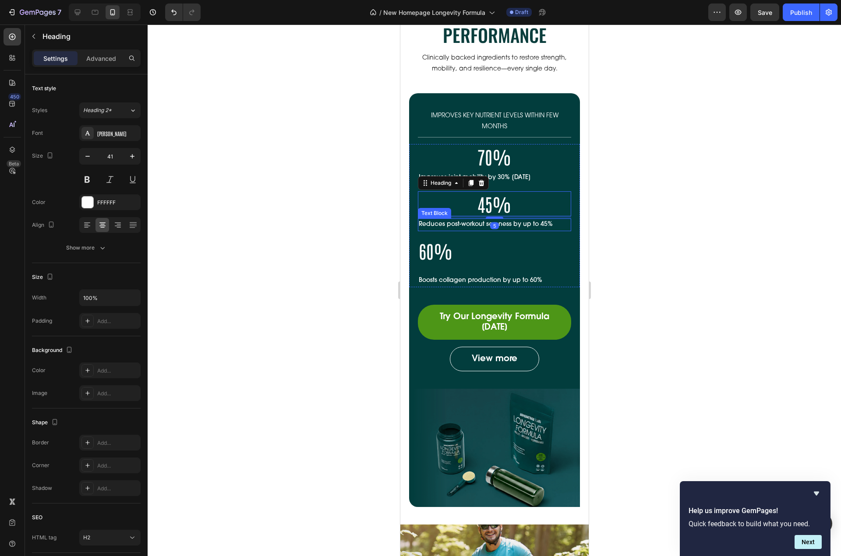
click at [500, 226] on p "Reduces post-workout soreness by up to 45%" at bounding box center [494, 224] width 152 height 11
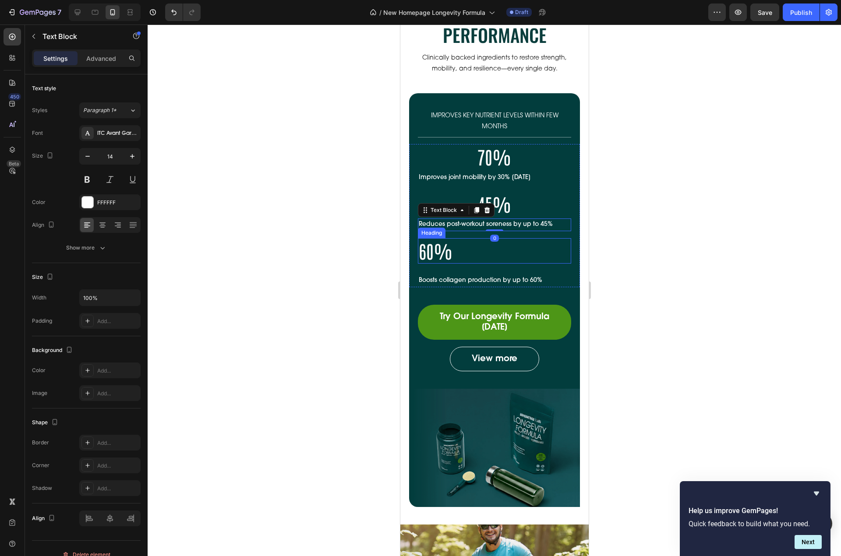
click at [452, 252] on h2 "60%" at bounding box center [493, 250] width 153 height 25
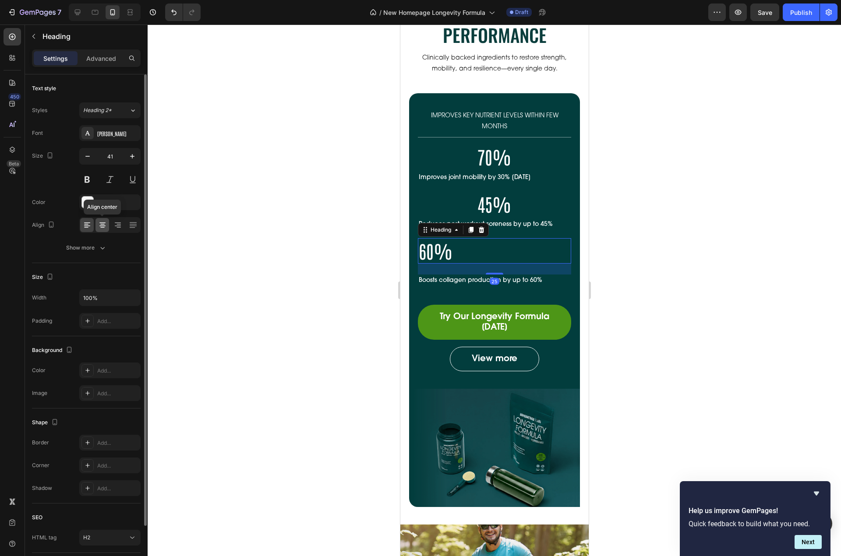
click at [106, 224] on icon at bounding box center [102, 225] width 9 height 9
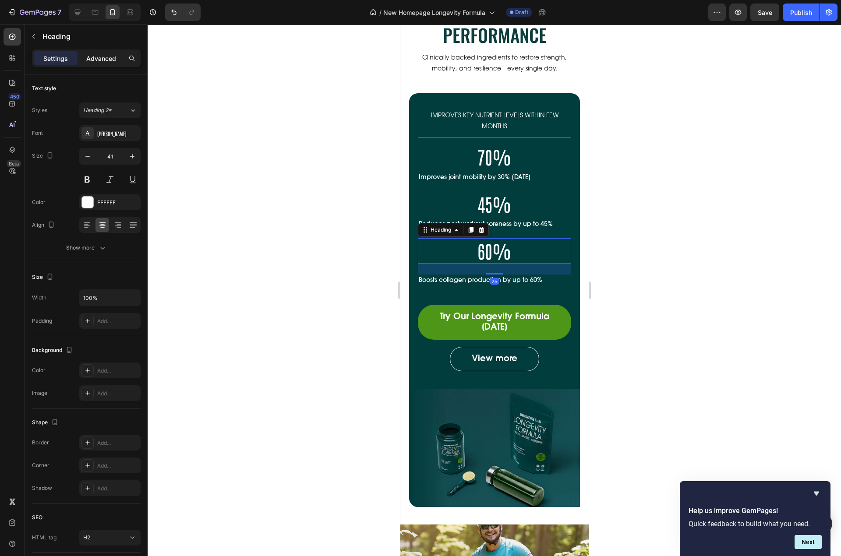
click at [103, 60] on p "Advanced" at bounding box center [101, 58] width 30 height 9
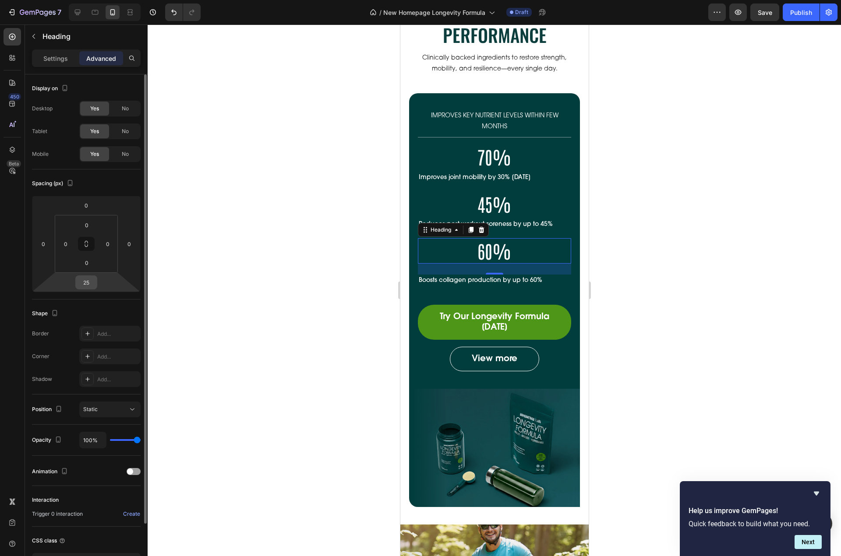
click at [85, 285] on input "25" at bounding box center [87, 282] width 18 height 13
type input "5"
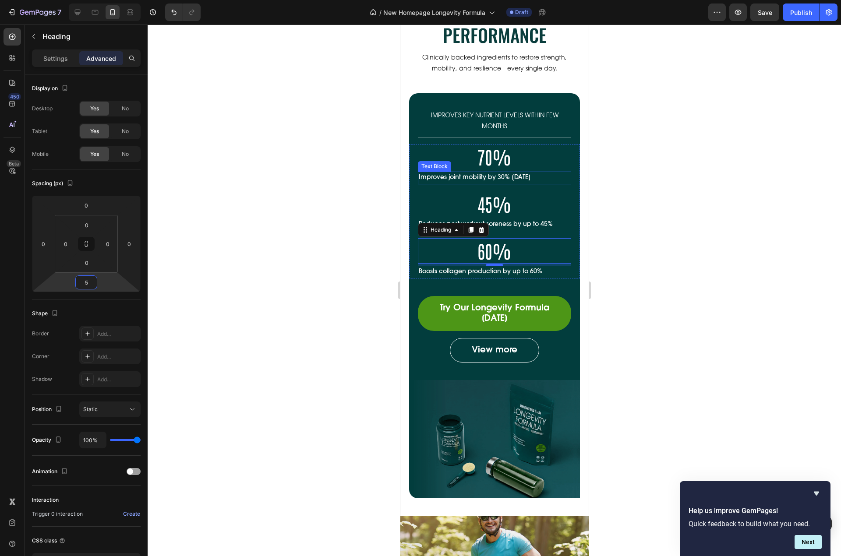
click at [507, 175] on p "Improves joint mobility by 30% [DATE]" at bounding box center [494, 178] width 152 height 11
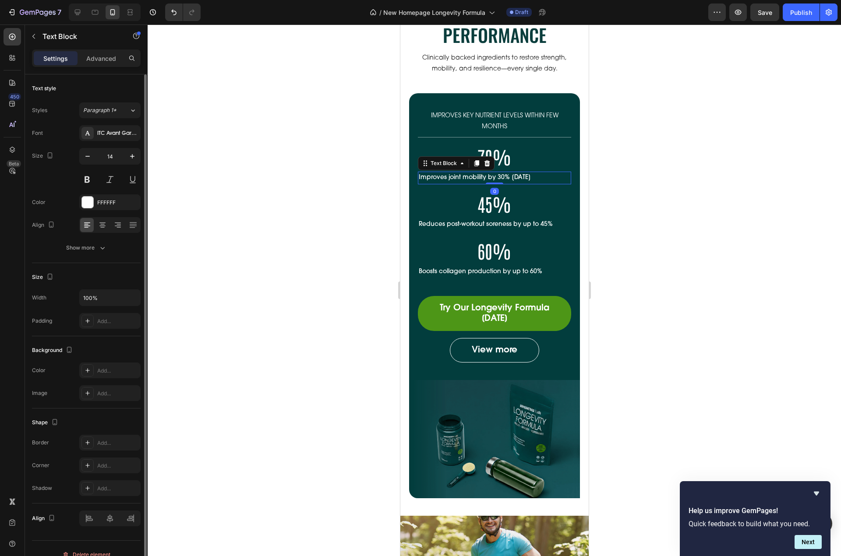
click at [110, 226] on div at bounding box center [109, 225] width 61 height 16
click at [102, 228] on icon at bounding box center [102, 225] width 9 height 9
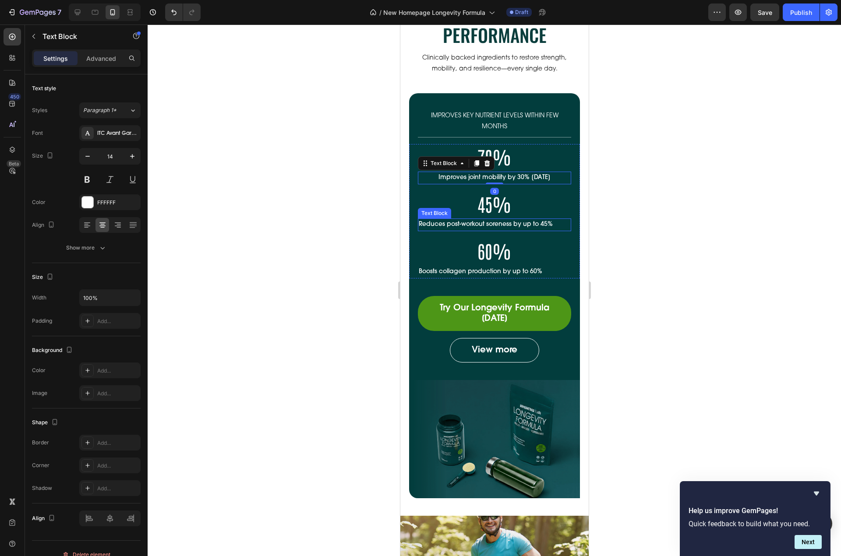
click at [531, 228] on p "Reduces post-workout soreness by up to 45%" at bounding box center [494, 224] width 152 height 11
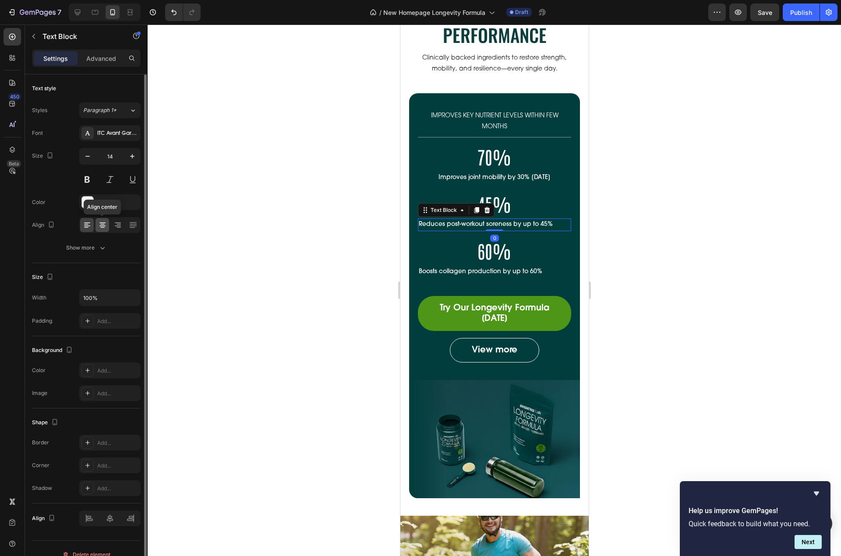
click at [101, 225] on icon at bounding box center [102, 224] width 4 height 1
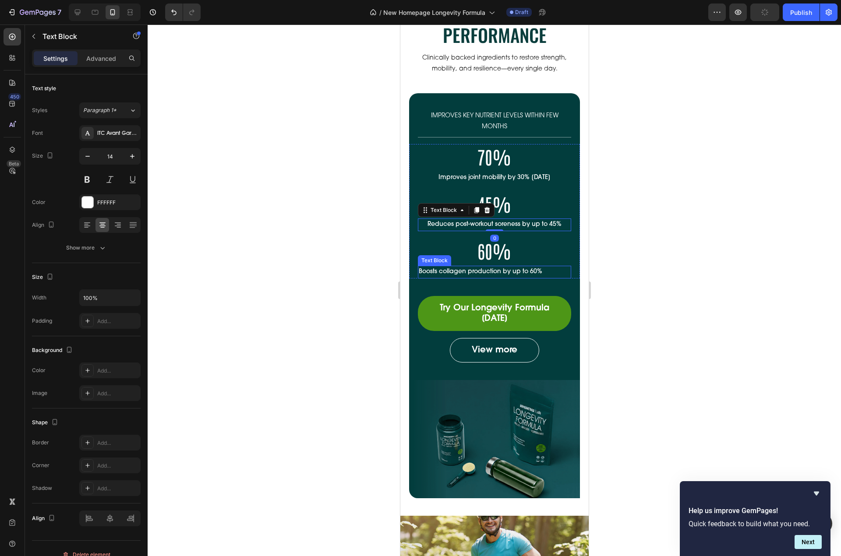
click at [505, 271] on p "Boosts collagen production by up to 60%" at bounding box center [494, 272] width 152 height 11
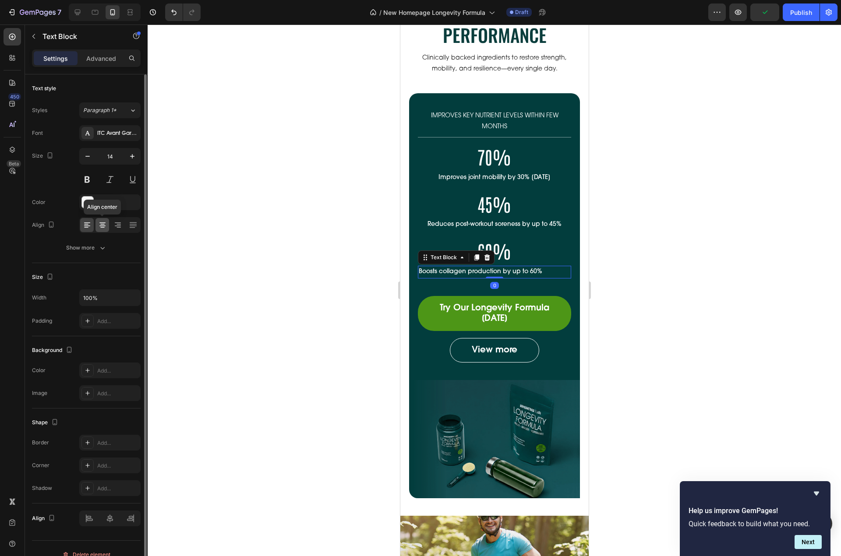
click at [105, 227] on icon at bounding box center [102, 225] width 9 height 9
click at [526, 99] on div "IMPROVES KEY NUTRIENT LEVELS WITHIN FEW MONTHS Text Block 70% Heading Improves …" at bounding box center [494, 295] width 171 height 405
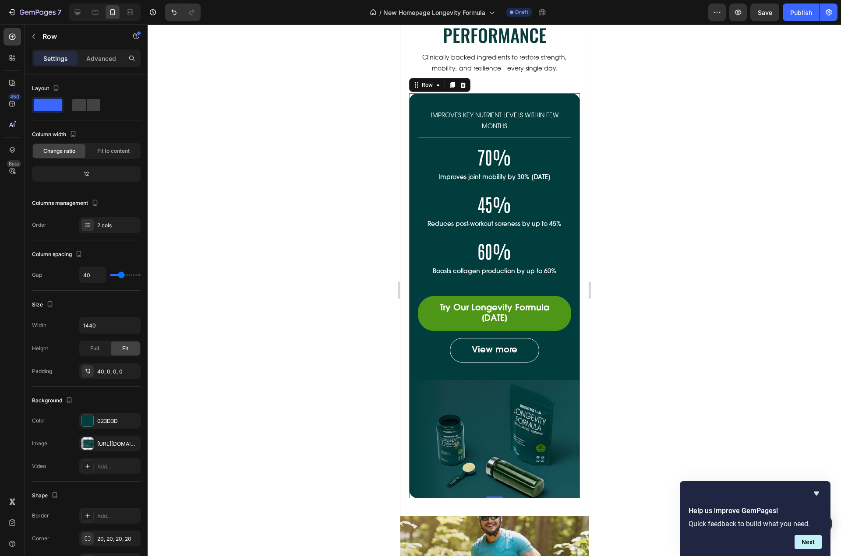
click at [504, 282] on div "IMPROVES KEY NUTRIENT LEVELS WITHIN FEW MONTHS Text Block 70% Heading Improves …" at bounding box center [494, 237] width 171 height 252
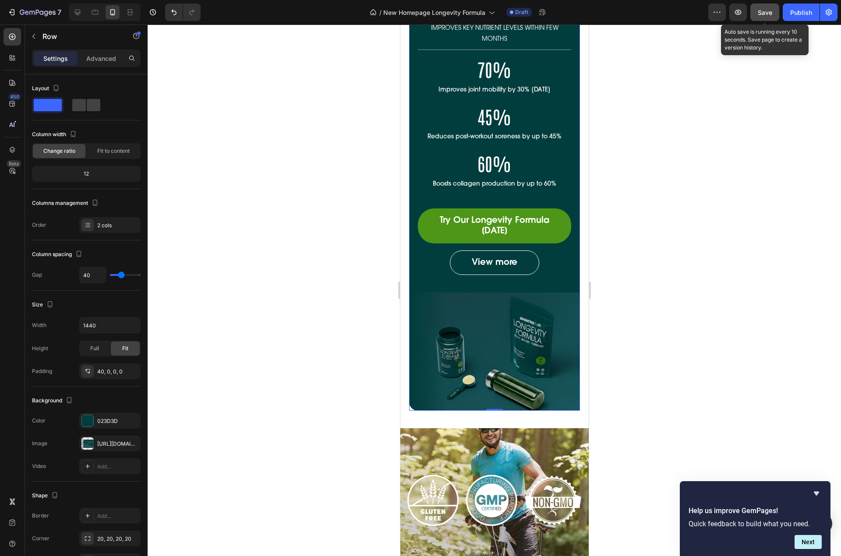
click at [771, 11] on span "Save" at bounding box center [765, 12] width 14 height 7
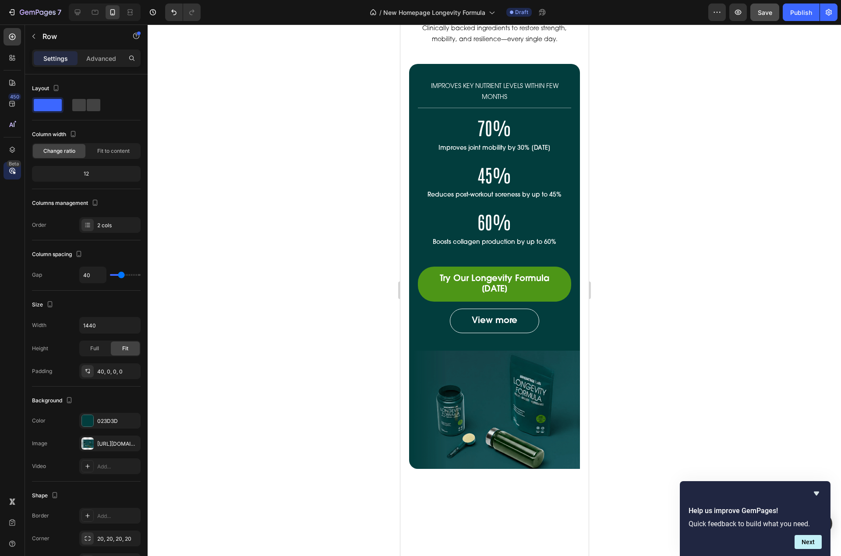
scroll to position [0, 0]
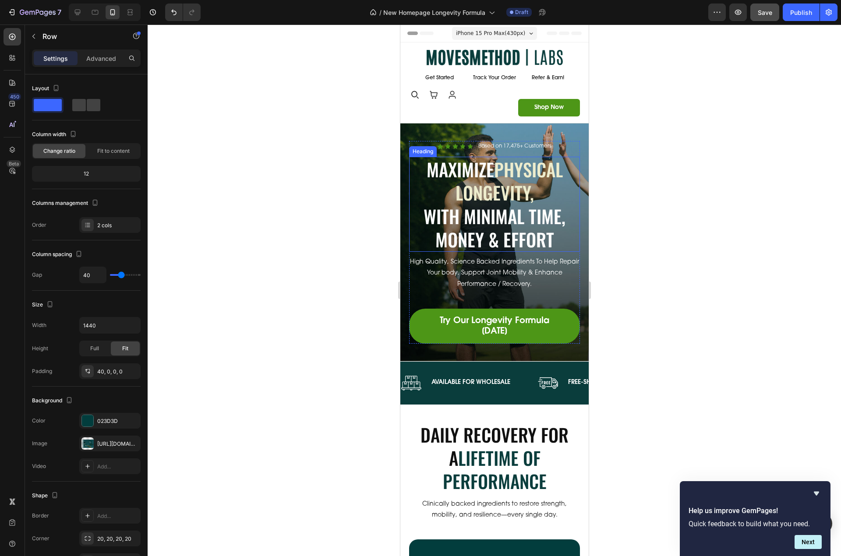
drag, startPoint x: 577, startPoint y: 154, endPoint x: 492, endPoint y: 190, distance: 91.8
click at [517, 204] on h1 "Maximize Physical Longevity, With Minimal Time, Money & Effort" at bounding box center [494, 204] width 171 height 95
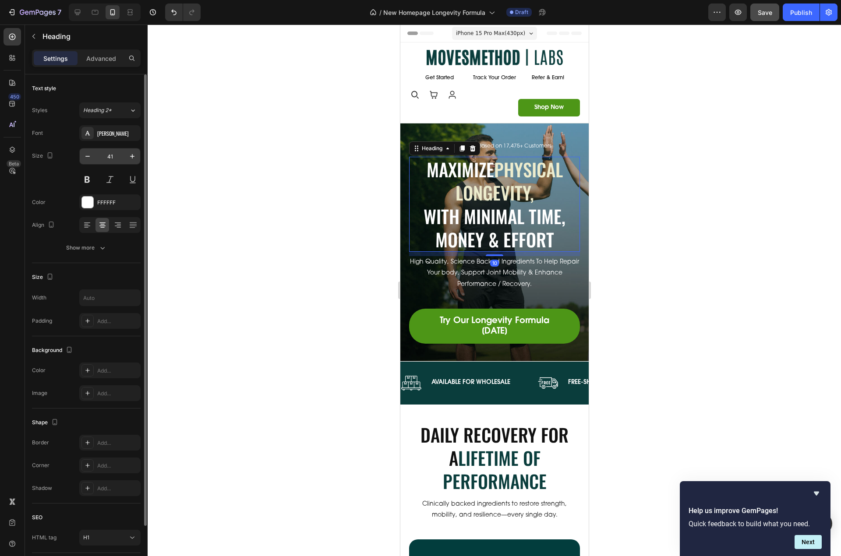
click at [102, 155] on input "41" at bounding box center [109, 156] width 29 height 16
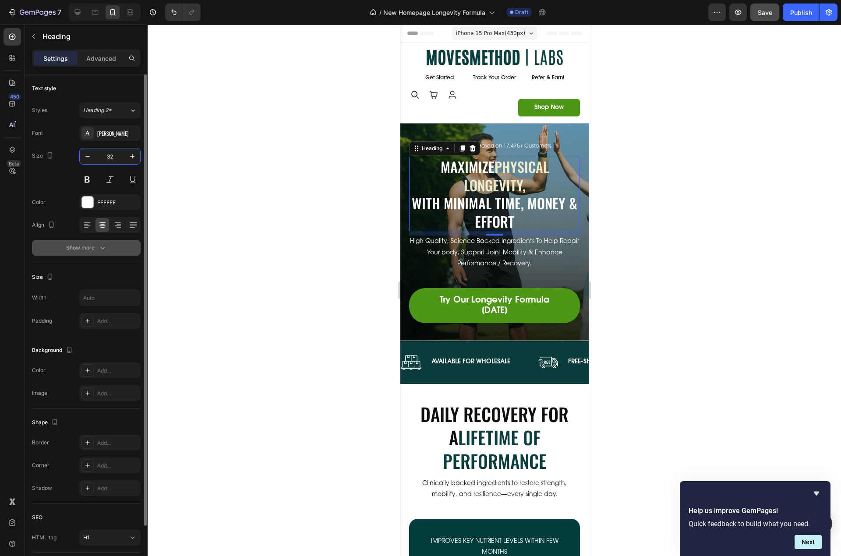
click at [88, 249] on div "Show more" at bounding box center [86, 248] width 41 height 9
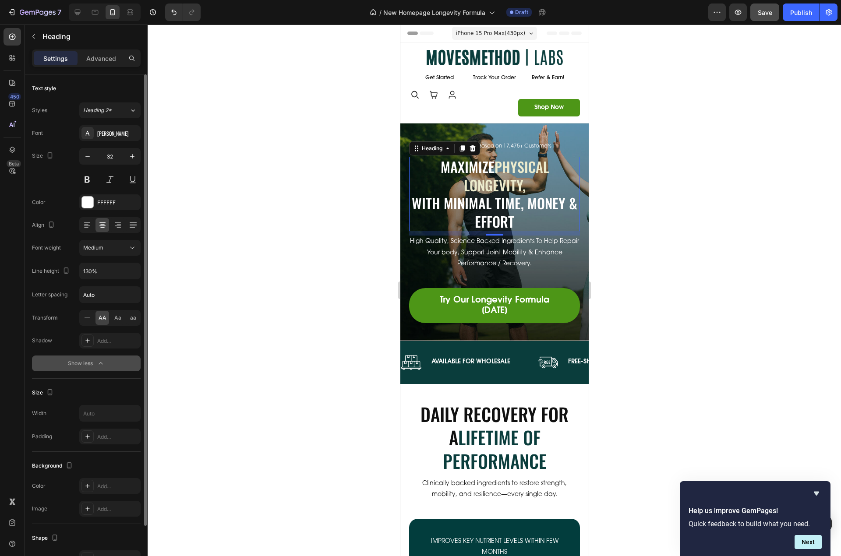
click at [99, 367] on icon "button" at bounding box center [100, 363] width 9 height 9
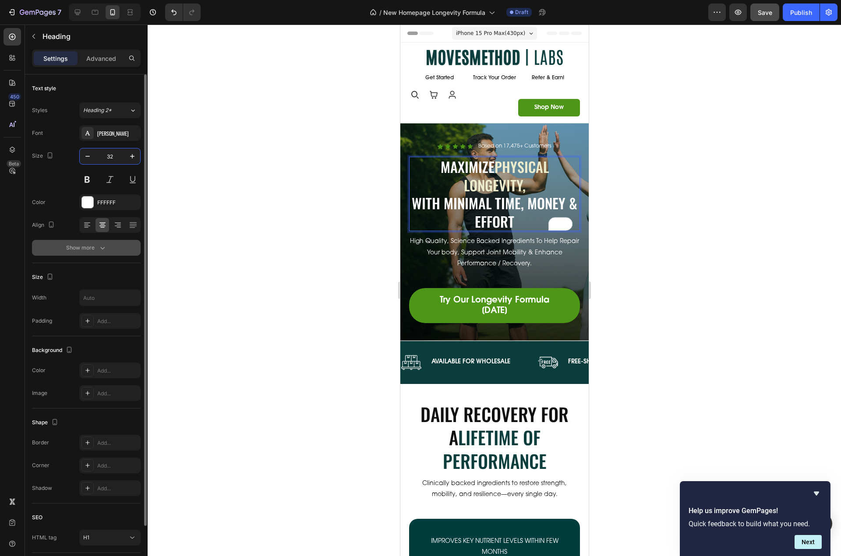
click at [111, 159] on input "32" at bounding box center [109, 156] width 29 height 16
click at [106, 156] on input "32" at bounding box center [109, 156] width 29 height 16
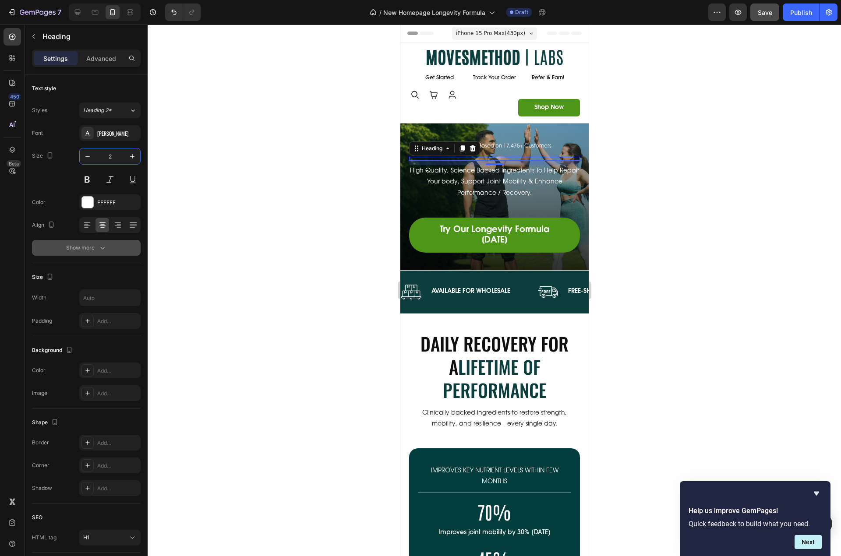
type input "28"
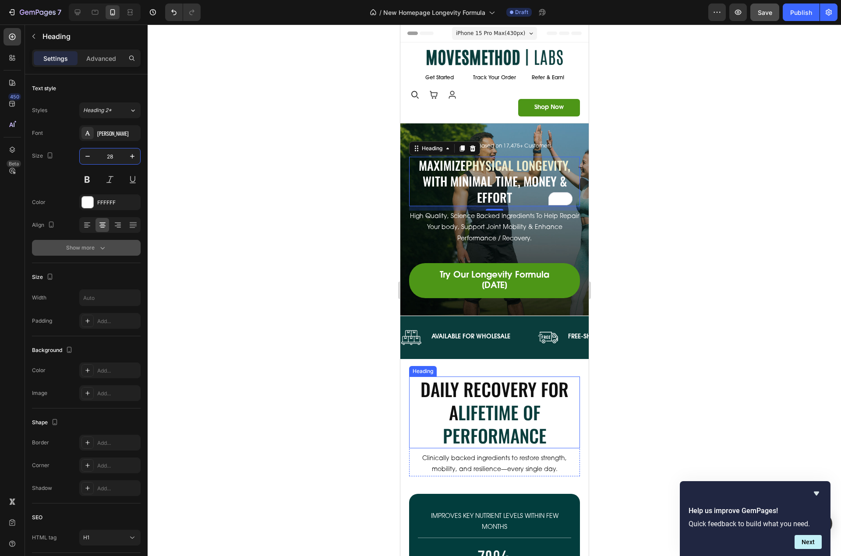
click at [475, 435] on span "Lifetime Of Performance" at bounding box center [494, 424] width 104 height 50
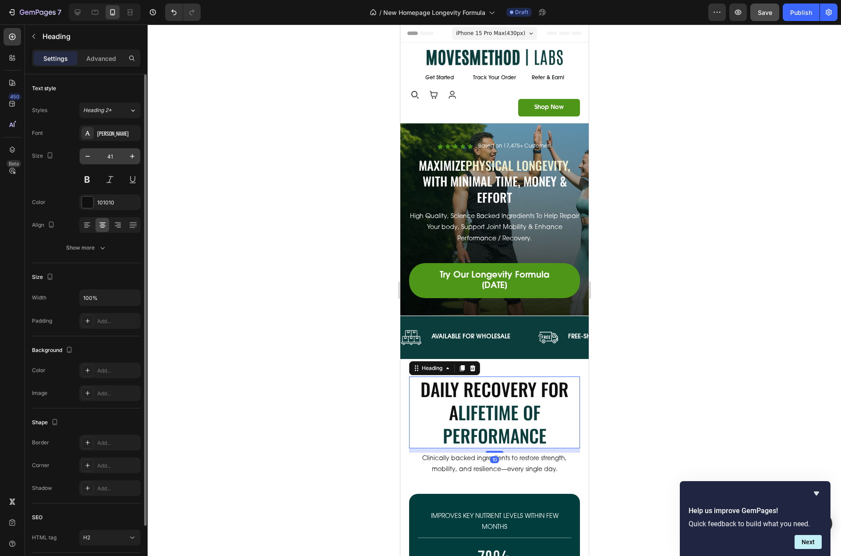
click at [111, 157] on input "41" at bounding box center [109, 156] width 29 height 16
type input "32"
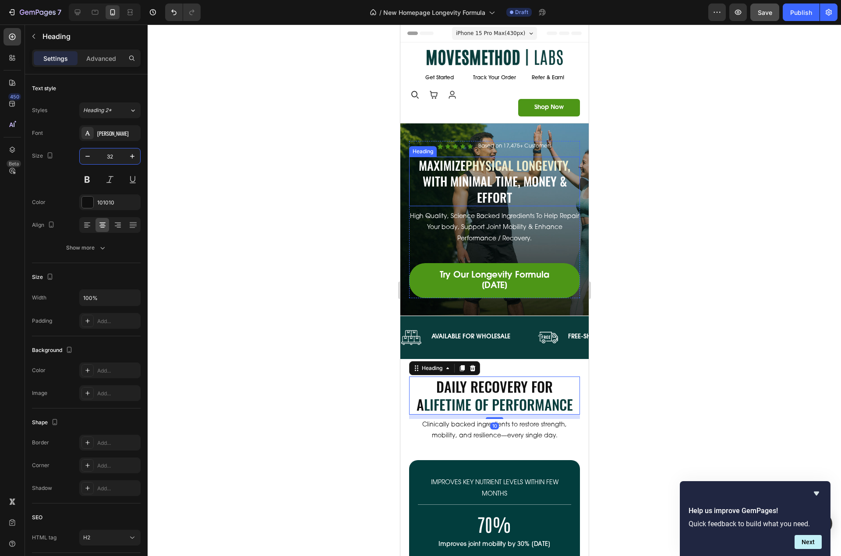
click at [509, 180] on p "Maximize Physical Longevity, With Minimal Time, Money & Effort" at bounding box center [494, 182] width 169 height 48
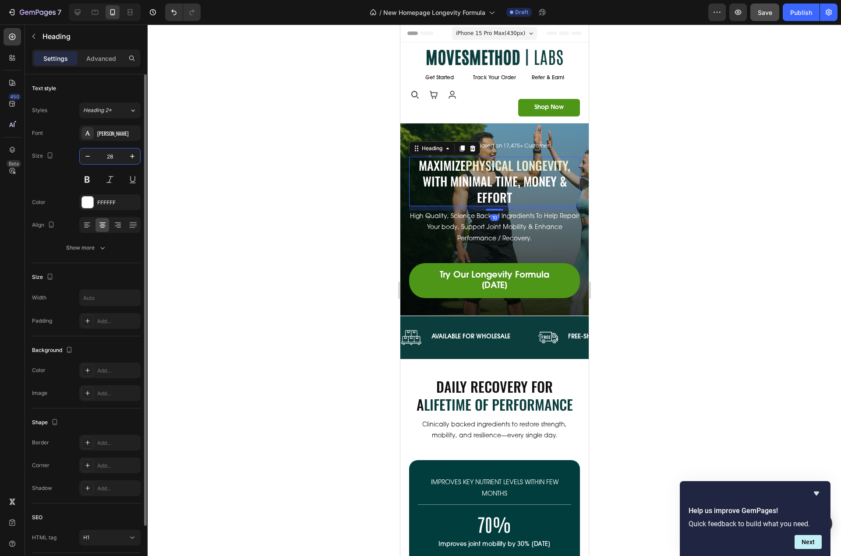
click at [113, 153] on input "28" at bounding box center [109, 156] width 29 height 16
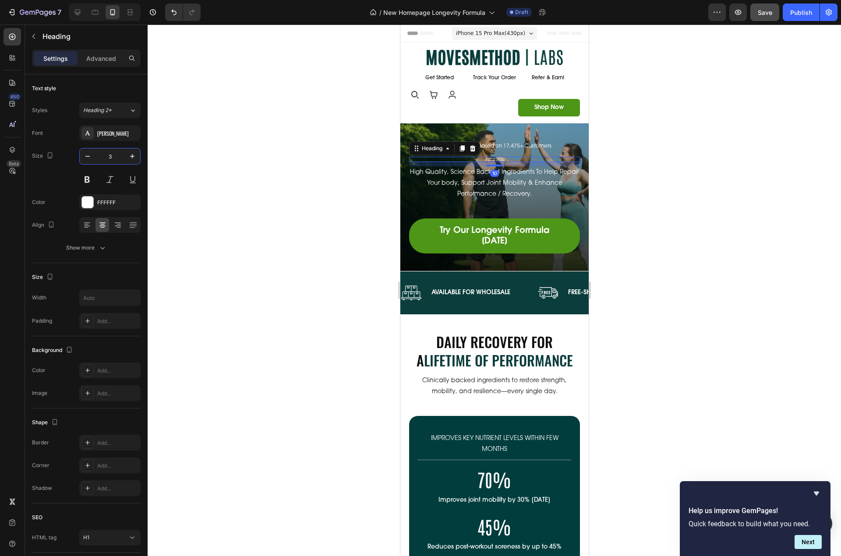
type input "36"
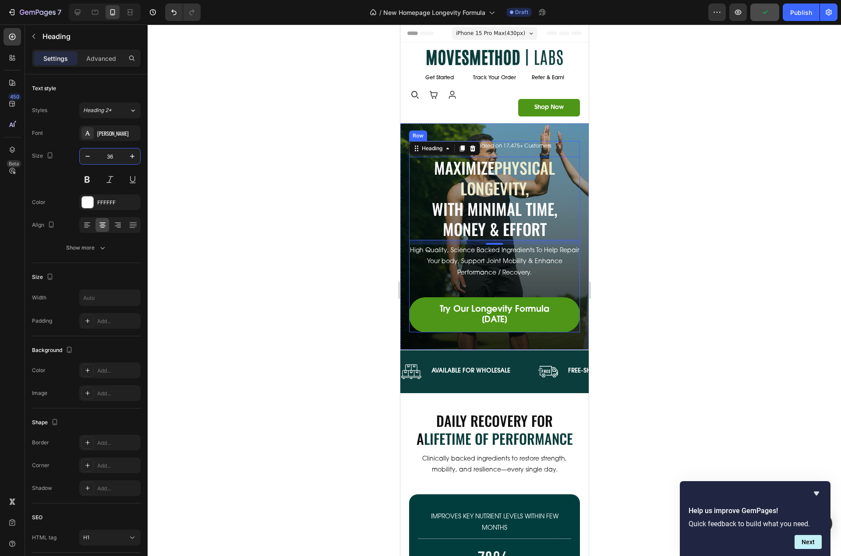
click at [545, 285] on div "Icon Icon Icon Icon Icon Icon List Based on 17,475+ Customers Text Block Row Ma…" at bounding box center [494, 236] width 171 height 191
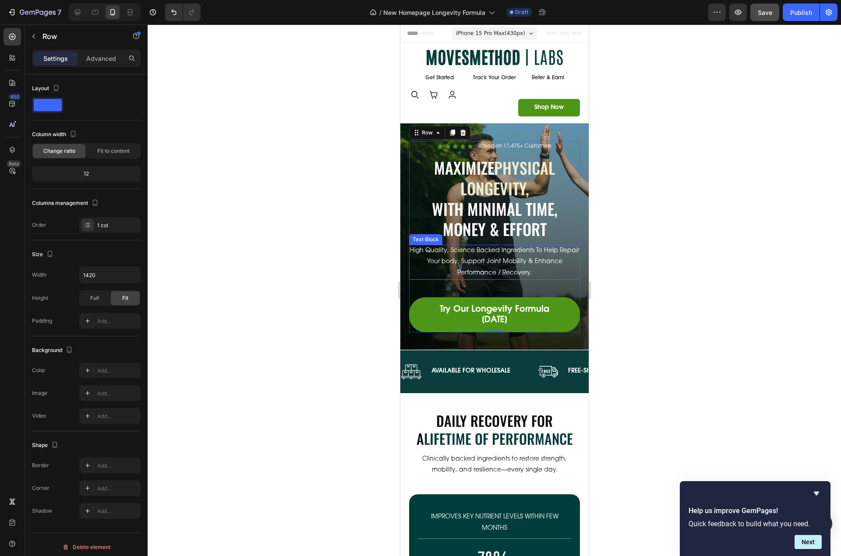
click at [512, 269] on p "High Quality, Science Backed Ingredients To Help Repair Your body, Support Join…" at bounding box center [494, 262] width 169 height 33
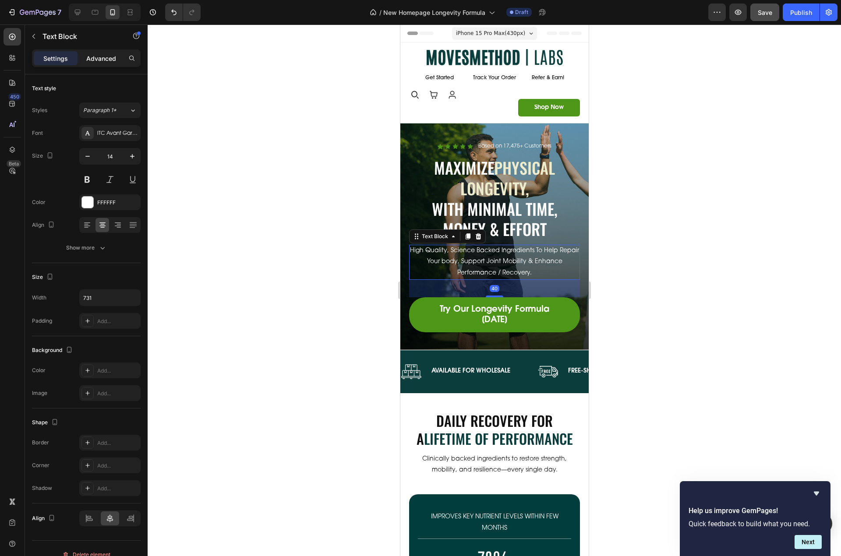
click at [101, 56] on p "Advanced" at bounding box center [101, 58] width 30 height 9
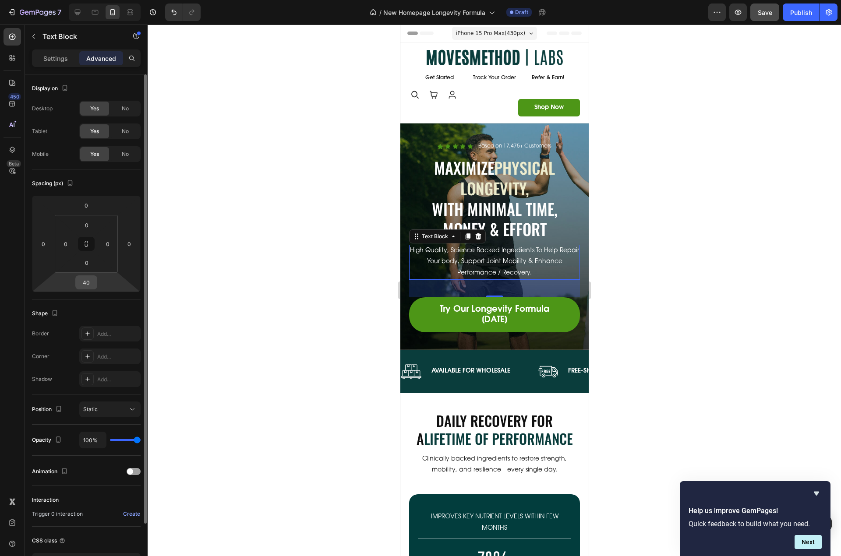
click at [86, 286] on input "40" at bounding box center [87, 282] width 18 height 13
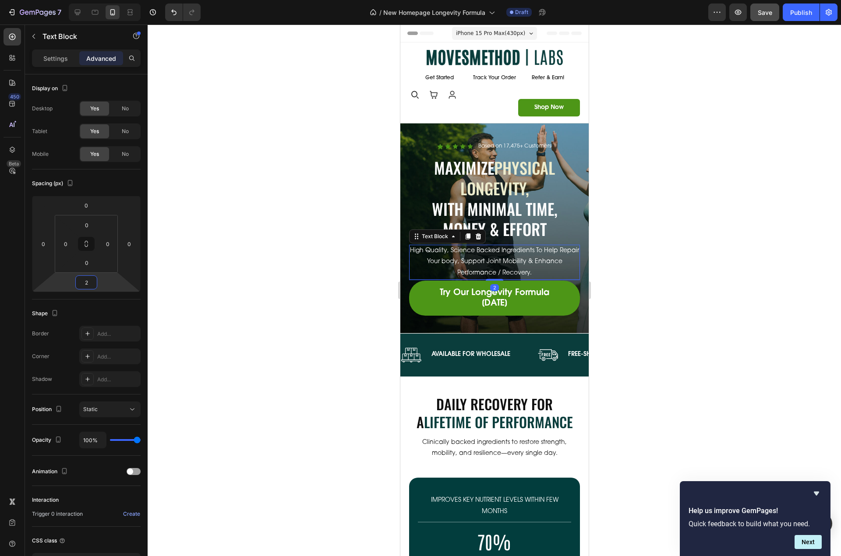
type input "20"
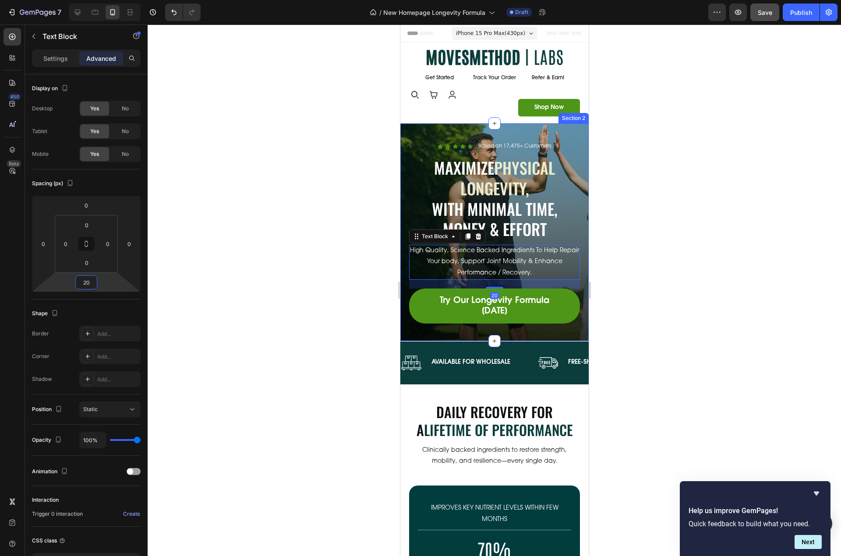
click at [533, 131] on div "Icon Icon Icon Icon Icon Icon List Based on 17,475+ Customers Text Block Row Ma…" at bounding box center [494, 233] width 188 height 218
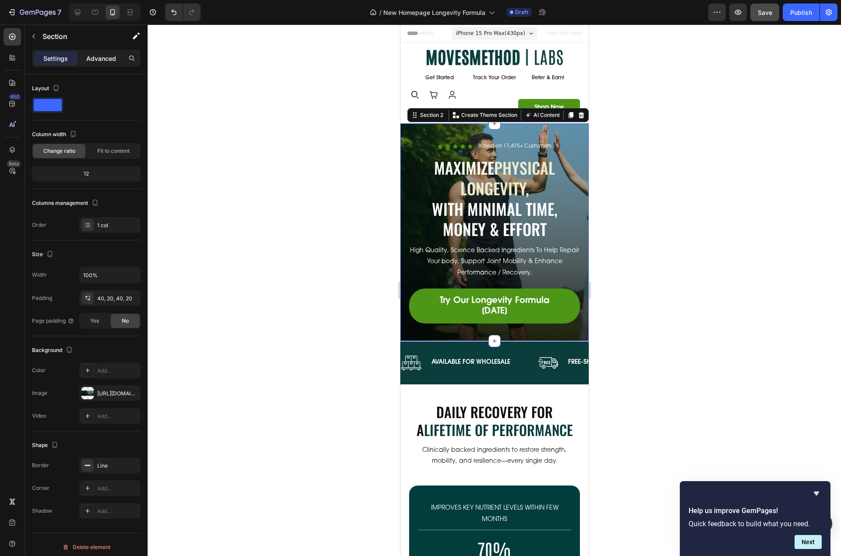
click at [105, 57] on p "Advanced" at bounding box center [101, 58] width 30 height 9
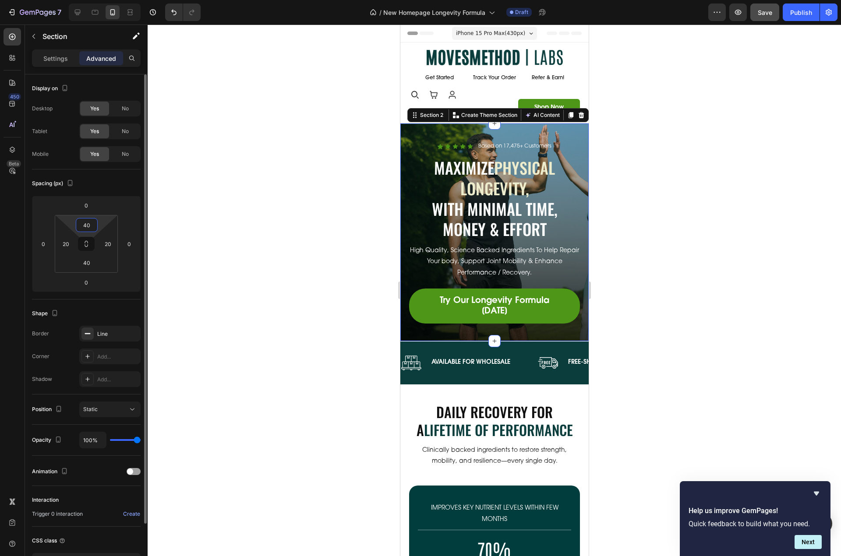
click at [90, 223] on input "40" at bounding box center [87, 225] width 18 height 13
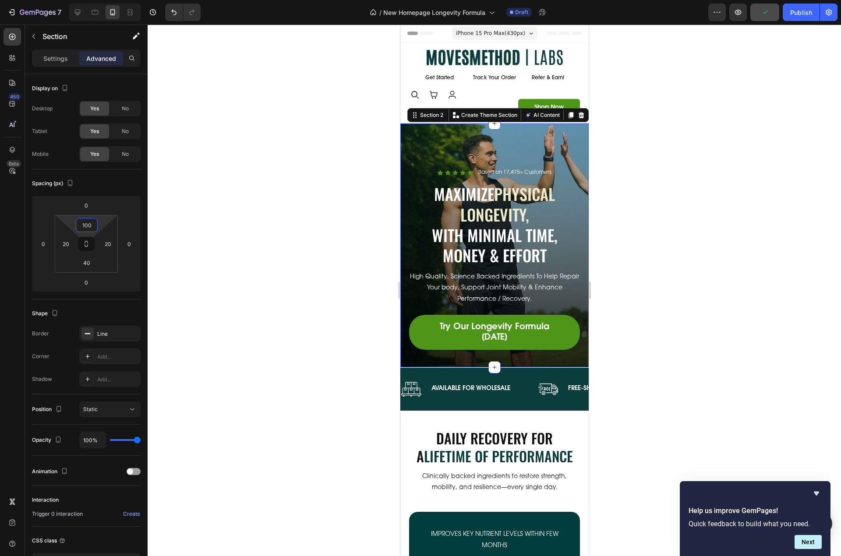
type input "100"
click at [89, 229] on input "100" at bounding box center [87, 225] width 18 height 13
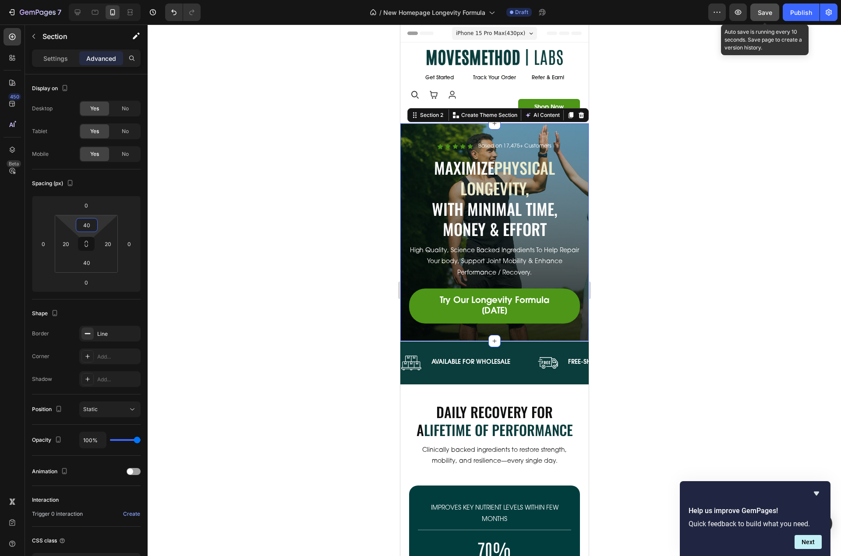
type input "40"
click at [770, 15] on span "Save" at bounding box center [765, 12] width 14 height 7
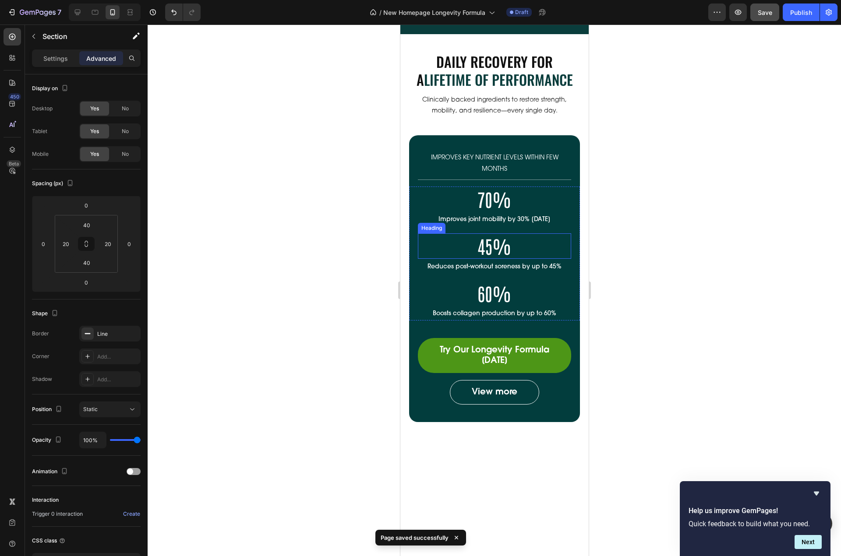
scroll to position [257, 0]
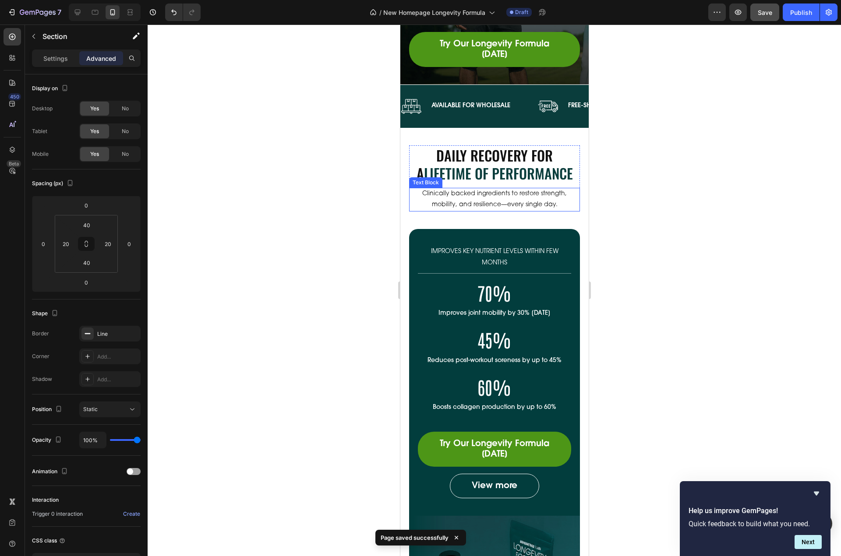
click at [529, 211] on div "Clinically backed ingredients to restore strength, mobility, and resilience—eve…" at bounding box center [494, 200] width 171 height 24
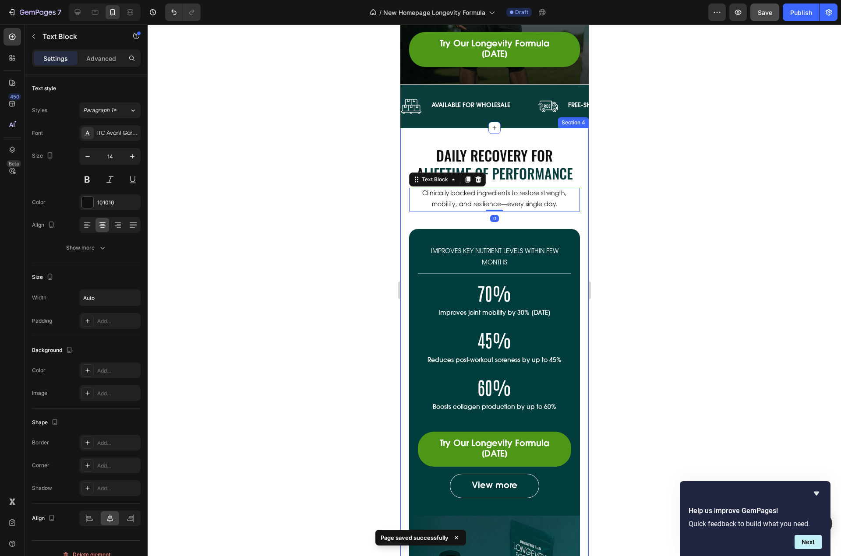
click at [521, 218] on div "Daily Recovery For A Lifetime Of Performance Heading Clinically backed ingredie…" at bounding box center [494, 389] width 171 height 489
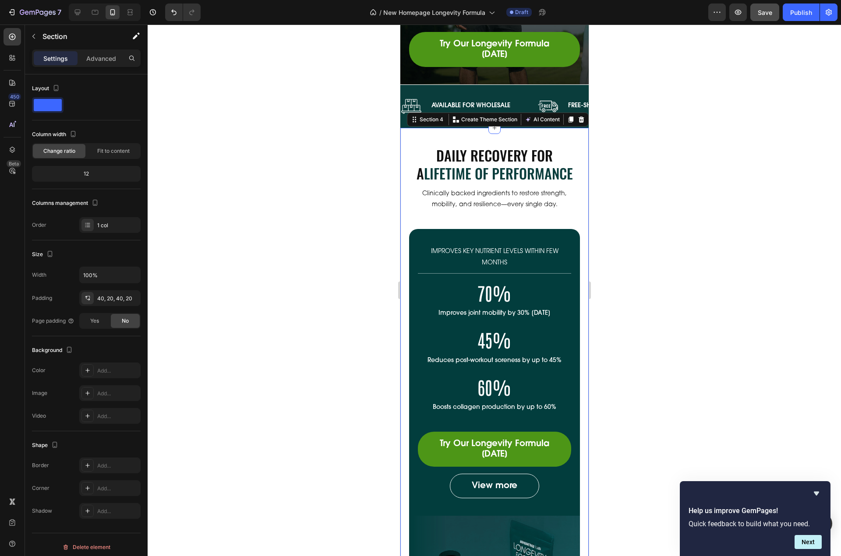
click at [53, 63] on p "Settings" at bounding box center [55, 58] width 25 height 9
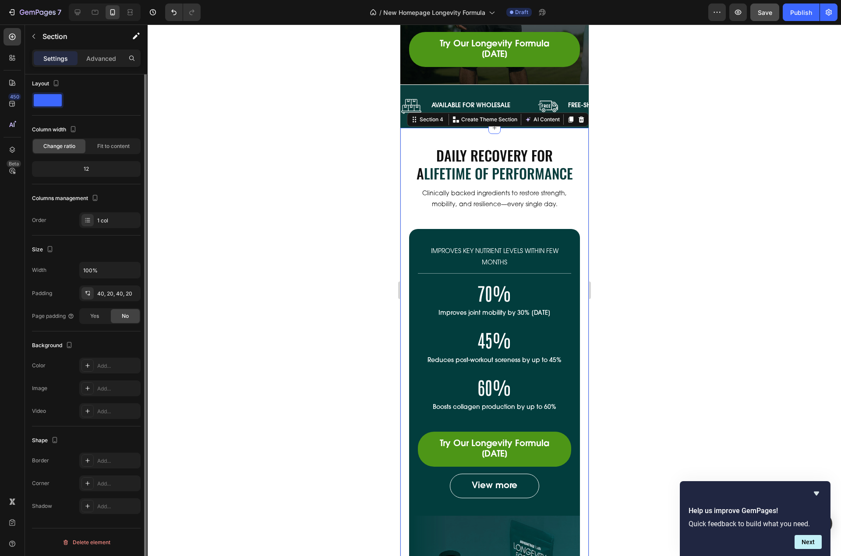
scroll to position [0, 0]
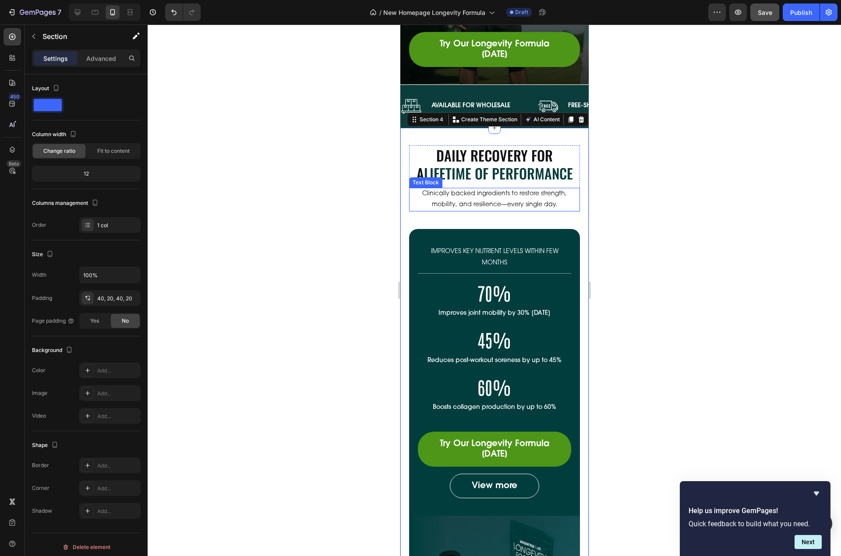
click at [417, 207] on p "Clinically backed ingredients to restore strength, mobility, and resilience—eve…" at bounding box center [494, 200] width 169 height 22
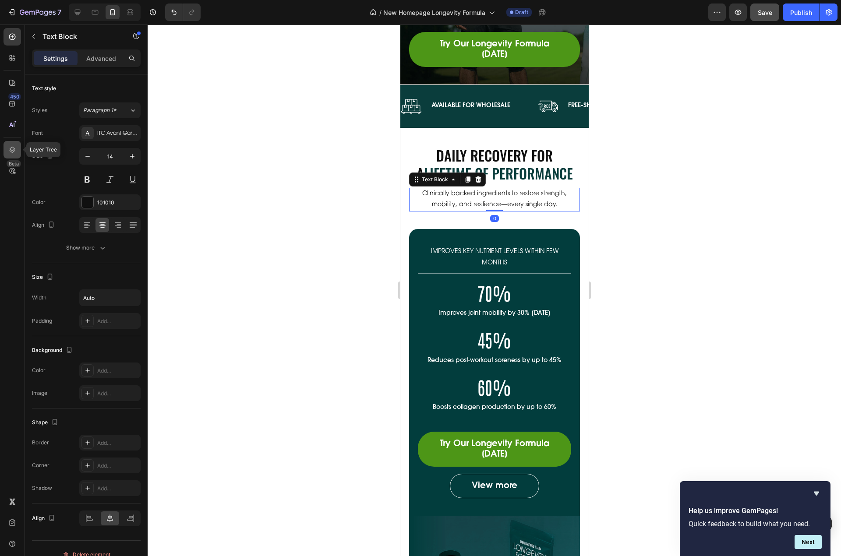
click at [18, 152] on div at bounding box center [13, 150] width 18 height 18
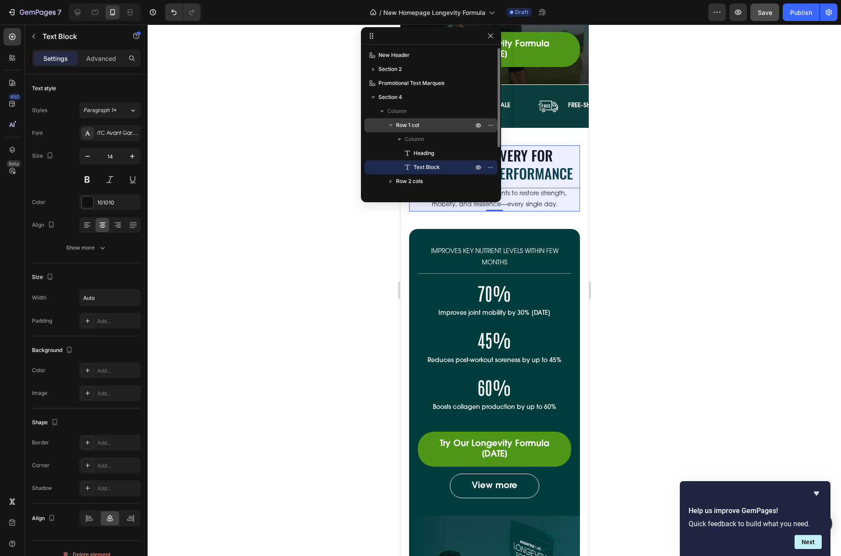
click at [421, 127] on p "Row 1 col" at bounding box center [435, 125] width 79 height 9
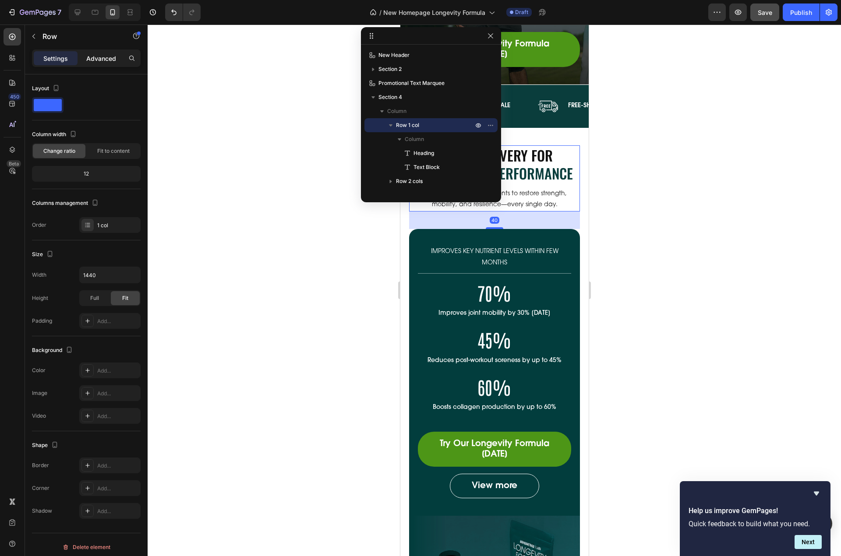
click at [105, 57] on p "Advanced" at bounding box center [101, 58] width 30 height 9
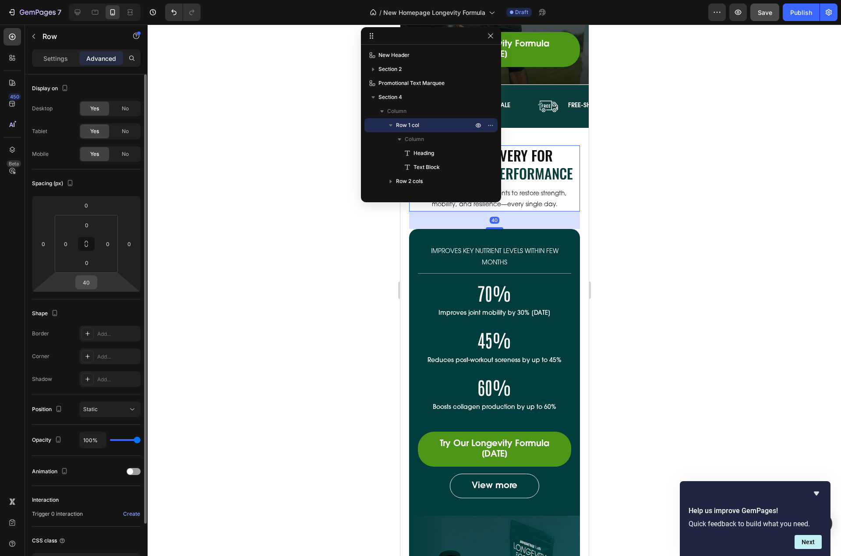
click at [89, 280] on input "40" at bounding box center [87, 282] width 18 height 13
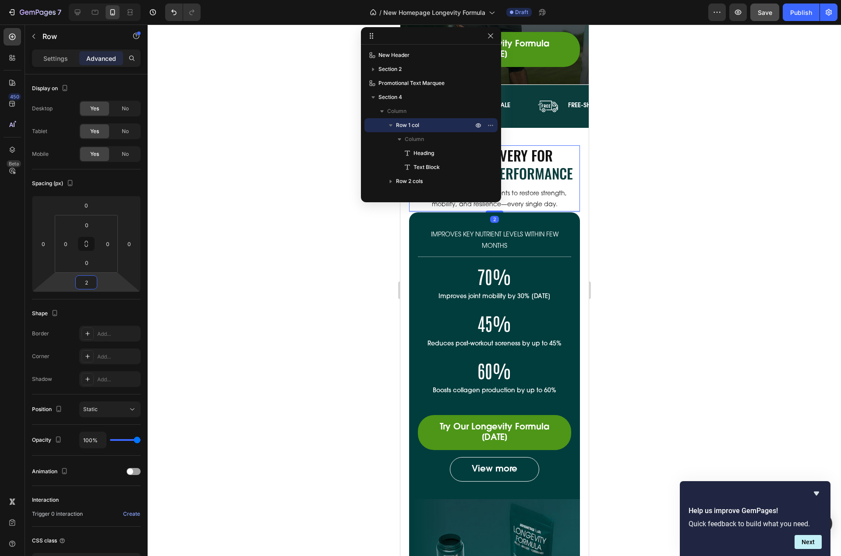
type input "20"
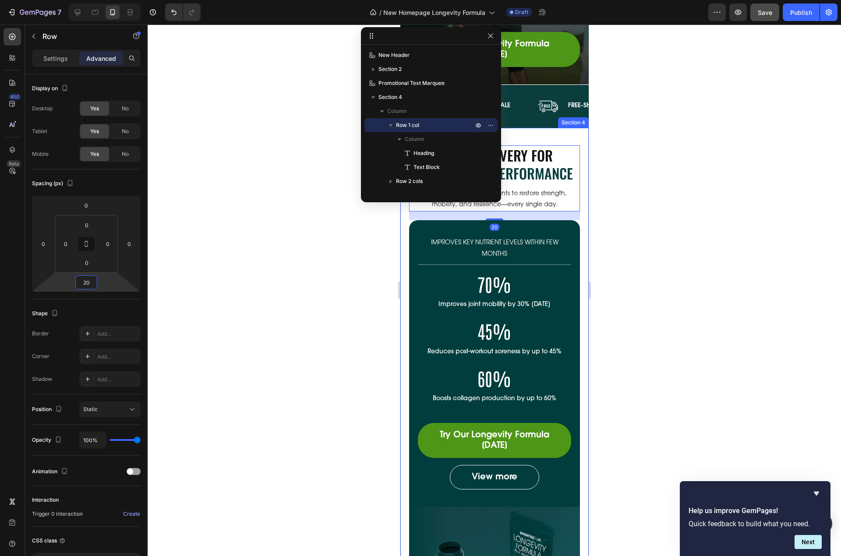
click at [578, 217] on div "Daily Recovery For A Lifetime Of Performance Heading Clinically backed ingredie…" at bounding box center [494, 386] width 188 height 516
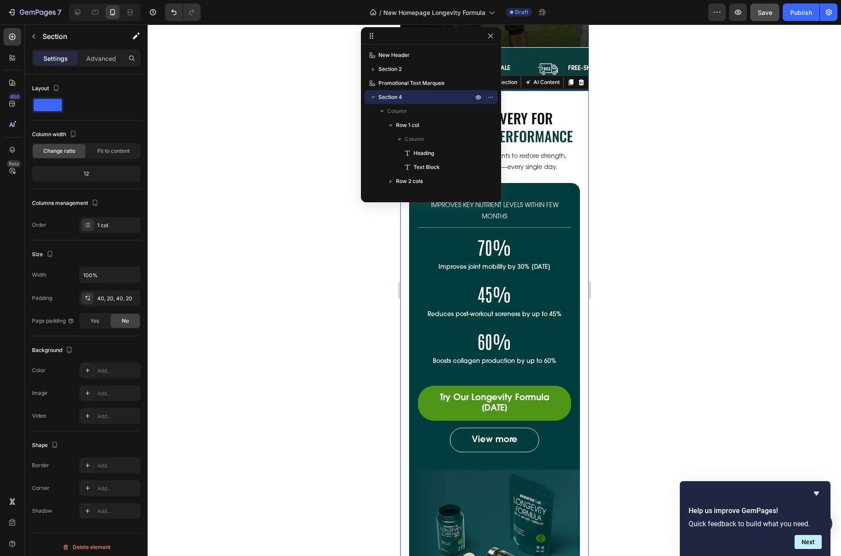
scroll to position [432, 0]
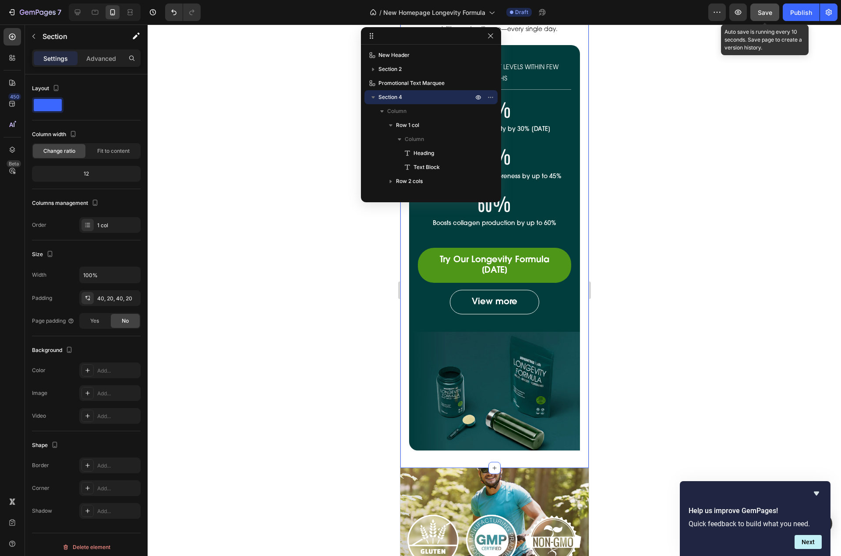
click at [766, 13] on span "Save" at bounding box center [765, 12] width 14 height 7
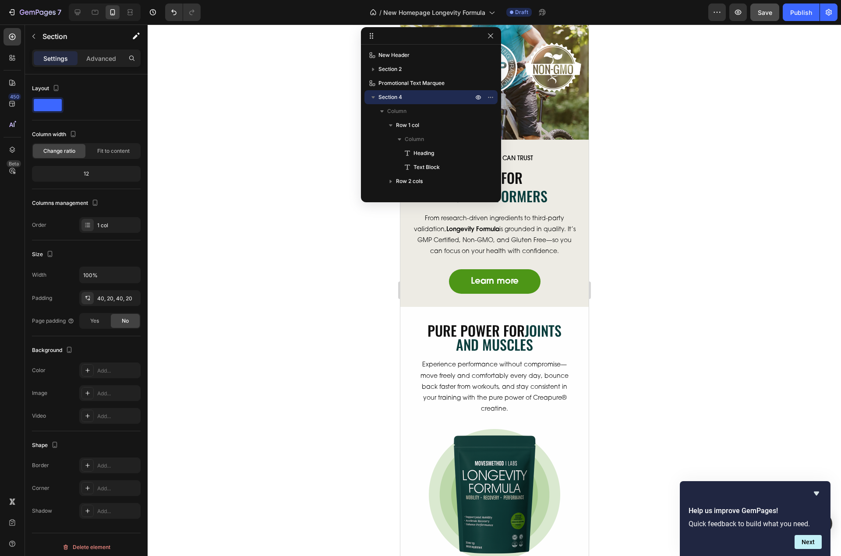
scroll to position [870, 0]
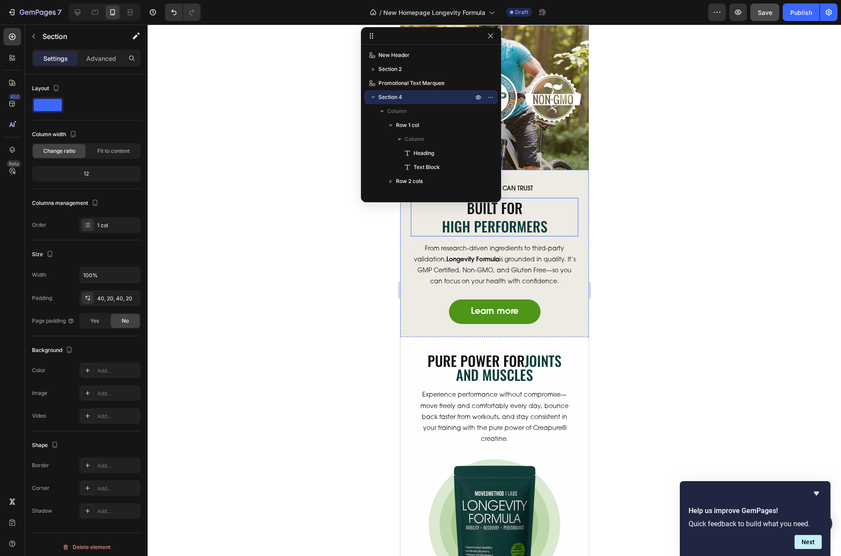
click at [516, 220] on span "High Performers" at bounding box center [495, 226] width 106 height 21
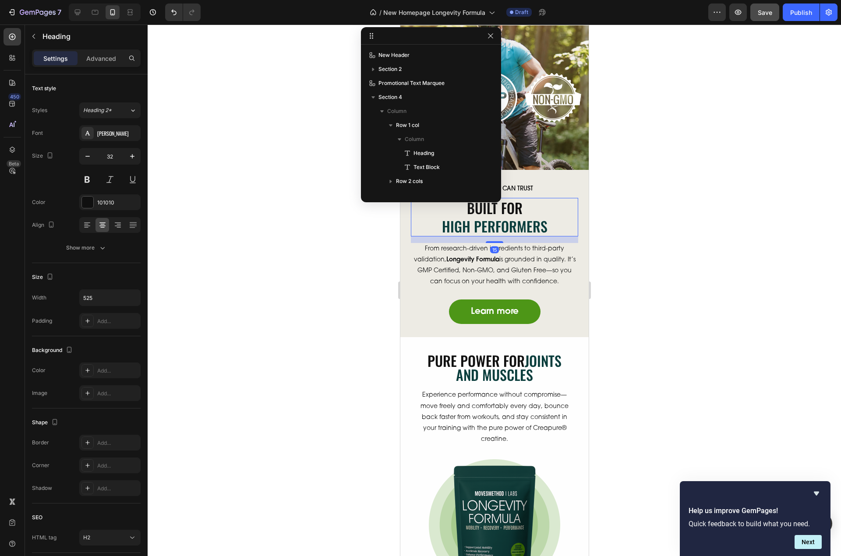
scroll to position [208, 0]
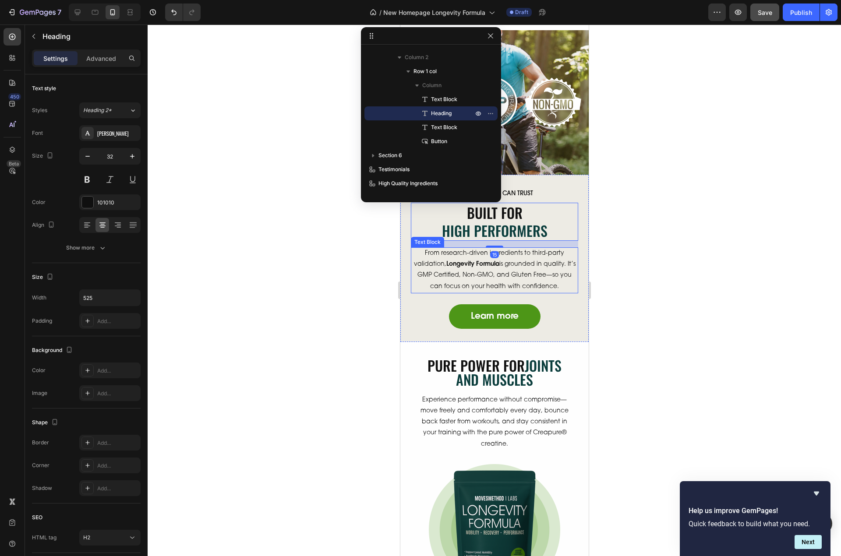
click at [527, 277] on p "From research-driven ingredients to third-party validation, Longevity Formula i…" at bounding box center [494, 270] width 166 height 44
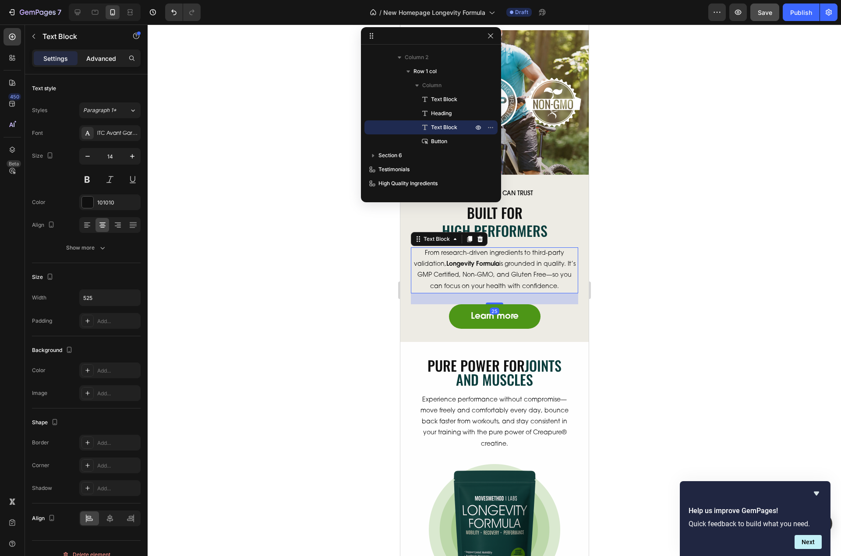
click at [99, 60] on p "Advanced" at bounding box center [101, 58] width 30 height 9
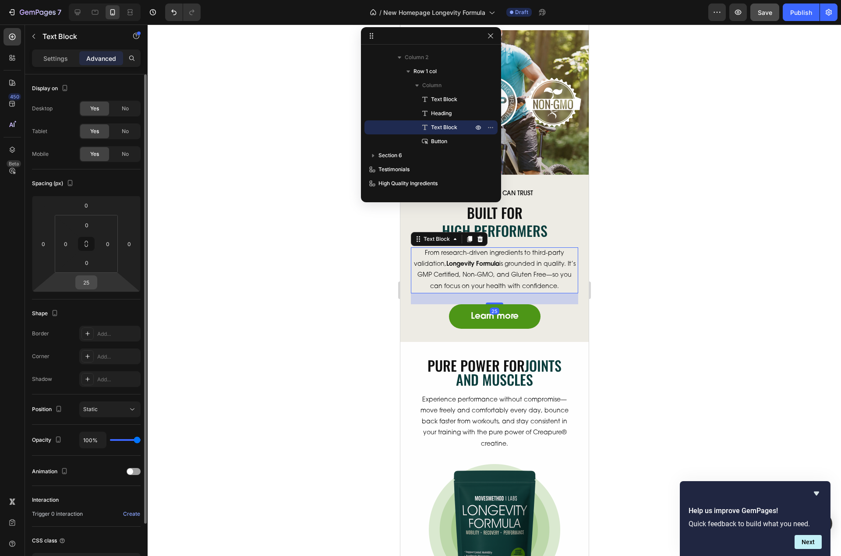
click at [86, 283] on input "25" at bounding box center [87, 282] width 18 height 13
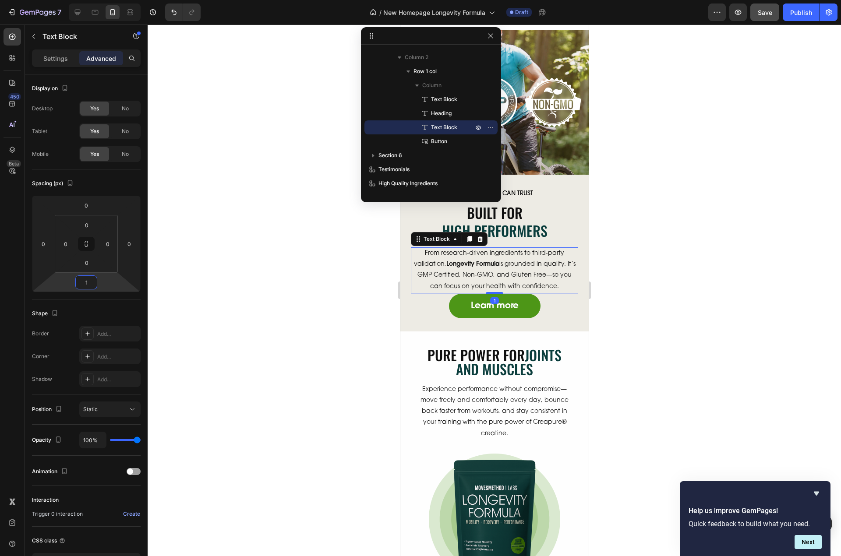
type input "15"
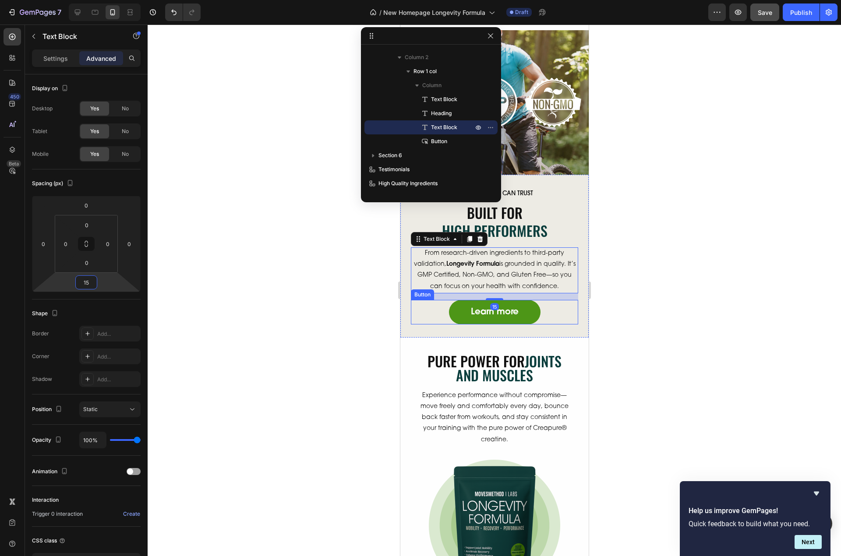
click at [552, 323] on div "Precision You Can Trust Text Block Built for High Performers Heading From resea…" at bounding box center [494, 256] width 188 height 163
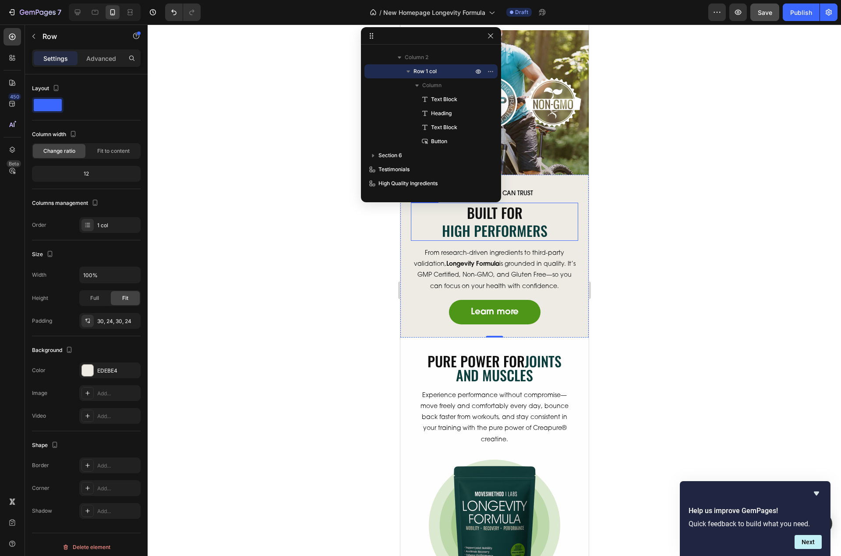
click at [505, 230] on span "High Performers" at bounding box center [495, 230] width 106 height 21
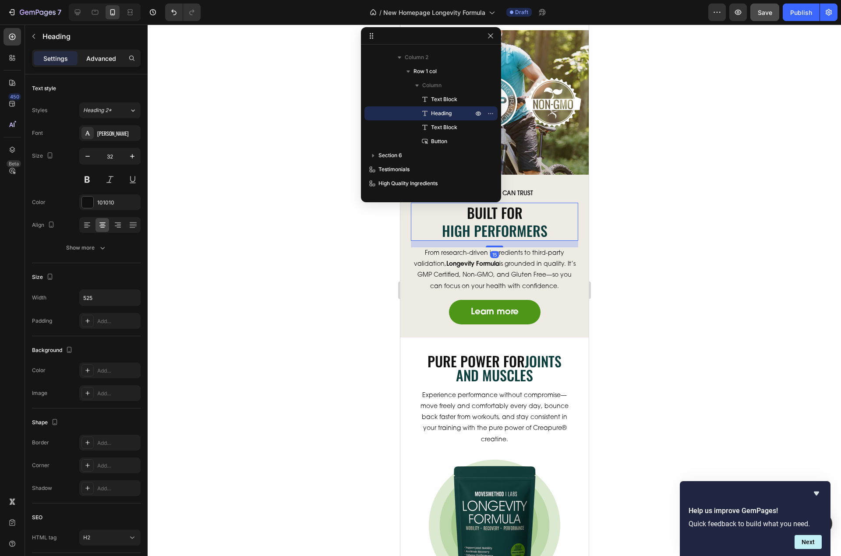
click at [95, 59] on p "Advanced" at bounding box center [101, 58] width 30 height 9
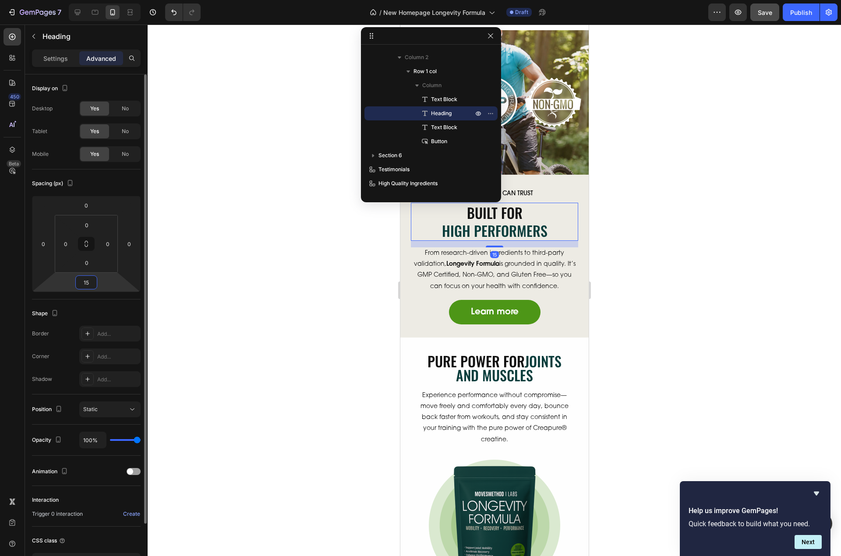
click at [88, 286] on input "15" at bounding box center [87, 282] width 18 height 13
type input "5"
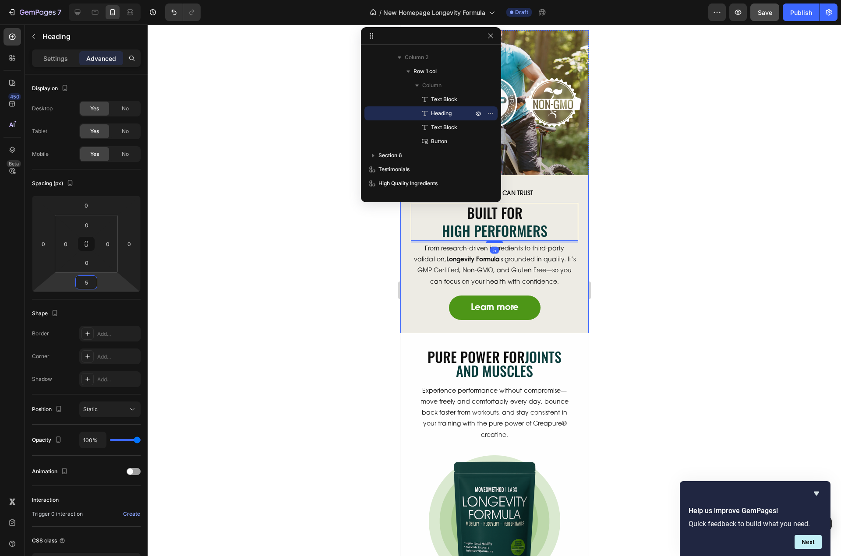
click at [548, 323] on div "Precision You Can Trust Text Block Built for High Performers Heading 5 From res…" at bounding box center [494, 254] width 188 height 159
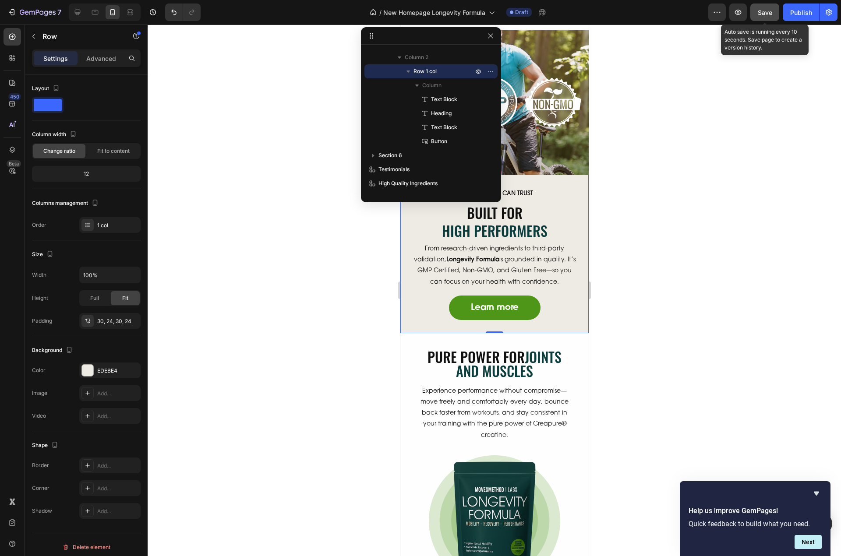
click at [769, 11] on span "Save" at bounding box center [765, 12] width 14 height 7
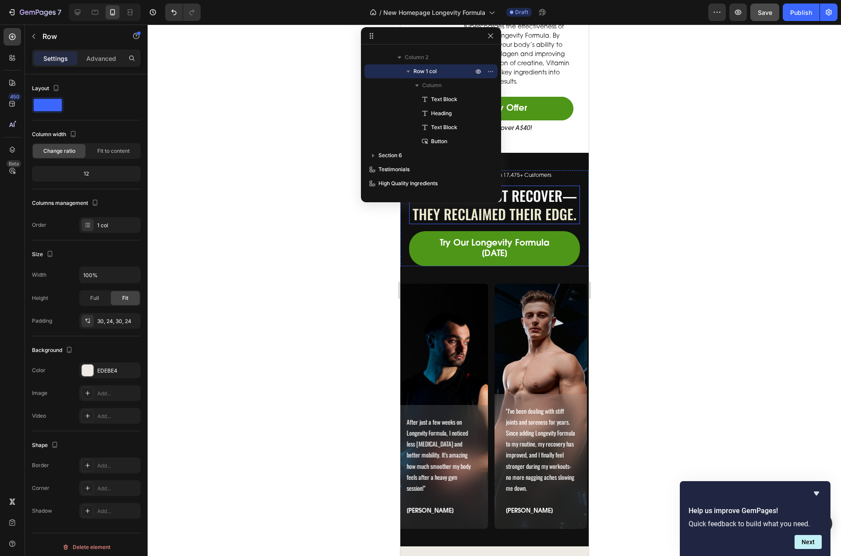
scroll to position [2534, 0]
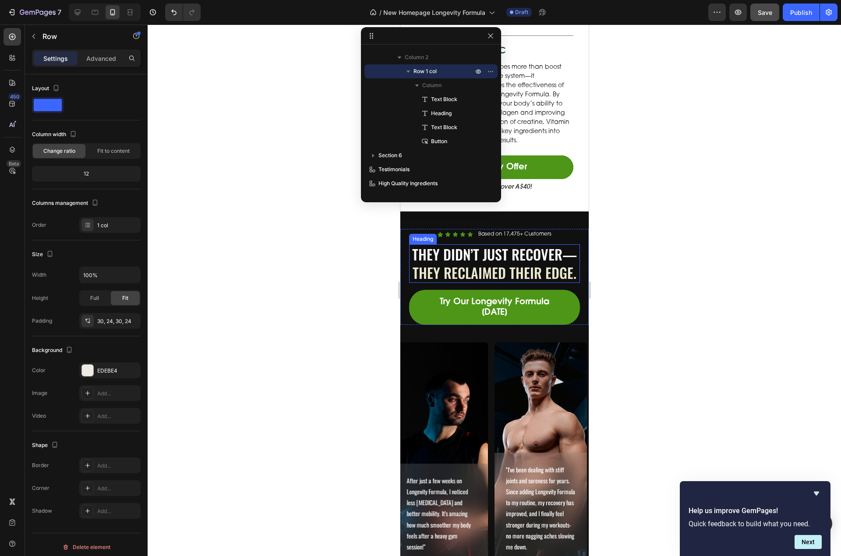
click at [495, 283] on span "They Reclaimed Their Edge." at bounding box center [494, 272] width 164 height 21
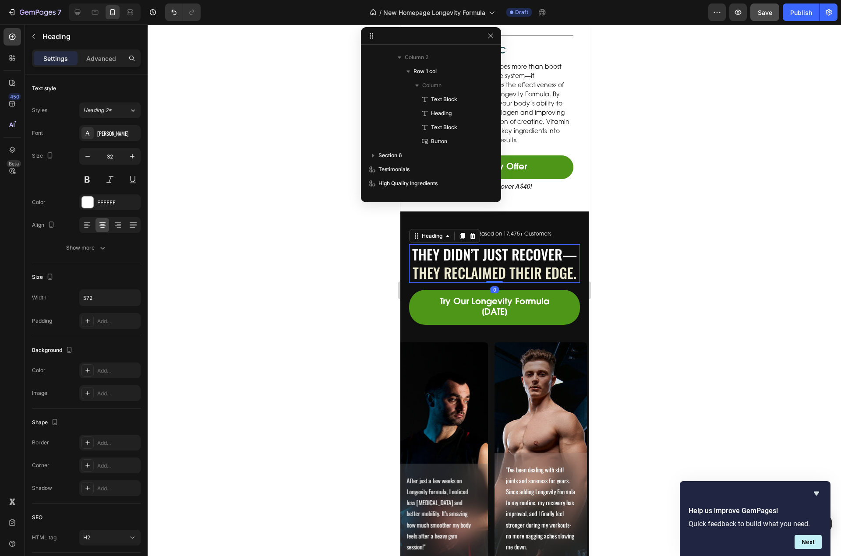
scroll to position [362, 0]
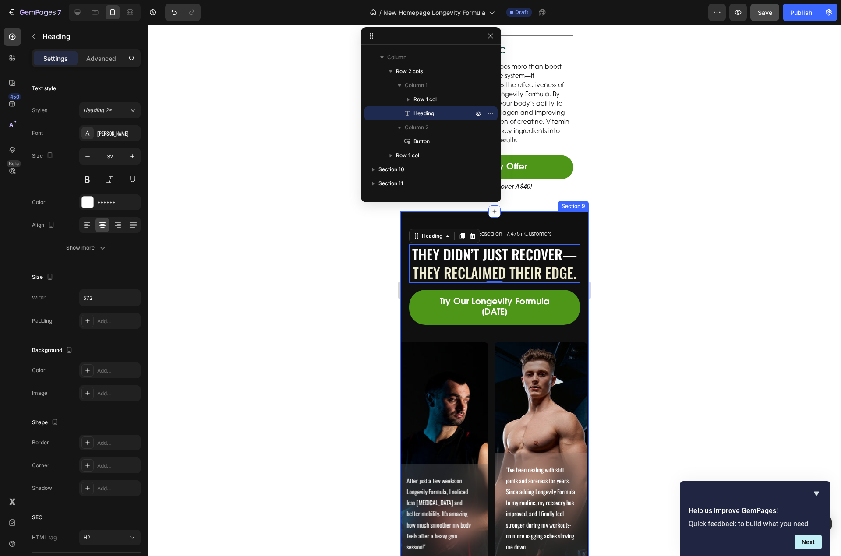
click at [561, 236] on div "Icon Icon Icon Icon Icon Icon List Based on 17,475+ Customers Text Block Row Th…" at bounding box center [494, 409] width 188 height 394
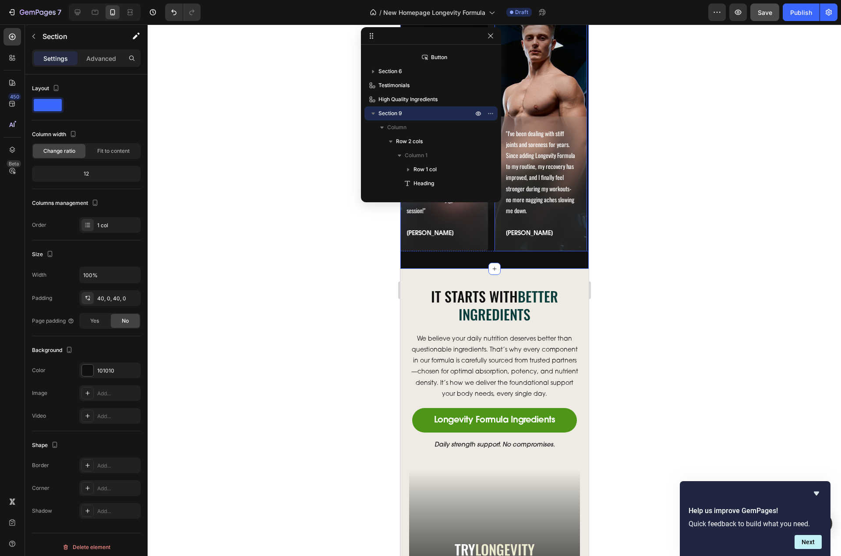
scroll to position [2972, 0]
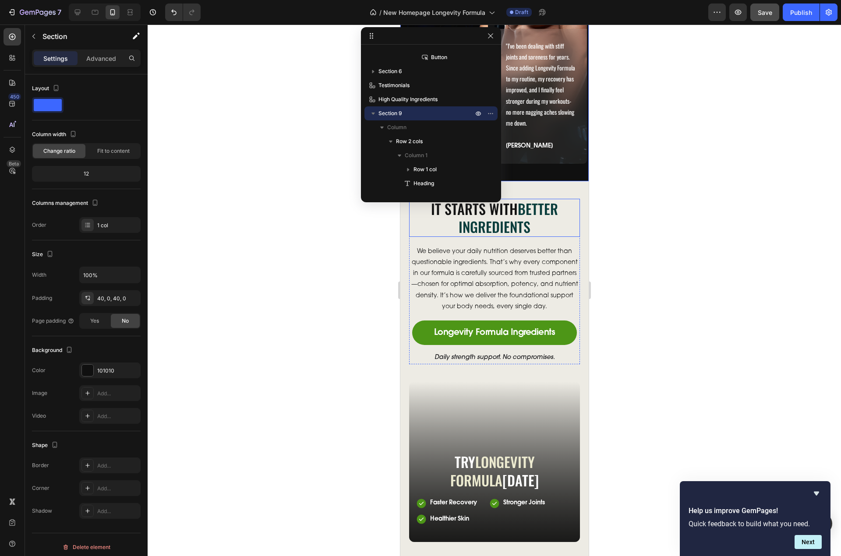
click at [533, 237] on h2 "It Starts With Better Ingredients" at bounding box center [494, 218] width 171 height 38
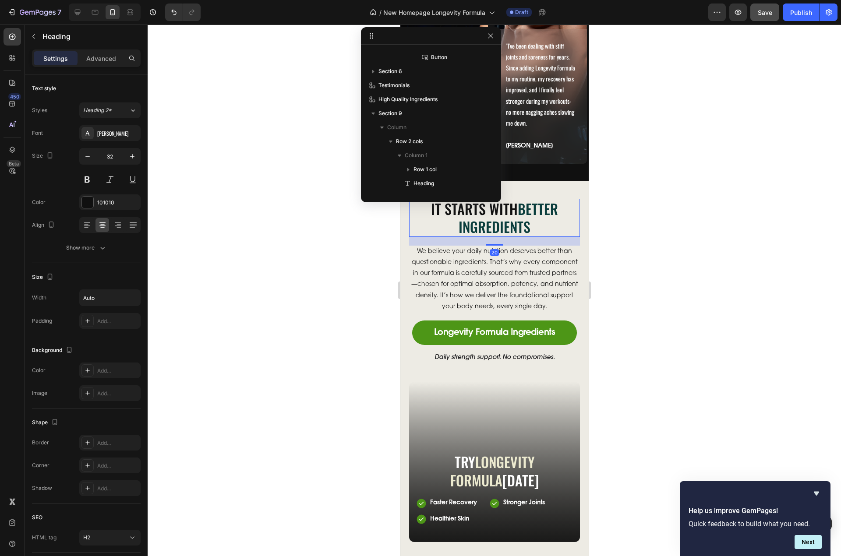
scroll to position [474, 0]
click at [100, 59] on p "Advanced" at bounding box center [101, 58] width 30 height 9
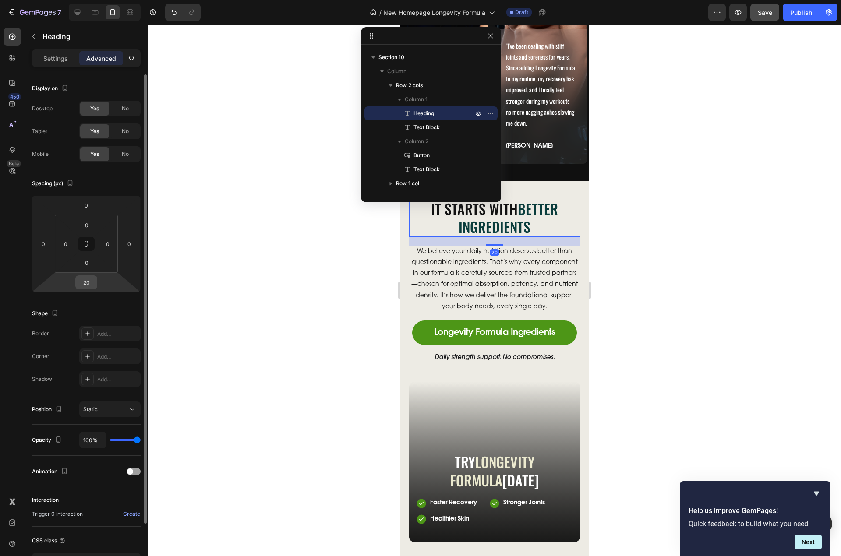
click at [84, 280] on input "20" at bounding box center [87, 282] width 18 height 13
type input "5"
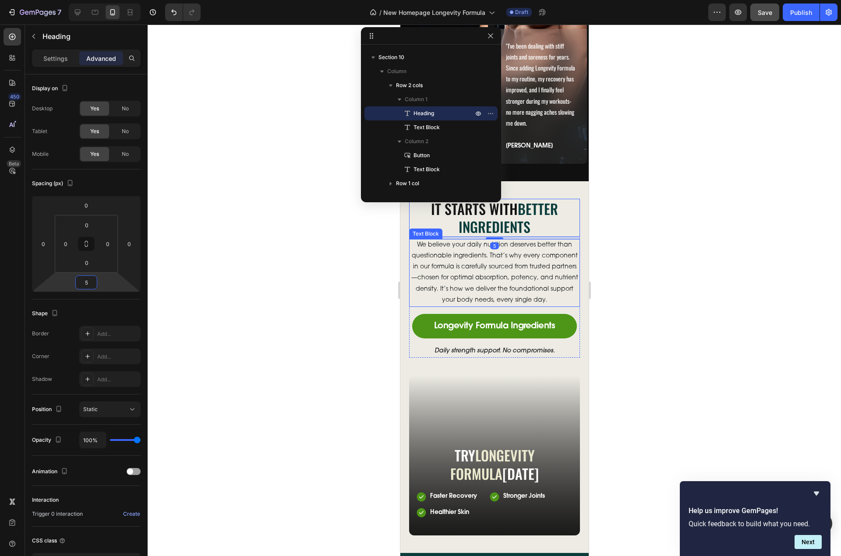
click at [528, 306] on p "We believe your daily nutrition deserves better than questionable ingredients. …" at bounding box center [494, 273] width 169 height 66
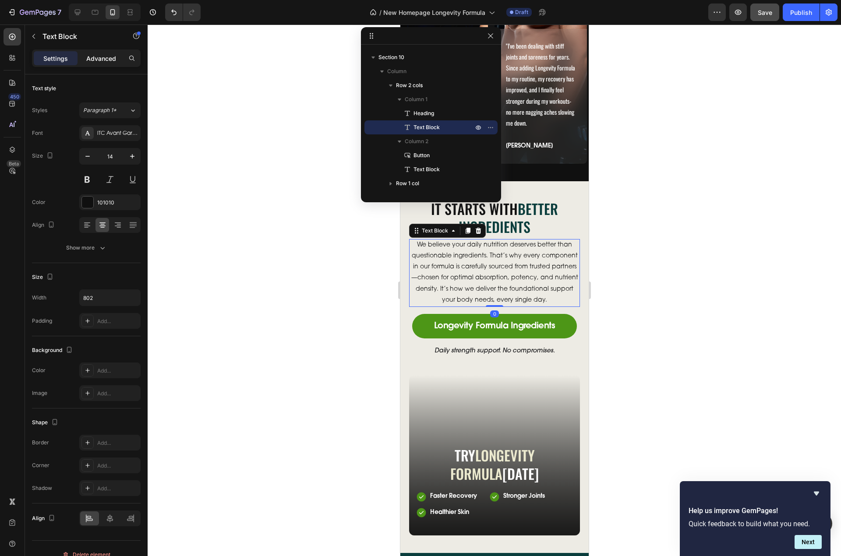
click at [106, 57] on p "Advanced" at bounding box center [101, 58] width 30 height 9
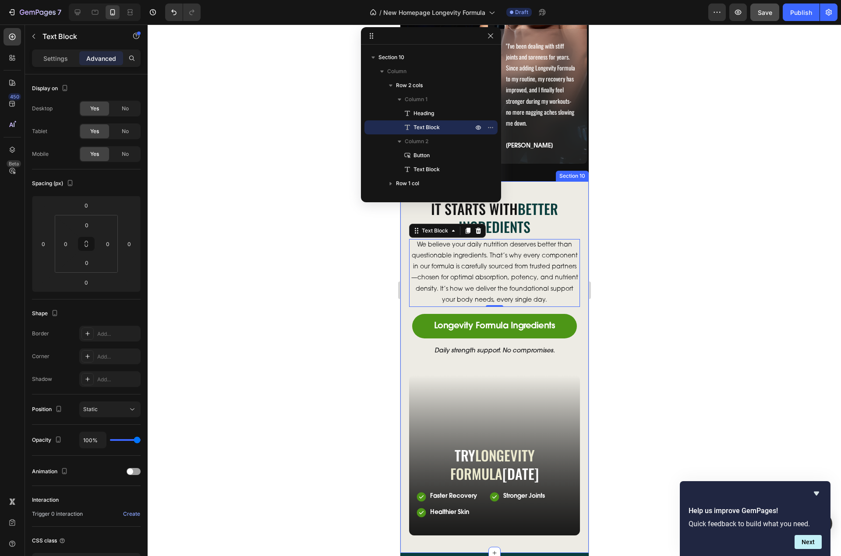
click at [564, 208] on div "It Starts With Better Ingredients Heading We believe your daily nutrition deser…" at bounding box center [494, 367] width 188 height 372
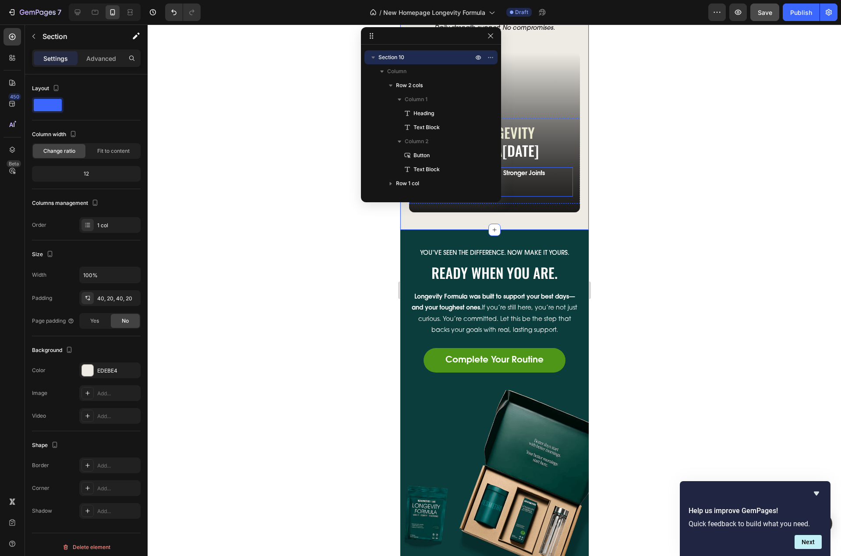
scroll to position [3323, 0]
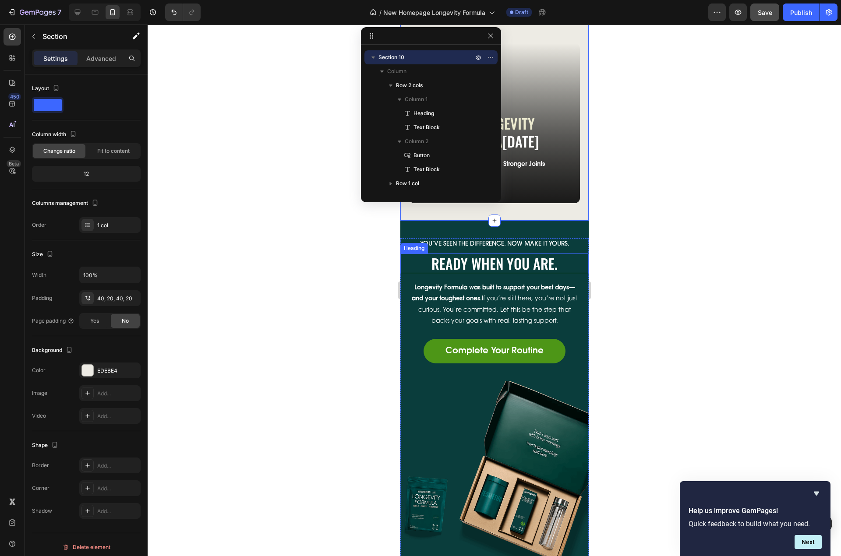
click at [546, 274] on h2 "Ready When You Are." at bounding box center [494, 264] width 171 height 20
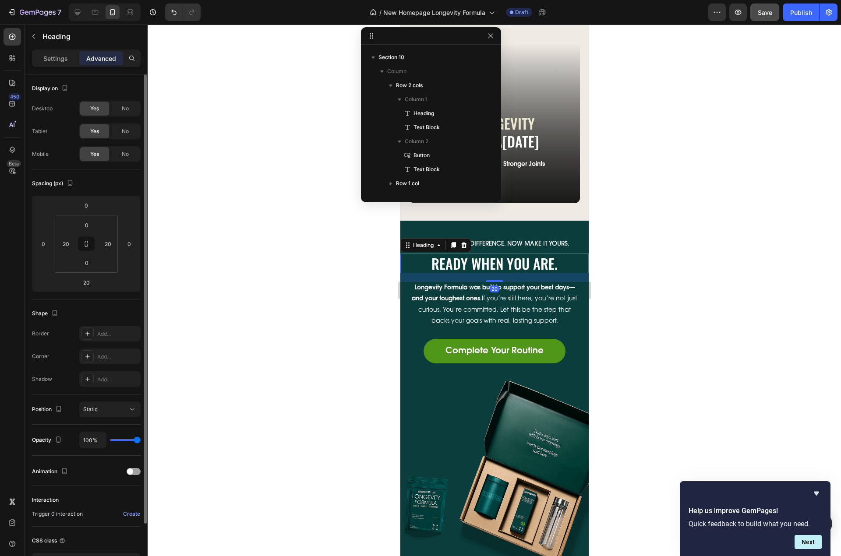
scroll to position [629, 0]
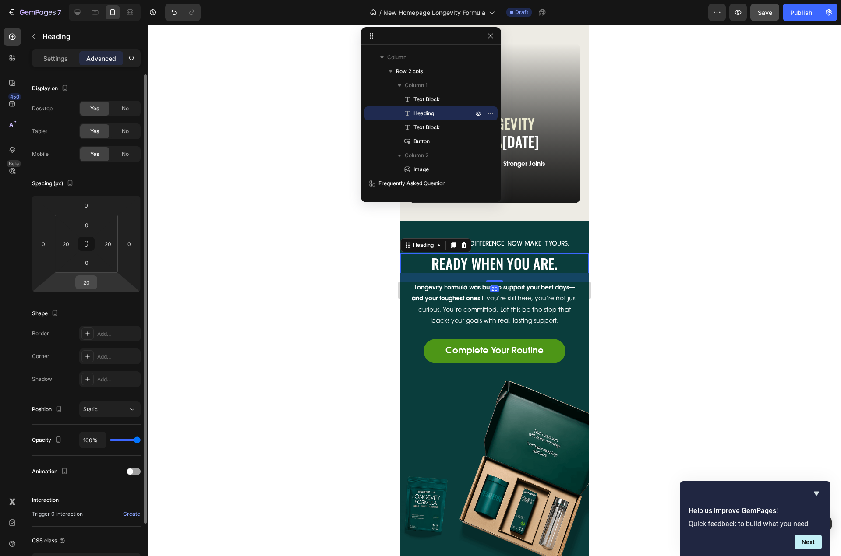
click at [89, 284] on input "20" at bounding box center [87, 282] width 18 height 13
type input "5"
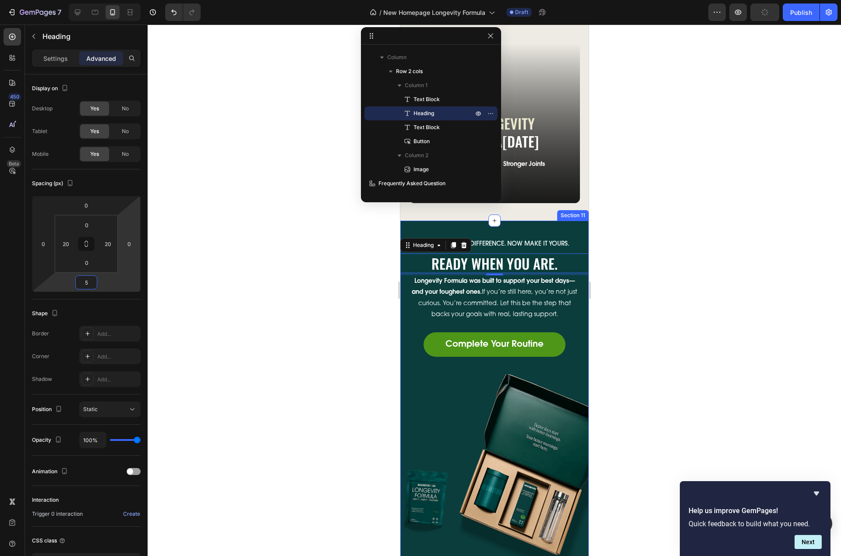
click at [534, 244] on div "You’ve seen the difference. Now make it yours. Text Block Ready When You Are. H…" at bounding box center [494, 394] width 188 height 346
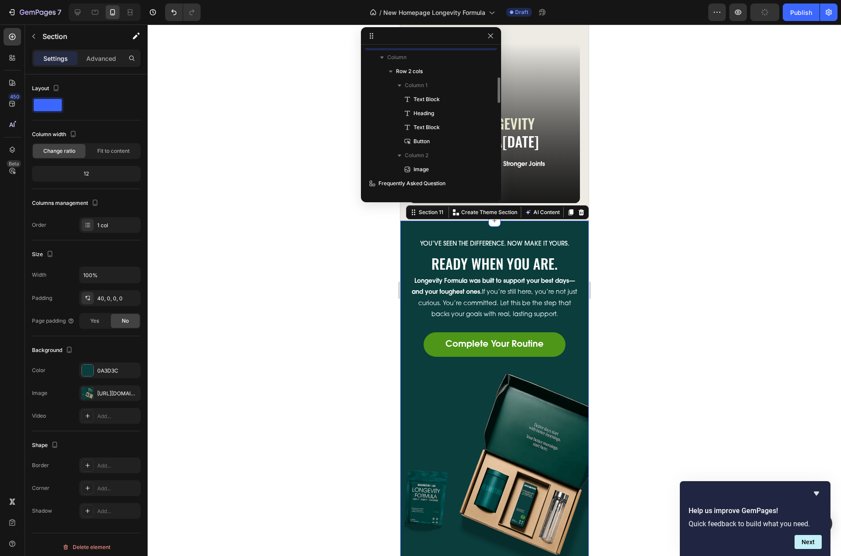
scroll to position [558, 0]
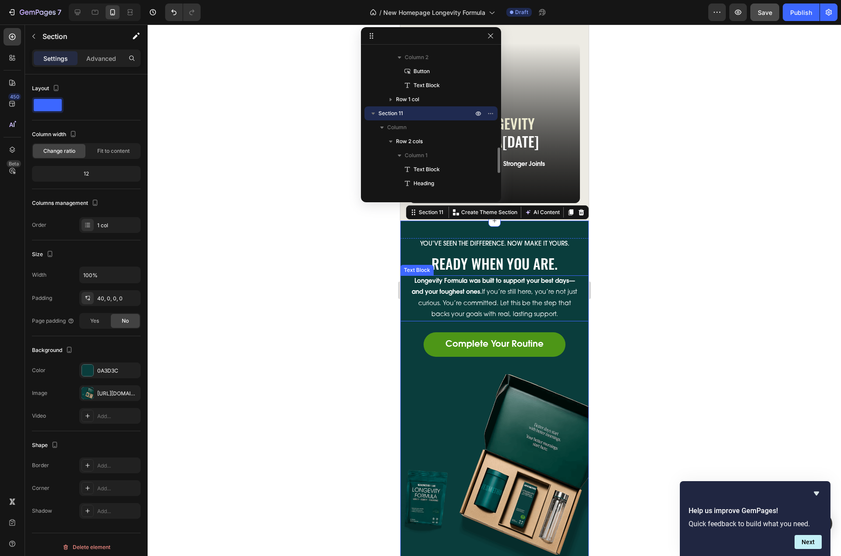
click at [528, 314] on p "Longevity Formula was built to support your best days—and your toughest ones. I…" at bounding box center [494, 298] width 169 height 44
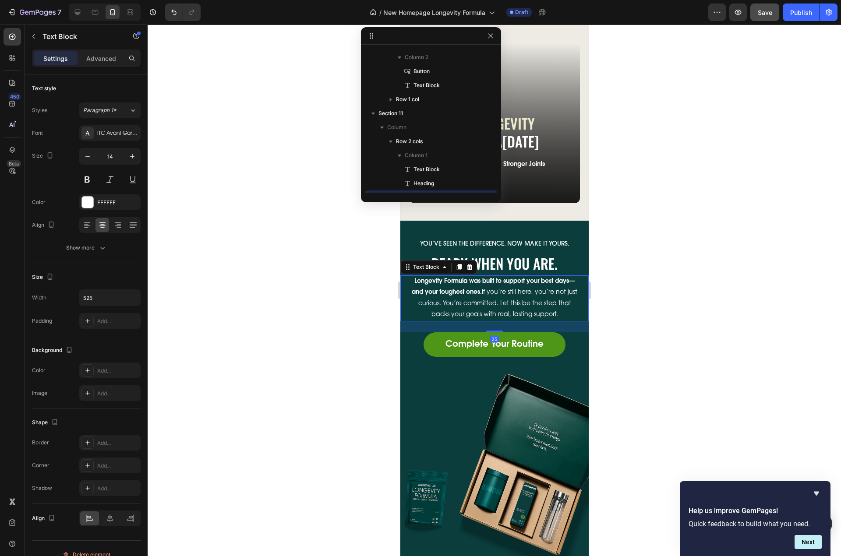
scroll to position [643, 0]
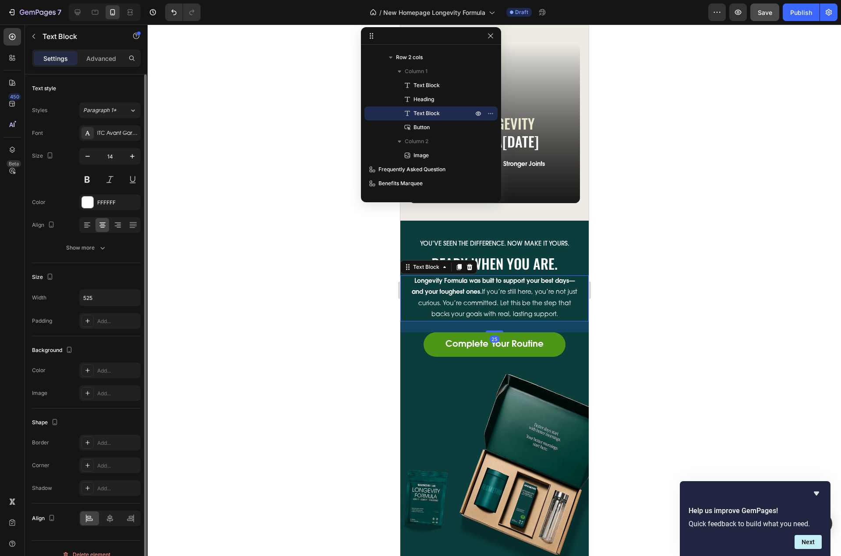
click at [108, 58] on p "Advanced" at bounding box center [101, 58] width 30 height 9
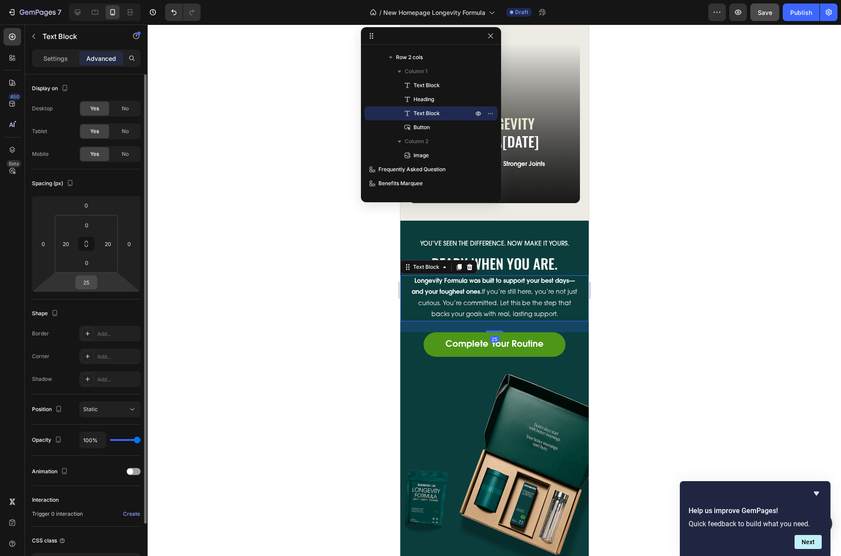
click at [85, 277] on input "25" at bounding box center [87, 282] width 18 height 13
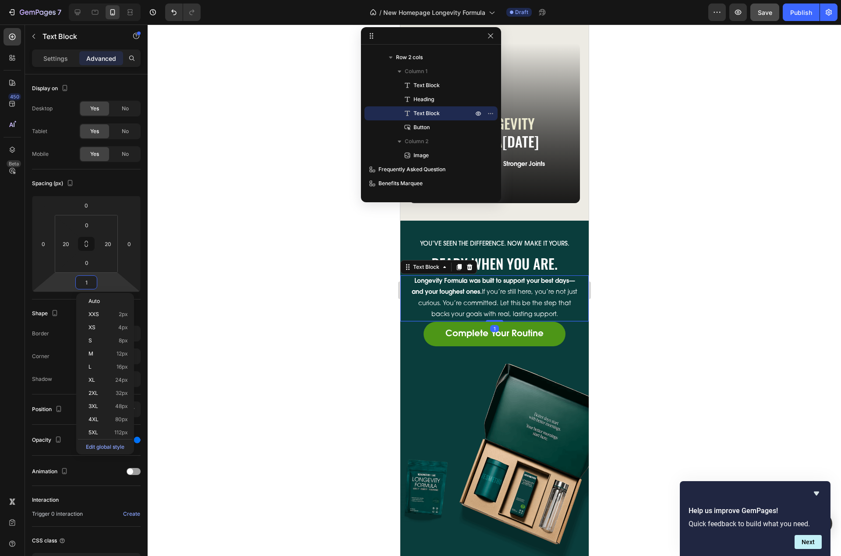
type input "15"
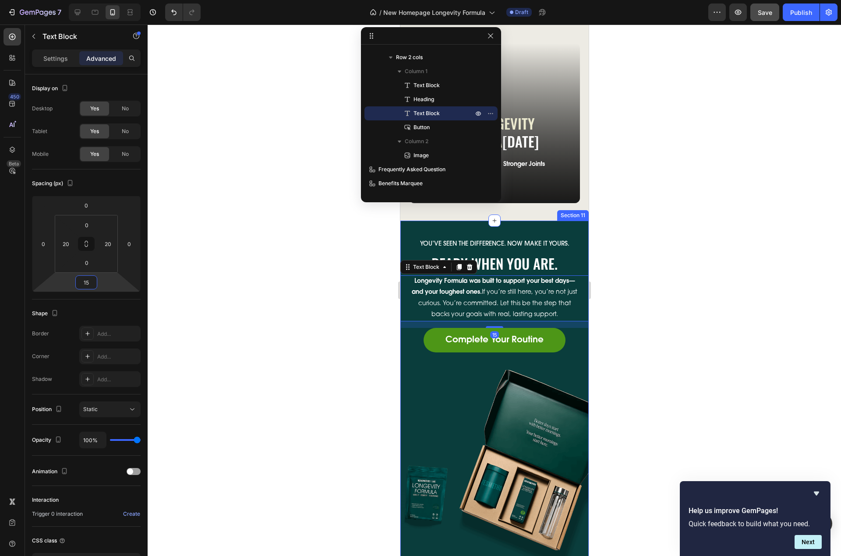
click at [530, 240] on div "You’ve seen the difference. Now make it yours. Text Block Ready When You Are. H…" at bounding box center [494, 392] width 188 height 342
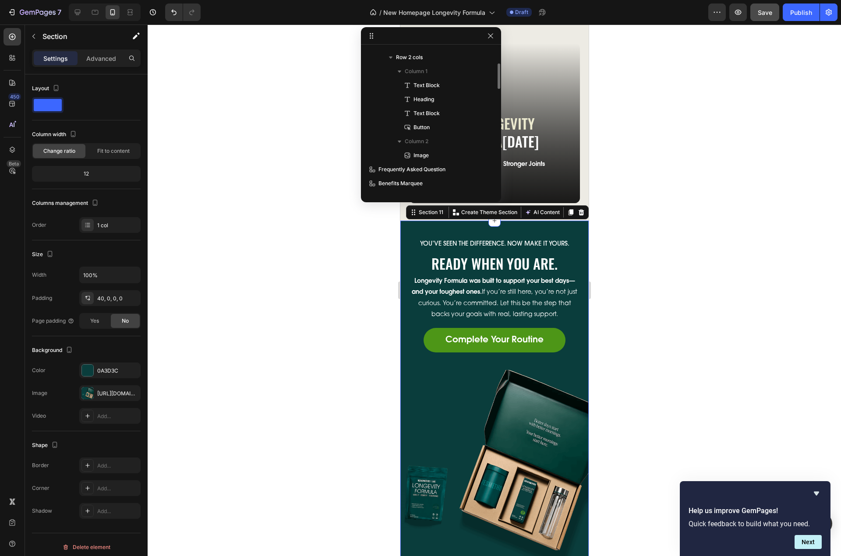
scroll to position [558, 0]
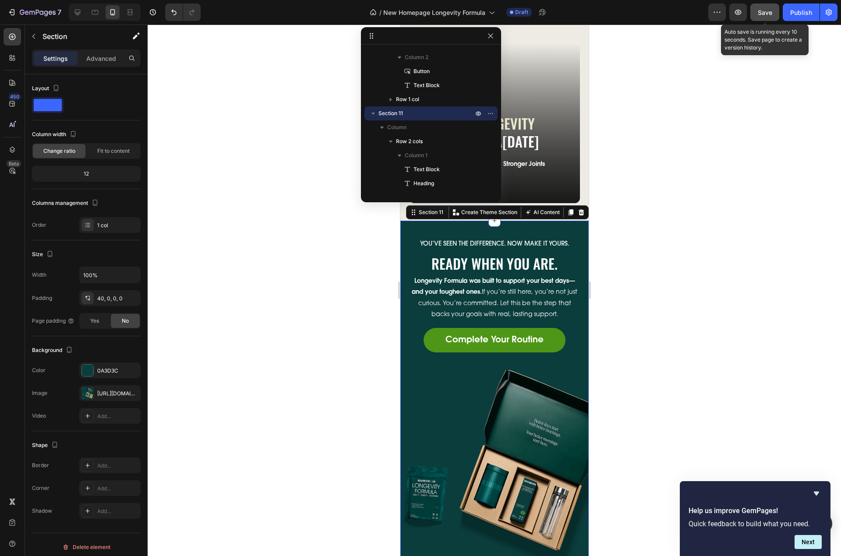
click at [766, 9] on span "Save" at bounding box center [765, 12] width 14 height 7
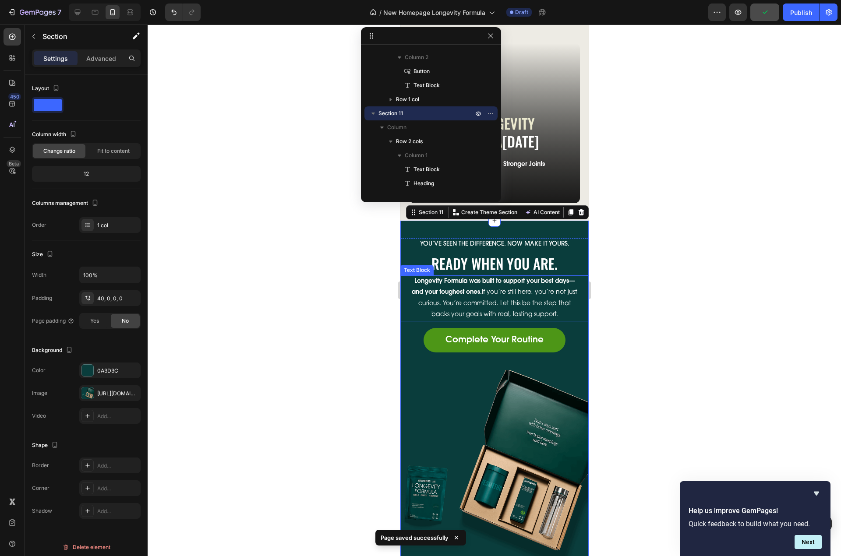
click at [516, 311] on p "Longevity Formula was built to support your best days—and your toughest ones. I…" at bounding box center [494, 298] width 169 height 44
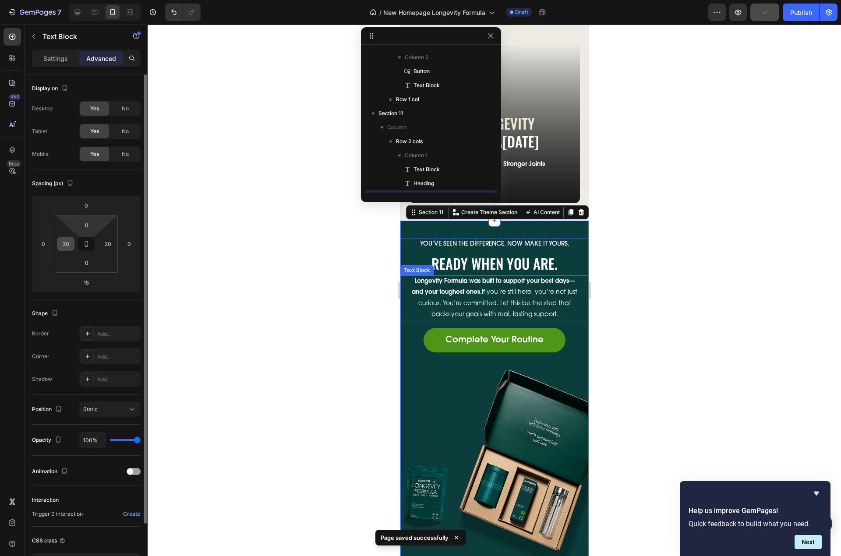
scroll to position [643, 0]
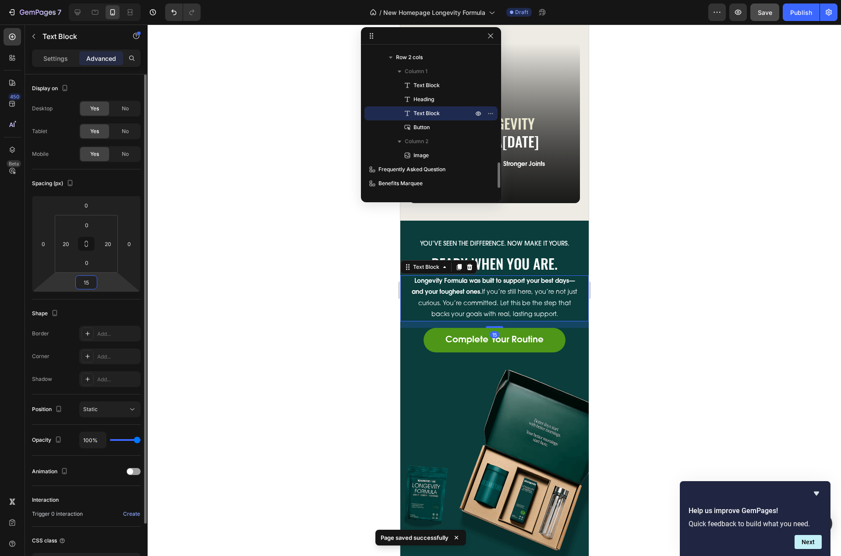
click at [88, 284] on input "15" at bounding box center [87, 282] width 18 height 13
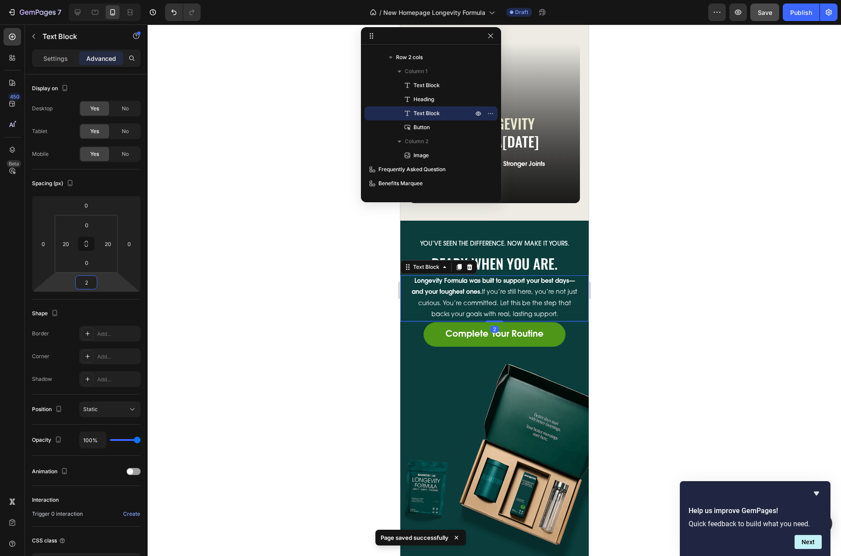
type input "20"
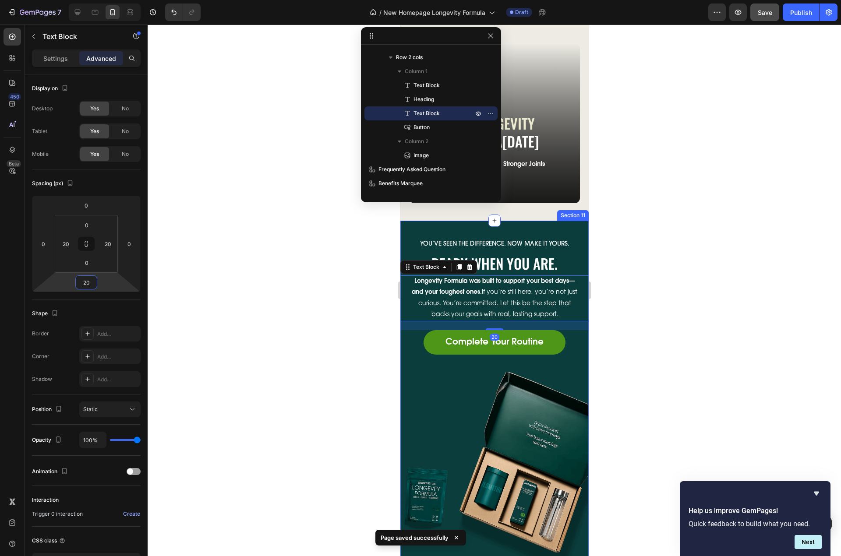
click at [525, 243] on div "You’ve seen the difference. Now make it yours. Text Block Ready When You Are. H…" at bounding box center [494, 393] width 188 height 344
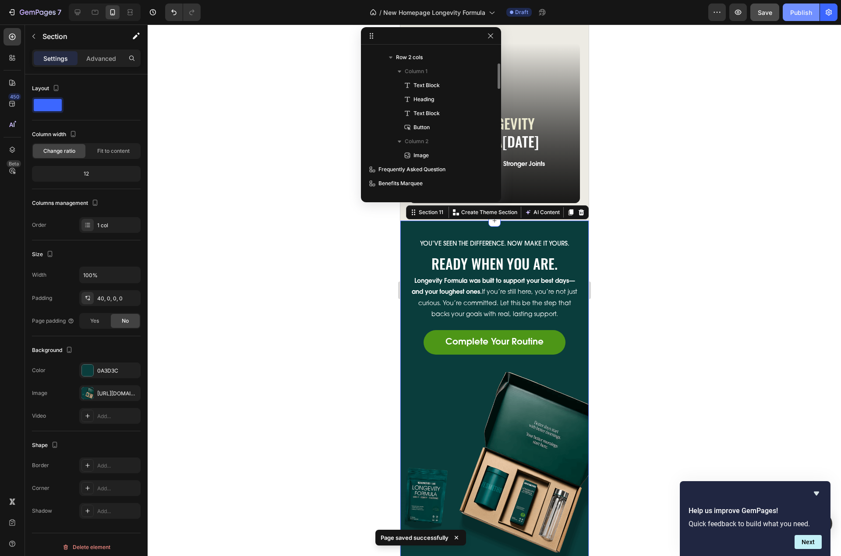
scroll to position [558, 0]
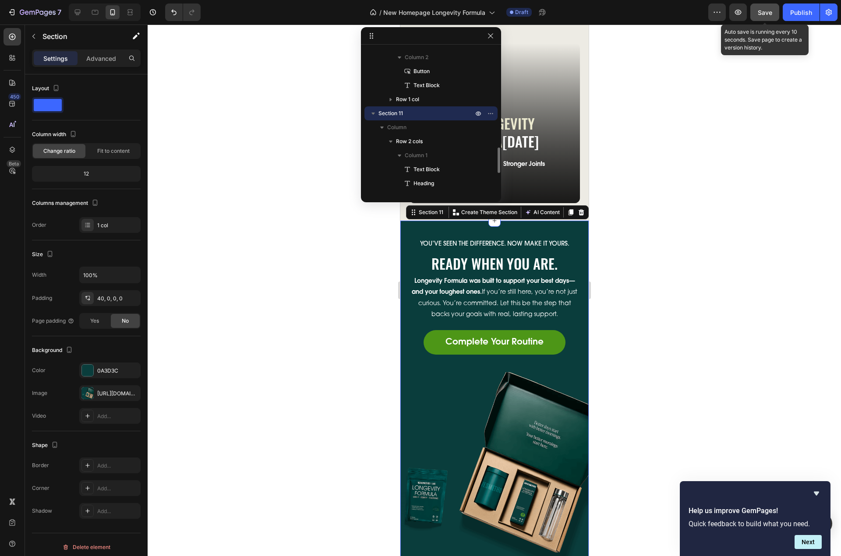
click at [776, 16] on button "Save" at bounding box center [764, 13] width 29 height 18
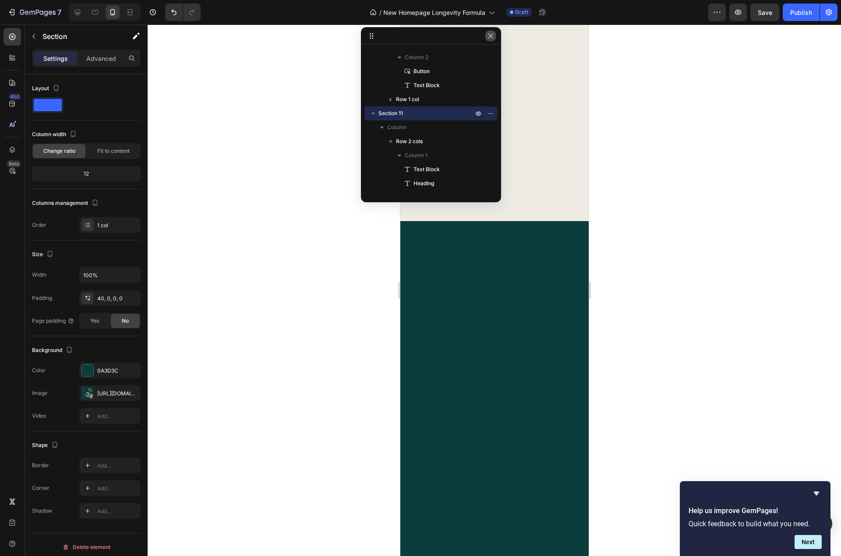
scroll to position [0, 0]
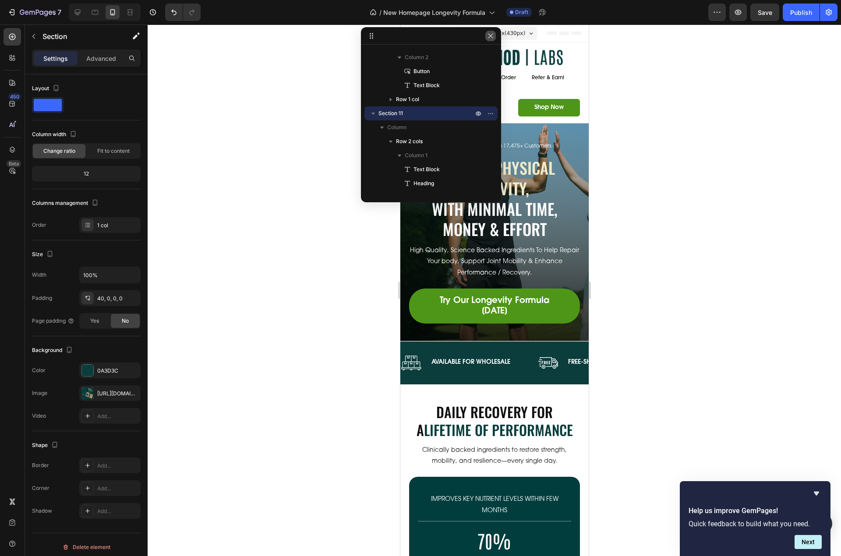
click at [490, 36] on icon "button" at bounding box center [490, 35] width 7 height 7
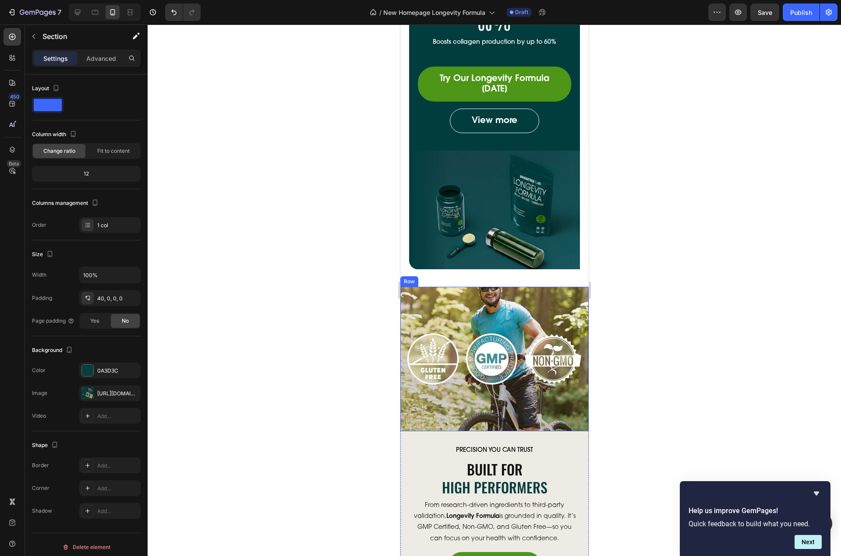
scroll to position [701, 0]
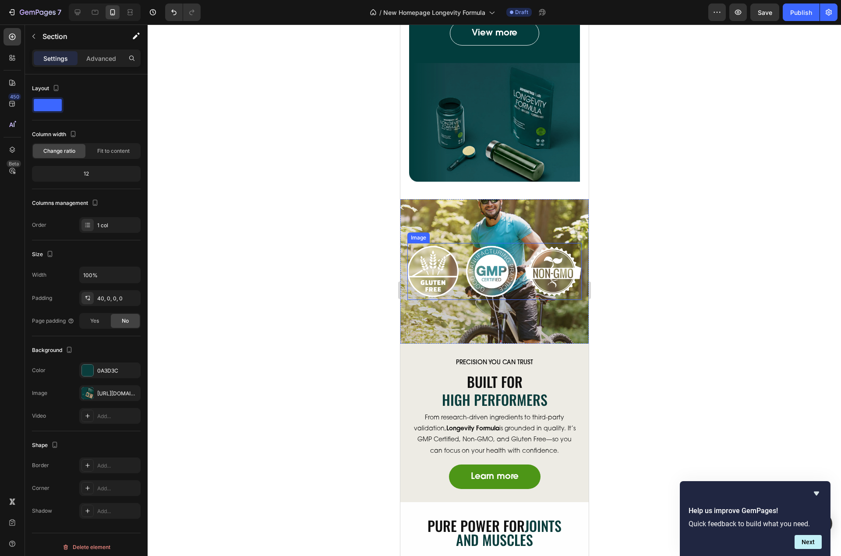
click at [520, 222] on div "Image Row" at bounding box center [494, 271] width 188 height 145
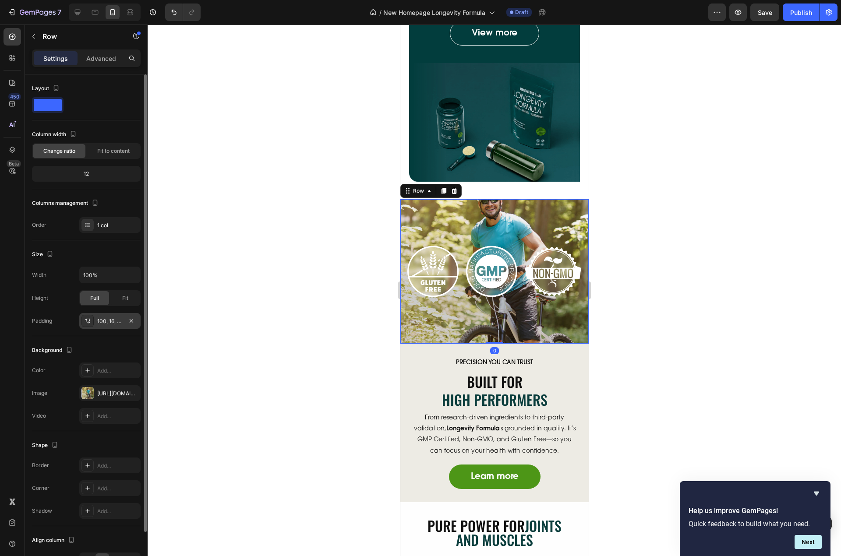
click at [113, 319] on div "100, 16, 100, 16" at bounding box center [109, 322] width 25 height 8
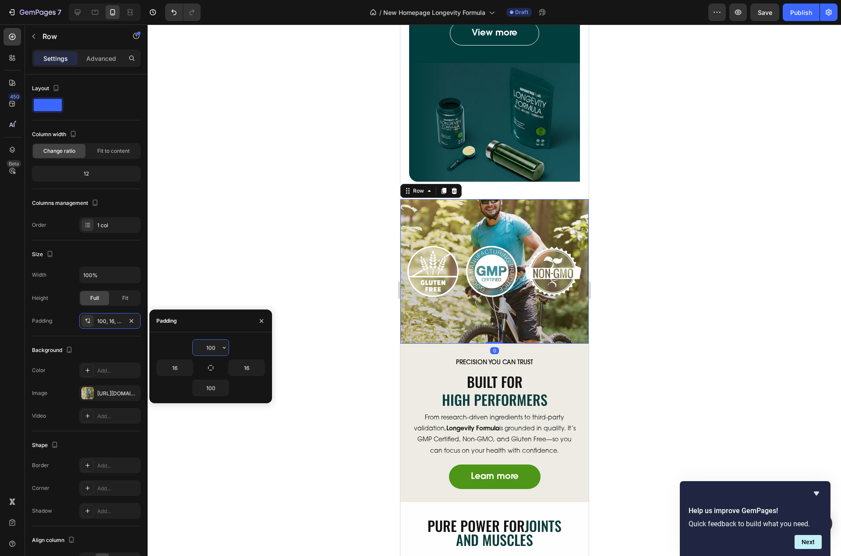
click at [211, 352] on input "100" at bounding box center [211, 348] width 36 height 16
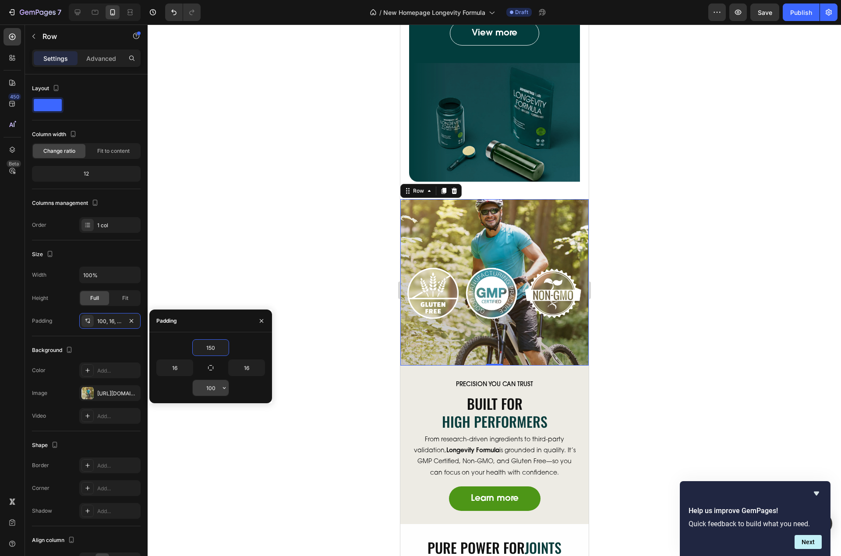
type input "150"
click at [204, 385] on input "100" at bounding box center [211, 388] width 36 height 16
paste input "5"
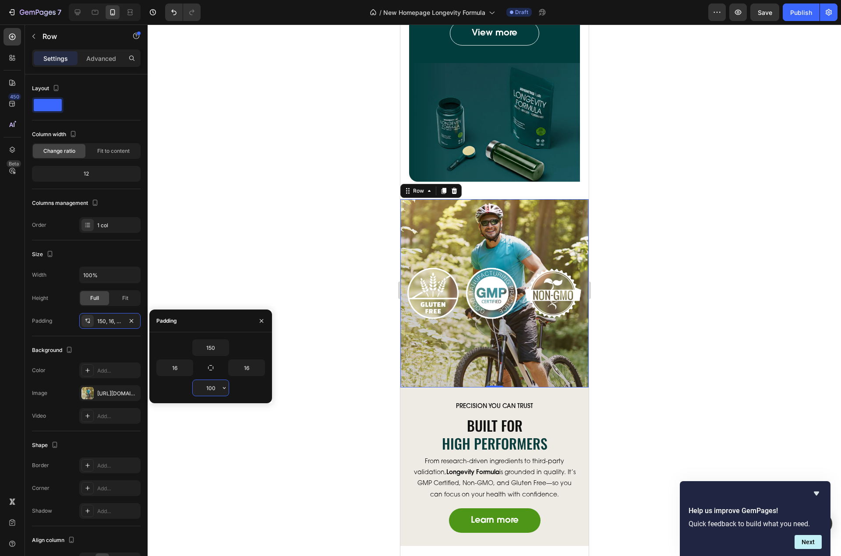
type input "150"
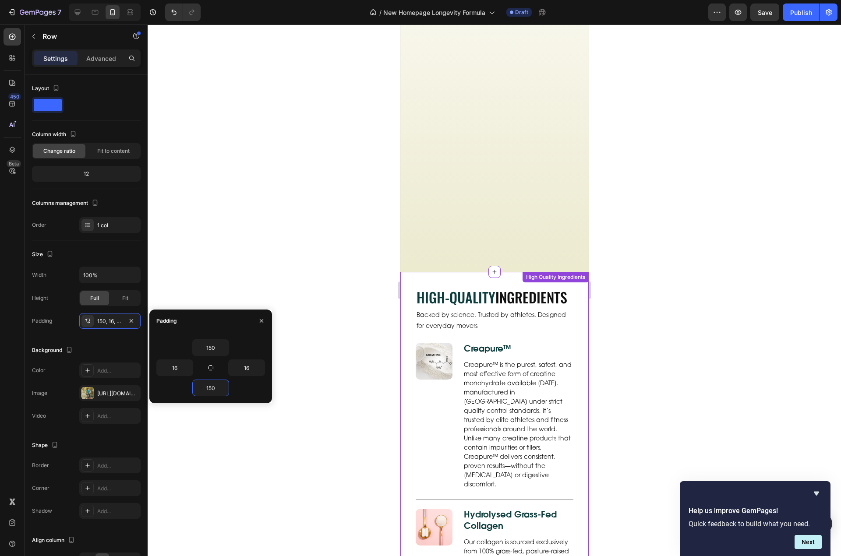
scroll to position [2540, 0]
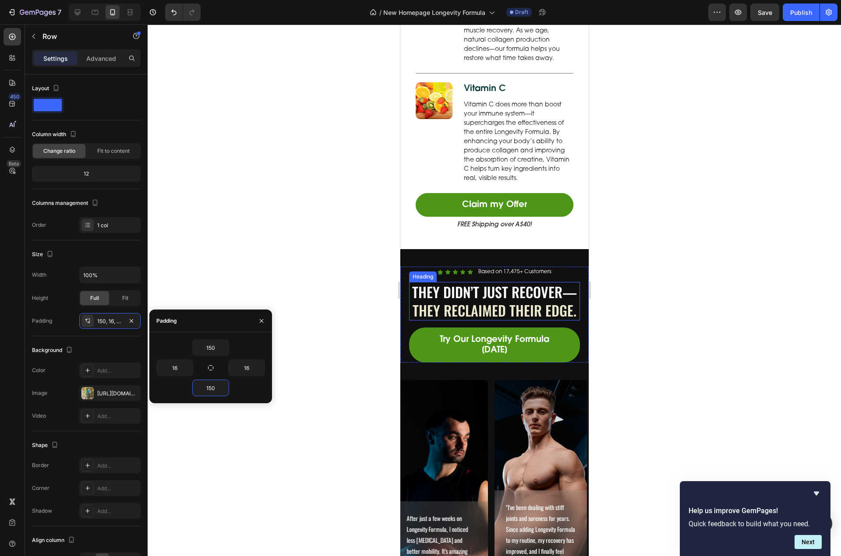
click at [487, 310] on h2 "They Didn’t Just Recover— They Reclaimed Their Edge." at bounding box center [494, 301] width 171 height 38
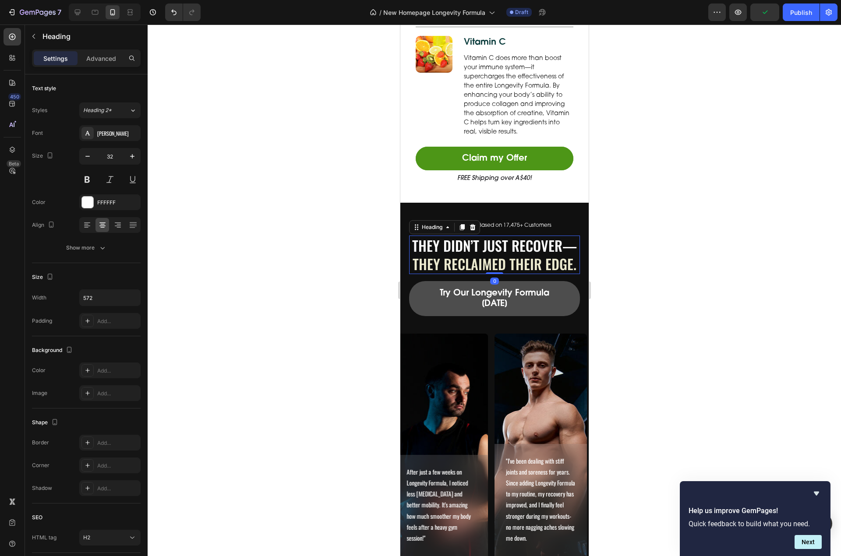
scroll to position [2628, 0]
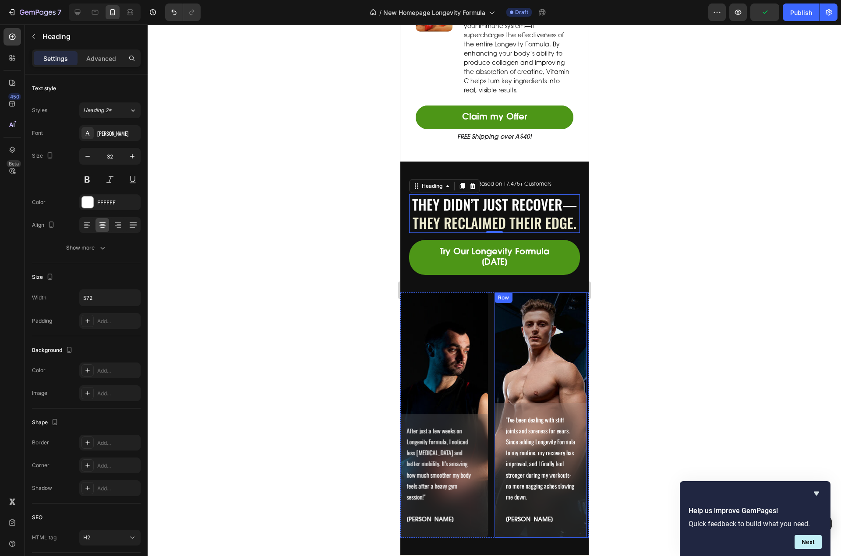
click at [512, 344] on div ""I've been dealing with stiff joints and soreness for years. Since adding Longe…" at bounding box center [540, 415] width 92 height 245
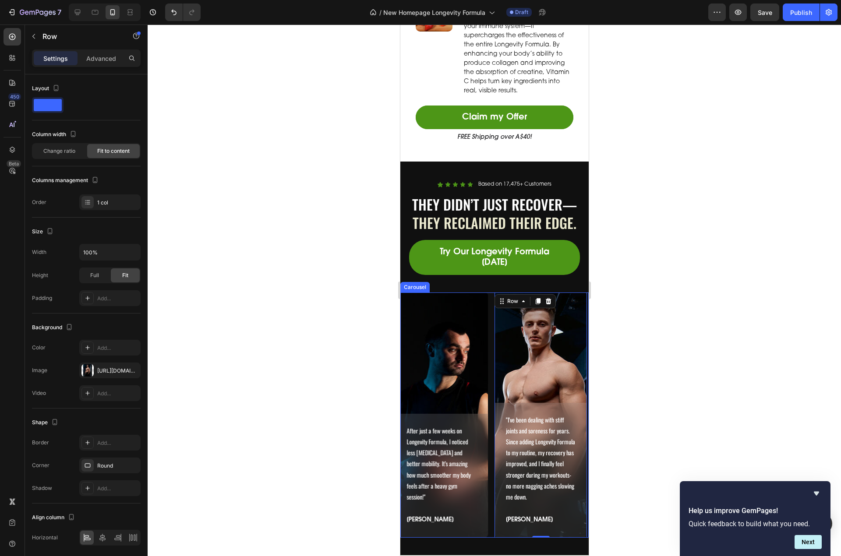
click at [490, 357] on div ""I've been dealing with stiff joints and soreness for years. Since adding Longe…" at bounding box center [494, 415] width 188 height 245
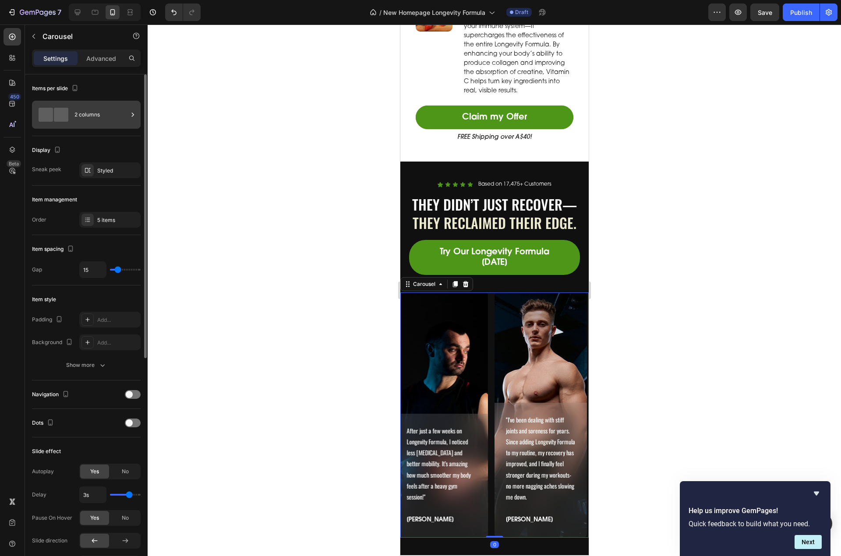
click at [89, 118] on div "2 columns" at bounding box center [100, 115] width 53 height 20
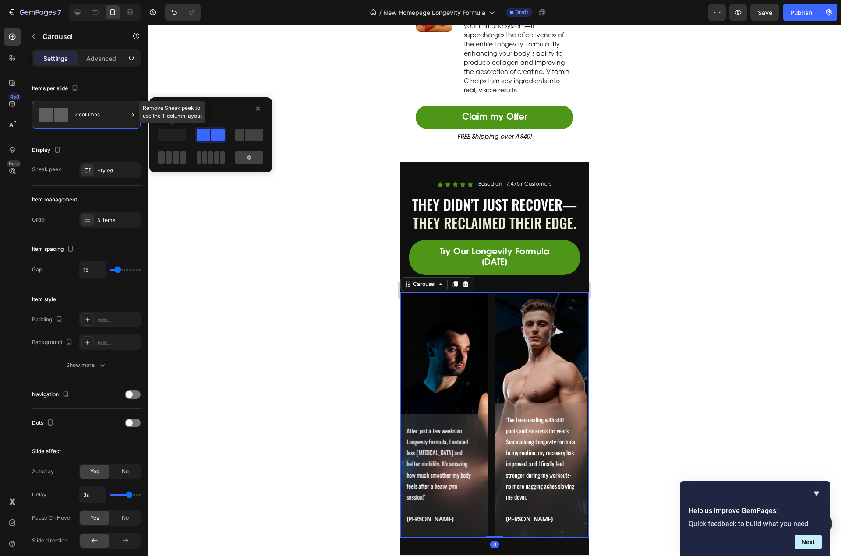
click at [174, 134] on span at bounding box center [172, 135] width 28 height 12
click at [102, 167] on div "Styled" at bounding box center [109, 171] width 25 height 8
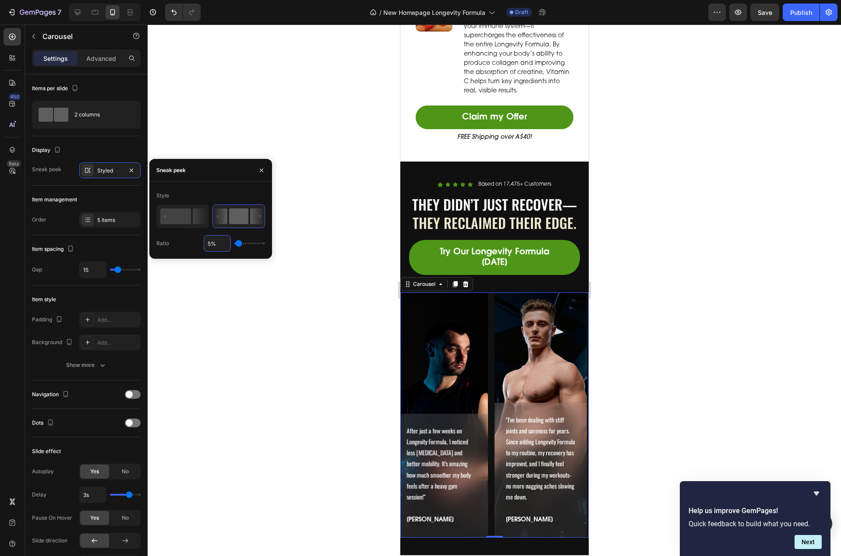
click at [206, 249] on input "5%" at bounding box center [217, 244] width 26 height 16
type input "0%"
type input "1"
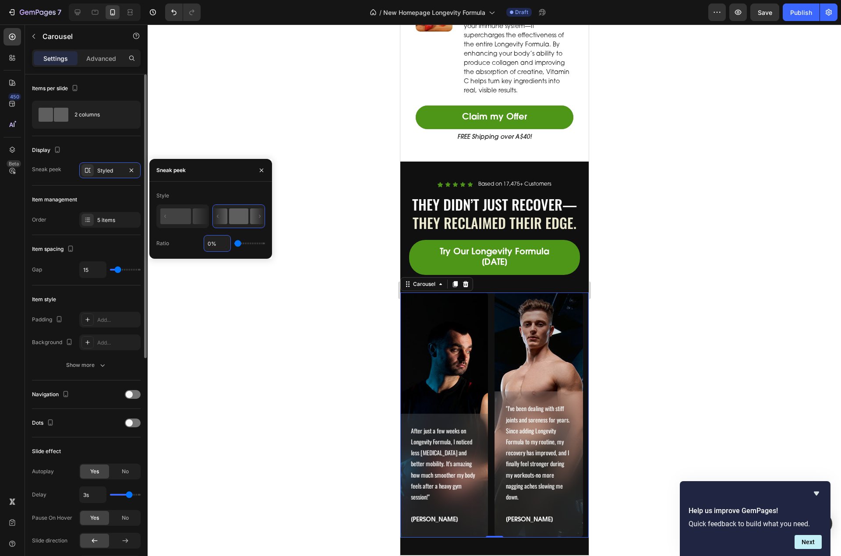
click at [105, 136] on div "Items per slide 2 columns" at bounding box center [86, 105] width 109 height 62
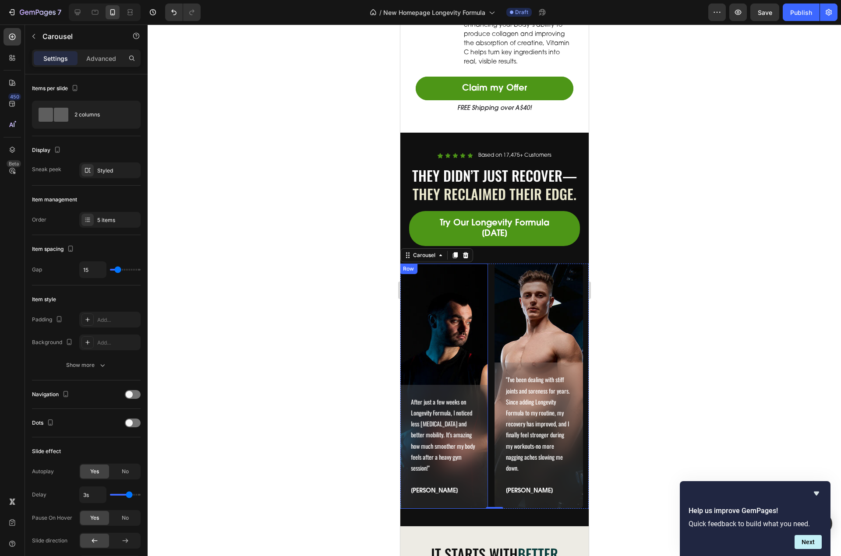
scroll to position [2716, 0]
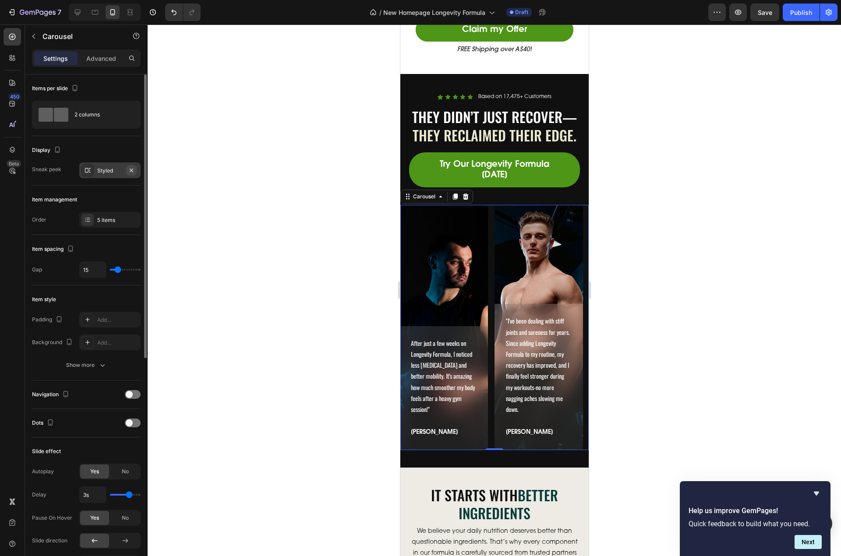
click at [130, 171] on icon "button" at bounding box center [132, 170] width 4 height 4
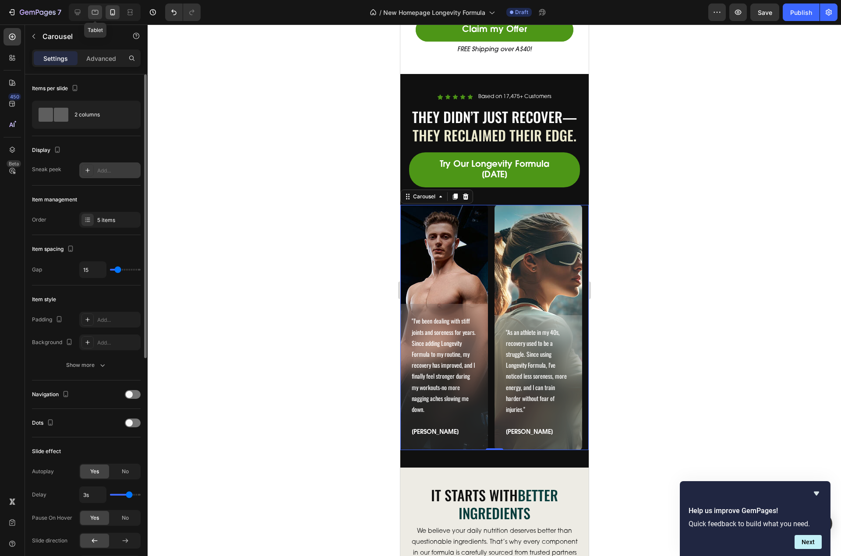
click at [96, 13] on icon at bounding box center [95, 12] width 9 height 9
type input "32"
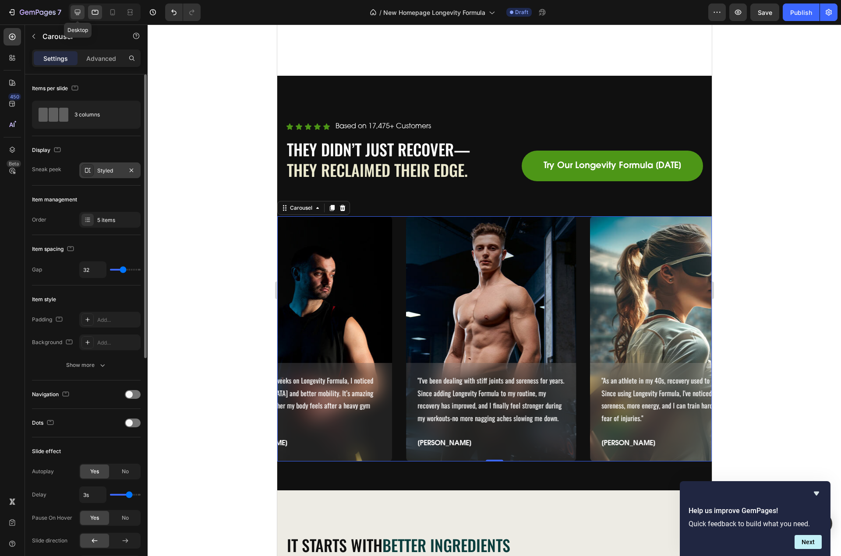
scroll to position [2877, 0]
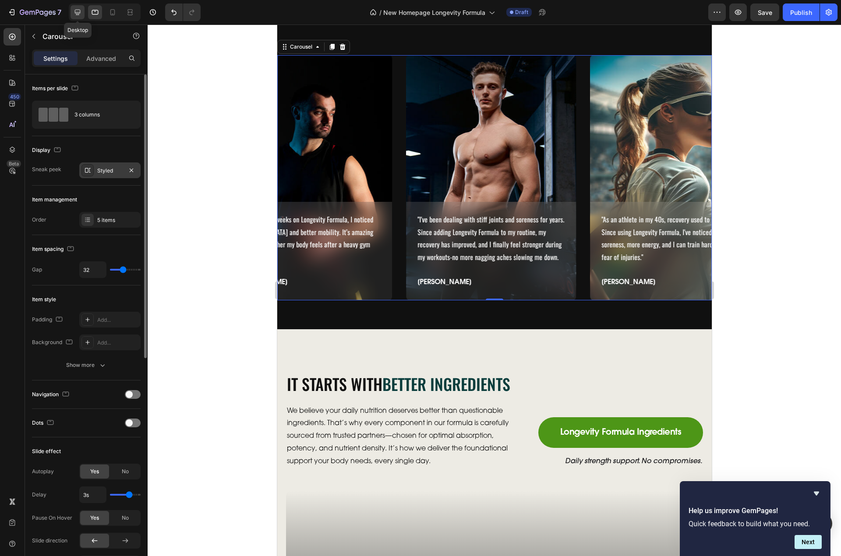
click at [78, 11] on icon at bounding box center [77, 12] width 9 height 9
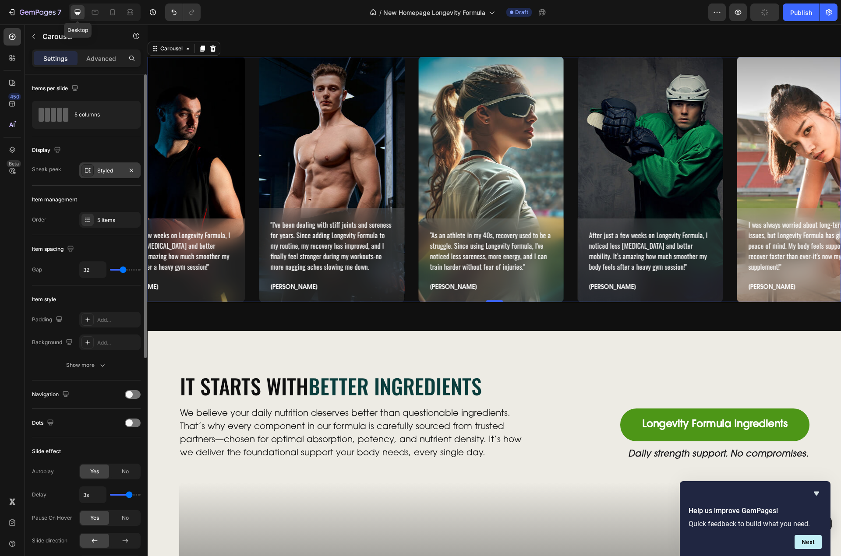
scroll to position [2879, 0]
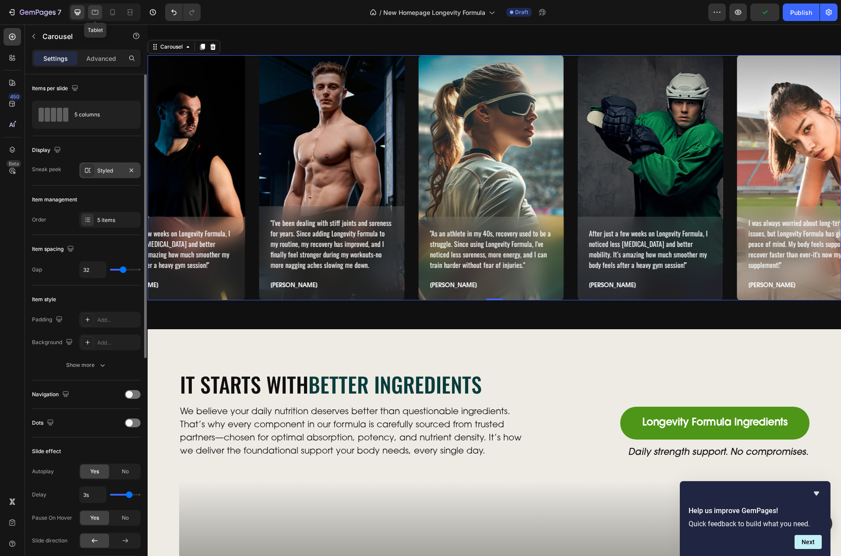
click at [99, 13] on icon at bounding box center [95, 12] width 9 height 9
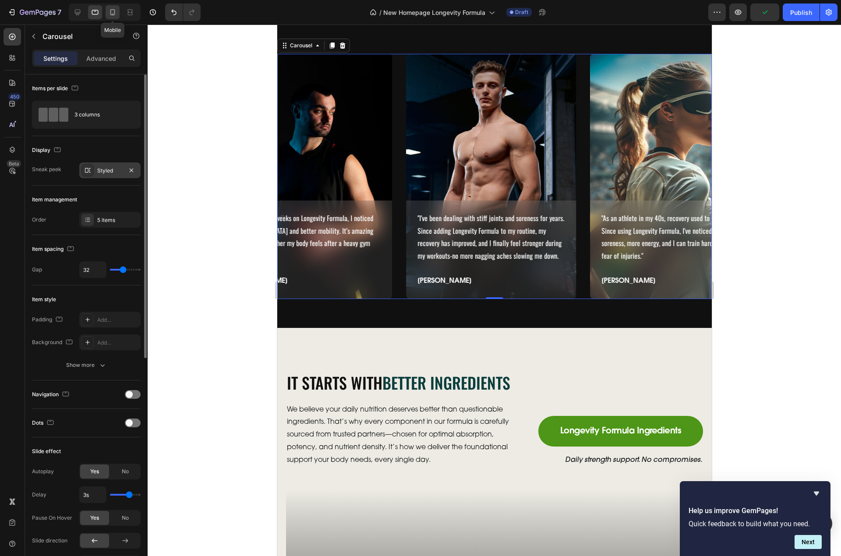
scroll to position [2877, 0]
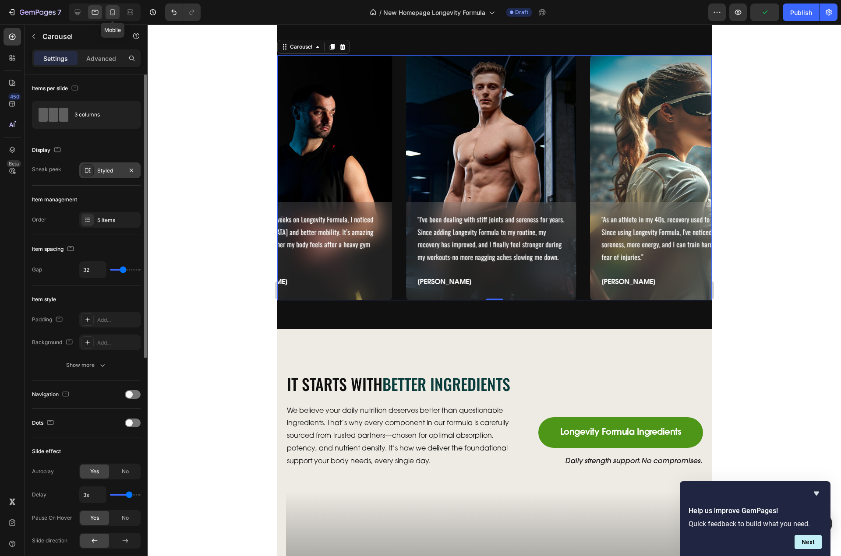
click at [113, 14] on icon at bounding box center [113, 14] width 2 height 1
type input "15"
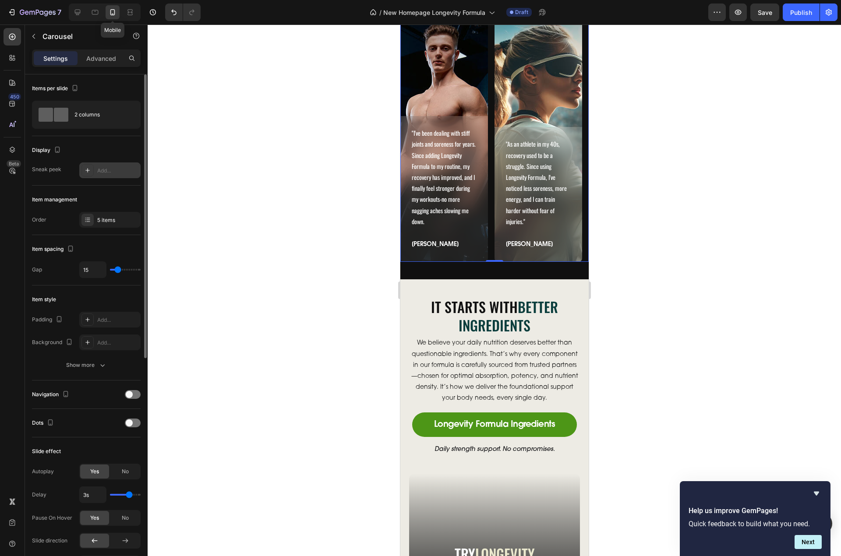
scroll to position [2886, 0]
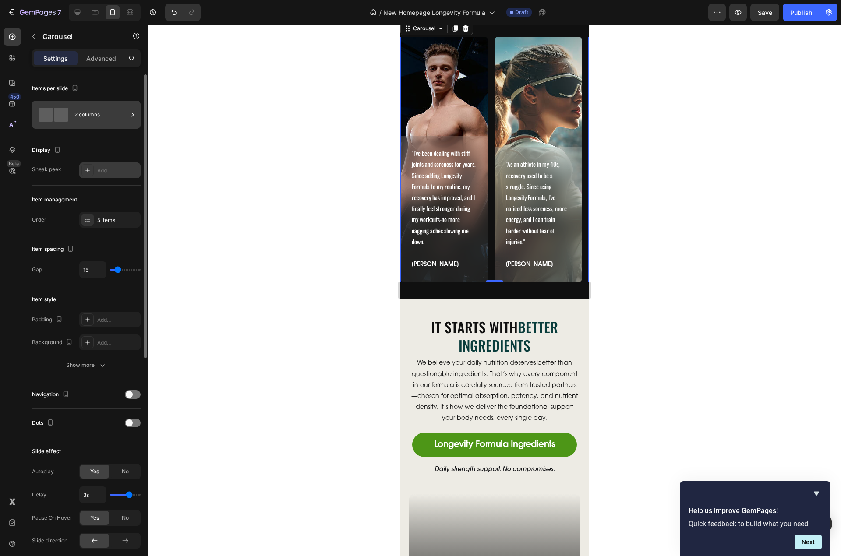
click at [82, 109] on div "2 columns" at bounding box center [100, 115] width 53 height 20
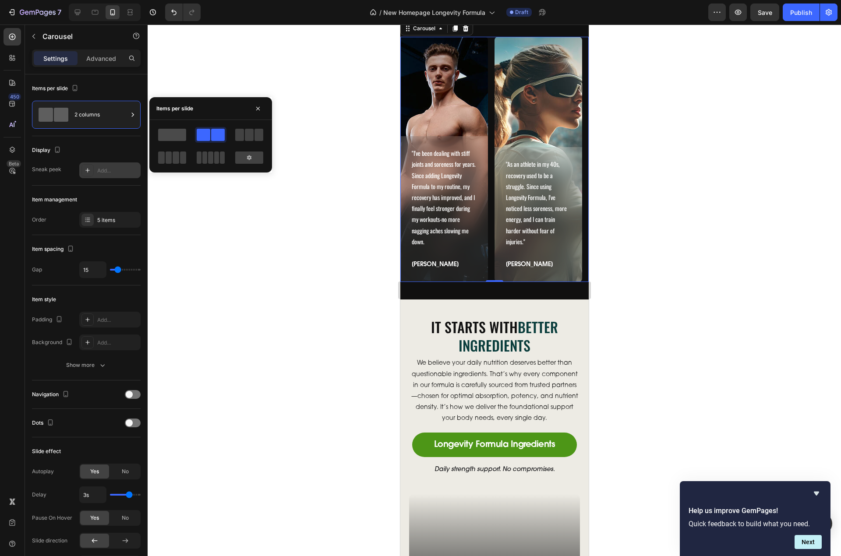
click at [169, 135] on span at bounding box center [172, 135] width 28 height 12
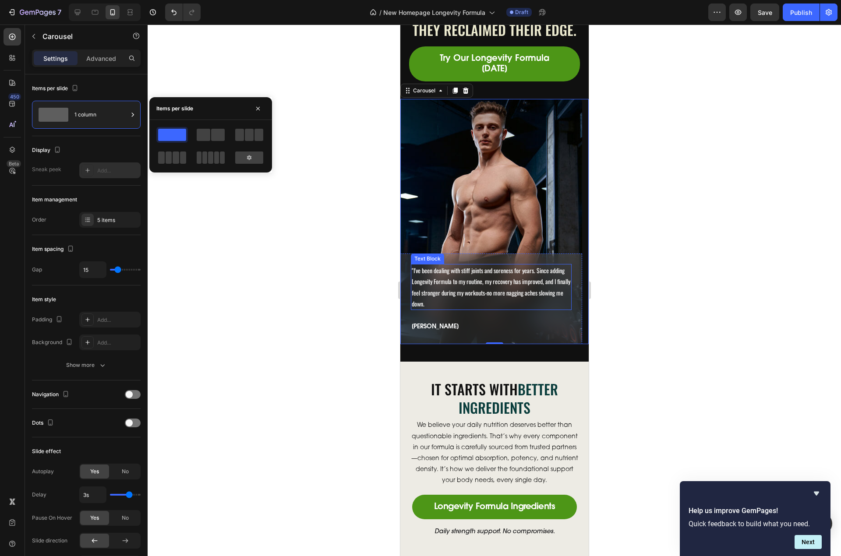
scroll to position [2798, 0]
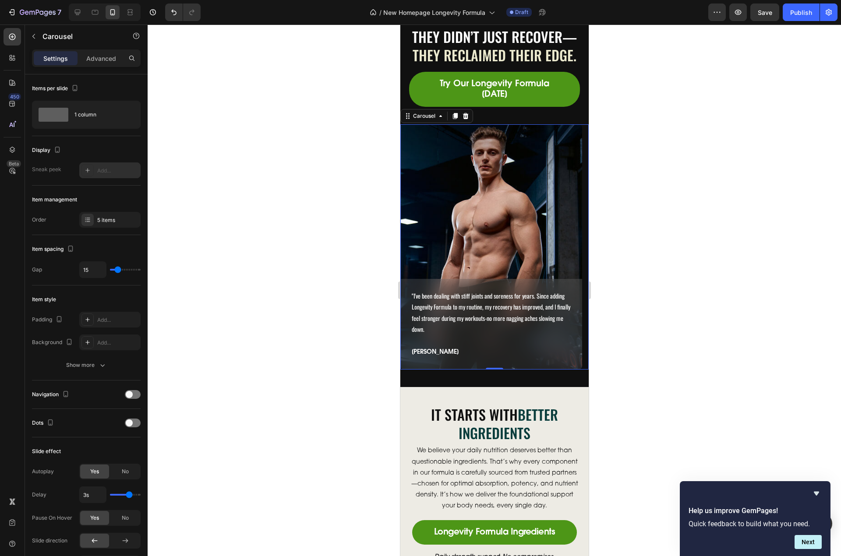
click at [57, 178] on div "Display Sneak peek Add..." at bounding box center [86, 160] width 109 height 49
click at [427, 120] on div "Carousel" at bounding box center [424, 116] width 26 height 8
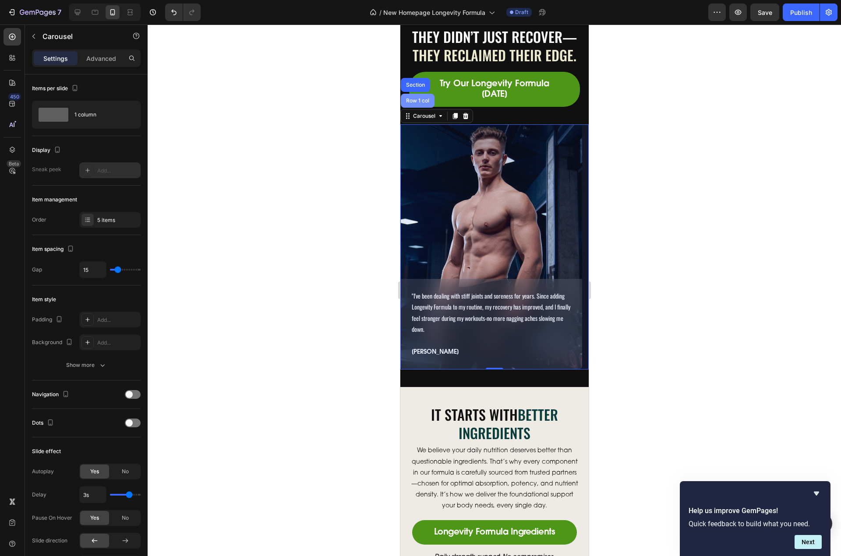
click at [418, 108] on div "Row 1 col" at bounding box center [417, 101] width 34 height 14
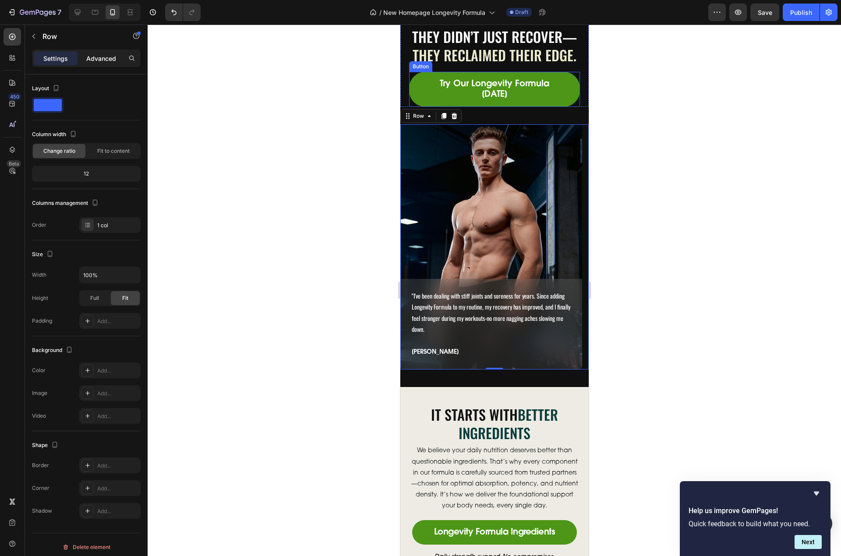
click at [110, 56] on p "Advanced" at bounding box center [101, 58] width 30 height 9
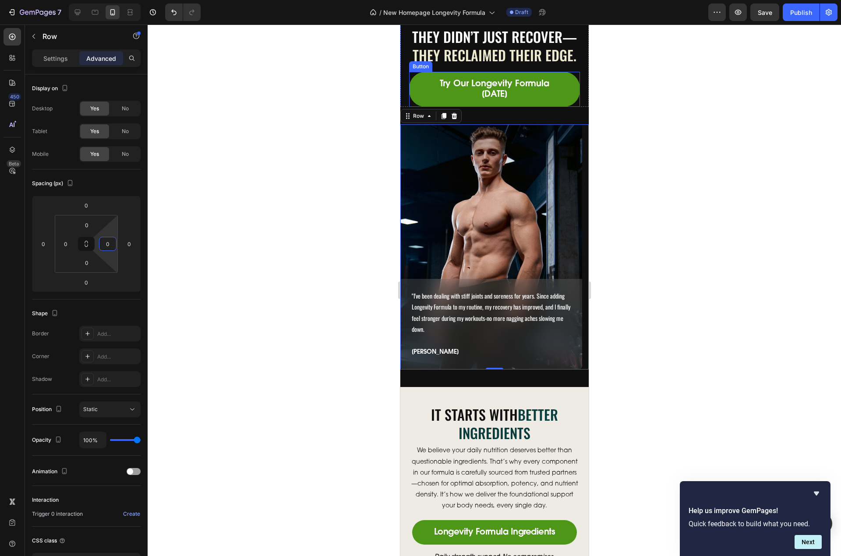
click at [105, 244] on input "0" at bounding box center [107, 243] width 13 height 13
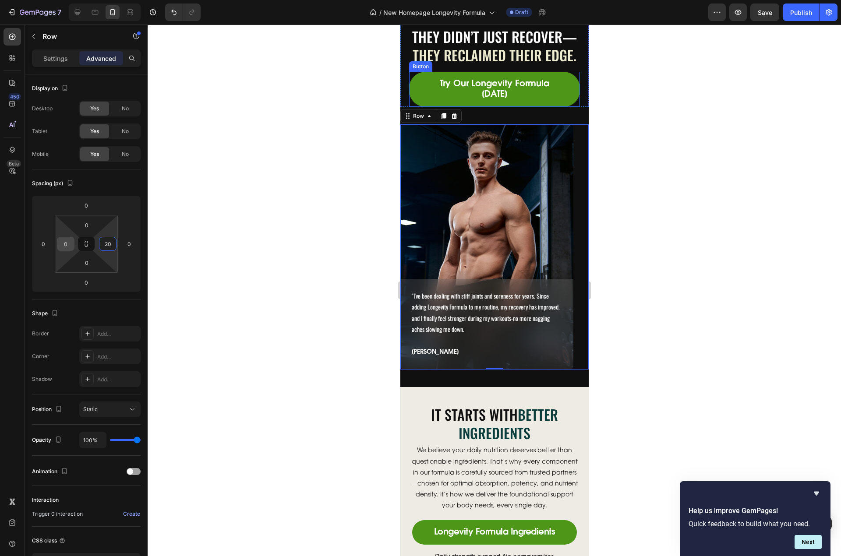
type input "20"
click at [67, 244] on input "0" at bounding box center [65, 243] width 13 height 13
paste input "2"
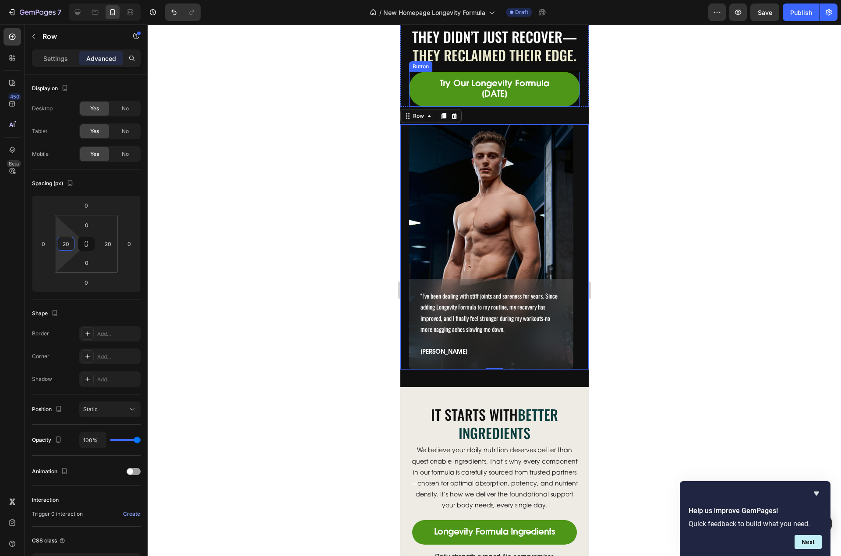
paste input
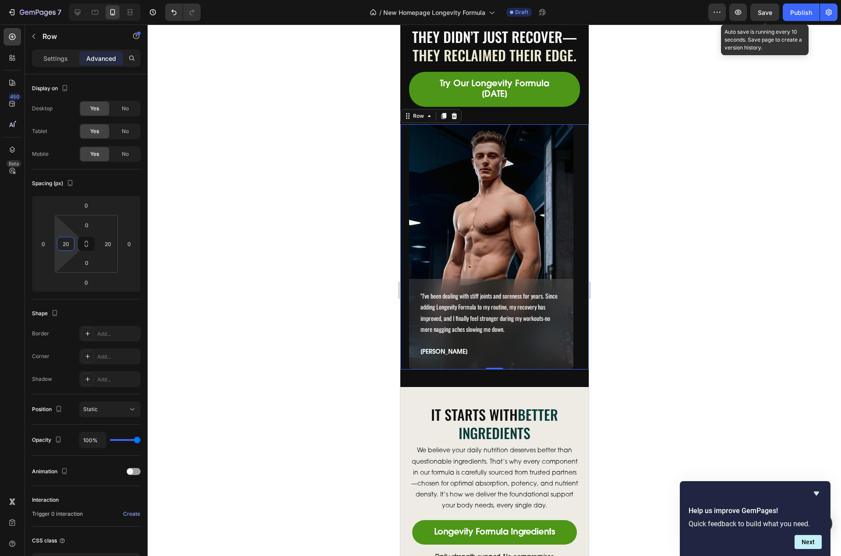
type input "20"
click at [771, 13] on span "Save" at bounding box center [765, 12] width 14 height 7
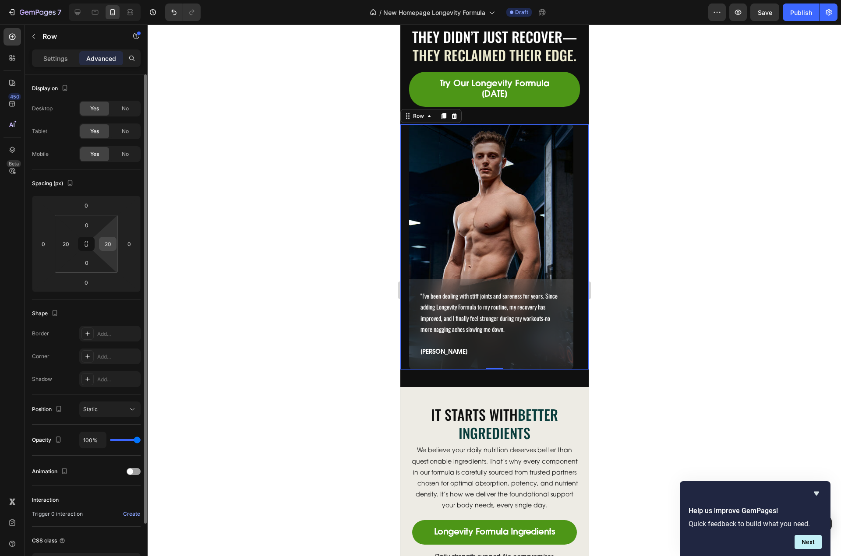
click at [110, 244] on input "20" at bounding box center [107, 243] width 13 height 13
type input "0"
click at [69, 244] on input "20" at bounding box center [65, 243] width 13 height 13
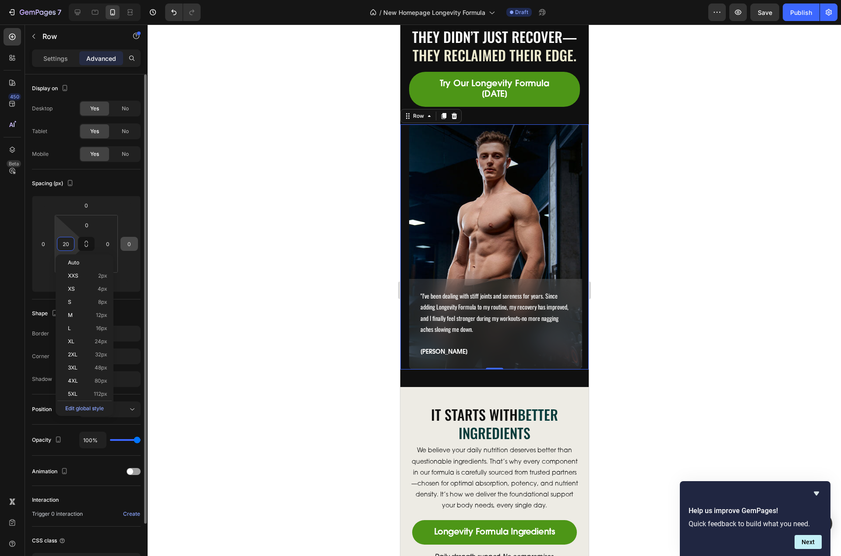
type input "0"
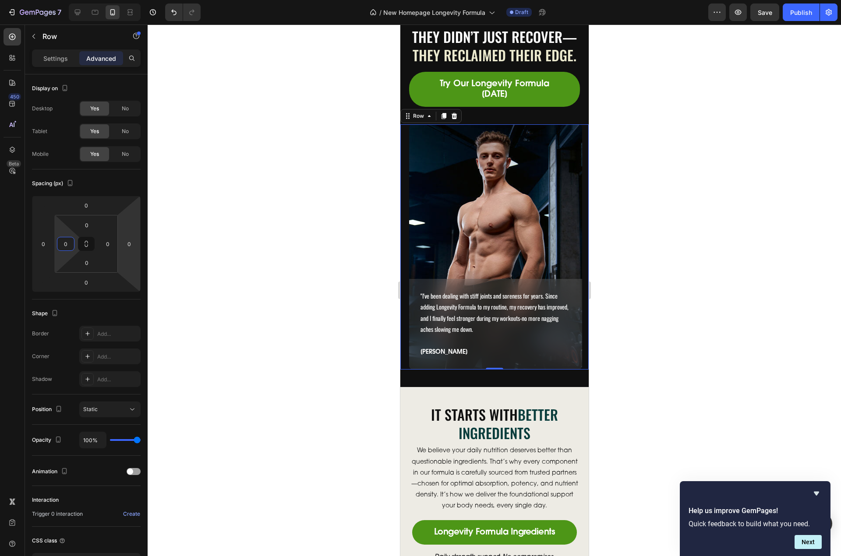
click at [456, 237] on div ""I've been dealing with stiff joints and soreness for years. Since adding Longe…" at bounding box center [495, 246] width 173 height 245
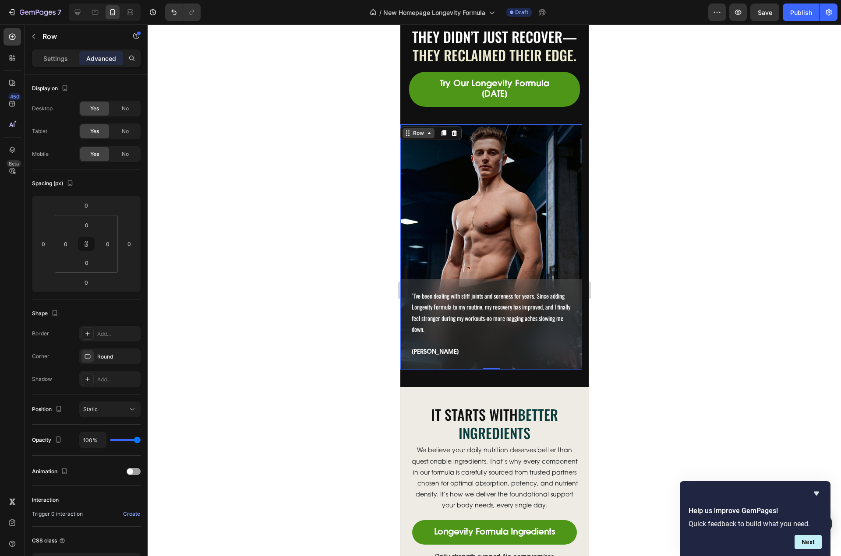
click at [425, 137] on icon at bounding box center [428, 133] width 7 height 7
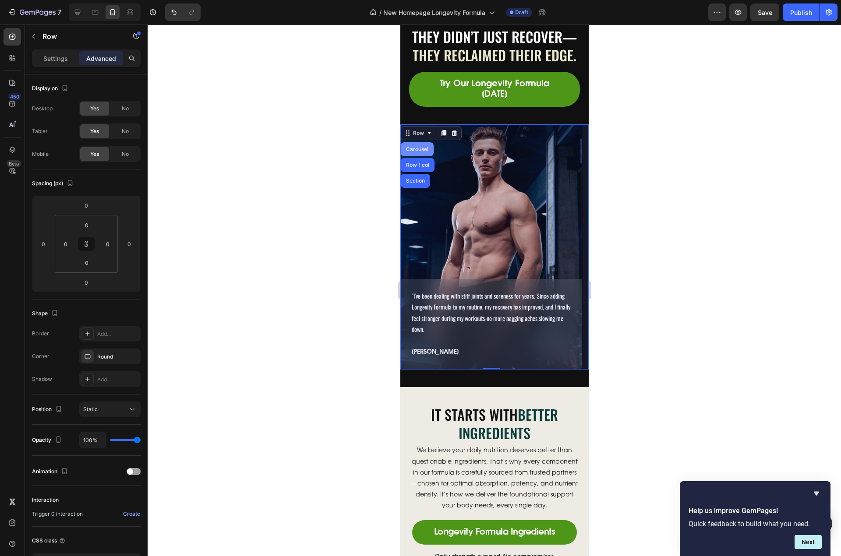
click at [418, 152] on div "Carousel" at bounding box center [417, 149] width 26 height 5
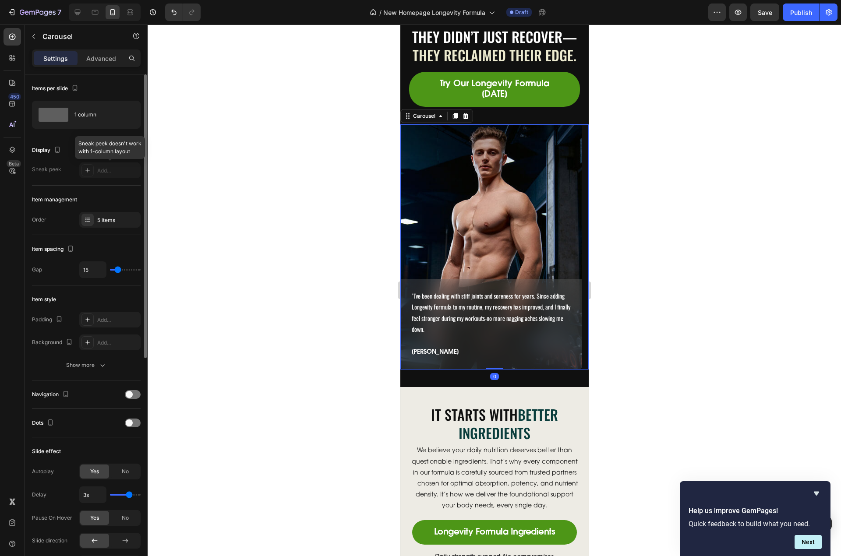
click at [107, 173] on div at bounding box center [109, 171] width 61 height 16
click at [84, 115] on div "1 column" at bounding box center [100, 115] width 53 height 20
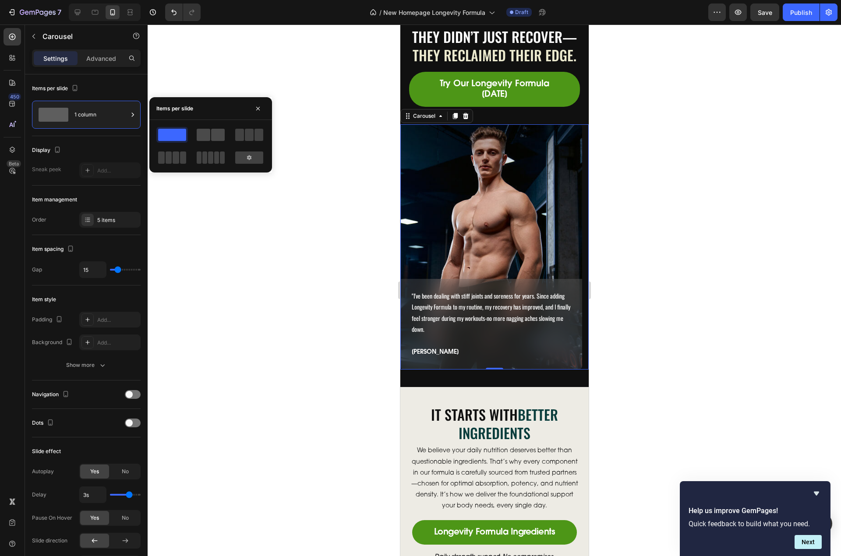
click at [220, 136] on span at bounding box center [218, 135] width 14 height 12
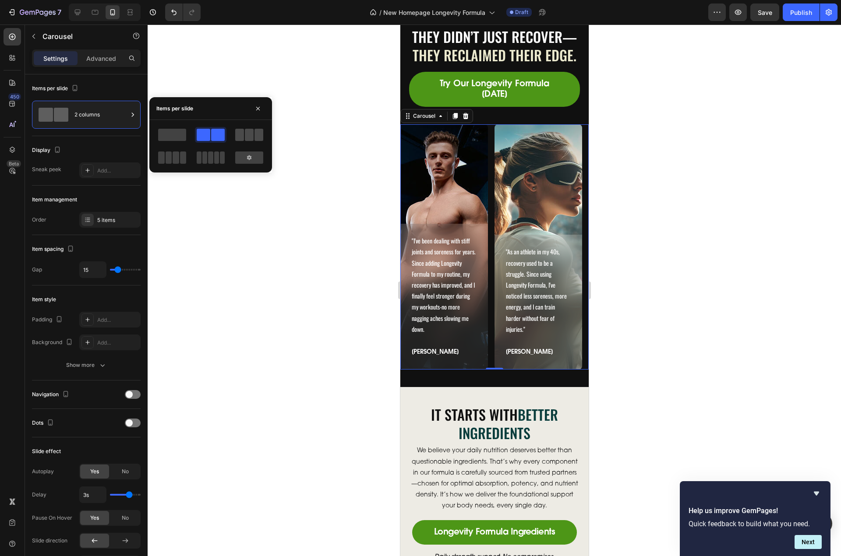
click at [248, 139] on span at bounding box center [249, 135] width 9 height 12
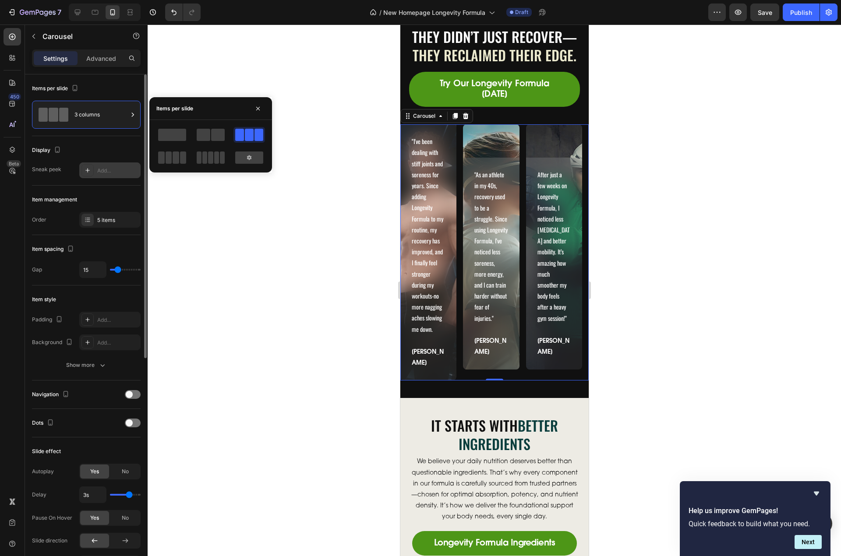
click at [101, 170] on div "Add..." at bounding box center [117, 171] width 41 height 8
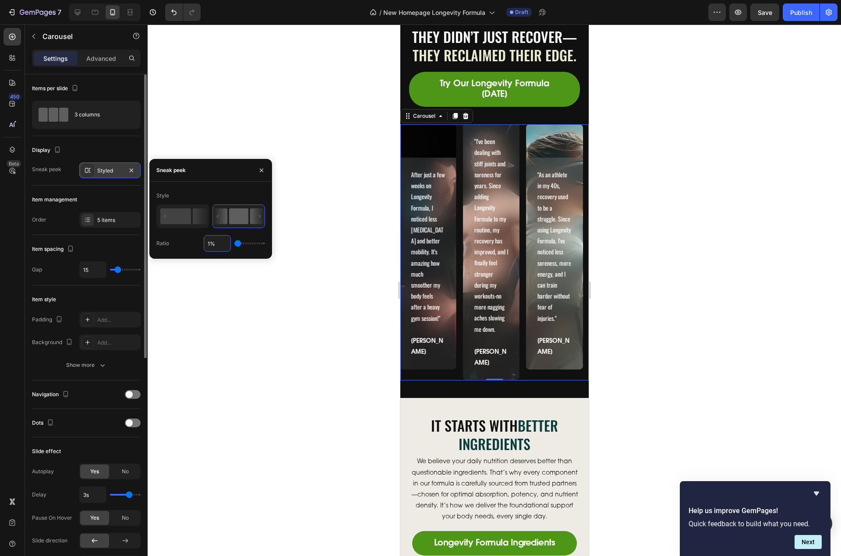
click at [210, 244] on input "1%" at bounding box center [217, 244] width 26 height 16
type input "15%"
type input "15"
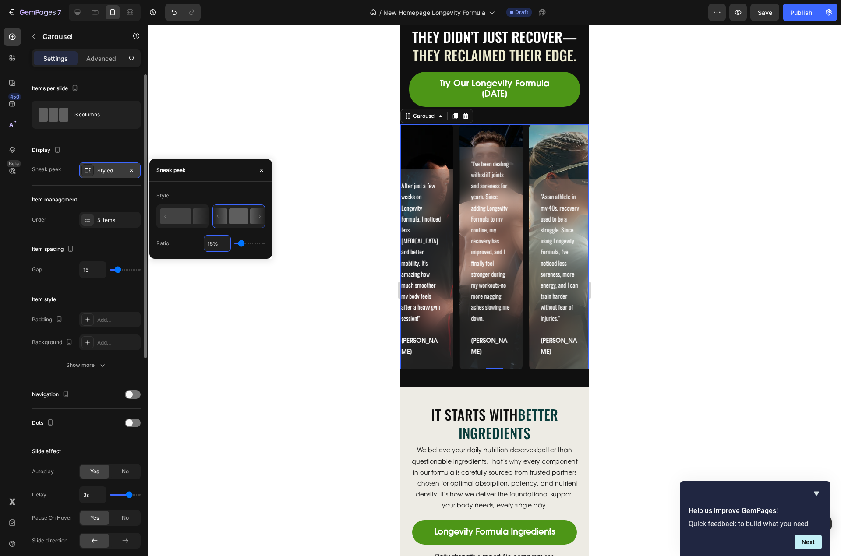
type input "5"
type input "50"
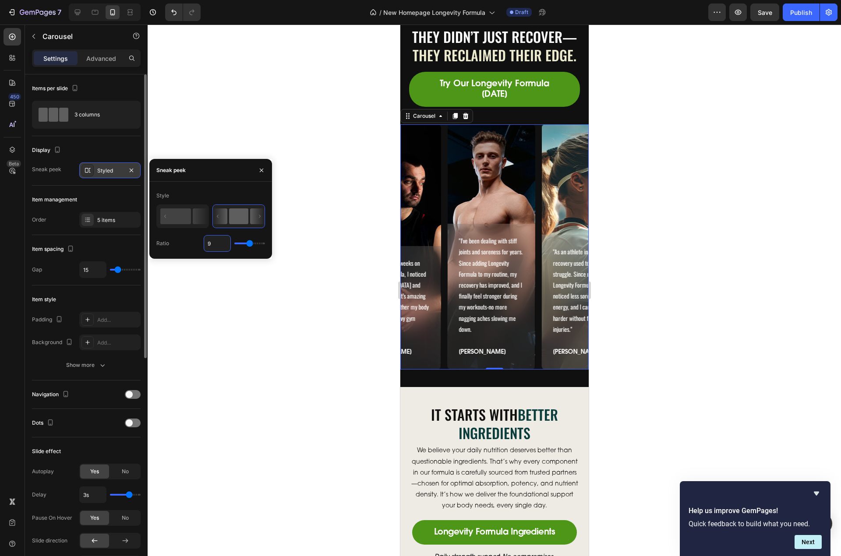
type input "90"
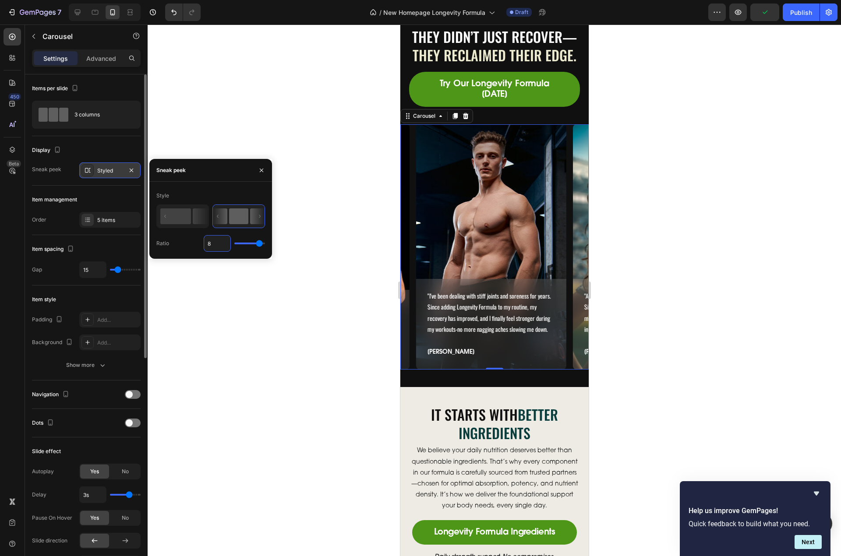
type input "80"
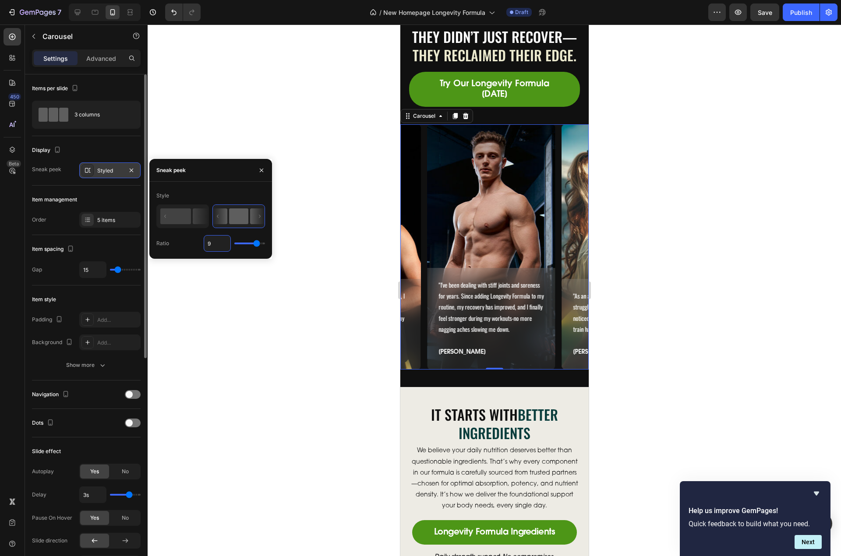
type input "90"
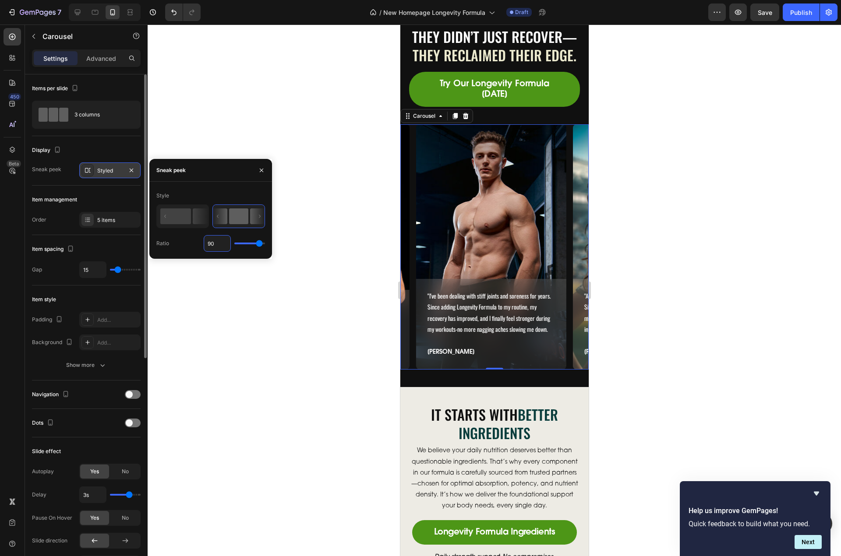
type input "8"
type input "85"
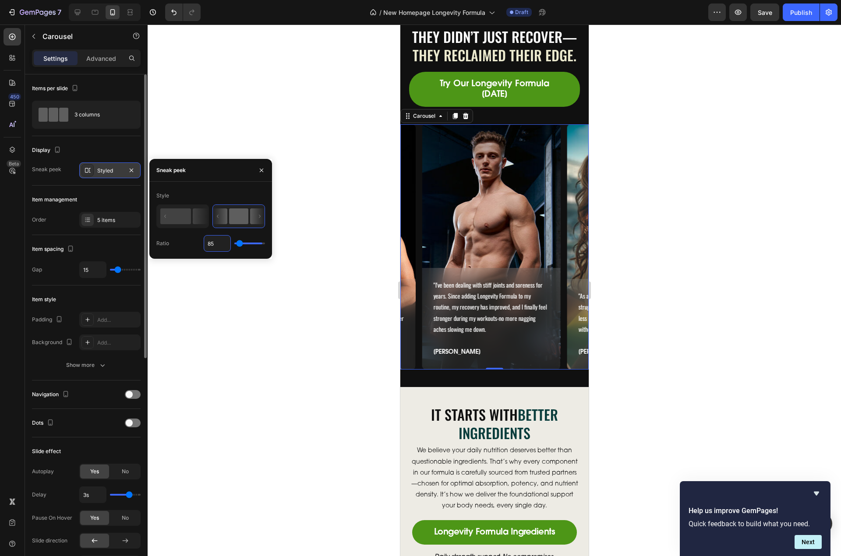
type input "85"
click at [770, 9] on span "Save" at bounding box center [765, 12] width 14 height 7
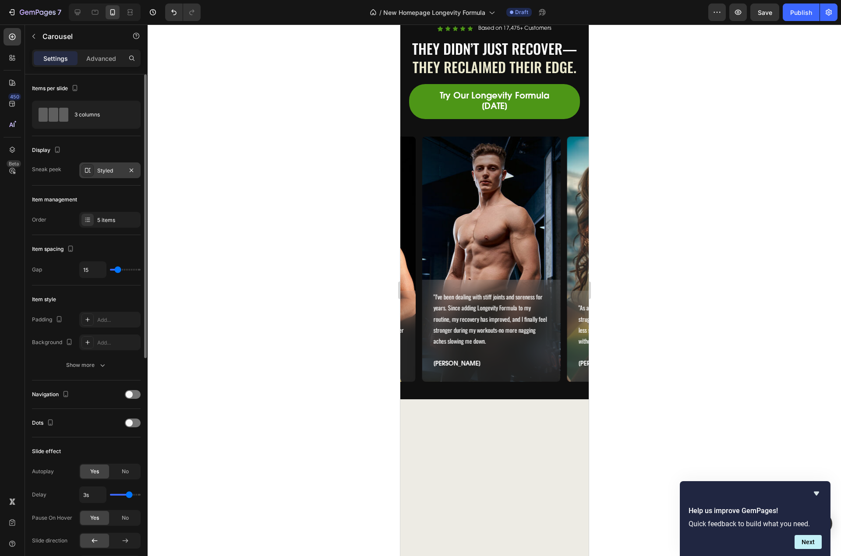
scroll to position [2535, 0]
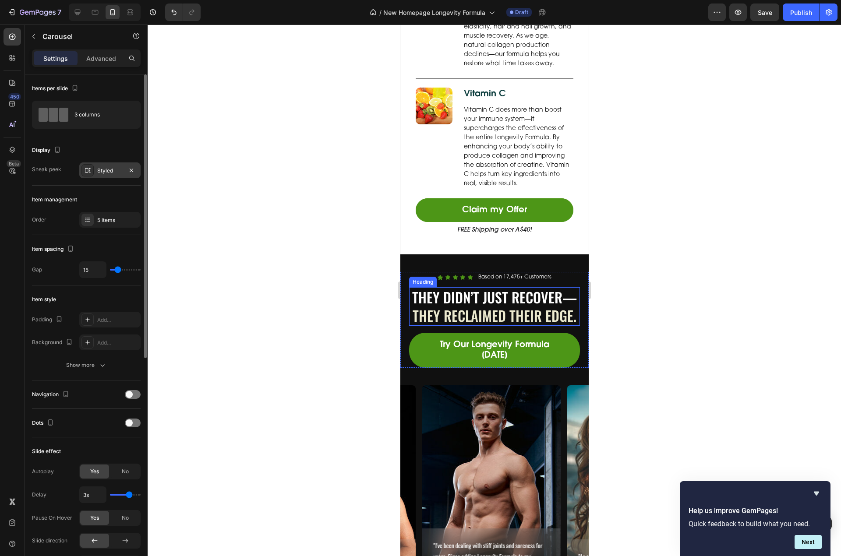
click at [512, 326] on span "They Reclaimed Their Edge." at bounding box center [494, 315] width 164 height 21
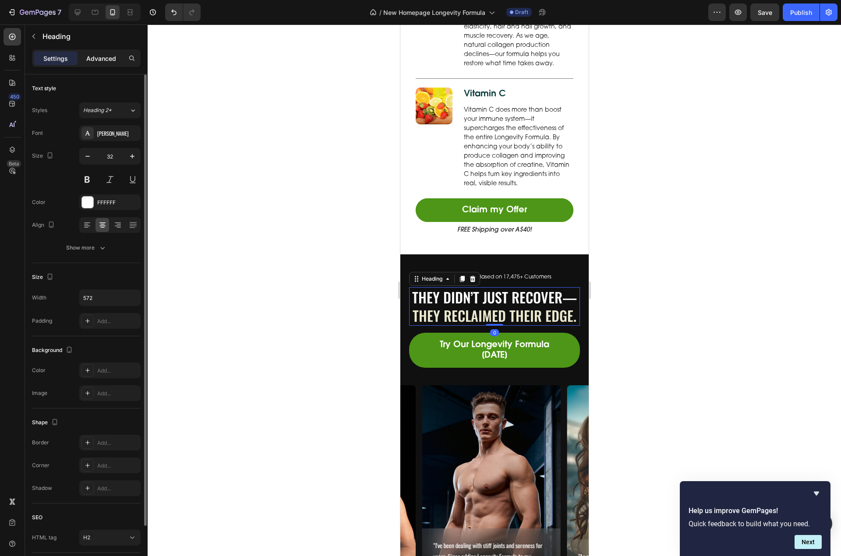
click at [103, 61] on p "Advanced" at bounding box center [101, 58] width 30 height 9
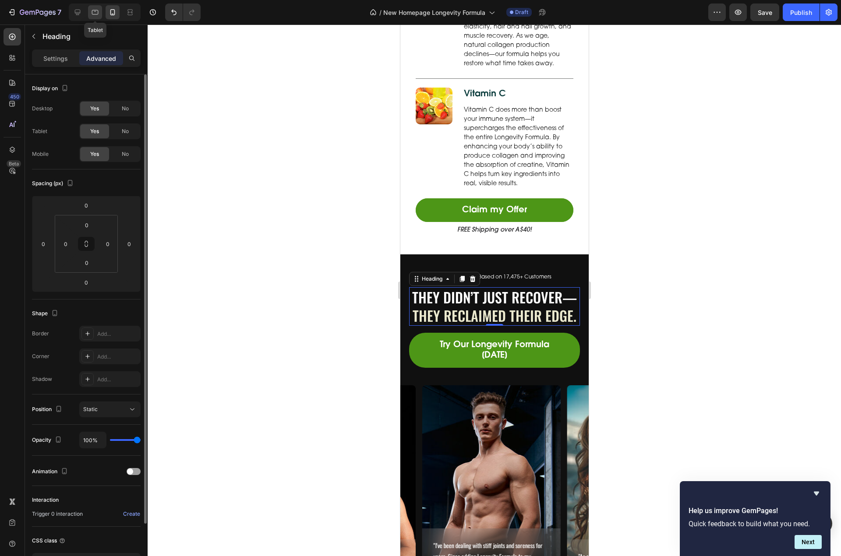
click at [100, 14] on div at bounding box center [95, 12] width 14 height 14
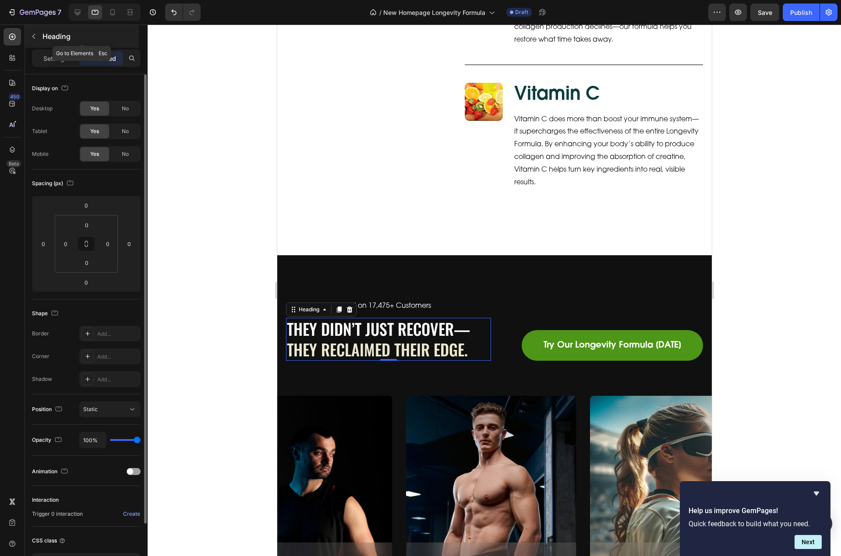
scroll to position [2799, 0]
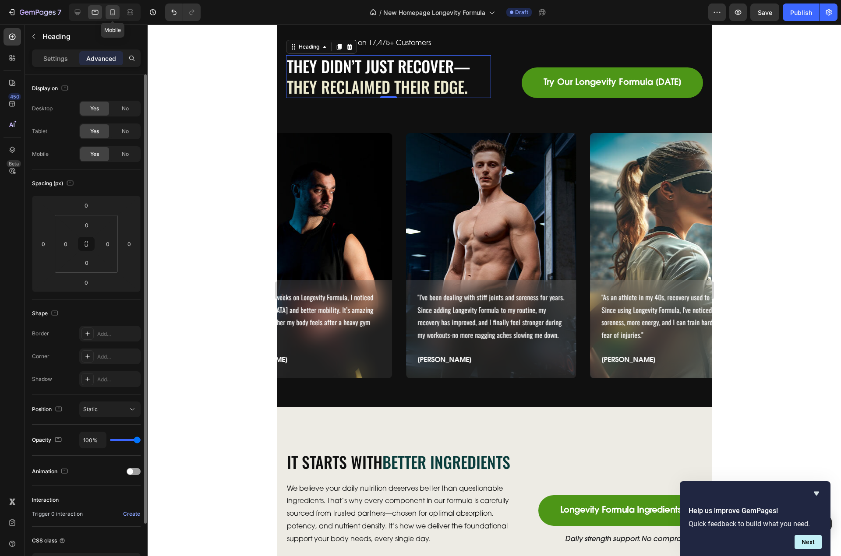
click at [113, 12] on icon at bounding box center [112, 12] width 9 height 9
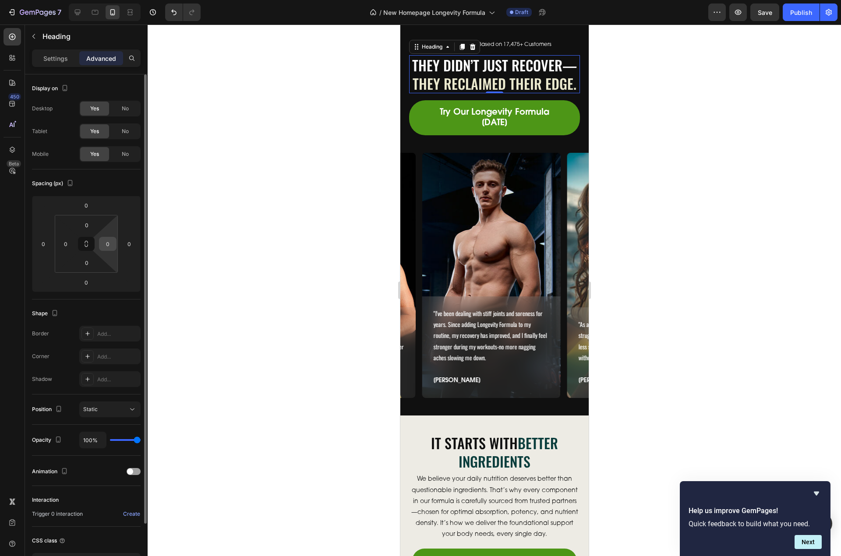
scroll to position [2682, 0]
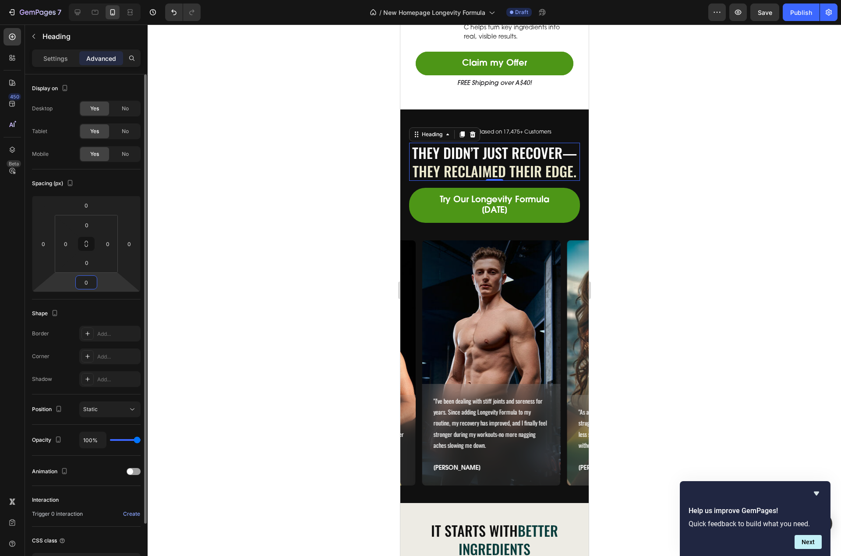
click at [85, 284] on input "0" at bounding box center [87, 282] width 18 height 13
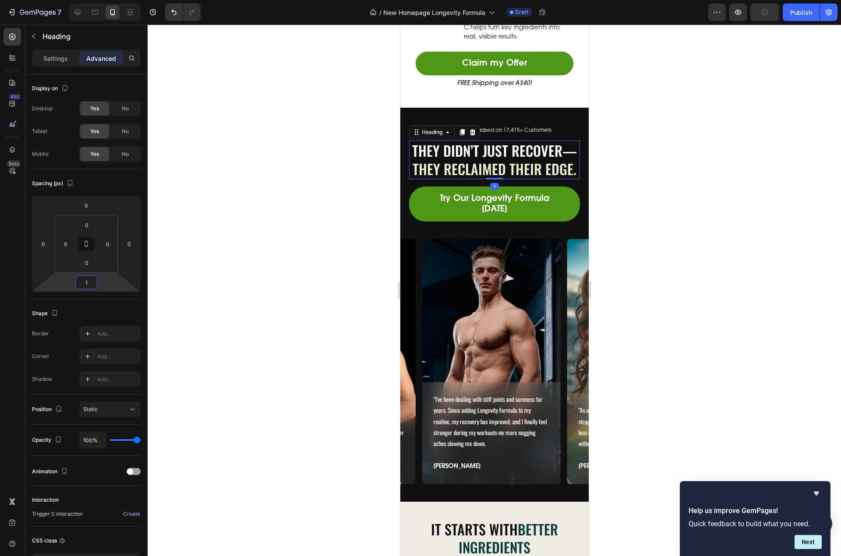
type input "10"
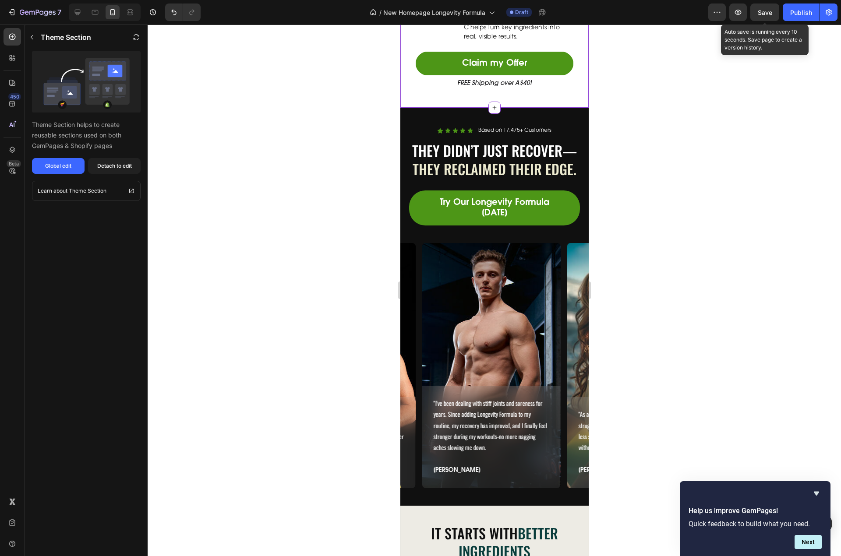
click at [766, 15] on span "Save" at bounding box center [765, 12] width 14 height 7
click at [81, 12] on icon at bounding box center [77, 12] width 9 height 9
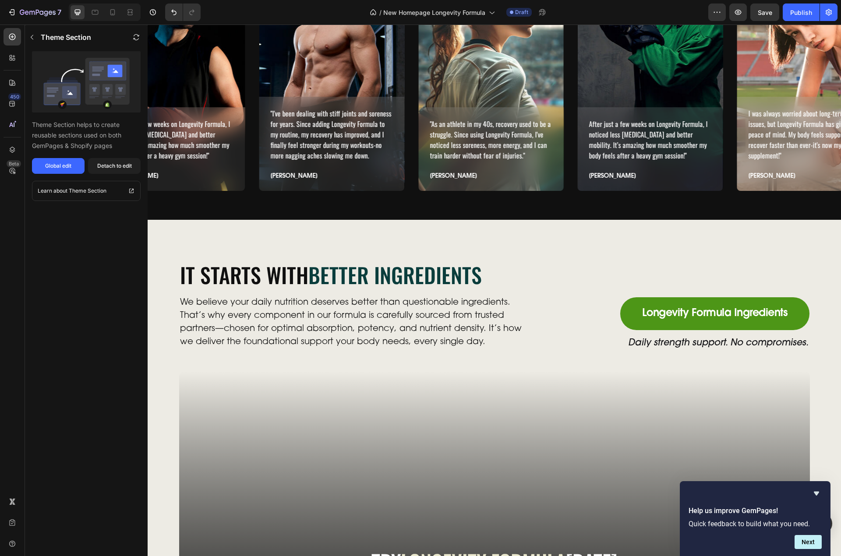
scroll to position [3206, 0]
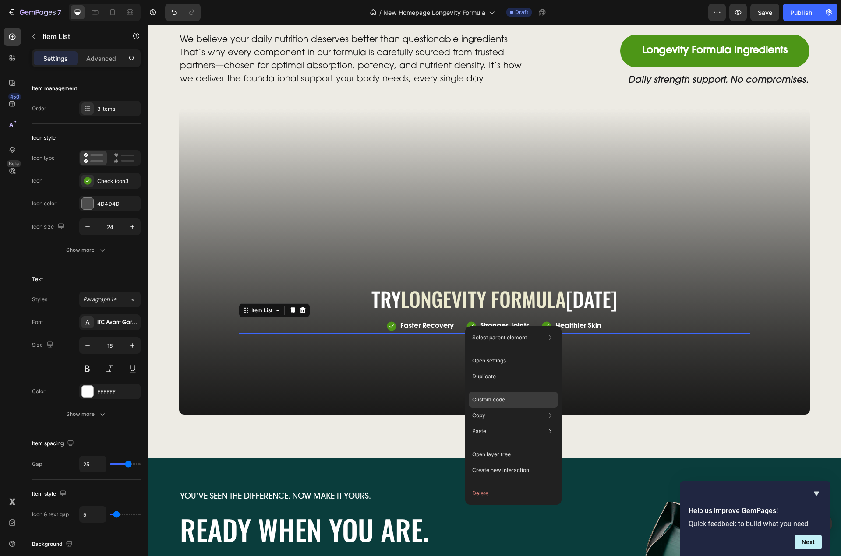
click at [493, 397] on p "Custom code" at bounding box center [488, 400] width 33 height 8
type input "100%"
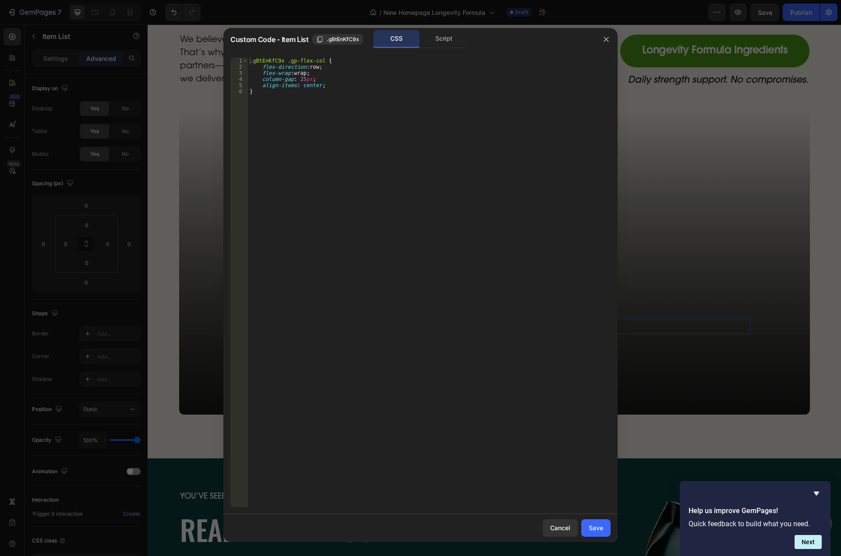
type textarea "align-items: center;"
click at [346, 85] on div ".gBtEnKfC9x .gp-flex-col { flex-direction : row ; flex-wrap : wrap ; column-gap…" at bounding box center [429, 289] width 363 height 462
type textarea "justify-content: center !;"
click at [601, 526] on div "Save" at bounding box center [596, 527] width 14 height 9
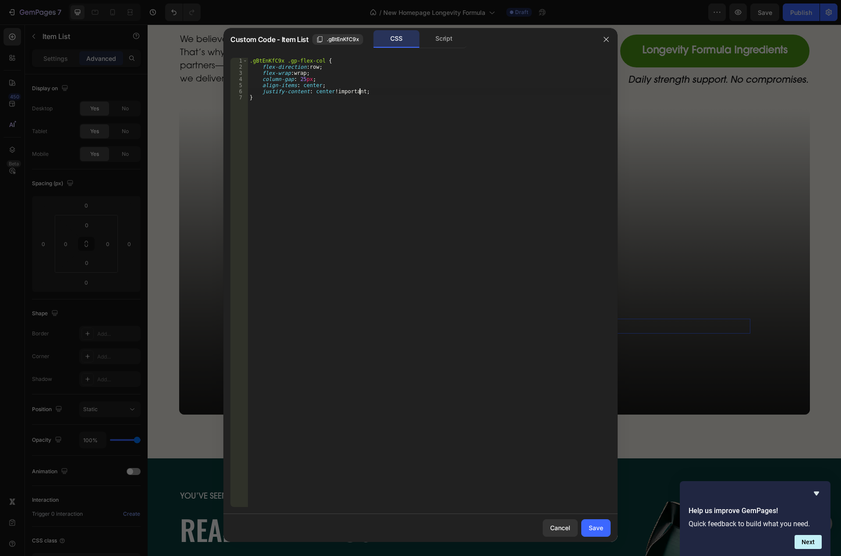
type input "5"
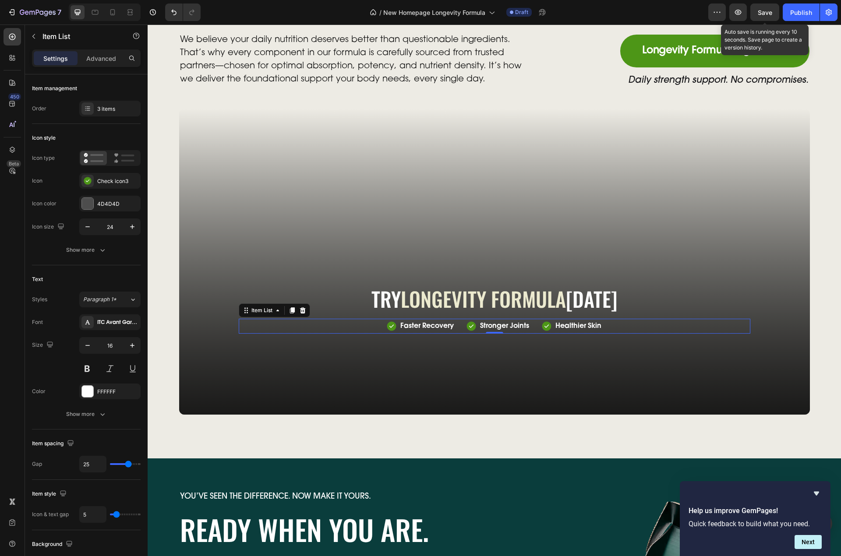
click at [764, 9] on span "Save" at bounding box center [765, 12] width 14 height 7
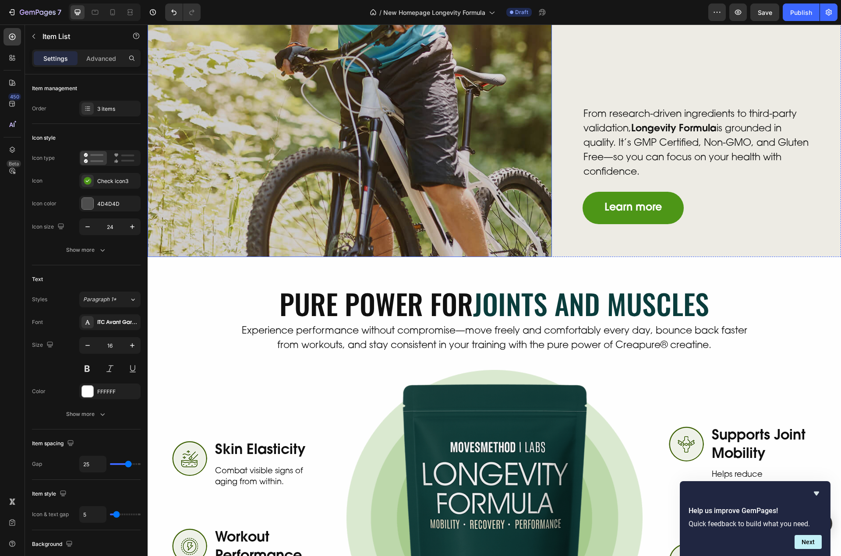
scroll to position [1093, 0]
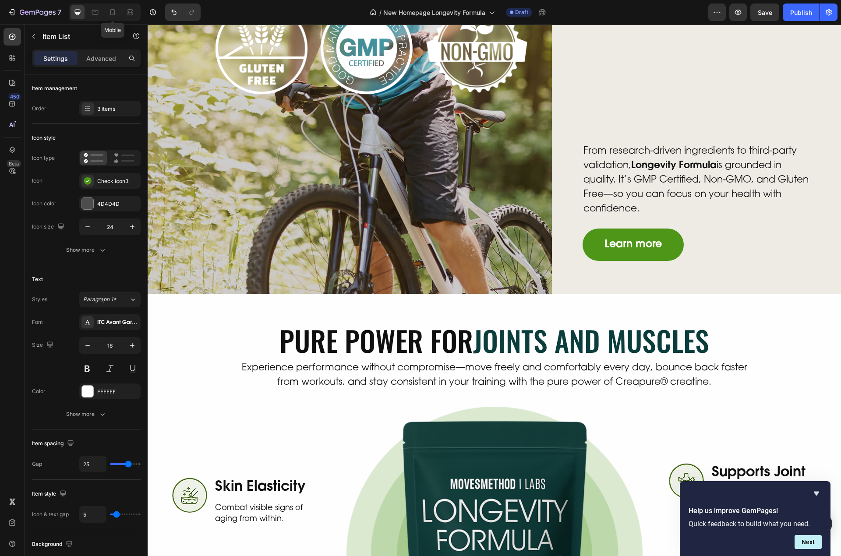
drag, startPoint x: 114, startPoint y: 15, endPoint x: 298, endPoint y: 97, distance: 201.6
click at [114, 15] on icon at bounding box center [112, 12] width 9 height 9
type input "14"
type input "5"
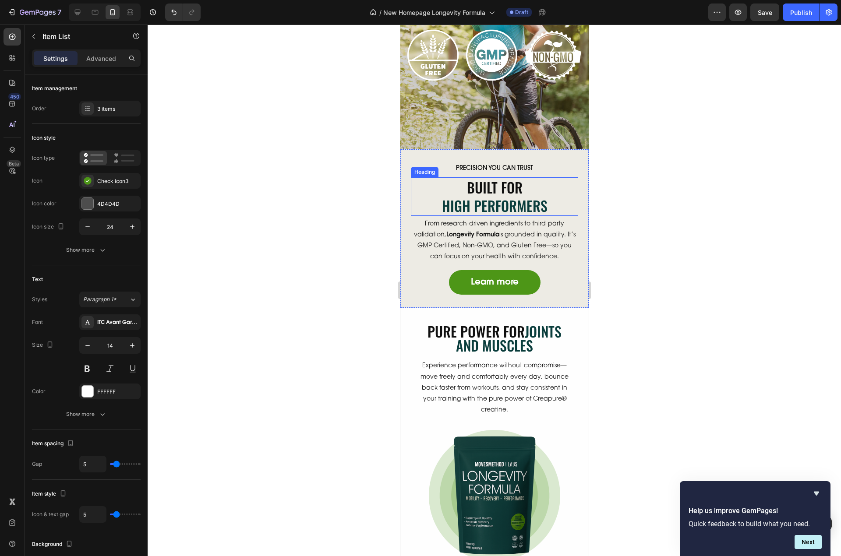
scroll to position [742, 0]
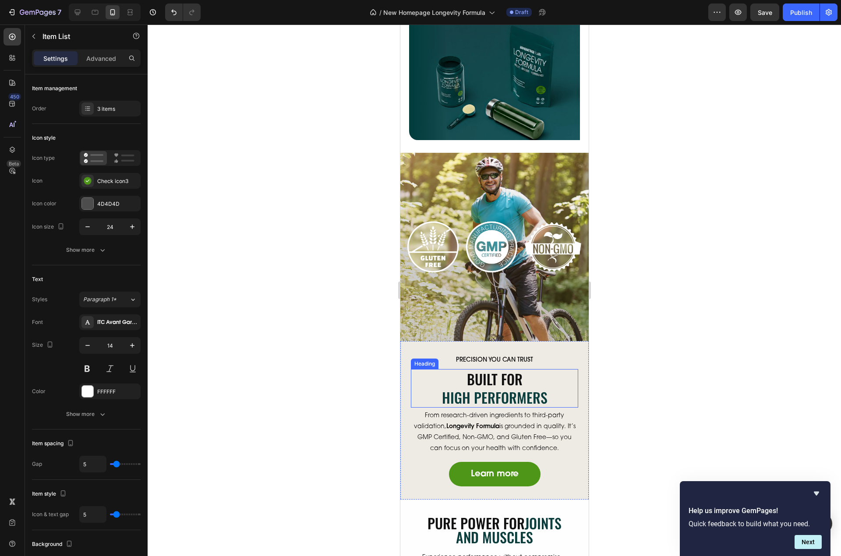
click at [504, 384] on h2 "Built for High Performers" at bounding box center [493, 388] width 167 height 38
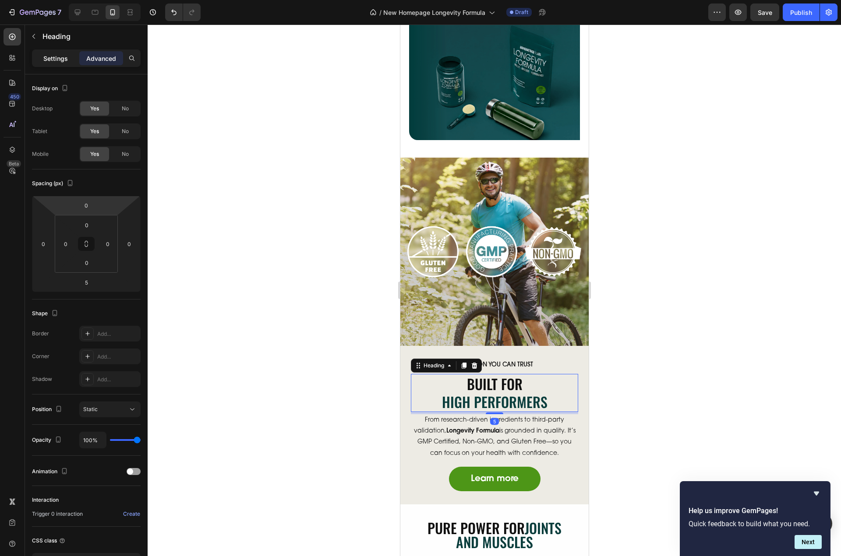
click at [43, 59] on div "Settings" at bounding box center [56, 58] width 44 height 14
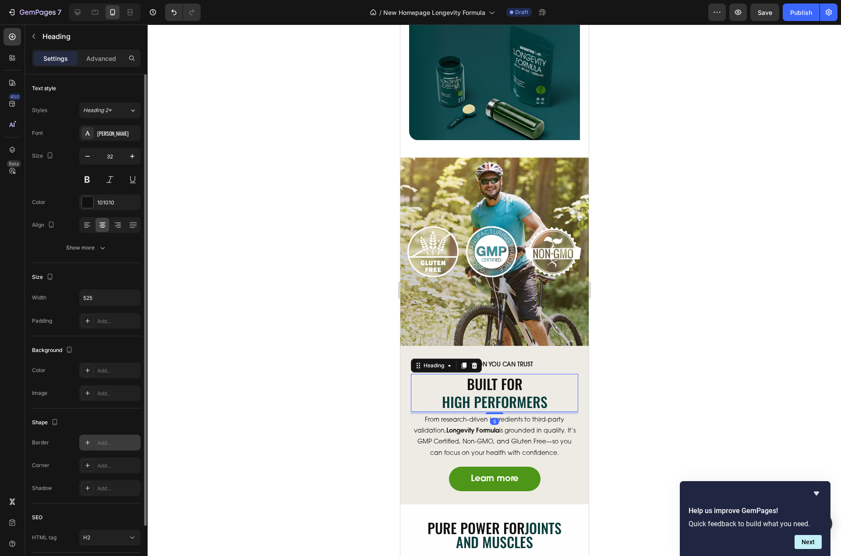
scroll to position [62, 0]
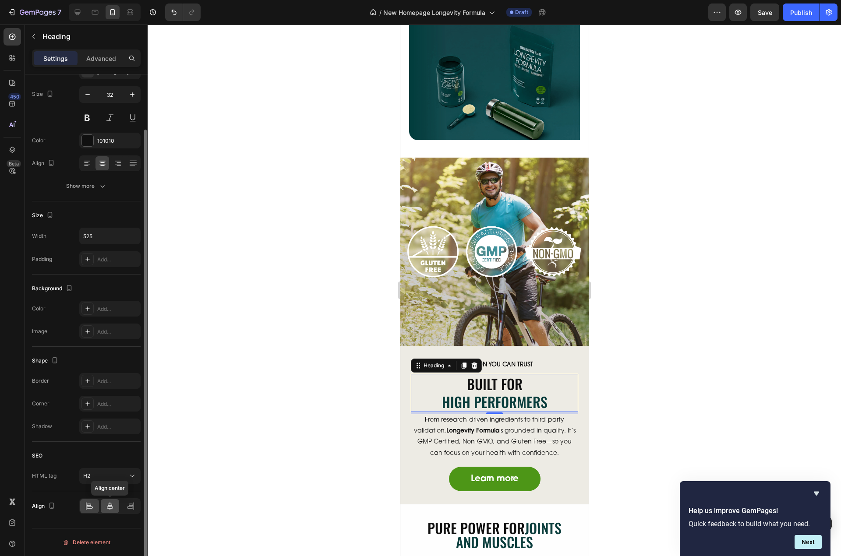
click at [106, 507] on icon at bounding box center [110, 506] width 9 height 9
click at [500, 435] on p "From research-driven ingredients to third-party validation, Longevity Formula i…" at bounding box center [494, 437] width 166 height 44
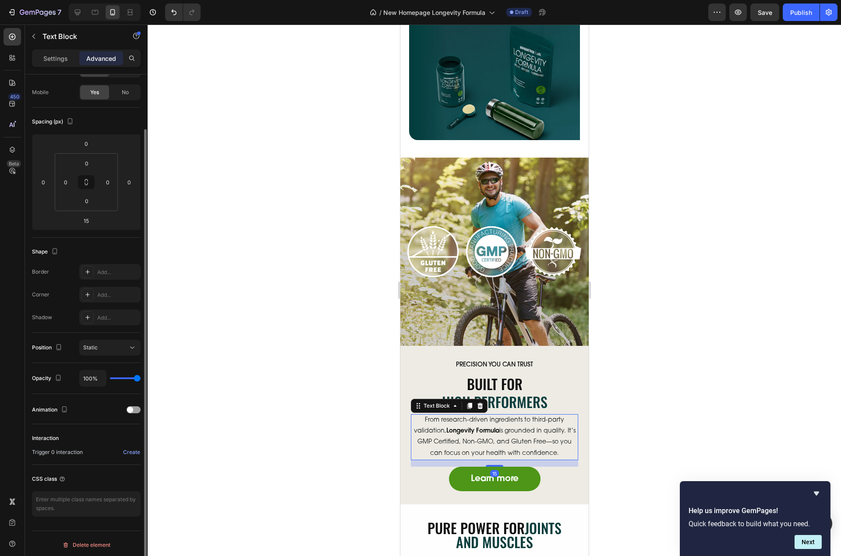
scroll to position [0, 0]
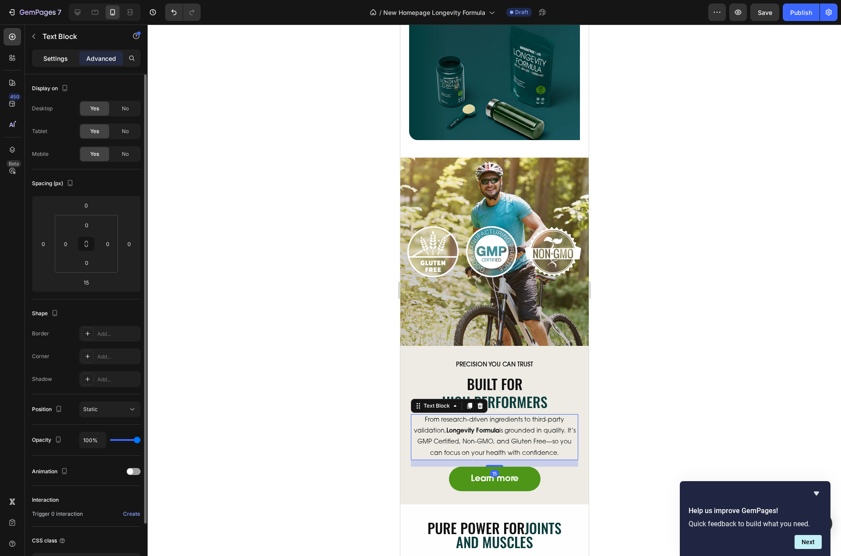
click at [51, 59] on p "Settings" at bounding box center [55, 58] width 25 height 9
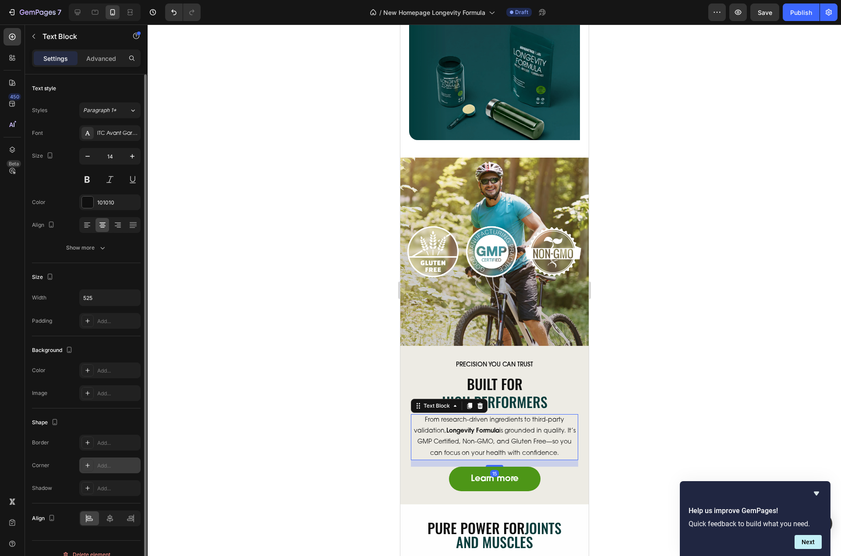
scroll to position [12, 0]
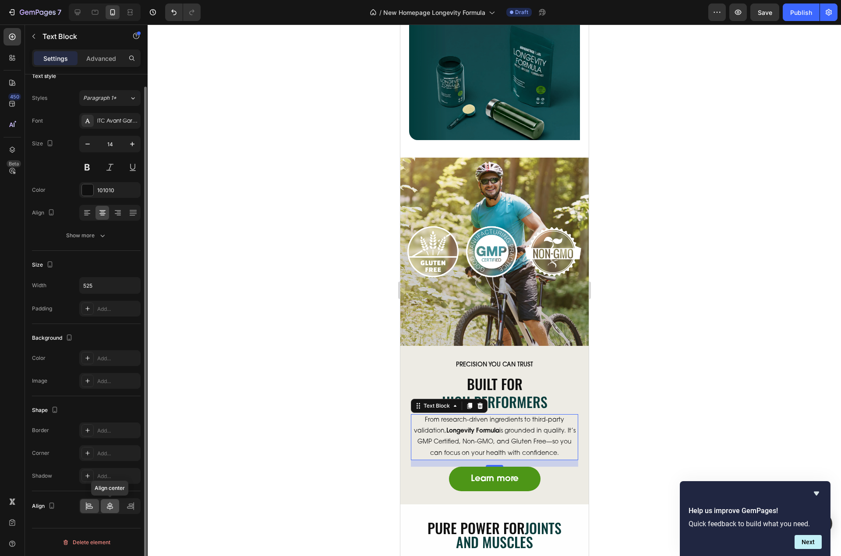
click at [107, 502] on icon at bounding box center [110, 506] width 9 height 9
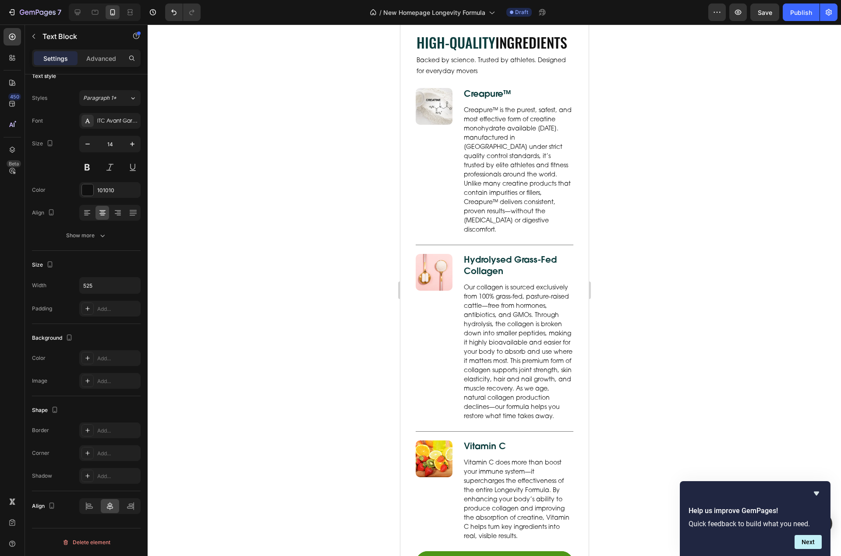
scroll to position [2670, 0]
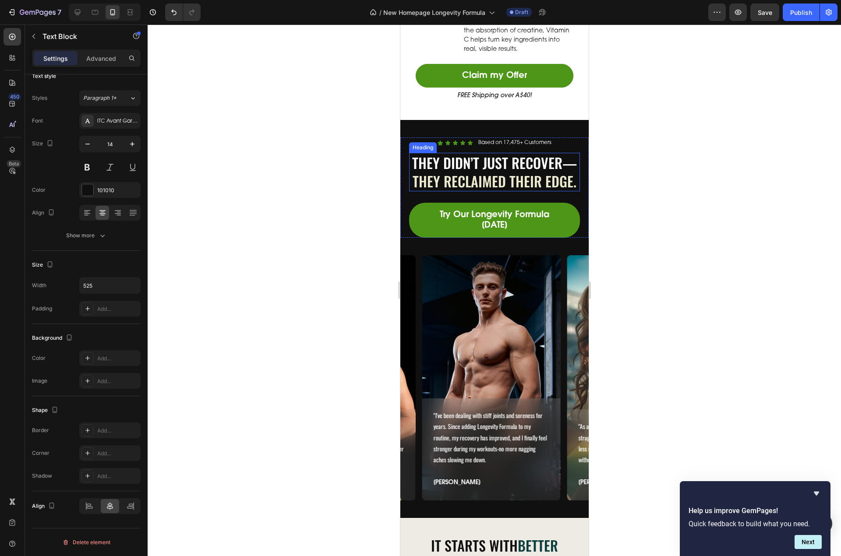
click at [506, 187] on span "They Reclaimed Their Edge." at bounding box center [494, 181] width 164 height 21
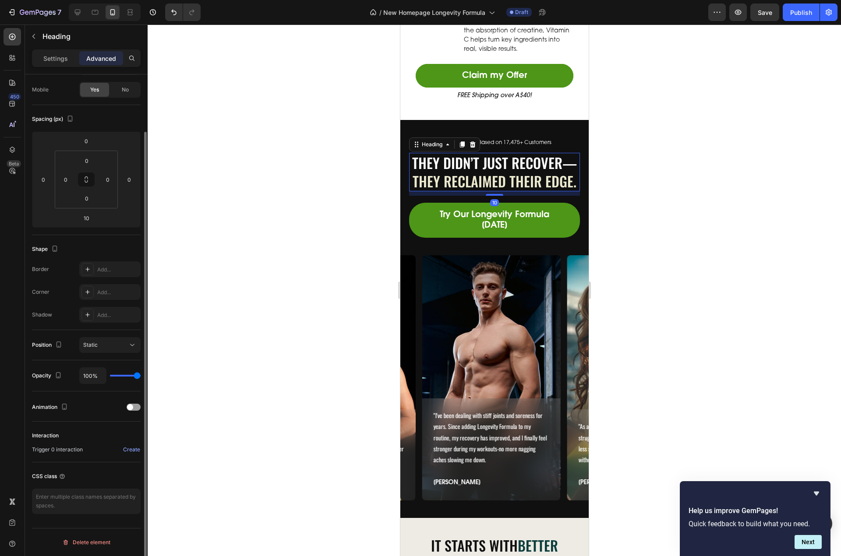
scroll to position [0, 0]
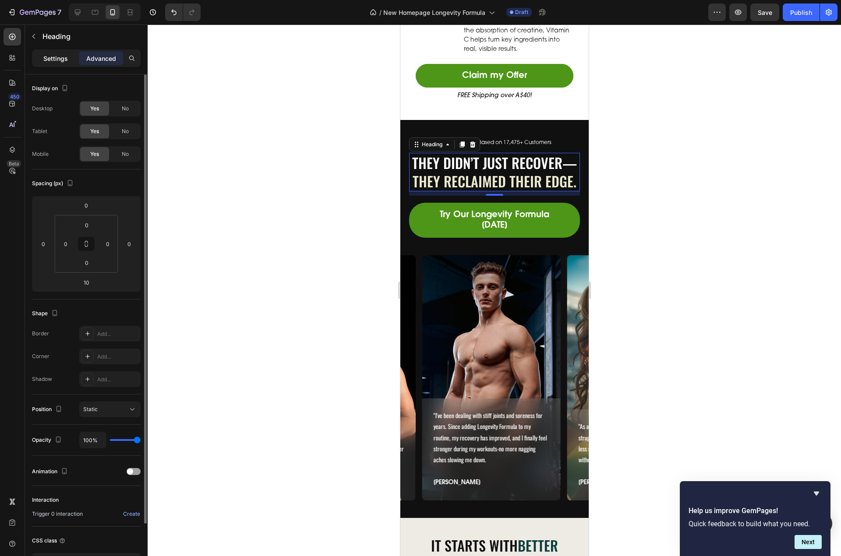
click at [44, 56] on p "Settings" at bounding box center [55, 58] width 25 height 9
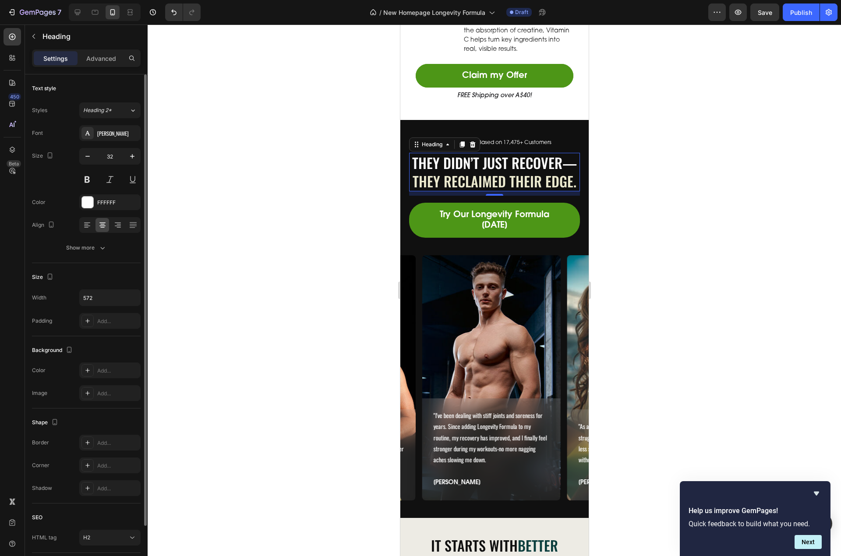
scroll to position [62, 0]
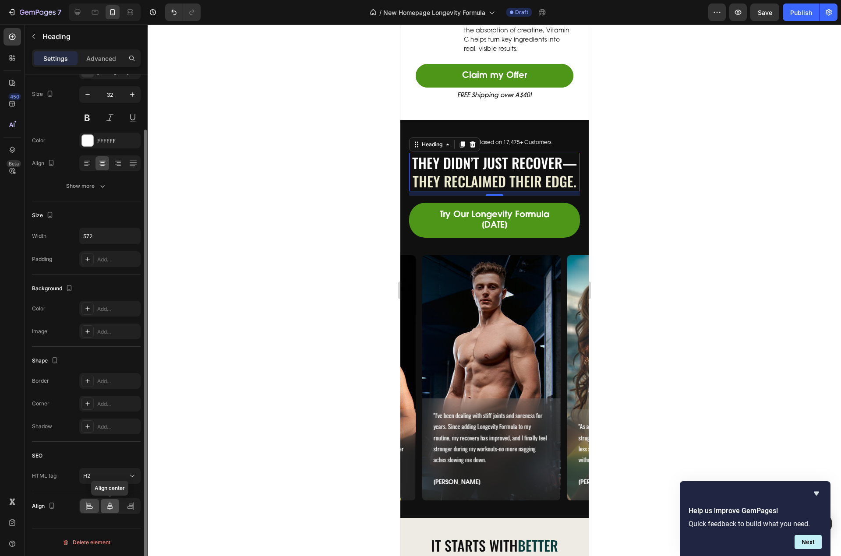
click at [106, 510] on icon at bounding box center [110, 506] width 9 height 9
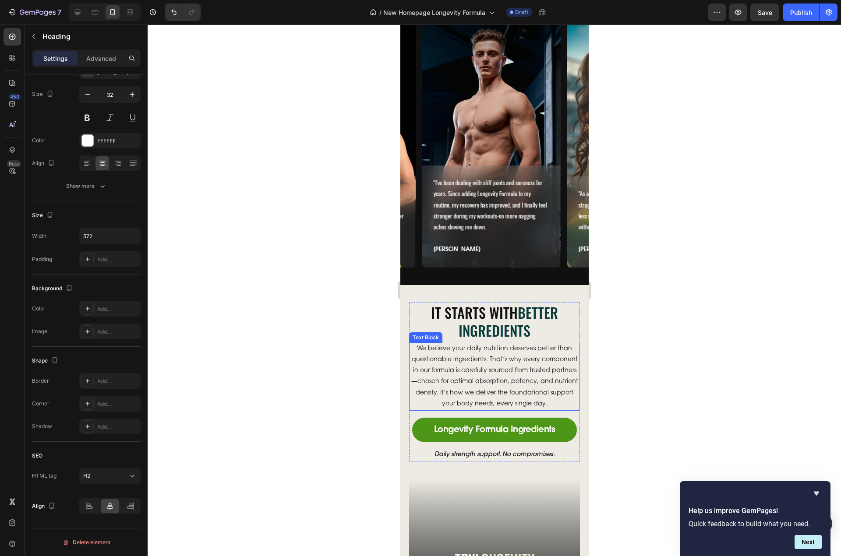
scroll to position [3108, 0]
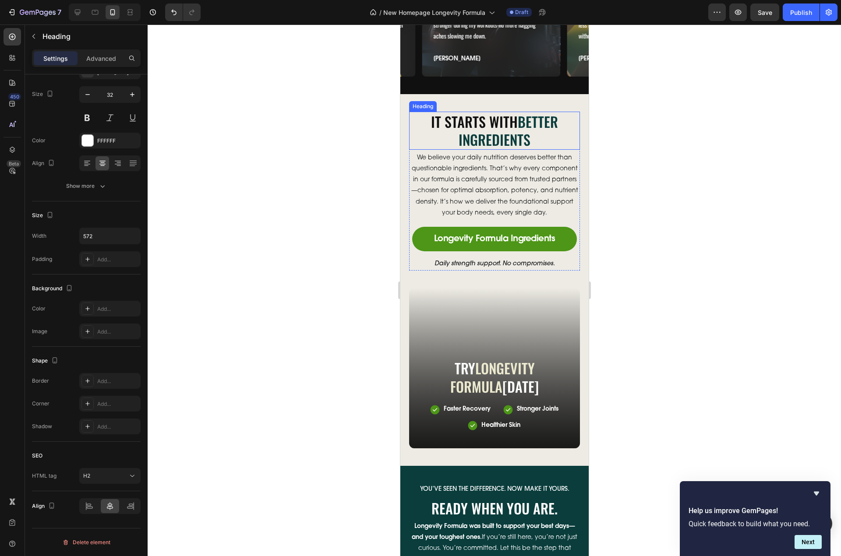
click at [522, 150] on span "Better Ingredients" at bounding box center [507, 130] width 99 height 39
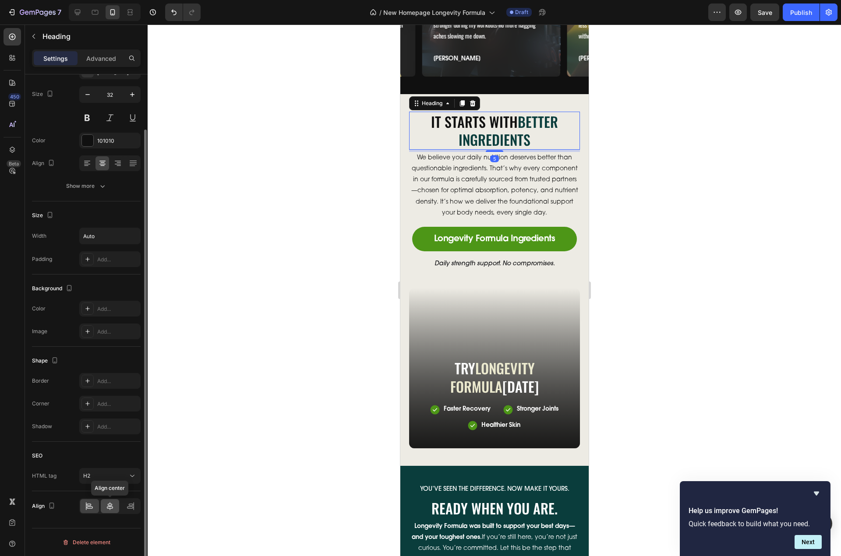
click at [115, 506] on div at bounding box center [110, 506] width 19 height 14
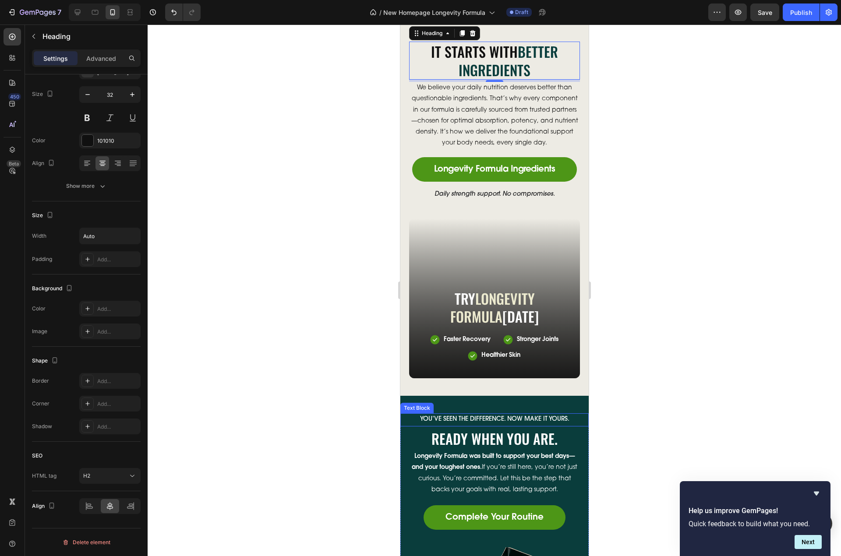
scroll to position [3370, 0]
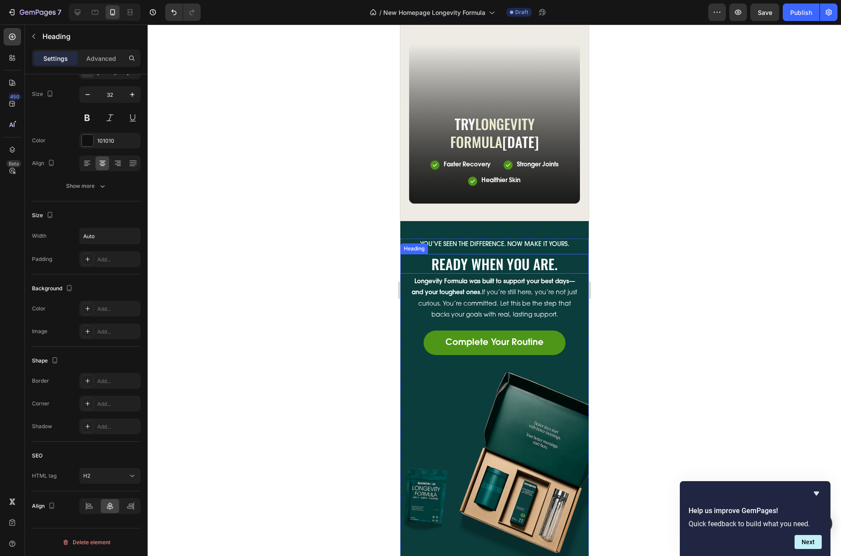
click at [505, 272] on h2 "Ready When You Are." at bounding box center [494, 264] width 171 height 20
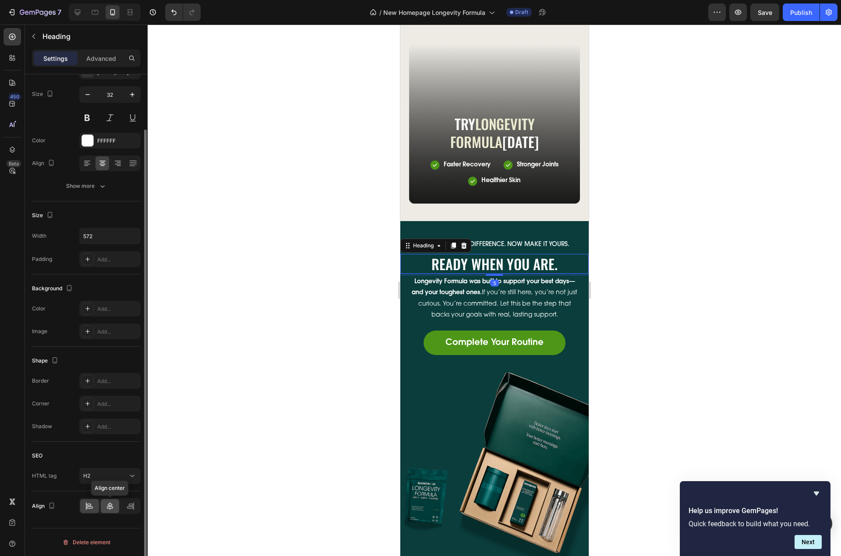
click at [110, 507] on icon at bounding box center [110, 506] width 9 height 9
click at [513, 317] on p "Longevity Formula was built to support your best days—and your toughest ones. I…" at bounding box center [494, 299] width 169 height 44
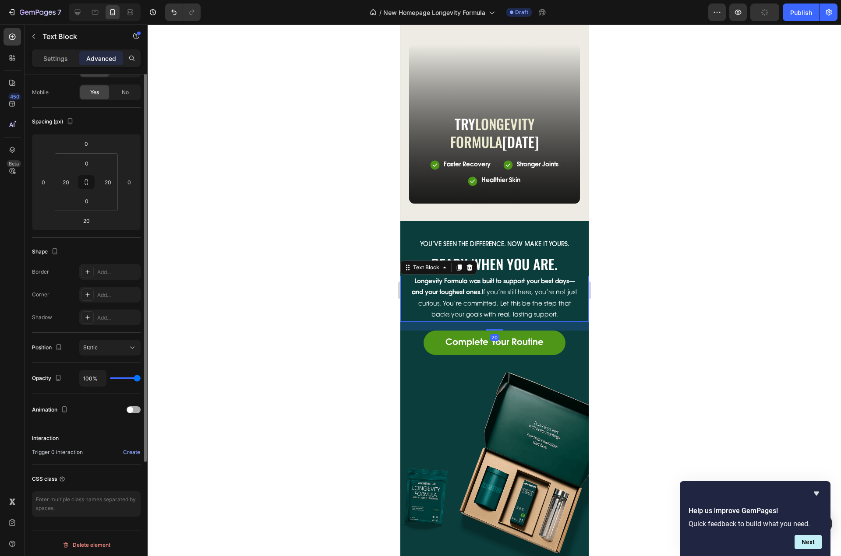
scroll to position [0, 0]
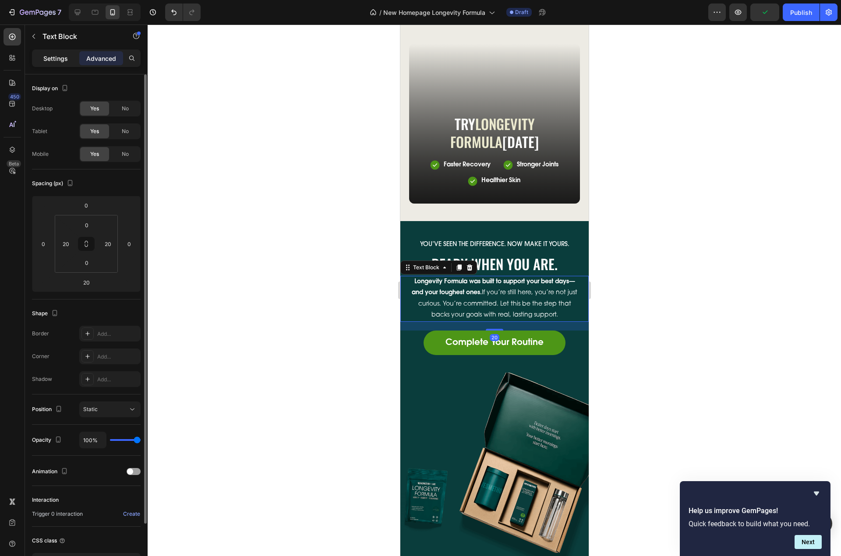
click at [40, 63] on div "Settings" at bounding box center [56, 58] width 44 height 14
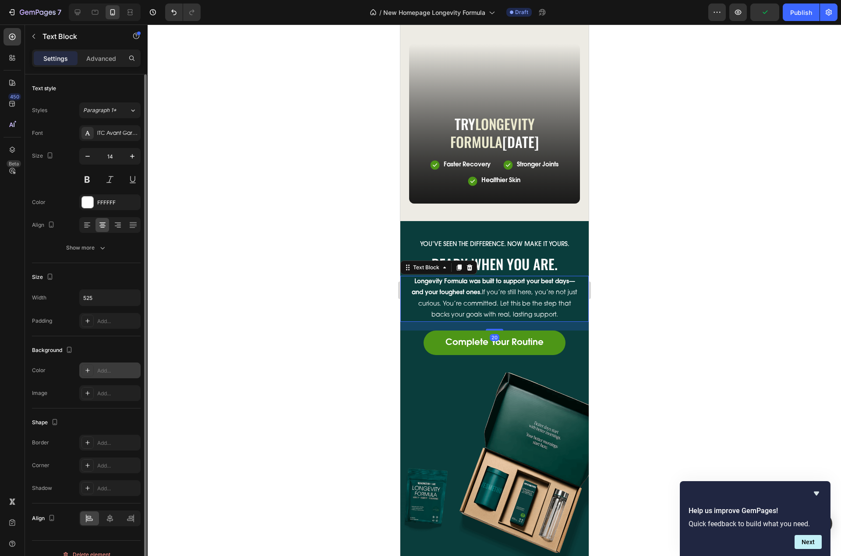
scroll to position [12, 0]
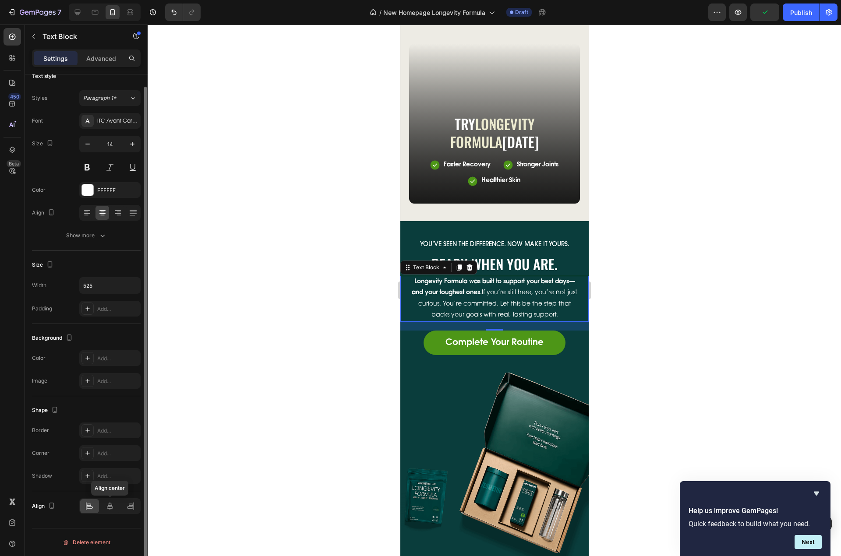
click at [110, 513] on div "Align center" at bounding box center [109, 506] width 61 height 16
click at [111, 506] on icon at bounding box center [110, 506] width 9 height 9
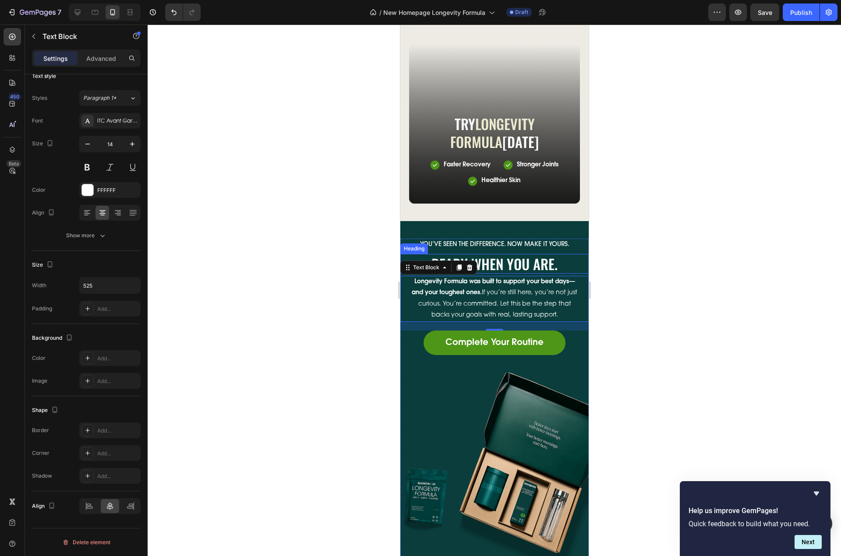
click at [517, 270] on h2 "Ready When You Are." at bounding box center [494, 264] width 171 height 20
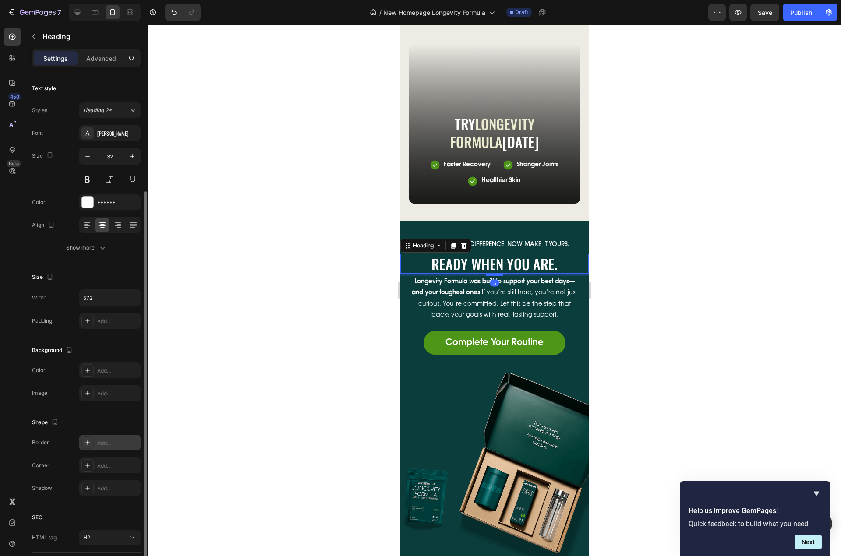
scroll to position [62, 0]
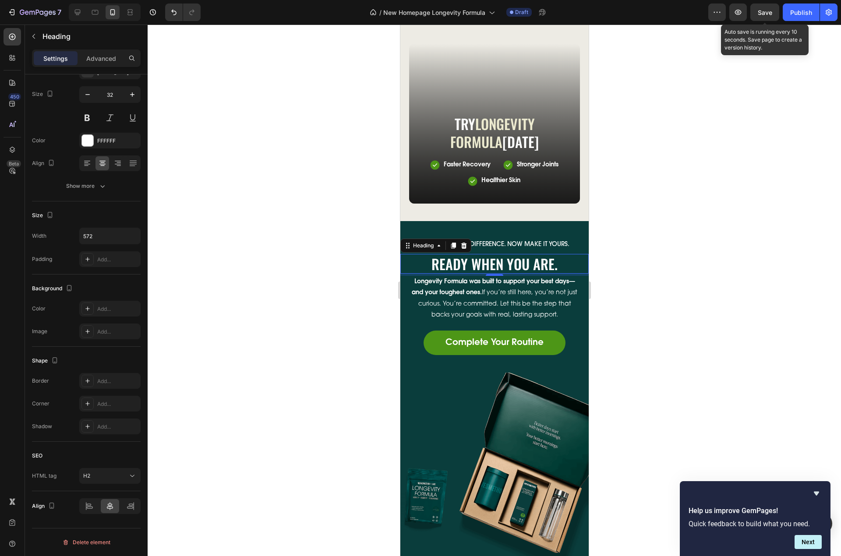
click at [768, 9] on span "Save" at bounding box center [765, 12] width 14 height 7
